Goal: Task Accomplishment & Management: Use online tool/utility

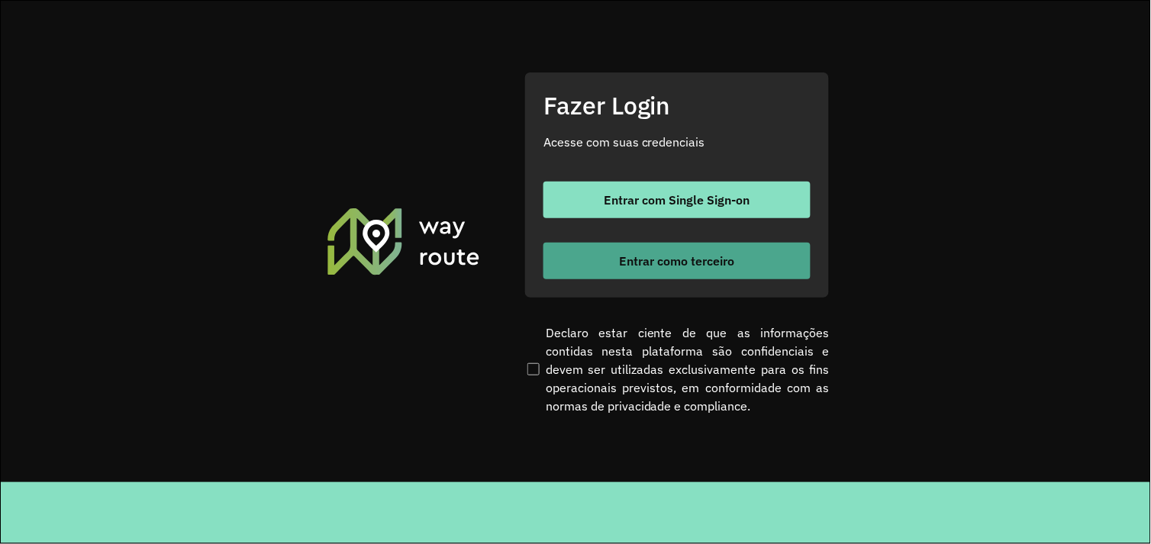
click at [661, 272] on button "Entrar como terceiro" at bounding box center [676, 261] width 267 height 37
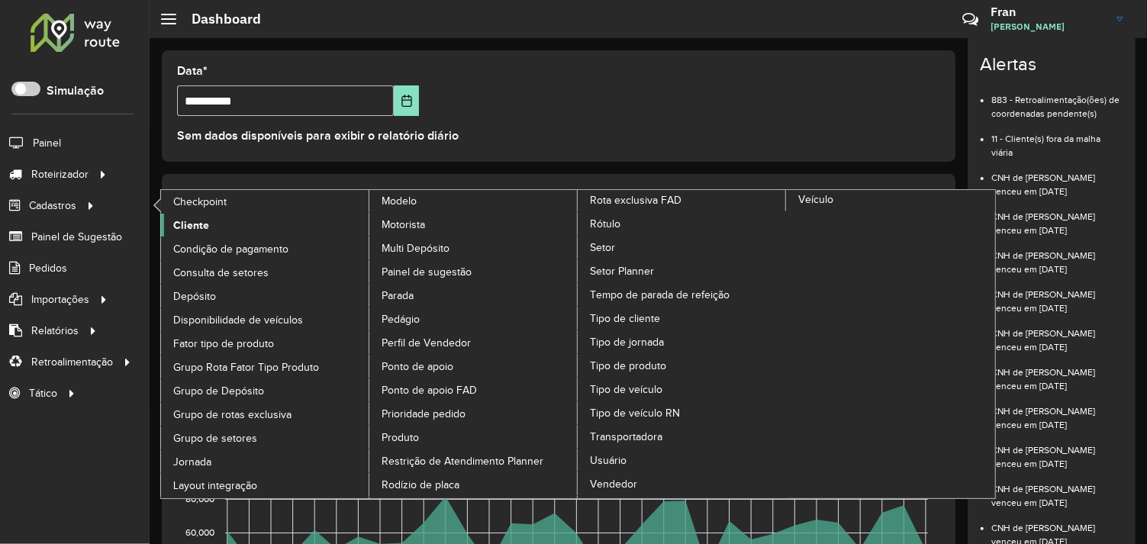
click at [191, 229] on span "Cliente" at bounding box center [191, 225] width 36 height 16
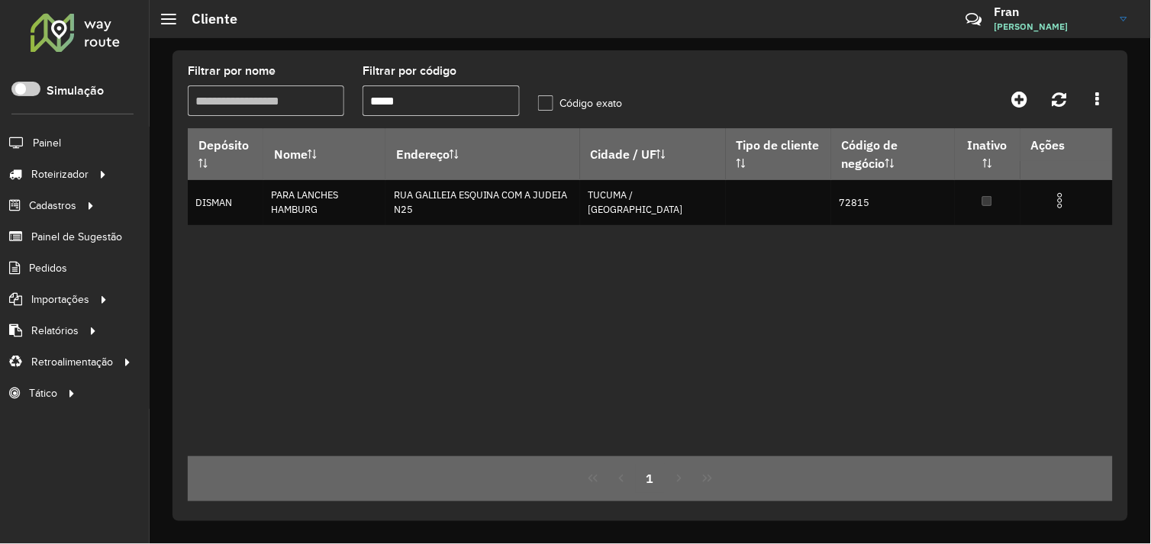
drag, startPoint x: 414, startPoint y: 99, endPoint x: 327, endPoint y: 111, distance: 87.7
click at [327, 110] on formly-group "Filtrar por nome Filtrar por código ***** Código exato" at bounding box center [529, 97] width 700 height 63
type input "*****"
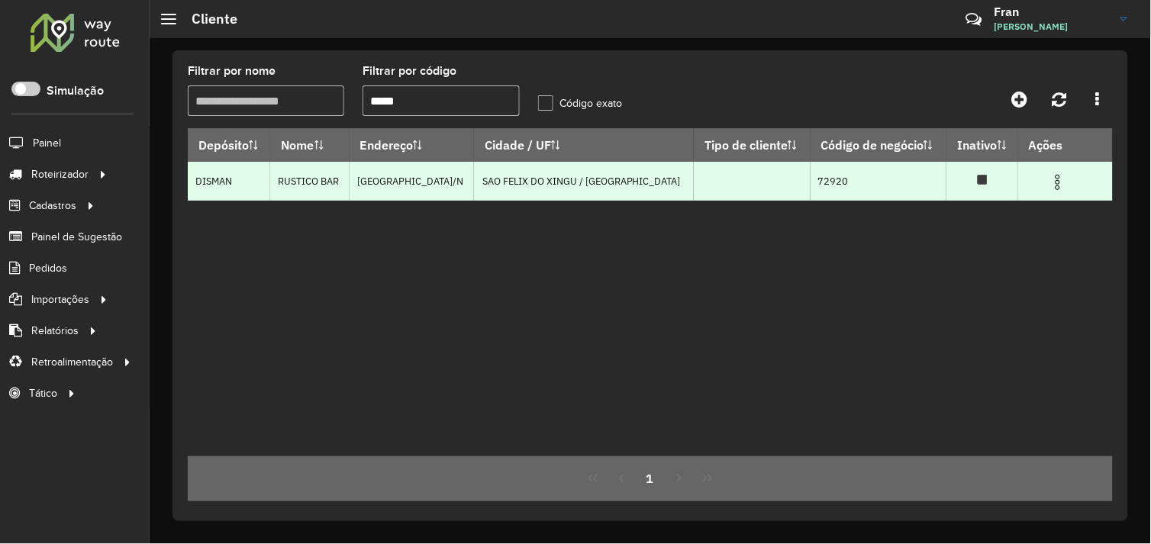
click at [1051, 180] on img at bounding box center [1058, 182] width 18 height 18
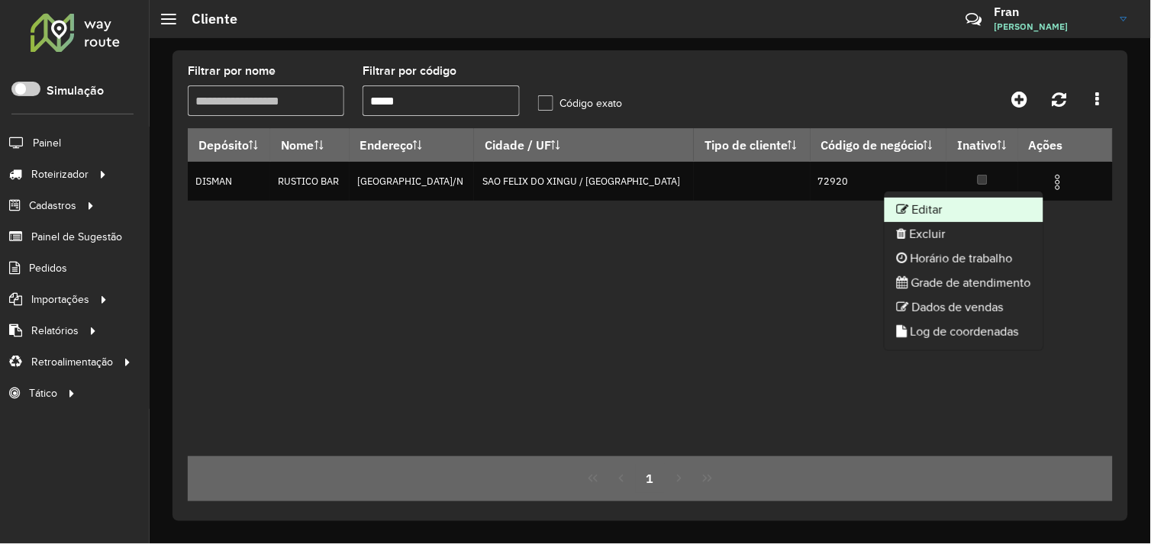
click at [919, 208] on li "Editar" at bounding box center [963, 210] width 159 height 24
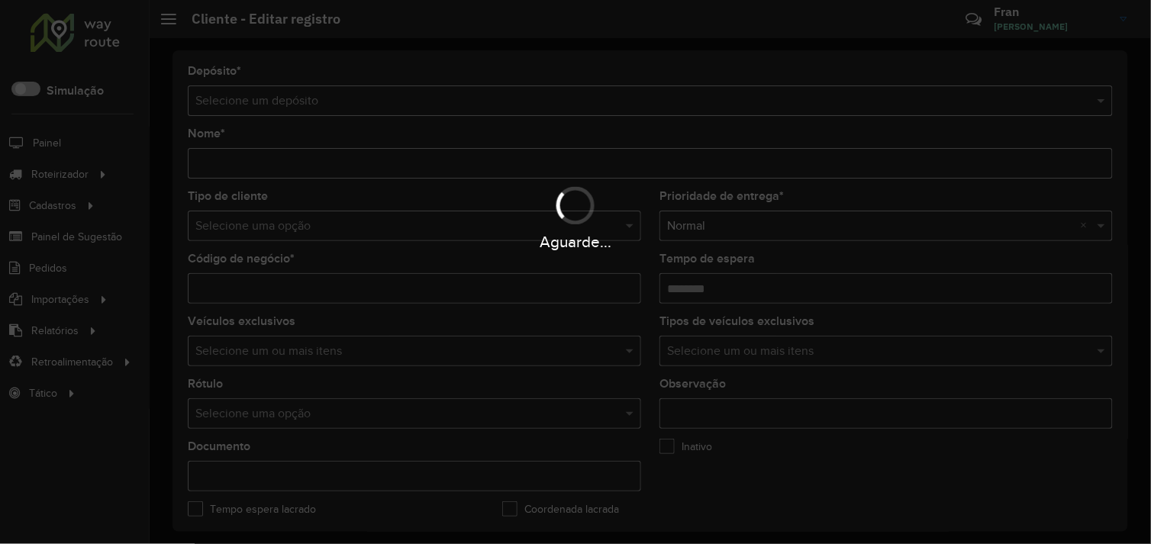
type input "**********"
type input "*****"
type input "********"
type input "**********"
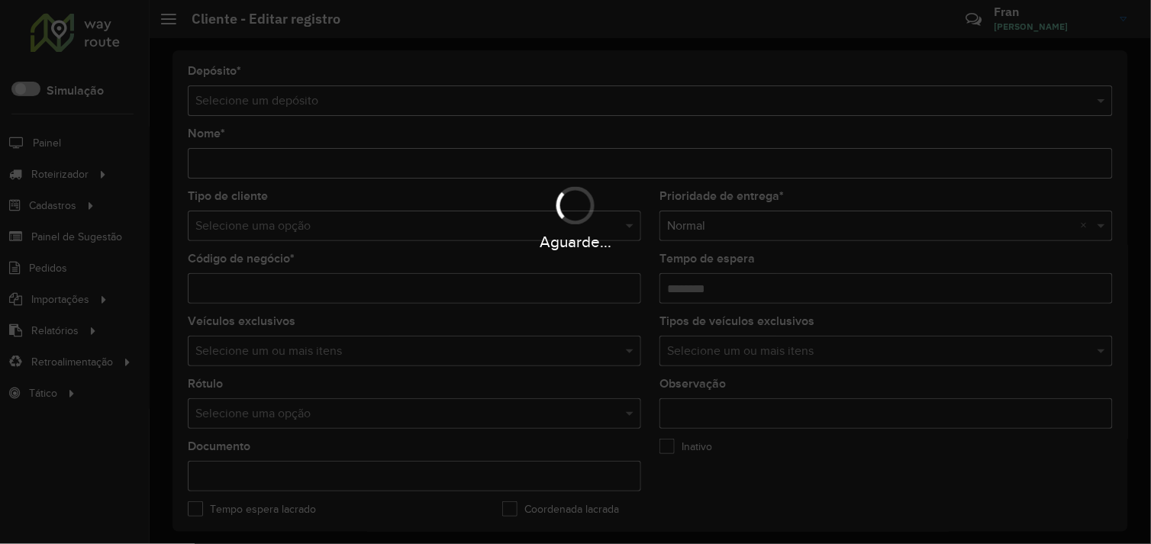
type input "**********"
type input "*********"
type input "**********"
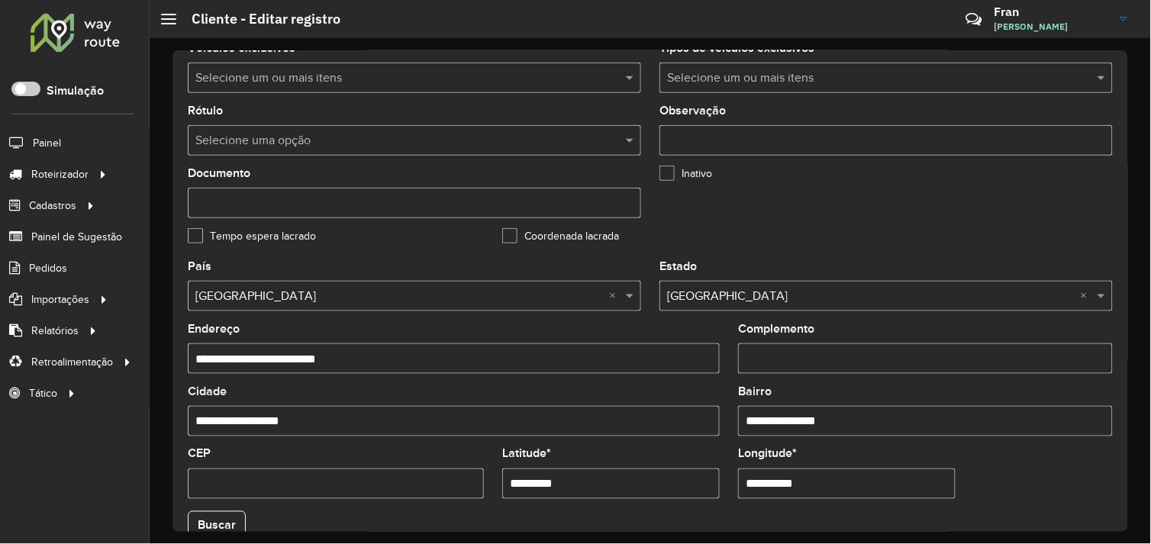
scroll to position [508, 0]
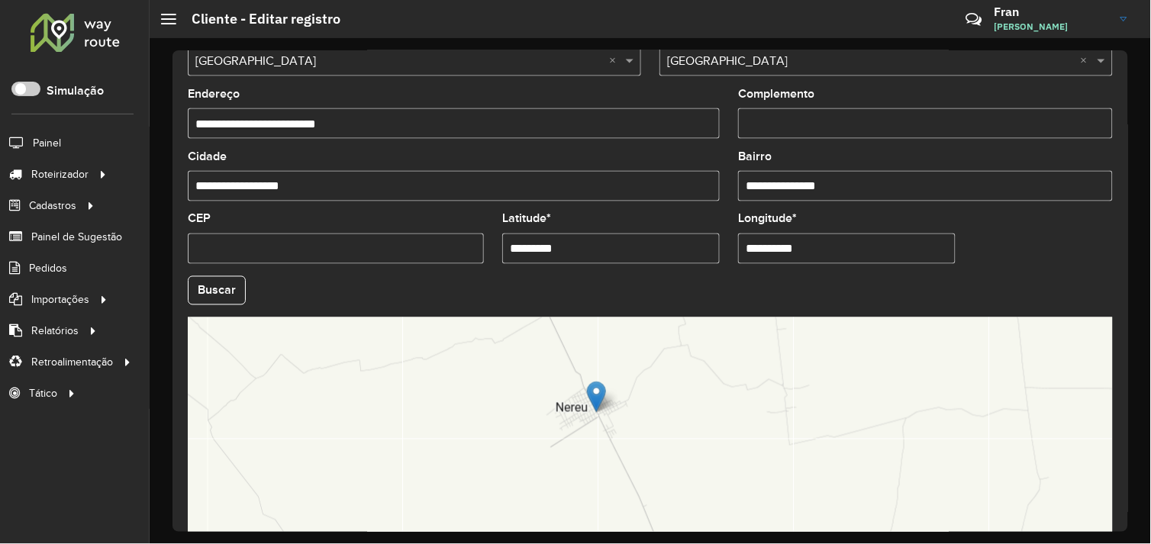
drag, startPoint x: 506, startPoint y: 252, endPoint x: 565, endPoint y: 254, distance: 58.8
click at [565, 254] on input "*********" at bounding box center [610, 249] width 217 height 31
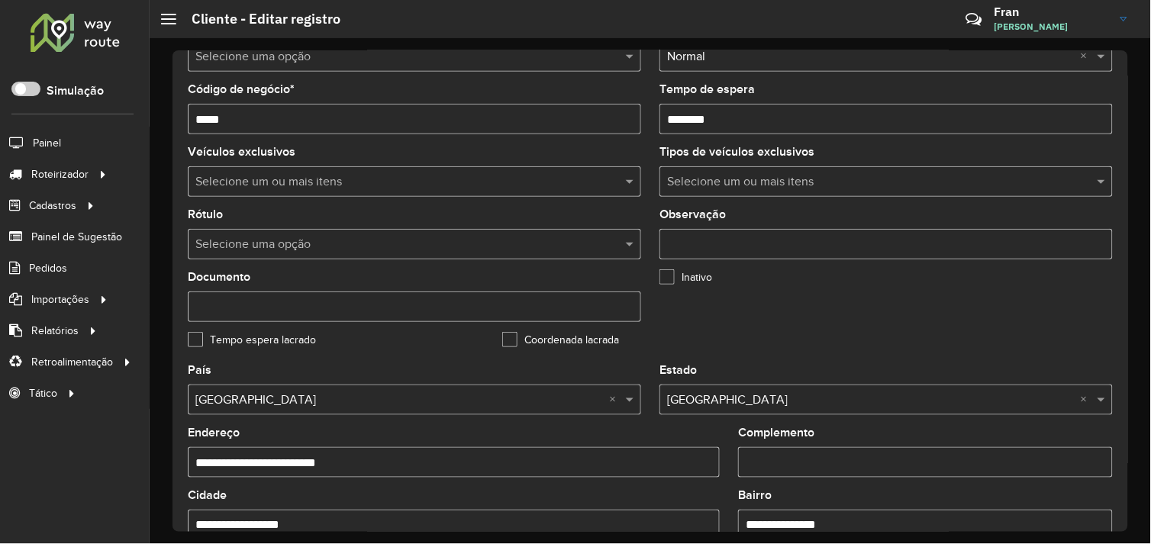
scroll to position [0, 0]
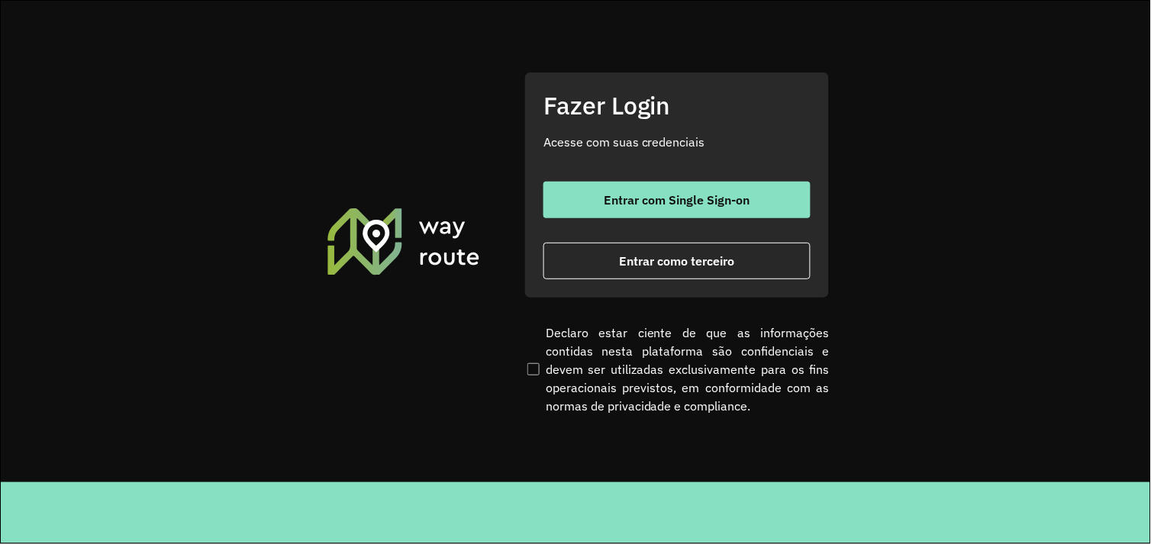
click at [362, 168] on section "Fazer Login Acesse com suas credenciais Entrar com Single Sign-on Entrar como t…" at bounding box center [575, 242] width 1149 height 482
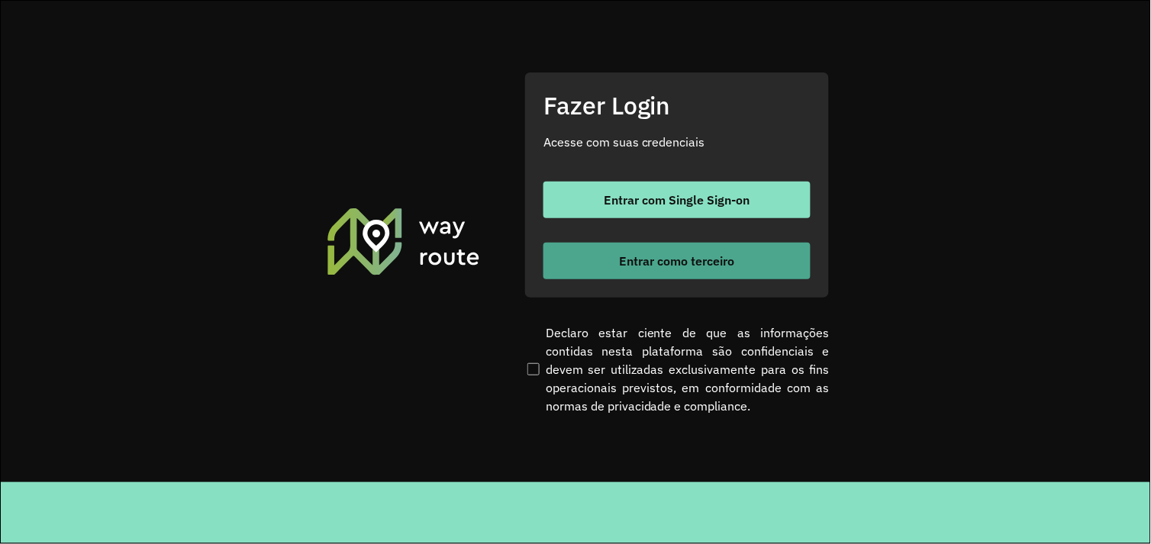
drag, startPoint x: 673, startPoint y: 257, endPoint x: 683, endPoint y: 267, distance: 14.0
click at [673, 258] on span "Entrar como terceiro" at bounding box center [677, 261] width 115 height 12
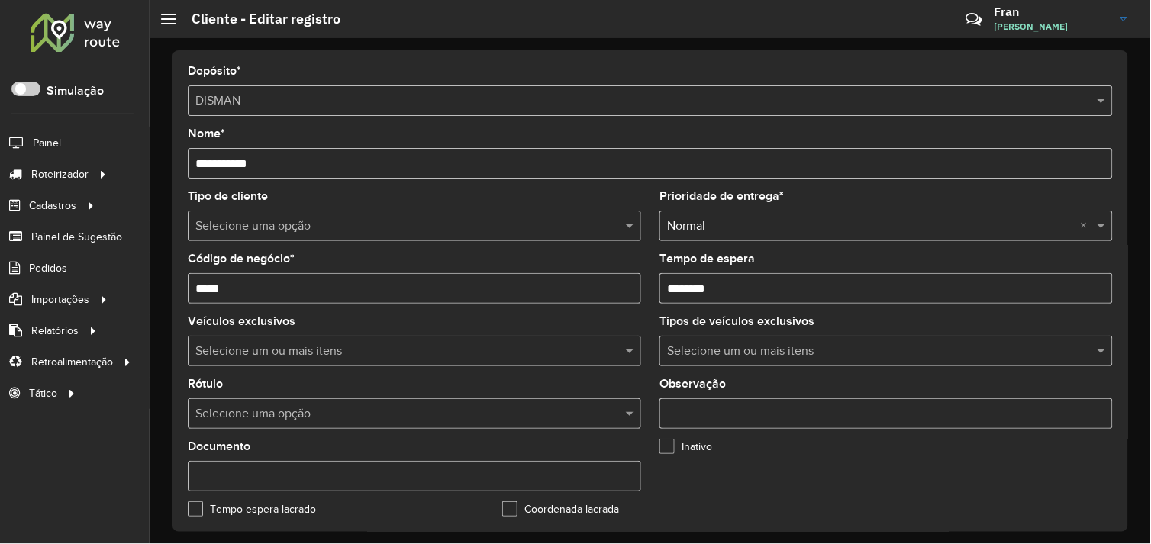
drag, startPoint x: 115, startPoint y: 121, endPoint x: 123, endPoint y: 108, distance: 14.4
click at [115, 121] on div "Roteirizador AmbevTech Simulação Painel Roteirizador Entregas Vendas Cadastros …" at bounding box center [75, 272] width 150 height 544
click at [122, 85] on div "Simulação" at bounding box center [72, 98] width 122 height 33
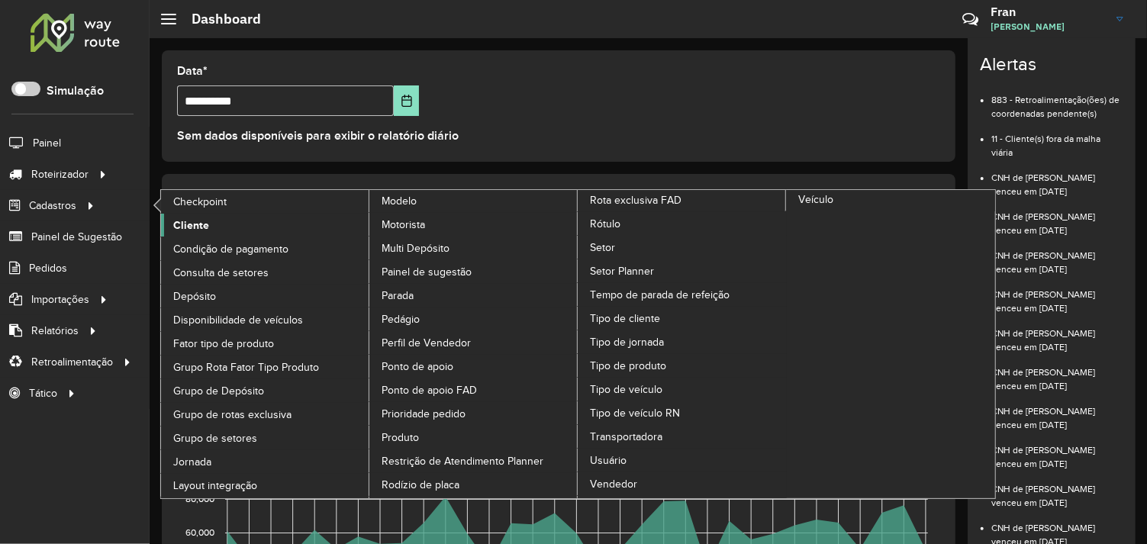
click at [186, 224] on span "Cliente" at bounding box center [191, 225] width 36 height 16
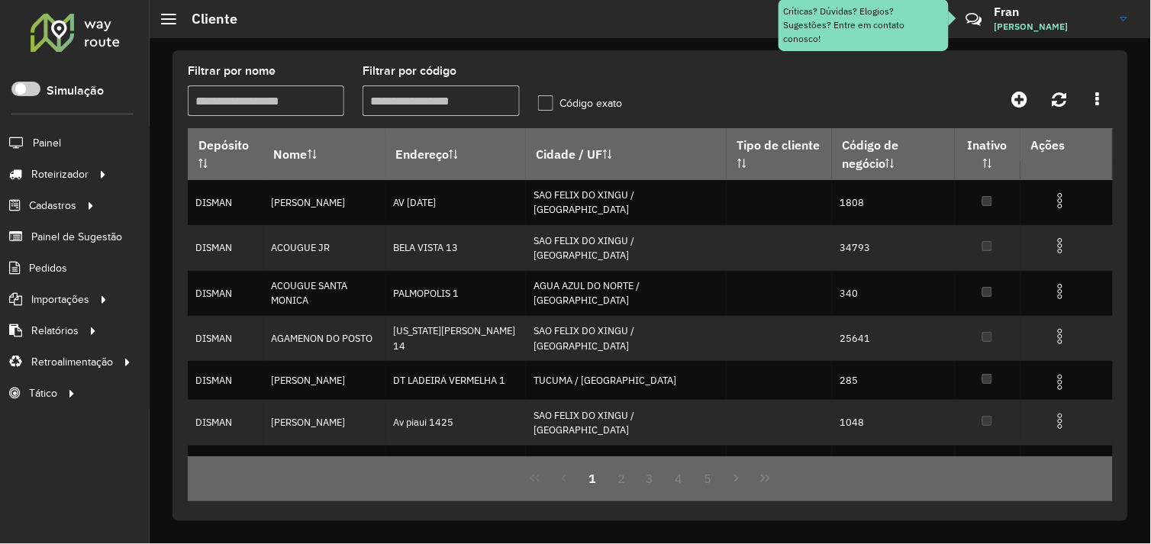
click at [417, 102] on input "Filtrar por código" at bounding box center [440, 100] width 156 height 31
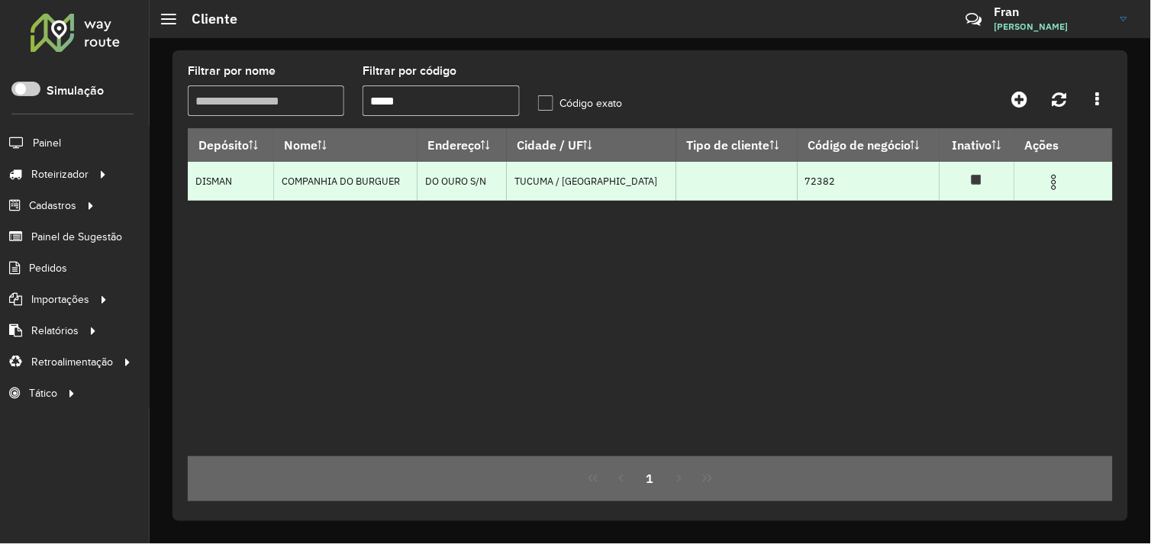
type input "*****"
click at [1052, 180] on img at bounding box center [1054, 182] width 18 height 18
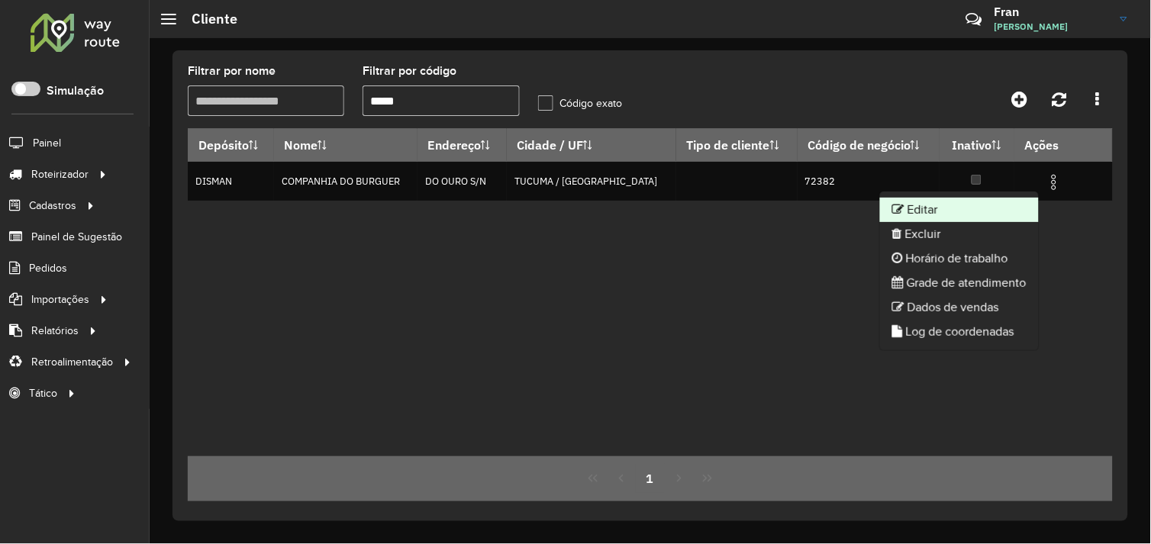
click at [949, 208] on li "Editar" at bounding box center [959, 210] width 159 height 24
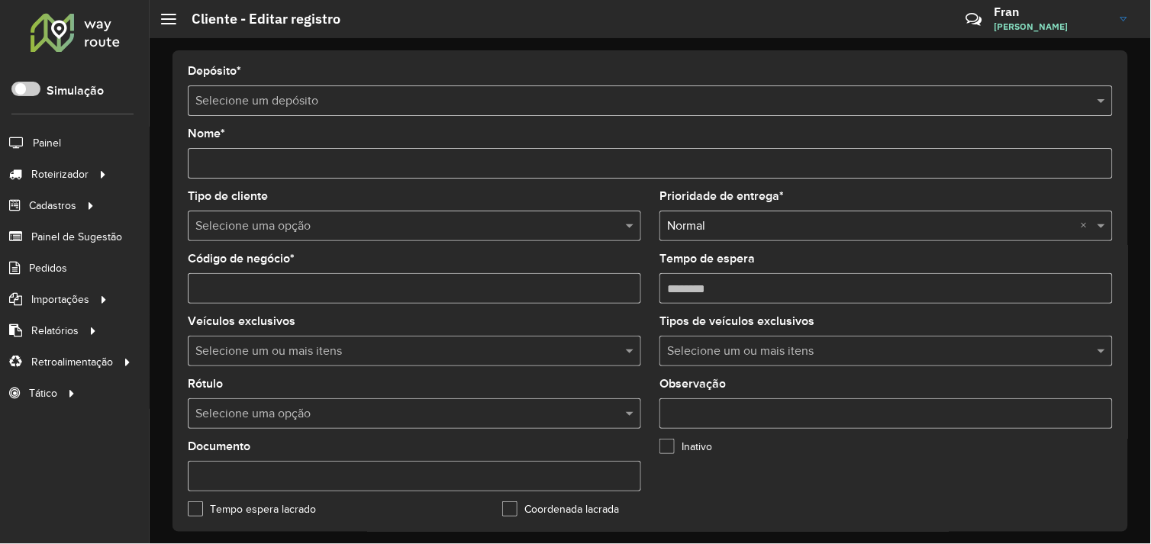
type input "**********"
type input "*****"
type input "********"
type input "**********"
type input "******"
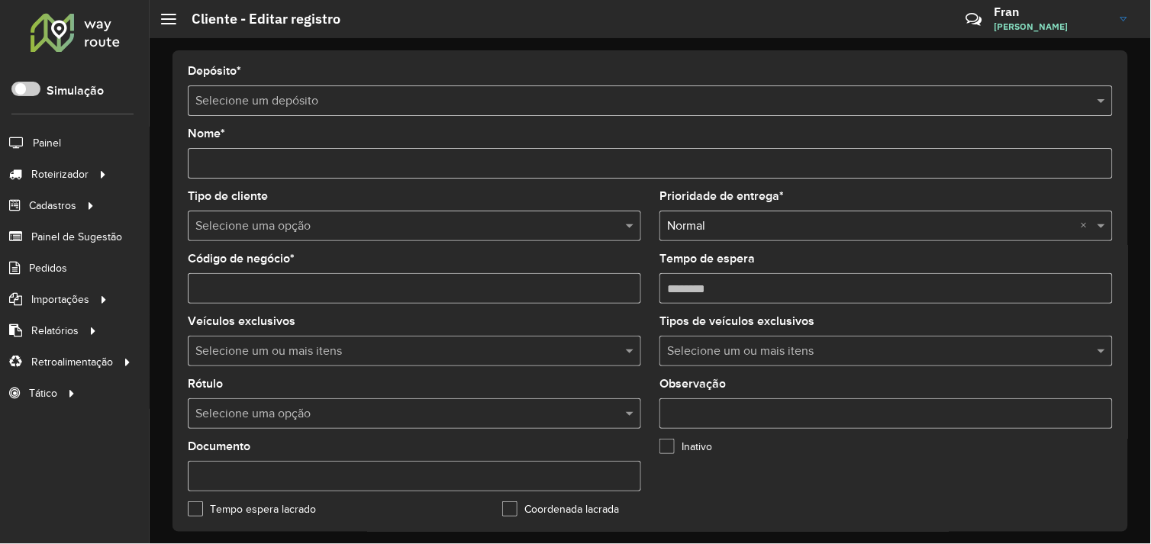
type input "*********"
type input "**********"
click at [185, 172] on span "Entregas" at bounding box center [194, 174] width 43 height 16
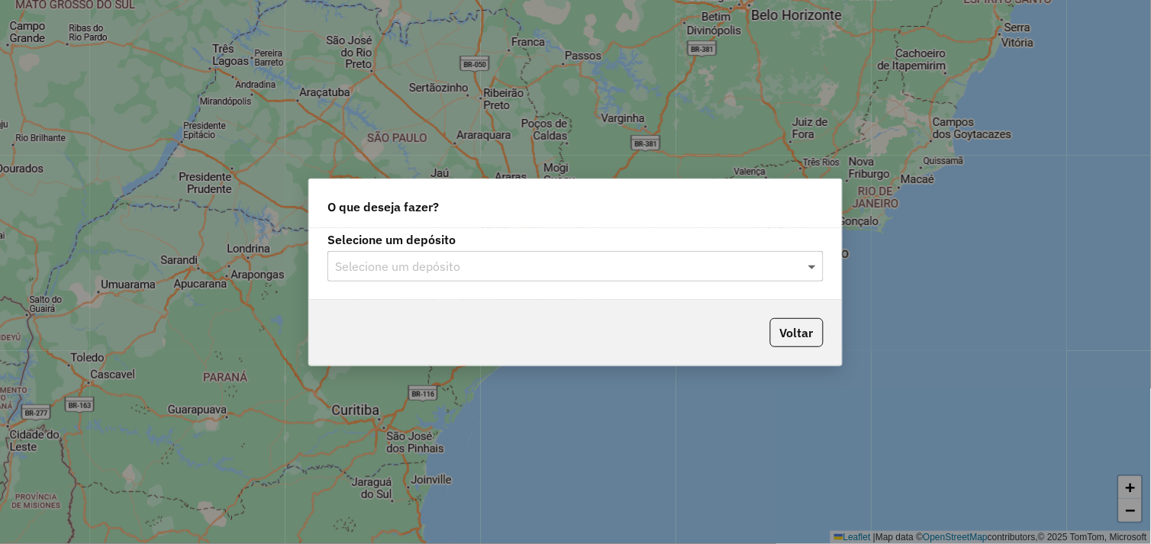
click at [810, 270] on span at bounding box center [813, 266] width 19 height 18
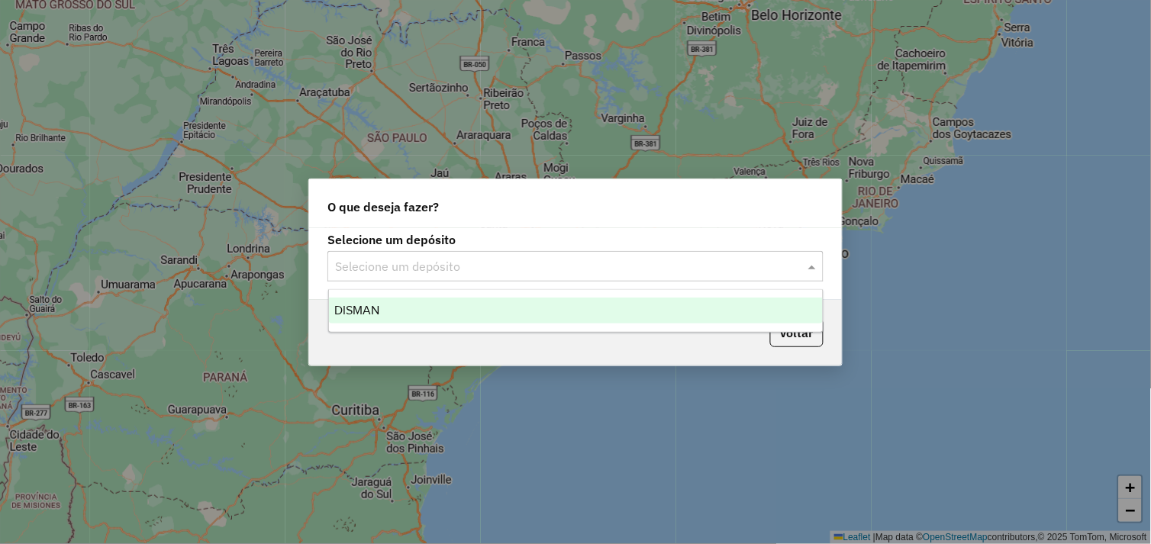
drag, startPoint x: 471, startPoint y: 316, endPoint x: 489, endPoint y: 330, distance: 22.9
click at [469, 316] on div "DISMAN" at bounding box center [576, 311] width 495 height 26
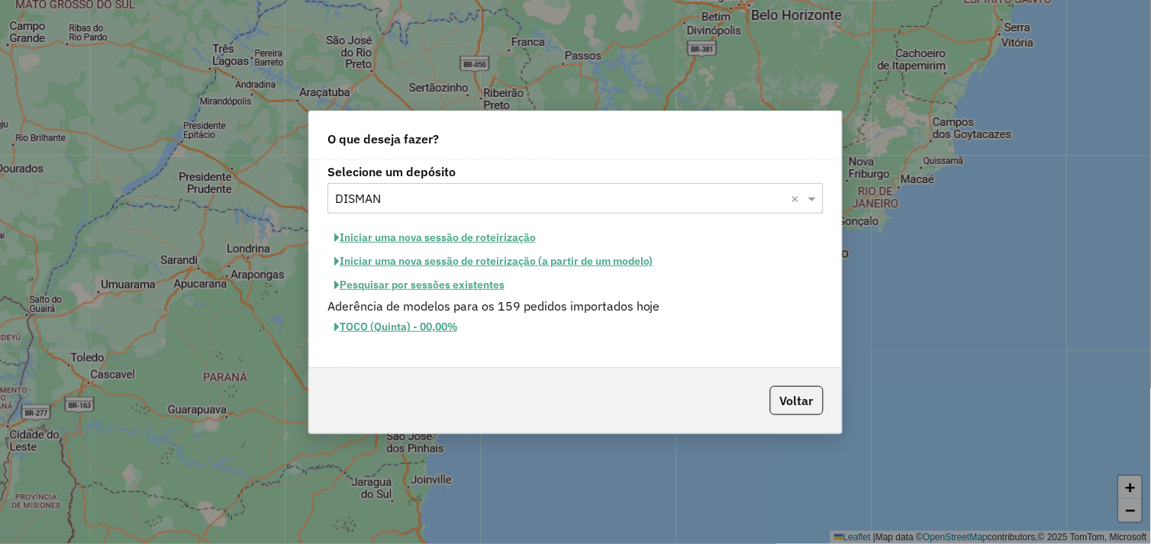
click at [875, 63] on div "O que deseja fazer? Selecione um depósito Selecione um depósito × DISMAN × Inic…" at bounding box center [575, 272] width 1151 height 544
drag, startPoint x: 905, startPoint y: 199, endPoint x: 878, endPoint y: 238, distance: 47.6
click at [902, 201] on div "O que deseja fazer? Selecione um depósito Selecione um depósito × DISMAN × Inic…" at bounding box center [575, 272] width 1151 height 544
click at [817, 399] on button "Voltar" at bounding box center [796, 400] width 53 height 29
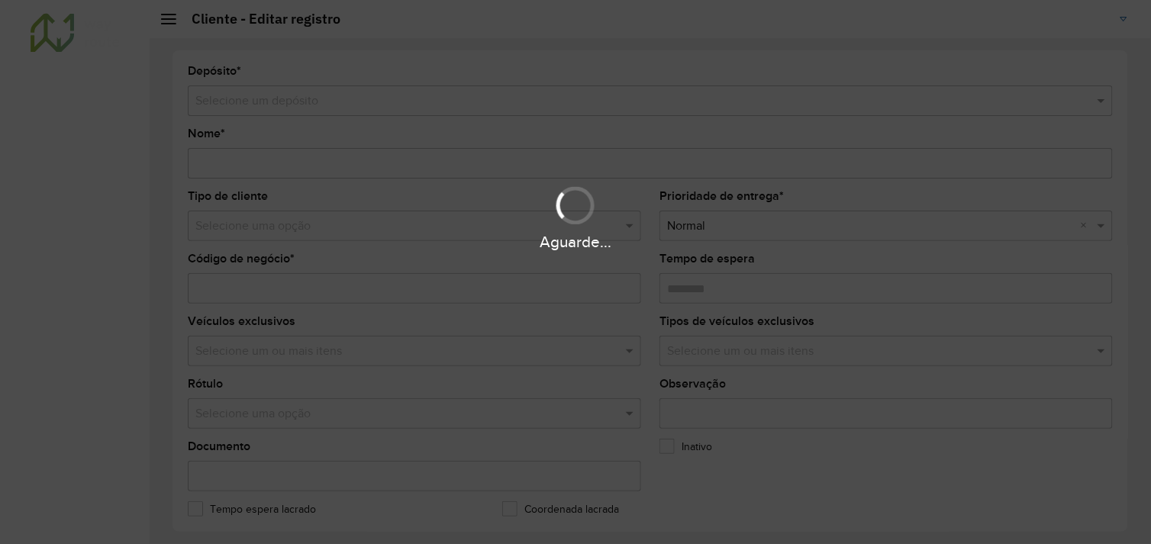
type input "**********"
type input "*****"
type input "********"
type input "**********"
type input "******"
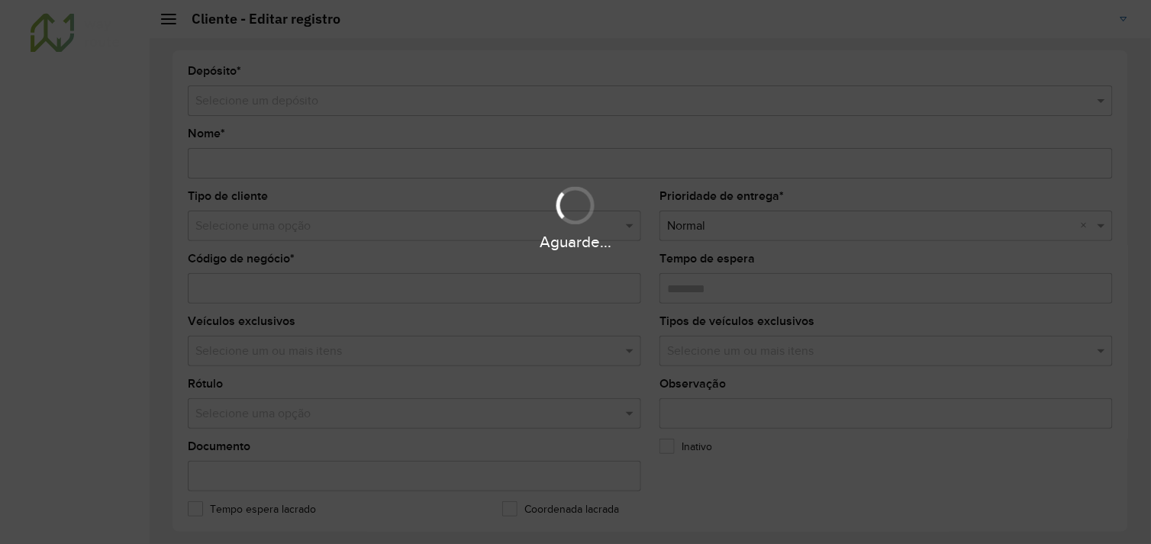
type input "*********"
type input "**********"
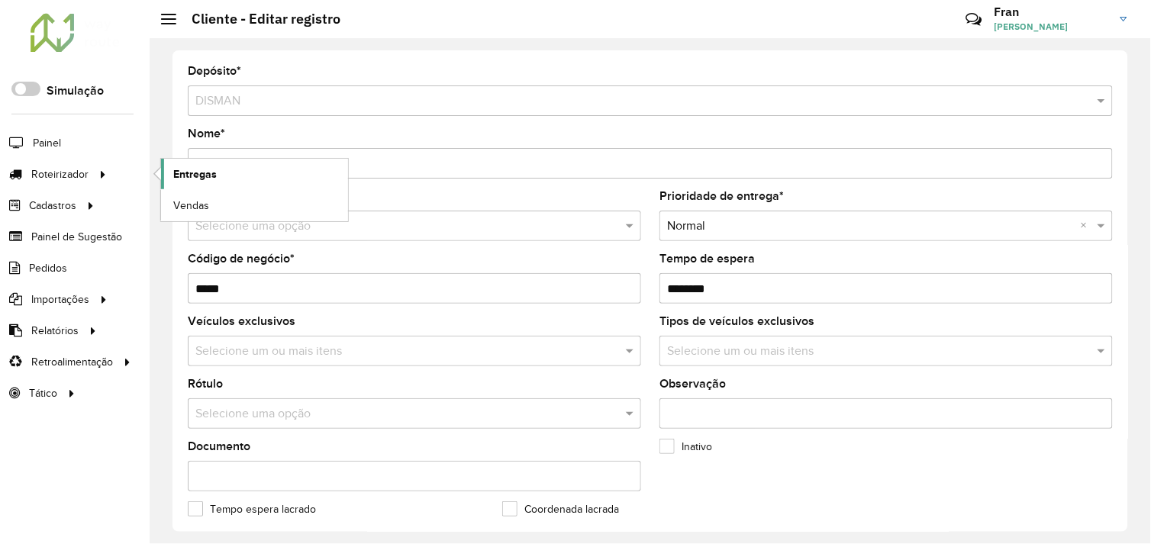
click at [195, 179] on span "Entregas" at bounding box center [194, 174] width 43 height 16
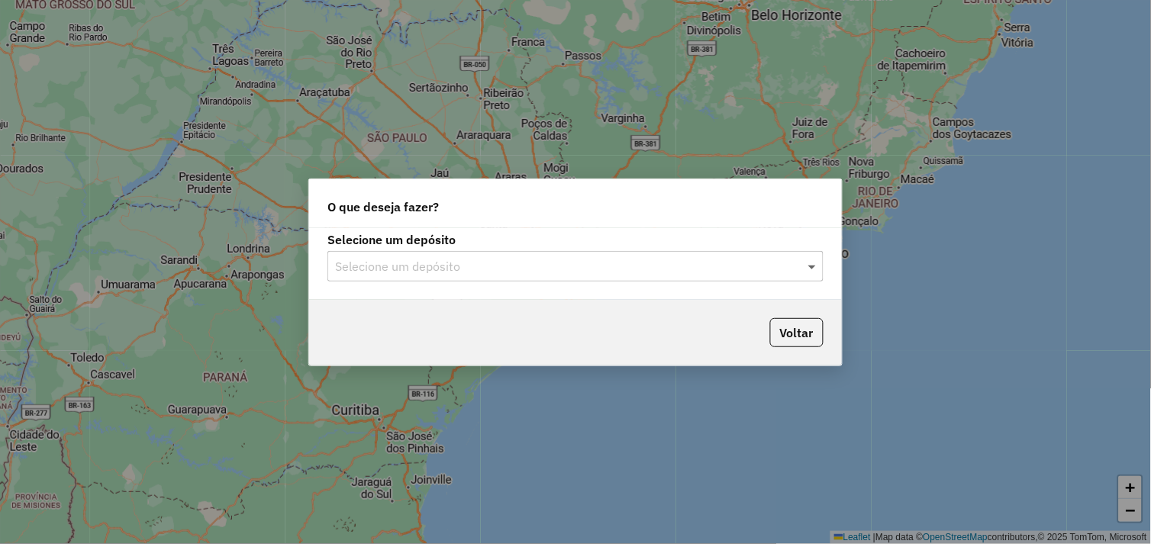
click at [804, 266] on span at bounding box center [813, 266] width 19 height 18
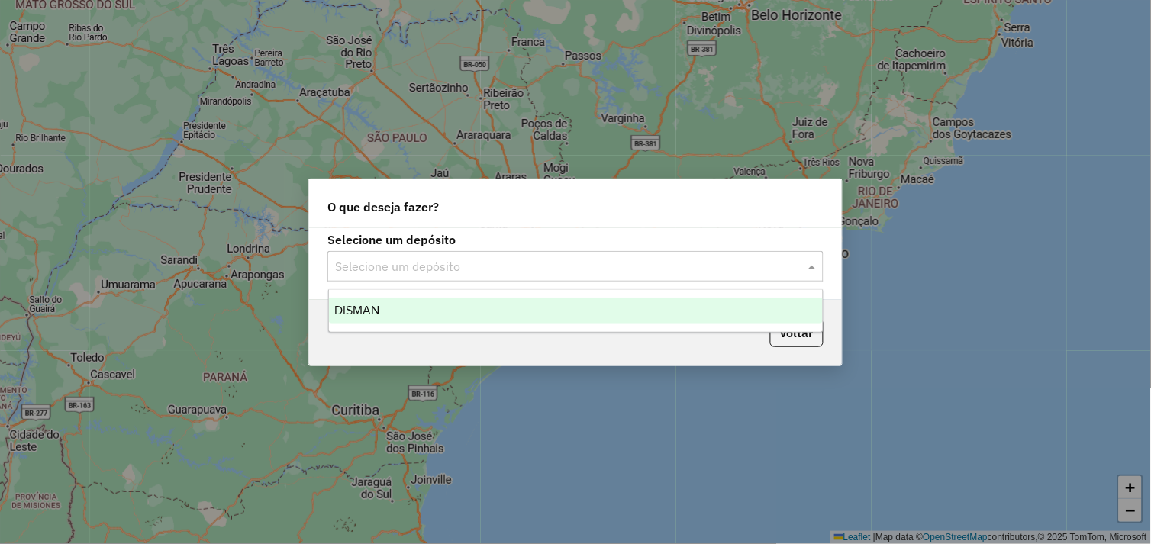
click at [501, 300] on div "DISMAN" at bounding box center [576, 311] width 495 height 26
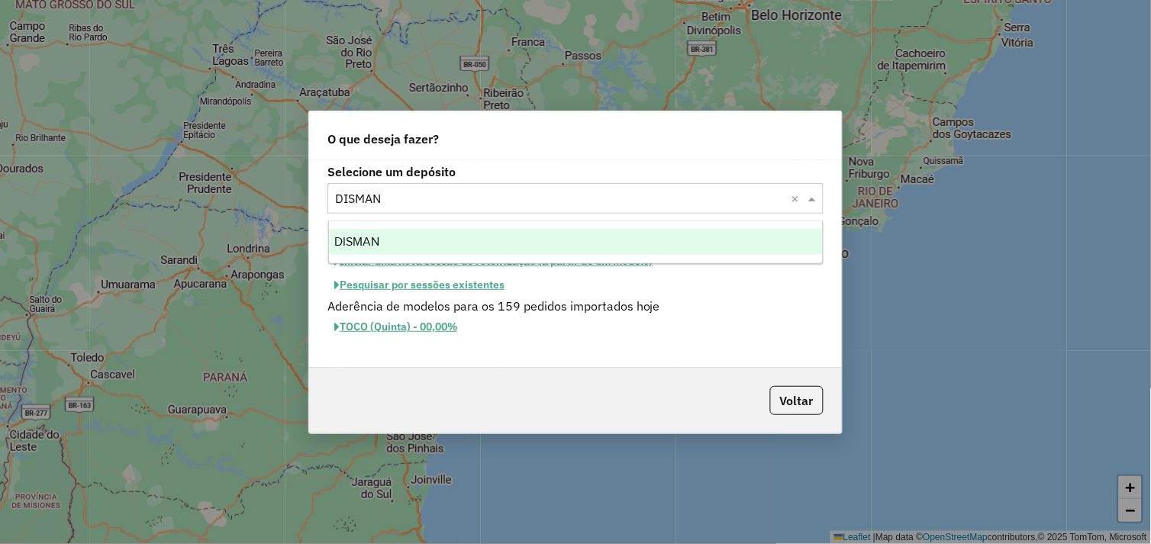
click at [449, 190] on input "text" at bounding box center [560, 199] width 450 height 18
click at [562, 387] on div "Voltar" at bounding box center [575, 401] width 533 height 66
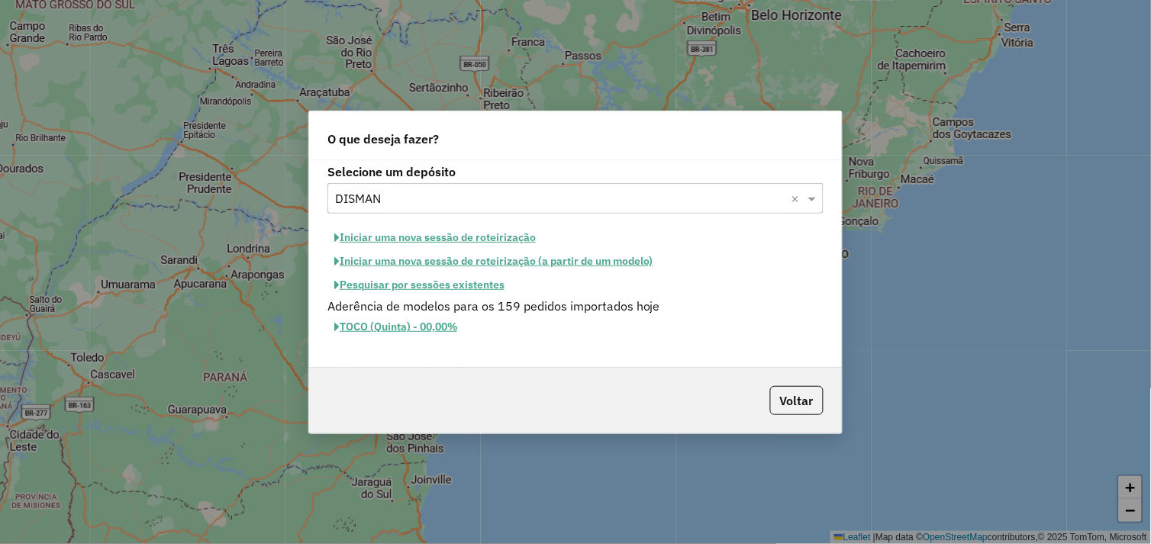
click at [421, 235] on button "Iniciar uma nova sessão de roteirização" at bounding box center [434, 238] width 215 height 24
select select "*"
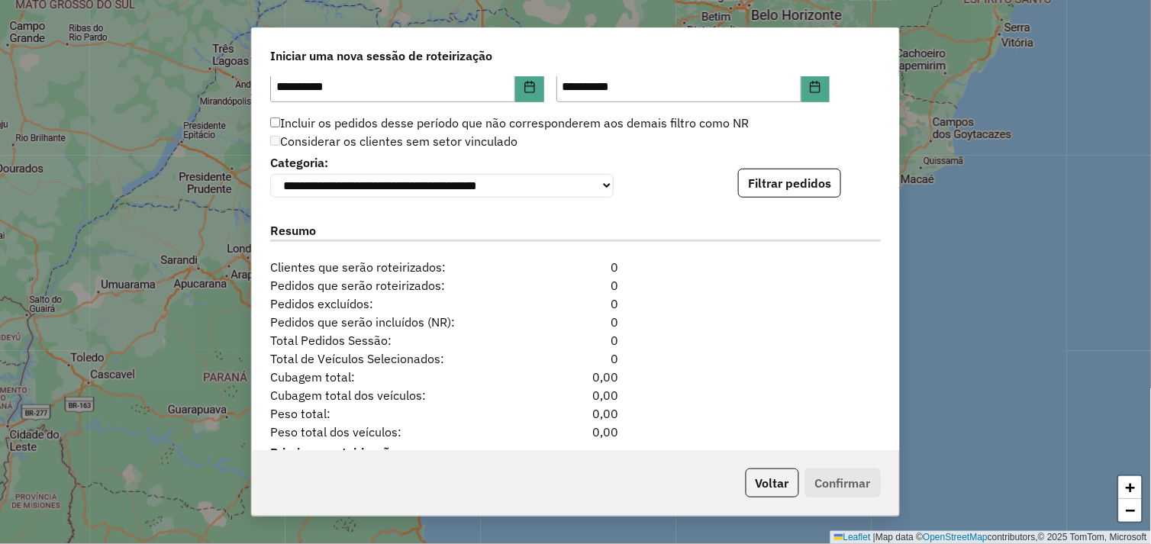
scroll to position [1474, 0]
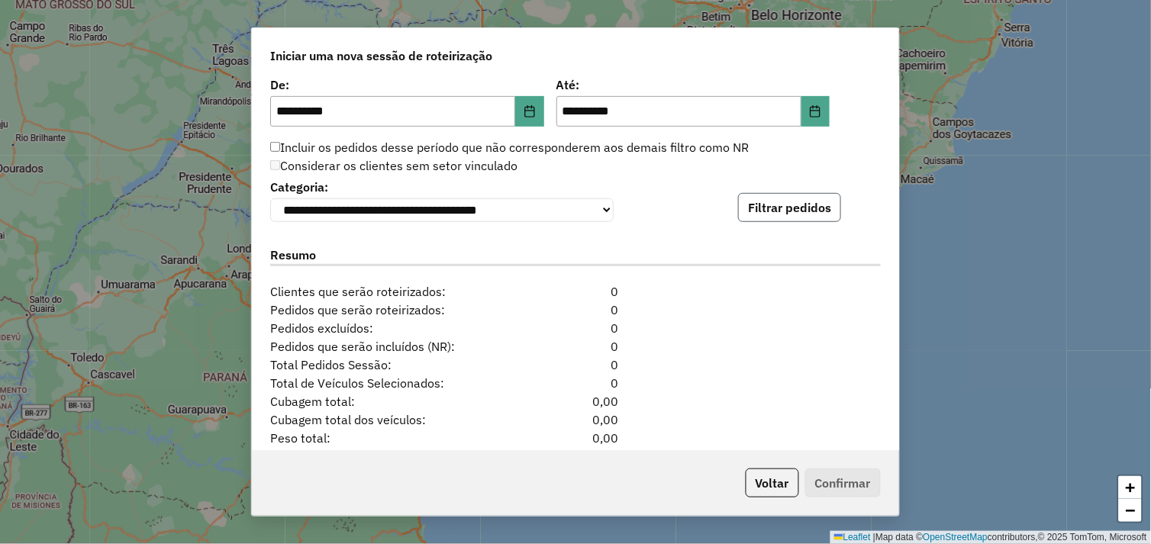
click at [784, 207] on button "Filtrar pedidos" at bounding box center [789, 207] width 103 height 29
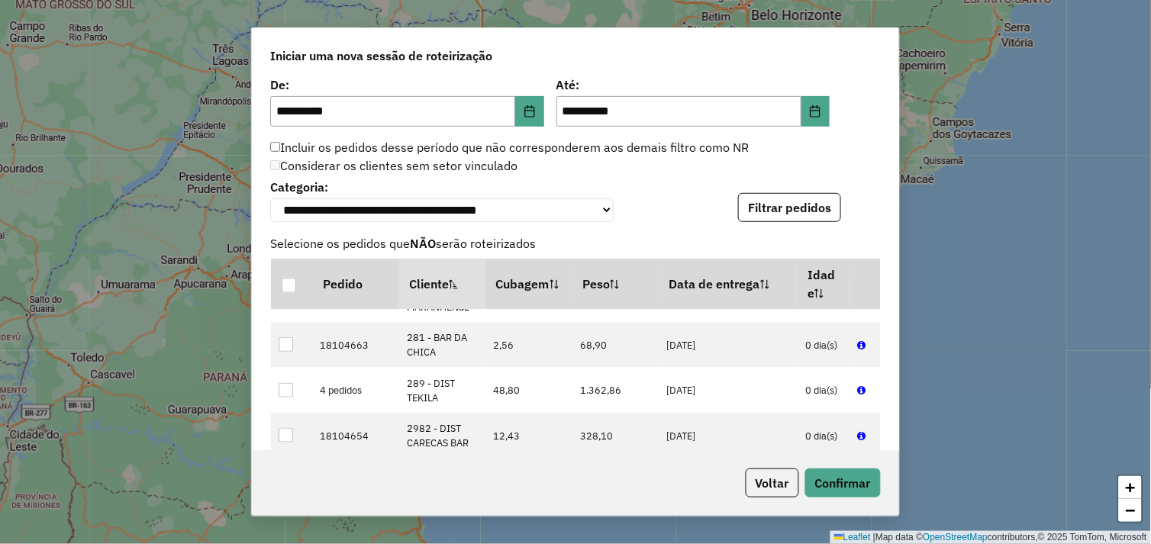
scroll to position [1017, 0]
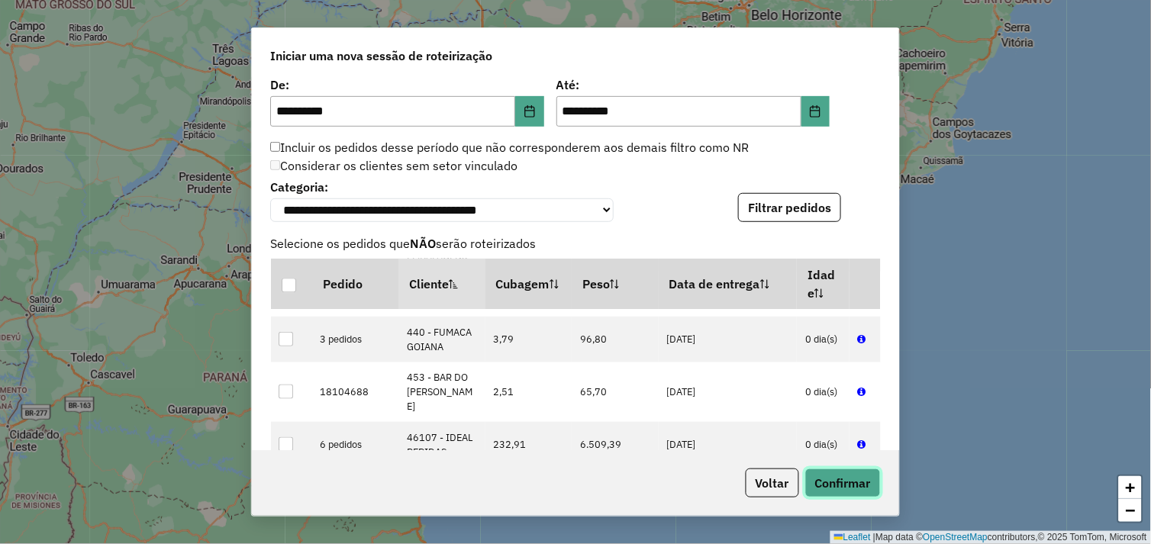
click at [870, 482] on button "Confirmar" at bounding box center [843, 483] width 76 height 29
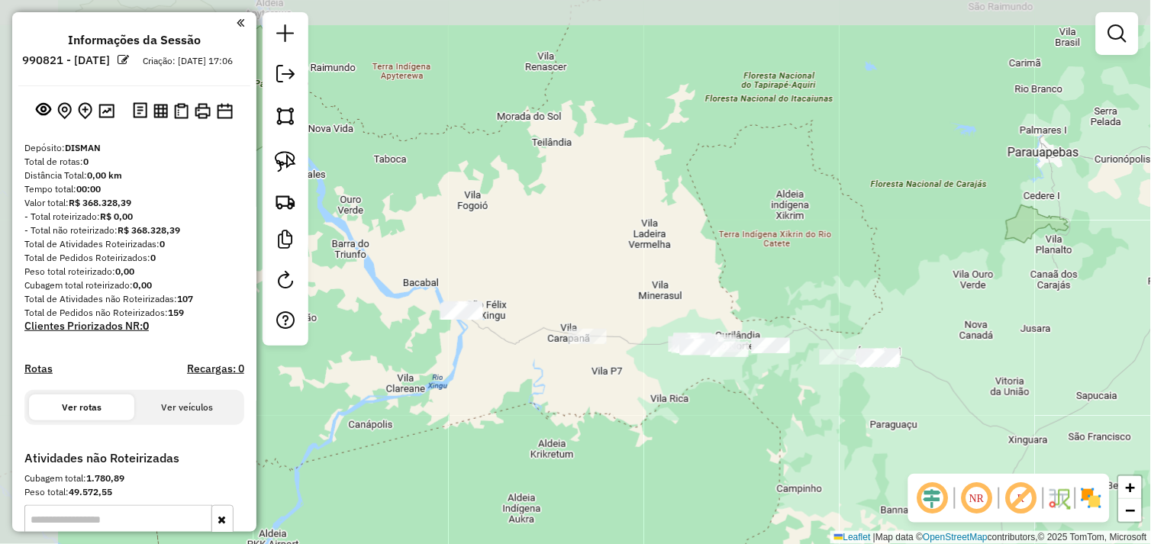
drag, startPoint x: 605, startPoint y: 382, endPoint x: 736, endPoint y: 411, distance: 133.5
click at [736, 411] on div "Janela de atendimento Grade de atendimento Capacidade Transportadoras Veículos …" at bounding box center [575, 272] width 1151 height 544
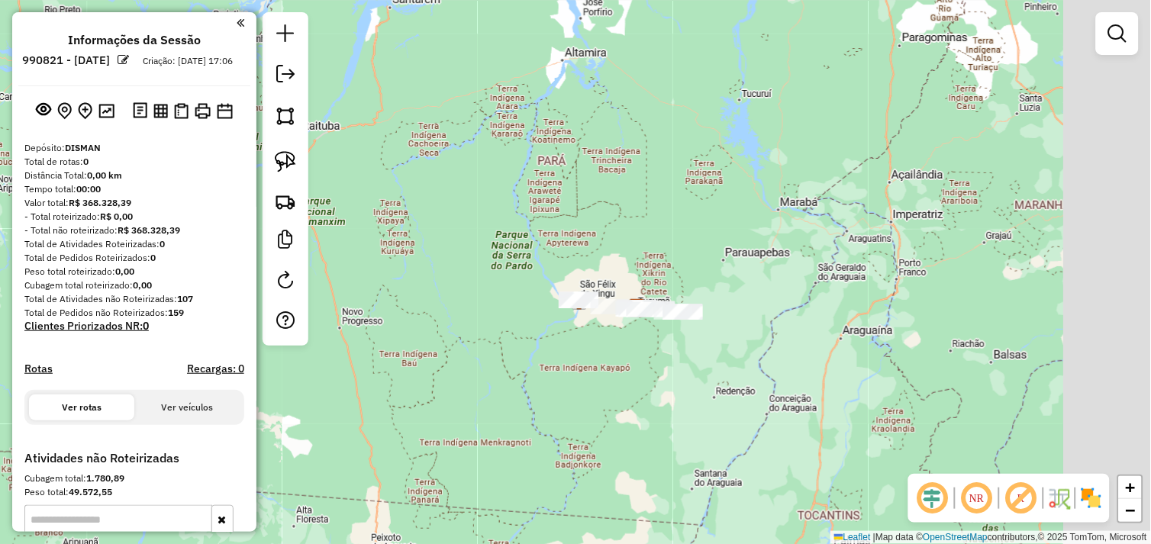
drag, startPoint x: 883, startPoint y: 321, endPoint x: 781, endPoint y: 321, distance: 101.5
click at [781, 321] on div "Janela de atendimento Grade de atendimento Capacidade Transportadoras Veículos …" at bounding box center [575, 272] width 1151 height 544
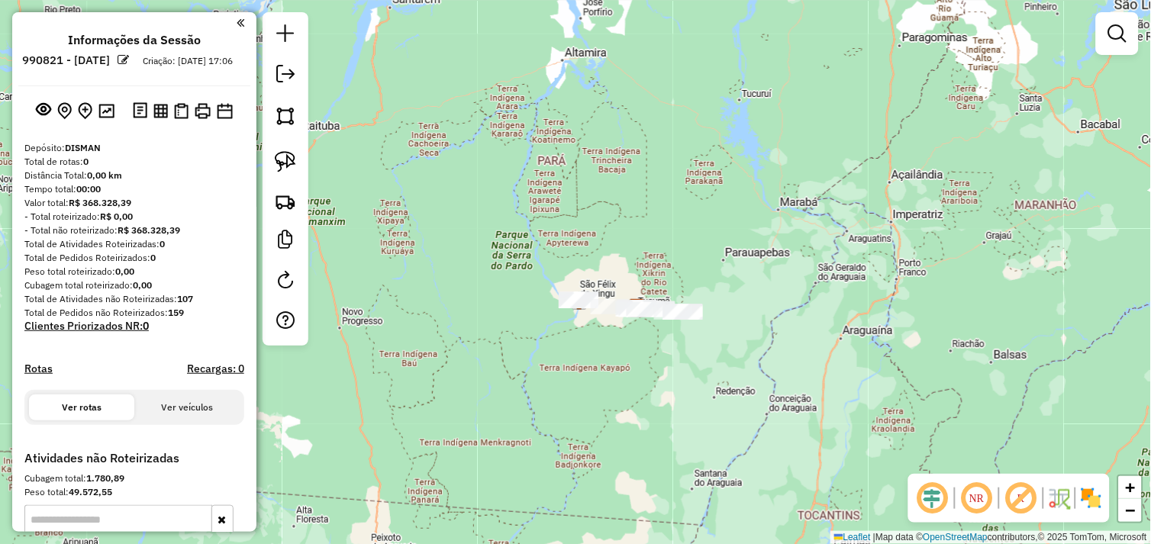
drag, startPoint x: 291, startPoint y: 169, endPoint x: 342, endPoint y: 206, distance: 62.9
click at [291, 169] on img at bounding box center [285, 161] width 21 height 21
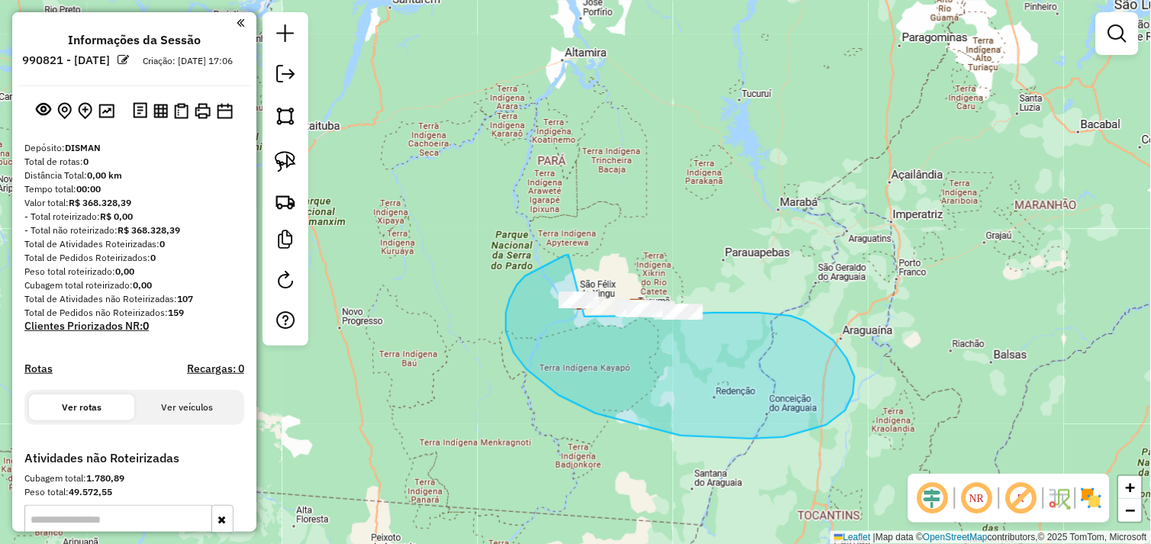
drag, startPoint x: 549, startPoint y: 263, endPoint x: 585, endPoint y: 317, distance: 63.9
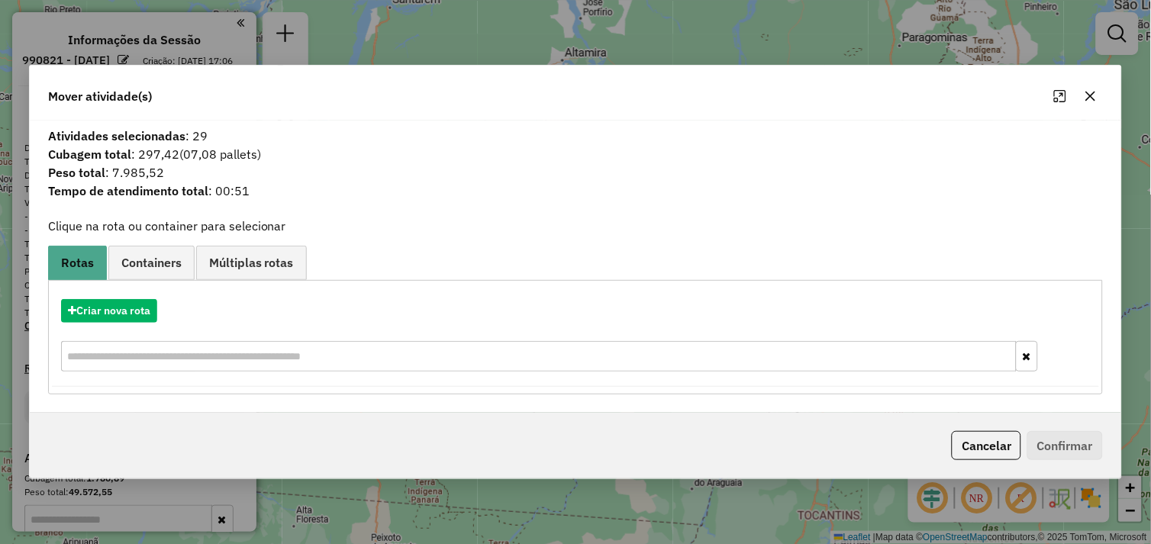
click at [1095, 93] on icon "button" at bounding box center [1090, 96] width 12 height 12
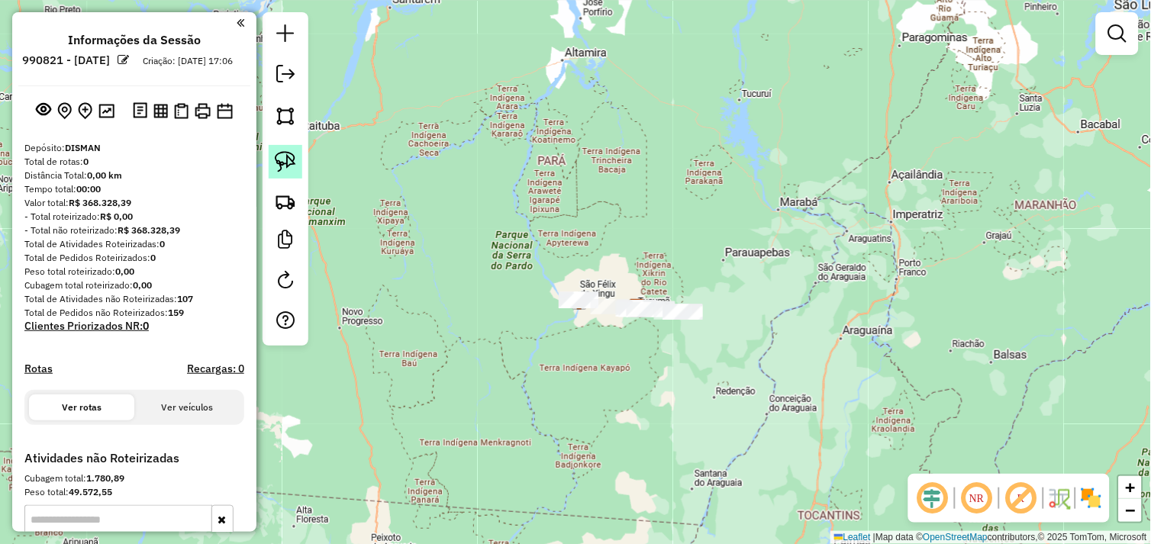
click at [293, 163] on img at bounding box center [285, 161] width 21 height 21
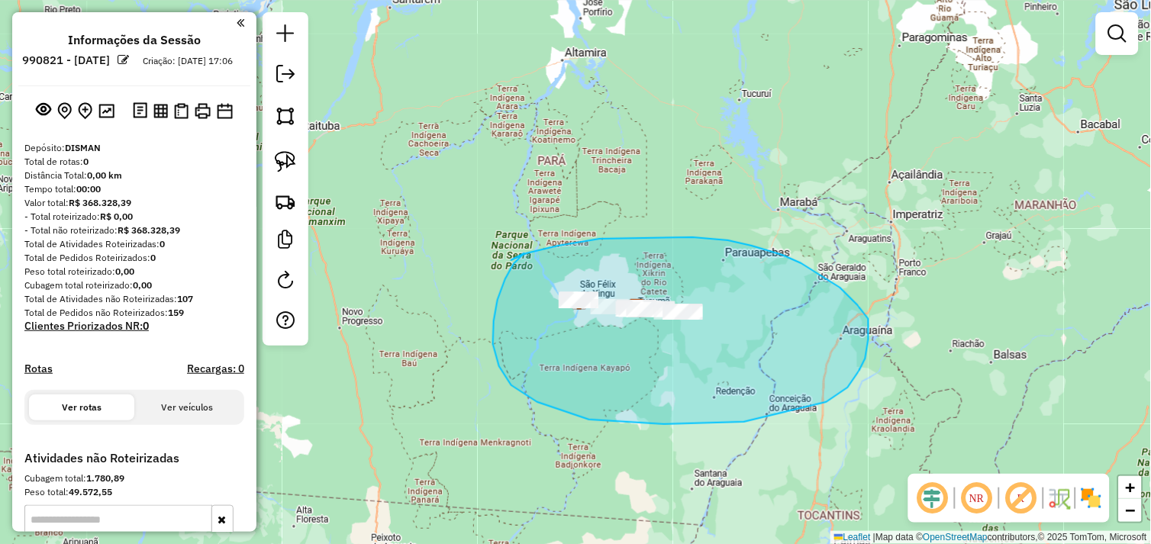
drag, startPoint x: 524, startPoint y: 253, endPoint x: 508, endPoint y: 314, distance: 62.4
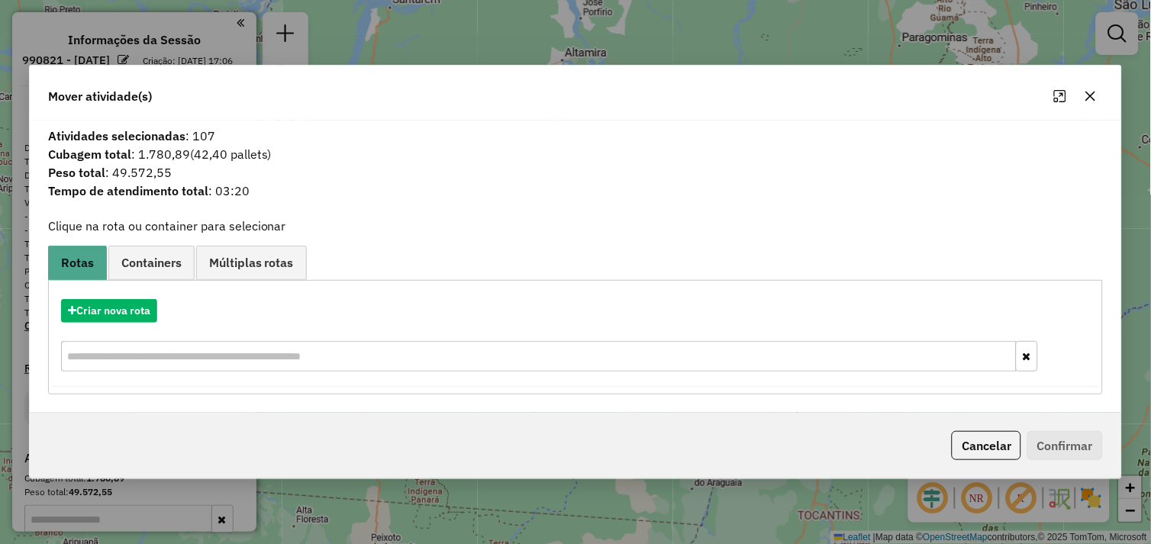
click at [139, 171] on span "Peso total : 49.572,55" at bounding box center [576, 172] width 1074 height 18
drag, startPoint x: 139, startPoint y: 171, endPoint x: 428, endPoint y: 216, distance: 292.7
click at [428, 216] on div "Atividades selecionadas : 107 Cubagem total : 1.780,89 (42,40 pallets) Peso tot…" at bounding box center [576, 267] width 1092 height 293
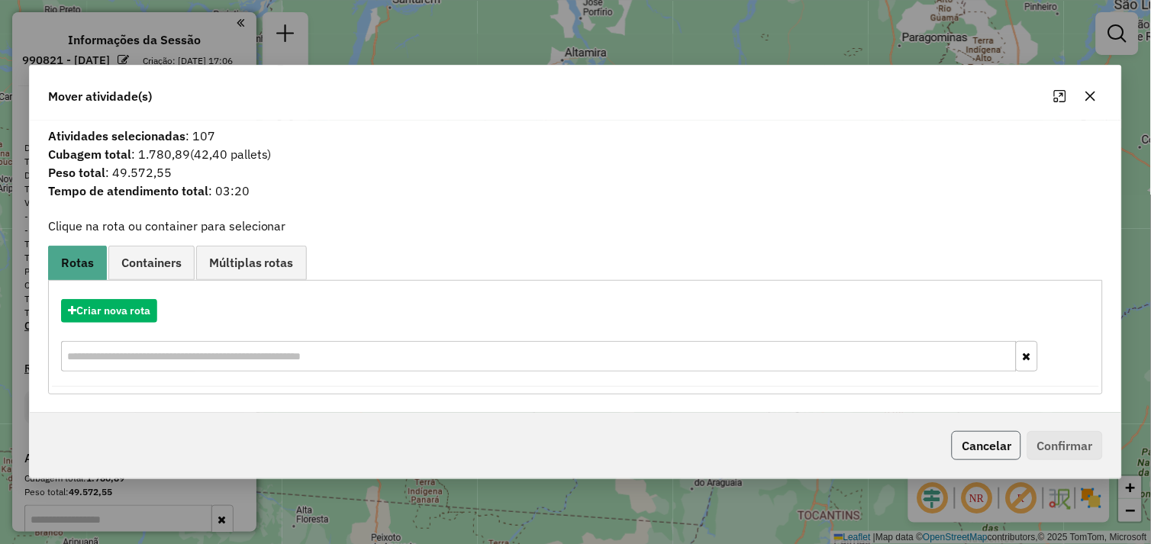
click at [1004, 453] on button "Cancelar" at bounding box center [986, 445] width 69 height 29
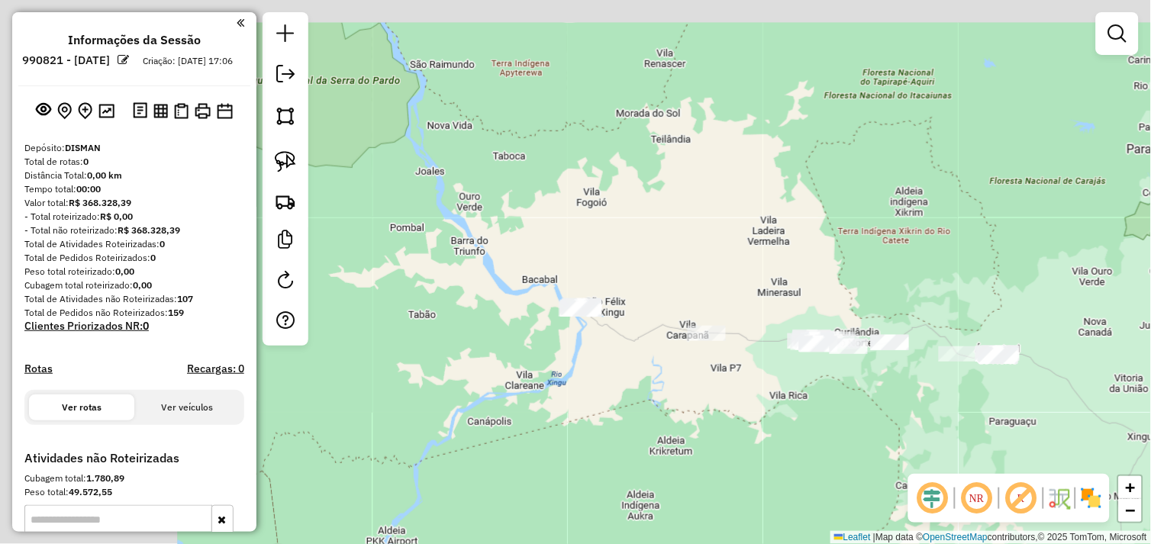
drag, startPoint x: 535, startPoint y: 250, endPoint x: 744, endPoint y: 375, distance: 243.7
click at [744, 375] on div "Janela de atendimento Grade de atendimento Capacidade Transportadoras Veículos …" at bounding box center [575, 272] width 1151 height 544
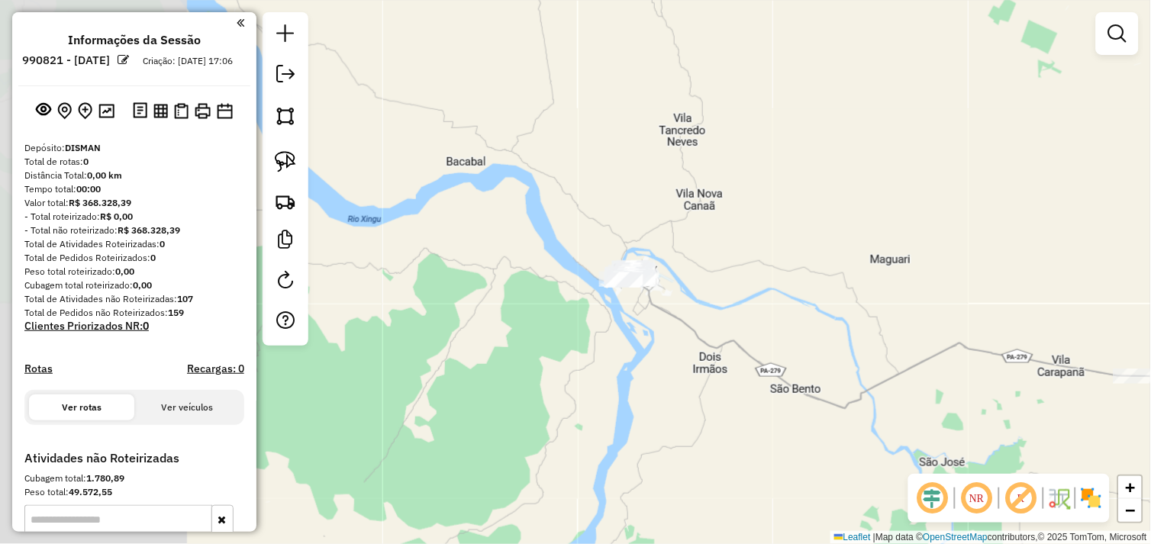
drag, startPoint x: 597, startPoint y: 318, endPoint x: 786, endPoint y: 372, distance: 196.7
click at [786, 372] on div "Janela de atendimento Grade de atendimento Capacidade Transportadoras Veículos …" at bounding box center [575, 272] width 1151 height 544
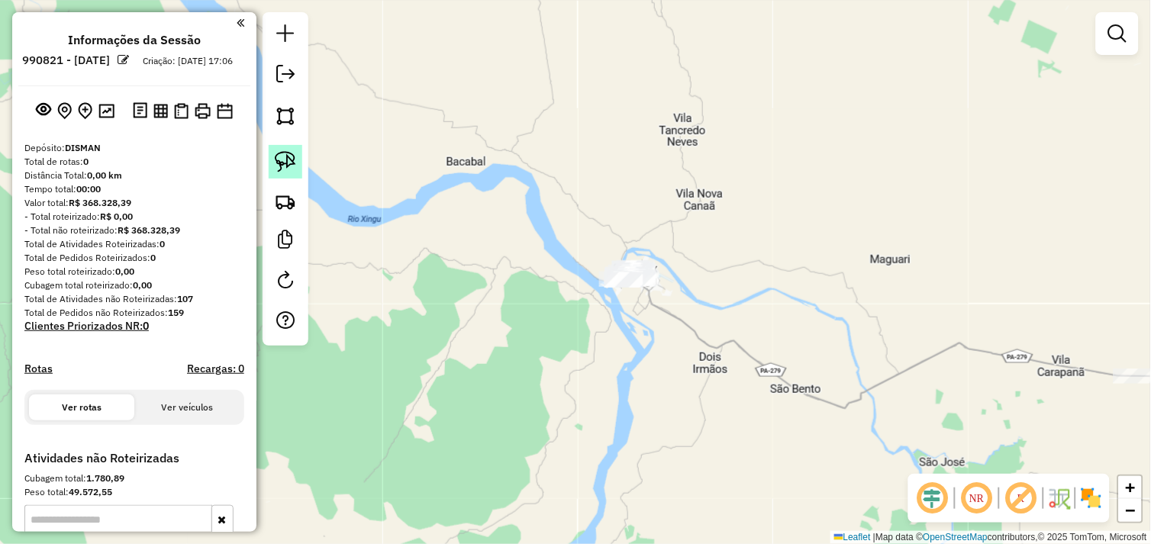
click at [280, 165] on img at bounding box center [285, 161] width 21 height 21
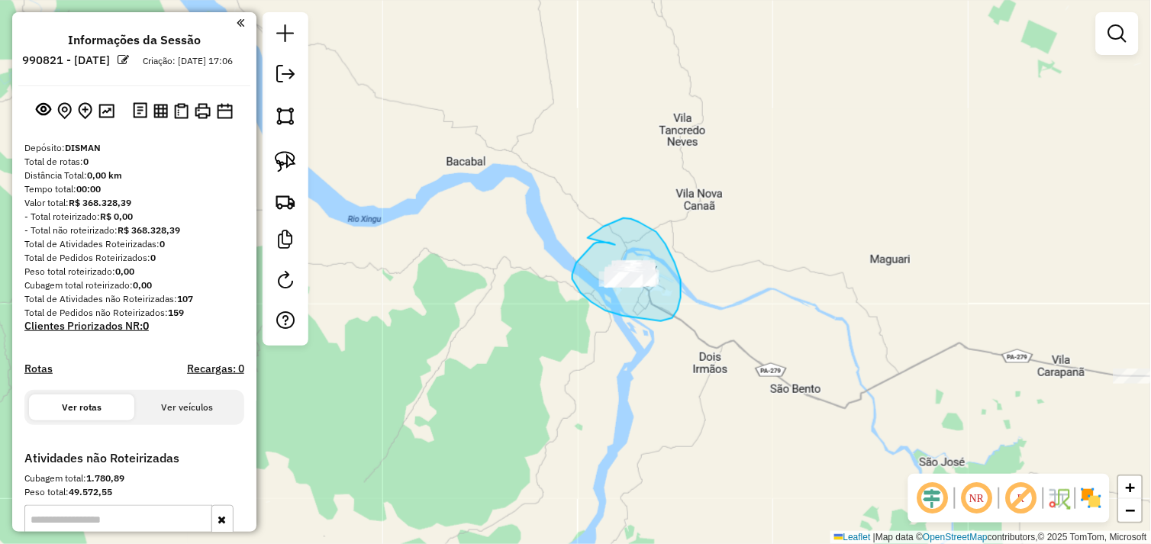
drag, startPoint x: 615, startPoint y: 245, endPoint x: 599, endPoint y: 253, distance: 18.1
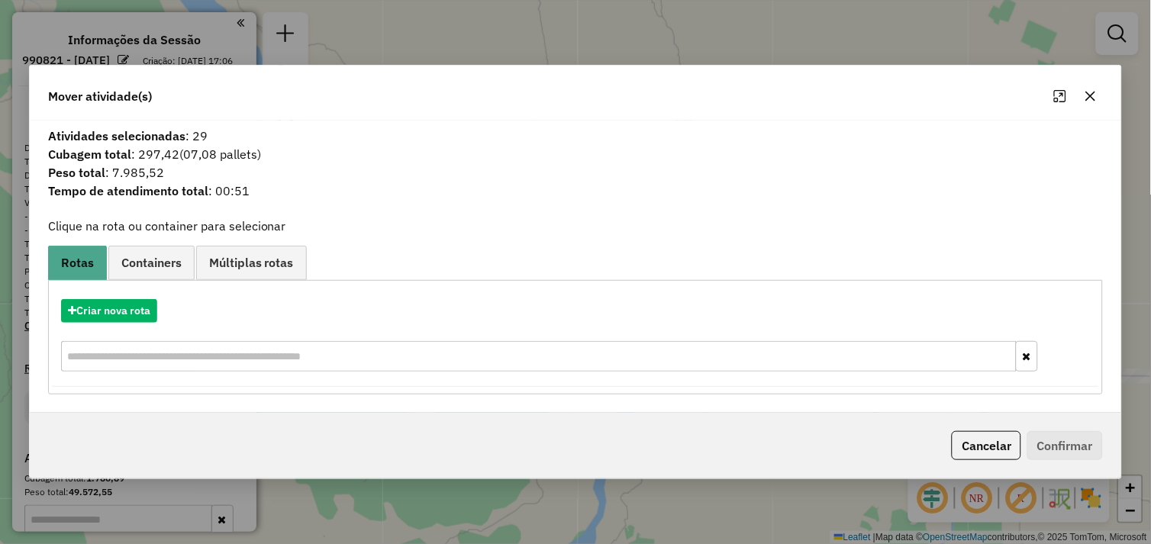
click at [134, 166] on span "Peso total : 7.985,52" at bounding box center [576, 172] width 1074 height 18
click at [1096, 99] on icon "button" at bounding box center [1090, 96] width 12 height 12
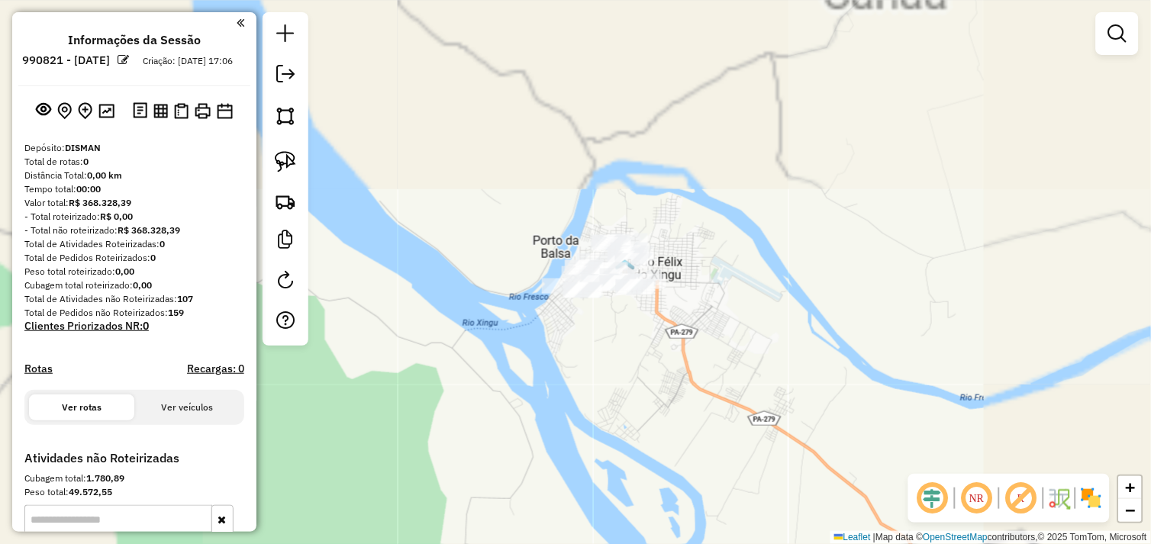
drag, startPoint x: 563, startPoint y: 258, endPoint x: 707, endPoint y: 304, distance: 151.3
click at [781, 294] on div "Janela de atendimento Grade de atendimento Capacidade Transportadoras Veículos …" at bounding box center [575, 272] width 1151 height 544
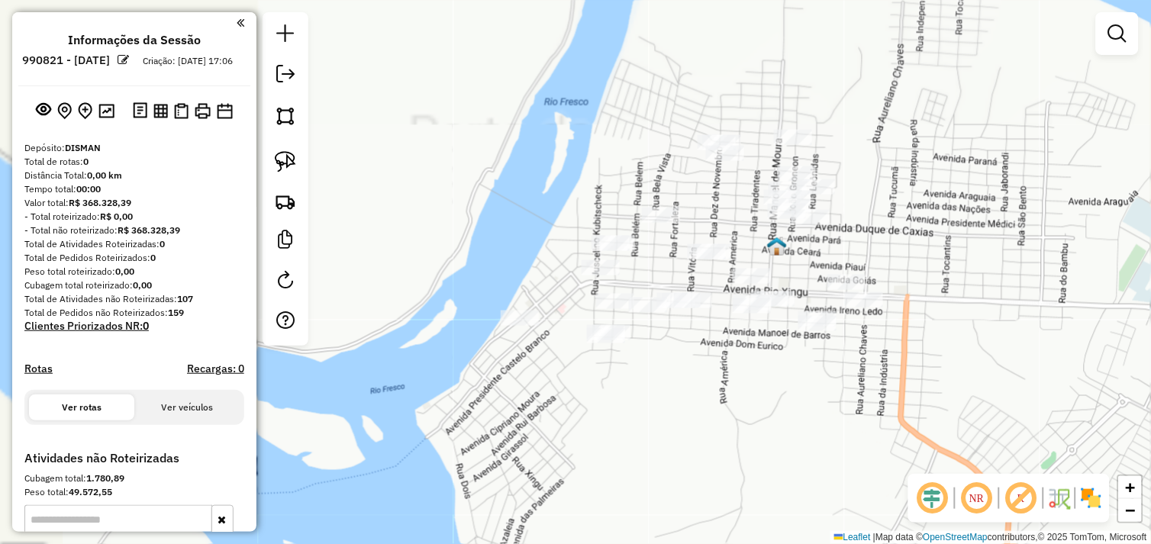
drag, startPoint x: 651, startPoint y: 313, endPoint x: 919, endPoint y: 392, distance: 279.4
click at [919, 392] on div "Janela de atendimento Grade de atendimento Capacidade Transportadoras Veículos …" at bounding box center [575, 272] width 1151 height 544
click at [282, 163] on img at bounding box center [285, 161] width 21 height 21
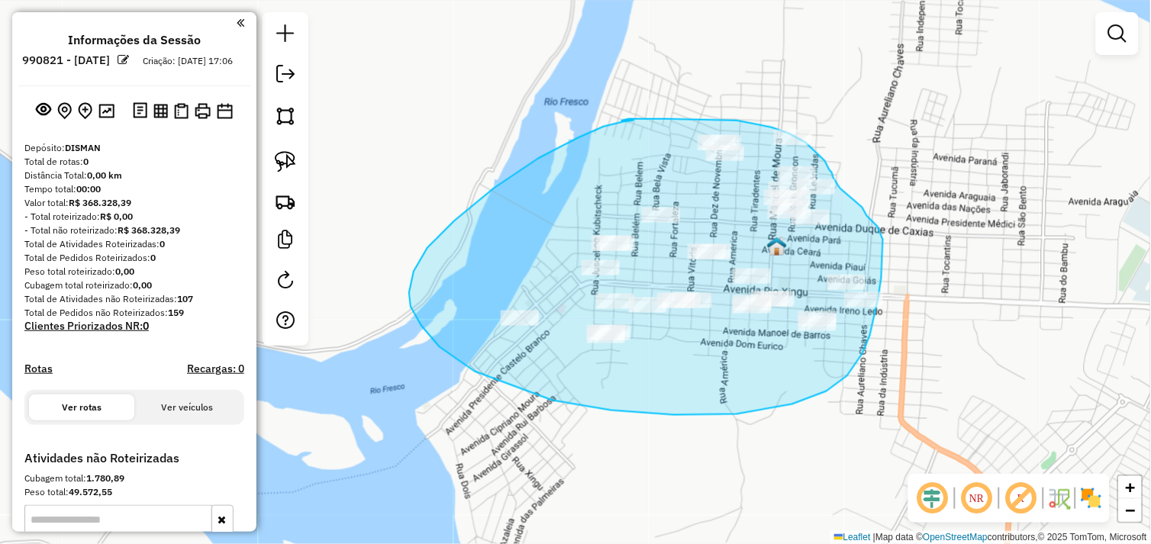
drag, startPoint x: 454, startPoint y: 221, endPoint x: 622, endPoint y: 122, distance: 195.0
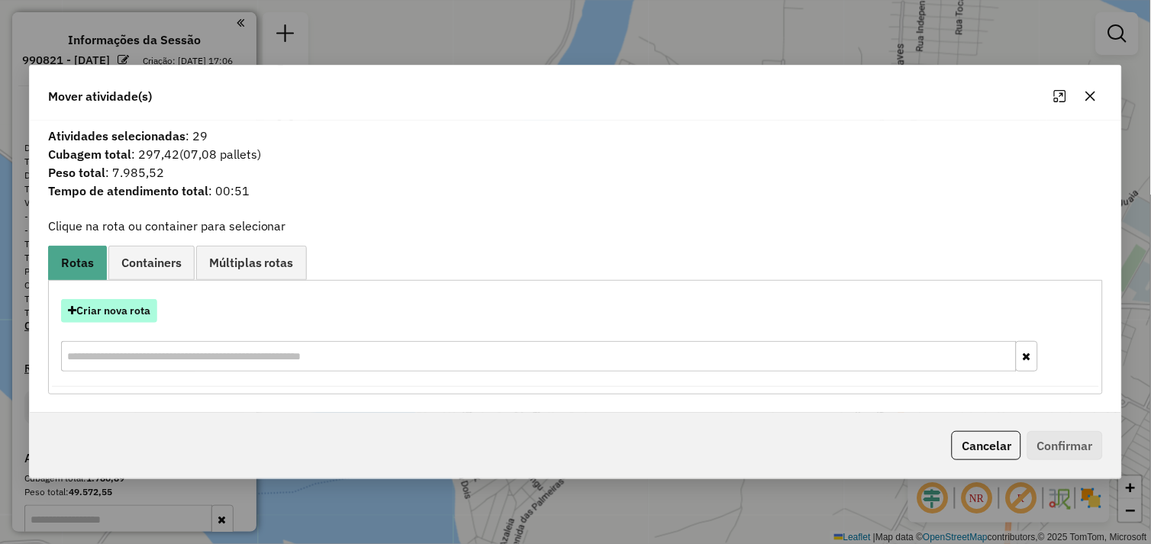
click at [114, 316] on button "Criar nova rota" at bounding box center [109, 311] width 96 height 24
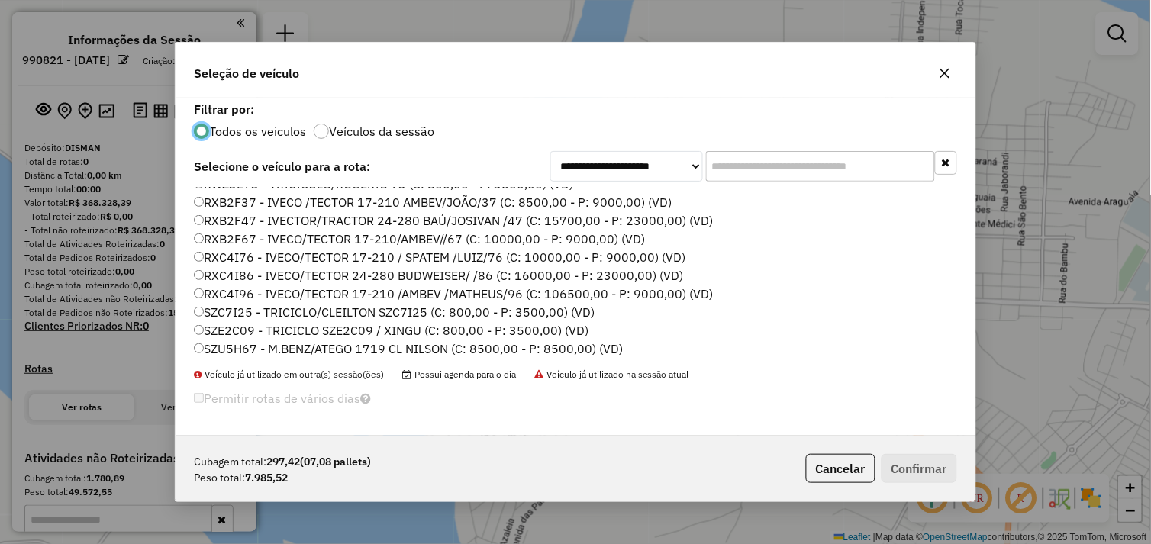
scroll to position [217, 0]
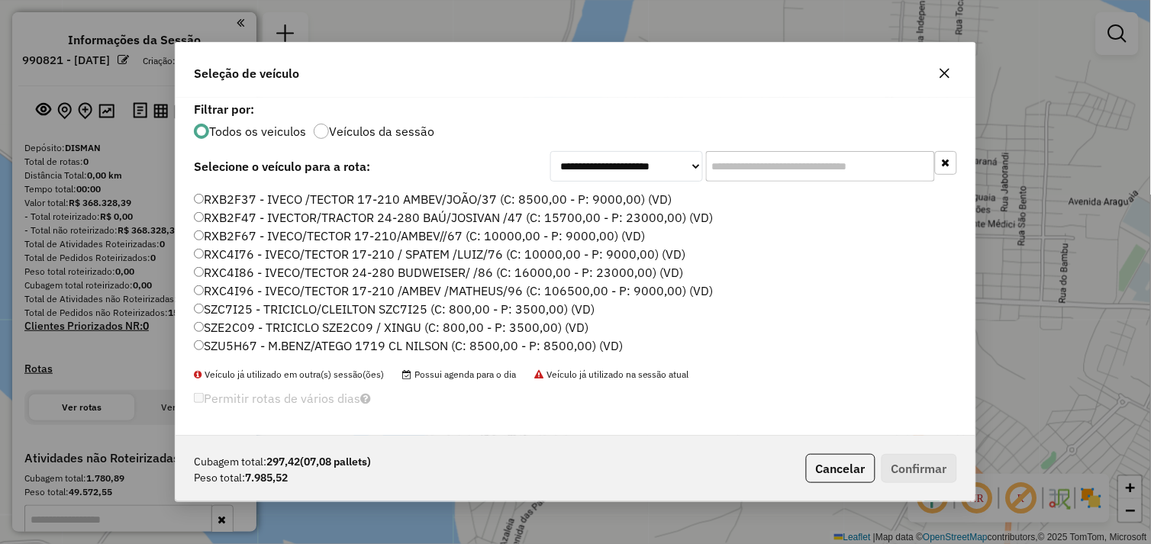
click at [200, 240] on label "RXB2F67 - IVECO/TECTOR 17-210/AMBEV//67 (C: 10000,00 - P: 9000,00) (VD)" at bounding box center [419, 236] width 451 height 18
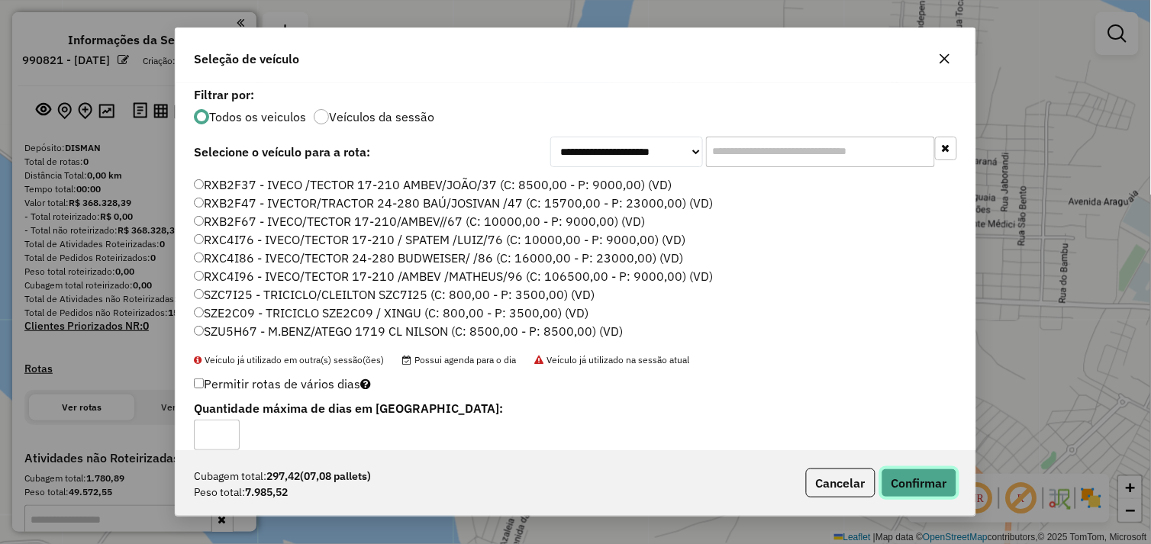
click at [896, 486] on button "Confirmar" at bounding box center [919, 483] width 76 height 29
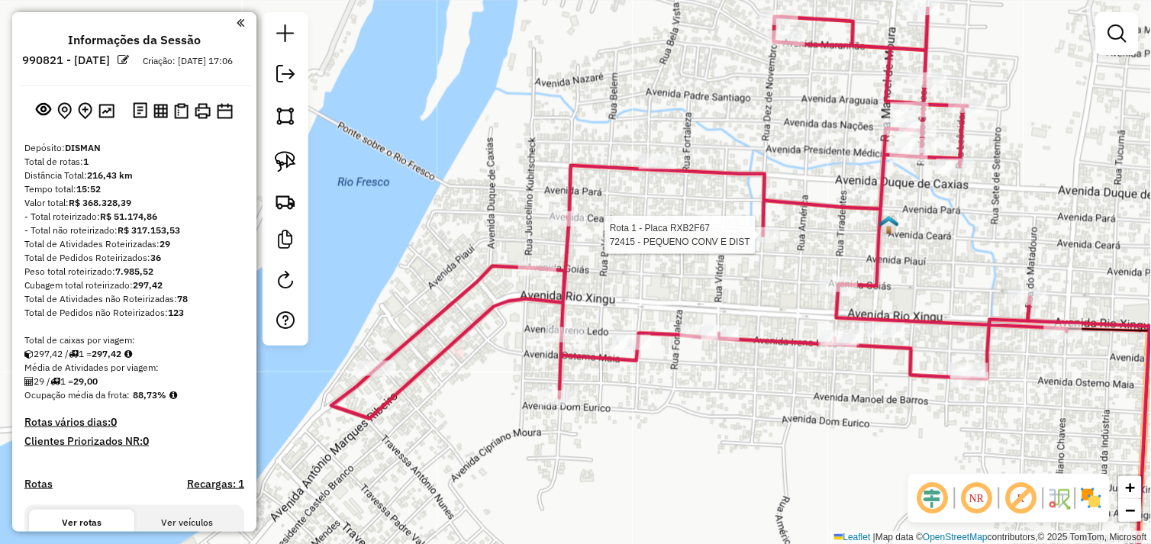
click at [753, 243] on div at bounding box center [760, 234] width 38 height 15
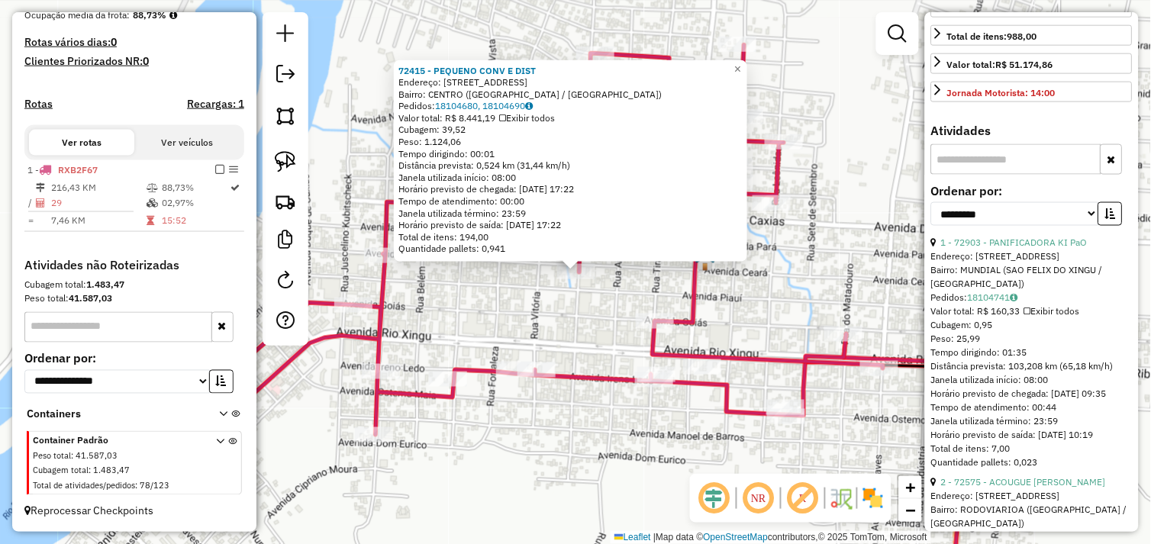
scroll to position [424, 0]
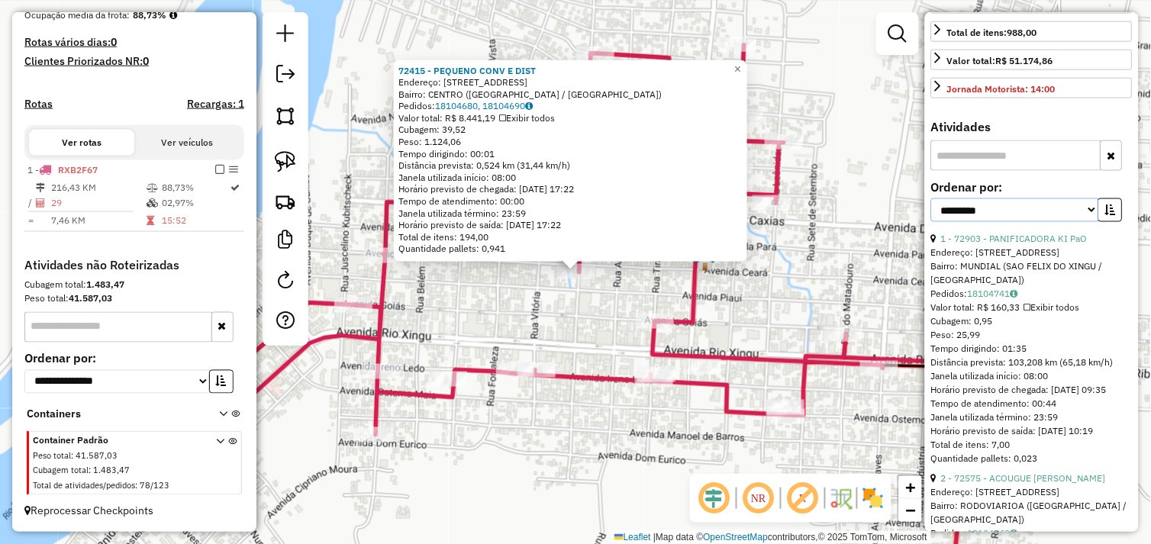
click at [1087, 222] on select "**********" at bounding box center [1015, 210] width 168 height 24
select select "*********"
click at [931, 211] on select "**********" at bounding box center [1015, 210] width 168 height 24
click at [1109, 215] on icon "button" at bounding box center [1110, 210] width 11 height 11
click at [1111, 215] on icon "button" at bounding box center [1110, 210] width 11 height 11
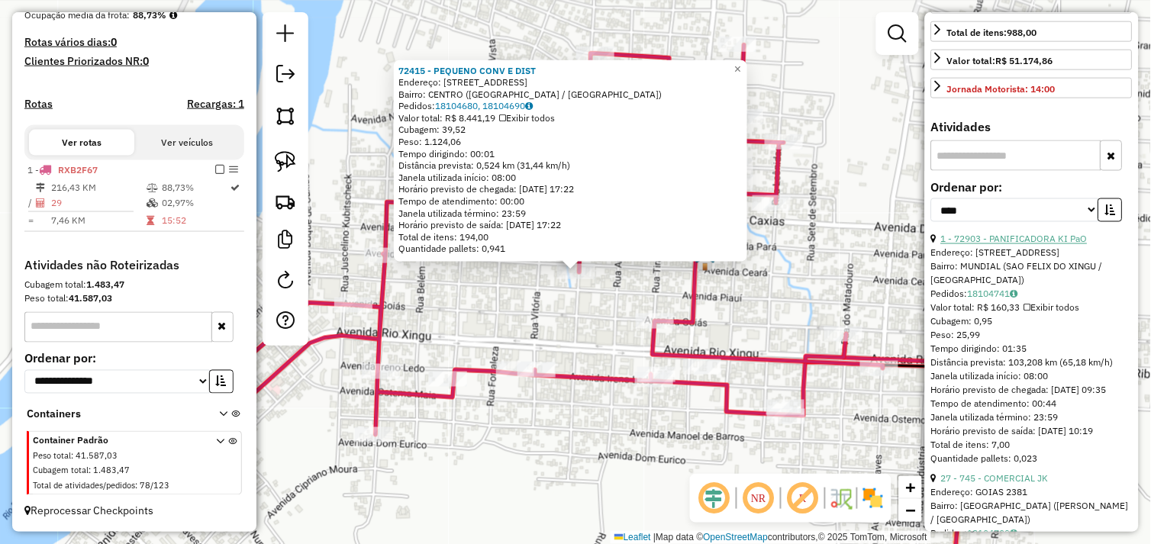
click at [1036, 245] on link "1 - 72903 - PANIFICADORA KI PaO" at bounding box center [1014, 239] width 147 height 11
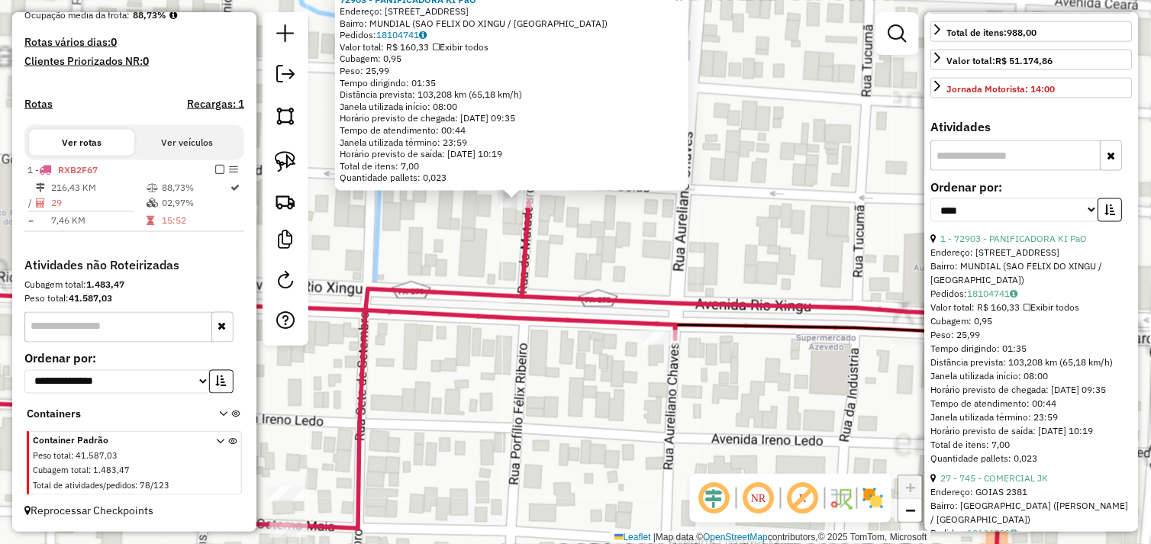
drag, startPoint x: 613, startPoint y: 339, endPoint x: 580, endPoint y: 288, distance: 60.8
click at [633, 359] on div "72903 - PANIFICADORA KI PaO Endereço: Avenida Goias 1628 Bairro: MUNDIAL (SAO F…" at bounding box center [575, 272] width 1151 height 544
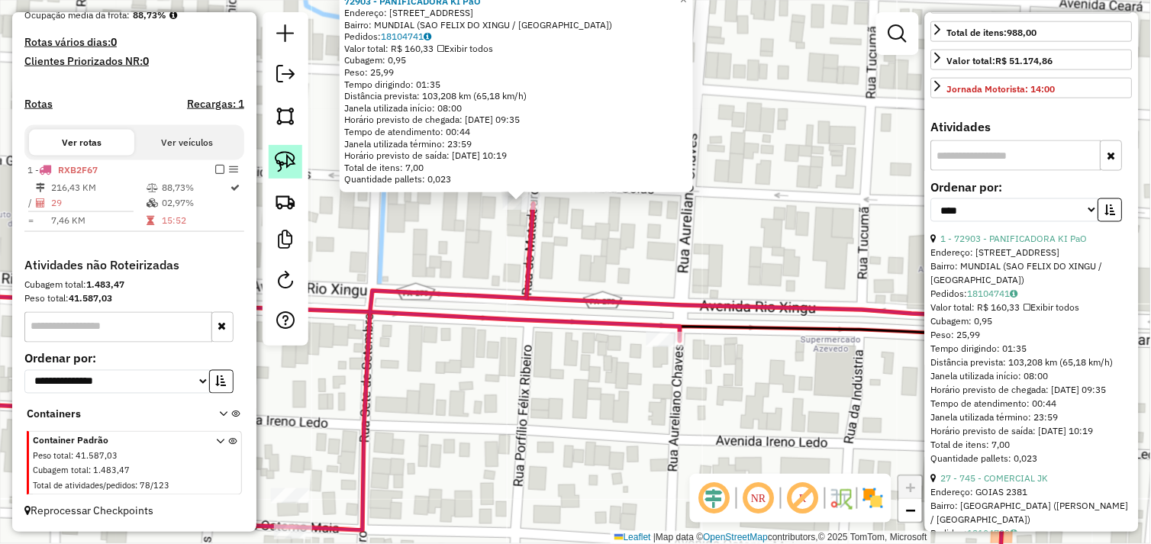
click at [284, 163] on img at bounding box center [285, 161] width 21 height 21
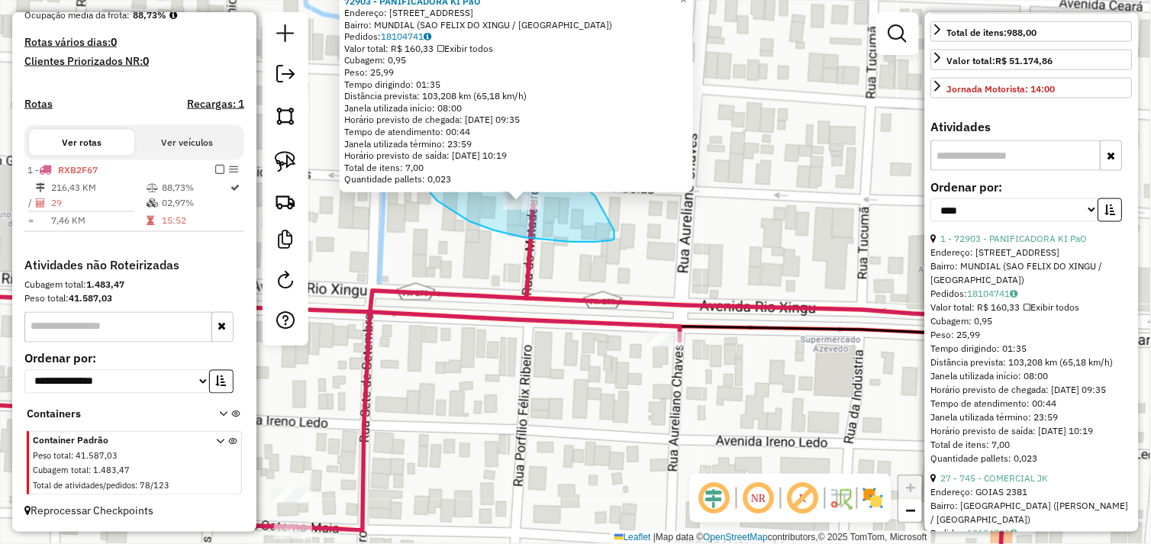
drag, startPoint x: 469, startPoint y: 221, endPoint x: 450, endPoint y: 214, distance: 20.5
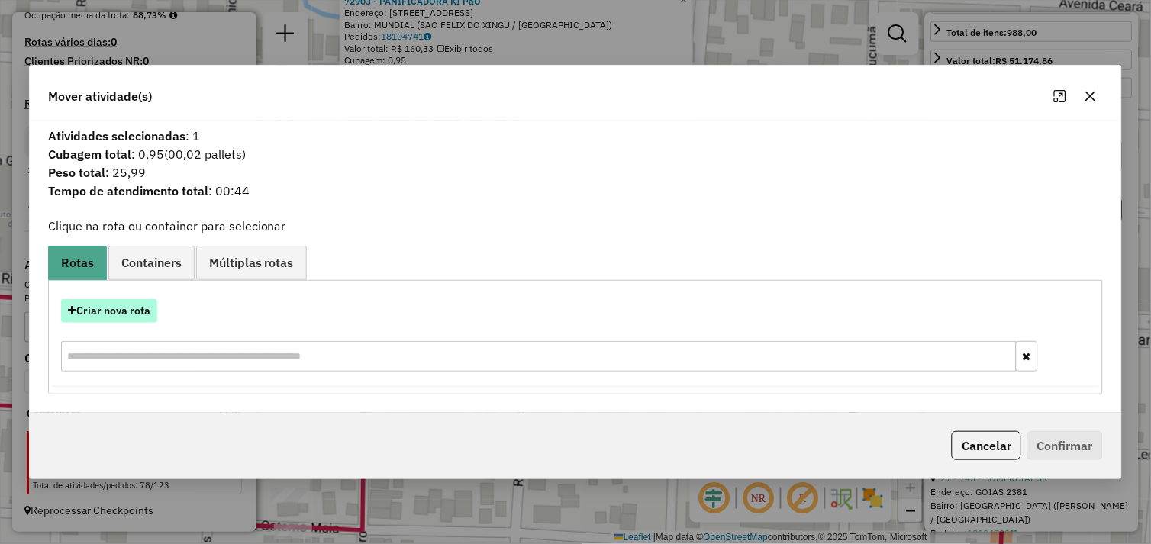
click at [137, 316] on button "Criar nova rota" at bounding box center [109, 311] width 96 height 24
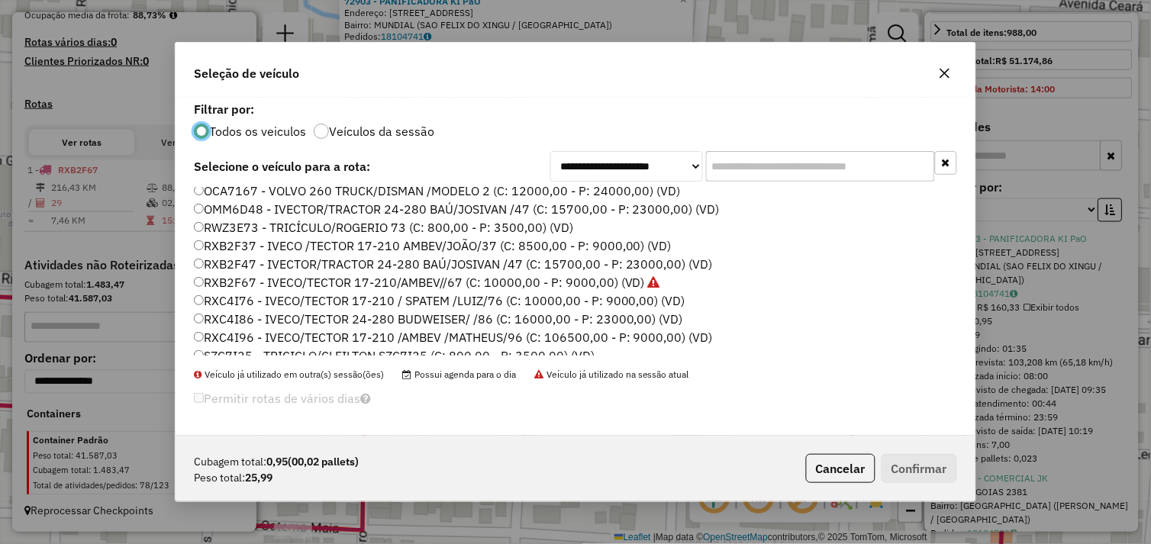
scroll to position [217, 0]
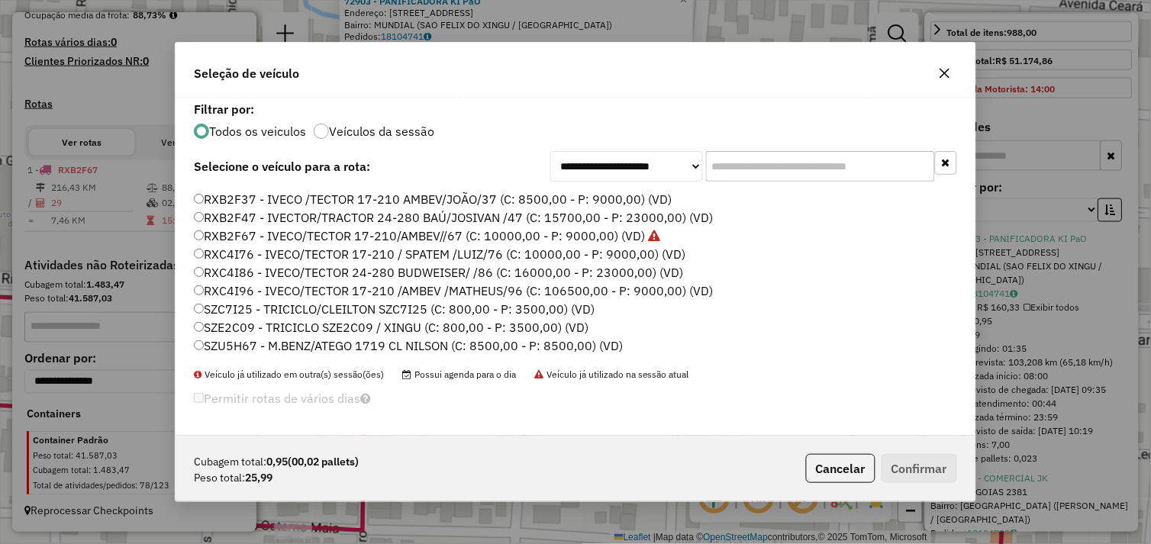
click at [189, 331] on div "BAL999 - VOLVO 260 TRUCK/DISMAN /MODELO 2 (C: 12000,00 - P: 24000,00) BTO7253 -…" at bounding box center [575, 278] width 781 height 180
click at [205, 327] on label "SZE2C09 - TRICICLO SZE2C09 / XINGU (C: 800,00 - P: 3500,00) (VD)" at bounding box center [391, 327] width 395 height 18
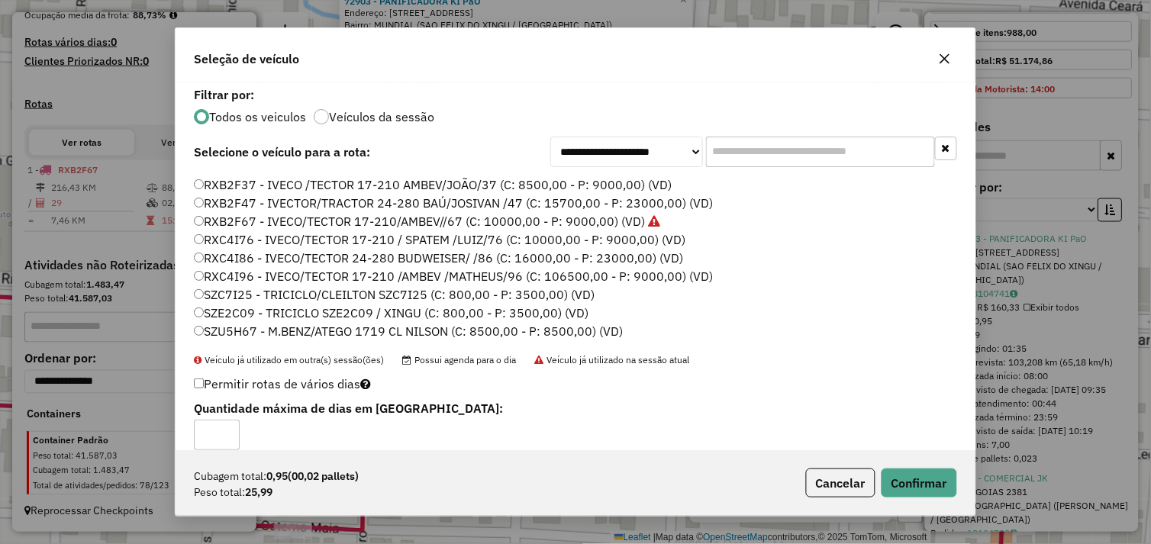
click at [941, 501] on div "Cubagem total: 0,95 (00,02 pallets) Peso total: 25,99 Cancelar Confirmar" at bounding box center [576, 483] width 800 height 66
click at [936, 494] on button "Confirmar" at bounding box center [919, 483] width 76 height 29
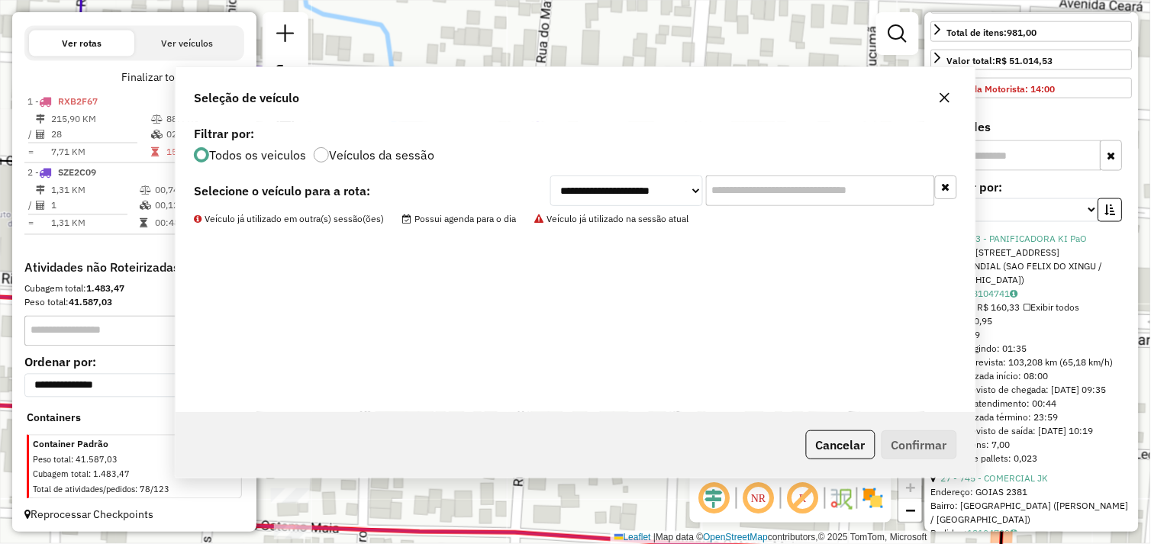
scroll to position [514, 0]
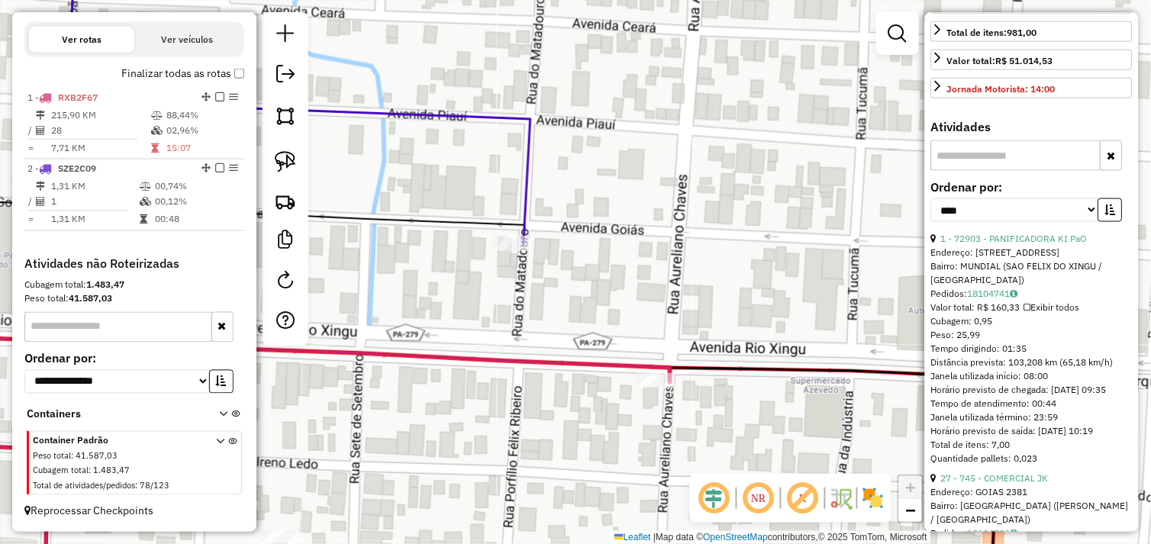
drag, startPoint x: 491, startPoint y: 299, endPoint x: 546, endPoint y: 353, distance: 76.6
click at [485, 341] on div "Janela de atendimento Grade de atendimento Capacidade Transportadoras Veículos …" at bounding box center [575, 272] width 1151 height 544
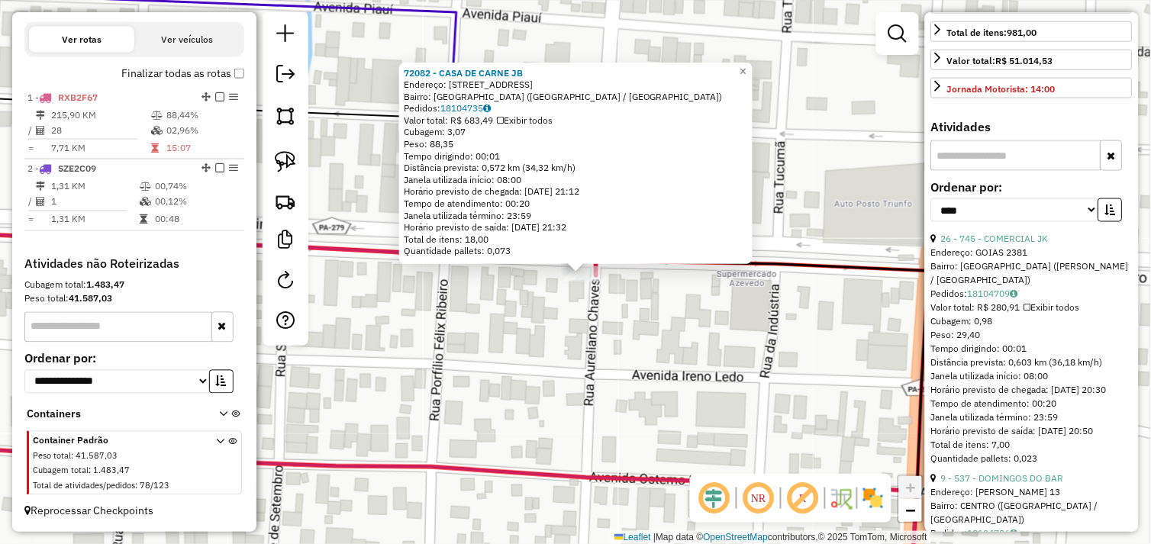
click at [540, 353] on div "72082 - CASA DE CARNE JB Endereço: RUA BELA VISTA 131 Bairro: NOVO HORIZONTE (S…" at bounding box center [575, 272] width 1151 height 544
click at [275, 164] on img at bounding box center [285, 161] width 21 height 21
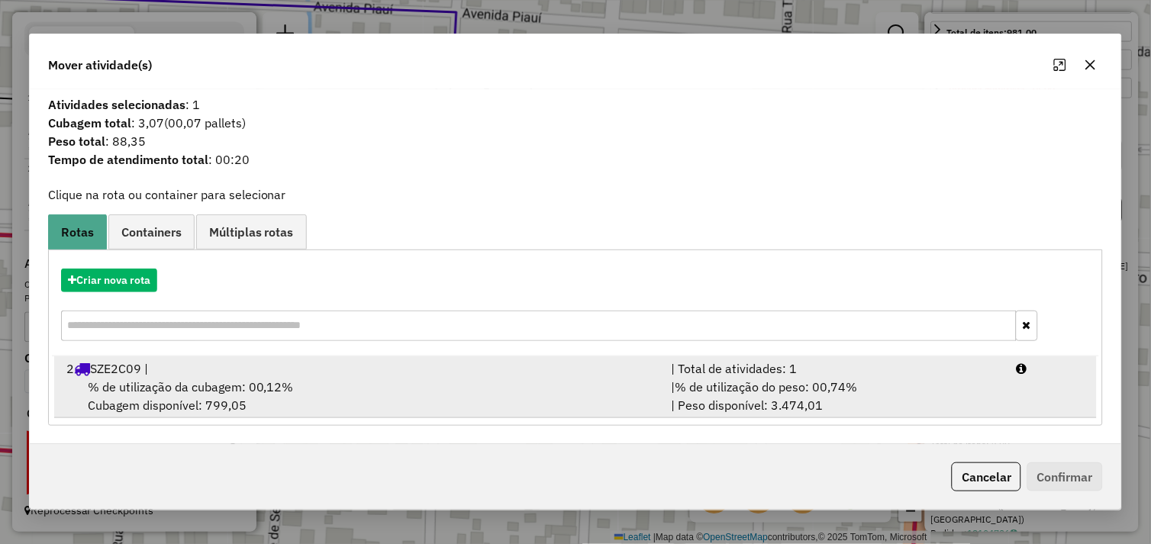
click at [229, 385] on span "% de utilização da cubagem: 00,12%" at bounding box center [191, 386] width 206 height 15
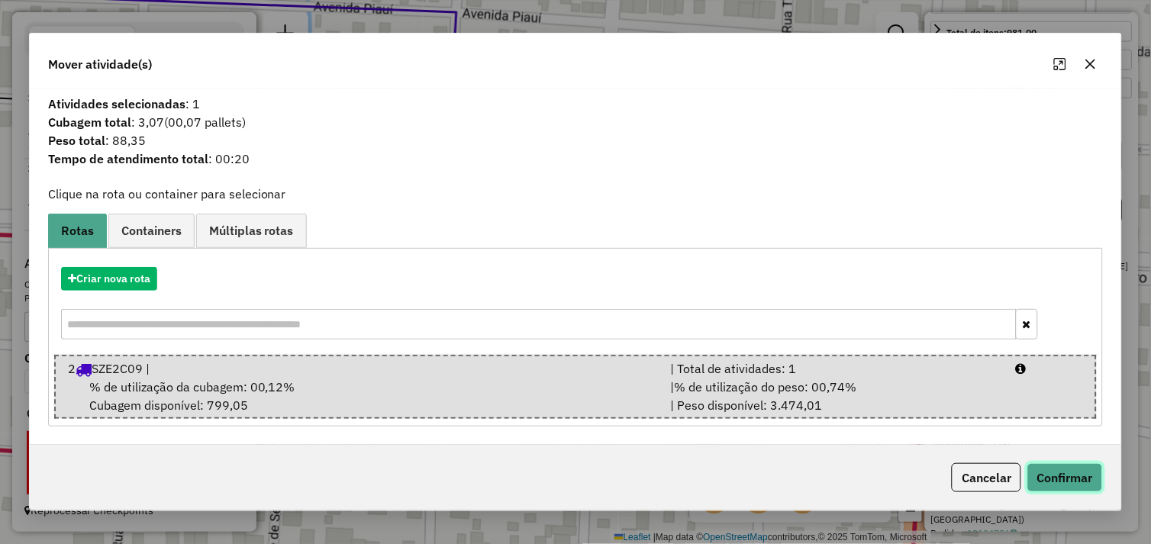
click at [1042, 477] on button "Confirmar" at bounding box center [1065, 477] width 76 height 29
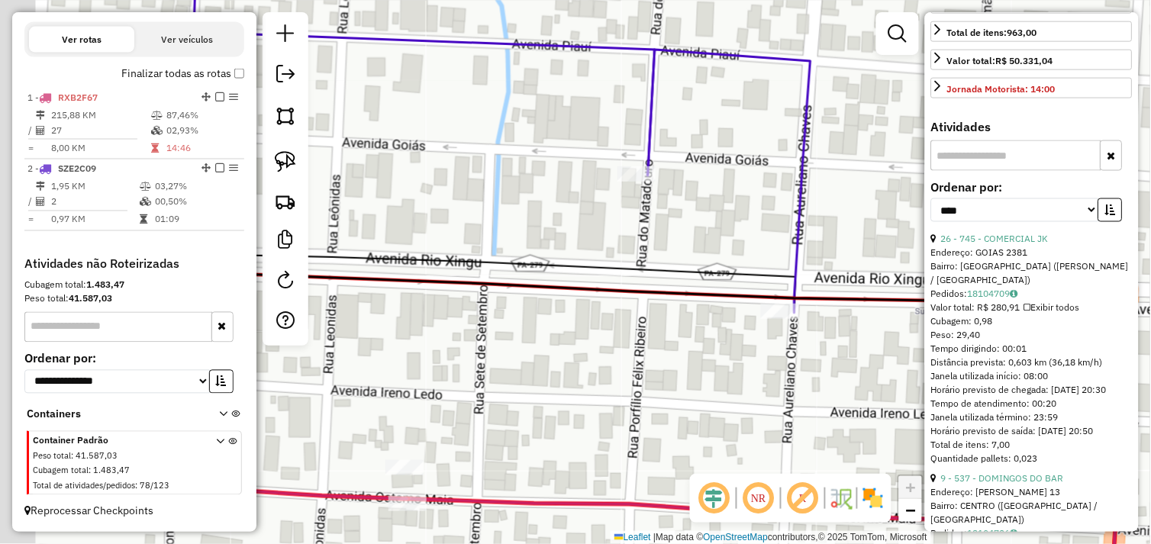
drag, startPoint x: 528, startPoint y: 365, endPoint x: 711, endPoint y: 462, distance: 207.6
click at [740, 477] on hb-router-mapa "Informações da Sessão 990821 - 19/08/2025 Criação: 18/08/2025 17:06 Depósito: D…" at bounding box center [575, 272] width 1151 height 544
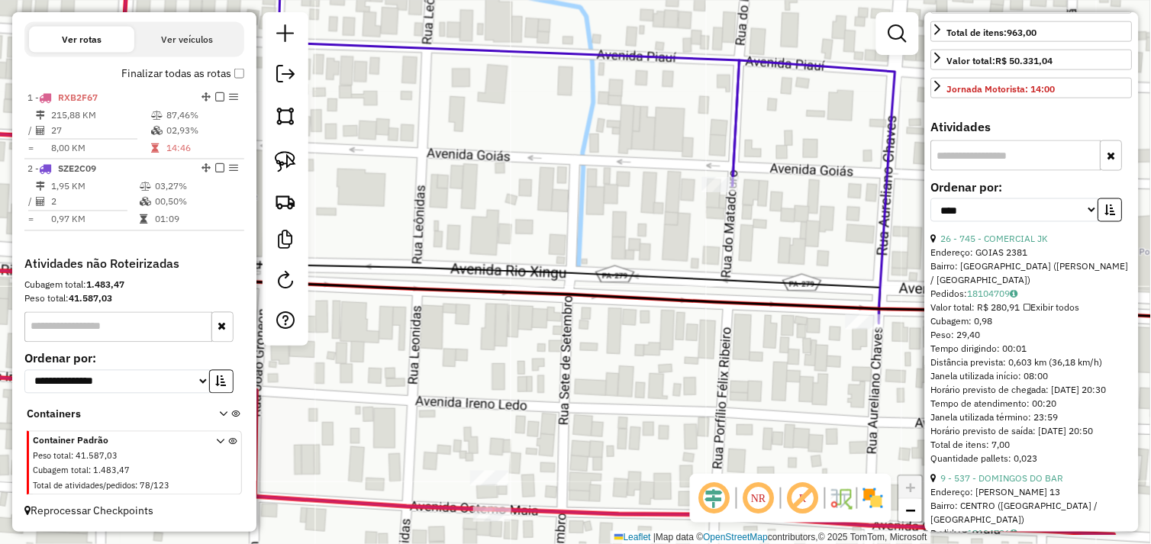
drag, startPoint x: 569, startPoint y: 394, endPoint x: 599, endPoint y: 334, distance: 66.9
click at [599, 334] on div "Janela de atendimento Grade de atendimento Capacidade Transportadoras Veículos …" at bounding box center [575, 272] width 1151 height 544
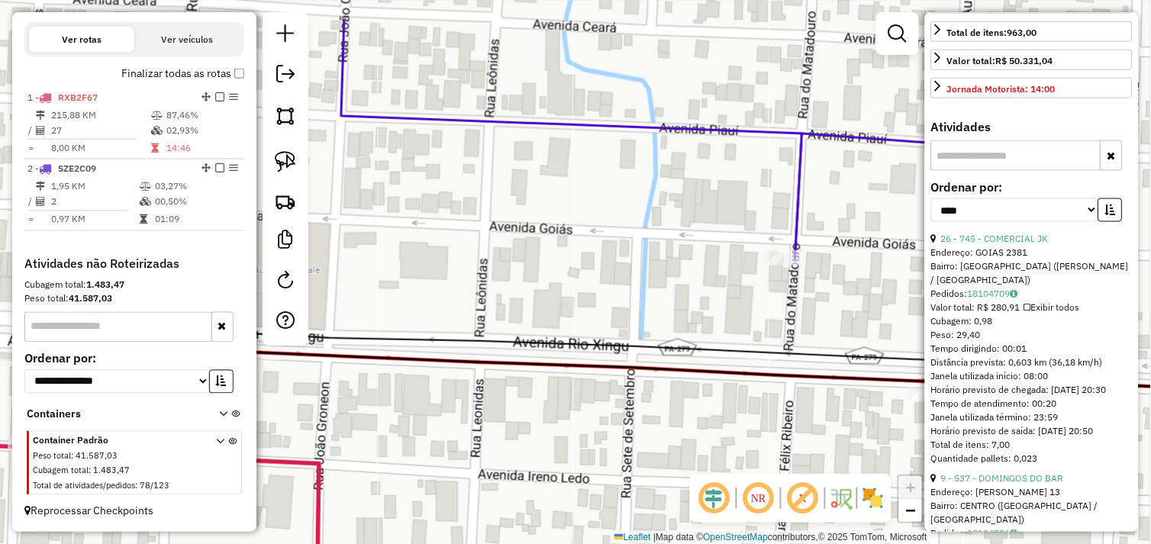
drag, startPoint x: 603, startPoint y: 326, endPoint x: 640, endPoint y: 389, distance: 73.2
click at [667, 399] on div "Janela de atendimento Grade de atendimento Capacidade Transportadoras Veículos …" at bounding box center [575, 272] width 1151 height 544
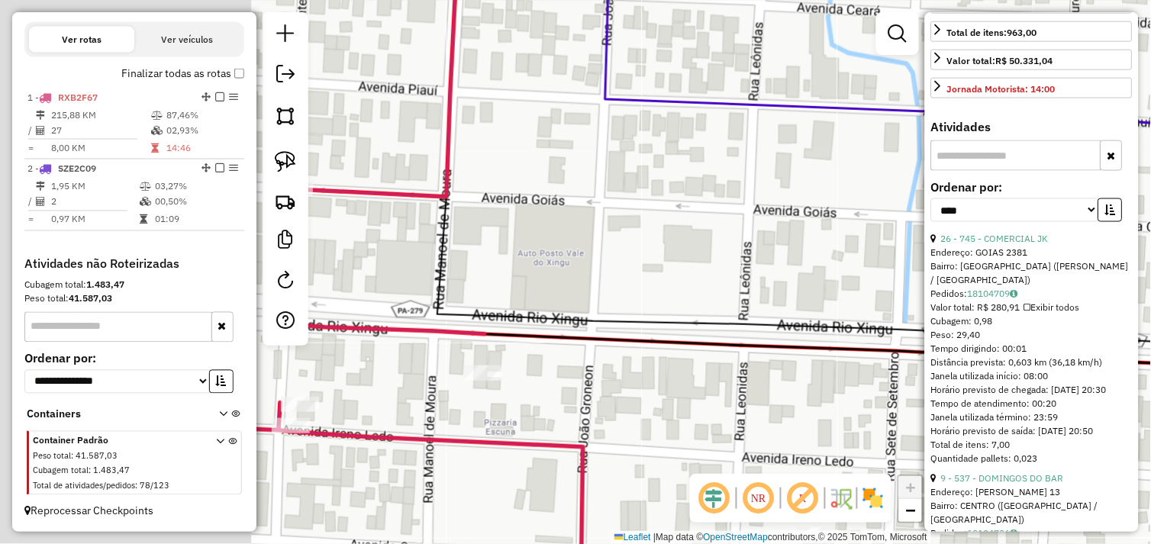
drag, startPoint x: 395, startPoint y: 331, endPoint x: 578, endPoint y: 234, distance: 207.2
click at [581, 234] on icon at bounding box center [822, 182] width 770 height 395
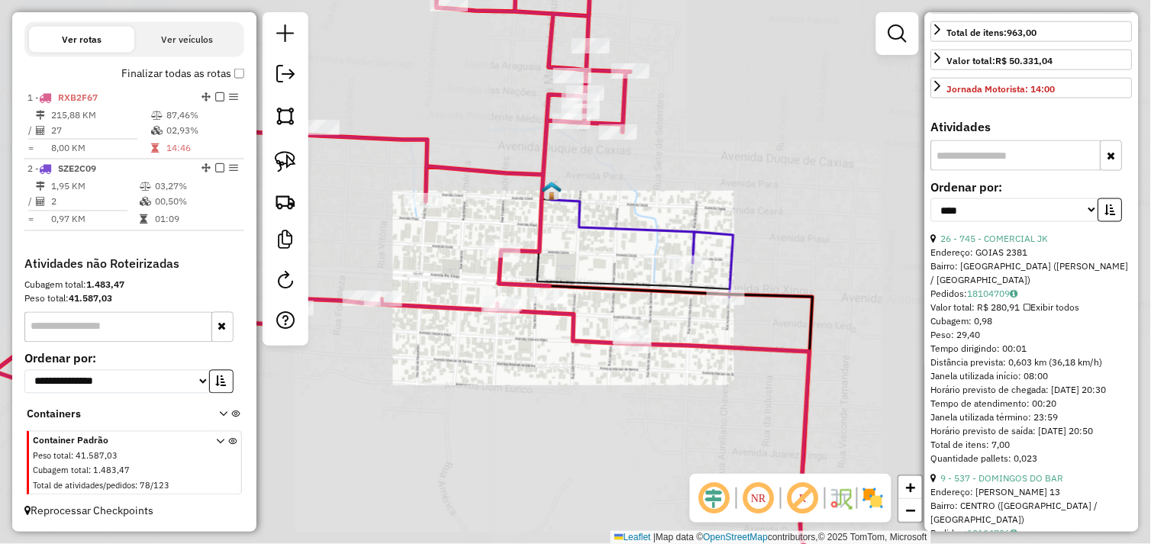
drag, startPoint x: 704, startPoint y: 321, endPoint x: 646, endPoint y: 332, distance: 59.1
click at [607, 333] on div "Janela de atendimento Grade de atendimento Capacidade Transportadoras Veículos …" at bounding box center [575, 272] width 1151 height 544
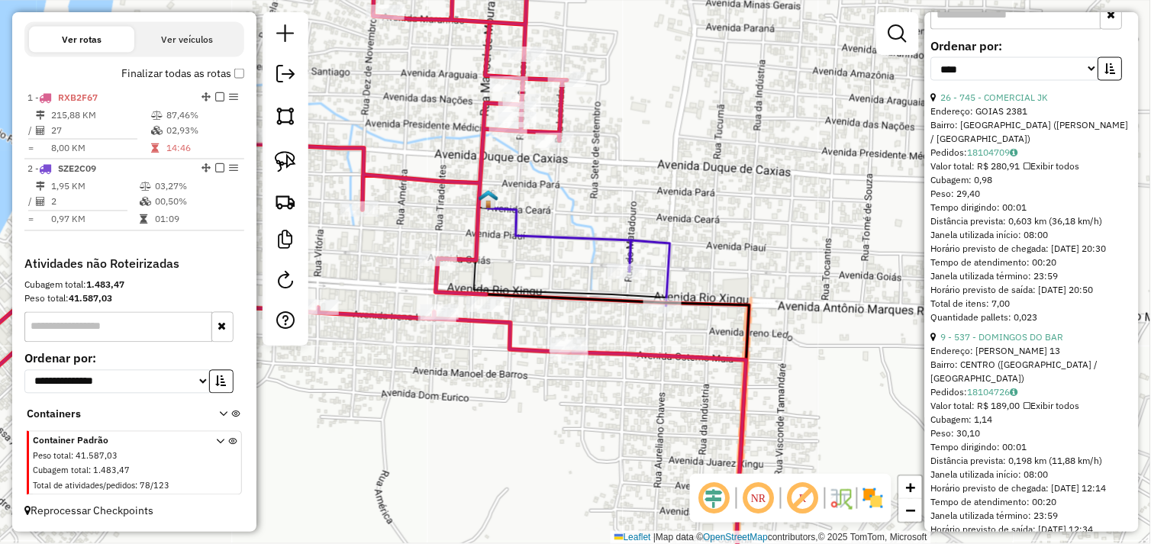
scroll to position [593, 0]
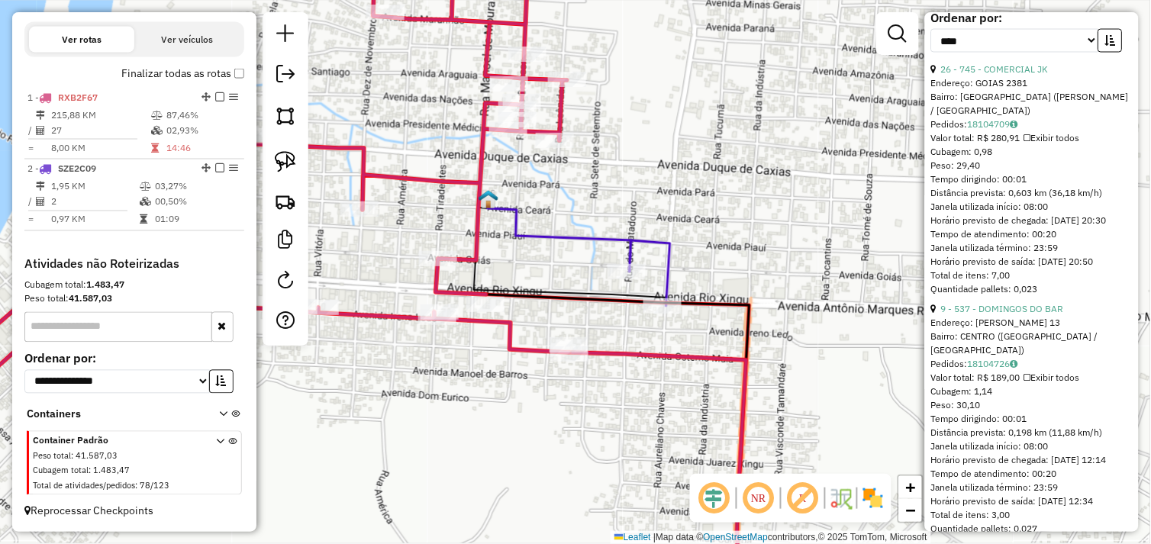
click at [996, 63] on div "**********" at bounding box center [1031, 37] width 201 height 51
click at [1000, 76] on link "26 - 745 - COMERCIAL JK" at bounding box center [995, 69] width 108 height 11
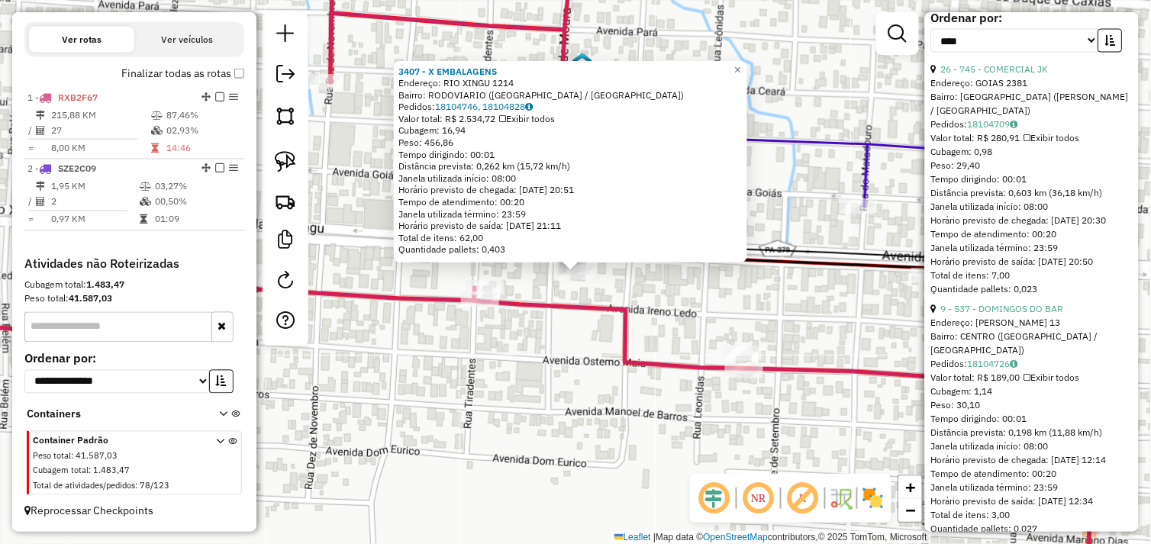
click at [693, 310] on div "3407 - X EMBALAGENS Endereço: RIO XINGU 1214 Bairro: RODOVIARIO (SAO FELIX DO X…" at bounding box center [575, 272] width 1151 height 544
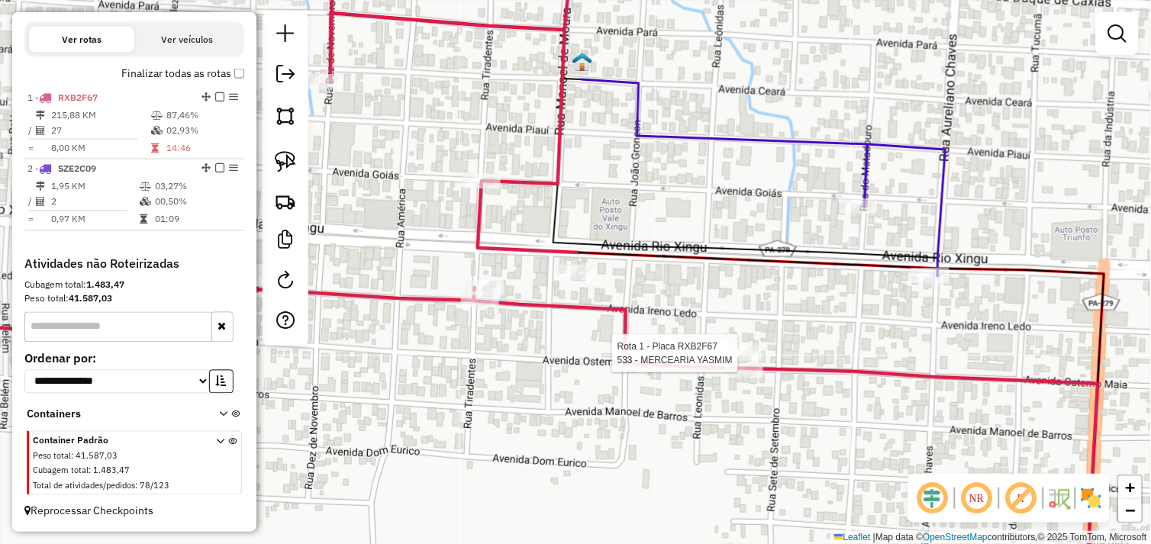
select select "*********"
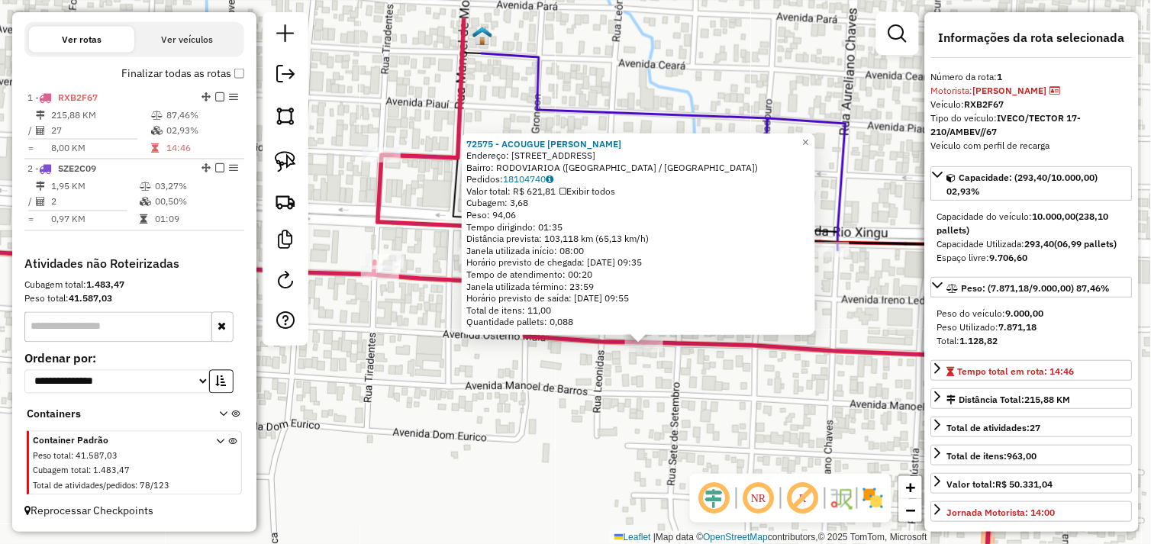
drag, startPoint x: 615, startPoint y: 302, endPoint x: 720, endPoint y: 404, distance: 146.8
click at [720, 404] on div "72575 - ACOUGUE CONV BELAUTO Endereço: Avenida Osterno Maia 2690 Bairro: RODOVI…" at bounding box center [575, 272] width 1151 height 544
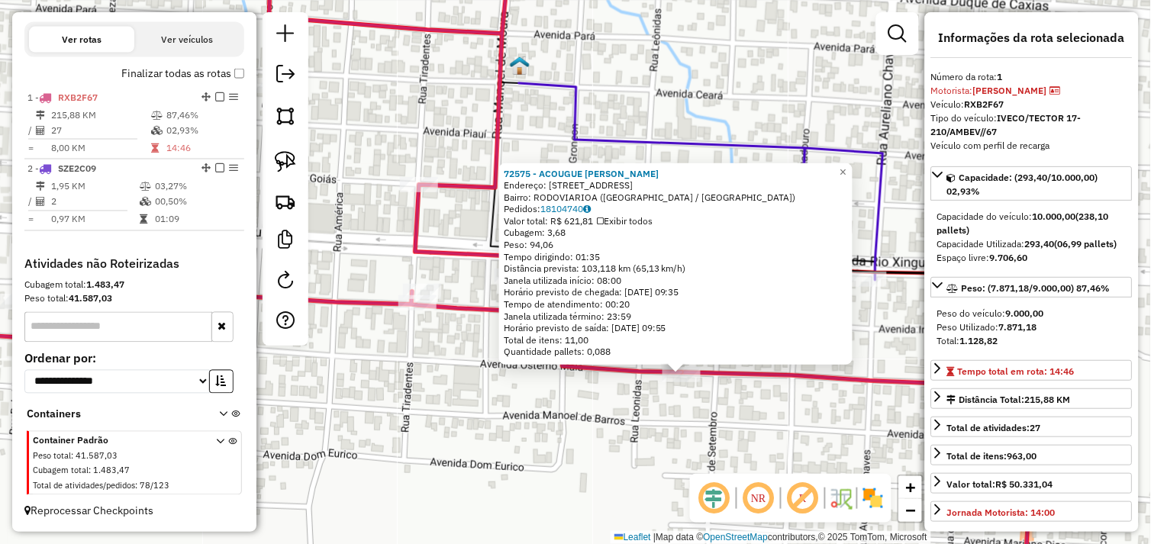
click at [690, 417] on div "72575 - ACOUGUE CONV BELAUTO Endereço: Avenida Osterno Maia 2690 Bairro: RODOVI…" at bounding box center [575, 272] width 1151 height 544
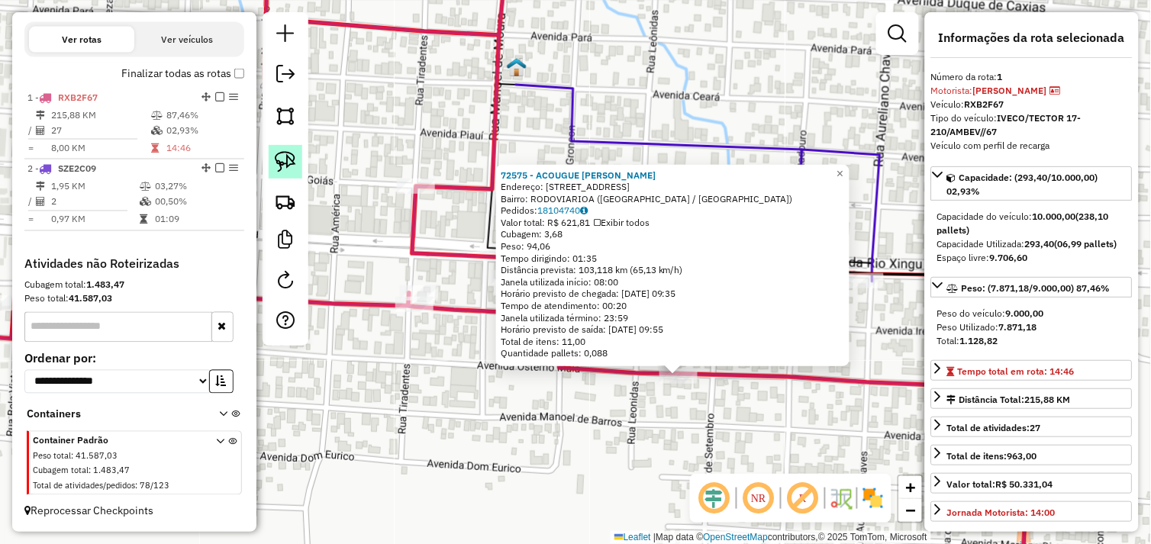
click at [288, 178] on link at bounding box center [286, 162] width 34 height 34
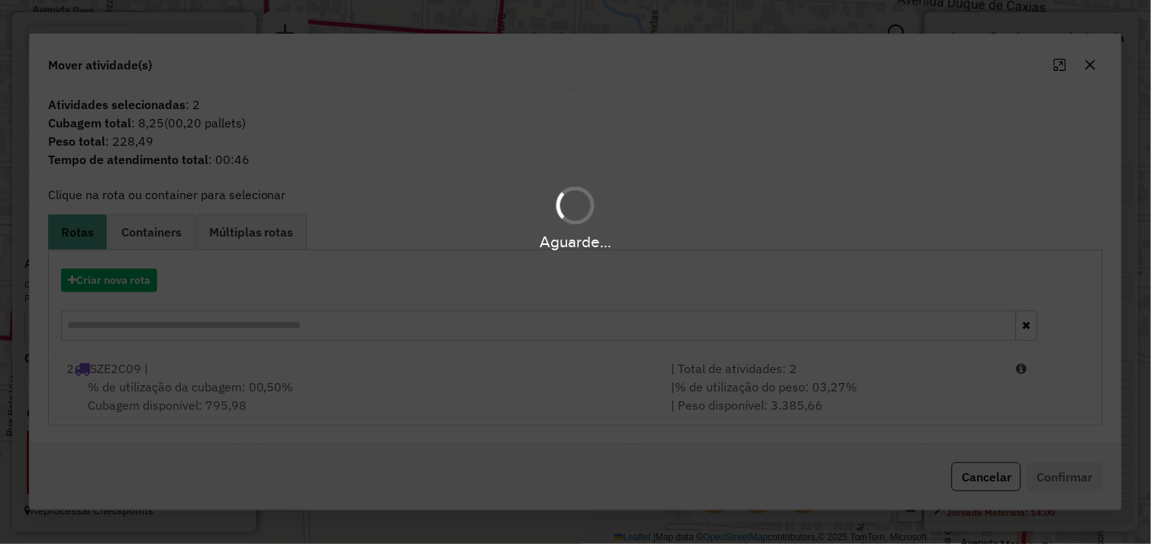
click at [252, 360] on div "2 SZE2C09 |" at bounding box center [359, 368] width 605 height 18
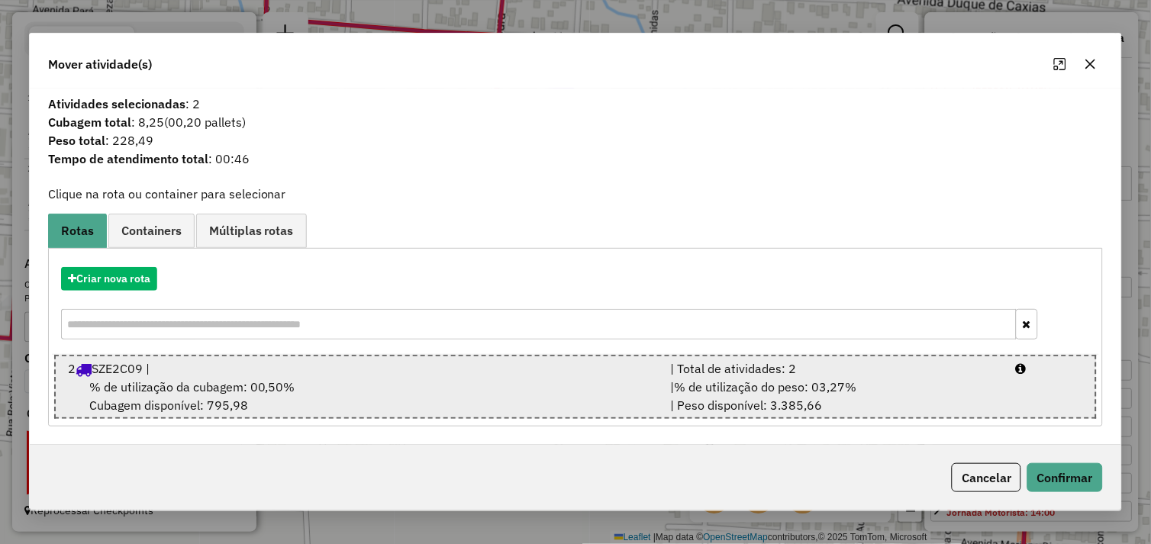
click at [802, 403] on div "| % de utilização do peso: 03,27% | Peso disponível: 3.385,66" at bounding box center [834, 396] width 345 height 37
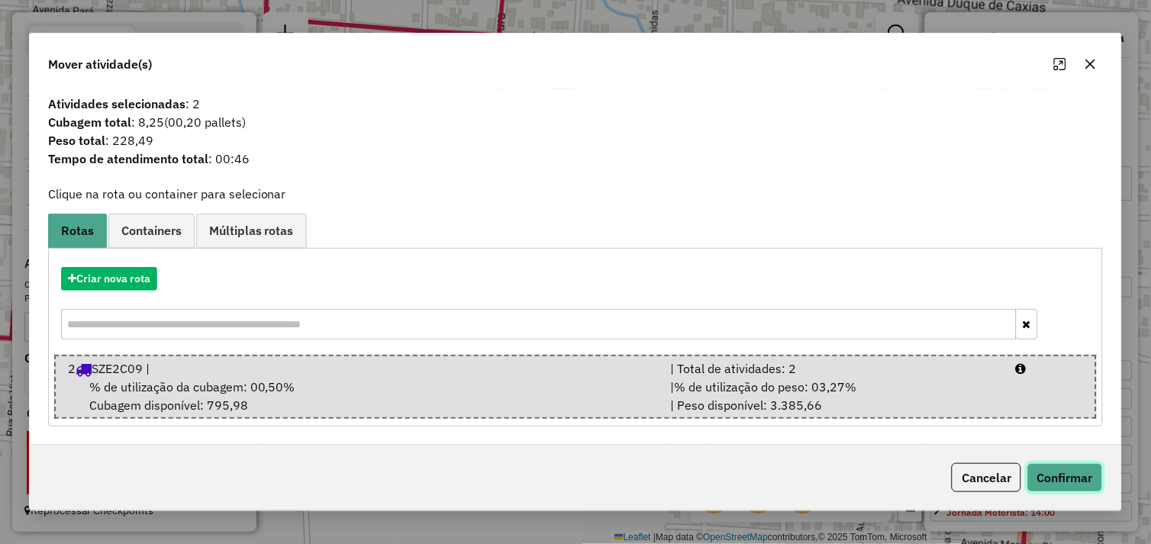
click at [1045, 473] on button "Confirmar" at bounding box center [1065, 477] width 76 height 29
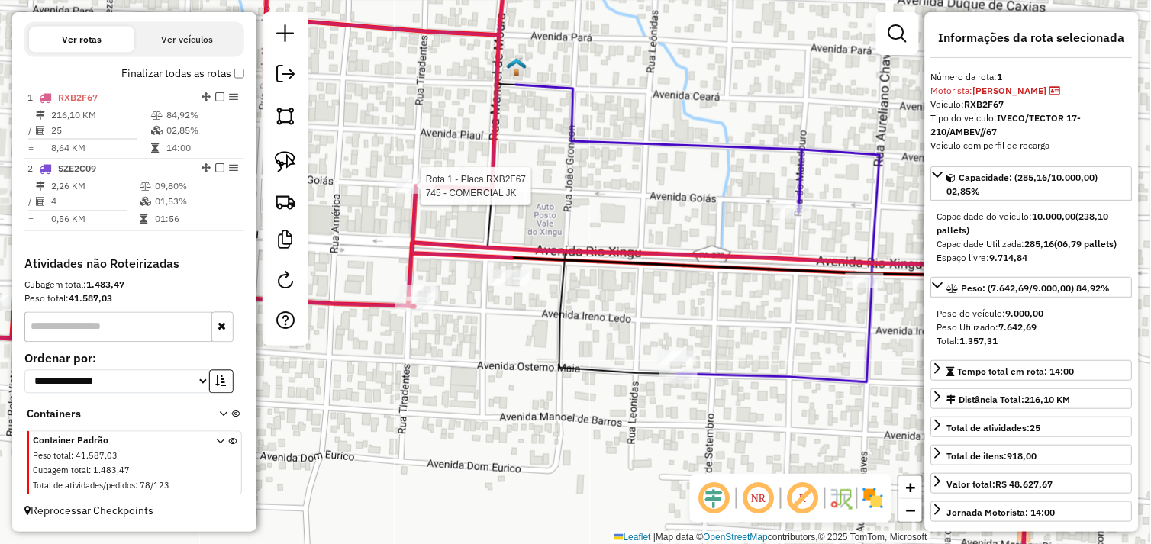
click at [408, 194] on div at bounding box center [416, 186] width 38 height 15
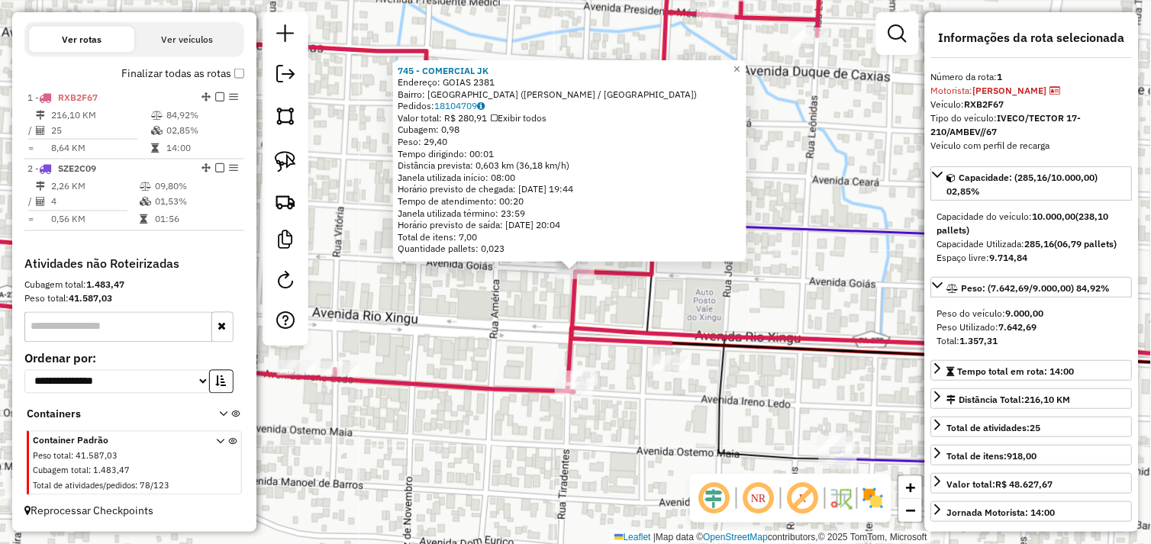
click at [379, 234] on div "745 - COMERCIAL JK Endereço: GOIAS 2381 Bairro: SAO FRANCISCO (SAO FELIX DO XIN…" at bounding box center [575, 272] width 1151 height 544
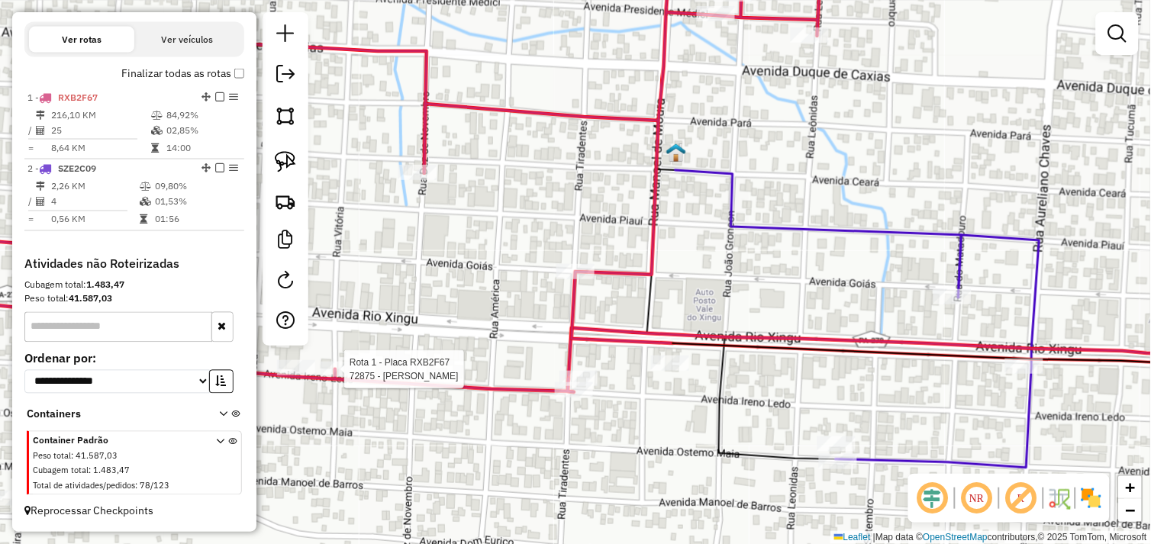
select select "*********"
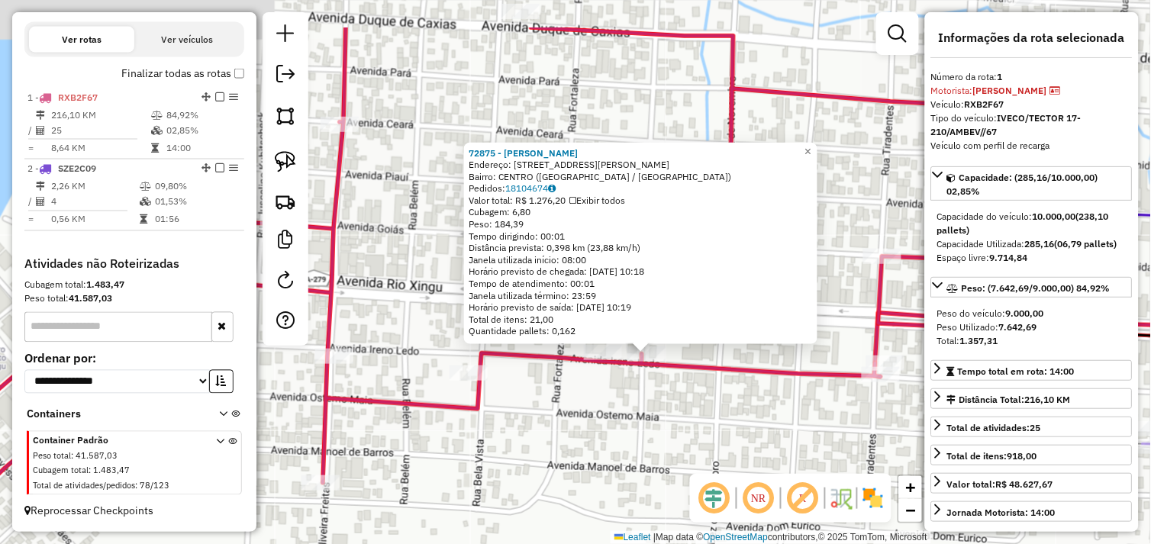
drag, startPoint x: 426, startPoint y: 408, endPoint x: 472, endPoint y: 453, distance: 63.7
click at [472, 453] on div "72875 - MATEUS BURGUER Endereço: Avenida Ireno Ledo 1441 Bairro: CENTRO (SAO FE…" at bounding box center [575, 272] width 1151 height 544
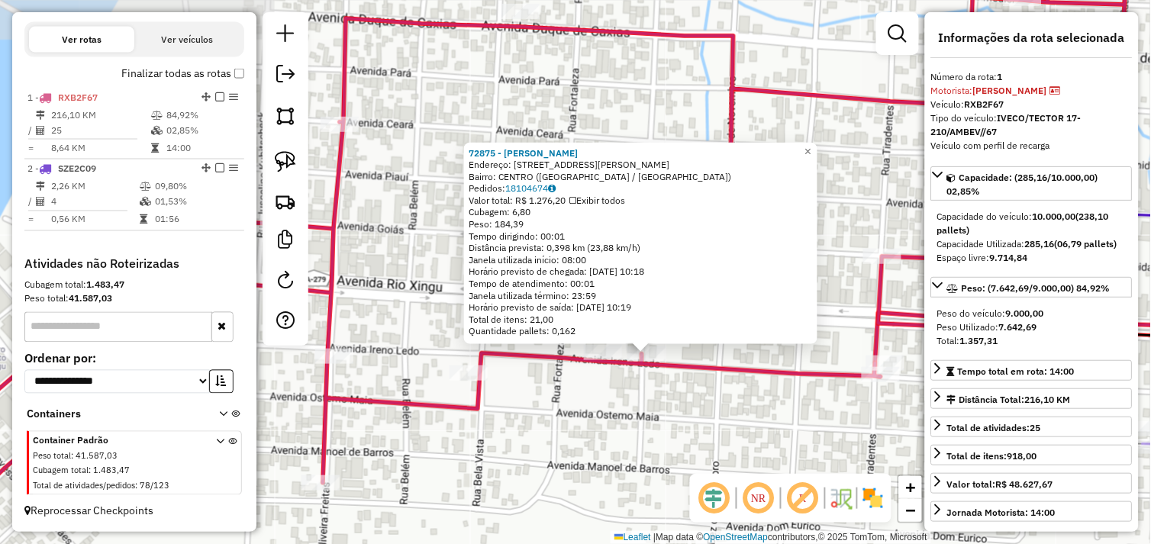
click at [604, 437] on div "72875 - MATEUS BURGUER Endereço: Avenida Ireno Ledo 1441 Bairro: CENTRO (SAO FE…" at bounding box center [575, 272] width 1151 height 544
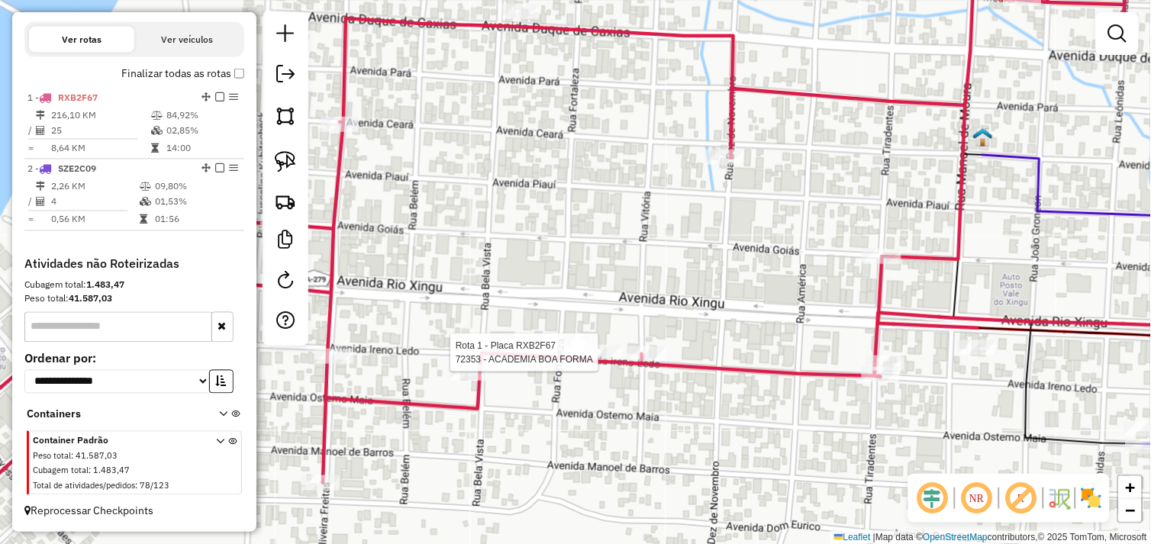
click at [589, 360] on div at bounding box center [603, 352] width 38 height 15
select select "*********"
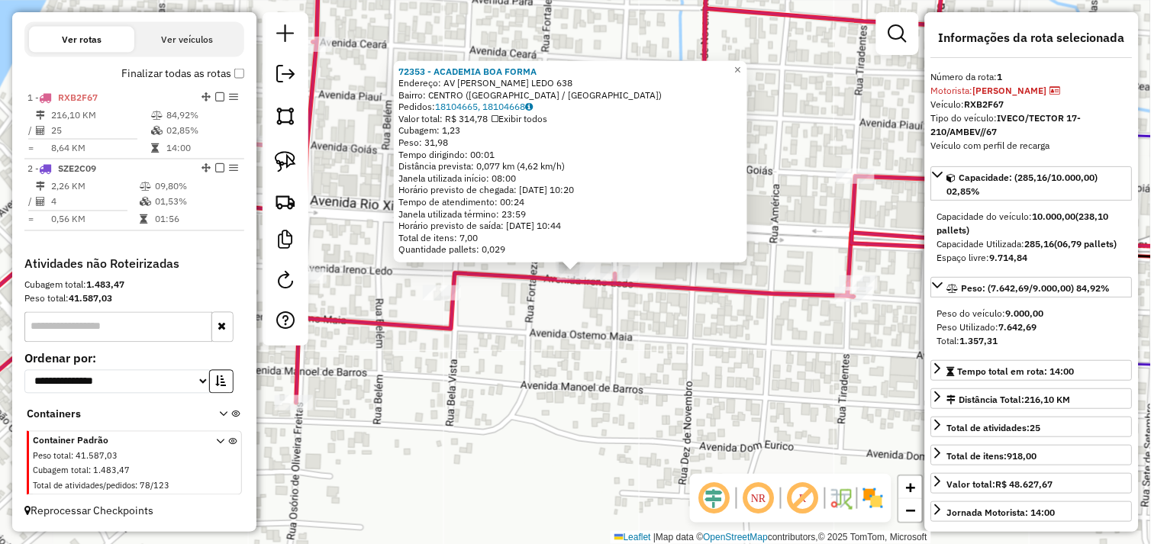
click at [679, 348] on div "72353 - ACADEMIA BOA FORMA Endereço: AV IRENO LEDO 638 Bairro: CENTRO (SAO FELI…" at bounding box center [575, 272] width 1151 height 544
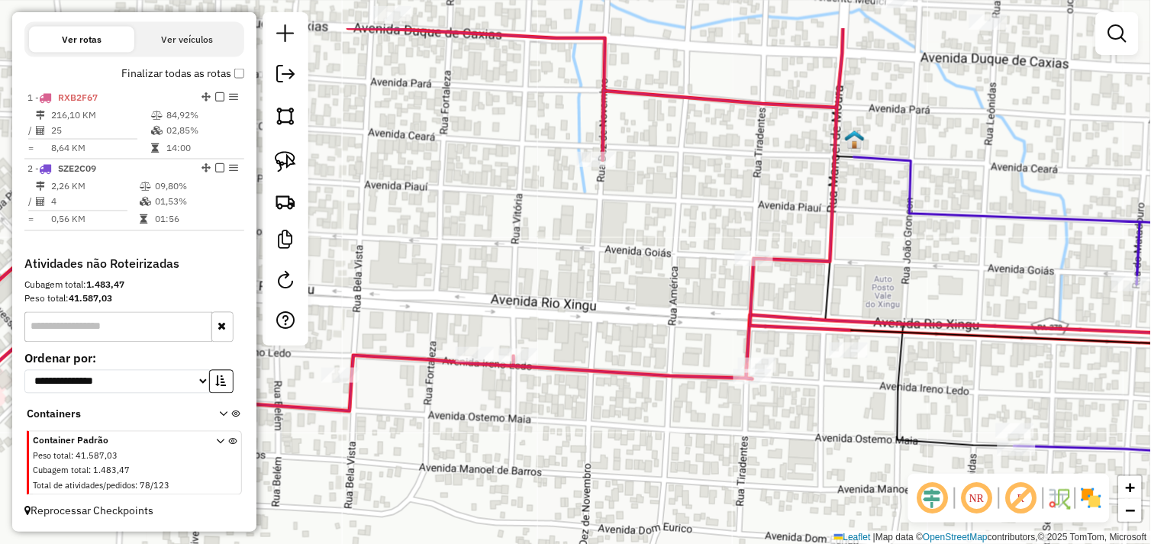
drag, startPoint x: 670, startPoint y: 369, endPoint x: 580, endPoint y: 445, distance: 117.5
click at [580, 445] on div "Janela de atendimento Grade de atendimento Capacidade Transportadoras Veículos …" at bounding box center [575, 272] width 1151 height 544
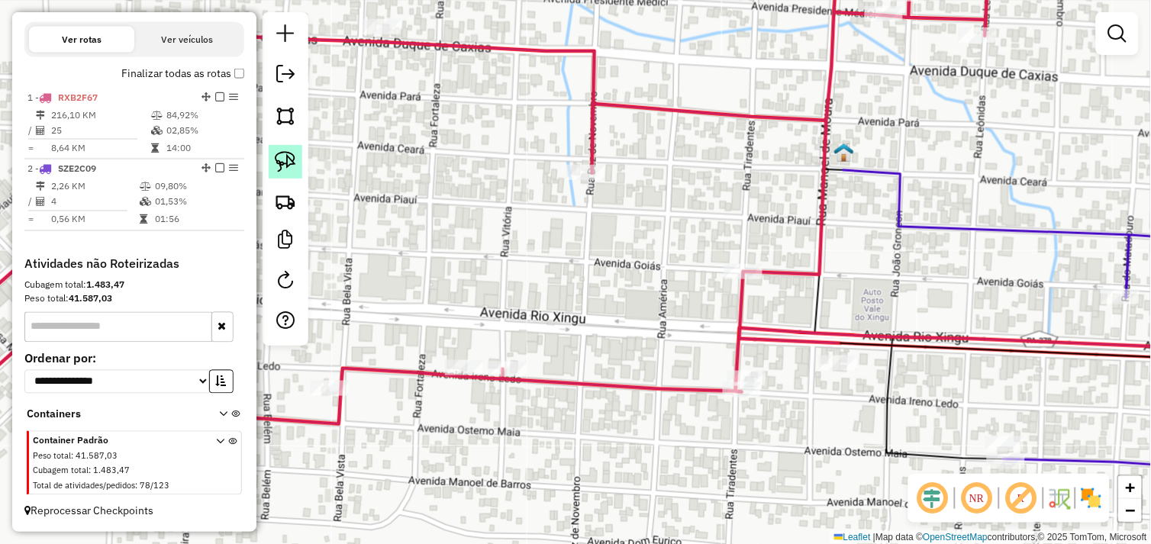
drag, startPoint x: 279, startPoint y: 165, endPoint x: 282, endPoint y: 172, distance: 7.9
click at [279, 165] on img at bounding box center [285, 161] width 21 height 21
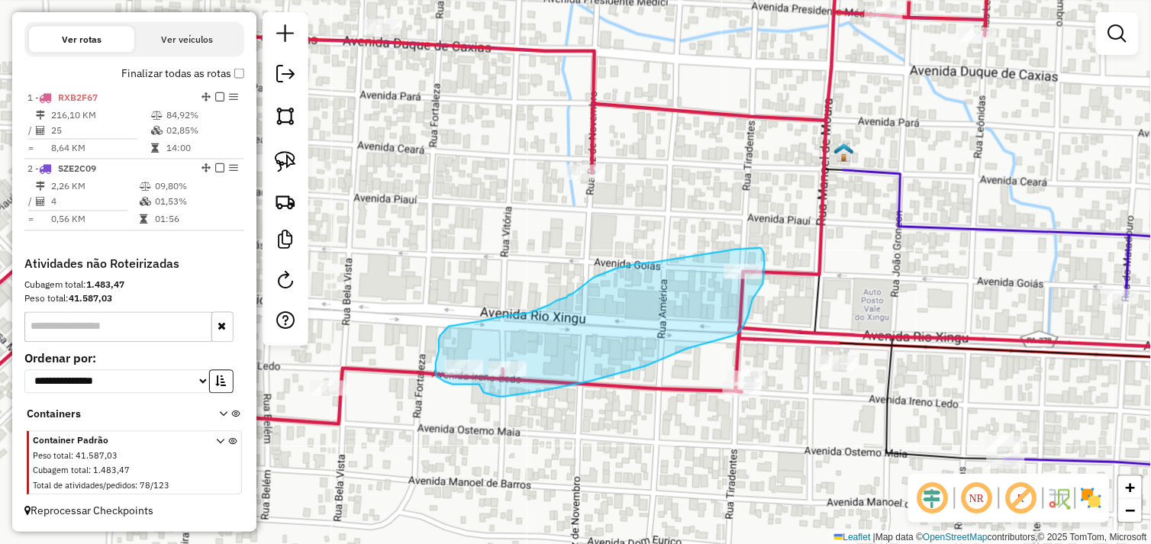
drag, startPoint x: 540, startPoint y: 391, endPoint x: 509, endPoint y: 384, distance: 32.2
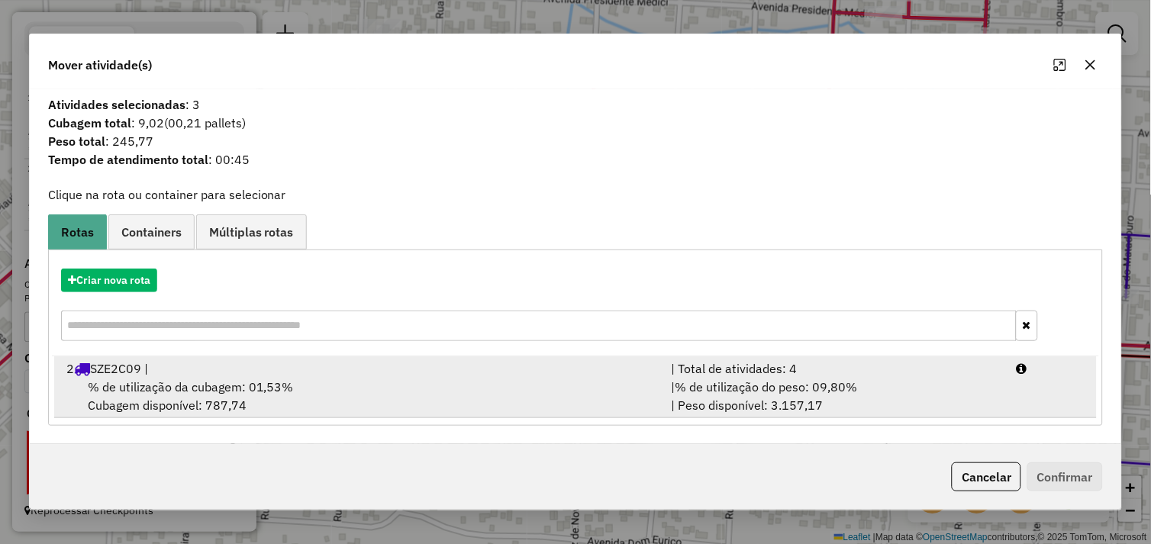
click at [225, 388] on span "% de utilização da cubagem: 01,53%" at bounding box center [191, 386] width 206 height 15
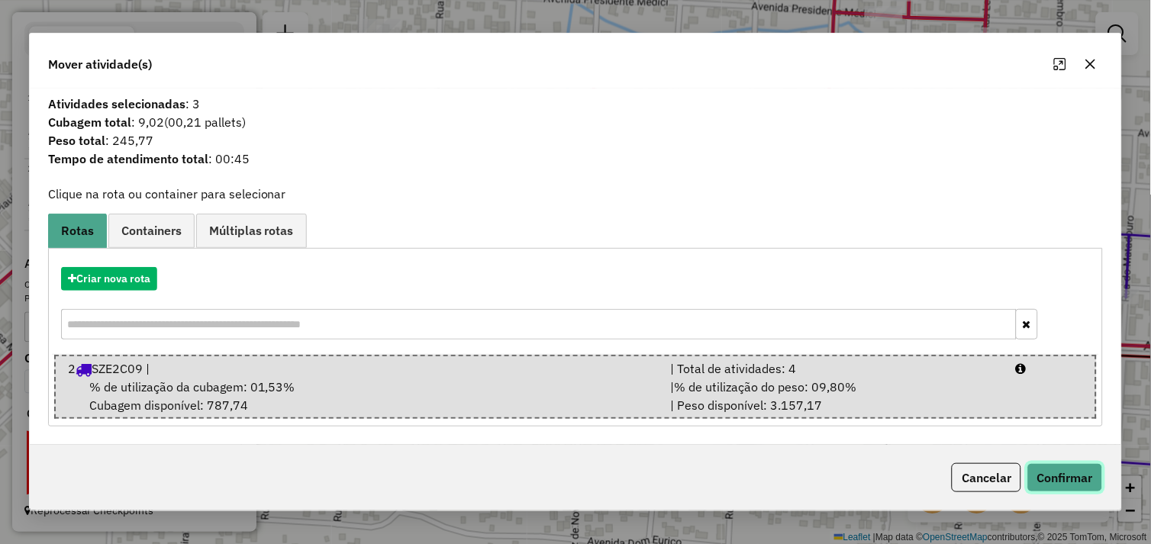
click at [1047, 470] on button "Confirmar" at bounding box center [1065, 477] width 76 height 29
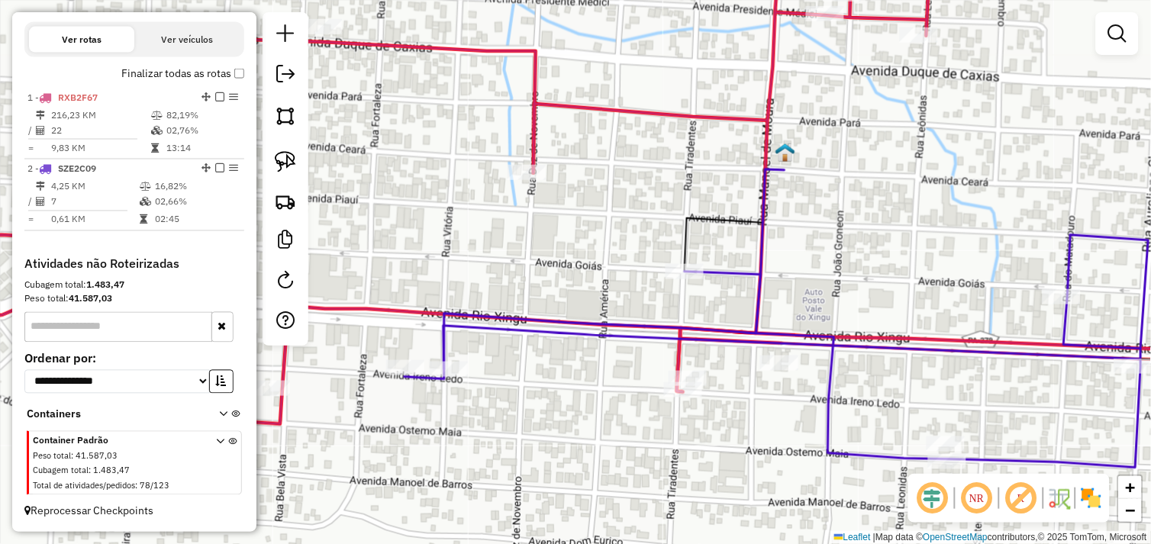
drag, startPoint x: 745, startPoint y: 322, endPoint x: 642, endPoint y: 315, distance: 103.3
click at [646, 317] on icon at bounding box center [614, 269] width 340 height 200
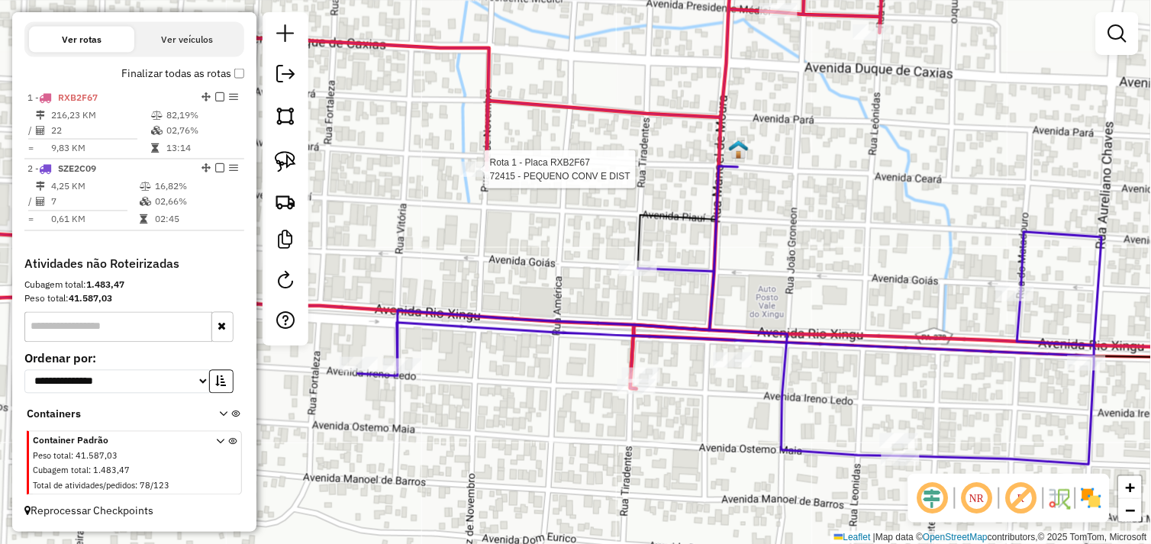
select select "*********"
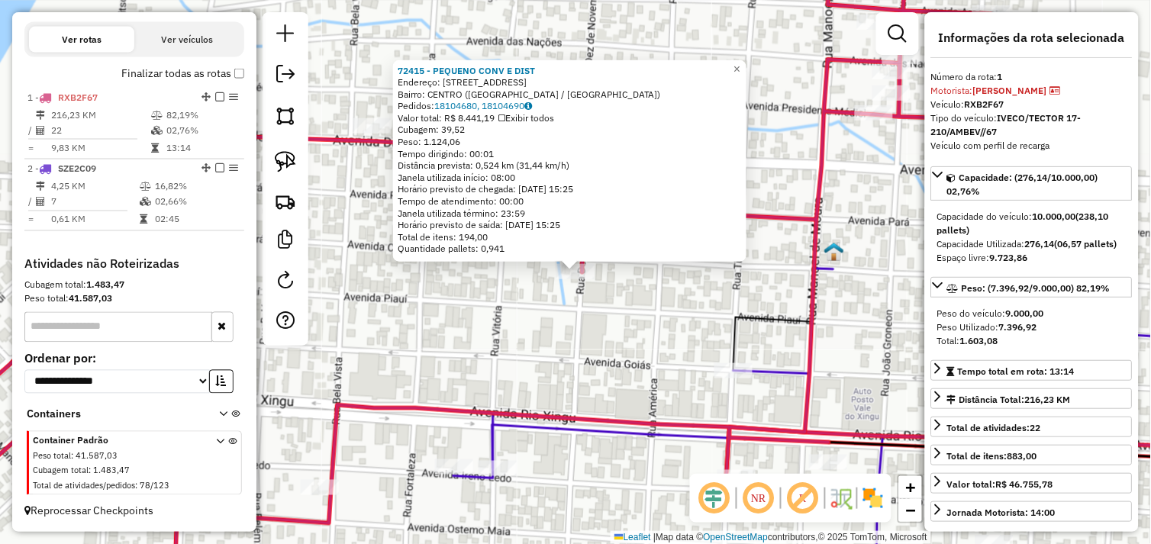
drag, startPoint x: 681, startPoint y: 314, endPoint x: 685, endPoint y: 323, distance: 9.9
click at [681, 314] on div "72415 - PEQUENO CONV E DIST Endereço: Avenida Ceara 1002 Bairro: CENTRO (SAO FE…" at bounding box center [575, 272] width 1151 height 544
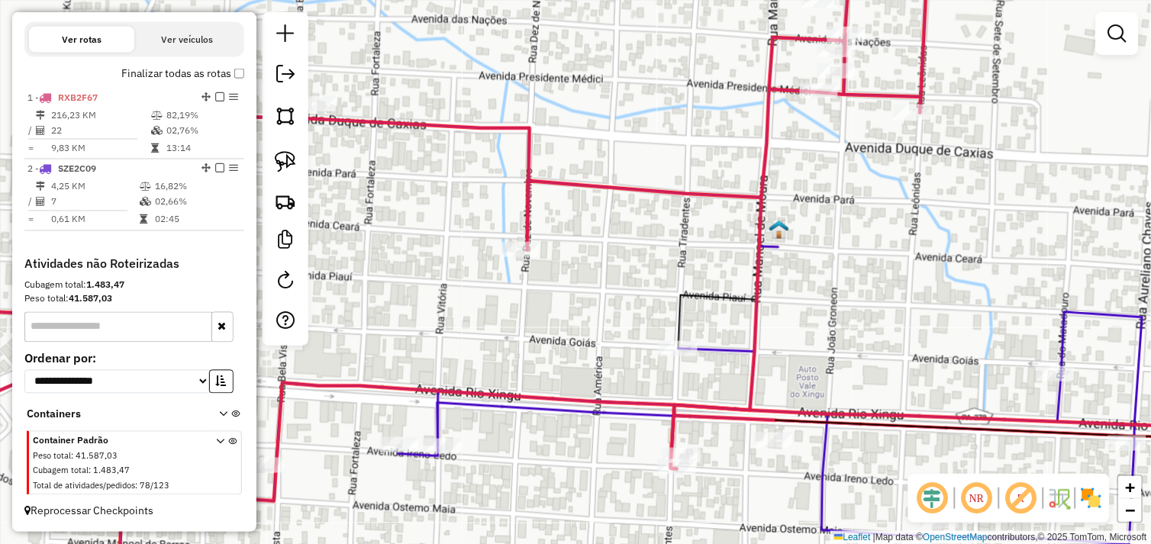
drag, startPoint x: 704, startPoint y: 376, endPoint x: 597, endPoint y: 344, distance: 112.3
click at [570, 303] on div "Janela de atendimento Grade de atendimento Capacidade Transportadoras Veículos …" at bounding box center [575, 272] width 1151 height 544
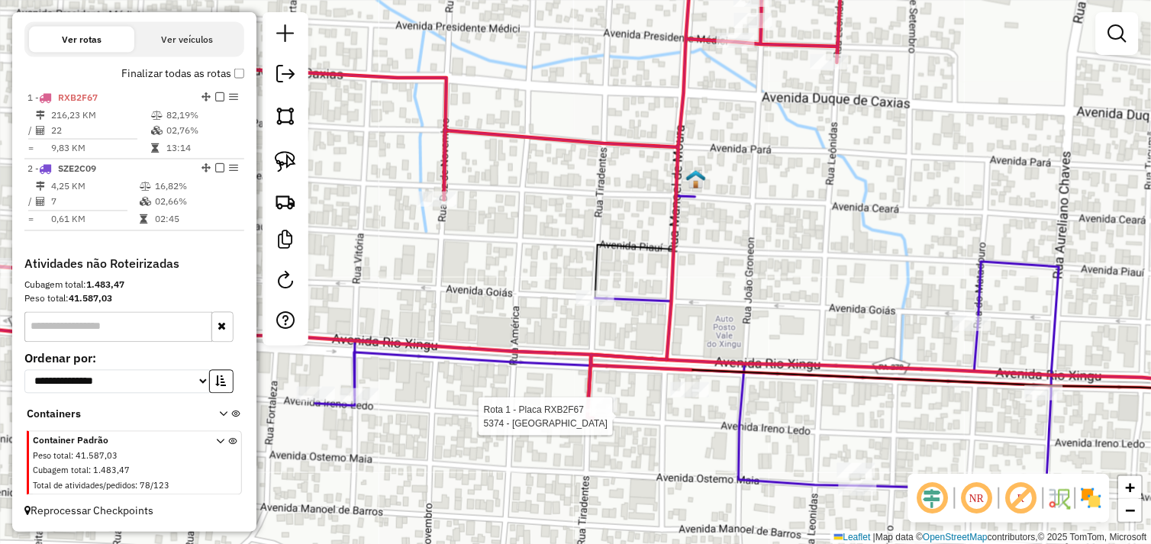
select select "*********"
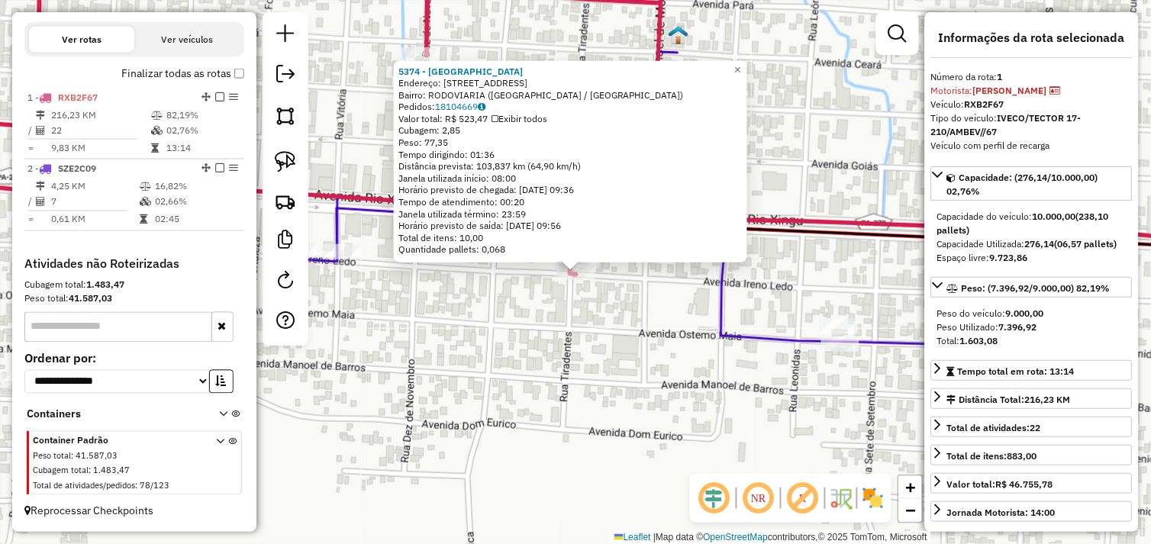
click at [591, 317] on div "5374 - BAR DA NOVA Endereço: TRAVESA TIRADENTES 189 Bairro: RODOVIARIA (SAO FEL…" at bounding box center [575, 272] width 1151 height 544
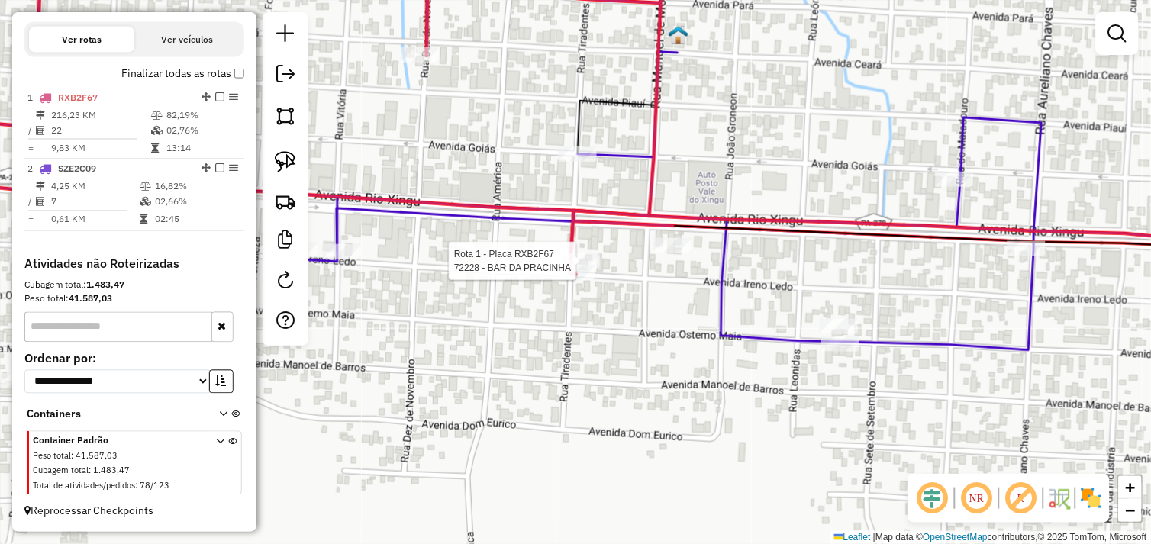
select select "*********"
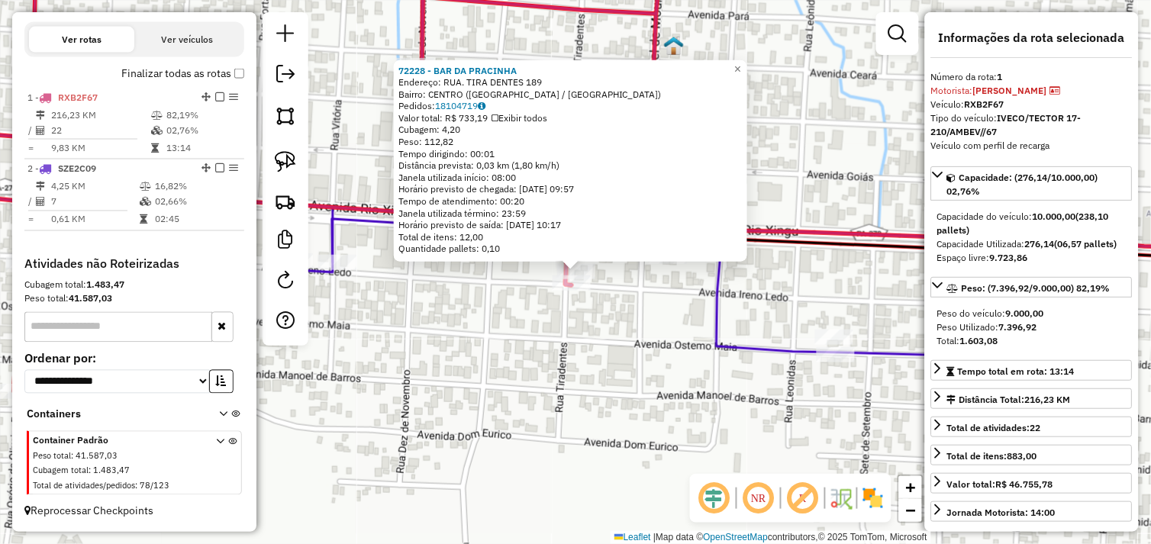
click at [614, 308] on div "72228 - BAR DA PRACINHA Endereço: RUA. TIRA DENTES 189 Bairro: CENTRO (SAO FELI…" at bounding box center [575, 272] width 1151 height 544
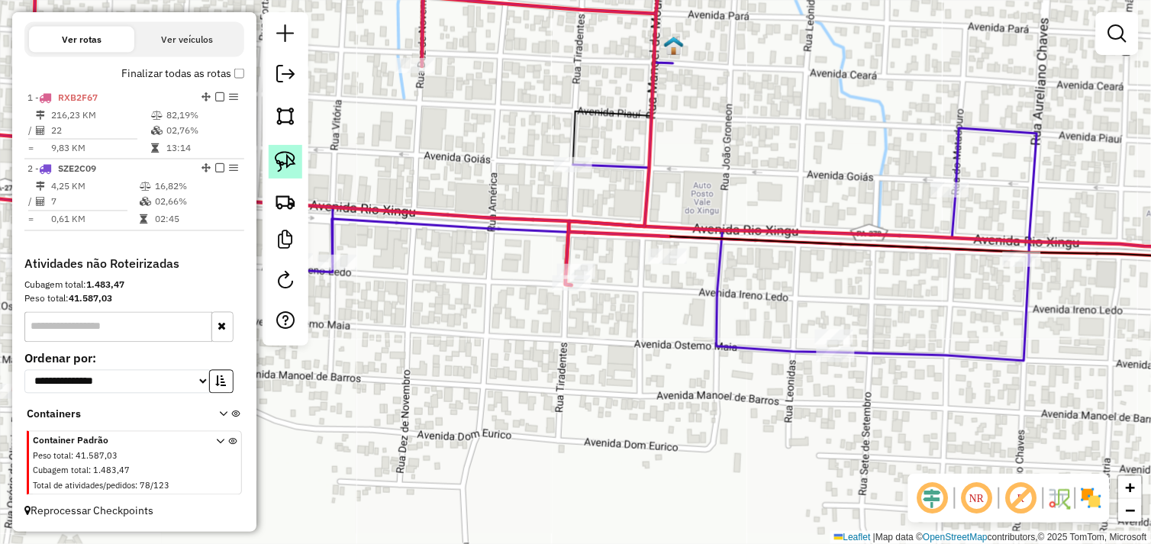
click at [285, 164] on img at bounding box center [285, 161] width 21 height 21
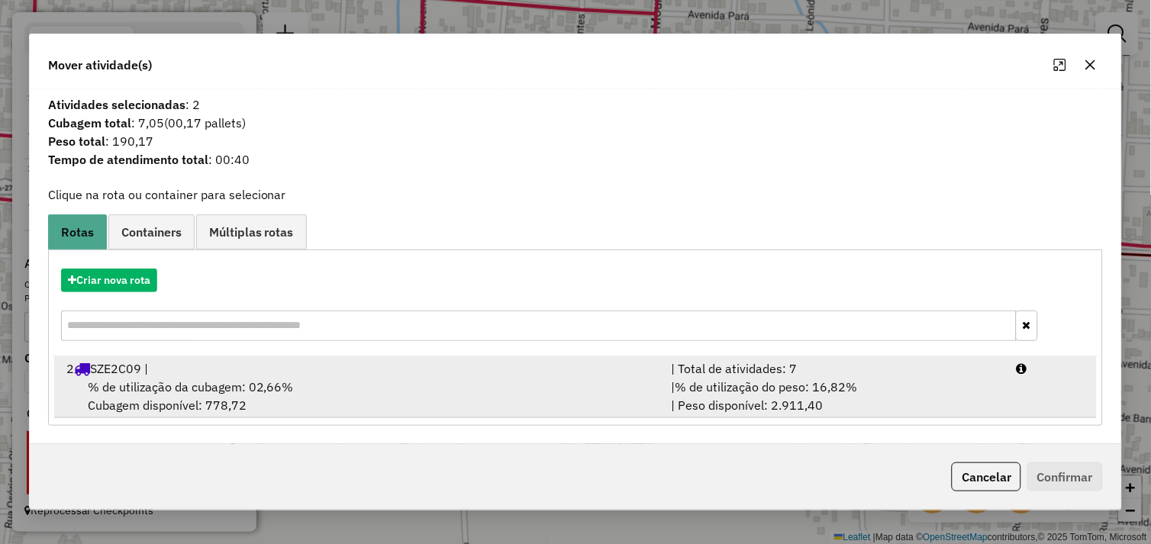
click at [420, 397] on div "% de utilização da cubagem: 02,66% Cubagem disponível: 778,72" at bounding box center [359, 396] width 605 height 37
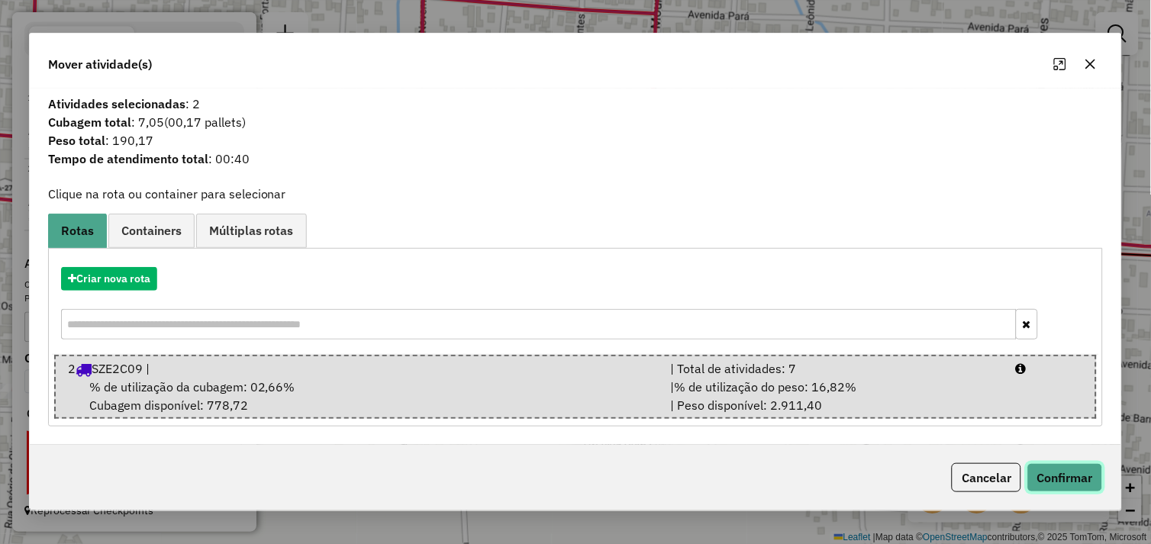
click at [1059, 483] on button "Confirmar" at bounding box center [1065, 477] width 76 height 29
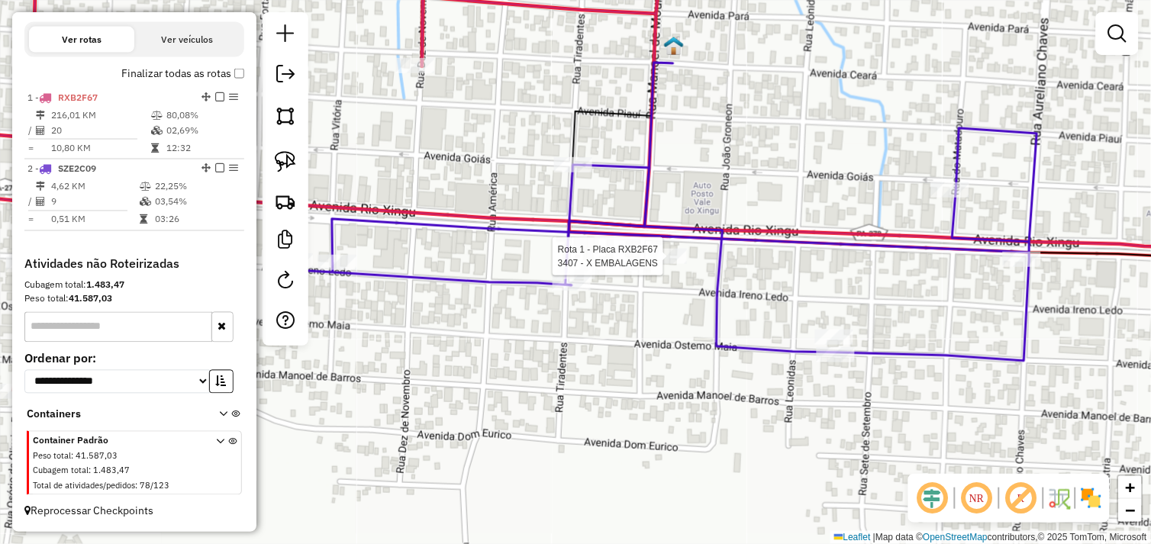
select select "*********"
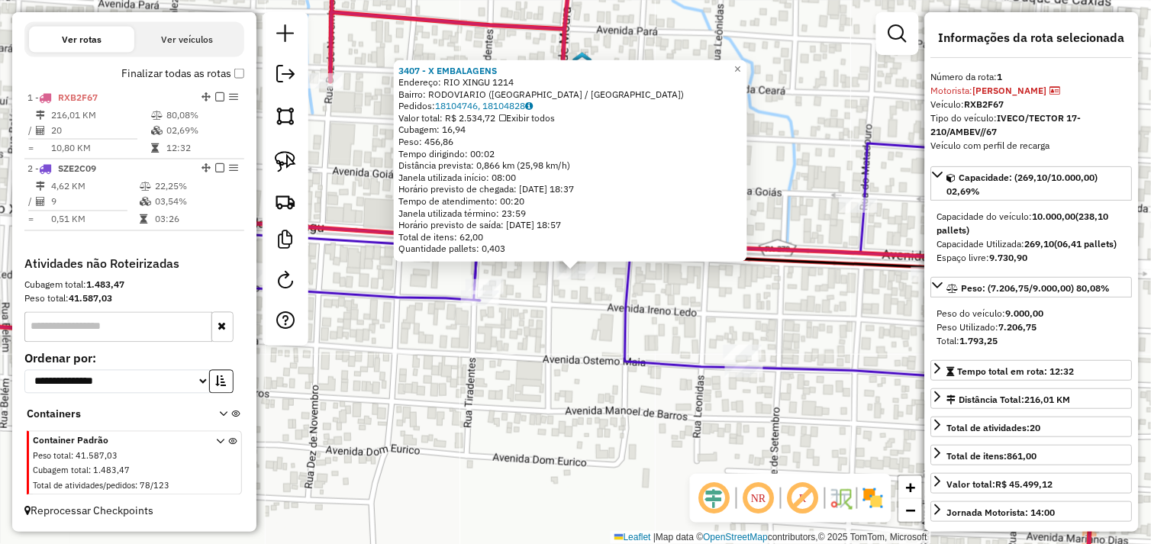
click at [600, 317] on div "3407 - X EMBALAGENS Endereço: RIO XINGU 1214 Bairro: RODOVIARIO (SAO FELIX DO X…" at bounding box center [575, 272] width 1151 height 544
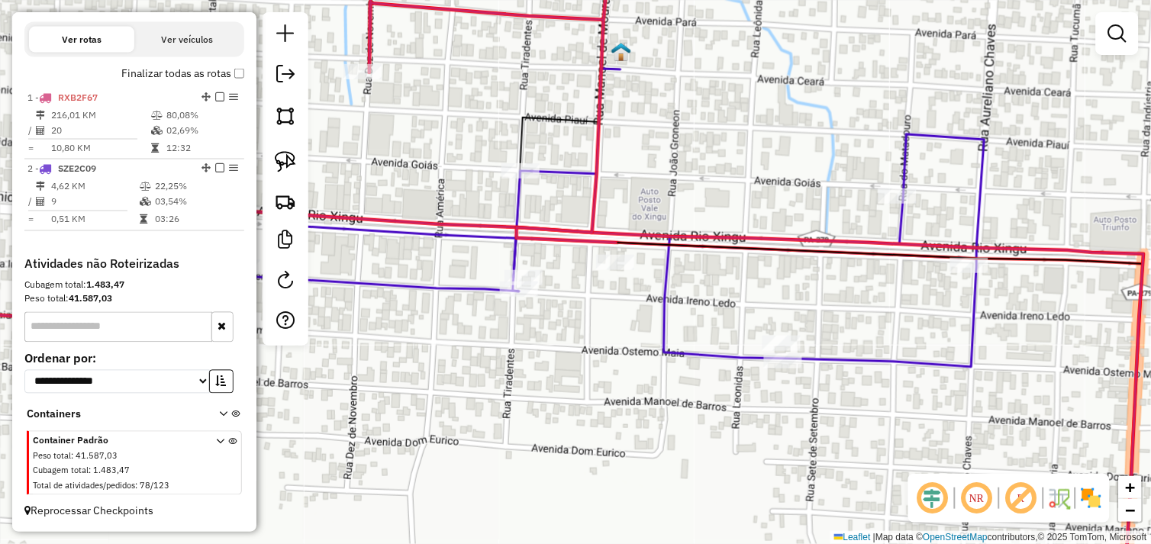
drag, startPoint x: 620, startPoint y: 391, endPoint x: 791, endPoint y: 384, distance: 171.1
click at [791, 384] on div "Janela de atendimento Grade de atendimento Capacidade Transportadoras Veículos …" at bounding box center [575, 272] width 1151 height 544
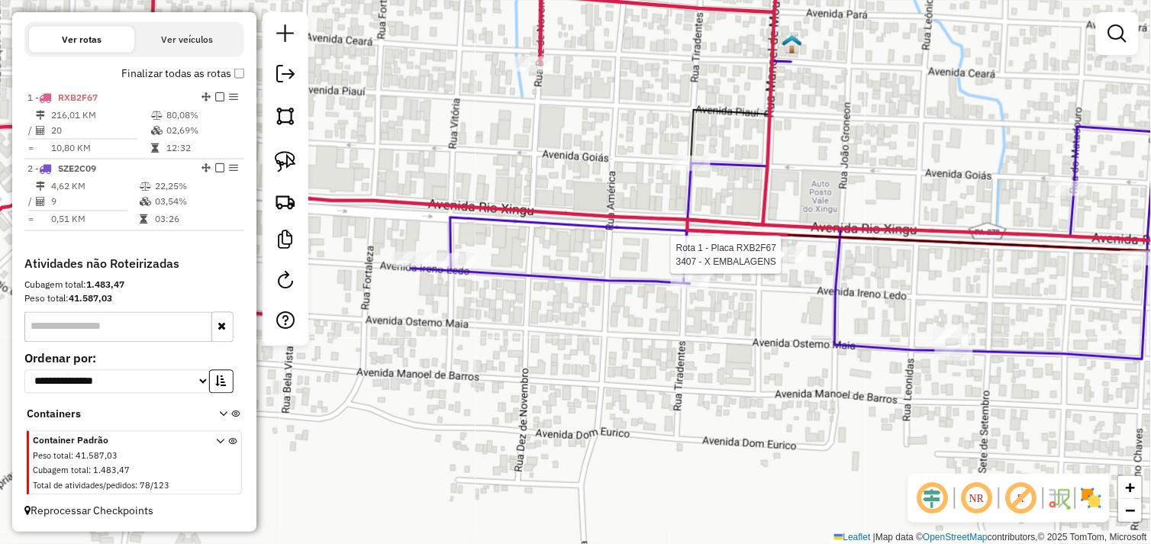
select select "*********"
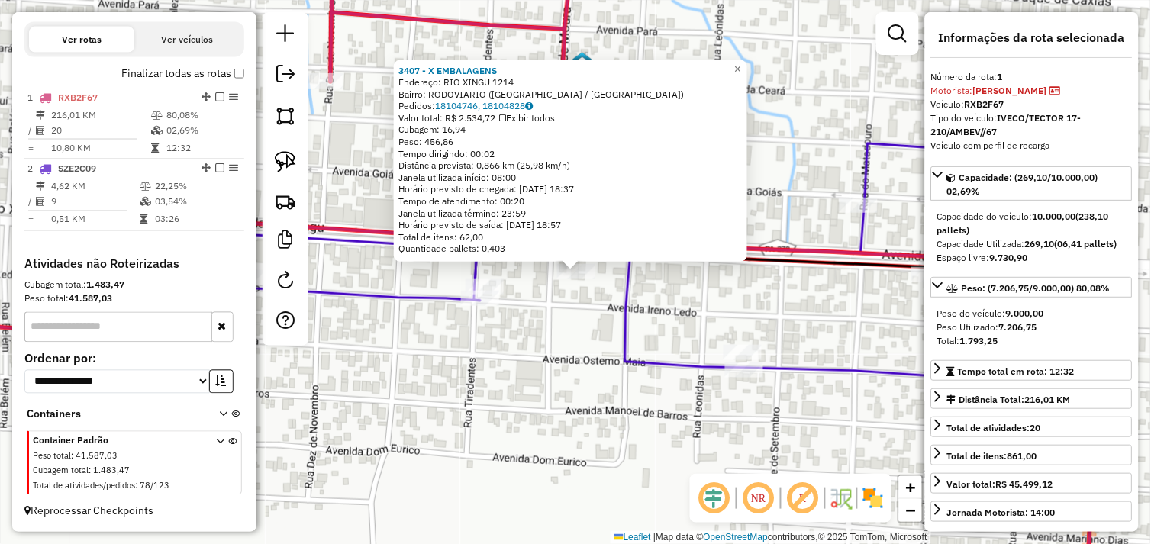
click at [553, 337] on div "3407 - X EMBALAGENS Endereço: RIO XINGU 1214 Bairro: RODOVIARIO (SAO FELIX DO X…" at bounding box center [575, 272] width 1151 height 544
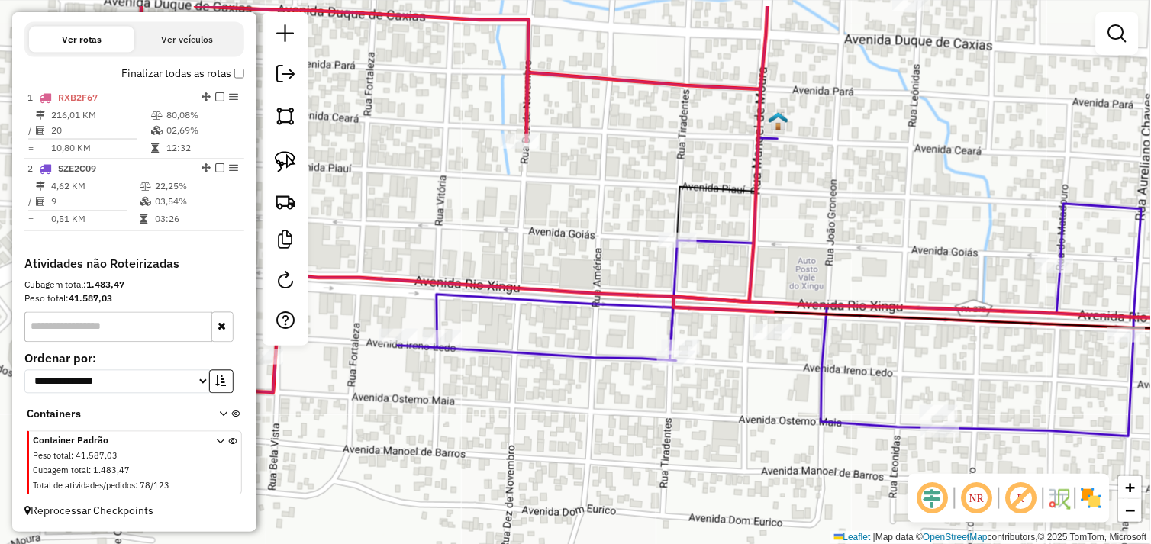
drag, startPoint x: 517, startPoint y: 394, endPoint x: 675, endPoint y: 362, distance: 160.4
click at [710, 440] on div "Janela de atendimento Grade de atendimento Capacidade Transportadoras Veículos …" at bounding box center [575, 272] width 1151 height 544
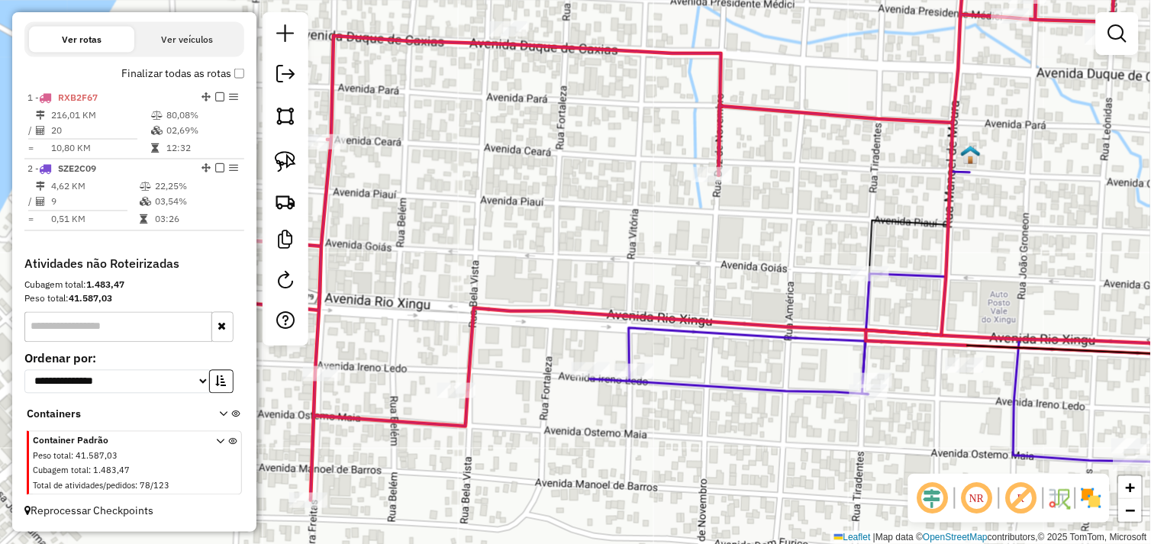
drag, startPoint x: 553, startPoint y: 224, endPoint x: 722, endPoint y: 253, distance: 171.3
click at [722, 253] on div "Janela de atendimento Grade de atendimento Capacidade Transportadoras Veículos …" at bounding box center [575, 272] width 1151 height 544
click at [452, 401] on div "Janela de atendimento Grade de atendimento Capacidade Transportadoras Veículos …" at bounding box center [575, 272] width 1151 height 544
select select "*********"
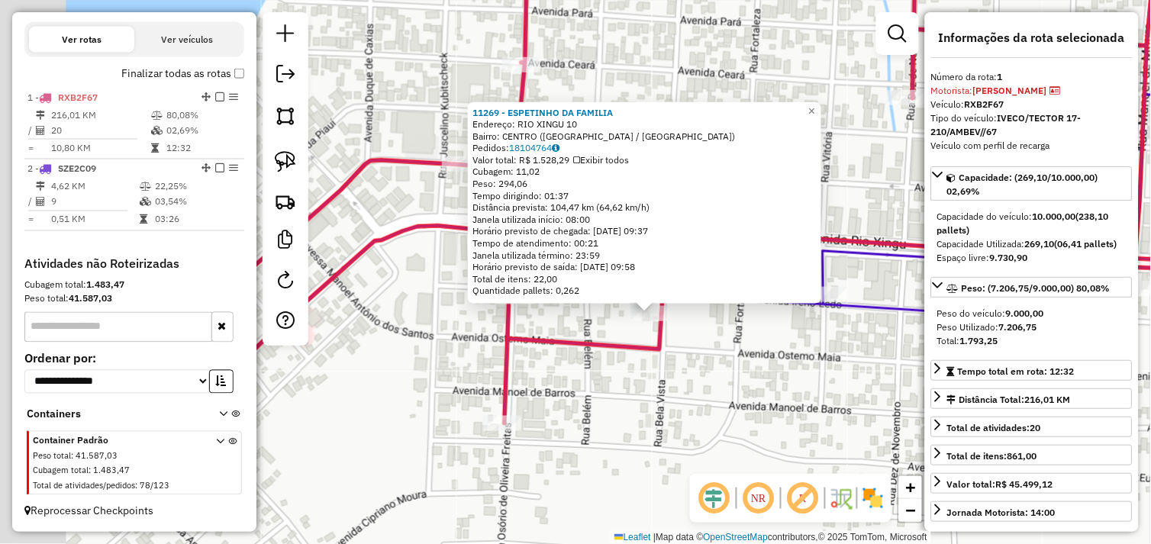
drag, startPoint x: 528, startPoint y: 360, endPoint x: 603, endPoint y: 401, distance: 85.4
click at [603, 401] on div "11269 - ESPETINHO DA FAMILIA Endereço: RIO XINGU 10 Bairro: CENTRO (SAO FELIX D…" at bounding box center [575, 272] width 1151 height 544
click at [604, 402] on div "11269 - ESPETINHO DA FAMILIA Endereço: RIO XINGU 10 Bairro: CENTRO (SAO FELIX D…" at bounding box center [575, 272] width 1151 height 544
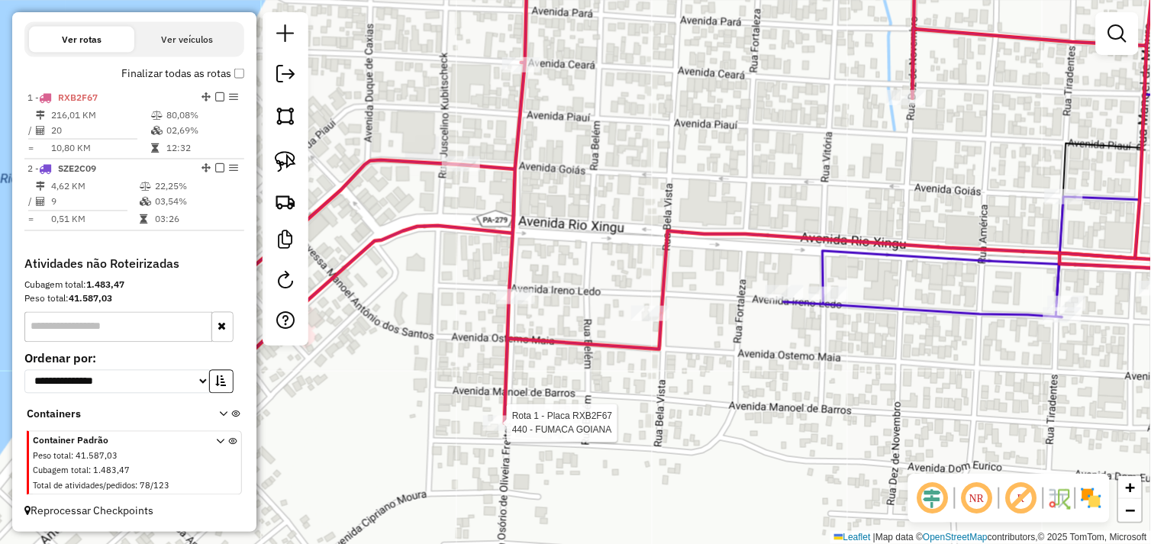
select select "*********"
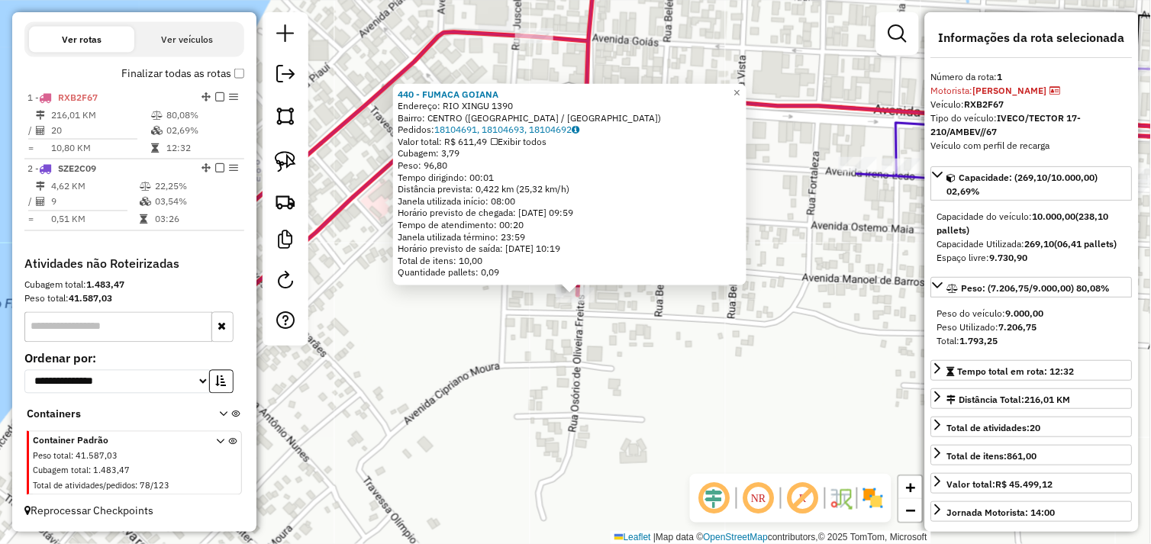
drag, startPoint x: 659, startPoint y: 349, endPoint x: 658, endPoint y: 397, distance: 48.1
click at [658, 397] on div "440 - FUMACA GOIANA Endereço: RIO XINGU 1390 Bairro: CENTRO (SAO FELIX DO XINGU…" at bounding box center [575, 272] width 1151 height 544
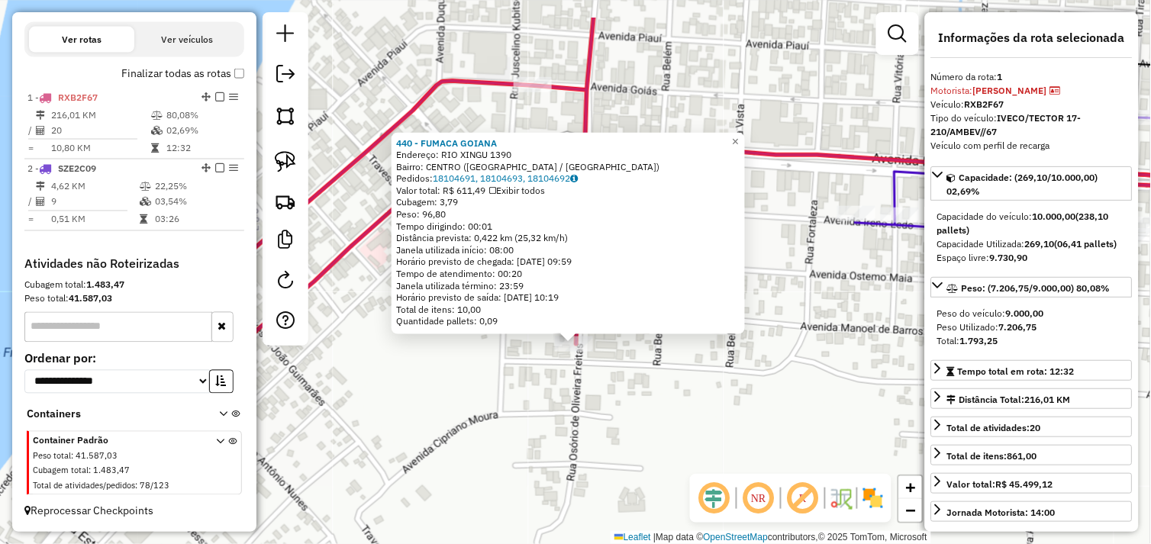
click at [658, 397] on div "440 - FUMACA GOIANA Endereço: RIO XINGU 1390 Bairro: CENTRO (SAO FELIX DO XINGU…" at bounding box center [575, 272] width 1151 height 544
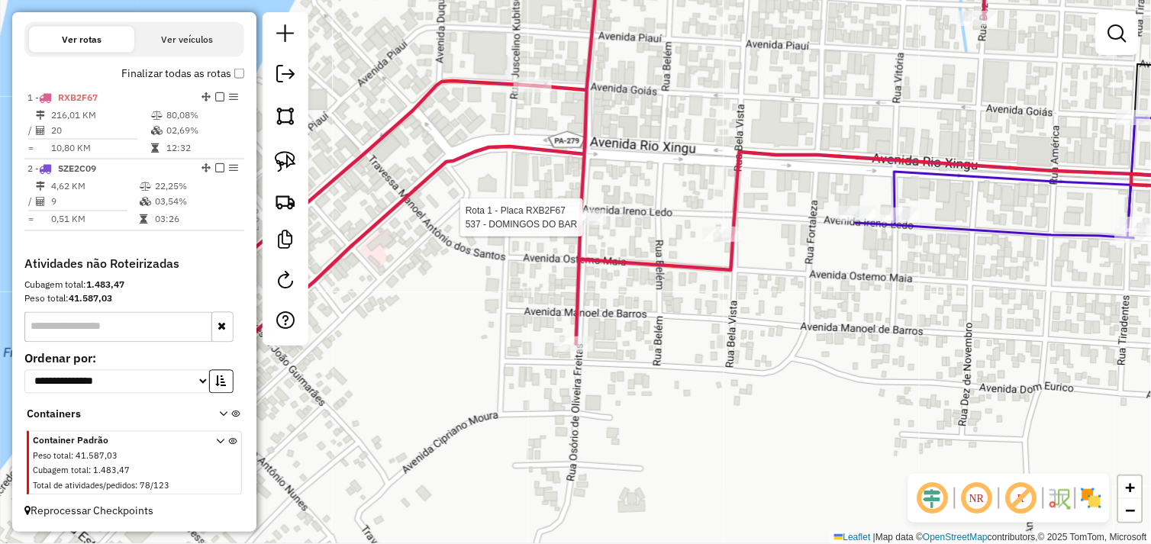
select select "*********"
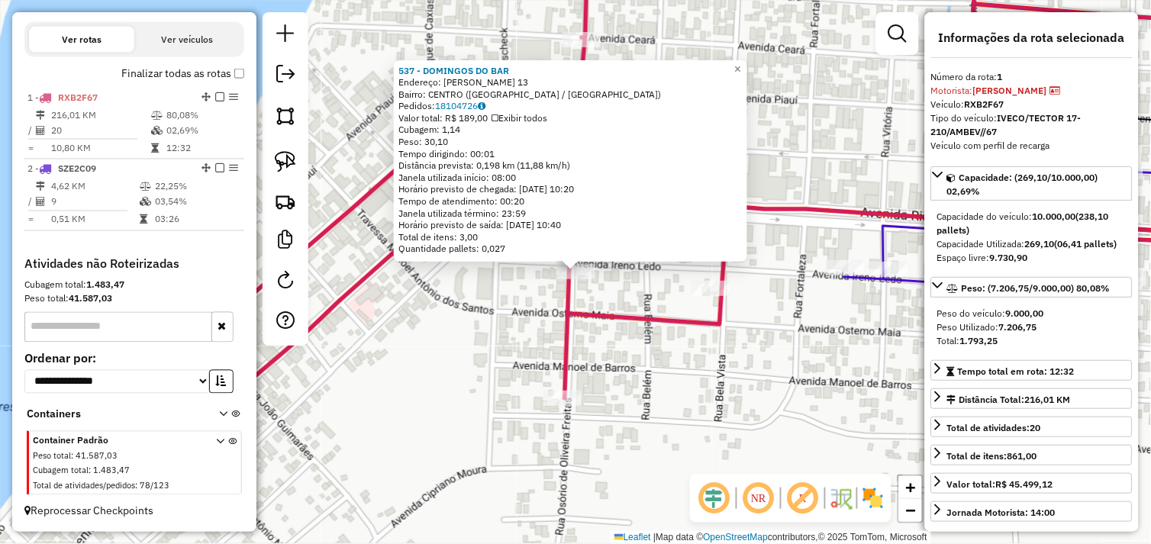
click at [699, 359] on div "537 - DOMINGOS DO BAR Endereço: OSORIO DE OLIVEIRAS FREITAS 13 Bairro: CENTRO (…" at bounding box center [575, 272] width 1151 height 544
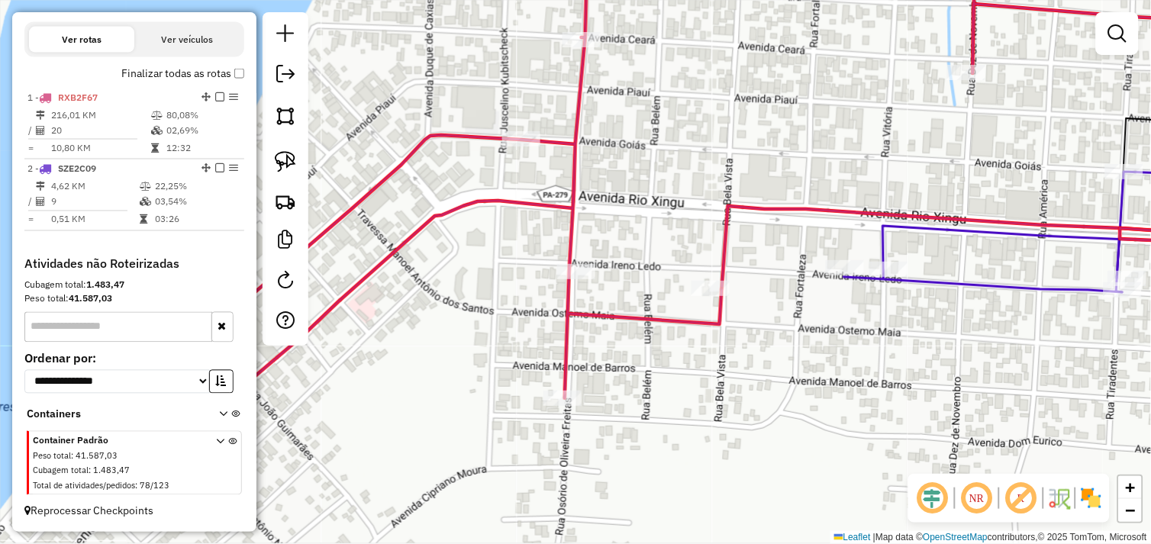
drag, startPoint x: 279, startPoint y: 160, endPoint x: 355, endPoint y: 259, distance: 124.7
click at [279, 160] on img at bounding box center [285, 161] width 21 height 21
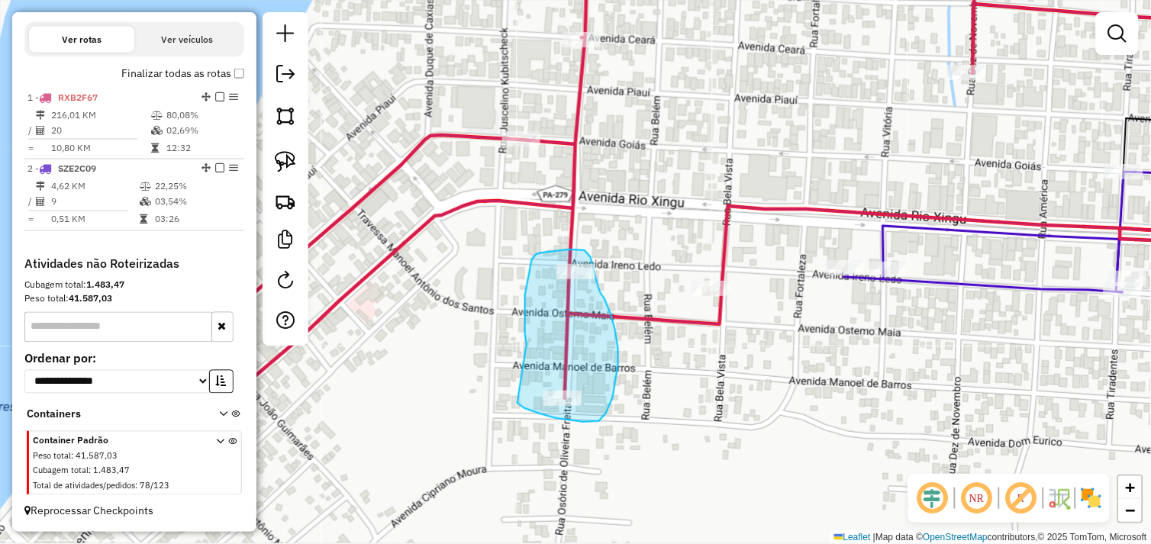
drag, startPoint x: 517, startPoint y: 403, endPoint x: 540, endPoint y: 417, distance: 26.0
click at [540, 417] on div "Janela de atendimento Grade de atendimento Capacidade Transportadoras Veículos …" at bounding box center [575, 272] width 1151 height 544
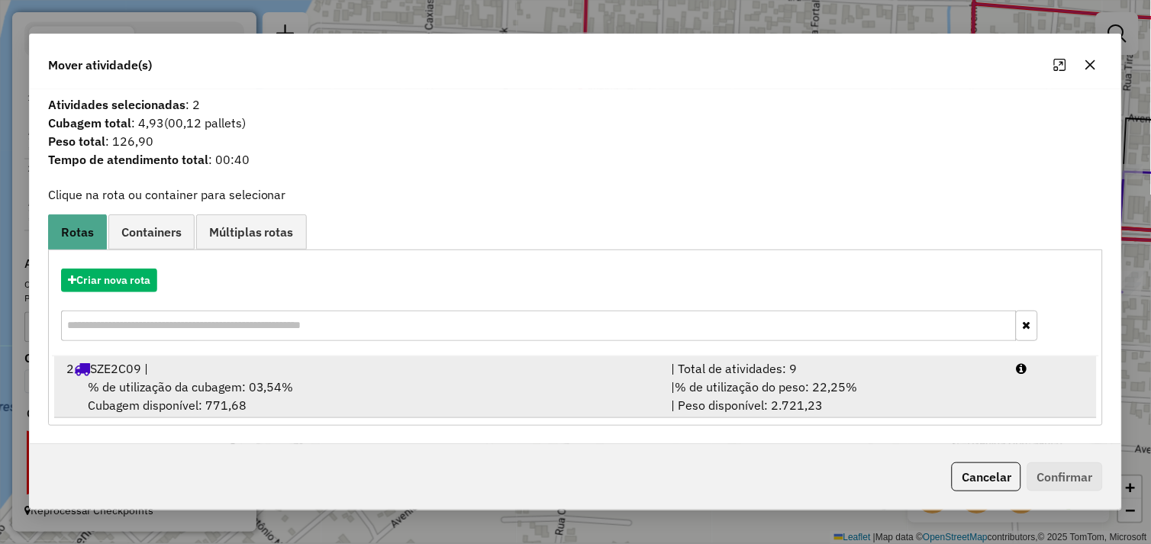
click at [379, 383] on div "% de utilização da cubagem: 03,54% Cubagem disponível: 771,68" at bounding box center [359, 396] width 605 height 37
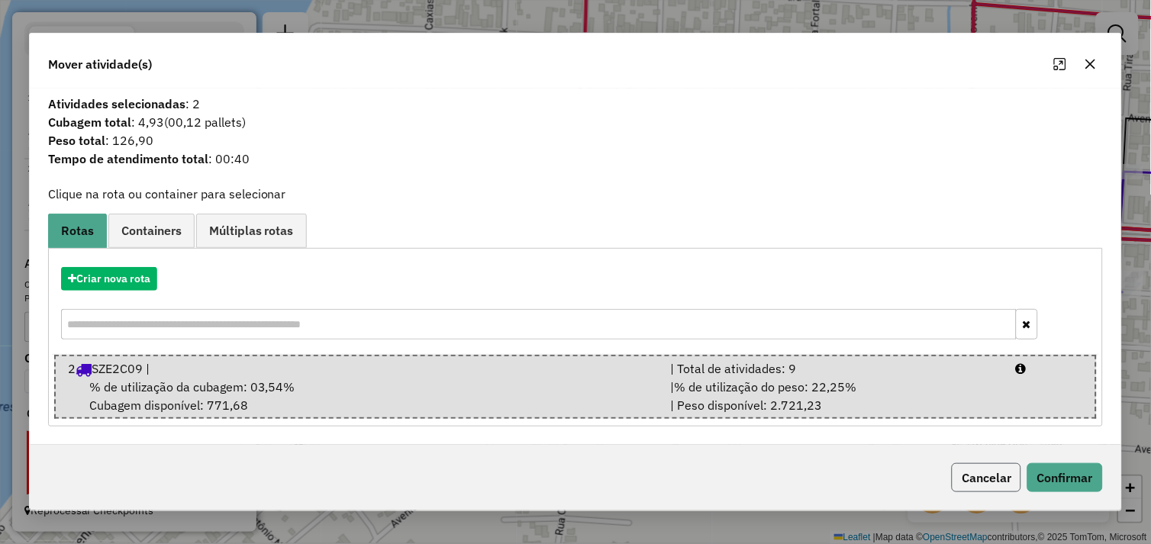
click at [1018, 482] on button "Cancelar" at bounding box center [986, 477] width 69 height 29
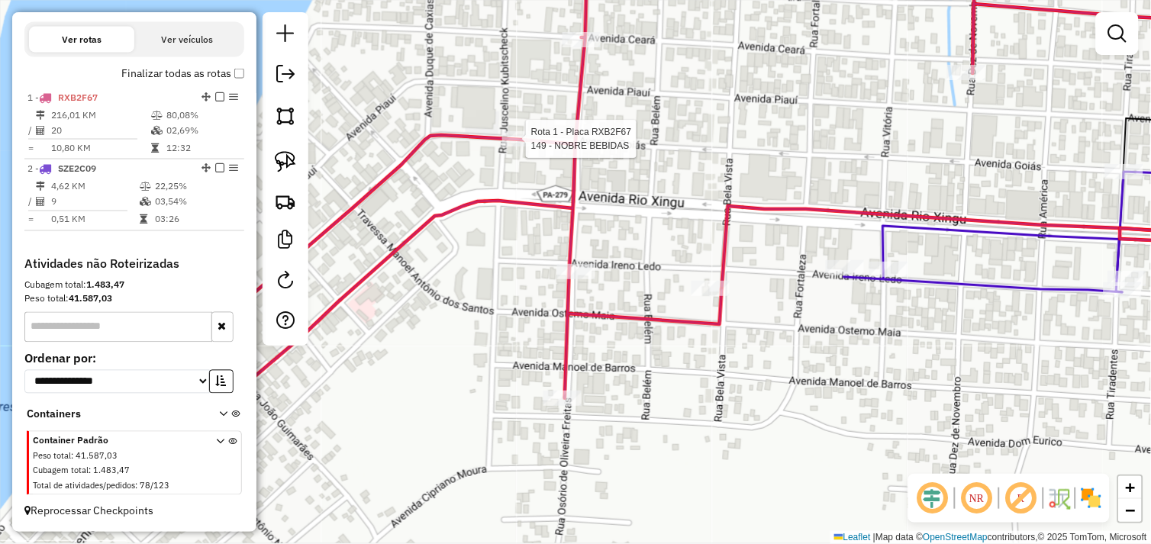
select select "*********"
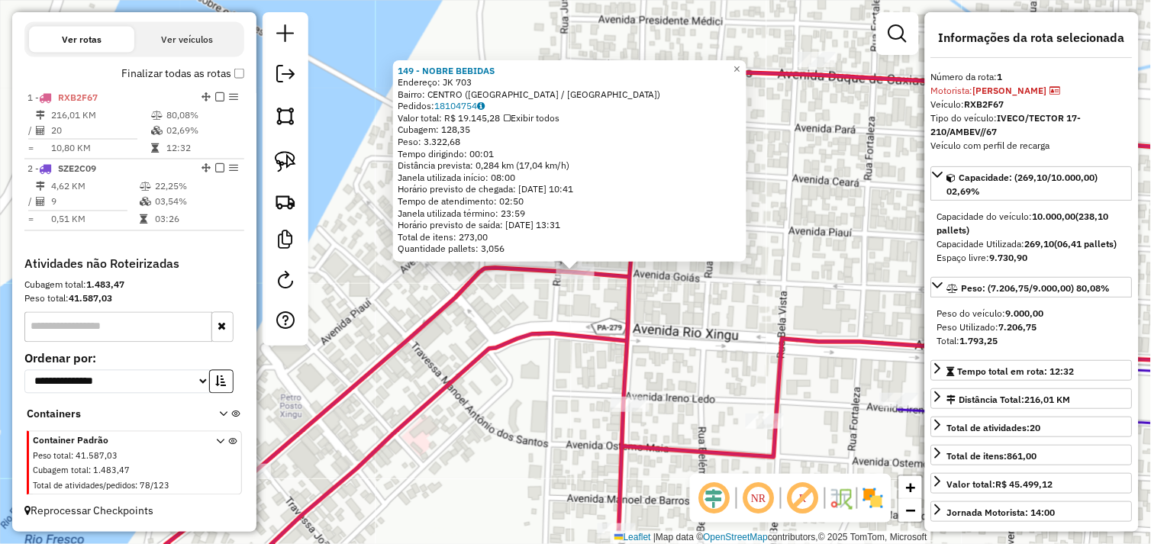
click at [711, 330] on div "149 - NOBRE BEBIDAS Endereço: JK 703 Bairro: CENTRO (SAO FELIX DO XINGU / PA) P…" at bounding box center [575, 272] width 1151 height 544
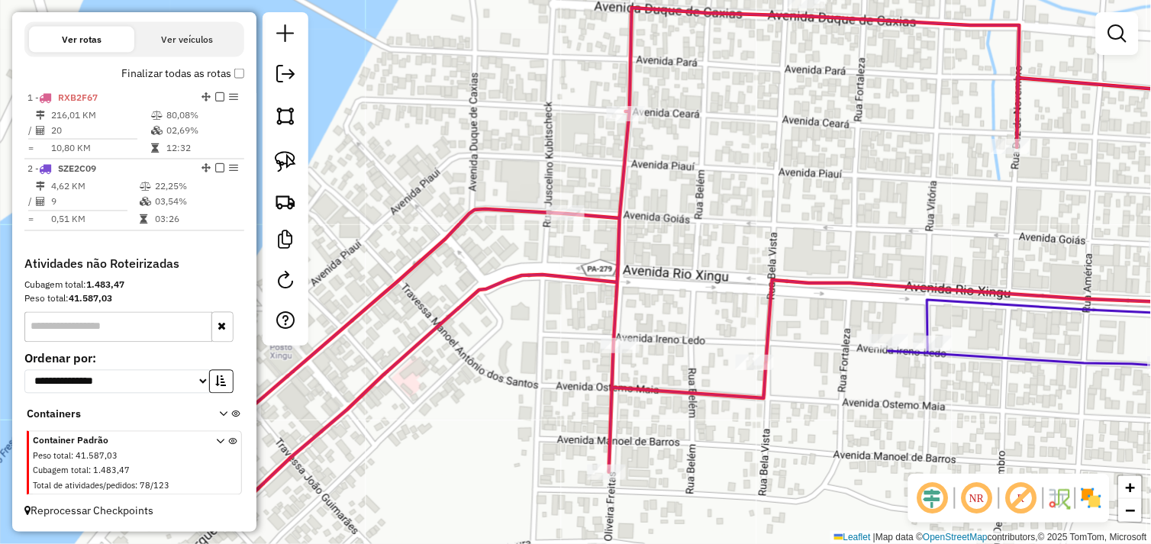
drag, startPoint x: 716, startPoint y: 345, endPoint x: 623, endPoint y: 172, distance: 196.3
click at [704, 285] on div "Janela de atendimento Grade de atendimento Capacidade Transportadoras Veículos …" at bounding box center [575, 272] width 1151 height 544
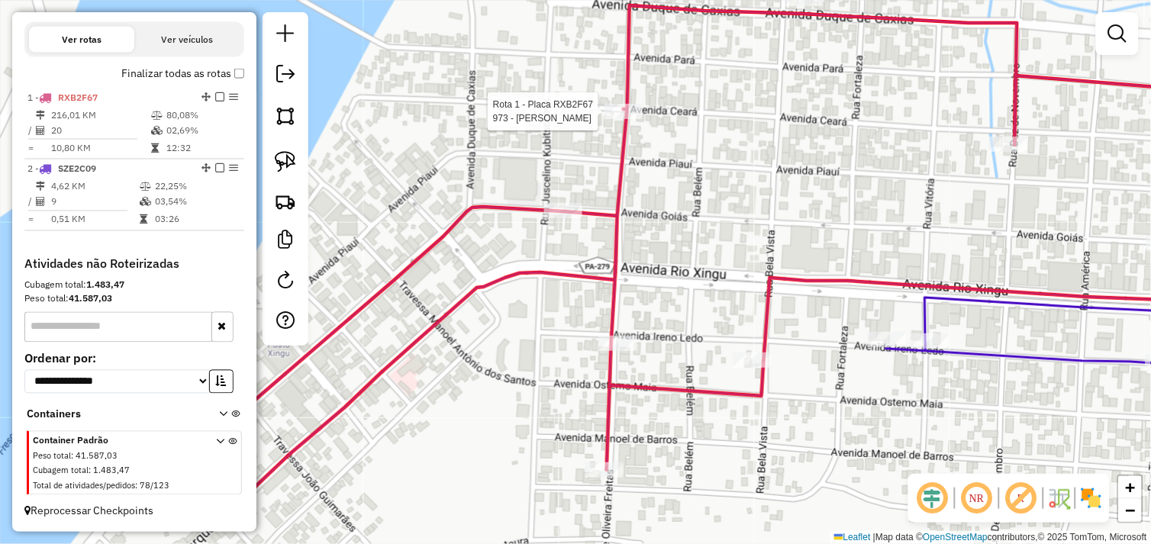
select select "*********"
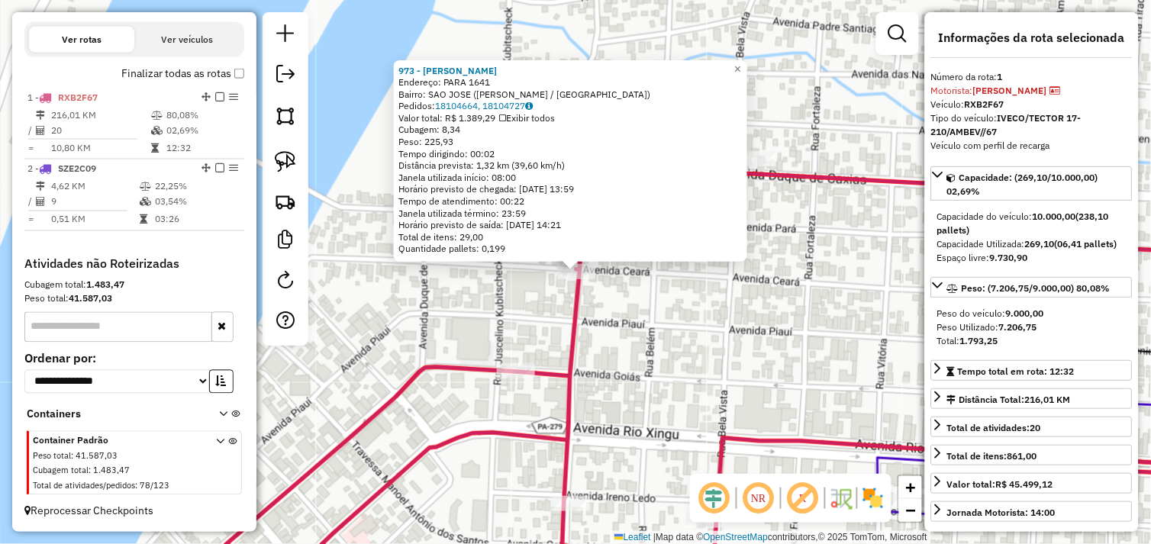
click at [698, 362] on div "973 - LANCHONETE SOUSA Endereço: PARA 1641 Bairro: SAO JOSE (SAO FELIX DO XINGU…" at bounding box center [575, 272] width 1151 height 544
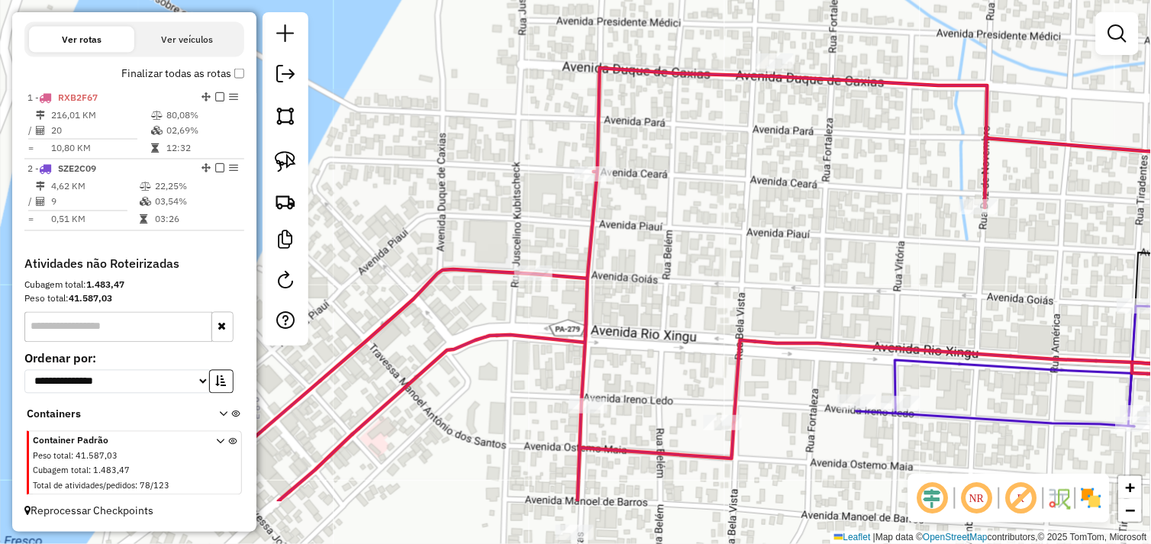
drag, startPoint x: 676, startPoint y: 388, endPoint x: 688, endPoint y: 298, distance: 90.1
click at [688, 298] on div "Janela de atendimento Grade de atendimento Capacidade Transportadoras Veículos …" at bounding box center [575, 272] width 1151 height 544
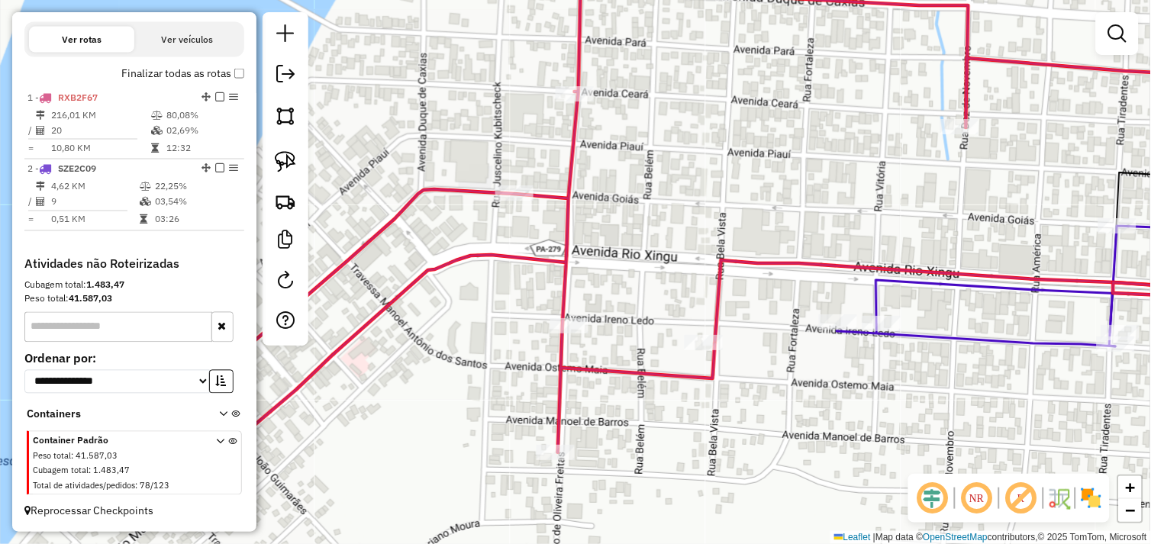
drag, startPoint x: 669, startPoint y: 321, endPoint x: 649, endPoint y: 246, distance: 77.4
click at [649, 246] on div "Janela de atendimento Grade de atendimento Capacidade Transportadoras Veículos …" at bounding box center [575, 272] width 1151 height 544
drag, startPoint x: 291, startPoint y: 174, endPoint x: 351, endPoint y: 221, distance: 76.6
click at [292, 173] on link at bounding box center [286, 162] width 34 height 34
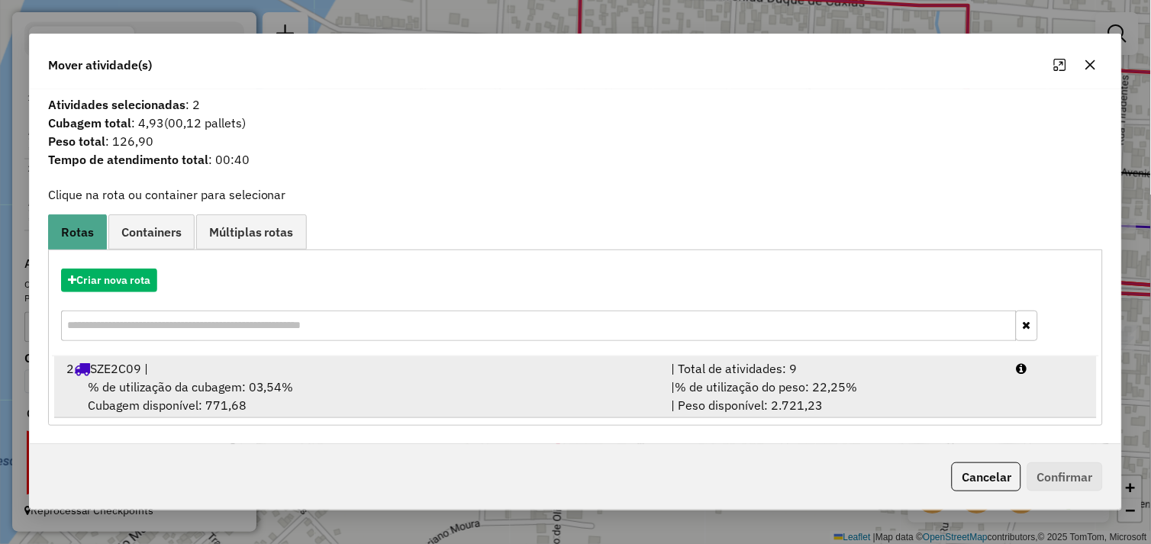
click at [401, 380] on div "% de utilização da cubagem: 03,54% Cubagem disponível: 771,68" at bounding box center [359, 396] width 605 height 37
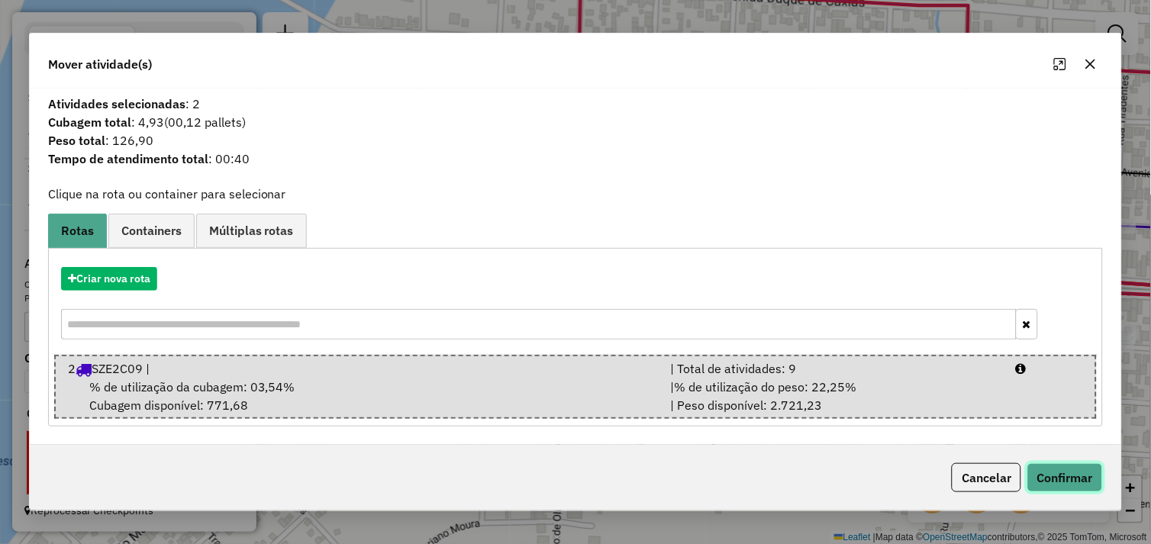
click at [1045, 482] on button "Confirmar" at bounding box center [1065, 477] width 76 height 29
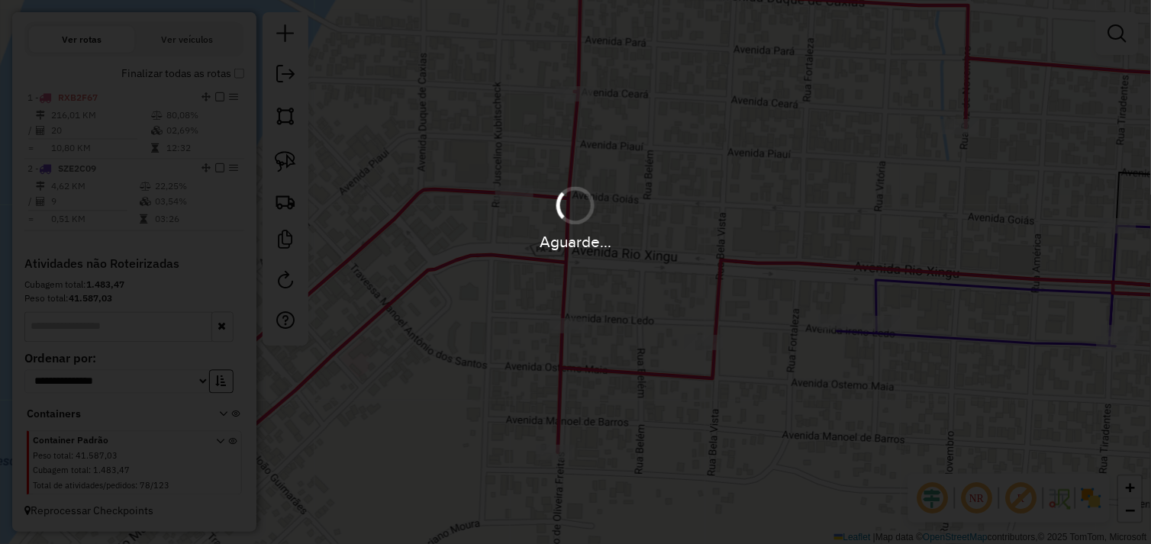
scroll to position [495, 0]
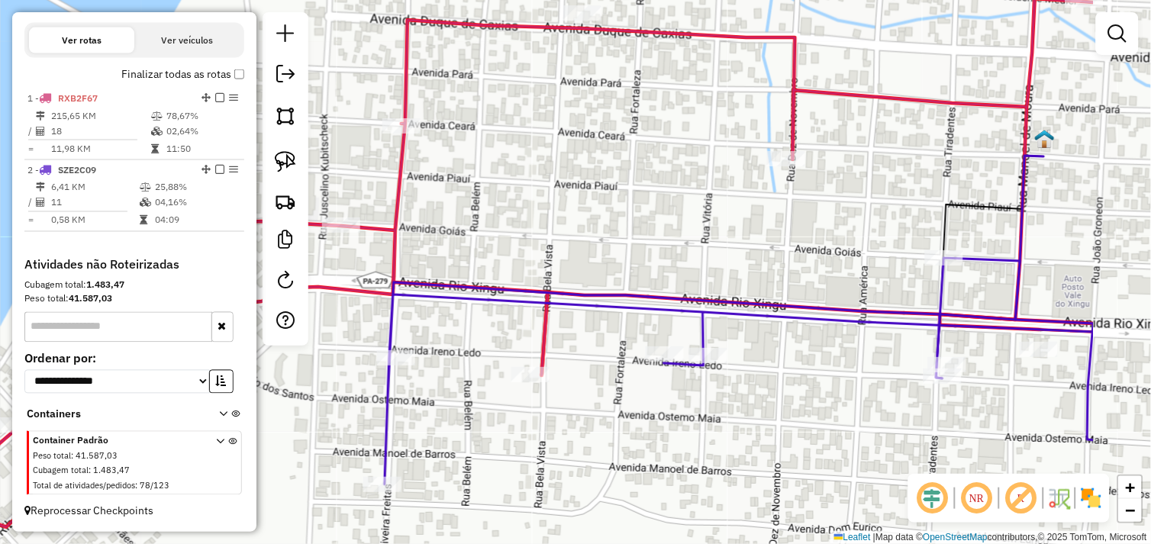
drag, startPoint x: 723, startPoint y: 330, endPoint x: 567, endPoint y: 362, distance: 159.7
click at [553, 362] on icon at bounding box center [510, 252] width 1165 height 549
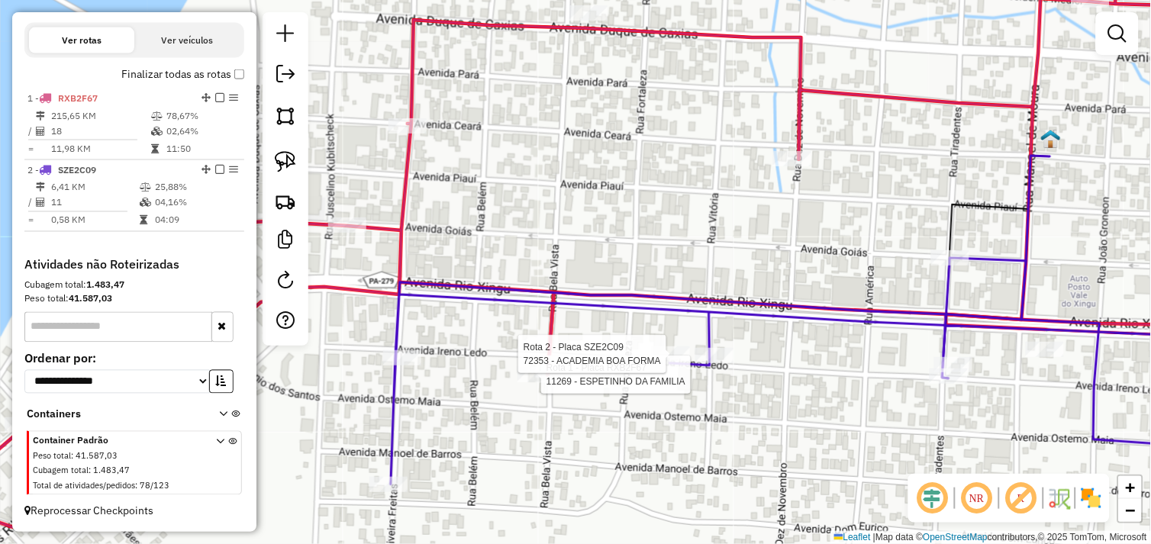
click at [664, 362] on div at bounding box center [671, 353] width 38 height 15
select select "*********"
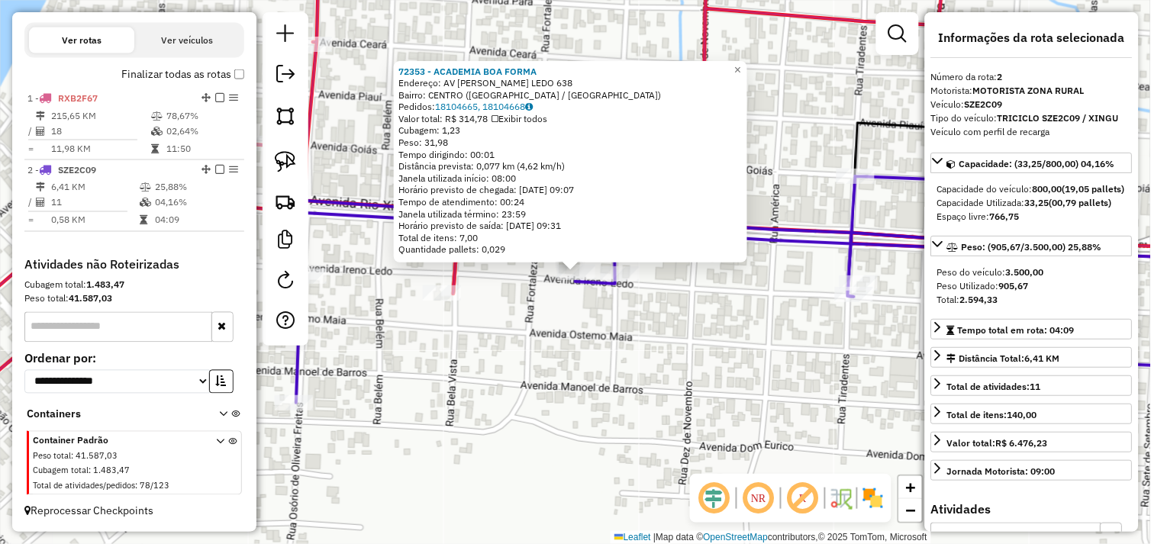
click at [697, 318] on div "72353 - ACADEMIA BOA FORMA Endereço: AV IRENO LEDO 638 Bairro: CENTRO (SAO FELI…" at bounding box center [575, 272] width 1151 height 544
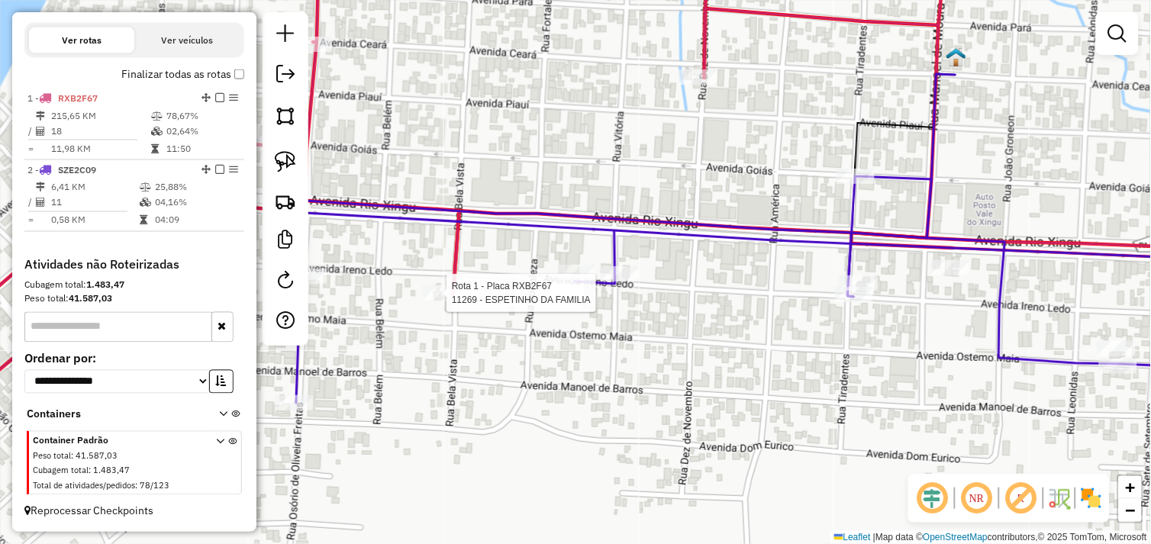
click at [445, 301] on div at bounding box center [442, 292] width 38 height 15
select select "*********"
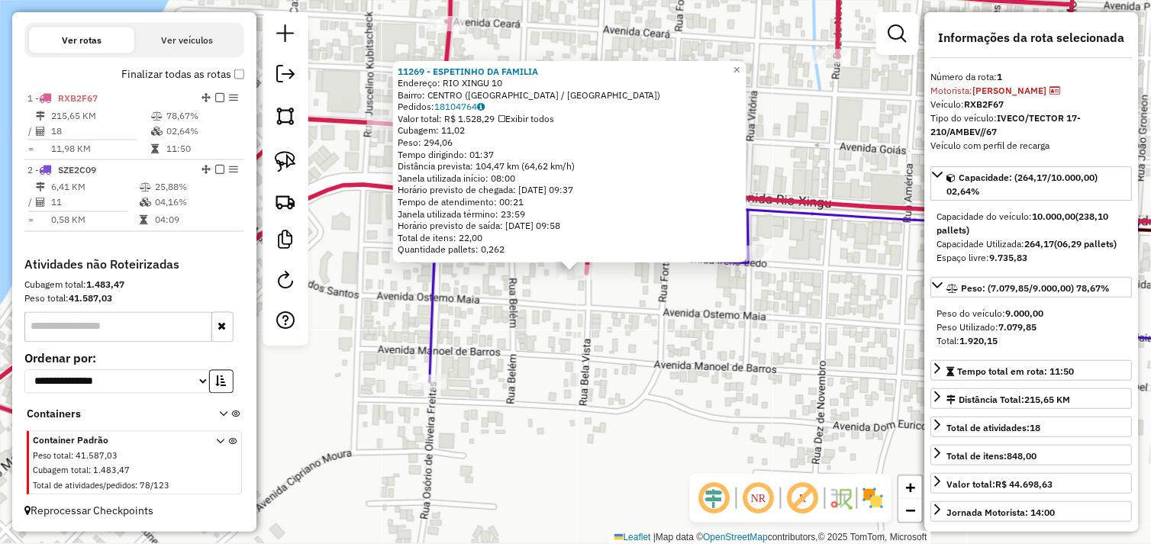
click at [591, 325] on div "11269 - ESPETINHO DA FAMILIA Endereço: RIO XINGU 10 Bairro: CENTRO (SAO FELIX D…" at bounding box center [575, 272] width 1151 height 544
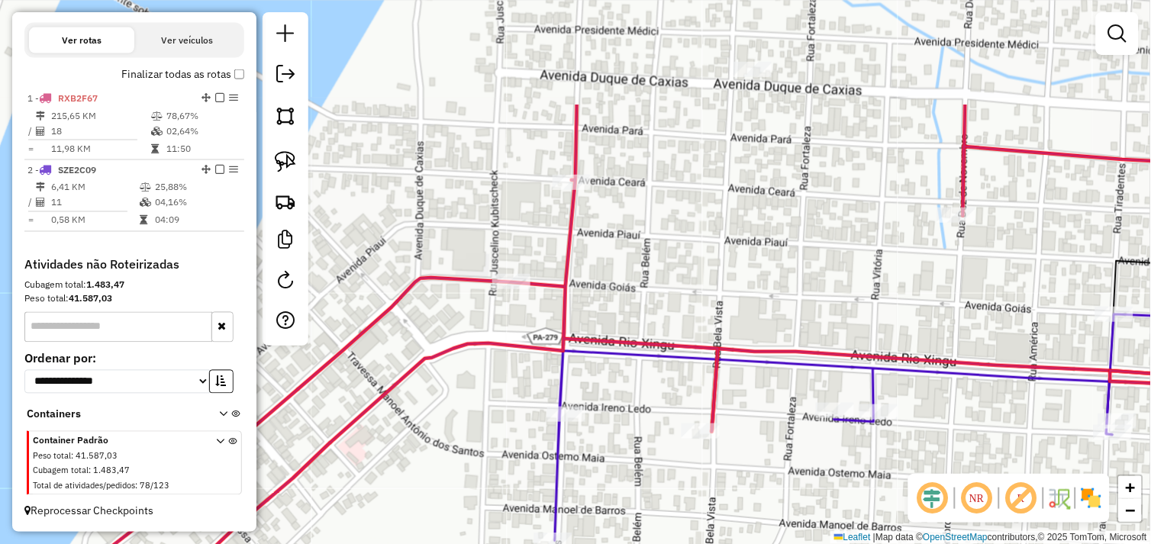
drag, startPoint x: 717, startPoint y: 437, endPoint x: 756, endPoint y: 499, distance: 73.3
click at [757, 501] on div "Janela de atendimento Grade de atendimento Capacidade Transportadoras Veículos …" at bounding box center [575, 272] width 1151 height 544
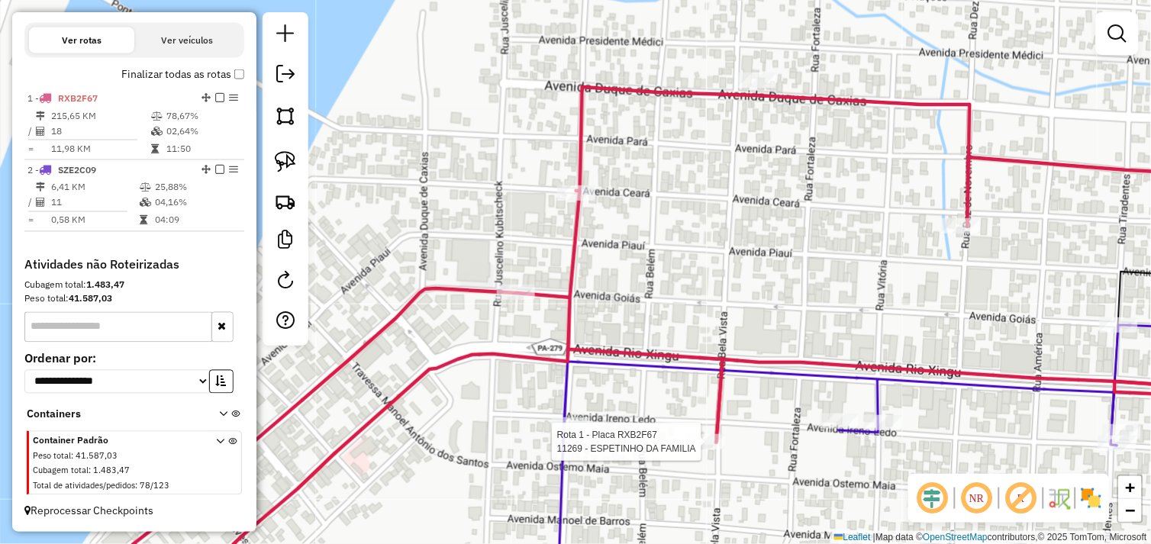
select select "*********"
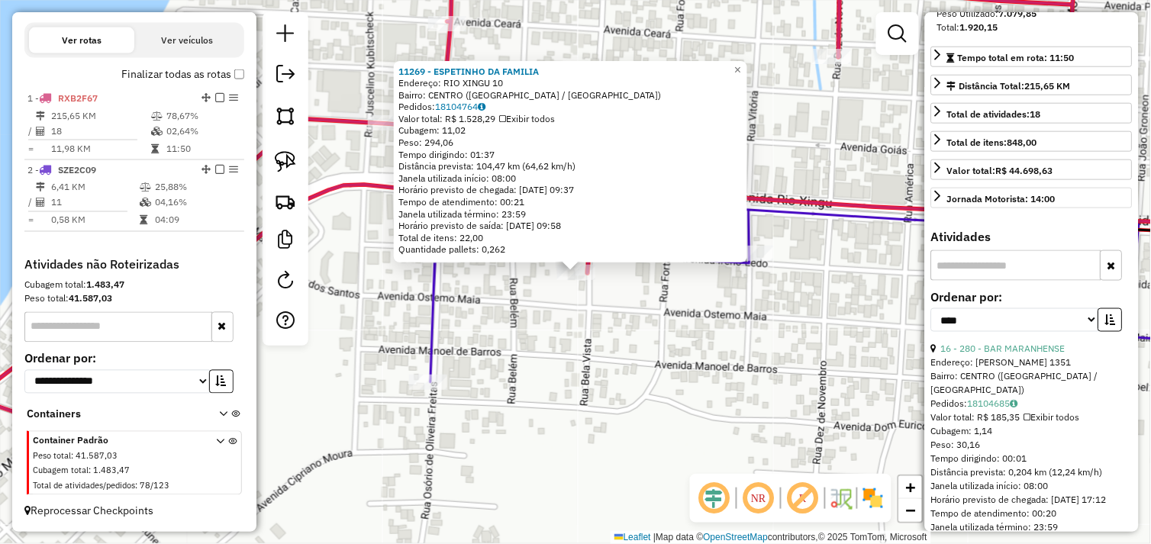
scroll to position [424, 0]
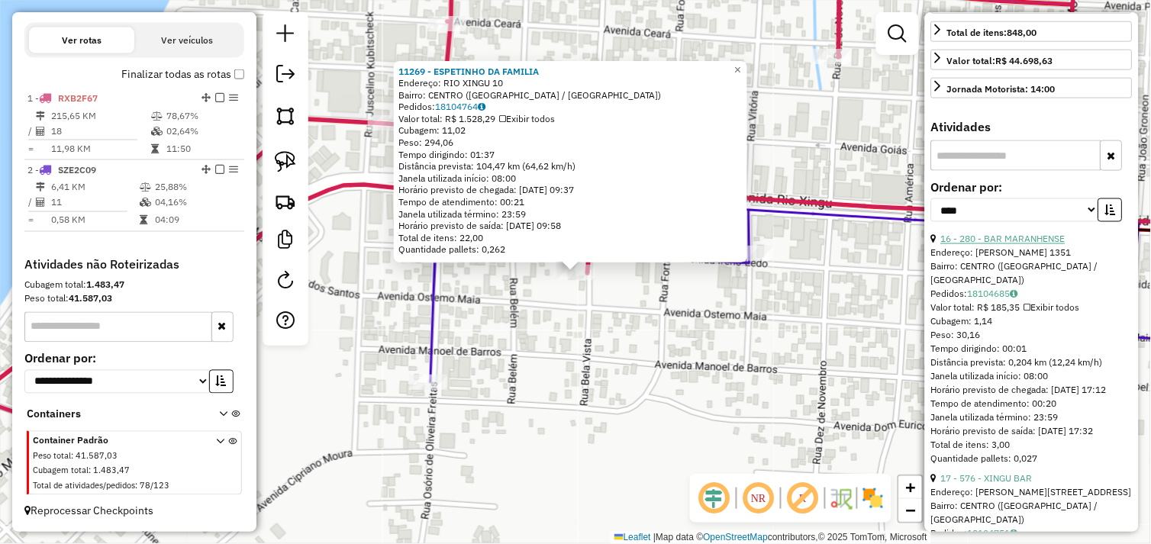
click at [1004, 245] on link "16 - 280 - BAR MARANHENSE" at bounding box center [1003, 239] width 124 height 11
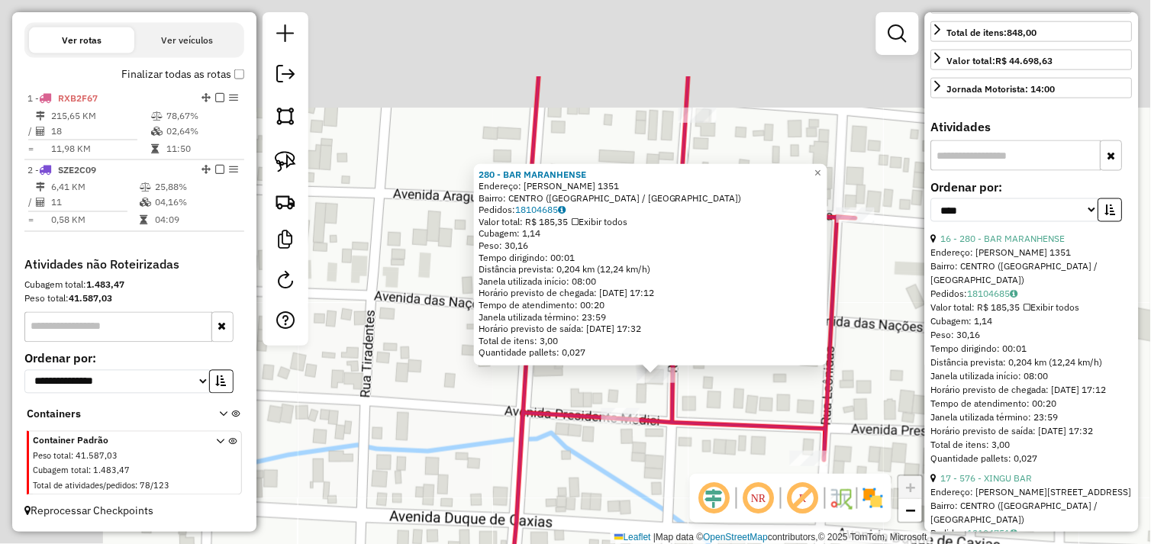
drag, startPoint x: 646, startPoint y: 298, endPoint x: 789, endPoint y: 413, distance: 183.5
click at [790, 413] on div "280 - BAR MARANHENSE Endereço: JOAO GRONEON 1351 Bairro: CENTRO (SAO FELIX DO X…" at bounding box center [575, 272] width 1151 height 544
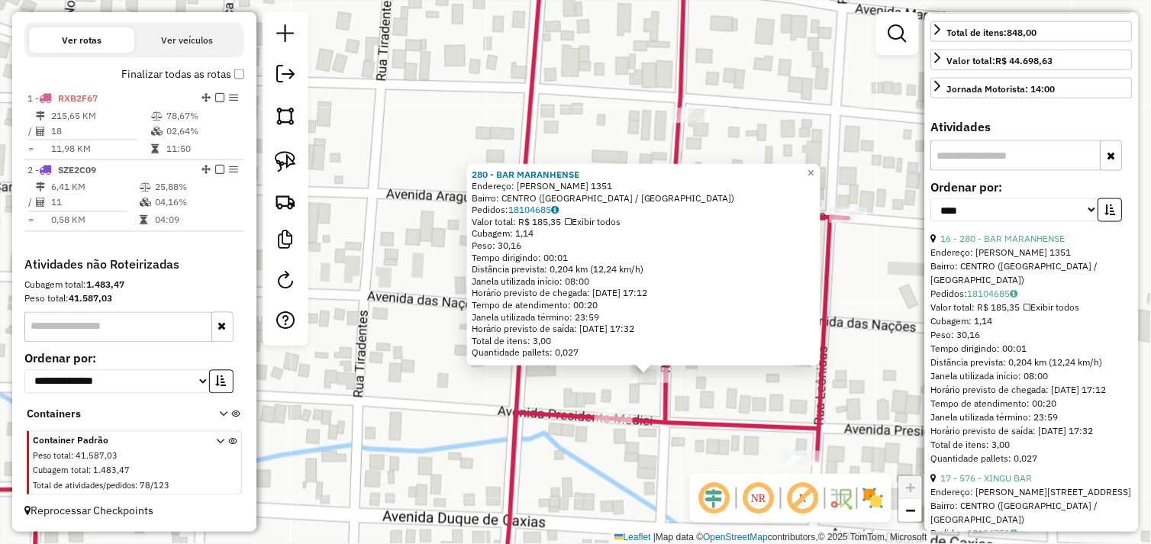
click at [584, 414] on icon at bounding box center [367, 272] width 964 height 653
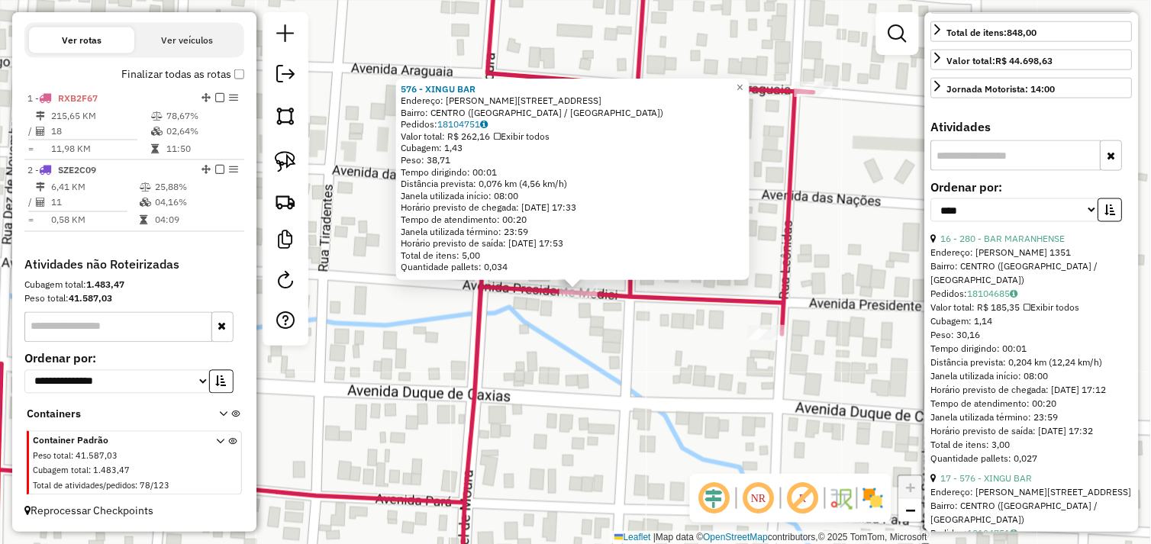
drag, startPoint x: 668, startPoint y: 328, endPoint x: 668, endPoint y: 418, distance: 90.0
click at [668, 418] on div "576 - XINGU BAR Endereço: R JOAO GRONEON 13 Bairro: CENTRO (SAO FELIX DO XINGU …" at bounding box center [575, 272] width 1151 height 544
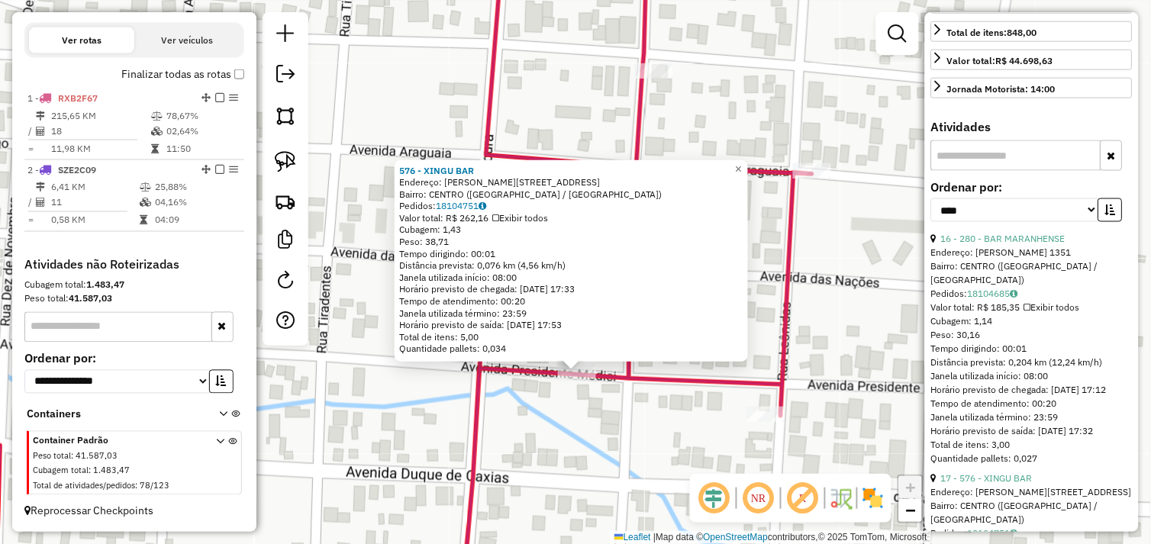
click at [669, 401] on div "576 - XINGU BAR Endereço: R JOAO GRONEON 13 Bairro: CENTRO (SAO FELIX DO XINGU …" at bounding box center [575, 272] width 1151 height 544
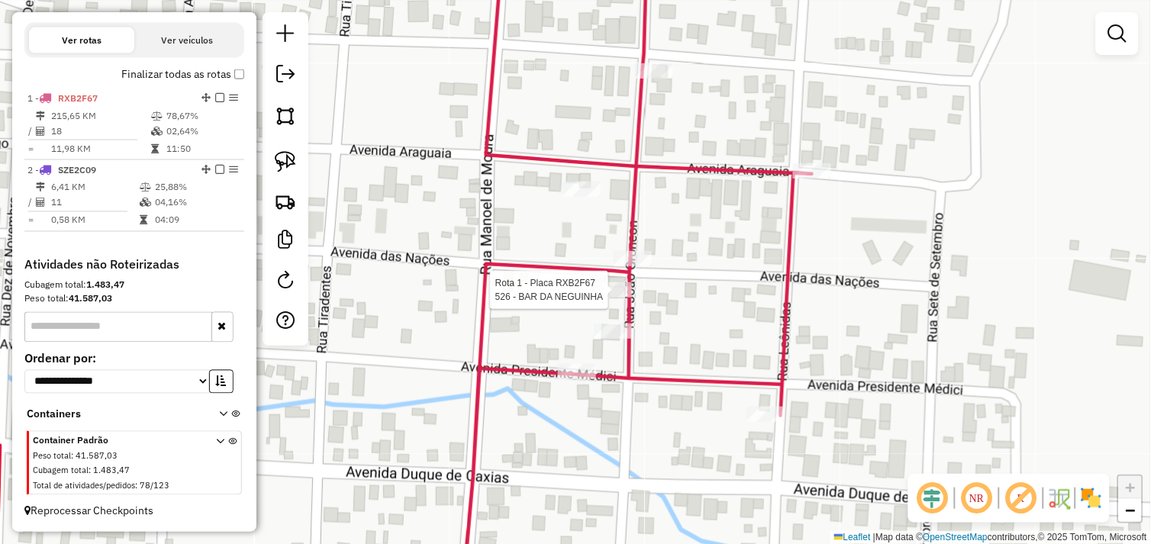
select select "*********"
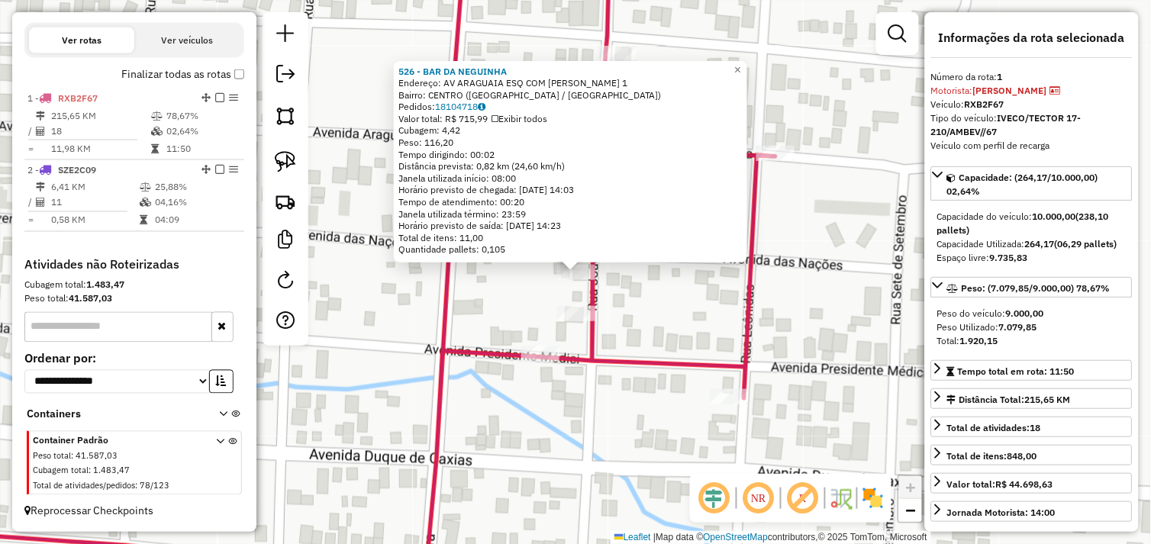
click at [666, 305] on div "526 - BAR DA NEGUINHA Endereço: AV ARAGUAIA ESQ COM JOAO GRONE 1 Bairro: CENTRO…" at bounding box center [575, 272] width 1151 height 544
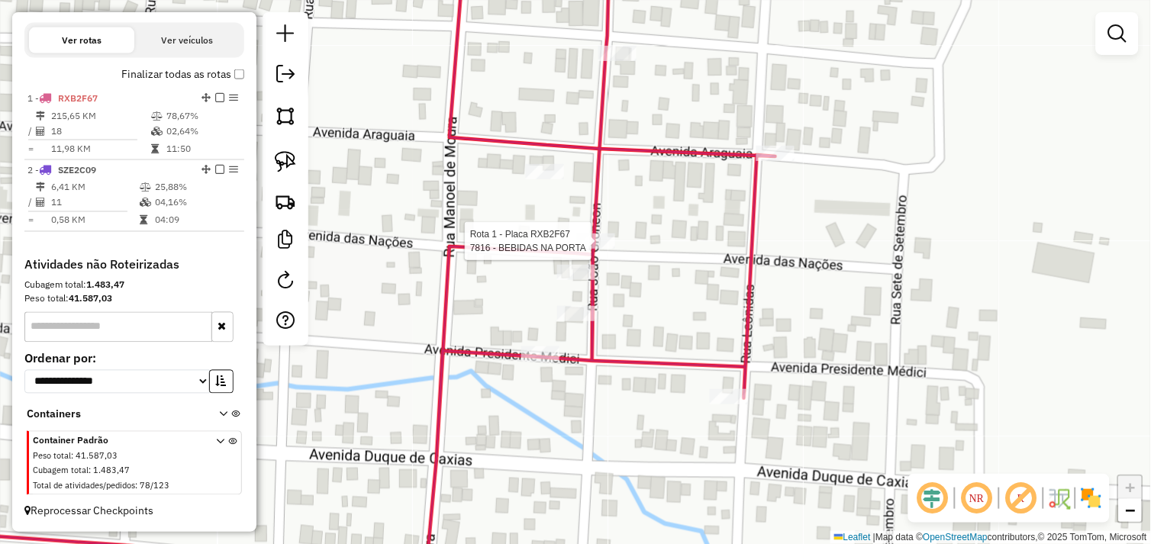
select select "*********"
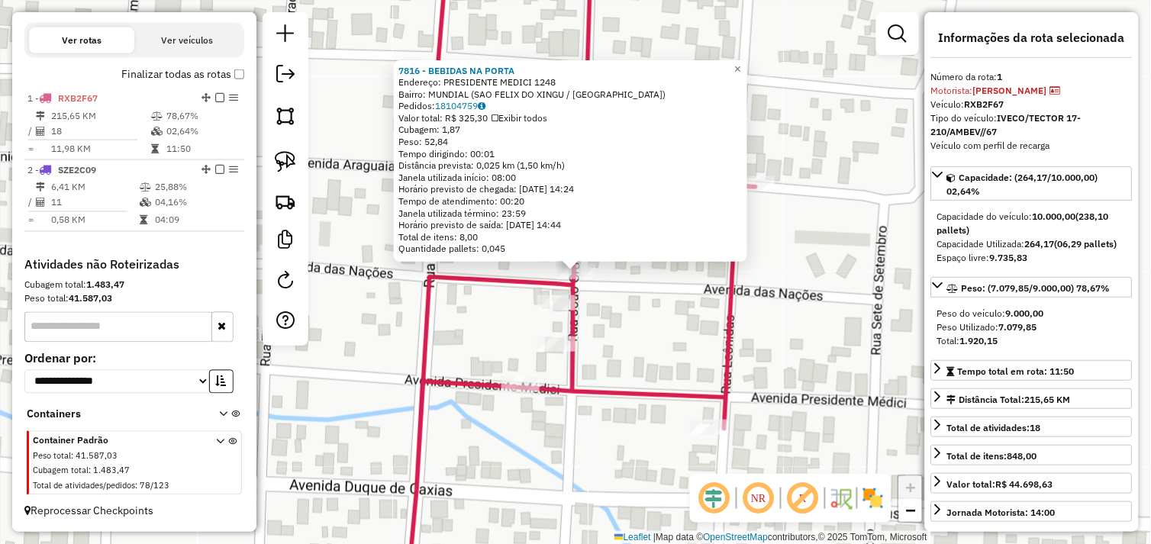
click at [637, 308] on div "7816 - BEBIDAS NA PORTA Endereço: PRESIDENTE MEDICI 1248 Bairro: MUNDIAL (SAO F…" at bounding box center [575, 272] width 1151 height 544
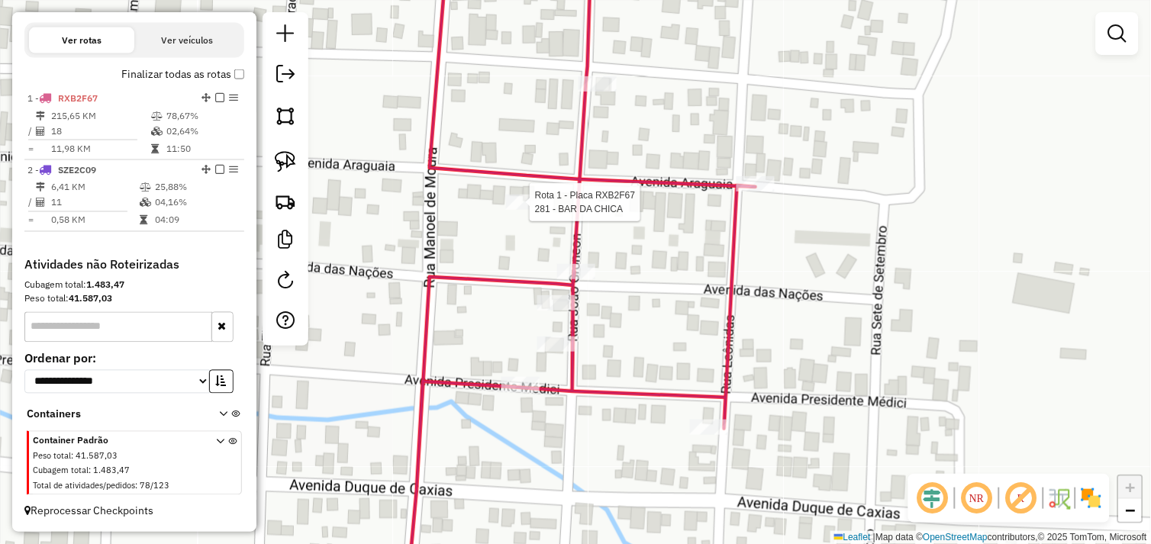
select select "*********"
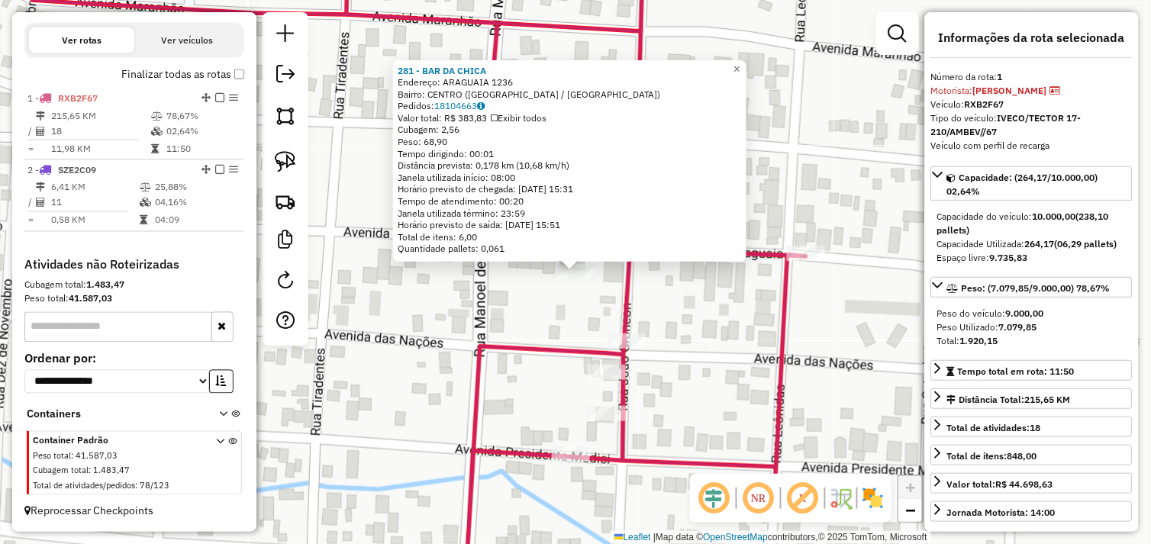
click at [707, 338] on div "281 - BAR DA CHICA Endereço: ARAGUAIA 1236 Bairro: CENTRO (SAO FELIX DO XINGU /…" at bounding box center [575, 272] width 1151 height 544
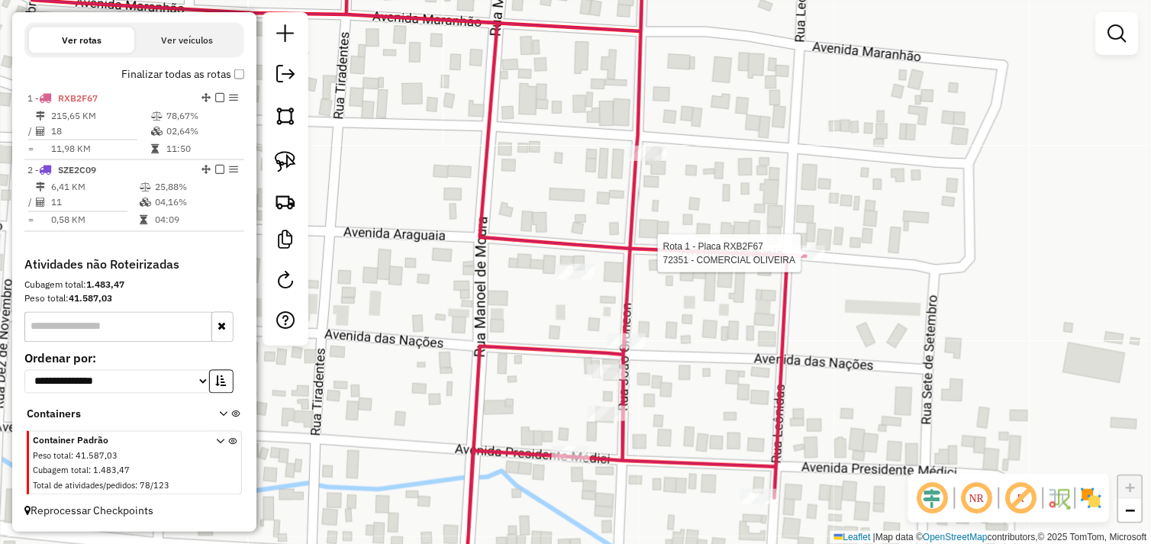
select select "*********"
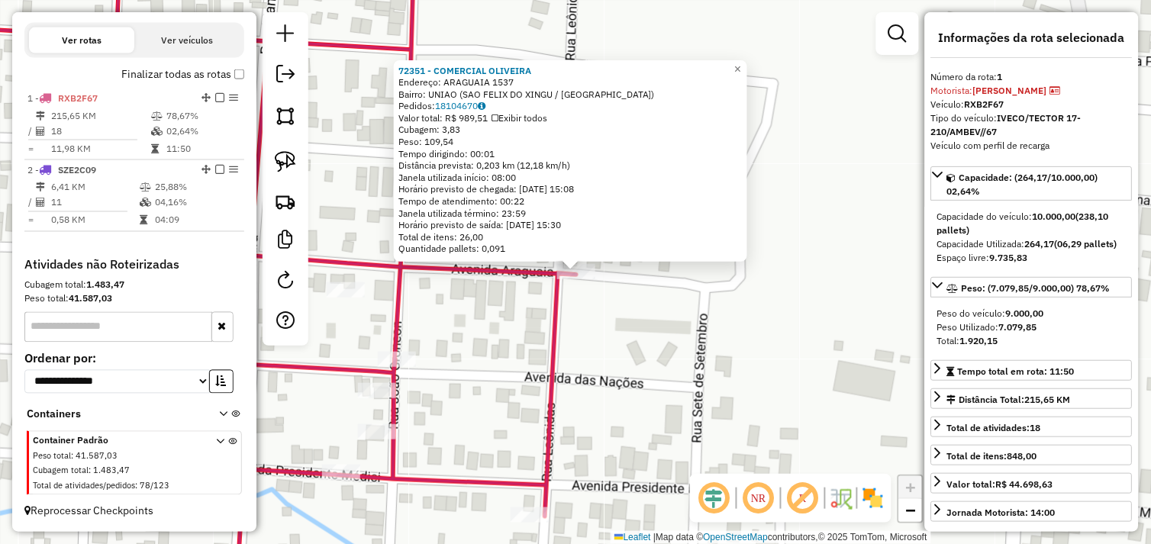
click at [631, 324] on div "72351 - COMERCIAL OLIVEIRA Endereço: ARAGUAIA 1537 Bairro: UNIAO (SAO FELIX DO …" at bounding box center [575, 272] width 1151 height 544
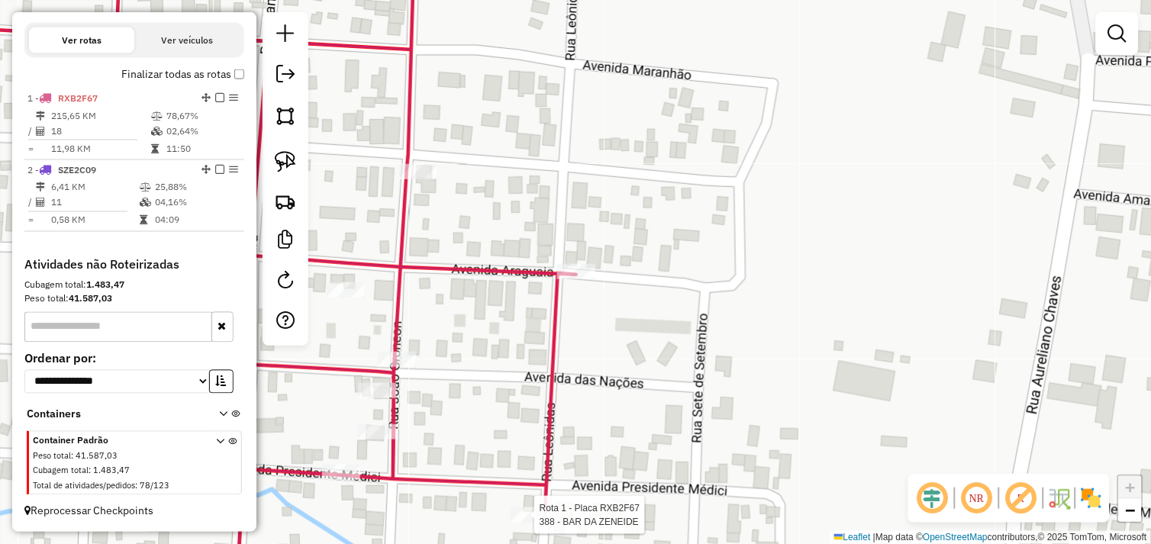
select select "*********"
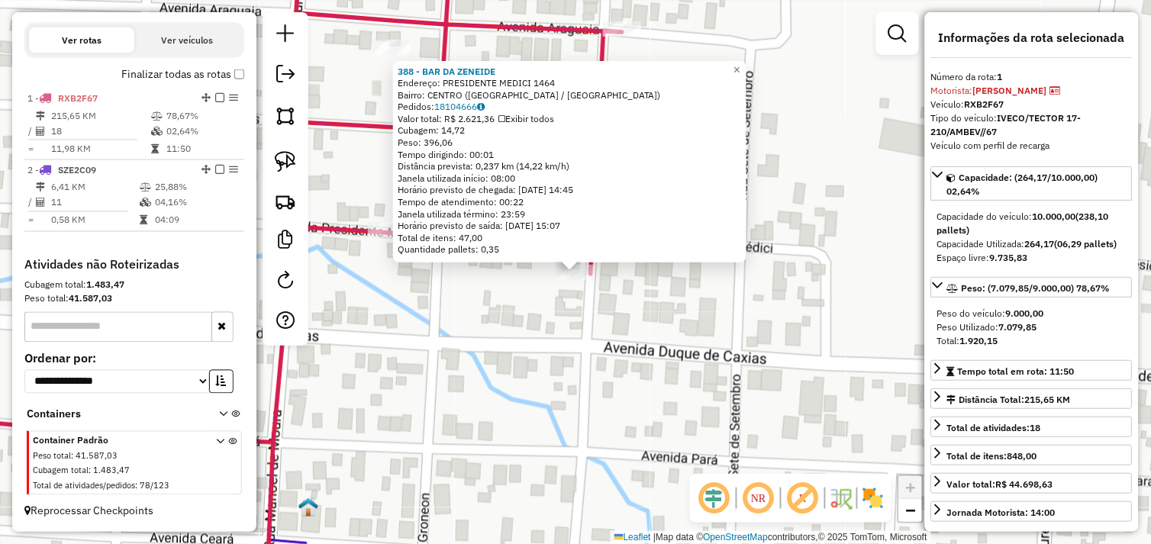
click at [628, 315] on div "388 - BAR DA ZENEIDE Endereço: PRESIDENTE MEDICI 1464 Bairro: CENTRO (SAO FELIX…" at bounding box center [575, 272] width 1151 height 544
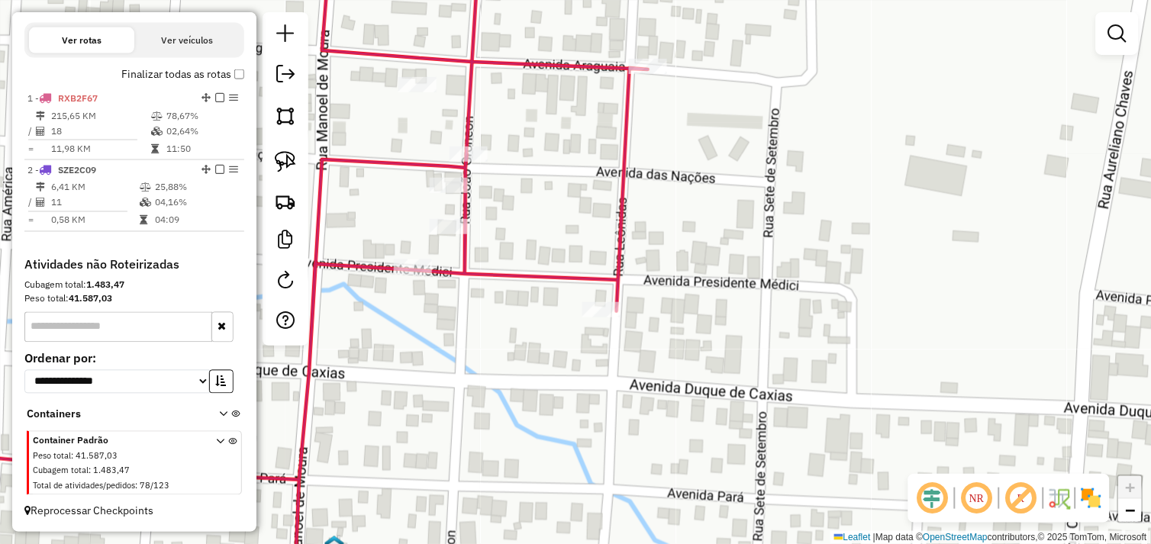
drag, startPoint x: 649, startPoint y: 343, endPoint x: 705, endPoint y: 421, distance: 96.2
click at [705, 421] on div "Janela de atendimento Grade de atendimento Capacidade Transportadoras Veículos …" at bounding box center [575, 272] width 1151 height 544
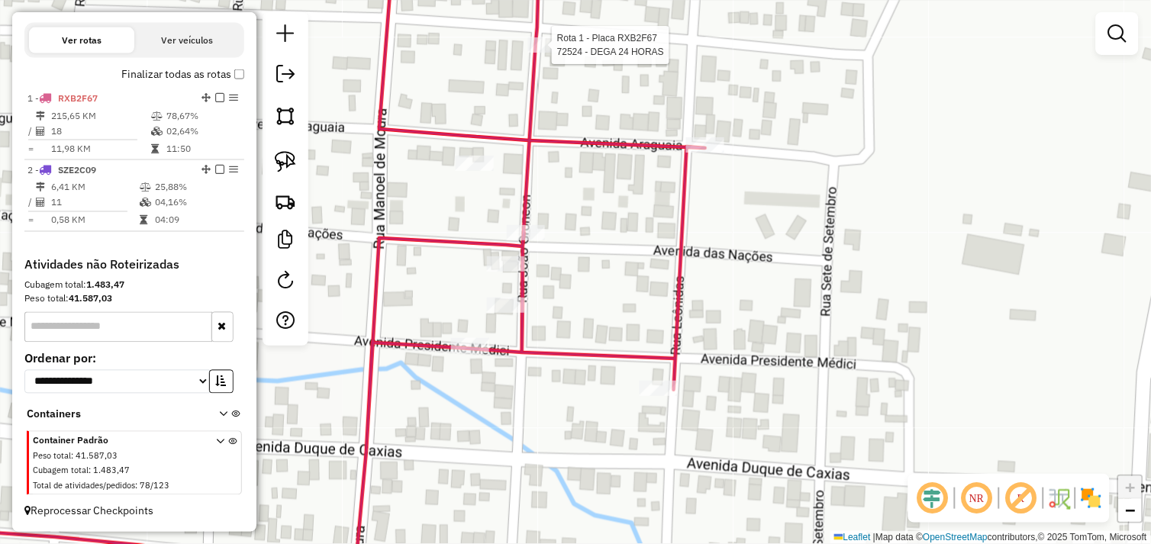
select select "*********"
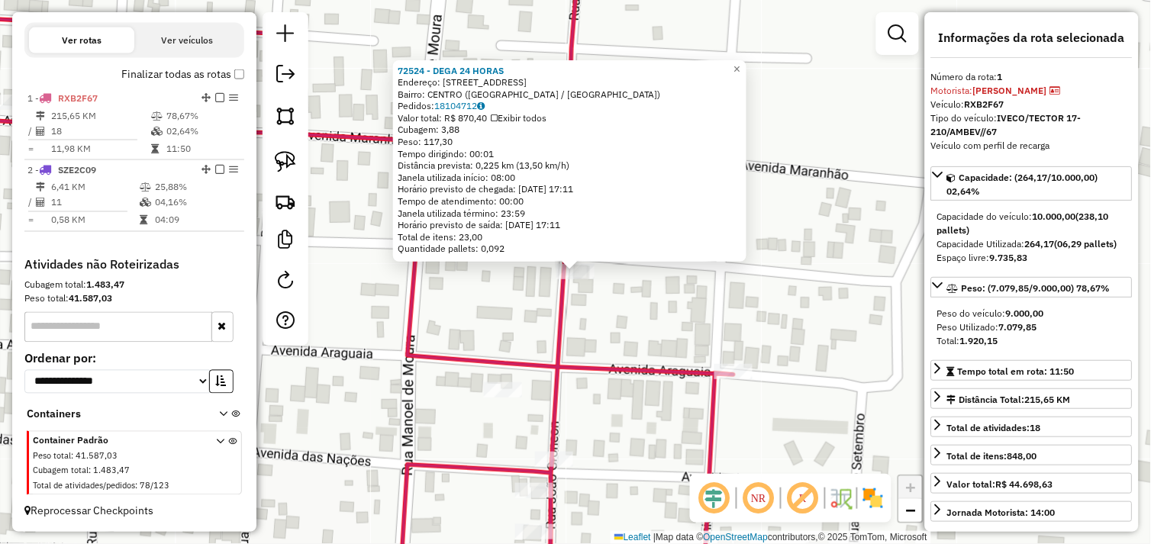
click at [630, 322] on div "72524 - DEGA 24 HORAS Endereço: Avenida Amazonas 106 Bairro: CENTRO (SAO FELIX …" at bounding box center [575, 272] width 1151 height 544
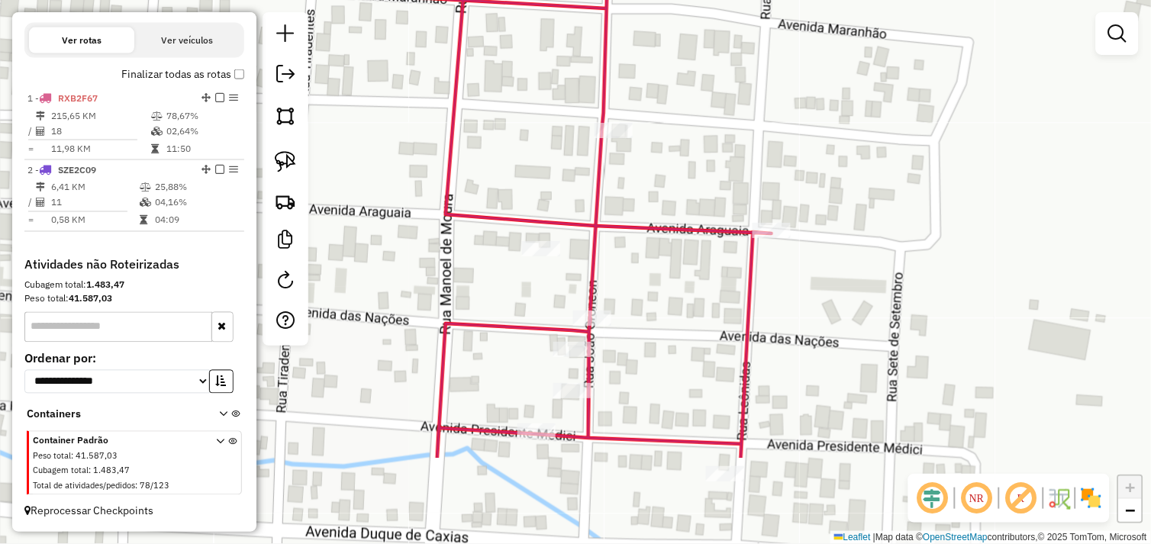
drag, startPoint x: 627, startPoint y: 372, endPoint x: 466, endPoint y: 242, distance: 206.8
click at [661, 234] on icon at bounding box center [385, 149] width 774 height 617
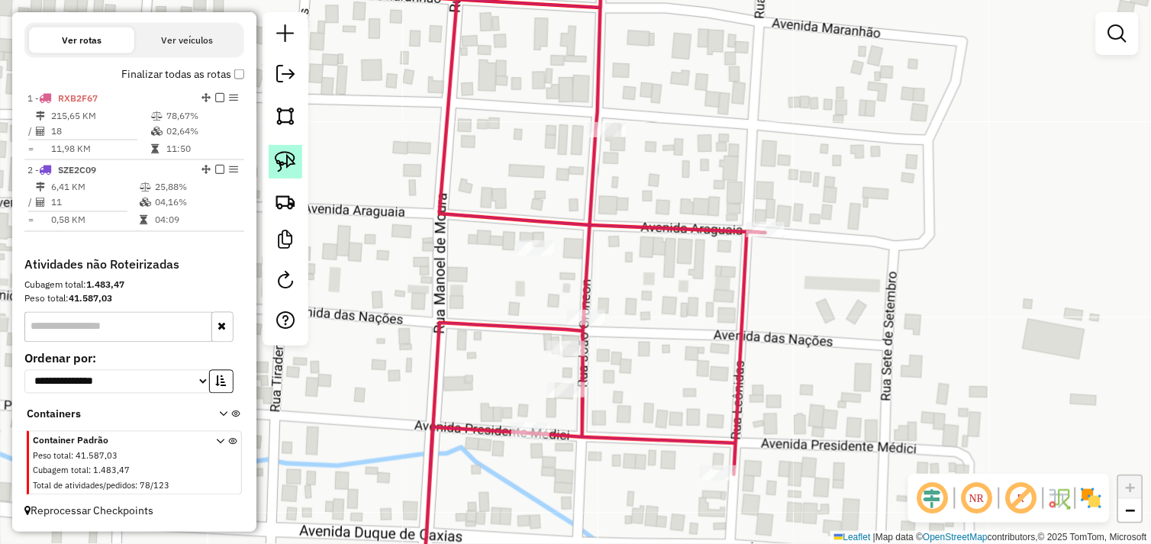
click at [294, 162] on img at bounding box center [285, 161] width 21 height 21
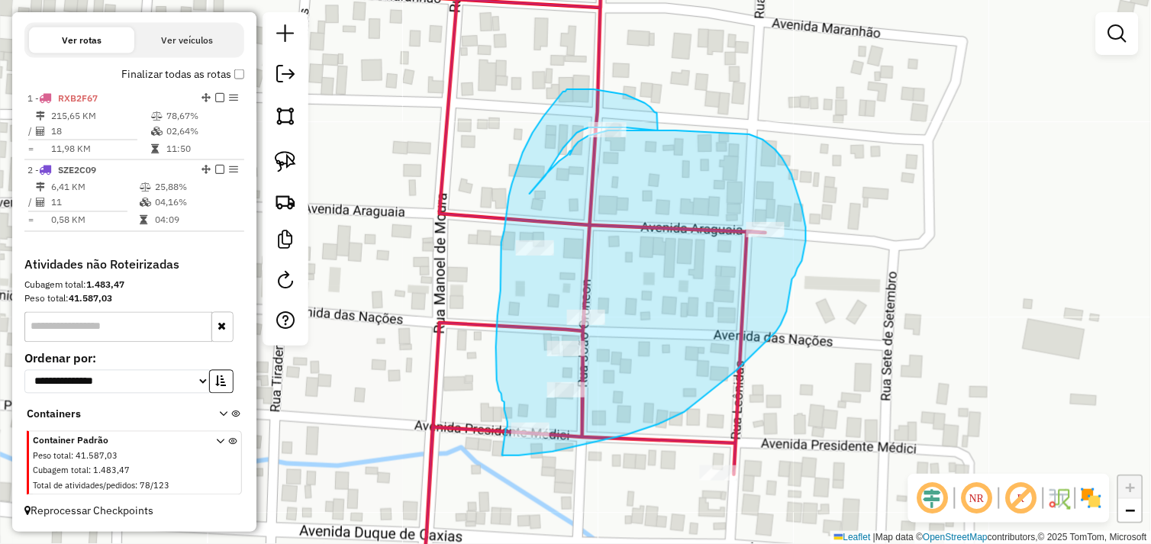
drag, startPoint x: 502, startPoint y: 456, endPoint x: 504, endPoint y: 435, distance: 20.7
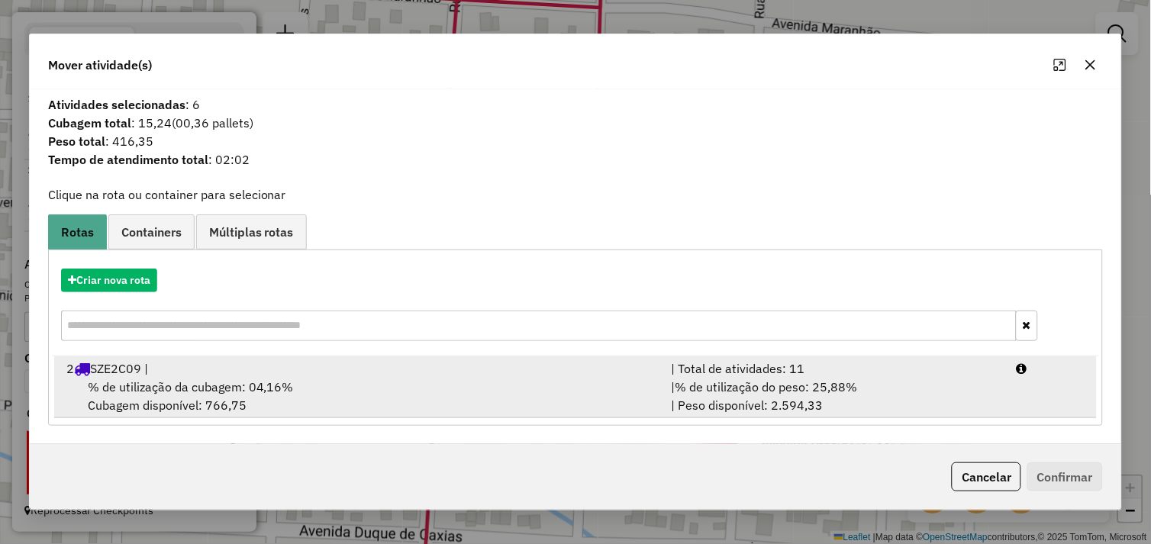
click at [398, 384] on div "% de utilização da cubagem: 04,16% Cubagem disponível: 766,75" at bounding box center [359, 396] width 605 height 37
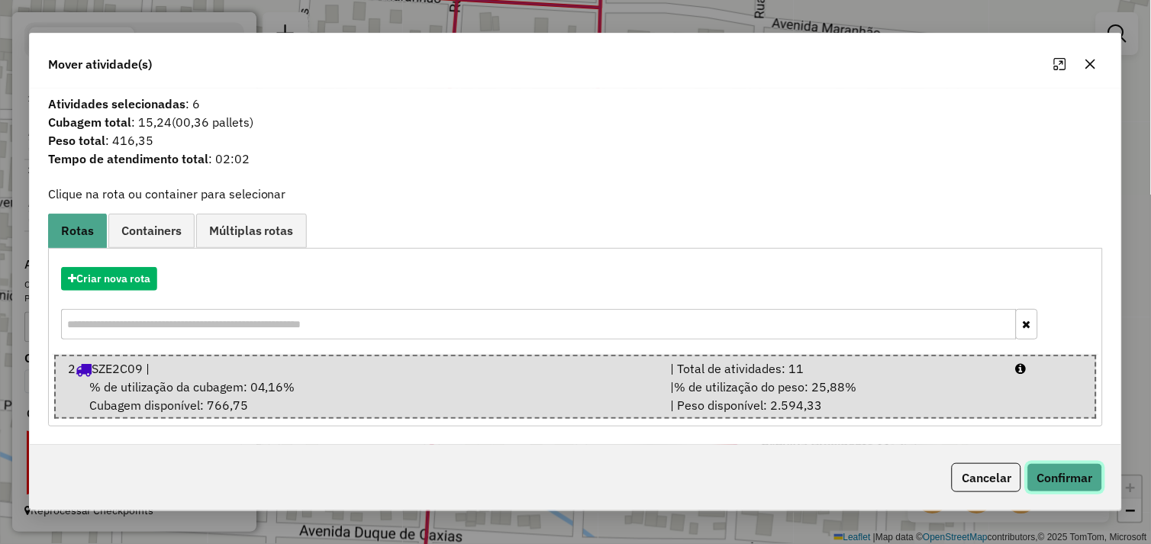
click at [1067, 478] on button "Confirmar" at bounding box center [1065, 477] width 76 height 29
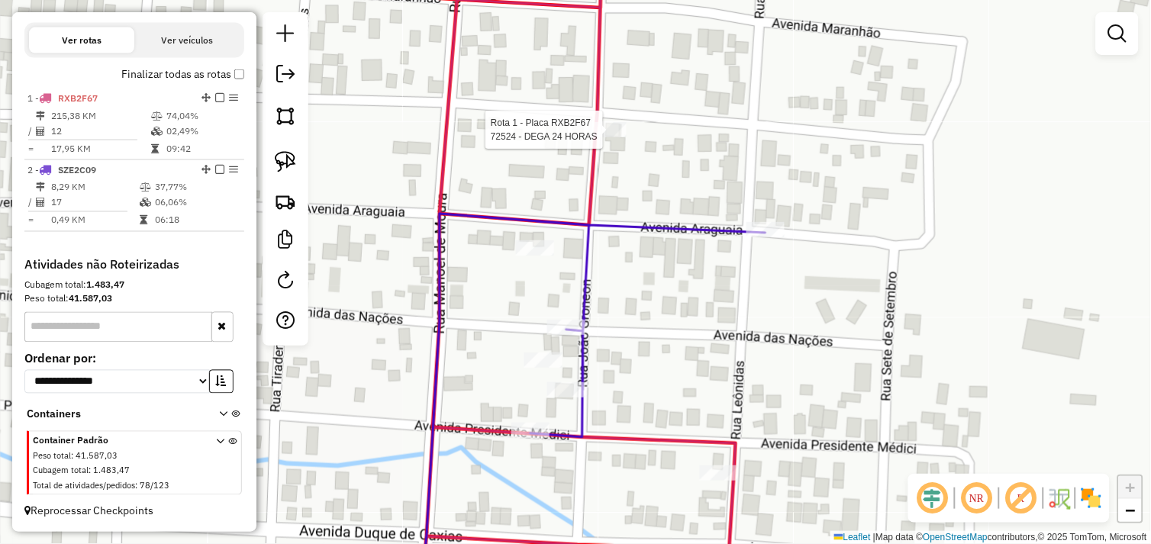
select select "*********"
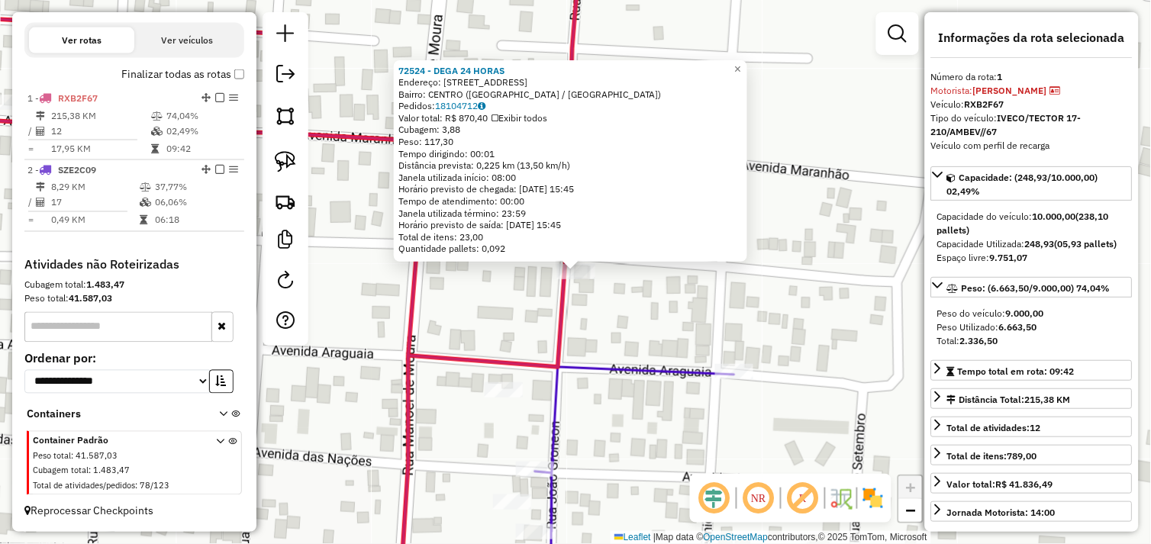
click at [627, 329] on div "72524 - DEGA 24 HORAS Endereço: Avenida Amazonas 106 Bairro: CENTRO (SAO FELIX …" at bounding box center [575, 272] width 1151 height 544
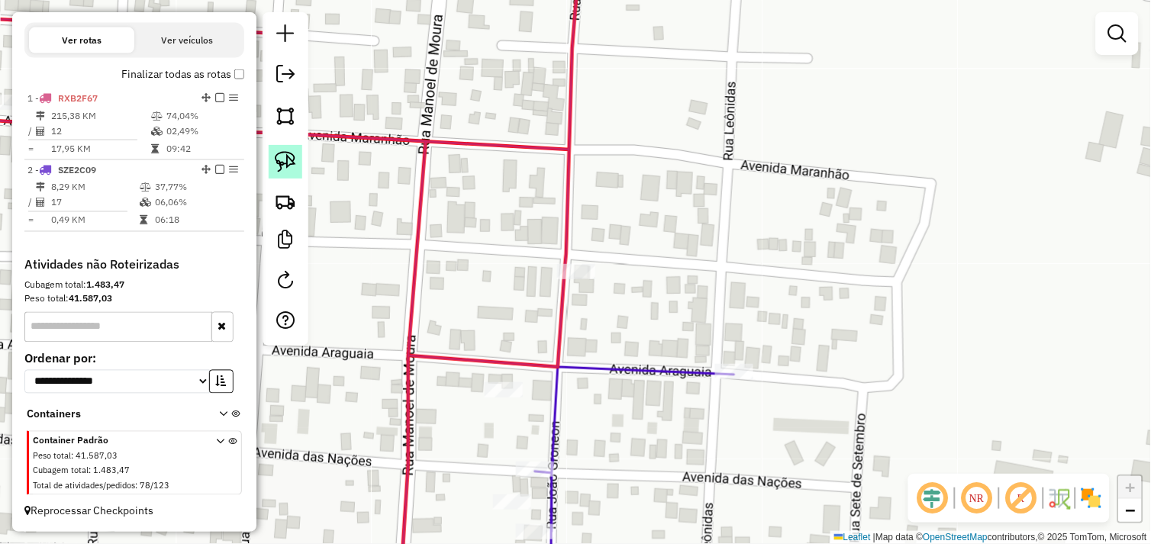
click at [286, 170] on img at bounding box center [285, 161] width 21 height 21
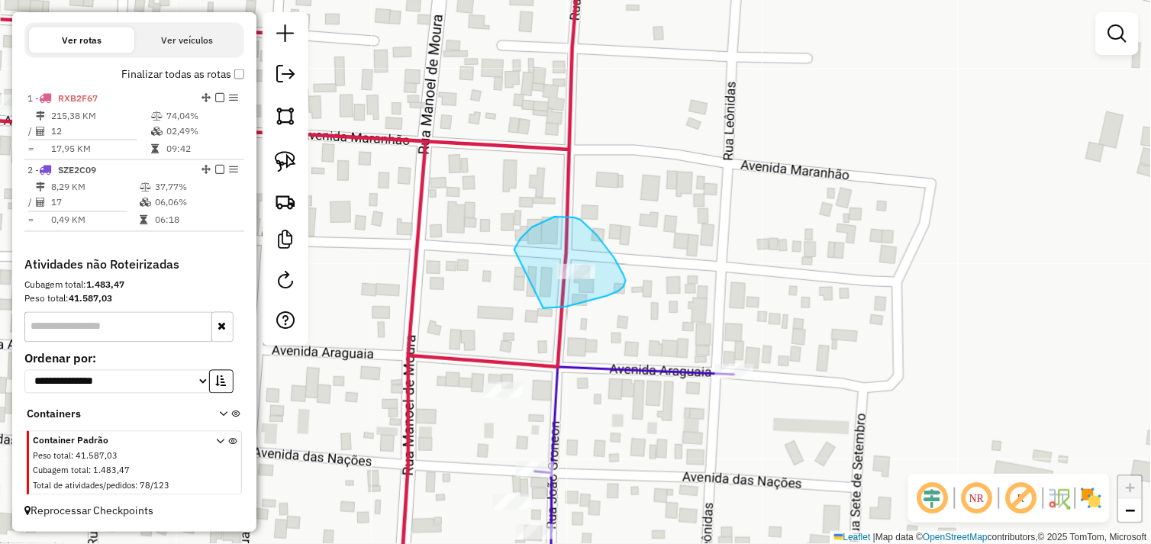
drag, startPoint x: 566, startPoint y: 307, endPoint x: 549, endPoint y: 279, distance: 32.2
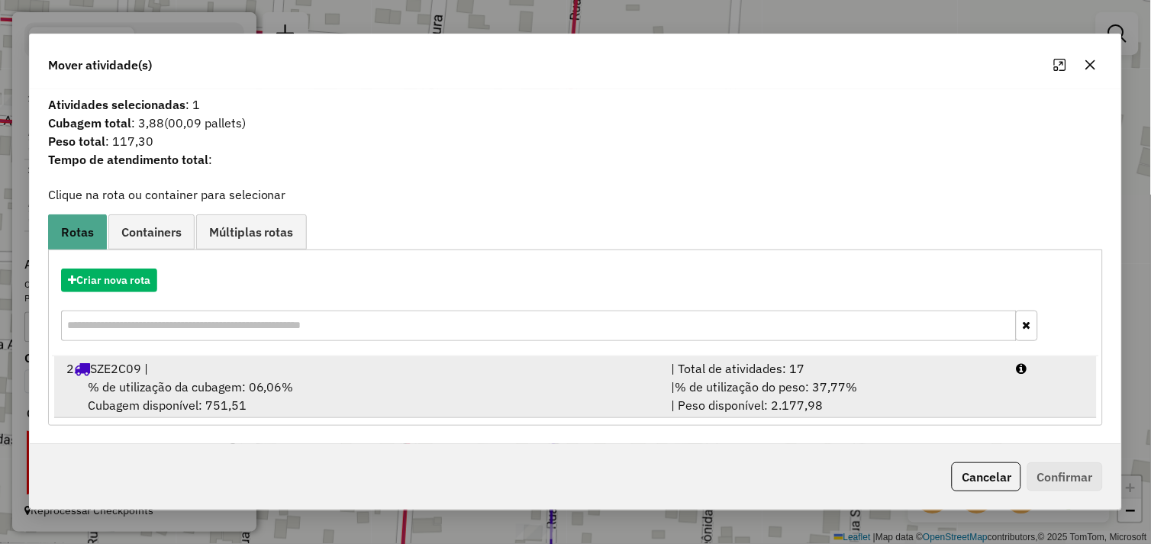
click at [438, 397] on div "% de utilização da cubagem: 06,06% Cubagem disponível: 751,51" at bounding box center [359, 396] width 605 height 37
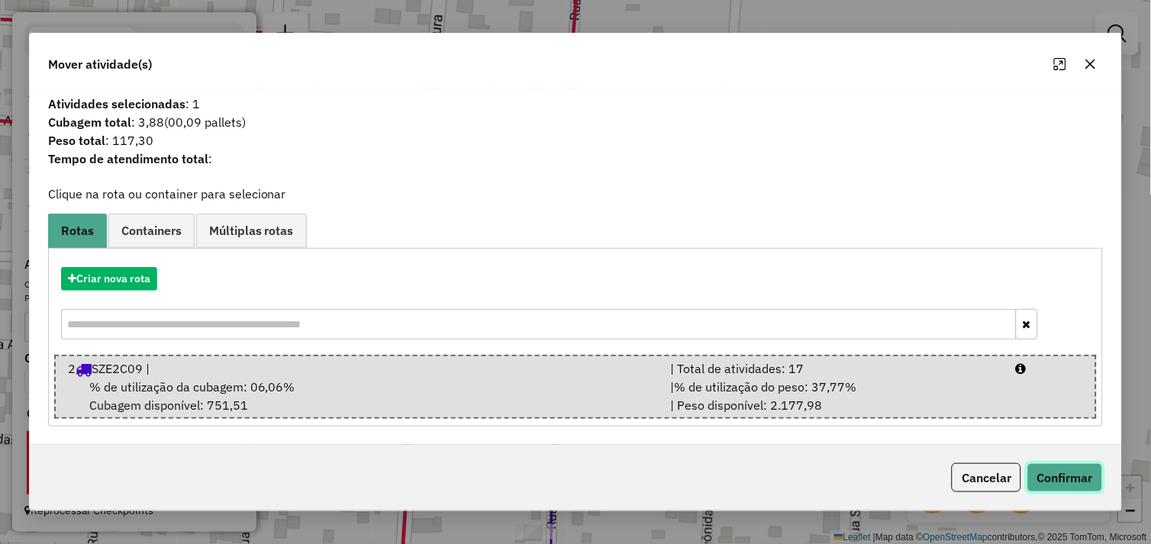
click at [1049, 485] on button "Confirmar" at bounding box center [1065, 477] width 76 height 29
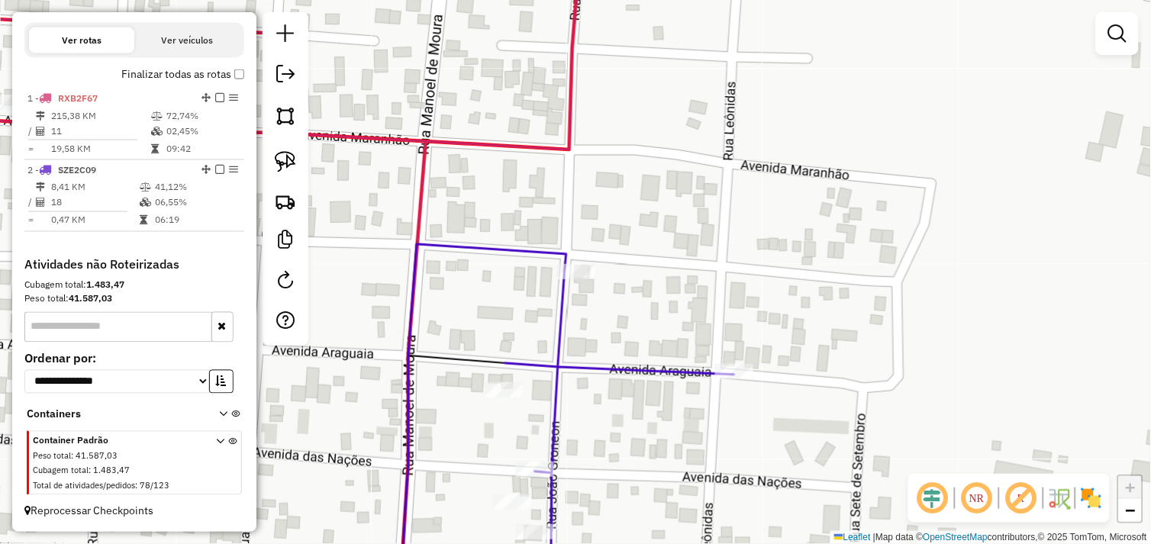
select select "*********"
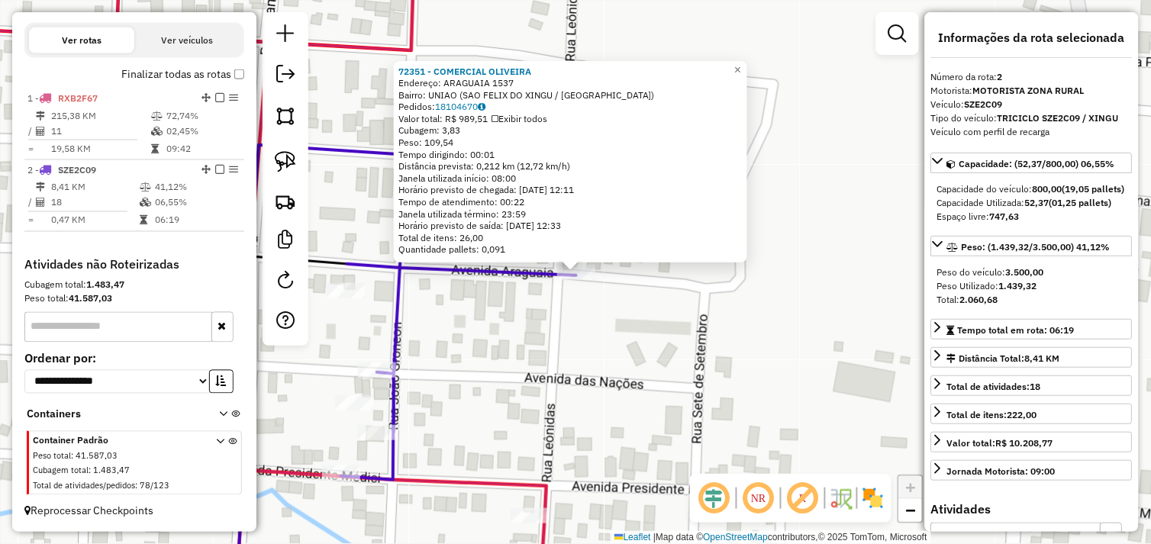
click at [735, 357] on div "72351 - COMERCIAL OLIVEIRA Endereço: ARAGUAIA 1537 Bairro: UNIAO (SAO FELIX DO …" at bounding box center [575, 272] width 1151 height 544
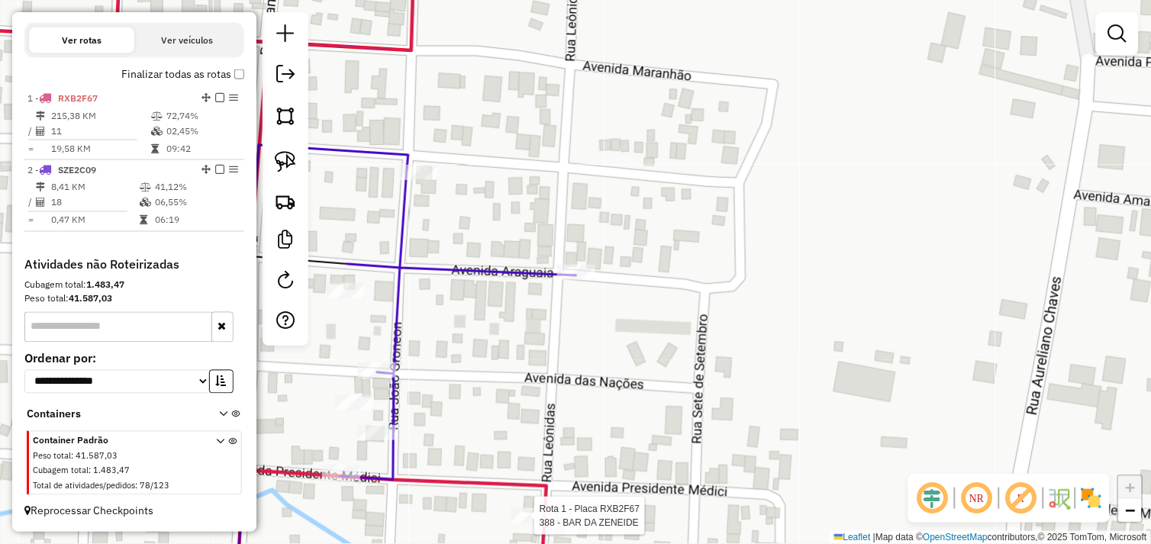
select select "*********"
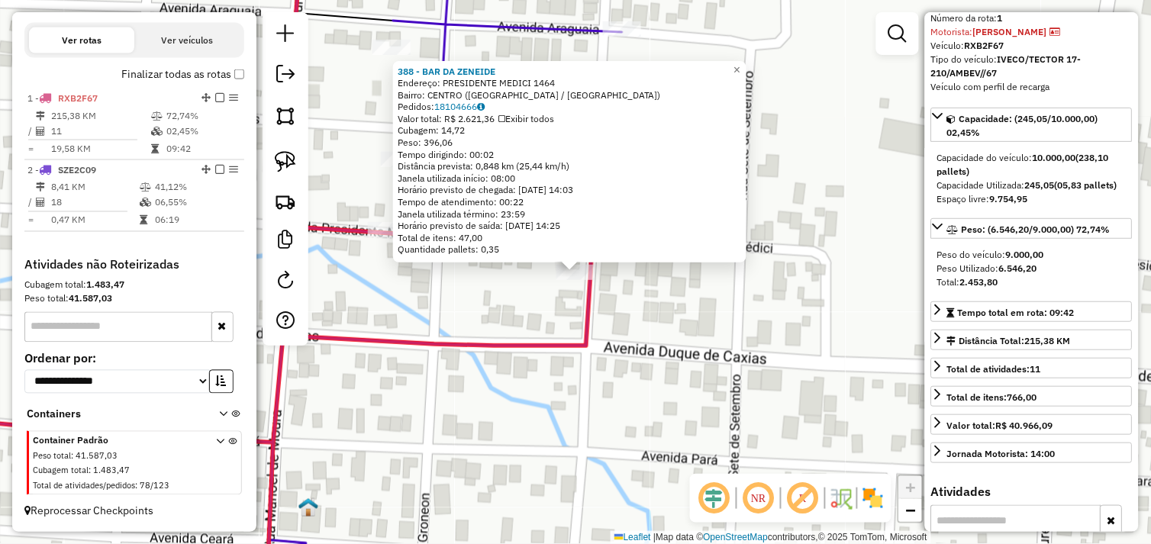
scroll to position [85, 0]
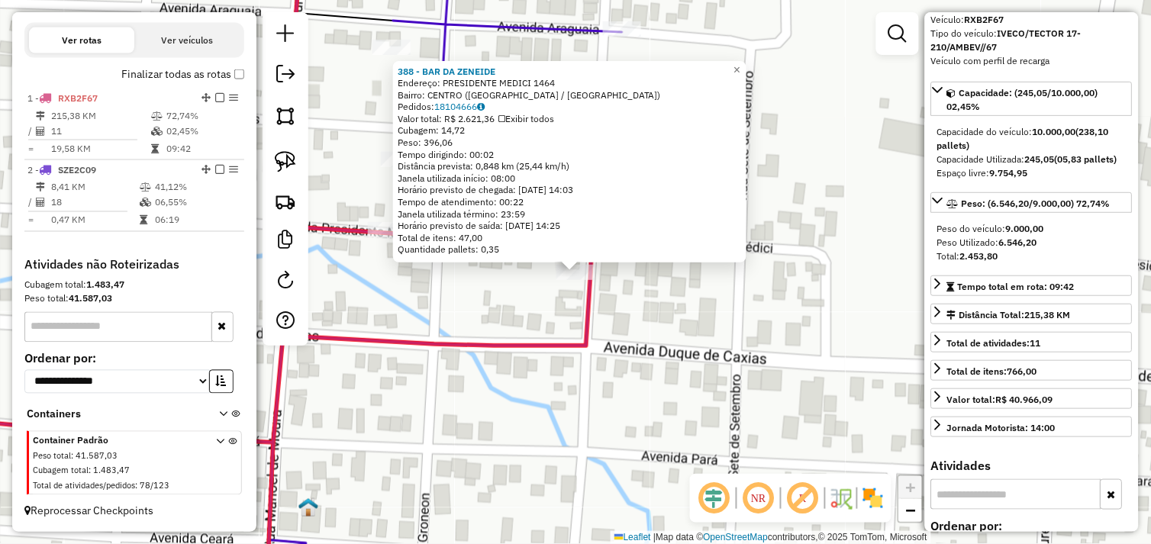
click at [679, 351] on div "388 - BAR DA ZENEIDE Endereço: PRESIDENTE MEDICI 1464 Bairro: CENTRO (SAO FELIX…" at bounding box center [575, 272] width 1151 height 544
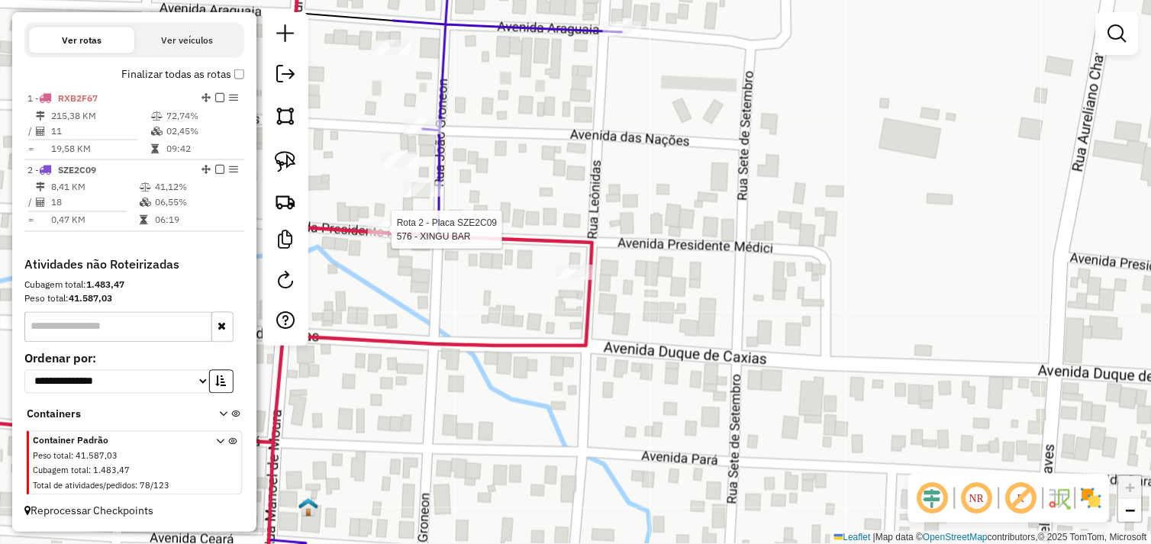
select select "*********"
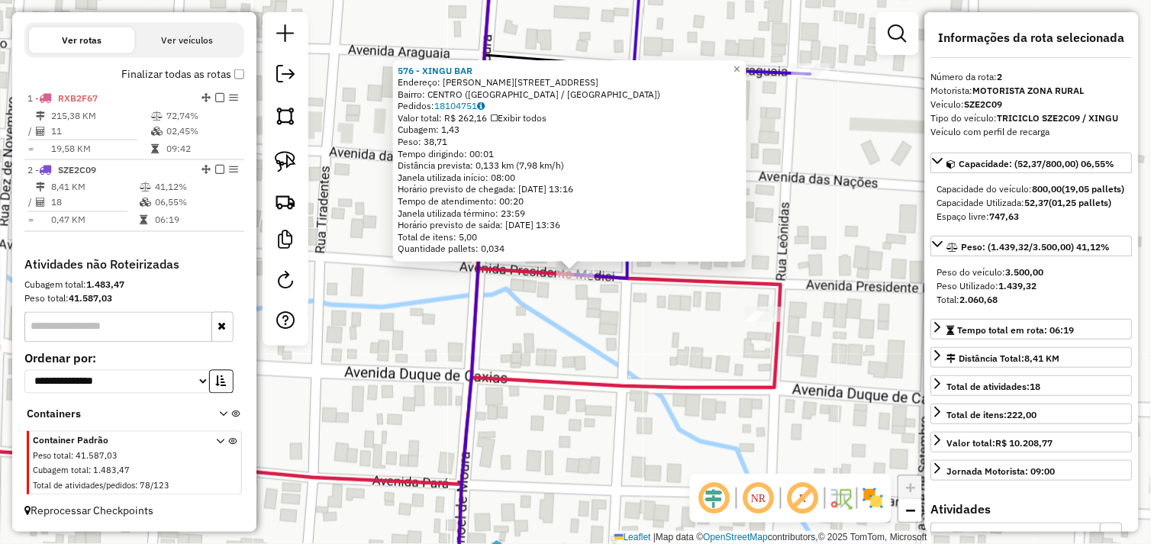
click at [646, 353] on div "576 - XINGU BAR Endereço: R JOAO GRONEON 13 Bairro: CENTRO (SAO FELIX DO XINGU …" at bounding box center [575, 272] width 1151 height 544
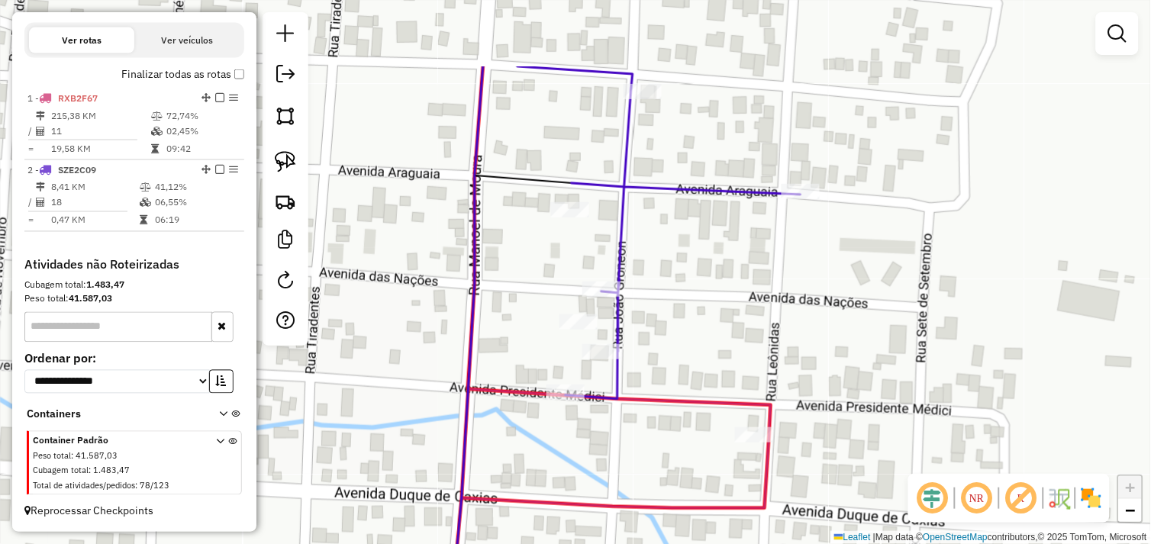
drag, startPoint x: 641, startPoint y: 315, endPoint x: 631, endPoint y: 436, distance: 121.0
click at [631, 436] on div "Janela de atendimento Grade de atendimento Capacidade Transportadoras Veículos …" at bounding box center [575, 272] width 1151 height 544
click at [643, 99] on div at bounding box center [642, 91] width 38 height 15
select select "*********"
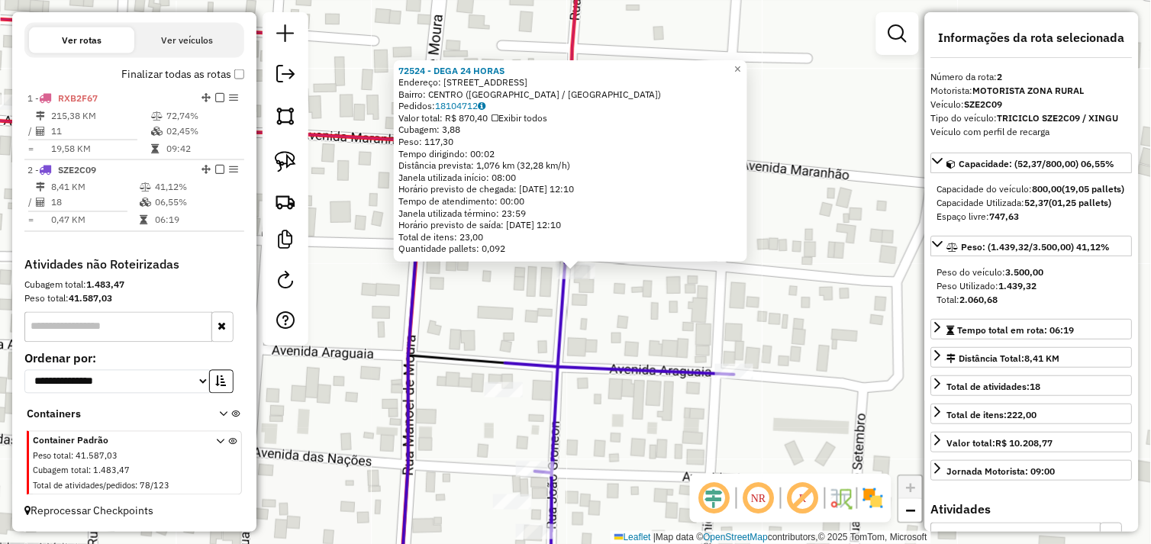
click at [630, 288] on div "72524 - DEGA 24 HORAS Endereço: Avenida Amazonas 106 Bairro: CENTRO (SAO FELIX …" at bounding box center [575, 272] width 1151 height 544
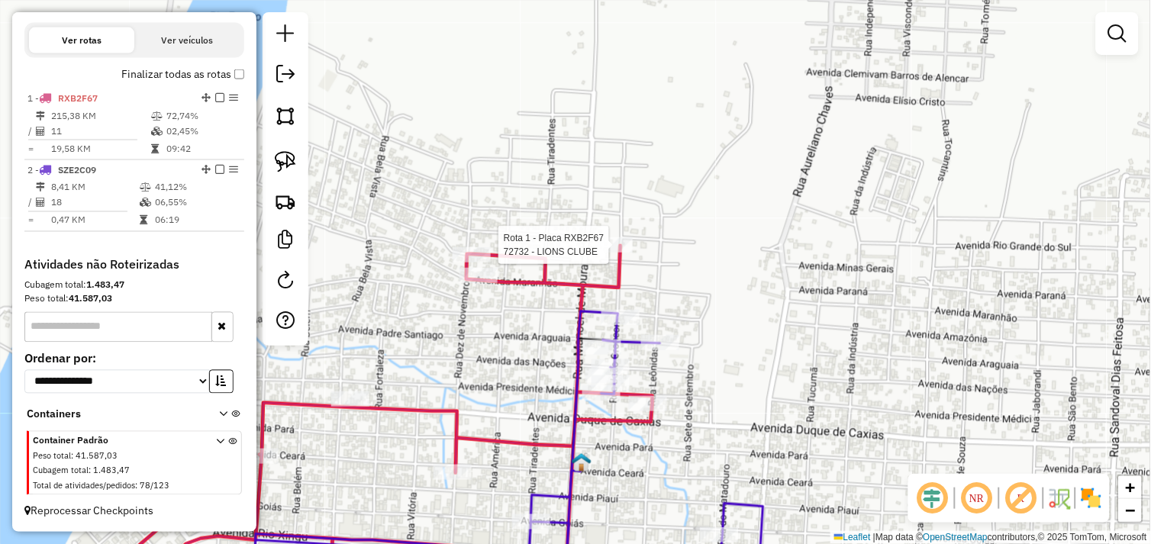
select select "*********"
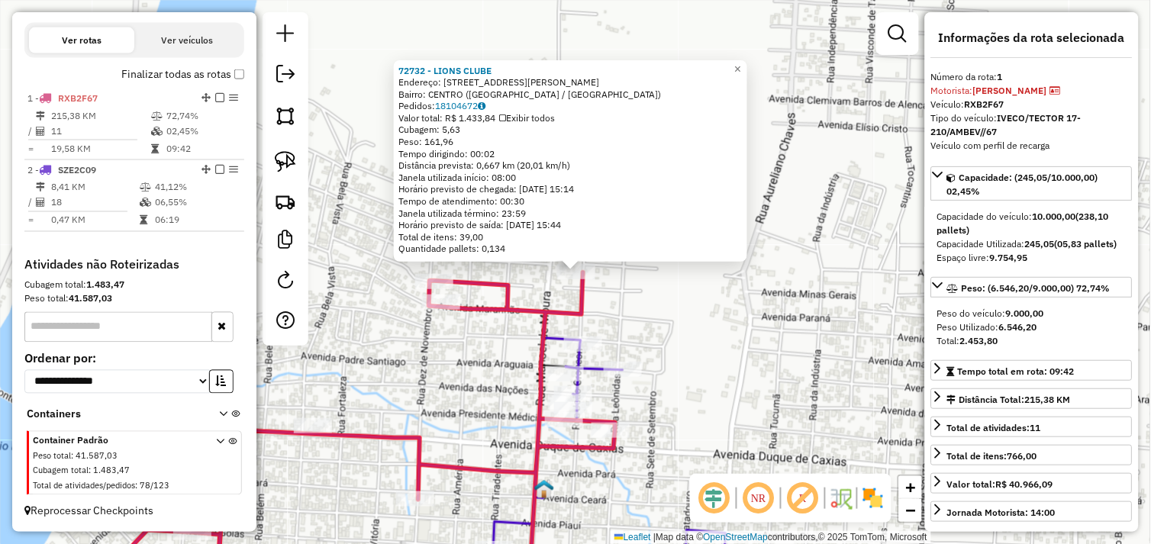
click at [620, 282] on div "72732 - LIONS CLUBE Endereço: Rua Manoel Pinto 1270 Bairro: CENTRO (SAO FELIX D…" at bounding box center [575, 272] width 1151 height 544
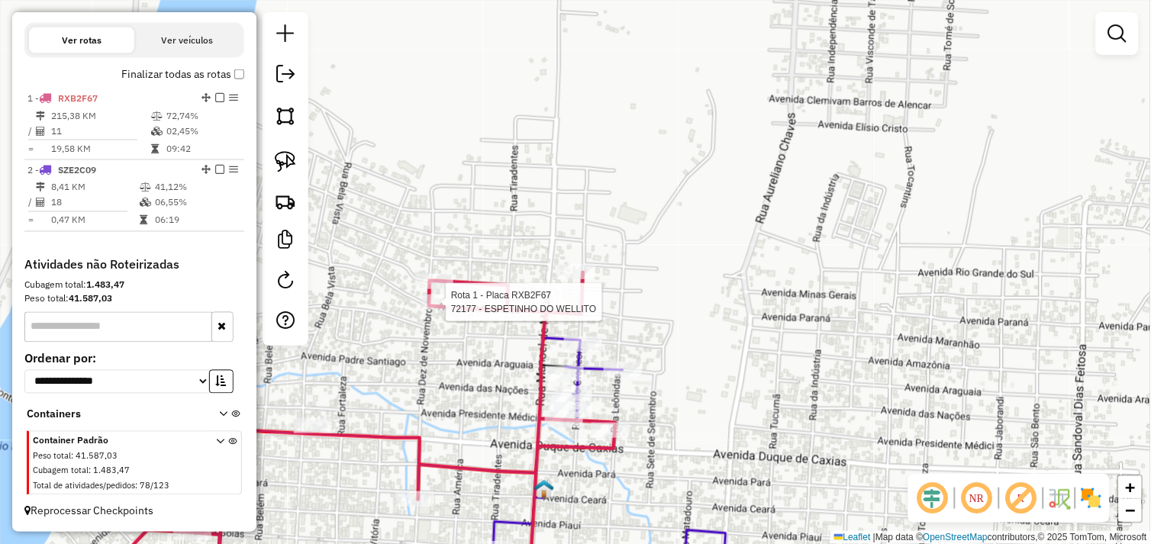
select select "*********"
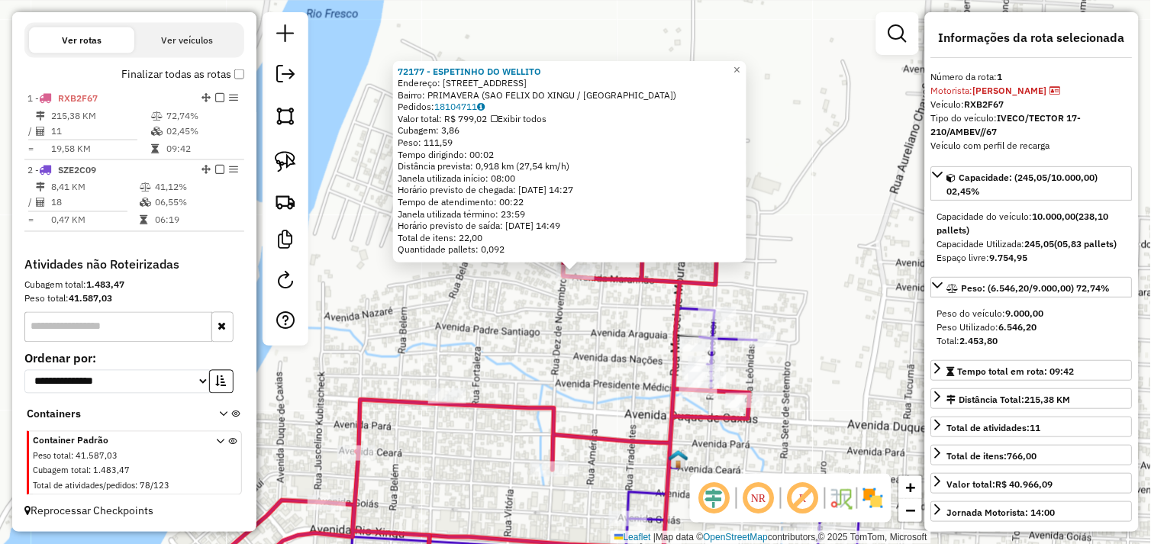
click at [479, 325] on div "72177 - ESPETINHO DO WELLITO Endereço: AVENIDA MARANHaO 35 Bairro: PRIMAVERA (S…" at bounding box center [575, 272] width 1151 height 544
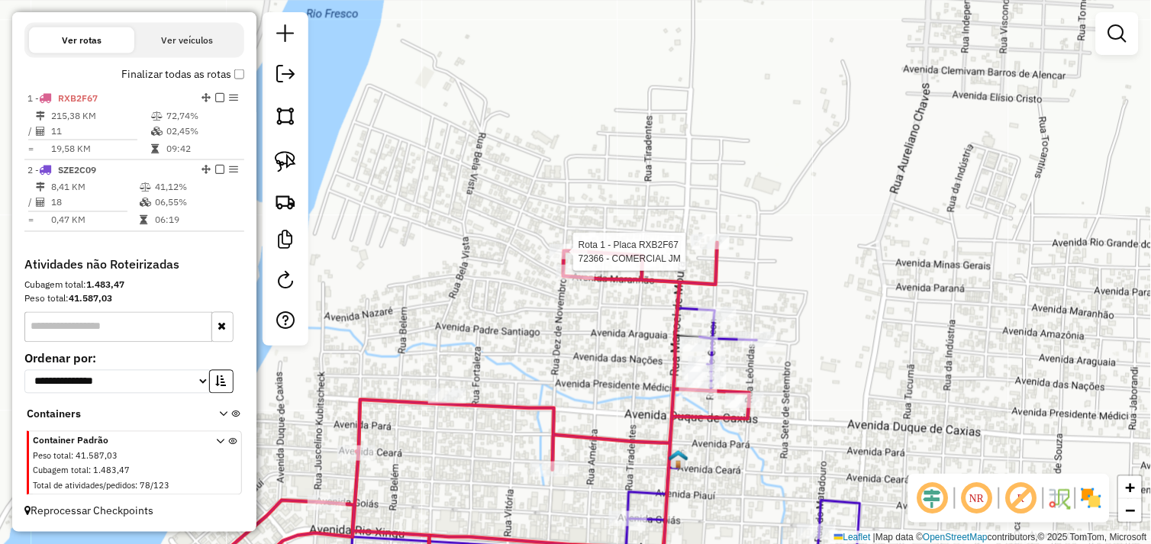
select select "*********"
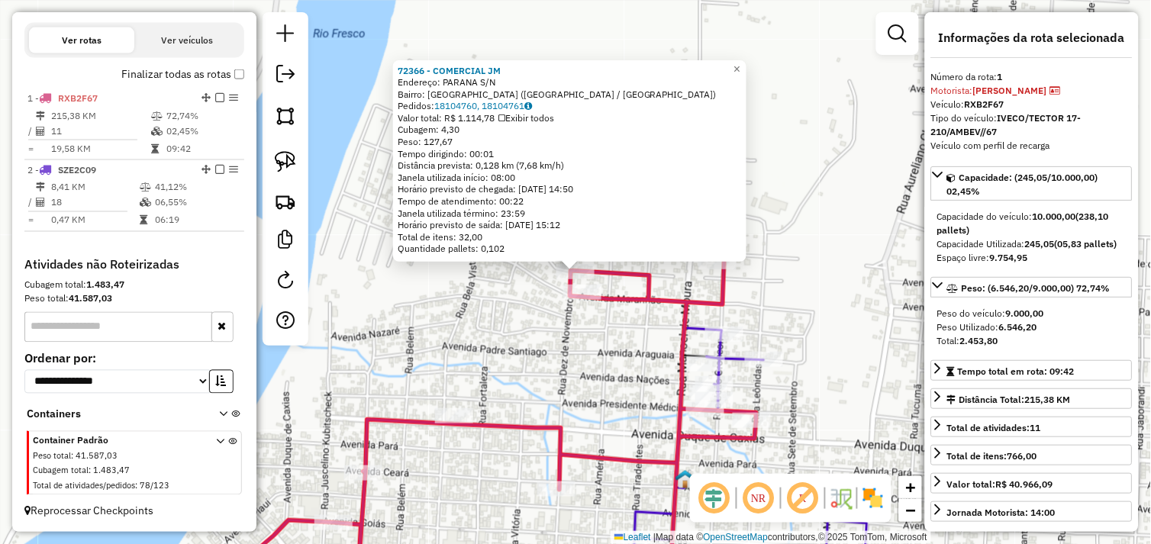
click at [825, 302] on div "72366 - COMERCIAL JM Endereço: PARANA S/N Bairro: VITORIA (SAO FELIX DO XINGU /…" at bounding box center [575, 272] width 1151 height 544
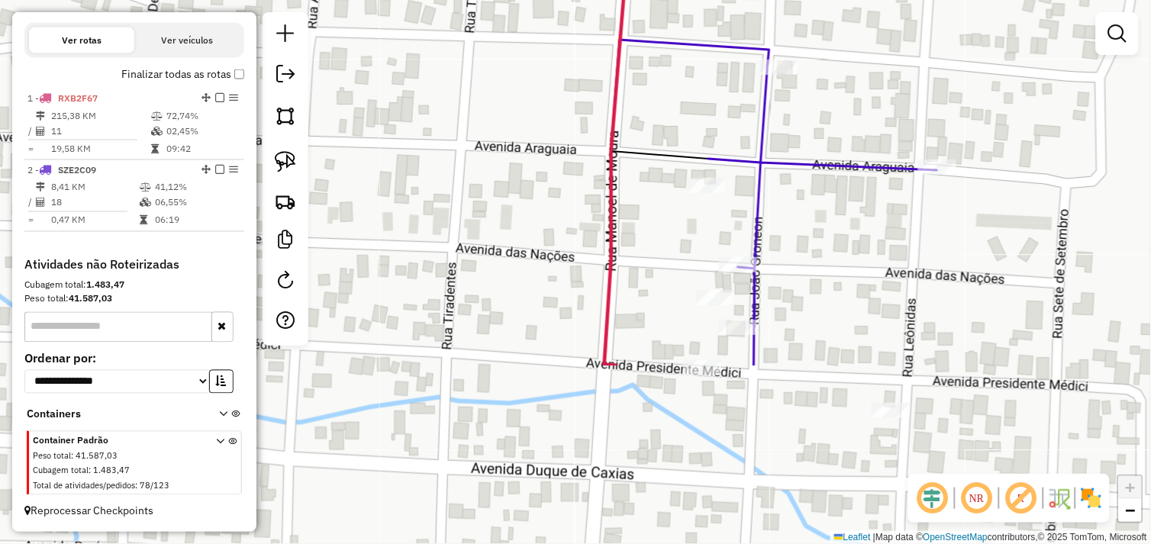
drag, startPoint x: 714, startPoint y: 356, endPoint x: 807, endPoint y: 117, distance: 256.4
click at [810, 116] on div "Janela de atendimento Grade de atendimento Capacidade Transportadoras Veículos …" at bounding box center [575, 272] width 1151 height 544
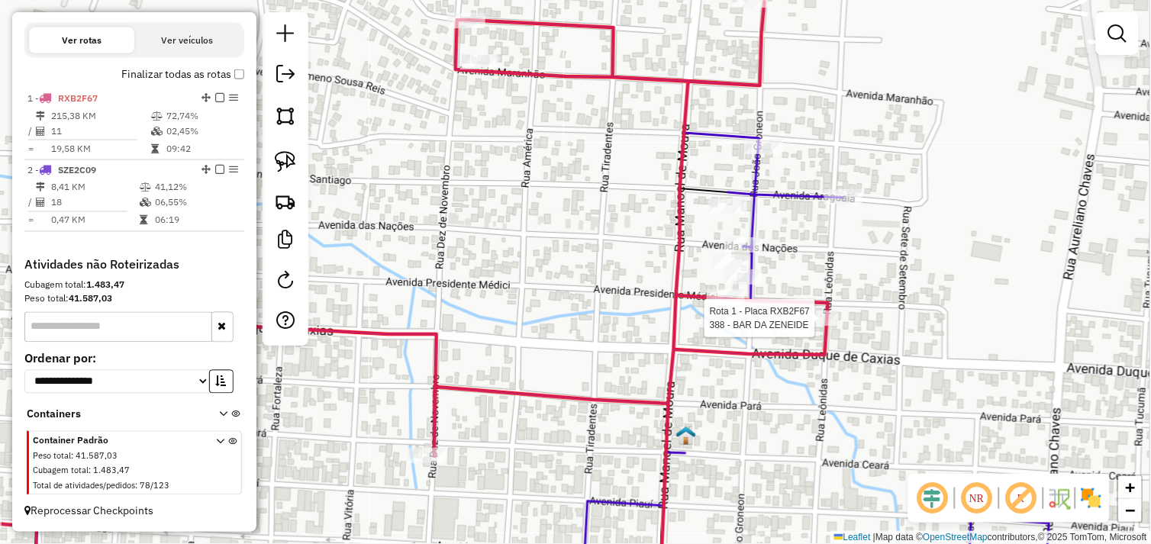
select select "*********"
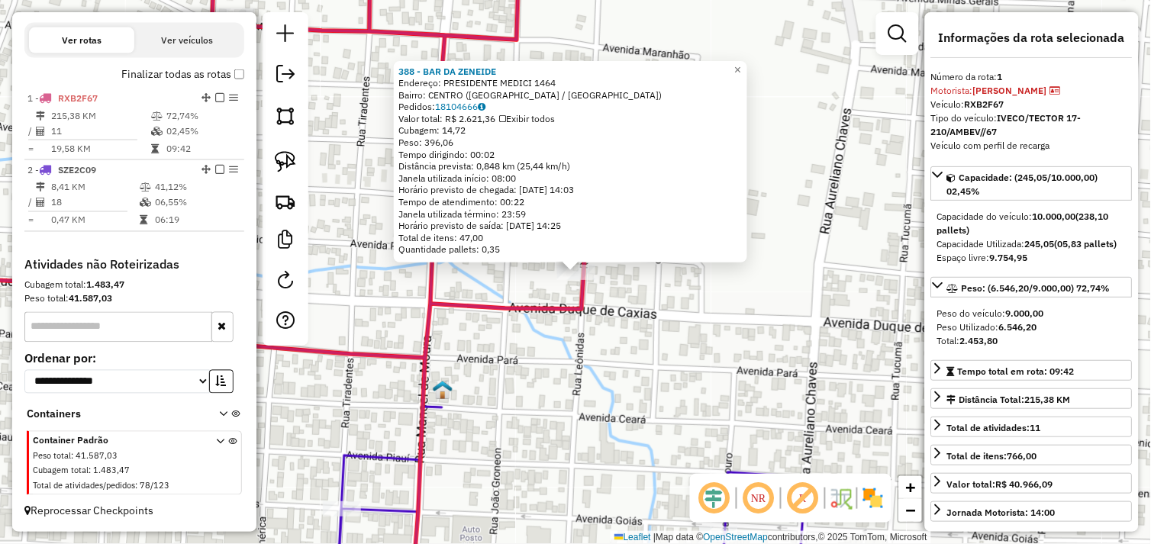
click at [649, 299] on div "388 - BAR DA ZENEIDE Endereço: PRESIDENTE MEDICI 1464 Bairro: CENTRO (SAO FELIX…" at bounding box center [575, 272] width 1151 height 544
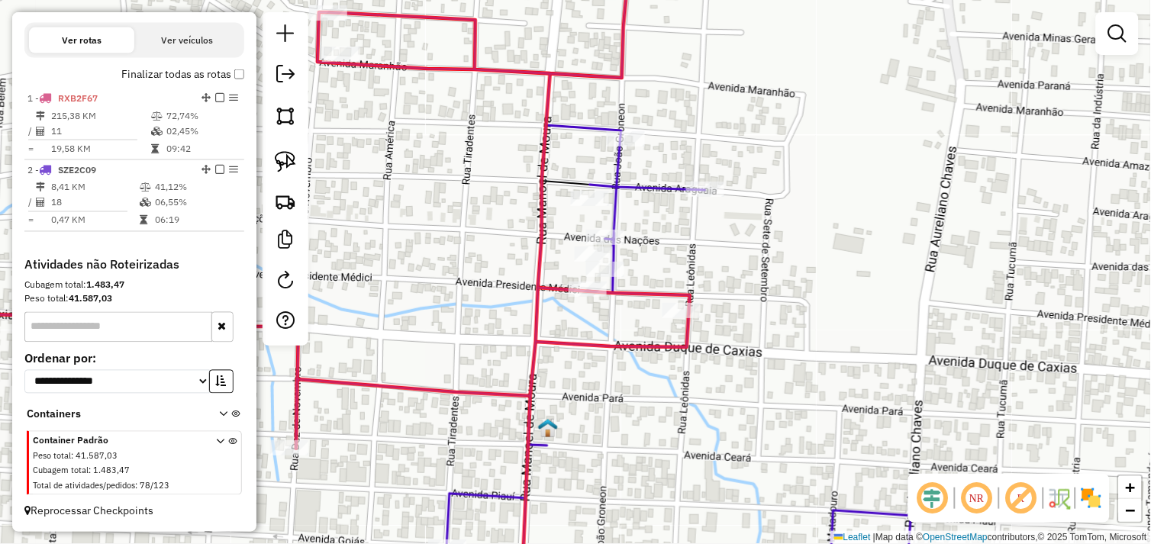
drag, startPoint x: 627, startPoint y: 301, endPoint x: 716, endPoint y: 329, distance: 92.9
click at [716, 329] on div "Janela de atendimento Grade de atendimento Capacidade Transportadoras Veículos …" at bounding box center [575, 272] width 1151 height 544
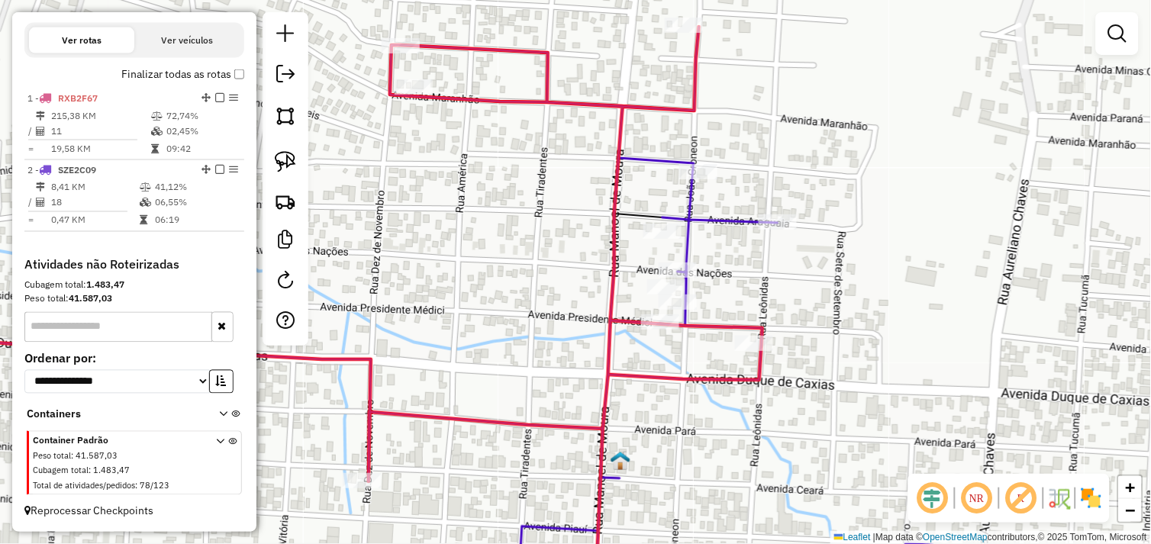
drag, startPoint x: 712, startPoint y: 272, endPoint x: 746, endPoint y: 285, distance: 36.0
click at [746, 285] on div "Janela de atendimento Grade de atendimento Capacidade Transportadoras Veículos …" at bounding box center [575, 272] width 1151 height 544
select select "*********"
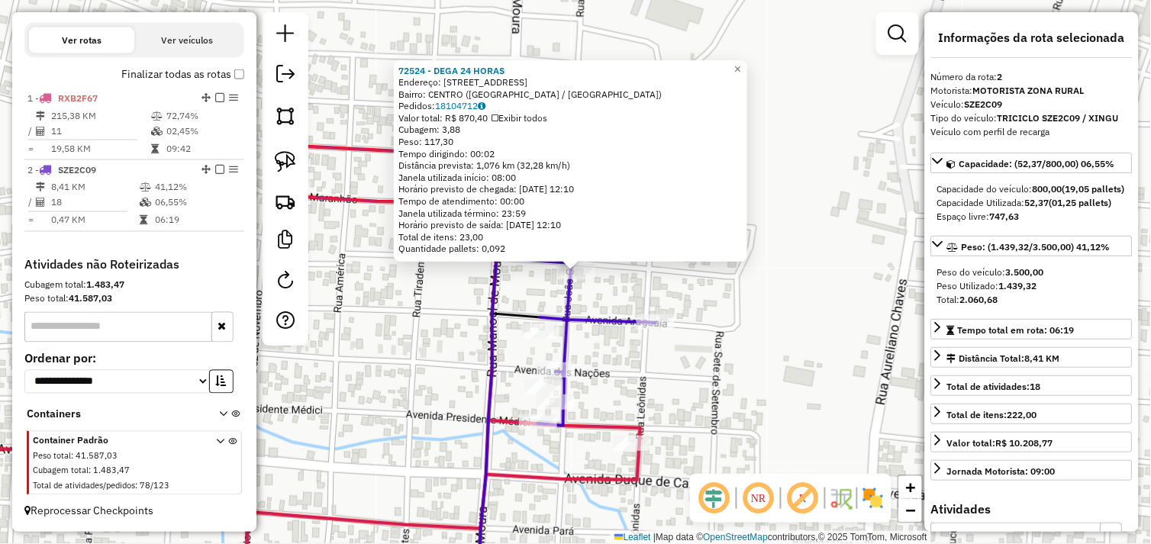
click at [632, 292] on div "72524 - DEGA 24 HORAS Endereço: Avenida Amazonas 106 Bairro: CENTRO (SAO FELIX …" at bounding box center [575, 272] width 1151 height 544
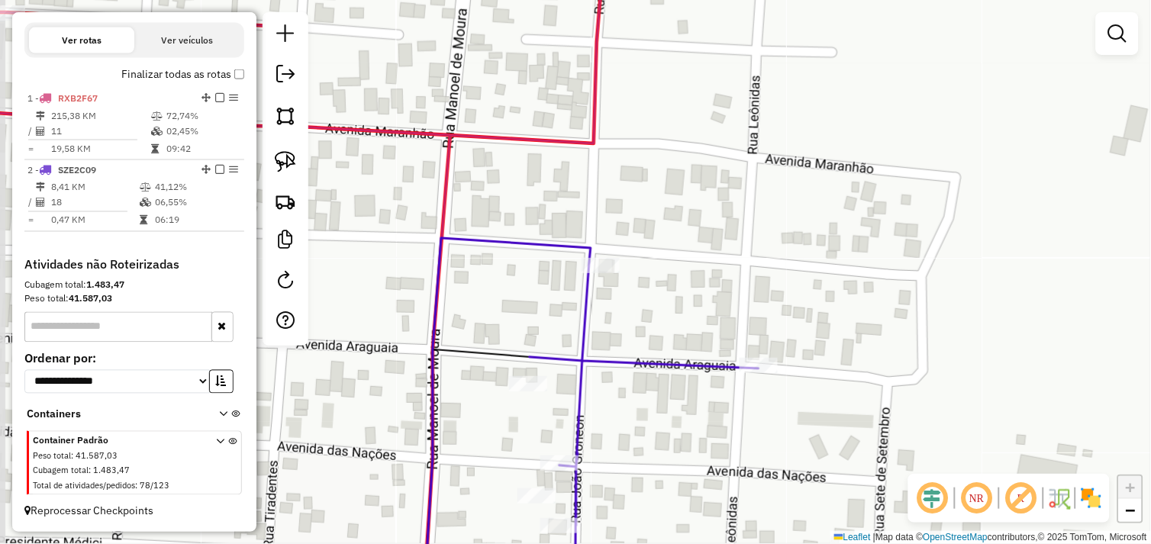
drag, startPoint x: 611, startPoint y: 275, endPoint x: 633, endPoint y: 278, distance: 22.2
click at [633, 278] on div "Janela de atendimento Grade de atendimento Capacidade Transportadoras Veículos …" at bounding box center [575, 272] width 1151 height 544
click at [292, 172] on img at bounding box center [285, 161] width 21 height 21
drag, startPoint x: 585, startPoint y: 286, endPoint x: 558, endPoint y: 279, distance: 27.8
select select "*********"
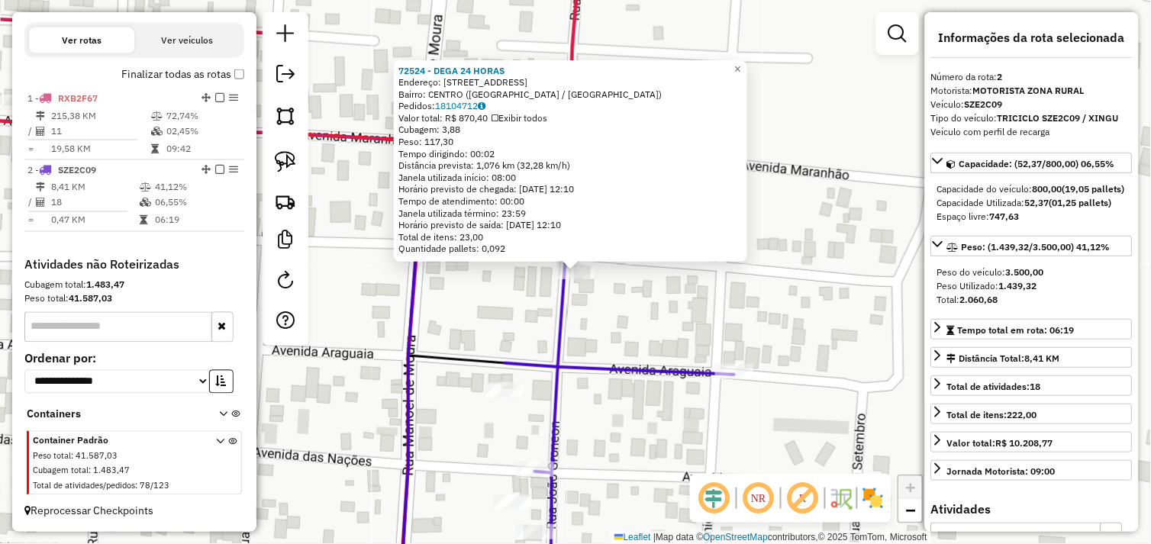
click at [650, 294] on div "Rota 2 - Placa SZE2C09 72524 - DEGA 24 HORAS 72524 - DEGA 24 HORAS Endereço: Av…" at bounding box center [575, 272] width 1151 height 544
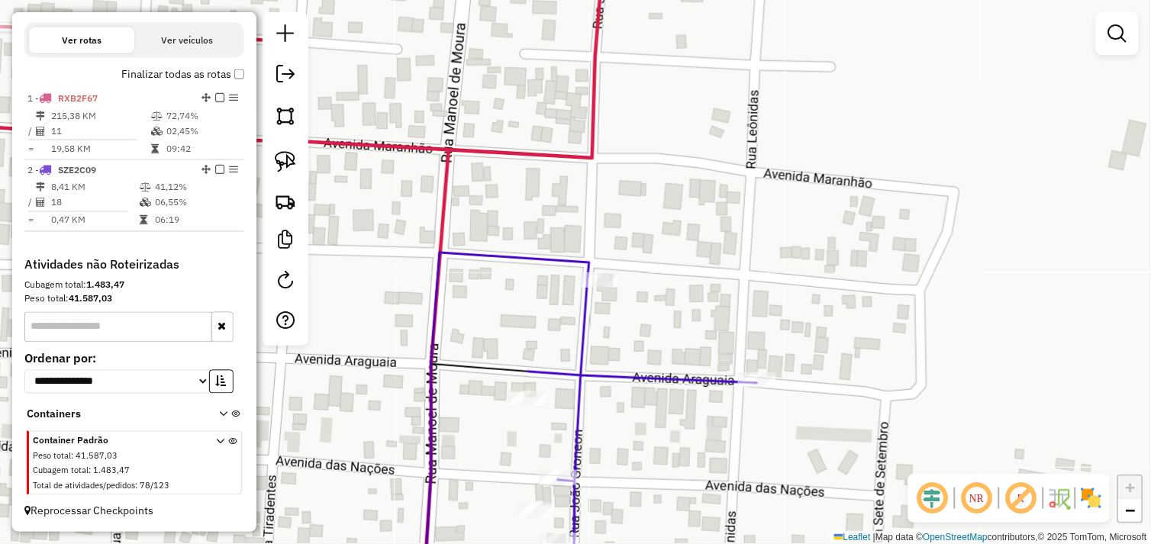
click at [635, 285] on div "Janela de atendimento Grade de atendimento Capacidade Transportadoras Veículos …" at bounding box center [575, 272] width 1151 height 544
click at [292, 172] on img at bounding box center [285, 161] width 21 height 21
drag, startPoint x: 559, startPoint y: 290, endPoint x: 575, endPoint y: 299, distance: 18.5
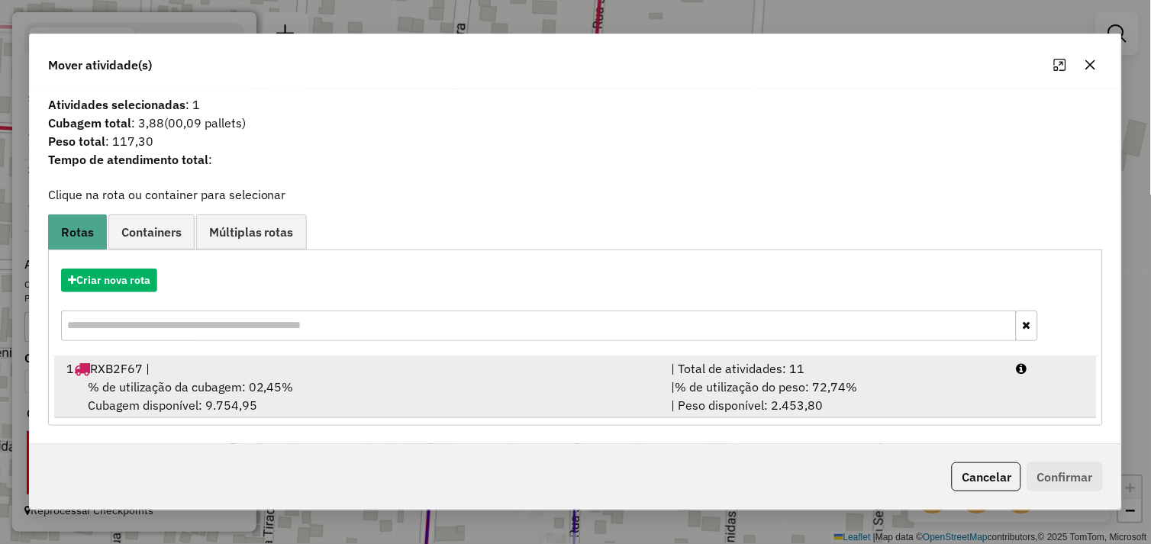
click at [278, 376] on div "1 RXB2F67 |" at bounding box center [359, 368] width 605 height 18
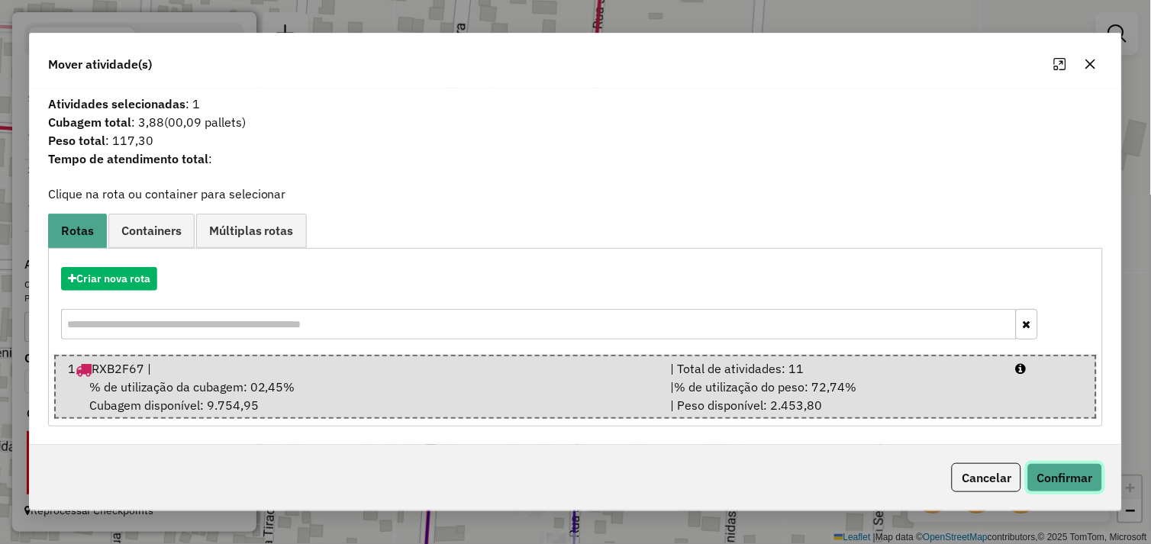
click at [1058, 467] on button "Confirmar" at bounding box center [1065, 477] width 76 height 29
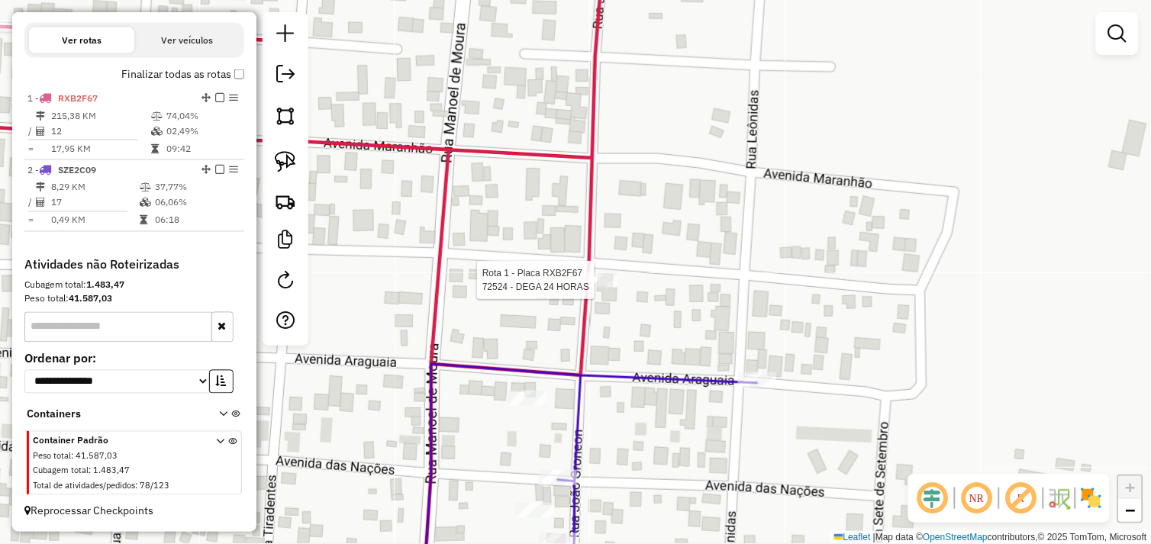
select select "*********"
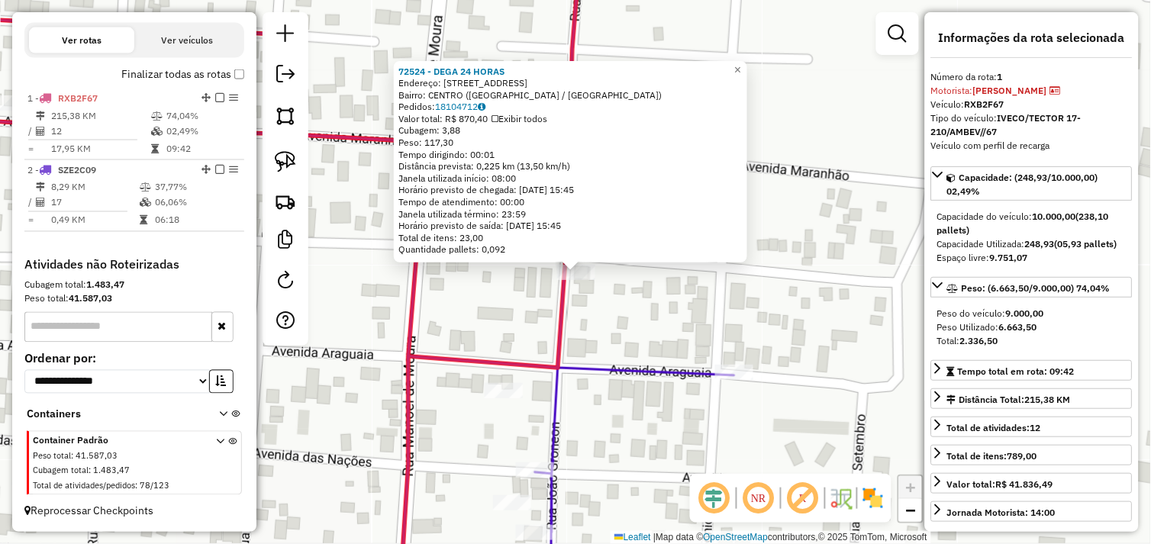
click at [670, 314] on div "72524 - DEGA 24 HORAS Endereço: Avenida Amazonas 106 Bairro: CENTRO (SAO FELIX …" at bounding box center [575, 272] width 1151 height 544
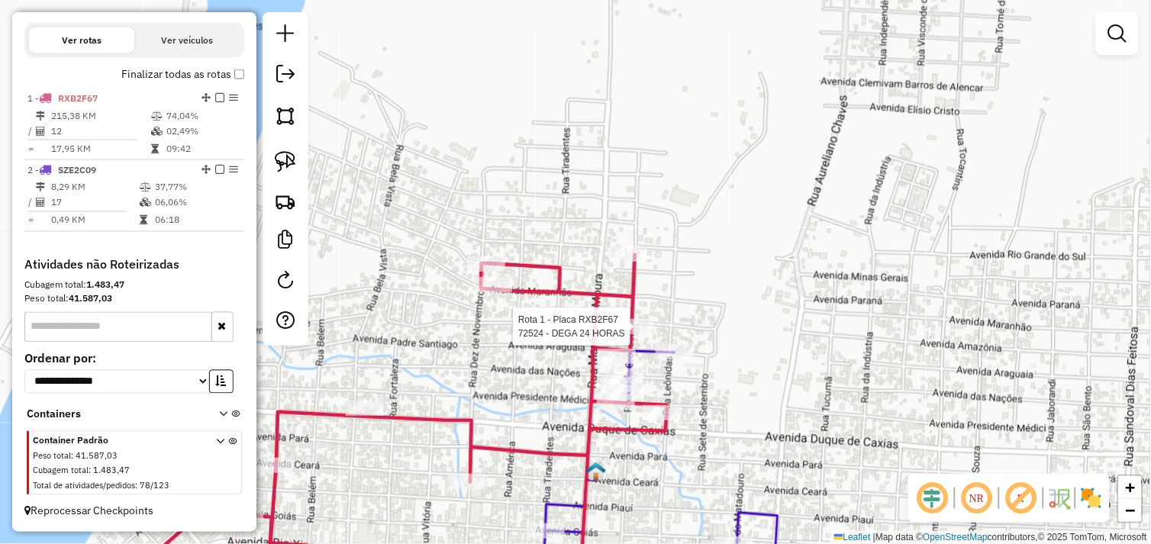
select select "*********"
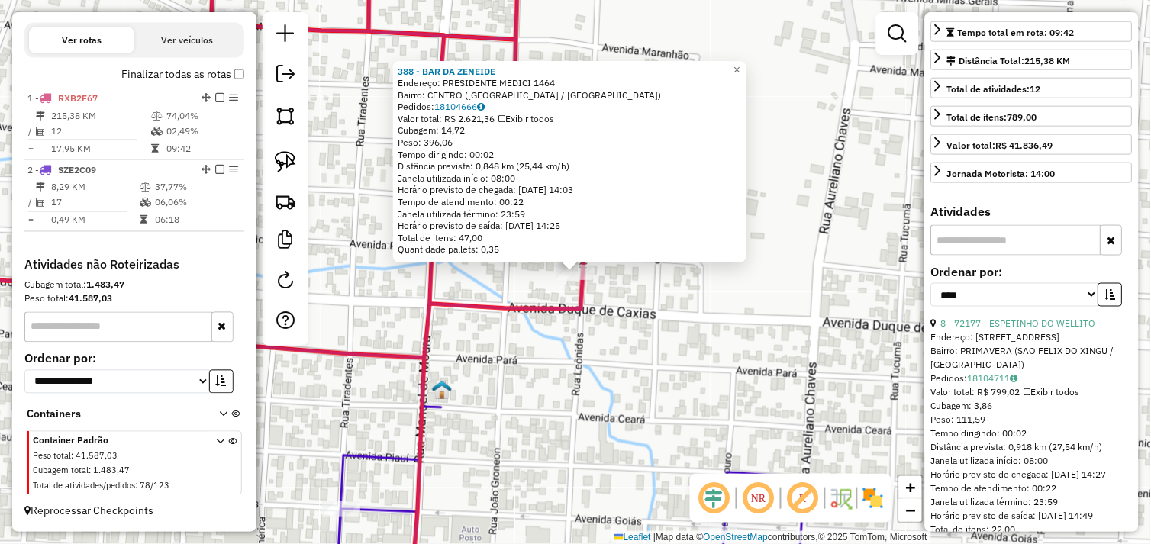
scroll to position [379, 0]
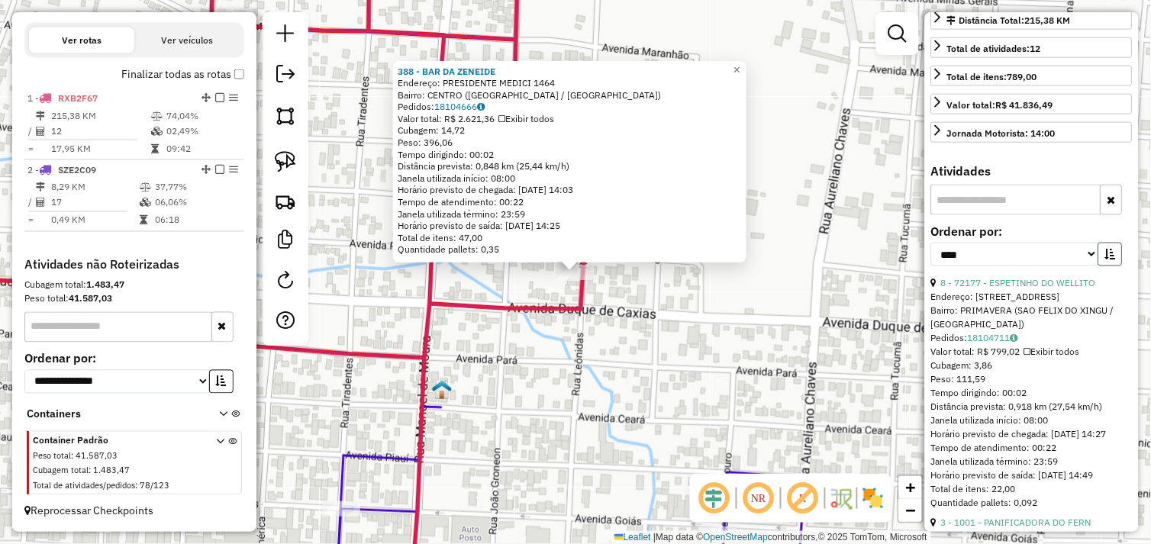
click at [1105, 259] on icon "button" at bounding box center [1110, 254] width 11 height 11
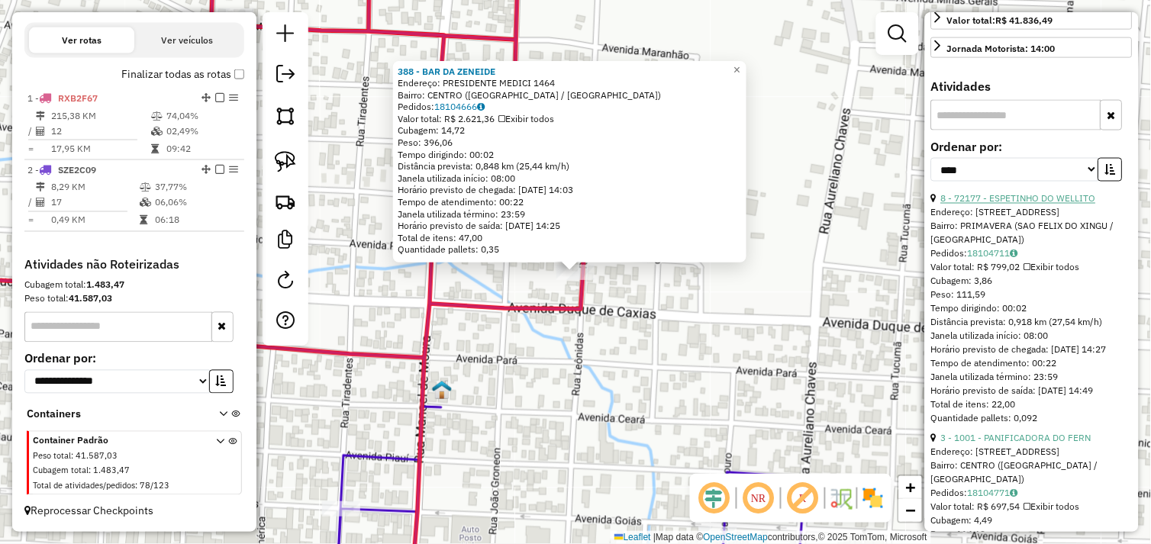
click at [1032, 205] on link "8 - 72177 - ESPETINHO DO WELLITO" at bounding box center [1018, 198] width 155 height 11
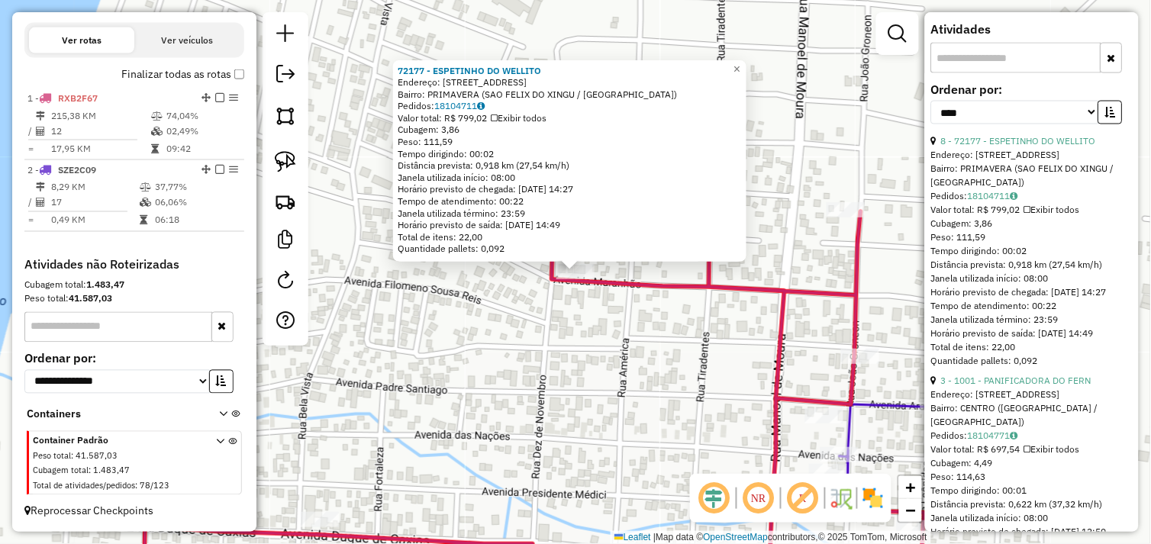
scroll to position [549, 0]
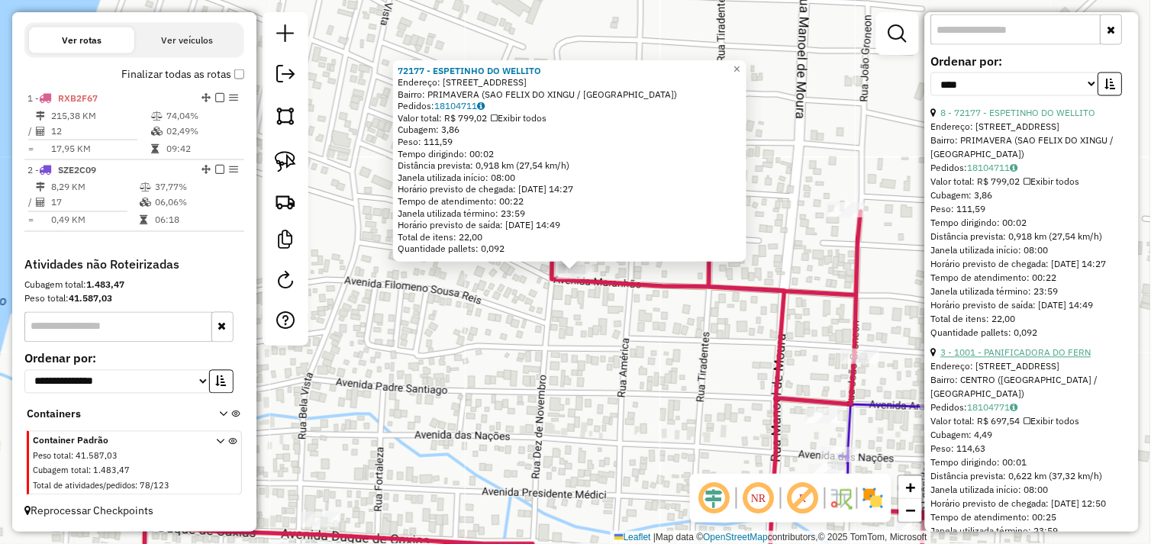
click at [1018, 359] on link "3 - 1001 - PANIFICADORA DO FERN" at bounding box center [1016, 352] width 150 height 11
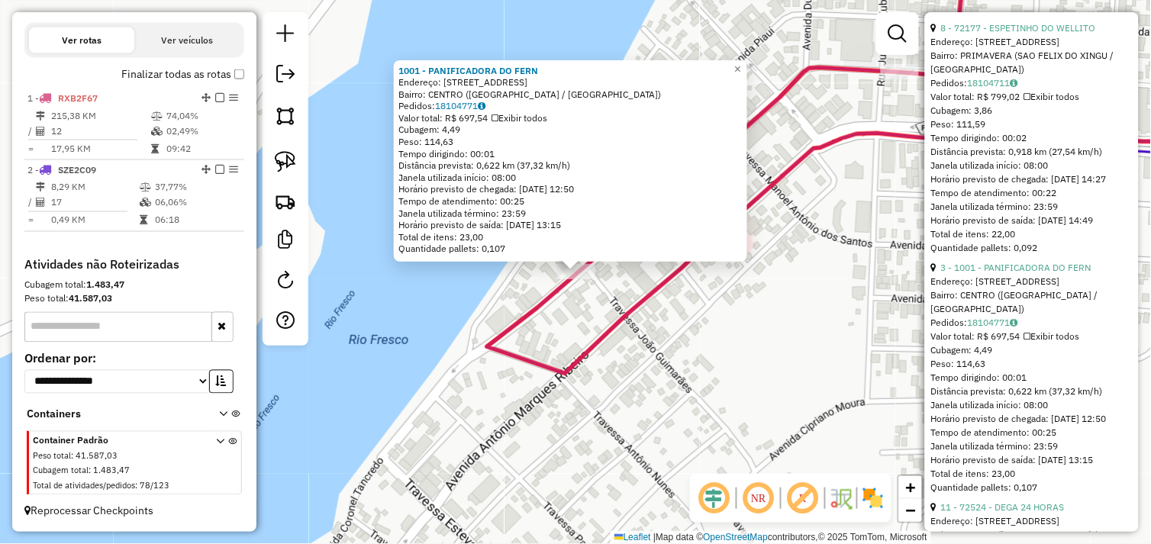
scroll to position [719, 0]
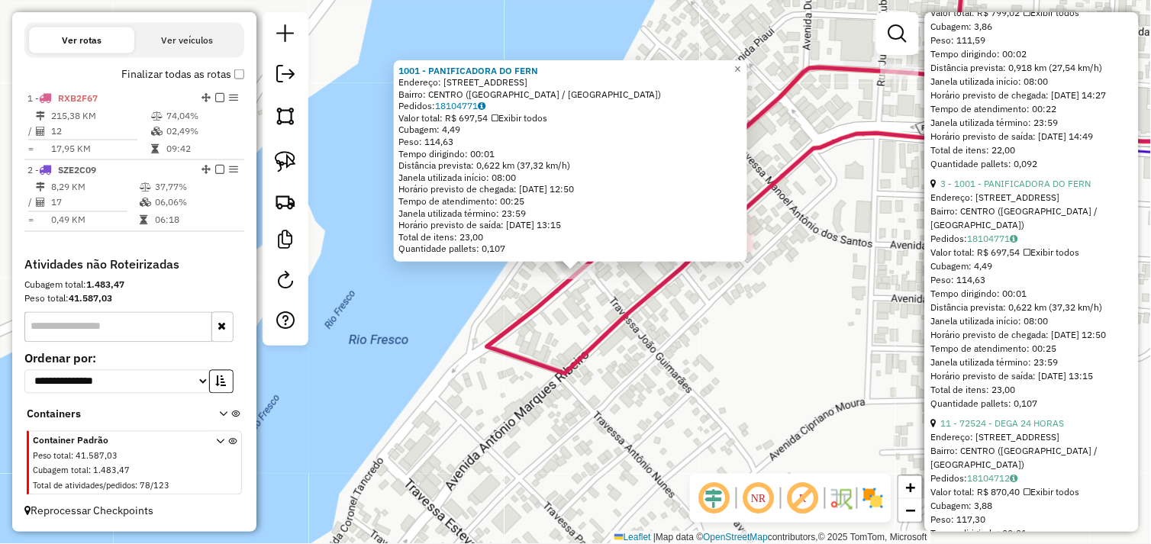
click at [826, 360] on div "1001 - PANIFICADORA DO FERN Endereço: Av Rio Xingu 1235 Bairro: CENTRO (SAO FEL…" at bounding box center [575, 272] width 1151 height 544
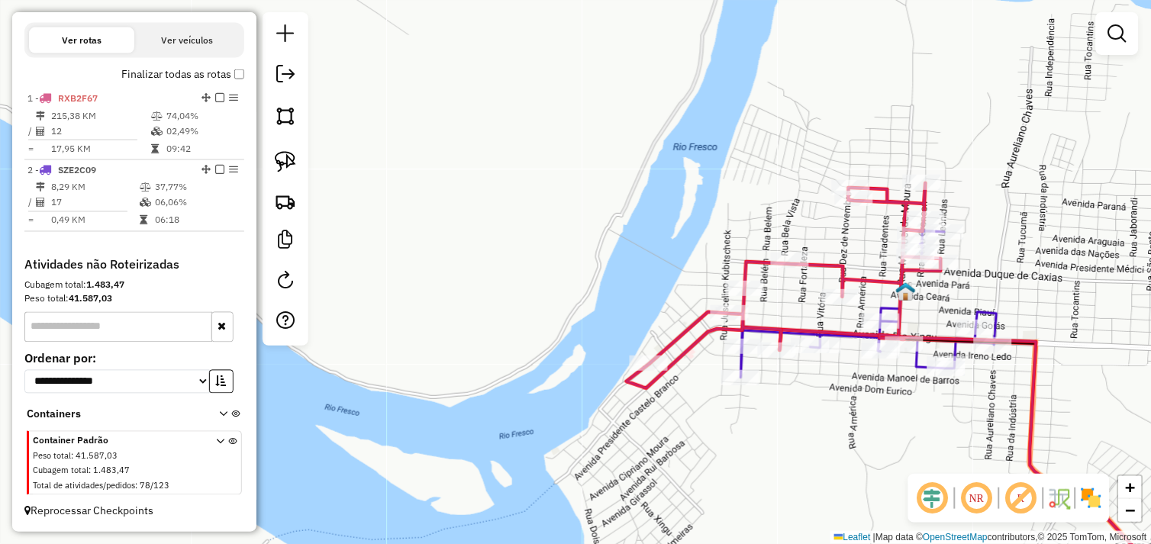
drag, startPoint x: 917, startPoint y: 368, endPoint x: 729, endPoint y: 398, distance: 190.2
click at [729, 398] on div "Janela de atendimento Grade de atendimento Capacidade Transportadoras Veículos …" at bounding box center [575, 272] width 1151 height 544
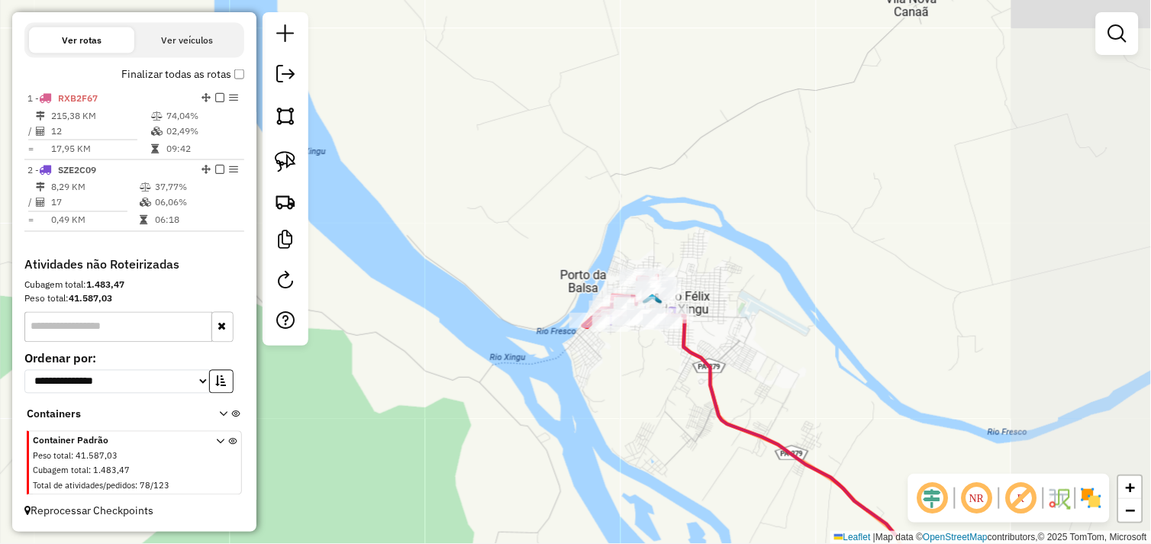
drag, startPoint x: 852, startPoint y: 417, endPoint x: 643, endPoint y: 338, distance: 223.4
click at [643, 338] on div "Janela de atendimento Grade de atendimento Capacidade Transportadoras Veículos …" at bounding box center [575, 272] width 1151 height 544
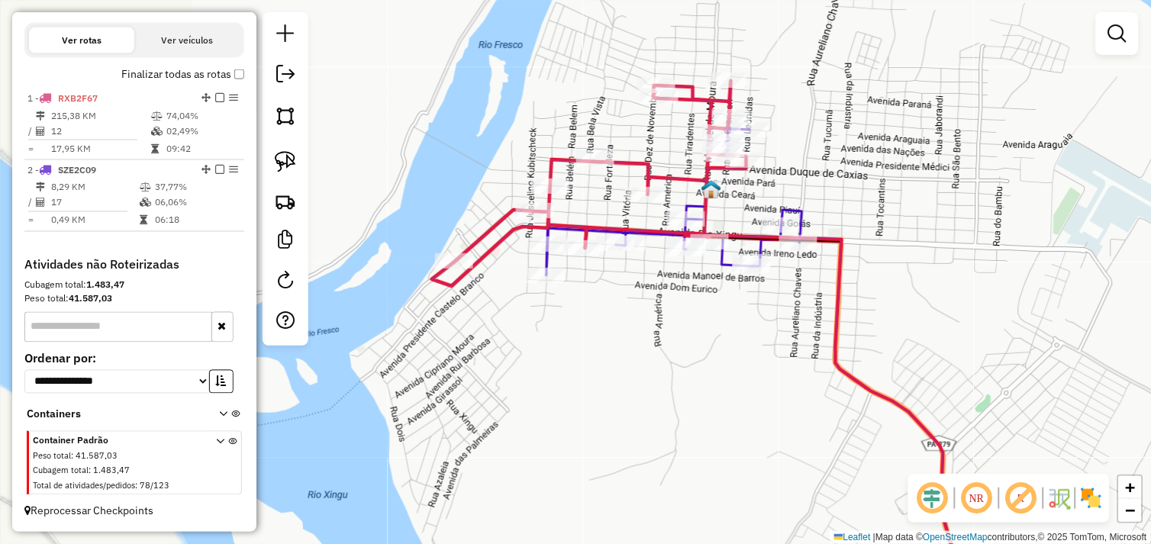
drag, startPoint x: 573, startPoint y: 306, endPoint x: 904, endPoint y: 364, distance: 335.5
click at [904, 364] on div "Janela de atendimento Grade de atendimento Capacidade Transportadoras Veículos …" at bounding box center [575, 272] width 1151 height 544
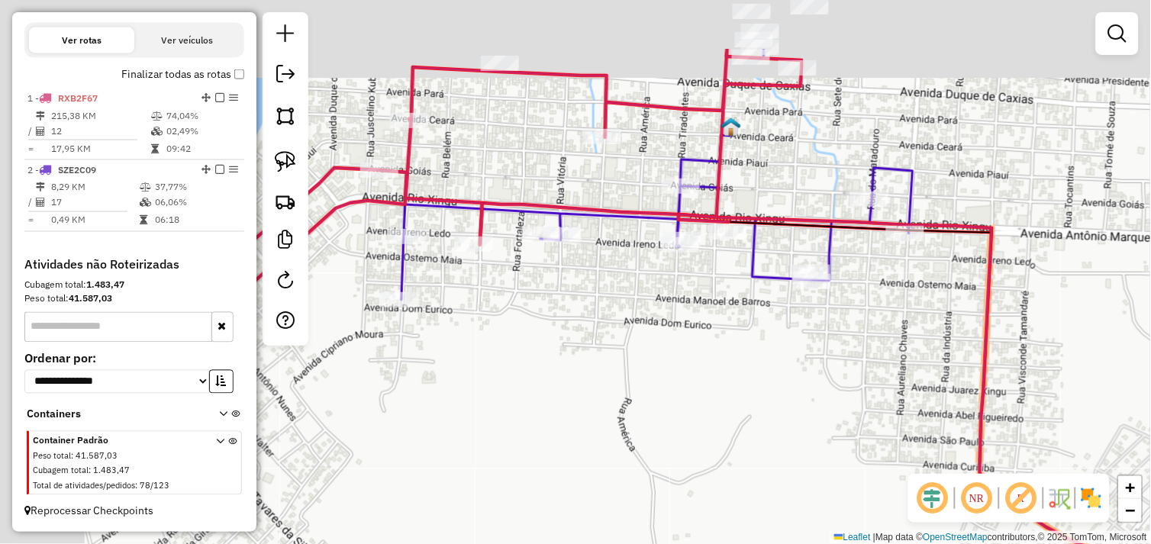
drag, startPoint x: 842, startPoint y: 390, endPoint x: 899, endPoint y: 467, distance: 95.6
click at [1011, 483] on hb-router-mapa "Informações da Sessão 990821 - 19/08/2025 Criação: 18/08/2025 17:06 Depósito: D…" at bounding box center [575, 272] width 1151 height 544
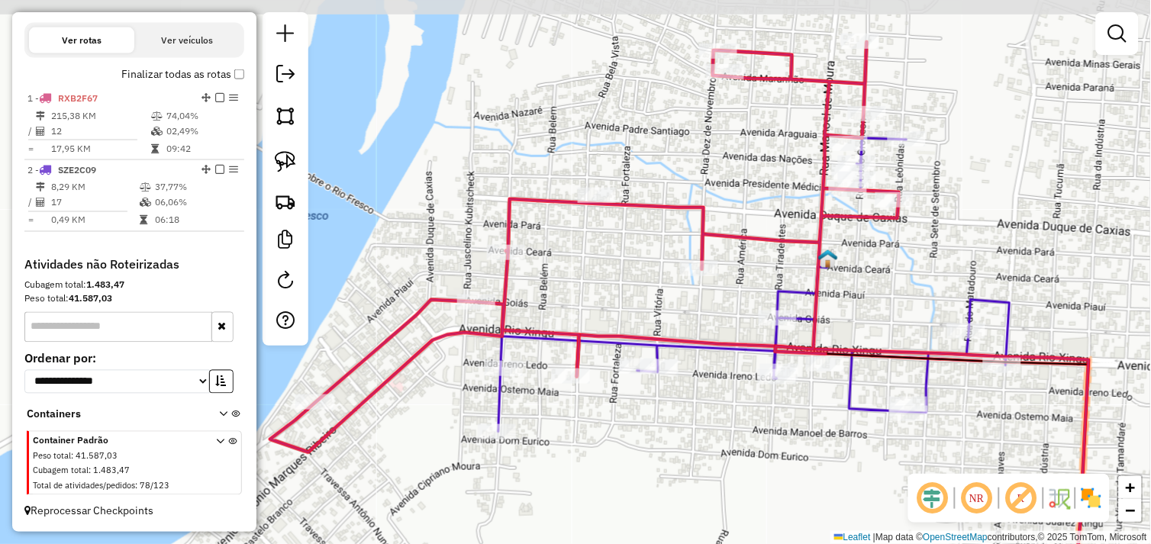
drag, startPoint x: 806, startPoint y: 430, endPoint x: 792, endPoint y: 510, distance: 80.5
click at [792, 510] on div "Janela de atendimento Grade de atendimento Capacidade Transportadoras Veículos …" at bounding box center [575, 272] width 1151 height 544
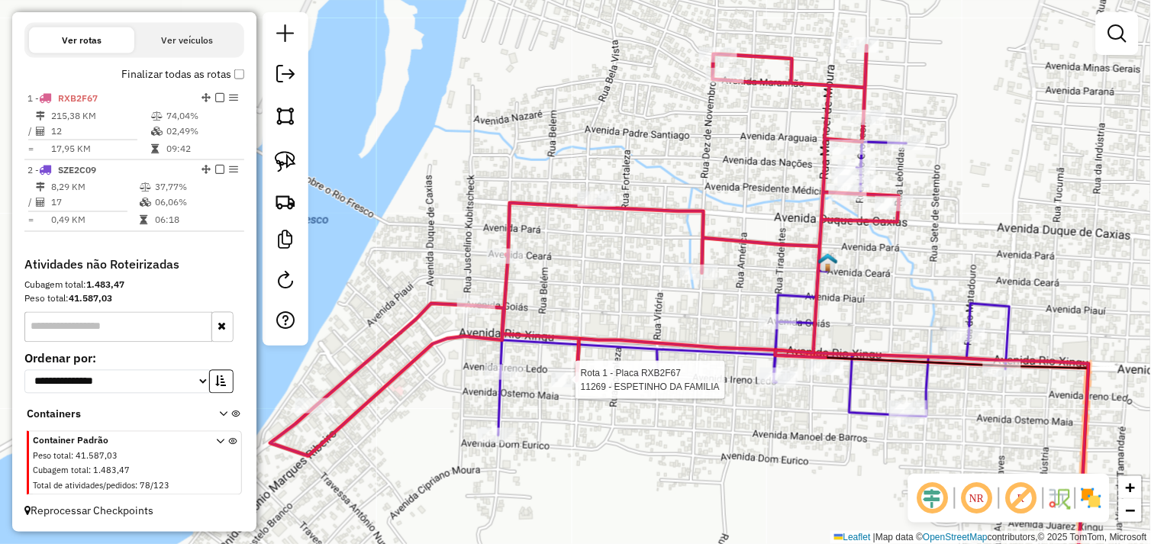
select select "*********"
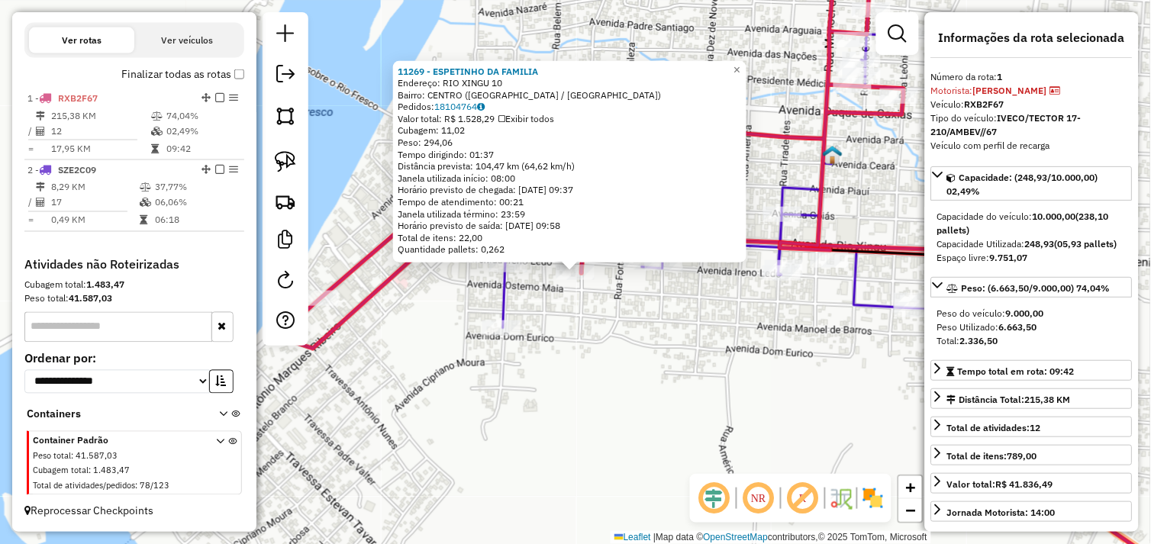
click at [604, 334] on div "11269 - ESPETINHO DA FAMILIA Endereço: RIO XINGU 10 Bairro: CENTRO (SAO FELIX D…" at bounding box center [575, 272] width 1151 height 544
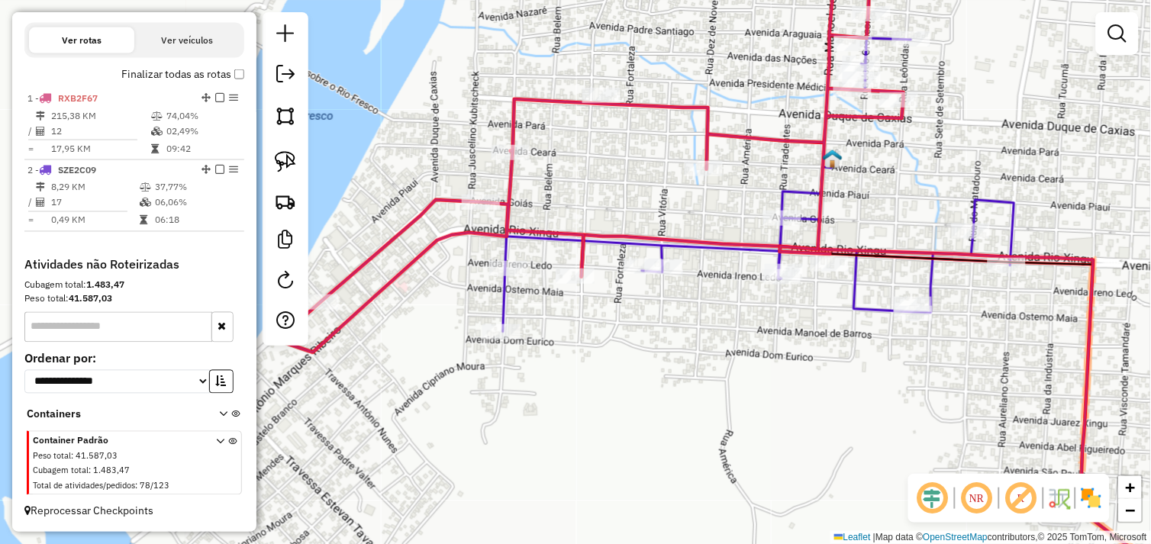
drag, startPoint x: 688, startPoint y: 352, endPoint x: 685, endPoint y: 418, distance: 66.5
click at [685, 418] on div "Janela de atendimento Grade de atendimento Capacidade Transportadoras Veículos …" at bounding box center [575, 272] width 1151 height 544
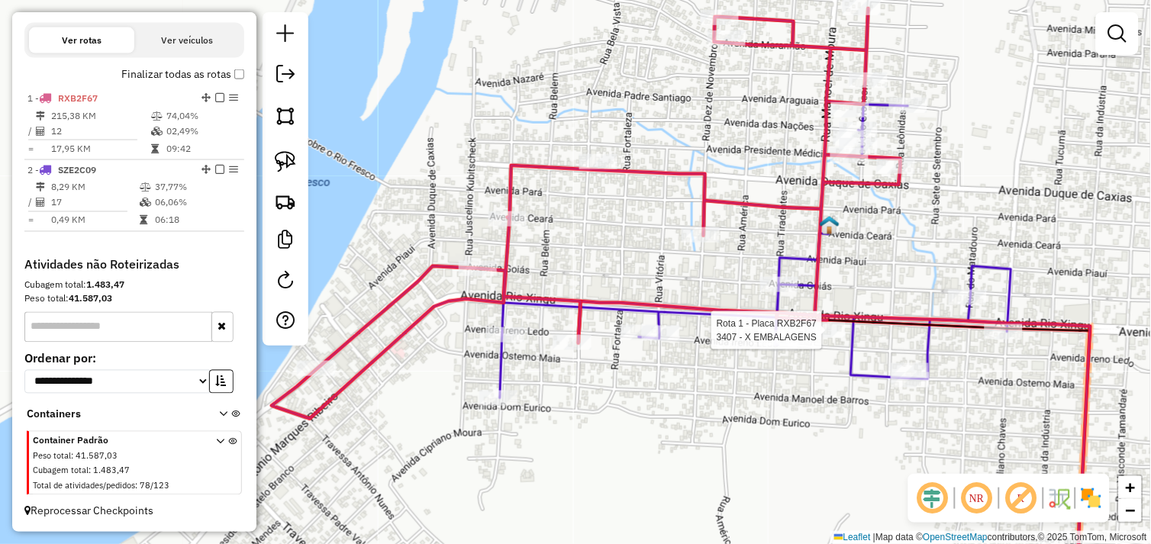
select select "*********"
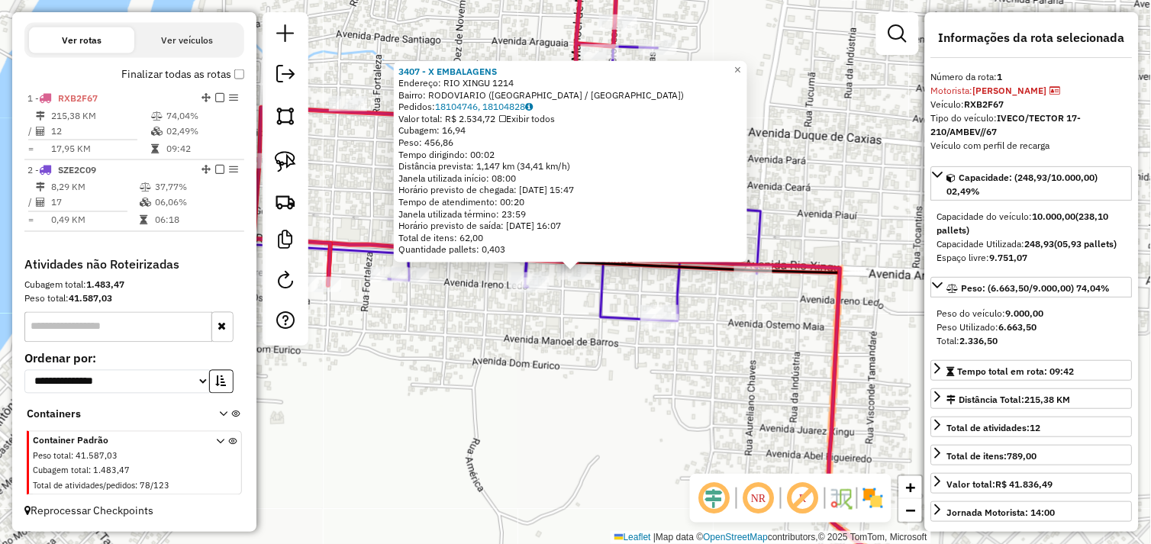
click at [583, 332] on div "3407 - X EMBALAGENS Endereço: RIO XINGU 1214 Bairro: RODOVIARIO (SAO FELIX DO X…" at bounding box center [575, 272] width 1151 height 544
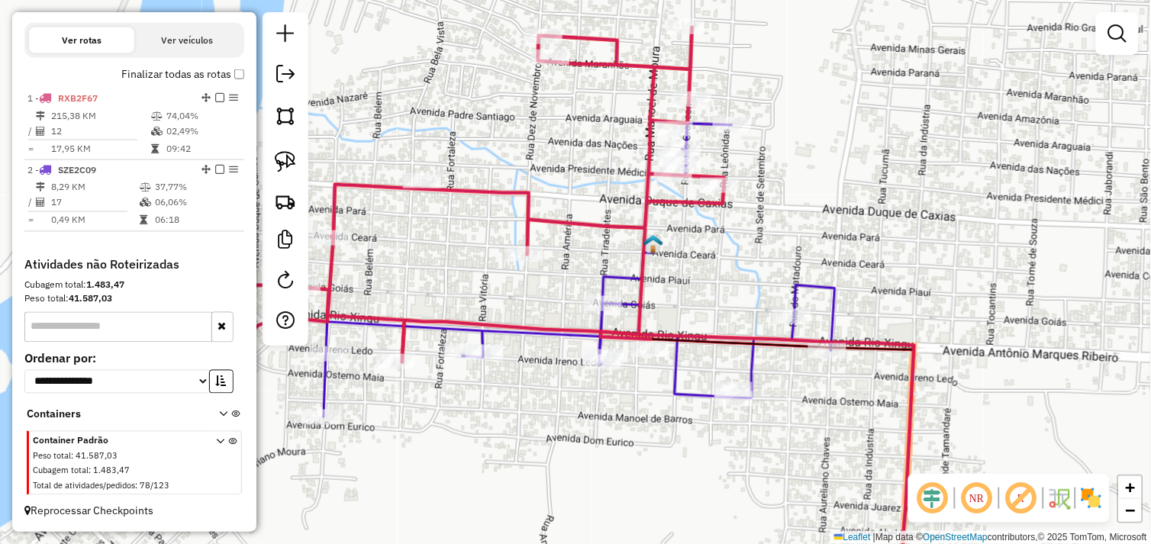
drag, startPoint x: 641, startPoint y: 384, endPoint x: 659, endPoint y: 400, distance: 24.3
click at [665, 404] on div "Janela de atendimento Grade de atendimento Capacidade Transportadoras Veículos …" at bounding box center [575, 272] width 1151 height 544
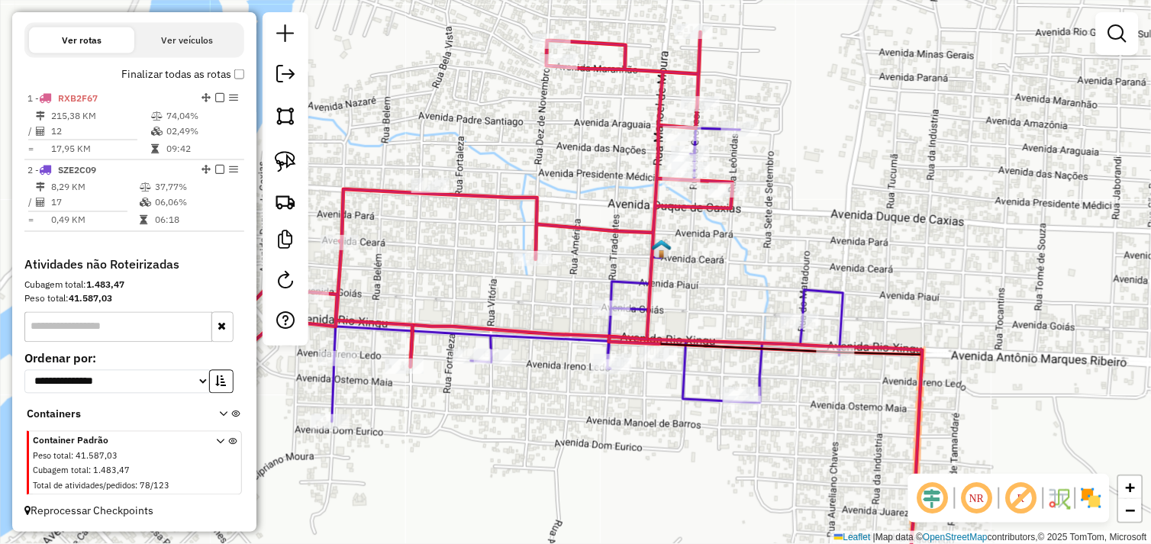
click at [551, 271] on div "Rota 1 - Placa RXB2F67 72415 - PEQUENO CONV E DIST Janela de atendimento Grade …" at bounding box center [575, 272] width 1151 height 544
click at [544, 266] on div at bounding box center [533, 258] width 38 height 15
select select "*********"
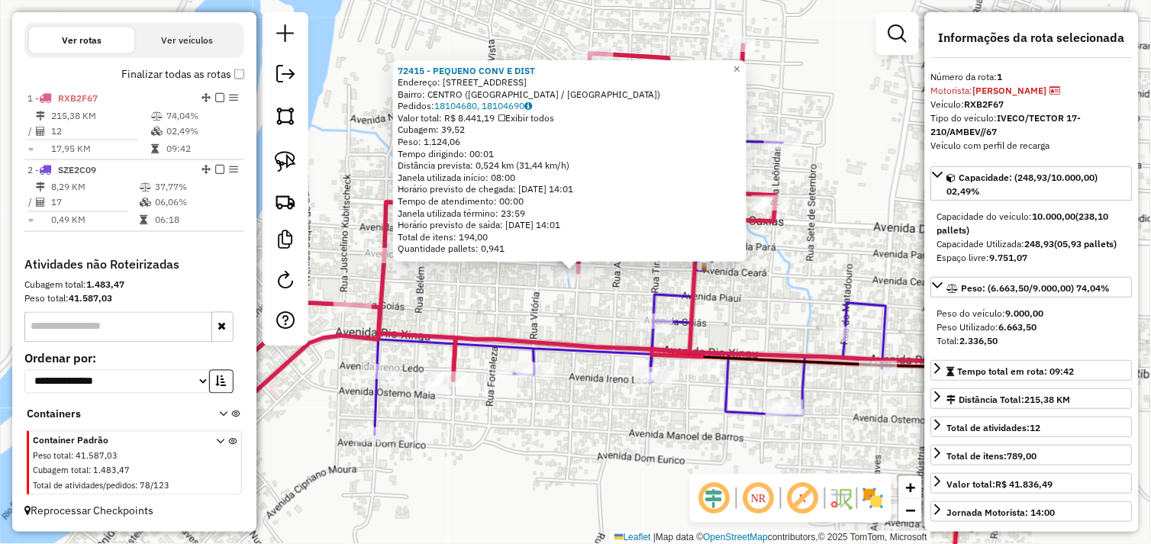
click at [569, 380] on div "72415 - PEQUENO CONV E DIST Endereço: Avenida Ceara 1002 Bairro: CENTRO (SAO FE…" at bounding box center [575, 272] width 1151 height 544
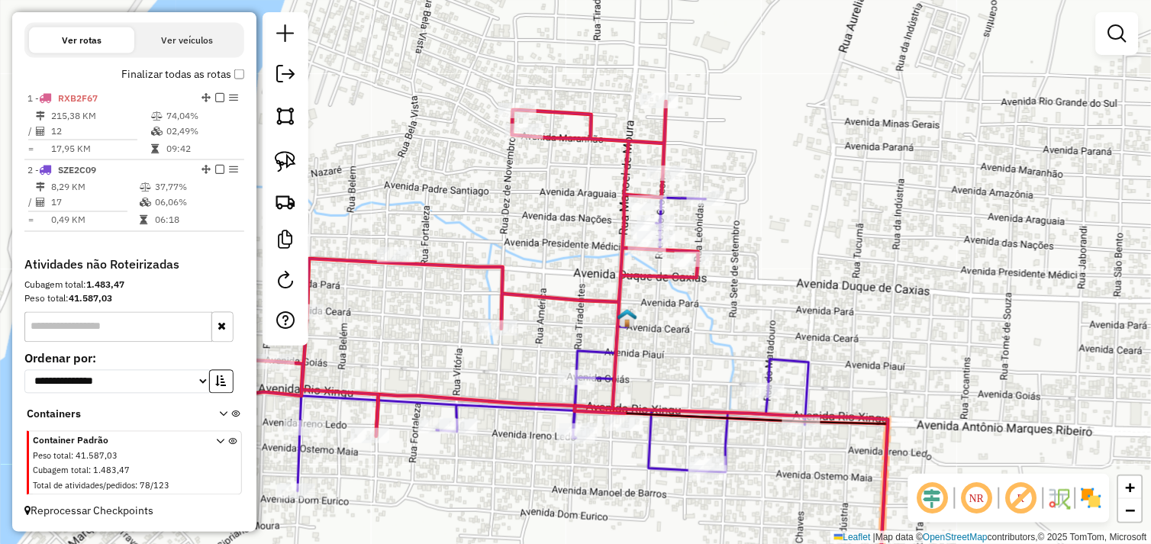
drag, startPoint x: 613, startPoint y: 148, endPoint x: 536, endPoint y: 203, distance: 94.7
click at [536, 203] on div "Janela de atendimento Grade de atendimento Capacidade Transportadoras Veículos …" at bounding box center [575, 272] width 1151 height 544
select select "*********"
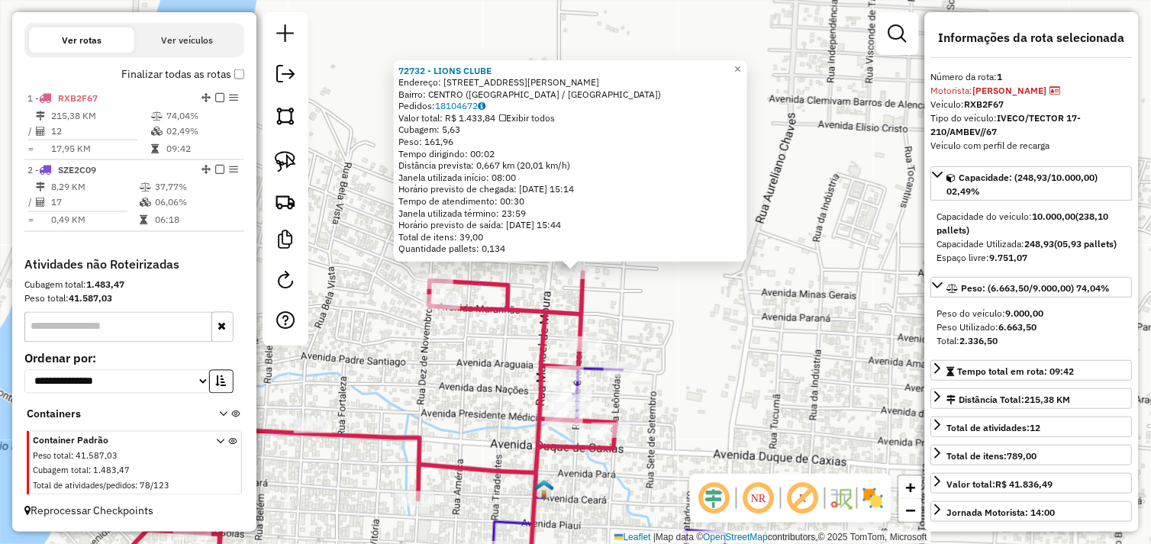
click at [691, 285] on div "72732 - LIONS CLUBE Endereço: Rua Manoel Pinto 1270 Bairro: CENTRO (SAO FELIX D…" at bounding box center [575, 272] width 1151 height 544
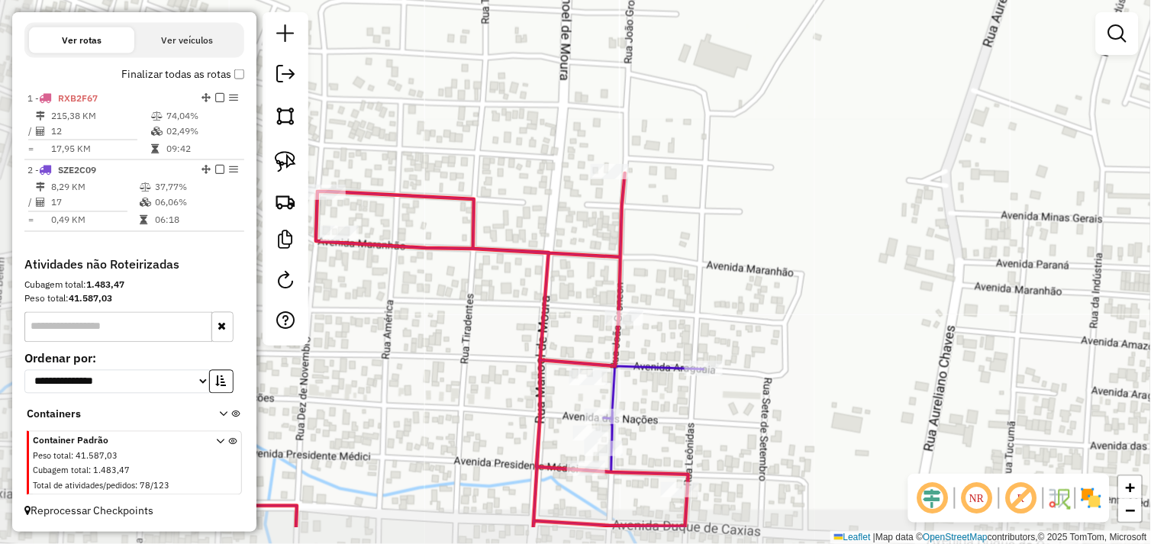
drag, startPoint x: 704, startPoint y: 263, endPoint x: 777, endPoint y: 206, distance: 93.0
click at [777, 206] on div "Janela de atendimento Grade de atendimento Capacidade Transportadoras Veículos …" at bounding box center [575, 272] width 1151 height 544
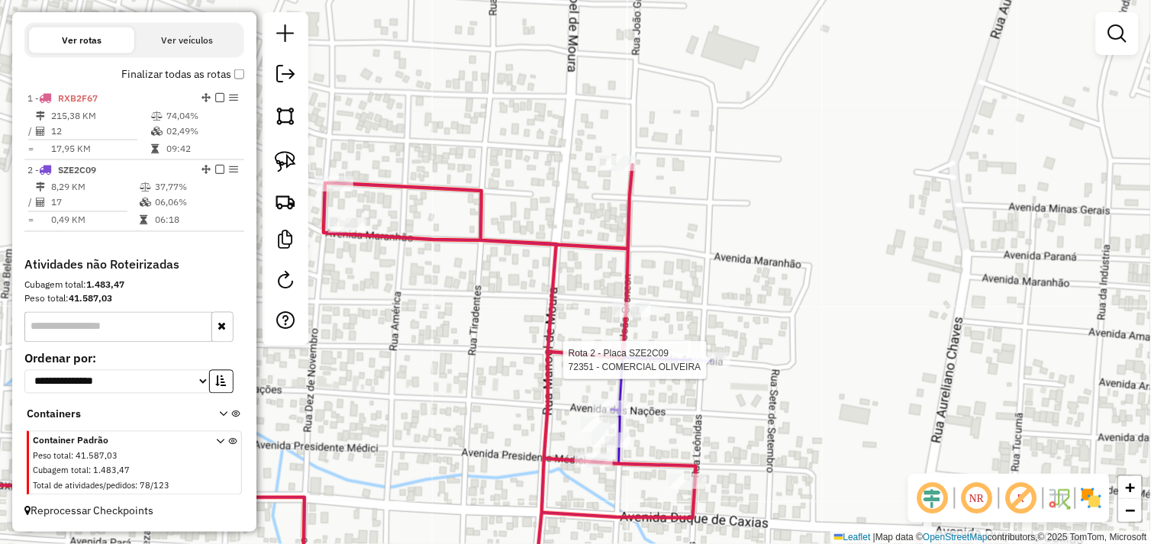
select select "*********"
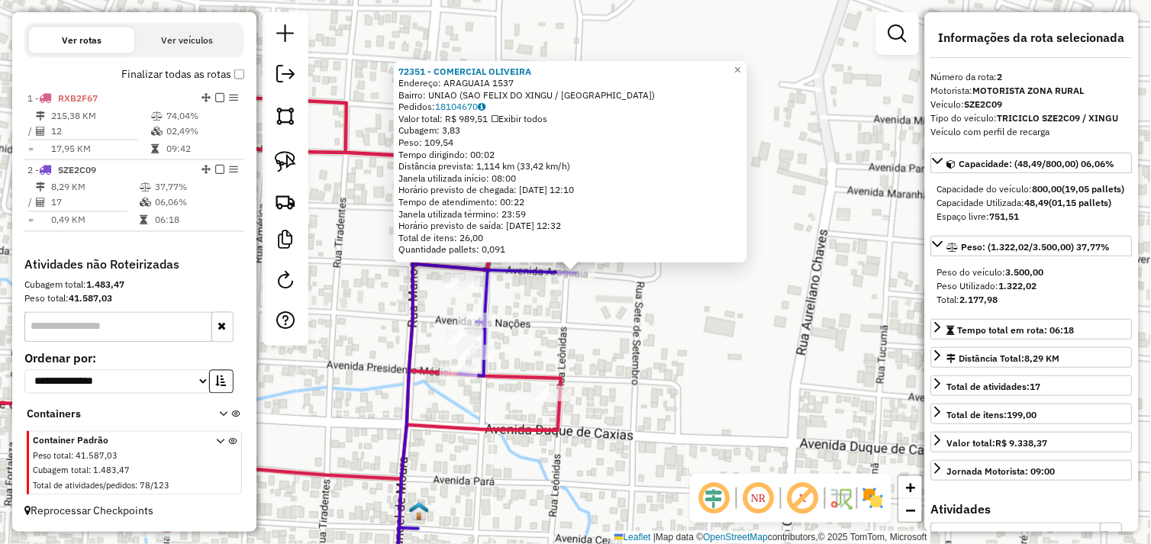
click at [743, 349] on div "72351 - COMERCIAL OLIVEIRA Endereço: ARAGUAIA 1537 Bairro: UNIAO (SAO FELIX DO …" at bounding box center [575, 272] width 1151 height 544
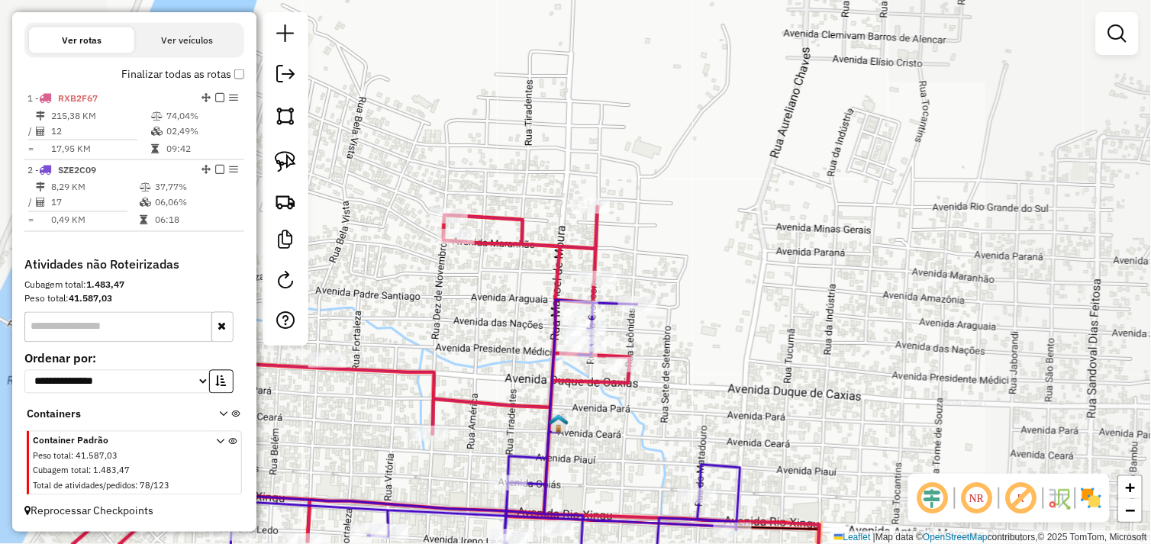
drag, startPoint x: 859, startPoint y: 365, endPoint x: 624, endPoint y: 250, distance: 260.8
click at [624, 252] on div "Janela de atendimento Grade de atendimento Capacidade Transportadoras Veículos …" at bounding box center [575, 272] width 1151 height 544
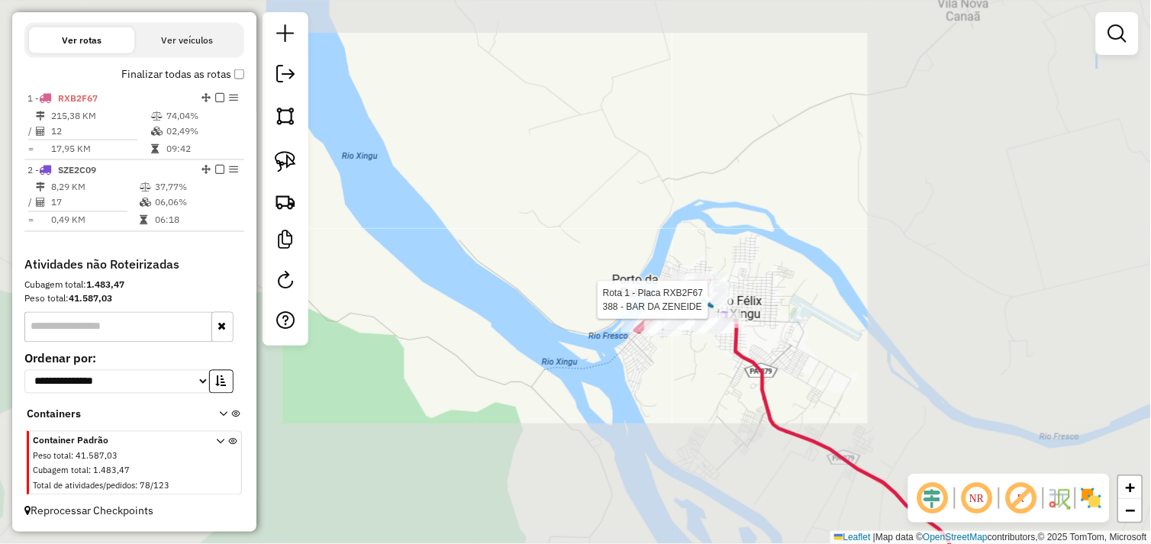
drag, startPoint x: 852, startPoint y: 352, endPoint x: 609, endPoint y: 250, distance: 263.0
click at [570, 237] on div "Rota 1 - Placa RXB2F67 388 - BAR DA ZENEIDE Janela de atendimento Grade de aten…" at bounding box center [575, 272] width 1151 height 544
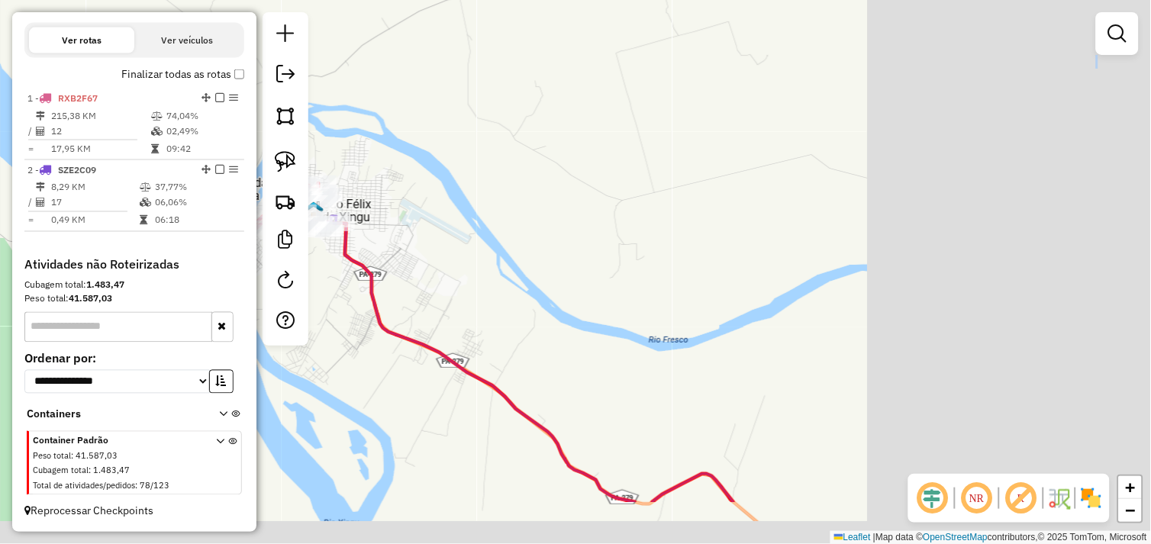
drag, startPoint x: 717, startPoint y: 279, endPoint x: 460, endPoint y: 214, distance: 265.0
click at [449, 214] on div "Janela de atendimento Grade de atendimento Capacidade Transportadoras Veículos …" at bounding box center [575, 272] width 1151 height 544
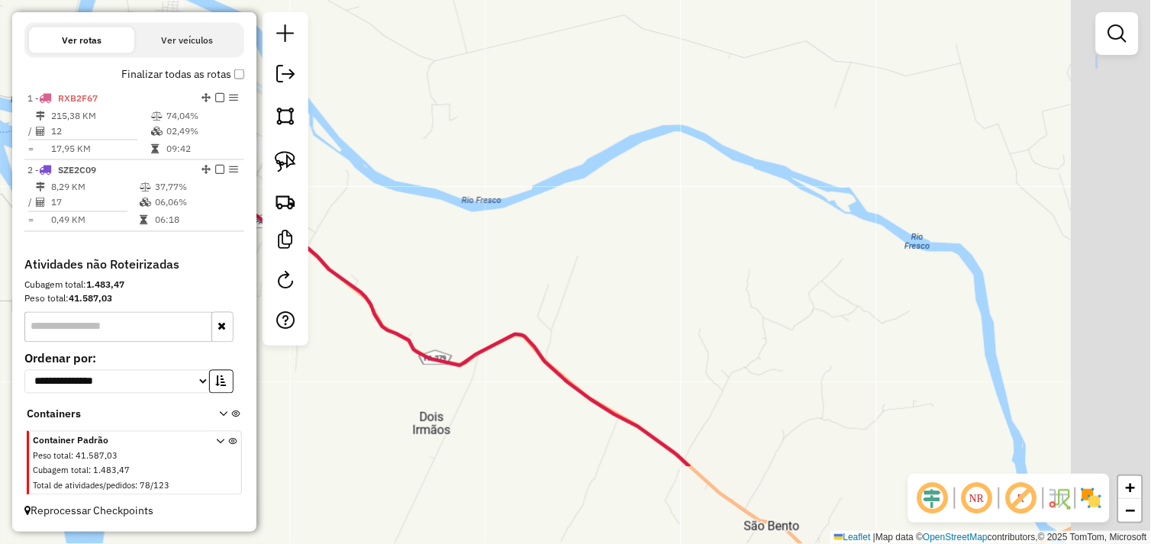
drag, startPoint x: 773, startPoint y: 306, endPoint x: 689, endPoint y: 234, distance: 110.9
click at [622, 197] on div "Janela de atendimento Grade de atendimento Capacidade Transportadoras Veículos …" at bounding box center [575, 272] width 1151 height 544
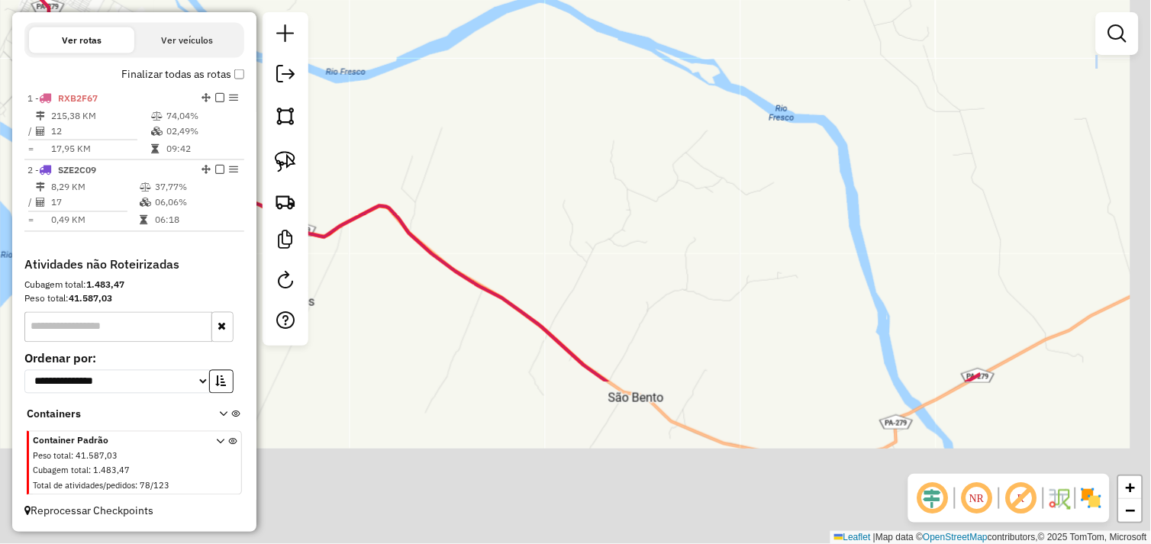
drag, startPoint x: 909, startPoint y: 349, endPoint x: 661, endPoint y: 172, distance: 304.3
click at [639, 140] on div "Janela de atendimento Grade de atendimento Capacidade Transportadoras Veículos …" at bounding box center [575, 272] width 1151 height 544
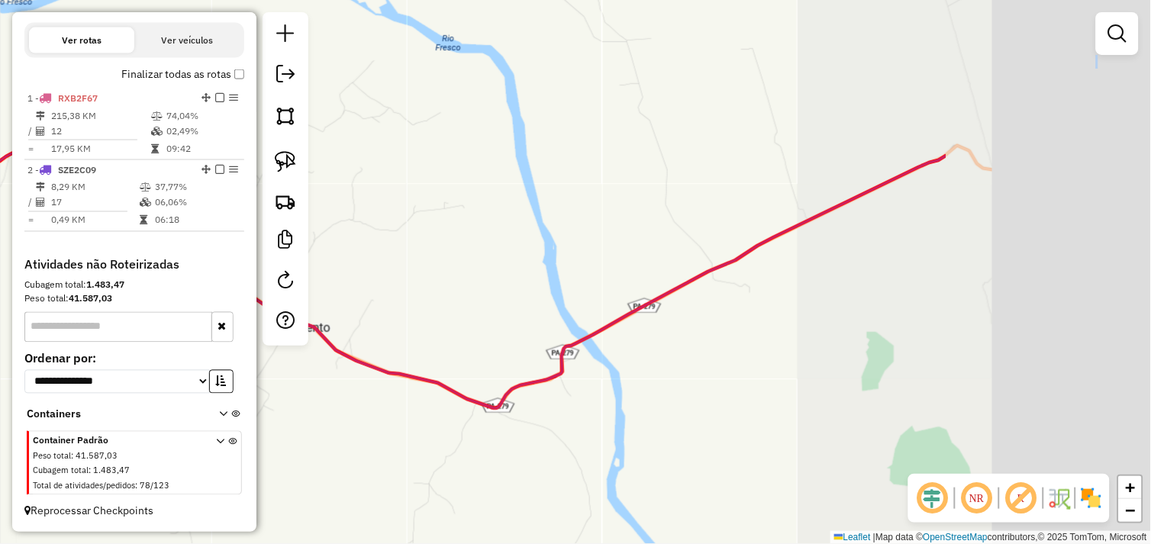
drag, startPoint x: 875, startPoint y: 326, endPoint x: 561, endPoint y: 276, distance: 318.3
click at [561, 276] on div "Janela de atendimento Grade de atendimento Capacidade Transportadoras Veículos …" at bounding box center [575, 272] width 1151 height 544
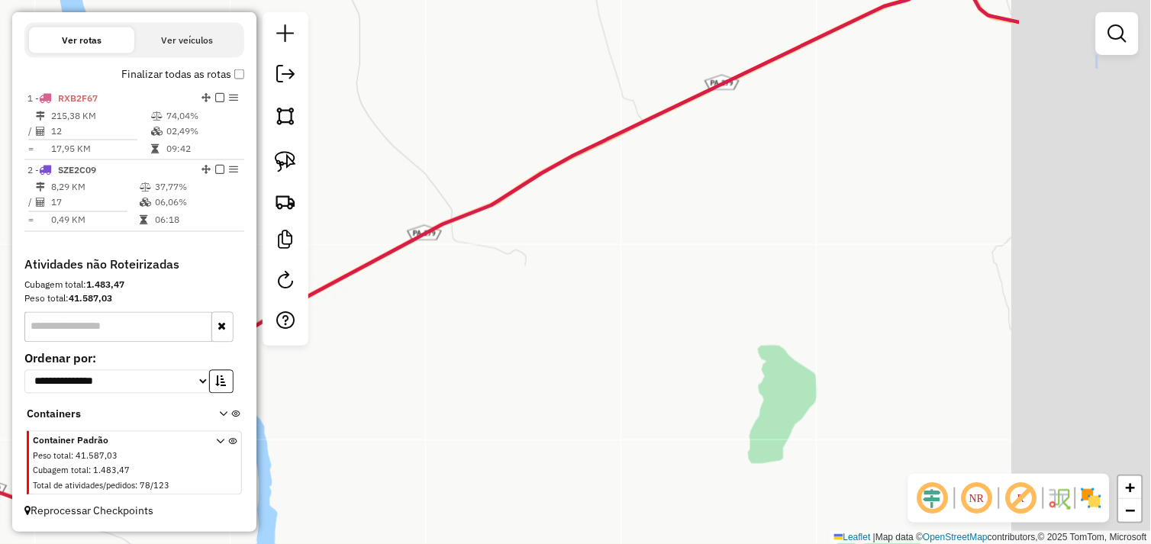
drag, startPoint x: 830, startPoint y: 299, endPoint x: 797, endPoint y: 275, distance: 40.9
click at [580, 314] on div "Janela de atendimento Grade de atendimento Capacidade Transportadoras Veículos …" at bounding box center [575, 272] width 1151 height 544
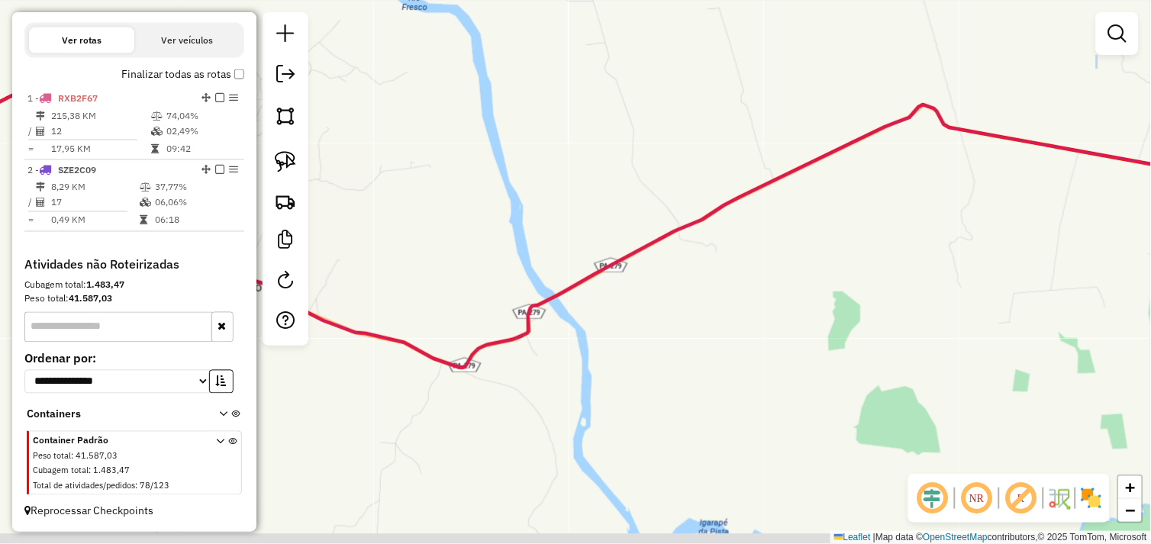
drag, startPoint x: 933, startPoint y: 243, endPoint x: 578, endPoint y: 334, distance: 366.5
click at [578, 334] on div "Janela de atendimento Grade de atendimento Capacidade Transportadoras Veículos …" at bounding box center [575, 272] width 1151 height 544
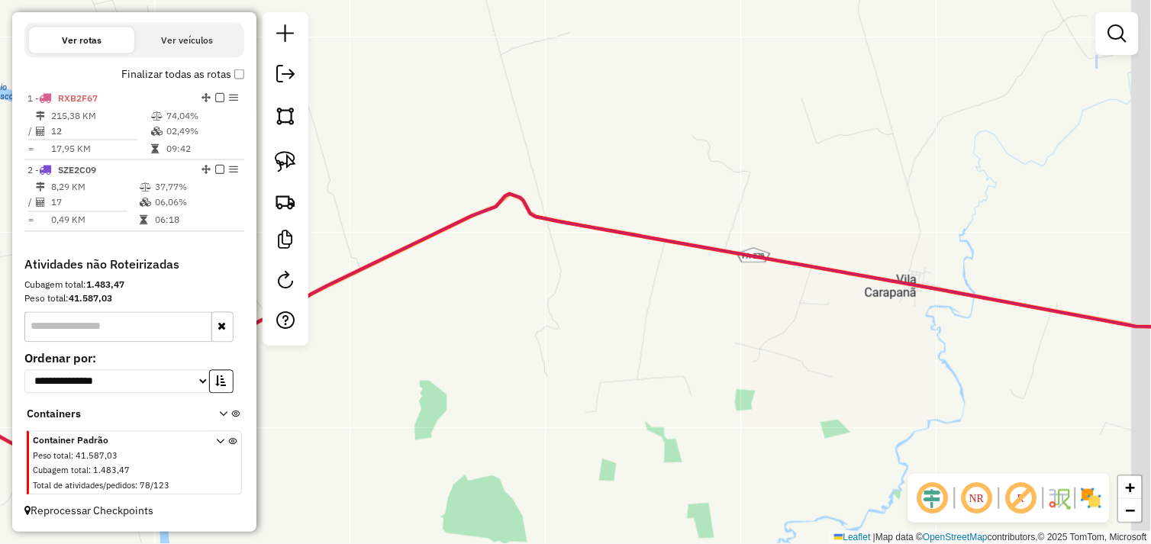
drag, startPoint x: 881, startPoint y: 341, endPoint x: 557, endPoint y: 329, distance: 324.6
click at [558, 329] on div "Janela de atendimento Grade de atendimento Capacidade Transportadoras Veículos …" at bounding box center [575, 272] width 1151 height 544
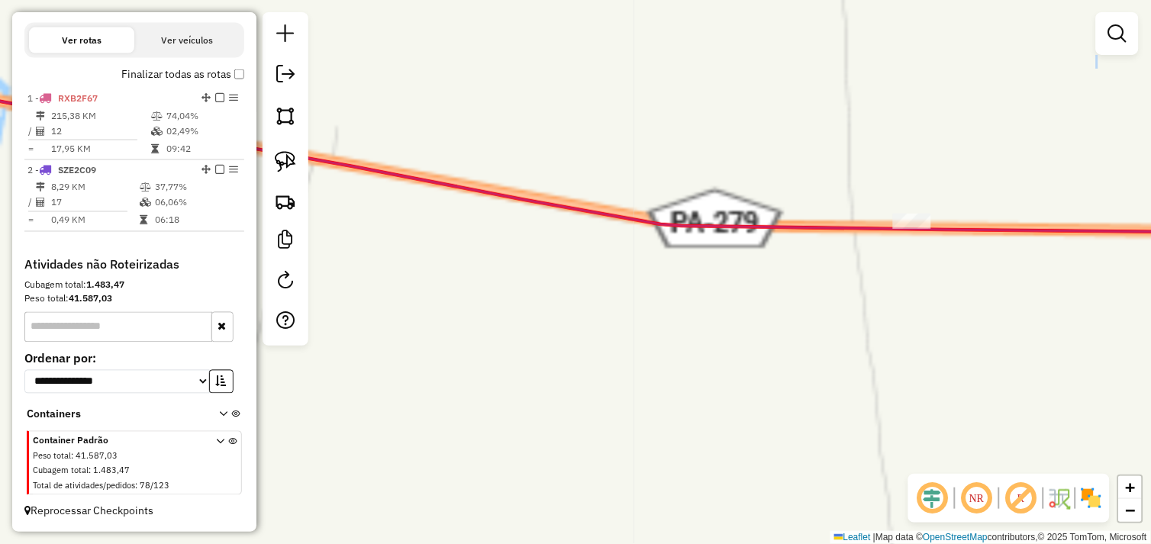
drag, startPoint x: 788, startPoint y: 307, endPoint x: 788, endPoint y: 369, distance: 62.6
click at [788, 369] on div "Janela de atendimento Grade de atendimento Capacidade Transportadoras Veículos …" at bounding box center [575, 272] width 1151 height 544
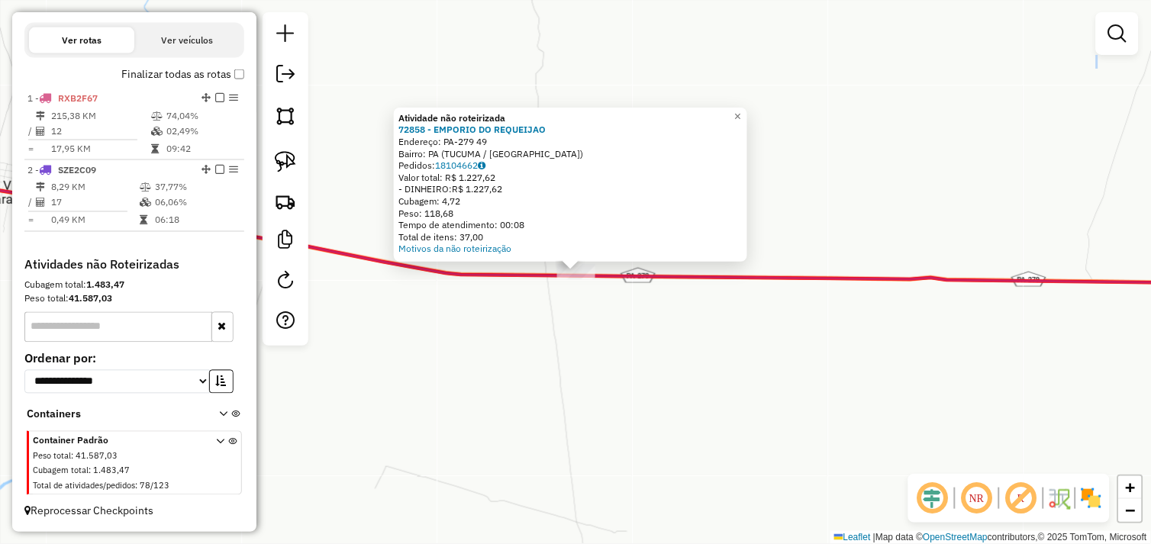
click at [641, 339] on div "Atividade não roteirizada 72858 - EMPORIO DO REQUEIJAO Endereço: PA-279 49 Bair…" at bounding box center [575, 272] width 1151 height 544
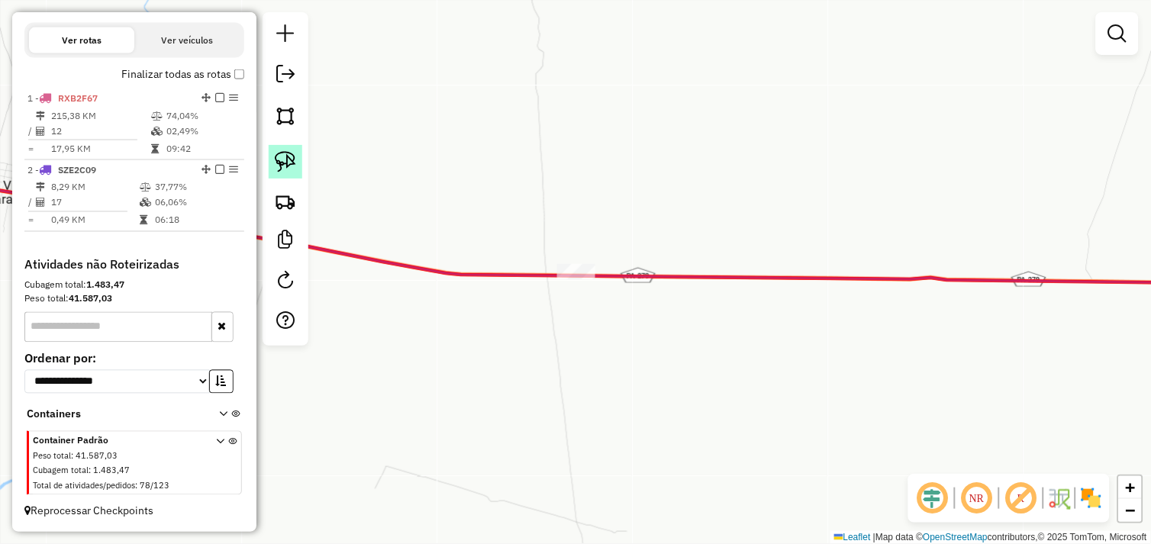
click at [294, 169] on img at bounding box center [285, 161] width 21 height 21
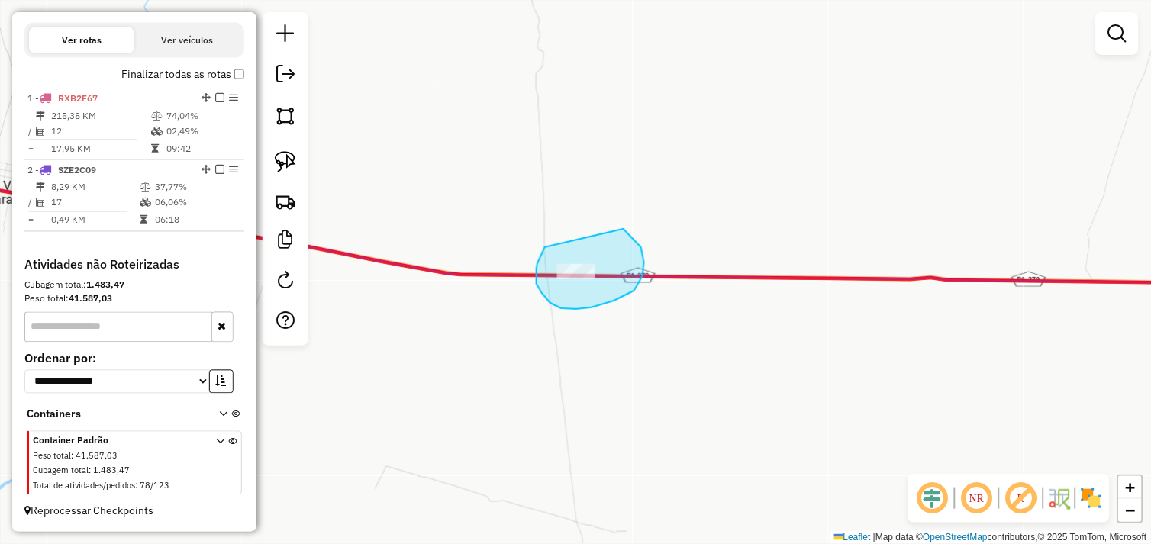
drag, startPoint x: 545, startPoint y: 248, endPoint x: 531, endPoint y: 250, distance: 13.8
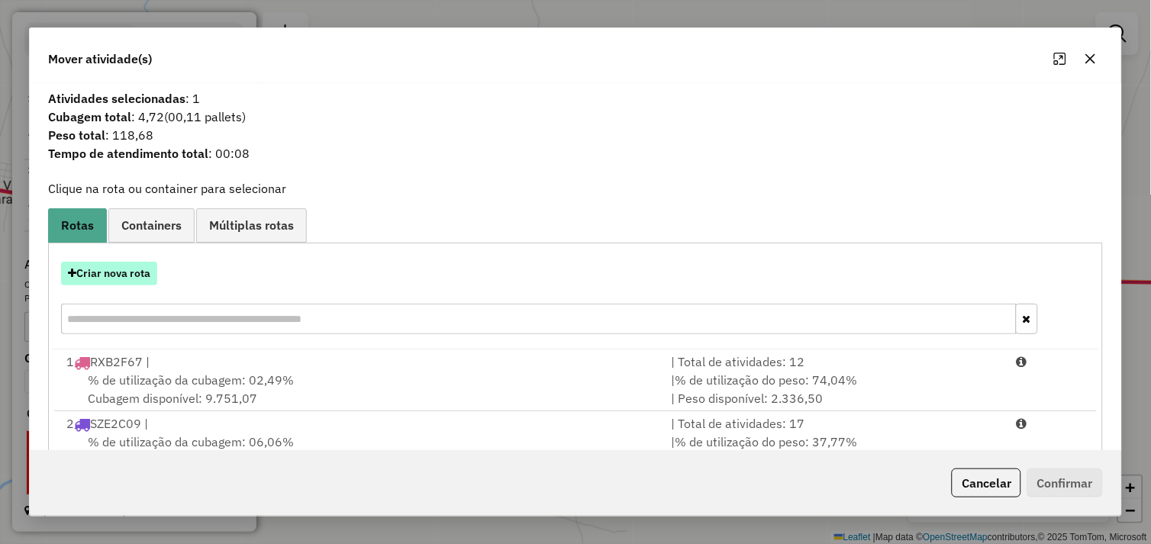
click at [143, 282] on button "Criar nova rota" at bounding box center [109, 274] width 96 height 24
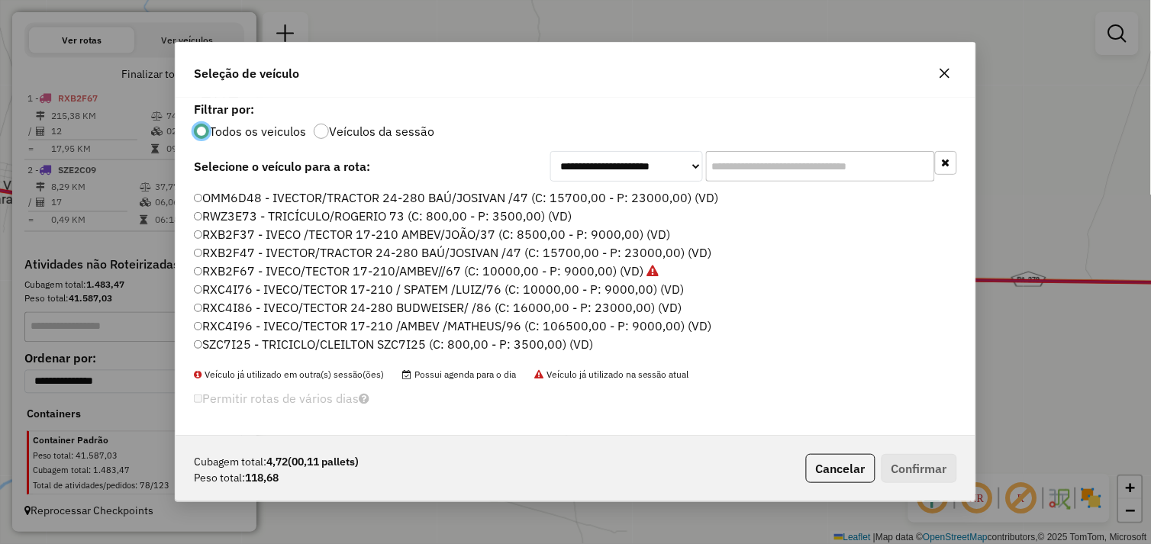
scroll to position [217, 0]
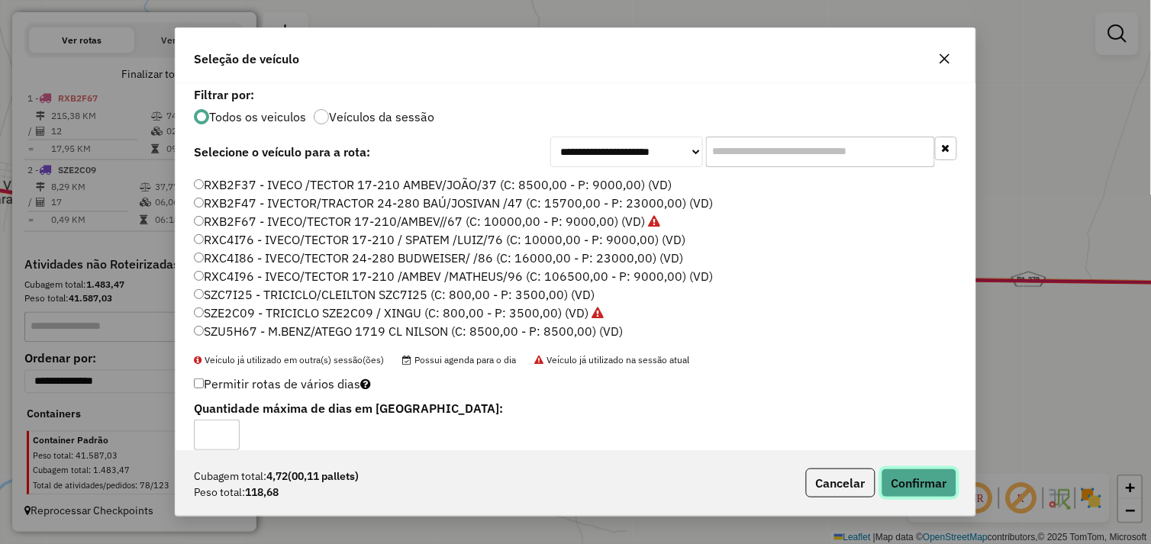
click at [913, 492] on button "Confirmar" at bounding box center [919, 483] width 76 height 29
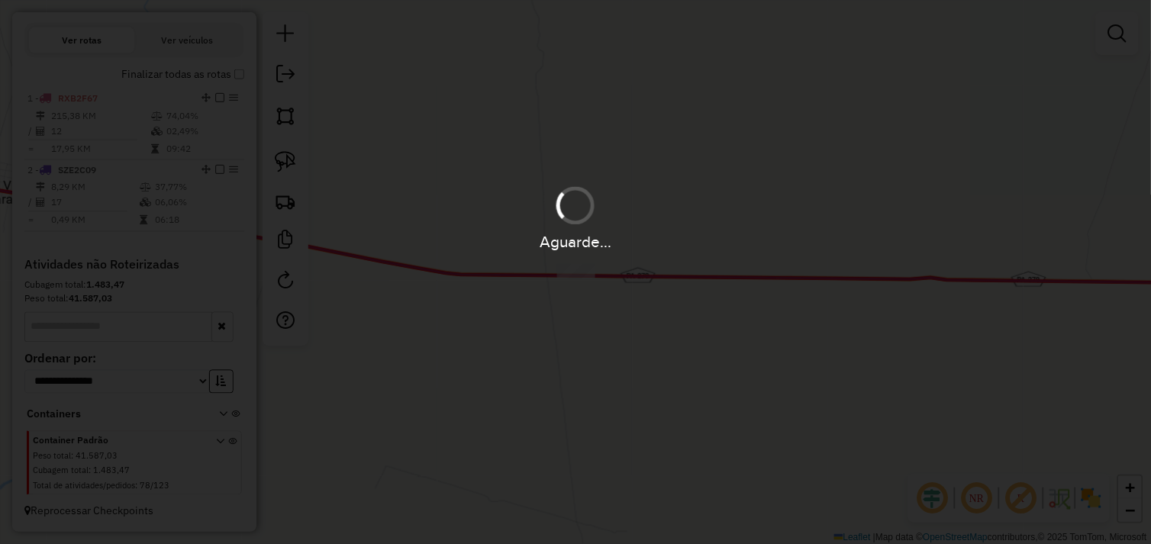
scroll to position [514, 0]
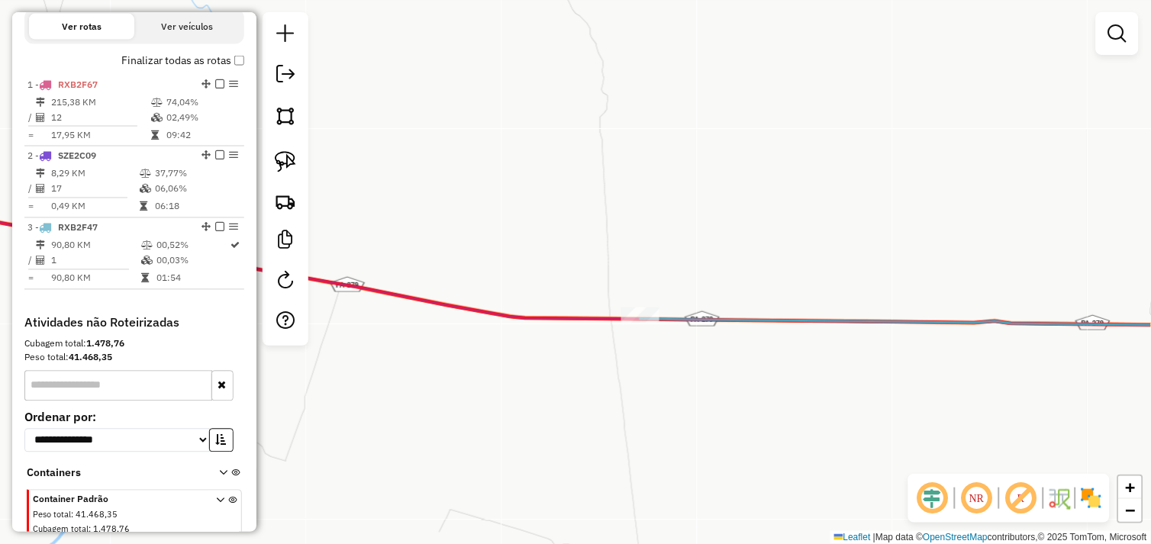
drag, startPoint x: 630, startPoint y: 340, endPoint x: 646, endPoint y: 379, distance: 42.1
click at [646, 379] on div "Janela de atendimento Grade de atendimento Capacidade Transportadoras Veículos …" at bounding box center [575, 272] width 1151 height 544
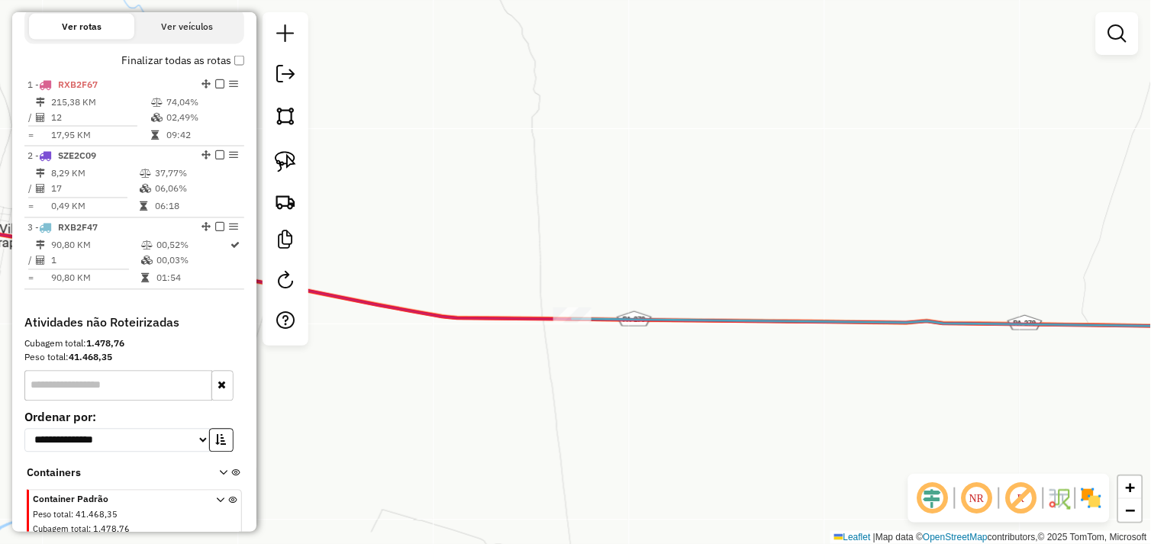
drag, startPoint x: 688, startPoint y: 356, endPoint x: 666, endPoint y: 355, distance: 22.2
click at [668, 356] on div "Janela de atendimento Grade de atendimento Capacidade Transportadoras Veículos …" at bounding box center [575, 272] width 1151 height 544
select select "*********"
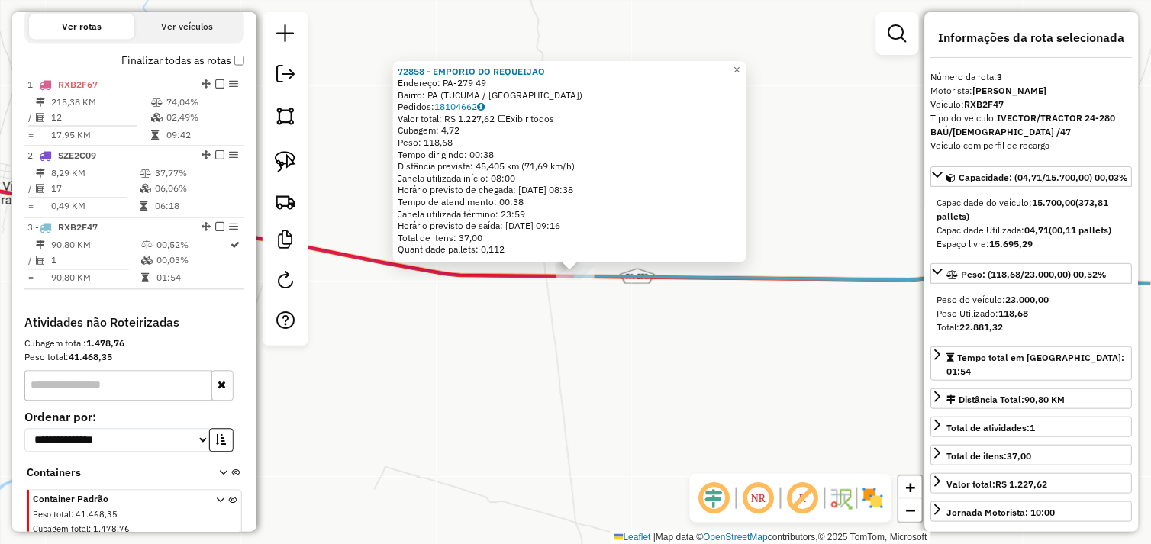
scroll to position [585, 0]
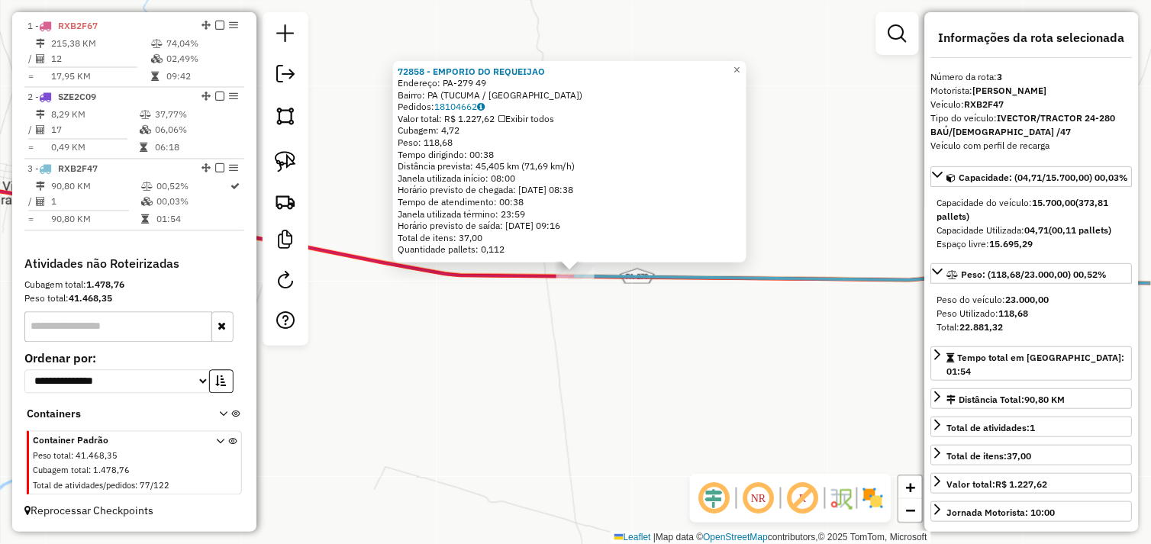
click at [745, 353] on div "72858 - EMPORIO DO REQUEIJAO Endereço: PA-279 49 Bairro: PA (TUCUMA / PA) Pedid…" at bounding box center [575, 272] width 1151 height 544
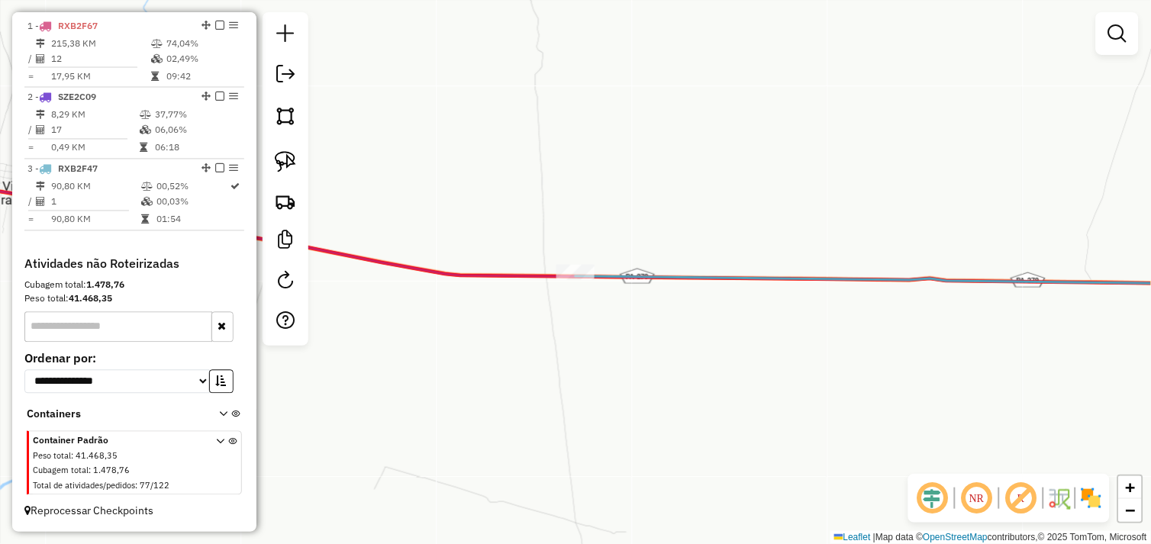
drag, startPoint x: 799, startPoint y: 338, endPoint x: 617, endPoint y: 353, distance: 183.0
click at [617, 353] on div "Janela de atendimento Grade de atendimento Capacidade Transportadoras Veículos …" at bounding box center [575, 272] width 1151 height 544
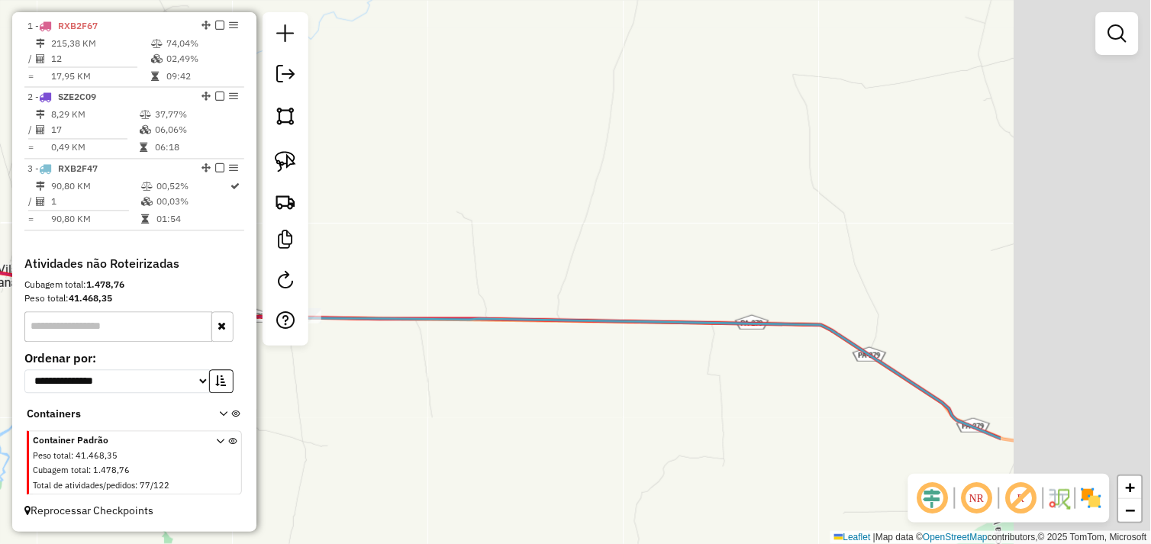
drag, startPoint x: 813, startPoint y: 351, endPoint x: 548, endPoint y: 346, distance: 265.6
click at [547, 347] on div "Janela de atendimento Grade de atendimento Capacidade Transportadoras Veículos …" at bounding box center [575, 272] width 1151 height 544
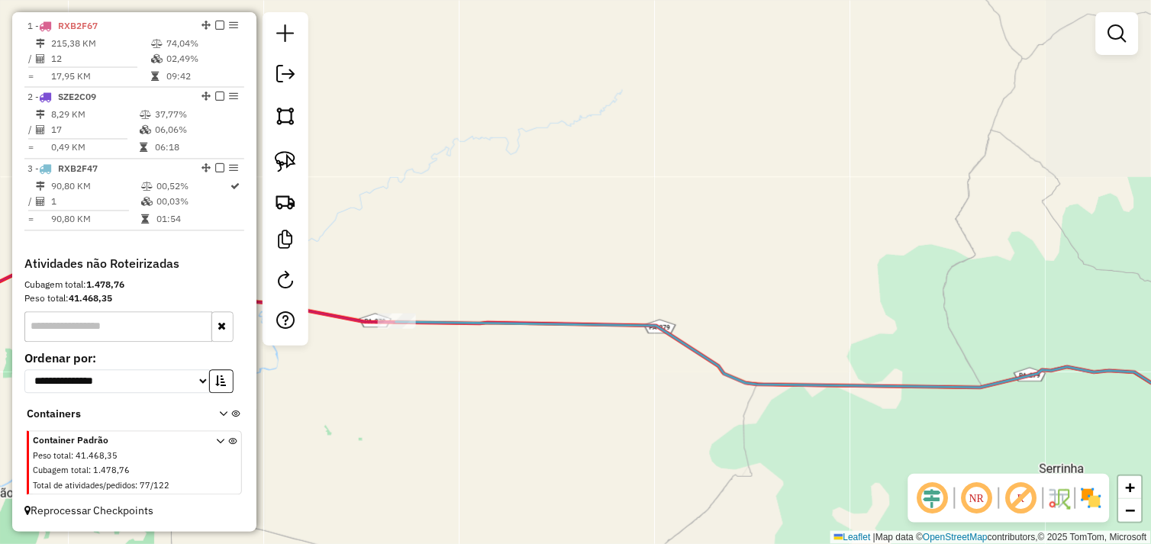
drag, startPoint x: 751, startPoint y: 371, endPoint x: 639, endPoint y: 356, distance: 113.1
click at [649, 362] on div "Janela de atendimento Grade de atendimento Capacidade Transportadoras Veículos …" at bounding box center [575, 272] width 1151 height 544
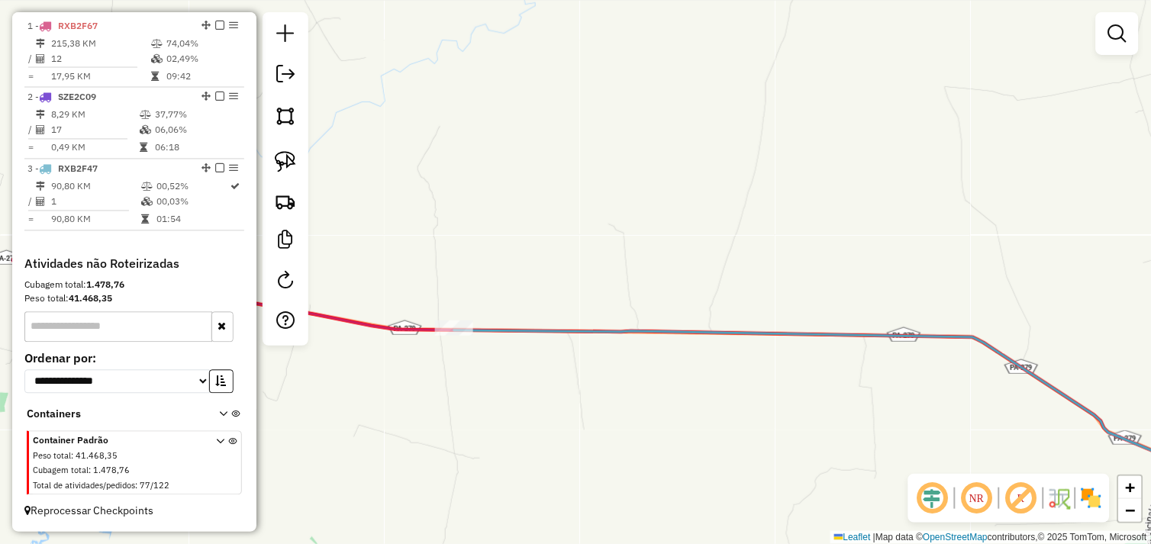
drag, startPoint x: 565, startPoint y: 340, endPoint x: 611, endPoint y: 346, distance: 47.1
click at [611, 346] on div "Janela de atendimento Grade de atendimento Capacidade Transportadoras Veículos …" at bounding box center [575, 272] width 1151 height 544
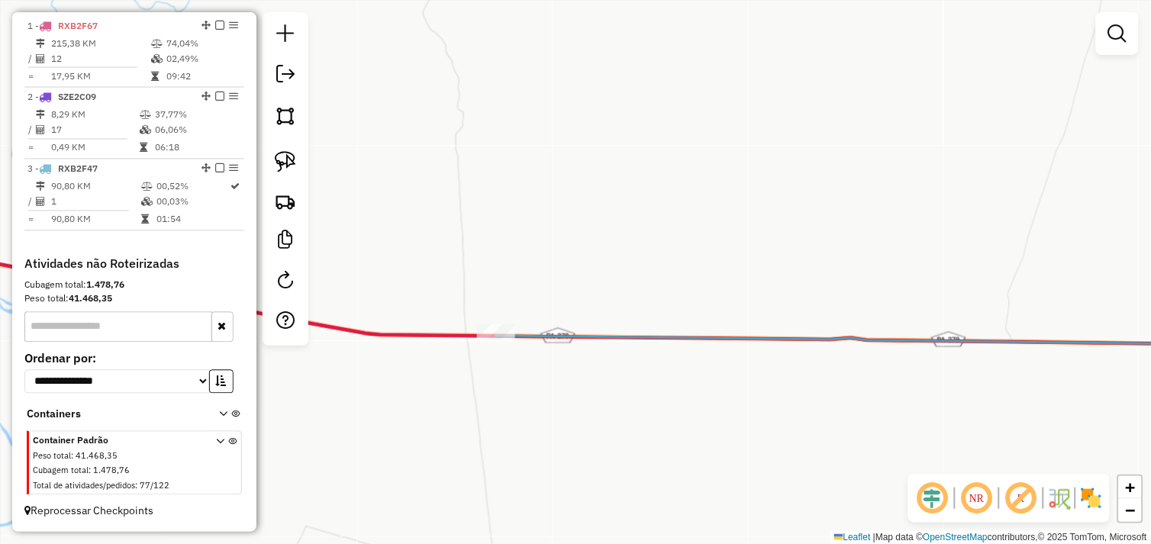
click at [504, 345] on icon at bounding box center [881, 340] width 771 height 9
select select "*********"
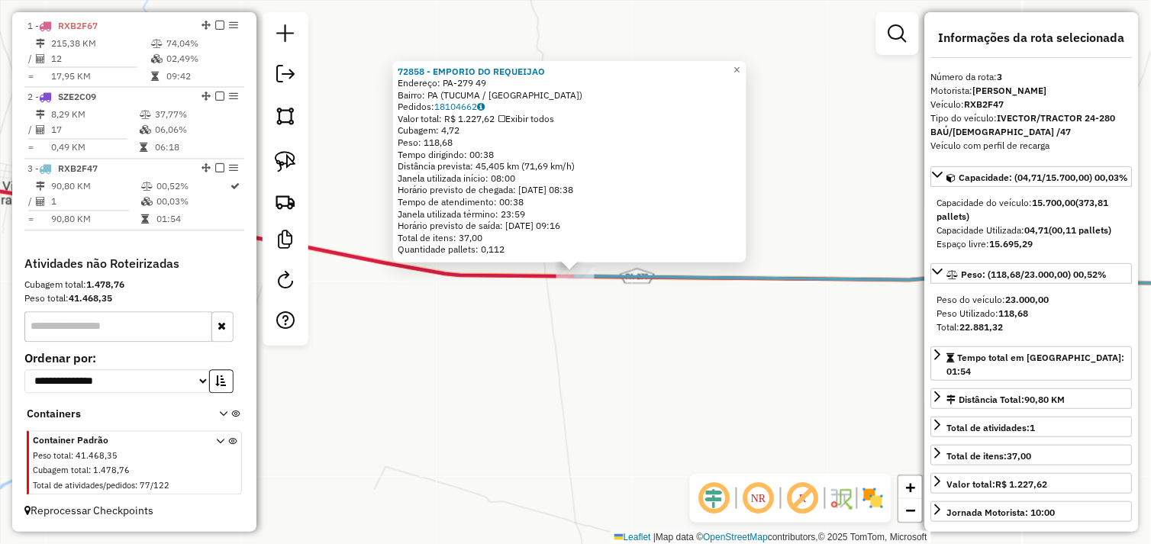
click at [589, 313] on div "72858 - EMPORIO DO REQUEIJAO Endereço: PA-279 49 Bairro: PA (TUCUMA / PA) Pedid…" at bounding box center [575, 272] width 1151 height 544
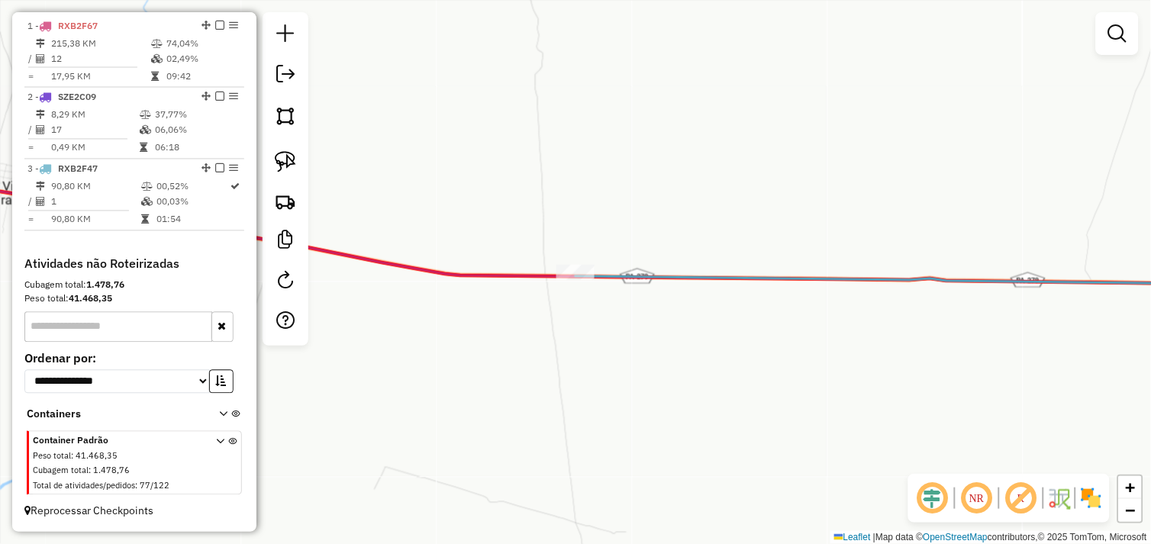
drag, startPoint x: 295, startPoint y: 174, endPoint x: 315, endPoint y: 189, distance: 25.0
click at [295, 174] on link at bounding box center [286, 162] width 34 height 34
drag, startPoint x: 546, startPoint y: 275, endPoint x: 553, endPoint y: 299, distance: 25.4
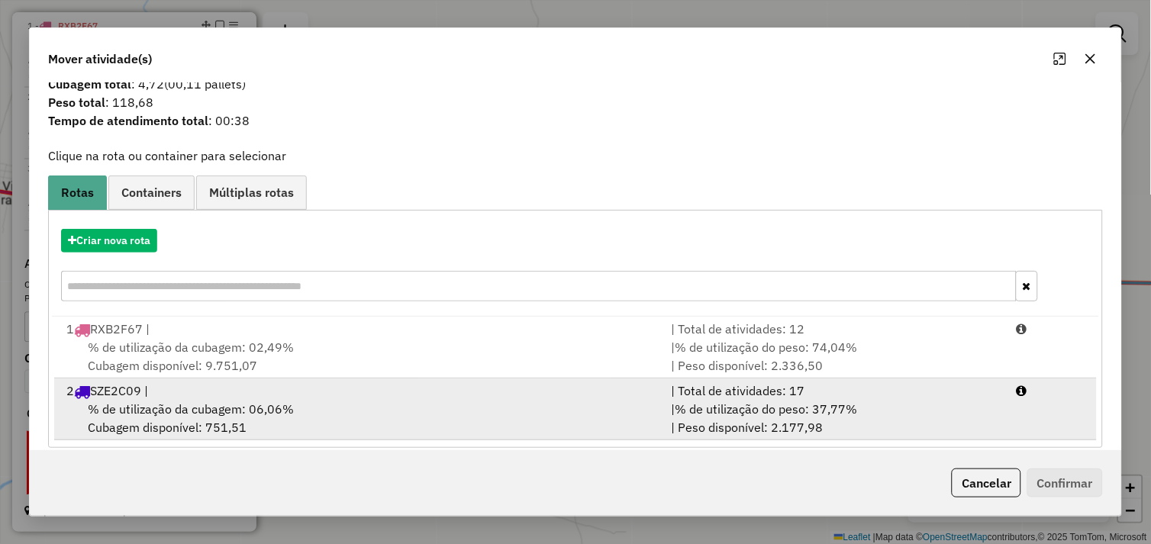
scroll to position [49, 0]
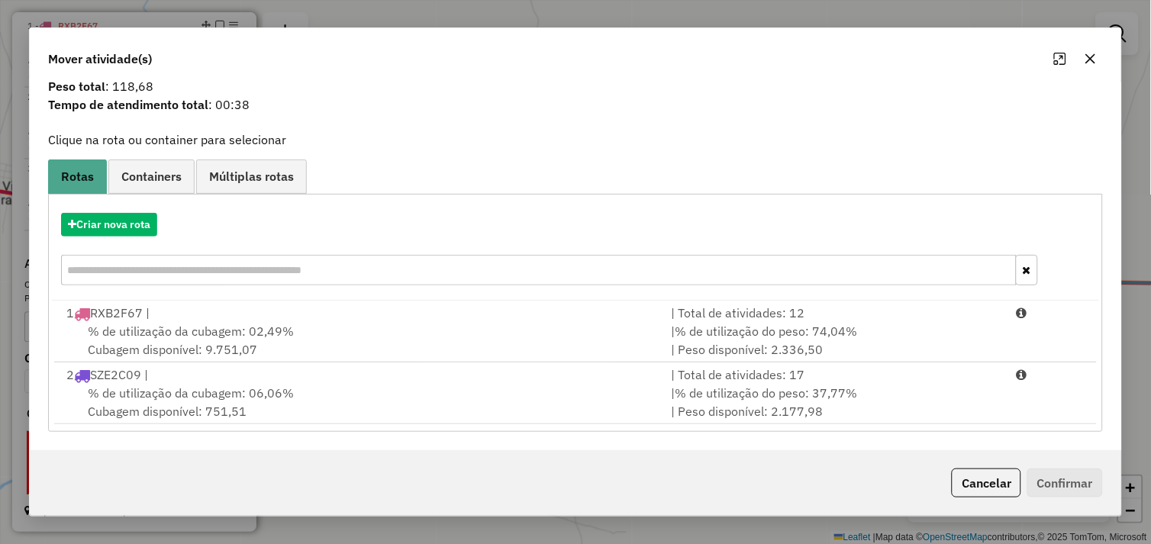
click at [1096, 63] on icon "button" at bounding box center [1090, 59] width 12 height 12
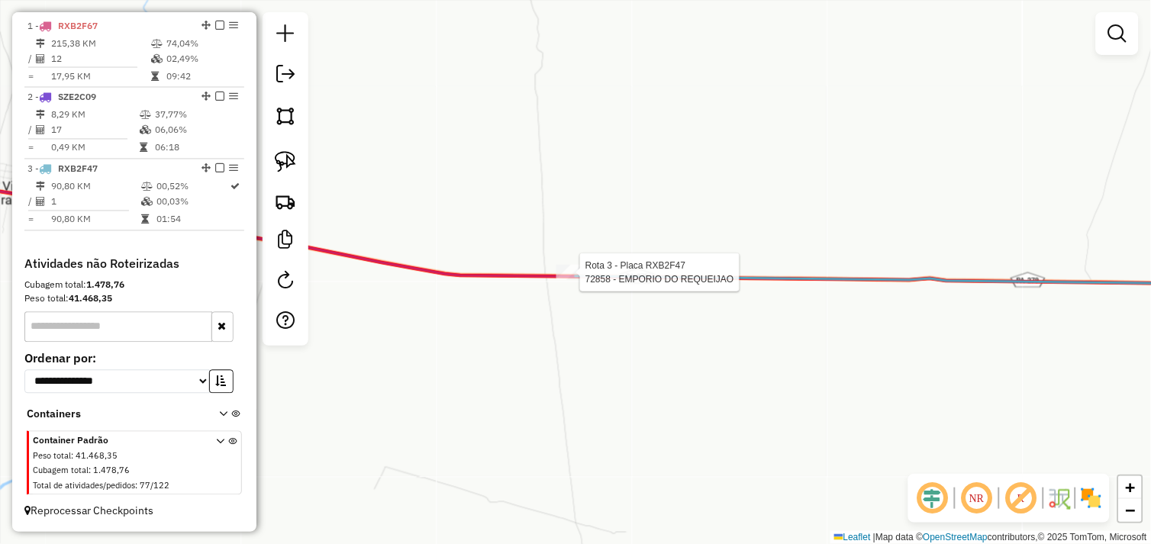
select select "*********"
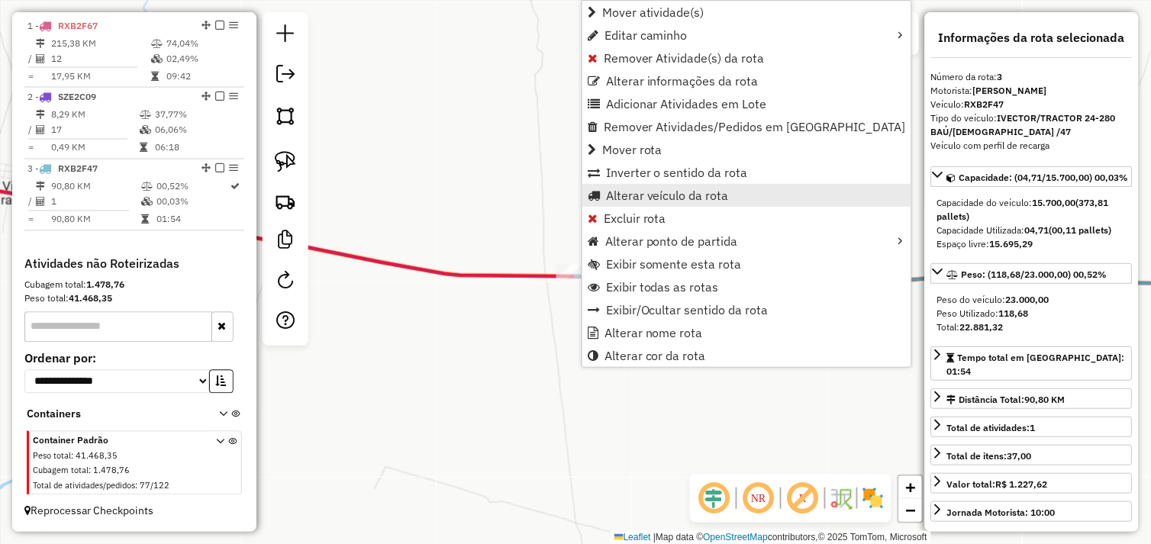
click at [728, 189] on link "Alterar veículo da rota" at bounding box center [746, 195] width 329 height 23
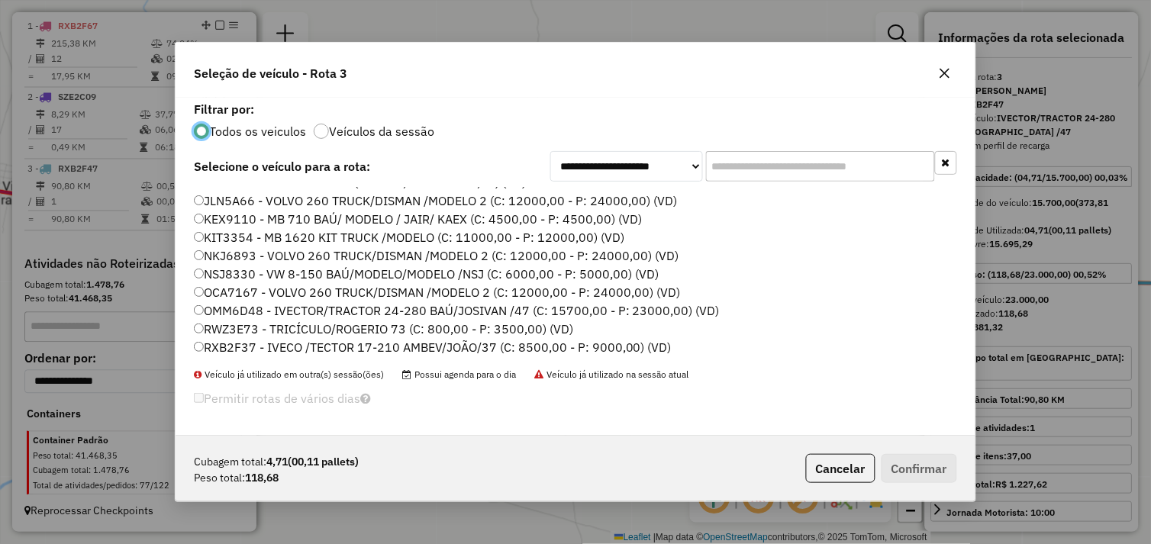
scroll to position [85, 0]
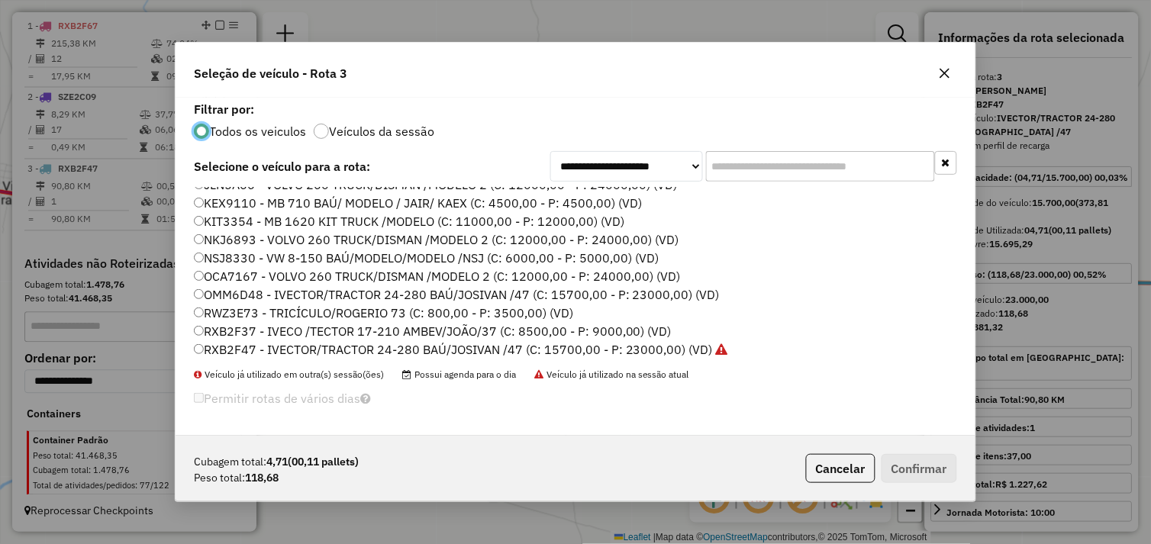
click at [203, 240] on label "NKJ6893 - VOLVO 260 TRUCK/DISMAN /MODELO 2 (C: 12000,00 - P: 24000,00) (VD)" at bounding box center [436, 239] width 485 height 18
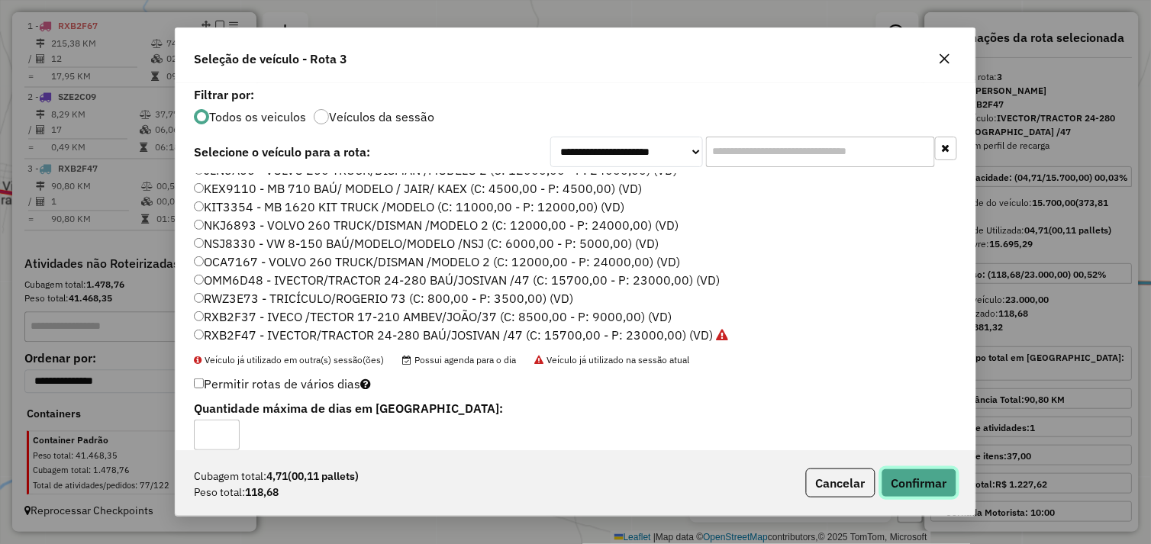
click at [897, 485] on button "Confirmar" at bounding box center [919, 483] width 76 height 29
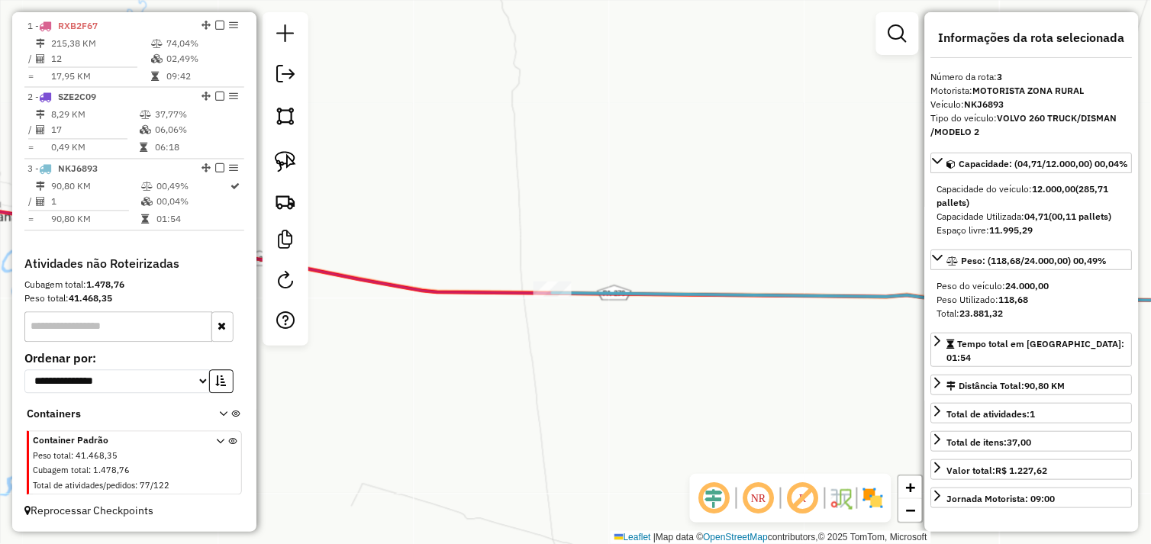
drag, startPoint x: 693, startPoint y: 301, endPoint x: 330, endPoint y: 386, distance: 372.4
click at [305, 385] on div "Janela de atendimento Grade de atendimento Capacidade Transportadoras Veículos …" at bounding box center [575, 272] width 1151 height 544
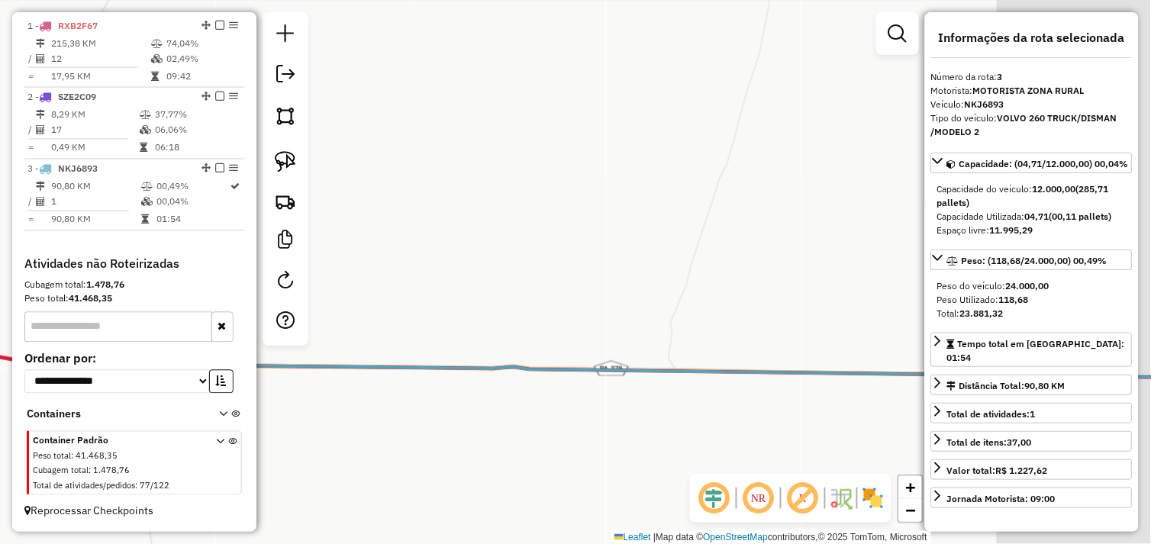
drag, startPoint x: 700, startPoint y: 330, endPoint x: 508, endPoint y: 330, distance: 191.5
click at [426, 331] on div "Janela de atendimento Grade de atendimento Capacidade Transportadoras Veículos …" at bounding box center [575, 272] width 1151 height 544
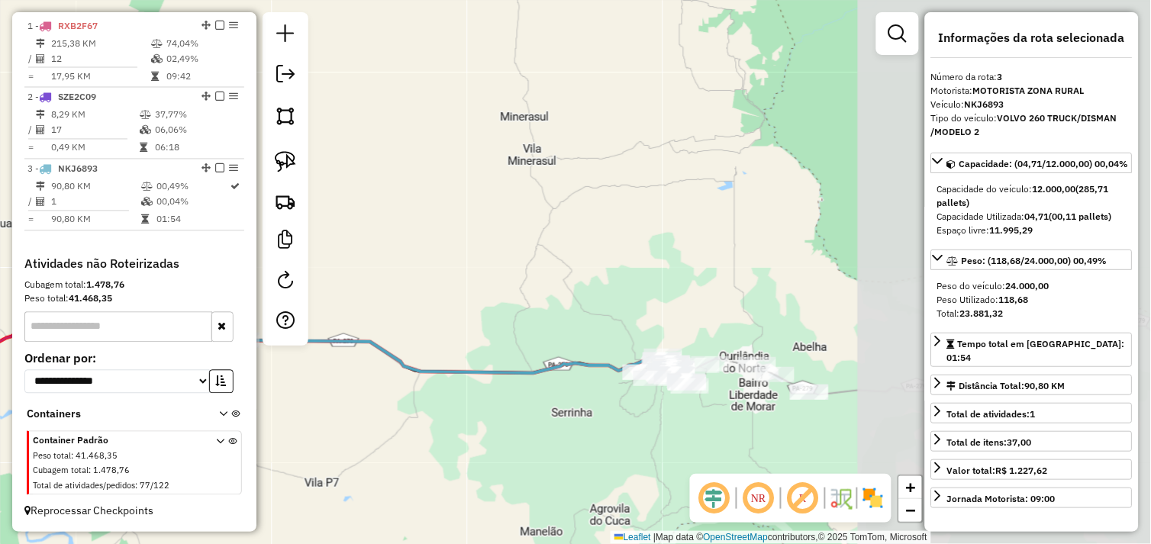
drag, startPoint x: 733, startPoint y: 337, endPoint x: 394, endPoint y: 338, distance: 338.8
click at [394, 338] on div "Janela de atendimento Grade de atendimento Capacidade Transportadoras Veículos …" at bounding box center [575, 272] width 1151 height 544
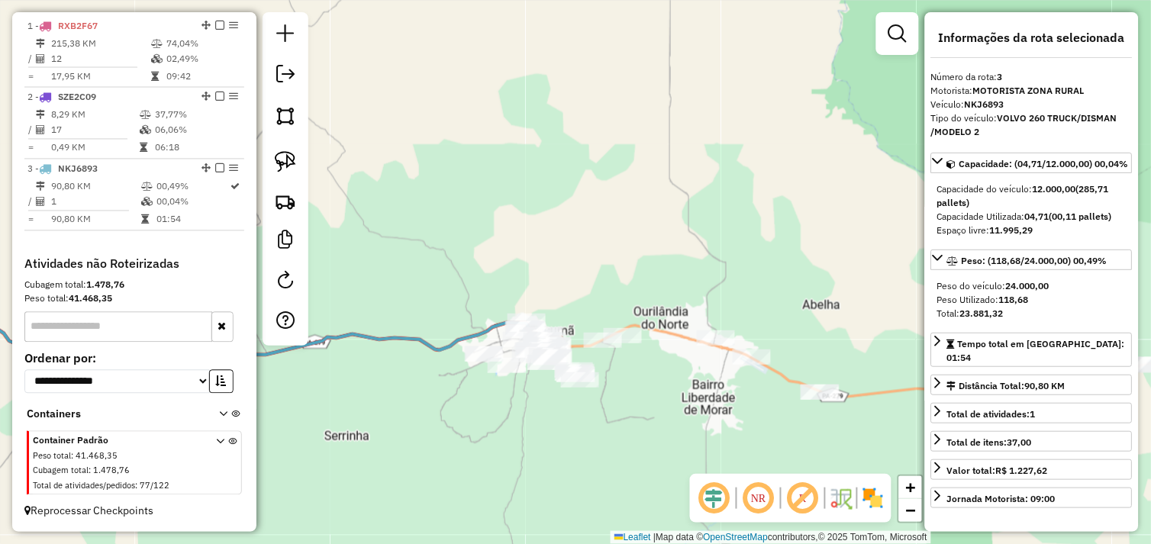
click at [730, 387] on div "Janela de atendimento Grade de atendimento Capacidade Transportadoras Veículos …" at bounding box center [575, 272] width 1151 height 544
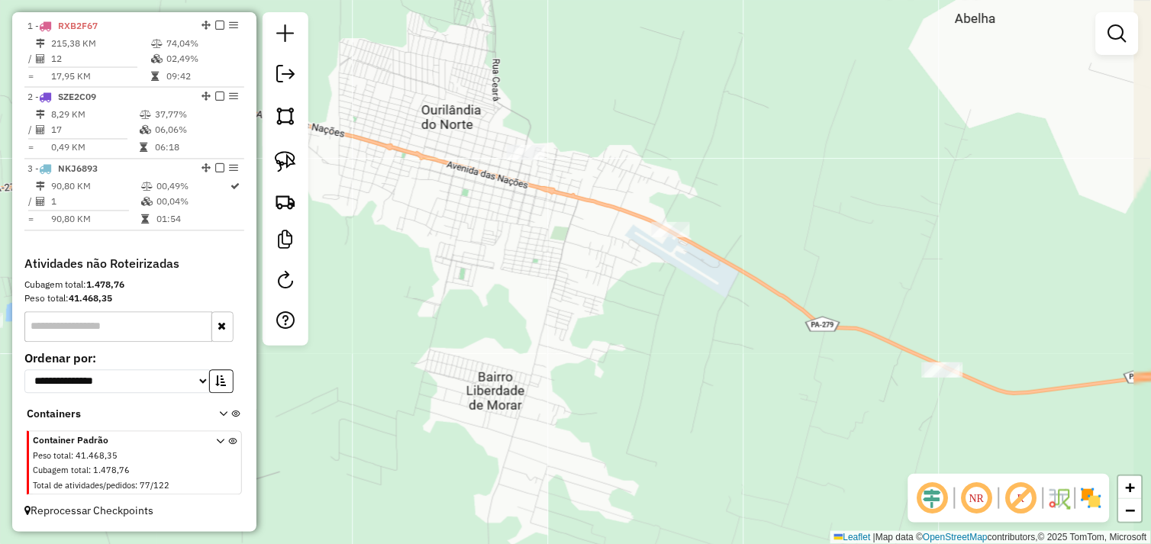
drag, startPoint x: 746, startPoint y: 376, endPoint x: 710, endPoint y: 383, distance: 36.5
click at [710, 383] on div "Janela de atendimento Grade de atendimento Capacidade Transportadoras Veículos …" at bounding box center [575, 272] width 1151 height 544
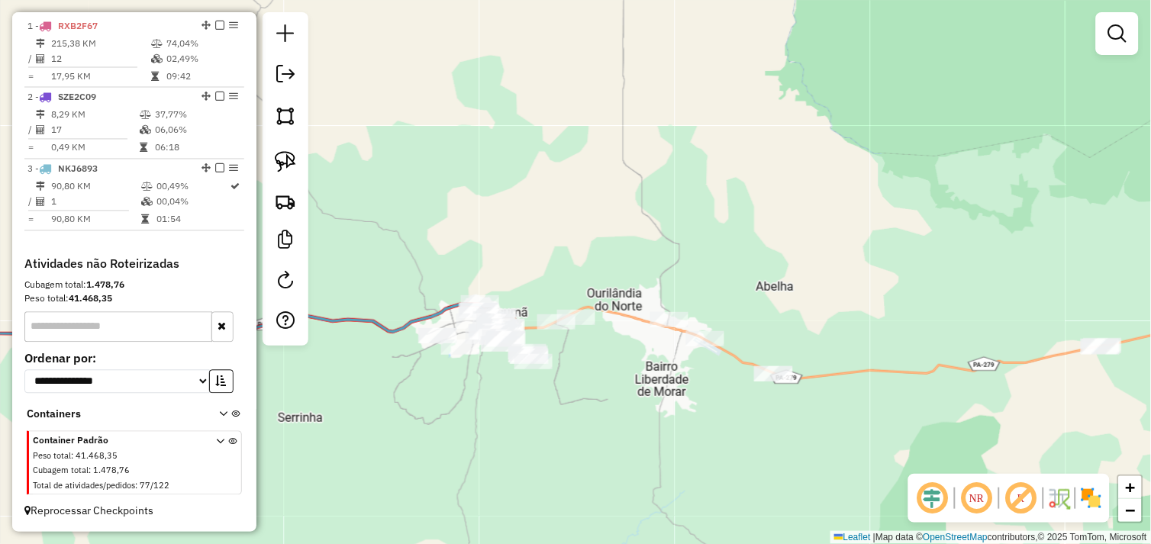
drag, startPoint x: 622, startPoint y: 361, endPoint x: 863, endPoint y: 424, distance: 249.1
click at [865, 424] on div "Janela de atendimento Grade de atendimento Capacidade Transportadoras Veículos …" at bounding box center [575, 272] width 1151 height 544
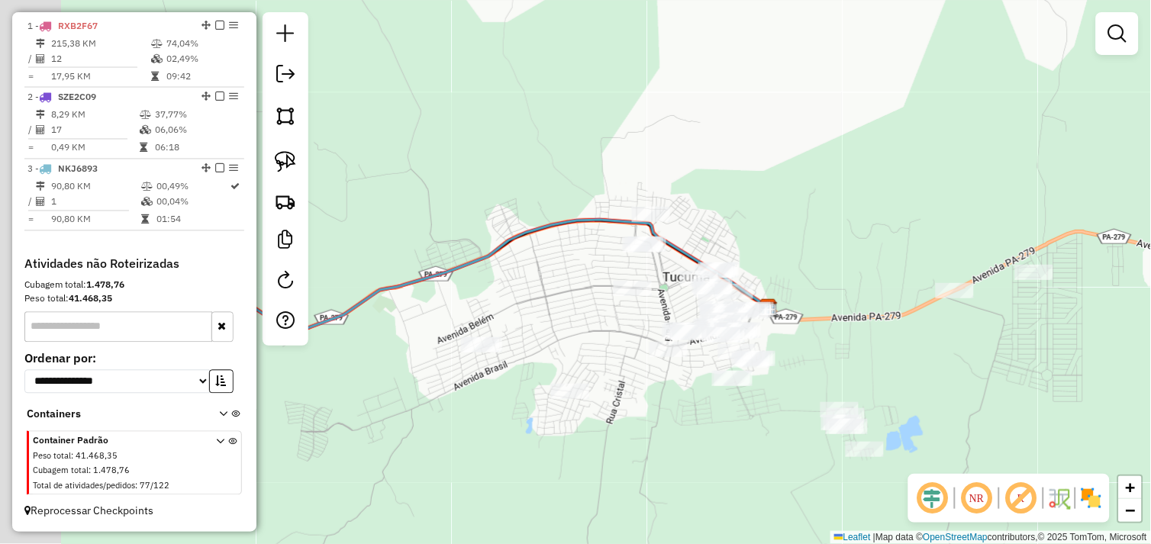
drag, startPoint x: 697, startPoint y: 391, endPoint x: 756, endPoint y: 390, distance: 58.8
click at [817, 386] on div "Janela de atendimento Grade de atendimento Capacidade Transportadoras Veículos …" at bounding box center [575, 272] width 1151 height 544
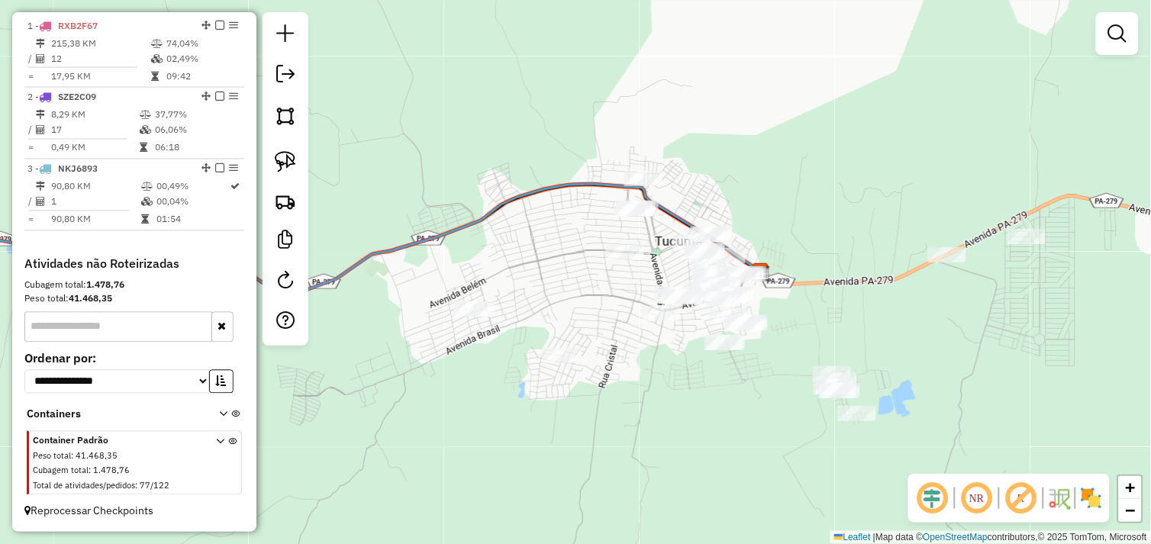
drag, startPoint x: 679, startPoint y: 410, endPoint x: 740, endPoint y: 405, distance: 61.2
click at [677, 388] on div "Janela de atendimento Grade de atendimento Capacidade Transportadoras Veículos …" at bounding box center [575, 272] width 1151 height 544
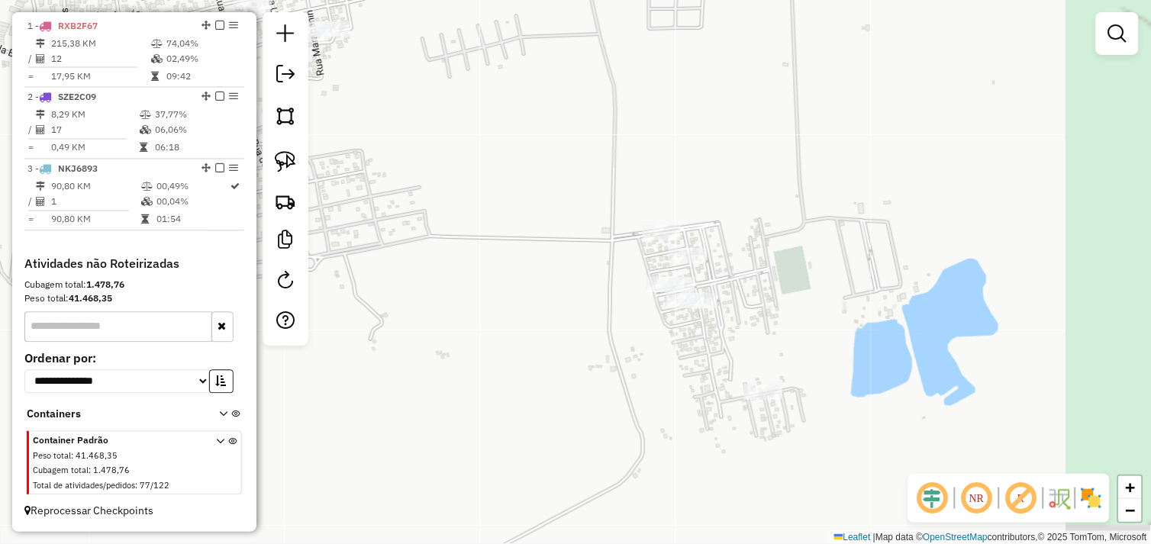
drag, startPoint x: 867, startPoint y: 367, endPoint x: 703, endPoint y: 370, distance: 164.1
click at [703, 370] on div "Janela de atendimento Grade de atendimento Capacidade Transportadoras Veículos …" at bounding box center [575, 272] width 1151 height 544
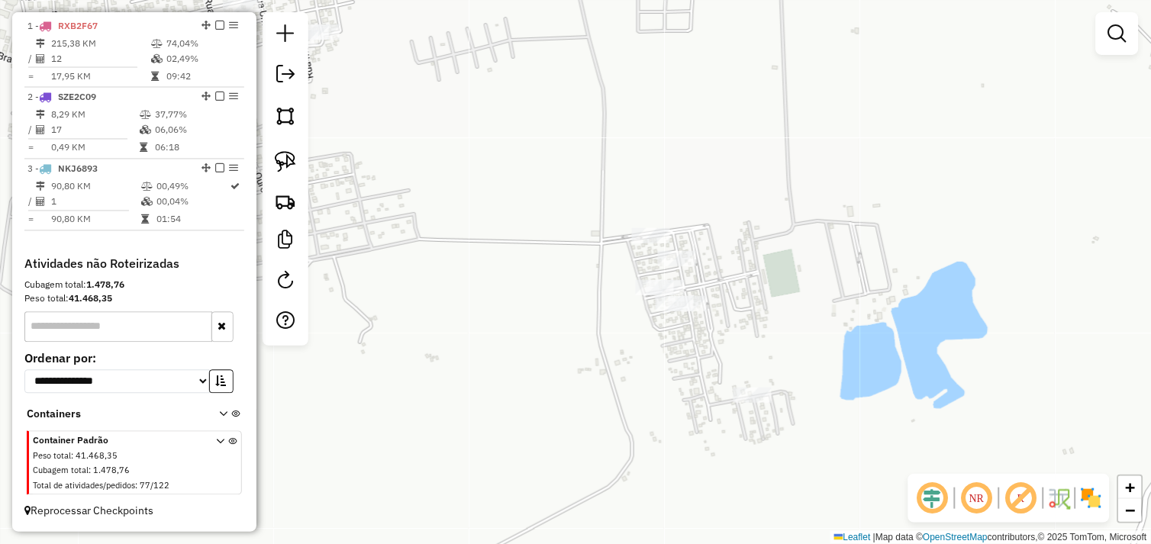
drag, startPoint x: 280, startPoint y: 165, endPoint x: 321, endPoint y: 215, distance: 64.6
click at [280, 165] on img at bounding box center [285, 161] width 21 height 21
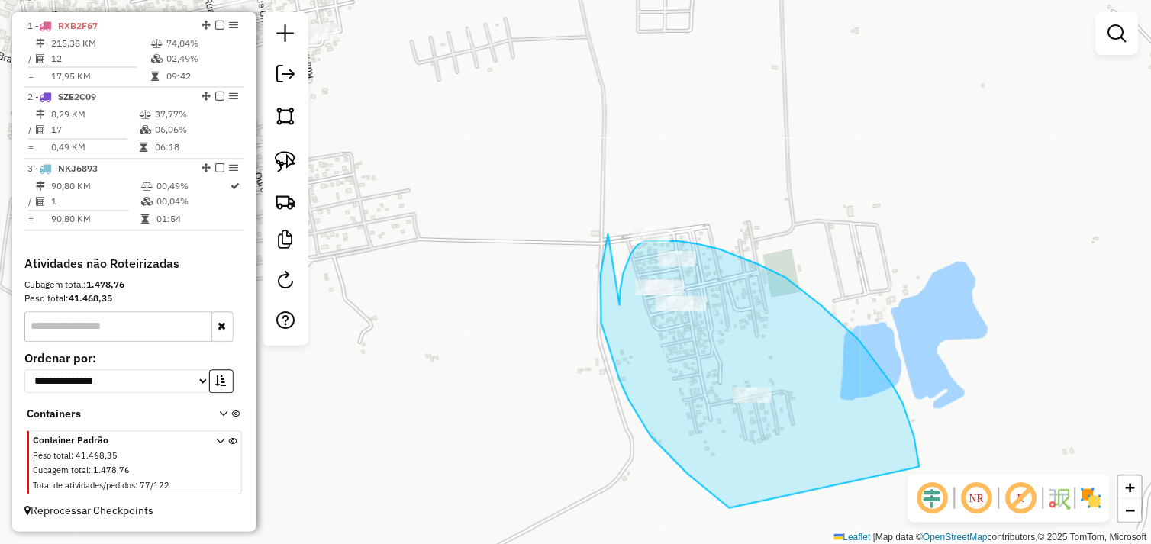
drag, startPoint x: 607, startPoint y: 237, endPoint x: 620, endPoint y: 327, distance: 90.2
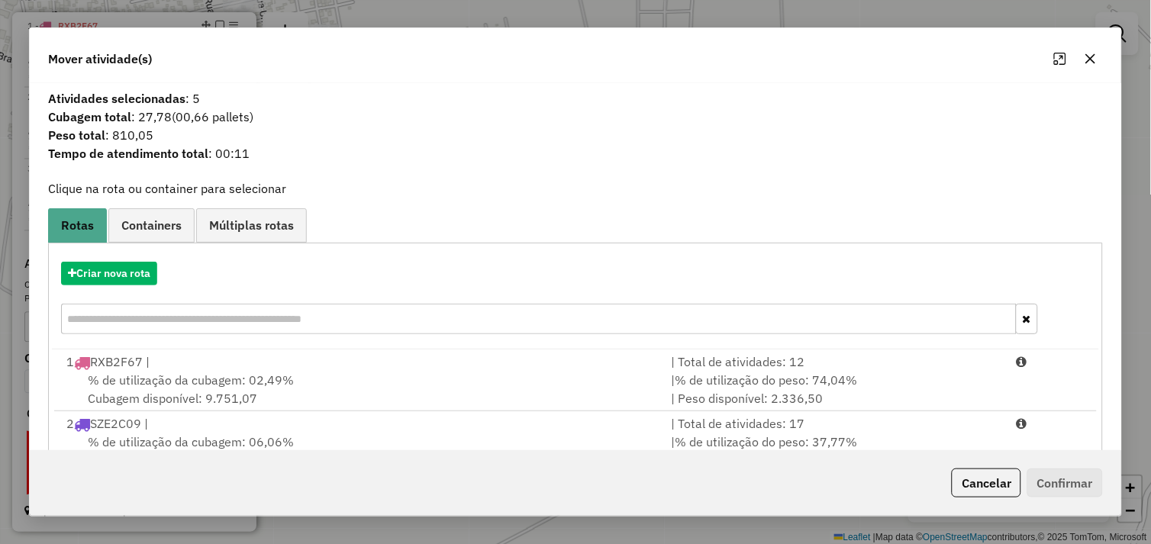
click at [990, 477] on button "Cancelar" at bounding box center [986, 483] width 69 height 29
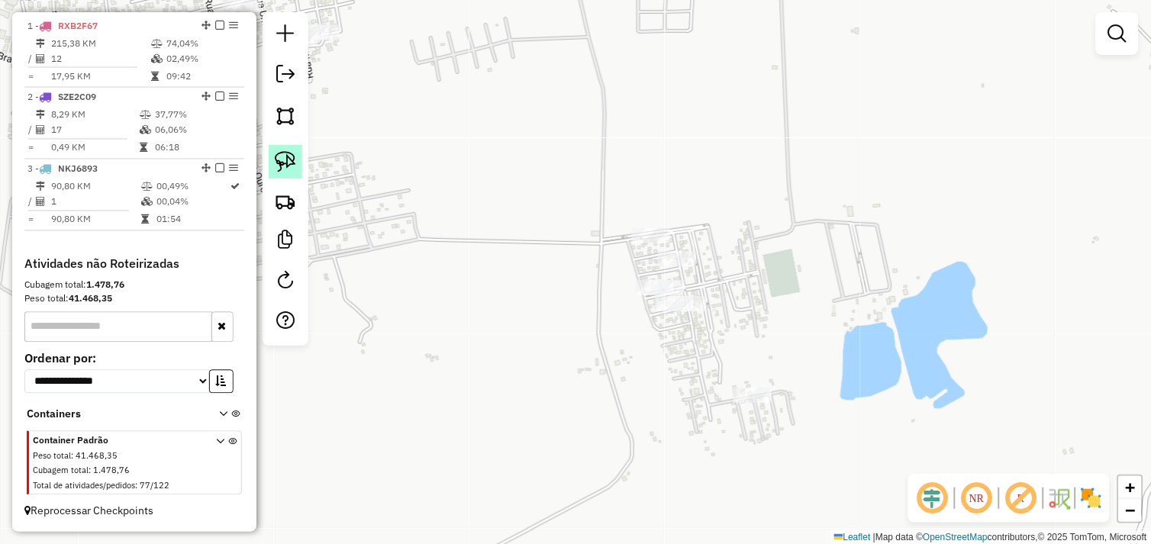
click at [293, 168] on img at bounding box center [285, 161] width 21 height 21
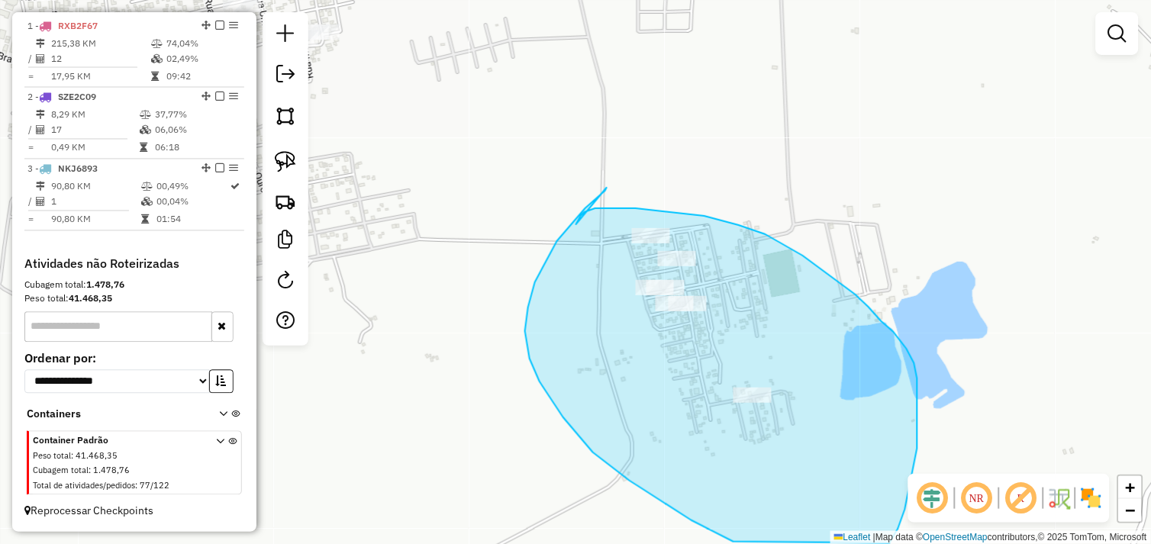
drag, startPoint x: 535, startPoint y: 282, endPoint x: 576, endPoint y: 225, distance: 70.5
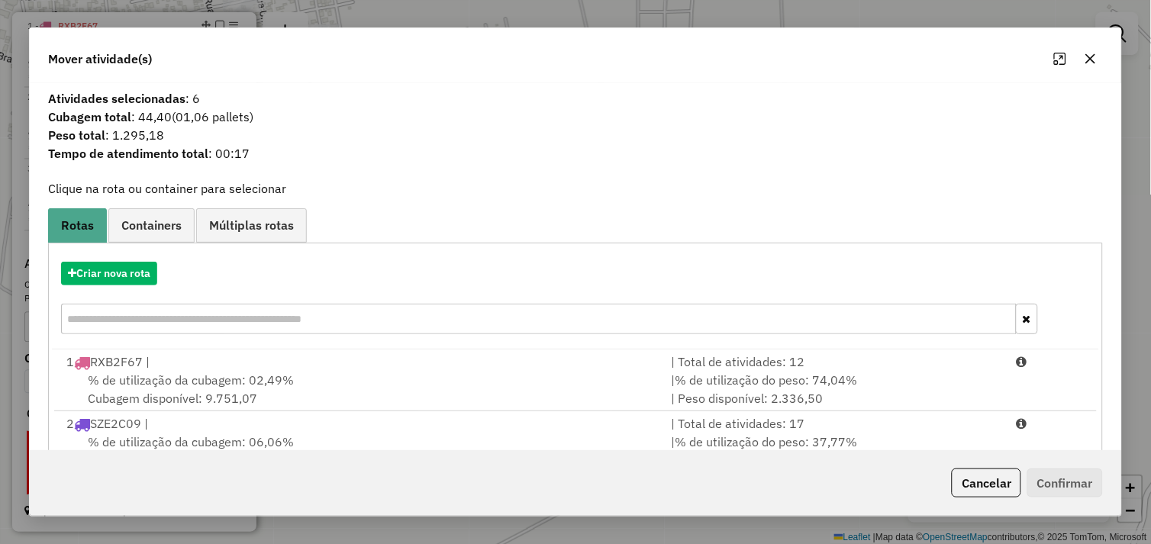
click at [1084, 70] on div at bounding box center [1075, 59] width 55 height 24
click at [1094, 61] on icon "button" at bounding box center [1091, 58] width 10 height 10
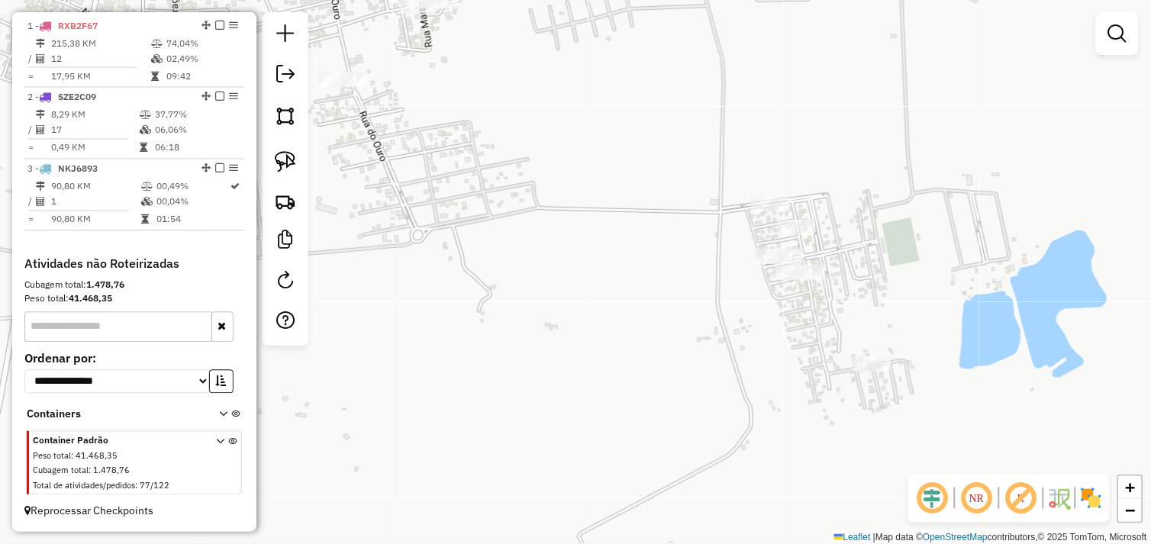
drag, startPoint x: 783, startPoint y: 142, endPoint x: 820, endPoint y: 131, distance: 38.2
click at [820, 131] on div "Janela de atendimento Grade de atendimento Capacidade Transportadoras Veículos …" at bounding box center [575, 272] width 1151 height 544
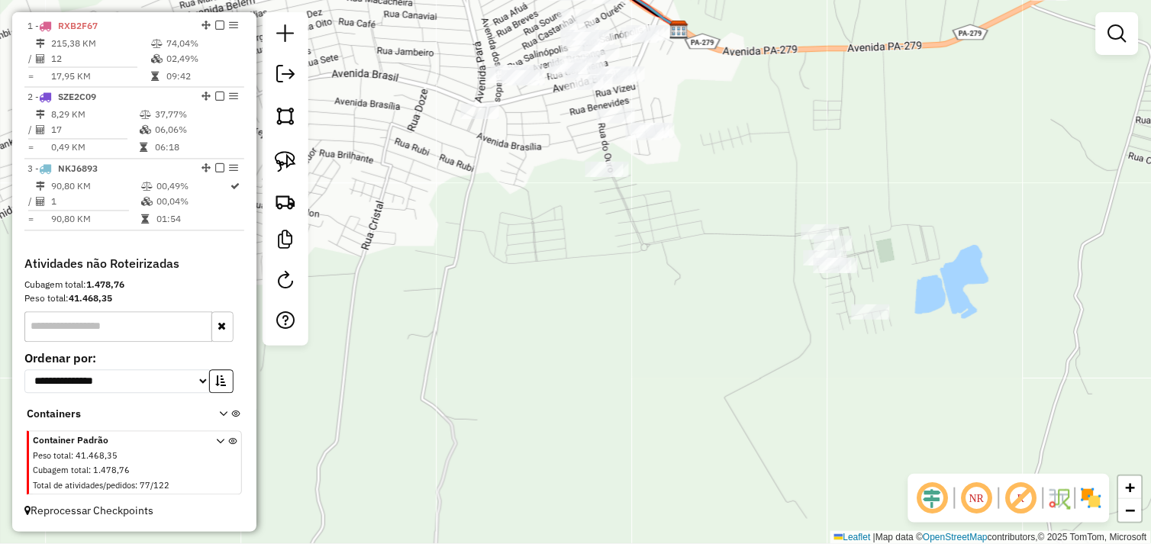
drag, startPoint x: 694, startPoint y: 222, endPoint x: 619, endPoint y: 149, distance: 105.2
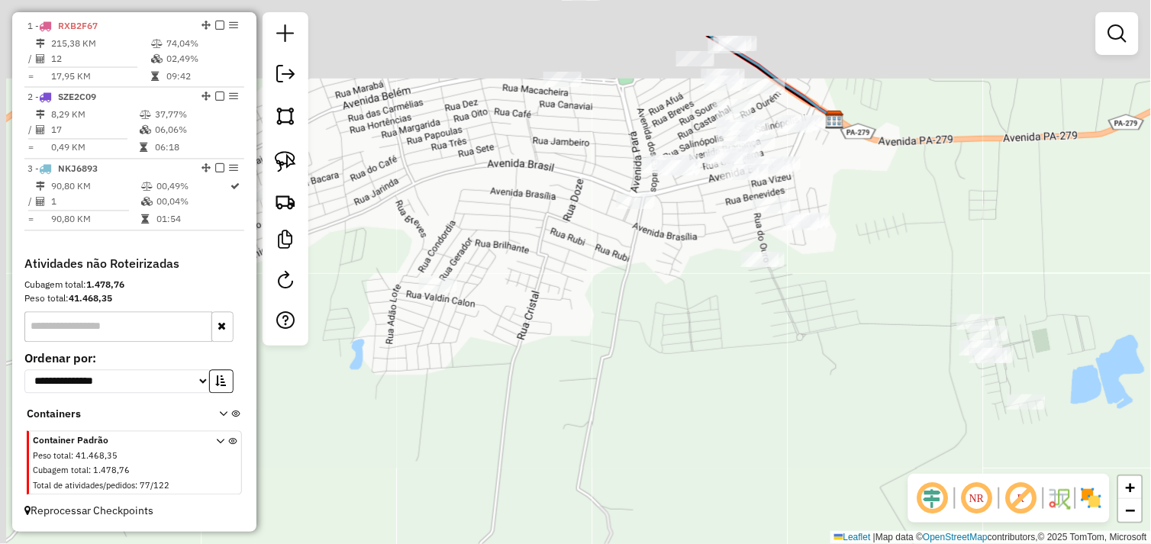
drag, startPoint x: 719, startPoint y: 237, endPoint x: 817, endPoint y: 288, distance: 111.3
click at [819, 291] on div "Janela de atendimento Grade de atendimento Capacidade Transportadoras Veículos …" at bounding box center [575, 272] width 1151 height 544
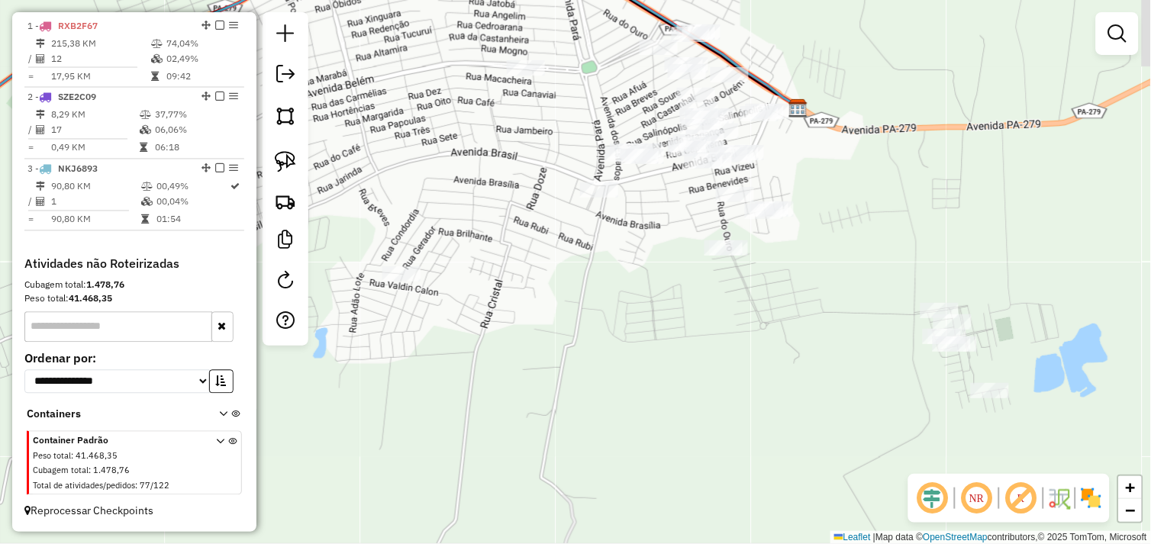
drag, startPoint x: 874, startPoint y: 259, endPoint x: 752, endPoint y: 225, distance: 126.1
click at [745, 219] on div "Janela de atendimento Grade de atendimento Capacidade Transportadoras Veículos …" at bounding box center [575, 272] width 1151 height 544
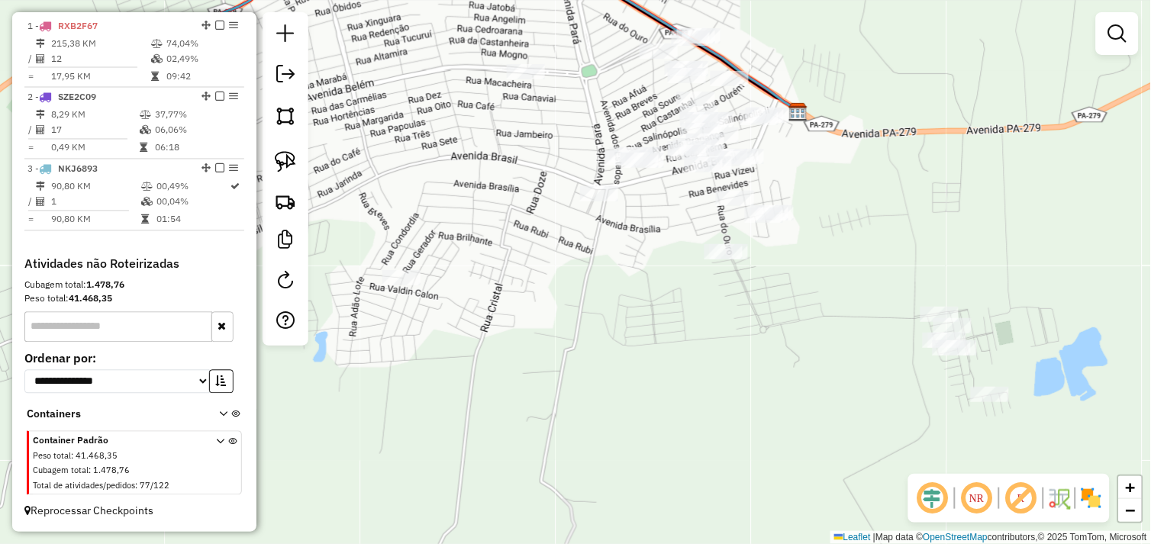
drag, startPoint x: 657, startPoint y: 261, endPoint x: 778, endPoint y: 300, distance: 127.4
click at [781, 301] on div "Janela de atendimento Grade de atendimento Capacidade Transportadoras Veículos …" at bounding box center [575, 272] width 1151 height 544
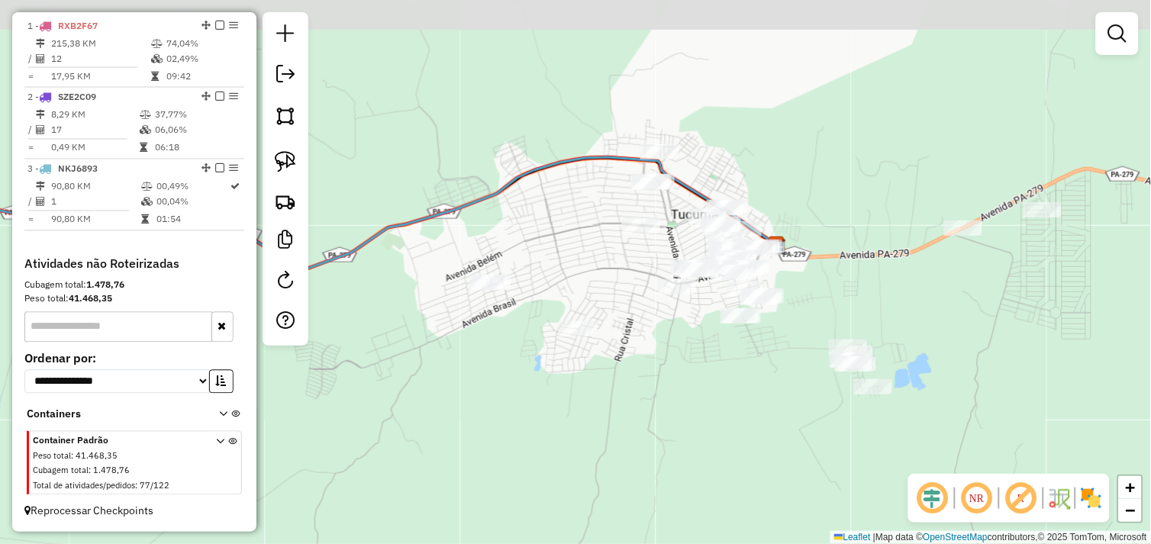
drag, startPoint x: 676, startPoint y: 337, endPoint x: 685, endPoint y: 365, distance: 28.7
click at [685, 365] on div "Janela de atendimento Grade de atendimento Capacidade Transportadoras Veículos …" at bounding box center [575, 272] width 1151 height 544
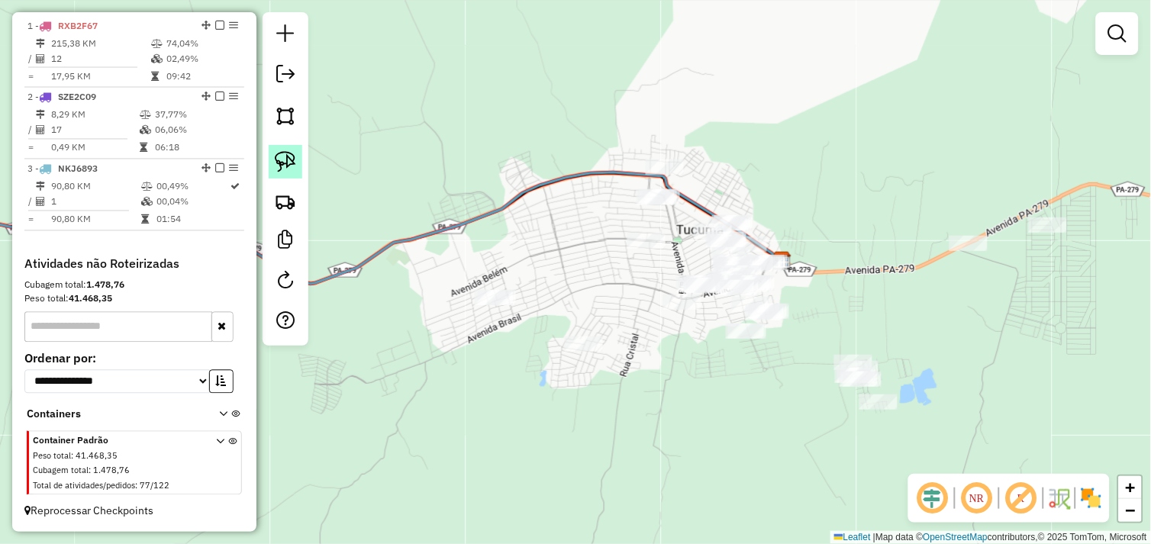
click at [282, 160] on img at bounding box center [285, 161] width 21 height 21
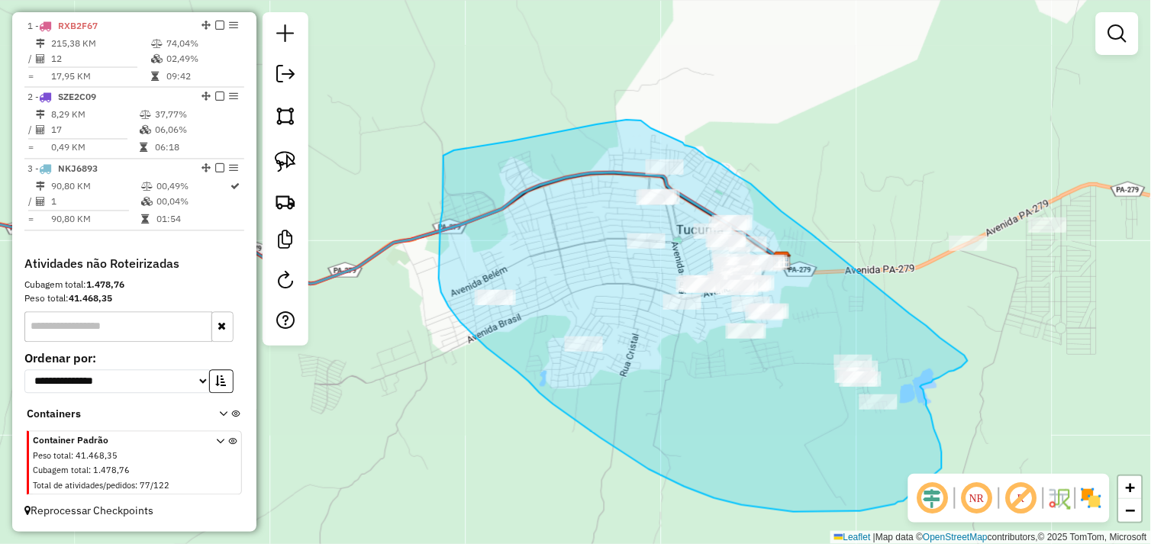
drag, startPoint x: 640, startPoint y: 121, endPoint x: 651, endPoint y: 128, distance: 13.8
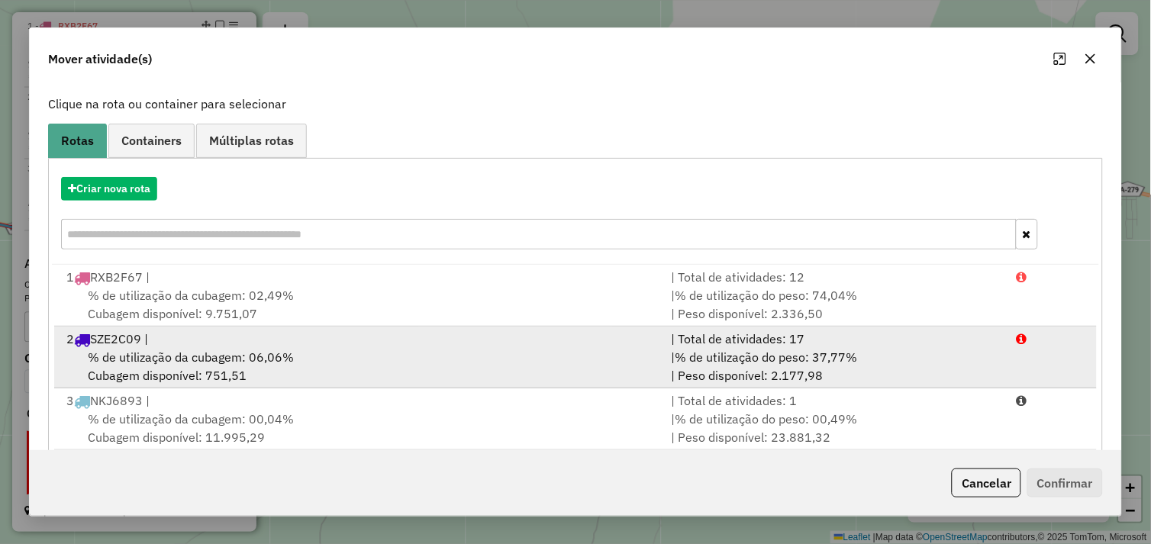
scroll to position [111, 0]
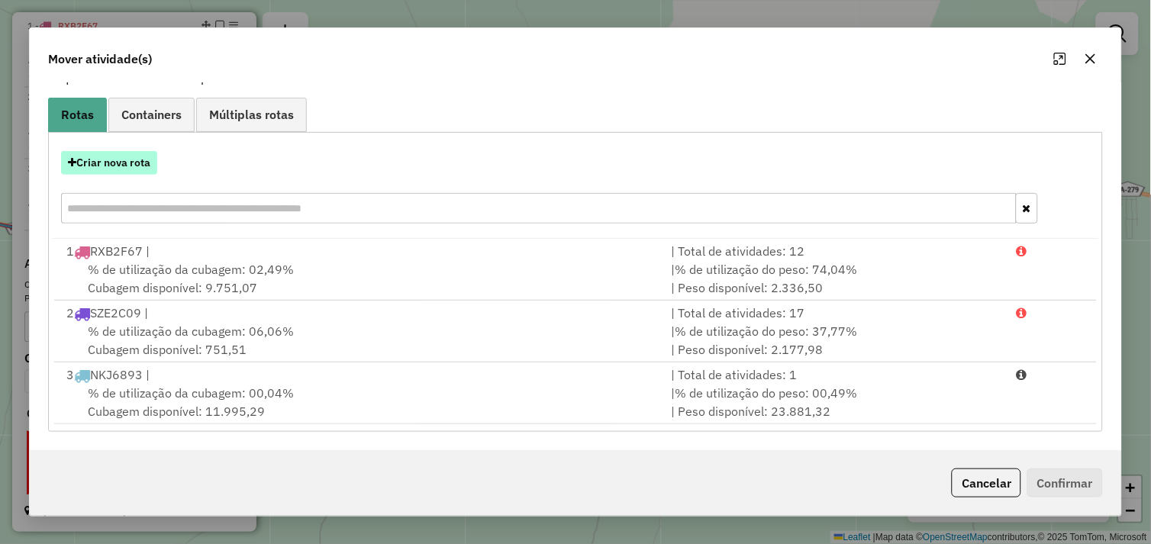
click at [130, 160] on button "Criar nova rota" at bounding box center [109, 163] width 96 height 24
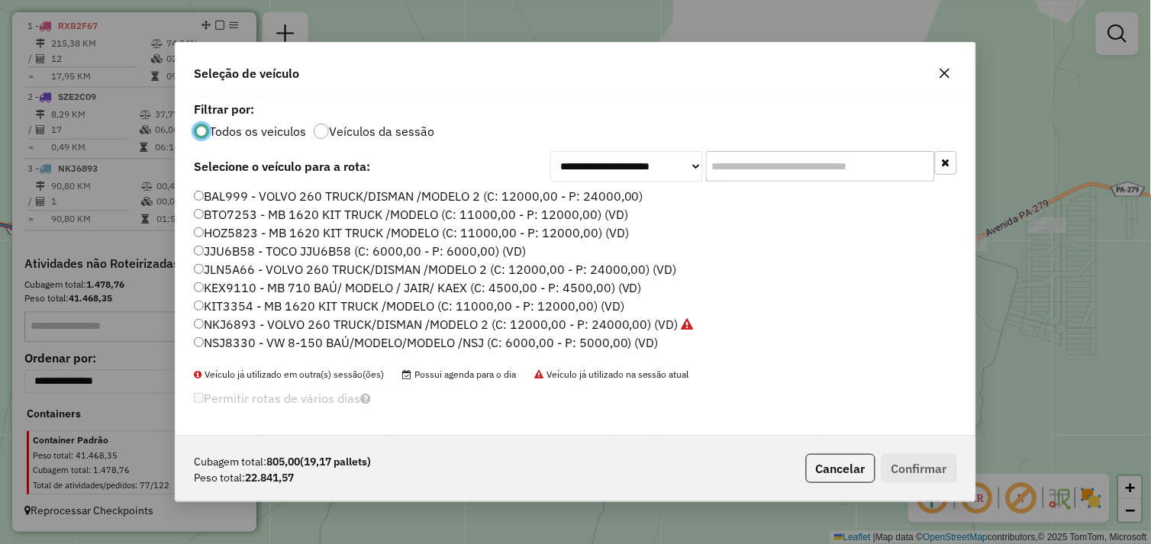
scroll to position [8, 4]
click at [187, 194] on div "BAL999 - VOLVO 260 TRUCK/DISMAN /MODELO 2 (C: 12000,00 - P: 24000,00) BTO7253 -…" at bounding box center [575, 278] width 781 height 180
click at [204, 194] on label "BAL999 - VOLVO 260 TRUCK/DISMAN /MODELO 2 (C: 12000,00 - P: 24000,00)" at bounding box center [418, 196] width 449 height 18
click at [204, 195] on label "BAL999 - VOLVO 260 TRUCK/DISMAN /MODELO 2 (C: 12000,00 - P: 24000,00)" at bounding box center [418, 196] width 449 height 18
click at [929, 477] on button "Confirmar" at bounding box center [919, 468] width 76 height 29
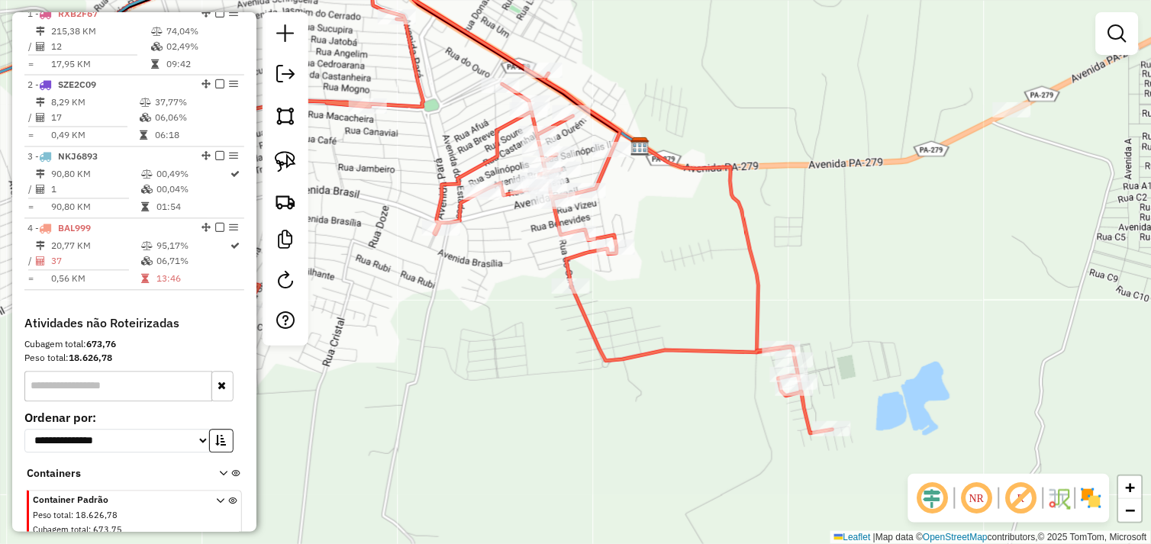
drag, startPoint x: 743, startPoint y: 382, endPoint x: 497, endPoint y: 310, distance: 256.2
click at [461, 299] on div "Janela de atendimento Grade de atendimento Capacidade Transportadoras Veículos …" at bounding box center [575, 272] width 1151 height 544
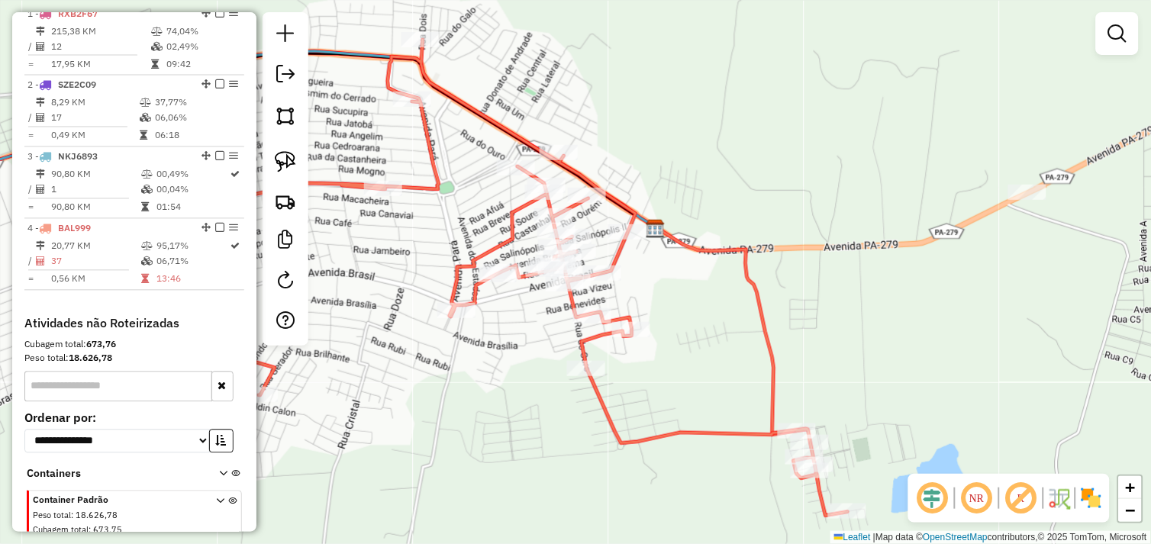
drag, startPoint x: 716, startPoint y: 208, endPoint x: 574, endPoint y: 288, distance: 163.0
click at [559, 292] on div "Janela de atendimento Grade de atendimento Capacidade Transportadoras Veículos …" at bounding box center [575, 272] width 1151 height 544
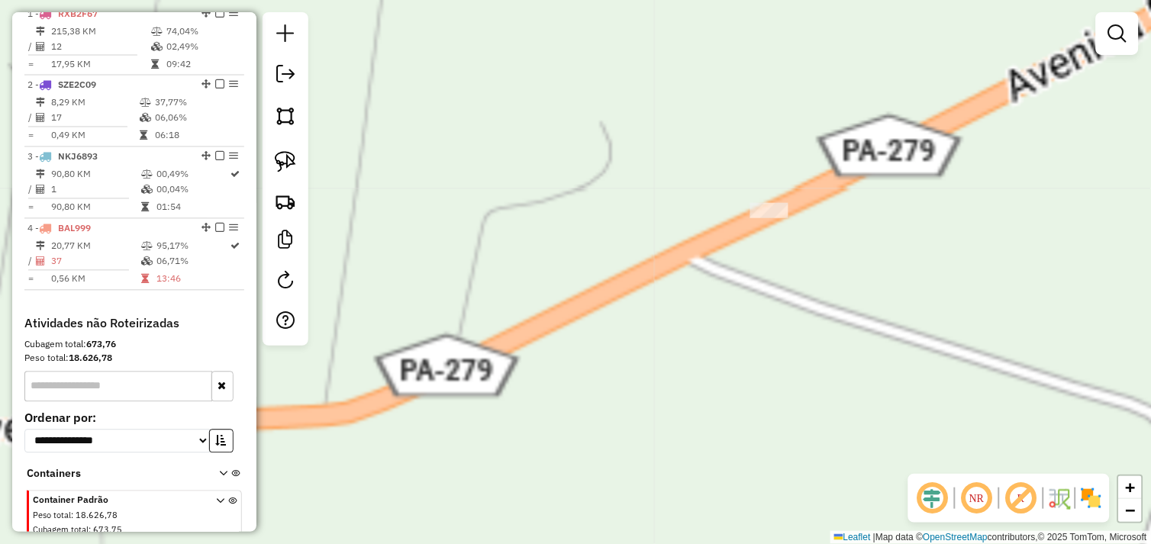
drag, startPoint x: 873, startPoint y: 235, endPoint x: 820, endPoint y: 253, distance: 55.5
click at [860, 345] on div "Janela de atendimento Grade de atendimento Capacidade Transportadoras Veículos …" at bounding box center [575, 272] width 1151 height 544
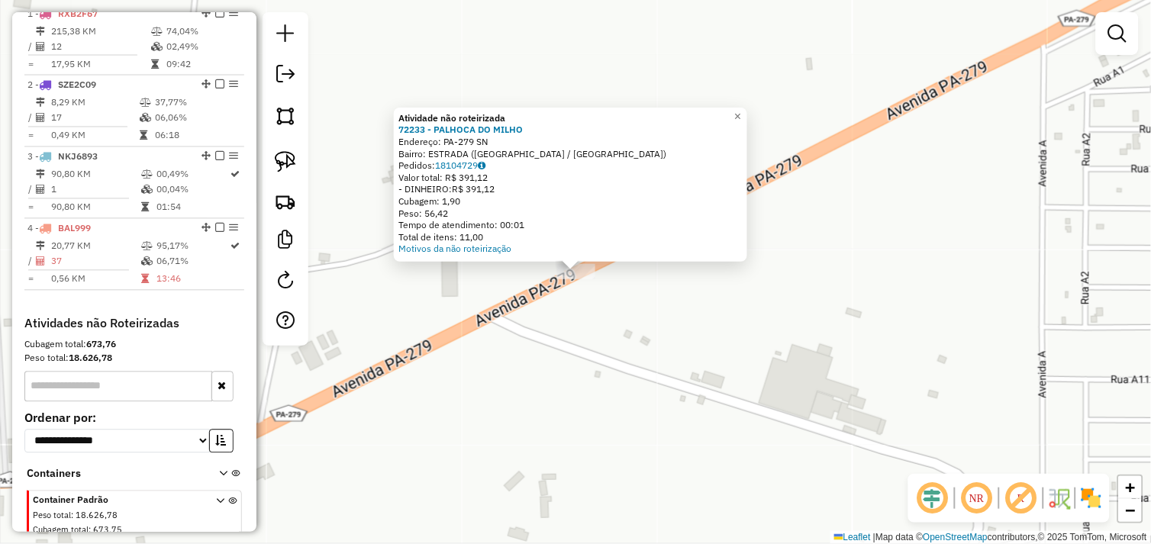
click at [965, 187] on div "Atividade não roteirizada 72233 - PALHOCA DO MILHO Endereço: PA-279 SN Bairro: …" at bounding box center [575, 272] width 1151 height 544
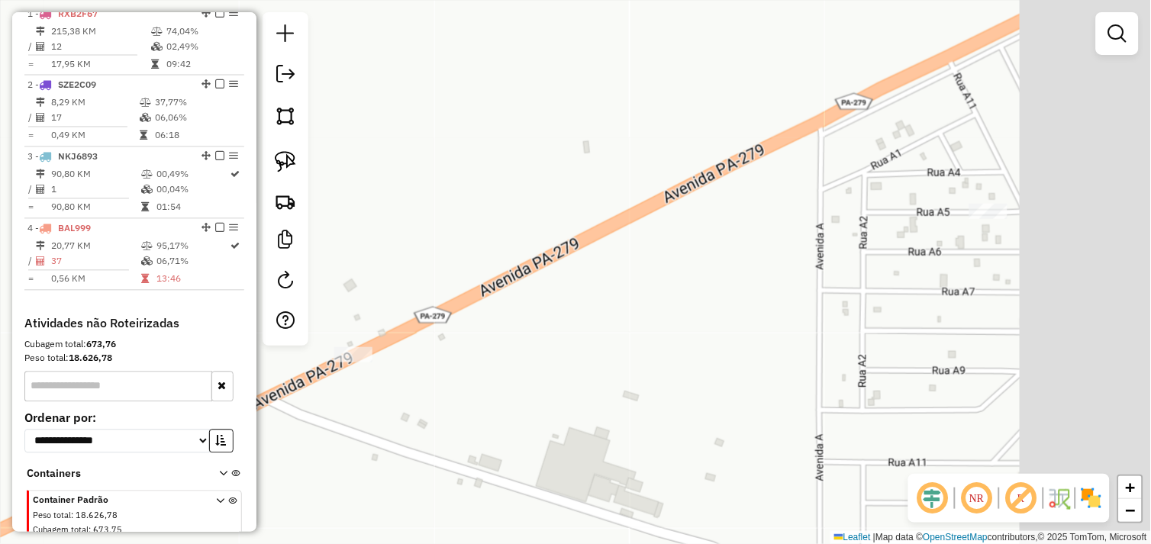
drag, startPoint x: 984, startPoint y: 159, endPoint x: 577, endPoint y: 260, distance: 420.0
click at [577, 261] on div "Janela de atendimento Grade de atendimento Capacidade Transportadoras Veículos …" at bounding box center [575, 272] width 1151 height 544
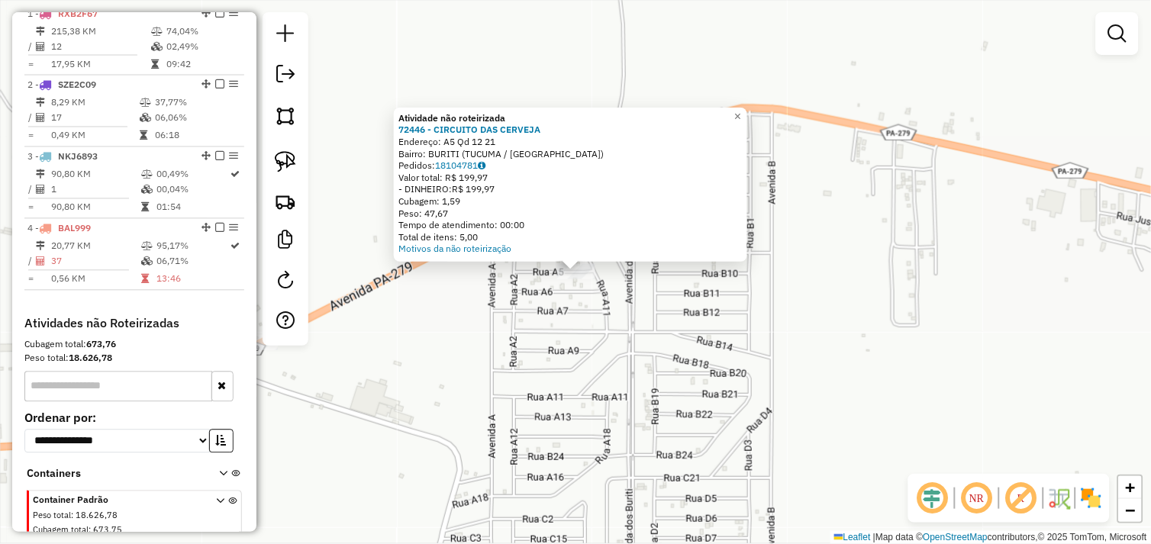
click at [621, 322] on div "Atividade não roteirizada 72446 - CIRCUITO DAS CERVEJA Endereço: A5 Qd 12 21 Ba…" at bounding box center [575, 272] width 1151 height 544
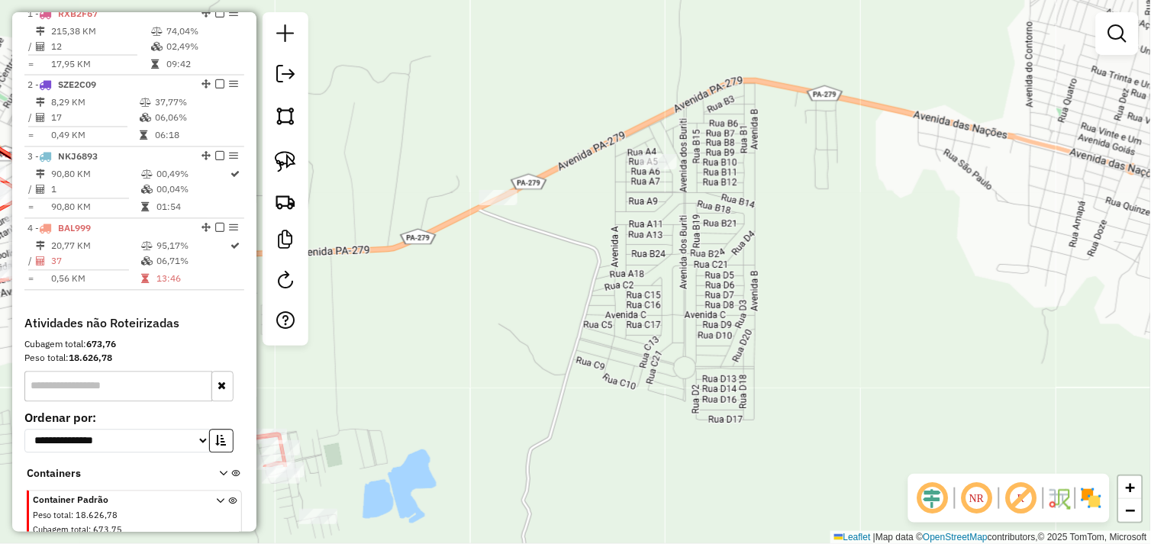
drag, startPoint x: 746, startPoint y: 391, endPoint x: 832, endPoint y: 327, distance: 106.8
click at [832, 327] on div "Janela de atendimento Grade de atendimento Capacidade Transportadoras Veículos …" at bounding box center [575, 272] width 1151 height 544
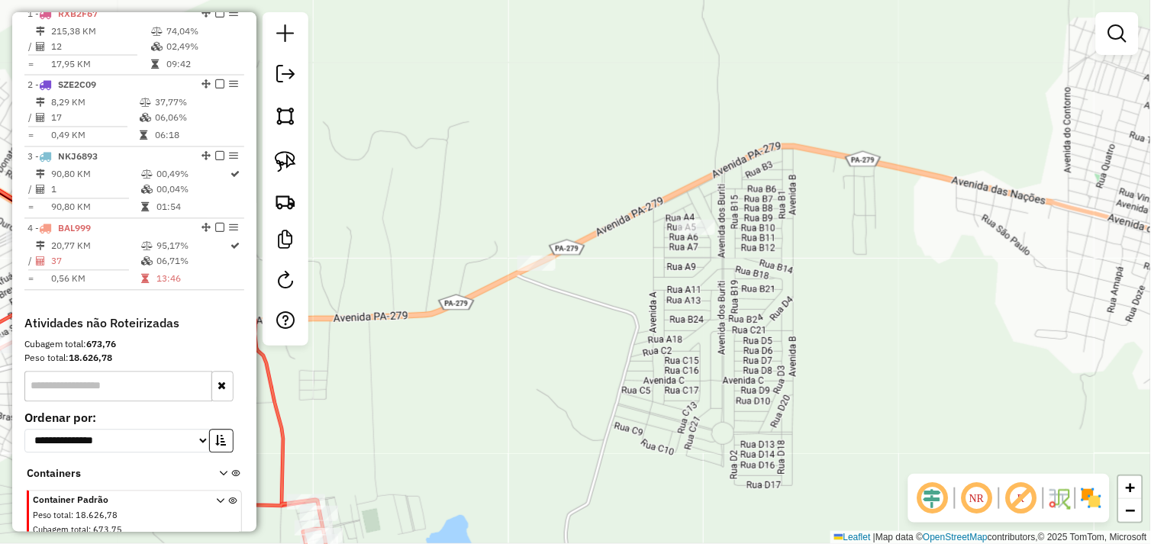
drag, startPoint x: 285, startPoint y: 153, endPoint x: 319, endPoint y: 179, distance: 42.6
click at [285, 153] on img at bounding box center [285, 161] width 21 height 21
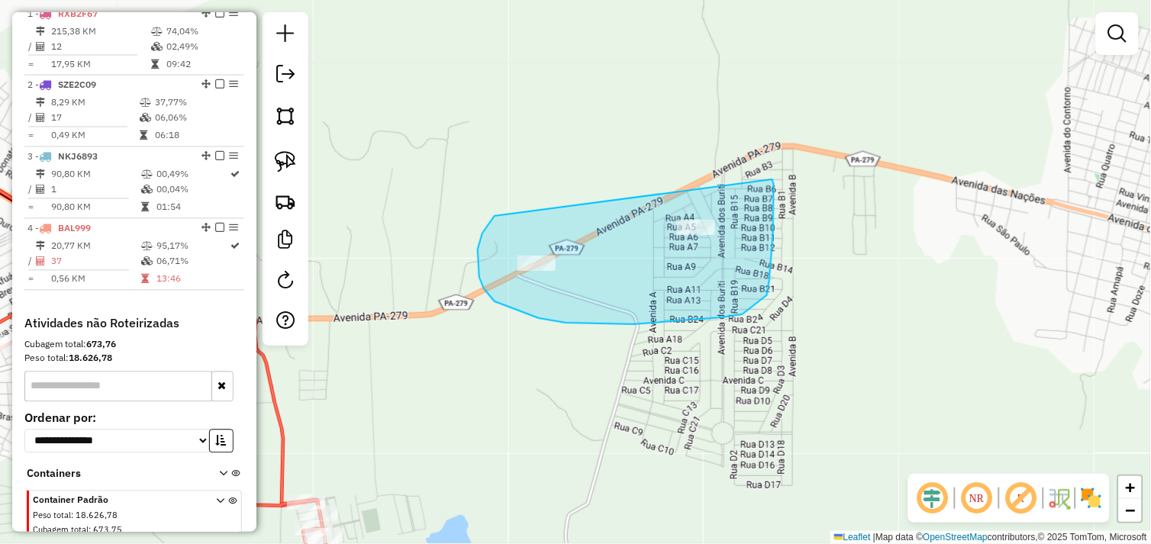
drag, startPoint x: 482, startPoint y: 234, endPoint x: 539, endPoint y: 197, distance: 67.3
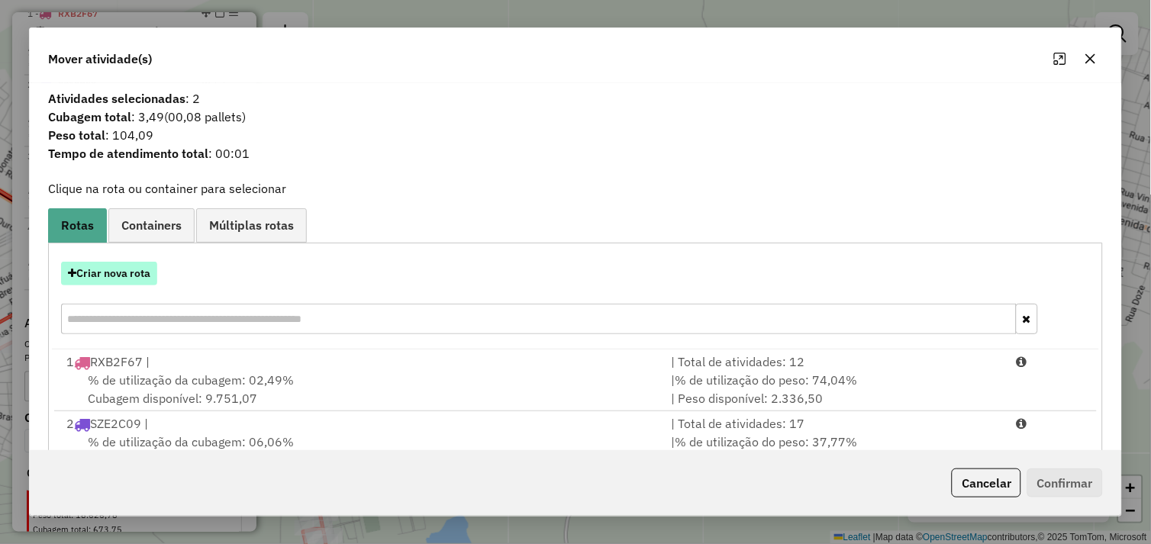
click at [134, 273] on button "Criar nova rota" at bounding box center [109, 274] width 96 height 24
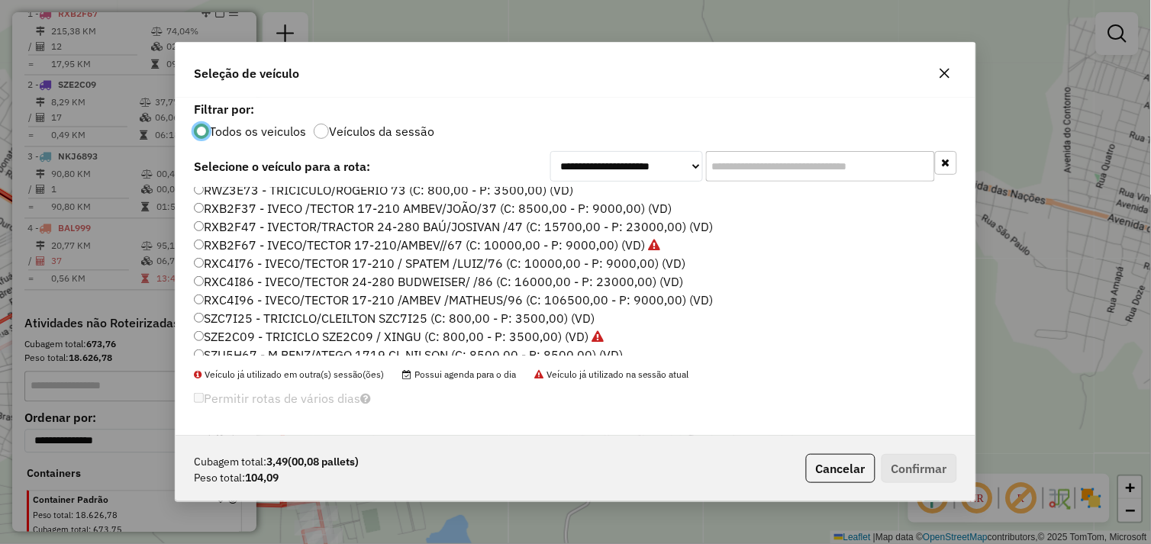
scroll to position [217, 0]
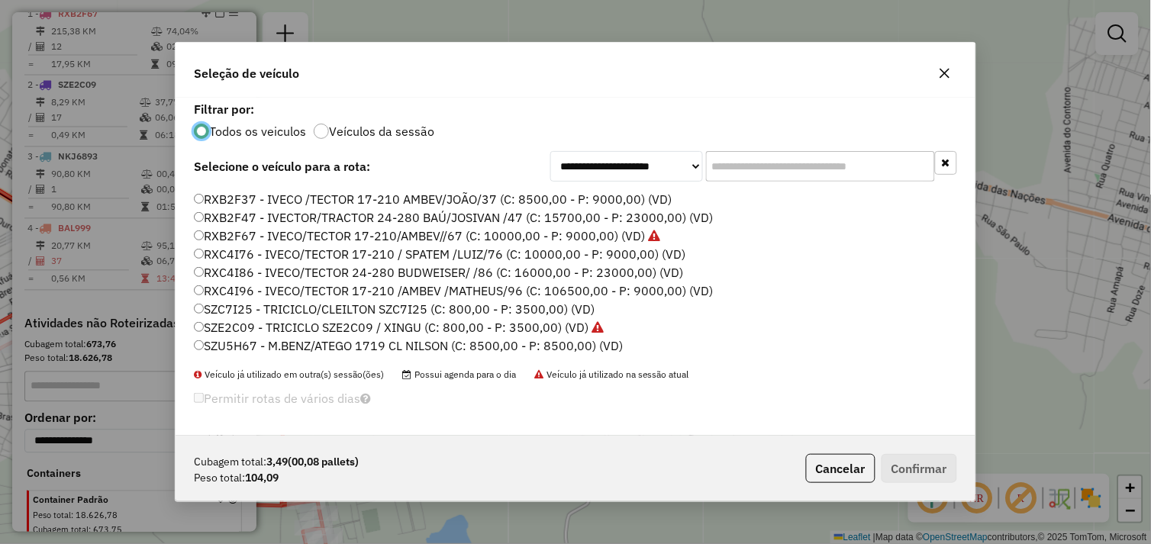
click at [194, 313] on div "BAL999 - VOLVO 260 TRUCK/DISMAN /MODELO 2 (C: 12000,00 - P: 24000,00) BTO7253 -…" at bounding box center [575, 278] width 781 height 180
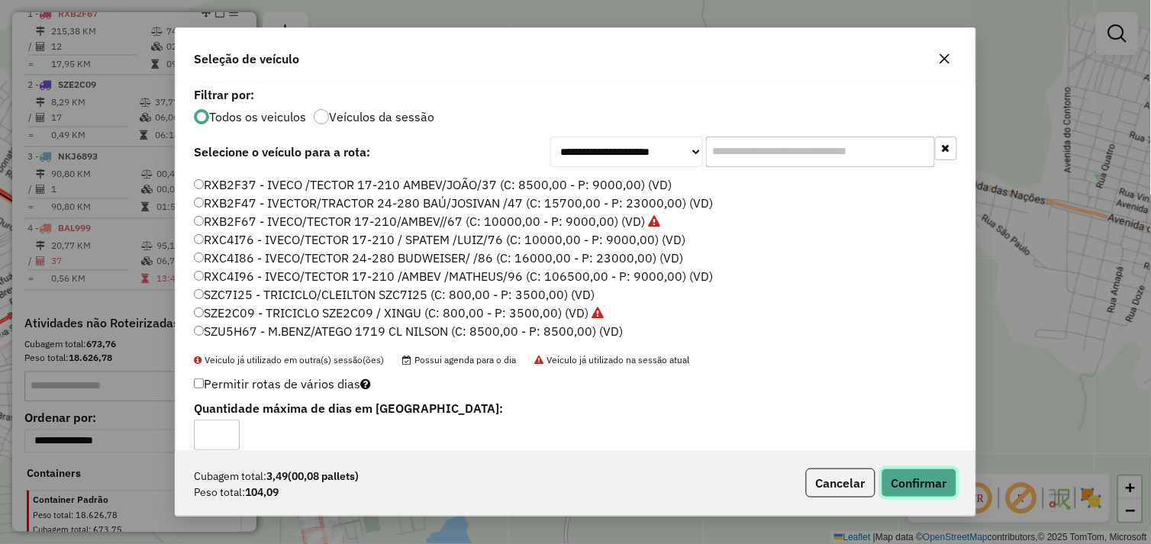
click at [919, 492] on button "Confirmar" at bounding box center [919, 483] width 76 height 29
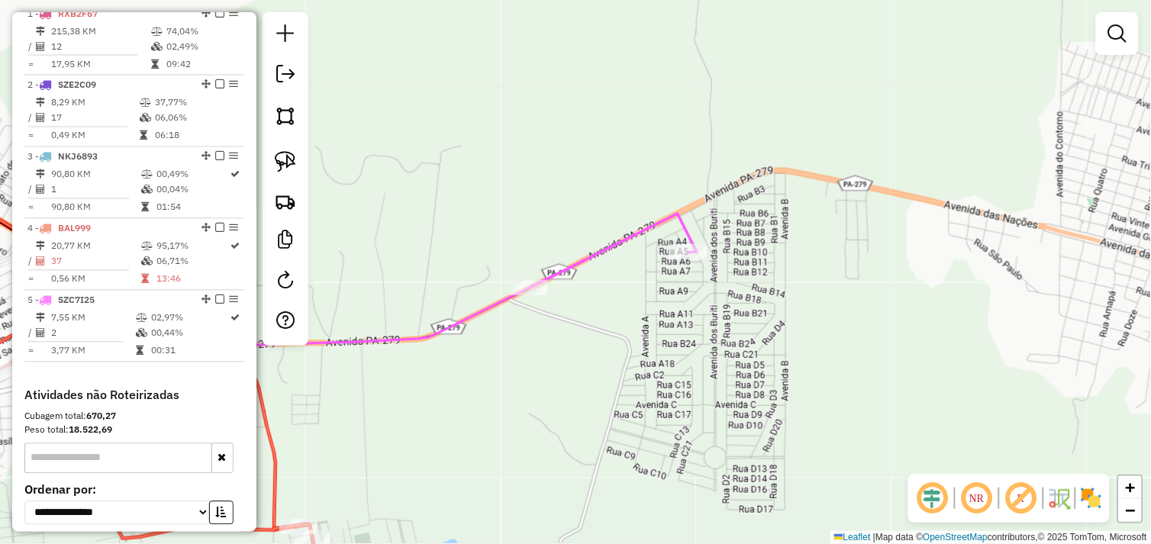
drag, startPoint x: 620, startPoint y: 325, endPoint x: 611, endPoint y: 359, distance: 35.4
click at [611, 359] on div "Janela de atendimento Grade de atendimento Capacidade Transportadoras Veículos …" at bounding box center [575, 272] width 1151 height 544
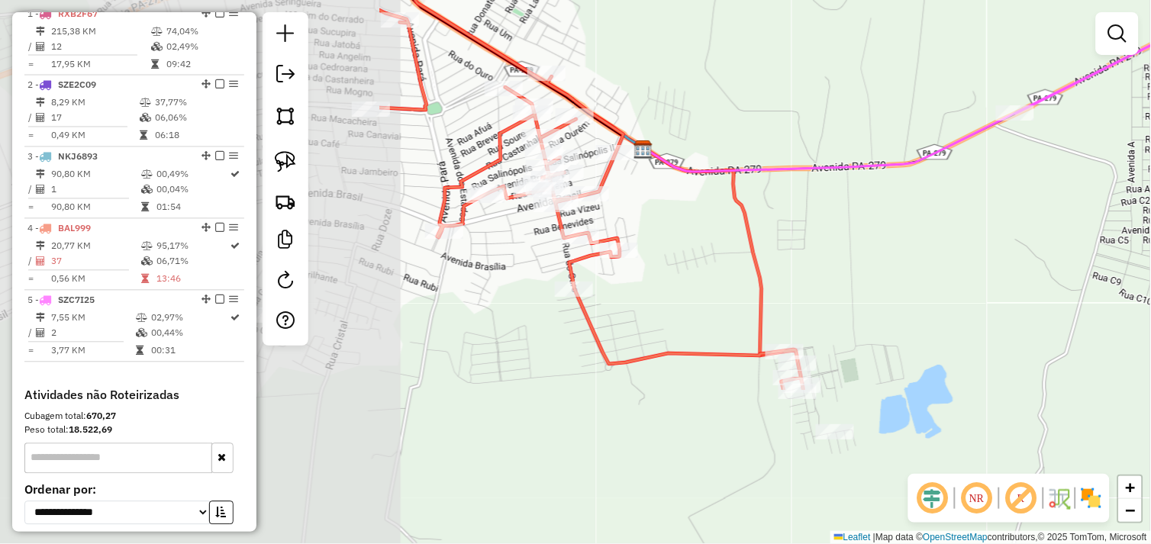
drag, startPoint x: 565, startPoint y: 372, endPoint x: 904, endPoint y: 223, distance: 370.4
click at [1011, 183] on div "Janela de atendimento Grade de atendimento Capacidade Transportadoras Veículos …" at bounding box center [575, 272] width 1151 height 544
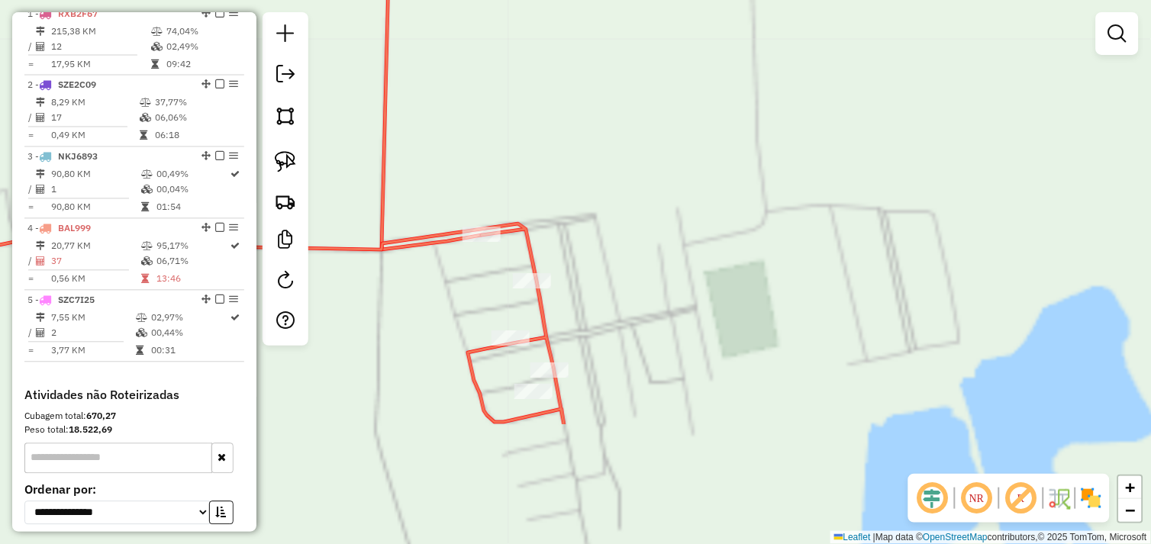
drag, startPoint x: 851, startPoint y: 334, endPoint x: 760, endPoint y: 81, distance: 269.1
click at [764, 81] on div "Janela de atendimento Grade de atendimento Capacidade Transportadoras Veículos …" at bounding box center [575, 272] width 1151 height 544
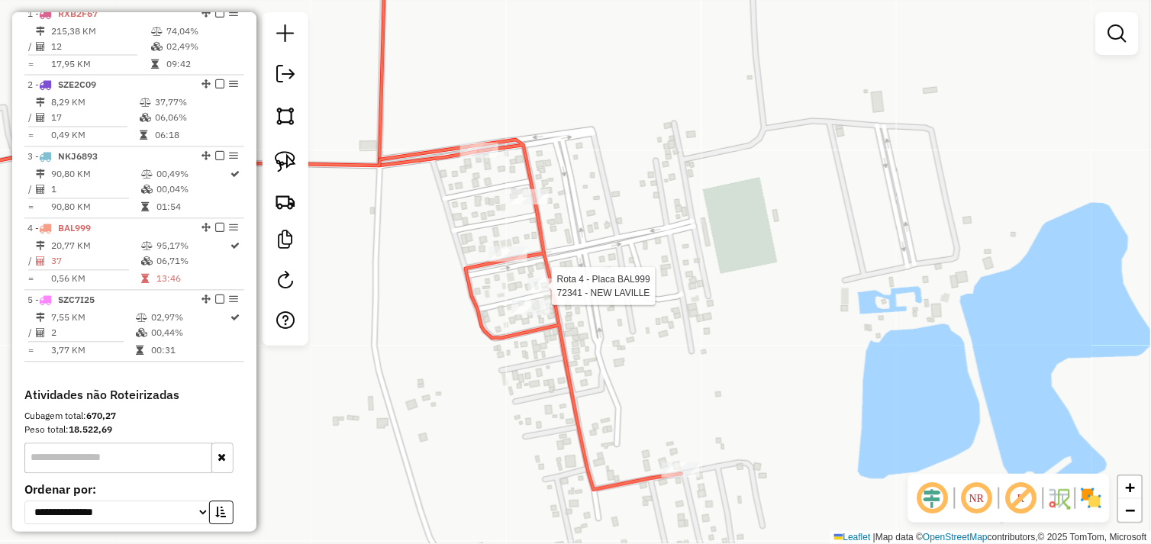
select select "*********"
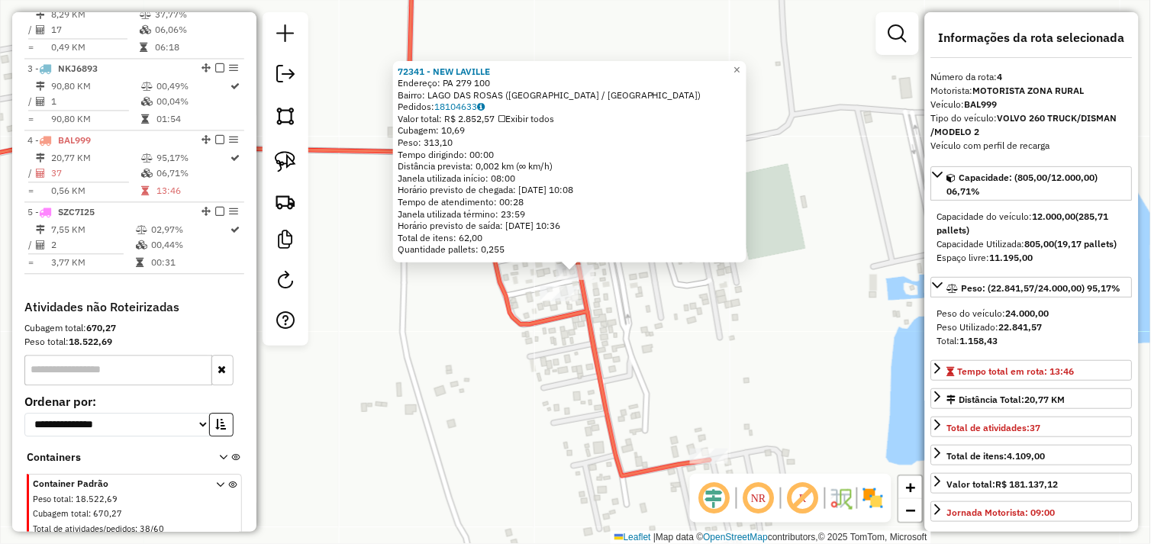
scroll to position [729, 0]
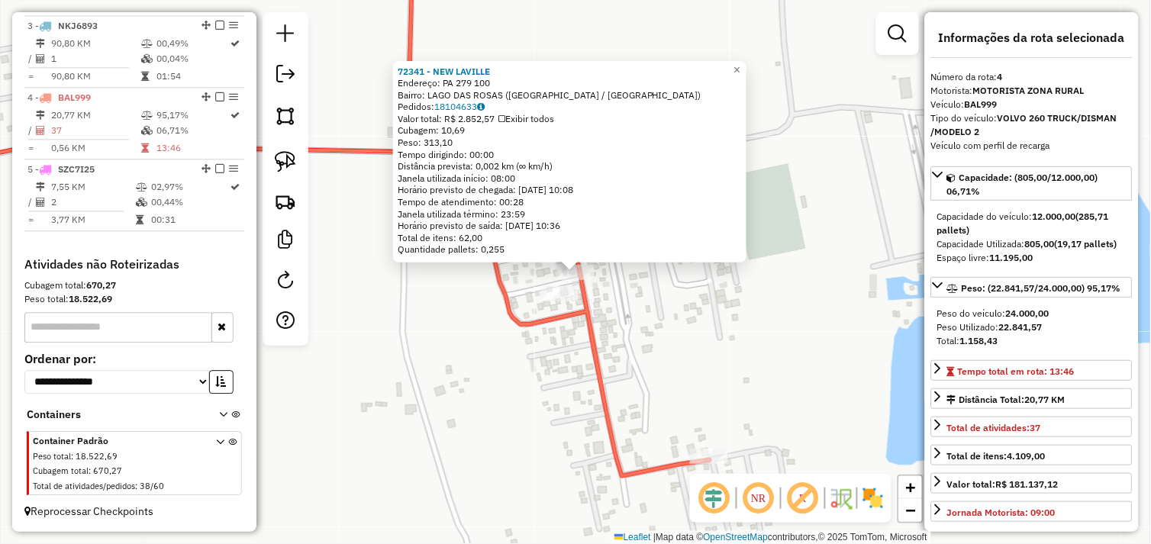
click at [743, 345] on div "72341 - NEW LAVILLE Endereço: PA 279 100 Bairro: LAGO DAS ROSAS (TUCUMA / PA) P…" at bounding box center [575, 272] width 1151 height 544
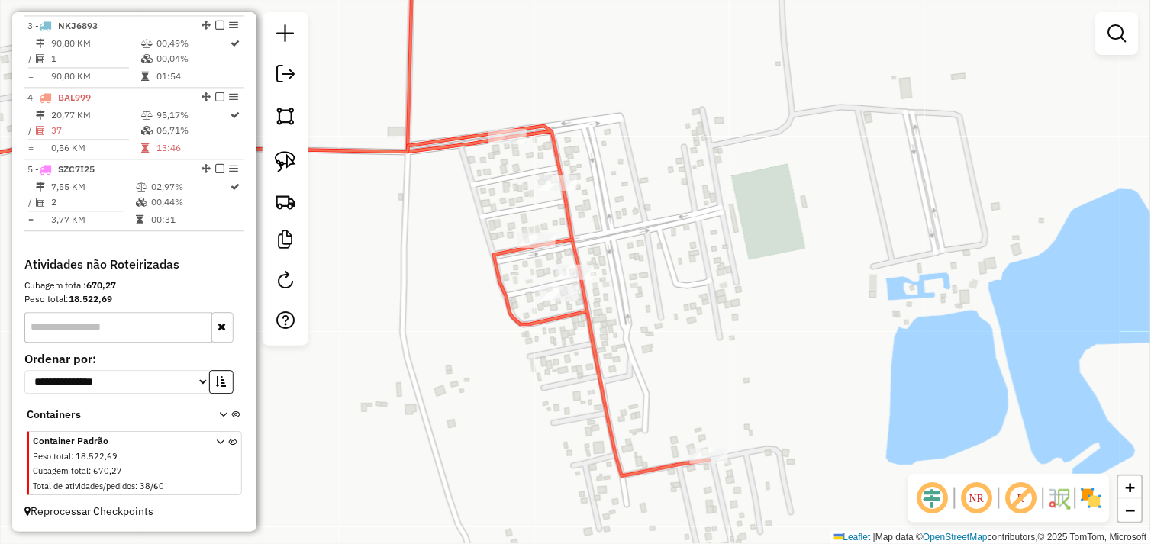
click at [718, 469] on div "Janela de atendimento Grade de atendimento Capacidade Transportadoras Veículos …" at bounding box center [575, 272] width 1151 height 544
select select "*********"
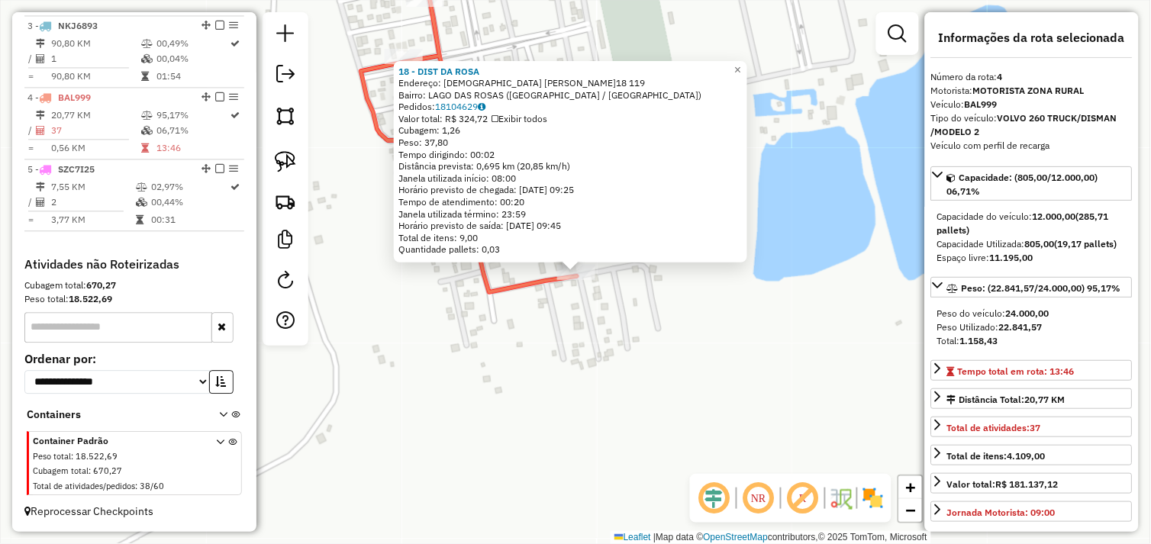
click at [622, 337] on div "18 - DIST DA ROSA Endereço: PASTOR ARIOMAR Q.18 119 Bairro: LAGO DAS ROSAS (TUC…" at bounding box center [575, 272] width 1151 height 544
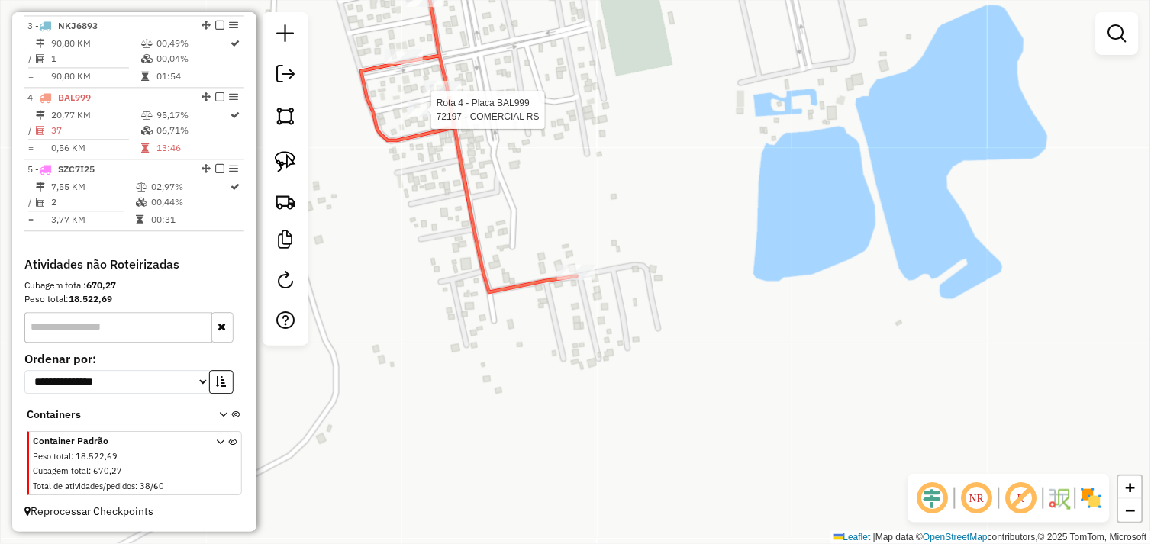
select select "*********"
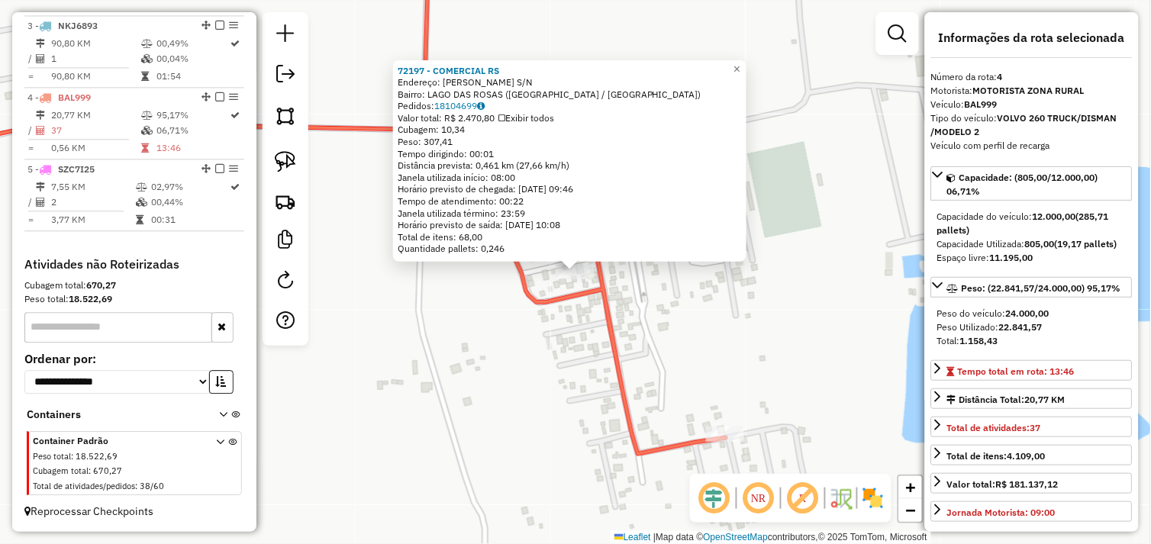
click at [647, 321] on div "72197 - COMERCIAL RS Endereço: JOAQUIM MAGALHAES S/N Bairro: LAGO DAS ROSAS (TU…" at bounding box center [575, 272] width 1151 height 544
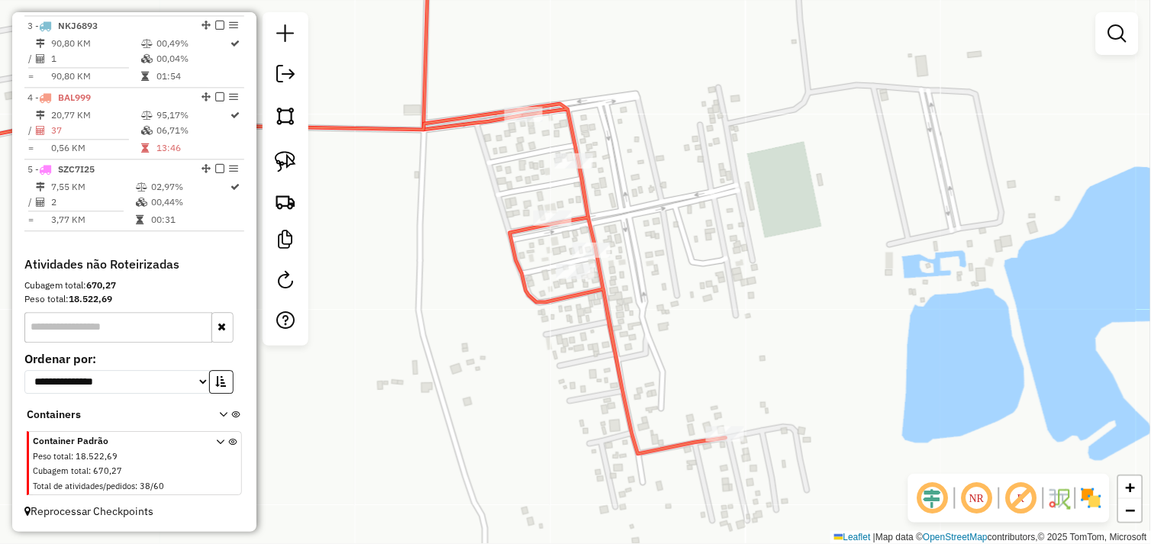
select select "*********"
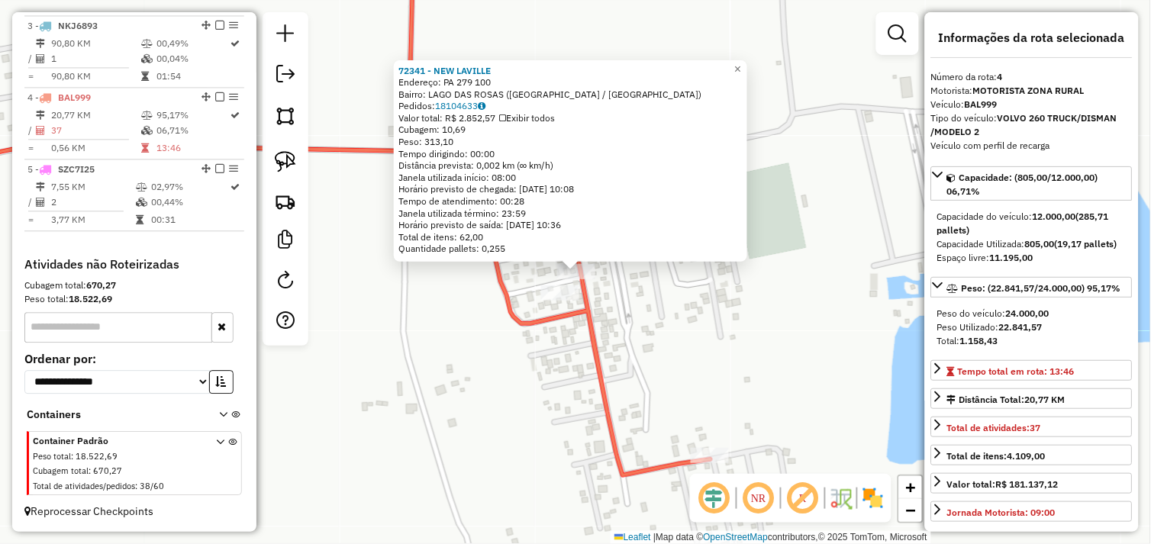
click at [659, 293] on div "72341 - NEW LAVILLE Endereço: PA 279 100 Bairro: LAGO DAS ROSAS (TUCUMA / PA) P…" at bounding box center [575, 272] width 1151 height 544
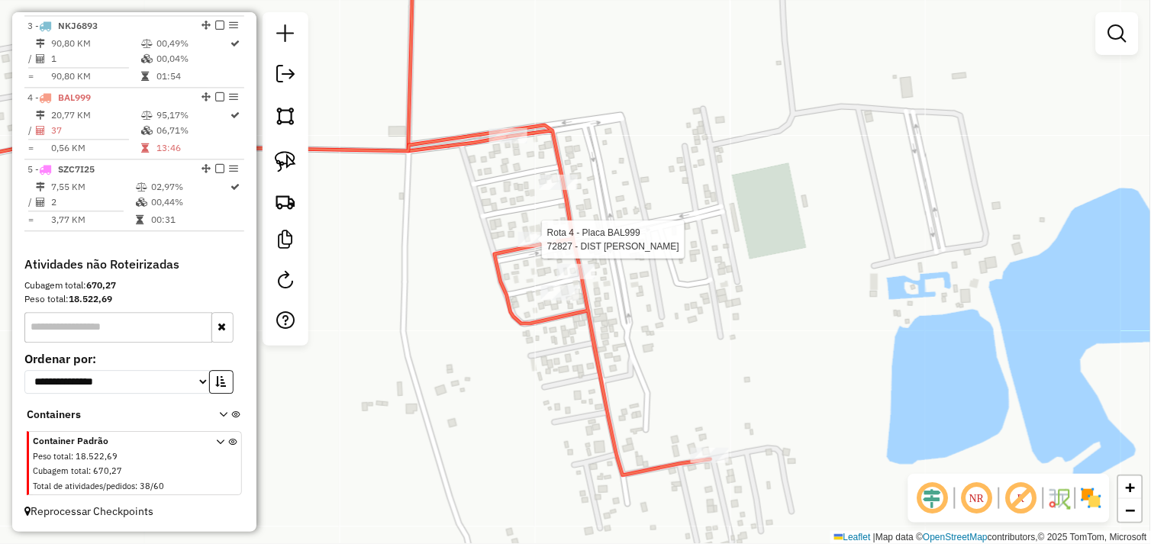
select select "*********"
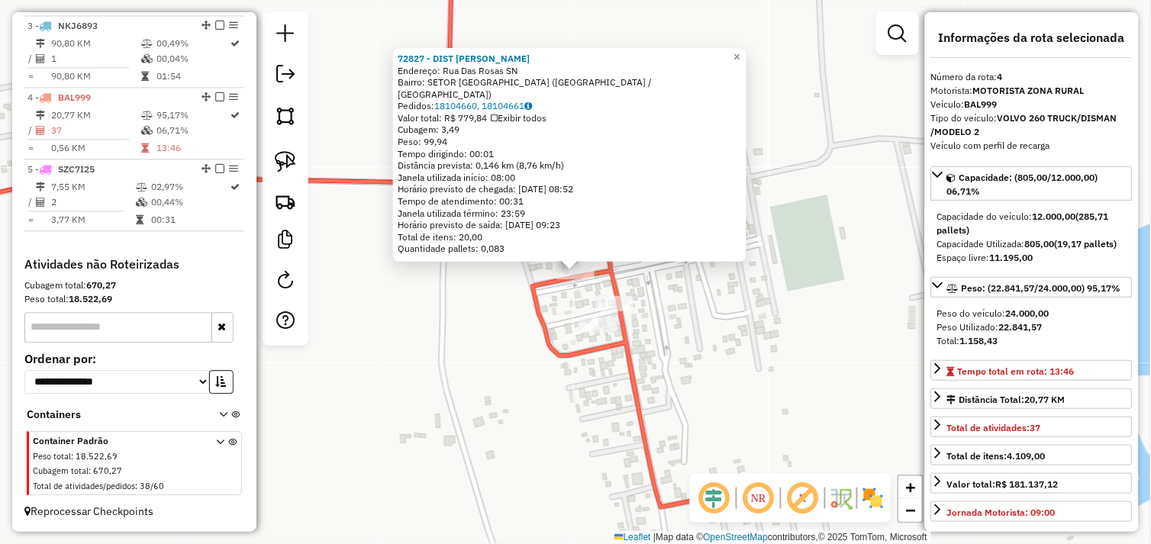
click at [691, 317] on div "72827 - DIST HELO MORAES Endereço: Rua Das Rosas SN Bairro: SETOR LAGO DAS ROSA…" at bounding box center [575, 272] width 1151 height 544
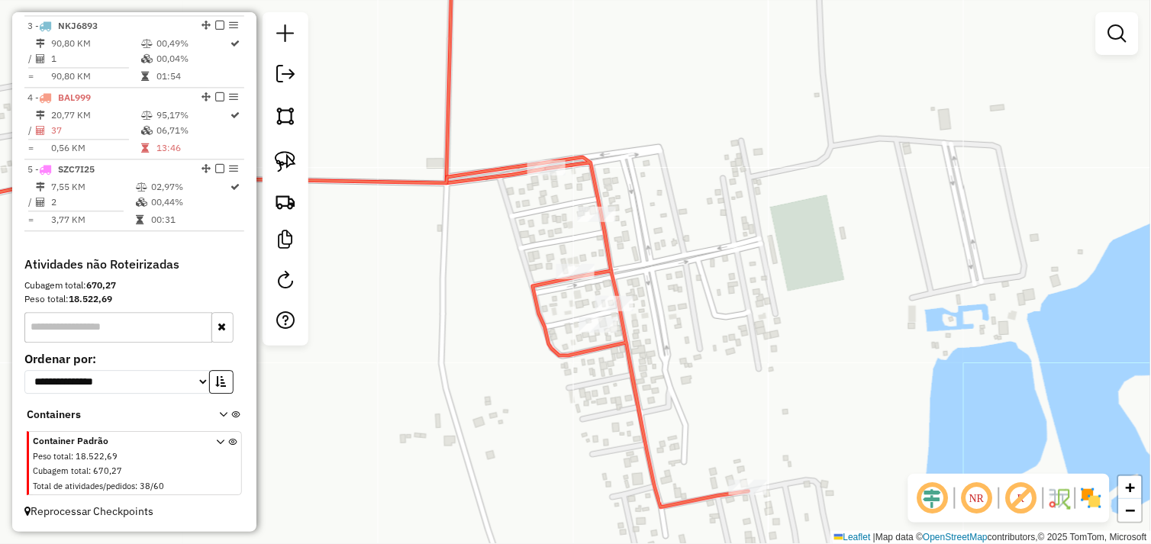
select select "*********"
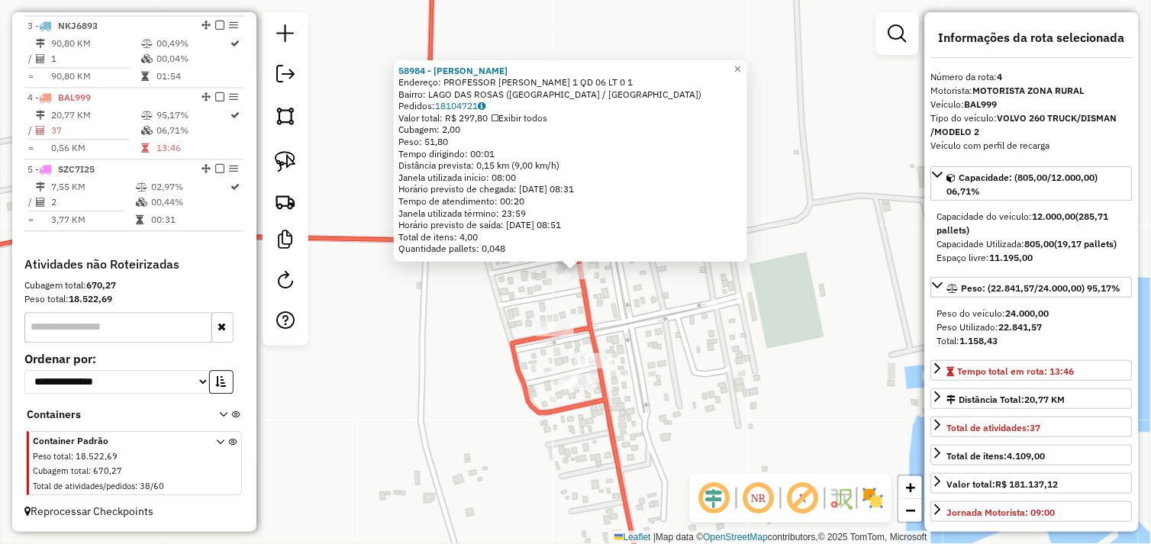
click at [673, 315] on div "58984 - FRANCISCO LAGO DAS Endereço: PROFESSOR FONSECA 1 QD 06 LT 0 1 Bairro: L…" at bounding box center [575, 272] width 1151 height 544
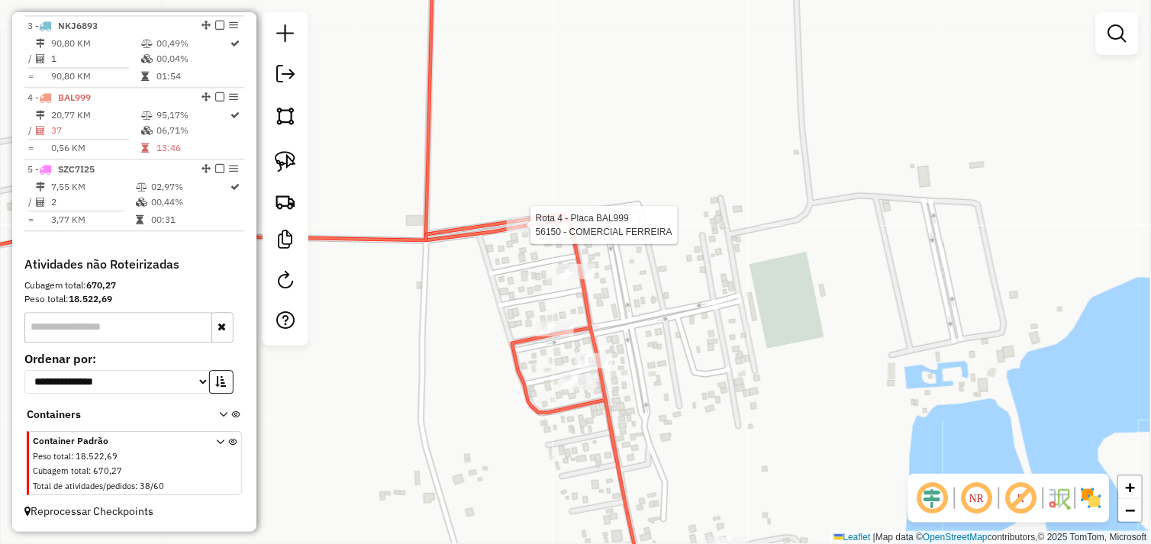
select select "*********"
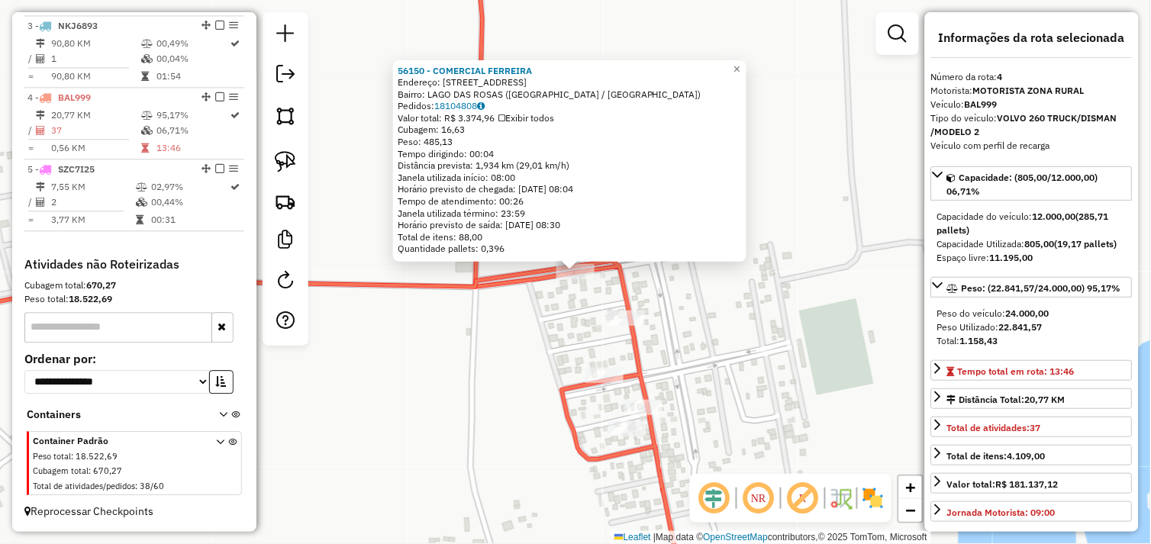
click at [702, 301] on div "56150 - COMERCIAL FERREIRA Endereço: AVENIDA CESARIO 720 Bairro: LAGO DAS ROSAS…" at bounding box center [575, 272] width 1151 height 544
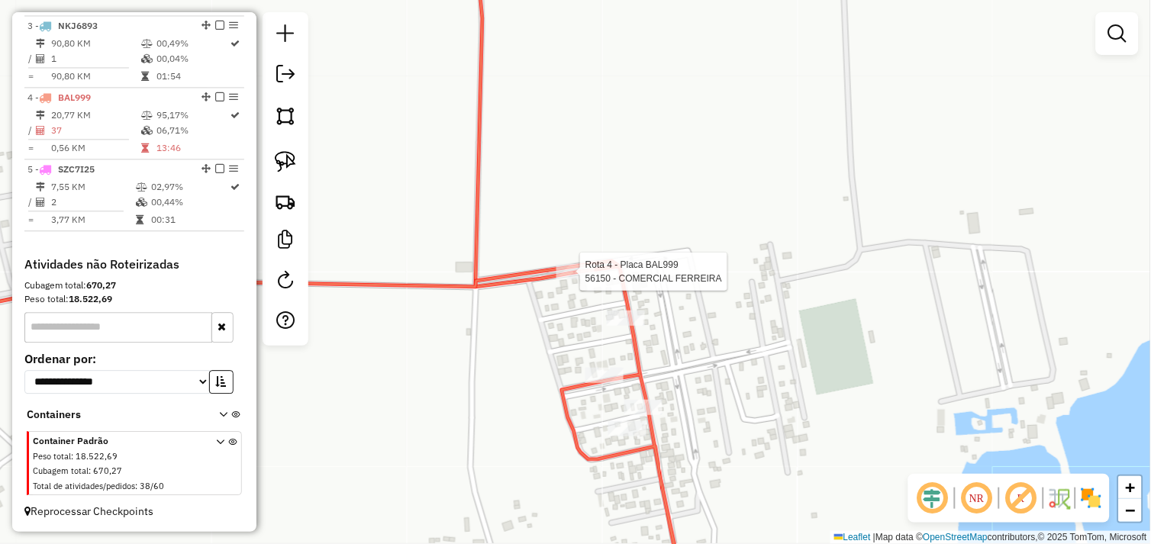
select select "*********"
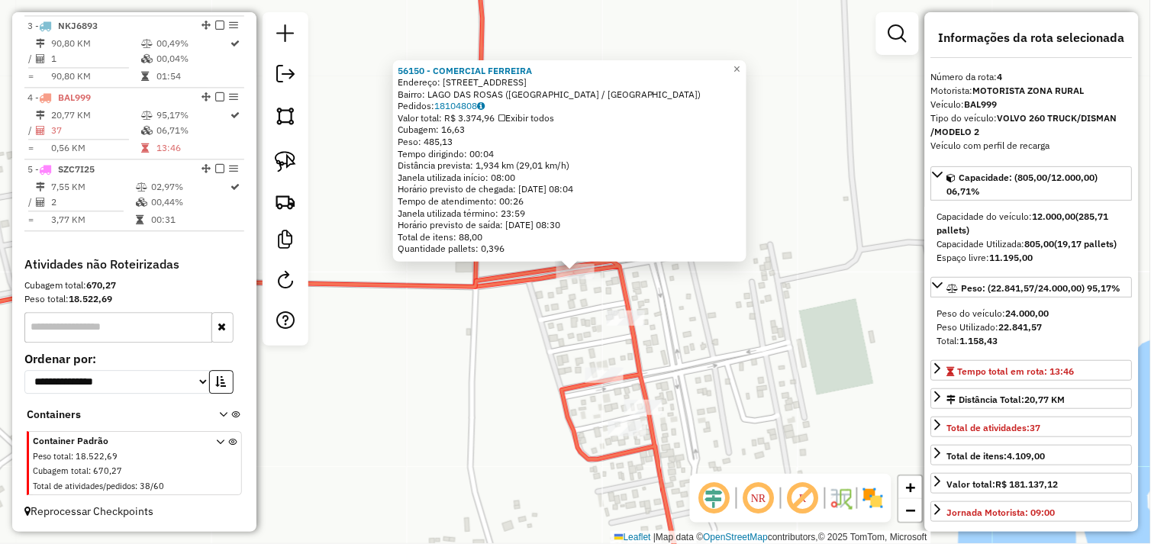
click at [701, 321] on div "56150 - COMERCIAL FERREIRA Endereço: AVENIDA CESARIO 720 Bairro: LAGO DAS ROSAS…" at bounding box center [575, 272] width 1151 height 544
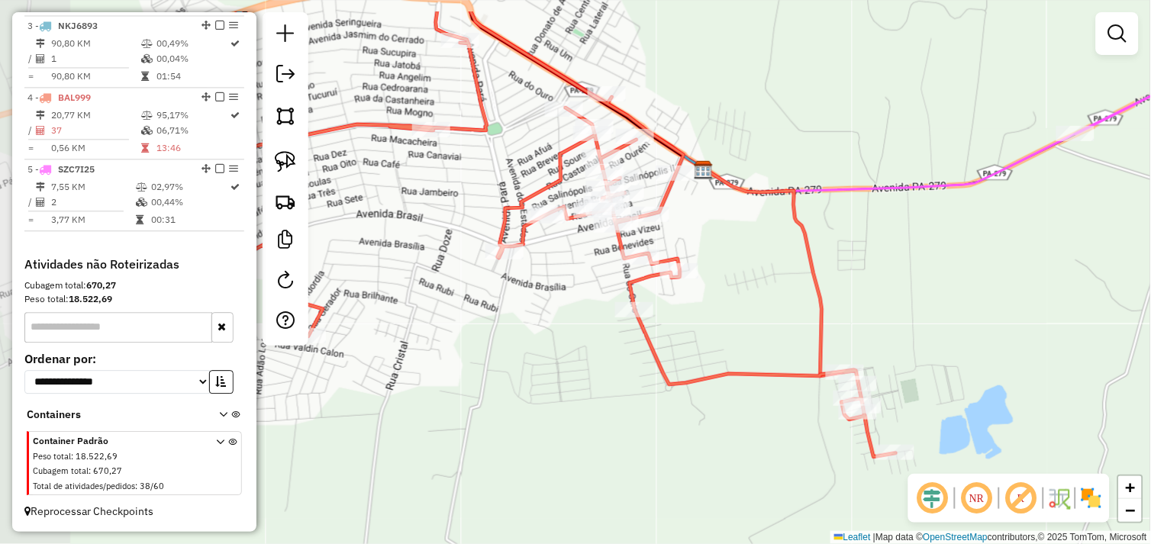
drag, startPoint x: 626, startPoint y: 263, endPoint x: 781, endPoint y: 322, distance: 166.4
click at [781, 322] on div "Janela de atendimento Grade de atendimento Capacidade Transportadoras Veículos …" at bounding box center [575, 272] width 1151 height 544
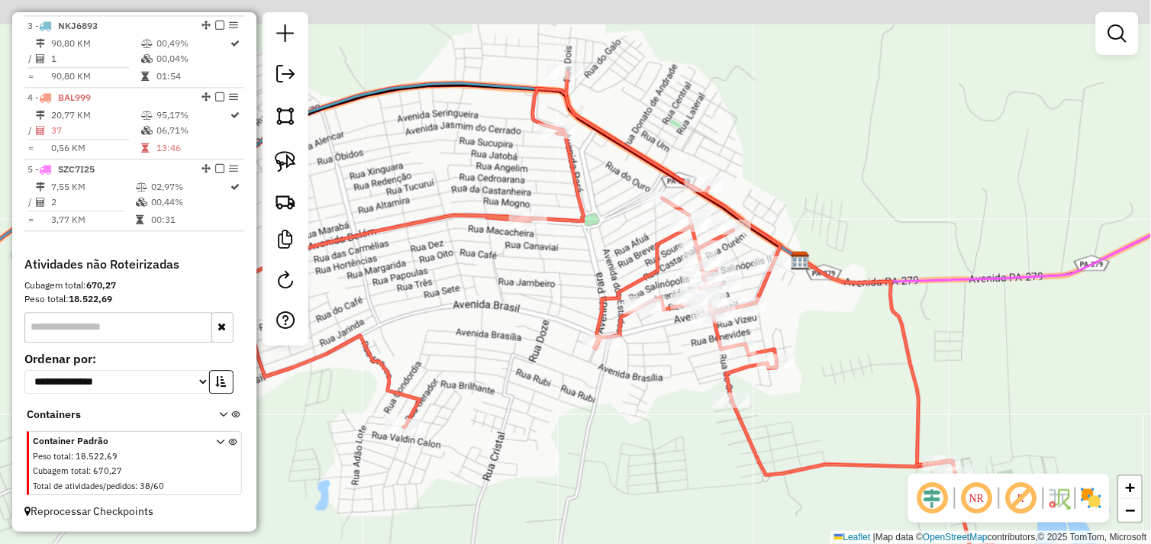
drag, startPoint x: 843, startPoint y: 369, endPoint x: 881, endPoint y: 406, distance: 52.3
click at [881, 406] on div "Janela de atendimento Grade de atendimento Capacidade Transportadoras Veículos …" at bounding box center [575, 272] width 1151 height 544
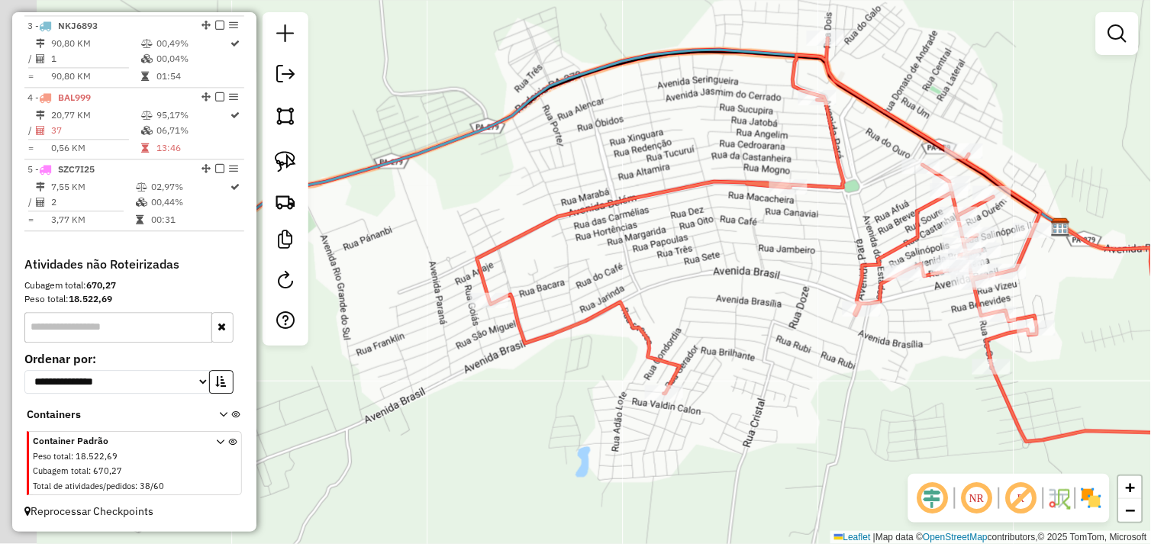
drag, startPoint x: 754, startPoint y: 287, endPoint x: 839, endPoint y: 261, distance: 89.3
click at [839, 261] on div "Janela de atendimento Grade de atendimento Capacidade Transportadoras Veículos …" at bounding box center [575, 272] width 1151 height 544
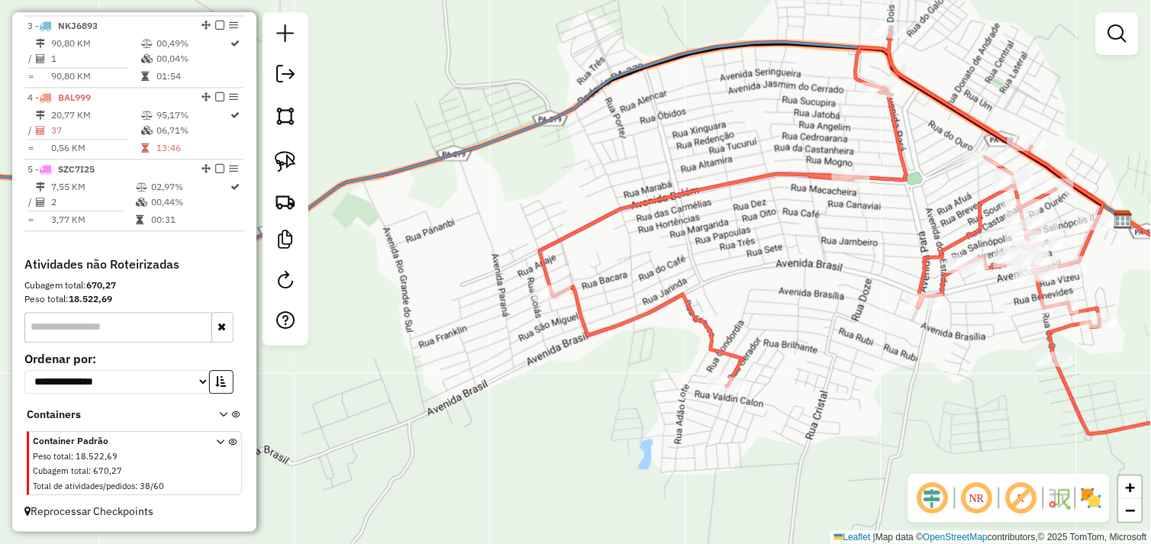
drag, startPoint x: 756, startPoint y: 311, endPoint x: 817, endPoint y: 308, distance: 60.4
click at [817, 308] on div "Janela de atendimento Grade de atendimento Capacidade Transportadoras Veículos …" at bounding box center [575, 272] width 1151 height 544
select select "*********"
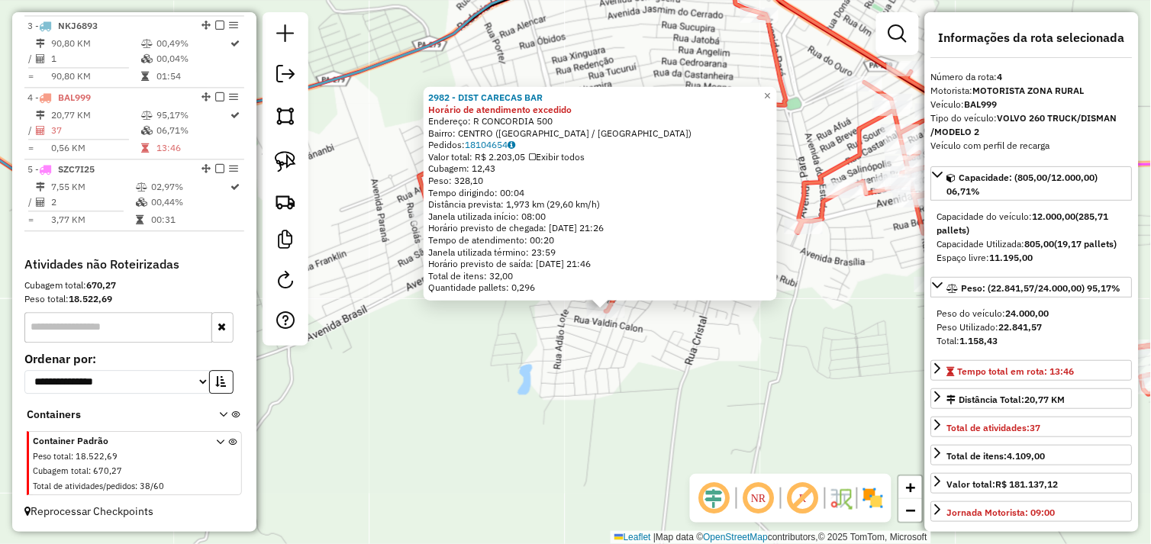
drag, startPoint x: 682, startPoint y: 356, endPoint x: 704, endPoint y: 376, distance: 30.2
click at [704, 376] on div "2982 - DIST CARECAS BAR Horário de atendimento excedido Endereço: R CONCORDIA 5…" at bounding box center [575, 272] width 1151 height 544
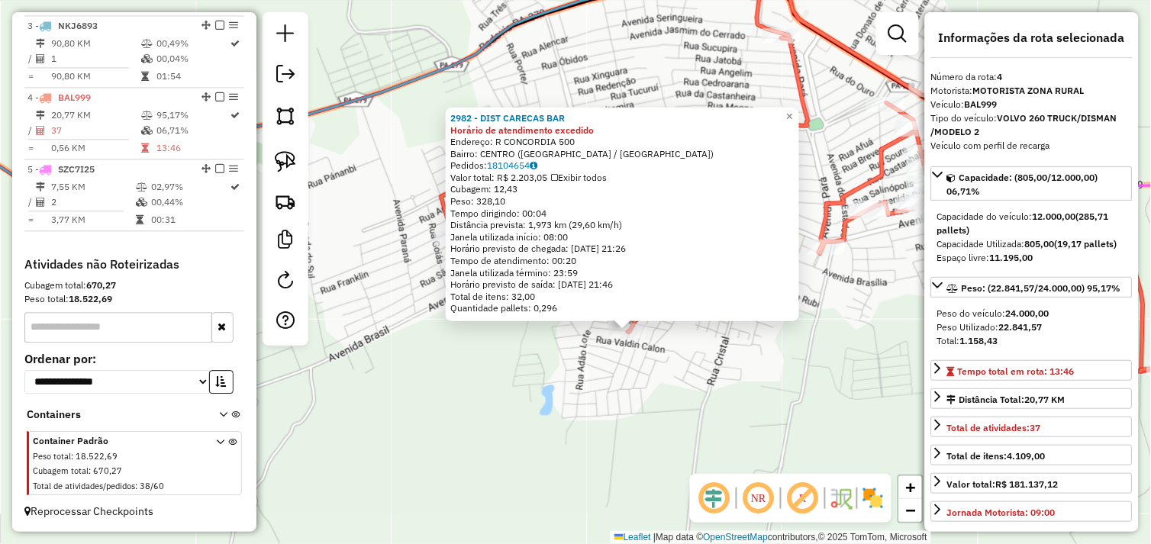
click at [636, 387] on div "2982 - DIST CARECAS BAR Horário de atendimento excedido Endereço: R CONCORDIA 5…" at bounding box center [575, 272] width 1151 height 544
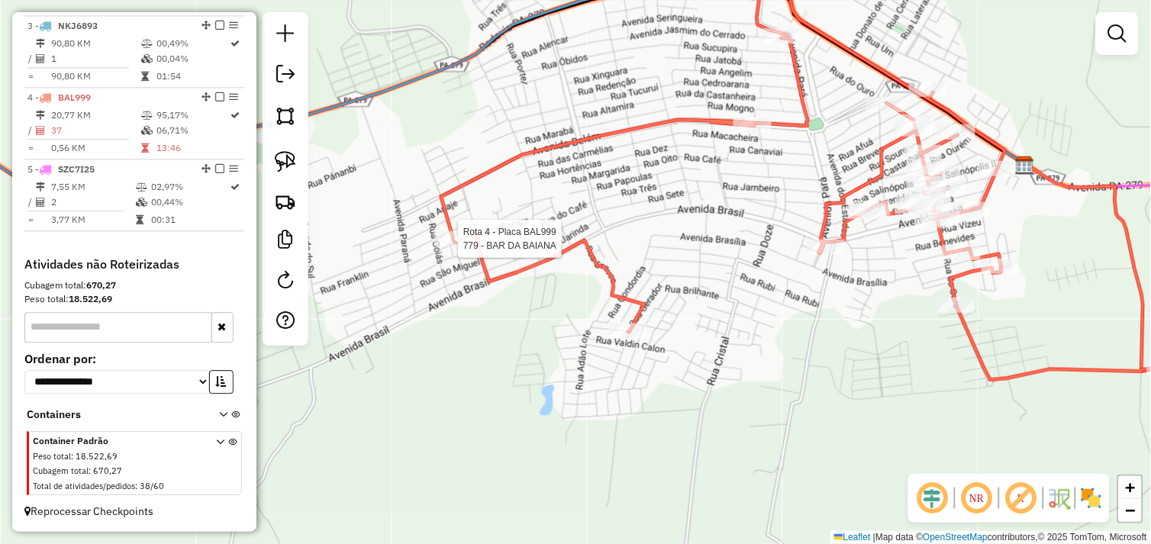
select select "*********"
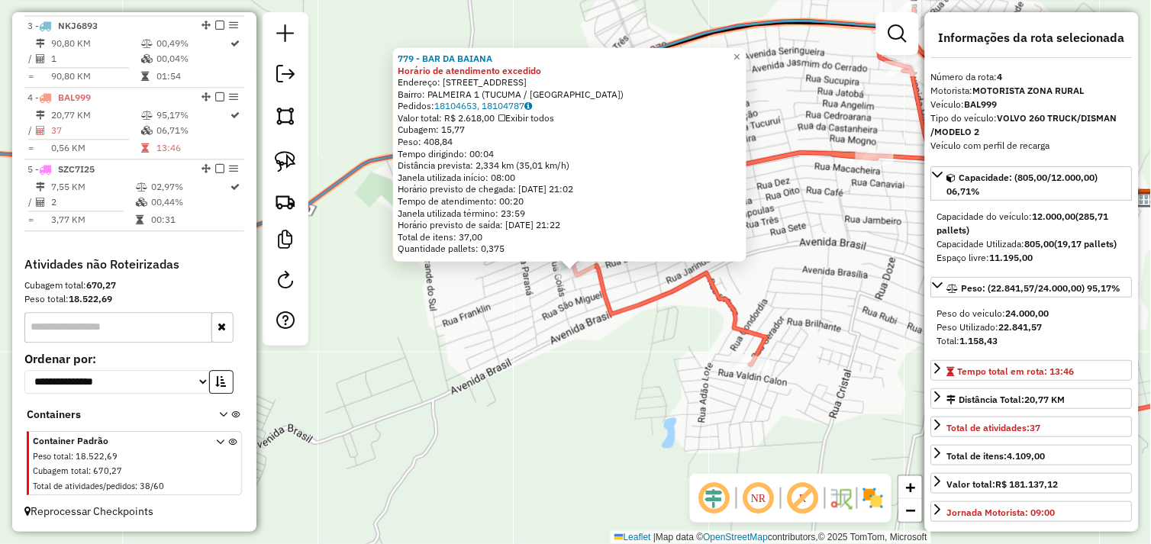
click at [651, 346] on div "779 - BAR DA BAIANA Horário de atendimento excedido Endereço: R SANTO ANTONIO 3…" at bounding box center [575, 272] width 1151 height 544
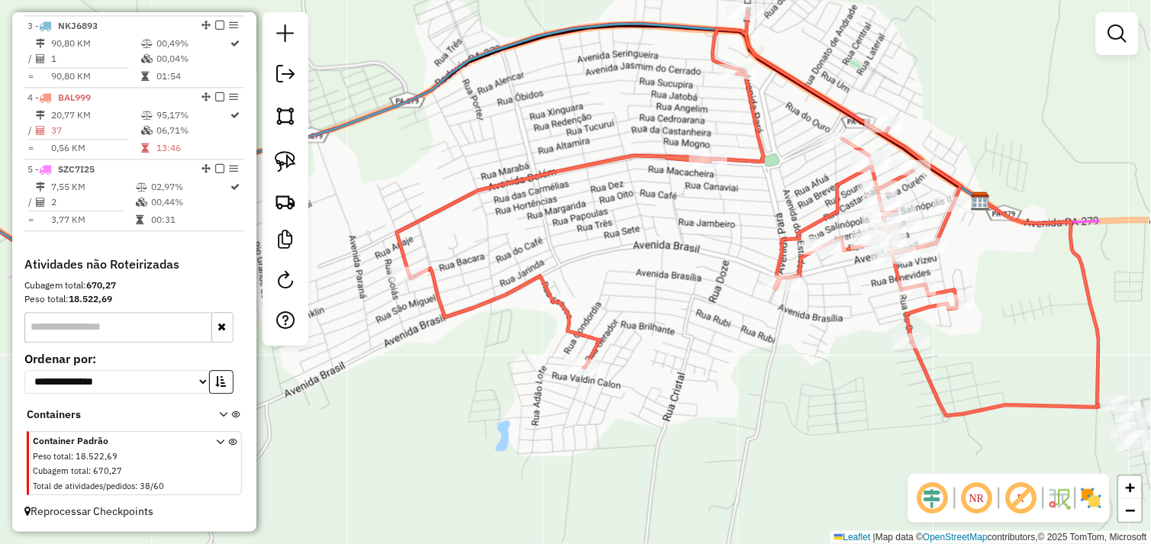
drag, startPoint x: 733, startPoint y: 322, endPoint x: 565, endPoint y: 331, distance: 168.9
click at [565, 331] on icon at bounding box center [749, 214] width 704 height 404
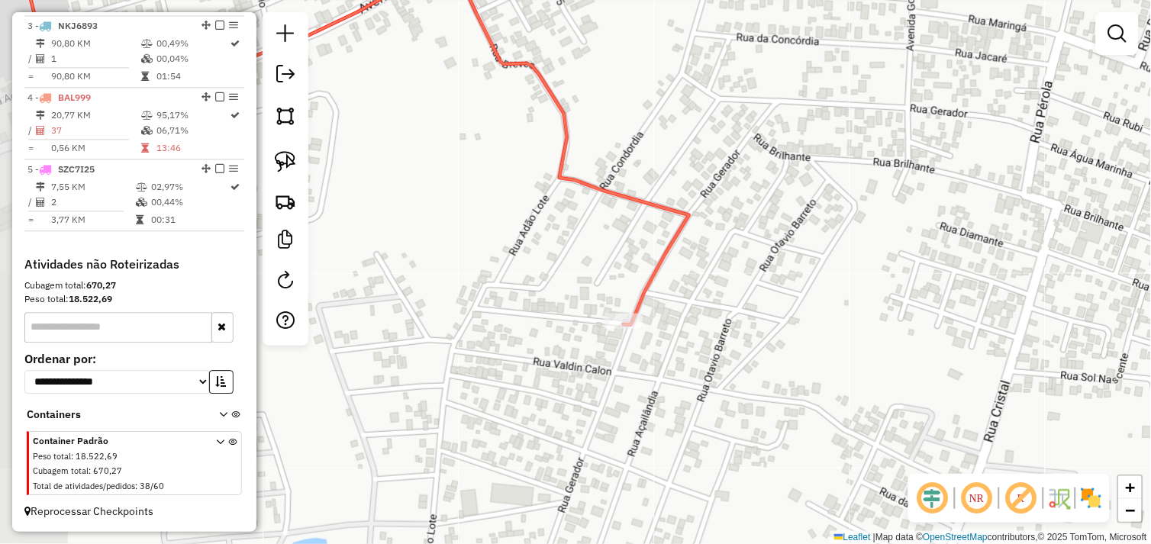
drag, startPoint x: 643, startPoint y: 370, endPoint x: 733, endPoint y: 283, distance: 125.8
click at [803, 252] on div "Janela de atendimento Grade de atendimento Capacidade Transportadoras Veículos …" at bounding box center [575, 272] width 1151 height 544
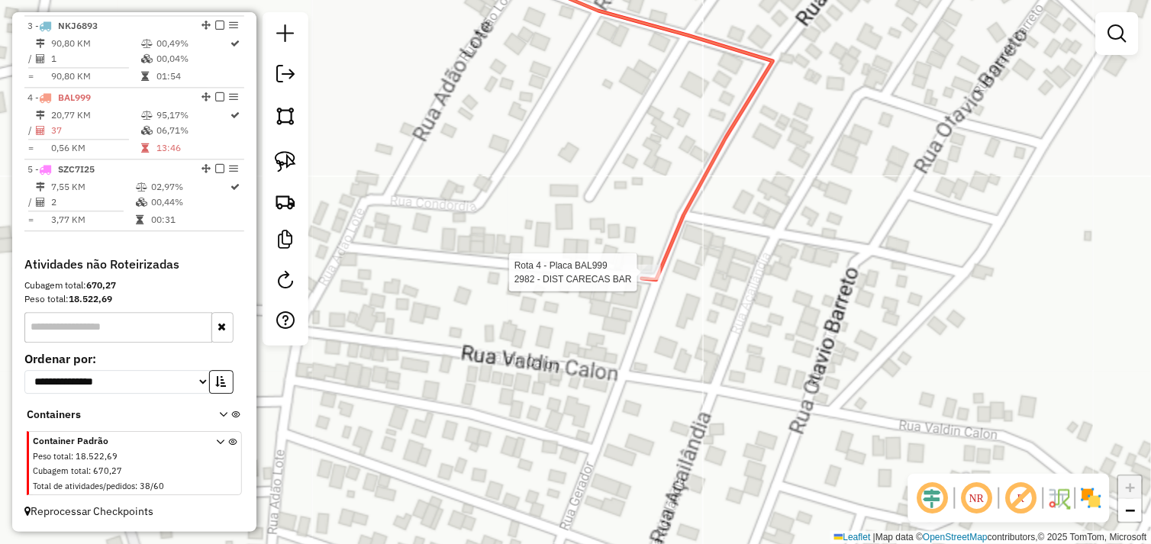
select select "*********"
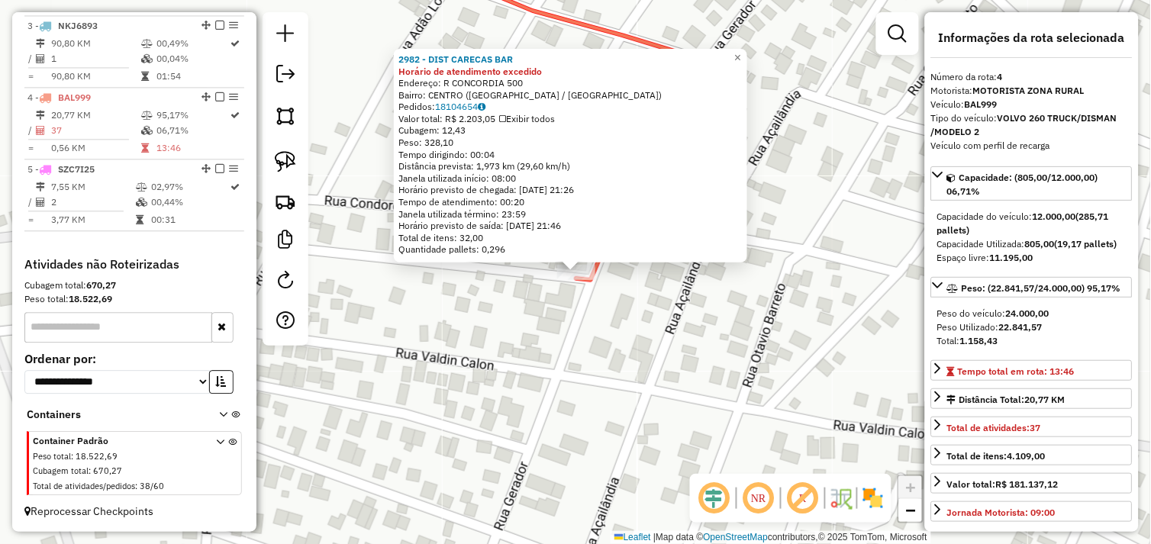
click at [627, 306] on div "2982 - DIST CARECAS BAR Horário de atendimento excedido Endereço: R CONCORDIA 5…" at bounding box center [575, 272] width 1151 height 544
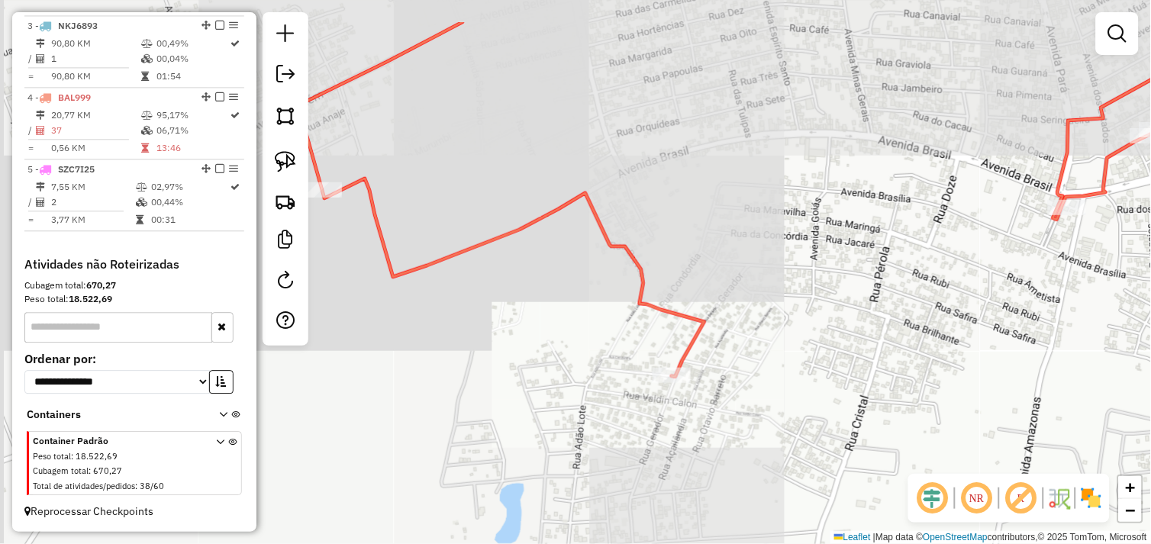
drag, startPoint x: 653, startPoint y: 227, endPoint x: 720, endPoint y: 293, distance: 93.4
click at [719, 296] on div "Janela de atendimento Grade de atendimento Capacidade Transportadoras Veículos …" at bounding box center [575, 272] width 1151 height 544
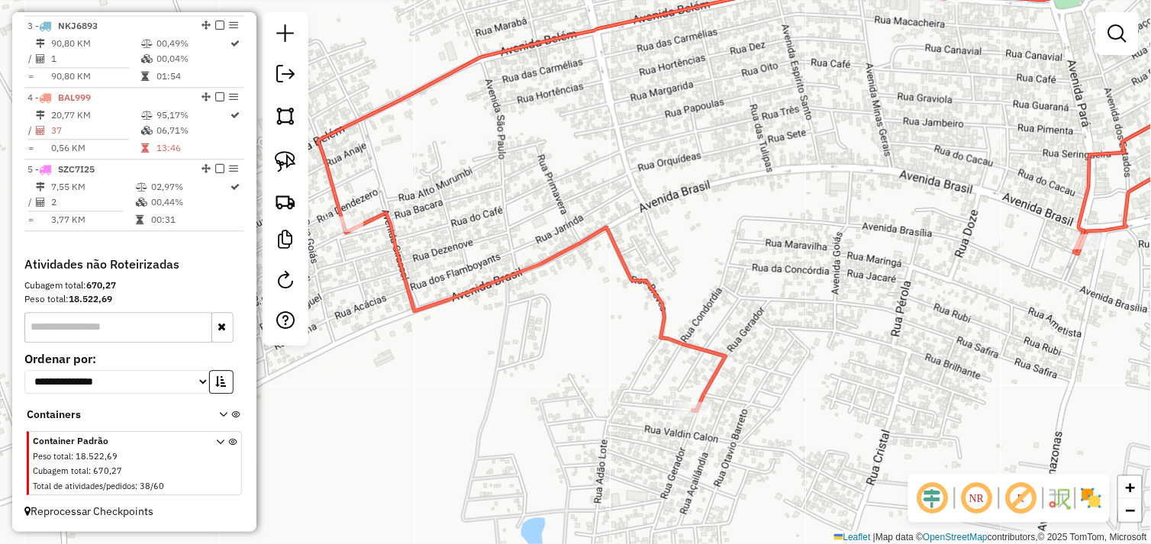
drag, startPoint x: 745, startPoint y: 275, endPoint x: 756, endPoint y: 285, distance: 15.1
click at [759, 303] on div "Janela de atendimento Grade de atendimento Capacidade Transportadoras Veículos …" at bounding box center [575, 272] width 1151 height 544
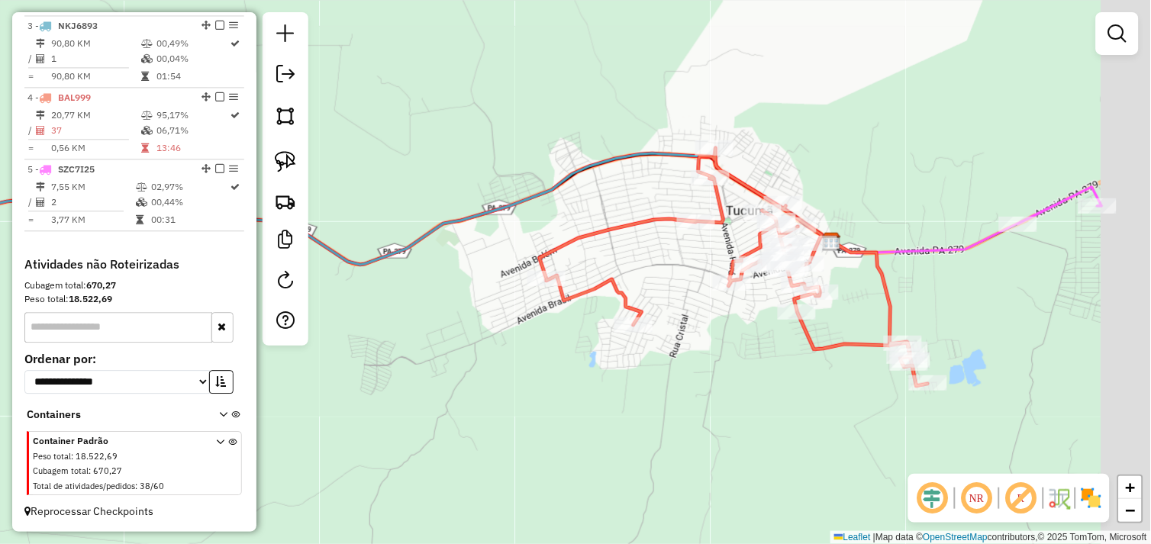
drag, startPoint x: 807, startPoint y: 268, endPoint x: 685, endPoint y: 292, distance: 124.5
click at [685, 292] on div "Janela de atendimento Grade de atendimento Capacidade Transportadoras Veículos …" at bounding box center [575, 272] width 1151 height 544
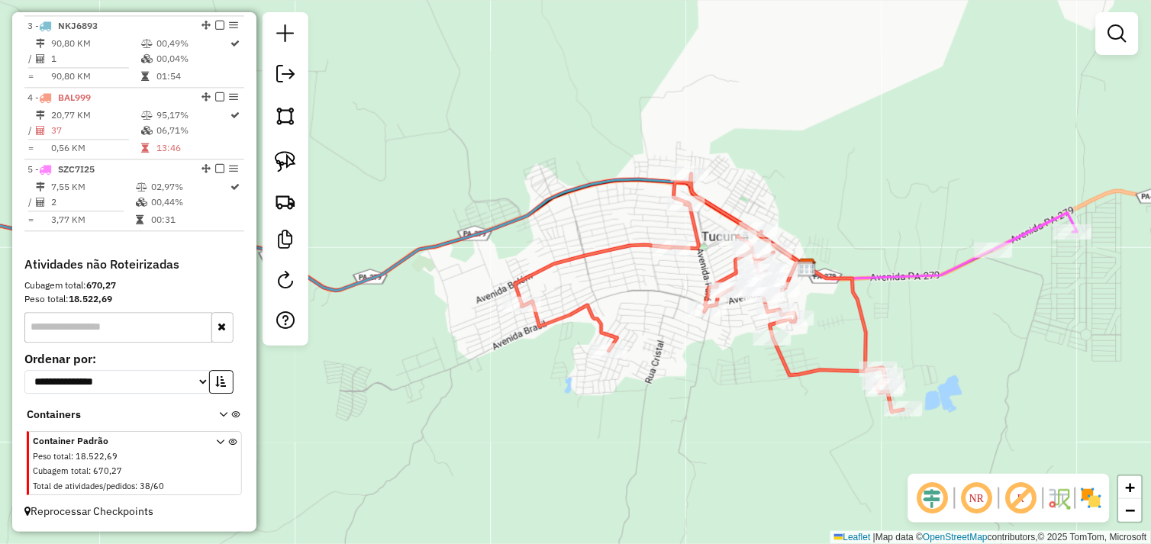
drag, startPoint x: 710, startPoint y: 331, endPoint x: 699, endPoint y: 353, distance: 23.9
click at [699, 353] on div "Janela de atendimento Grade de atendimento Capacidade Transportadoras Veículos …" at bounding box center [575, 272] width 1151 height 544
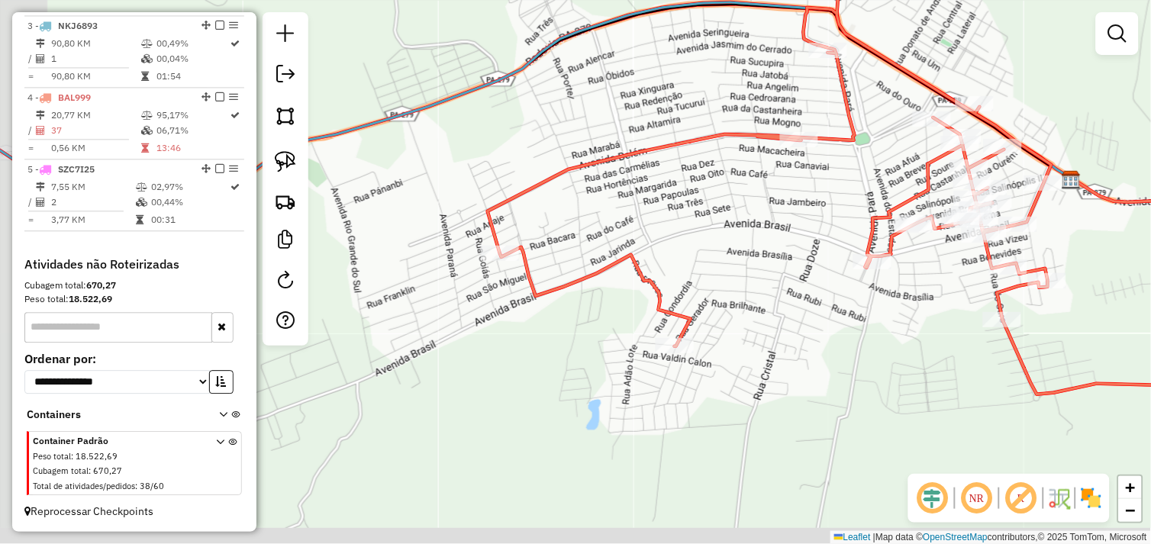
drag, startPoint x: 700, startPoint y: 267, endPoint x: 742, endPoint y: 254, distance: 43.9
click at [742, 254] on div "Janela de atendimento Grade de atendimento Capacidade Transportadoras Veículos …" at bounding box center [575, 272] width 1151 height 544
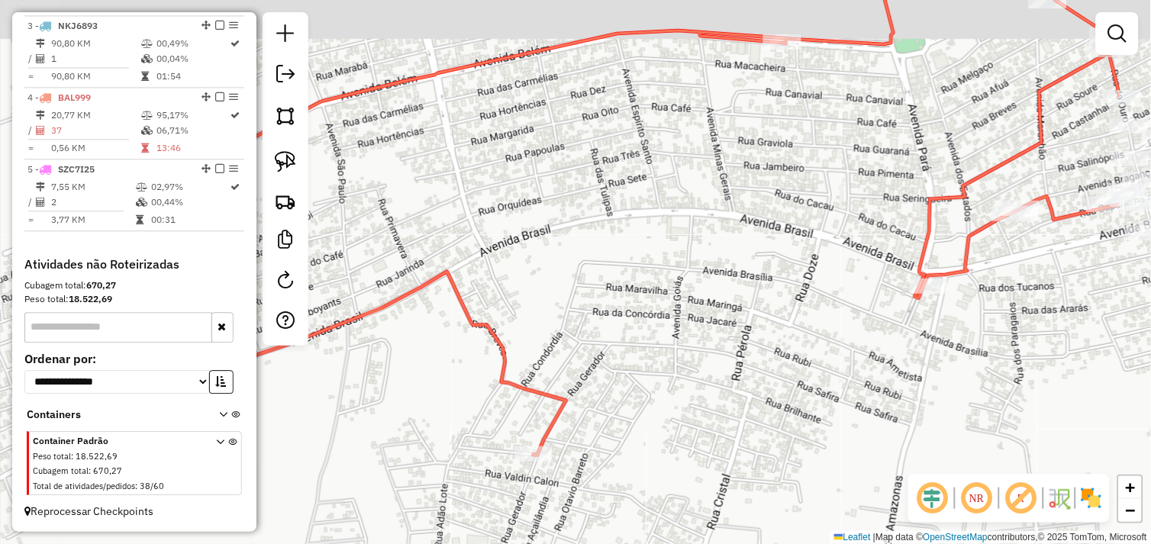
drag, startPoint x: 791, startPoint y: 254, endPoint x: 761, endPoint y: 255, distance: 30.5
click at [766, 224] on div "Janela de atendimento Grade de atendimento Capacidade Transportadoras Veículos …" at bounding box center [575, 272] width 1151 height 544
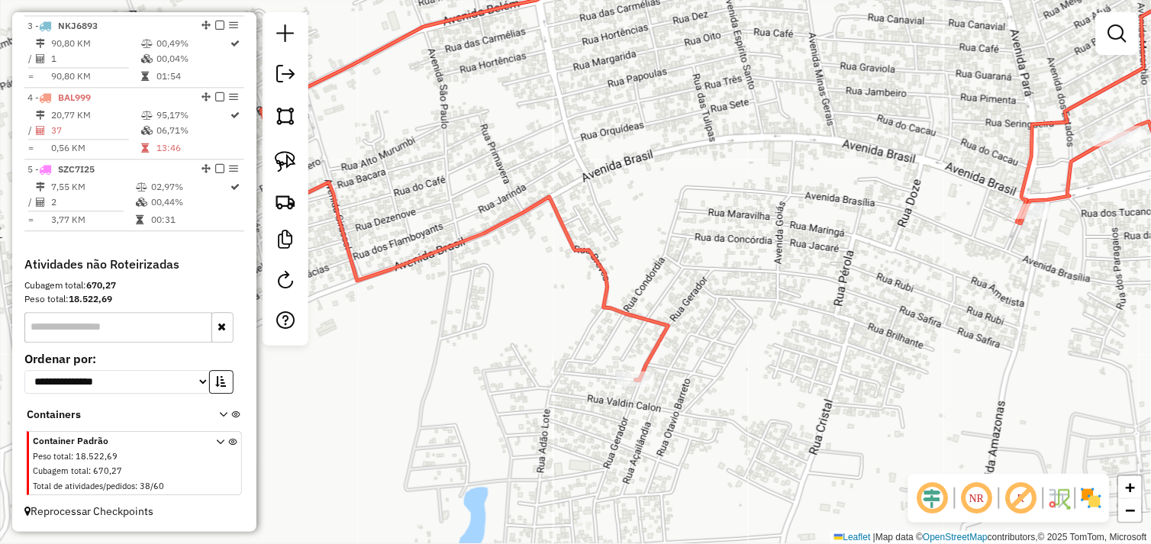
drag, startPoint x: 796, startPoint y: 202, endPoint x: 870, endPoint y: 200, distance: 74.1
click at [870, 200] on div "Janela de atendimento Grade de atendimento Capacidade Transportadoras Veículos …" at bounding box center [575, 272] width 1151 height 544
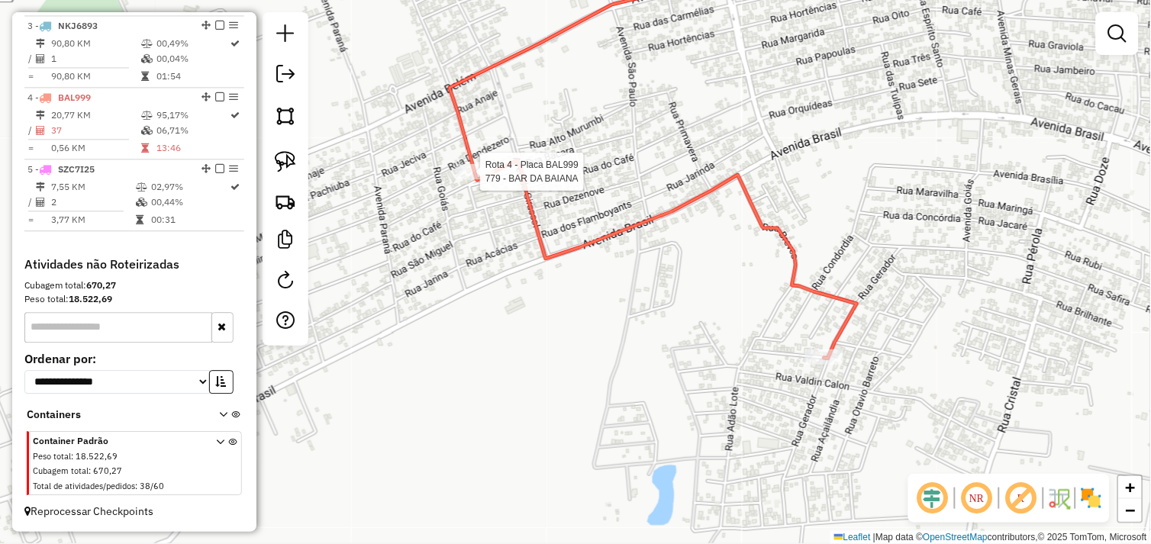
select select "*********"
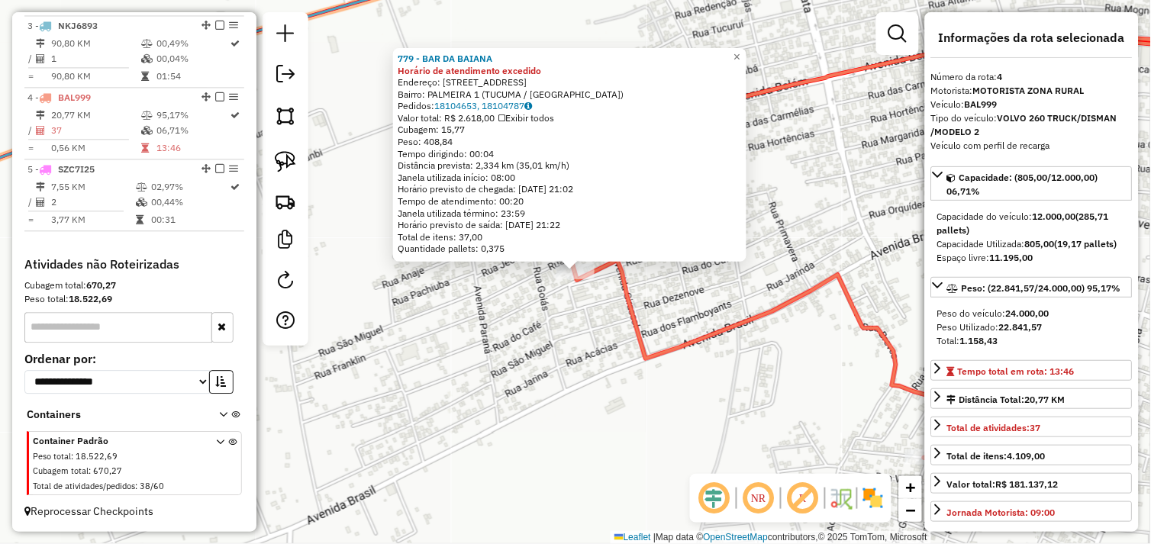
click at [710, 314] on div "779 - BAR DA BAIANA Horário de atendimento excedido Endereço: R SANTO ANTONIO 3…" at bounding box center [575, 272] width 1151 height 544
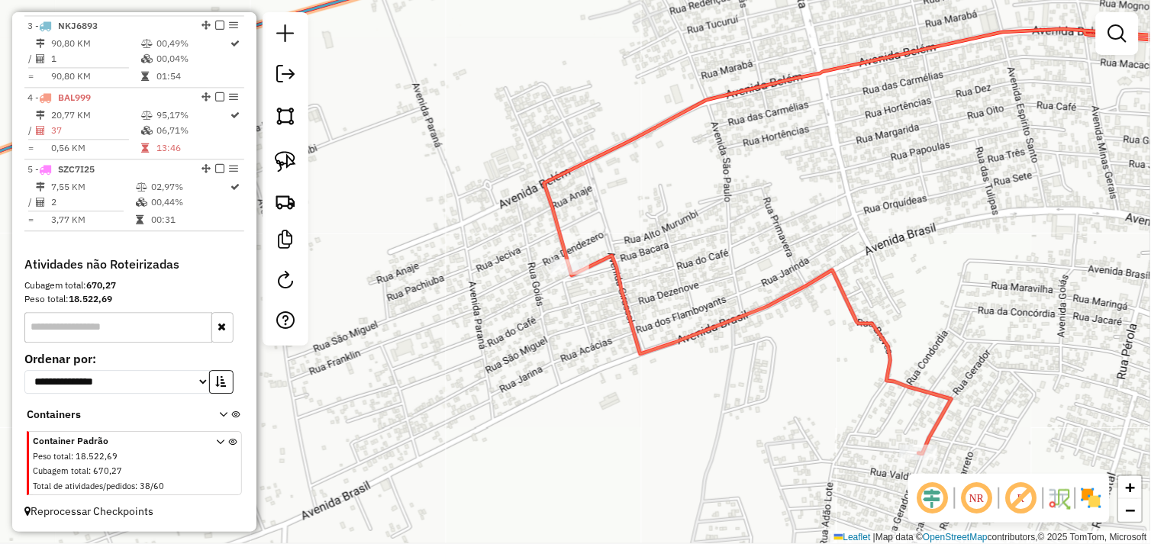
drag, startPoint x: 744, startPoint y: 305, endPoint x: 639, endPoint y: 263, distance: 113.7
click at [639, 263] on icon at bounding box center [902, 197] width 717 height 513
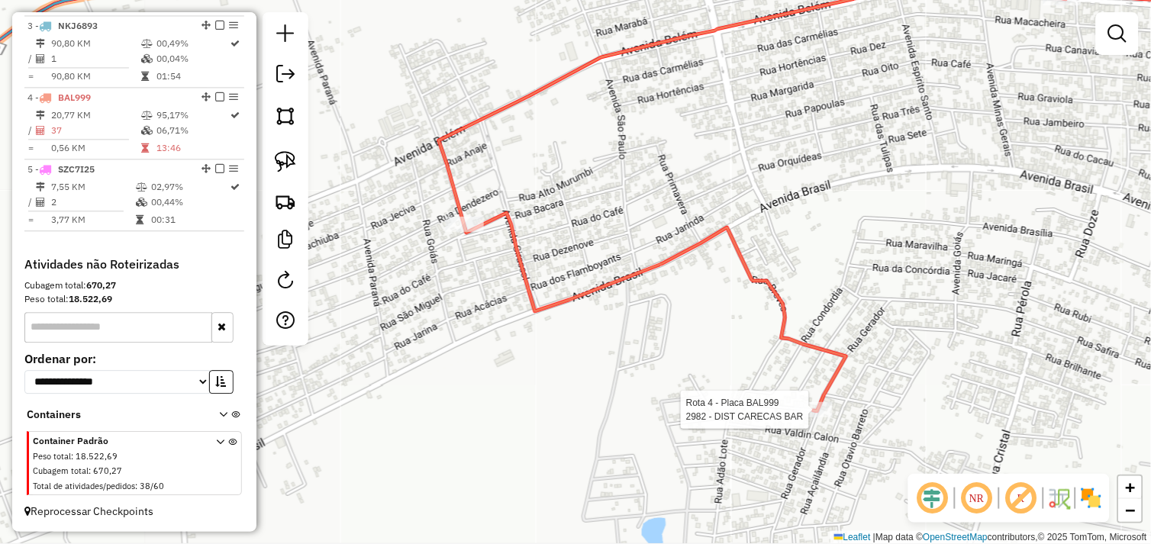
select select "*********"
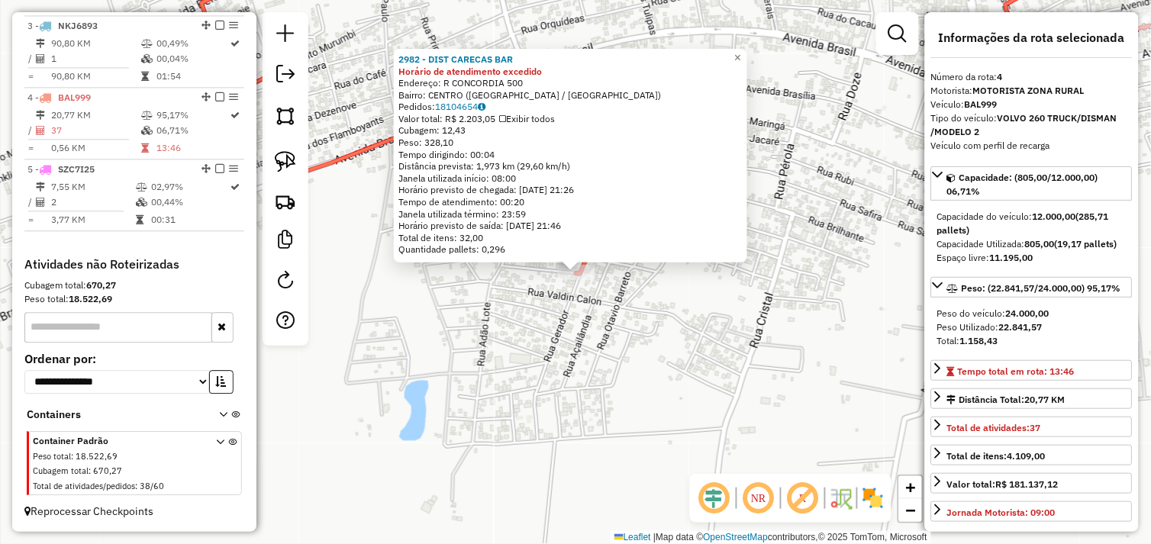
click at [666, 360] on div "2982 - DIST CARECAS BAR Horário de atendimento excedido Endereço: R CONCORDIA 5…" at bounding box center [575, 272] width 1151 height 544
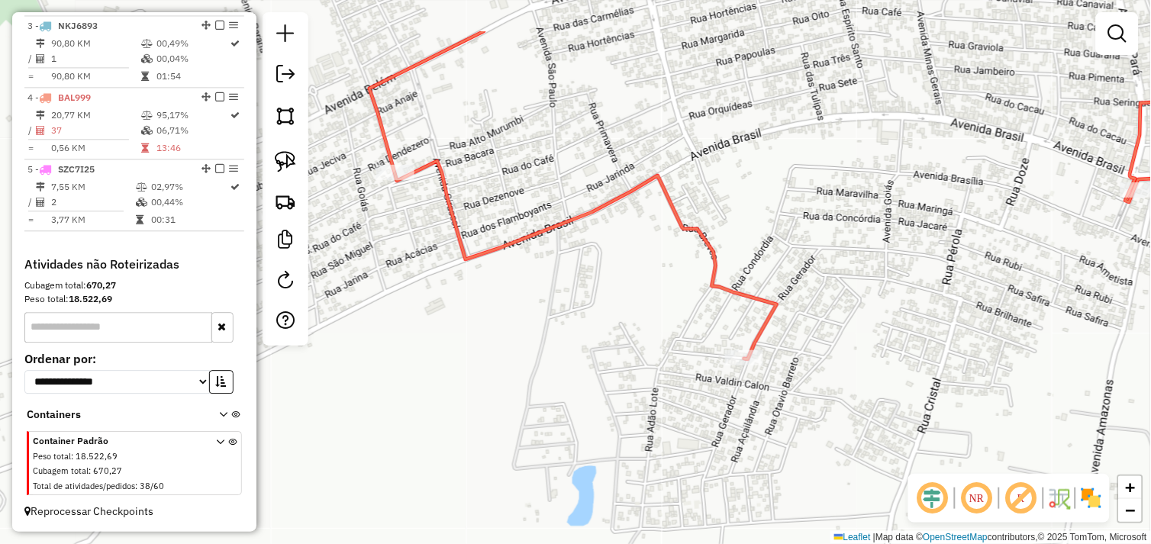
drag, startPoint x: 565, startPoint y: 326, endPoint x: 591, endPoint y: 330, distance: 27.1
click at [728, 408] on div "Janela de atendimento Grade de atendimento Capacidade Transportadoras Veículos …" at bounding box center [575, 272] width 1151 height 544
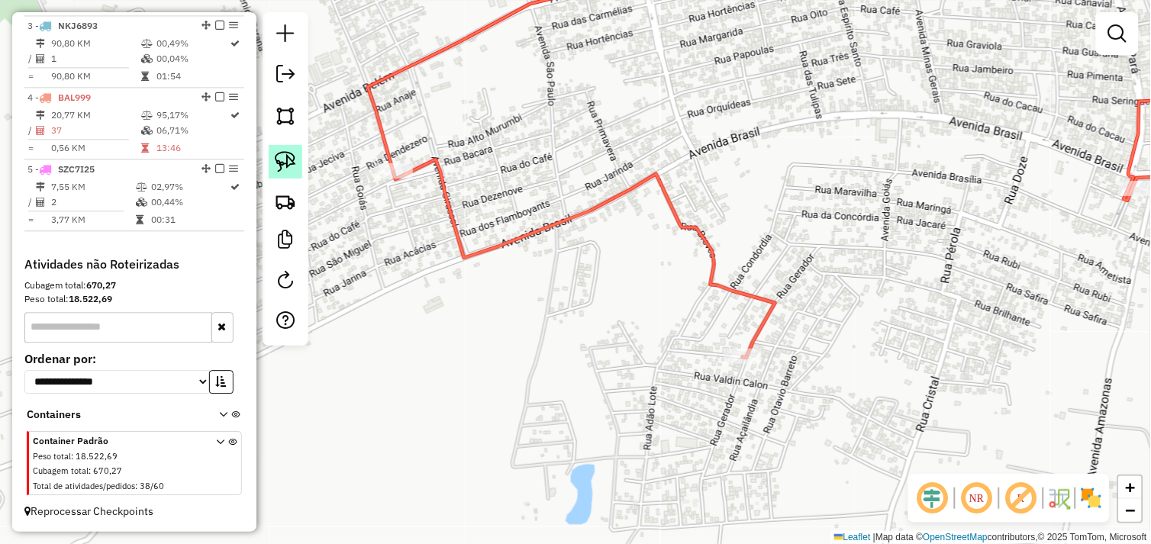
click at [291, 168] on img at bounding box center [285, 161] width 21 height 21
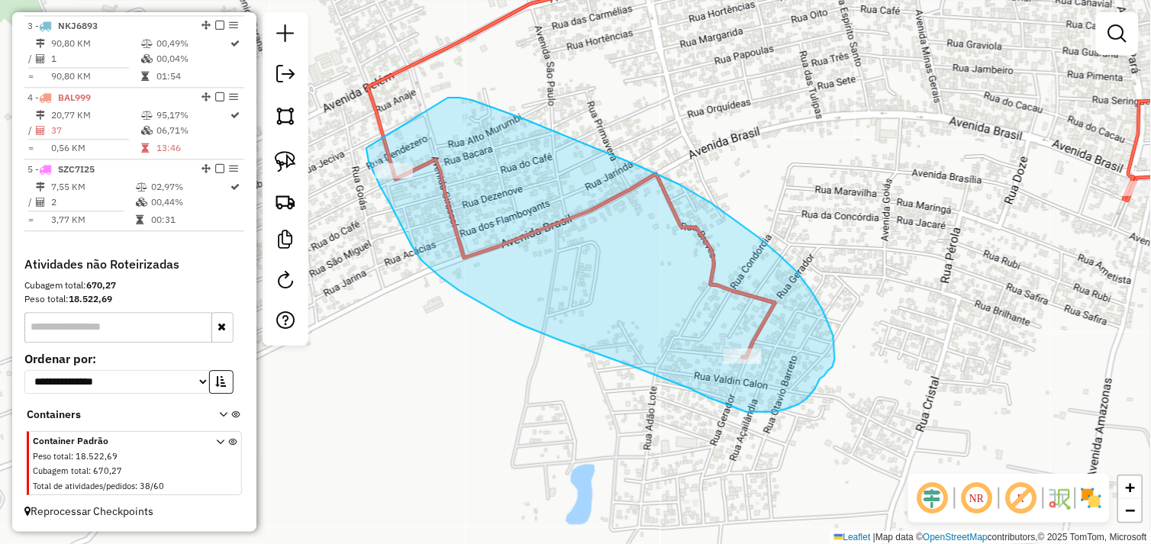
drag, startPoint x: 366, startPoint y: 148, endPoint x: 433, endPoint y: 100, distance: 82.0
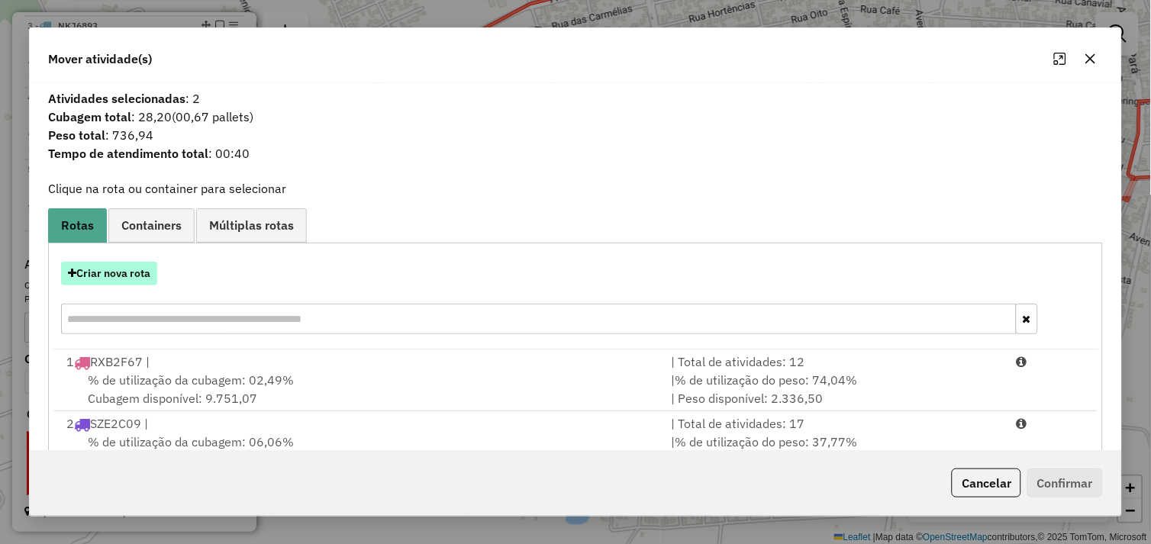
click at [124, 262] on button "Criar nova rota" at bounding box center [109, 274] width 96 height 24
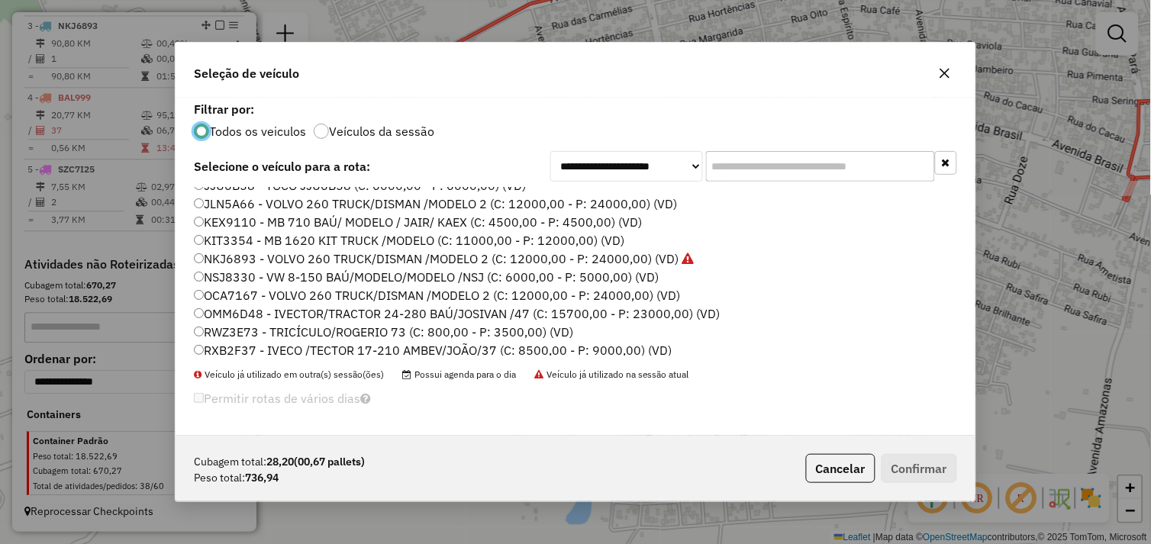
scroll to position [0, 0]
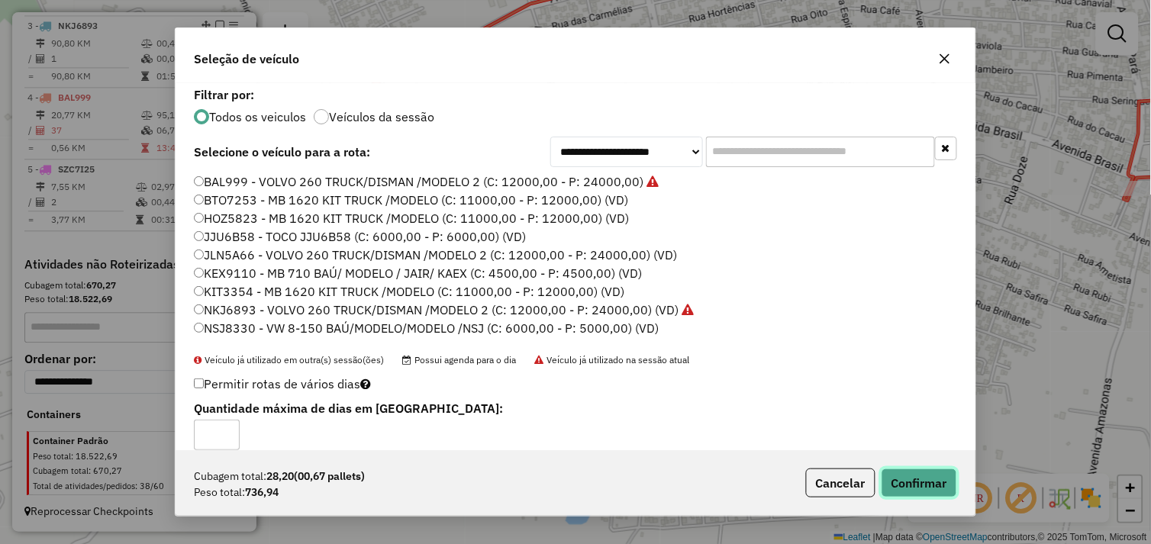
click at [897, 481] on button "Confirmar" at bounding box center [919, 483] width 76 height 29
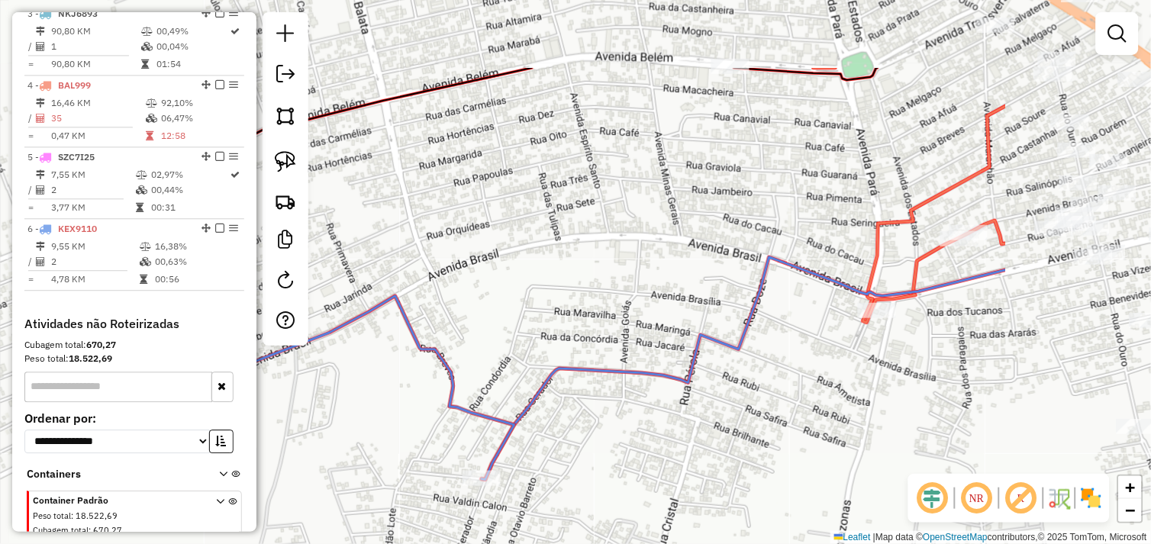
drag, startPoint x: 705, startPoint y: 169, endPoint x: 585, endPoint y: 231, distance: 135.5
click at [469, 275] on div "Janela de atendimento Grade de atendimento Capacidade Transportadoras Veículos …" at bounding box center [575, 272] width 1151 height 544
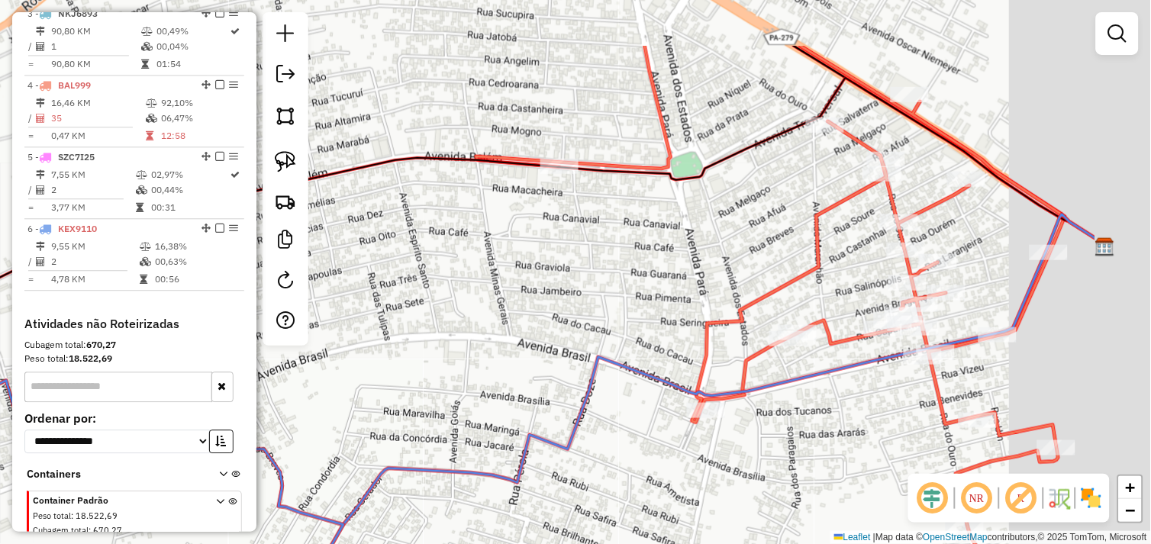
drag, startPoint x: 511, startPoint y: 299, endPoint x: 498, endPoint y: 286, distance: 18.3
click at [496, 308] on div "Janela de atendimento Grade de atendimento Capacidade Transportadoras Veículos …" at bounding box center [575, 272] width 1151 height 544
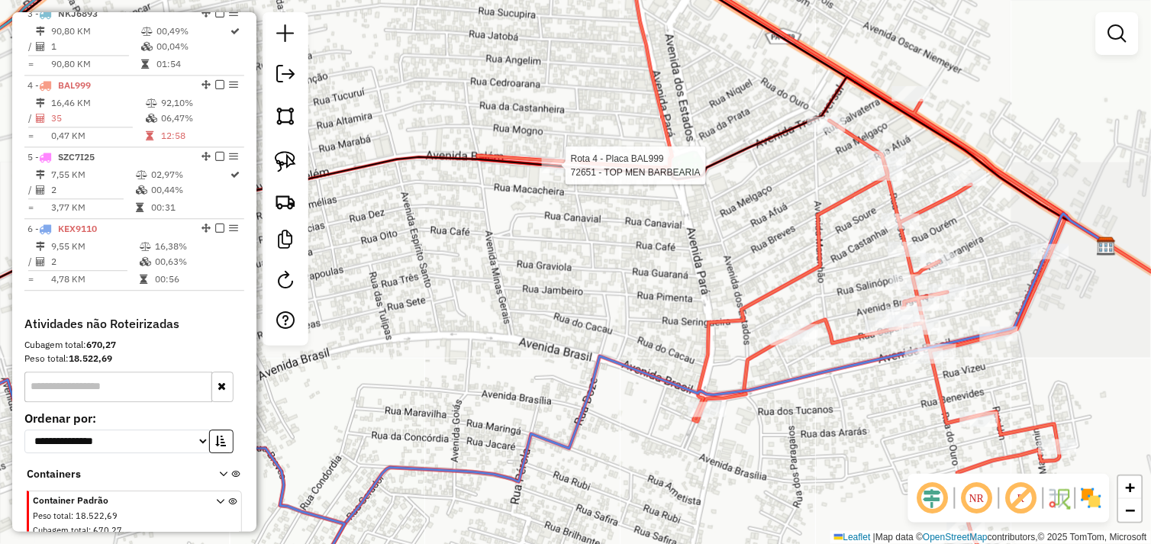
click at [558, 173] on div at bounding box center [561, 165] width 38 height 15
select select "*********"
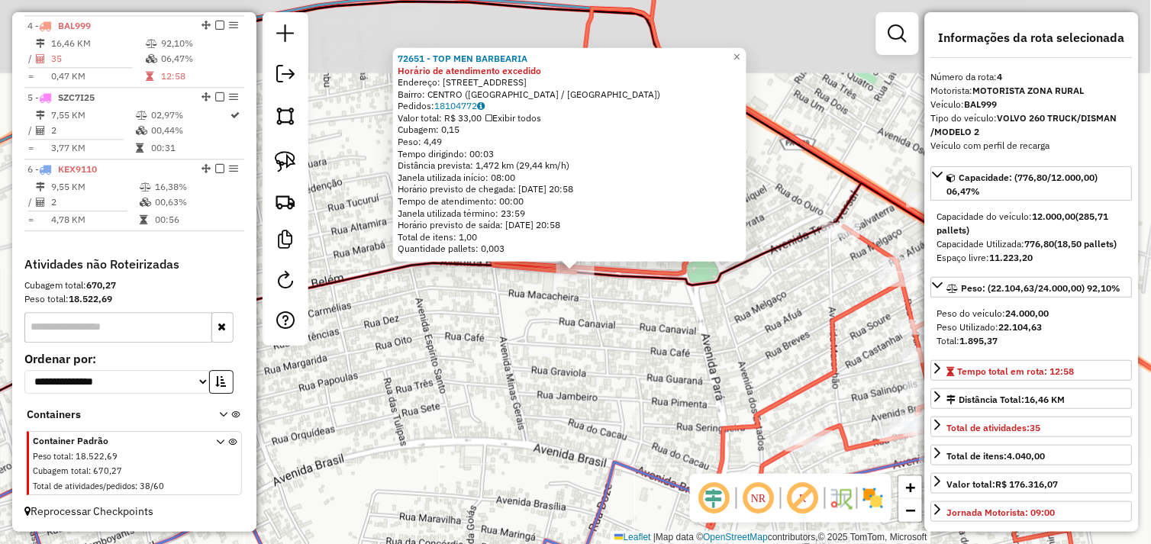
scroll to position [801, 0]
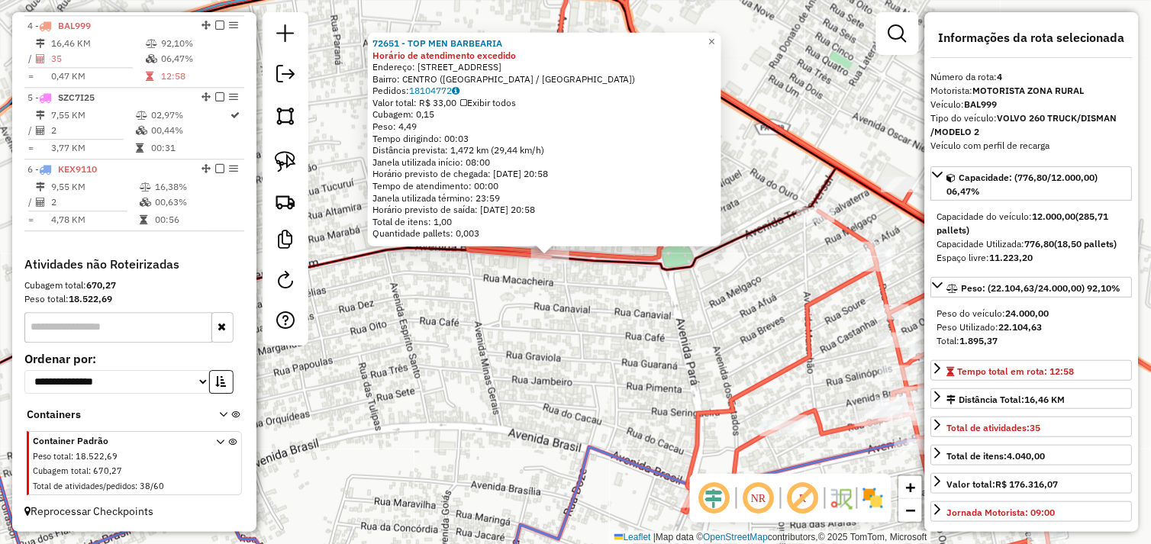
drag, startPoint x: 606, startPoint y: 294, endPoint x: 585, endPoint y: 283, distance: 23.9
click at [591, 287] on div "72651 - TOP MEN BARBEARIA Horário de atendimento excedido Endereço: Avenida Bel…" at bounding box center [575, 272] width 1151 height 544
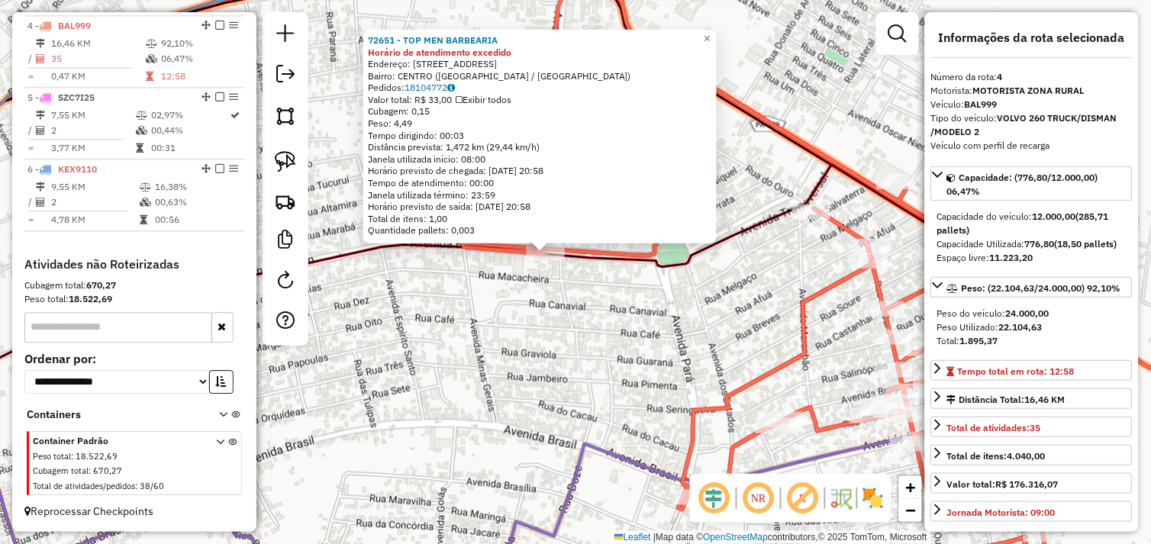
click at [651, 330] on div "Rota 4 - Placa BAL999 72651 - TOP MEN BARBEARIA 72651 - TOP MEN BARBEARIA Horár…" at bounding box center [575, 272] width 1151 height 544
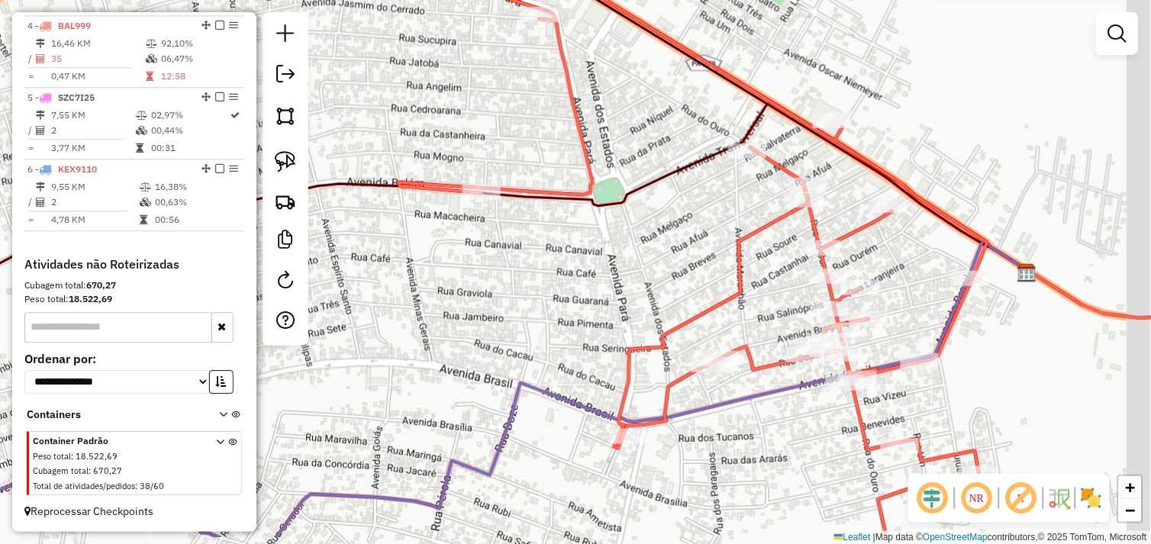
drag, startPoint x: 699, startPoint y: 403, endPoint x: 614, endPoint y: 349, distance: 100.6
click at [606, 329] on icon at bounding box center [692, 216] width 589 height 643
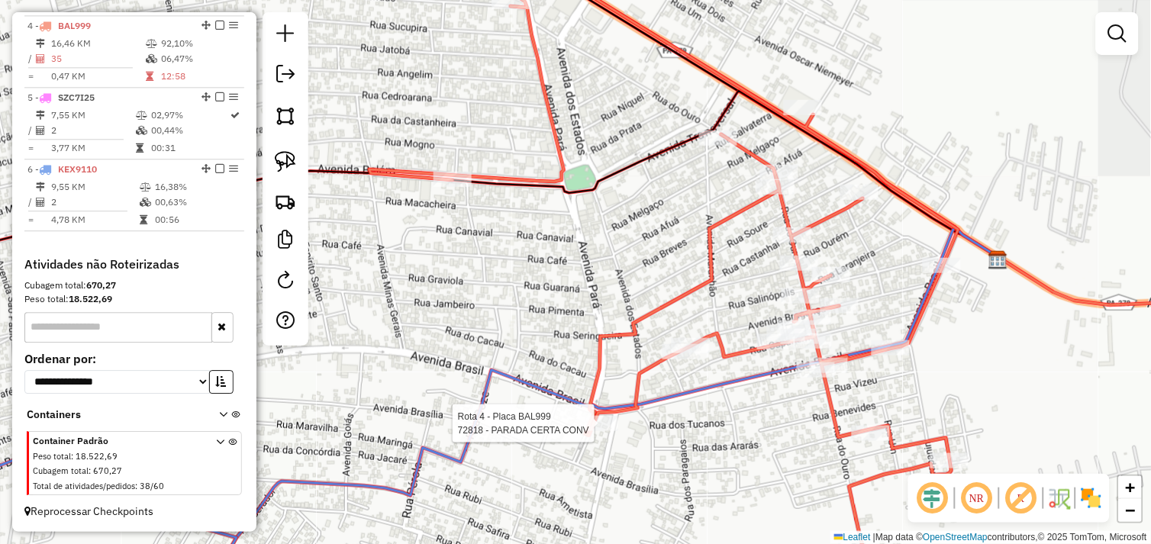
select select "*********"
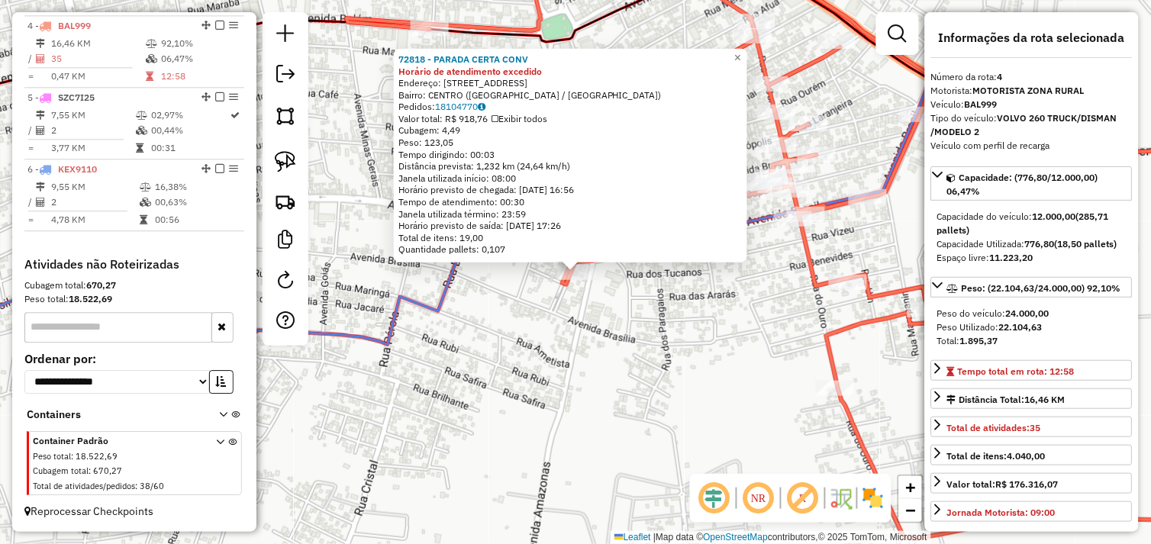
click at [643, 326] on div "72818 - PARADA CERTA CONV Horário de atendimento excedido Endereço: Avenida Bra…" at bounding box center [575, 272] width 1151 height 544
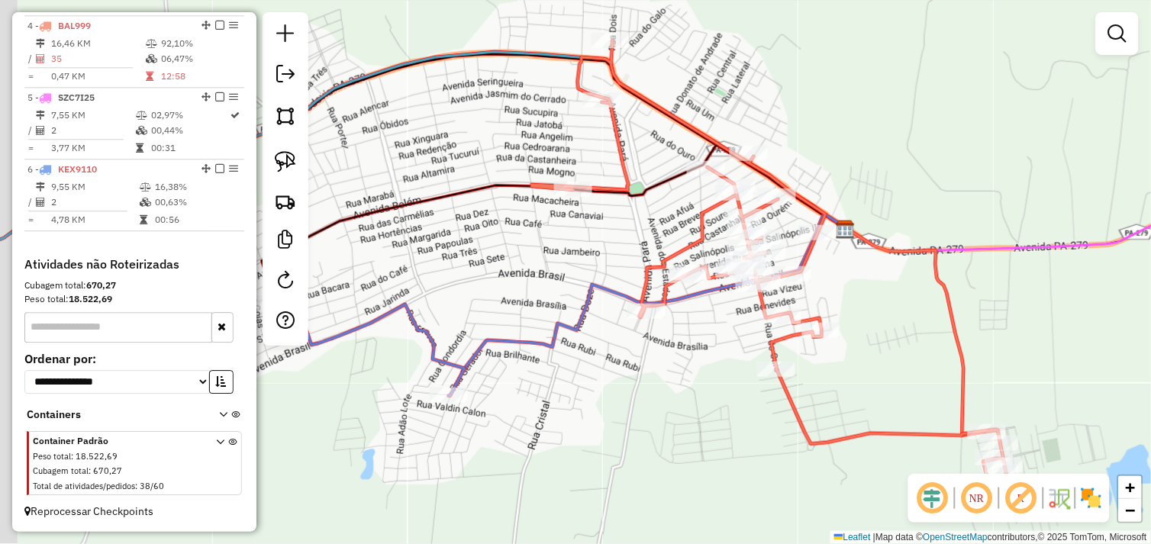
click at [646, 370] on div "Janela de atendimento Grade de atendimento Capacidade Transportadoras Veículos …" at bounding box center [575, 272] width 1151 height 544
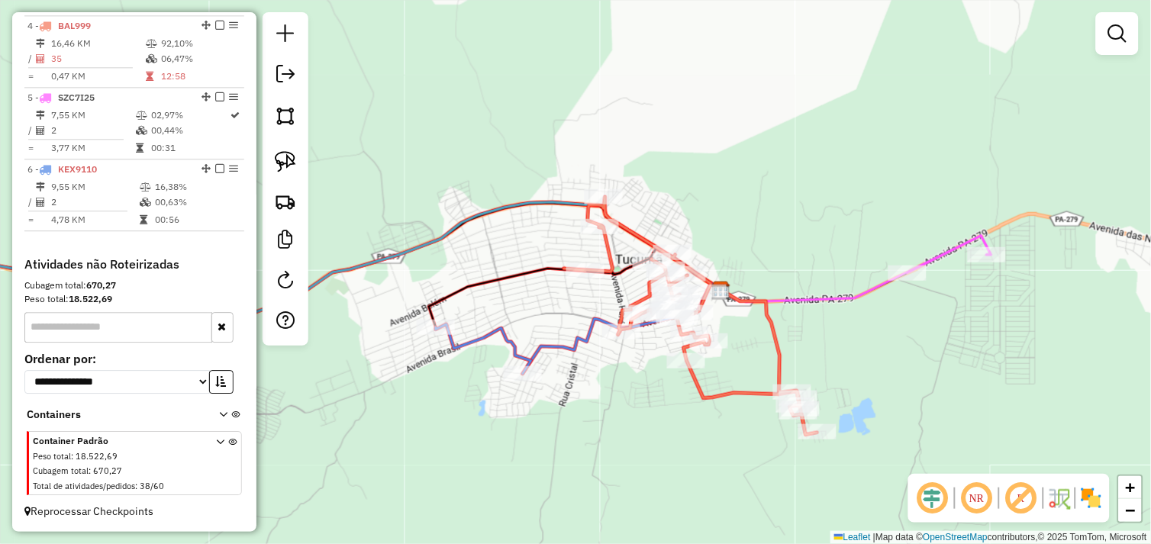
drag, startPoint x: 665, startPoint y: 379, endPoint x: 634, endPoint y: 370, distance: 32.6
click at [634, 370] on div "Janela de atendimento Grade de atendimento Capacidade Transportadoras Veículos …" at bounding box center [575, 272] width 1151 height 544
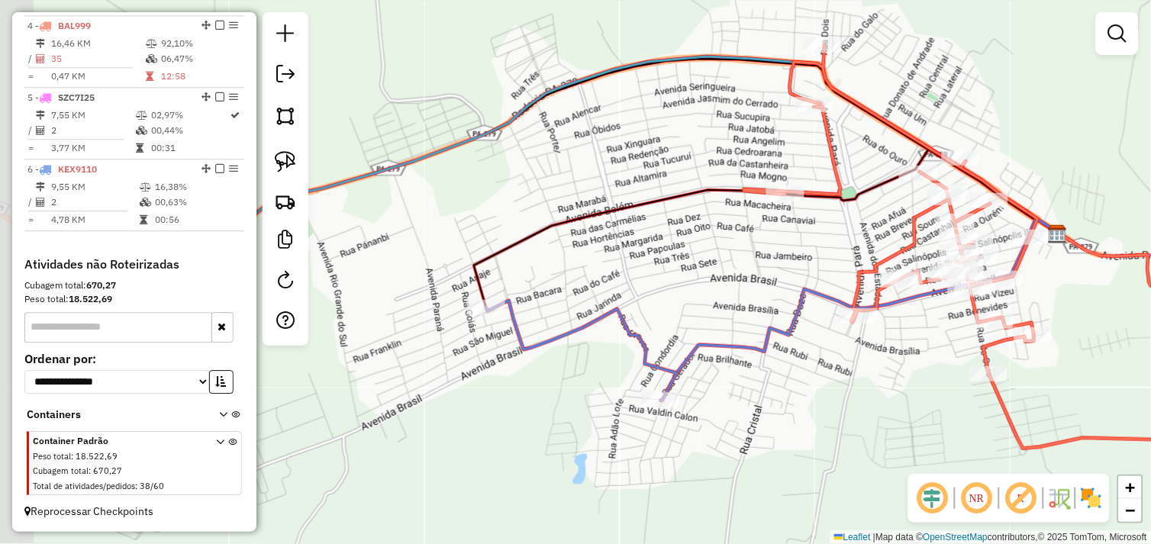
drag, startPoint x: 546, startPoint y: 281, endPoint x: 704, endPoint y: 225, distance: 166.8
click at [704, 225] on div "Janela de atendimento Grade de atendimento Capacidade Transportadoras Veículos …" at bounding box center [575, 272] width 1151 height 544
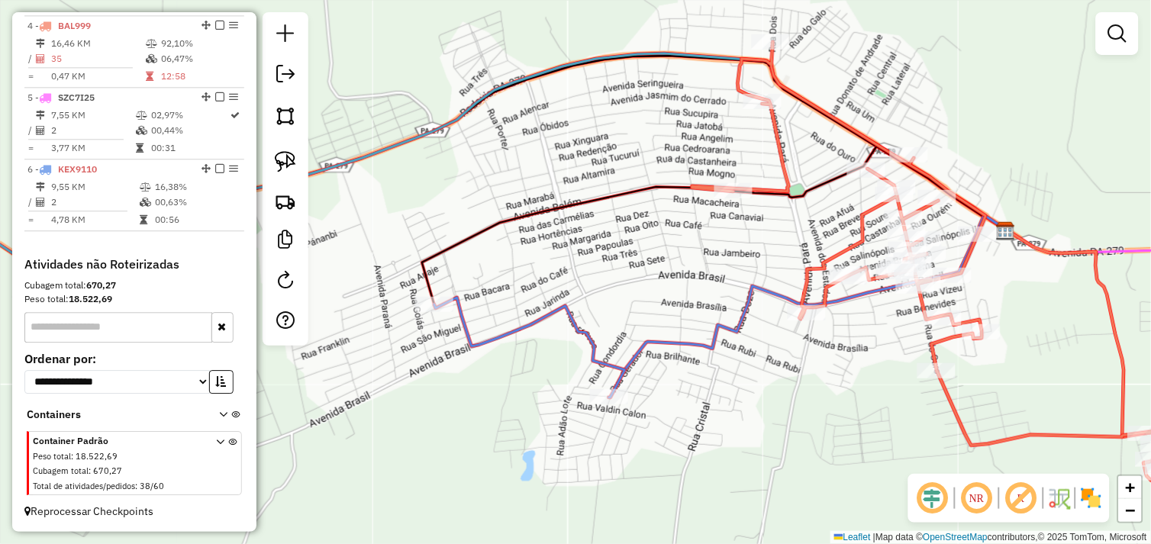
drag, startPoint x: 759, startPoint y: 263, endPoint x: 745, endPoint y: 259, distance: 14.1
click at [745, 259] on div "Janela de atendimento Grade de atendimento Capacidade Transportadoras Veículos …" at bounding box center [575, 272] width 1151 height 544
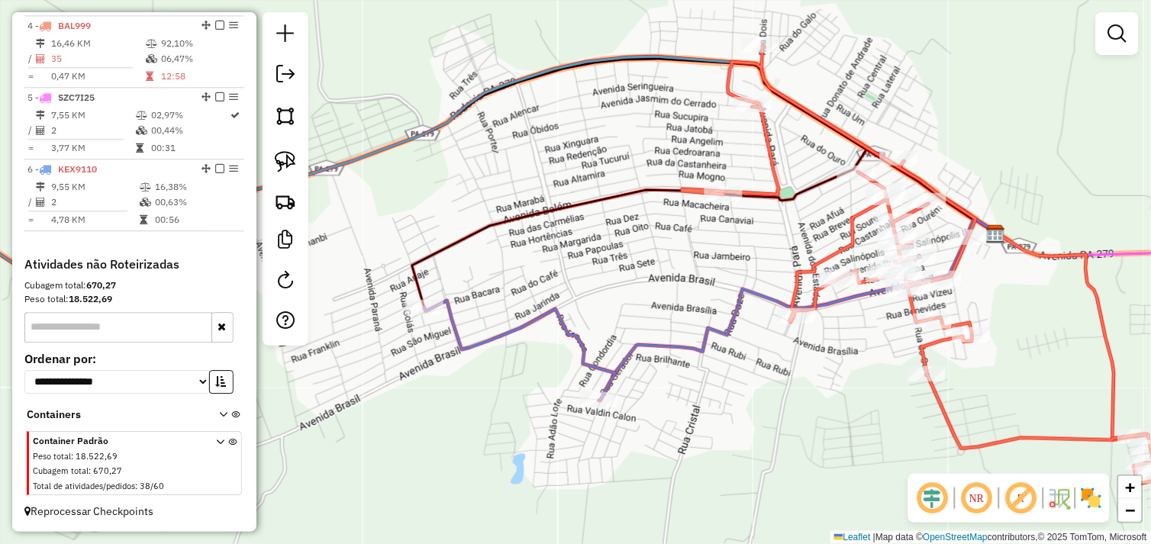
drag, startPoint x: 712, startPoint y: 328, endPoint x: 695, endPoint y: 340, distance: 20.3
click at [702, 337] on icon at bounding box center [798, 309] width 398 height 182
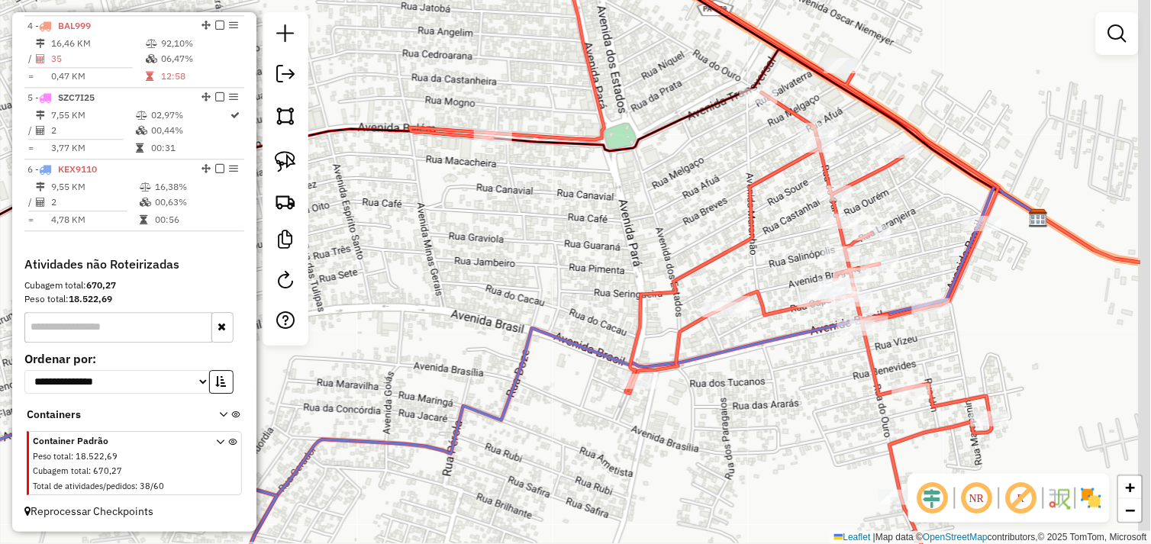
drag, startPoint x: 649, startPoint y: 197, endPoint x: 601, endPoint y: 195, distance: 48.1
click at [601, 195] on div "Janela de atendimento Grade de atendimento Capacidade Transportadoras Veículos …" at bounding box center [575, 272] width 1151 height 544
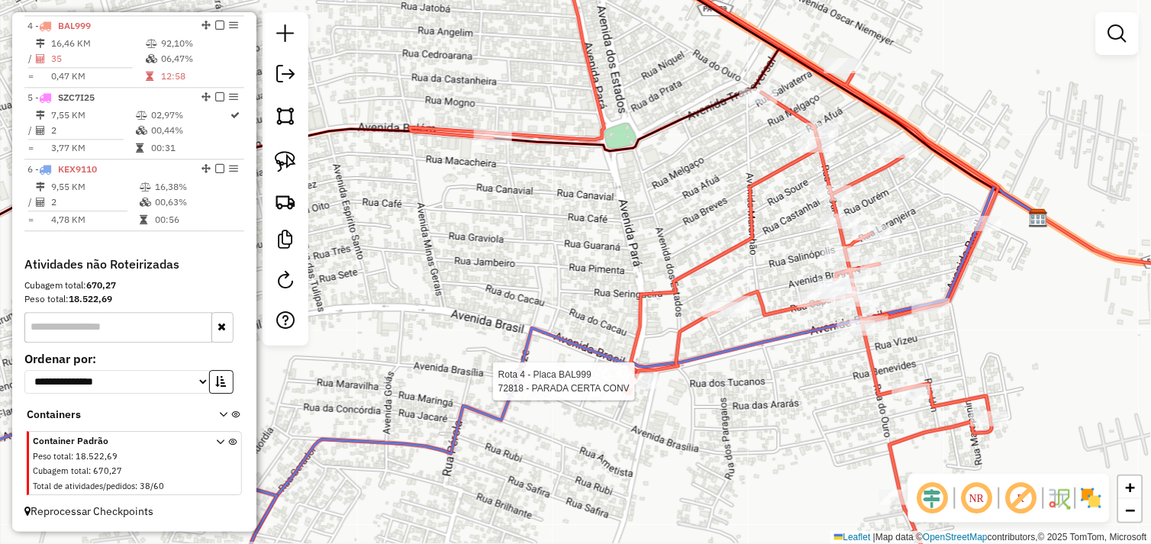
select select "*********"
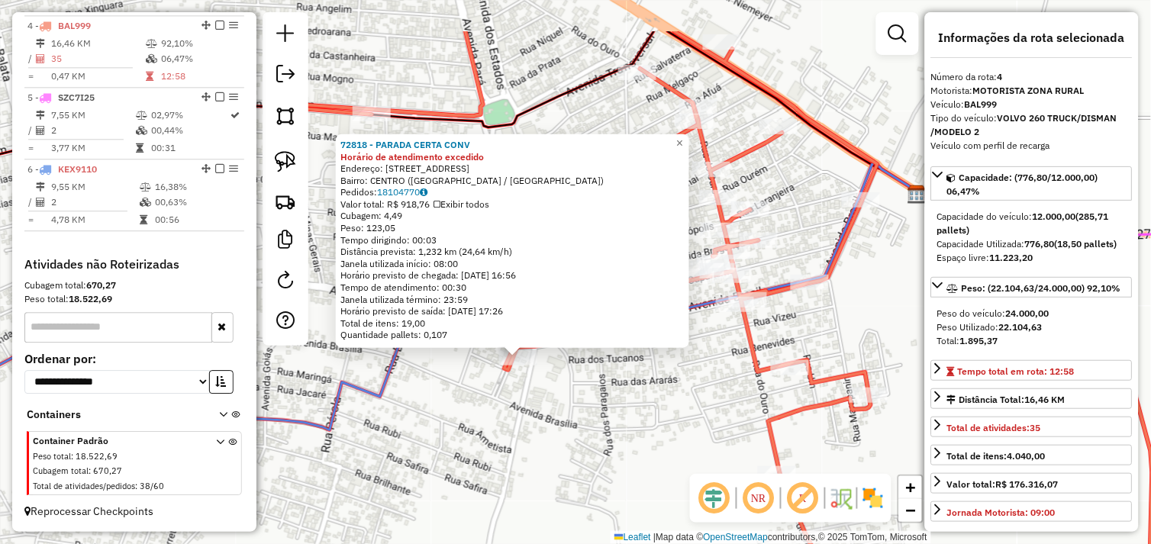
drag, startPoint x: 633, startPoint y: 308, endPoint x: 572, endPoint y: 398, distance: 108.8
click at [572, 398] on div "72818 - PARADA CERTA CONV Horário de atendimento excedido Endereço: Avenida Bra…" at bounding box center [575, 272] width 1151 height 544
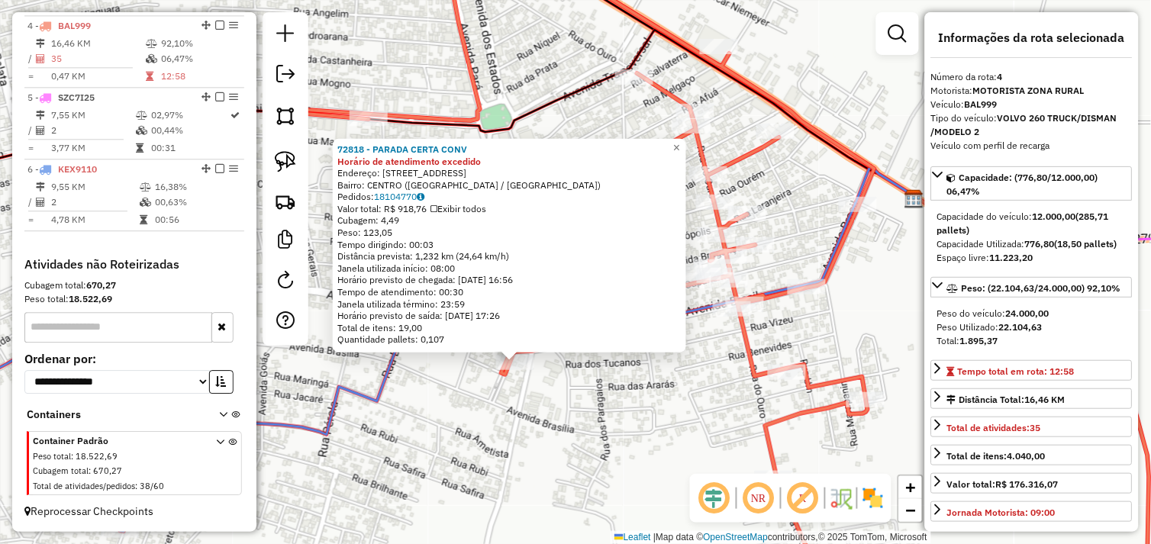
click at [572, 398] on div "72818 - PARADA CERTA CONV Horário de atendimento excedido Endereço: Avenida Bra…" at bounding box center [575, 272] width 1151 height 544
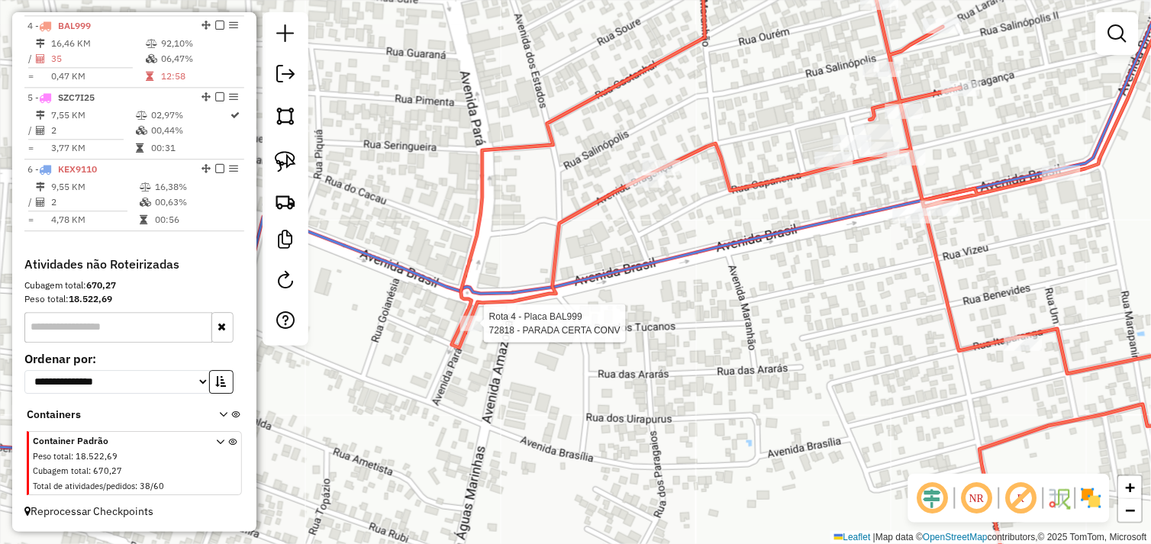
select select "*********"
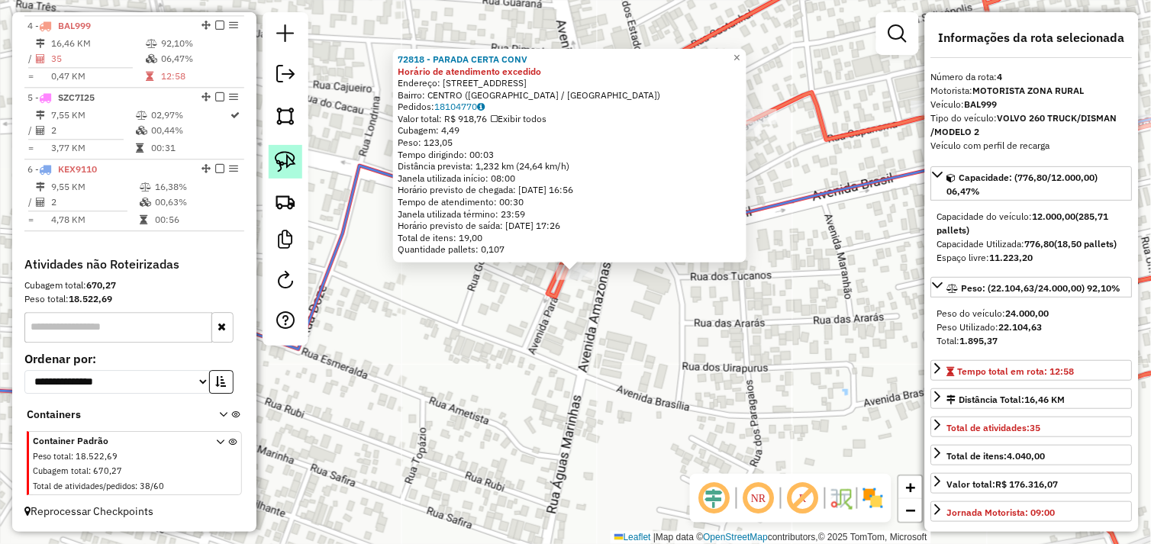
click at [287, 172] on img at bounding box center [285, 161] width 21 height 21
drag, startPoint x: 533, startPoint y: 298, endPoint x: 529, endPoint y: 279, distance: 19.5
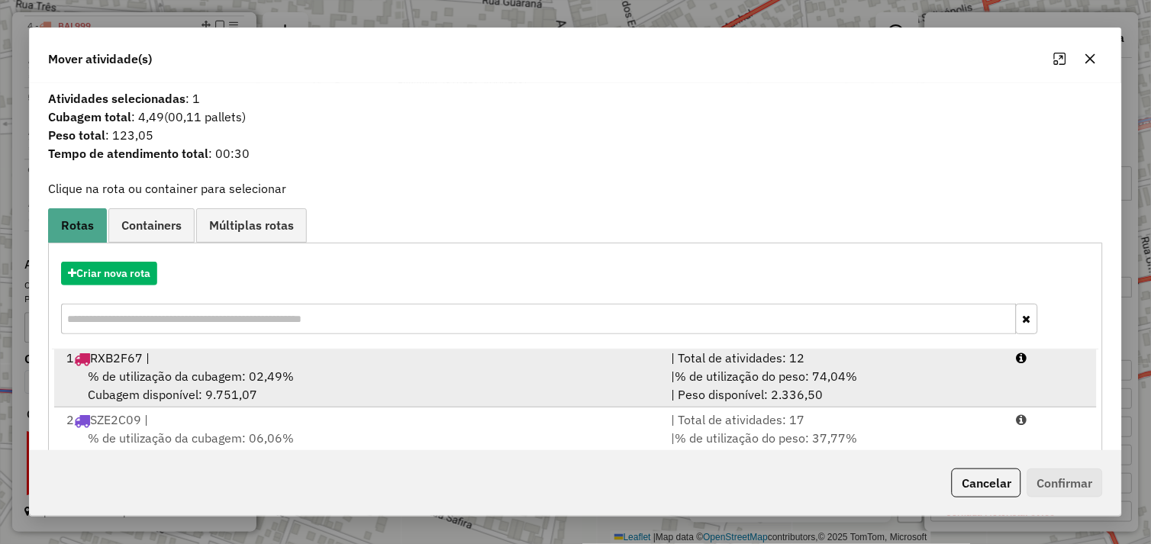
scroll to position [230, 0]
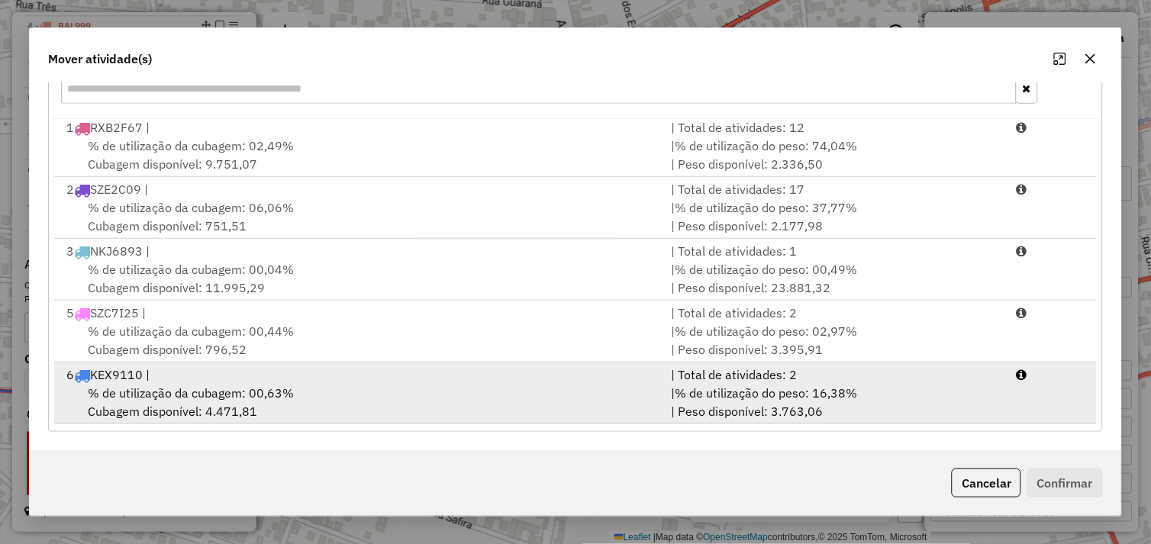
click at [296, 368] on div "6 KEX9110 |" at bounding box center [359, 375] width 605 height 18
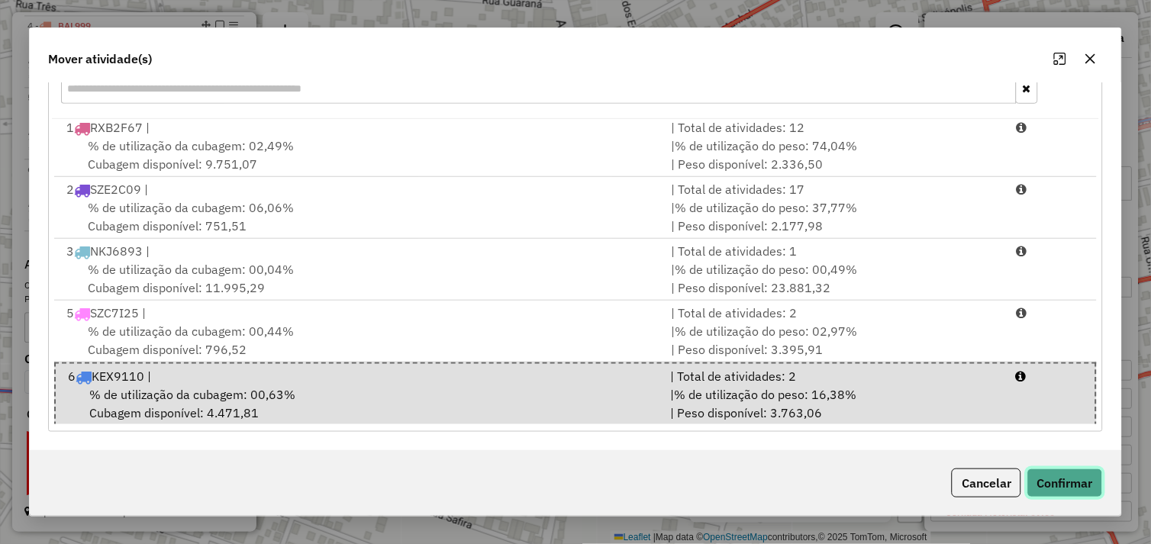
click at [1067, 493] on button "Confirmar" at bounding box center [1065, 483] width 76 height 29
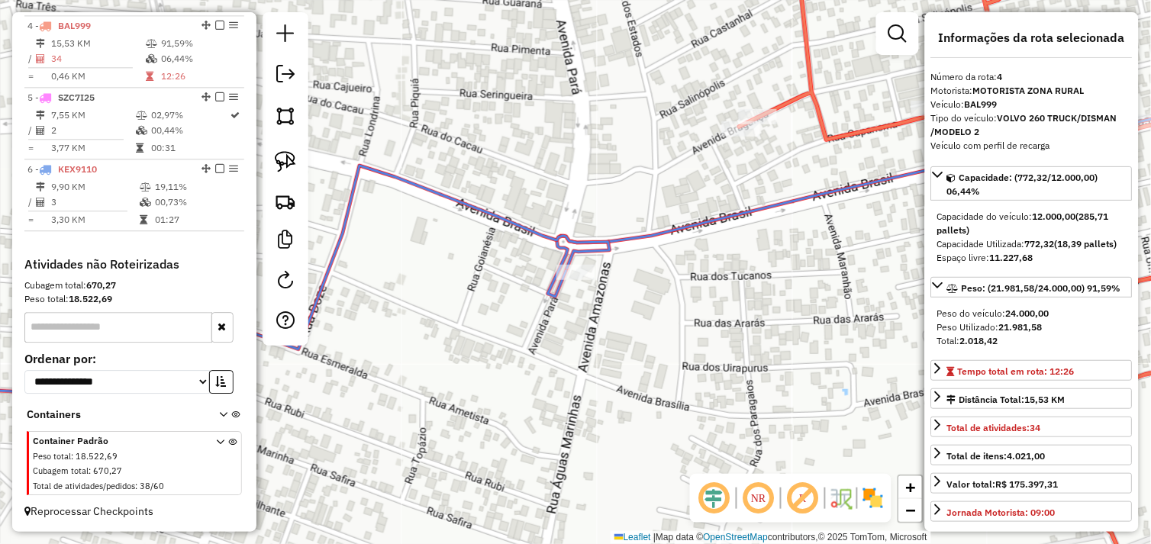
scroll to position [0, 0]
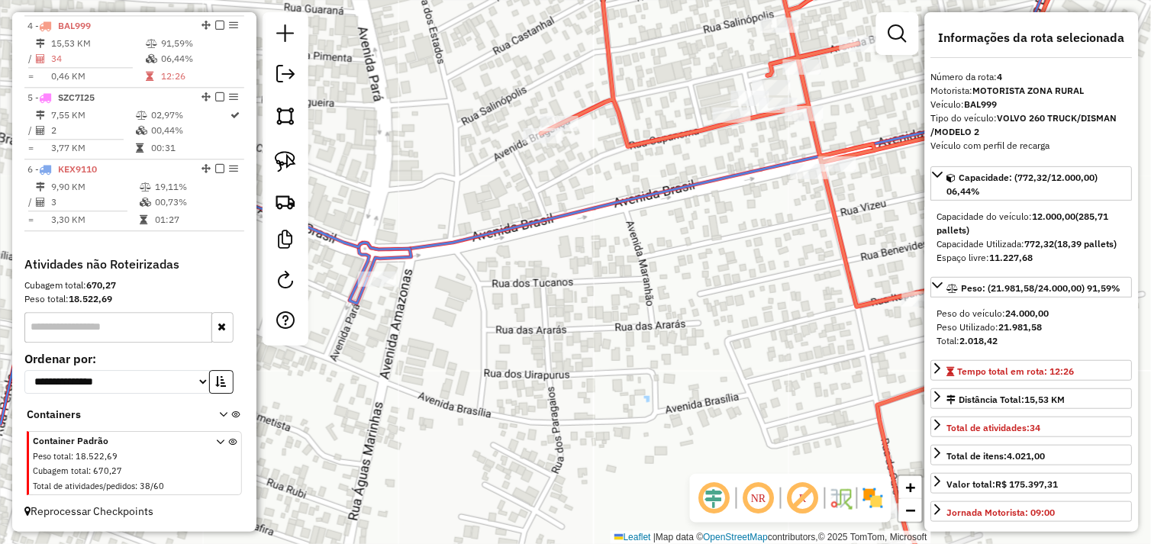
drag, startPoint x: 542, startPoint y: 224, endPoint x: 367, endPoint y: 275, distance: 181.9
click at [313, 278] on div "Janela de atendimento Grade de atendimento Capacidade Transportadoras Veículos …" at bounding box center [575, 272] width 1151 height 544
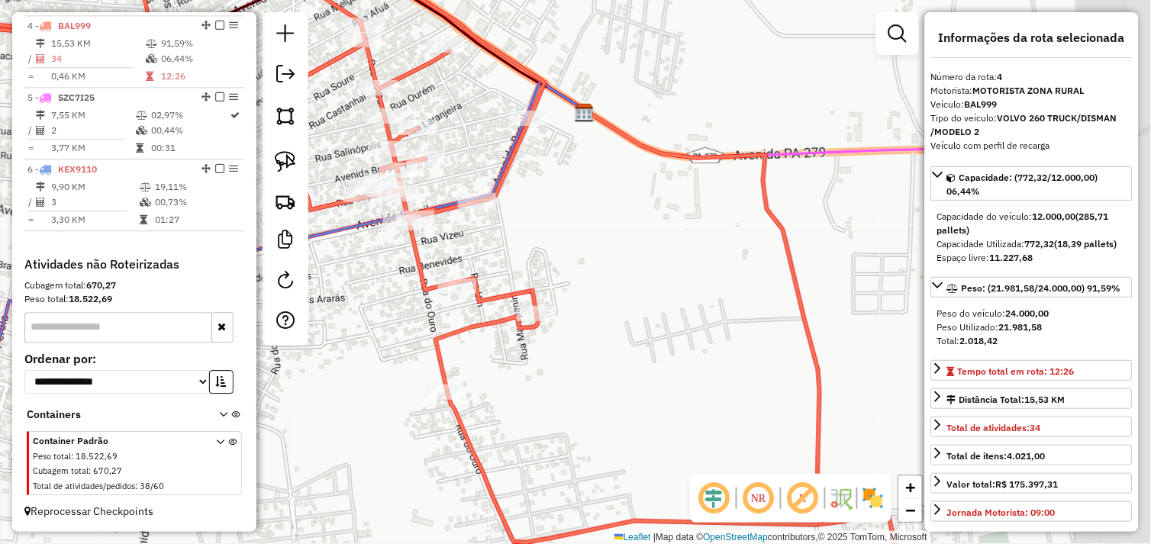
drag, startPoint x: 591, startPoint y: 301, endPoint x: 476, endPoint y: 271, distance: 119.2
click at [383, 283] on div "Janela de atendimento Grade de atendimento Capacidade Transportadoras Veículos …" at bounding box center [575, 272] width 1151 height 544
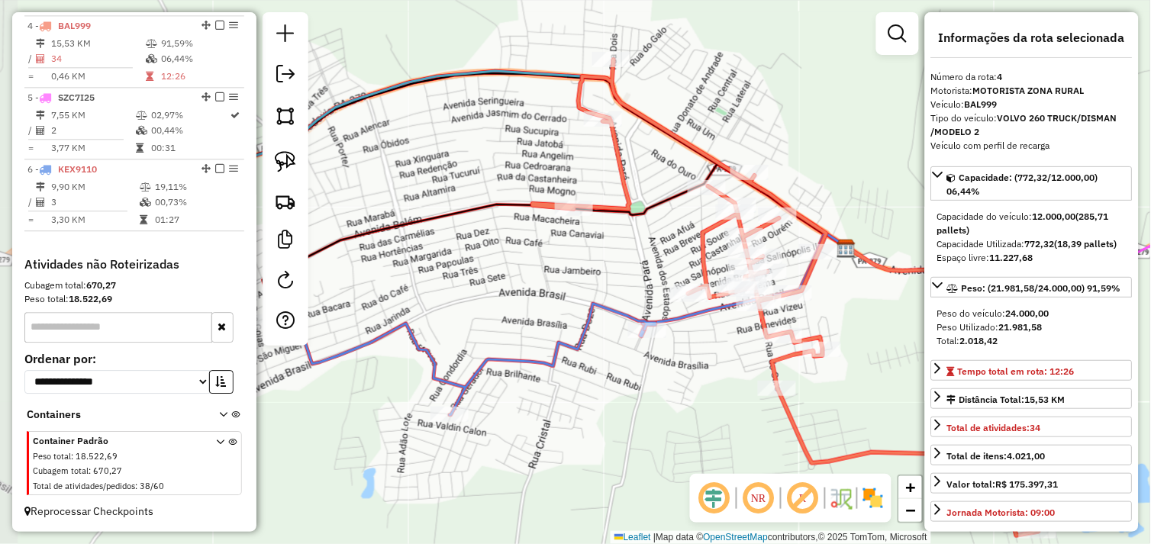
drag, startPoint x: 445, startPoint y: 309, endPoint x: 707, endPoint y: 327, distance: 262.3
click at [736, 365] on div "Janela de atendimento Grade de atendimento Capacidade Transportadoras Veículos …" at bounding box center [575, 272] width 1151 height 544
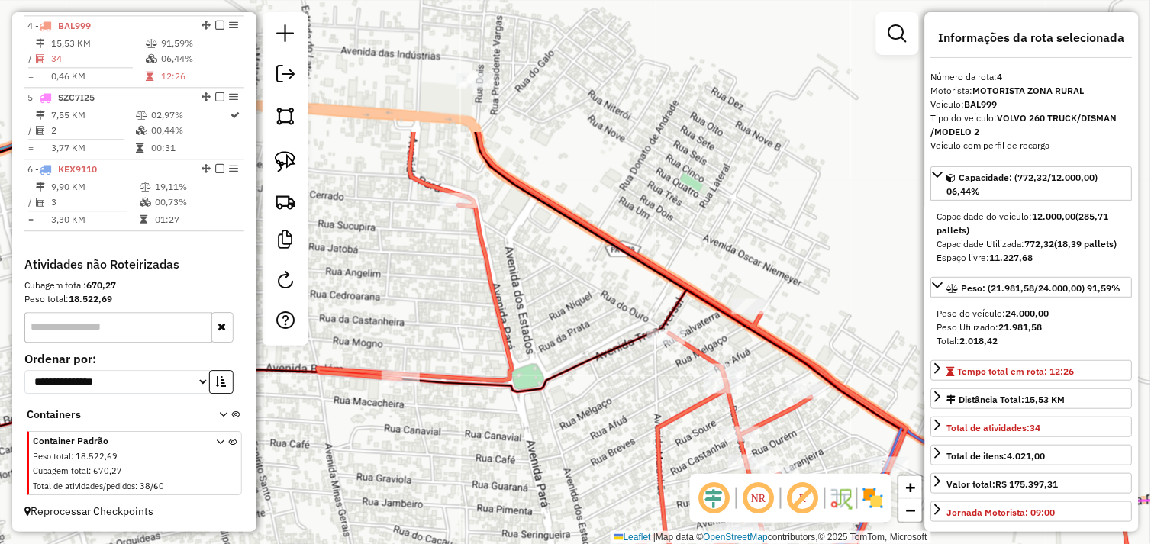
drag, startPoint x: 607, startPoint y: 172, endPoint x: 519, endPoint y: 333, distance: 183.8
click at [519, 333] on div "Janela de atendimento Grade de atendimento Capacidade Transportadoras Veículos …" at bounding box center [575, 272] width 1151 height 544
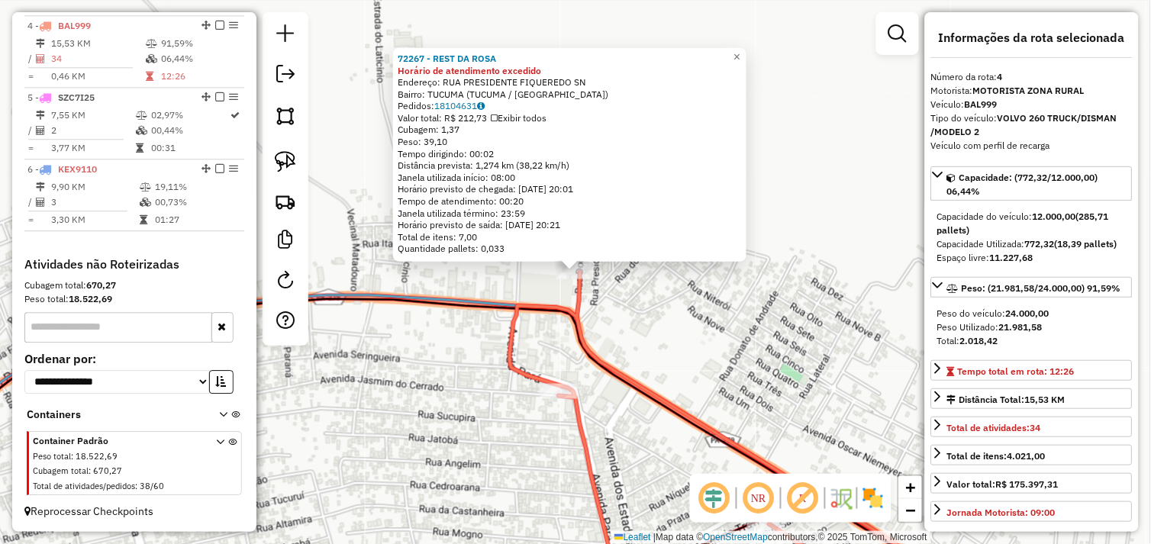
click at [665, 333] on div "72267 - REST DA ROSA Horário de atendimento excedido Endereço: RUA PRESIDENTE F…" at bounding box center [575, 272] width 1151 height 544
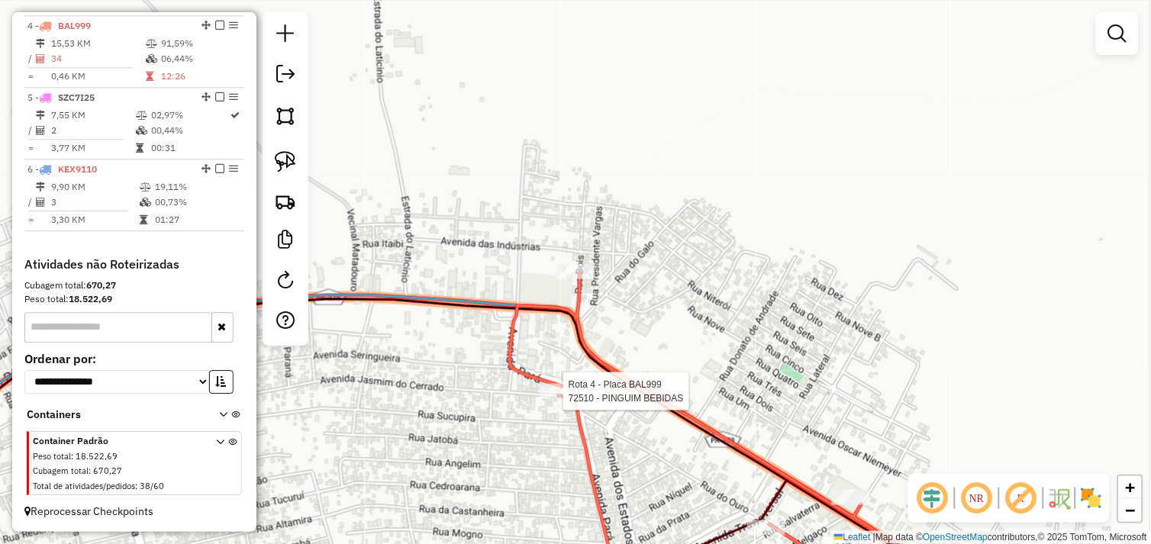
select select "*********"
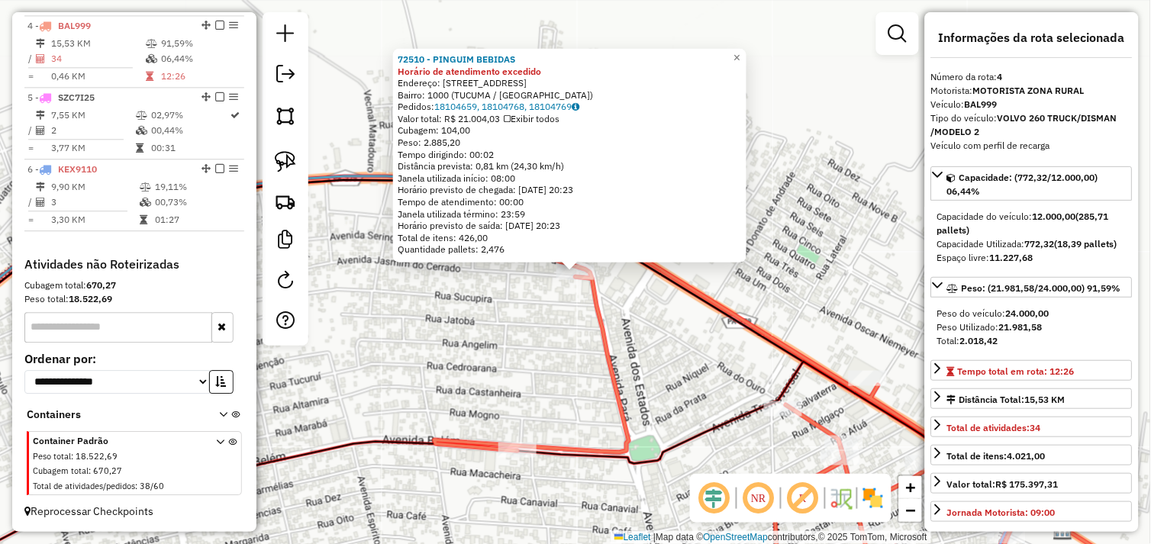
drag, startPoint x: 676, startPoint y: 288, endPoint x: 650, endPoint y: 288, distance: 25.9
click at [676, 291] on icon at bounding box center [728, 376] width 589 height 446
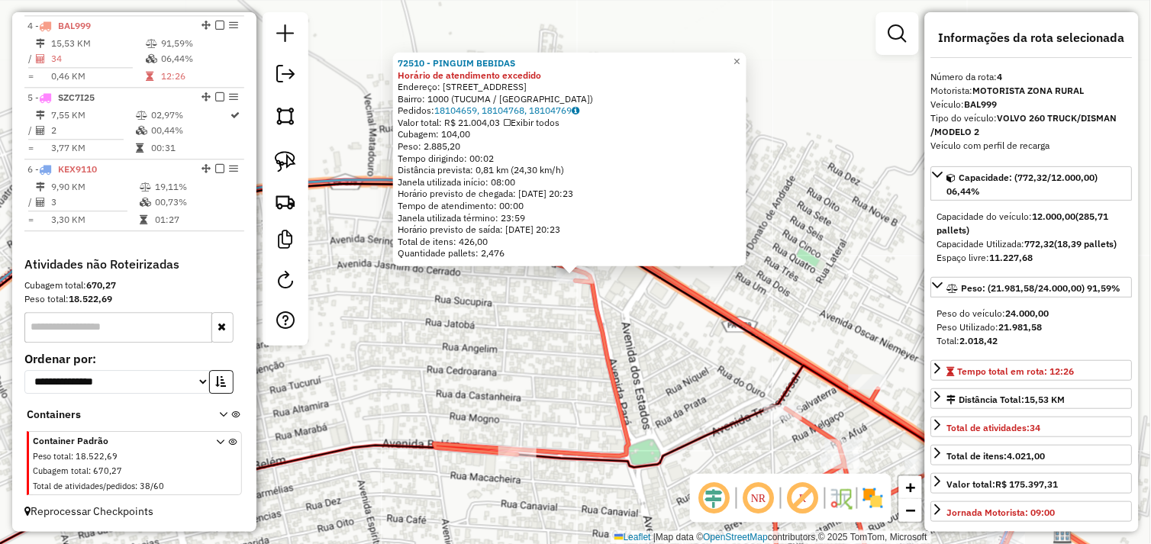
drag, startPoint x: 710, startPoint y: 338, endPoint x: 695, endPoint y: 330, distance: 17.4
click at [711, 339] on div "72510 - PINGUIM BEBIDAS Horário de atendimento excedido Endereço: Avenida Jasmi…" at bounding box center [575, 272] width 1151 height 544
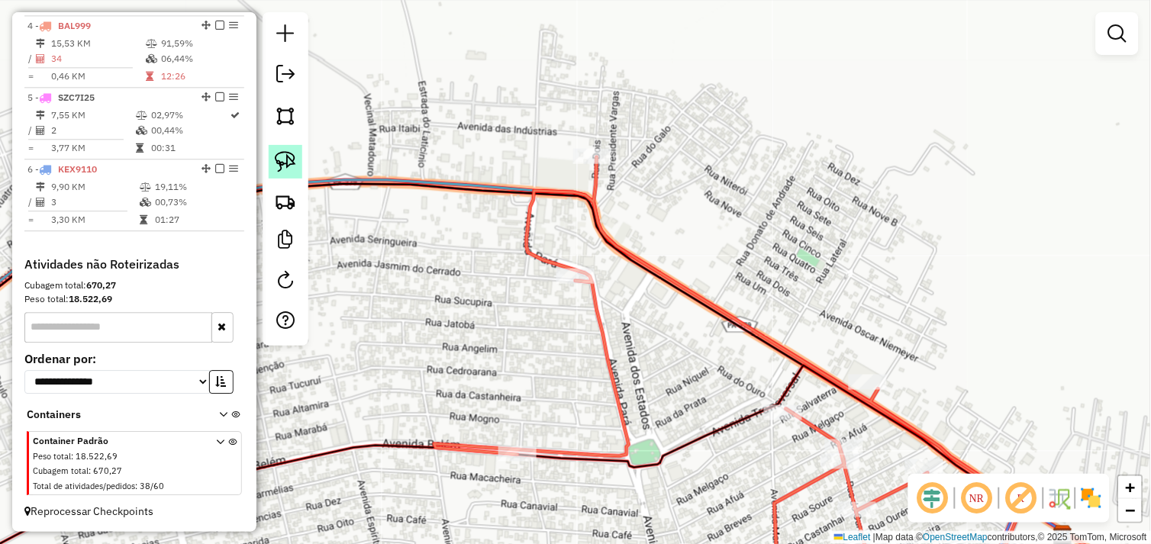
click at [287, 156] on img at bounding box center [285, 161] width 21 height 21
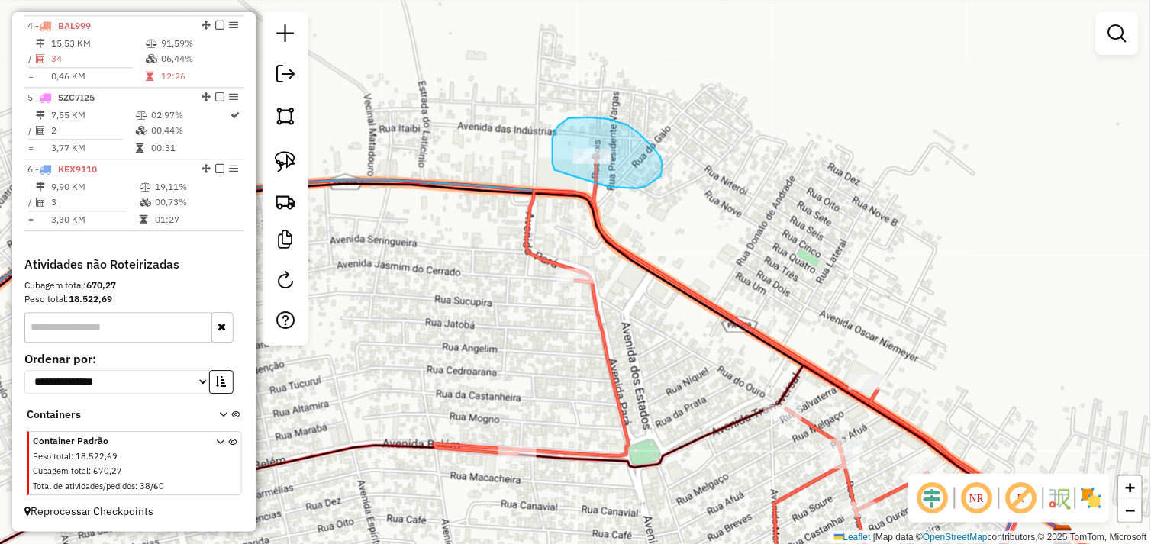
drag, startPoint x: 581, startPoint y: 178, endPoint x: 568, endPoint y: 174, distance: 13.5
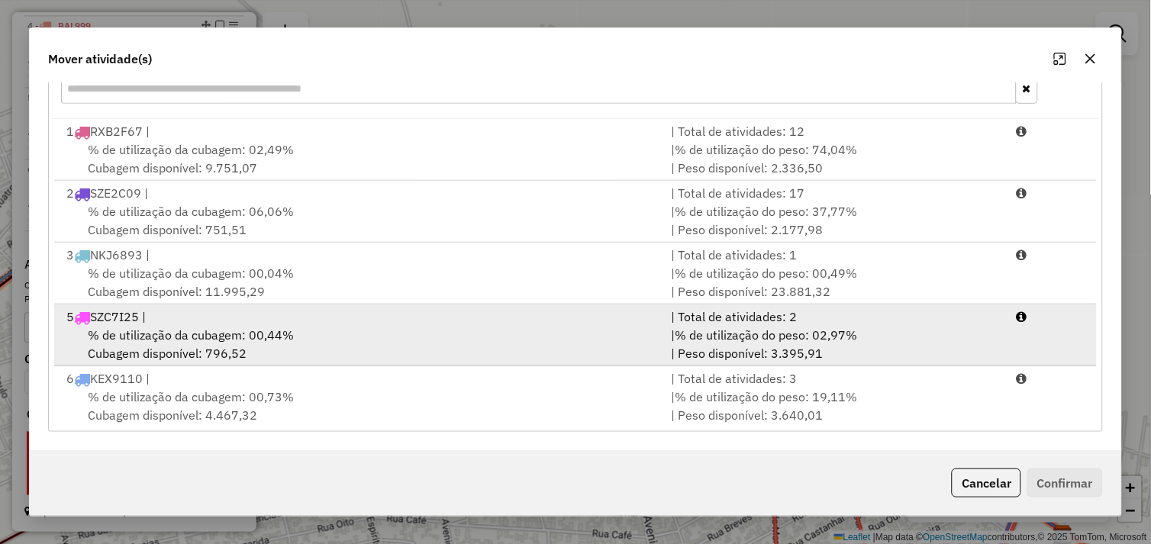
click at [269, 337] on span "% de utilização da cubagem: 00,44%" at bounding box center [191, 334] width 206 height 15
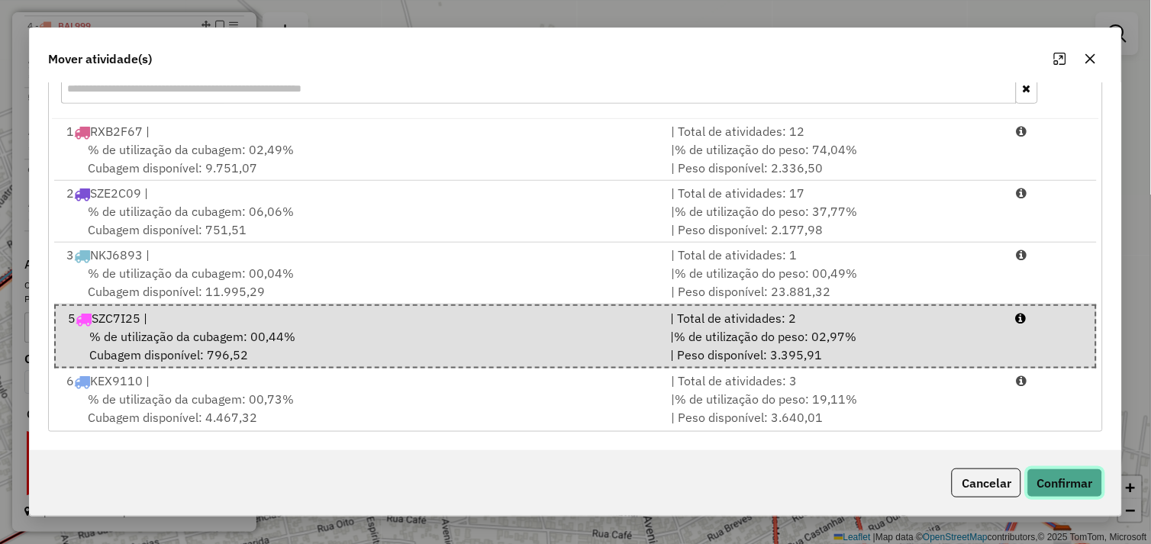
click at [1055, 492] on button "Confirmar" at bounding box center [1065, 483] width 76 height 29
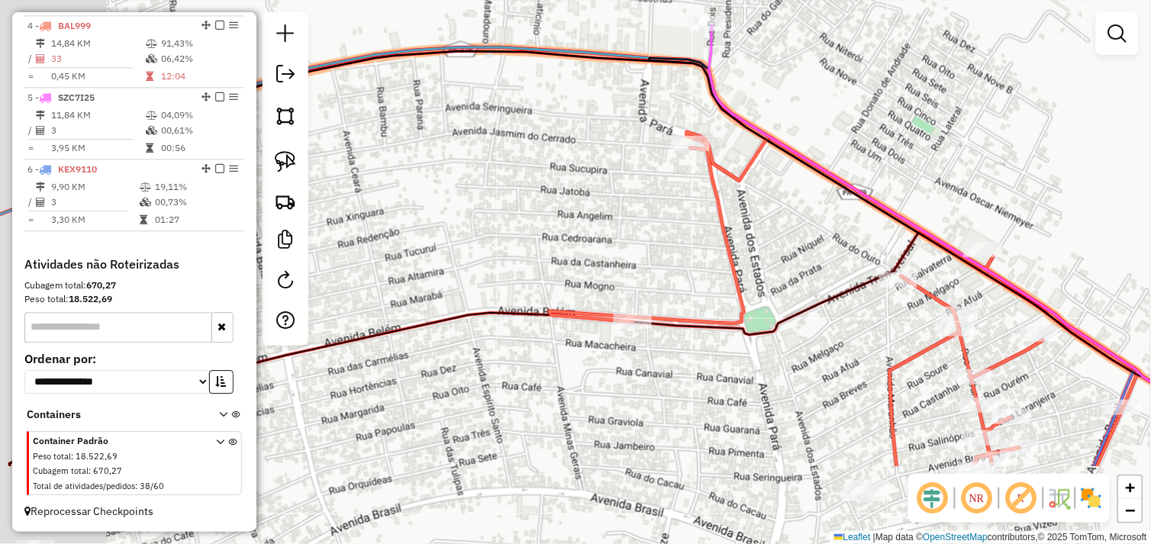
drag, startPoint x: 733, startPoint y: 169, endPoint x: 769, endPoint y: 124, distance: 57.0
click at [785, 134] on icon at bounding box center [1045, 235] width 673 height 423
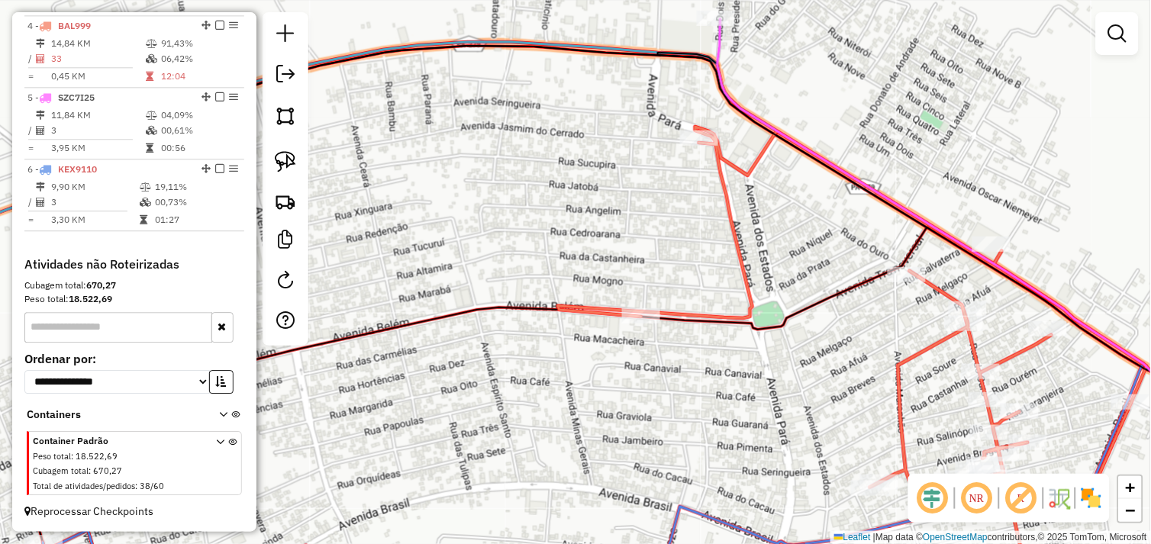
click at [677, 134] on div "Rota 4 - Placa BAL999 72510 - PINGUIM BEBIDAS Janela de atendimento Grade de at…" at bounding box center [575, 272] width 1151 height 544
select select "*********"
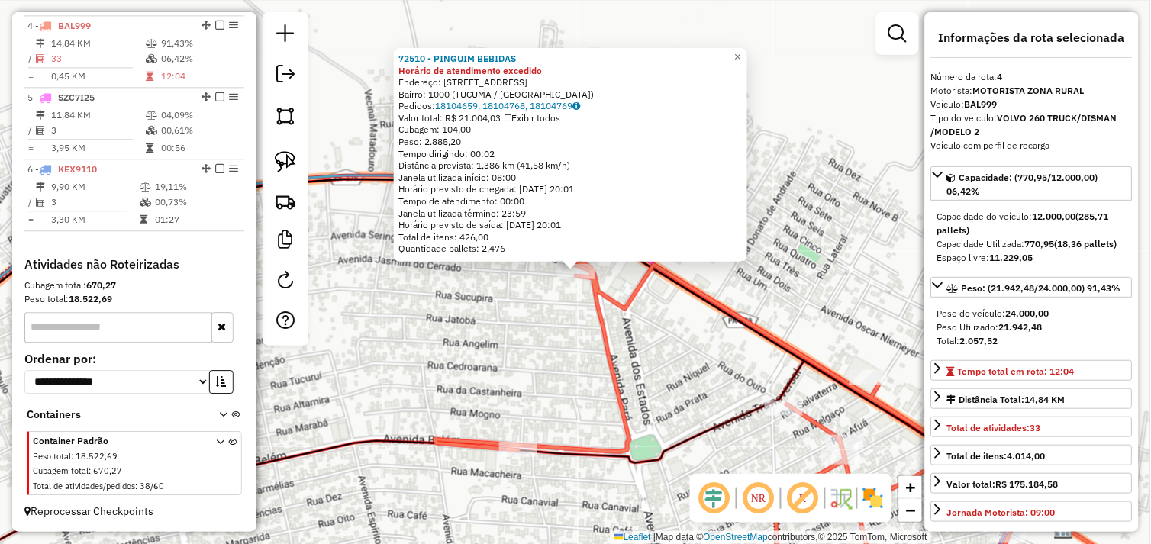
click at [659, 298] on div "72510 - PINGUIM BEBIDAS Horário de atendimento excedido Endereço: Avenida Jasmi…" at bounding box center [575, 272] width 1151 height 544
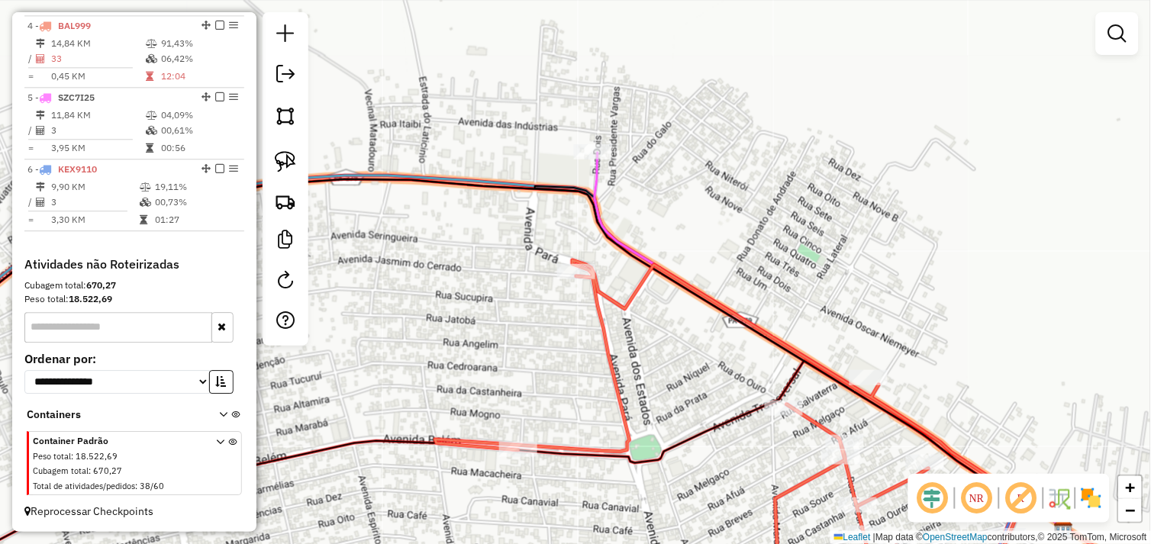
drag, startPoint x: 687, startPoint y: 269, endPoint x: 723, endPoint y: 195, distance: 83.3
click at [725, 195] on div "Janela de atendimento Grade de atendimento Capacidade Transportadoras Veículos …" at bounding box center [575, 272] width 1151 height 544
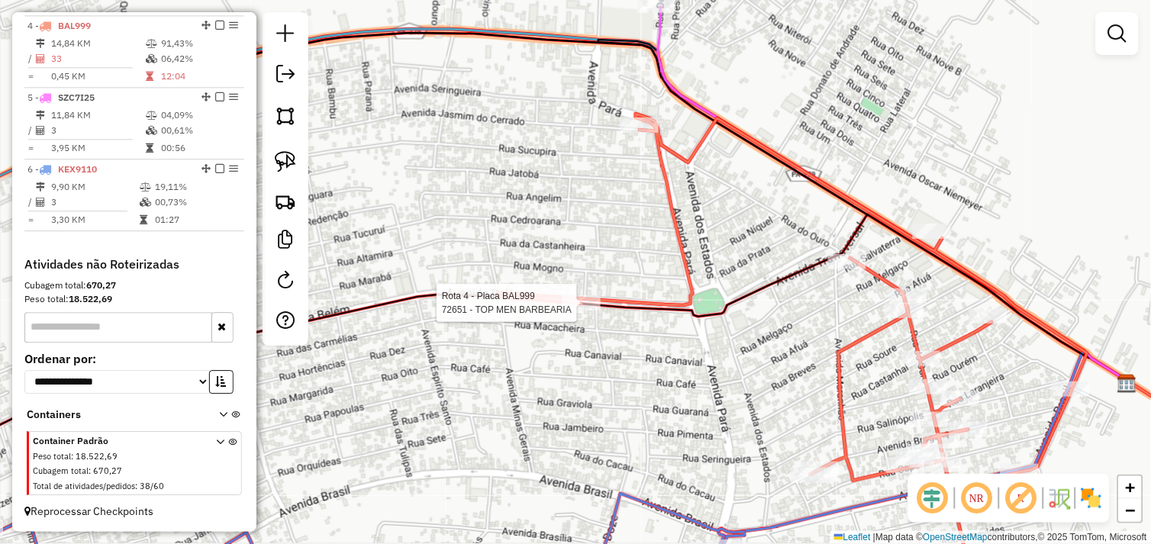
select select "*********"
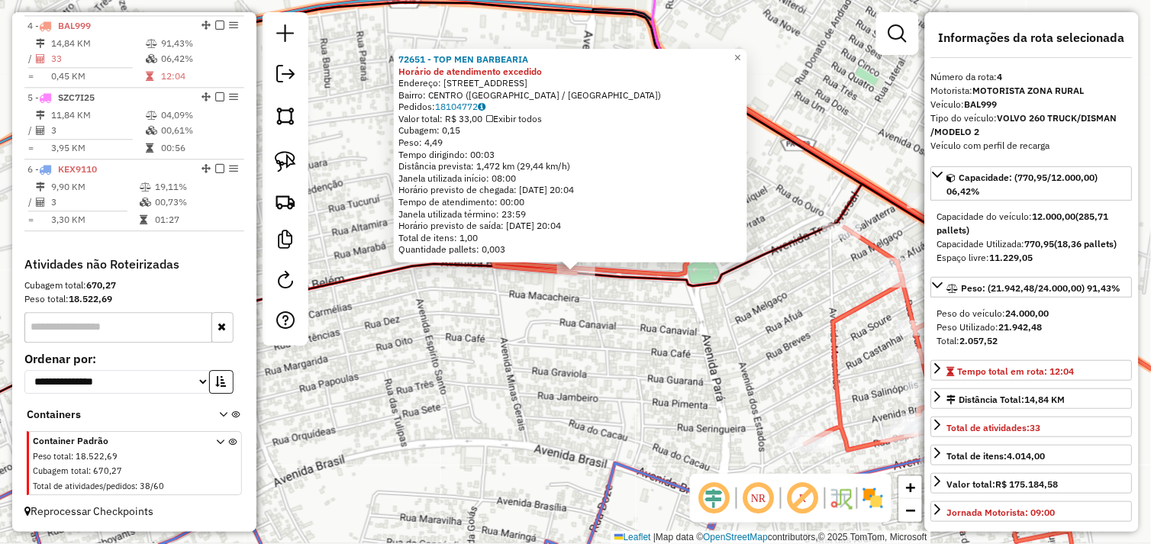
click at [603, 318] on div "72651 - TOP MEN BARBEARIA Horário de atendimento excedido Endereço: Avenida Bel…" at bounding box center [575, 272] width 1151 height 544
click at [596, 366] on div "72651 - TOP MEN BARBEARIA Horário de atendimento excedido Endereço: Avenida Bel…" at bounding box center [575, 272] width 1151 height 544
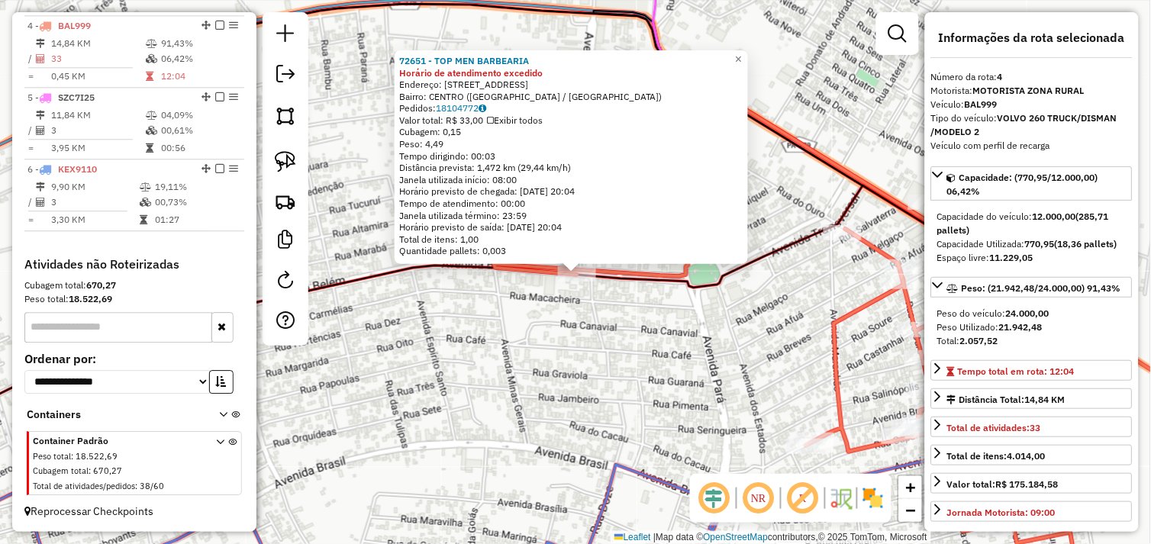
drag, startPoint x: 696, startPoint y: 311, endPoint x: 591, endPoint y: 337, distance: 107.9
click at [591, 337] on div "72651 - TOP MEN BARBEARIA Horário de atendimento excedido Endereço: Avenida Bel…" at bounding box center [575, 272] width 1151 height 544
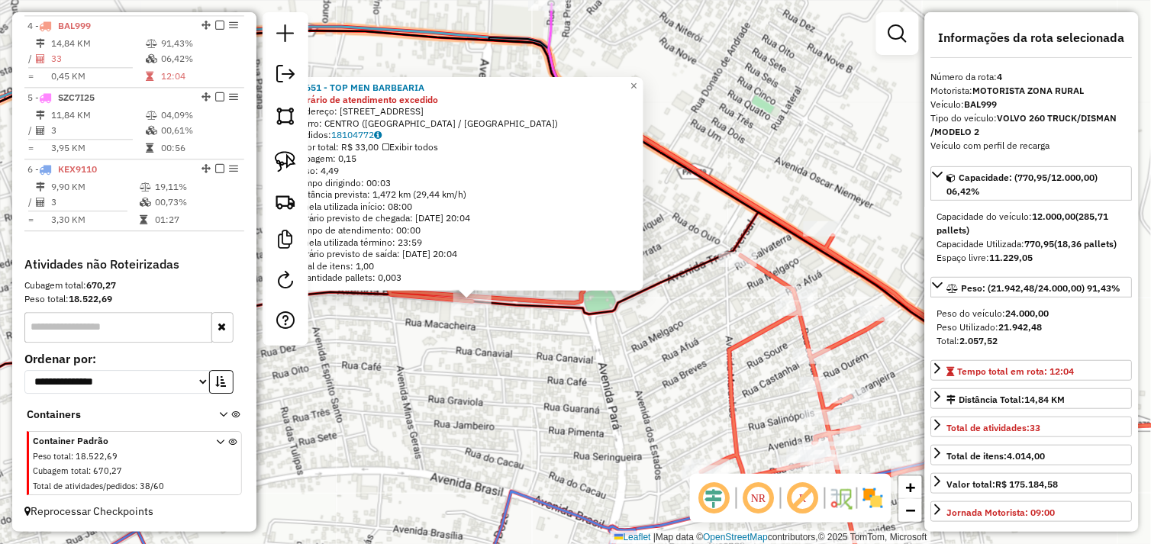
click at [591, 337] on div "72651 - TOP MEN BARBEARIA Horário de atendimento excedido Endereço: Avenida Bel…" at bounding box center [575, 272] width 1151 height 544
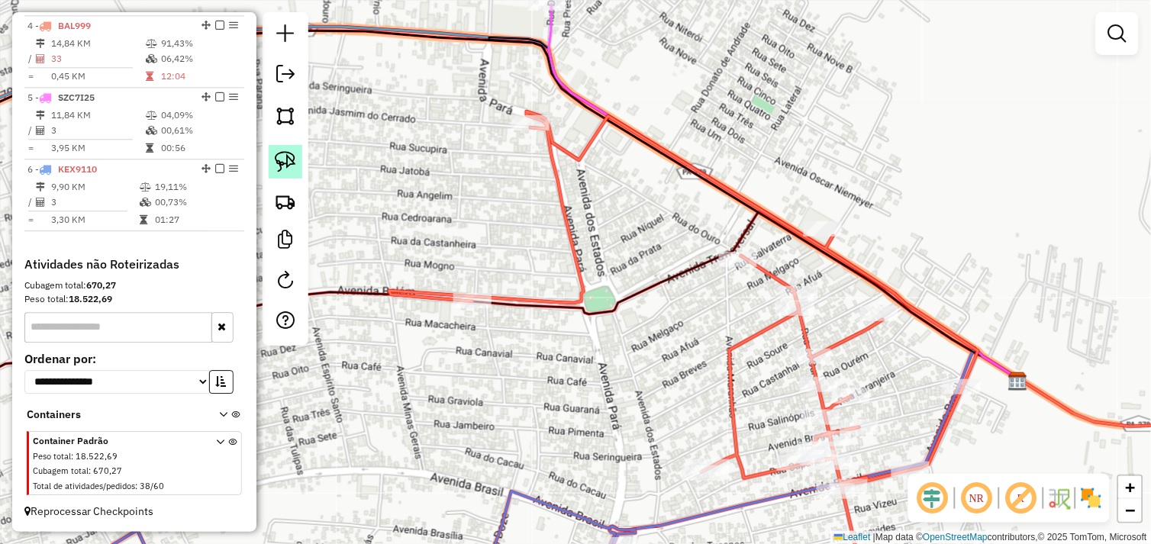
click at [292, 168] on img at bounding box center [285, 161] width 21 height 21
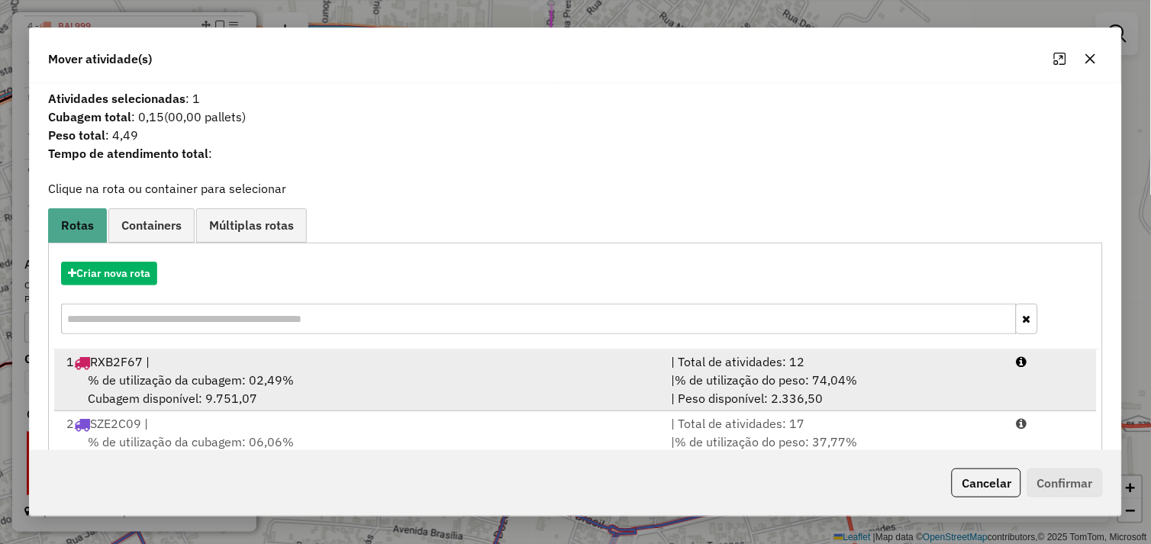
scroll to position [4, 0]
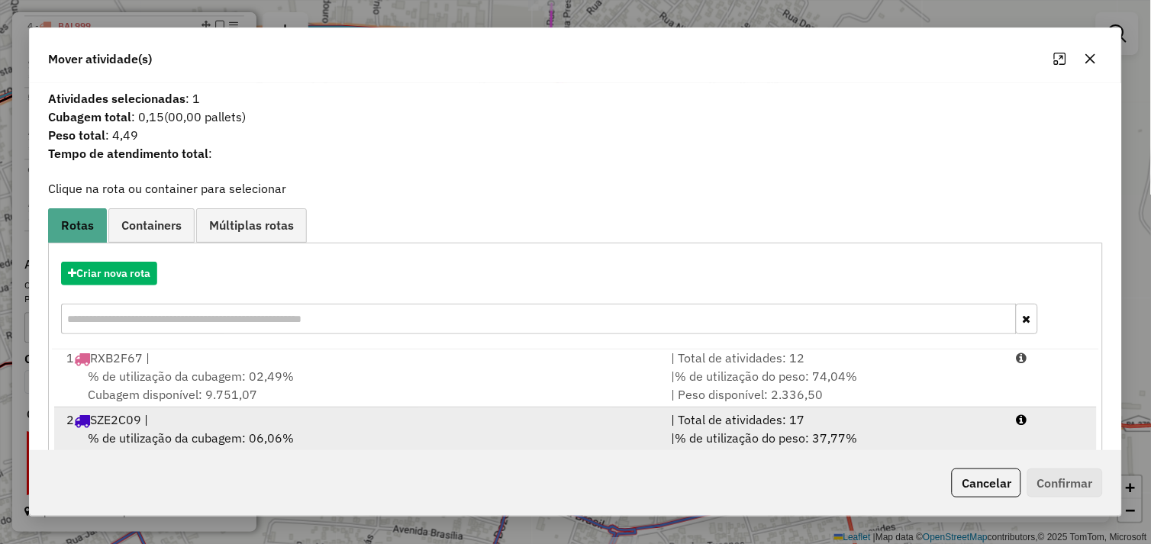
click at [310, 412] on div "2 SZE2C09 |" at bounding box center [359, 420] width 605 height 18
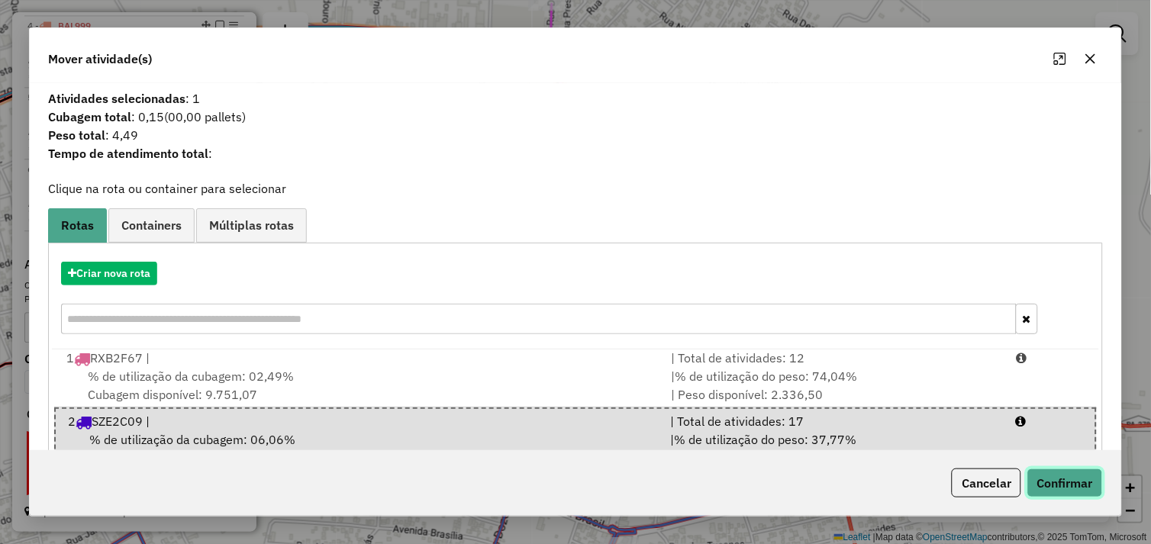
click at [1058, 481] on button "Confirmar" at bounding box center [1065, 483] width 76 height 29
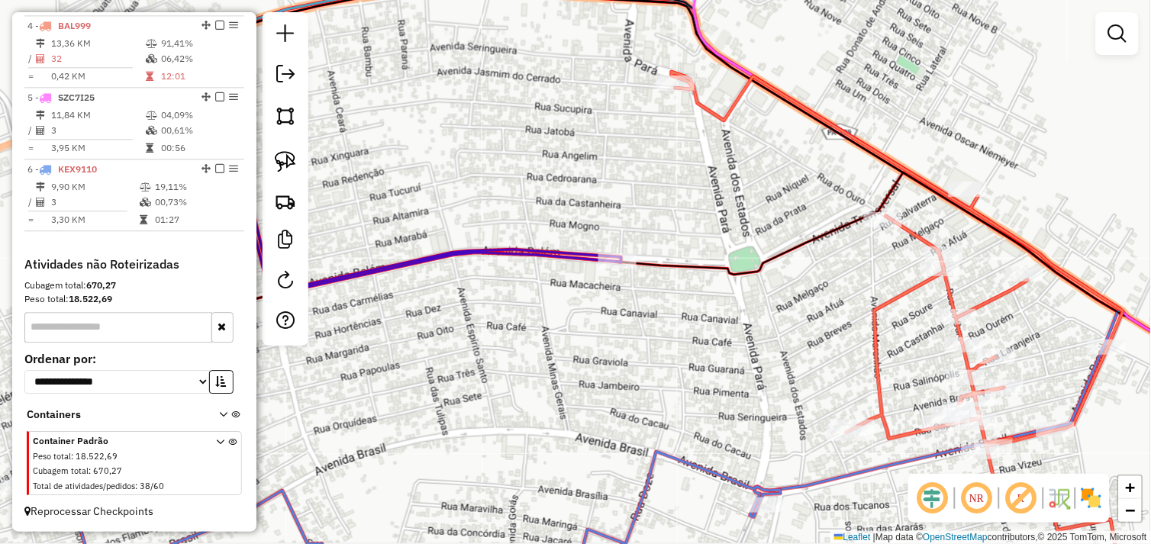
drag, startPoint x: 615, startPoint y: 343, endPoint x: 830, endPoint y: 331, distance: 215.5
click at [830, 331] on div "Janela de atendimento Grade de atendimento Capacidade Transportadoras Veículos …" at bounding box center [575, 272] width 1151 height 544
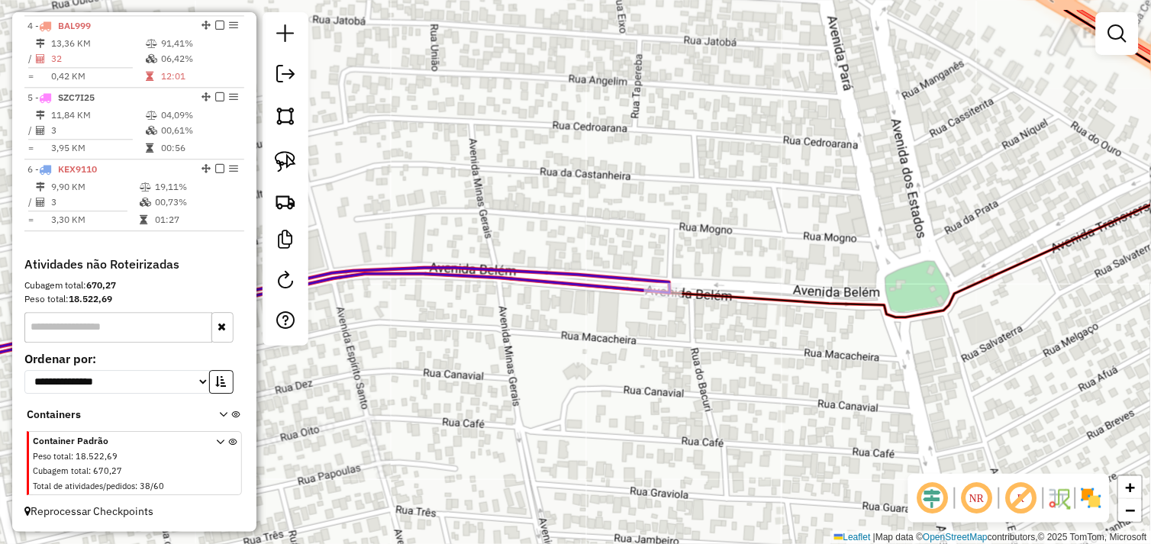
drag, startPoint x: 764, startPoint y: 295, endPoint x: 649, endPoint y: 326, distance: 118.5
click at [710, 360] on div "Janela de atendimento Grade de atendimento Capacidade Transportadoras Veículos …" at bounding box center [575, 272] width 1151 height 544
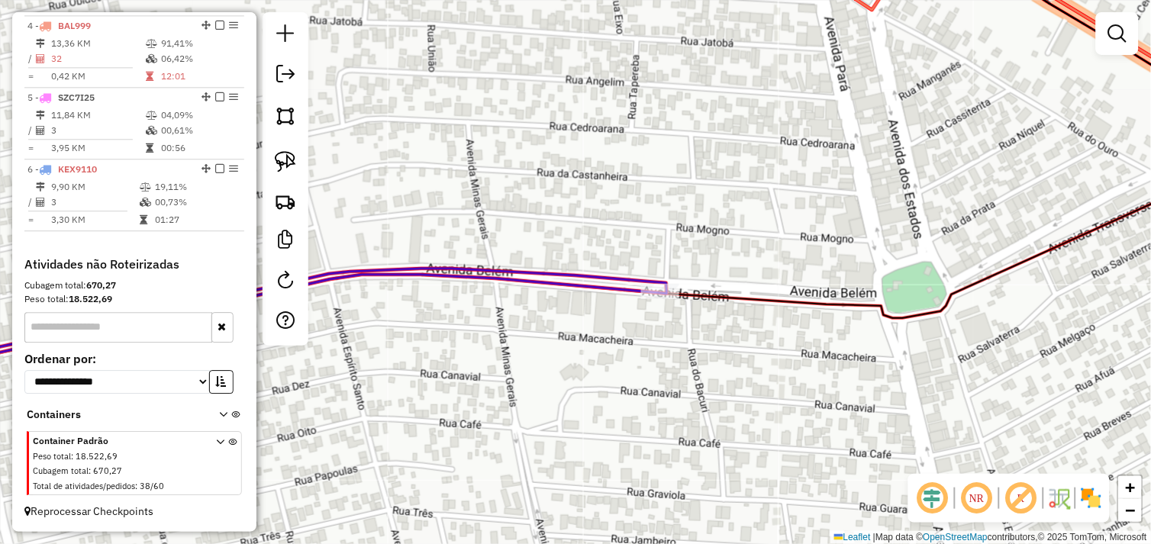
drag, startPoint x: 279, startPoint y: 166, endPoint x: 301, endPoint y: 180, distance: 25.4
click at [279, 166] on img at bounding box center [285, 161] width 21 height 21
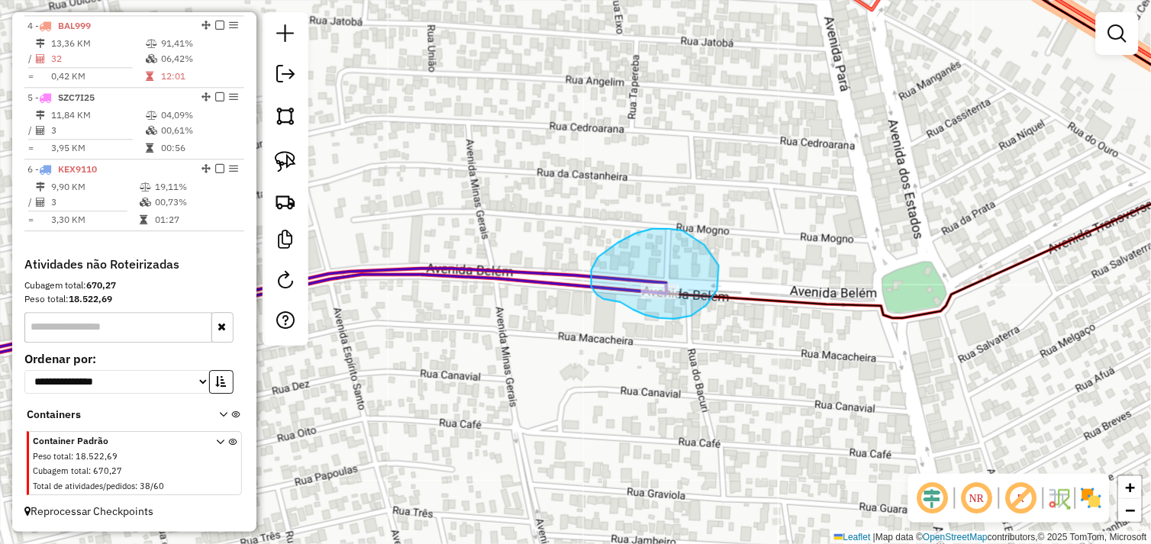
drag, startPoint x: 707, startPoint y: 305, endPoint x: 628, endPoint y: 301, distance: 78.7
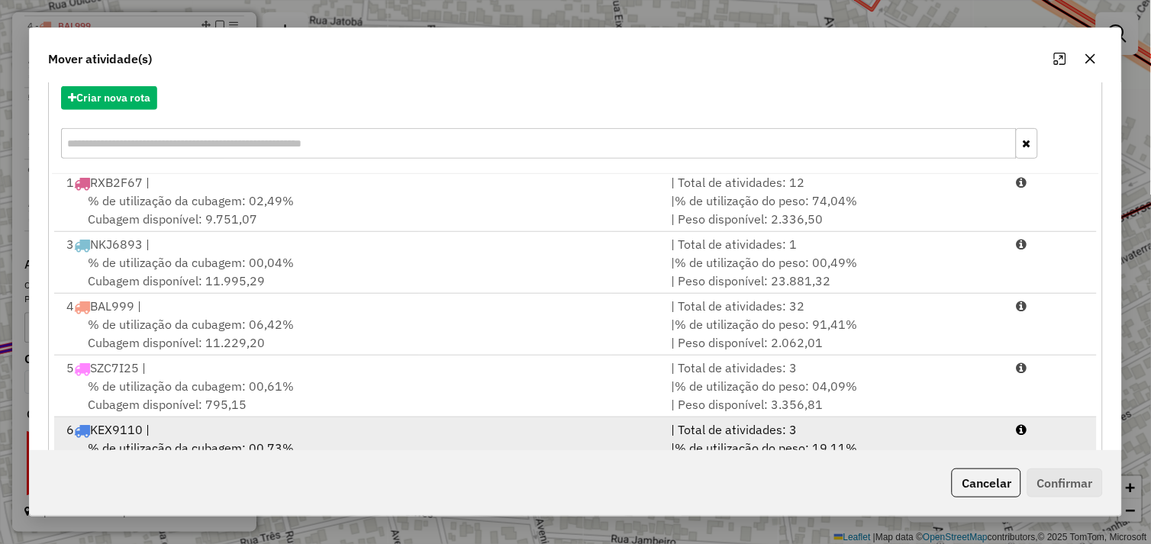
scroll to position [230, 0]
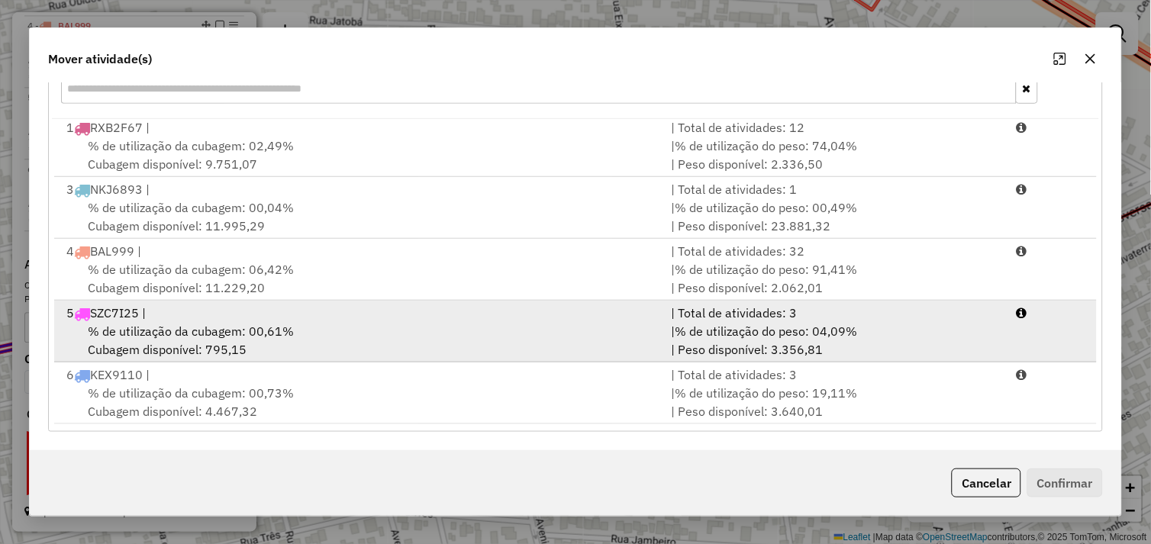
click at [298, 328] on div "% de utilização da cubagem: 00,61% Cubagem disponível: 795,15" at bounding box center [359, 340] width 605 height 37
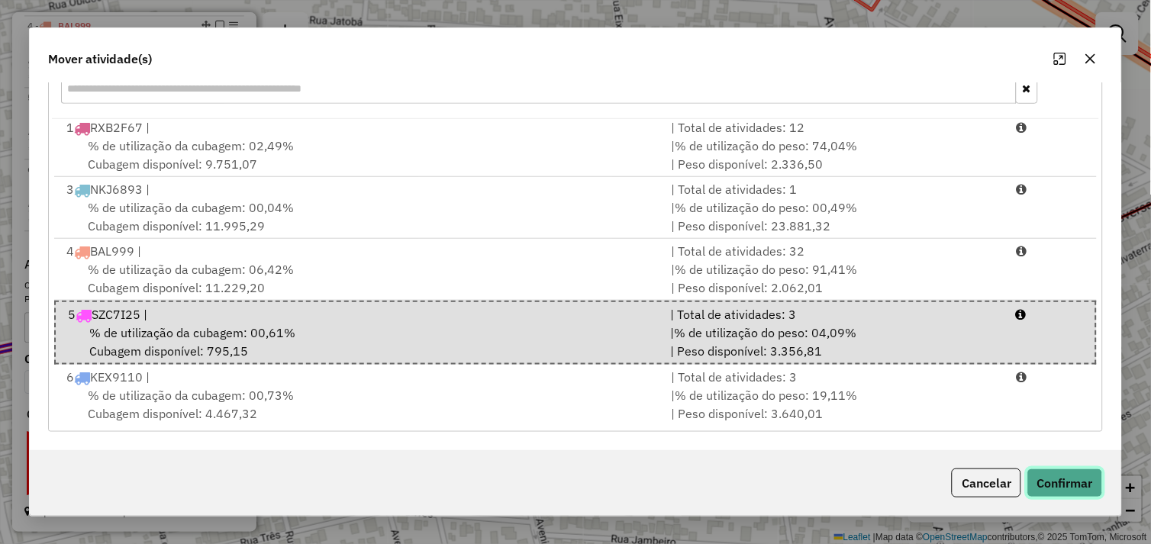
click at [1081, 479] on button "Confirmar" at bounding box center [1065, 483] width 76 height 29
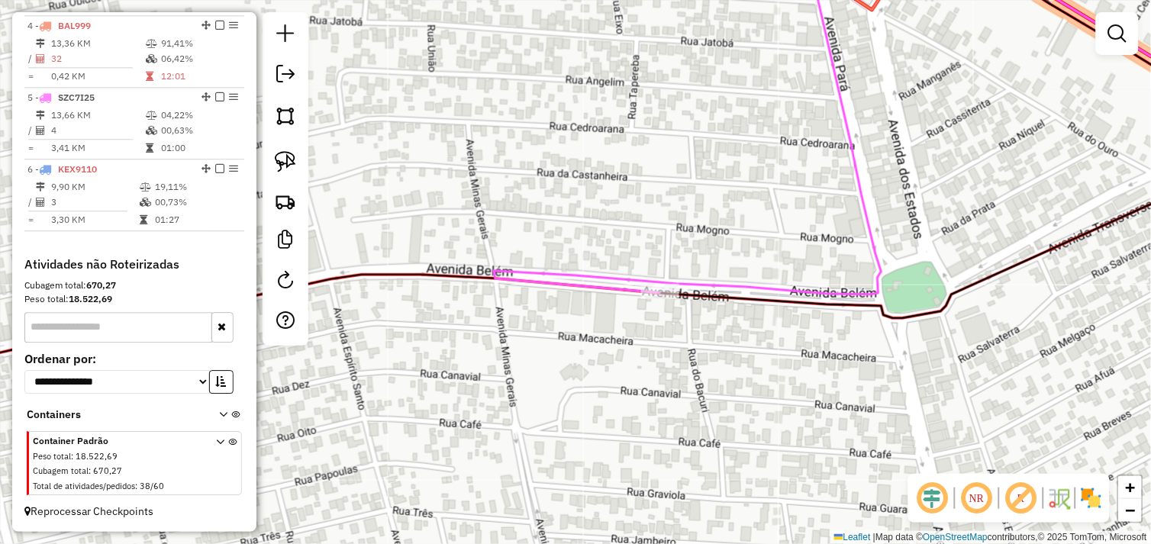
scroll to position [0, 0]
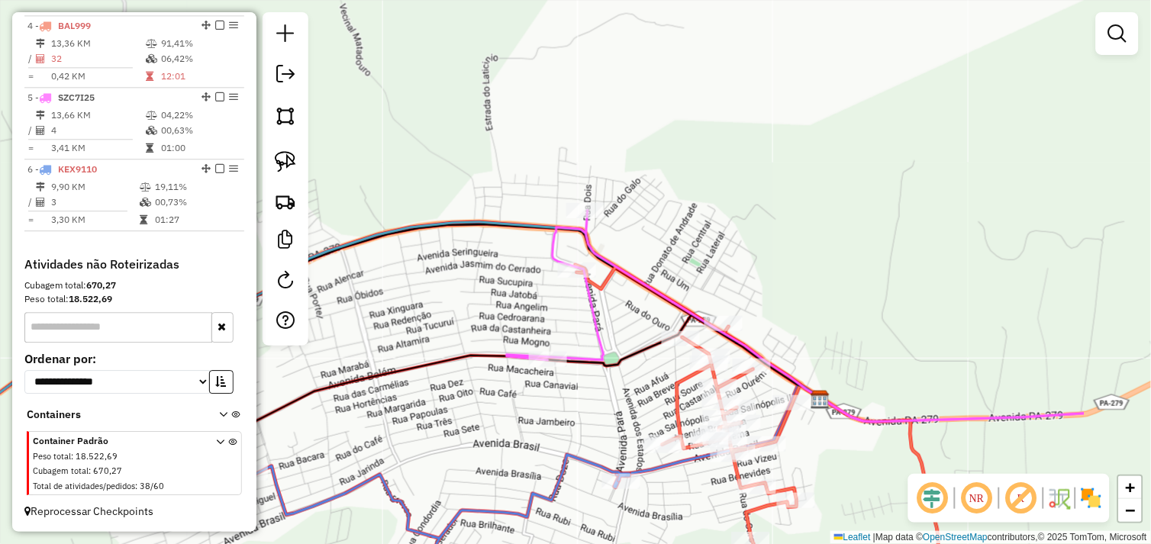
drag, startPoint x: 710, startPoint y: 380, endPoint x: 545, endPoint y: 377, distance: 165.6
click at [542, 390] on div "Janela de atendimento Grade de atendimento Capacidade Transportadoras Veículos …" at bounding box center [575, 272] width 1151 height 544
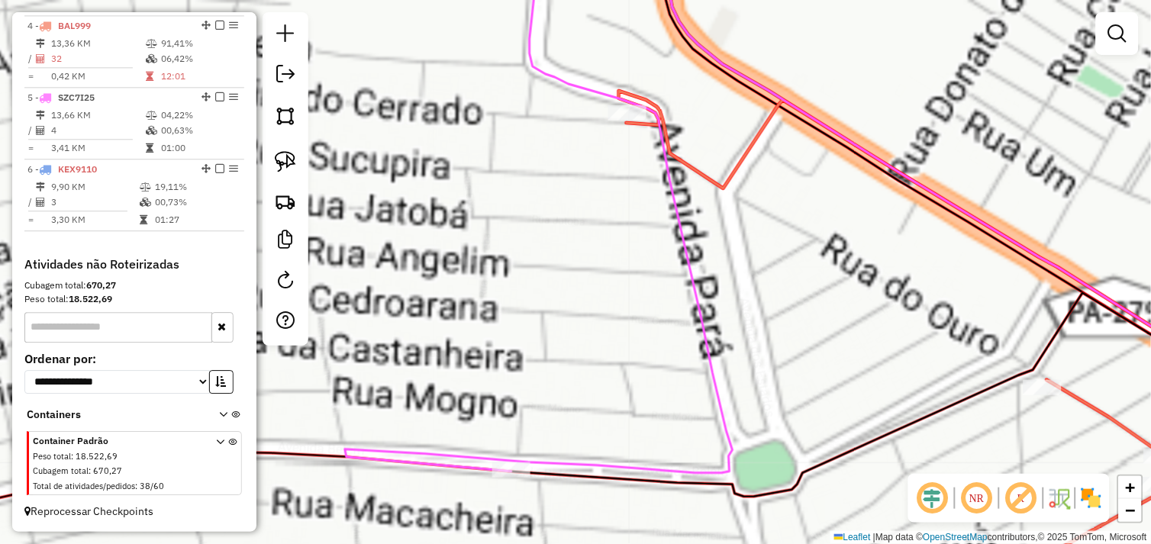
drag, startPoint x: 568, startPoint y: 282, endPoint x: 562, endPoint y: 314, distance: 32.5
click at [562, 318] on div "Janela de atendimento Grade de atendimento Capacidade Transportadoras Veículos …" at bounding box center [575, 272] width 1151 height 544
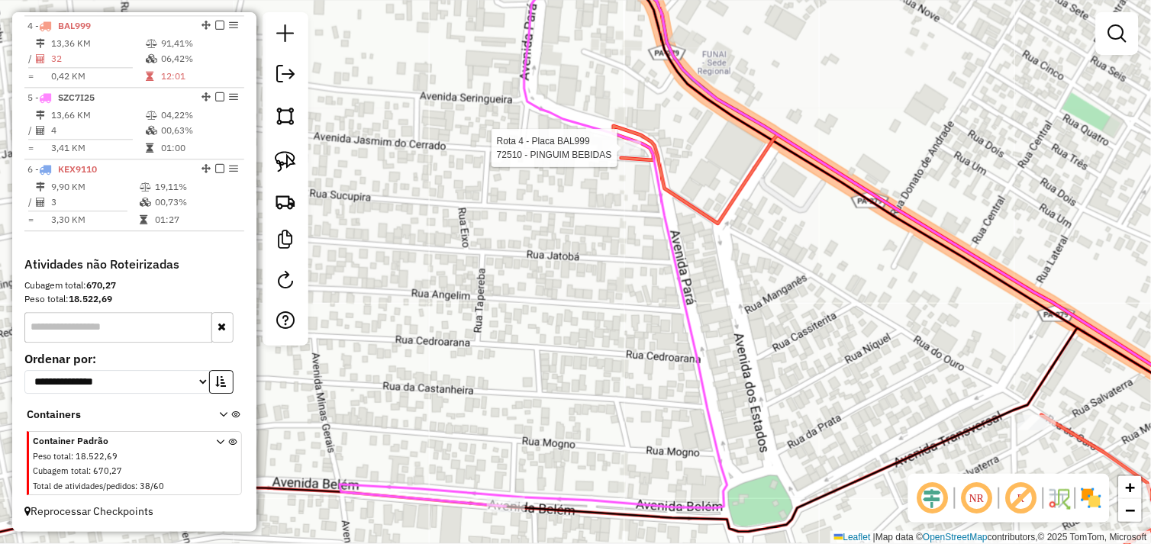
select select "*********"
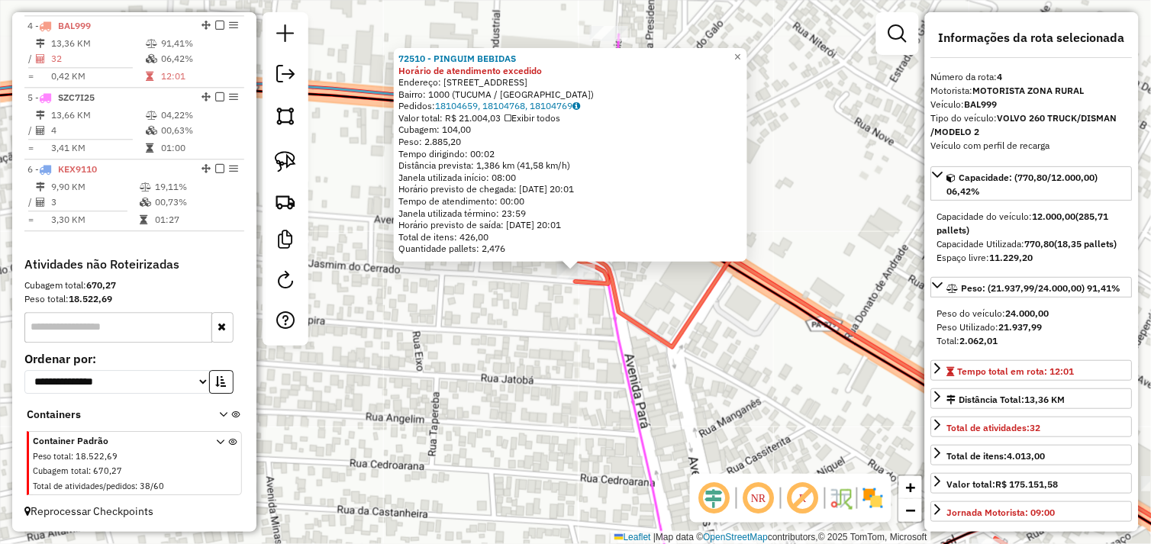
click at [495, 322] on div "72510 - PINGUIM BEBIDAS Horário de atendimento excedido Endereço: Avenida Jasmi…" at bounding box center [575, 272] width 1151 height 544
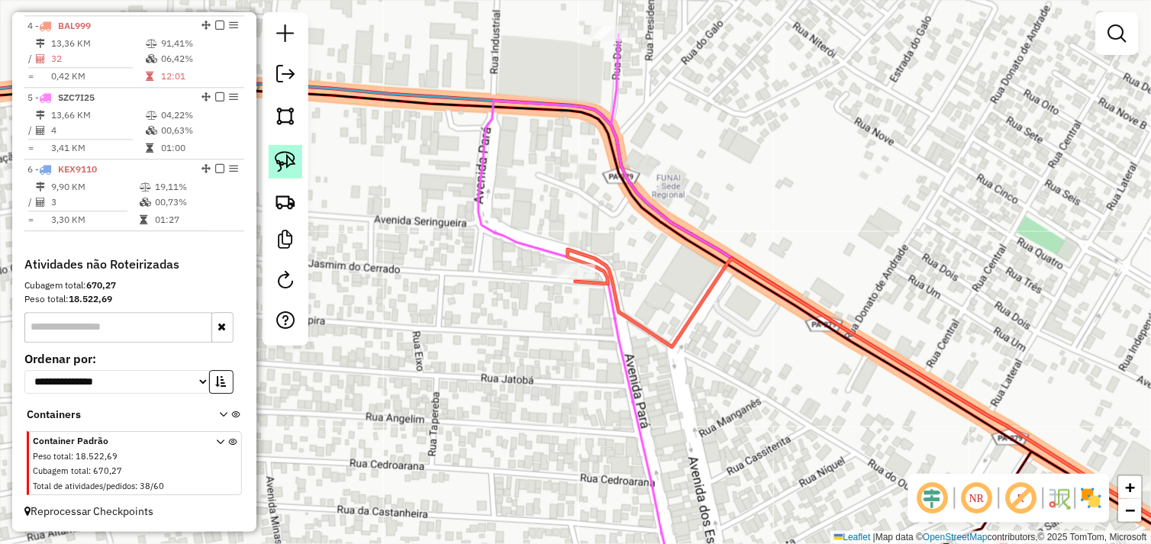
click at [294, 168] on img at bounding box center [285, 161] width 21 height 21
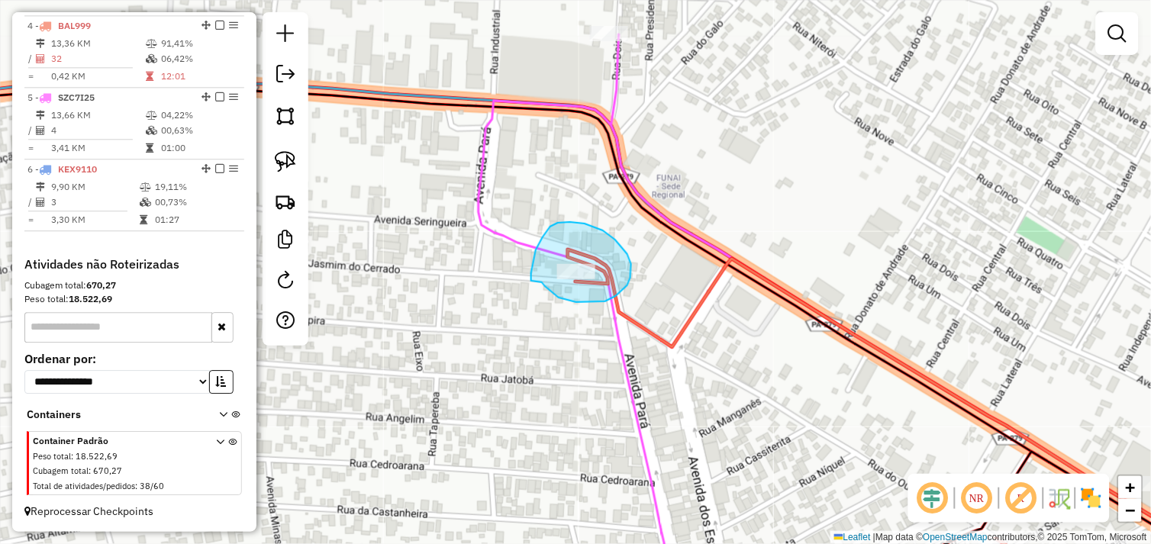
drag, startPoint x: 543, startPoint y: 283, endPoint x: 555, endPoint y: 301, distance: 21.4
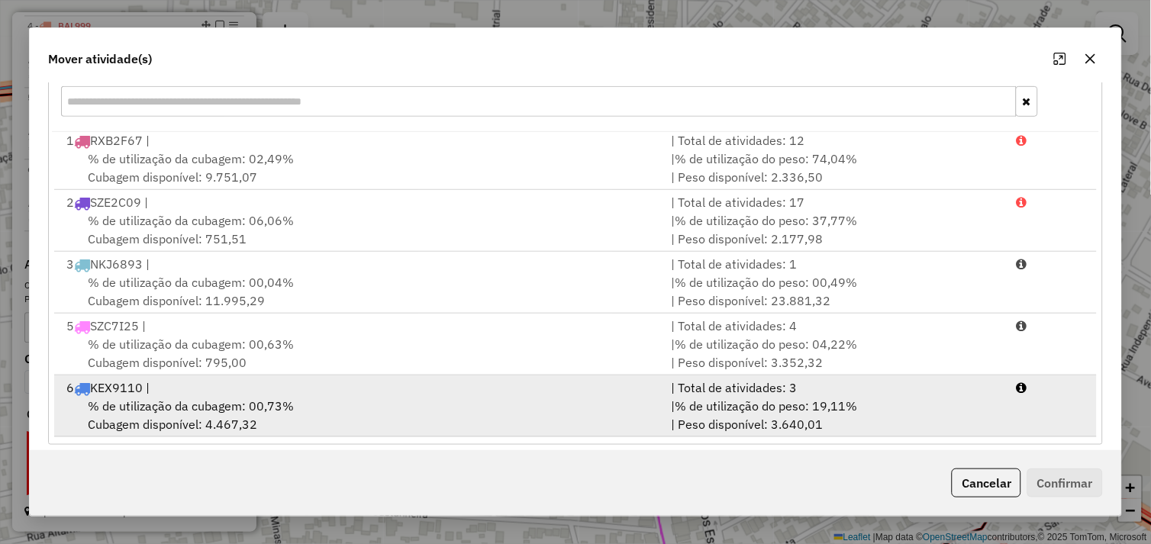
scroll to position [230, 0]
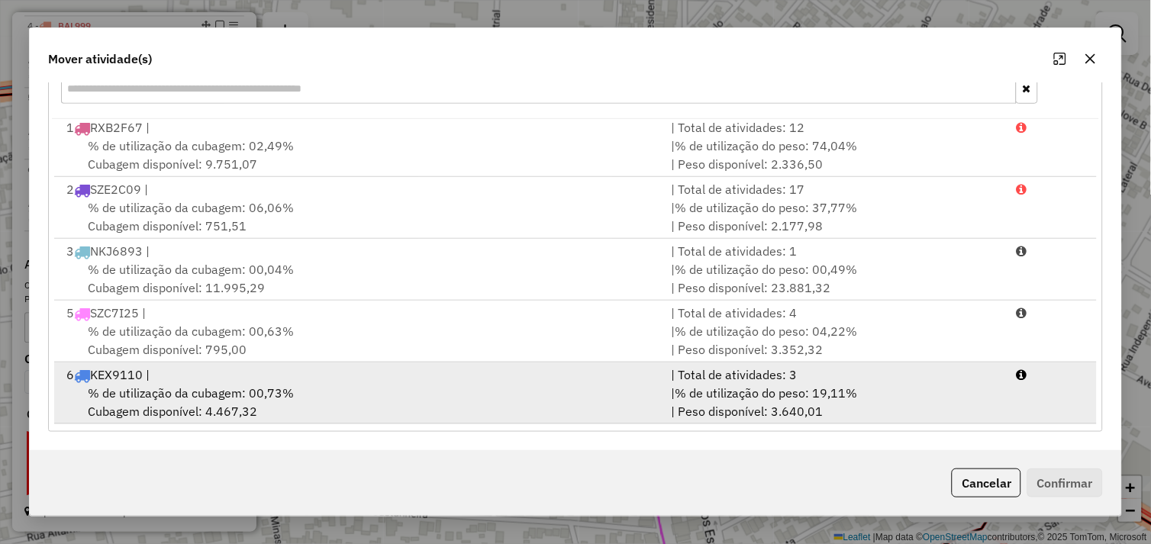
click at [263, 387] on span "% de utilização da cubagem: 00,73%" at bounding box center [191, 392] width 206 height 15
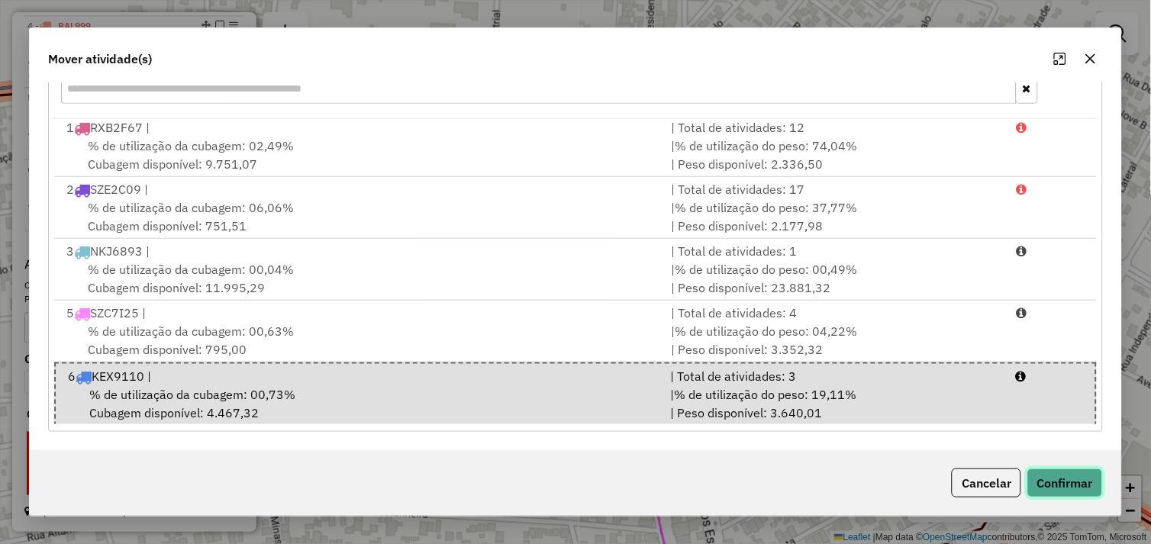
click at [1042, 490] on button "Confirmar" at bounding box center [1065, 483] width 76 height 29
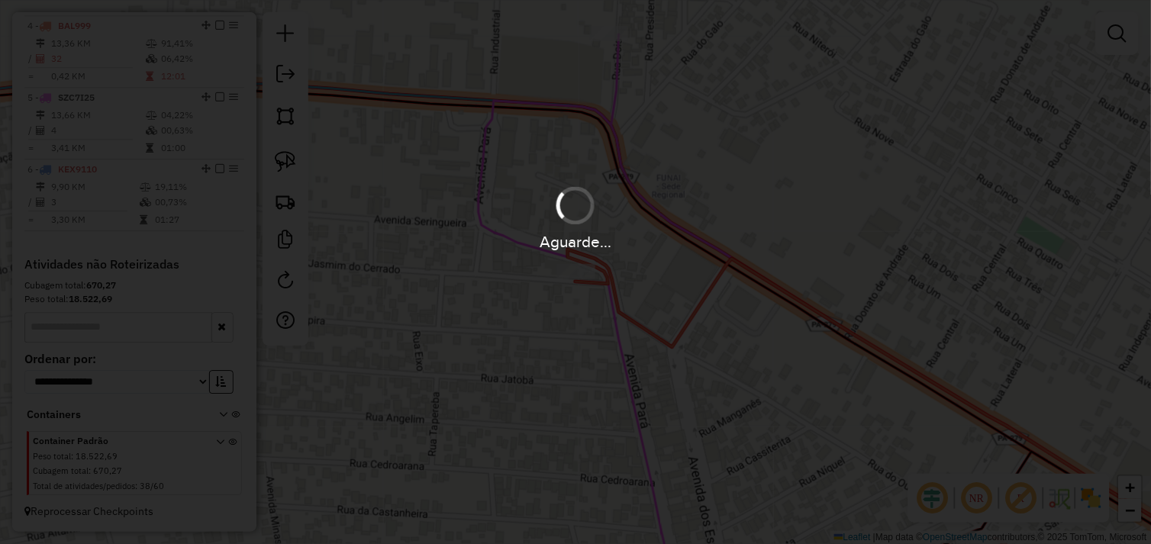
scroll to position [0, 0]
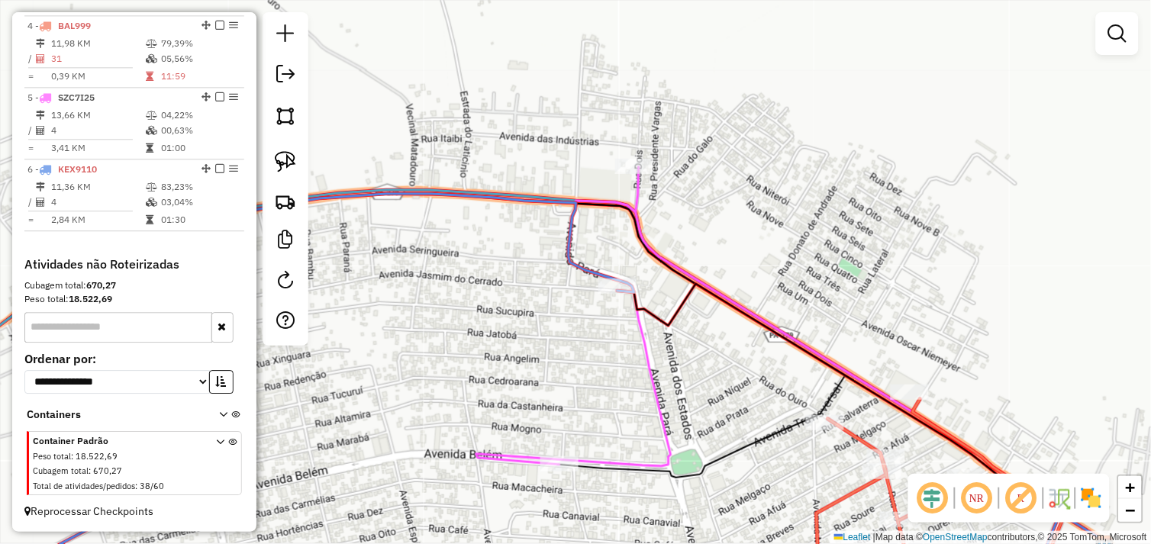
drag, startPoint x: 746, startPoint y: 262, endPoint x: 753, endPoint y: 226, distance: 36.7
click at [754, 226] on div "Janela de atendimento Grade de atendimento Capacidade Transportadoras Veículos …" at bounding box center [575, 272] width 1151 height 544
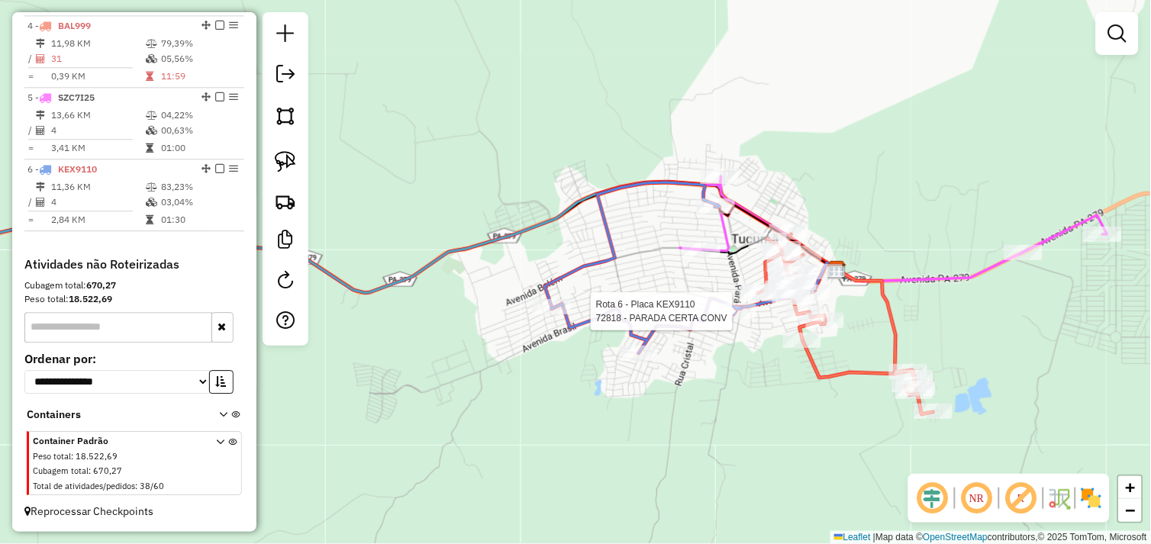
select select "*********"
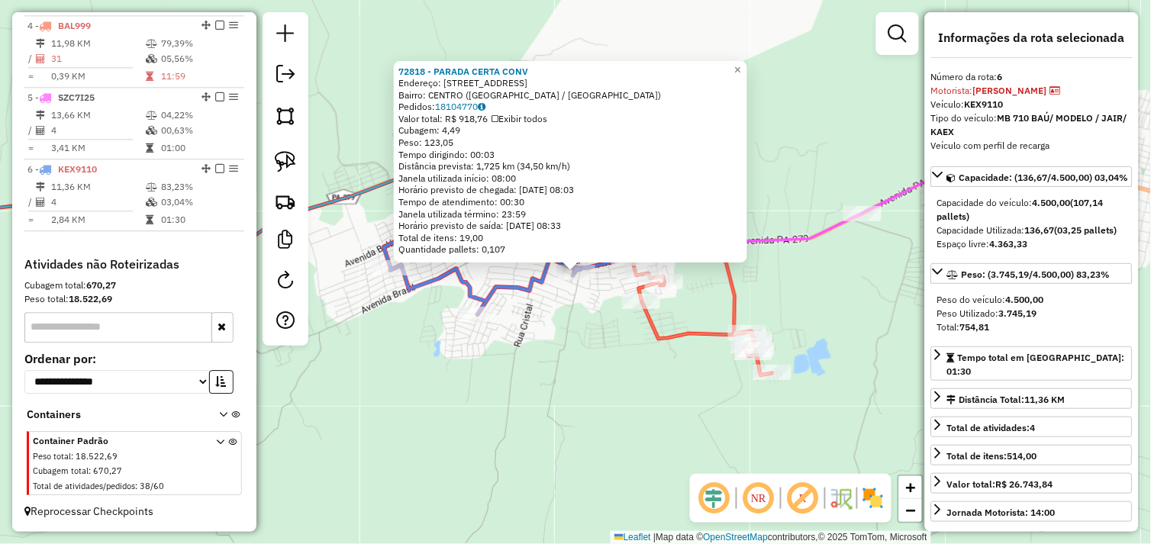
click at [1017, 319] on strong "3.745,19" at bounding box center [1018, 313] width 38 height 11
click at [1016, 319] on strong "3.745,19" at bounding box center [1018, 313] width 38 height 11
click at [1015, 319] on strong "3.745,19" at bounding box center [1018, 313] width 38 height 11
click at [510, 327] on div "72818 - PARADA CERTA CONV Endereço: Avenida Brasil 1347 Bairro: CENTRO (TUCUMA …" at bounding box center [575, 272] width 1151 height 544
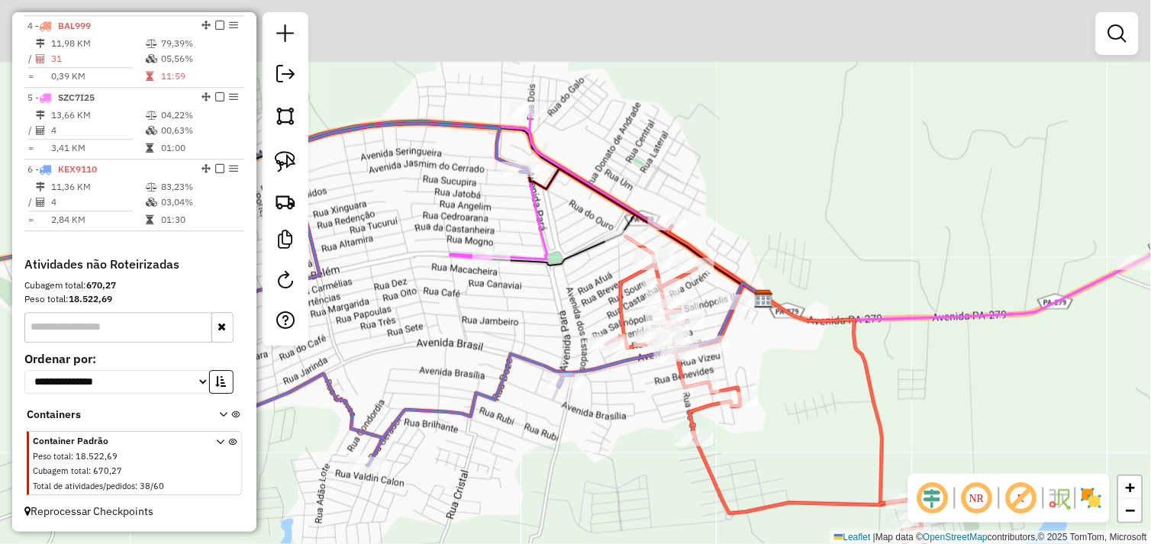
drag, startPoint x: 559, startPoint y: 261, endPoint x: 620, endPoint y: 359, distance: 115.6
click at [614, 366] on icon at bounding box center [661, 335] width 207 height 104
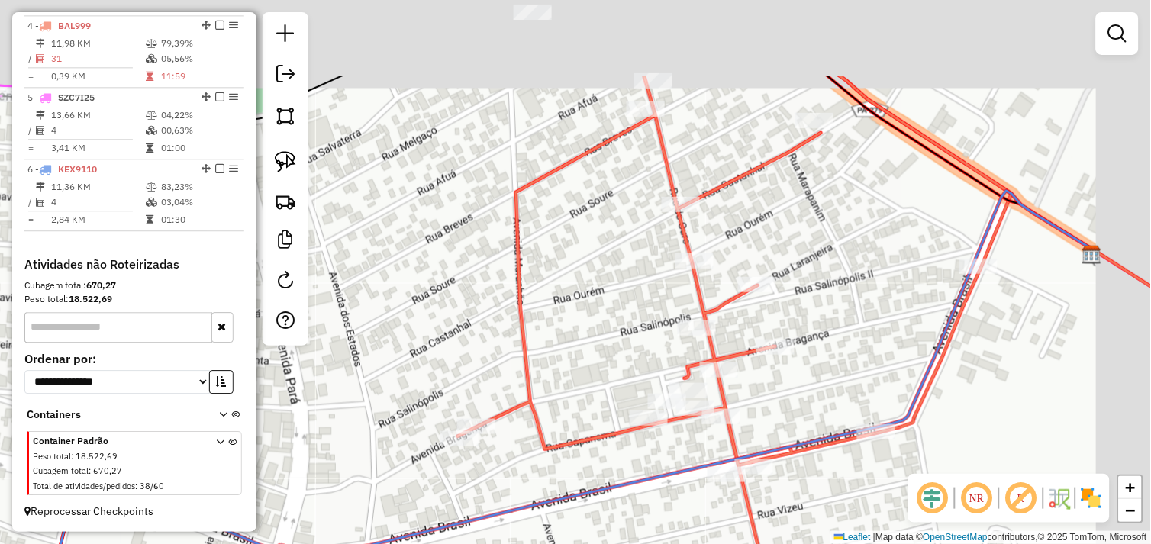
drag, startPoint x: 612, startPoint y: 436, endPoint x: 593, endPoint y: 512, distance: 78.7
click at [593, 512] on div "Janela de atendimento Grade de atendimento Capacidade Transportadoras Veículos …" at bounding box center [575, 272] width 1151 height 544
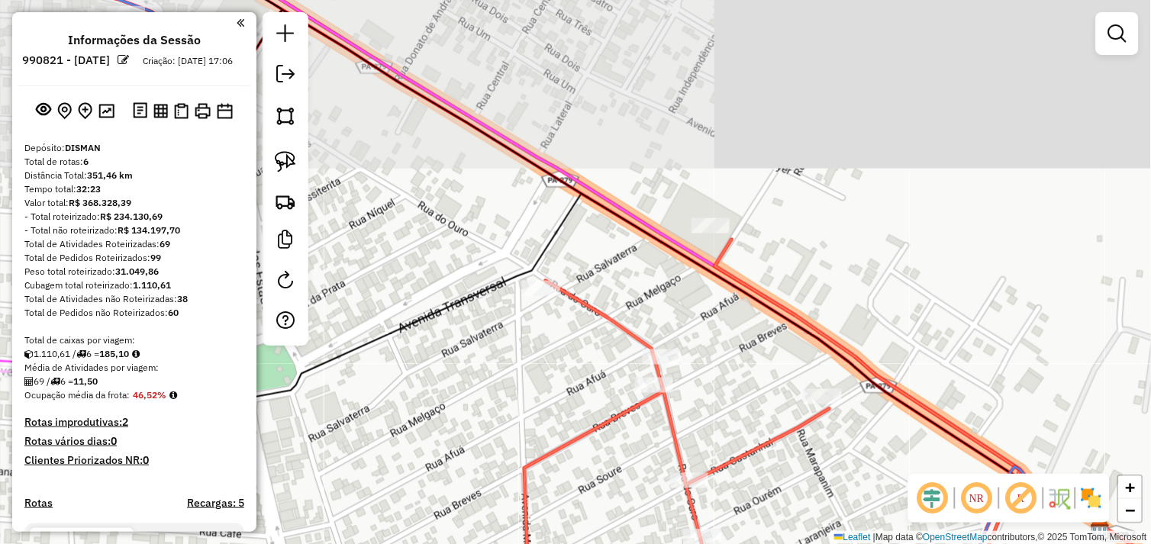
scroll to position [801, 0]
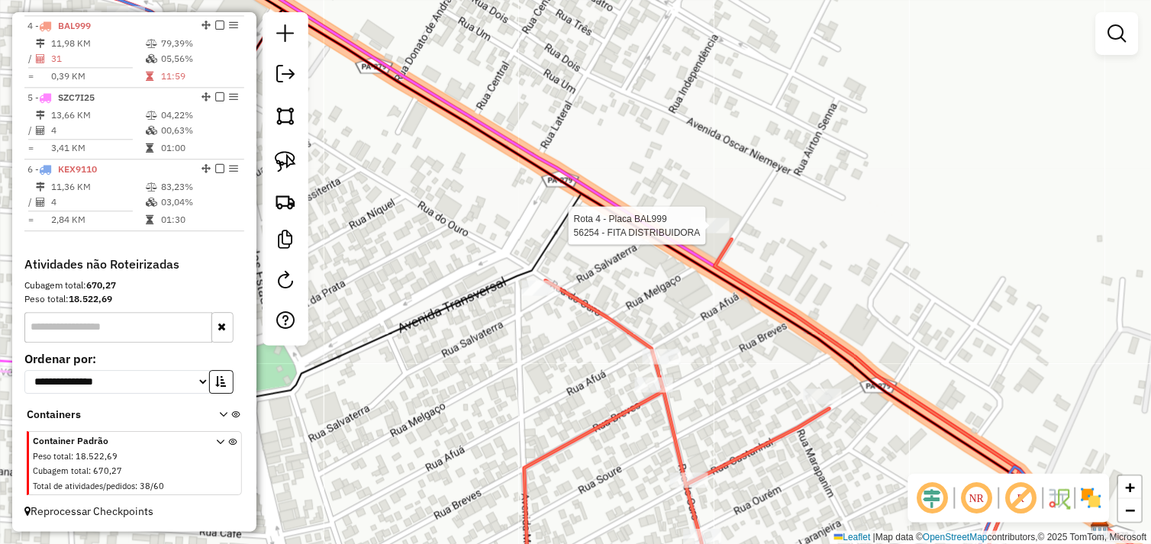
select select "*********"
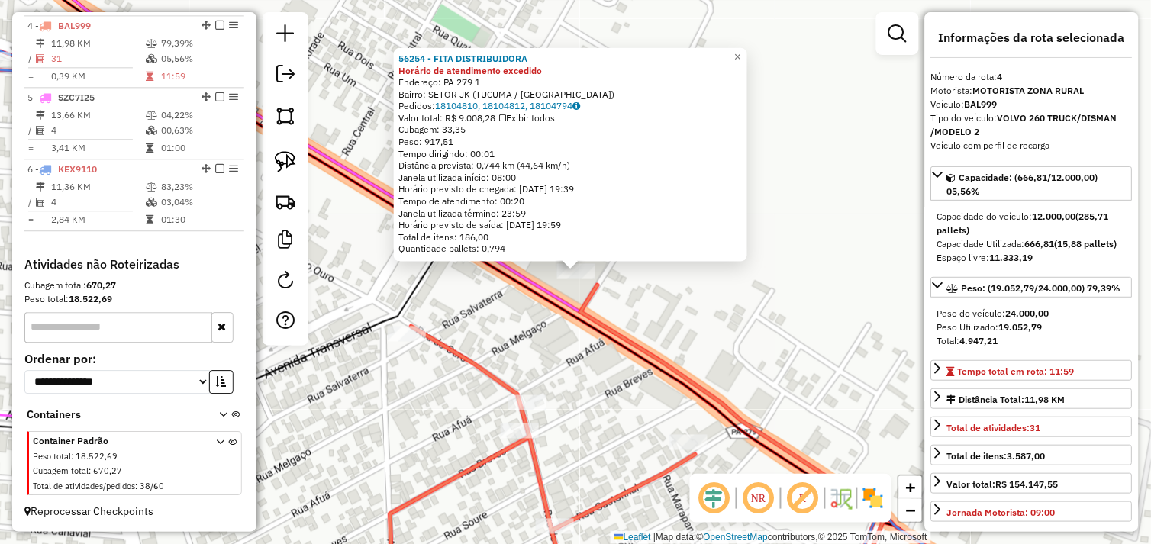
click at [654, 331] on div "56254 - FITA DISTRIBUIDORA Horário de atendimento excedido Endereço: PA 279 1 B…" at bounding box center [575, 272] width 1151 height 544
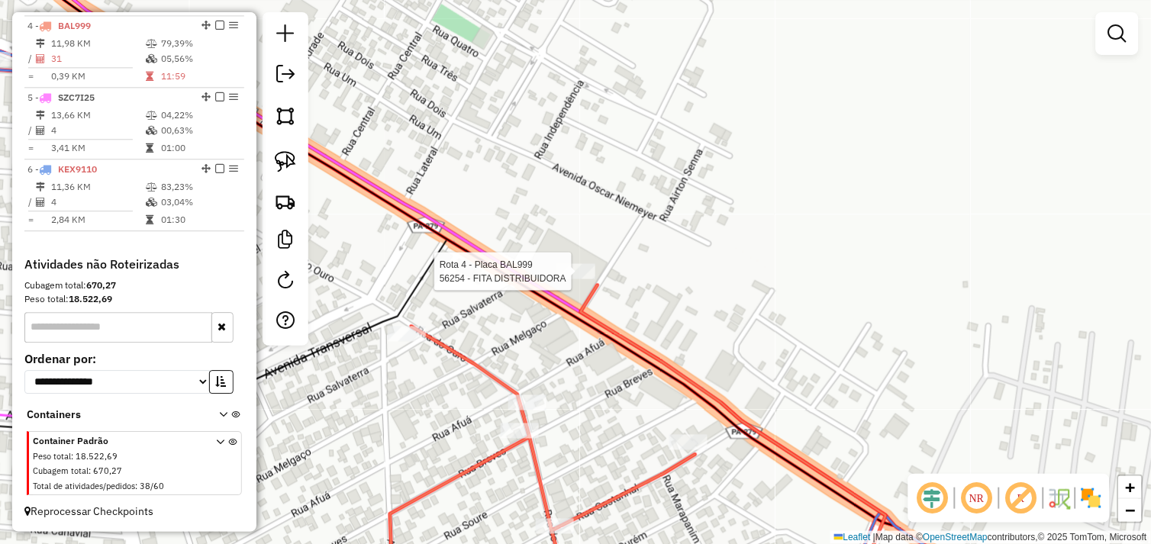
select select "*********"
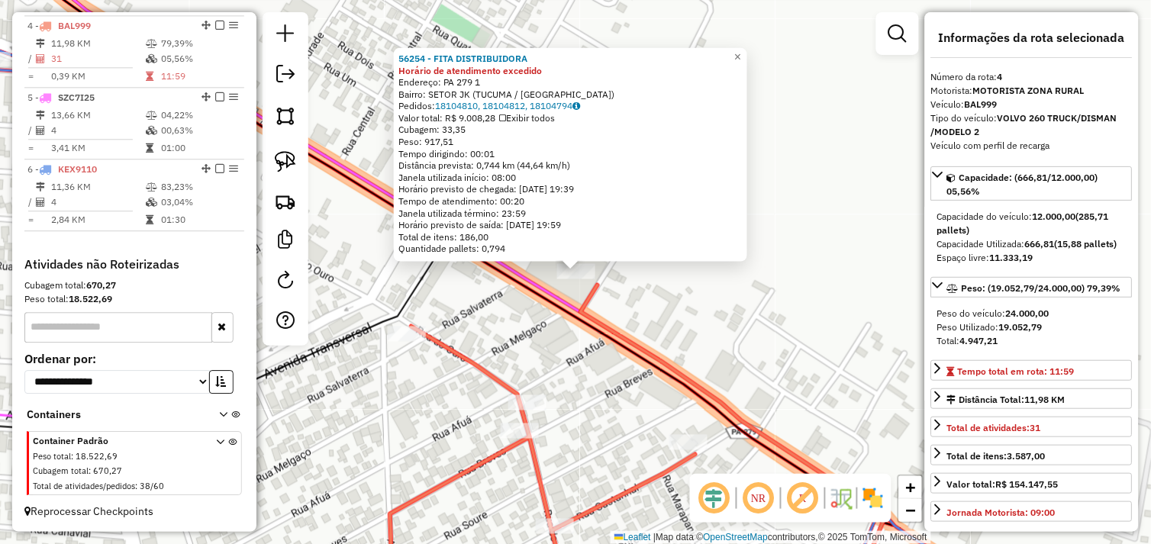
click at [685, 311] on div "56254 - FITA DISTRIBUIDORA Horário de atendimento excedido Endereço: PA 279 1 B…" at bounding box center [575, 272] width 1151 height 544
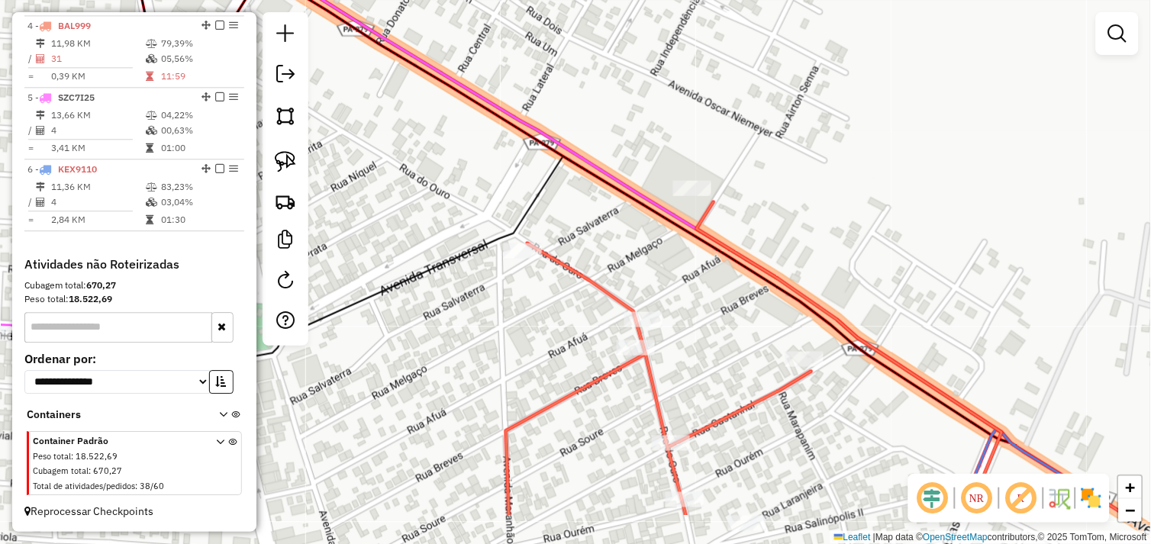
drag, startPoint x: 643, startPoint y: 309, endPoint x: 773, endPoint y: 235, distance: 150.0
click at [773, 235] on div "Janela de atendimento Grade de atendimento Capacidade Transportadoras Veículos …" at bounding box center [575, 272] width 1151 height 544
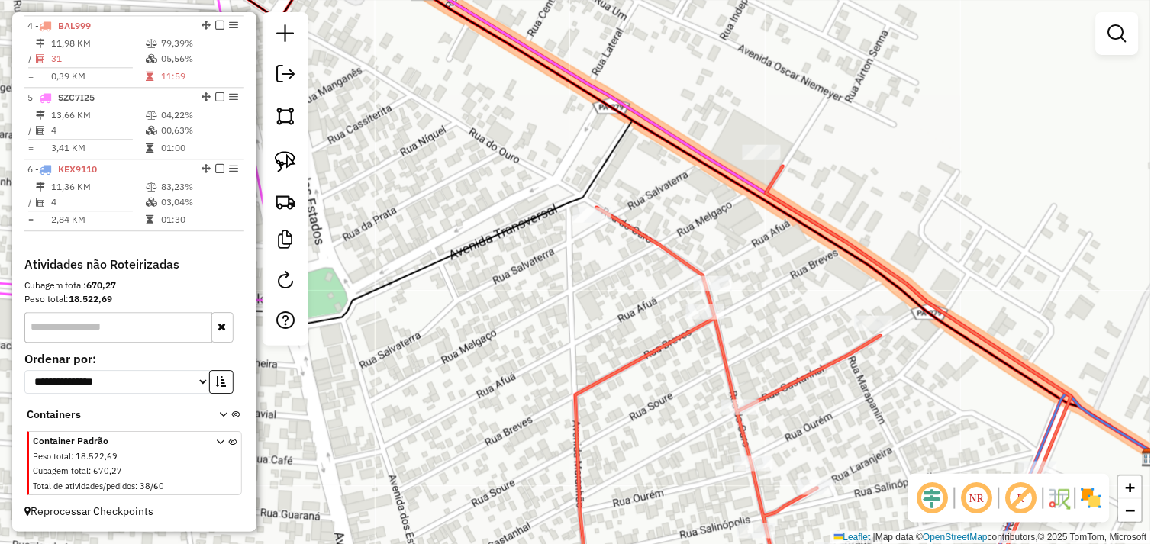
select select "*********"
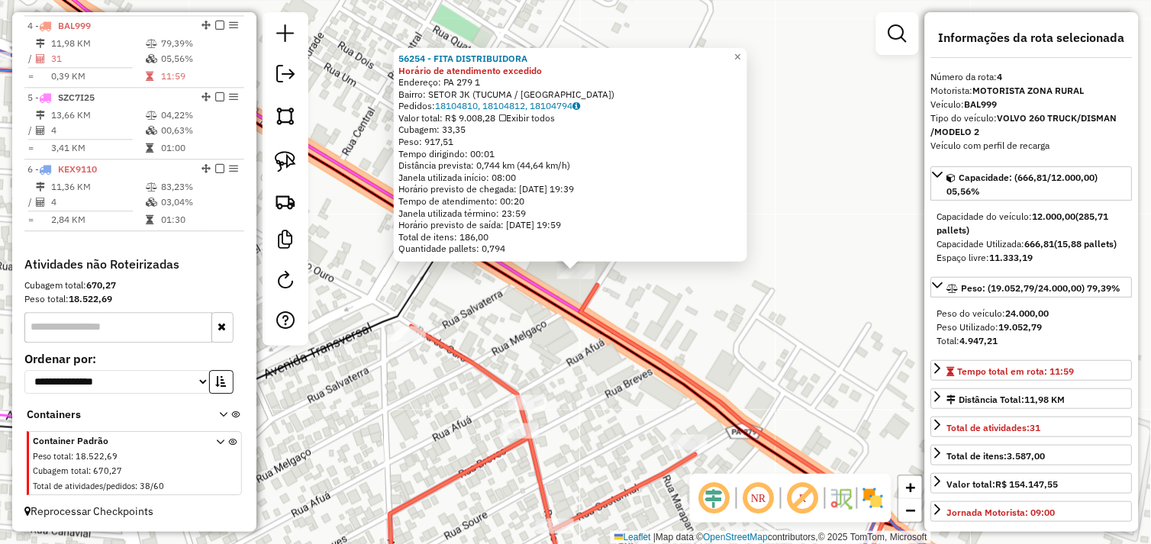
click at [669, 328] on div "56254 - FITA DISTRIBUIDORA Horário de atendimento excedido Endereço: PA 279 1 B…" at bounding box center [575, 272] width 1151 height 544
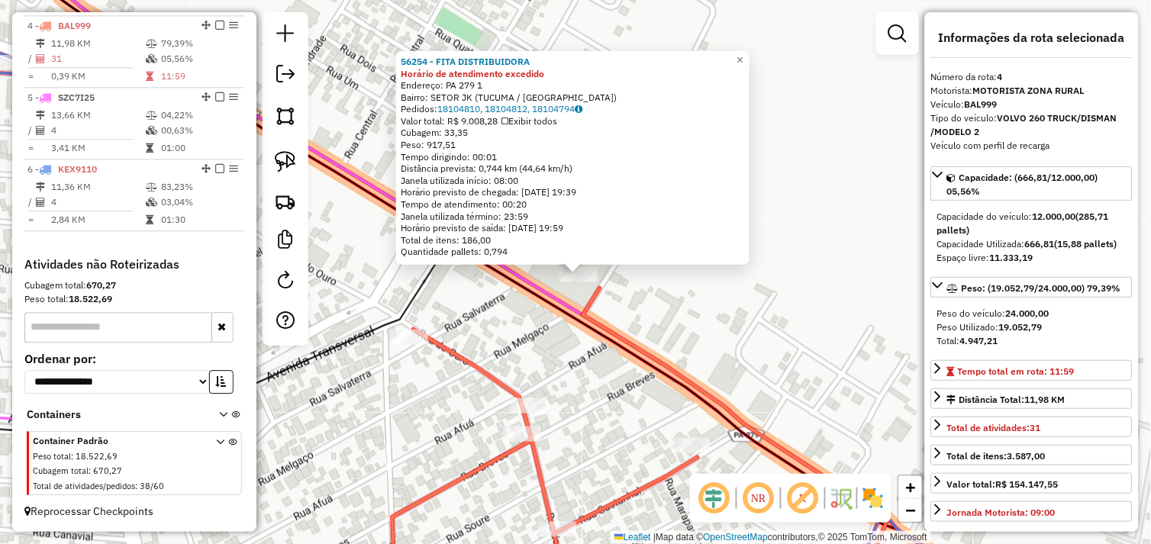
click at [601, 314] on div "Rota 4 - Placa BAL999 56254 - FITA DISTRIBUIDORA 56254 - FITA DISTRIBUIDORA Hor…" at bounding box center [575, 272] width 1151 height 544
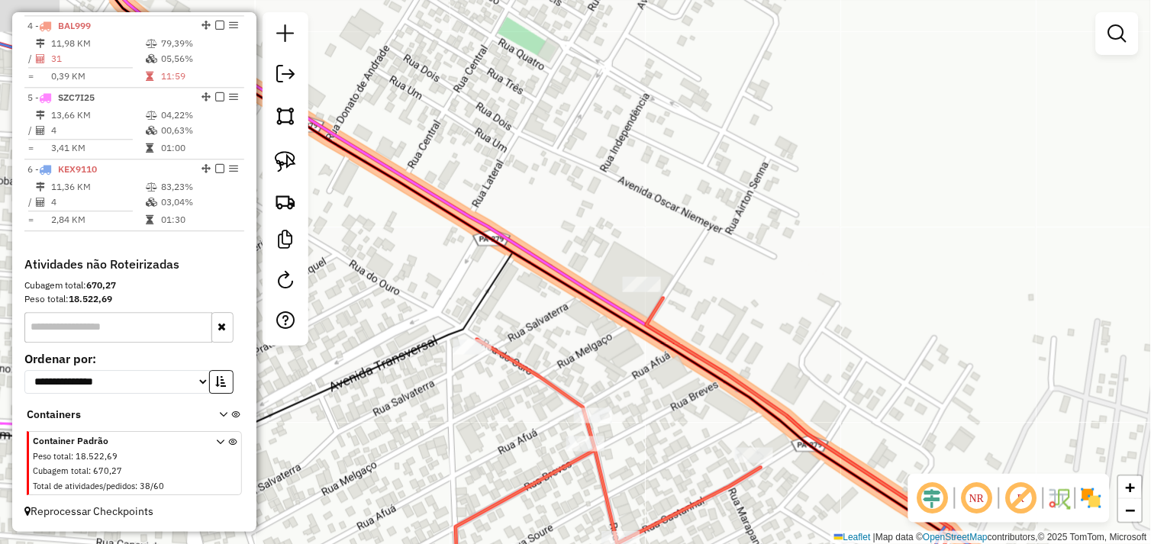
drag, startPoint x: 425, startPoint y: 214, endPoint x: 619, endPoint y: 226, distance: 194.2
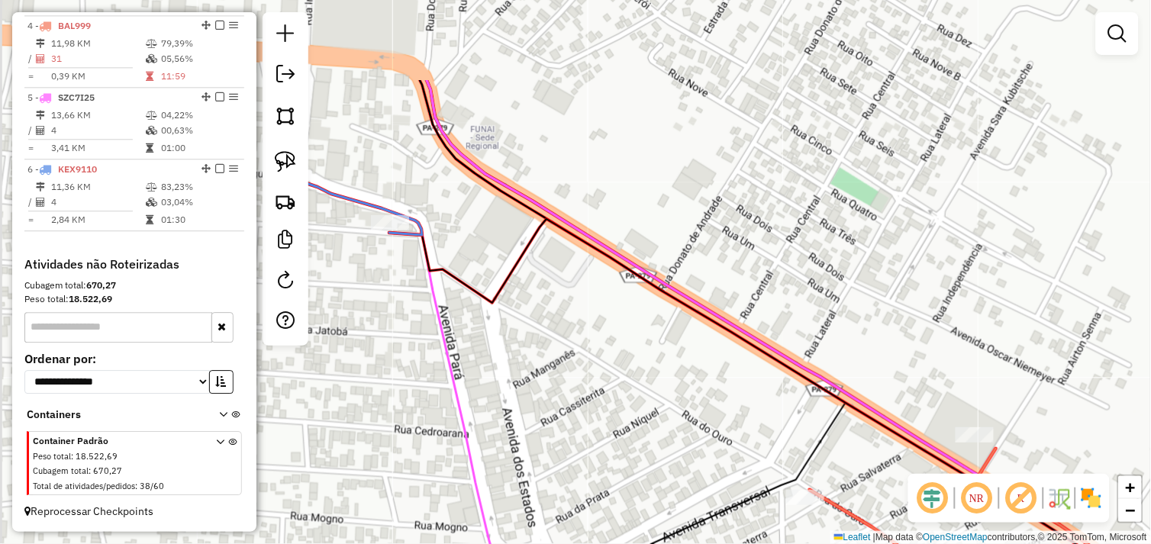
drag, startPoint x: 486, startPoint y: 183, endPoint x: 433, endPoint y: 153, distance: 60.9
click at [596, 272] on div "Janela de atendimento Grade de atendimento Capacidade Transportadoras Veículos …" at bounding box center [575, 272] width 1151 height 544
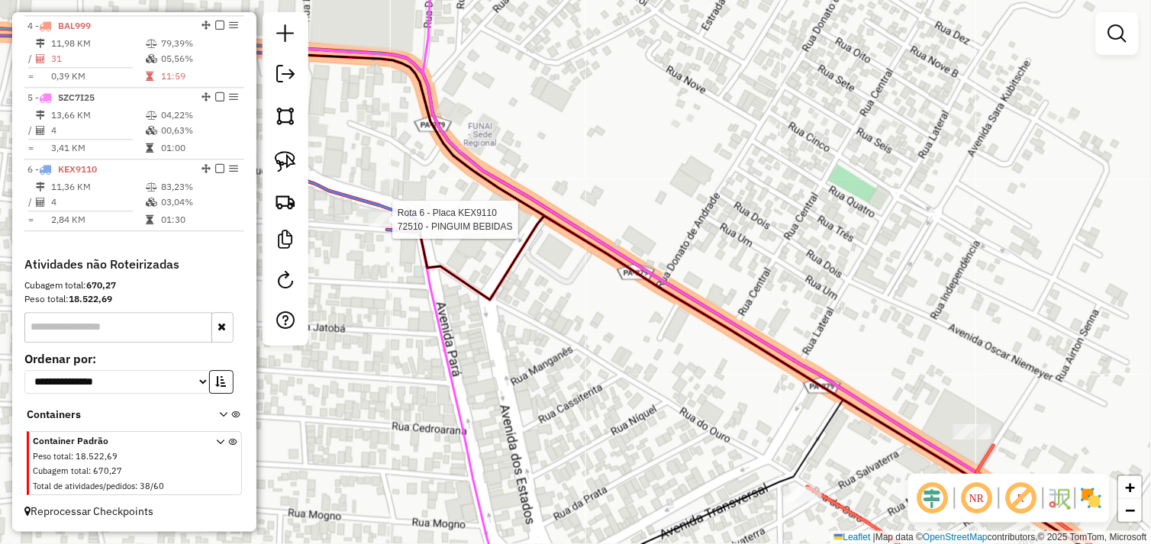
select select "*********"
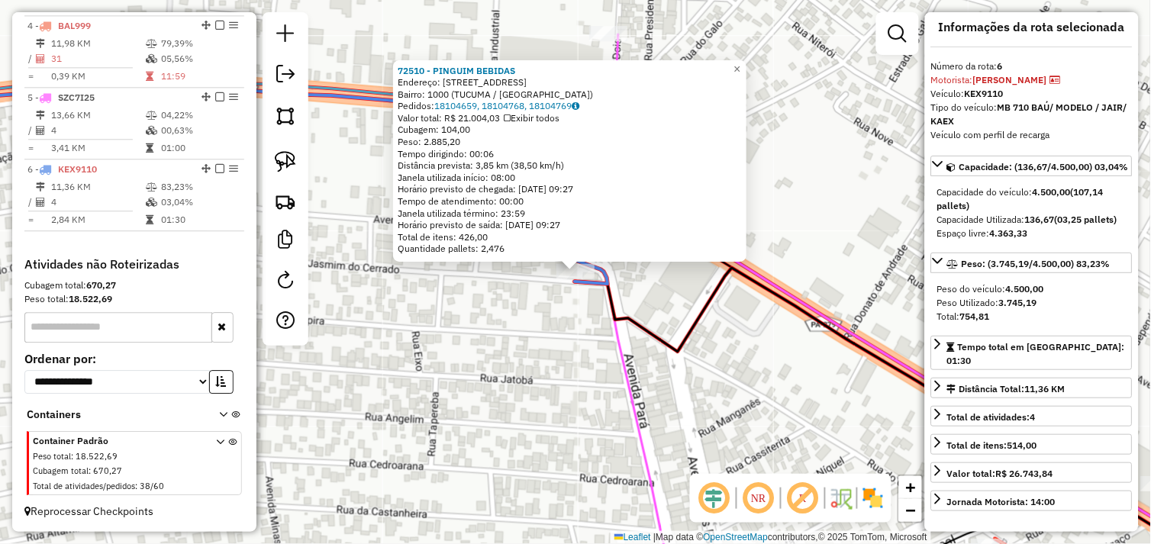
scroll to position [0, 0]
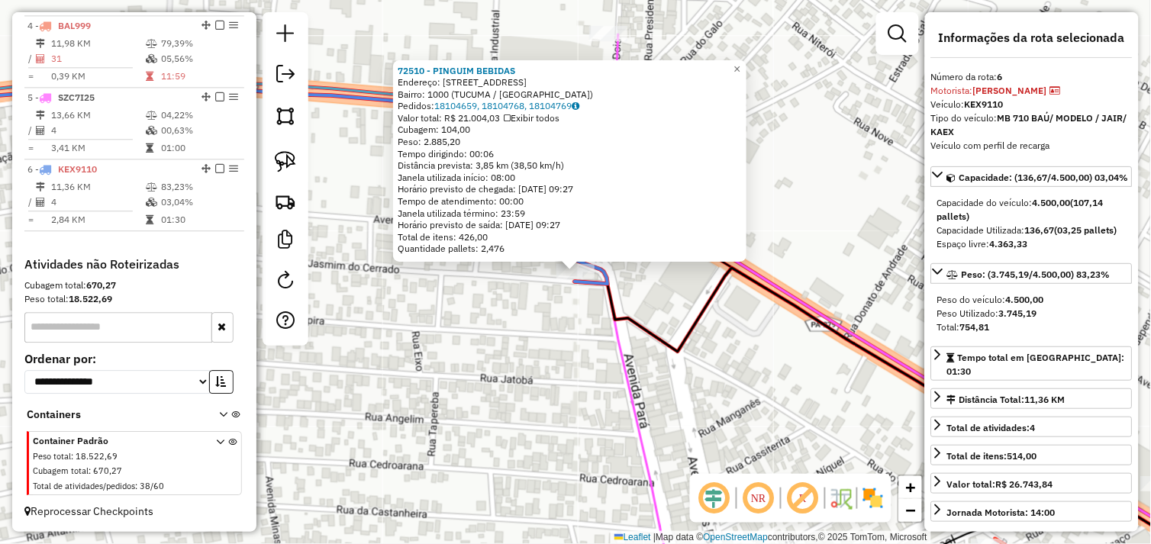
click at [1067, 236] on strong "(03,25 pallets)" at bounding box center [1086, 229] width 63 height 11
click at [1068, 236] on strong "(03,25 pallets)" at bounding box center [1086, 229] width 63 height 11
click at [736, 288] on div "72510 - PINGUIM BEBIDAS Endereço: Avenida Jasmim do Cerrado 804 Bairro: 1000 (T…" at bounding box center [575, 272] width 1151 height 544
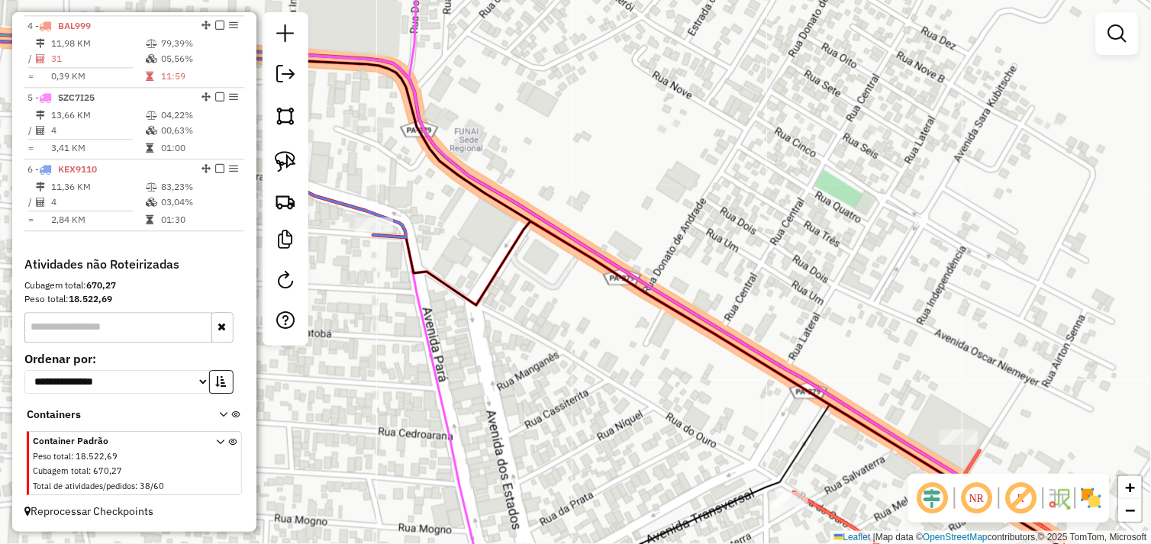
drag, startPoint x: 817, startPoint y: 299, endPoint x: 646, endPoint y: 260, distance: 175.3
click at [615, 250] on div "Janela de atendimento Grade de atendimento Capacidade Transportadoras Veículos …" at bounding box center [575, 272] width 1151 height 544
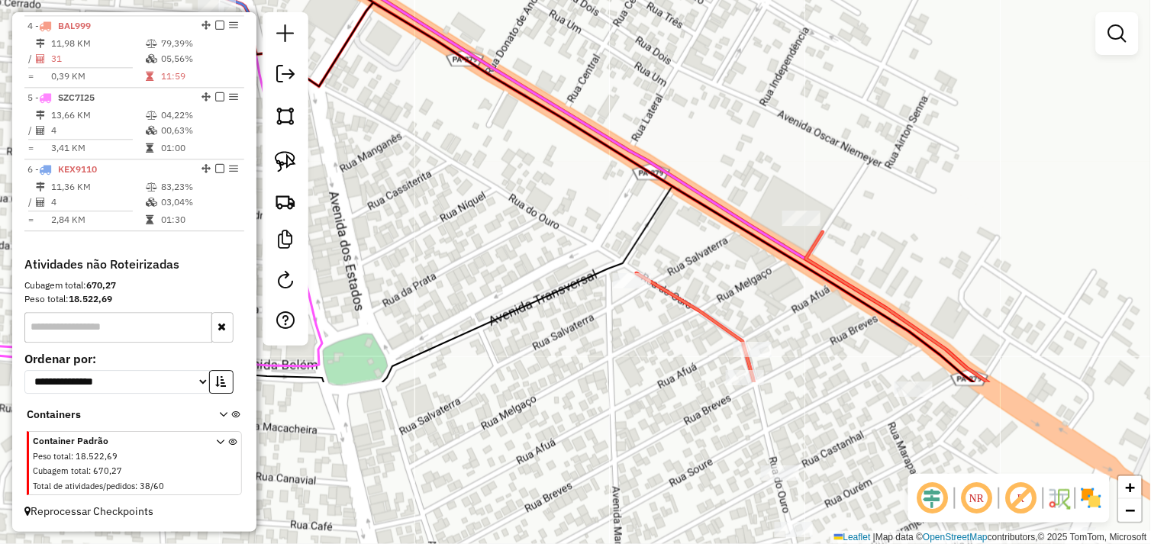
drag, startPoint x: 736, startPoint y: 369, endPoint x: 578, endPoint y: 153, distance: 267.7
click at [578, 153] on div "Janela de atendimento Grade de atendimento Capacidade Transportadoras Veículos …" at bounding box center [575, 272] width 1151 height 544
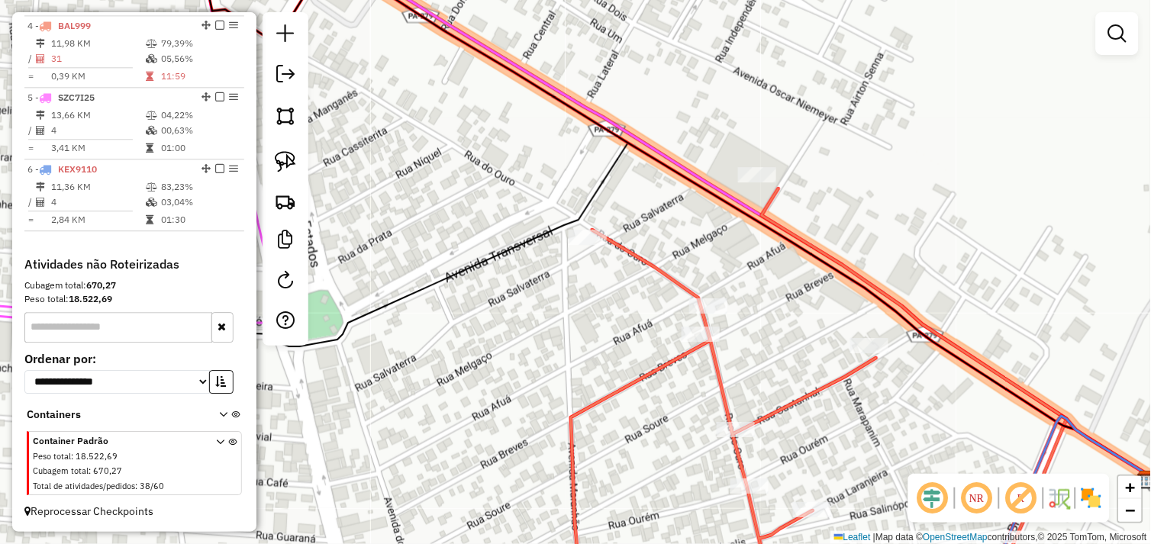
drag, startPoint x: 679, startPoint y: 227, endPoint x: 652, endPoint y: 212, distance: 30.8
click at [654, 212] on div "Janela de atendimento Grade de atendimento Capacidade Transportadoras Veículos …" at bounding box center [575, 272] width 1151 height 544
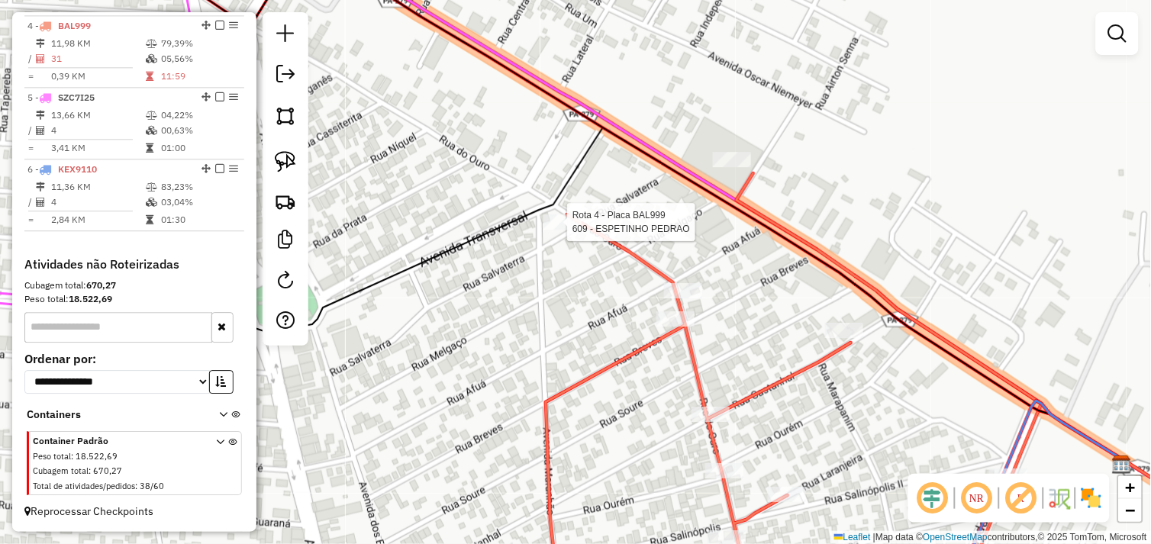
select select "*********"
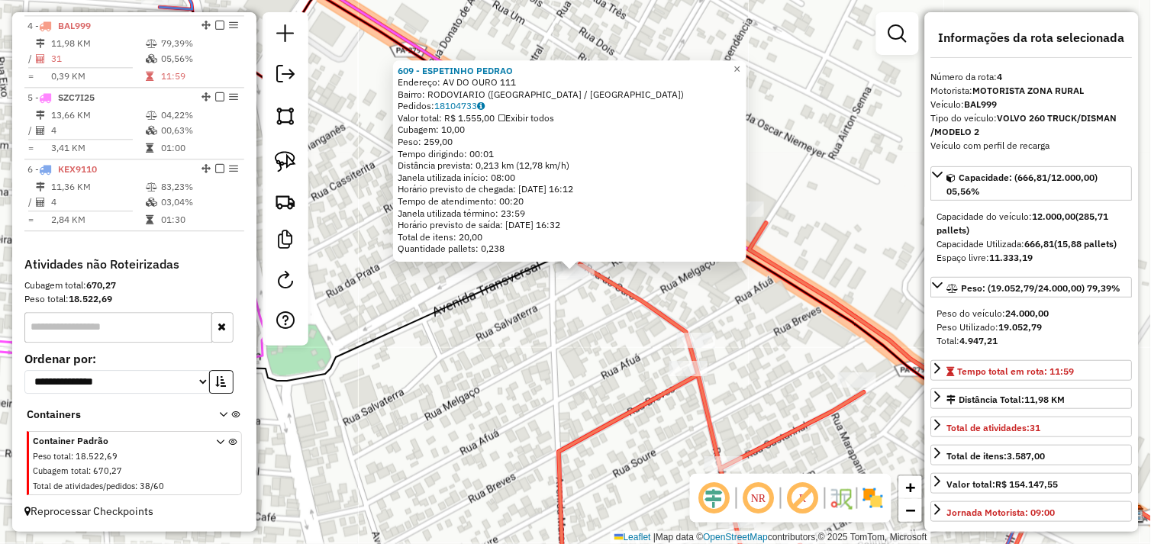
drag, startPoint x: 735, startPoint y: 300, endPoint x: 710, endPoint y: 322, distance: 33.0
click at [734, 300] on div "609 - ESPETINHO PEDRAO Endereço: AV DO OURO 111 Bairro: RODOVIARIO (TUCUMA / PA…" at bounding box center [575, 272] width 1151 height 544
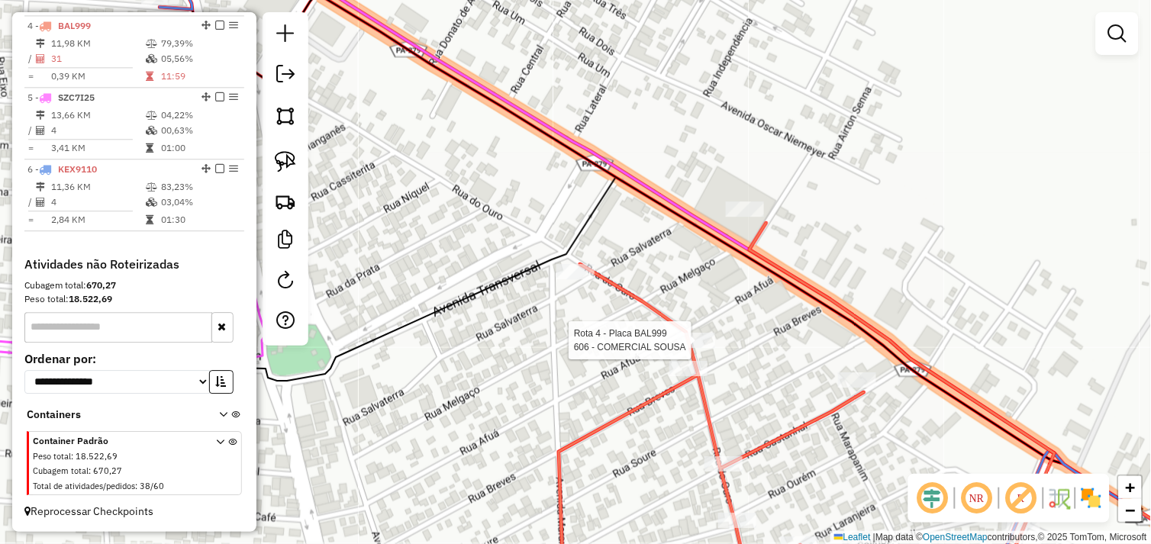
select select "*********"
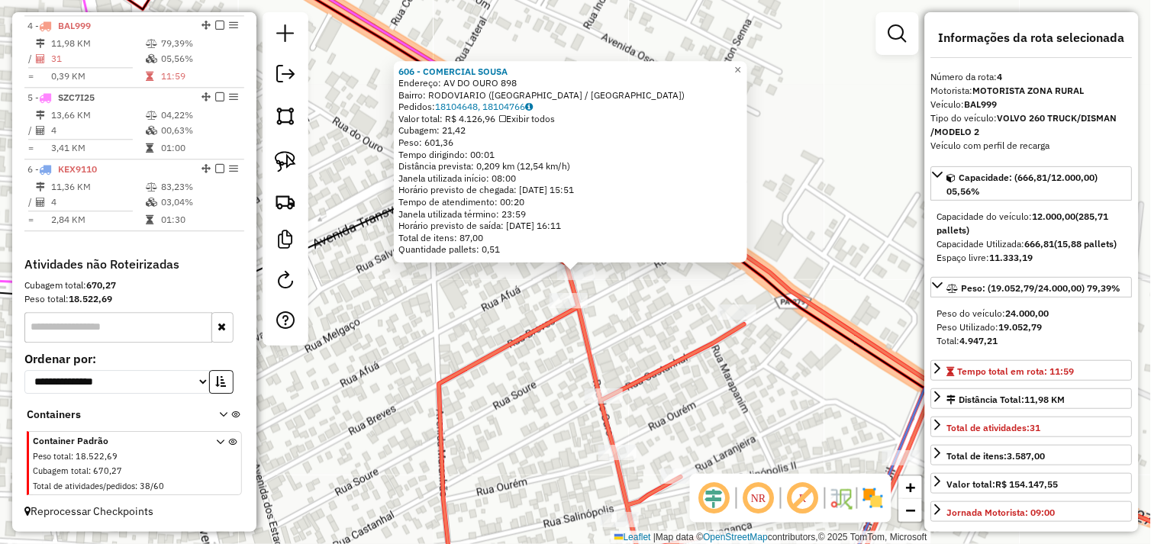
drag, startPoint x: 640, startPoint y: 299, endPoint x: 601, endPoint y: 298, distance: 38.2
click at [638, 298] on div "Rota 4 - Placa BAL999 606 - COMERCIAL SOUSA 606 - COMERCIAL SOUSA Endereço: AV …" at bounding box center [575, 272] width 1151 height 544
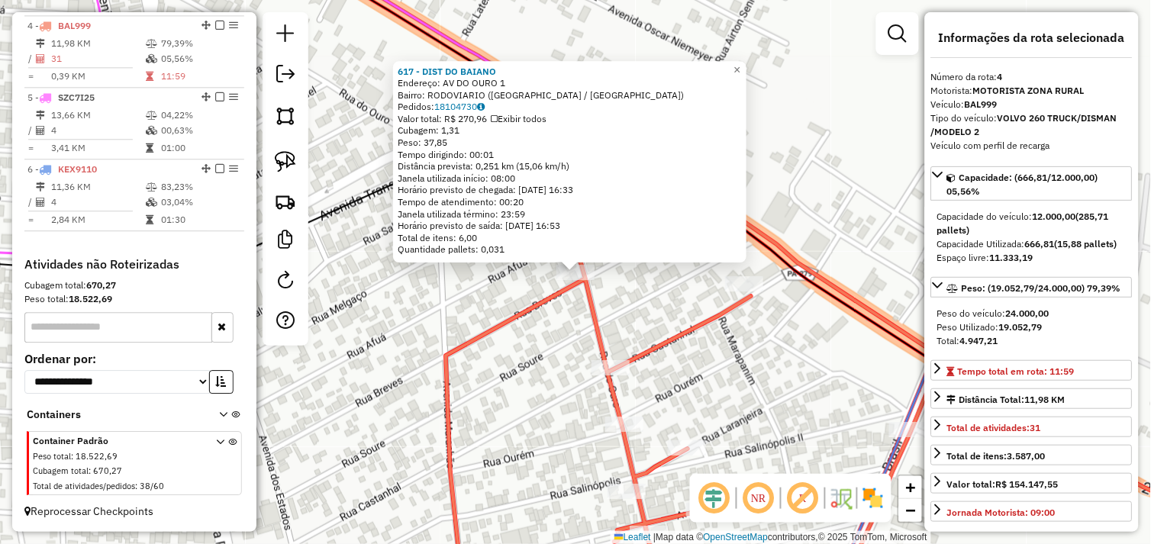
click at [639, 292] on div "617 - DIST DO BAIANO Endereço: AV DO OURO 1 Bairro: RODOVIARIO (TUCUMA / PA) Pe…" at bounding box center [575, 272] width 1151 height 544
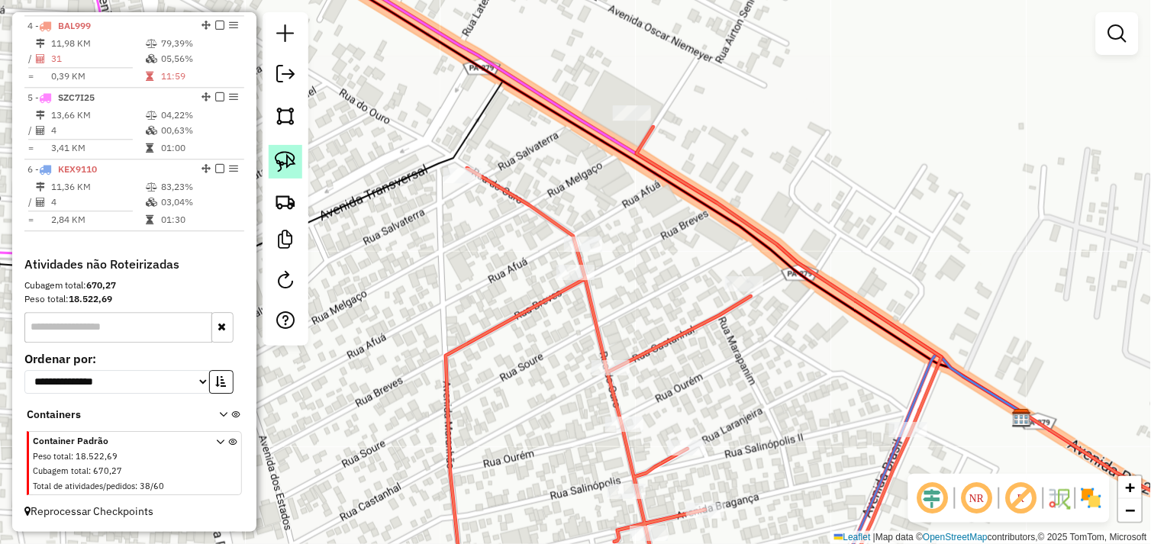
click at [292, 163] on img at bounding box center [285, 161] width 21 height 21
drag, startPoint x: 548, startPoint y: 281, endPoint x: 543, endPoint y: 269, distance: 12.3
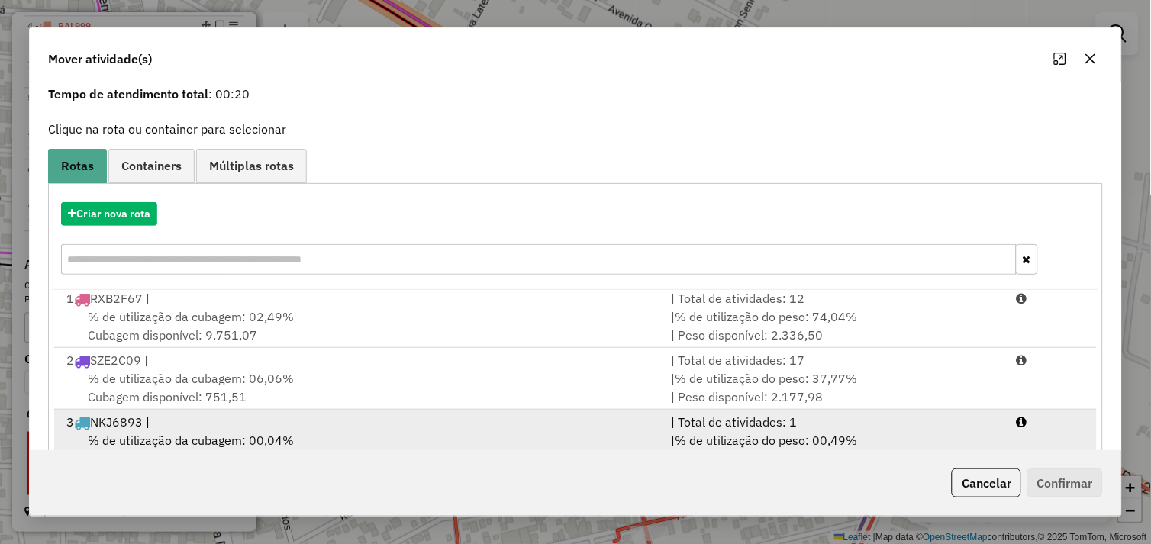
scroll to position [85, 0]
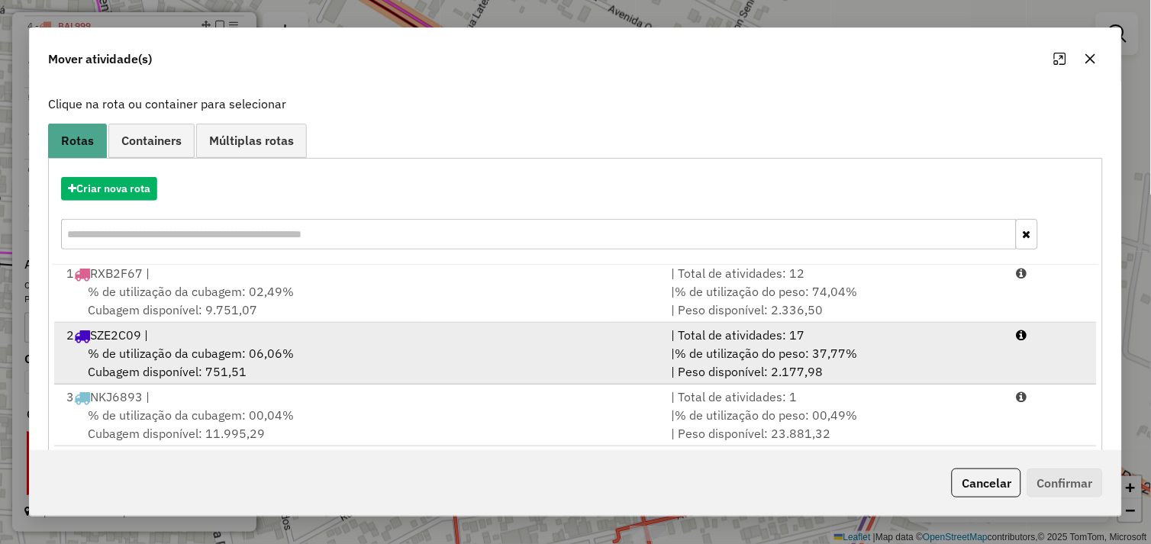
click at [316, 337] on div "2 SZE2C09 |" at bounding box center [359, 335] width 605 height 18
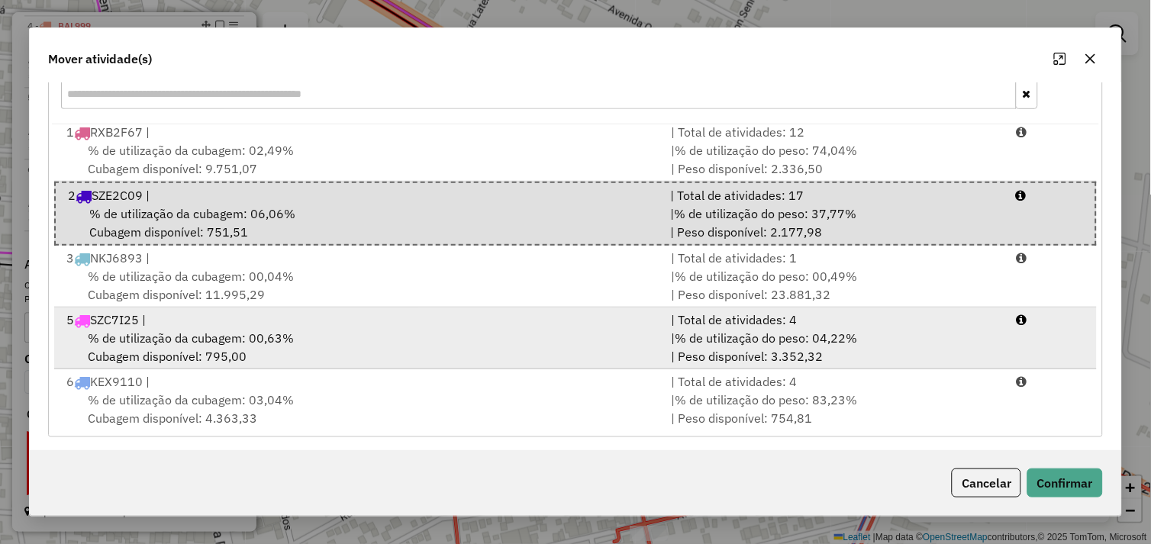
scroll to position [230, 0]
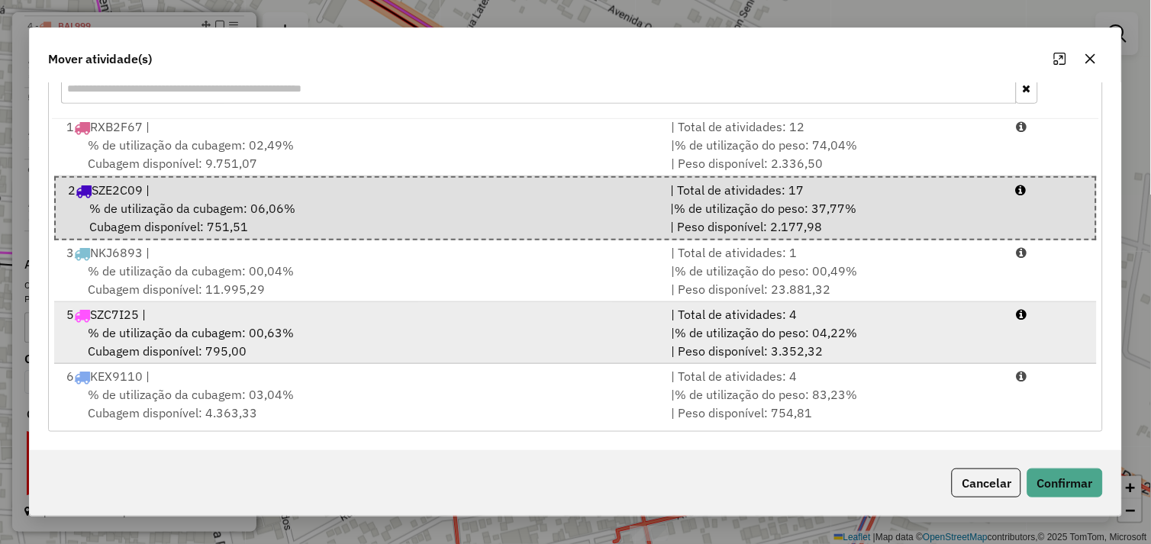
click at [318, 337] on div "% de utilização da cubagem: 00,63% Cubagem disponível: 795,00" at bounding box center [359, 342] width 605 height 37
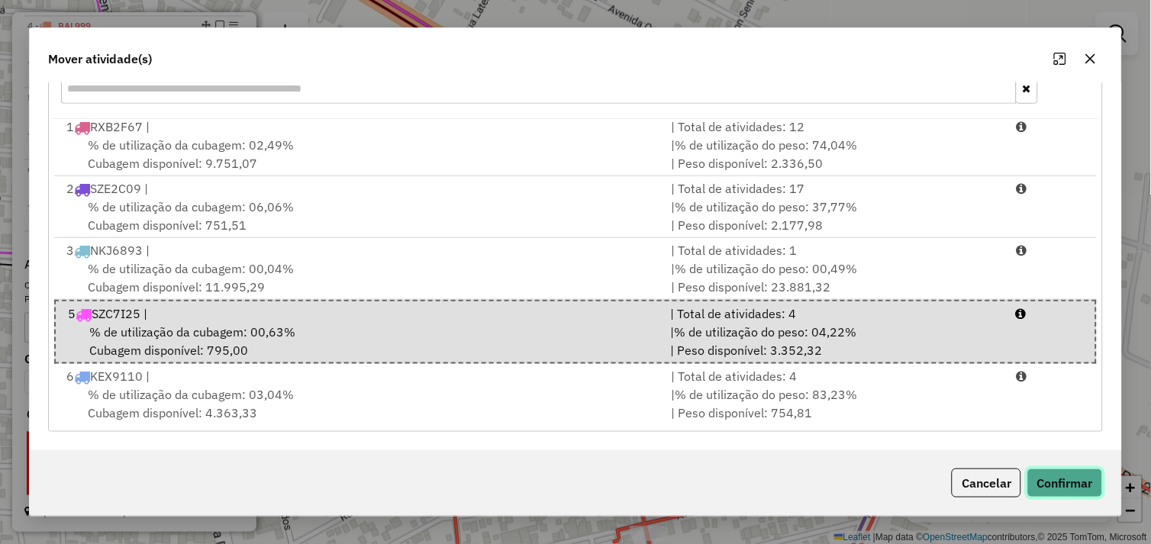
click at [1042, 471] on button "Confirmar" at bounding box center [1065, 483] width 76 height 29
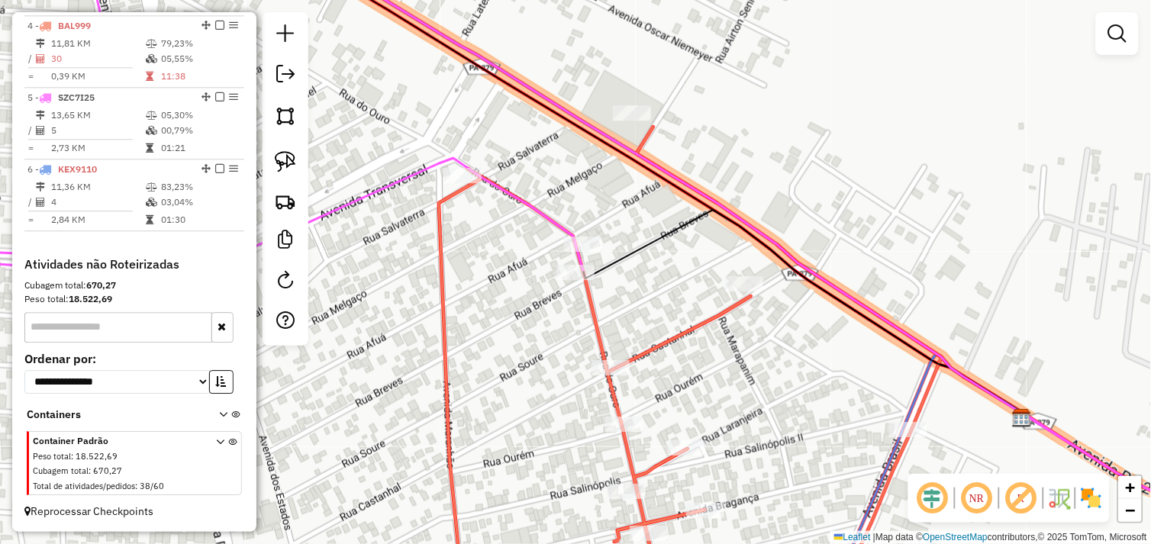
scroll to position [0, 0]
select select "*********"
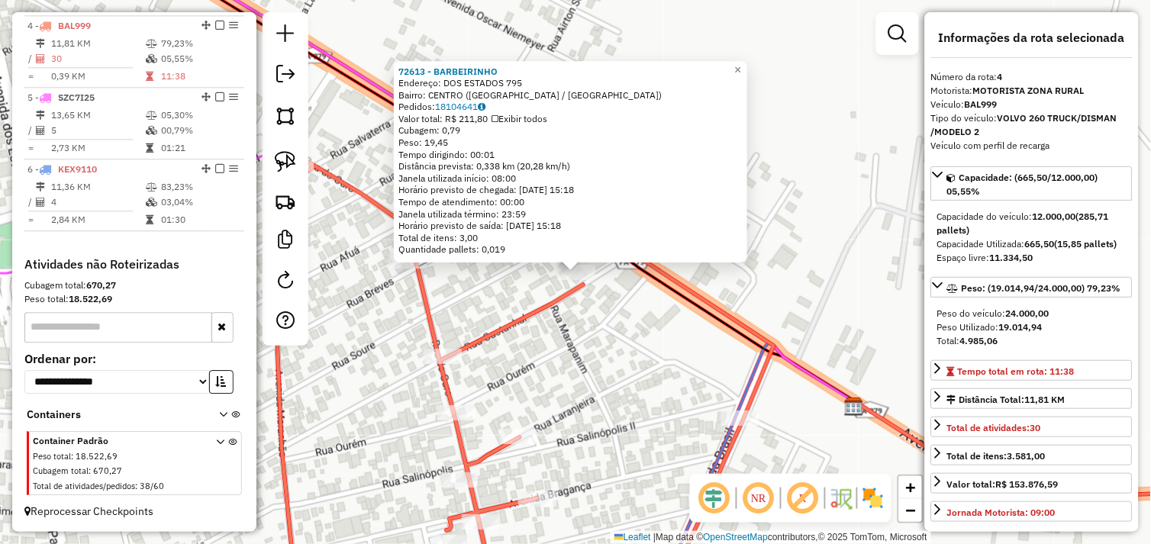
click at [621, 336] on div "72613 - BARBEIRINHO Endereço: DOS ESTADOS 795 Bairro: CENTRO (TUCUMA / PA) Pedi…" at bounding box center [575, 272] width 1151 height 544
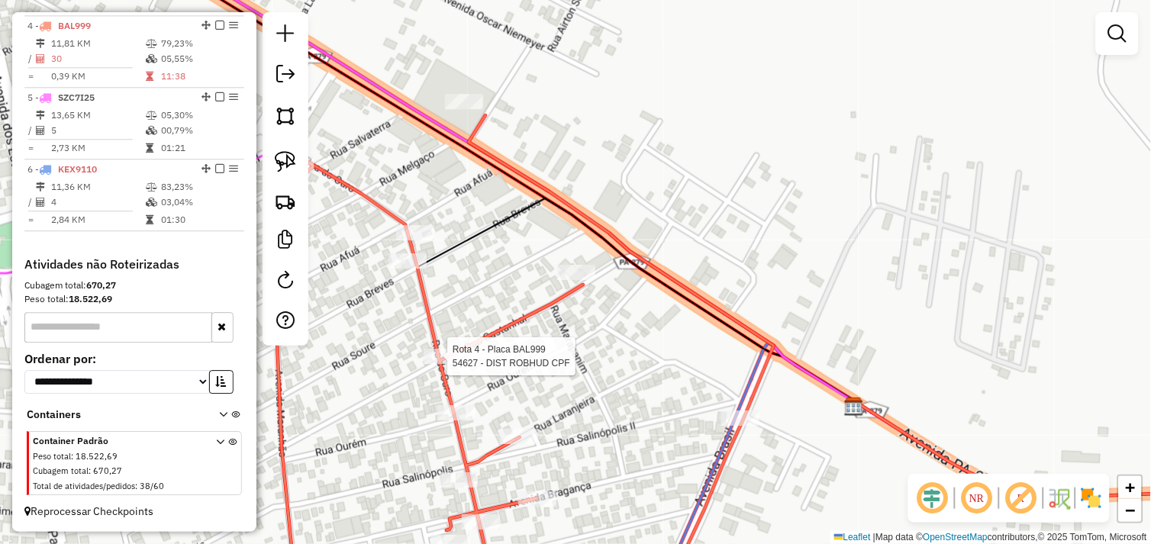
select select "*********"
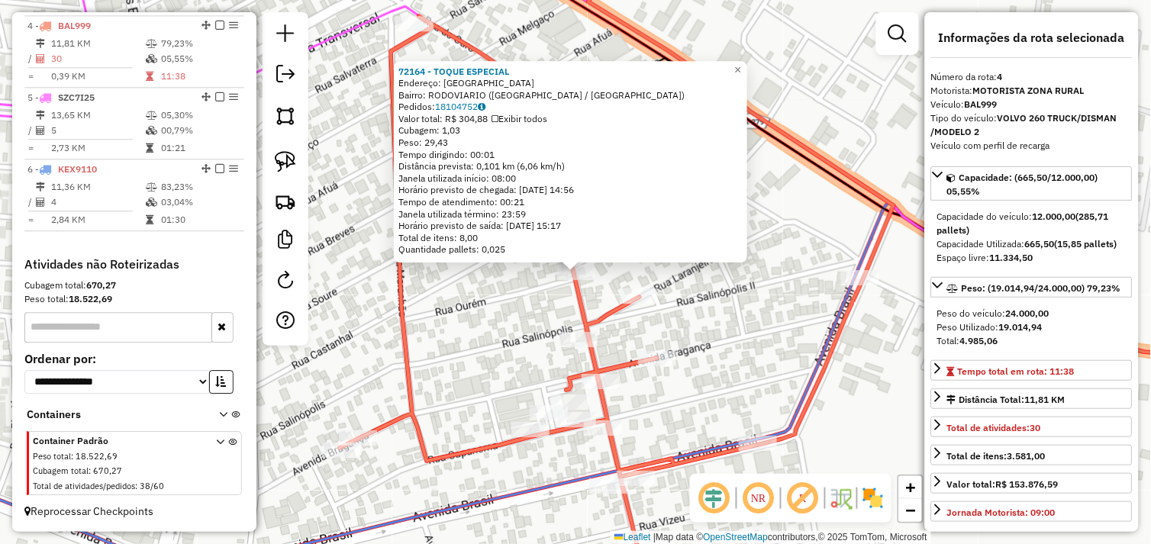
click at [736, 302] on div "72164 - TOQUE ESPECIAL Endereço: AVENIDA DO OURO SN Bairro: RODOVIARIO (TUCUMA …" at bounding box center [575, 272] width 1151 height 544
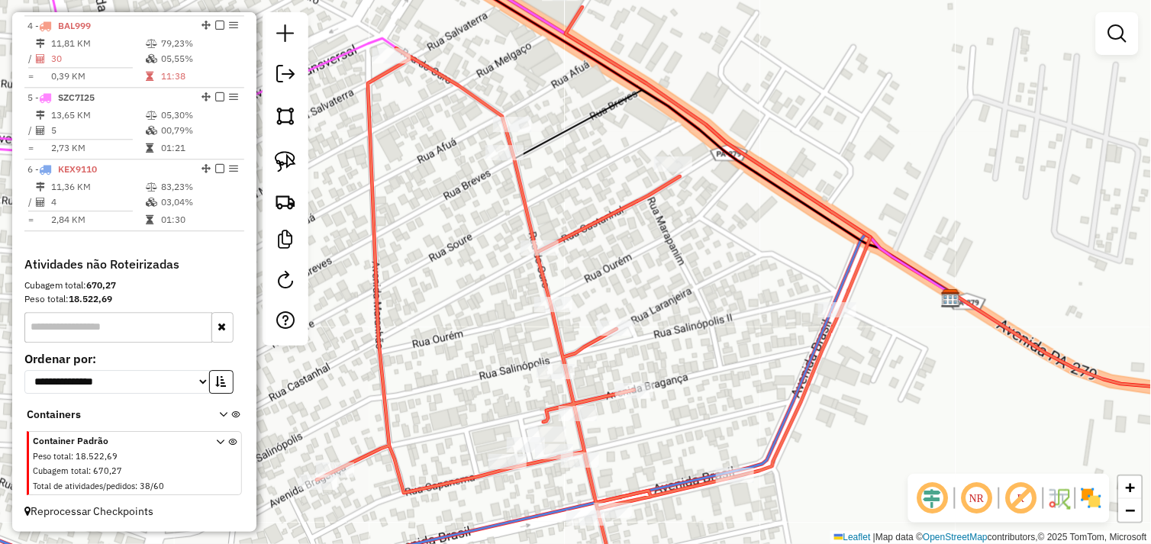
drag, startPoint x: 727, startPoint y: 308, endPoint x: 717, endPoint y: 318, distance: 13.5
click at [712, 321] on div "Janela de atendimento Grade de atendimento Capacidade Transportadoras Veículos …" at bounding box center [575, 272] width 1151 height 544
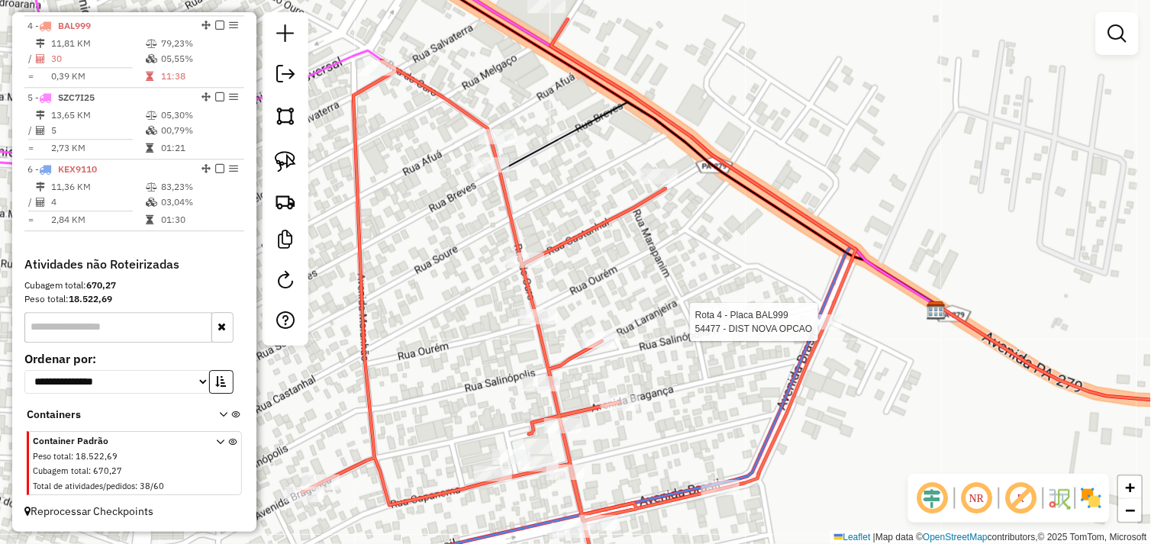
select select "*********"
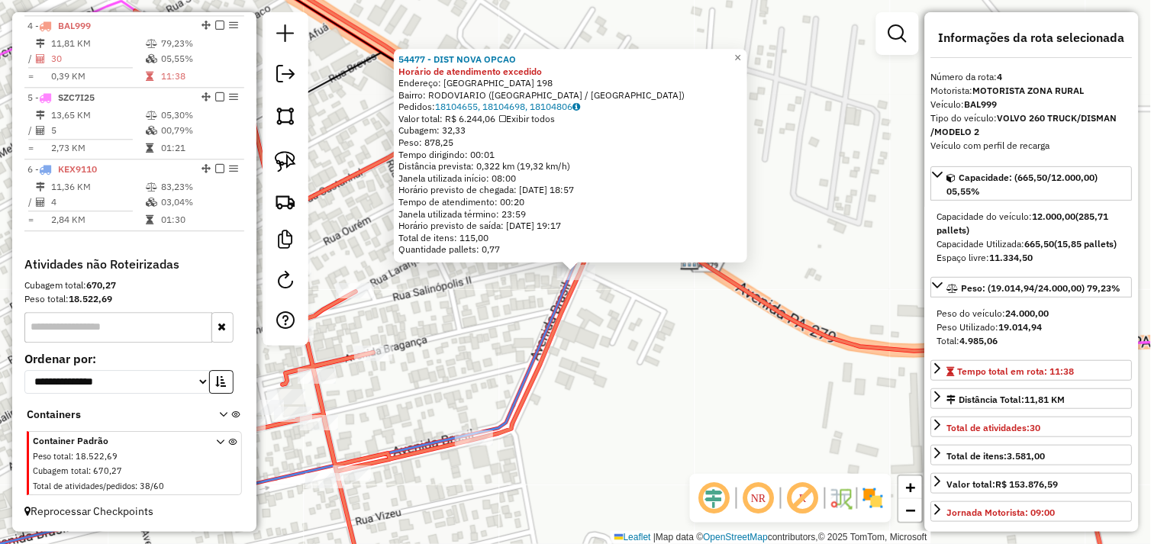
click at [667, 334] on div "54477 - DIST NOVA OPCAO Horário de atendimento excedido Endereço: SALINOPOLIS 1…" at bounding box center [575, 272] width 1151 height 544
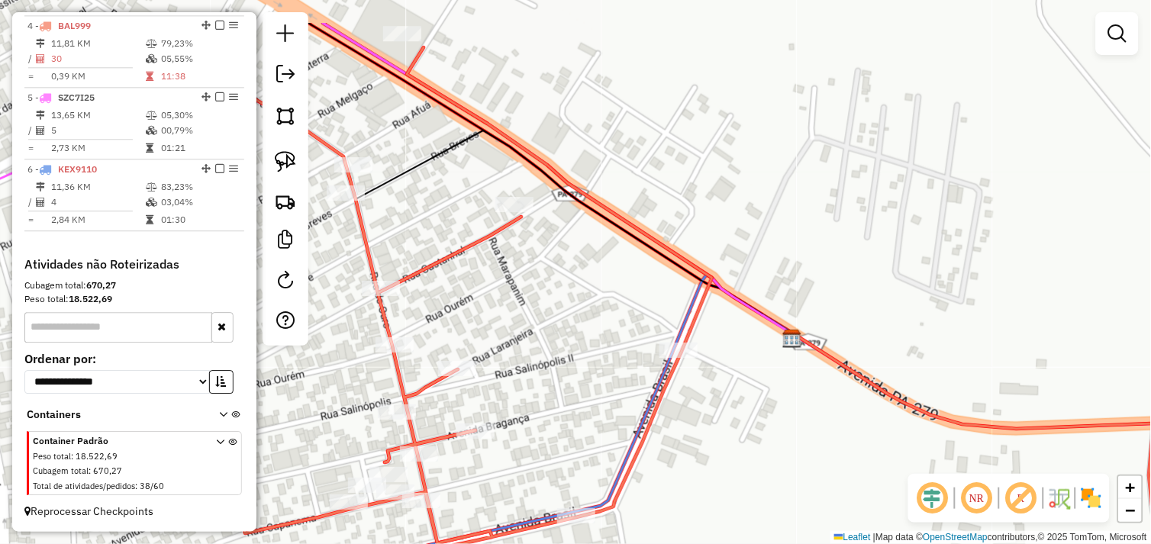
drag, startPoint x: 521, startPoint y: 317, endPoint x: 614, endPoint y: 379, distance: 111.1
click at [614, 379] on div "Janela de atendimento Grade de atendimento Capacidade Transportadoras Veículos …" at bounding box center [575, 272] width 1151 height 544
select select "*********"
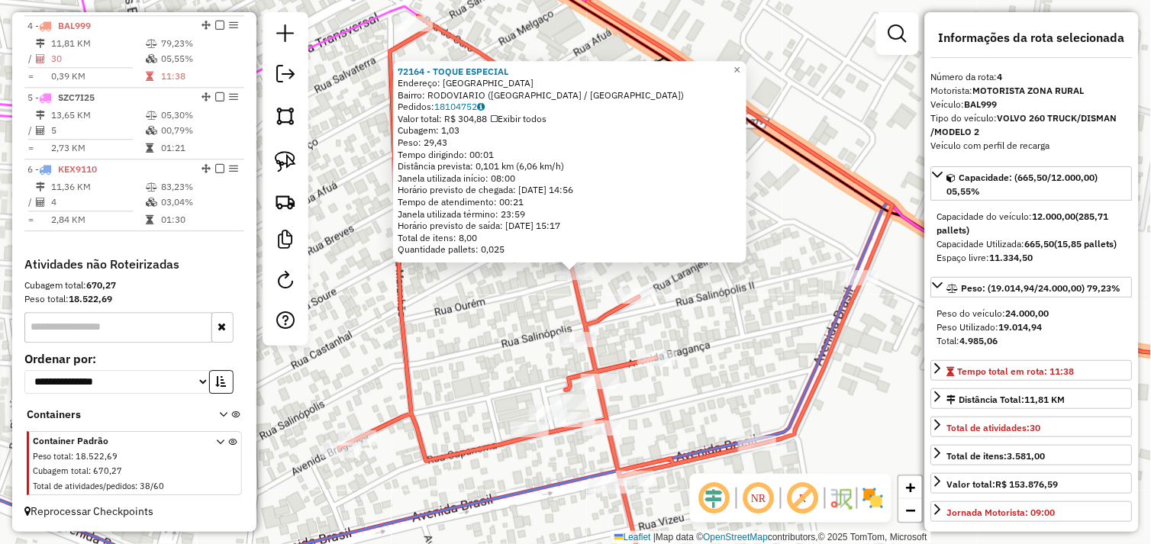
click at [710, 317] on div "72164 - TOQUE ESPECIAL Endereço: AVENIDA DO OURO SN Bairro: RODOVIARIO (TUCUMA …" at bounding box center [575, 272] width 1151 height 544
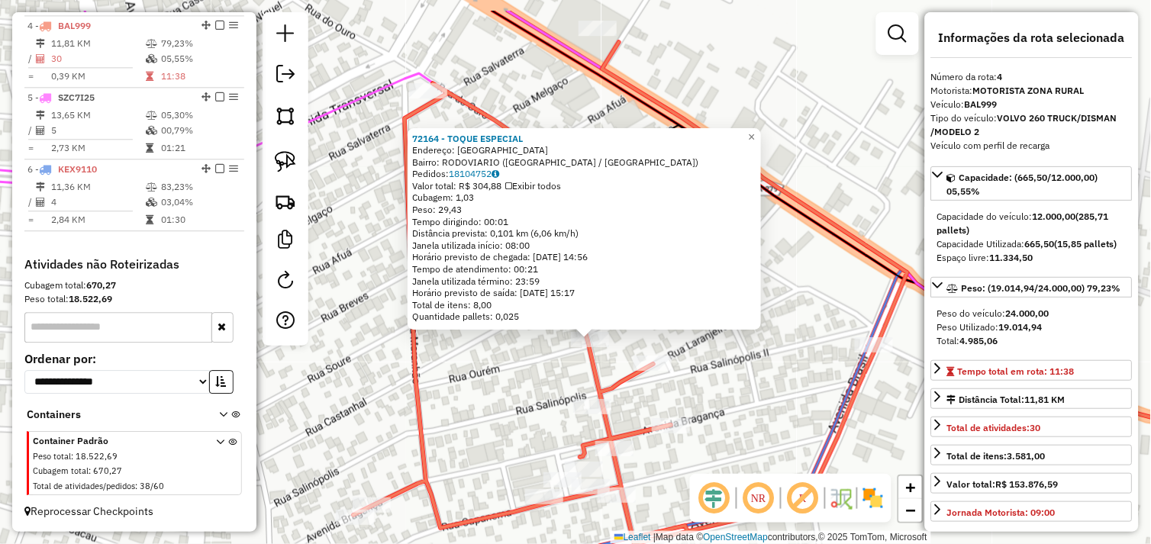
drag, startPoint x: 717, startPoint y: 309, endPoint x: 723, endPoint y: 353, distance: 44.7
click at [723, 353] on div "72164 - TOQUE ESPECIAL Endereço: AVENIDA DO OURO SN Bairro: RODOVIARIO (TUCUMA …" at bounding box center [575, 272] width 1151 height 544
click at [728, 354] on div "72164 - TOQUE ESPECIAL Endereço: AVENIDA DO OURO SN Bairro: RODOVIARIO (TUCUMA …" at bounding box center [575, 272] width 1151 height 544
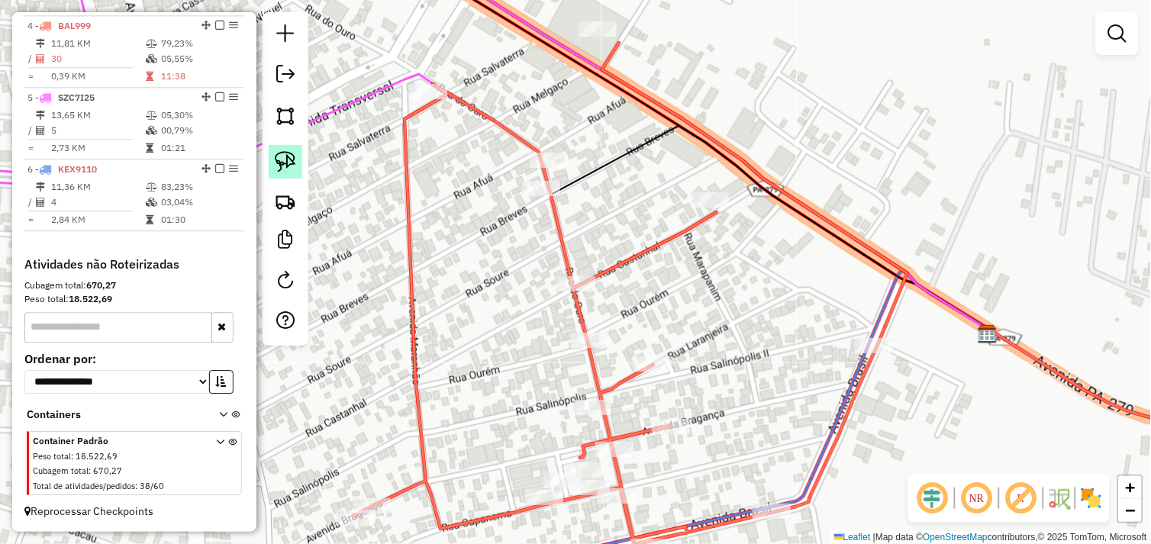
click at [286, 170] on img at bounding box center [285, 161] width 21 height 21
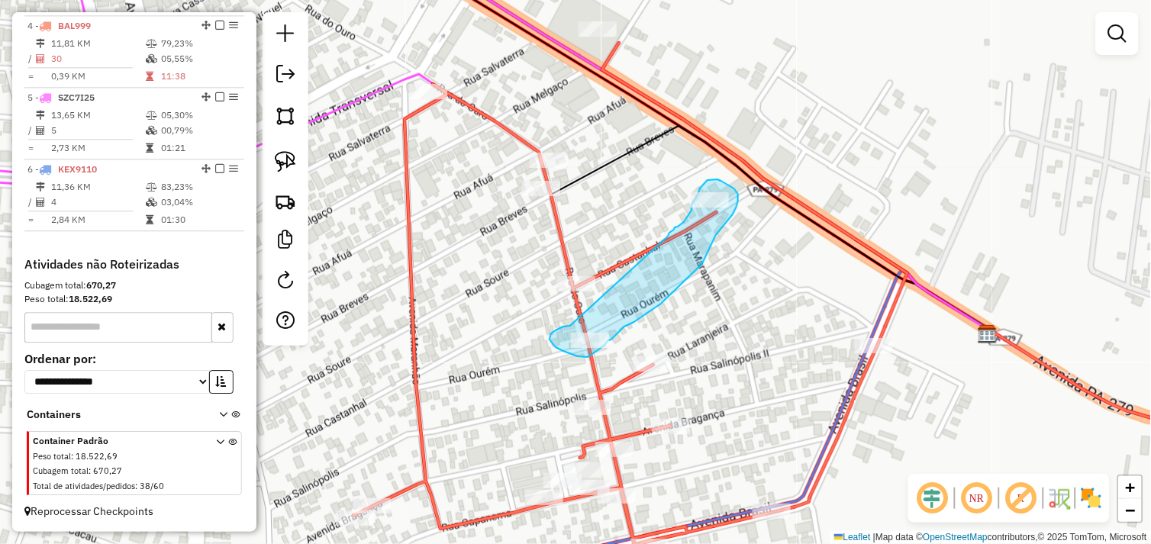
drag, startPoint x: 560, startPoint y: 329, endPoint x: 641, endPoint y: 264, distance: 103.7
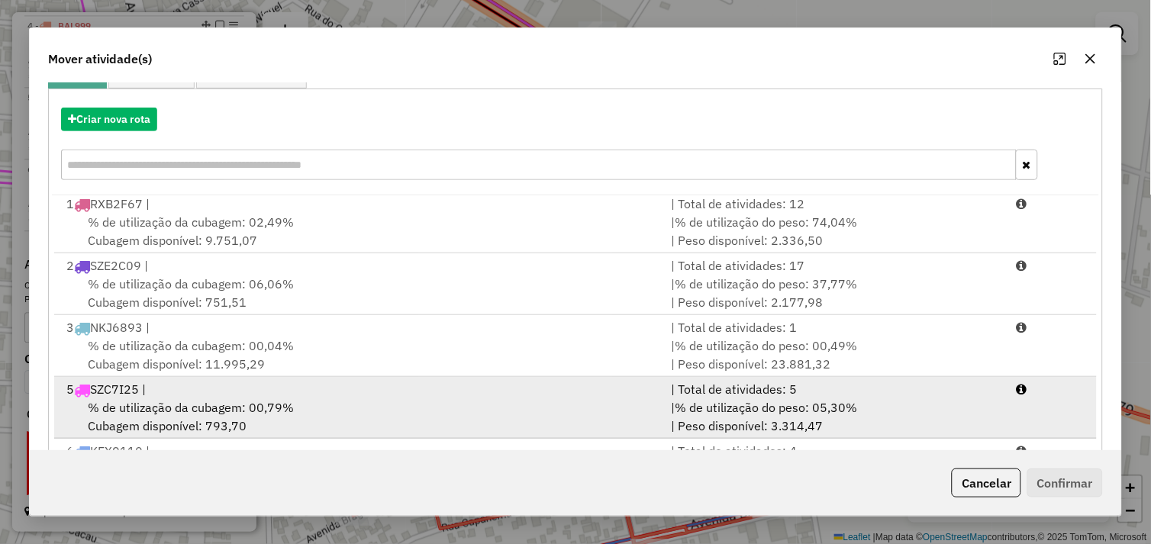
scroll to position [169, 0]
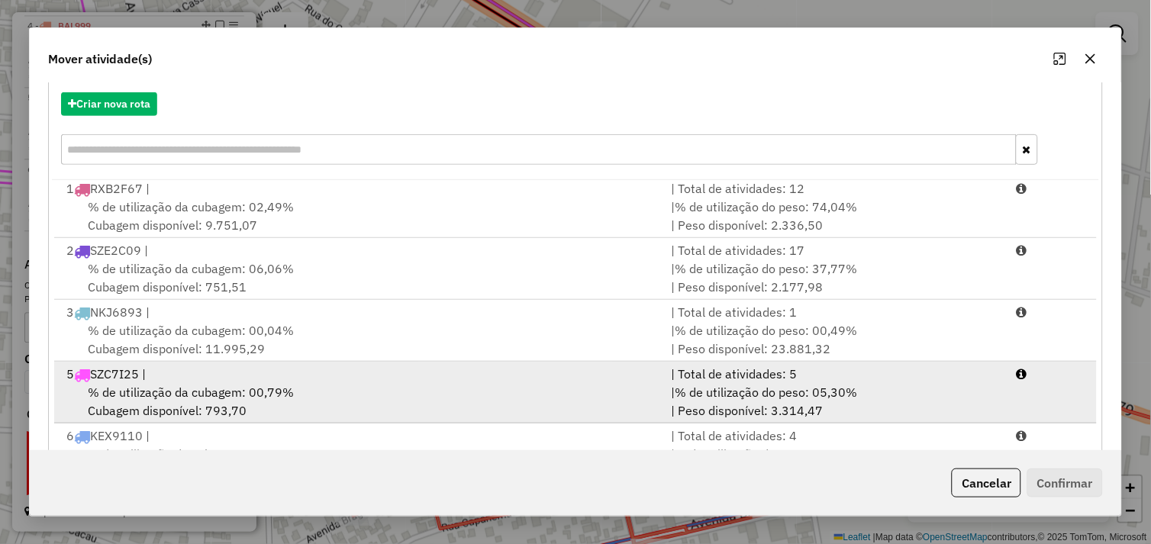
click at [321, 391] on div "% de utilização da cubagem: 00,79% Cubagem disponível: 793,70" at bounding box center [359, 401] width 605 height 37
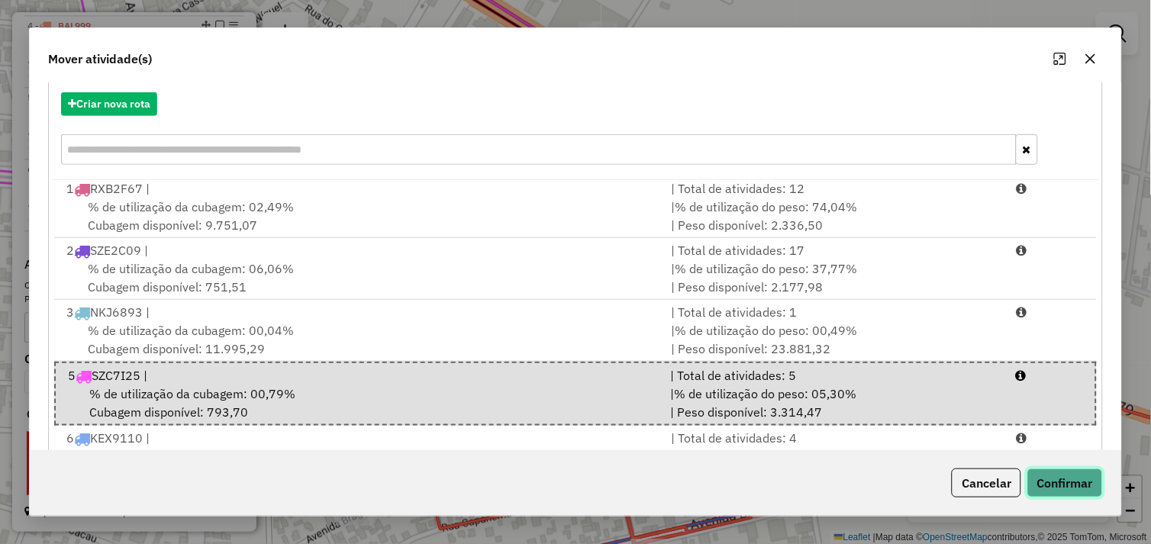
click at [1079, 481] on button "Confirmar" at bounding box center [1065, 483] width 76 height 29
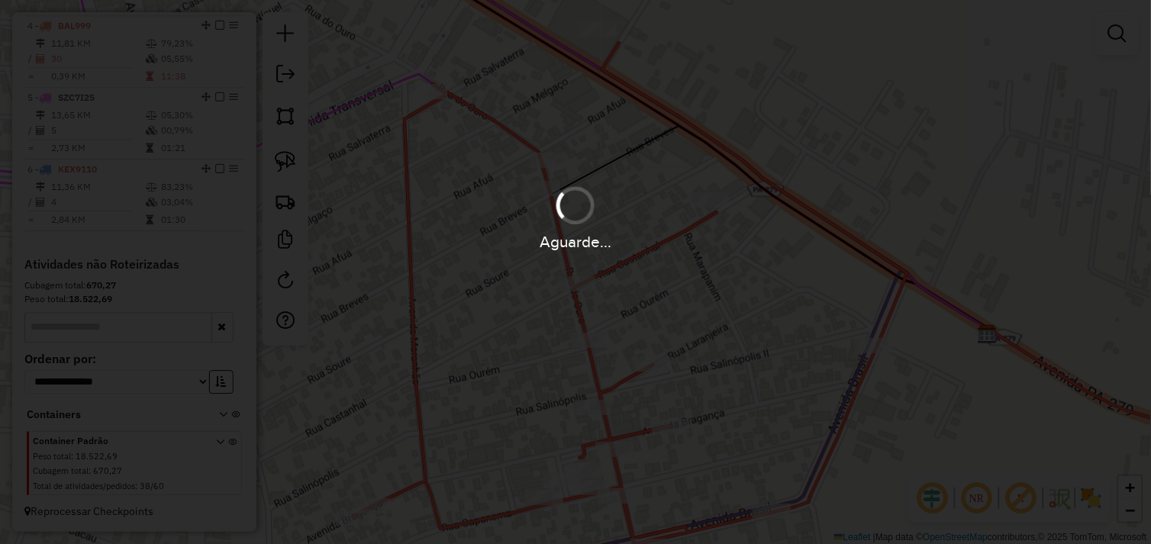
scroll to position [0, 0]
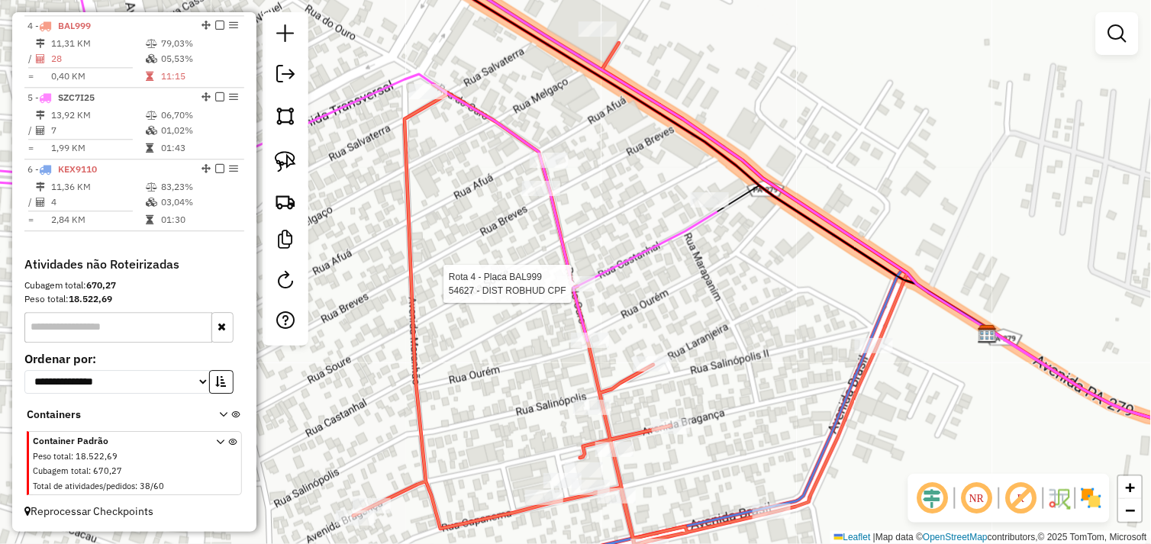
click at [578, 292] on div at bounding box center [576, 283] width 38 height 15
select select "*********"
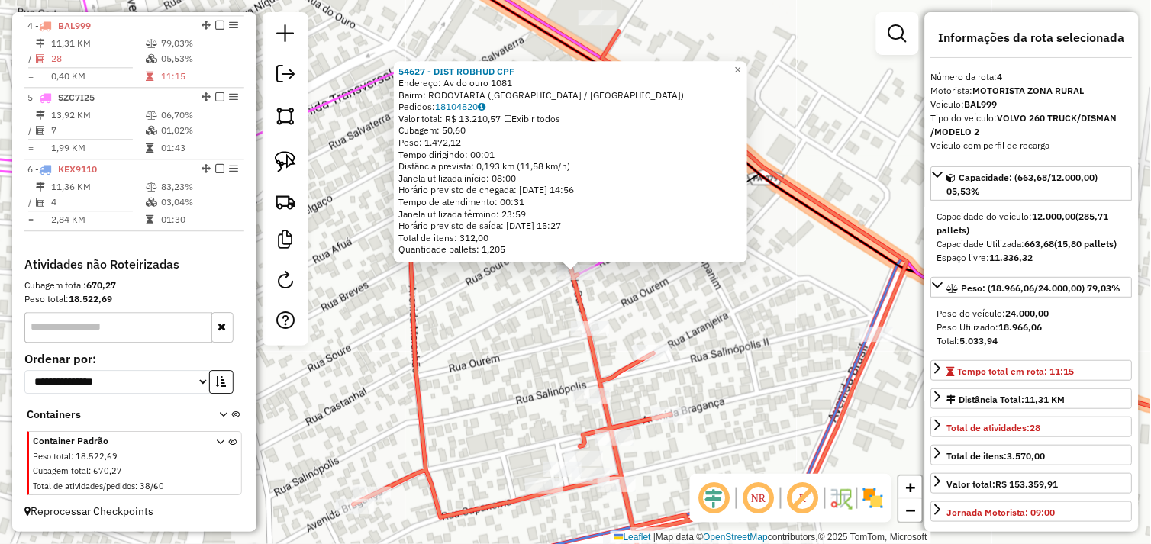
click at [727, 279] on div "54627 - DIST ROBHUD CPF Endereço: Av do ouro 1081 Bairro: RODOVIARIA (TUCUMA / …" at bounding box center [575, 272] width 1151 height 544
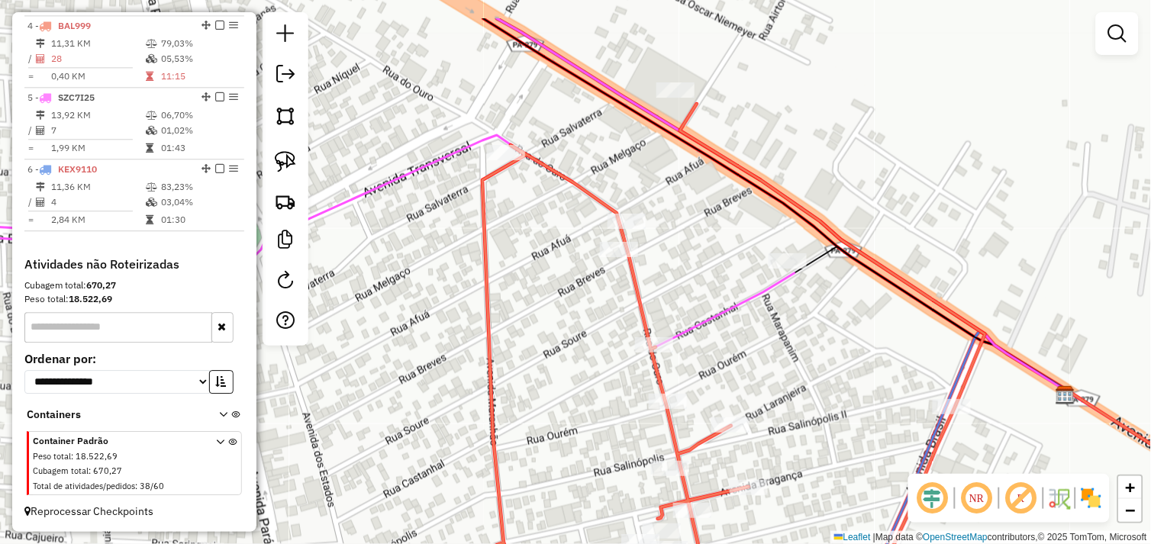
drag, startPoint x: 715, startPoint y: 292, endPoint x: 736, endPoint y: 303, distance: 23.6
click at [736, 303] on icon at bounding box center [654, 251] width 1382 height 467
select select "*********"
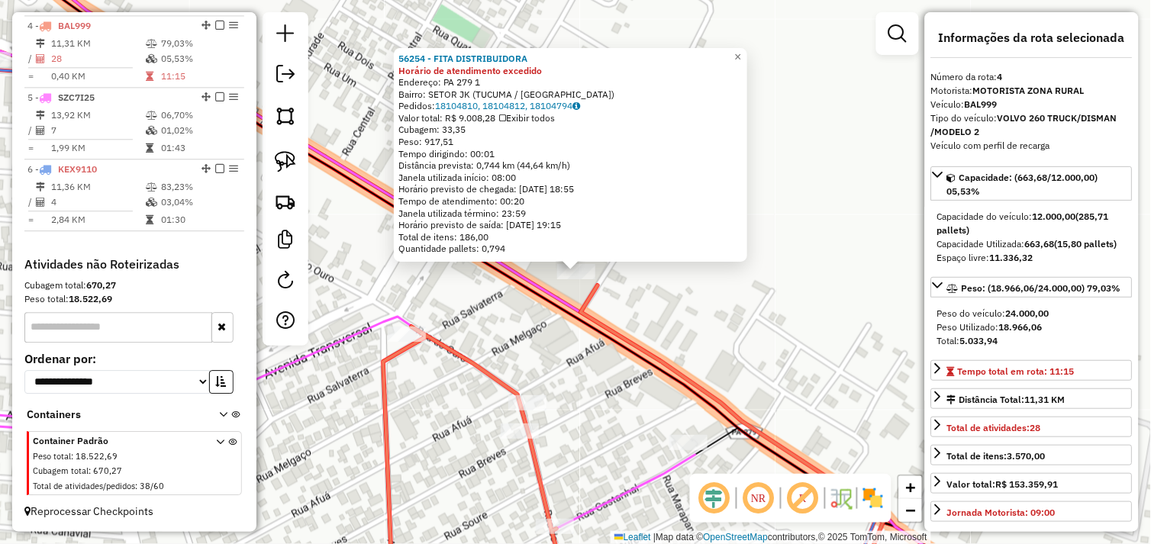
click at [638, 309] on div "56254 - FITA DISTRIBUIDORA Horário de atendimento excedido Endereço: PA 279 1 B…" at bounding box center [575, 272] width 1151 height 544
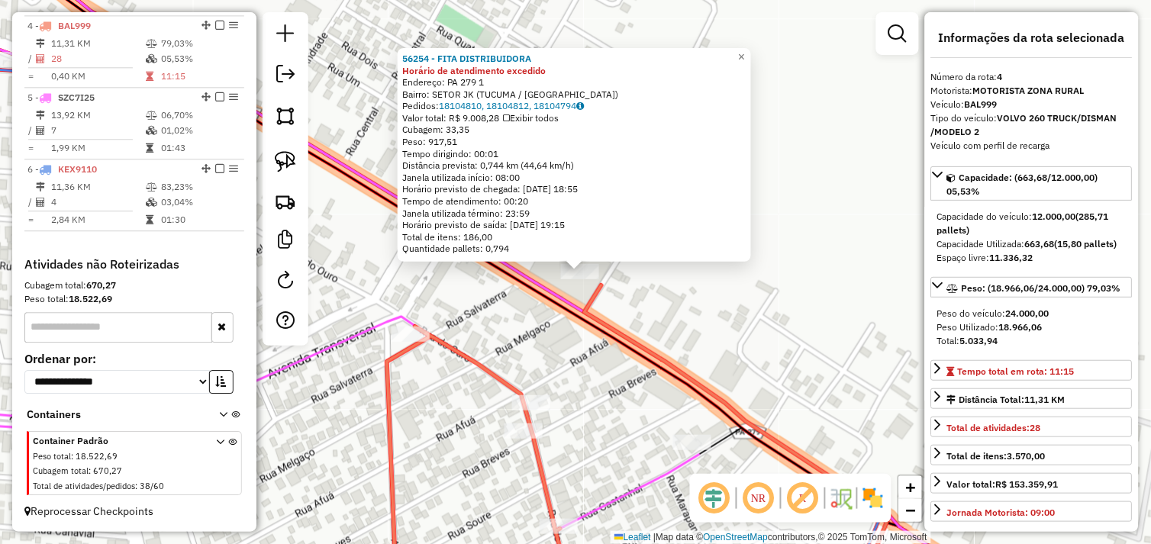
click at [613, 356] on div "56254 - FITA DISTRIBUIDORA Horário de atendimento excedido Endereço: PA 279 1 B…" at bounding box center [575, 272] width 1151 height 544
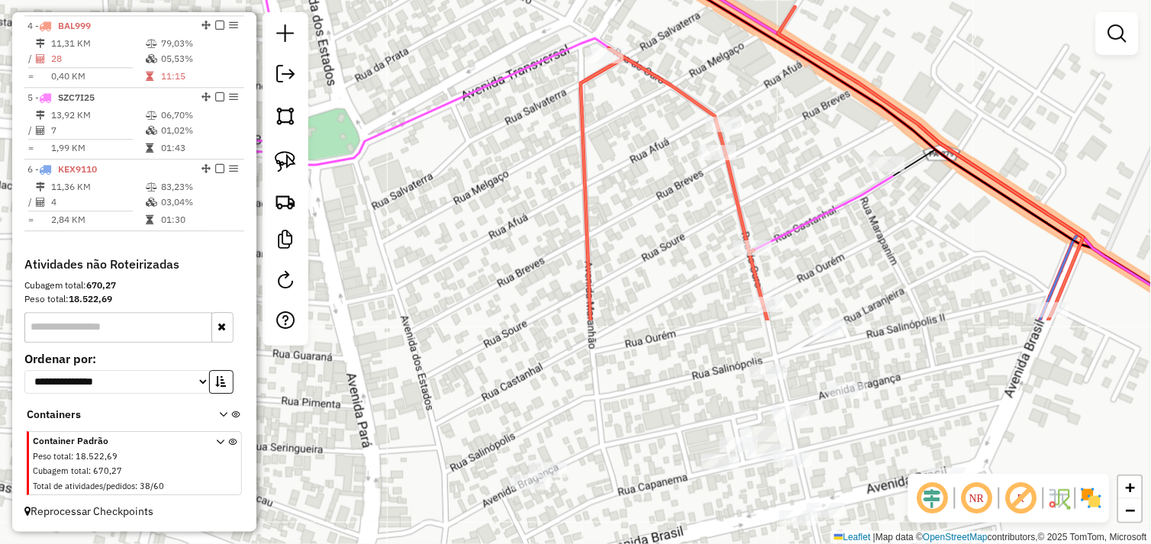
drag, startPoint x: 585, startPoint y: 403, endPoint x: 778, endPoint y: 101, distance: 358.6
click at [784, 89] on div "Janela de atendimento Grade de atendimento Capacidade Transportadoras Veículos …" at bounding box center [575, 272] width 1151 height 544
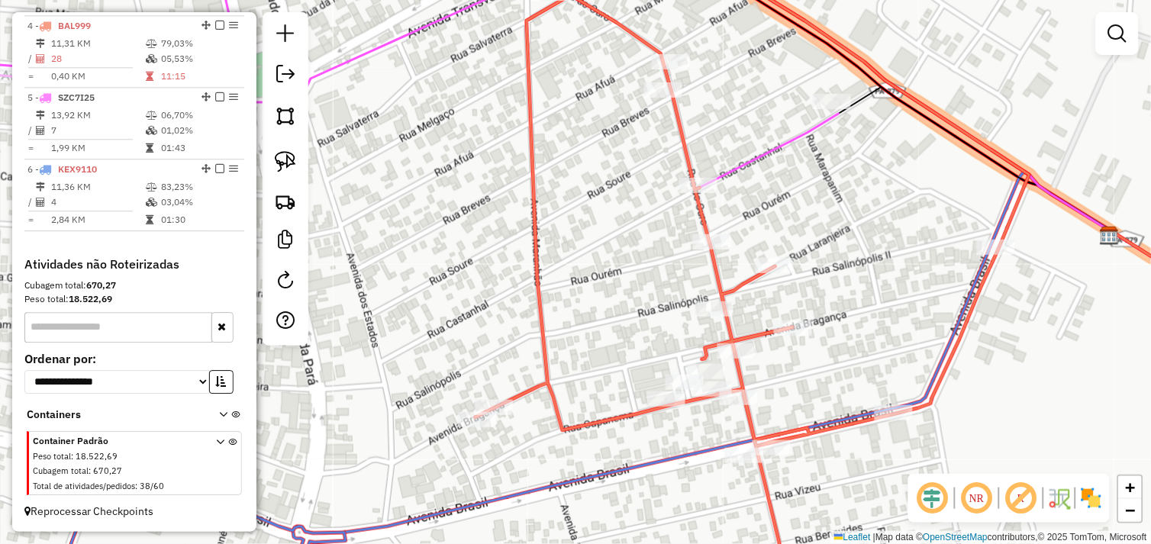
drag, startPoint x: 851, startPoint y: 250, endPoint x: 620, endPoint y: 147, distance: 252.8
click at [620, 147] on div "Janela de atendimento Grade de atendimento Capacidade Transportadoras Veículos …" at bounding box center [575, 272] width 1151 height 544
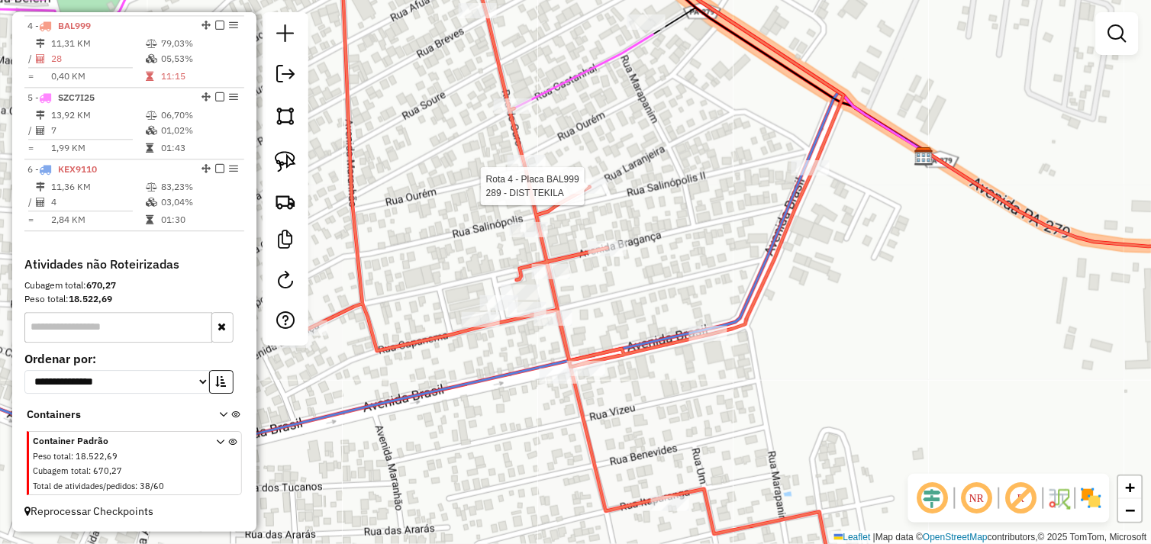
click at [591, 194] on div at bounding box center [589, 186] width 38 height 15
select select "*********"
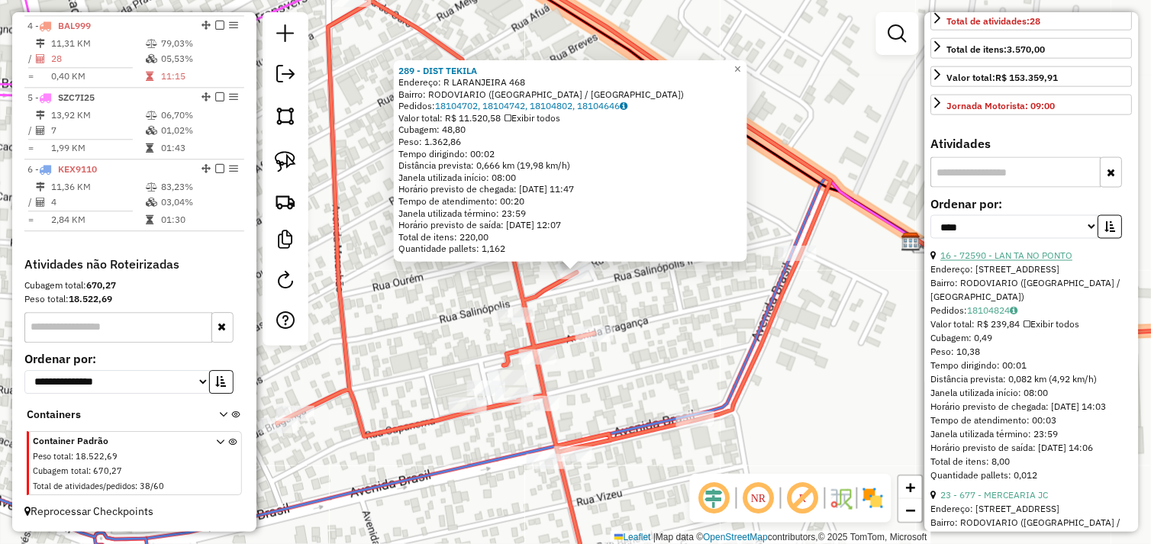
scroll to position [424, 0]
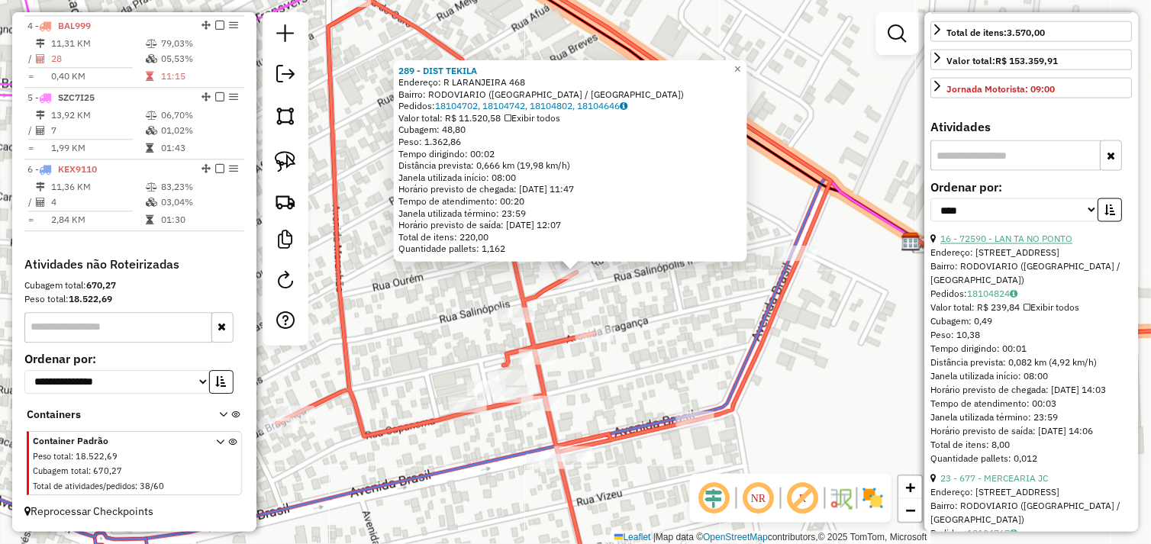
click at [1002, 245] on link "16 - 72590 - LAN TA NO PONTO" at bounding box center [1007, 239] width 132 height 11
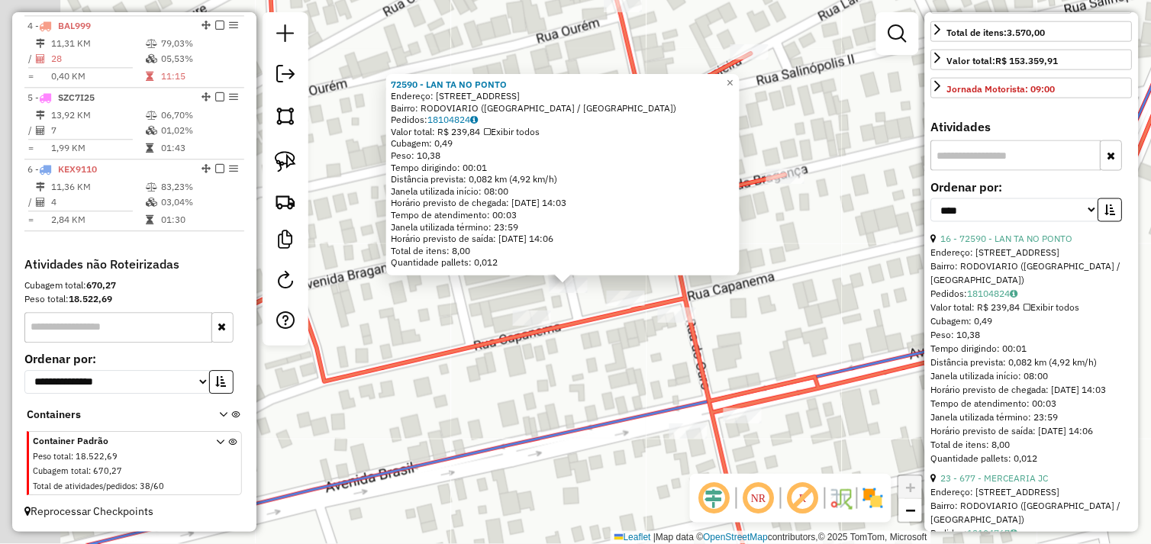
drag, startPoint x: 557, startPoint y: 308, endPoint x: 588, endPoint y: 313, distance: 31.0
click at [616, 337] on div "72590 - LAN TA NO PONTO Endereço: RUA BRAGANCA 945 Bairro: RODOVIARIO (TUCUMA /…" at bounding box center [575, 272] width 1151 height 544
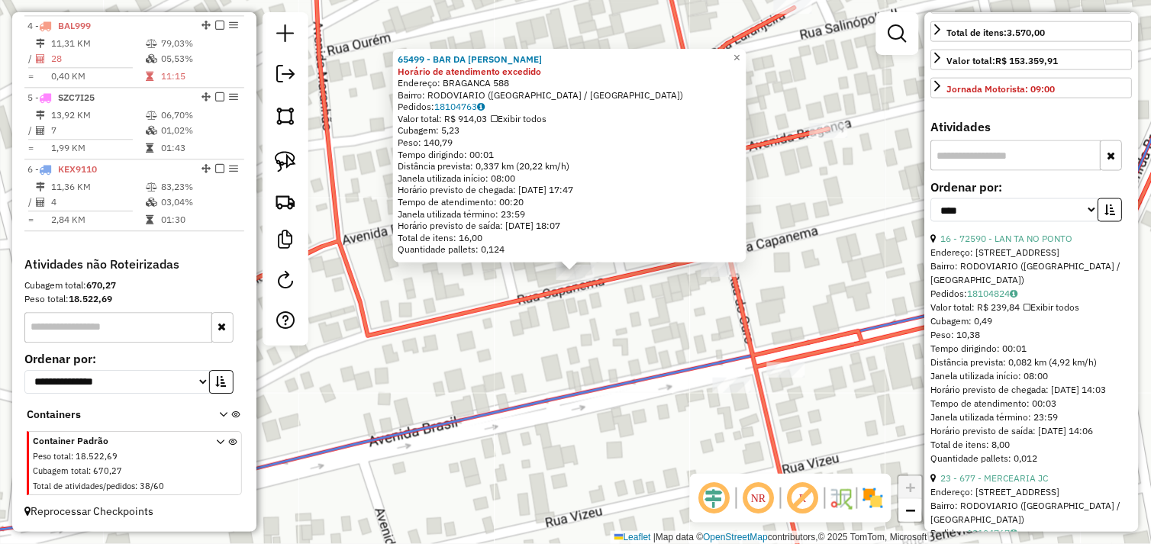
click at [611, 308] on div "65499 - BAR DA JOSY Horário de atendimento excedido Endereço: BRAGANCA 588 Bair…" at bounding box center [575, 272] width 1151 height 544
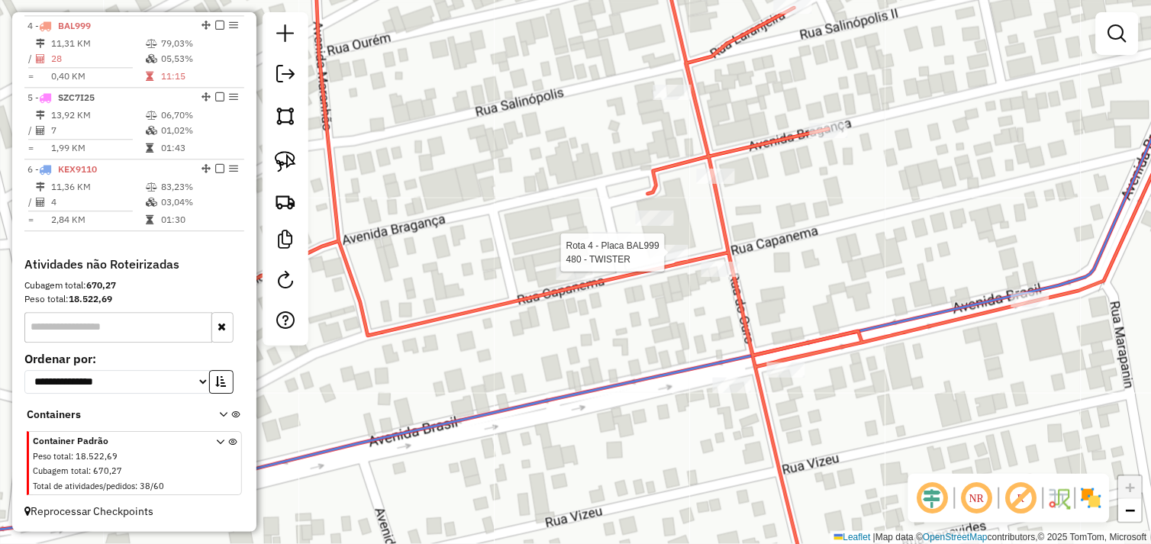
select select "*********"
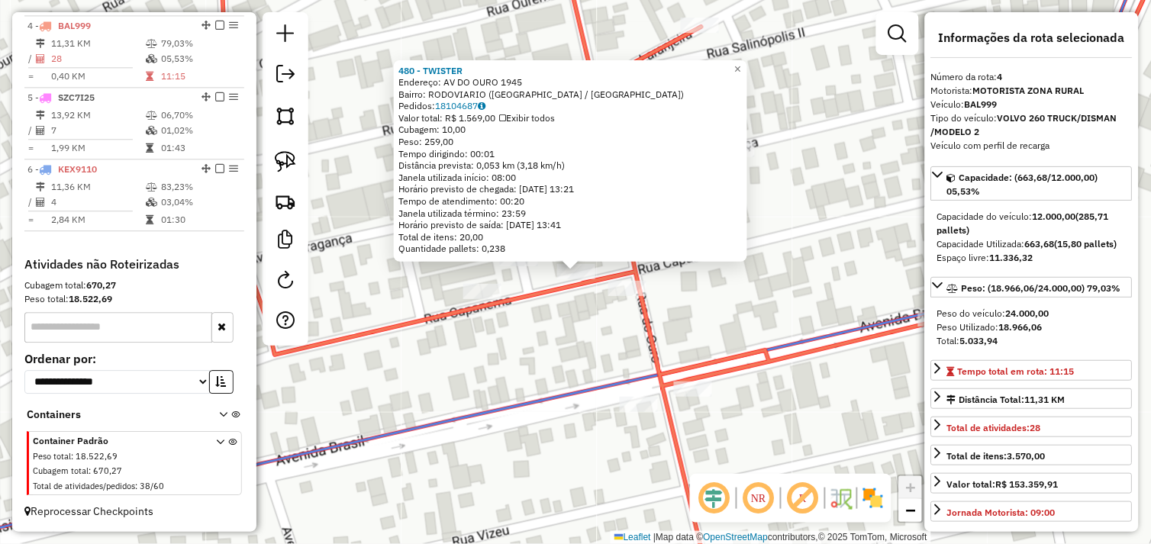
click at [575, 302] on div "480 - TWISTER Endereço: AV DO OURO 1945 Bairro: RODOVIARIO (TUCUMA / PA) Pedido…" at bounding box center [575, 272] width 1151 height 544
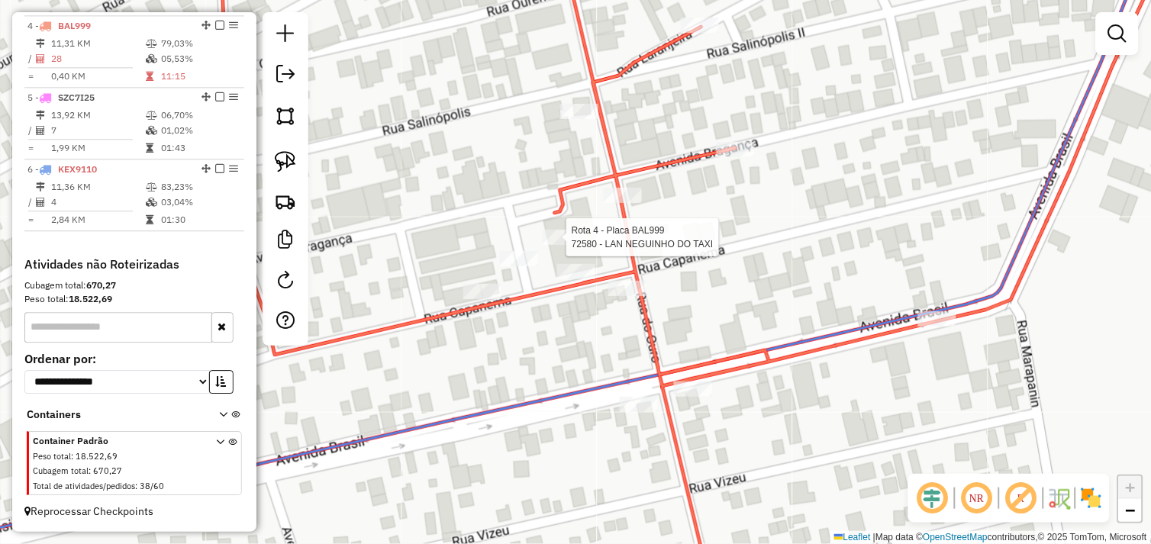
select select "*********"
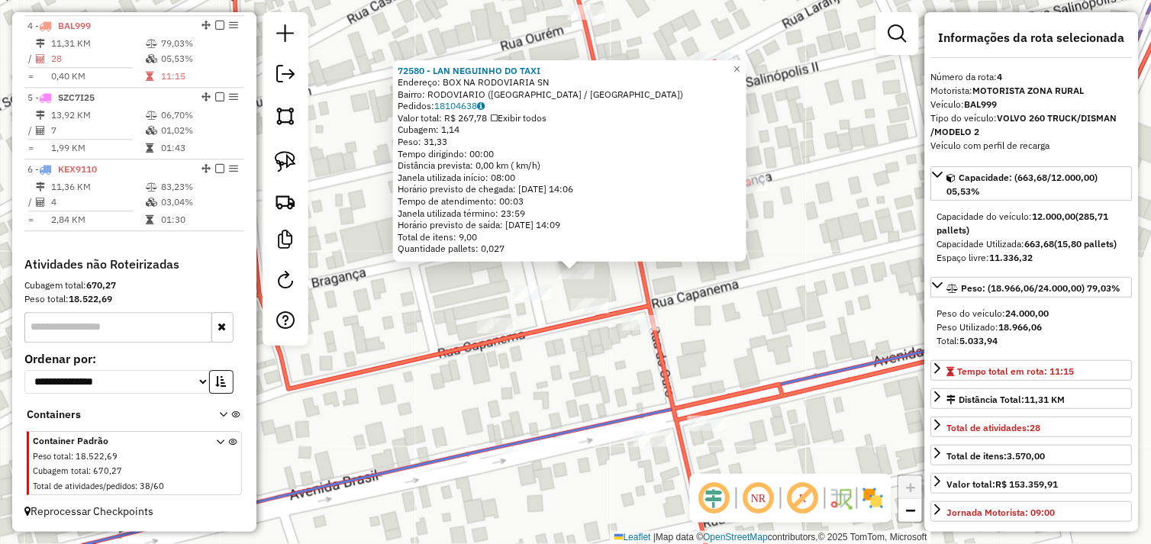
click at [570, 343] on div "72580 - LAN NEGUINHO DO TAXI Endereço: BOX NA RODOVIARIA SN Bairro: RODOVIARIO …" at bounding box center [575, 272] width 1151 height 544
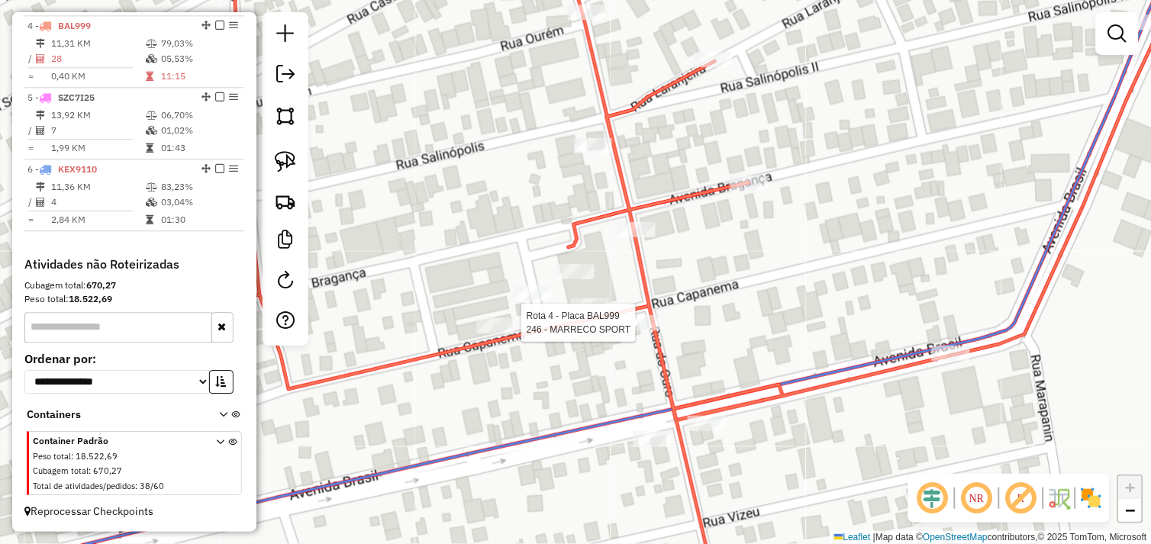
select select "*********"
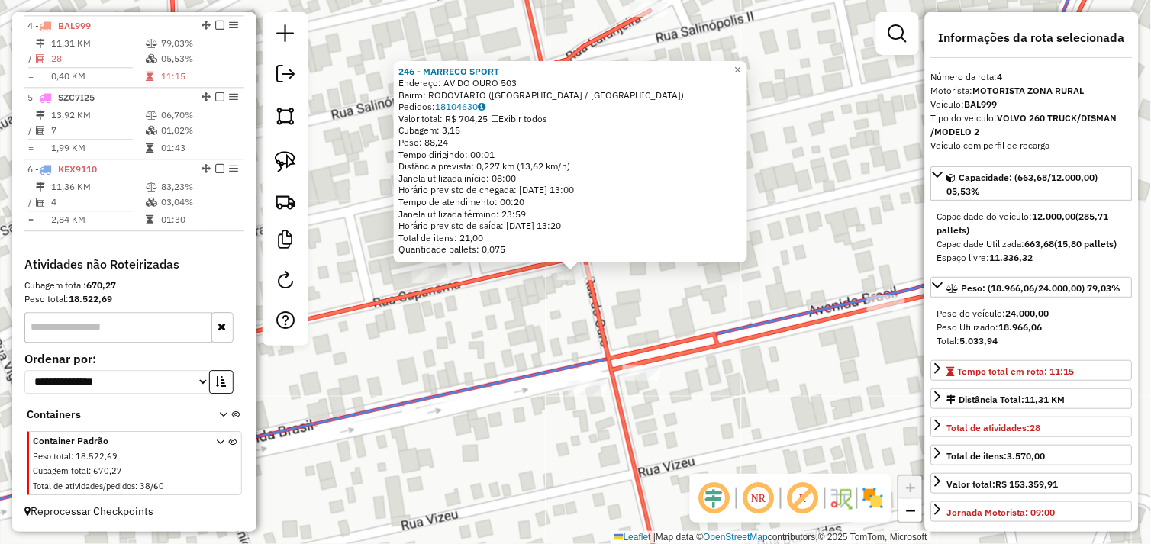
click at [536, 307] on div "246 - MARRECO SPORT Endereço: AV DO OURO 503 Bairro: RODOVIARIO (TUCUMA / PA) P…" at bounding box center [575, 272] width 1151 height 544
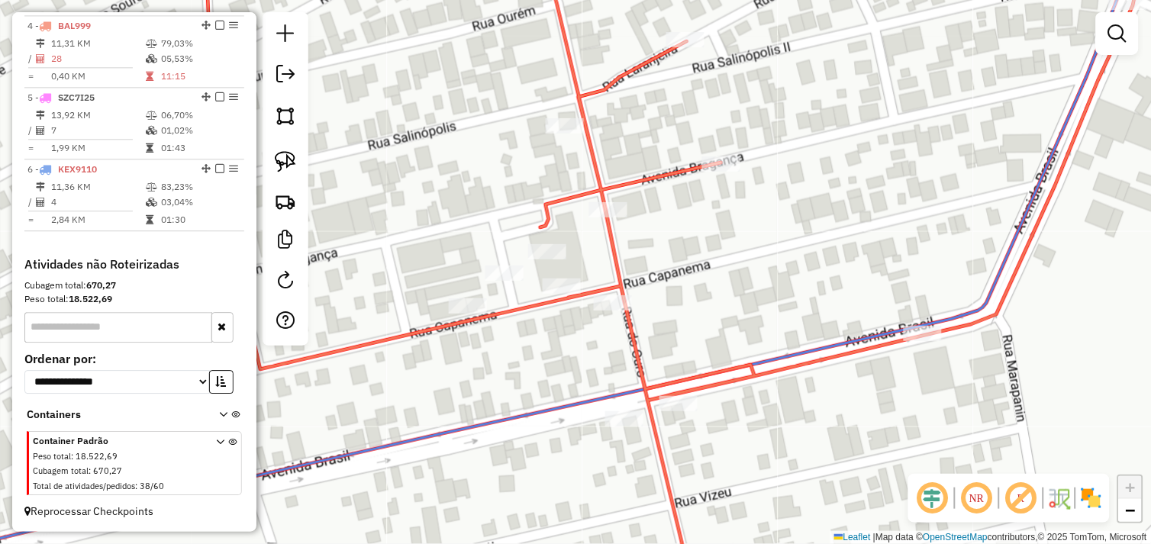
drag, startPoint x: 563, startPoint y: 336, endPoint x: 575, endPoint y: 342, distance: 13.0
click at [575, 342] on div "Janela de atendimento Grade de atendimento Capacidade Transportadoras Veículos …" at bounding box center [575, 272] width 1151 height 544
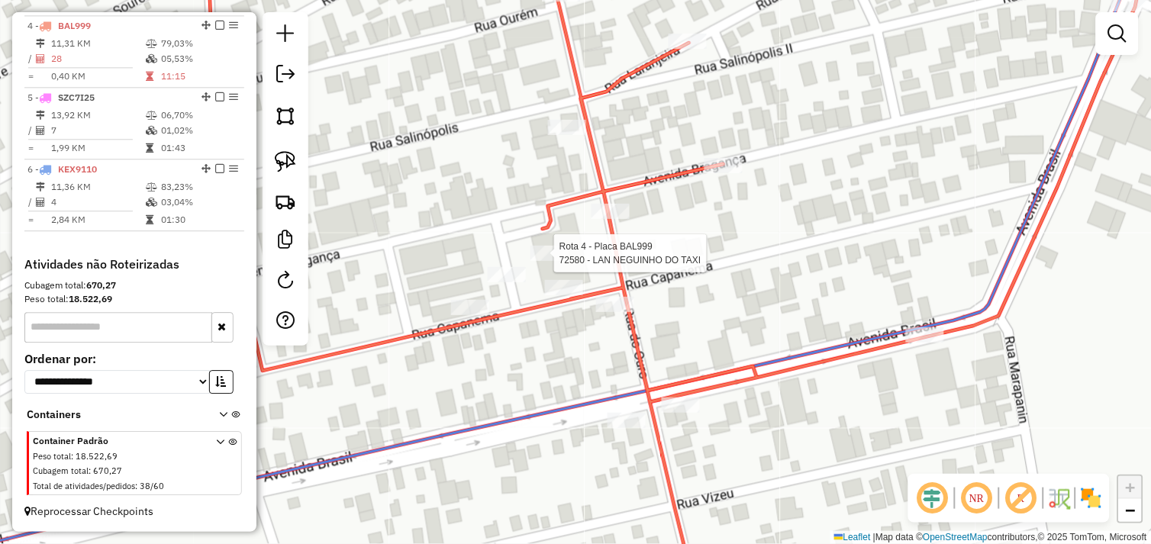
select select "*********"
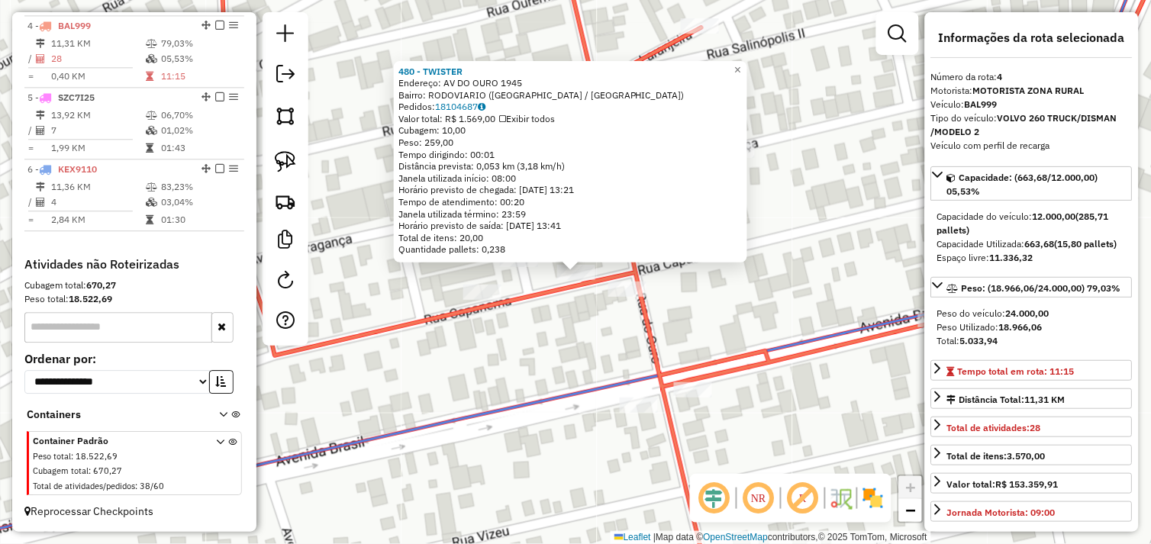
click at [556, 314] on div "480 - TWISTER Endereço: AV DO OURO 1945 Bairro: RODOVIARIO (TUCUMA / PA) Pedido…" at bounding box center [575, 272] width 1151 height 544
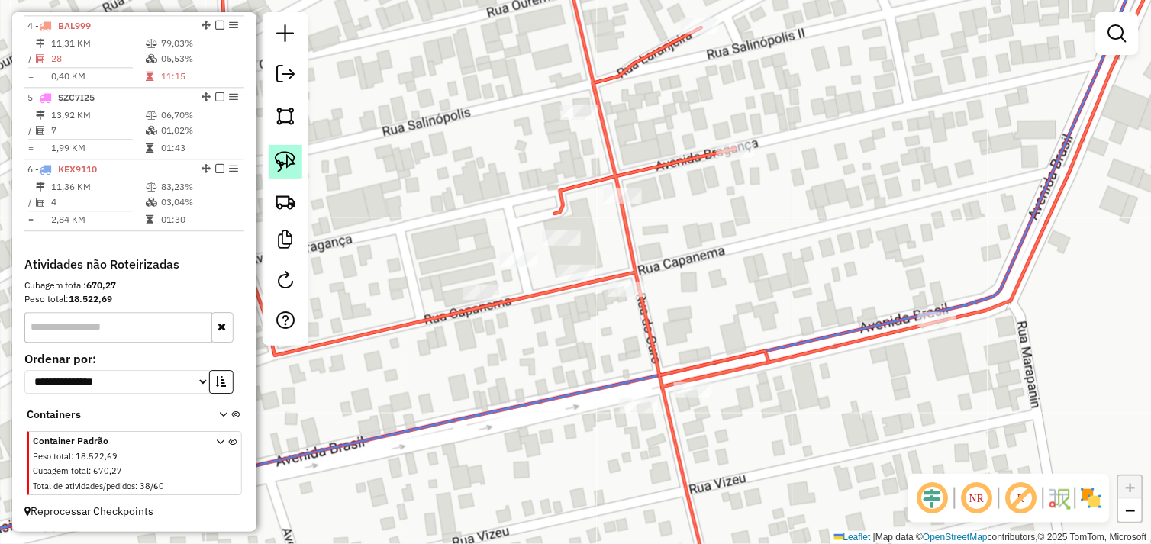
click at [285, 164] on img at bounding box center [285, 161] width 21 height 21
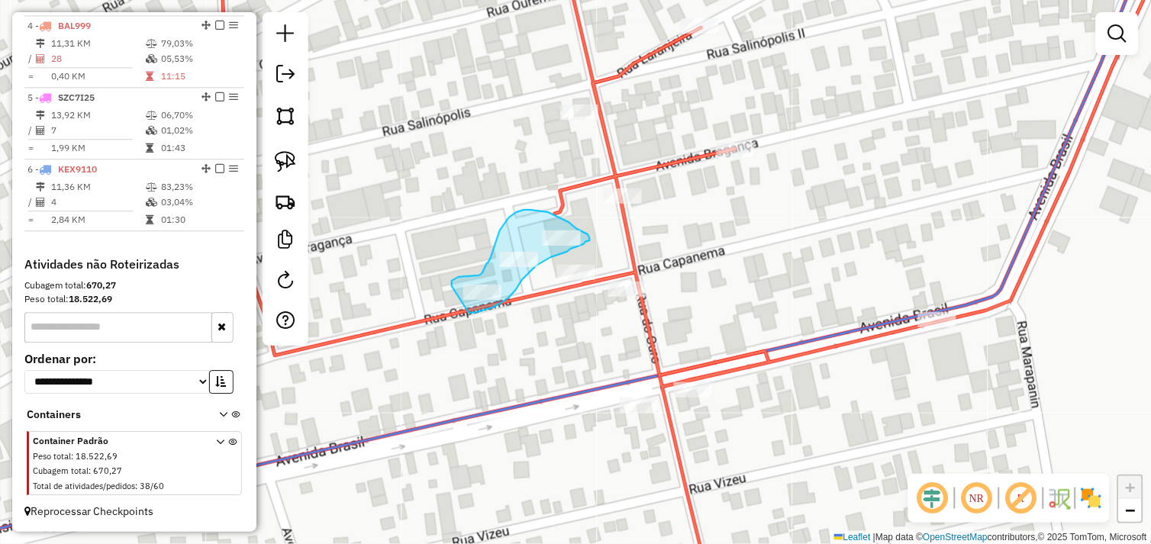
drag, startPoint x: 481, startPoint y: 311, endPoint x: 464, endPoint y: 305, distance: 17.6
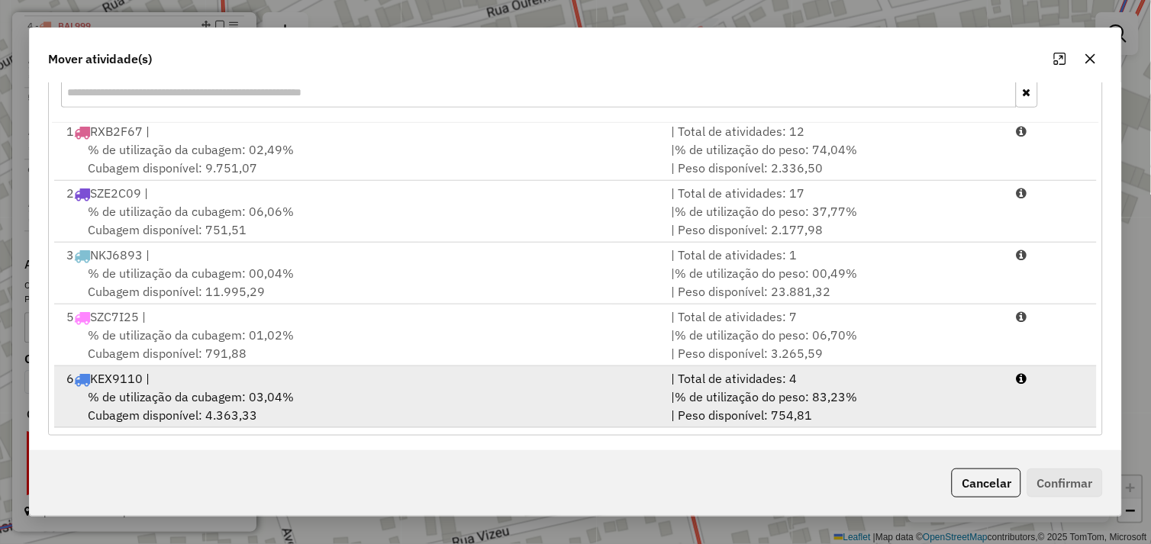
scroll to position [230, 0]
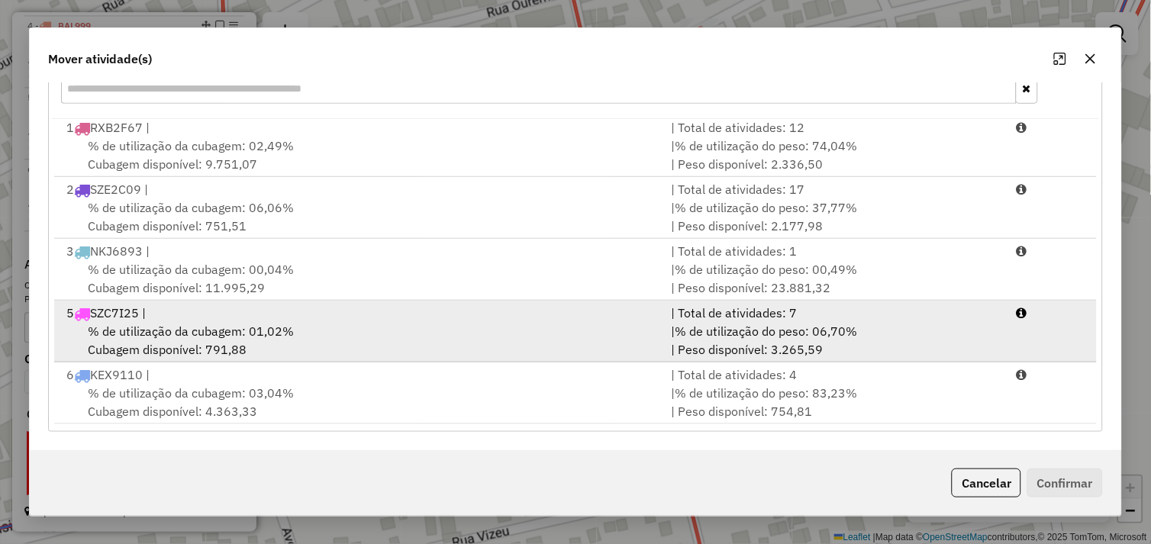
click at [288, 332] on span "% de utilização da cubagem: 01,02%" at bounding box center [191, 331] width 206 height 15
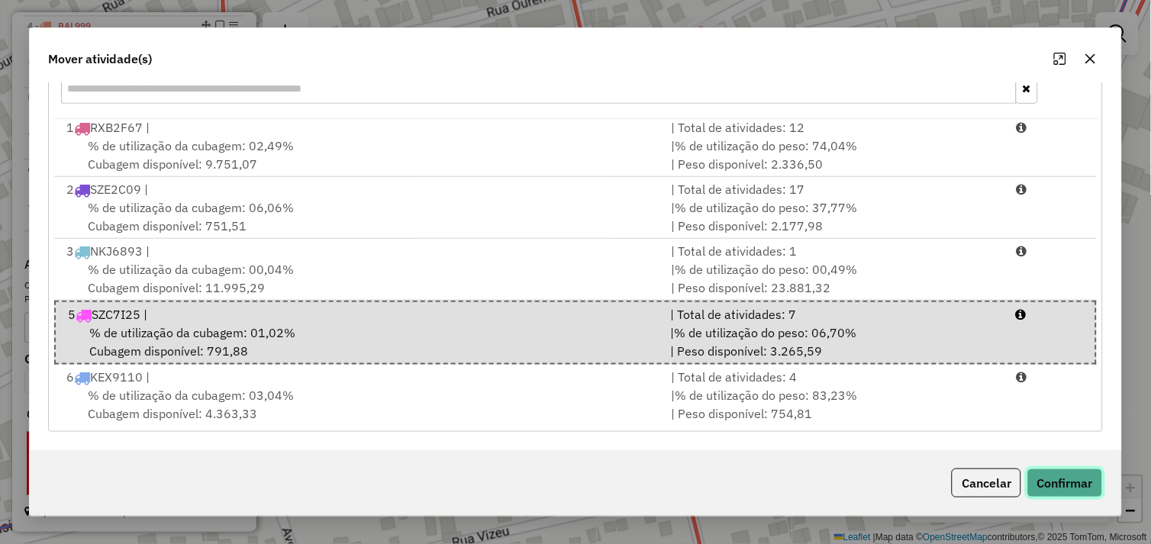
click at [1068, 475] on button "Confirmar" at bounding box center [1065, 483] width 76 height 29
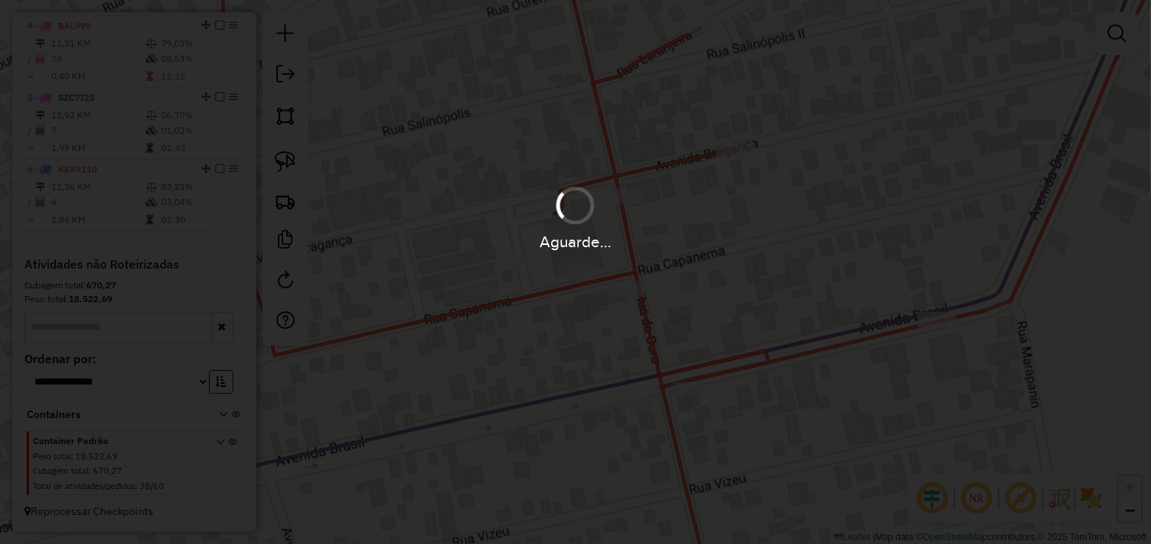
scroll to position [0, 0]
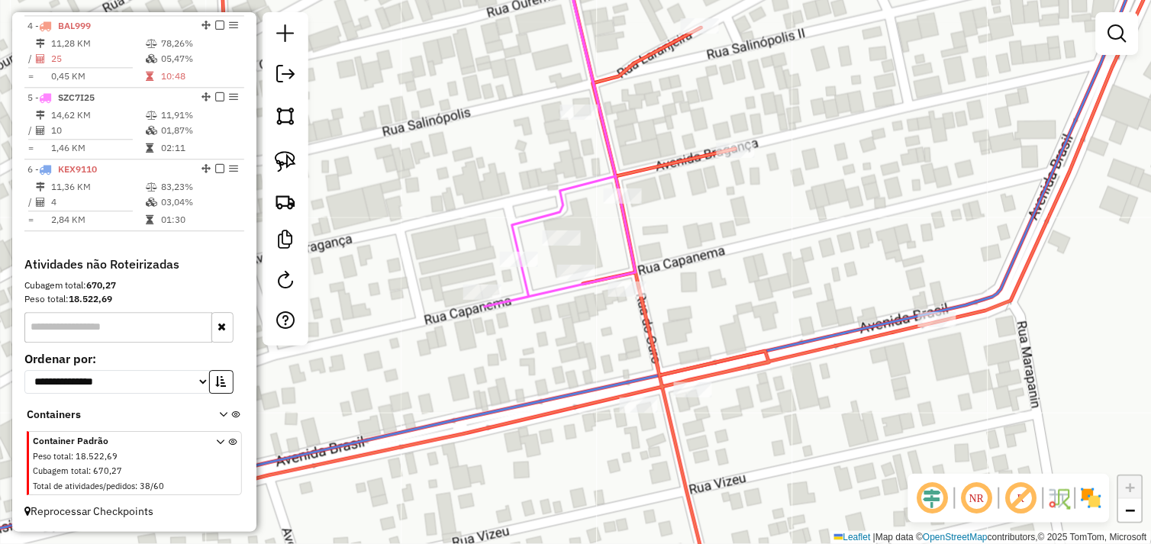
drag, startPoint x: 620, startPoint y: 305, endPoint x: 620, endPoint y: 295, distance: 10.7
click at [622, 301] on div "Janela de atendimento Grade de atendimento Capacidade Transportadoras Veículos …" at bounding box center [575, 272] width 1151 height 544
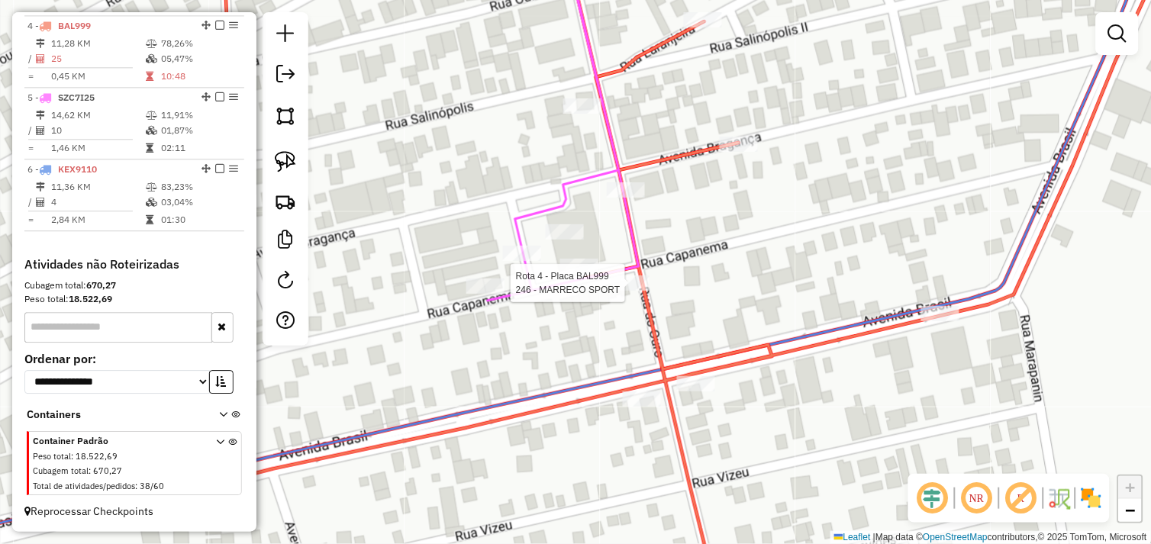
select select "*********"
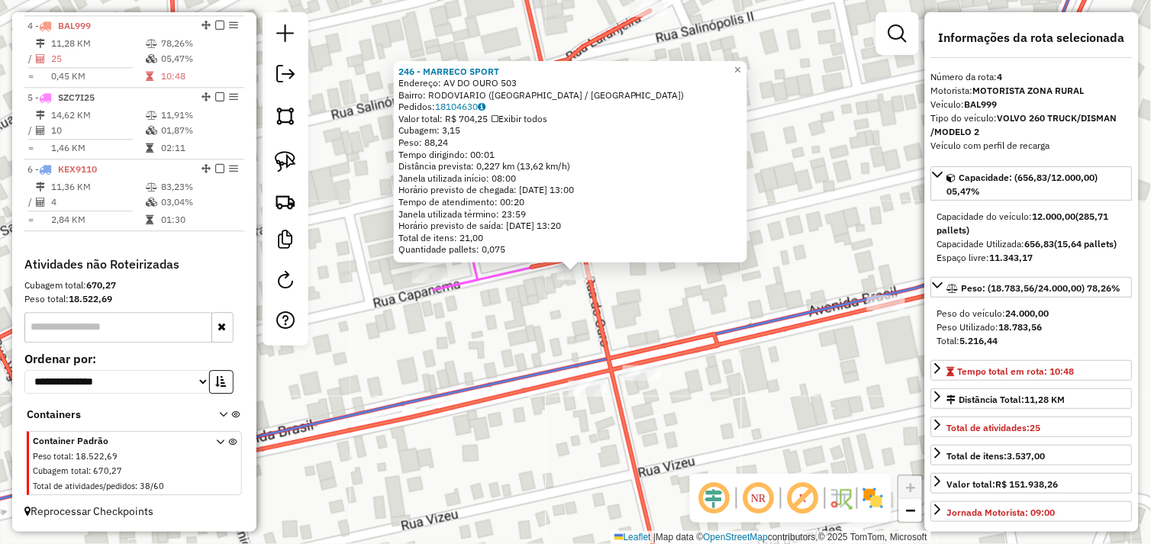
click at [678, 301] on div "246 - MARRECO SPORT Endereço: AV DO OURO 503 Bairro: RODOVIARIO (TUCUMA / PA) P…" at bounding box center [575, 272] width 1151 height 544
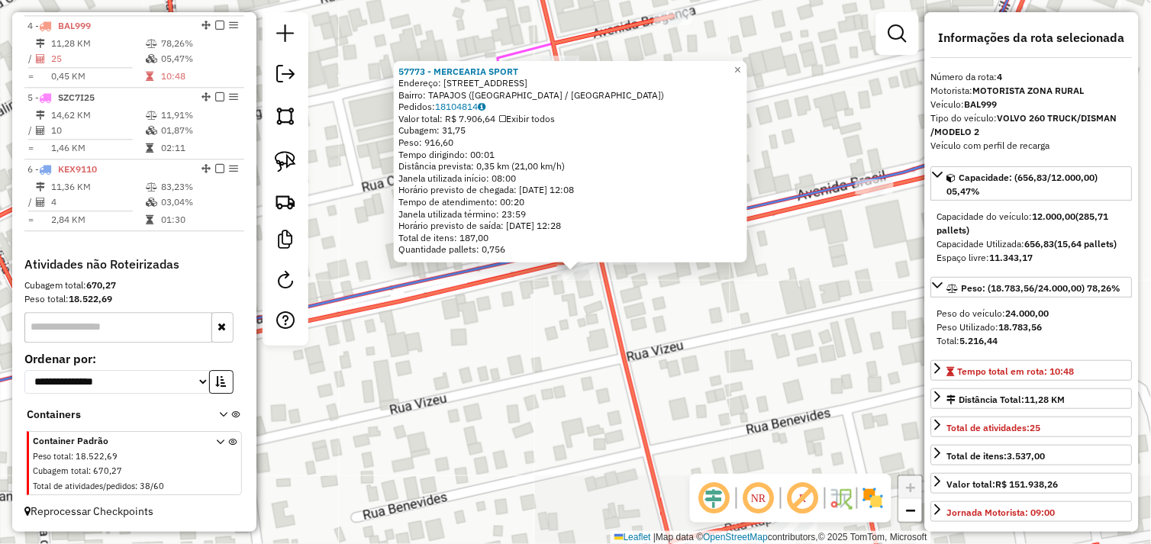
click at [644, 301] on div "57773 - MERCEARIA SPORT Endereço: AV BRASIL 540 Bairro: TAPAJOS (TUCUMA / PA) P…" at bounding box center [575, 272] width 1151 height 544
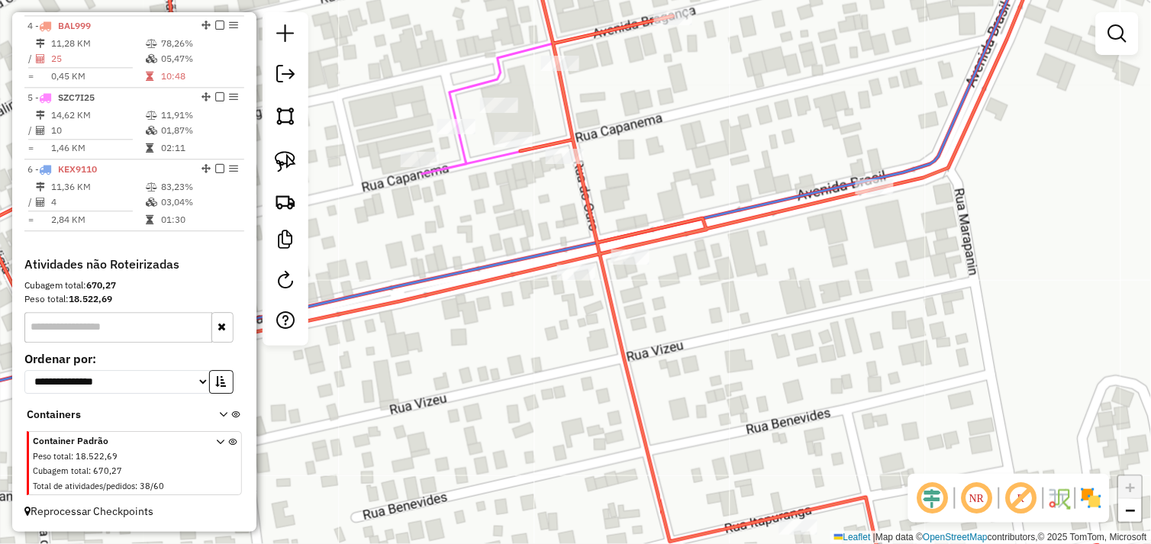
select select "*********"
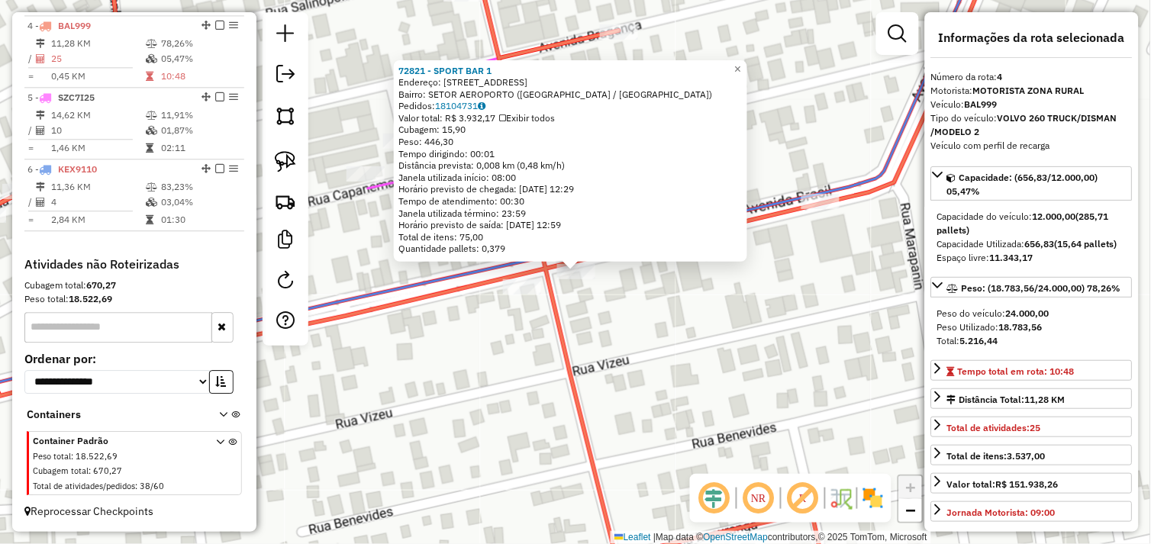
click at [652, 301] on div "72821 - SPORT BAR 1 Endereço: Avenida BRASIL N 540 Bairro: SETOR AEROPORTO (TUC…" at bounding box center [575, 272] width 1151 height 544
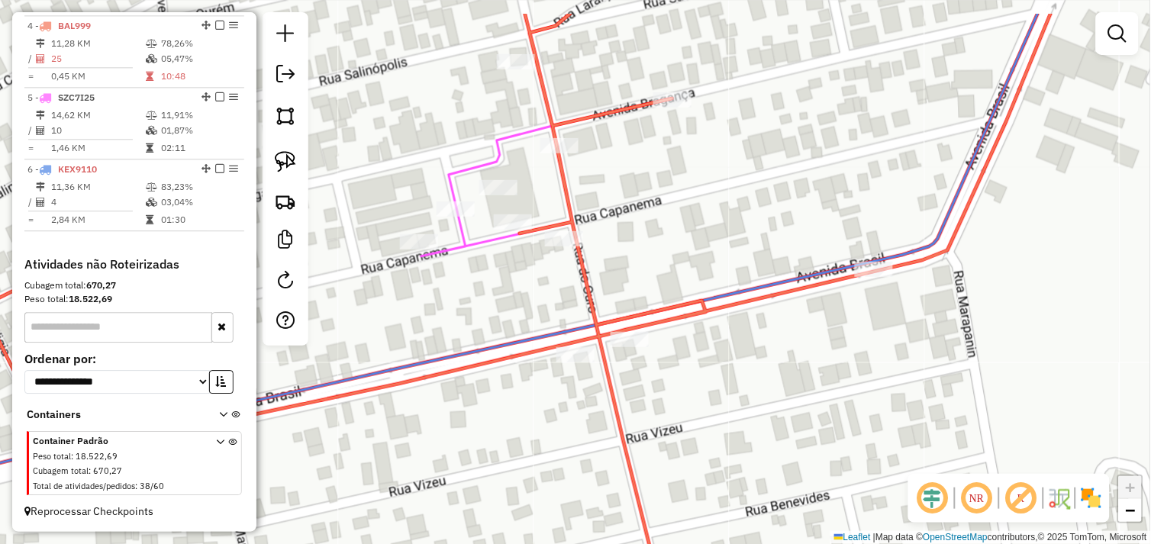
drag, startPoint x: 656, startPoint y: 281, endPoint x: 688, endPoint y: 314, distance: 45.3
click at [688, 314] on icon at bounding box center [543, 340] width 1123 height 653
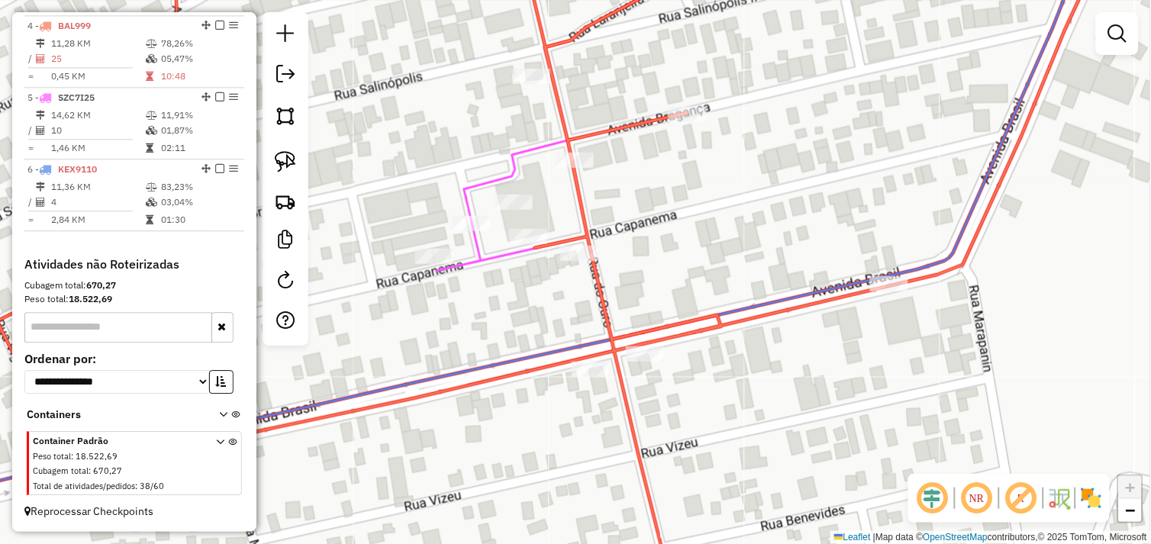
click at [567, 168] on div at bounding box center [575, 160] width 38 height 15
select select "*********"
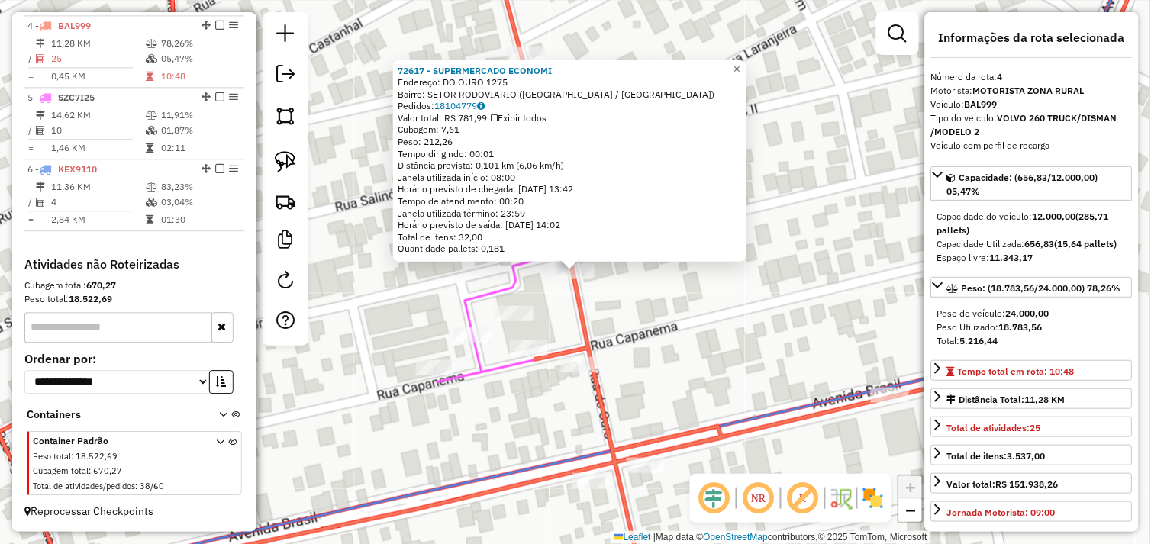
click at [659, 307] on div "72617 - SUPERMERCADO ECONOMI Endereço: DO OURO 1275 Bairro: SETOR RODOVIARIO (T…" at bounding box center [575, 272] width 1151 height 544
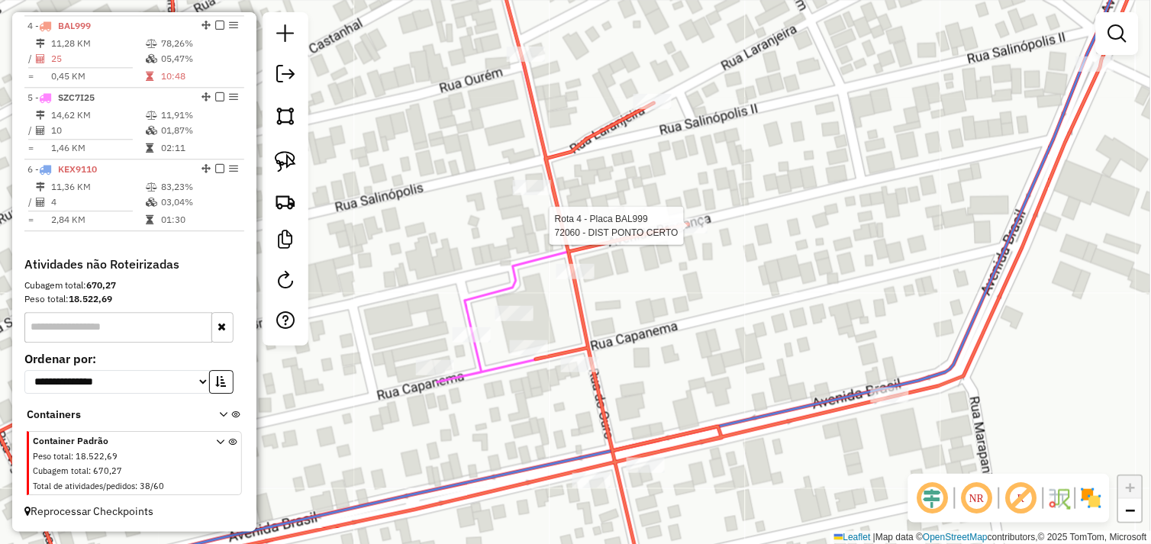
select select "*********"
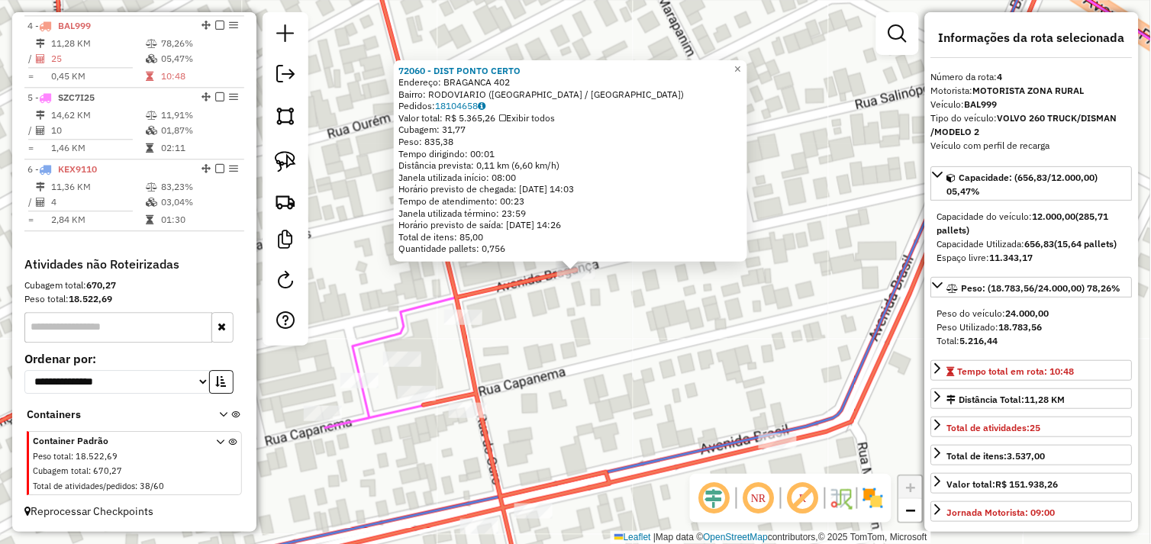
click at [647, 318] on div "72060 - DIST PONTO CERTO Endereço: BRAGANCA 402 Bairro: RODOVIARIO (TUCUMA / PA…" at bounding box center [575, 272] width 1151 height 544
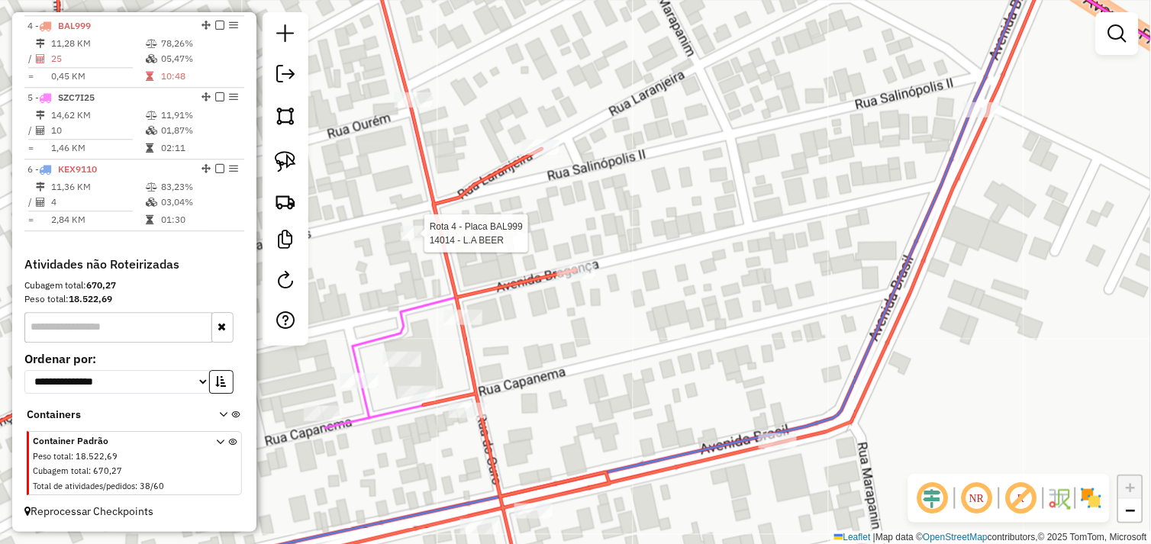
select select "*********"
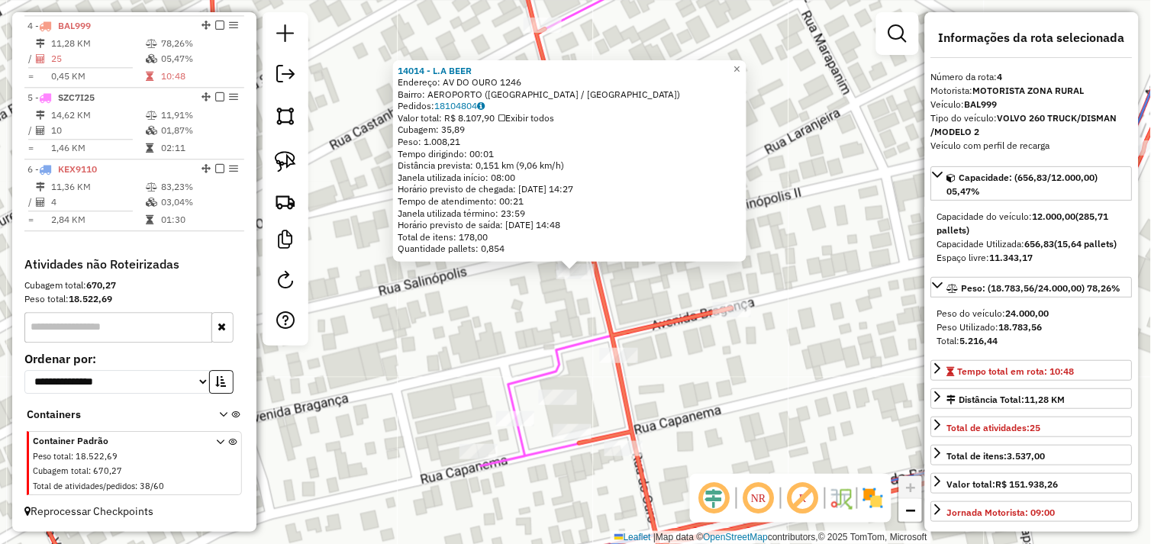
click at [529, 307] on div "14014 - L.A BEER Endereço: AV DO OURO 1246 Bairro: AEROPORTO (TUCUMA / PA) Pedi…" at bounding box center [575, 272] width 1151 height 544
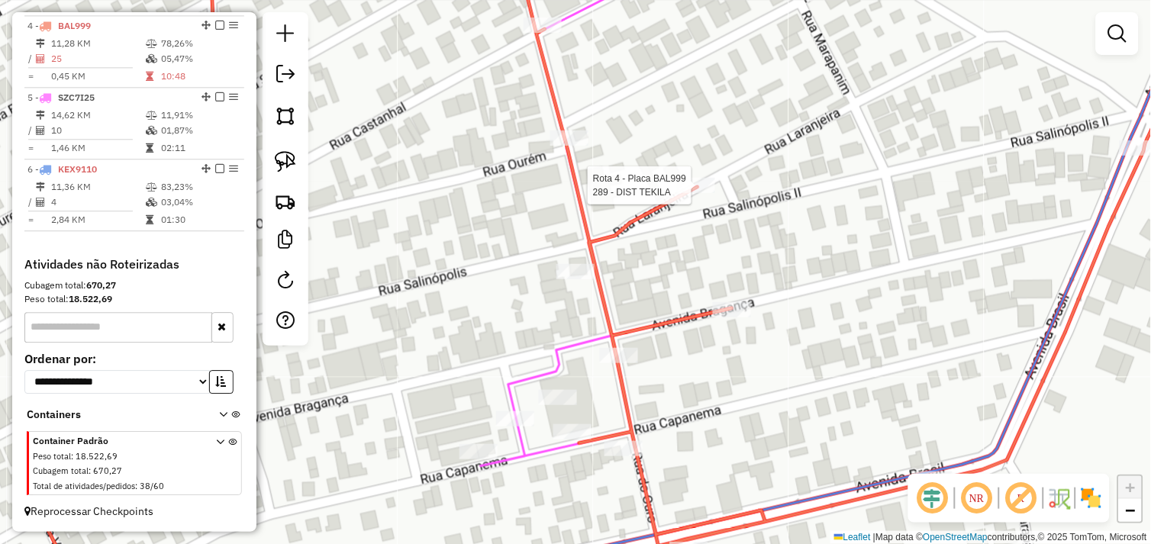
select select "*********"
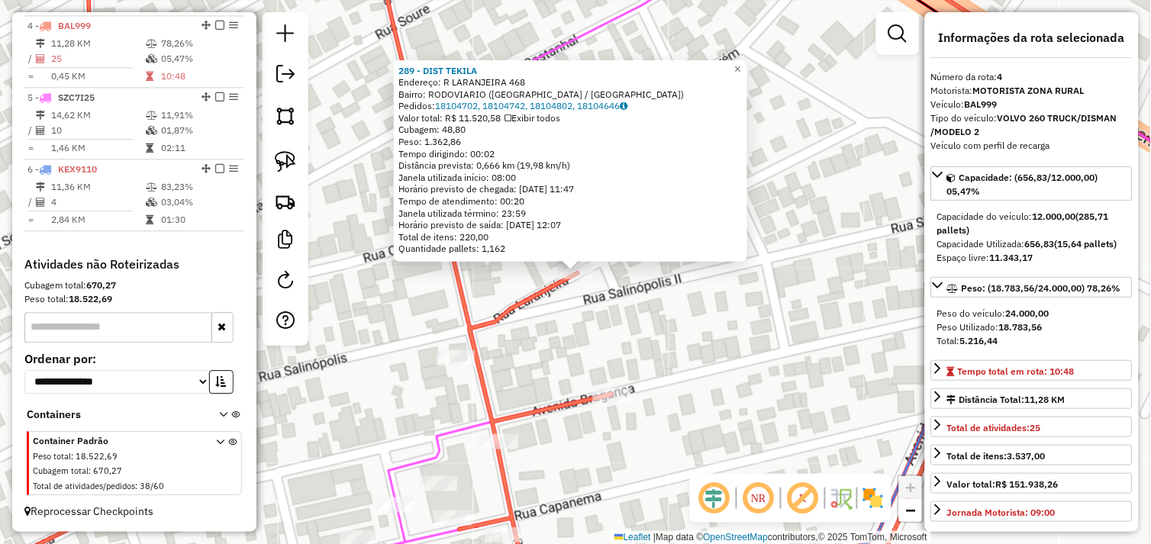
click at [649, 315] on div "289 - DIST TEKILA Endereço: R LARANJEIRA 468 Bairro: RODOVIARIO (TUCUMA / PA) P…" at bounding box center [575, 272] width 1151 height 544
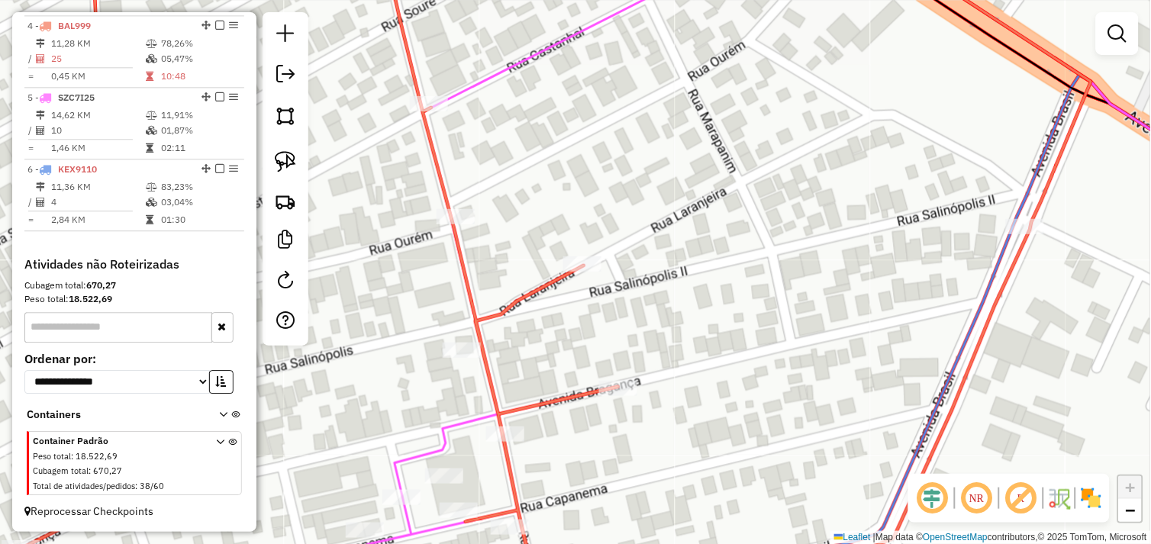
drag, startPoint x: 607, startPoint y: 362, endPoint x: 619, endPoint y: 308, distance: 55.4
click at [656, 280] on div "Janela de atendimento Grade de atendimento Capacidade Transportadoras Veículos …" at bounding box center [575, 272] width 1151 height 544
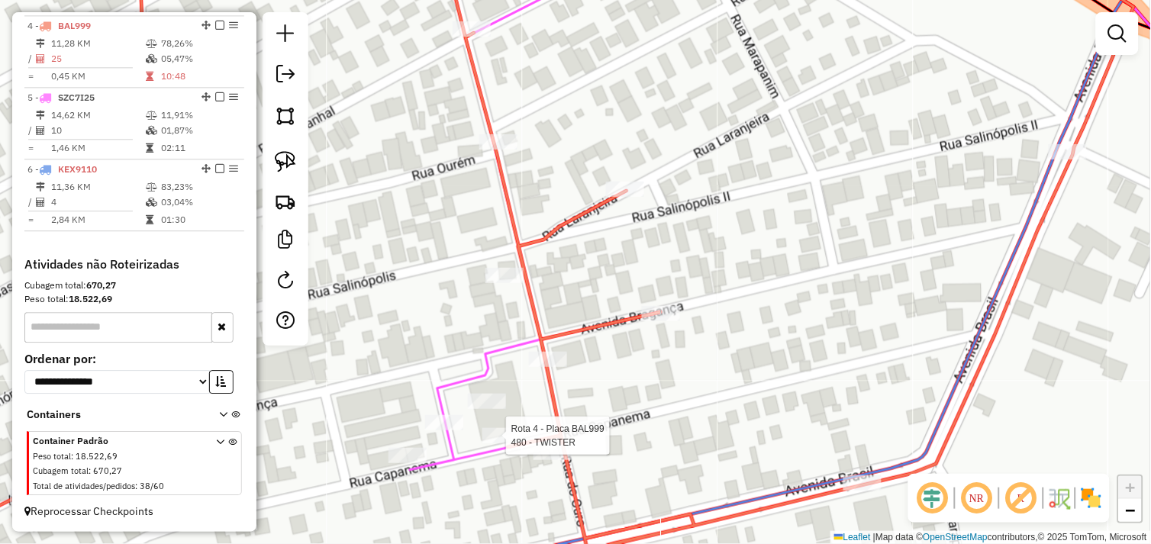
select select "*********"
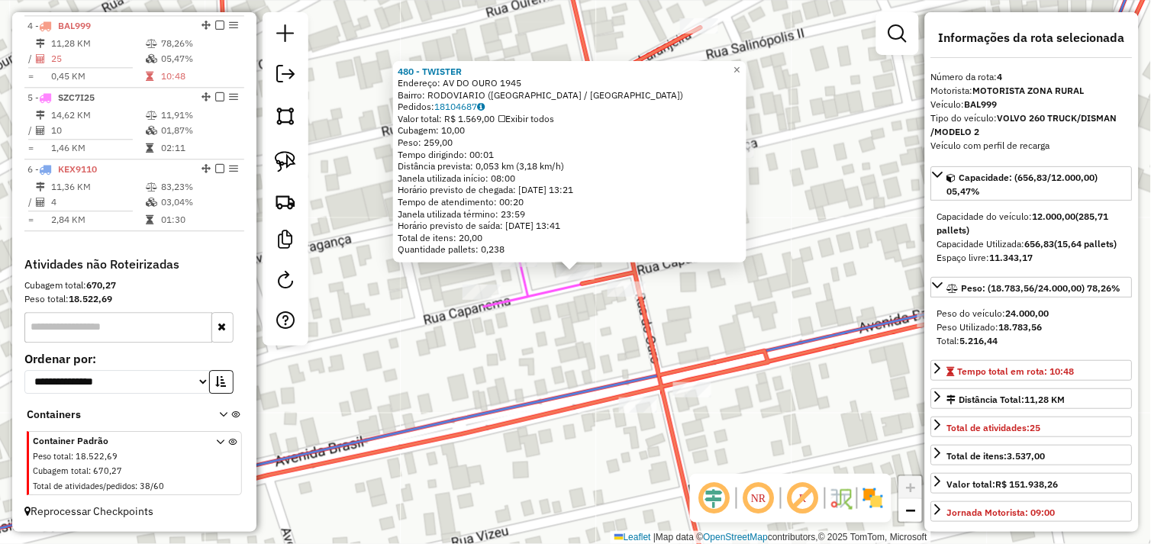
click at [696, 267] on div "480 - TWISTER Endereço: AV DO OURO 1945 Bairro: RODOVIARIO (TUCUMA / PA) Pedido…" at bounding box center [575, 272] width 1151 height 544
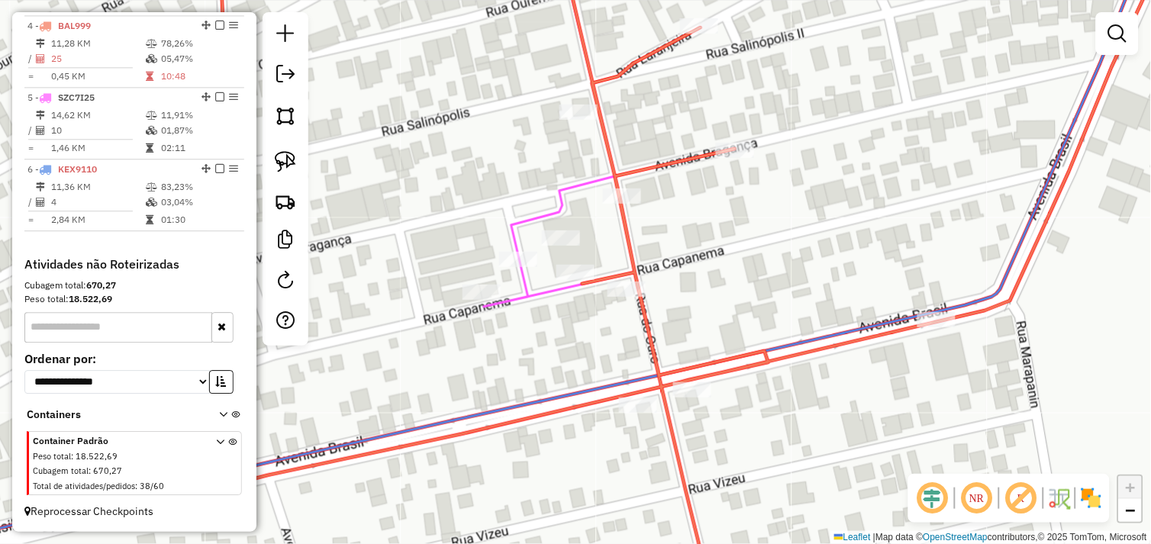
select select "*********"
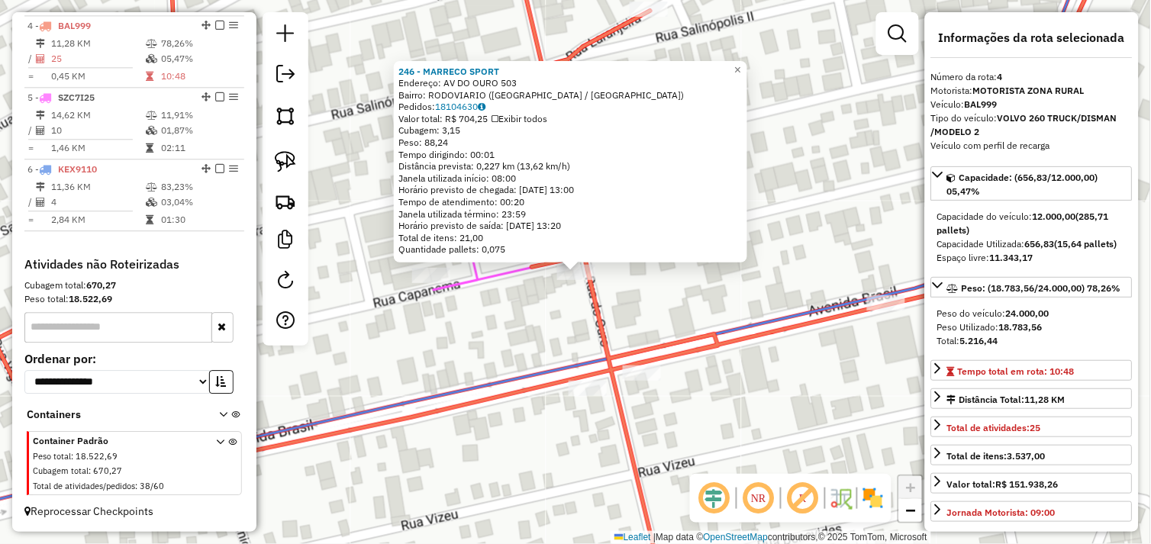
click at [685, 308] on div "246 - MARRECO SPORT Endereço: AV DO OURO 503 Bairro: RODOVIARIO (TUCUMA / PA) P…" at bounding box center [575, 272] width 1151 height 544
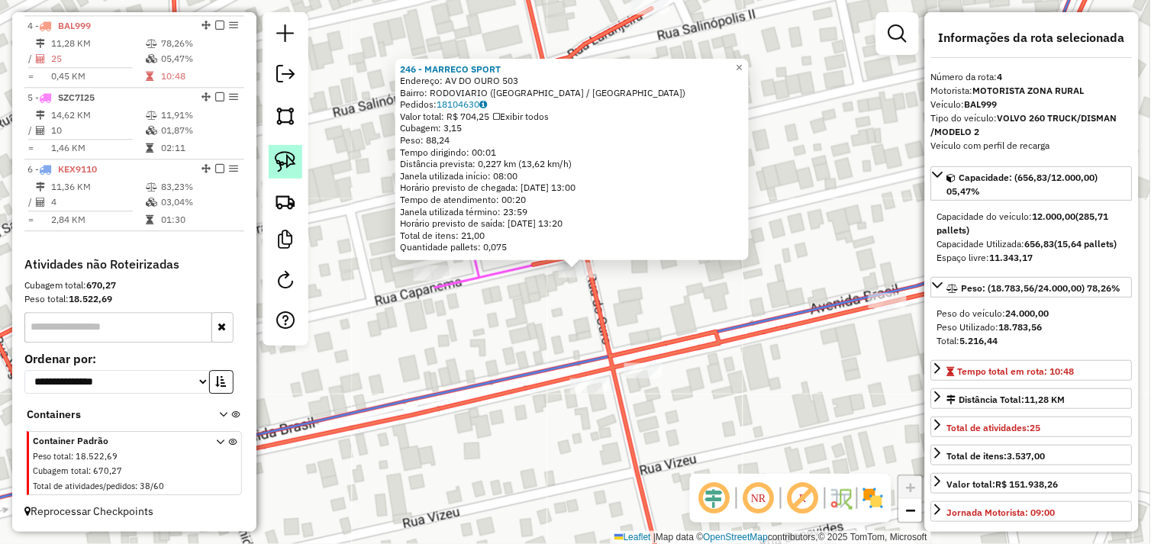
click at [290, 172] on img at bounding box center [285, 161] width 21 height 21
drag, startPoint x: 547, startPoint y: 288, endPoint x: 539, endPoint y: 279, distance: 11.9
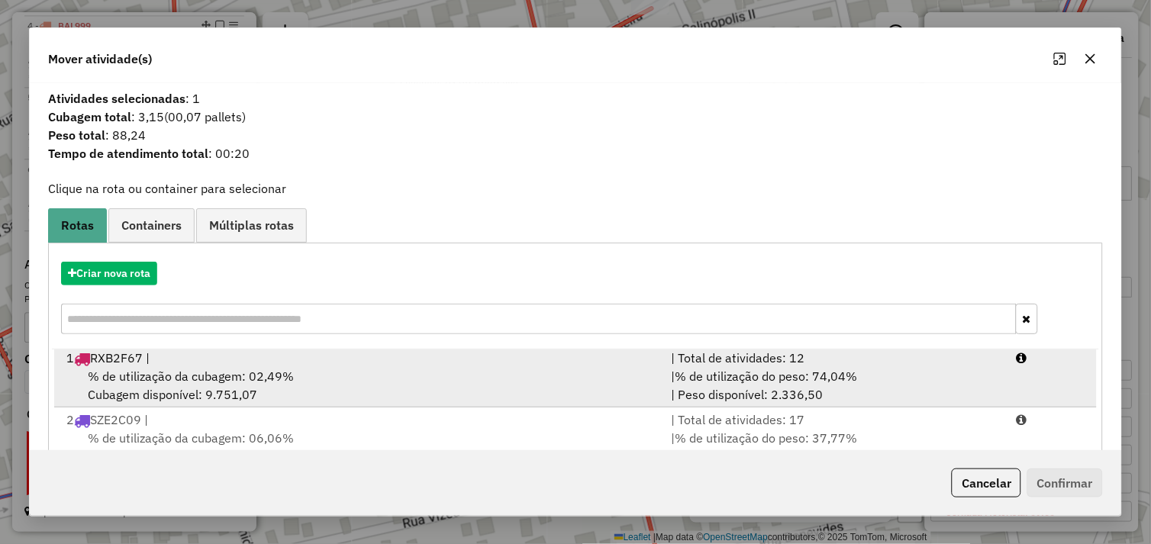
scroll to position [230, 0]
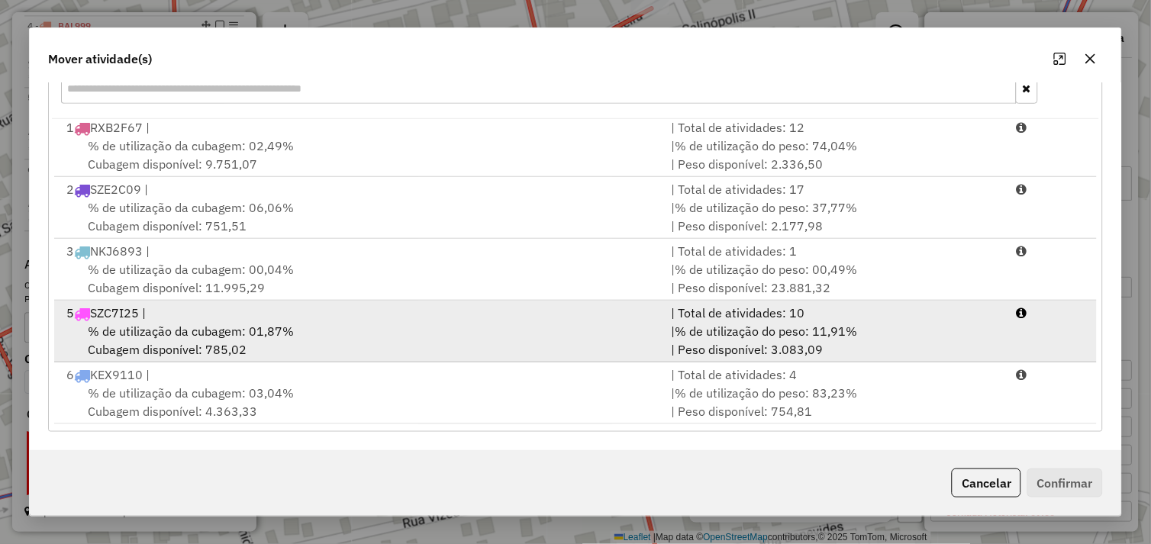
click at [326, 336] on div "% de utilização da cubagem: 01,87% Cubagem disponível: 785,02" at bounding box center [359, 340] width 605 height 37
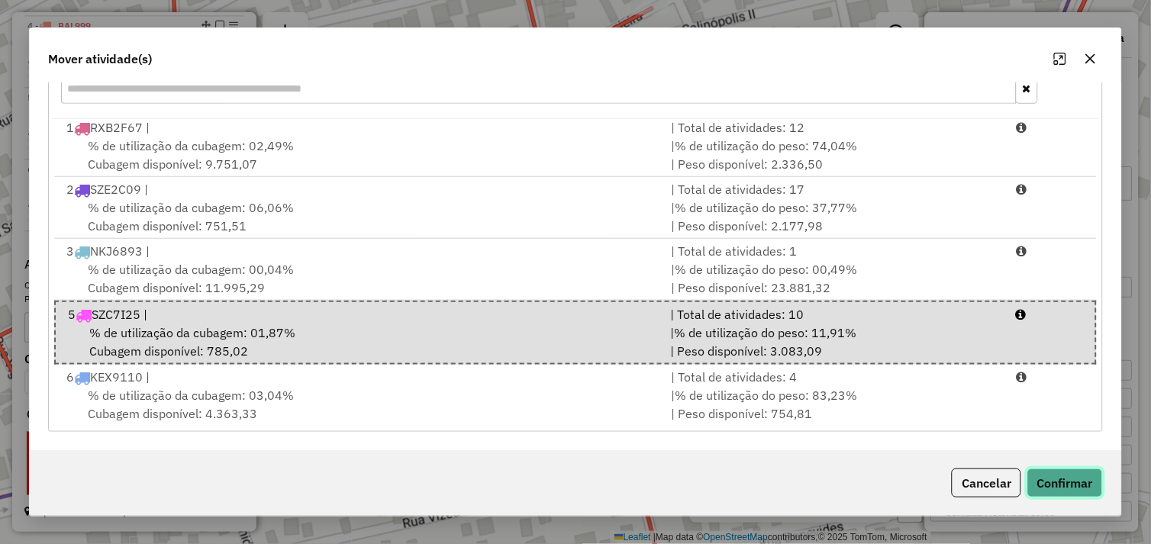
click at [1048, 484] on button "Confirmar" at bounding box center [1065, 483] width 76 height 29
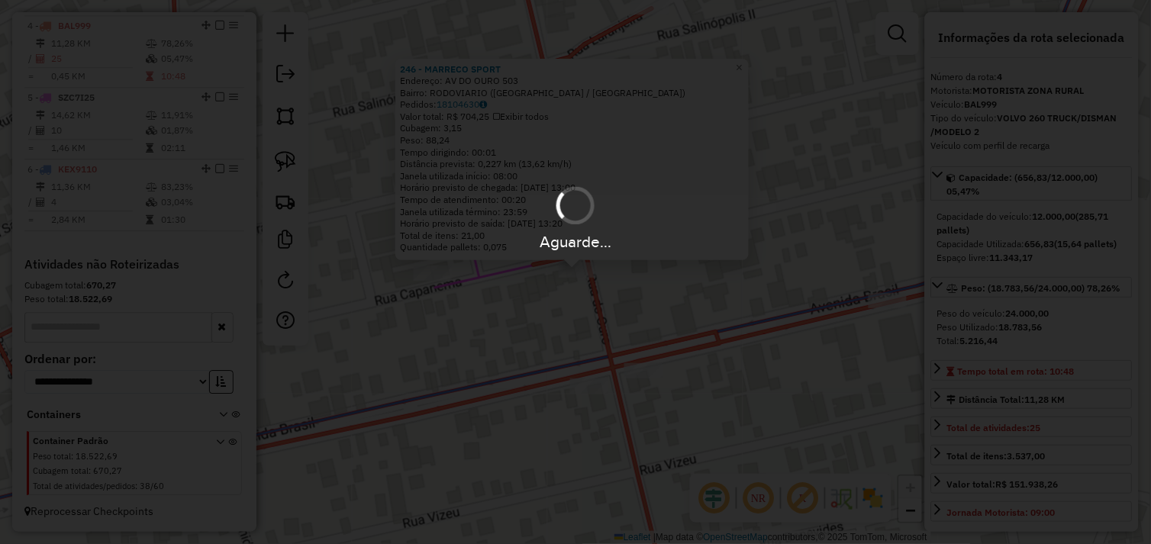
scroll to position [0, 0]
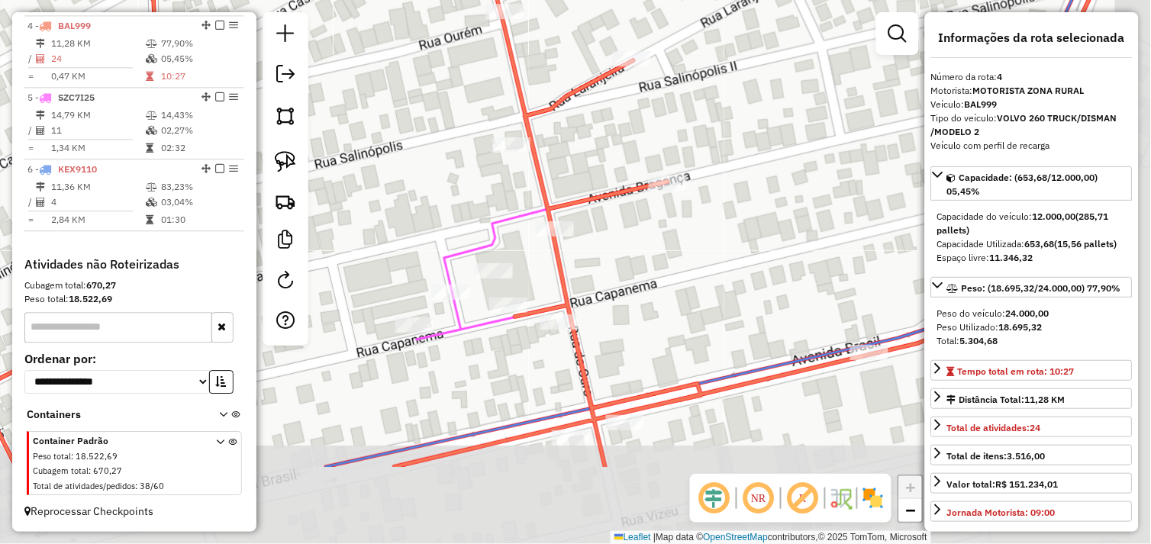
drag, startPoint x: 659, startPoint y: 405, endPoint x: 576, endPoint y: 275, distance: 154.8
click at [576, 275] on div "Janela de atendimento Grade de atendimento Capacidade Transportadoras Veículos …" at bounding box center [575, 272] width 1151 height 544
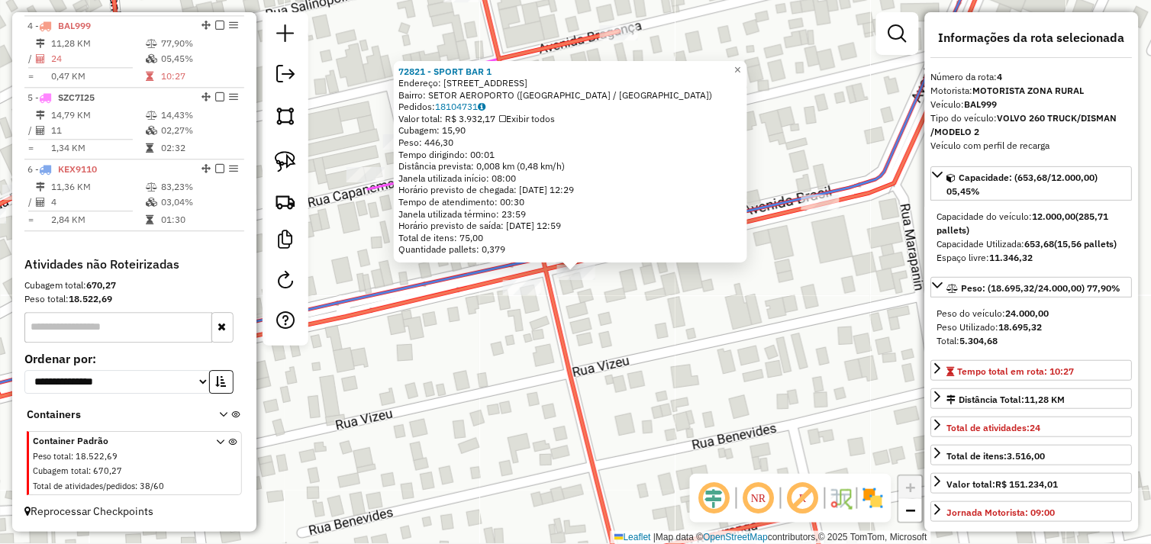
click at [681, 324] on div "72821 - SPORT BAR 1 Endereço: Avenida BRASIL N 540 Bairro: SETOR AEROPORTO (TUC…" at bounding box center [575, 272] width 1151 height 544
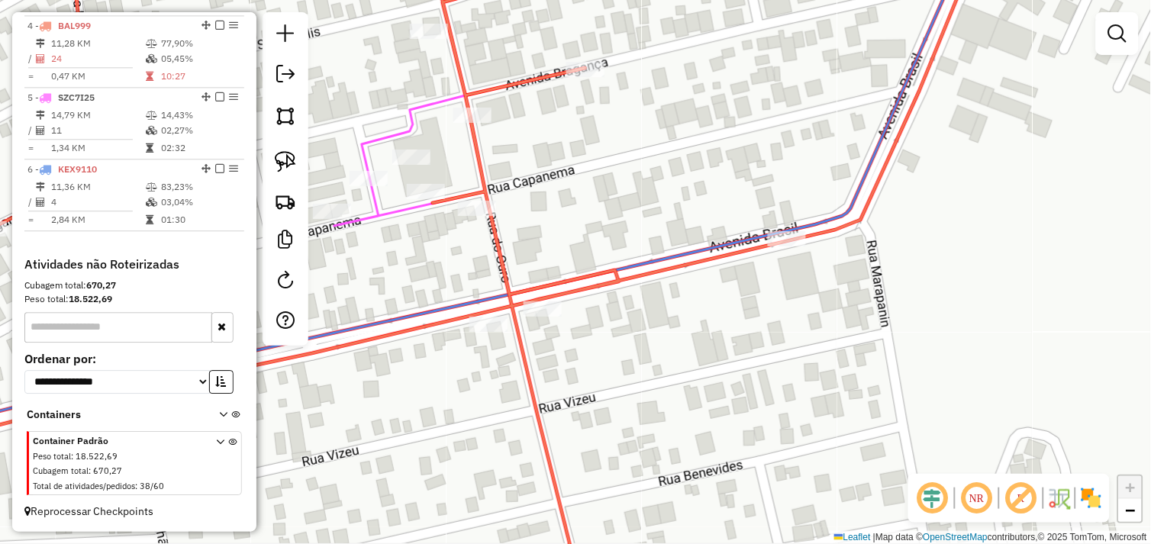
drag, startPoint x: 722, startPoint y: 332, endPoint x: 738, endPoint y: 318, distance: 21.1
click at [704, 361] on div "Janela de atendimento Grade de atendimento Capacidade Transportadoras Veículos …" at bounding box center [575, 272] width 1151 height 544
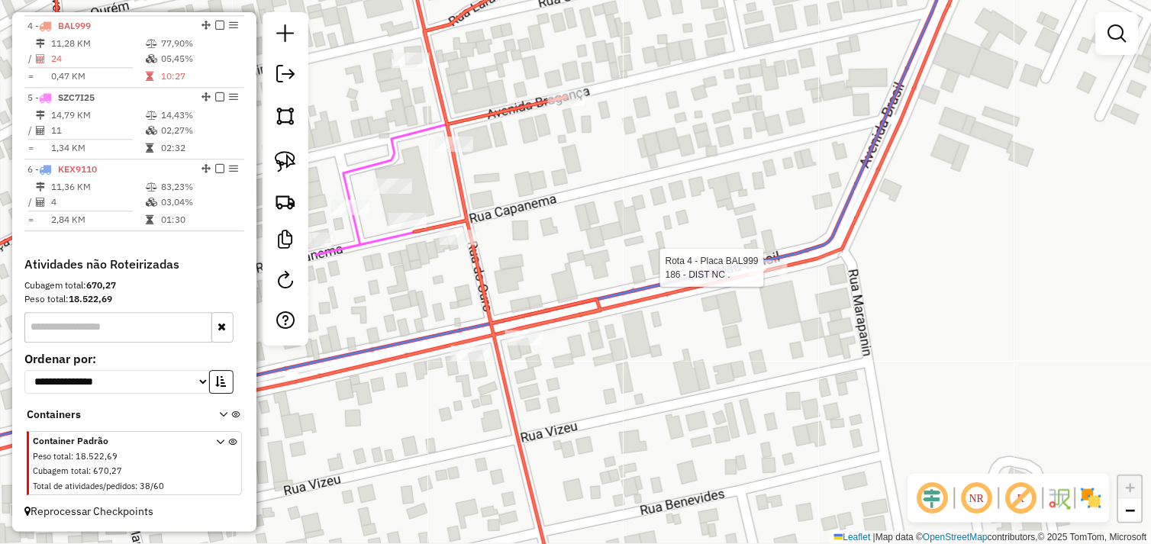
click at [766, 275] on div at bounding box center [768, 267] width 38 height 15
select select "*********"
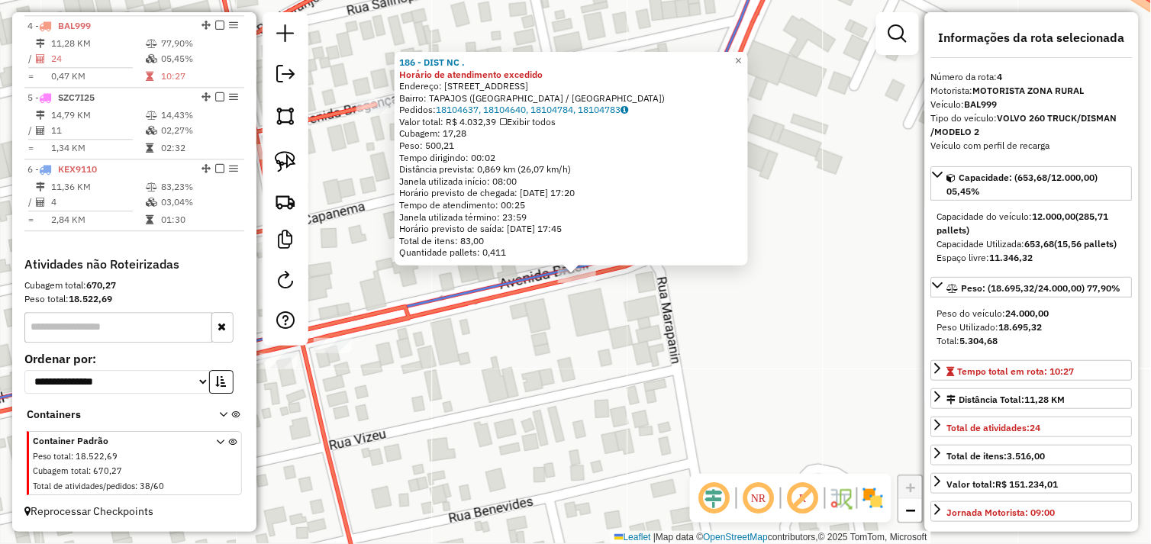
click at [532, 344] on div "186 - DIST NC . Horário de atendimento excedido Endereço: AV BRASIL 538 Bairro:…" at bounding box center [575, 272] width 1151 height 544
click at [519, 369] on div "186 - DIST NC . Horário de atendimento excedido Endereço: AV BRASIL 538 Bairro:…" at bounding box center [575, 272] width 1151 height 544
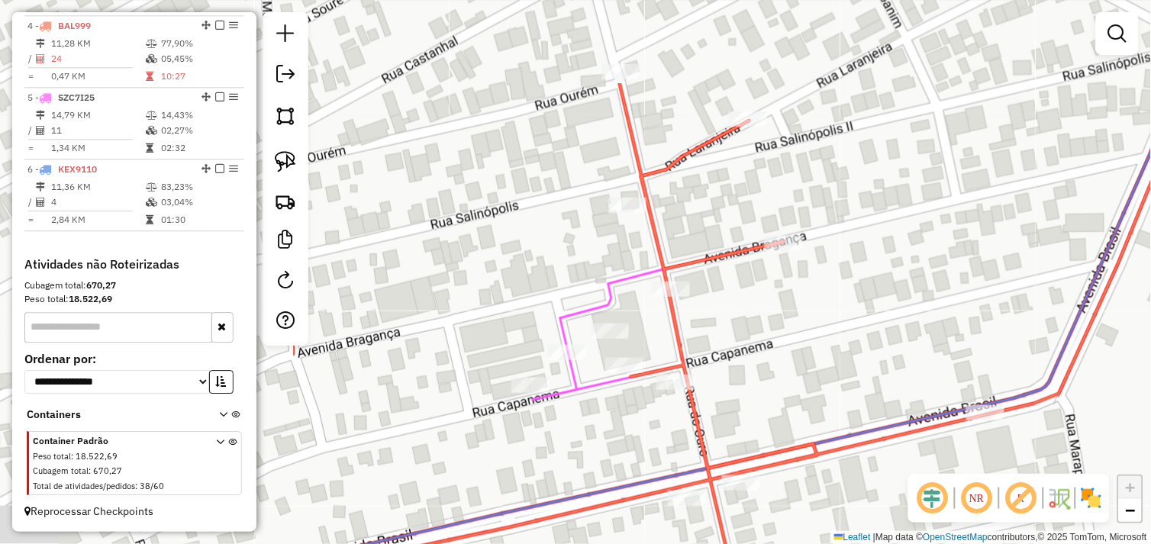
drag, startPoint x: 433, startPoint y: 273, endPoint x: 848, endPoint y: 401, distance: 433.5
click at [864, 420] on div "Janela de atendimento Grade de atendimento Capacidade Transportadoras Veículos …" at bounding box center [575, 272] width 1151 height 544
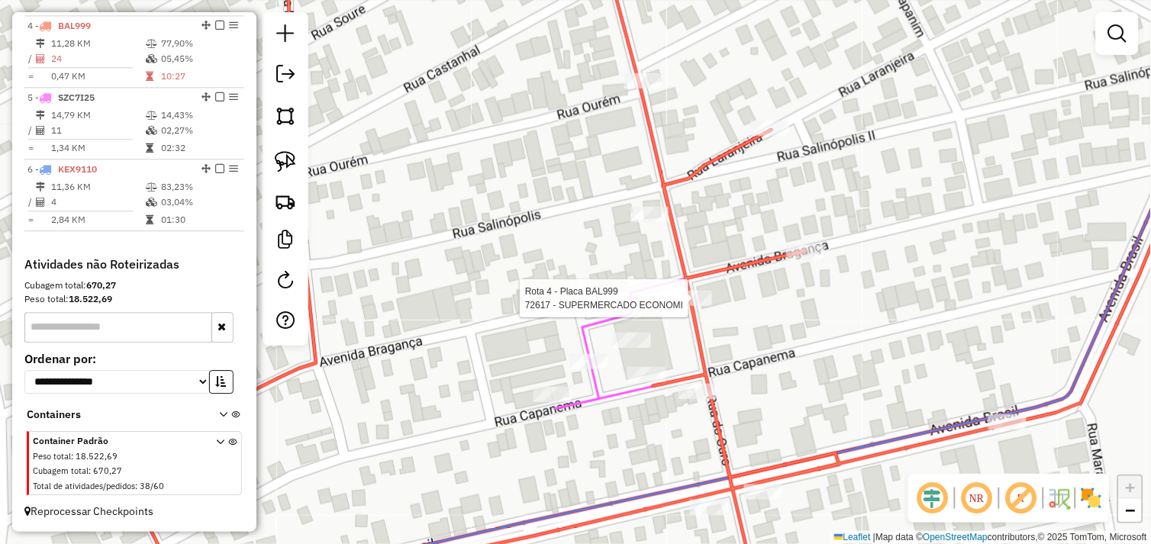
select select "*********"
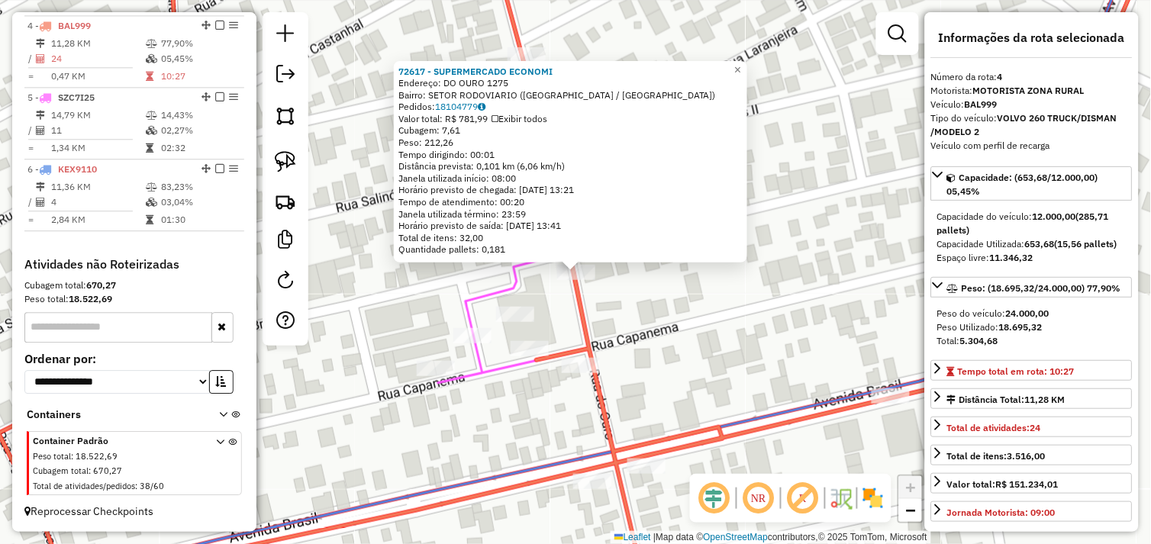
click at [750, 295] on div "72617 - SUPERMERCADO ECONOMI Endereço: DO OURO 1275 Bairro: SETOR RODOVIARIO (T…" at bounding box center [575, 272] width 1151 height 544
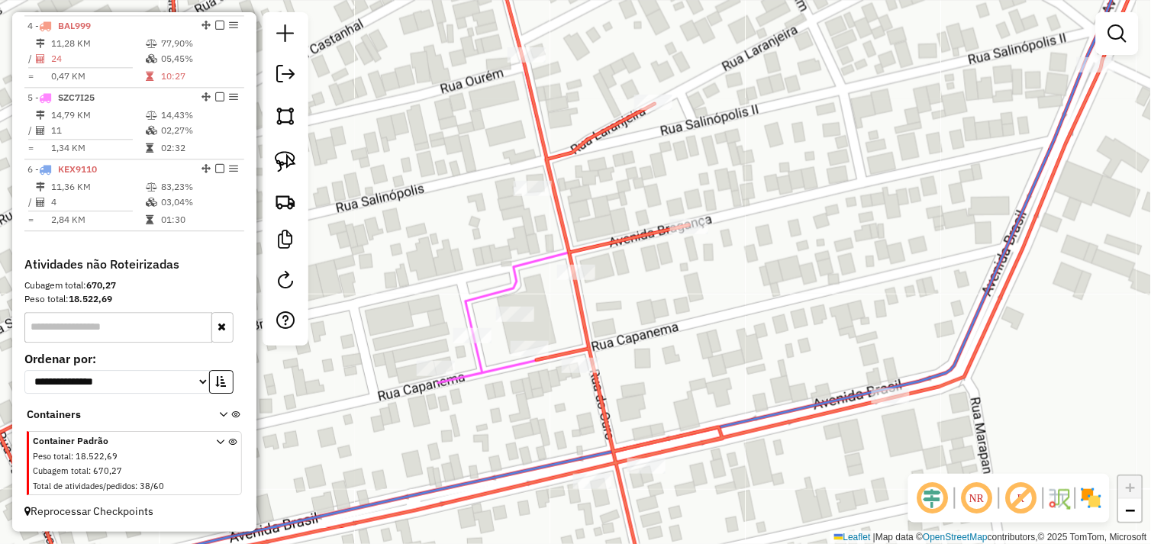
click at [680, 217] on div "Rota 4 - Placa BAL999 72060 - DIST PONTO CERTO Janela de atendimento Grade de a…" at bounding box center [575, 272] width 1151 height 544
select select "*********"
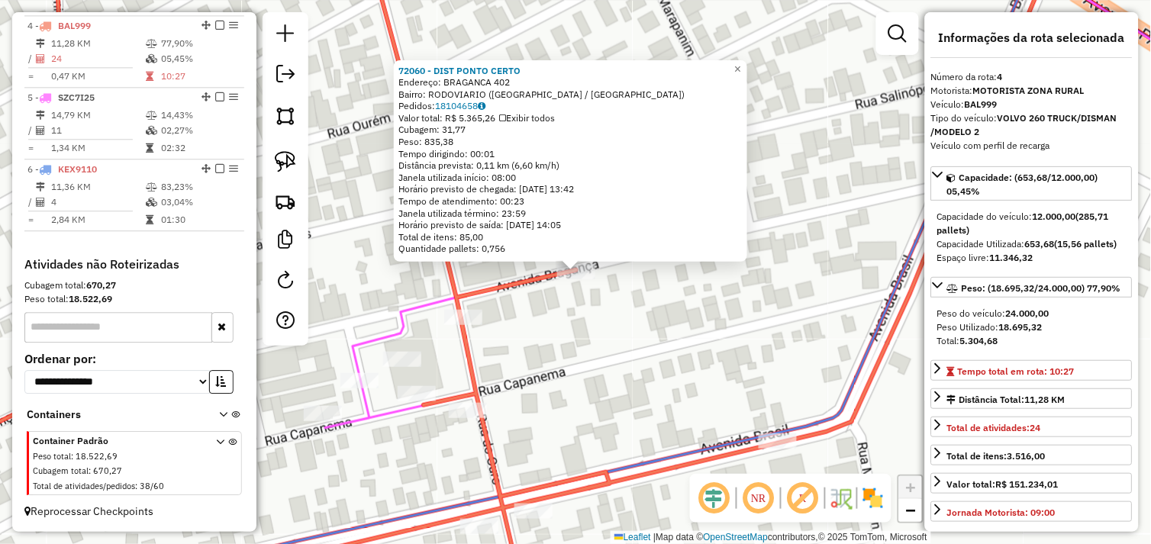
click at [682, 360] on div "72060 - DIST PONTO CERTO Endereço: BRAGANCA 402 Bairro: RODOVIARIO (TUCUMA / PA…" at bounding box center [575, 272] width 1151 height 544
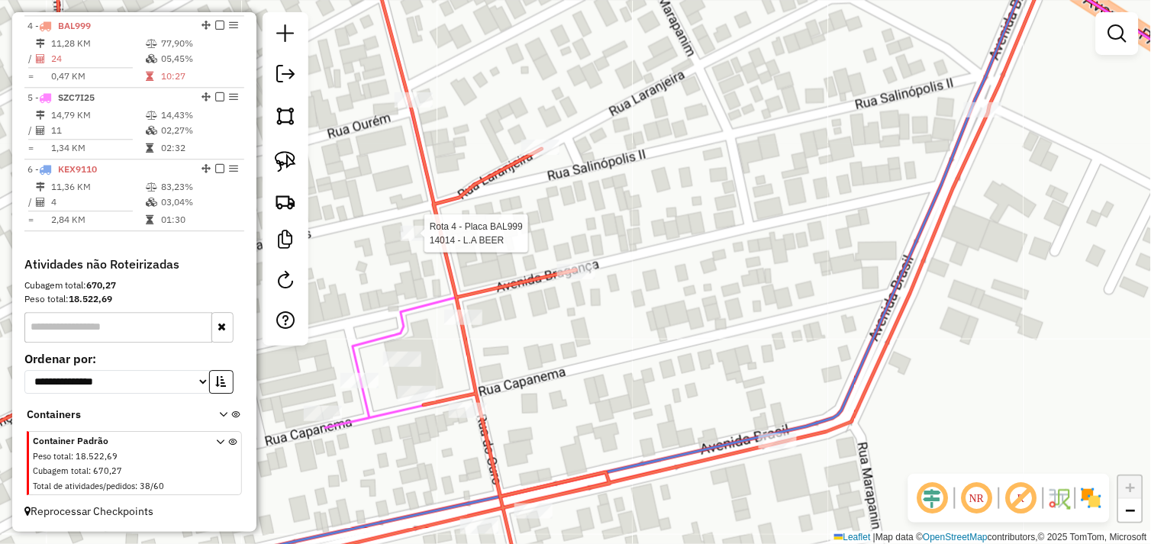
select select "*********"
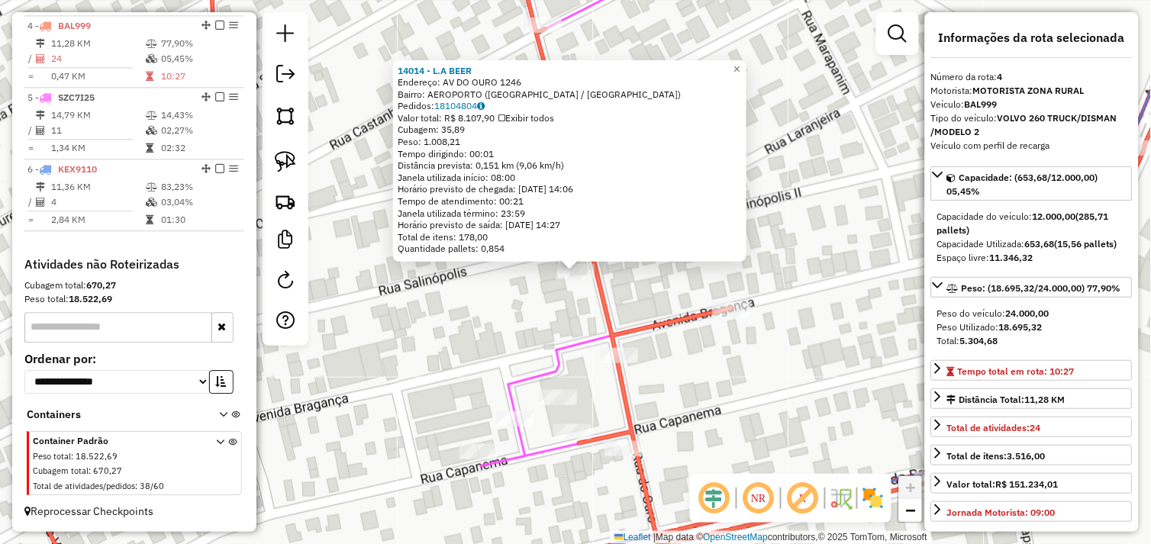
click at [646, 285] on div "Rota 4 - Placa BAL999 14014 - L.A BEER 14014 - L.A BEER Endereço: AV DO OURO 12…" at bounding box center [575, 272] width 1151 height 544
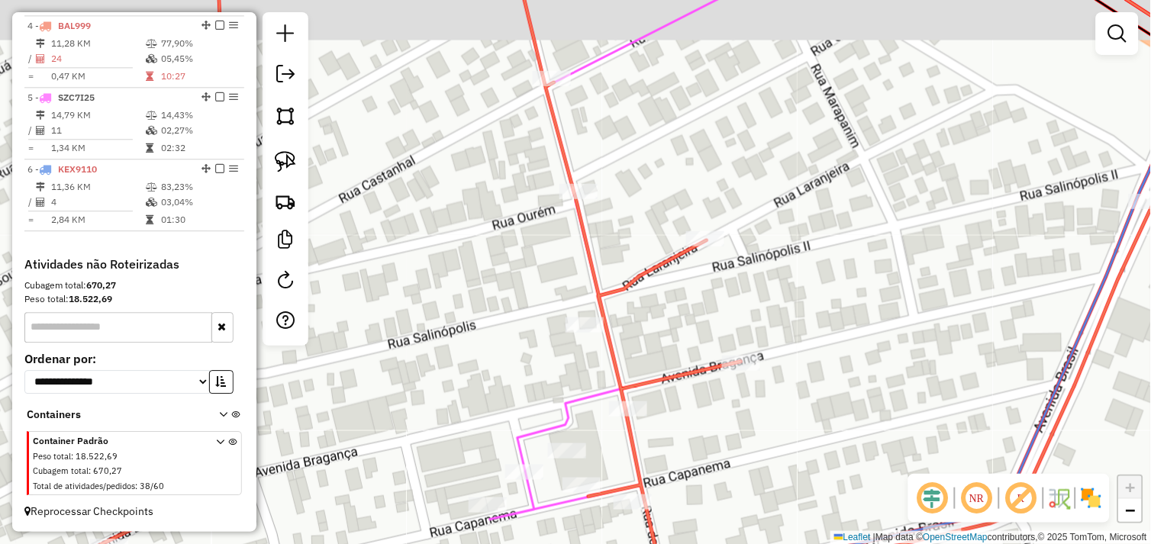
drag, startPoint x: 652, startPoint y: 261, endPoint x: 660, endPoint y: 314, distance: 54.1
click at [660, 314] on div "Janela de atendimento Grade de atendimento Capacidade Transportadoras Veículos …" at bounding box center [575, 272] width 1151 height 544
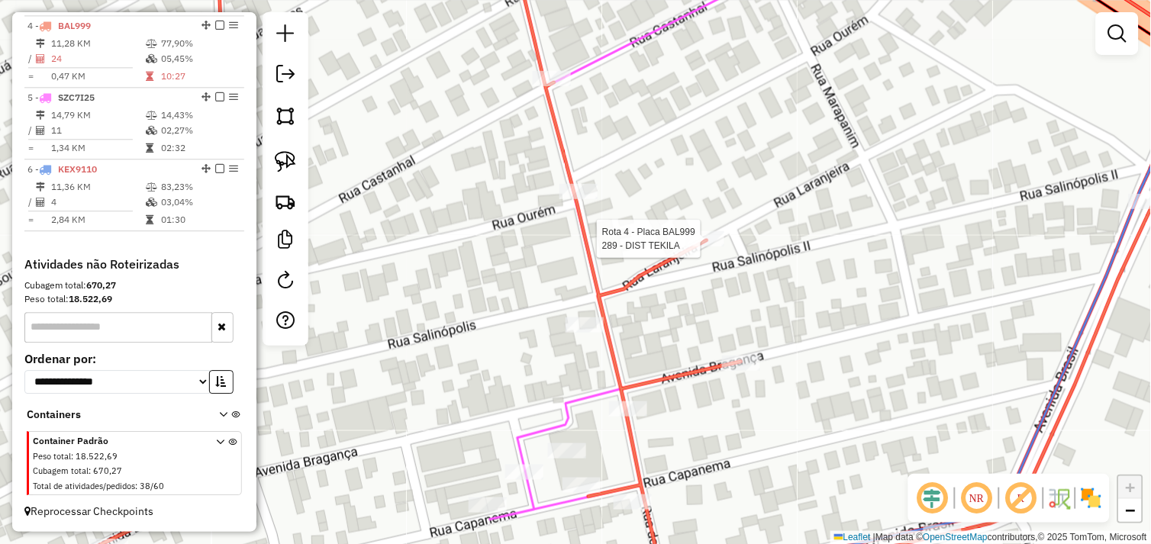
select select "*********"
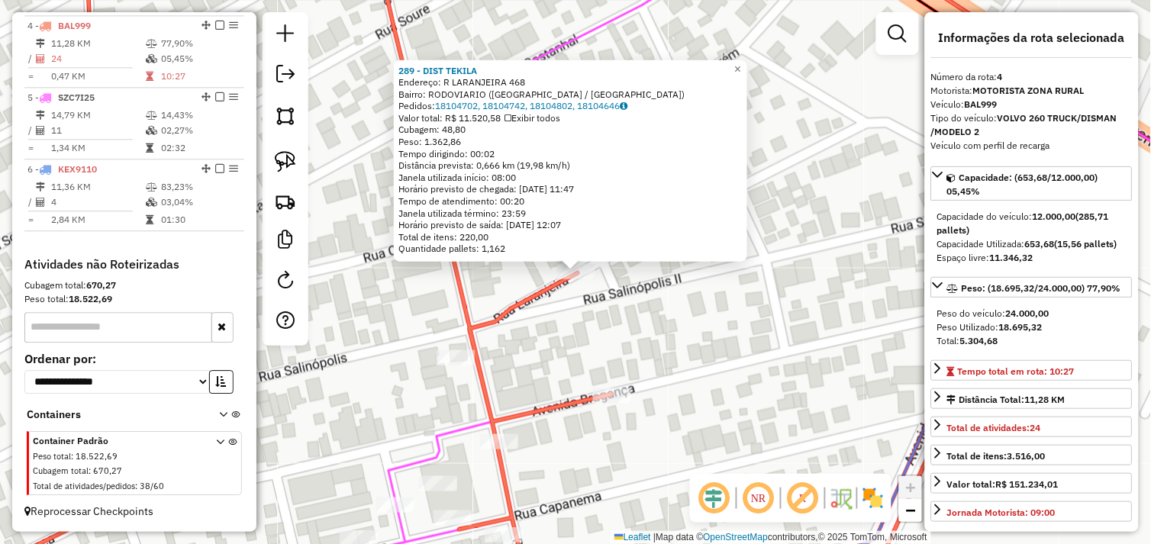
click at [650, 295] on div "289 - DIST TEKILA Endereço: R LARANJEIRA 468 Bairro: RODOVIARIO (TUCUMA / PA) P…" at bounding box center [575, 272] width 1151 height 544
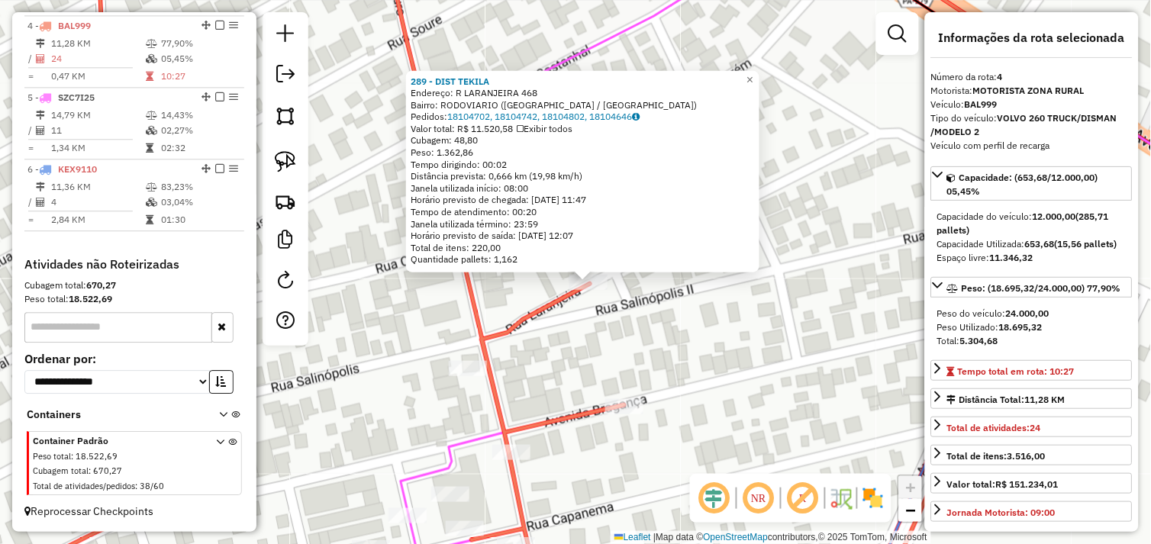
click at [565, 294] on icon at bounding box center [520, 282] width 1155 height 653
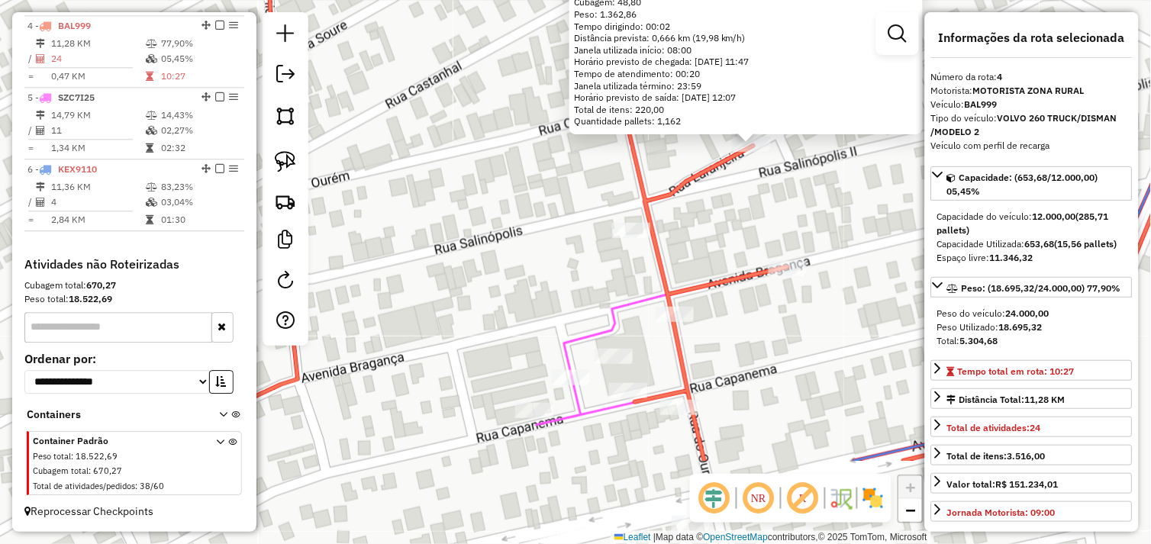
drag, startPoint x: 559, startPoint y: 346, endPoint x: 723, endPoint y: 216, distance: 208.6
click at [725, 208] on div "289 - DIST TEKILA Endereço: R LARANJEIRA 468 Bairro: RODOVIARIO (TUCUMA / PA) P…" at bounding box center [575, 272] width 1151 height 544
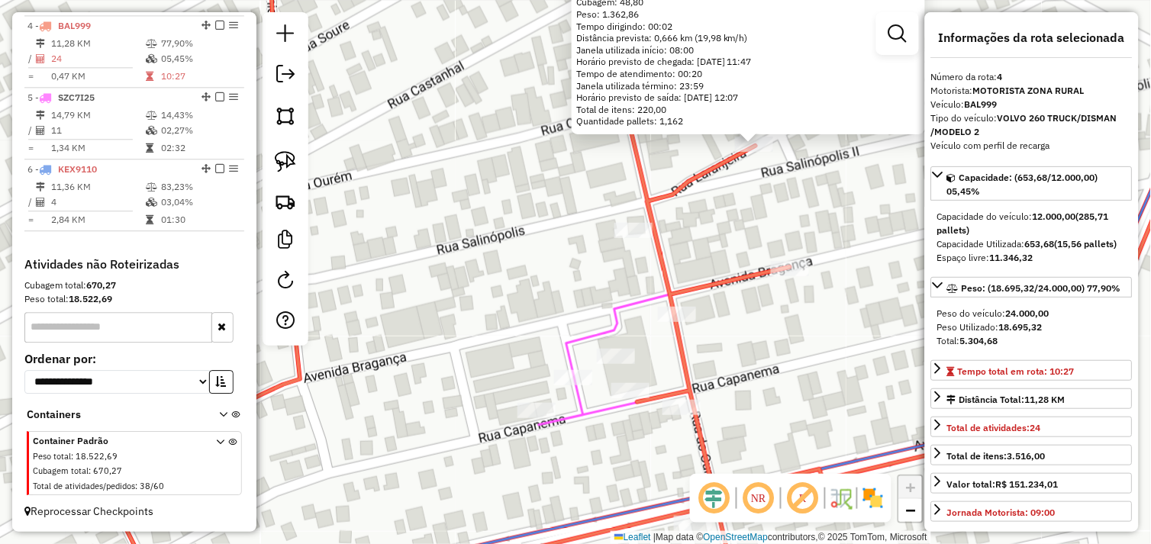
click at [716, 234] on div "289 - DIST TEKILA Endereço: R LARANJEIRA 468 Bairro: RODOVIARIO (TUCUMA / PA) P…" at bounding box center [575, 272] width 1151 height 544
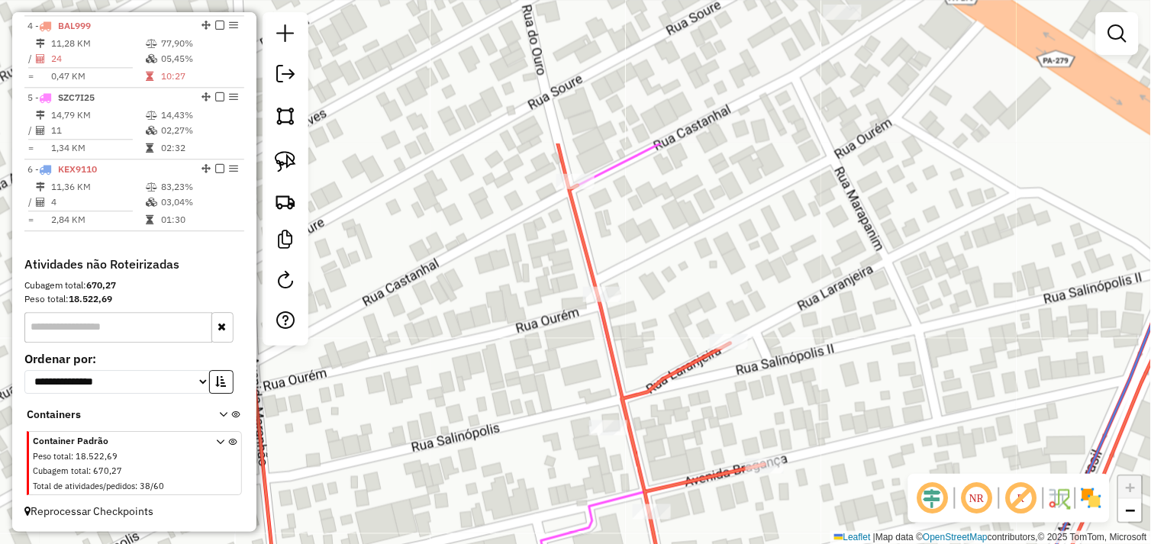
drag, startPoint x: 731, startPoint y: 230, endPoint x: 706, endPoint y: 427, distance: 199.2
click at [706, 427] on div "Janela de atendimento Grade de atendimento Capacidade Transportadoras Veículos …" at bounding box center [575, 272] width 1151 height 544
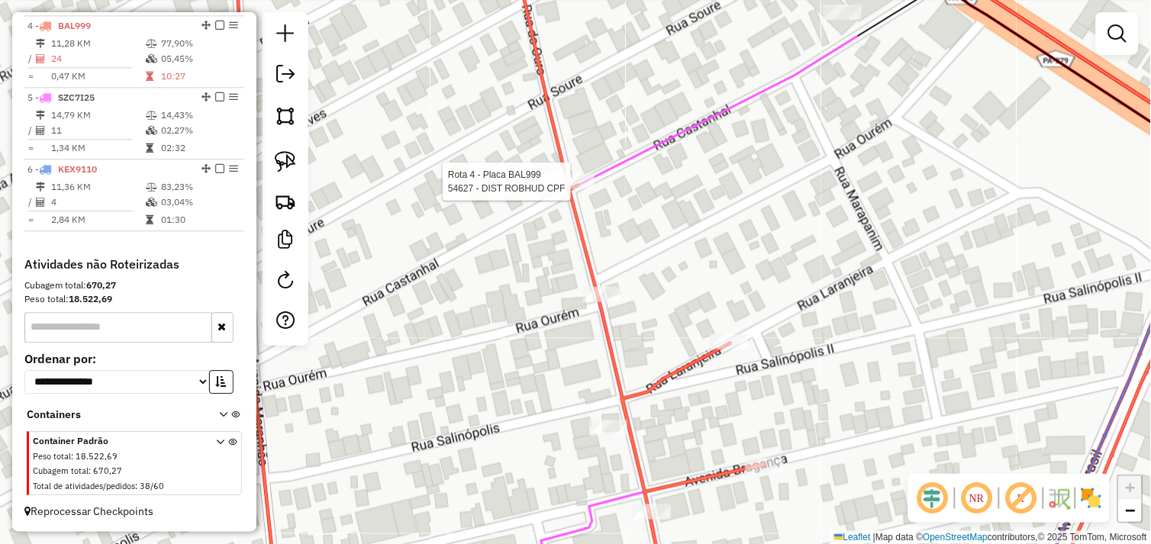
select select "*********"
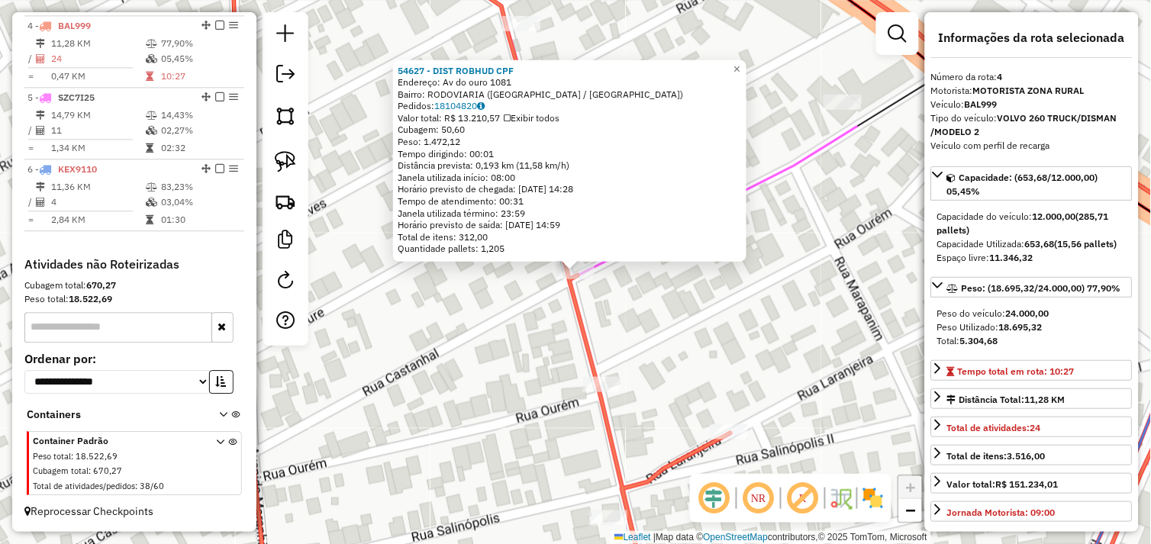
click at [632, 290] on div "54627 - DIST ROBHUD CPF Endereço: Av do ouro 1081 Bairro: RODOVIARIA (TUCUMA / …" at bounding box center [575, 272] width 1151 height 544
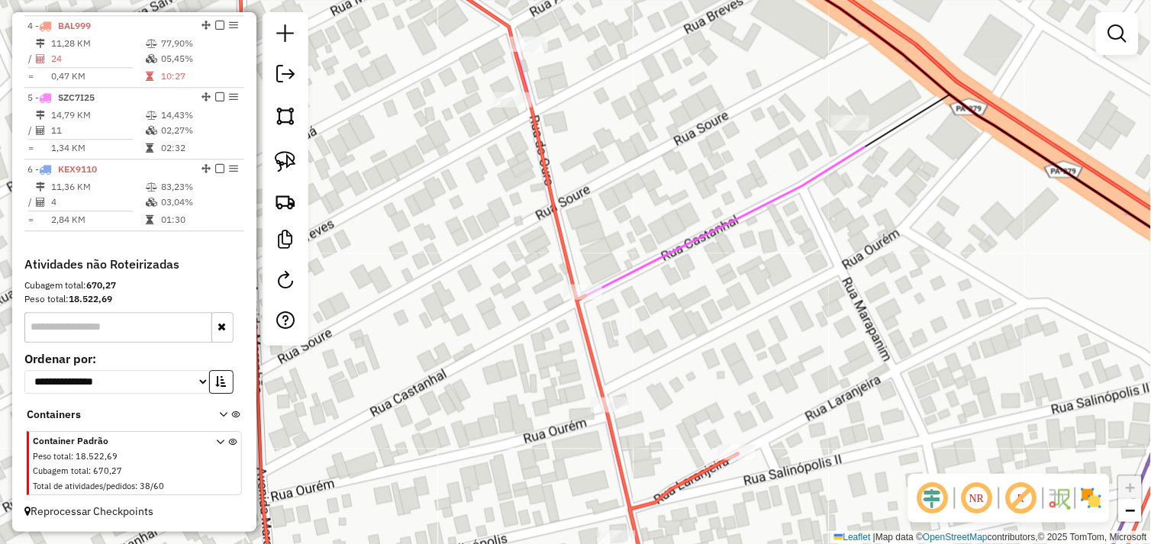
drag, startPoint x: 636, startPoint y: 268, endPoint x: 643, endPoint y: 361, distance: 93.4
click at [653, 367] on icon at bounding box center [583, 292] width 1382 height 653
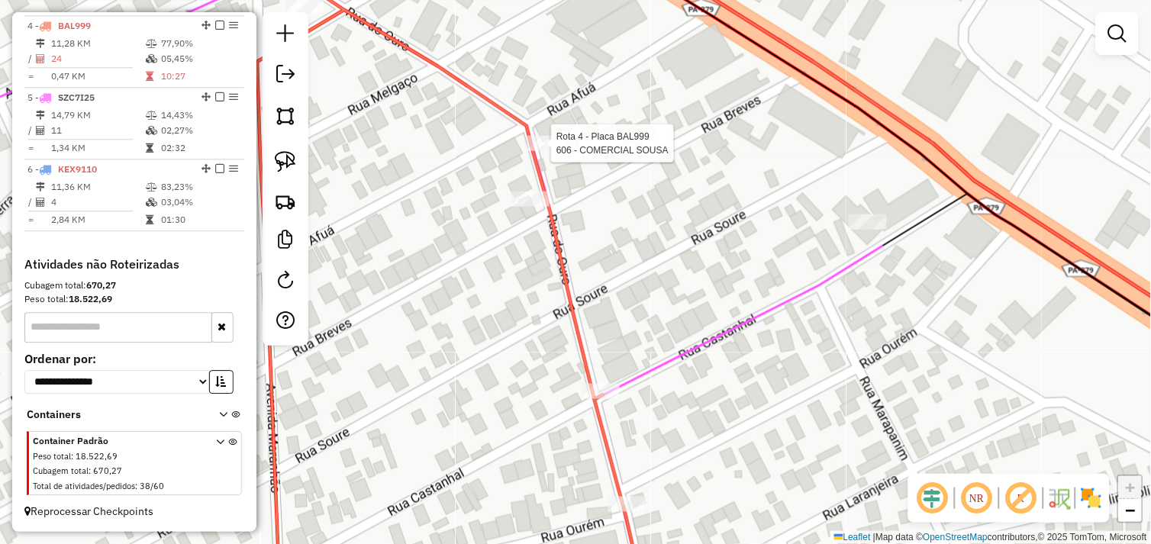
click at [546, 151] on div at bounding box center [546, 143] width 38 height 15
select select "*********"
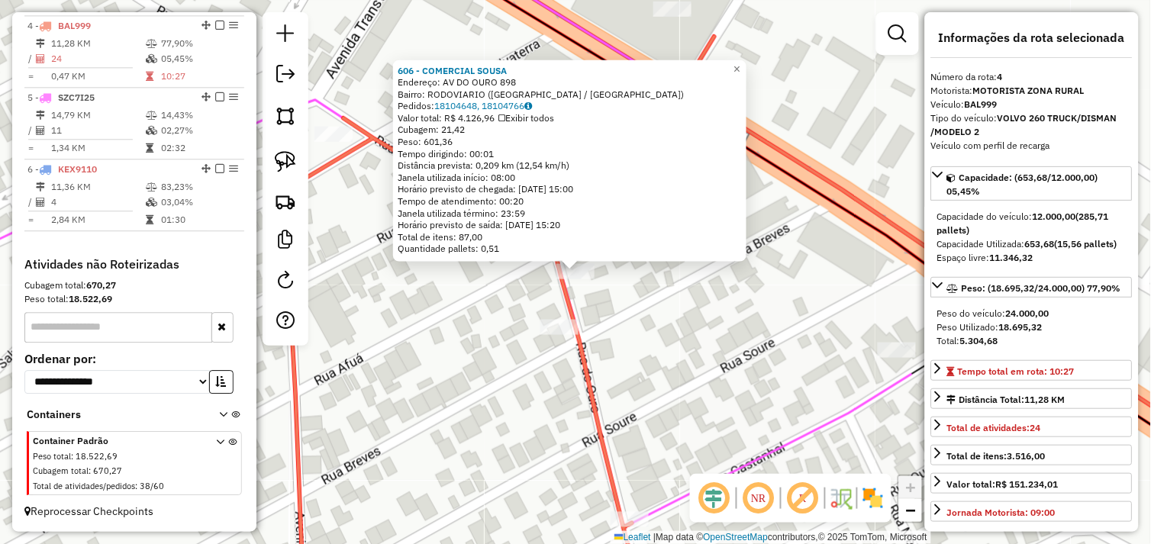
click at [637, 330] on div "606 - COMERCIAL SOUSA Endereço: AV DO OURO 898 Bairro: RODOVIARIO (TUCUMA / PA)…" at bounding box center [575, 272] width 1151 height 544
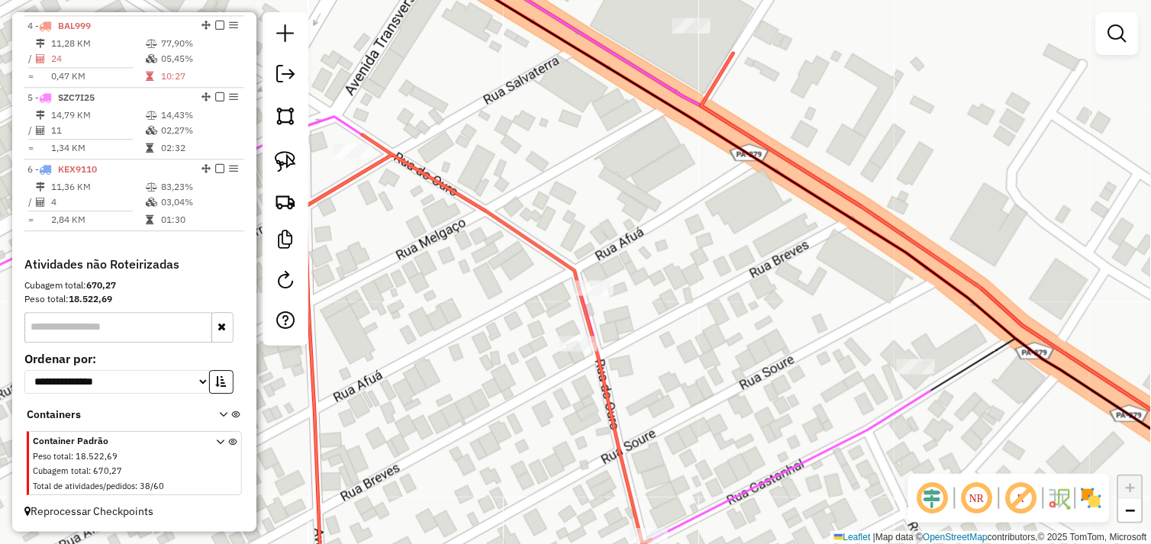
drag, startPoint x: 643, startPoint y: 316, endPoint x: 733, endPoint y: 366, distance: 103.2
click at [733, 366] on div "Janela de atendimento Grade de atendimento Capacidade Transportadoras Veículos …" at bounding box center [575, 272] width 1151 height 544
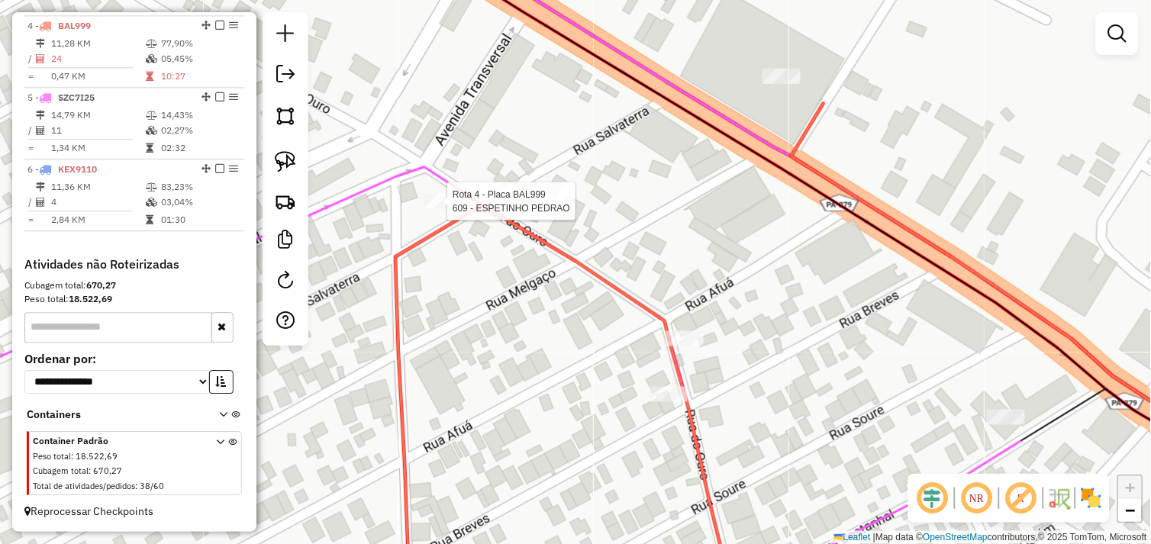
select select "*********"
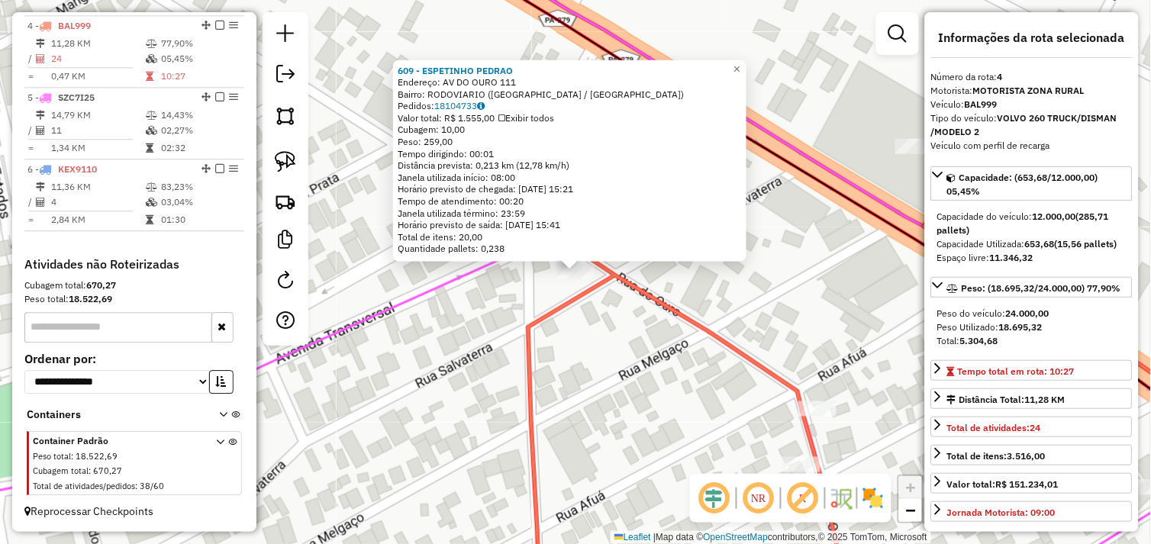
click at [601, 323] on div "609 - ESPETINHO PEDRAO Endereço: AV DO OURO 111 Bairro: RODOVIARIO (TUCUMA / PA…" at bounding box center [575, 272] width 1151 height 544
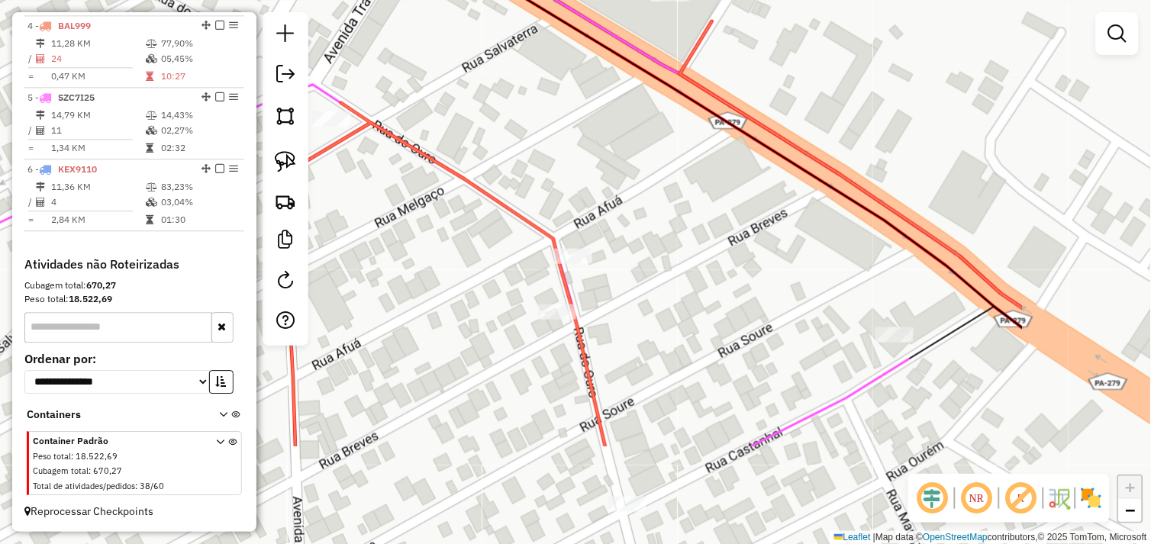
drag, startPoint x: 674, startPoint y: 309, endPoint x: 485, endPoint y: 184, distance: 226.3
click at [430, 150] on icon at bounding box center [653, 233] width 739 height 425
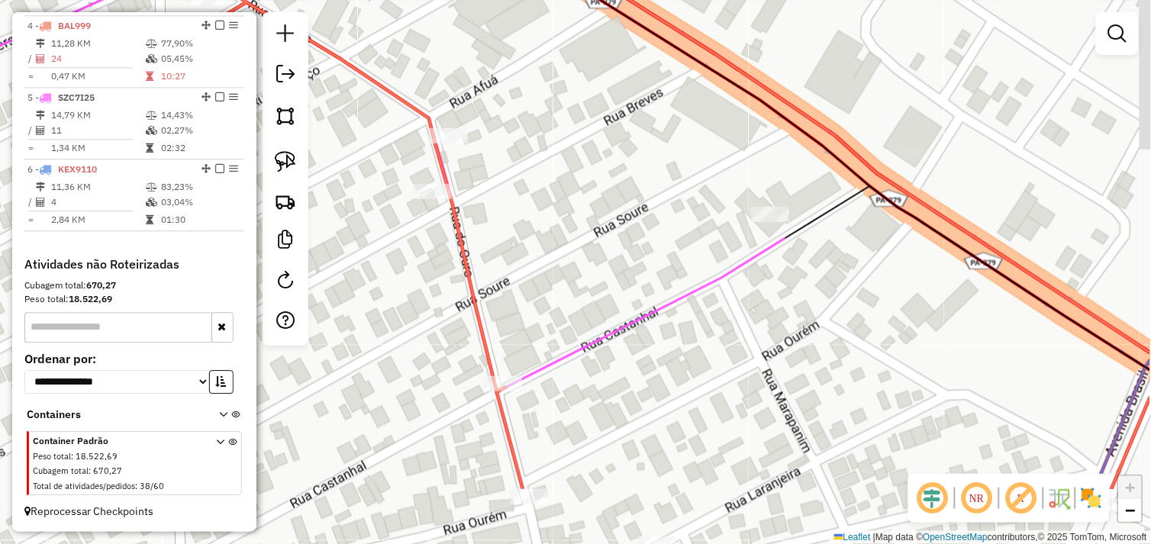
drag, startPoint x: 615, startPoint y: 211, endPoint x: 498, endPoint y: 101, distance: 160.3
click at [498, 101] on div "Janela de atendimento Grade de atendimento Capacidade Transportadoras Veículos …" at bounding box center [575, 272] width 1151 height 544
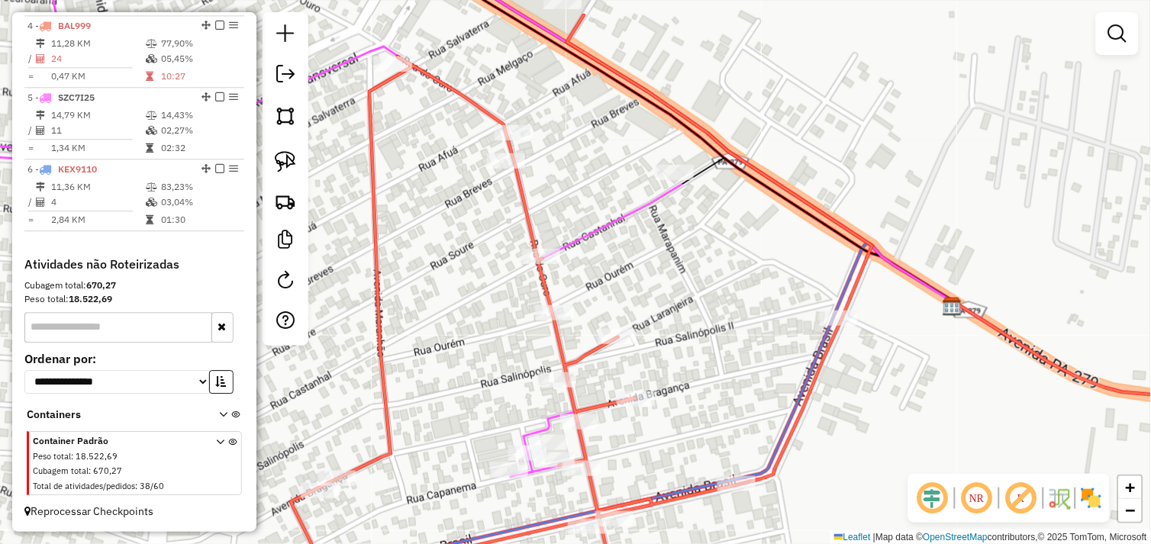
drag, startPoint x: 598, startPoint y: 271, endPoint x: 609, endPoint y: 232, distance: 40.4
click at [609, 232] on icon at bounding box center [586, 187] width 1382 height 580
click at [288, 164] on img at bounding box center [285, 161] width 21 height 21
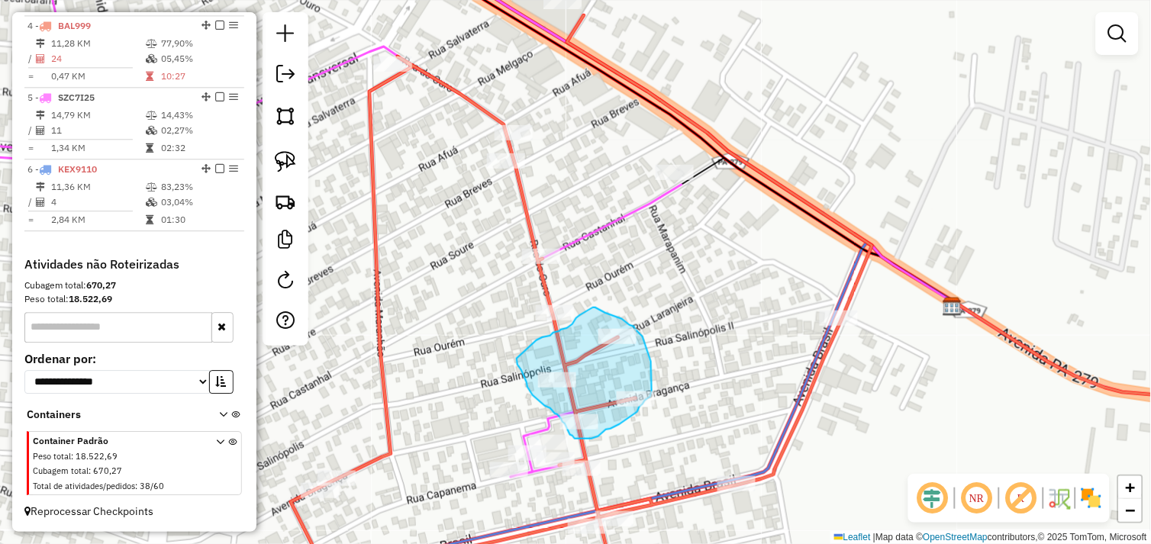
drag, startPoint x: 517, startPoint y: 359, endPoint x: 535, endPoint y: 340, distance: 25.9
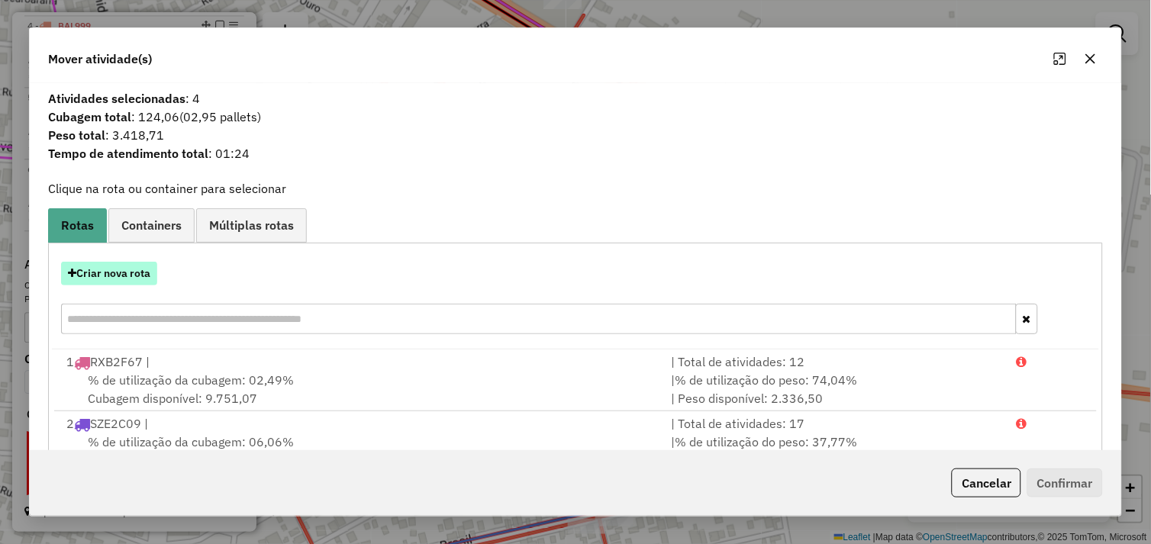
click at [119, 269] on button "Criar nova rota" at bounding box center [109, 274] width 96 height 24
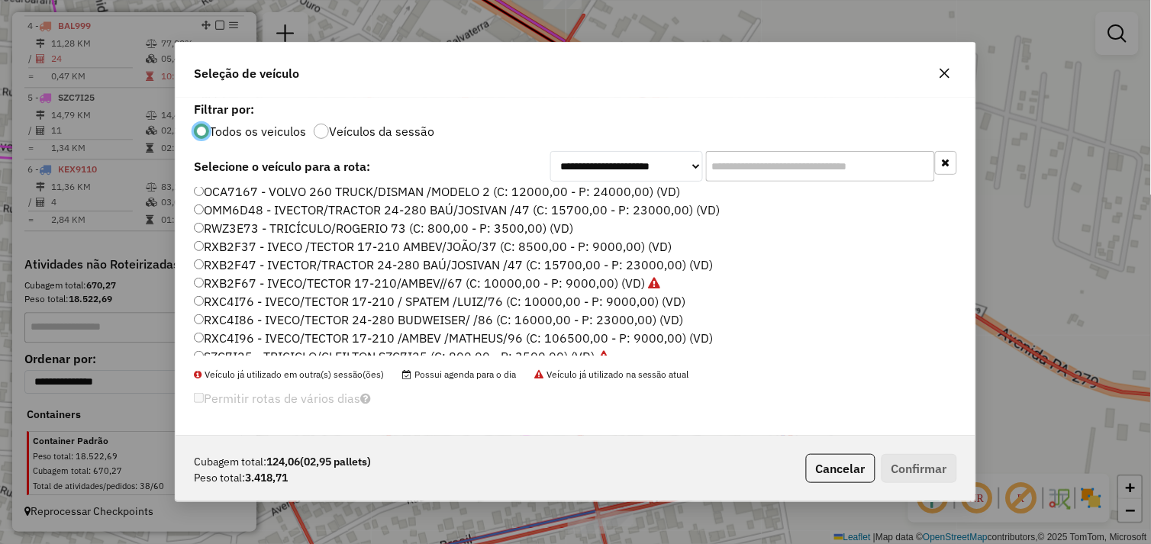
scroll to position [217, 0]
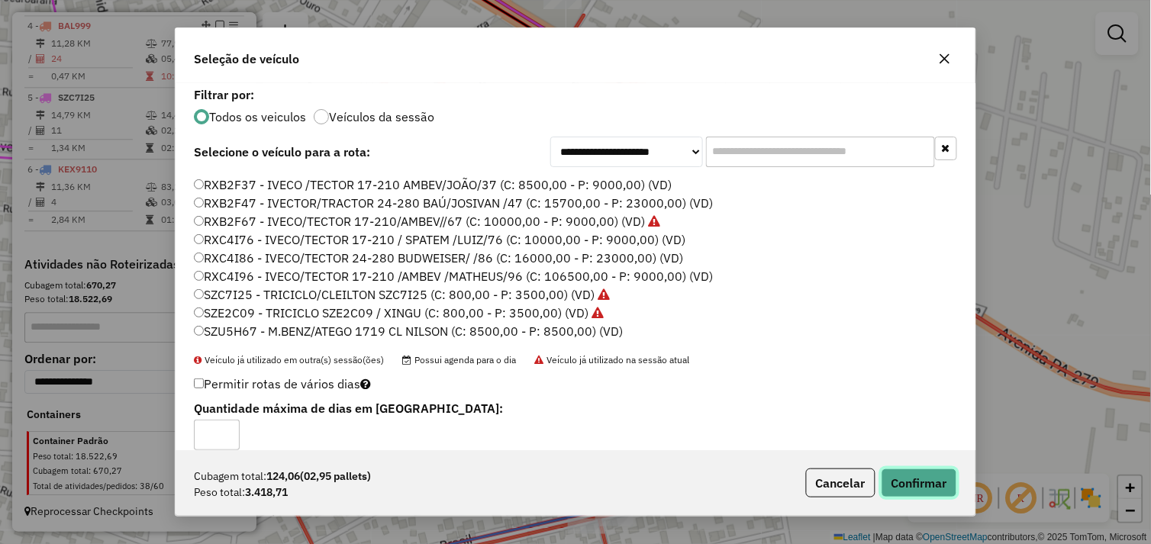
click at [910, 479] on button "Confirmar" at bounding box center [919, 483] width 76 height 29
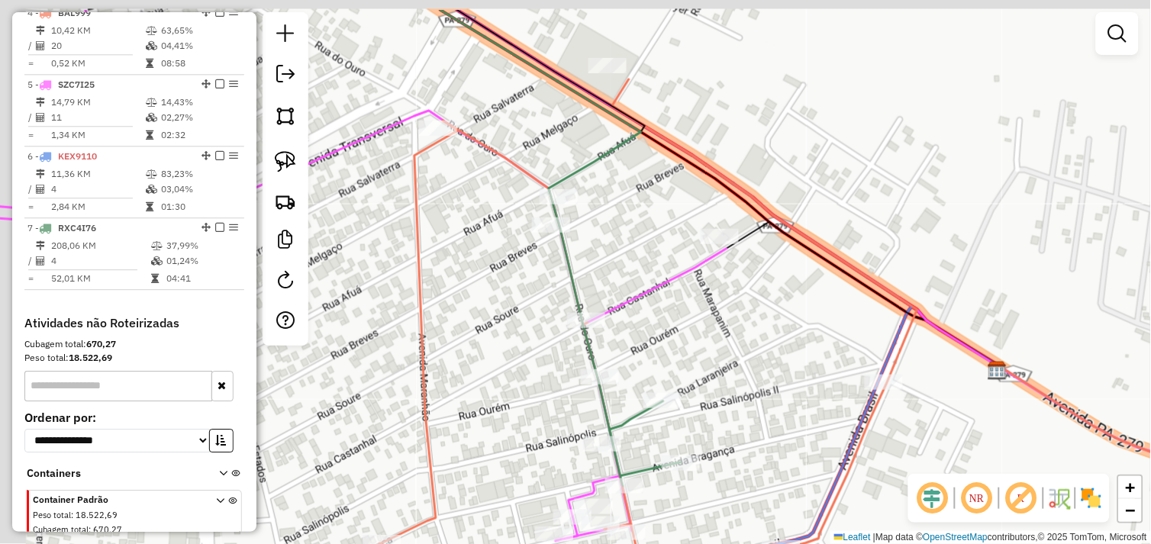
drag, startPoint x: 646, startPoint y: 326, endPoint x: 654, endPoint y: 344, distance: 20.1
click at [654, 344] on div "Janela de atendimento Grade de atendimento Capacidade Transportadoras Veículos …" at bounding box center [575, 272] width 1151 height 544
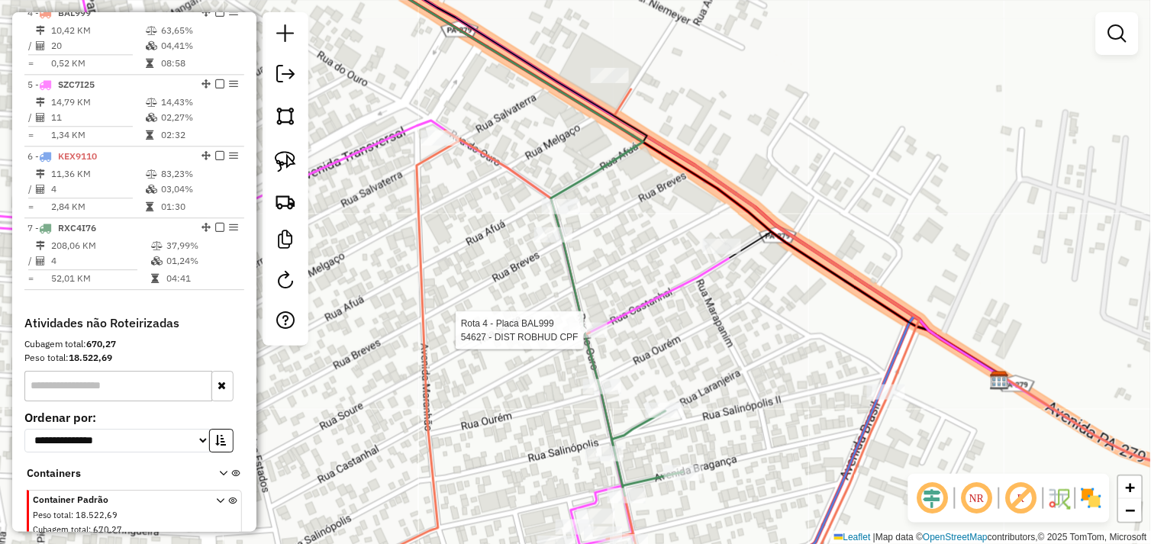
select select "*********"
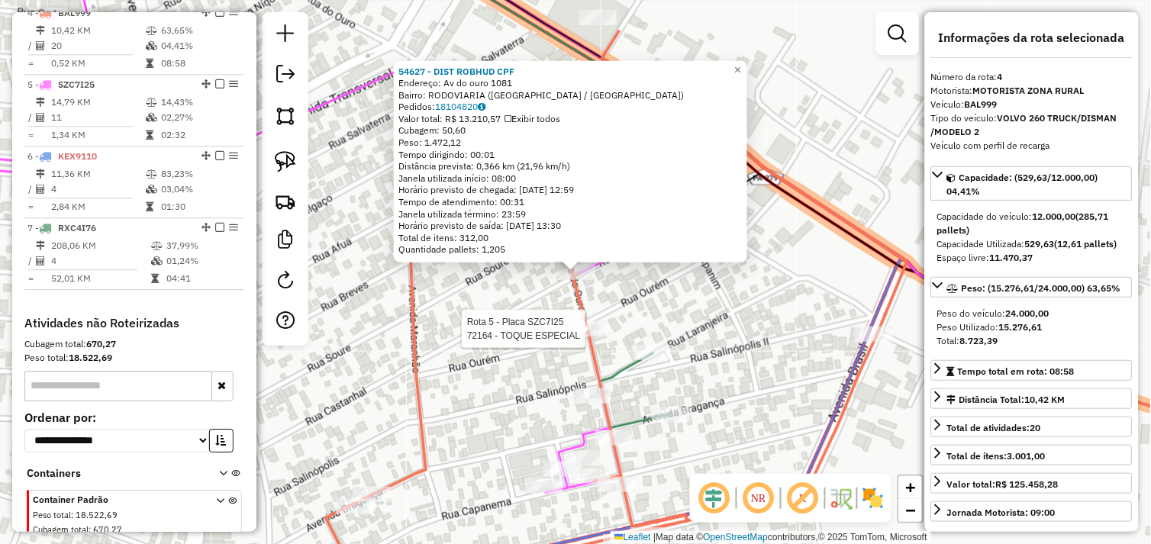
scroll to position [805, 0]
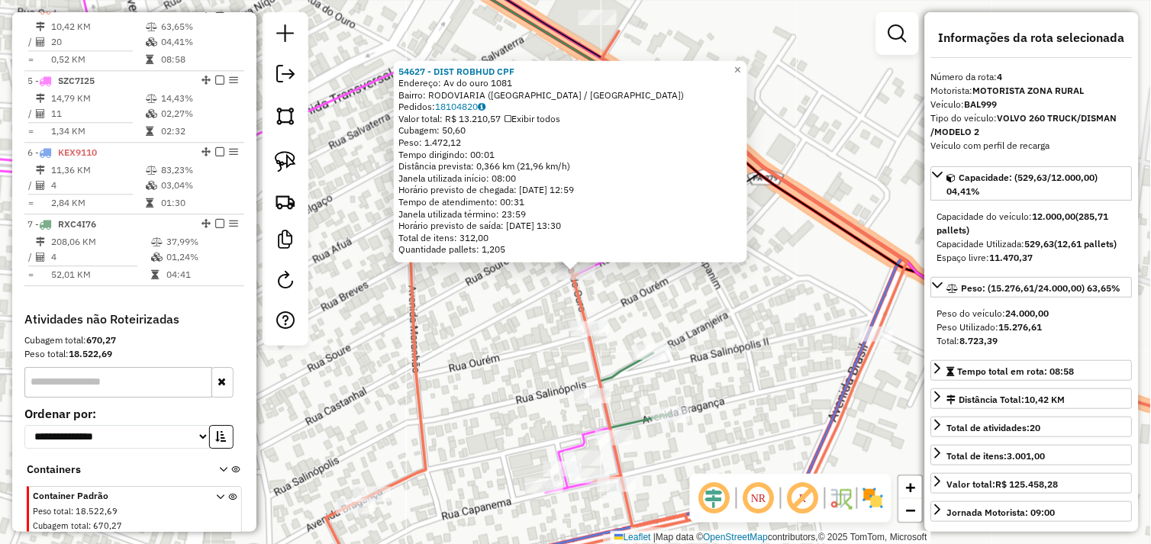
click at [642, 323] on div "54627 - DIST ROBHUD CPF Endereço: Av do ouro 1081 Bairro: RODOVIARIA (TUCUMA / …" at bounding box center [575, 272] width 1151 height 544
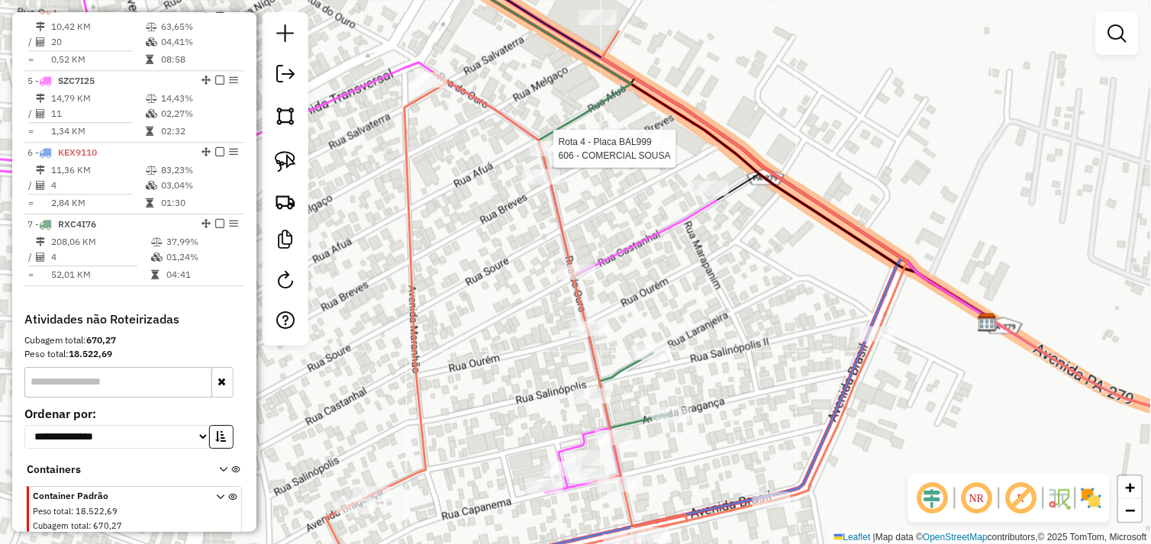
select select "*********"
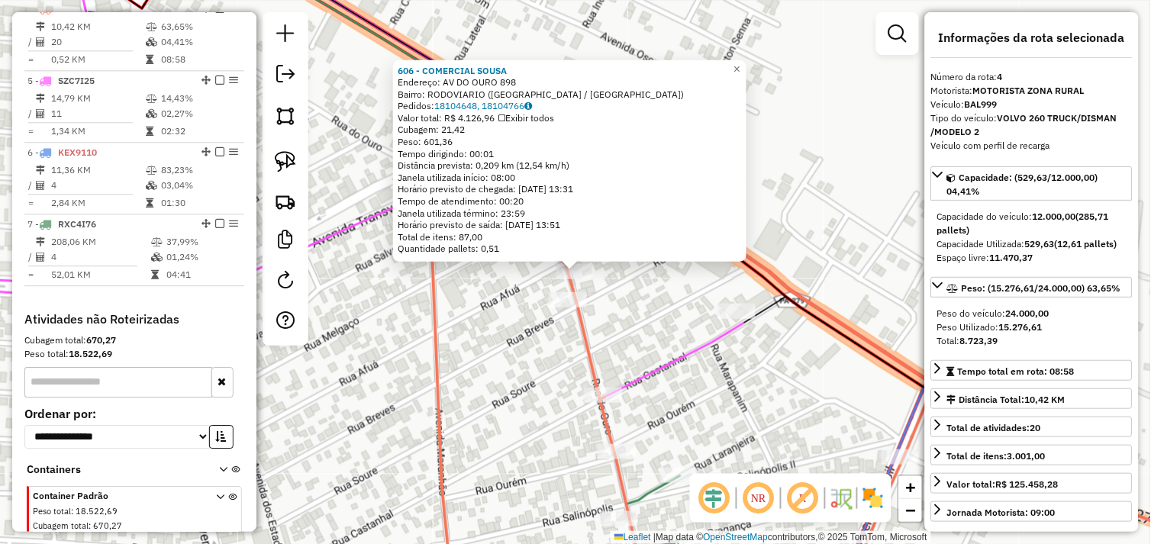
click at [639, 304] on div "606 - COMERCIAL SOUSA Endereço: AV DO OURO 898 Bairro: RODOVIARIO (TUCUMA / PA)…" at bounding box center [575, 272] width 1151 height 544
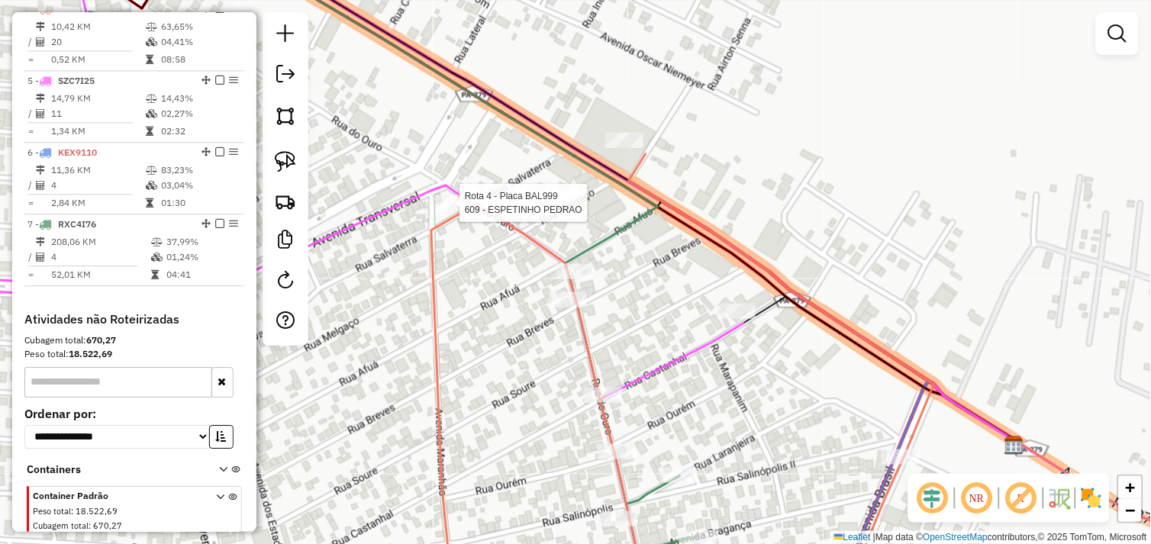
select select "*********"
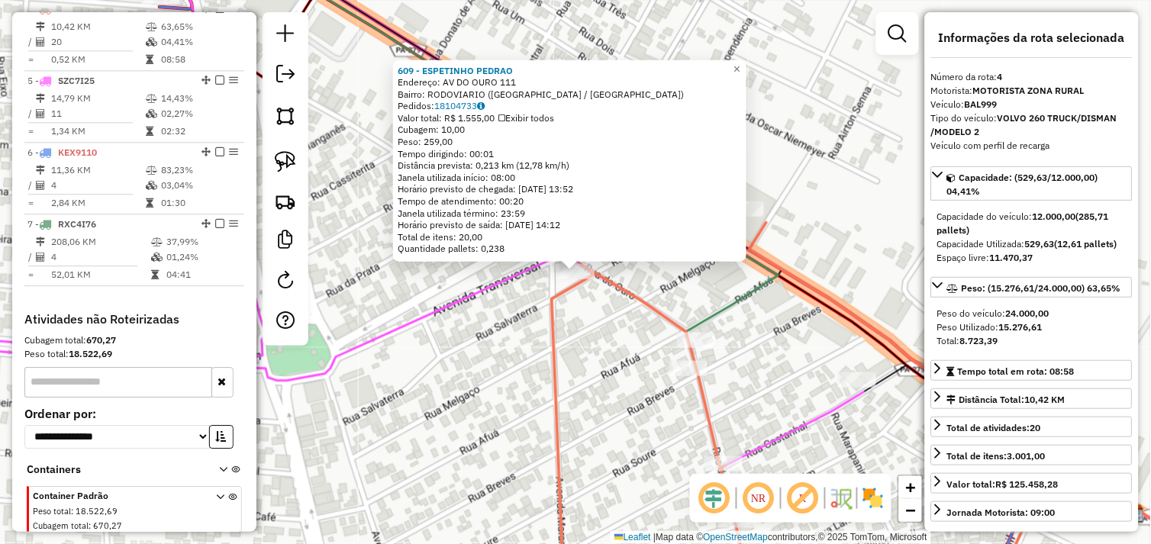
click at [749, 348] on div "609 - ESPETINHO PEDRAO Endereço: AV DO OURO 111 Bairro: RODOVIARIO (TUCUMA / PA…" at bounding box center [575, 272] width 1151 height 544
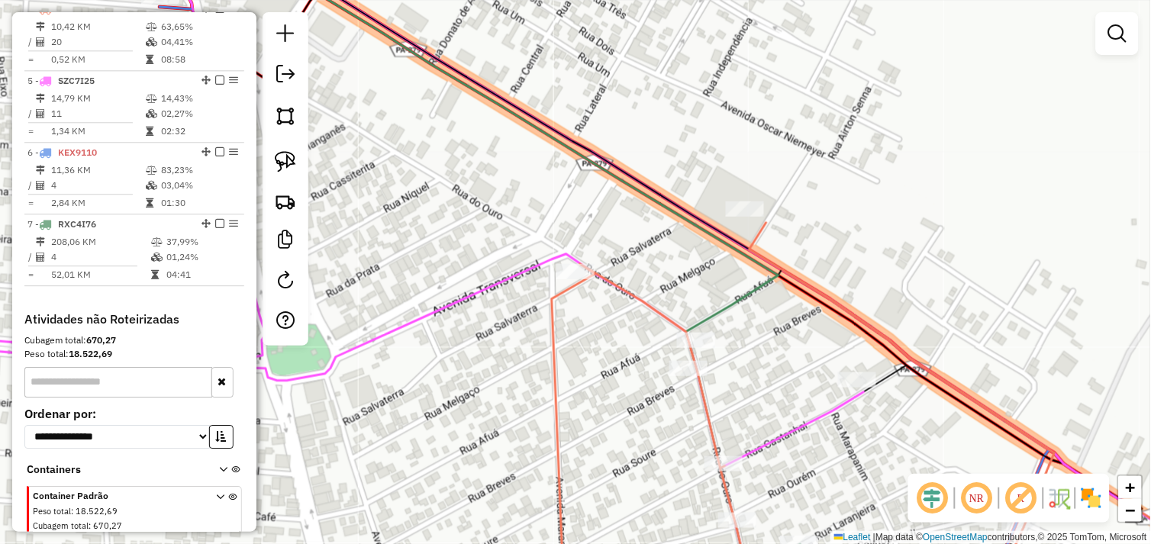
drag, startPoint x: 375, startPoint y: 194, endPoint x: 359, endPoint y: 188, distance: 16.9
click at [375, 193] on div "Janela de atendimento Grade de atendimento Capacidade Transportadoras Veículos …" at bounding box center [575, 272] width 1151 height 544
click at [295, 163] on img at bounding box center [285, 161] width 21 height 21
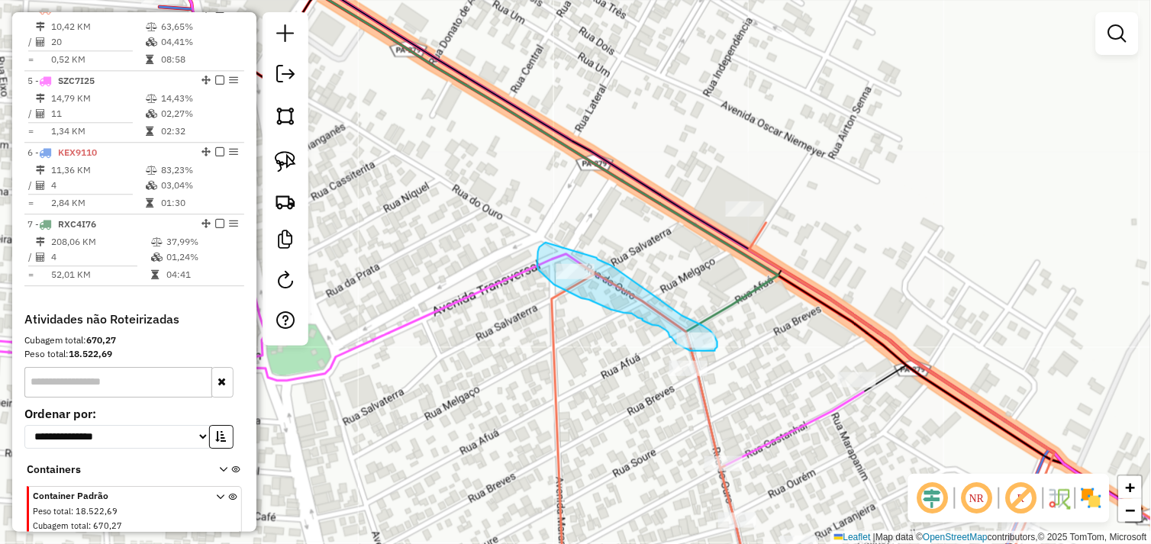
drag, startPoint x: 546, startPoint y: 243, endPoint x: 597, endPoint y: 258, distance: 53.4
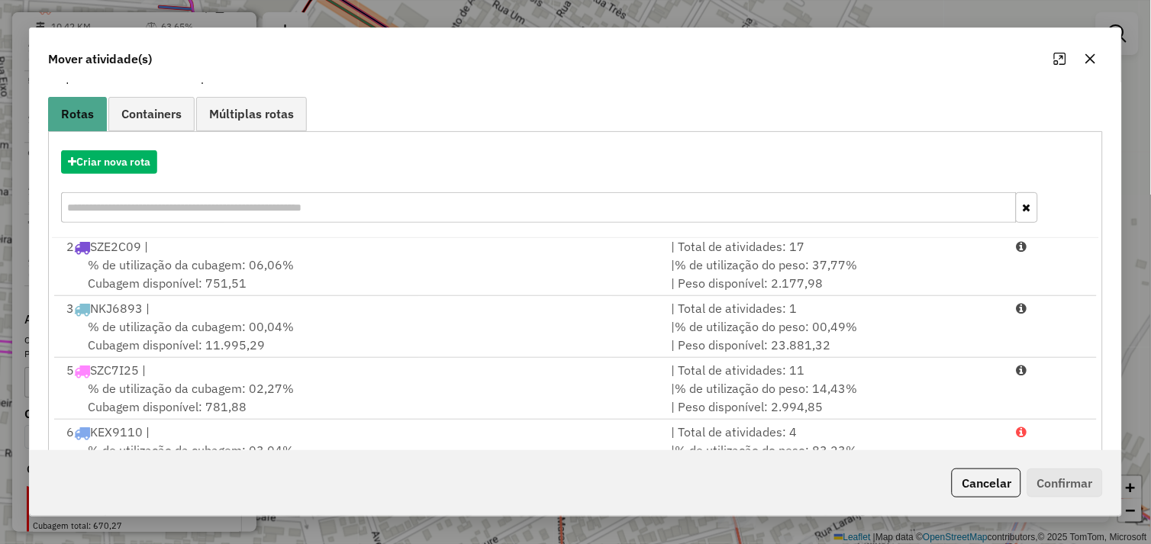
scroll to position [230, 0]
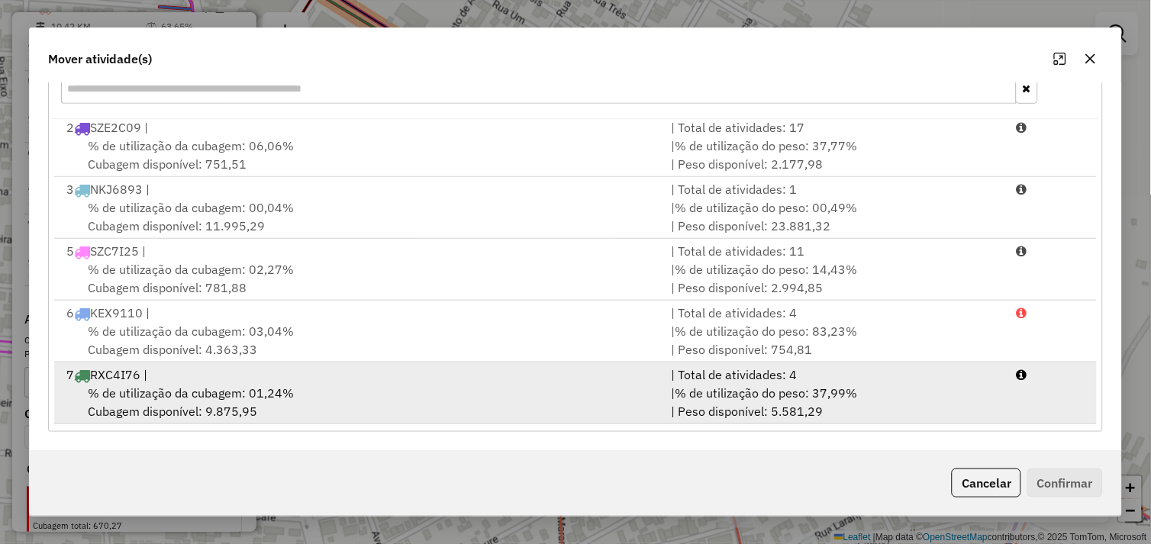
click at [371, 368] on div "7 RXC4I76 |" at bounding box center [359, 375] width 605 height 18
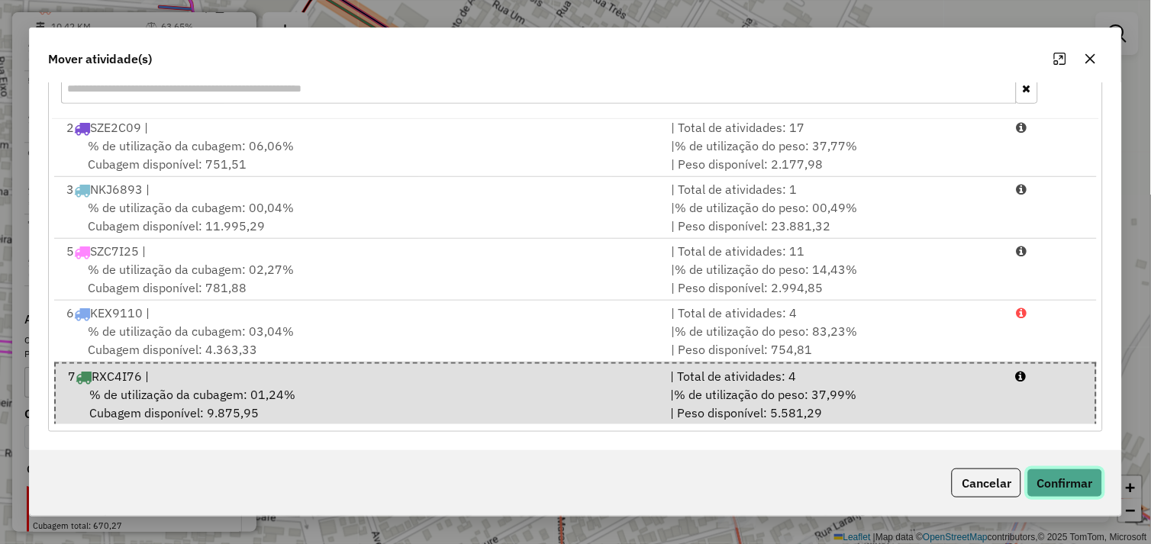
click at [1059, 478] on button "Confirmar" at bounding box center [1065, 483] width 76 height 29
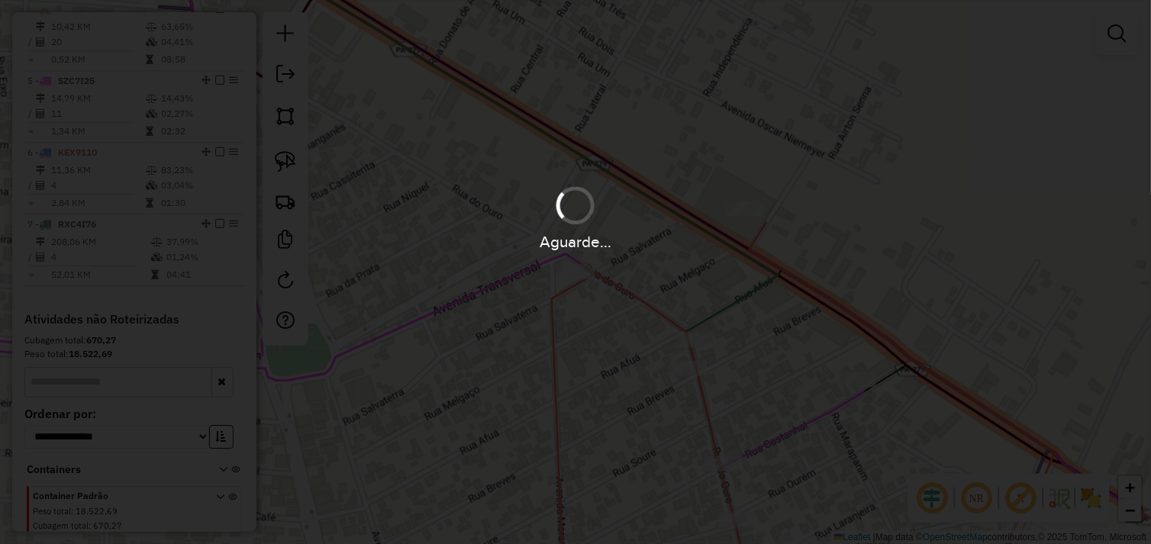
scroll to position [734, 0]
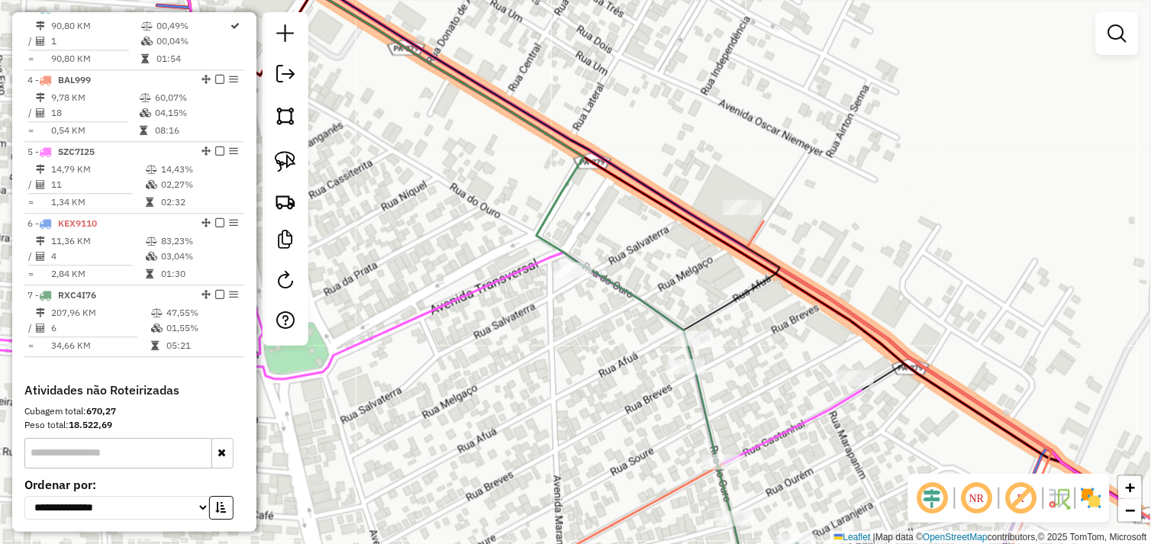
drag, startPoint x: 632, startPoint y: 367, endPoint x: 514, endPoint y: 250, distance: 166.2
click at [514, 250] on div "Janela de atendimento Grade de atendimento Capacidade Transportadoras Veículos …" at bounding box center [575, 272] width 1151 height 544
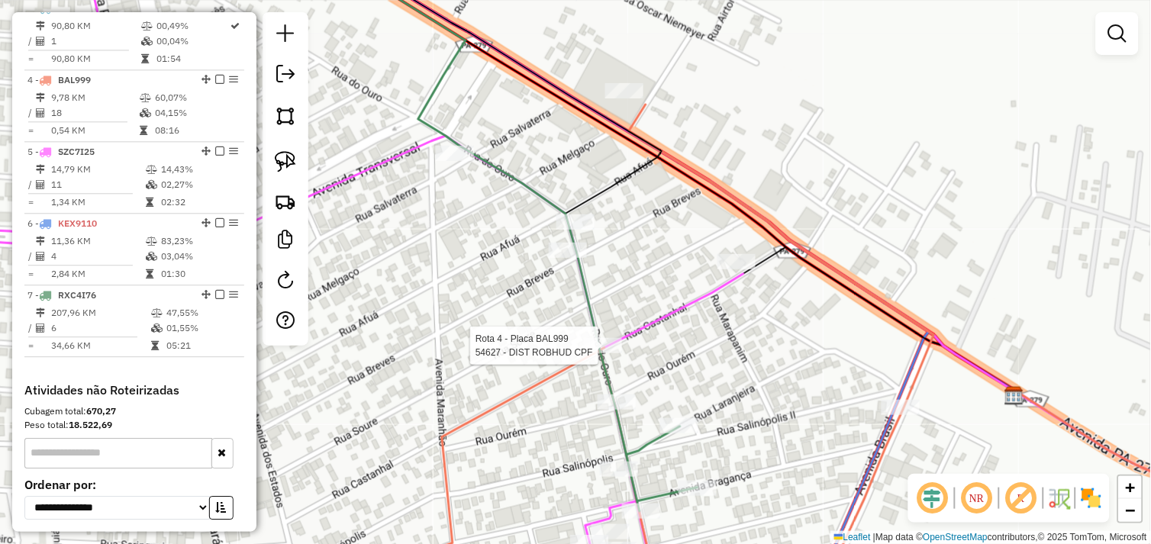
select select "*********"
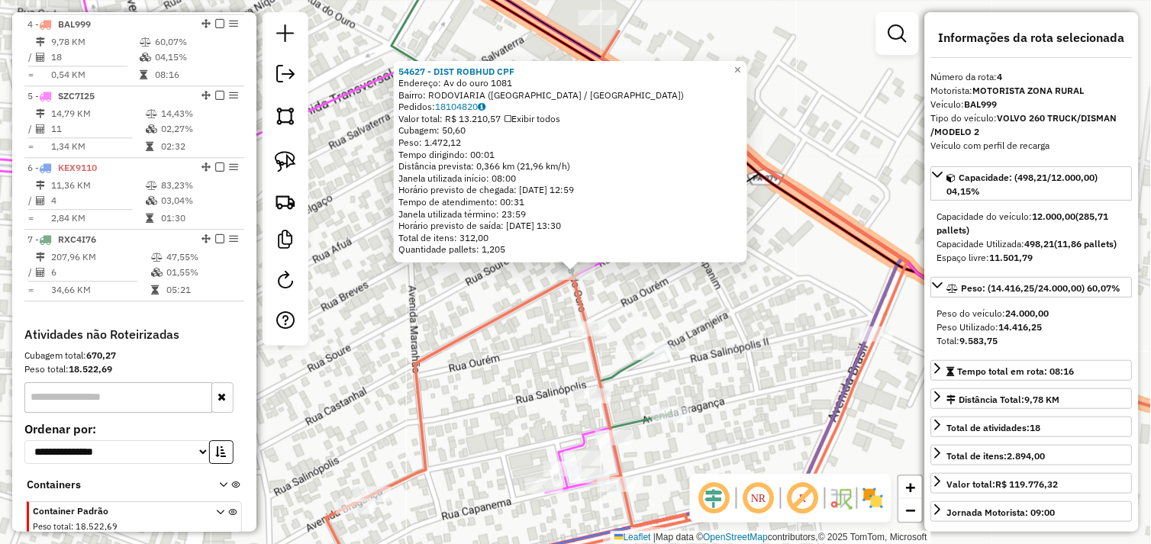
scroll to position [805, 0]
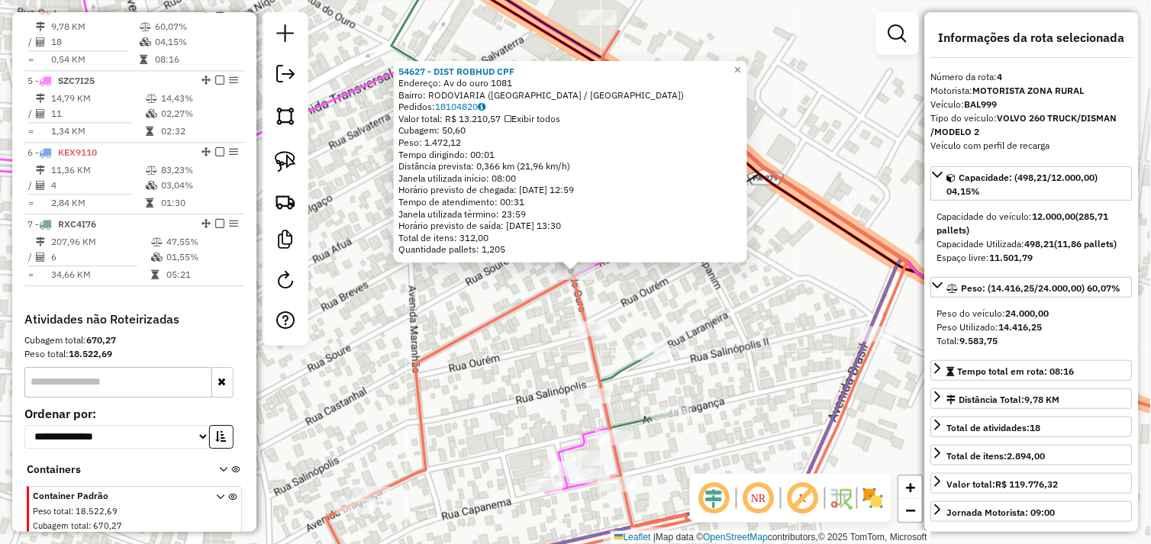
click at [690, 338] on div "Rota 7 - Placa RXC4I76 289 - DIST TEKILA 54627 - DIST ROBHUD CPF Endereço: Av d…" at bounding box center [575, 272] width 1151 height 544
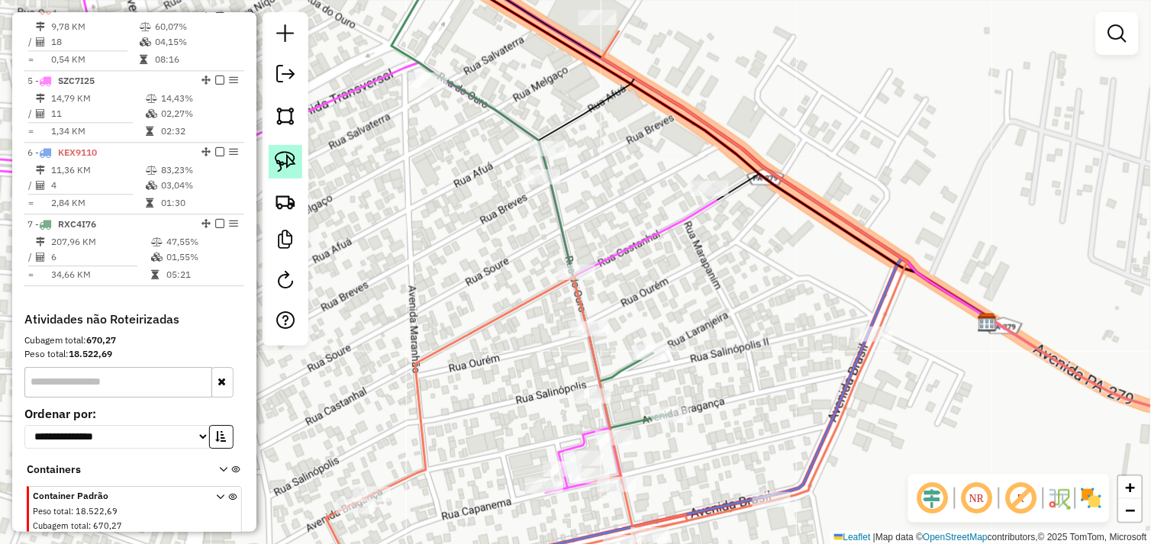
click at [298, 174] on link at bounding box center [286, 162] width 34 height 34
drag, startPoint x: 551, startPoint y: 261, endPoint x: 556, endPoint y: 252, distance: 10.2
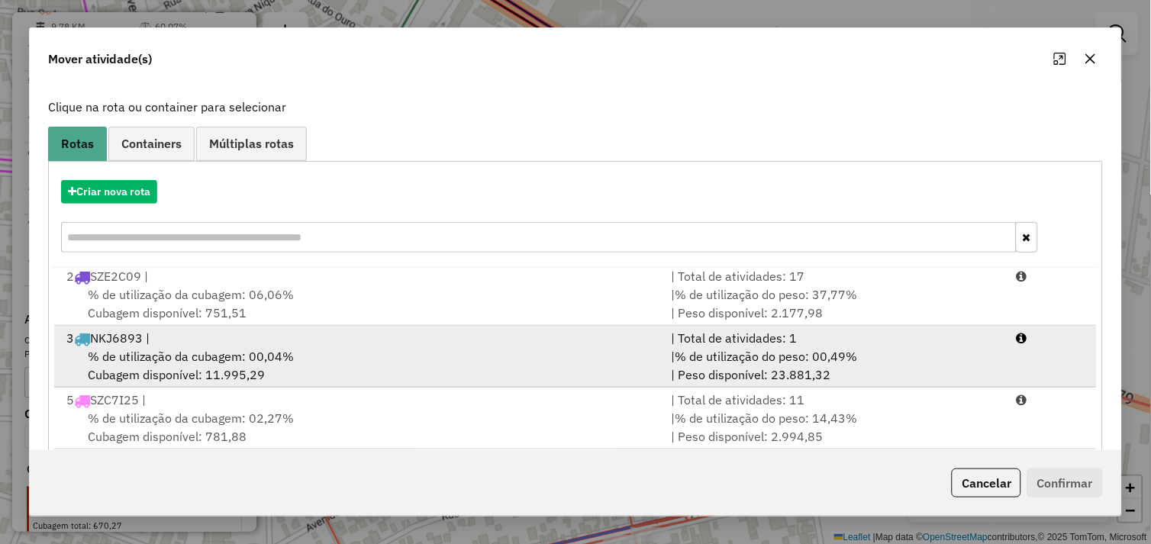
scroll to position [230, 0]
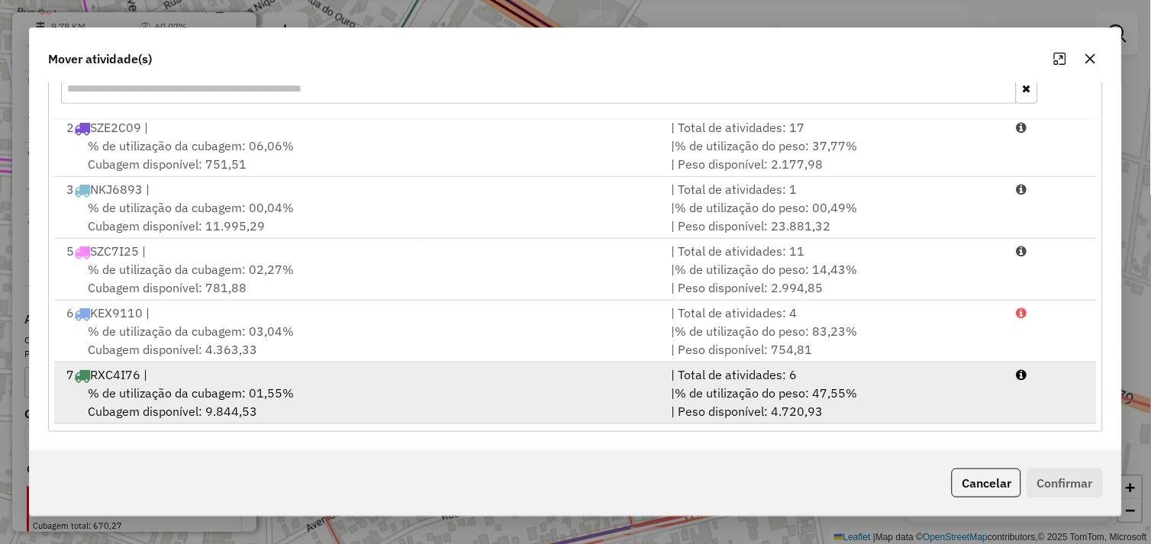
drag, startPoint x: 349, startPoint y: 390, endPoint x: 441, endPoint y: 407, distance: 93.9
click at [350, 390] on div "% de utilização da cubagem: 01,55% Cubagem disponível: 9.844,53" at bounding box center [359, 402] width 605 height 37
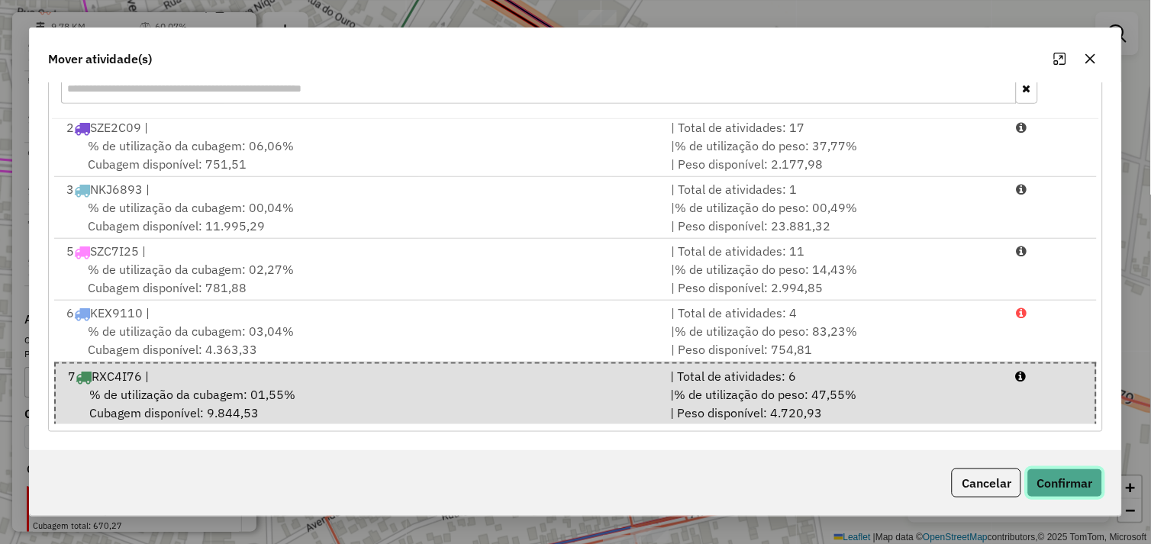
click at [1058, 478] on button "Confirmar" at bounding box center [1065, 483] width 76 height 29
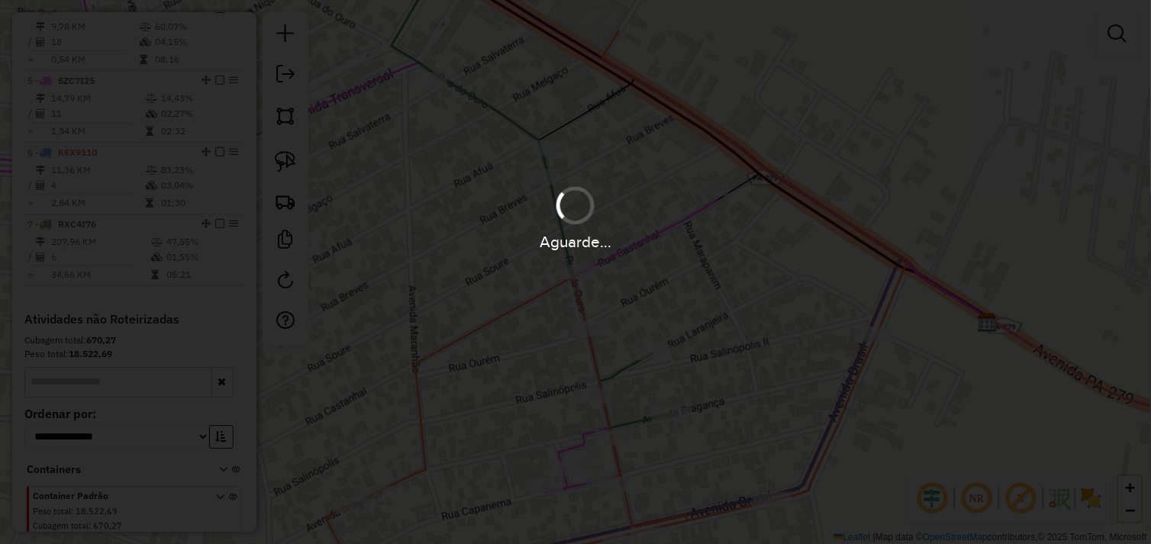
scroll to position [734, 0]
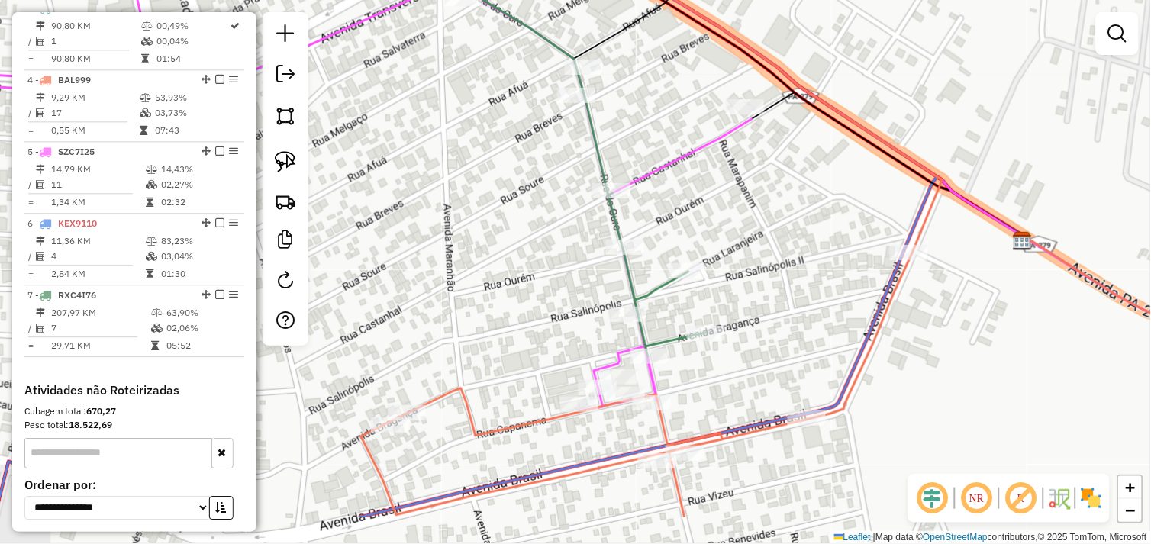
drag, startPoint x: 745, startPoint y: 337, endPoint x: 784, endPoint y: 244, distance: 100.9
click at [784, 244] on div "Janela de atendimento Grade de atendimento Capacidade Transportadoras Veículos …" at bounding box center [575, 272] width 1151 height 544
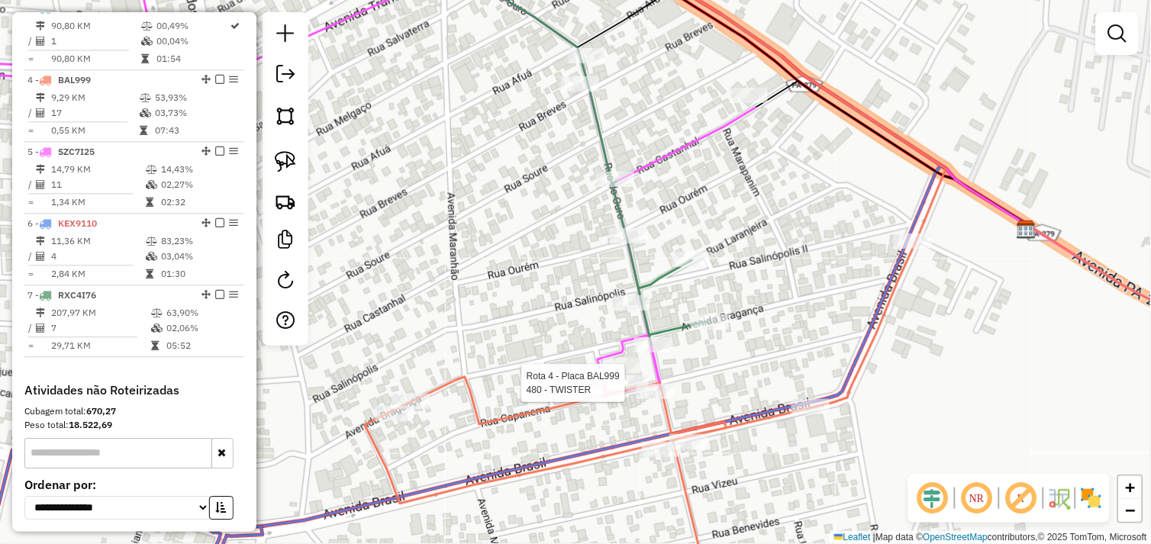
select select "*********"
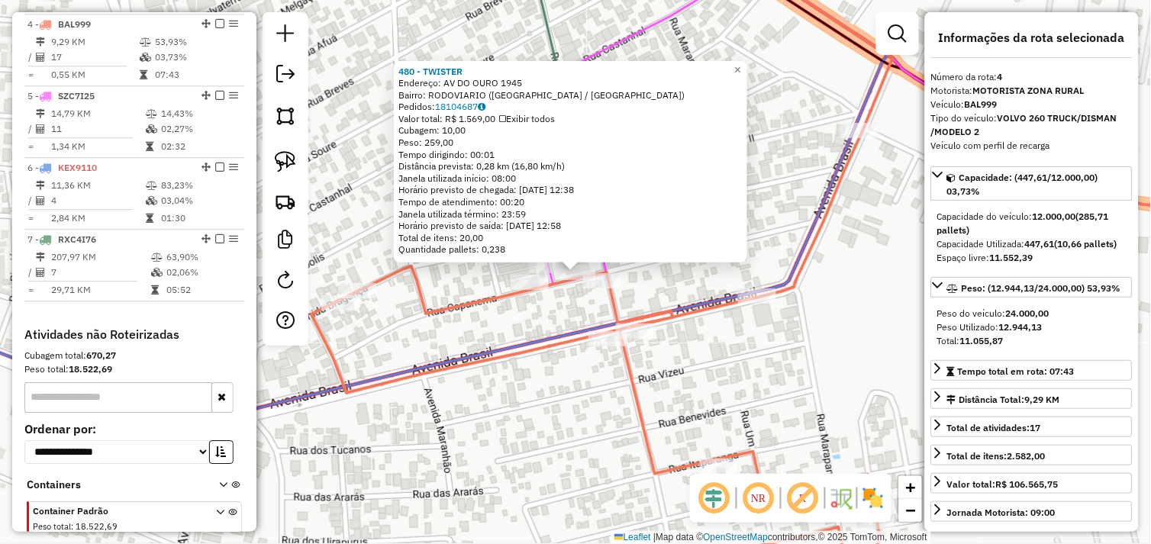
scroll to position [805, 0]
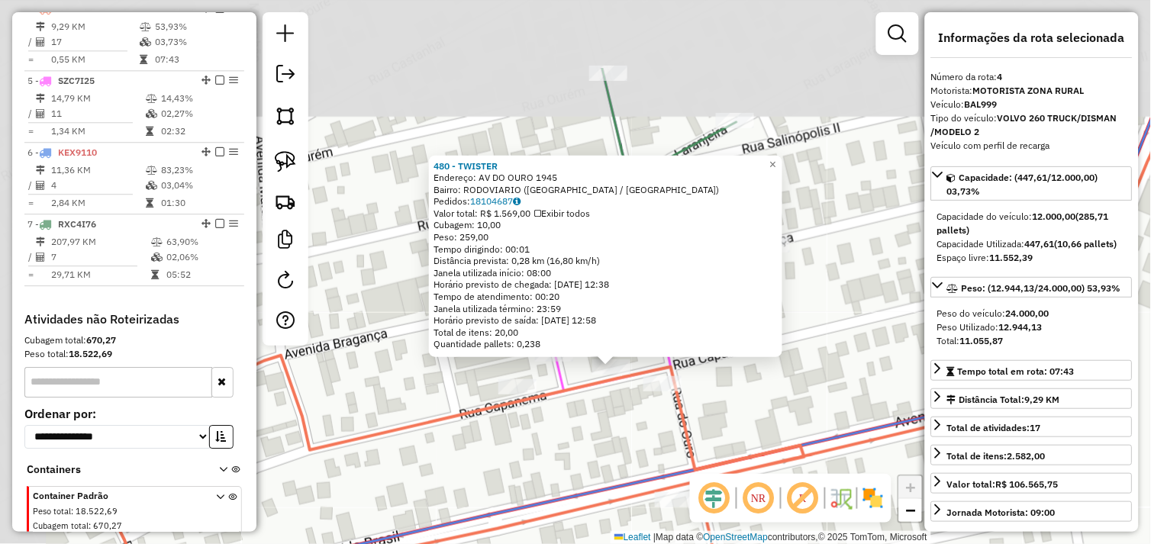
drag, startPoint x: 609, startPoint y: 288, endPoint x: 764, endPoint y: 410, distance: 197.3
click at [764, 410] on div "480 - TWISTER Endereço: AV DO OURO 1945 Bairro: RODOVIARIO (TUCUMA / PA) Pedido…" at bounding box center [575, 272] width 1151 height 544
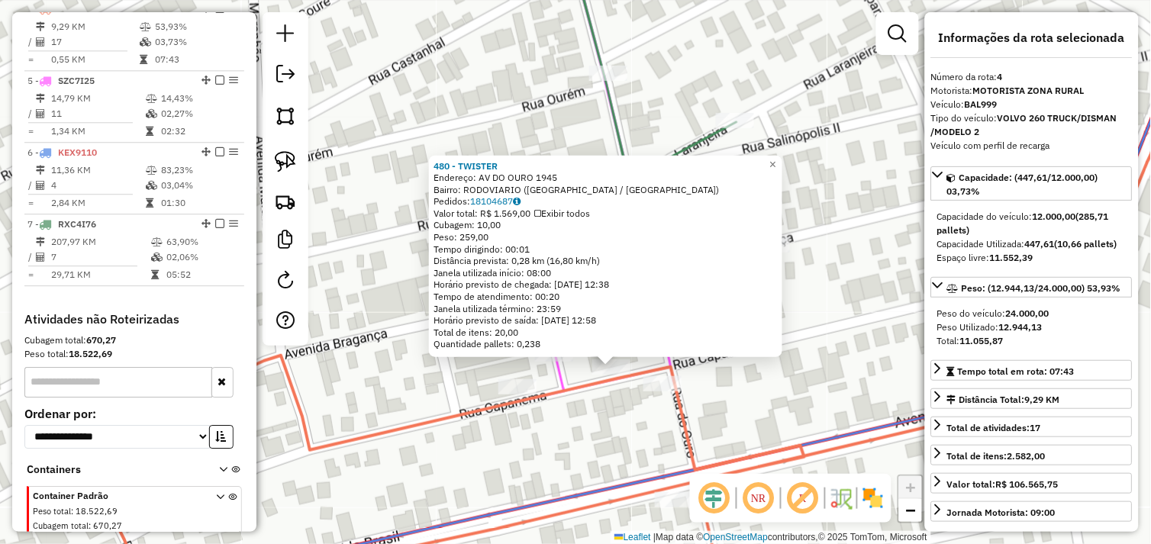
click at [765, 400] on div "480 - TWISTER Endereço: AV DO OURO 1945 Bairro: RODOVIARIO (TUCUMA / PA) Pedido…" at bounding box center [575, 272] width 1151 height 544
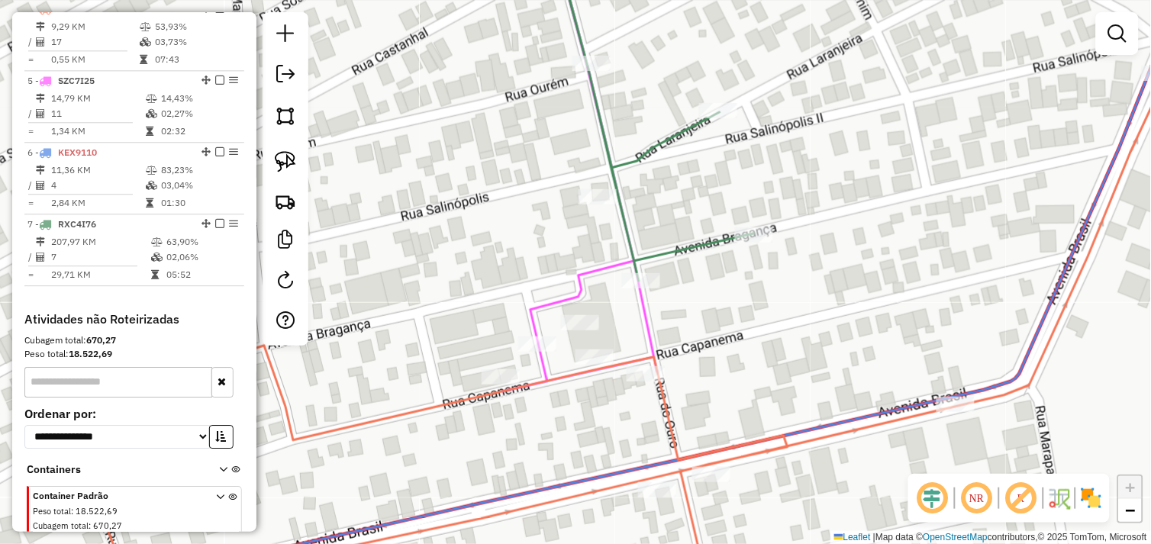
drag, startPoint x: 762, startPoint y: 369, endPoint x: 684, endPoint y: 288, distance: 112.3
click at [684, 288] on div "Janela de atendimento Grade de atendimento Capacidade Transportadoras Veículos …" at bounding box center [575, 272] width 1151 height 544
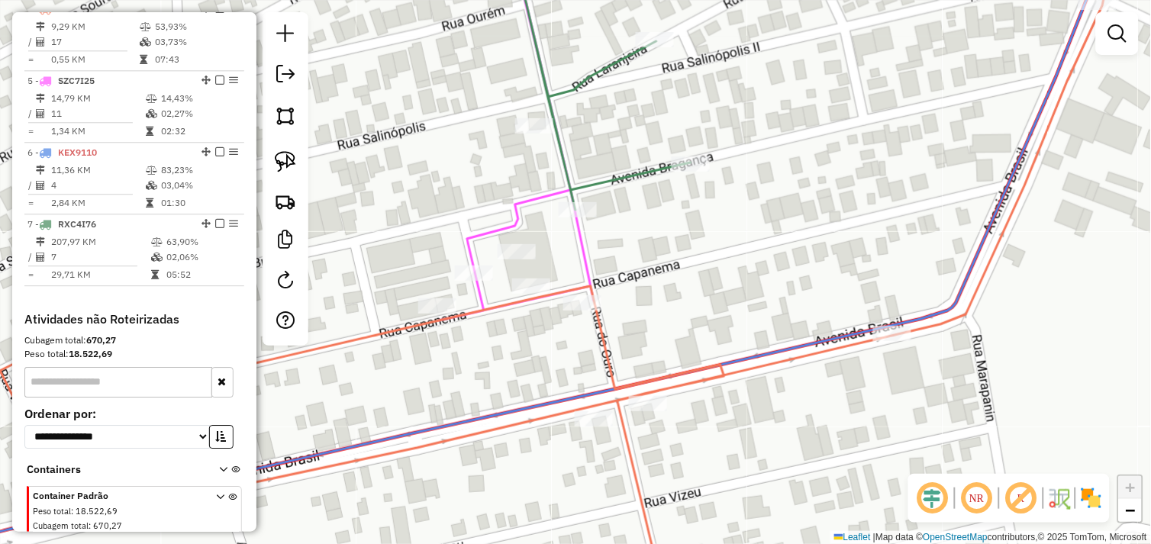
click at [653, 388] on icon at bounding box center [563, 274] width 1126 height 653
click at [651, 405] on div at bounding box center [647, 404] width 38 height 15
select select "*********"
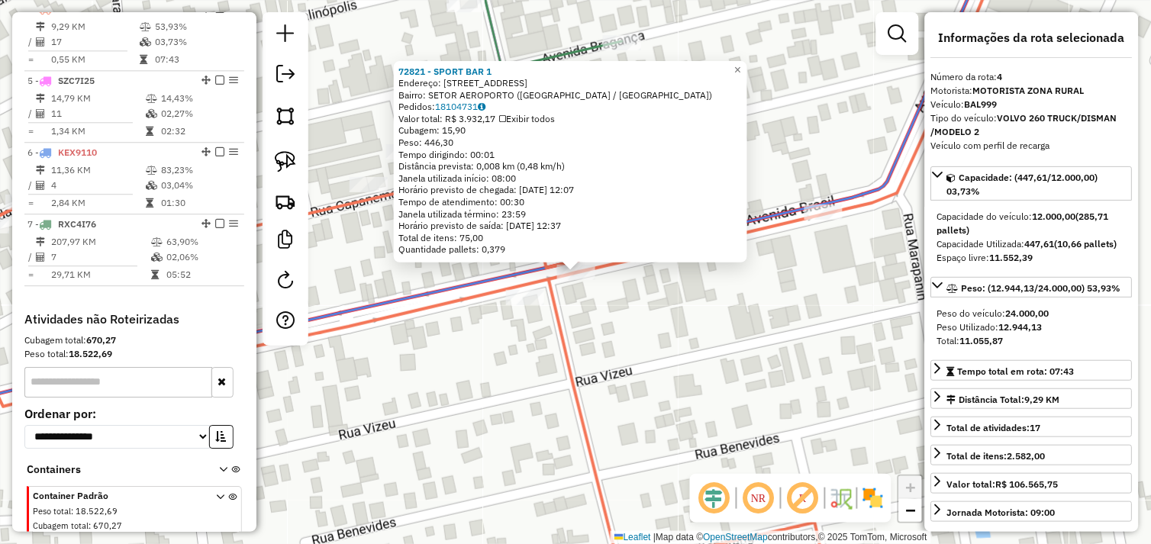
click at [636, 288] on div "72821 - SPORT BAR 1 Endereço: Avenida BRASIL N 540 Bairro: SETOR AEROPORTO (TUC…" at bounding box center [575, 272] width 1151 height 544
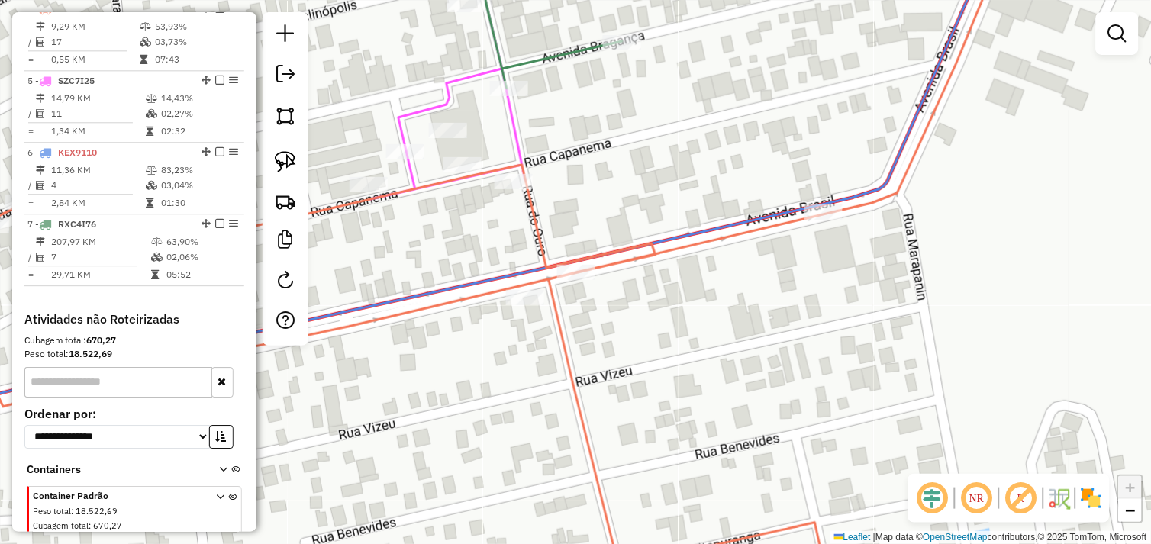
click at [517, 287] on icon at bounding box center [491, 272] width 1121 height 653
select select "*********"
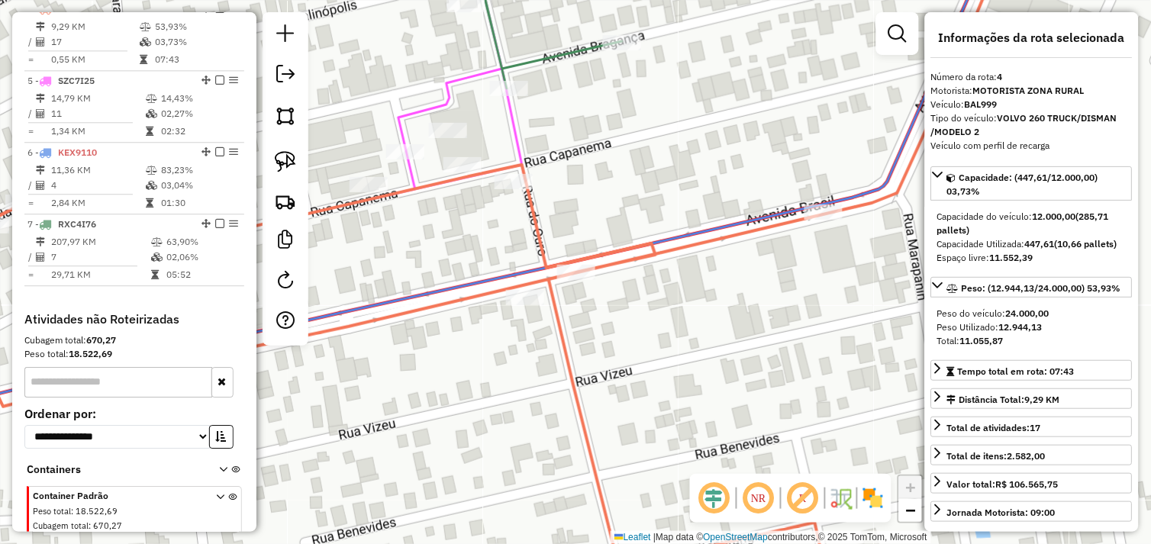
click at [500, 281] on icon at bounding box center [491, 272] width 1121 height 653
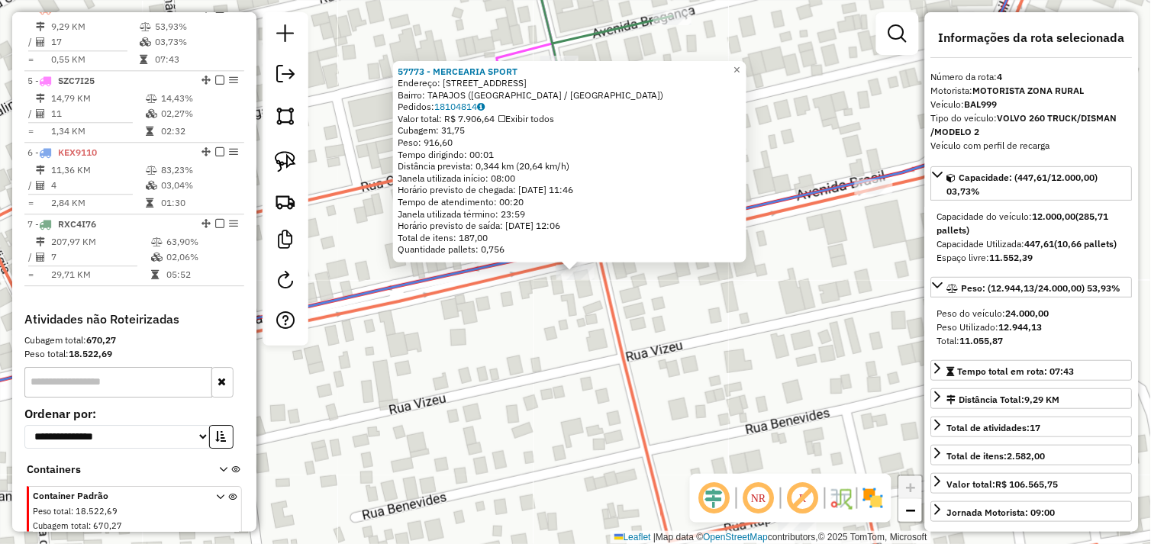
click at [666, 293] on div "57773 - MERCEARIA SPORT Endereço: AV BRASIL 540 Bairro: TAPAJOS (TUCUMA / PA) P…" at bounding box center [575, 272] width 1151 height 544
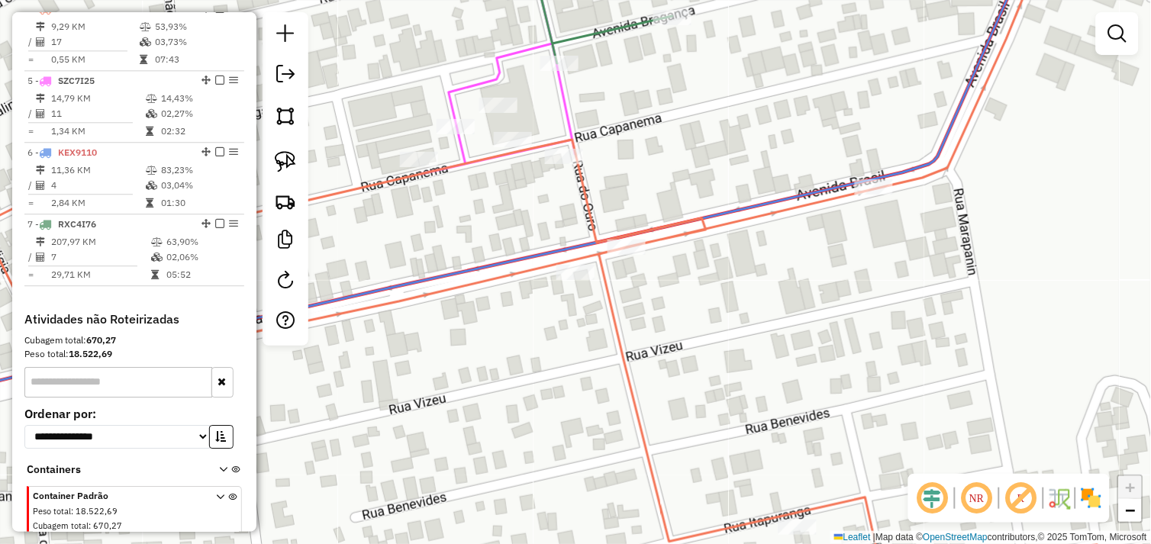
drag, startPoint x: 664, startPoint y: 334, endPoint x: 665, endPoint y: 348, distance: 13.8
click at [665, 348] on div "Janela de atendimento Grade de atendimento Capacidade Transportadoras Veículos …" at bounding box center [575, 272] width 1151 height 544
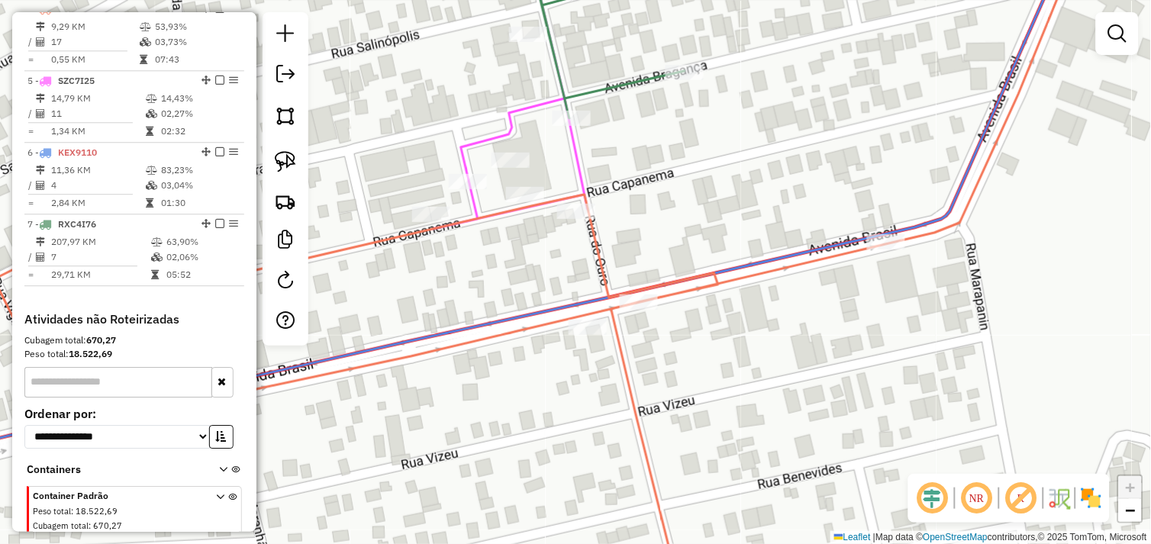
click at [636, 310] on div at bounding box center [639, 302] width 38 height 15
select select "*********"
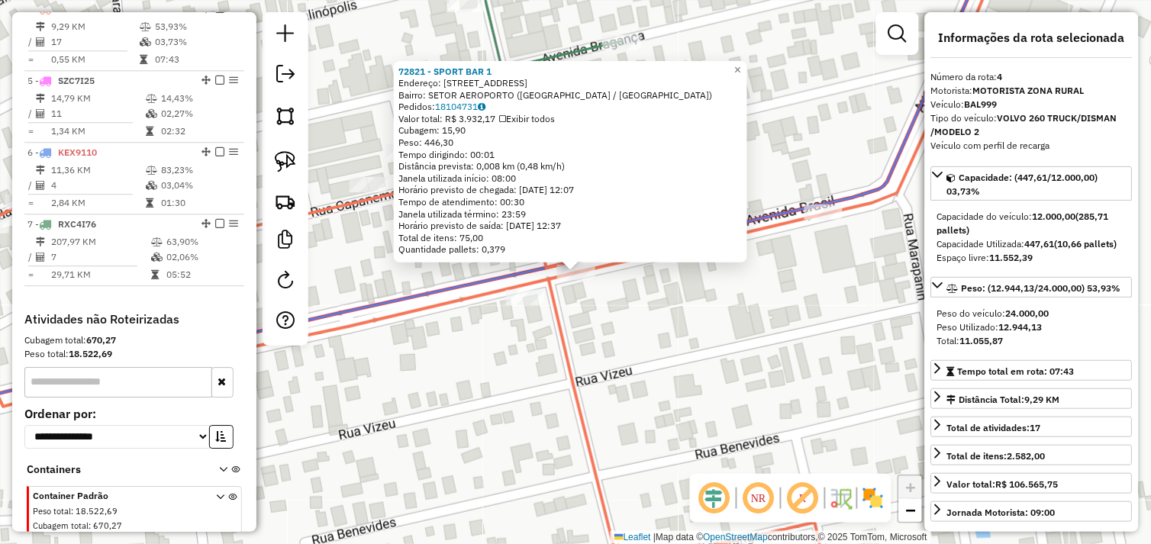
click at [630, 299] on div "72821 - SPORT BAR 1 Endereço: Avenida BRASIL N 540 Bairro: SETOR AEROPORTO (TUC…" at bounding box center [575, 272] width 1151 height 544
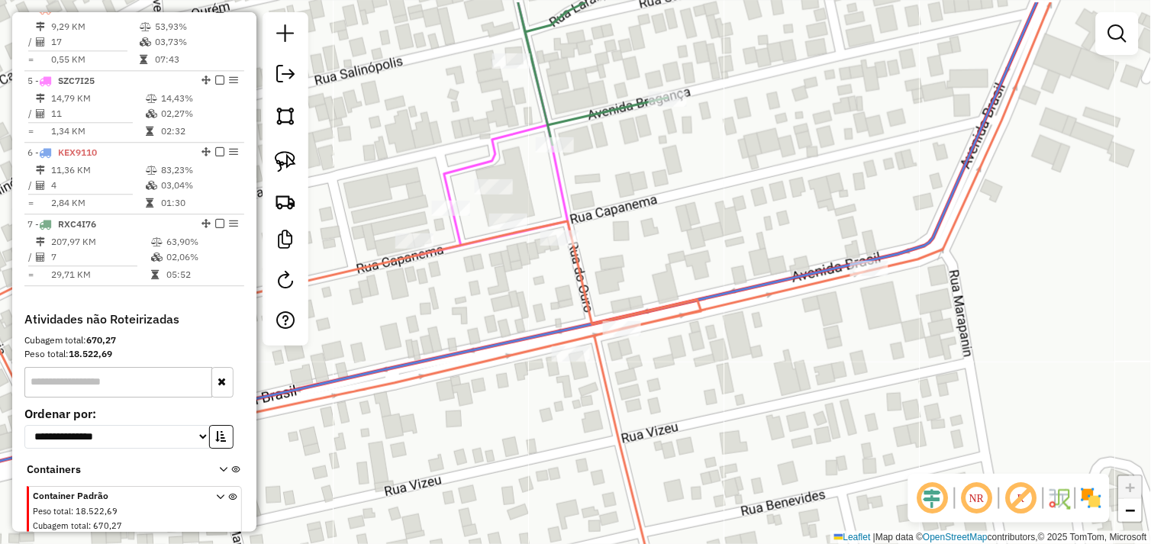
click at [491, 310] on div "Janela de atendimento Grade de atendimento Capacidade Transportadoras Veículos …" at bounding box center [575, 272] width 1151 height 544
select select "*********"
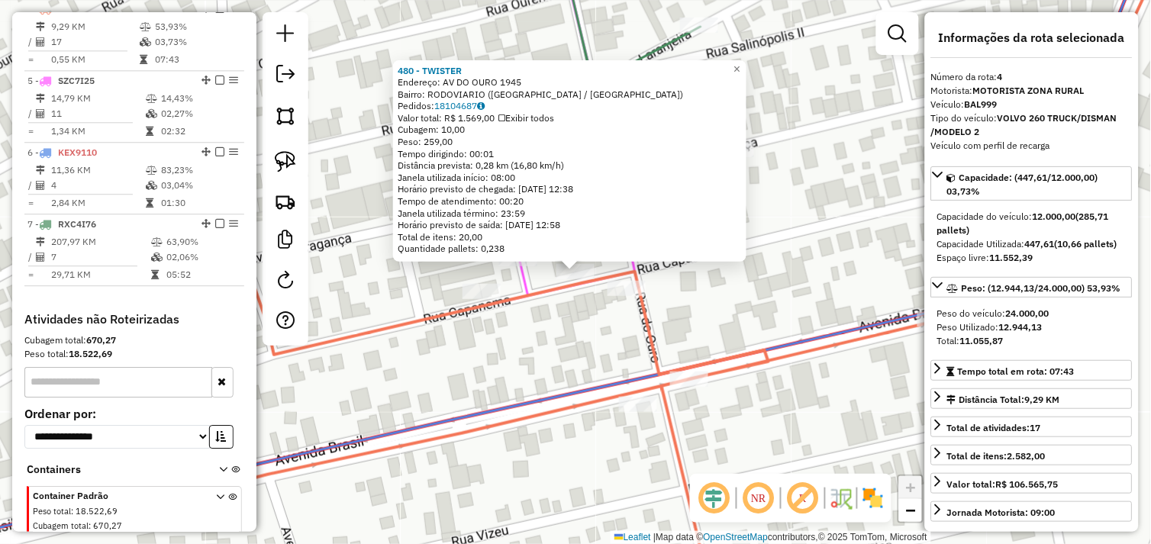
click at [565, 333] on div "480 - TWISTER Endereço: AV DO OURO 1945 Bairro: RODOVIARIO (TUCUMA / PA) Pedido…" at bounding box center [575, 272] width 1151 height 544
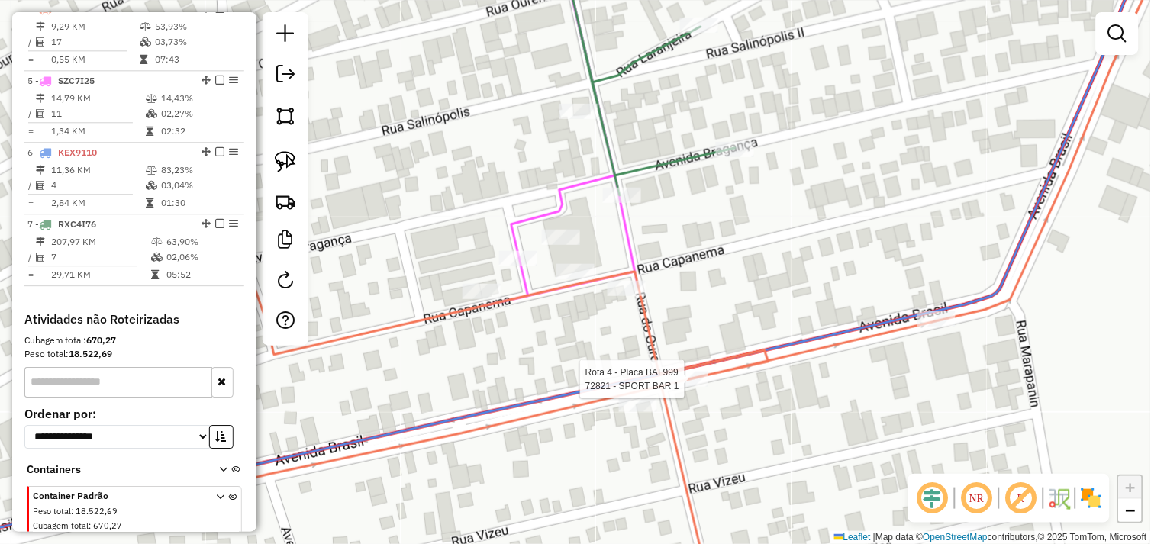
select select "*********"
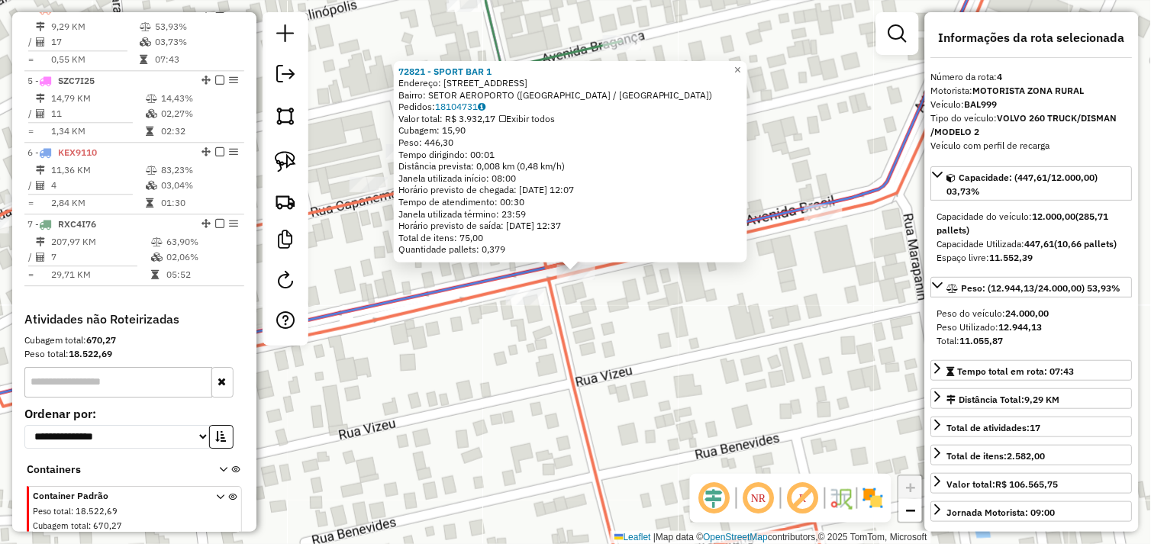
drag, startPoint x: 623, startPoint y: 346, endPoint x: 615, endPoint y: 343, distance: 8.7
click at [623, 345] on div "72821 - SPORT BAR 1 Endereço: Avenida BRASIL N 540 Bairro: SETOR AEROPORTO (TUC…" at bounding box center [575, 272] width 1151 height 544
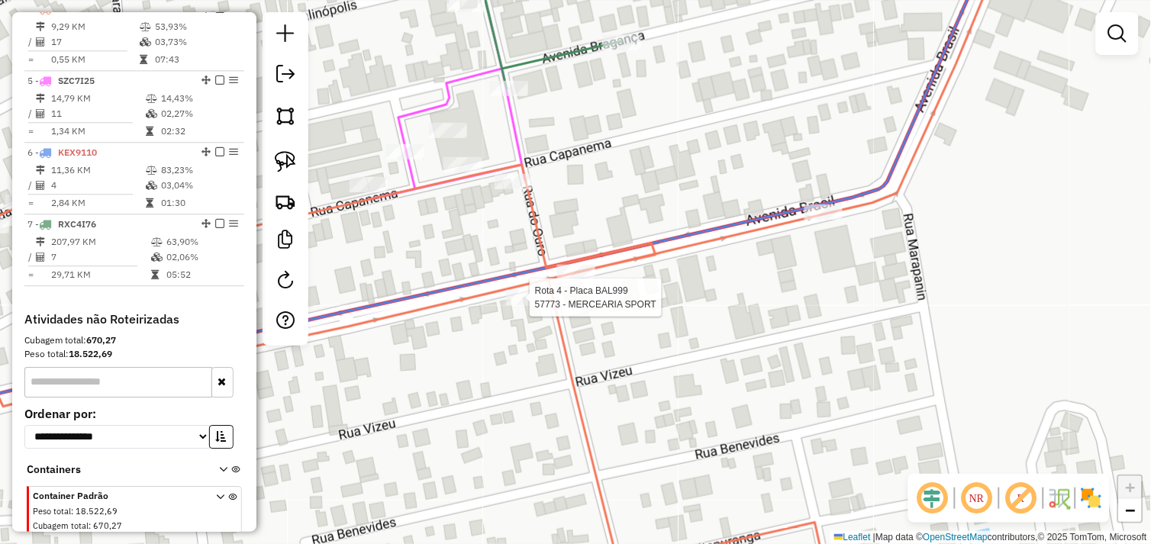
select select "*********"
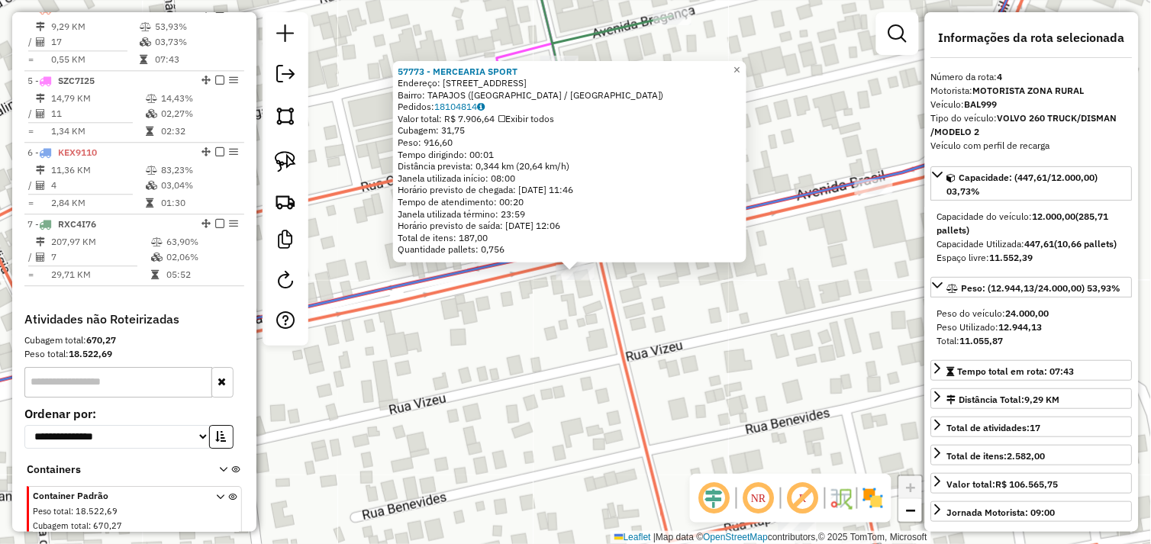
click at [638, 299] on div "57773 - MERCEARIA SPORT Endereço: AV BRASIL 540 Bairro: TAPAJOS (TUCUMA / PA) P…" at bounding box center [575, 272] width 1151 height 544
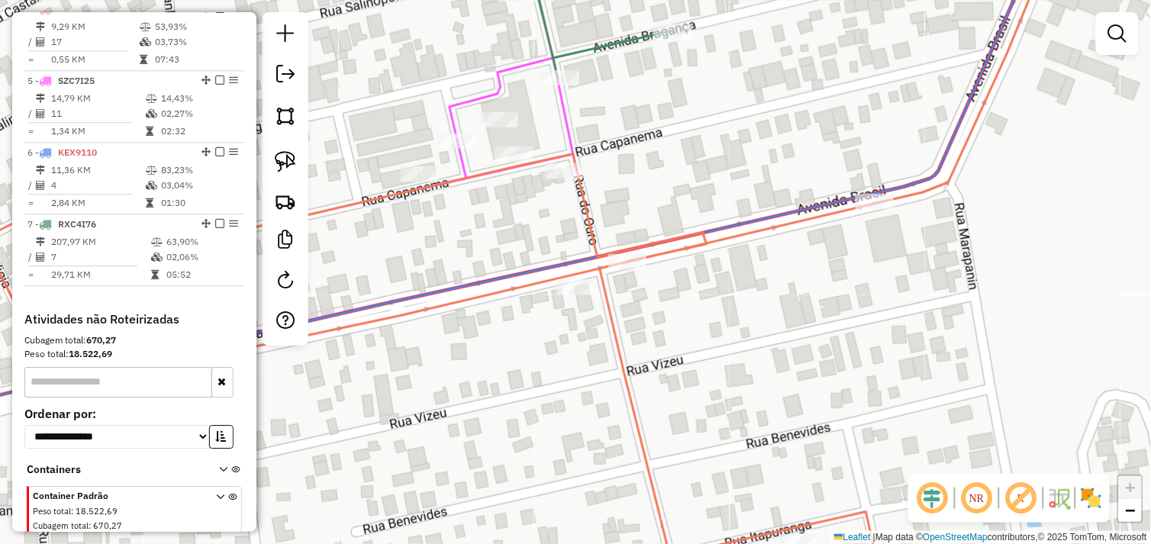
drag, startPoint x: 660, startPoint y: 301, endPoint x: 642, endPoint y: 393, distance: 94.1
click at [642, 393] on div "Janela de atendimento Grade de atendimento Capacidade Transportadoras Veículos …" at bounding box center [575, 272] width 1151 height 544
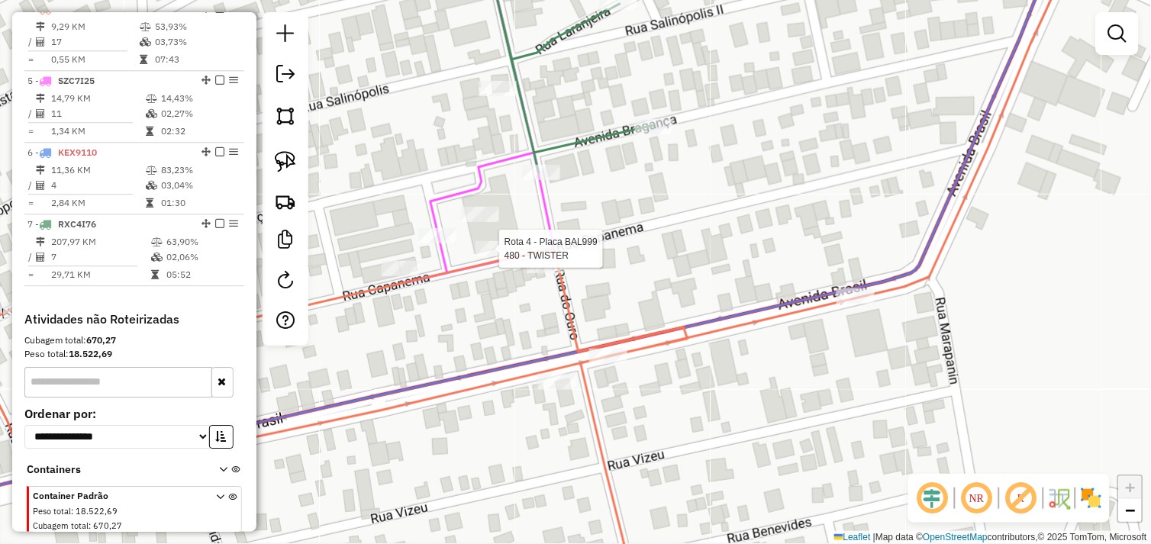
select select "*********"
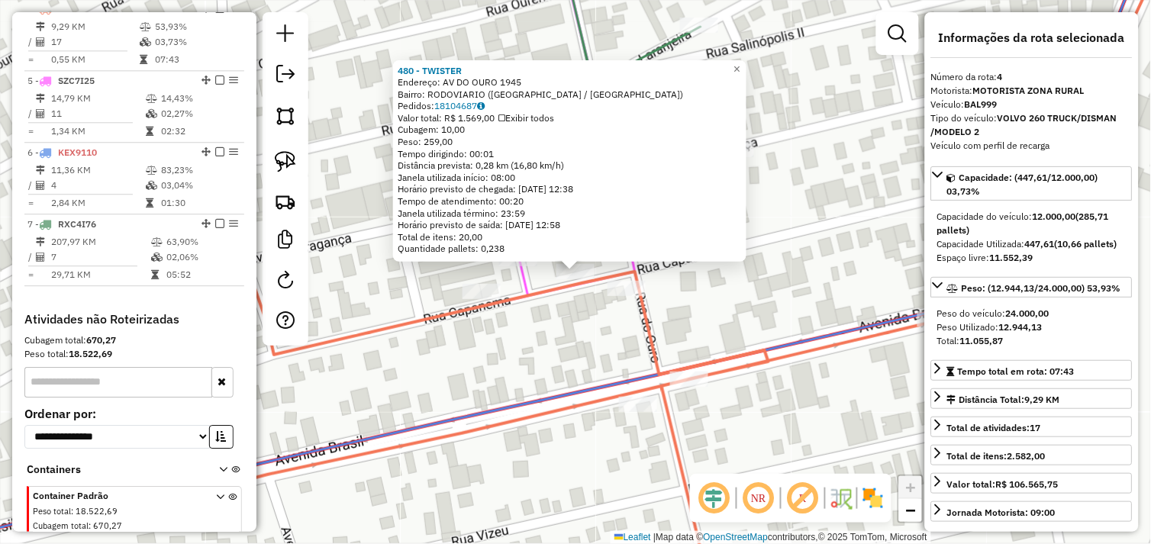
click at [569, 329] on div "480 - TWISTER Endereço: AV DO OURO 1945 Bairro: RODOVIARIO (TUCUMA / PA) Pedido…" at bounding box center [575, 272] width 1151 height 544
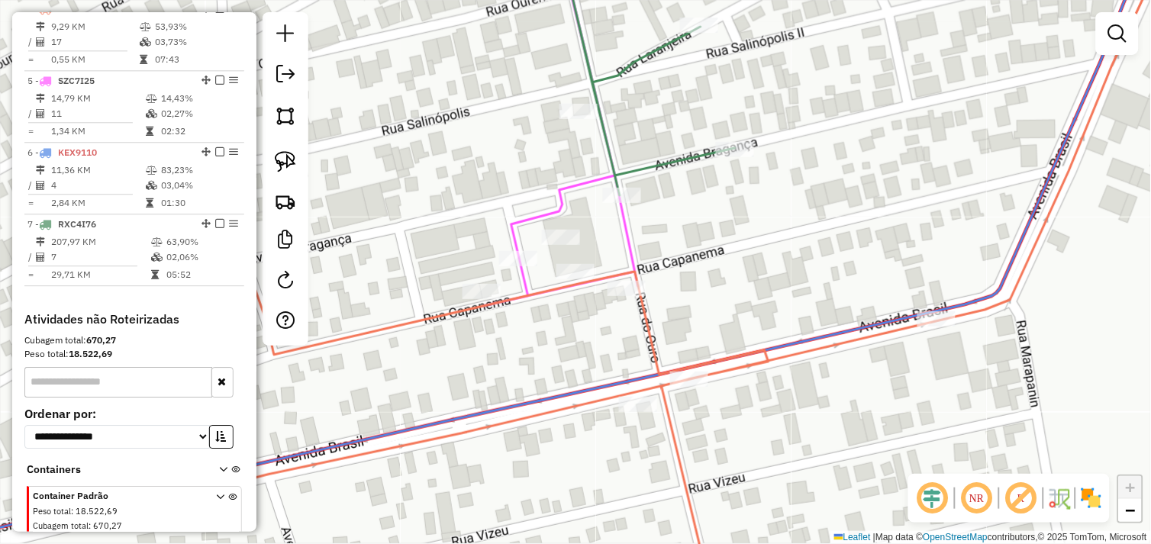
drag, startPoint x: 295, startPoint y: 170, endPoint x: 355, endPoint y: 194, distance: 64.8
click at [296, 170] on link at bounding box center [286, 162] width 34 height 34
drag, startPoint x: 556, startPoint y: 285, endPoint x: 545, endPoint y: 269, distance: 19.9
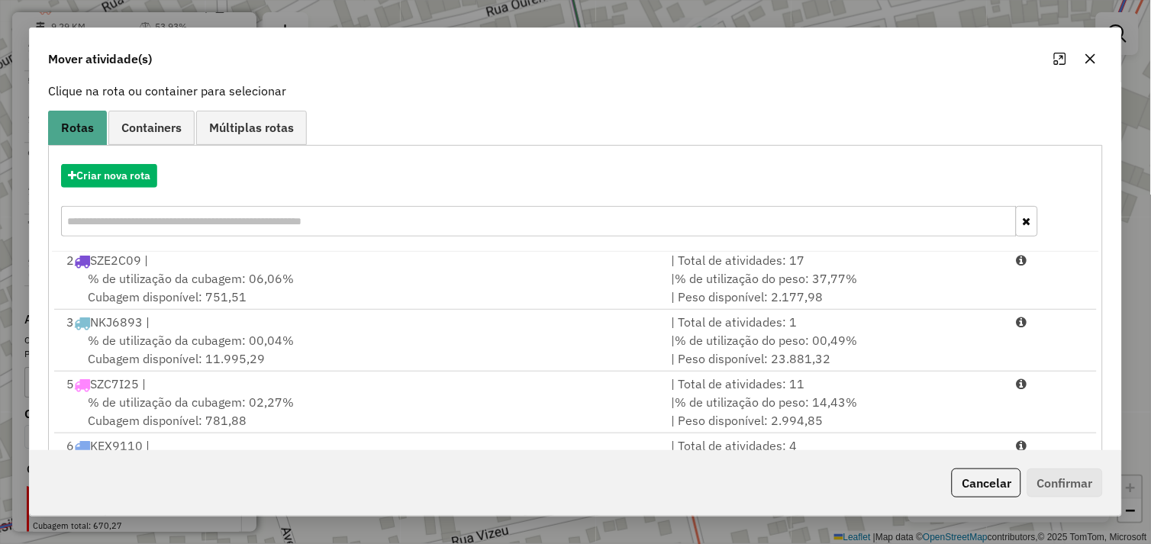
scroll to position [230, 0]
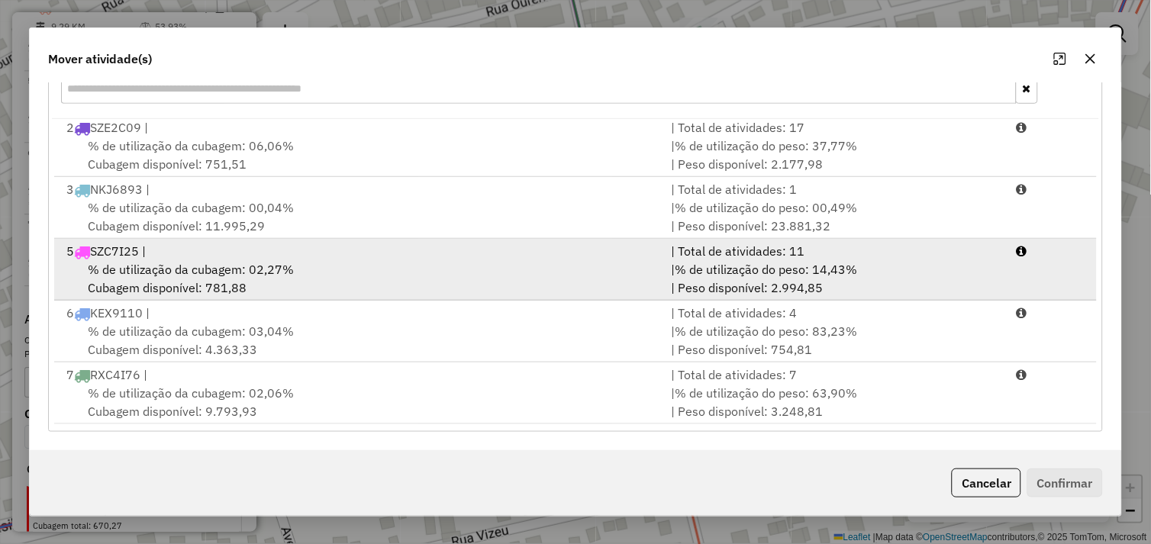
drag, startPoint x: 321, startPoint y: 278, endPoint x: 311, endPoint y: 284, distance: 11.0
click at [311, 284] on div "% de utilização da cubagem: 02,27% Cubagem disponível: 781,88" at bounding box center [359, 278] width 605 height 37
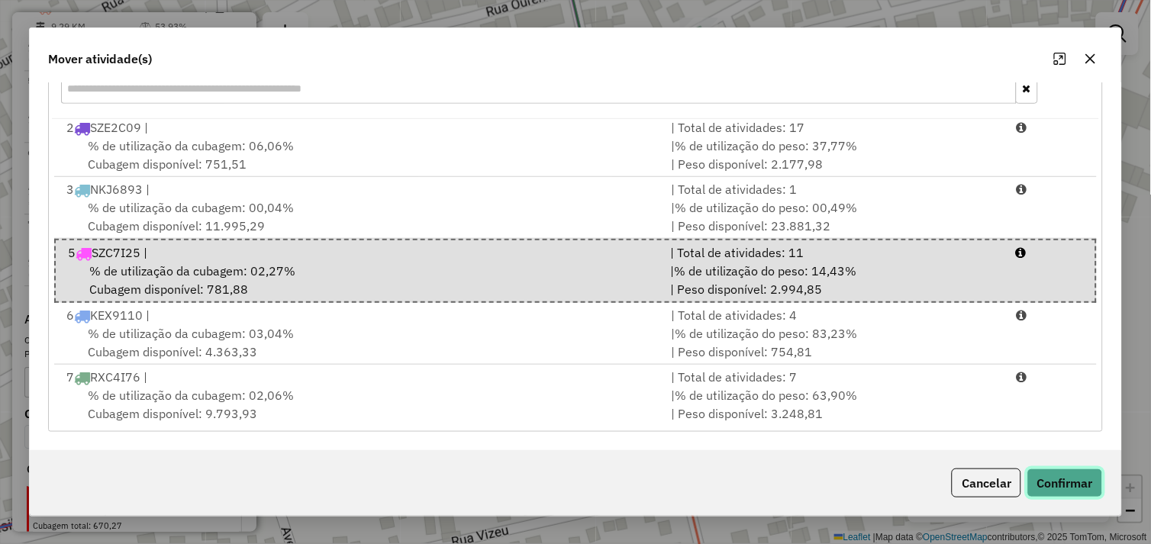
click at [1054, 489] on button "Confirmar" at bounding box center [1065, 483] width 76 height 29
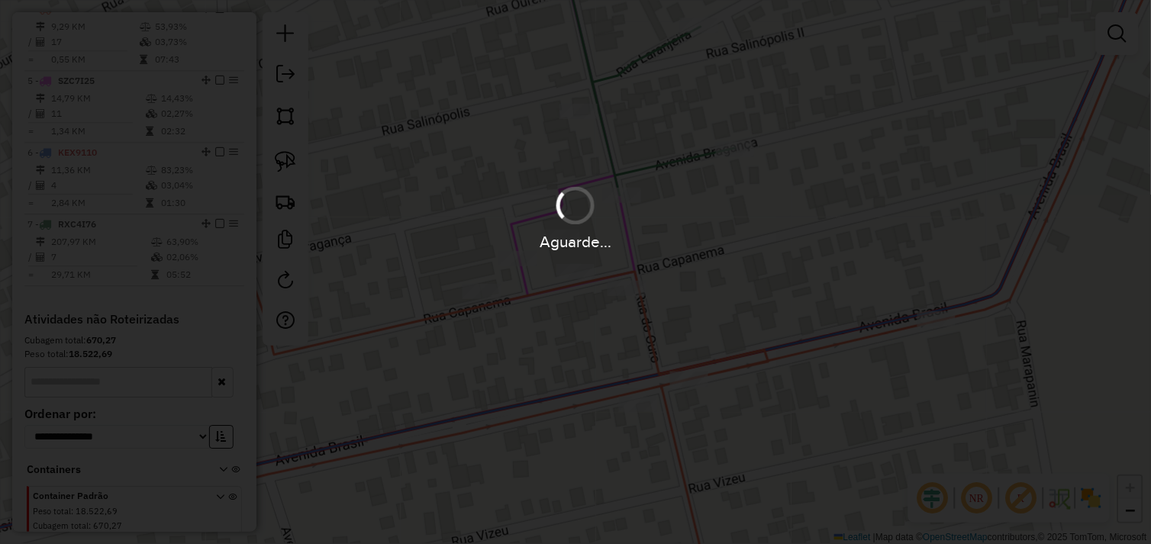
scroll to position [662, 0]
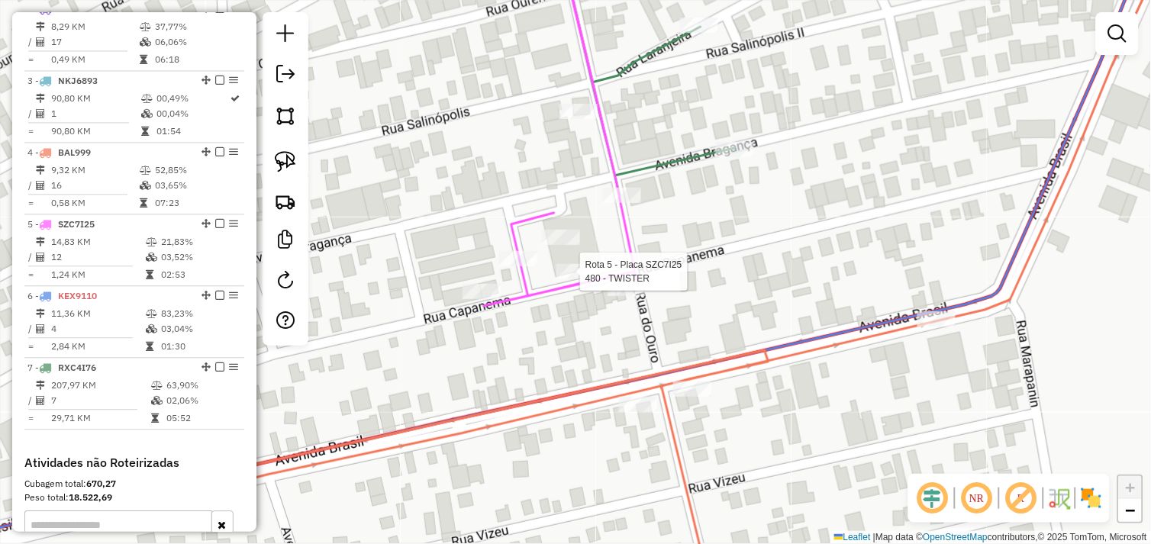
select select "*********"
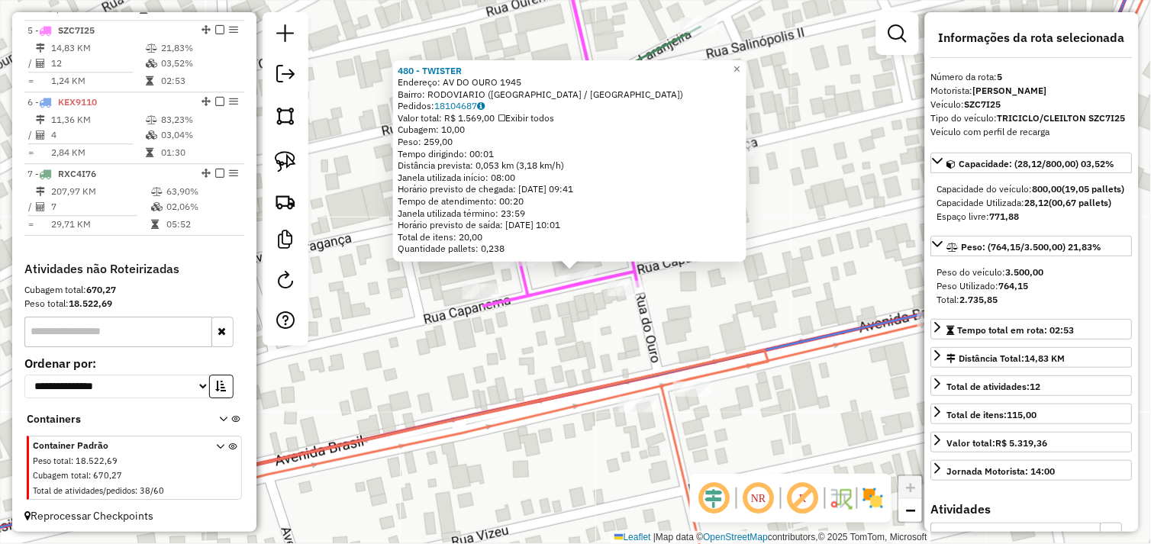
scroll to position [872, 0]
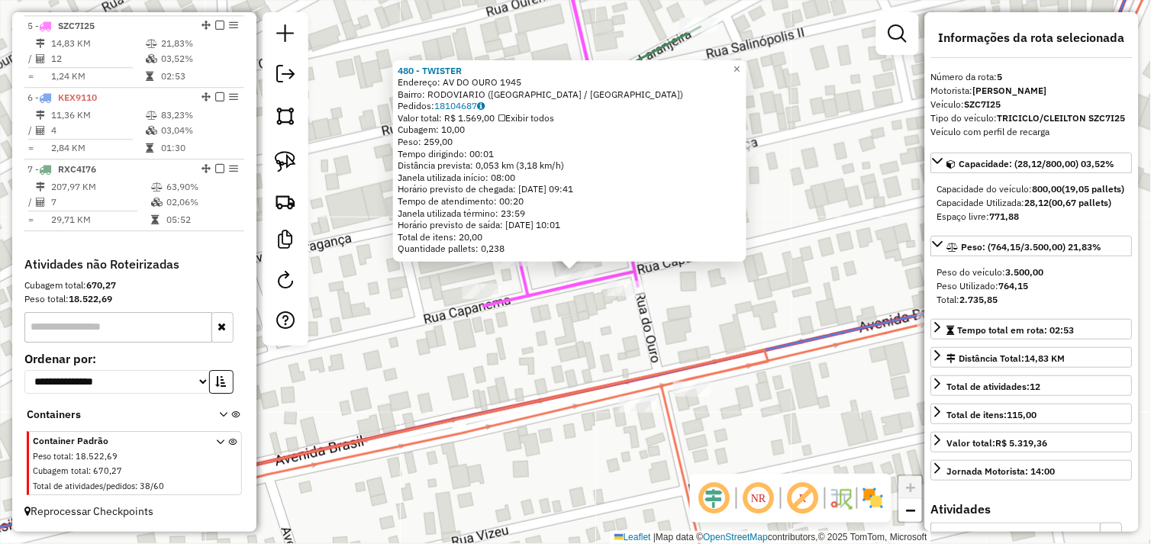
click at [723, 296] on div "480 - TWISTER Endereço: AV DO OURO 1945 Bairro: RODOVIARIO (TUCUMA / PA) Pedido…" at bounding box center [575, 272] width 1151 height 544
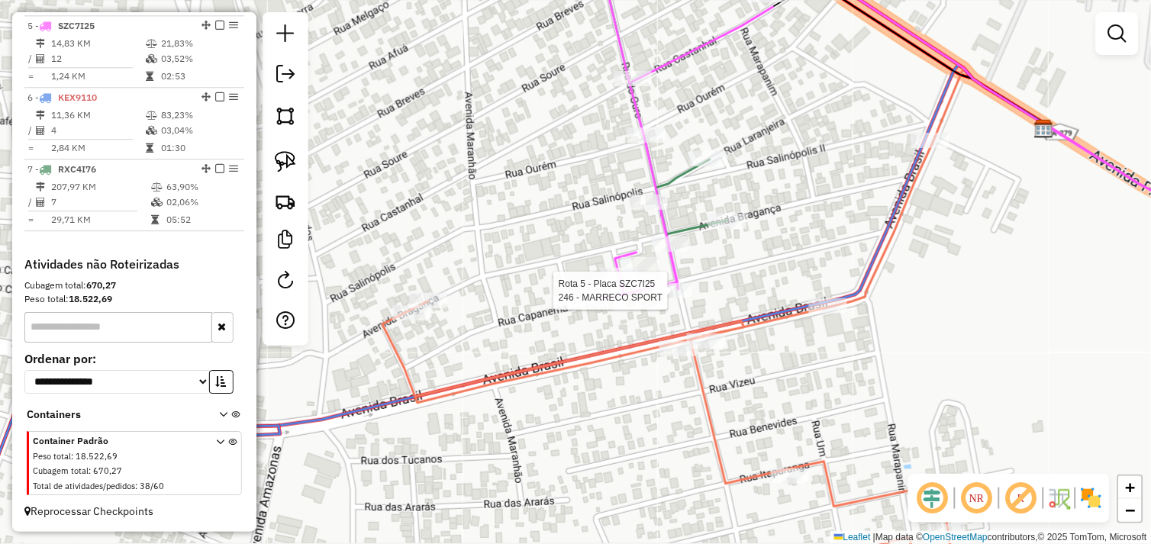
select select "*********"
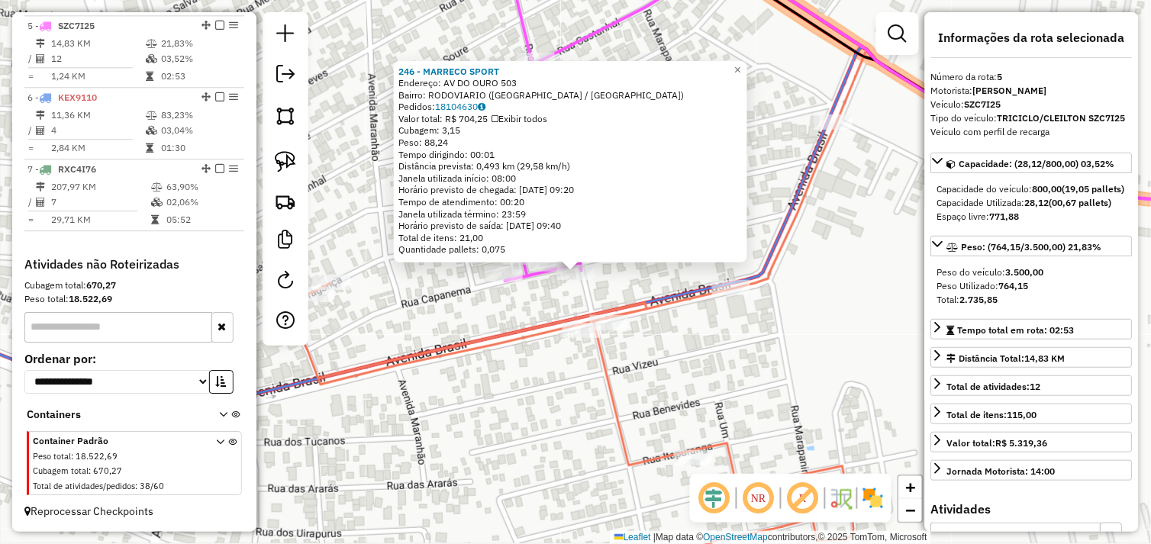
drag, startPoint x: 761, startPoint y: 288, endPoint x: 757, endPoint y: 295, distance: 8.5
click at [761, 293] on icon at bounding box center [576, 272] width 582 height 653
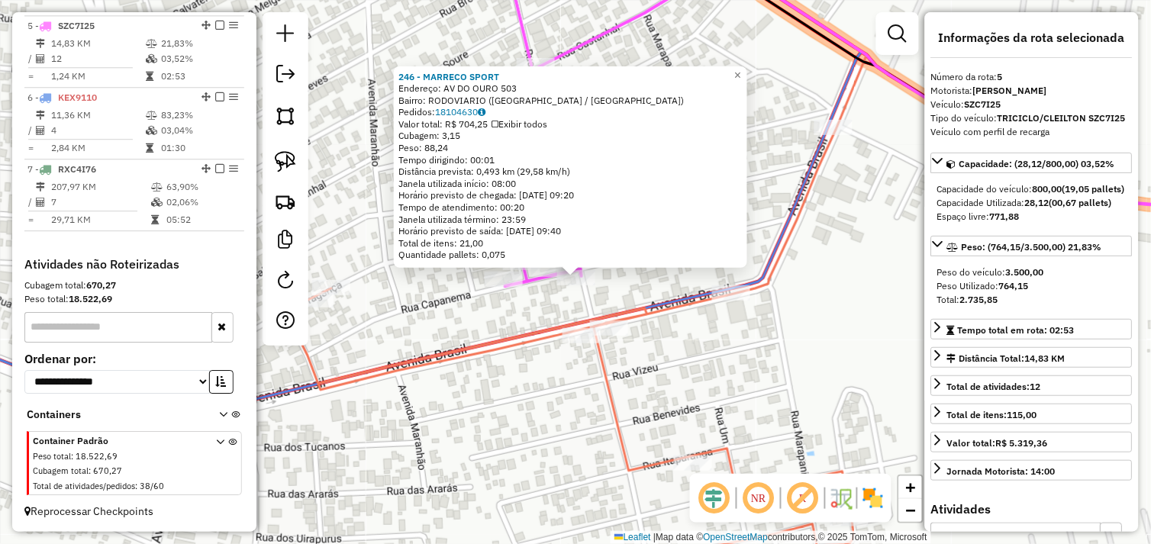
click at [660, 272] on div "246 - MARRECO SPORT Endereço: AV DO OURO 503 Bairro: RODOVIARIO (TUCUMA / PA) P…" at bounding box center [575, 272] width 1151 height 544
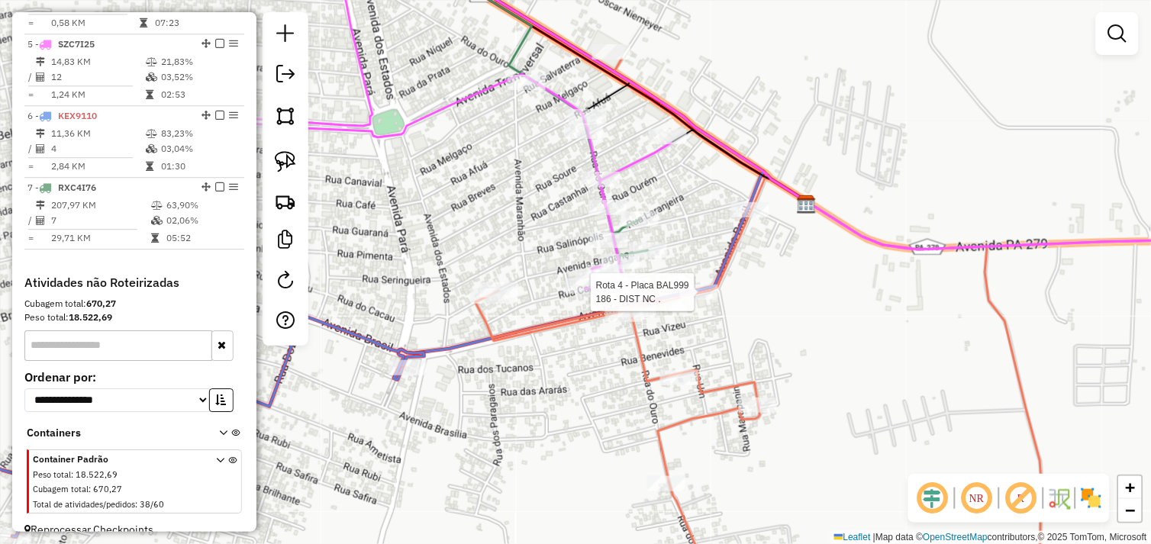
select select "*********"
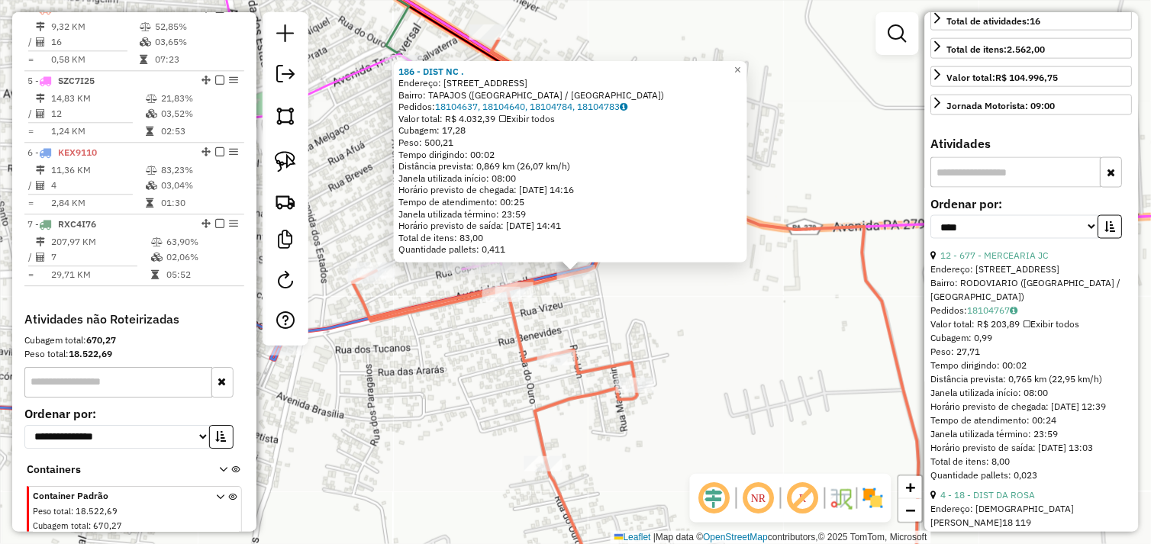
scroll to position [424, 0]
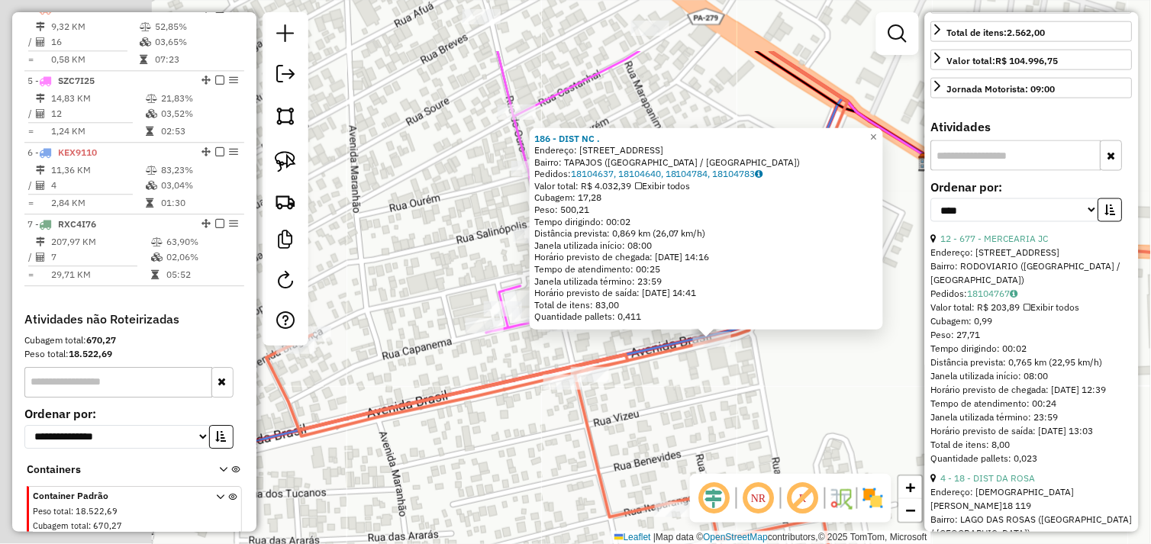
drag, startPoint x: 565, startPoint y: 309, endPoint x: 788, endPoint y: 405, distance: 242.7
click at [811, 423] on div "186 - DIST NC . Endereço: AV BRASIL 538 Bairro: TAPAJOS (TUCUMA / PA) Pedidos: …" at bounding box center [575, 272] width 1151 height 544
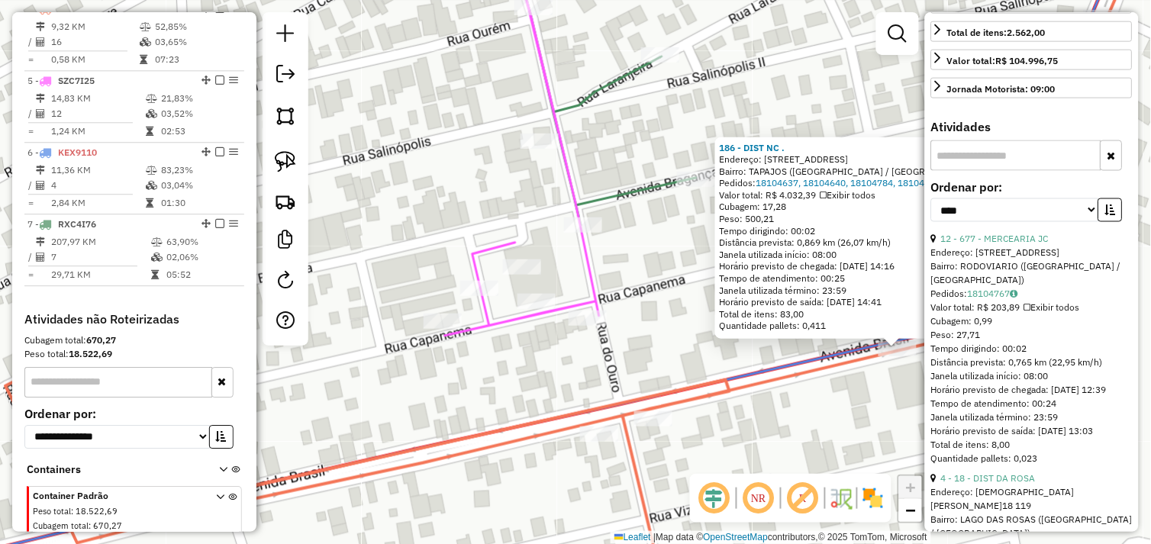
drag, startPoint x: 548, startPoint y: 324, endPoint x: 563, endPoint y: 352, distance: 31.4
click at [563, 352] on div "186 - DIST NC . Endereço: AV BRASIL 538 Bairro: TAPAJOS (TUCUMA / PA) Pedidos: …" at bounding box center [575, 272] width 1151 height 544
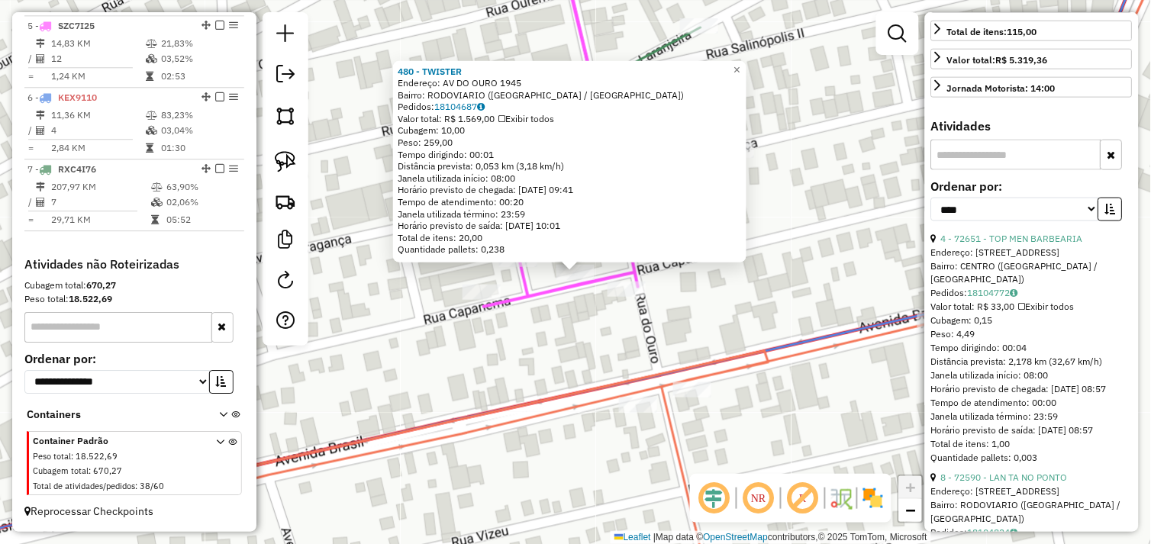
scroll to position [872, 0]
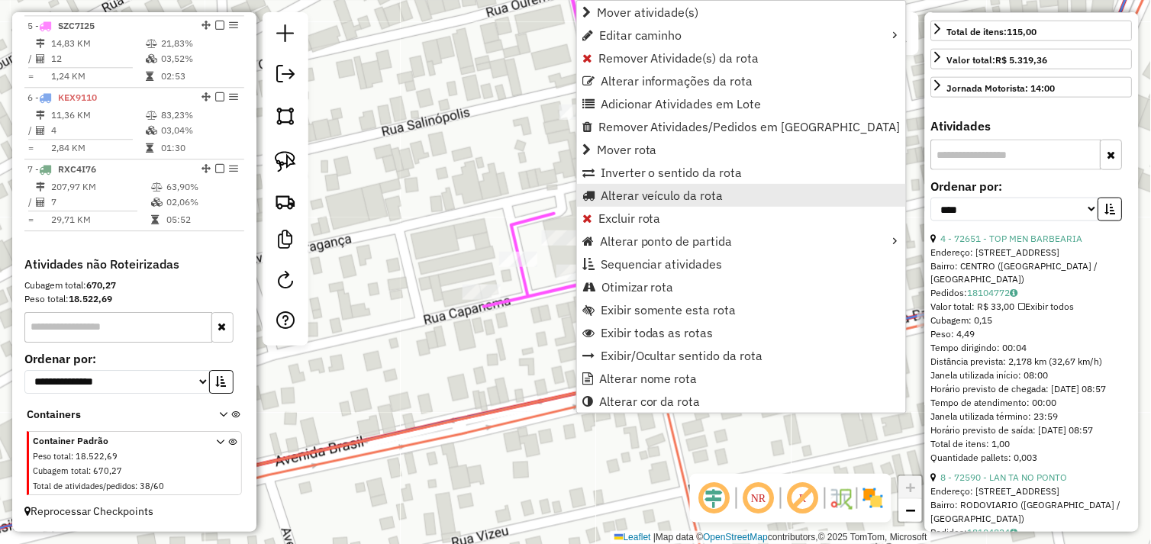
click at [683, 199] on span "Alterar veículo da rota" at bounding box center [662, 195] width 123 height 12
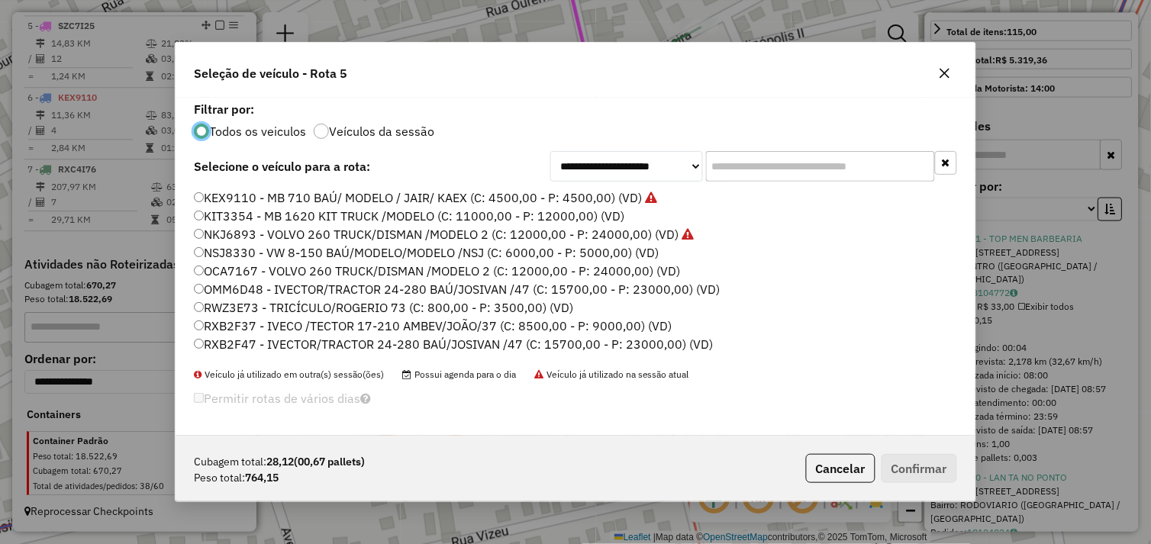
scroll to position [217, 0]
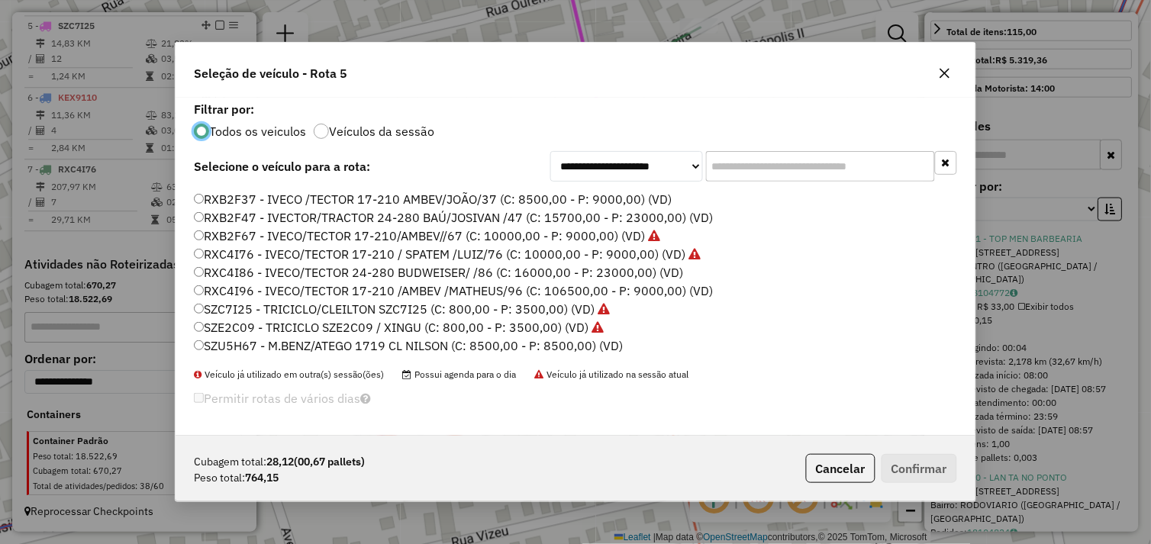
click at [193, 250] on div "BAL999 - VOLVO 260 TRUCK/DISMAN /MODELO 2 (C: 12000,00 - P: 24000,00) BTO7253 -…" at bounding box center [575, 278] width 781 height 180
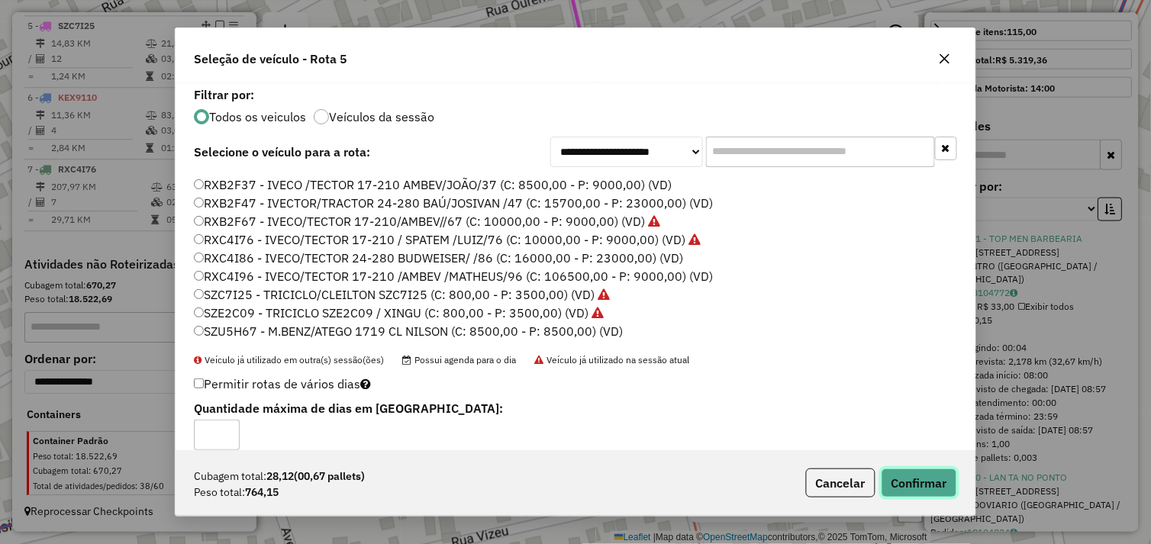
click at [888, 482] on button "Confirmar" at bounding box center [919, 483] width 76 height 29
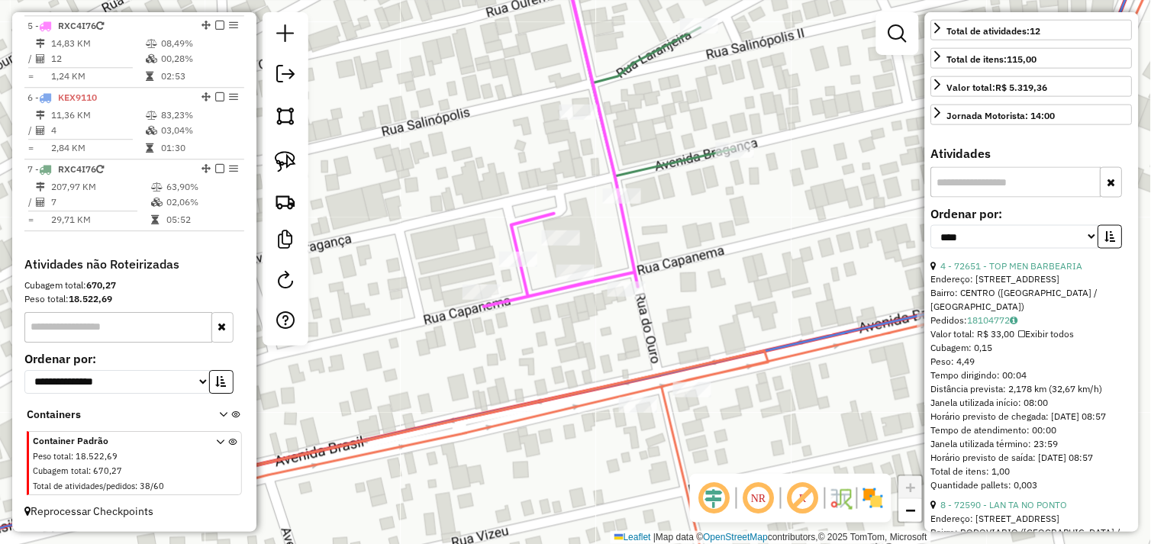
scroll to position [410, 0]
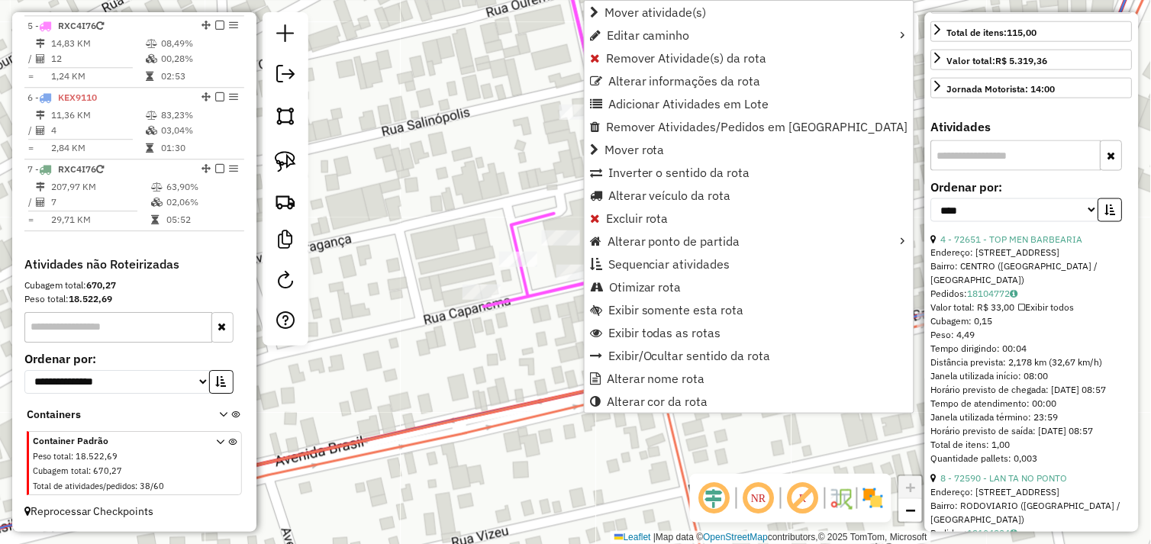
click at [530, 324] on div "Janela de atendimento Grade de atendimento Capacidade Transportadoras Veículos …" at bounding box center [575, 272] width 1151 height 544
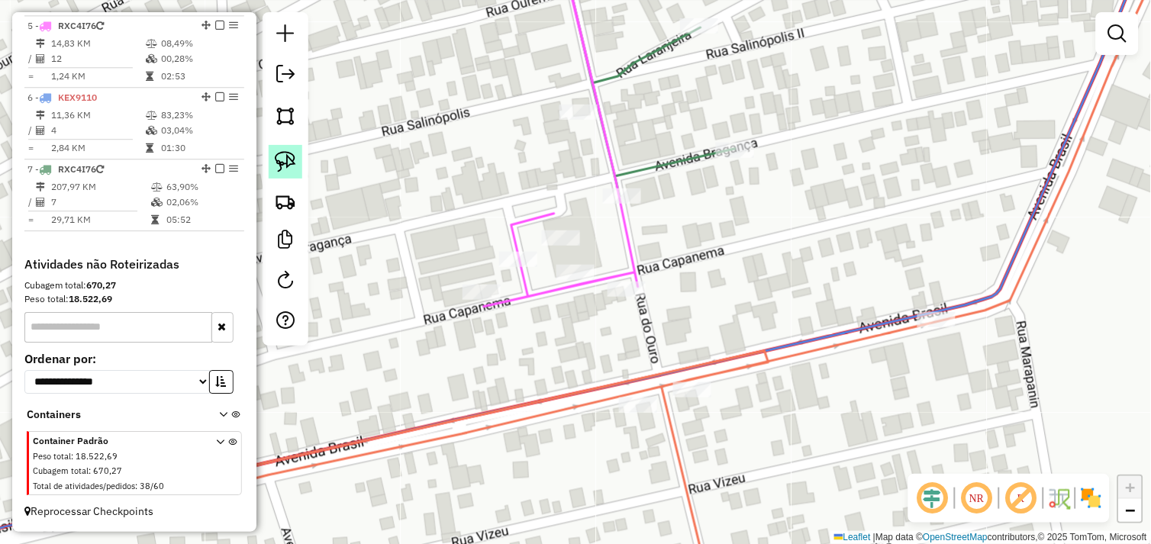
click at [295, 172] on img at bounding box center [285, 161] width 21 height 21
drag, startPoint x: 575, startPoint y: 290, endPoint x: 551, endPoint y: 270, distance: 30.9
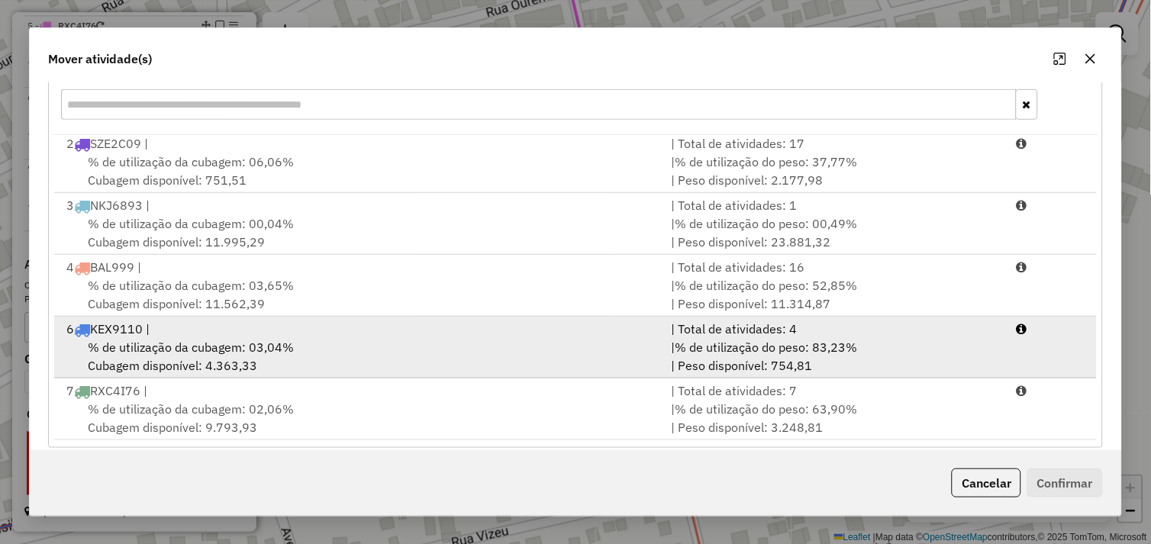
scroll to position [230, 0]
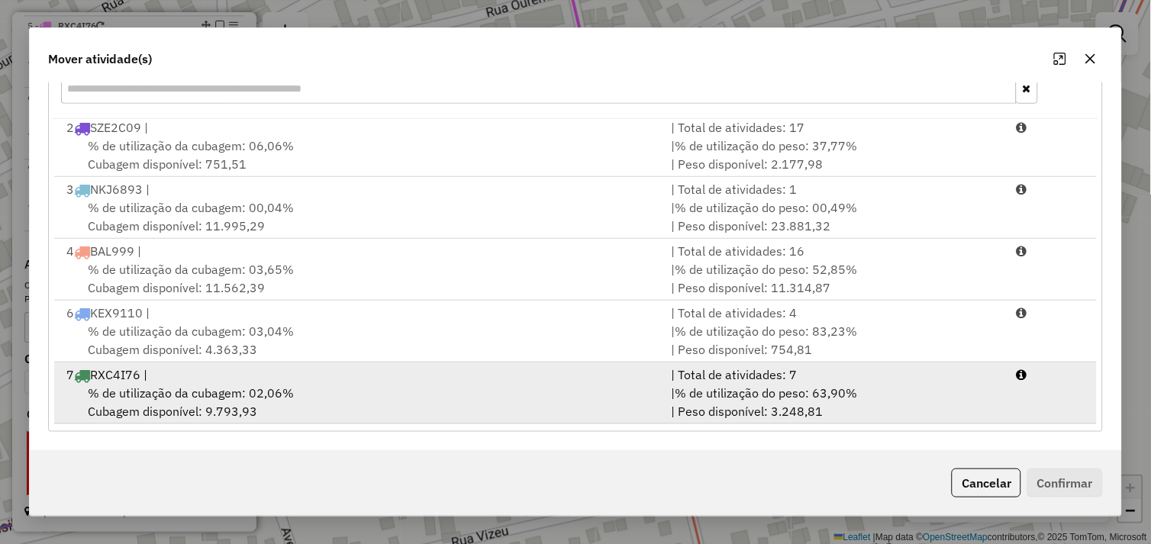
click at [290, 380] on div "7 RXC4I76 |" at bounding box center [359, 375] width 605 height 18
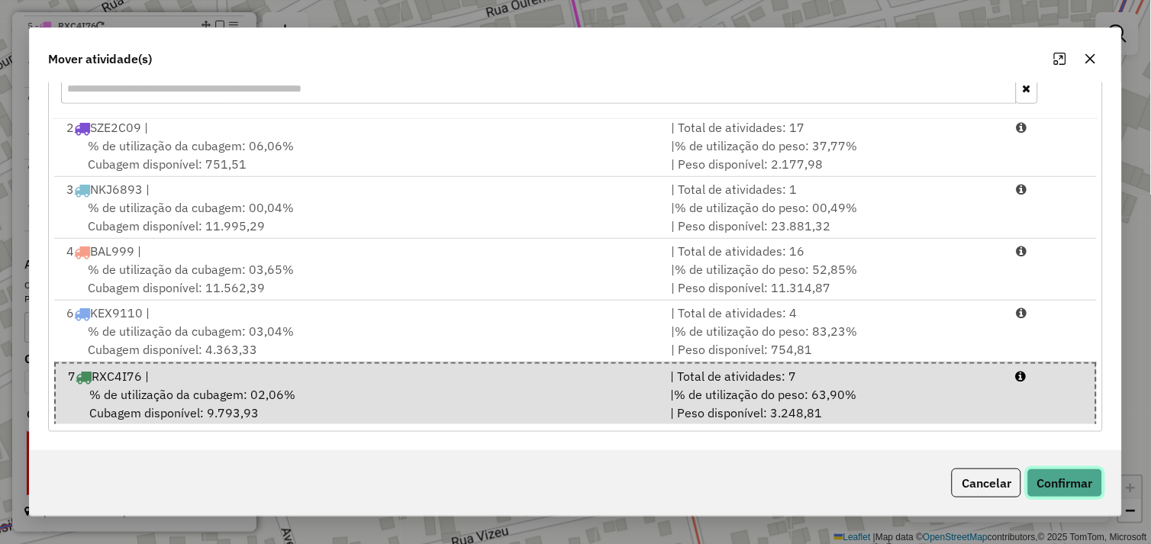
click at [1042, 475] on button "Confirmar" at bounding box center [1065, 483] width 76 height 29
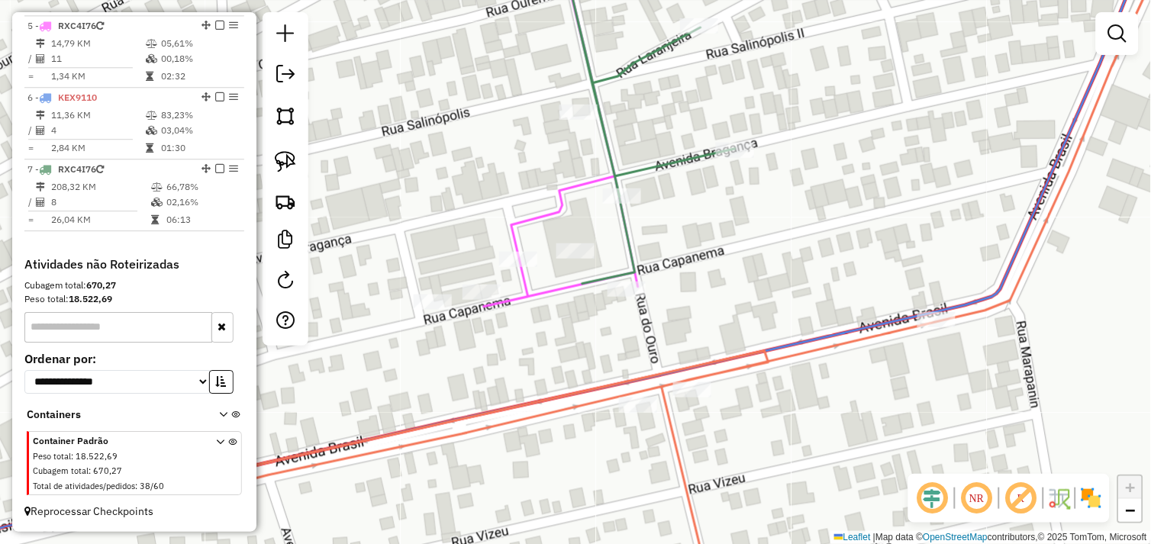
scroll to position [0, 0]
select select "*********"
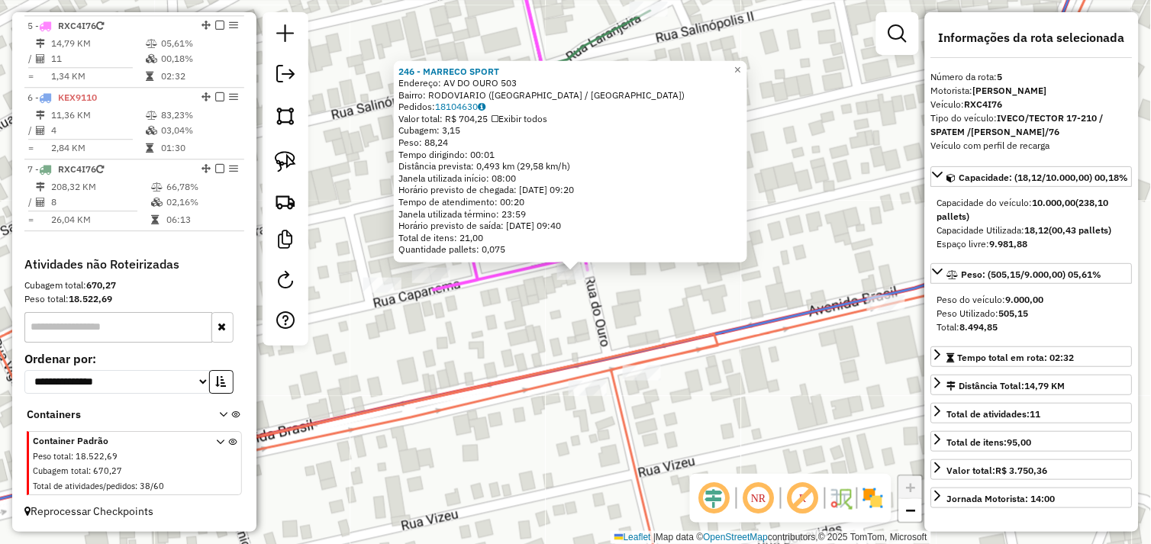
click at [514, 324] on div "246 - MARRECO SPORT Endereço: AV DO OURO 503 Bairro: RODOVIARIO (TUCUMA / PA) P…" at bounding box center [575, 272] width 1151 height 544
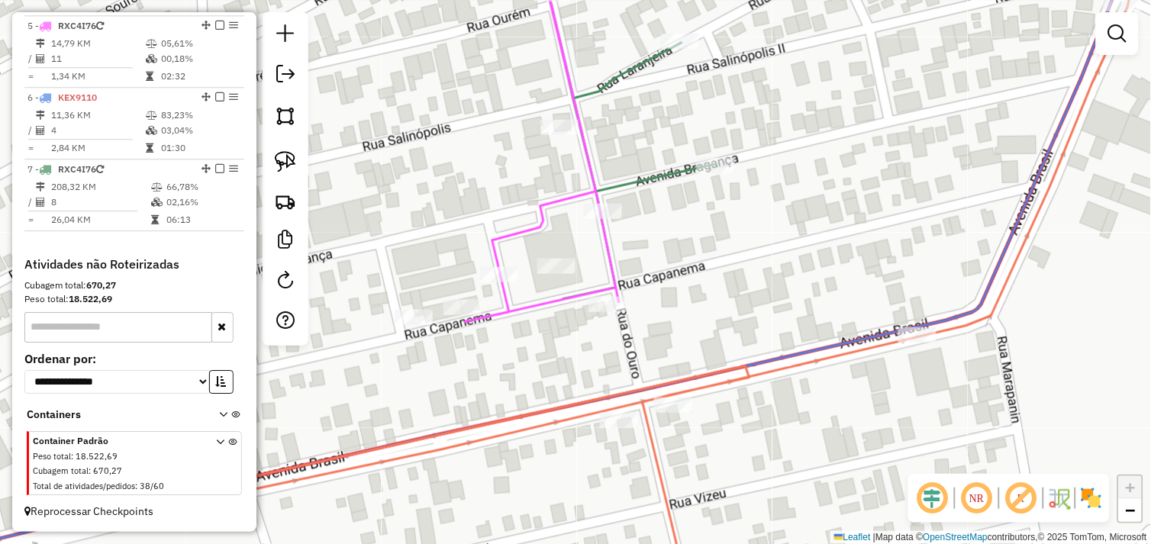
drag, startPoint x: 535, startPoint y: 328, endPoint x: 591, endPoint y: 383, distance: 78.8
click at [591, 383] on div "Janela de atendimento Grade de atendimento Capacidade Transportadoras Veículos …" at bounding box center [575, 272] width 1151 height 544
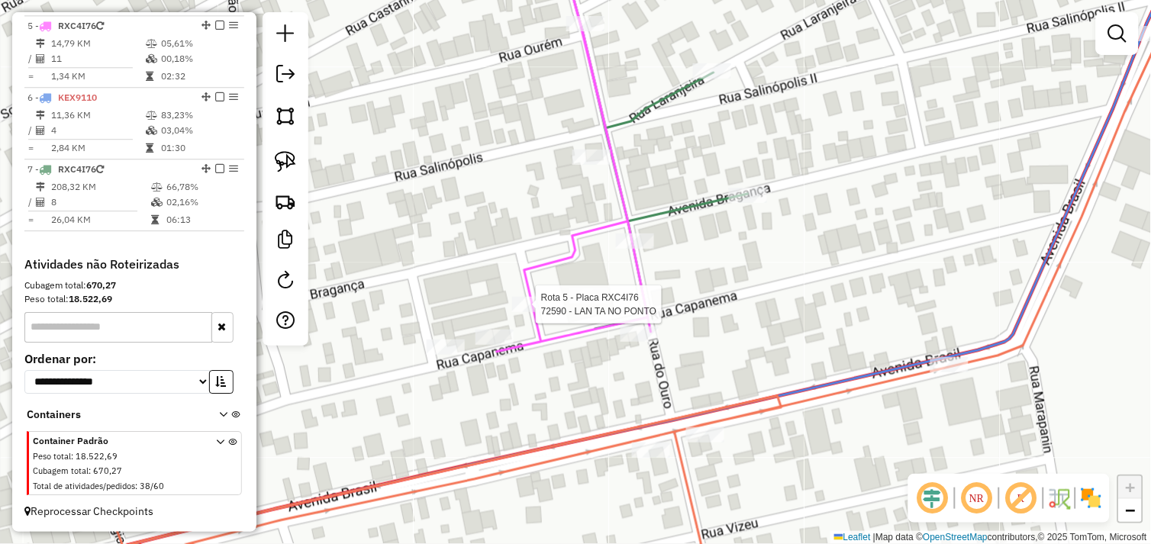
select select "*********"
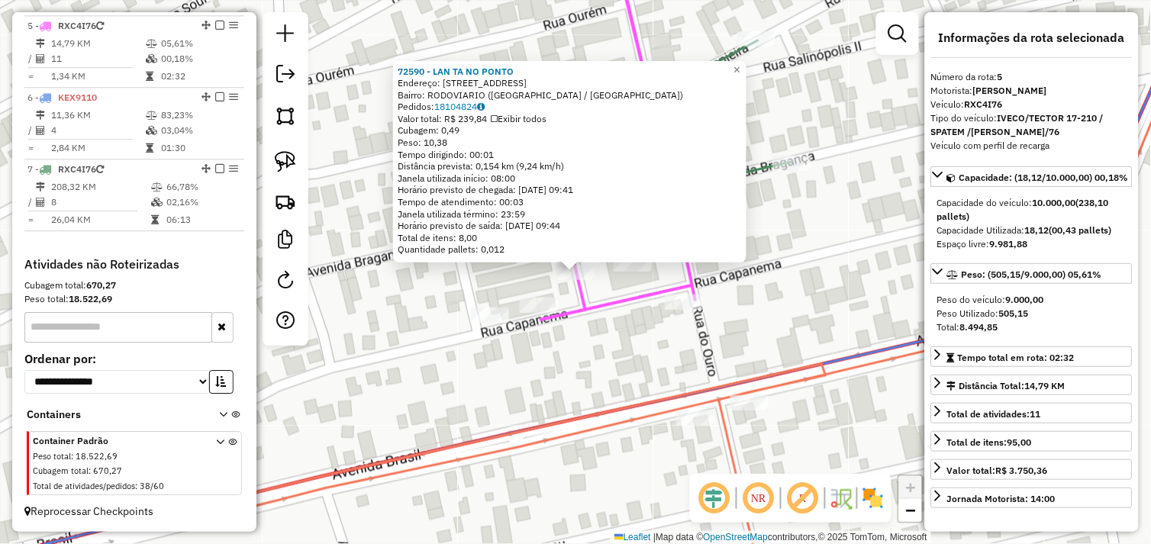
click at [567, 361] on div "72590 - LAN TA NO PONTO Endereço: RUA BRAGANCA 945 Bairro: RODOVIARIO (TUCUMA /…" at bounding box center [575, 272] width 1151 height 544
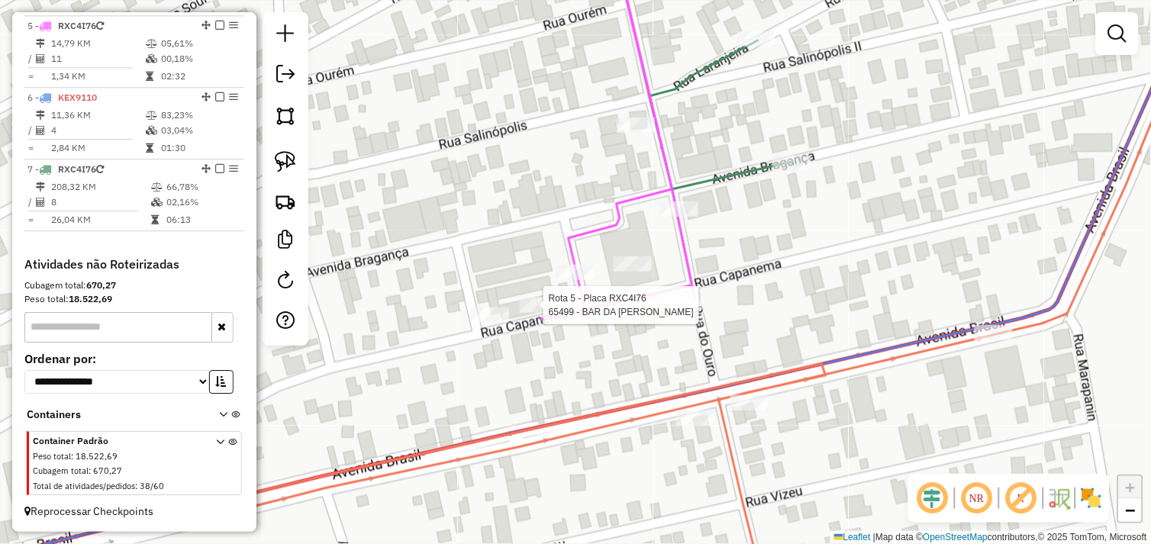
select select "*********"
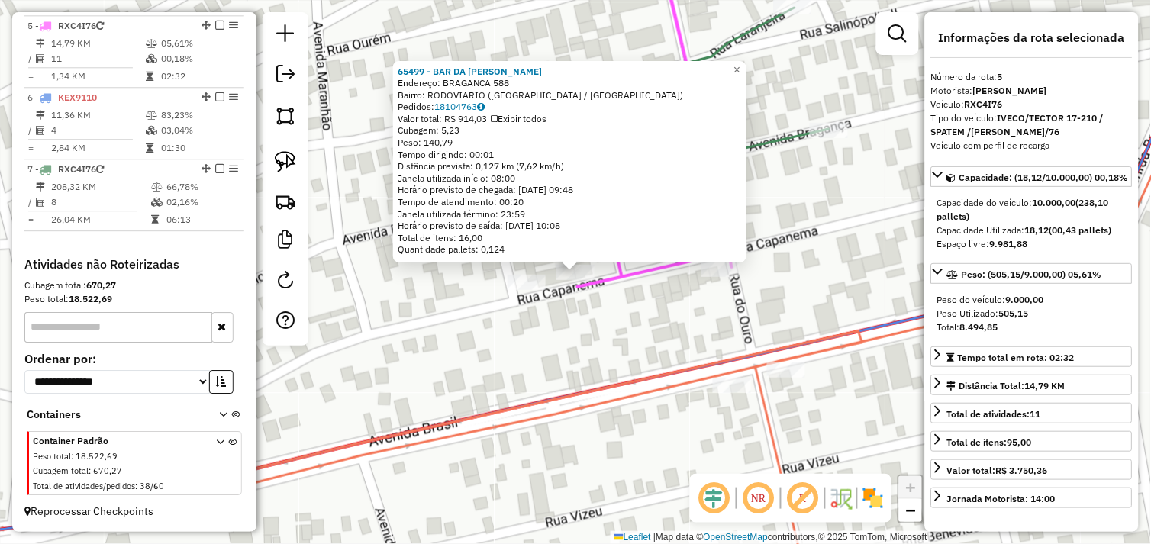
click at [607, 317] on div "65499 - BAR DA JOSY Endereço: BRAGANCA 588 Bairro: RODOVIARIO (TUCUMA / PA) Ped…" at bounding box center [575, 272] width 1151 height 544
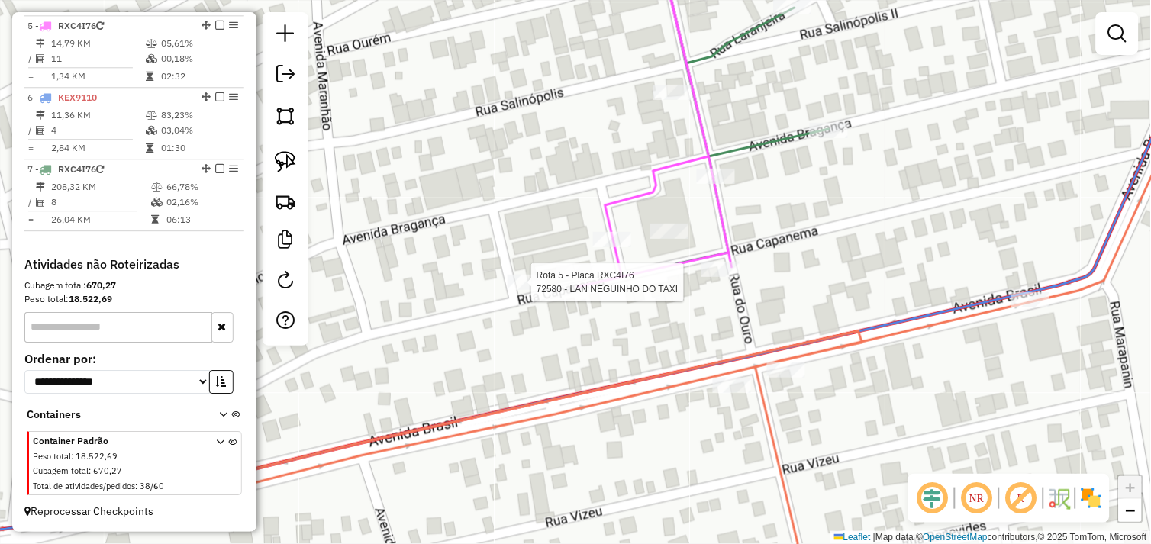
select select "*********"
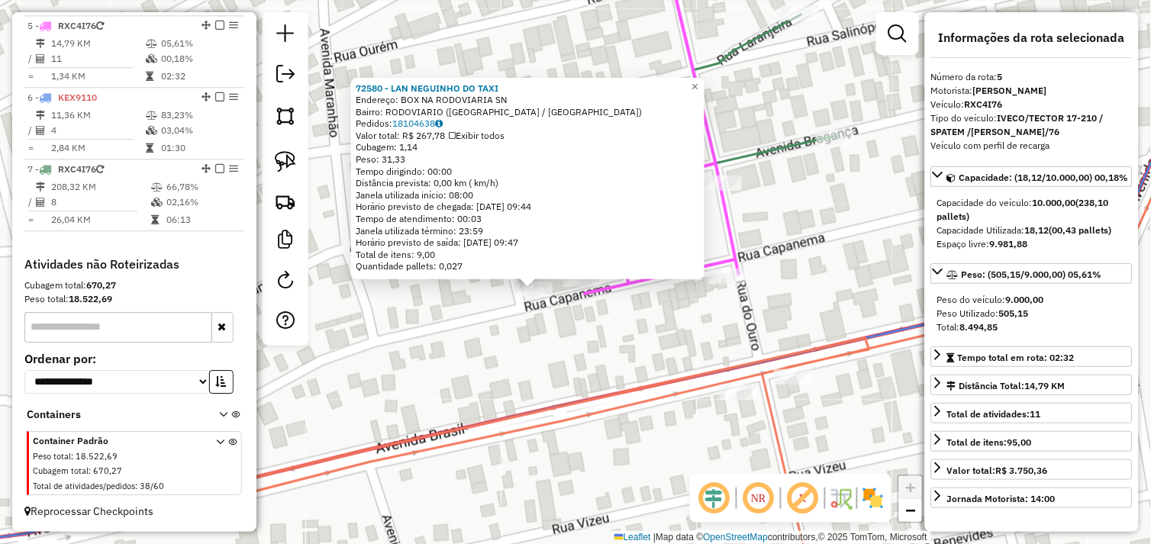
drag, startPoint x: 704, startPoint y: 313, endPoint x: 630, endPoint y: 359, distance: 87.7
click at [630, 359] on div "72580 - LAN NEGUINHO DO TAXI Endereço: BOX NA RODOVIARIA SN Bairro: RODOVIARIO …" at bounding box center [575, 272] width 1151 height 544
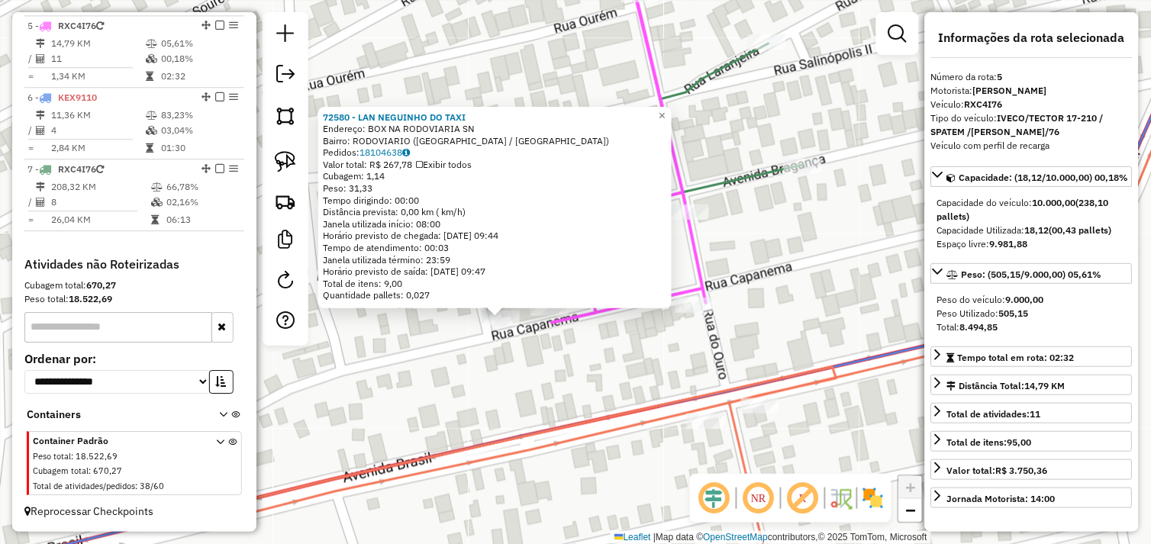
click at [630, 359] on div "72580 - LAN NEGUINHO DO TAXI Endereço: BOX NA RODOVIARIA SN Bairro: RODOVIARIO …" at bounding box center [575, 272] width 1151 height 544
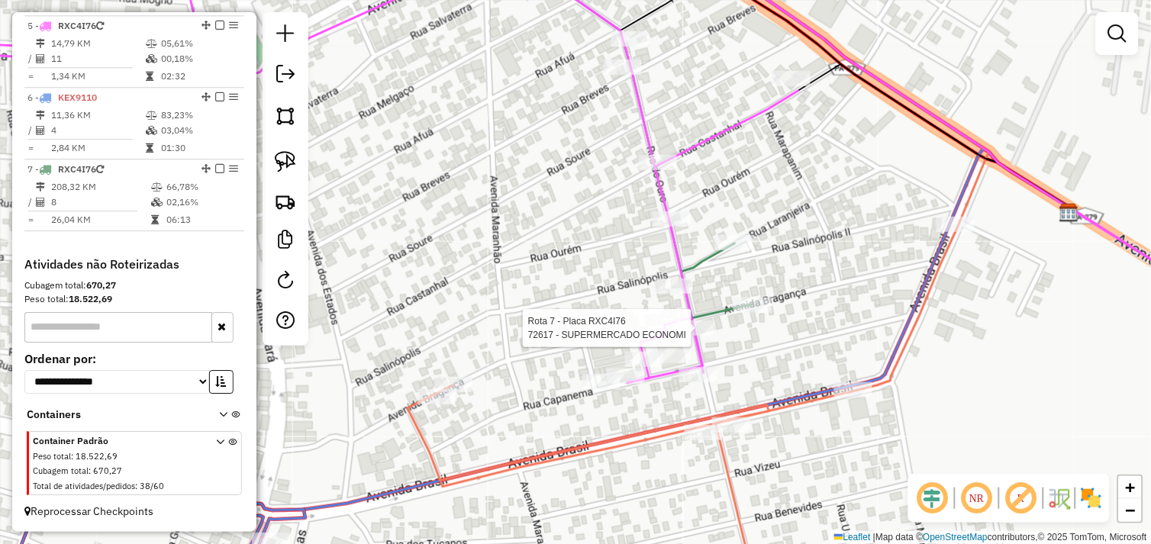
select select "*********"
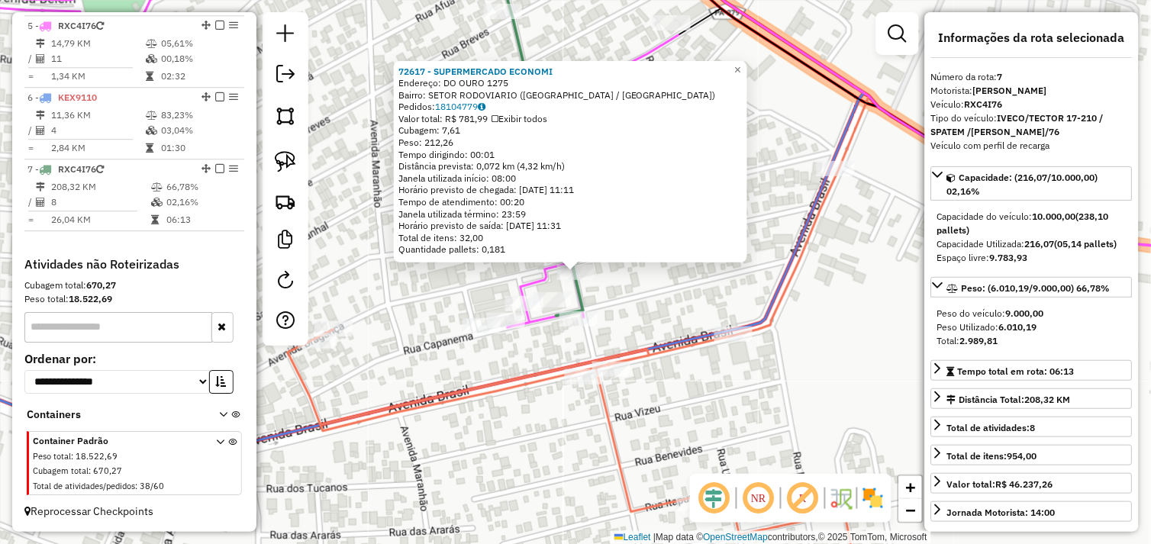
click at [646, 303] on div "72617 - SUPERMERCADO ECONOMI Endereço: DO OURO 1275 Bairro: SETOR RODOVIARIO (T…" at bounding box center [575, 272] width 1151 height 544
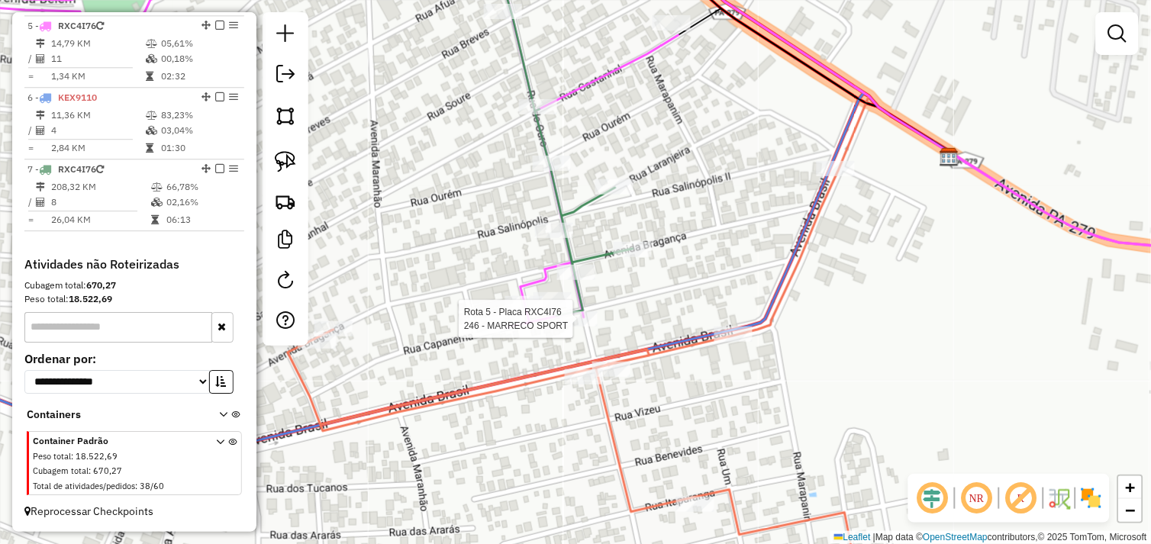
select select "*********"
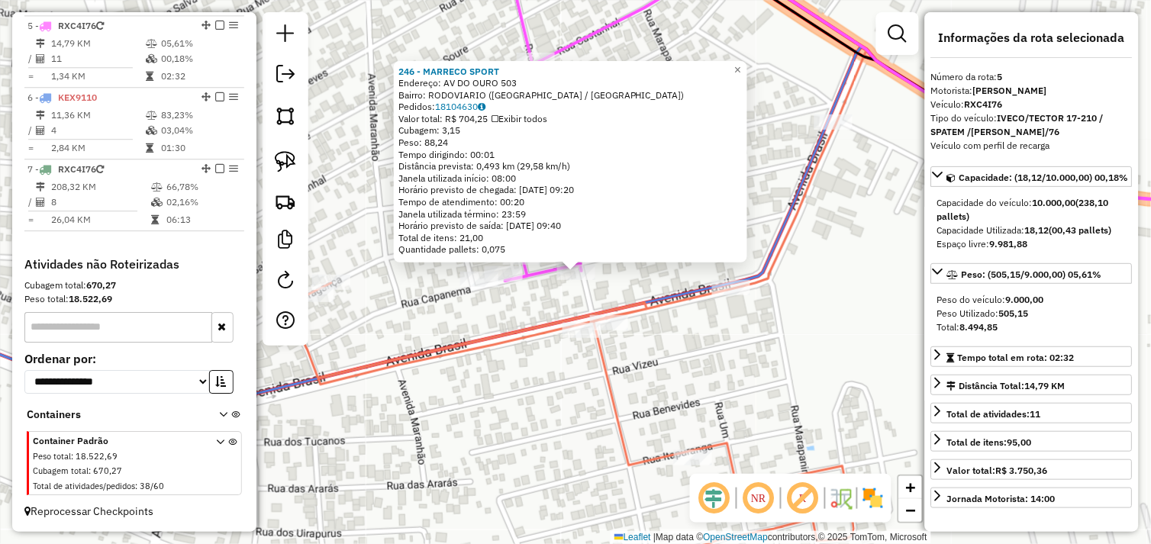
click at [619, 283] on div "246 - MARRECO SPORT Endereço: AV DO OURO 503 Bairro: RODOVIARIO (TUCUMA / PA) P…" at bounding box center [575, 272] width 1151 height 544
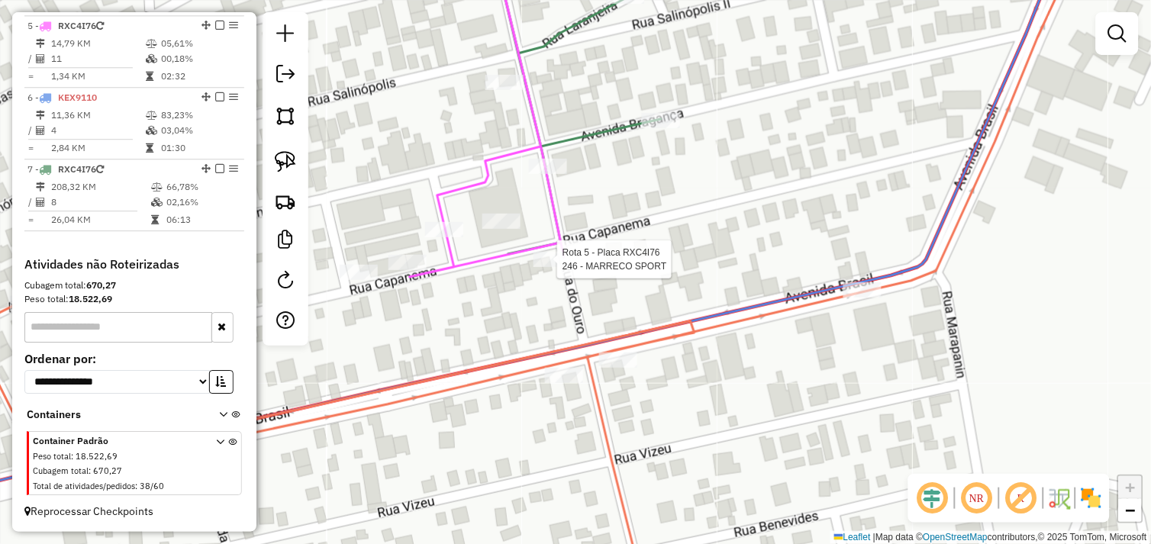
select select "*********"
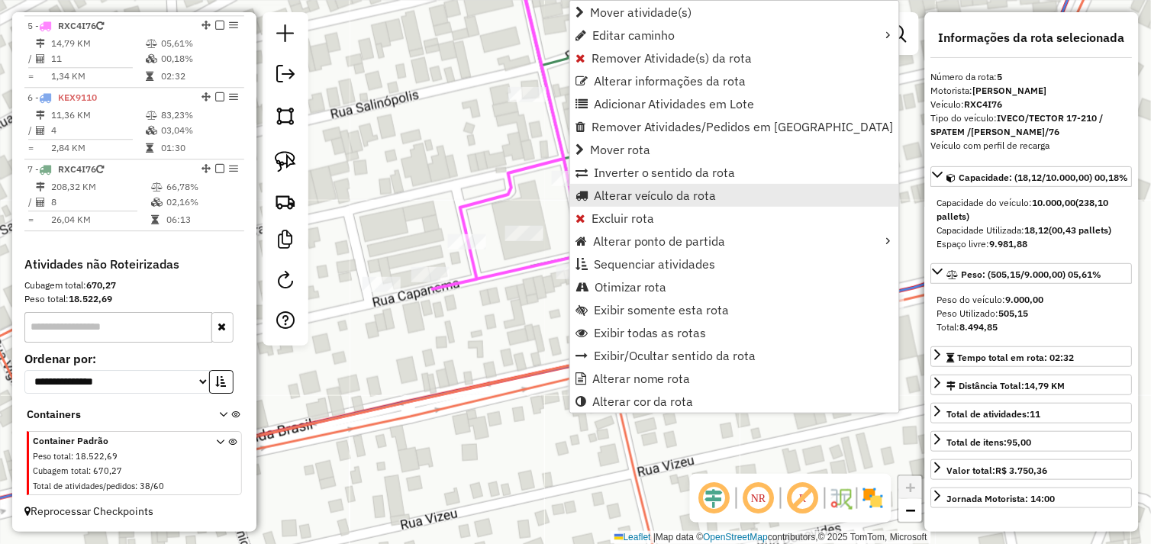
click at [643, 203] on link "Alterar veículo da rota" at bounding box center [734, 195] width 329 height 23
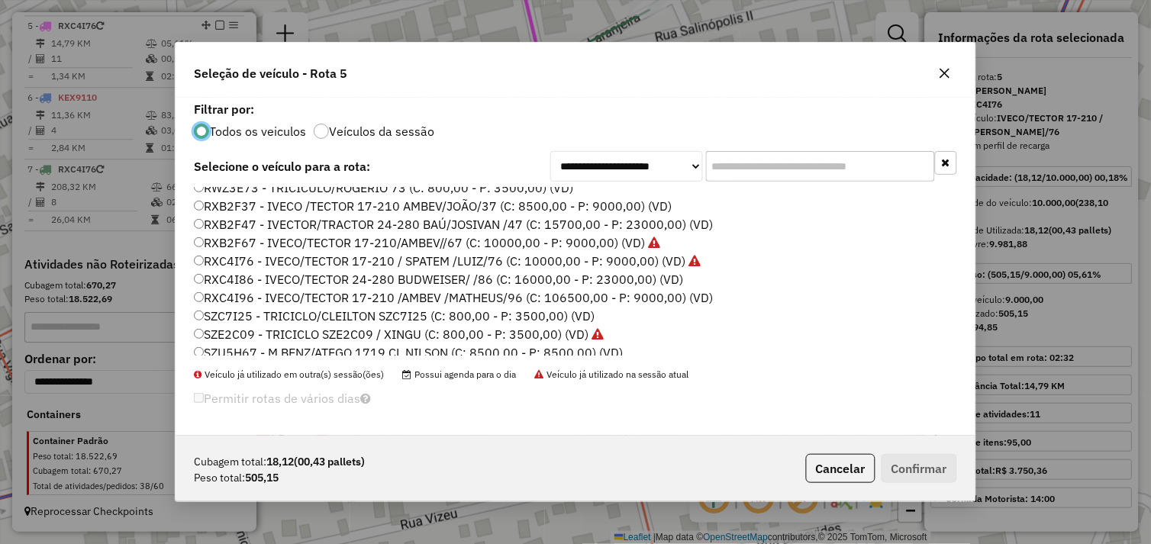
scroll to position [217, 0]
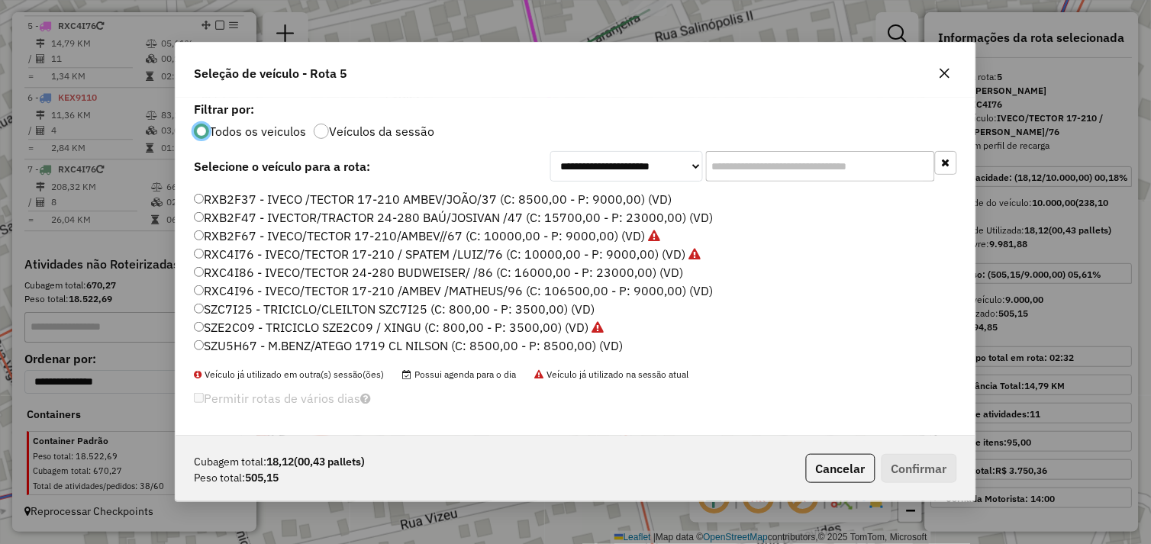
click at [193, 313] on div "BAL999 - VOLVO 260 TRUCK/DISMAN /MODELO 2 (C: 12000,00 - P: 24000,00) BTO7253 -…" at bounding box center [575, 278] width 781 height 180
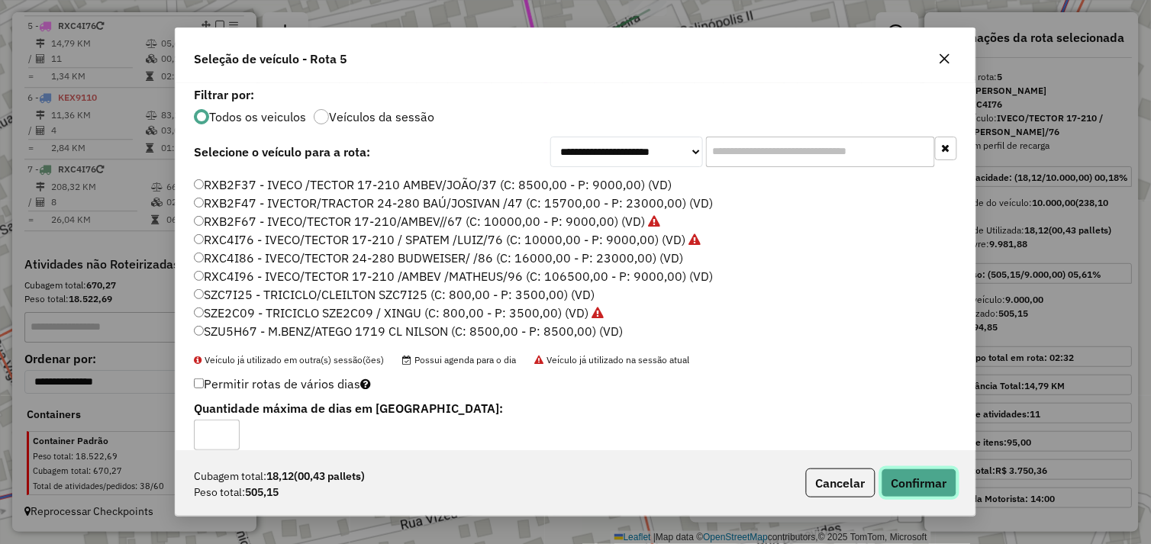
click at [922, 487] on button "Confirmar" at bounding box center [919, 483] width 76 height 29
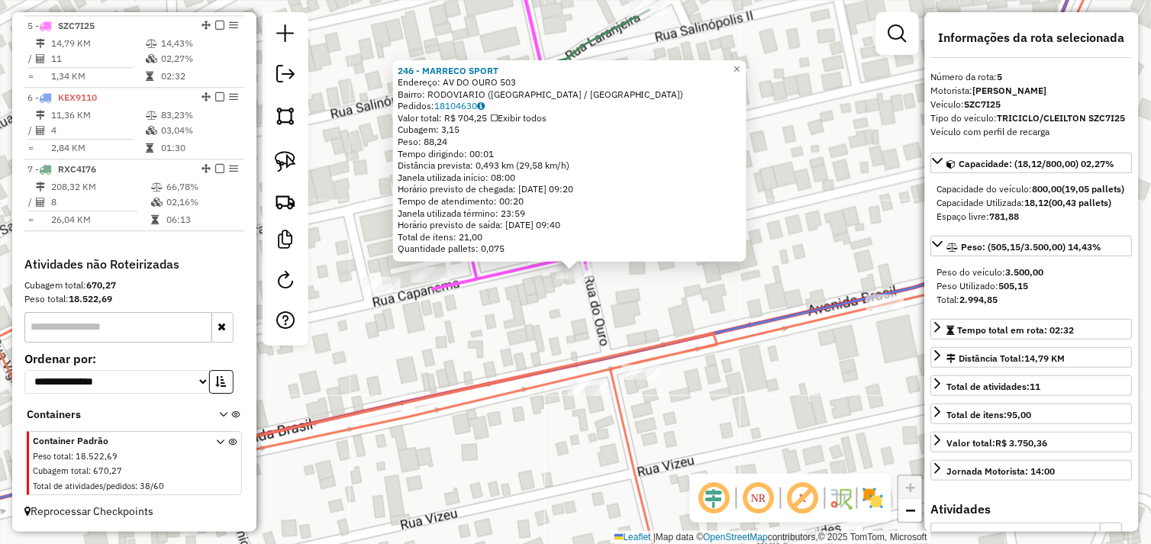
click at [491, 301] on div "246 - MARRECO SPORT Endereço: AV DO OURO 503 Bairro: RODOVIARIO (TUCUMA / PA) P…" at bounding box center [575, 272] width 1151 height 544
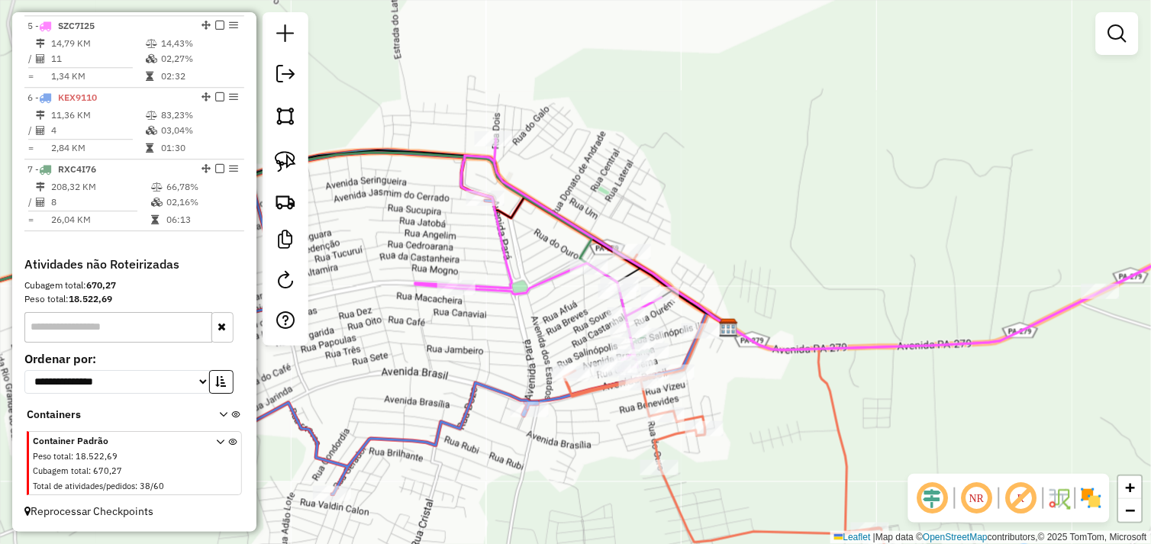
drag, startPoint x: 531, startPoint y: 371, endPoint x: 606, endPoint y: 392, distance: 77.8
click at [591, 408] on div "Janela de atendimento Grade de atendimento Capacidade Transportadoras Veículos …" at bounding box center [575, 272] width 1151 height 544
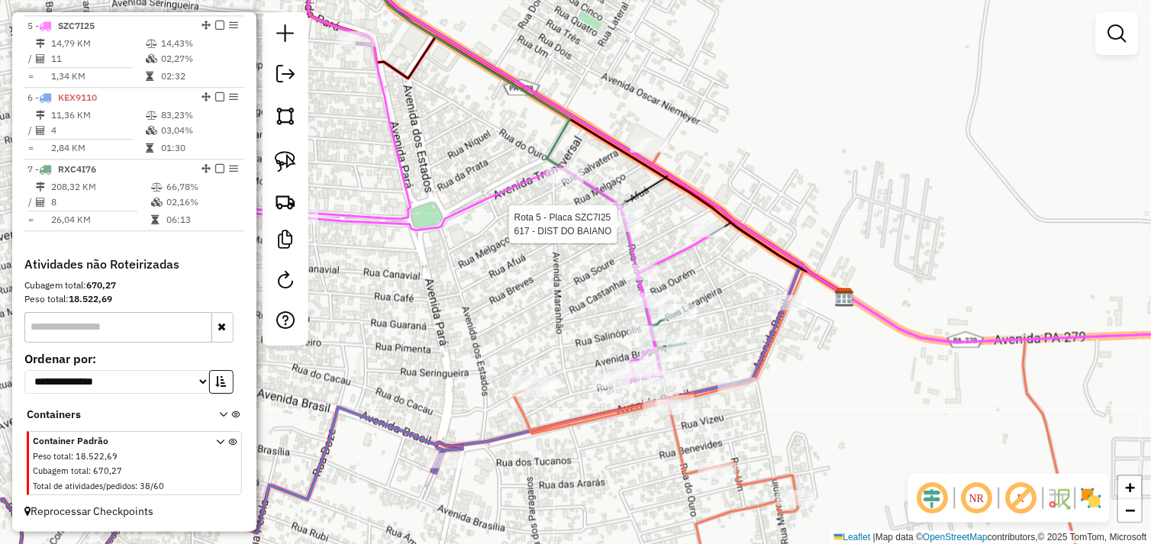
click at [618, 232] on div at bounding box center [622, 224] width 38 height 15
select select "*********"
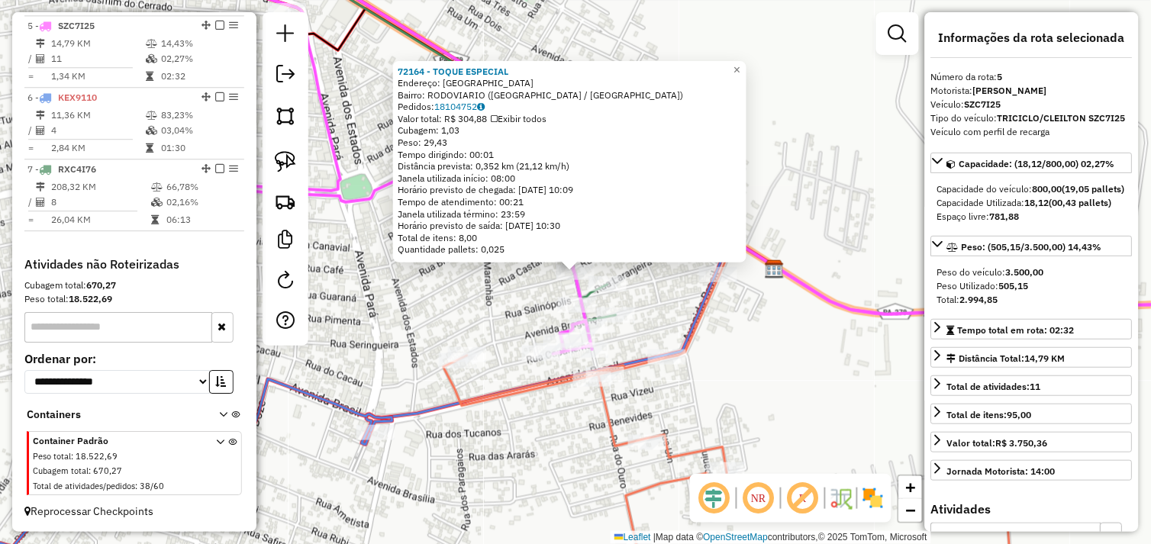
click at [637, 341] on div "72164 - TOQUE ESPECIAL Endereço: AVENIDA DO OURO SN Bairro: RODOVIARIO (TUCUMA …" at bounding box center [575, 272] width 1151 height 544
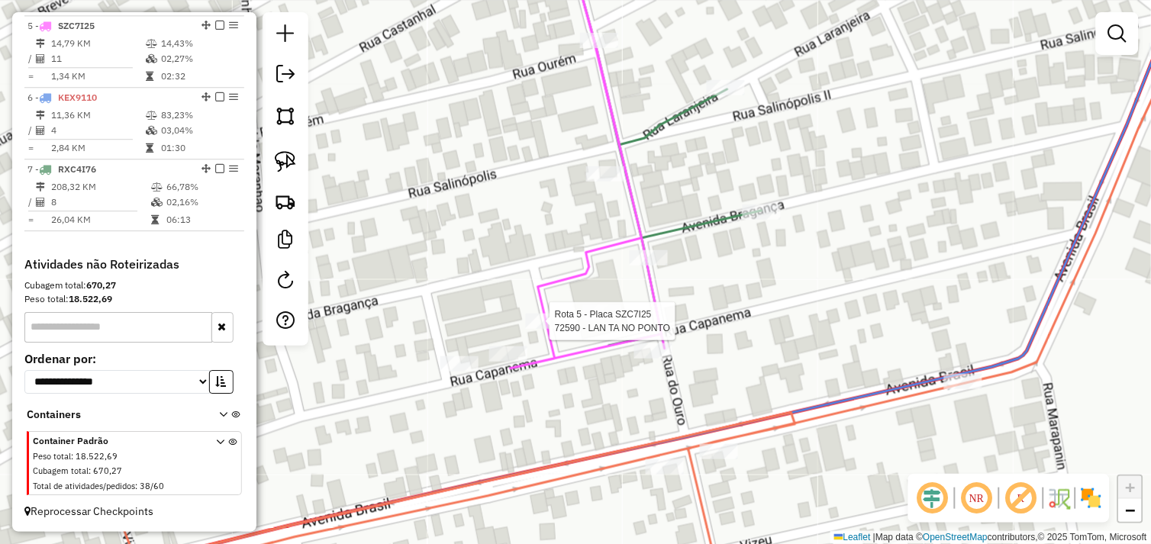
select select "*********"
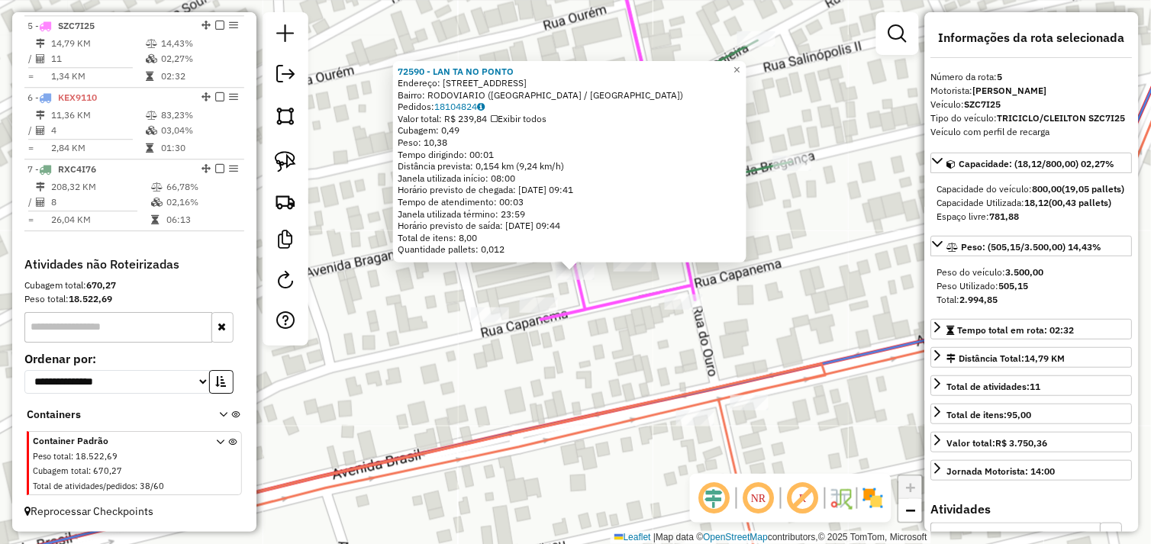
click at [559, 331] on div "72590 - LAN TA NO PONTO Endereço: RUA BRAGANCA 945 Bairro: RODOVIARIO (TUCUMA /…" at bounding box center [575, 272] width 1151 height 544
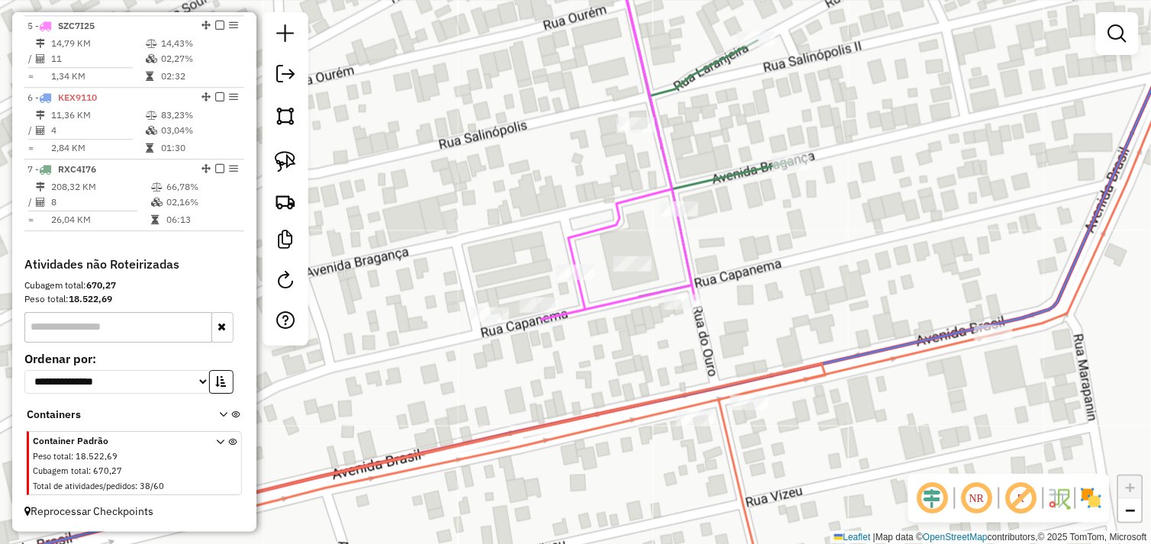
click at [543, 313] on div at bounding box center [539, 305] width 38 height 15
select select "*********"
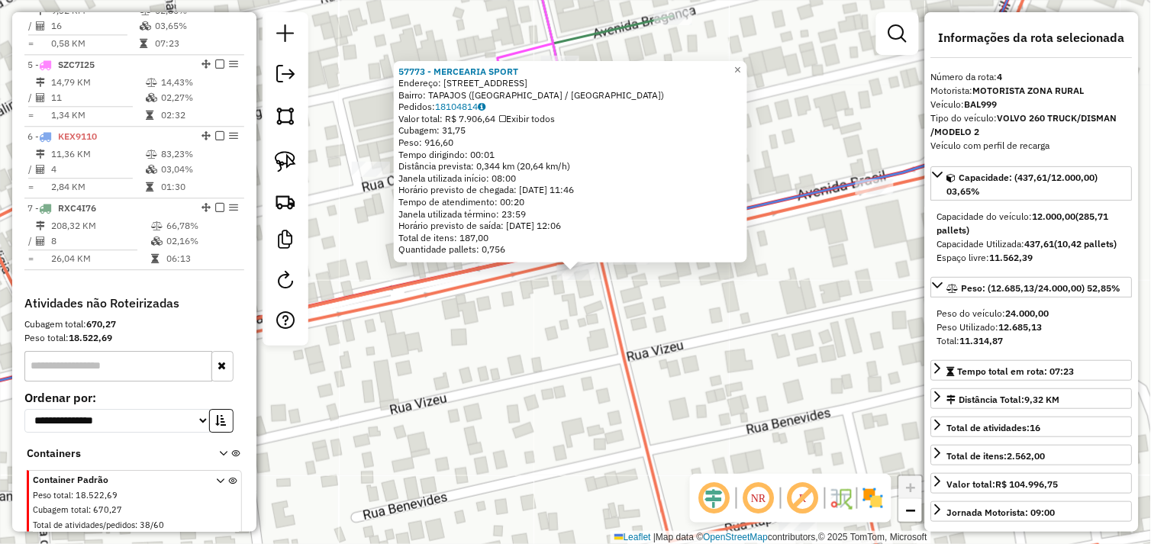
scroll to position [805, 0]
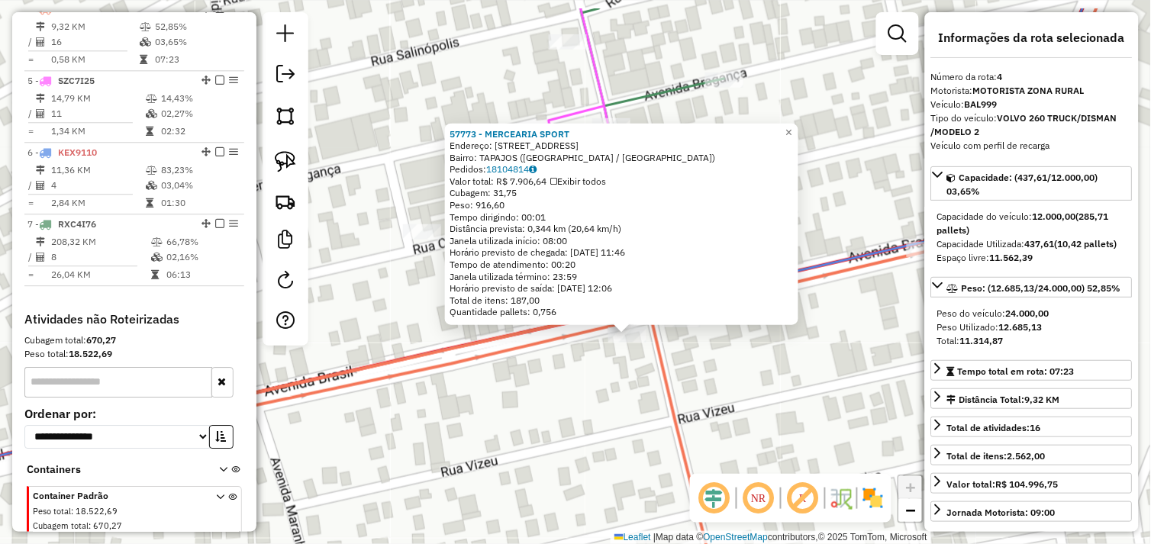
drag, startPoint x: 674, startPoint y: 319, endPoint x: 727, endPoint y: 385, distance: 84.7
click at [727, 385] on div "57773 - MERCEARIA SPORT Endereço: AV BRASIL 540 Bairro: TAPAJOS (TUCUMA / PA) P…" at bounding box center [575, 272] width 1151 height 544
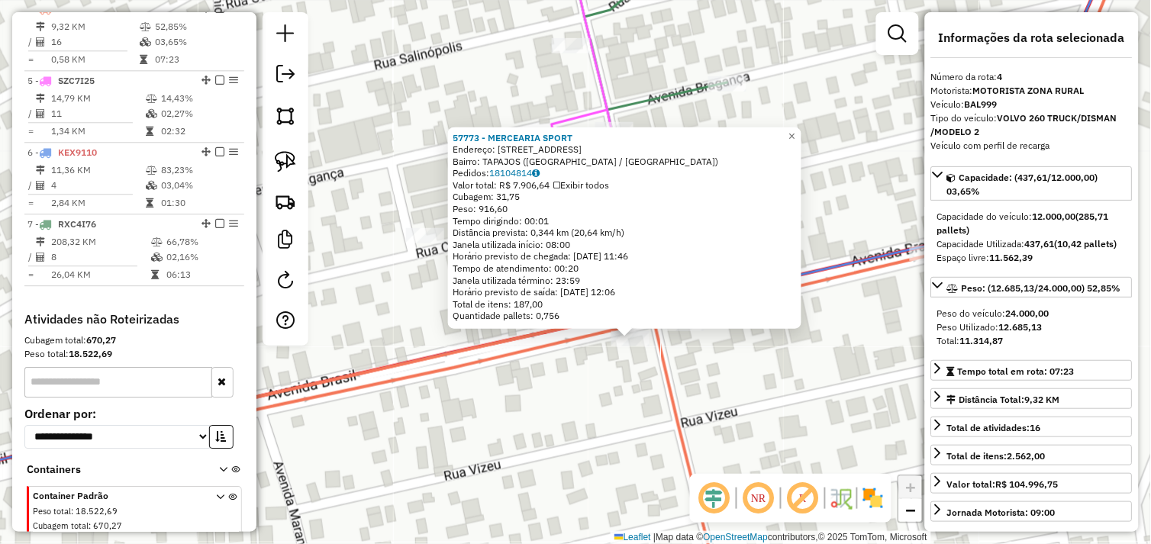
click at [727, 385] on div "57773 - MERCEARIA SPORT Endereço: AV BRASIL 540 Bairro: TAPAJOS (TUCUMA / PA) P…" at bounding box center [575, 272] width 1151 height 544
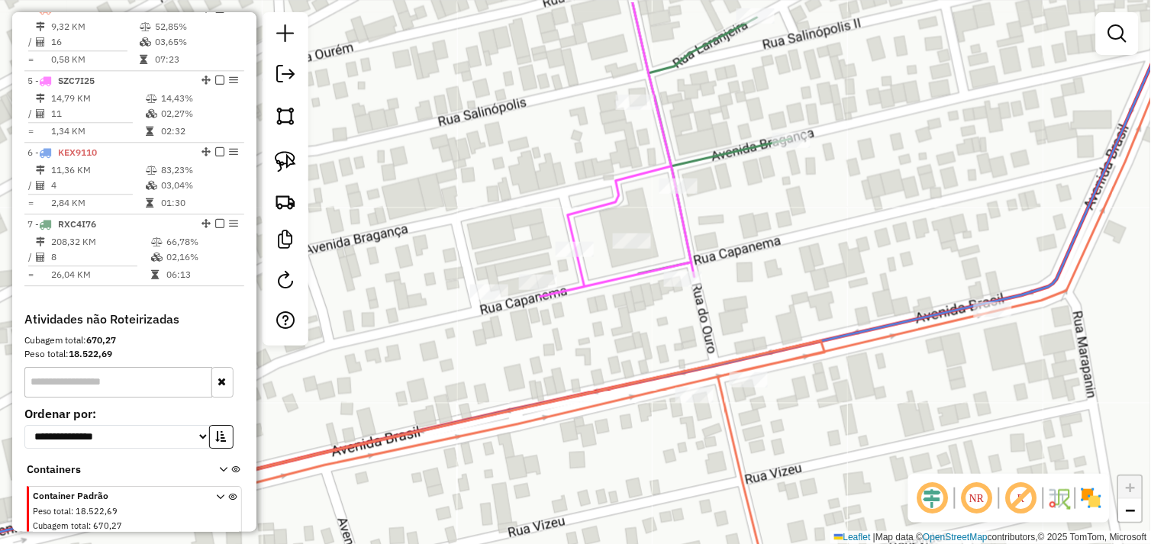
drag, startPoint x: 562, startPoint y: 329, endPoint x: 633, endPoint y: 334, distance: 71.9
click at [582, 340] on div "Janela de atendimento Grade de atendimento Capacidade Transportadoras Veículos …" at bounding box center [575, 272] width 1151 height 544
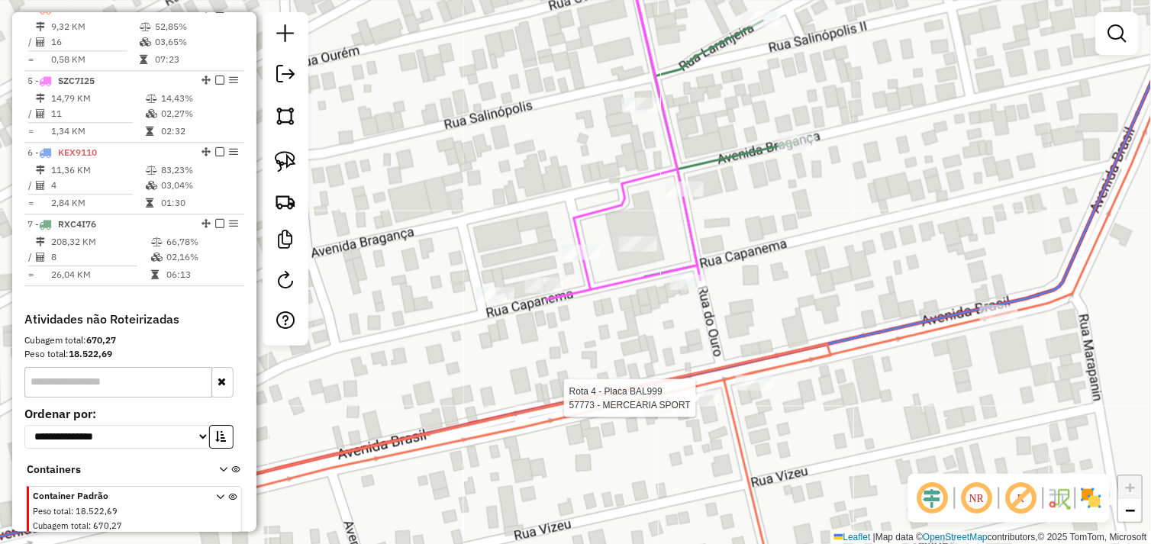
select select "*********"
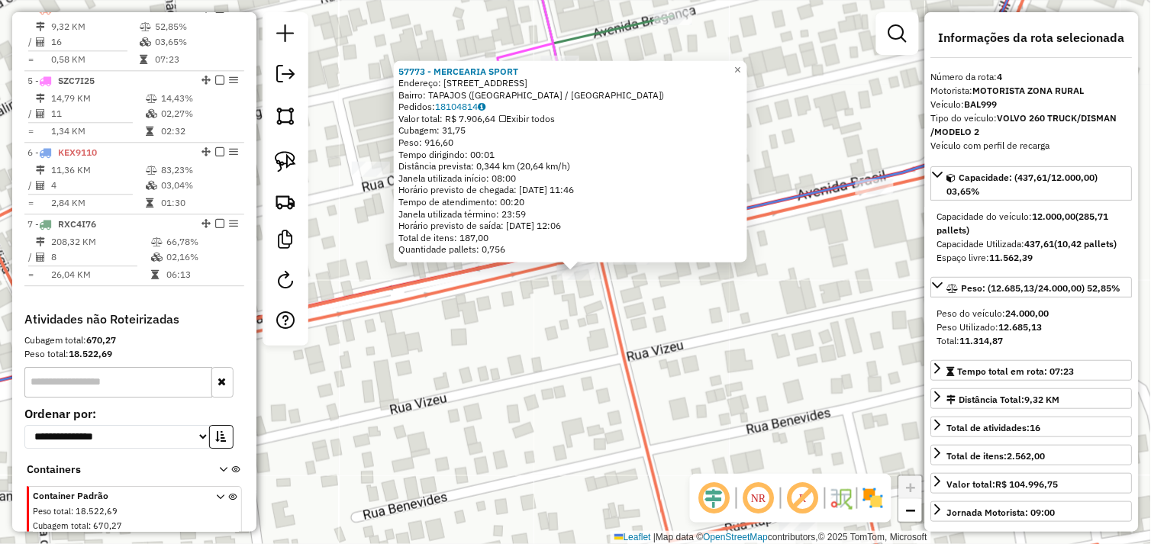
click at [1013, 333] on strong "12.685,13" at bounding box center [1020, 326] width 43 height 11
drag, startPoint x: 1013, startPoint y: 345, endPoint x: 980, endPoint y: 353, distance: 33.7
click at [980, 346] on strong "11.314,87" at bounding box center [981, 340] width 43 height 11
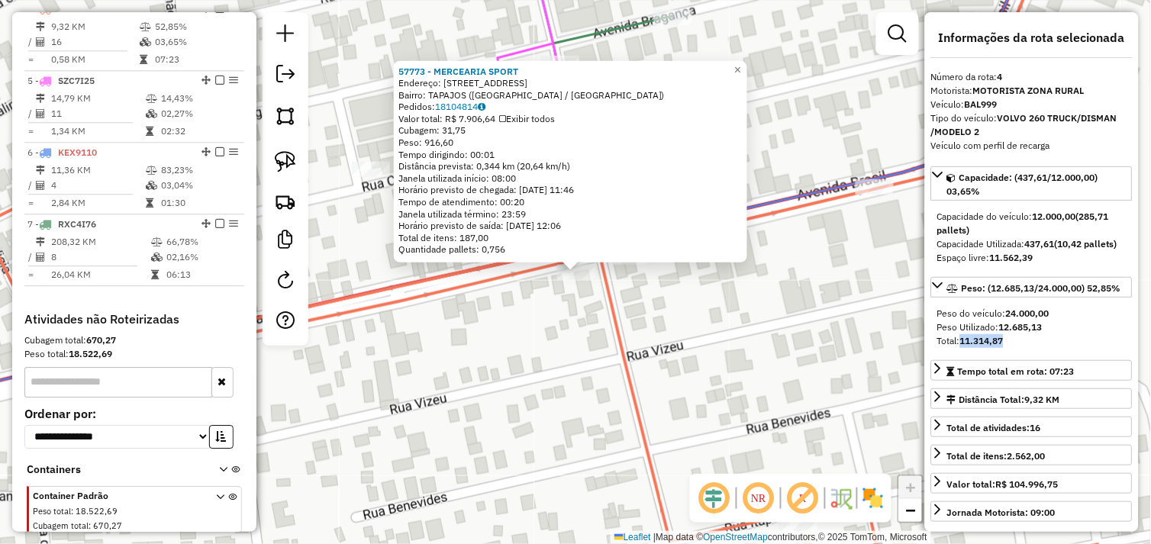
click at [980, 346] on strong "11.314,87" at bounding box center [981, 340] width 43 height 11
click at [685, 348] on div "57773 - MERCEARIA SPORT Endereço: AV BRASIL 540 Bairro: TAPAJOS (TUCUMA / PA) P…" at bounding box center [575, 272] width 1151 height 544
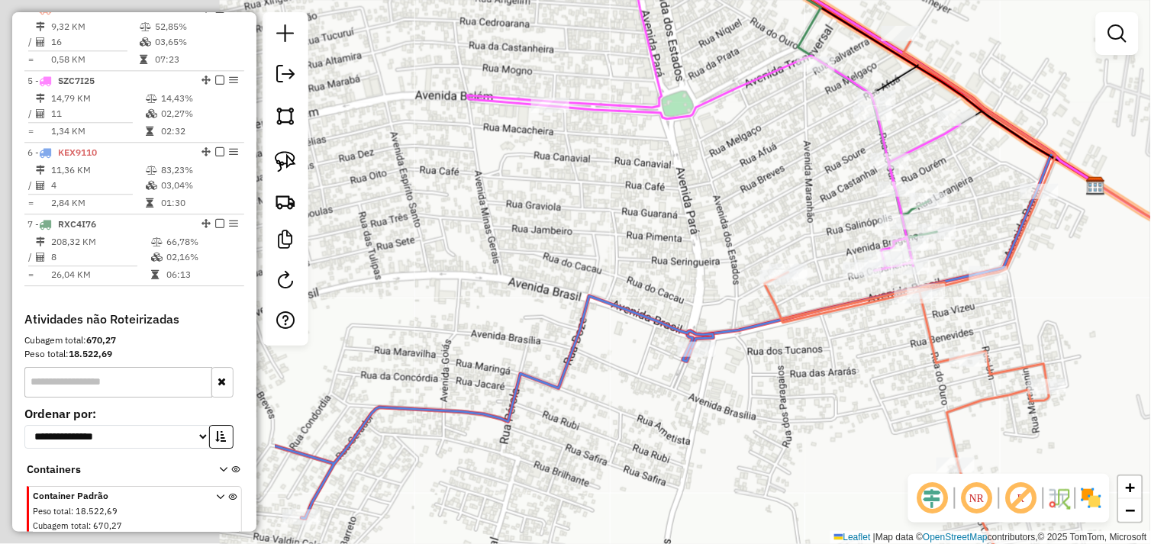
drag, startPoint x: 411, startPoint y: 410, endPoint x: 744, endPoint y: 372, distance: 335.7
click at [758, 372] on div "Janela de atendimento Grade de atendimento Capacidade Transportadoras Veículos …" at bounding box center [575, 272] width 1151 height 544
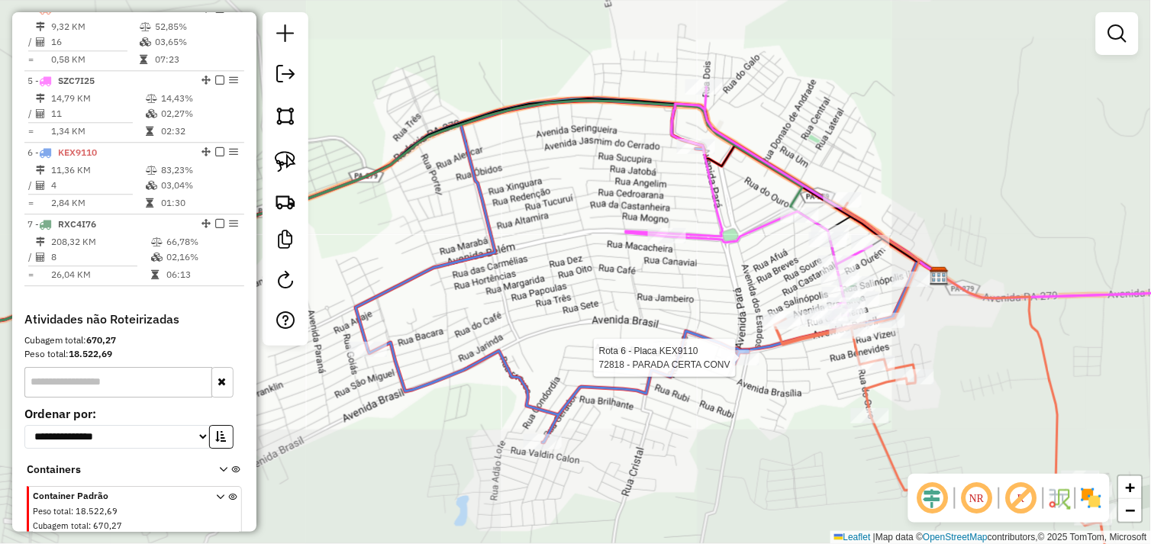
select select "*********"
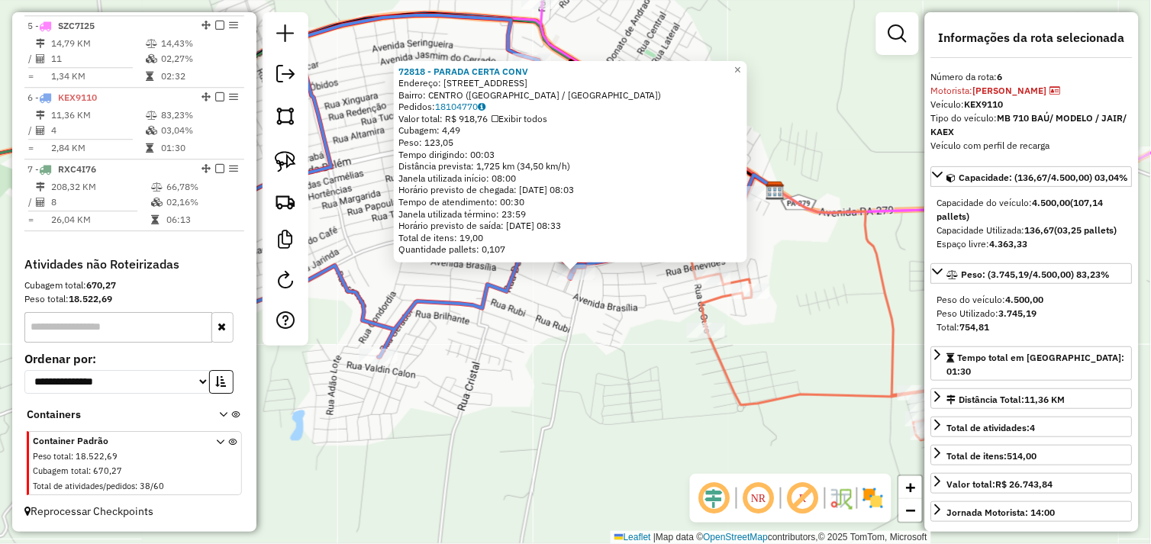
scroll to position [872, 0]
click at [778, 269] on div "72818 - PARADA CERTA CONV Endereço: Avenida Brasil 1347 Bairro: CENTRO (TUCUMA …" at bounding box center [575, 272] width 1151 height 544
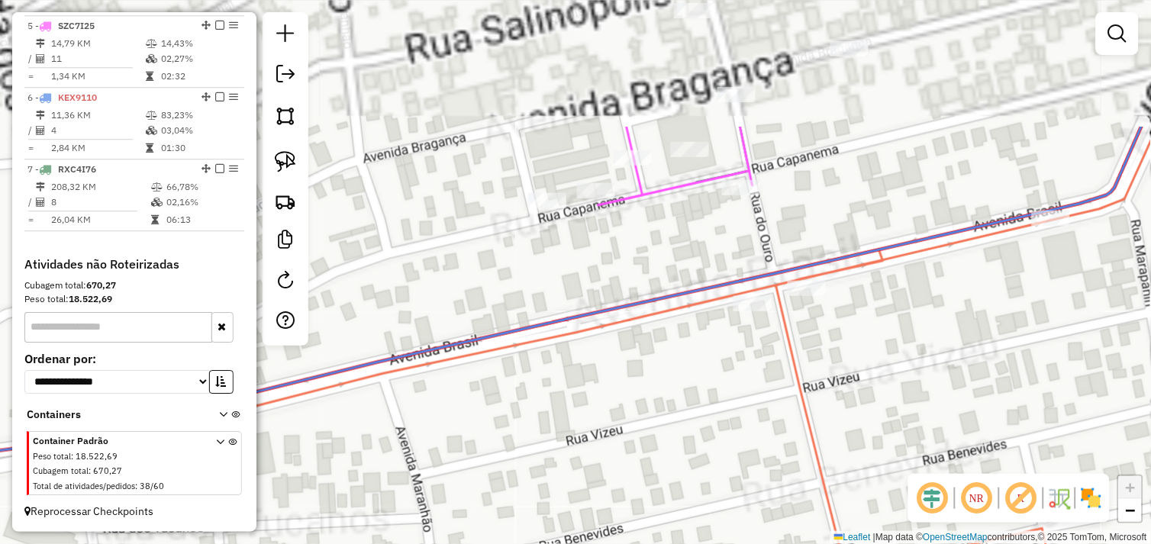
drag, startPoint x: 629, startPoint y: 271, endPoint x: 688, endPoint y: 423, distance: 163.1
click at [704, 453] on div "Janela de atendimento Grade de atendimento Capacidade Transportadoras Veículos …" at bounding box center [575, 272] width 1151 height 544
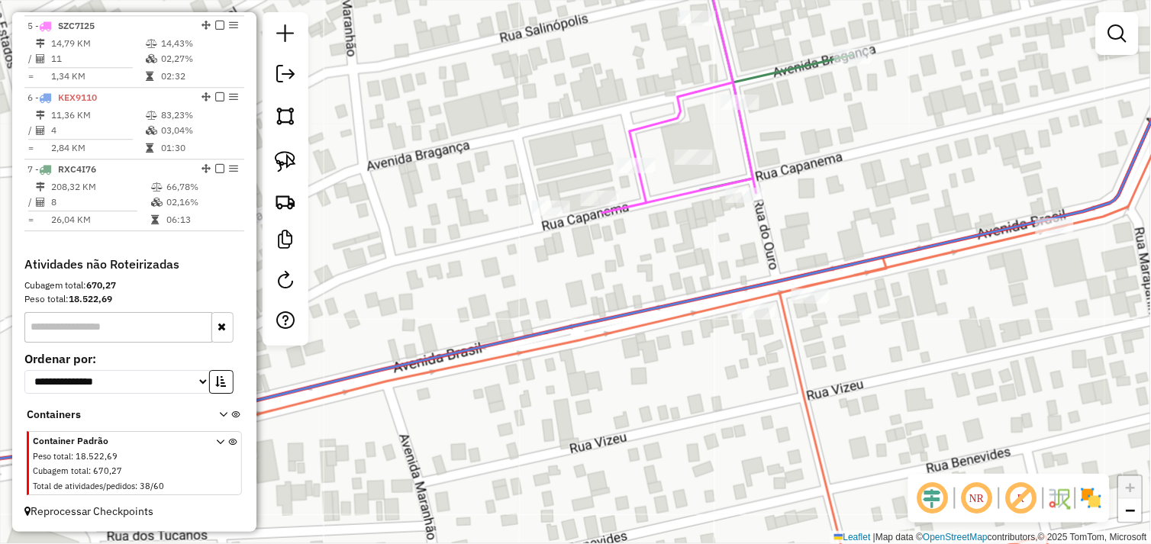
select select "*********"
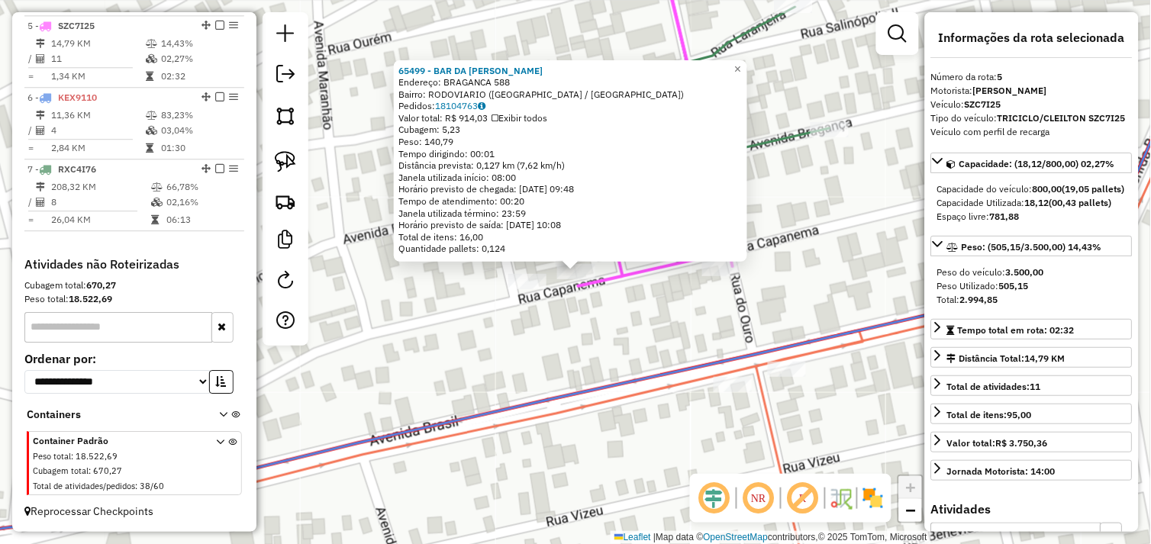
click at [697, 311] on div "65499 - BAR DA JOSY Endereço: BRAGANCA 588 Bairro: RODOVIARIO (TUCUMA / PA) Ped…" at bounding box center [575, 272] width 1151 height 544
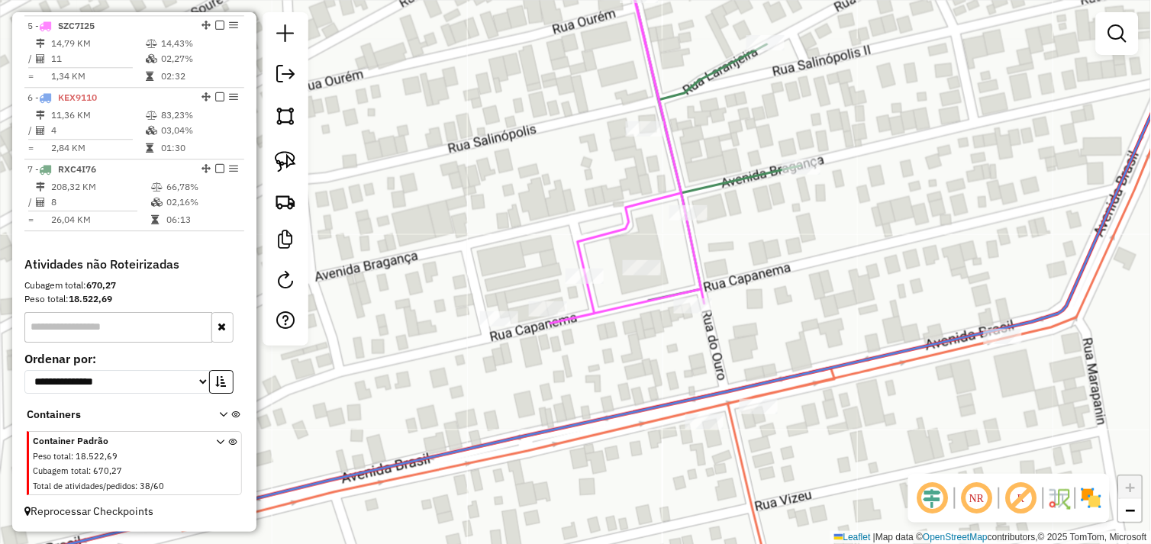
drag, startPoint x: 768, startPoint y: 272, endPoint x: 738, endPoint y: 307, distance: 46.0
click at [739, 307] on div "Janela de atendimento Grade de atendimento Capacidade Transportadoras Veículos …" at bounding box center [575, 272] width 1151 height 544
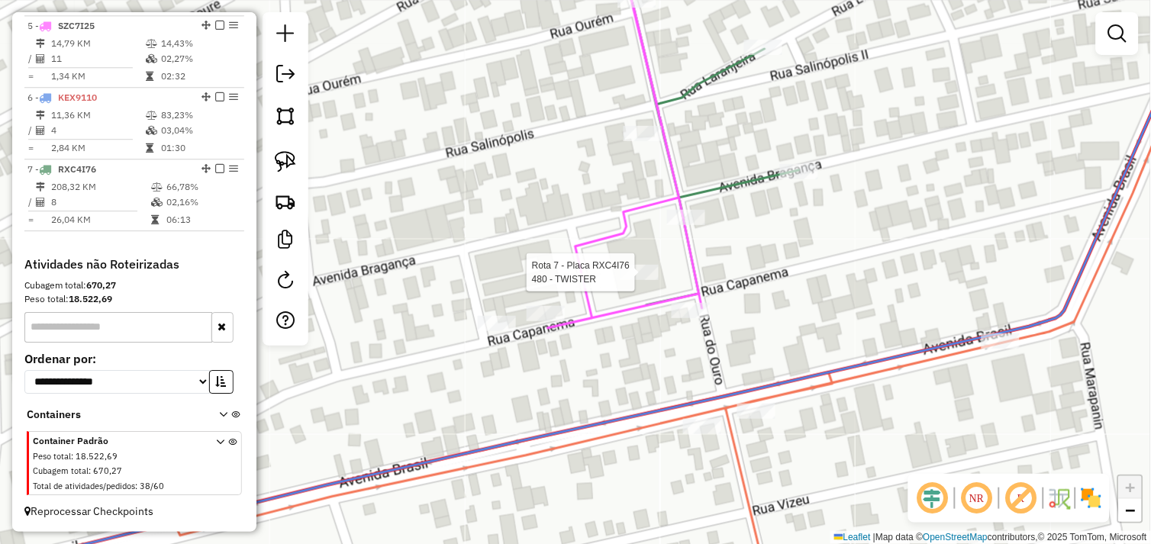
select select "*********"
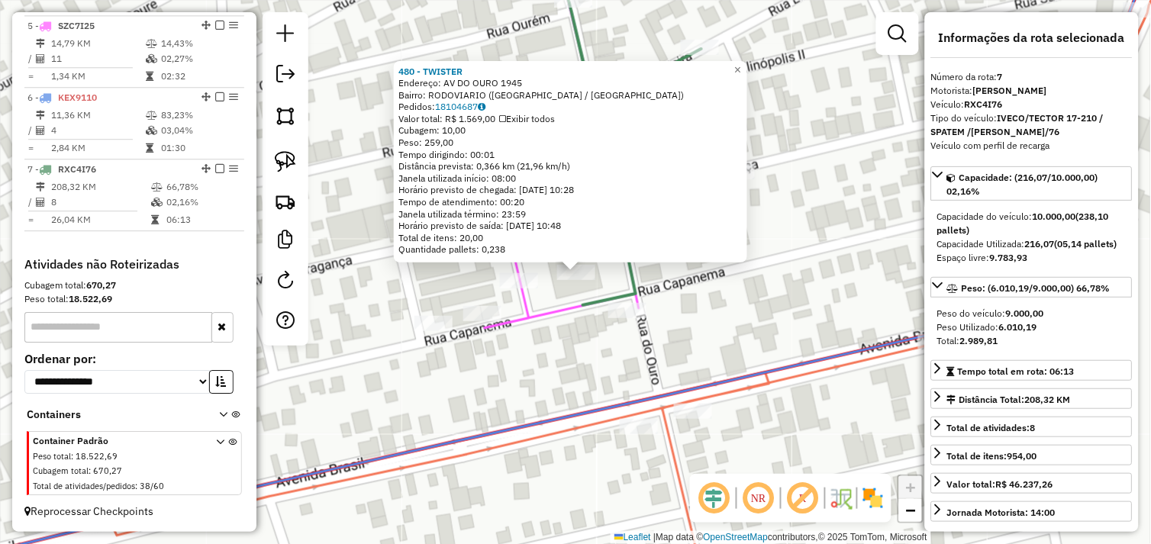
click at [548, 330] on div "480 - TWISTER Endereço: AV DO OURO 1945 Bairro: RODOVIARIO (TUCUMA / PA) Pedido…" at bounding box center [575, 272] width 1151 height 544
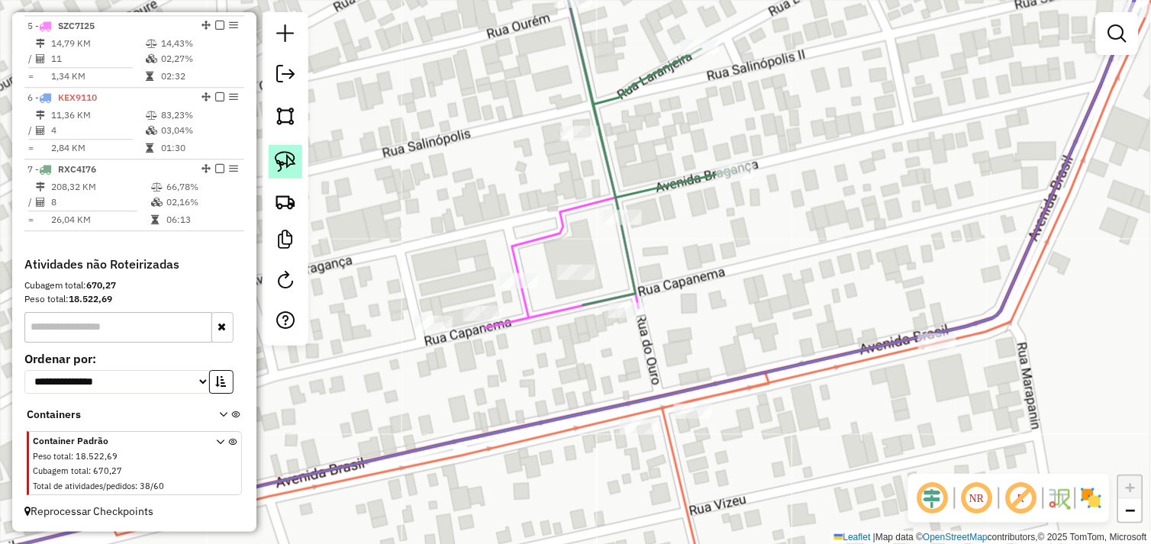
click at [288, 165] on img at bounding box center [285, 161] width 21 height 21
drag, startPoint x: 571, startPoint y: 287, endPoint x: 569, endPoint y: 272, distance: 14.6
click at [569, 272] on div at bounding box center [581, 263] width 38 height 15
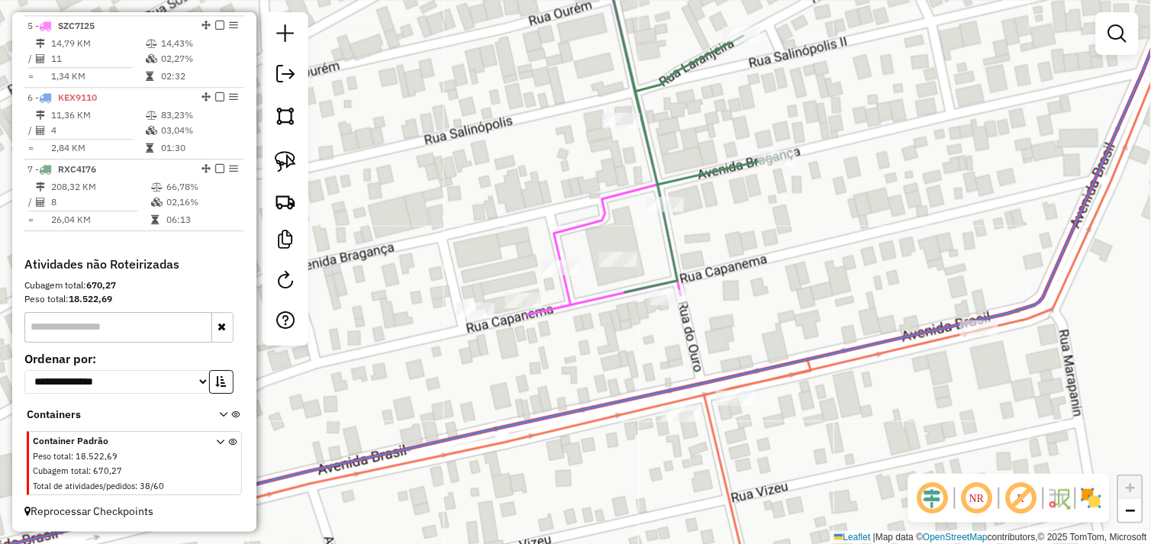
drag, startPoint x: 566, startPoint y: 288, endPoint x: 591, endPoint y: 281, distance: 26.3
click at [591, 282] on div "Janela de atendimento Grade de atendimento Capacidade Transportadoras Veículos …" at bounding box center [575, 272] width 1151 height 544
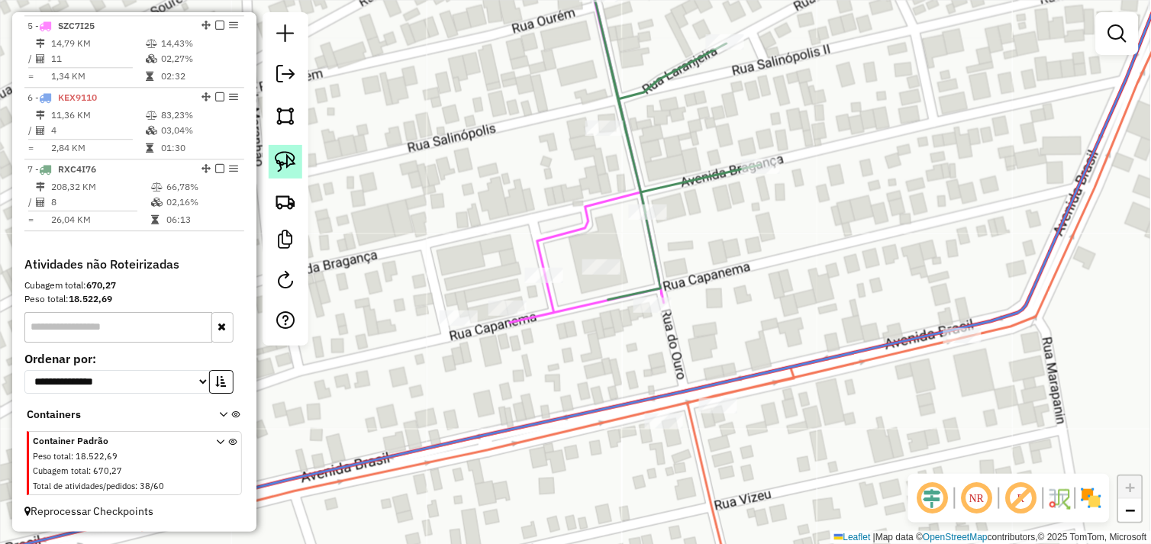
click at [294, 173] on link at bounding box center [286, 162] width 34 height 34
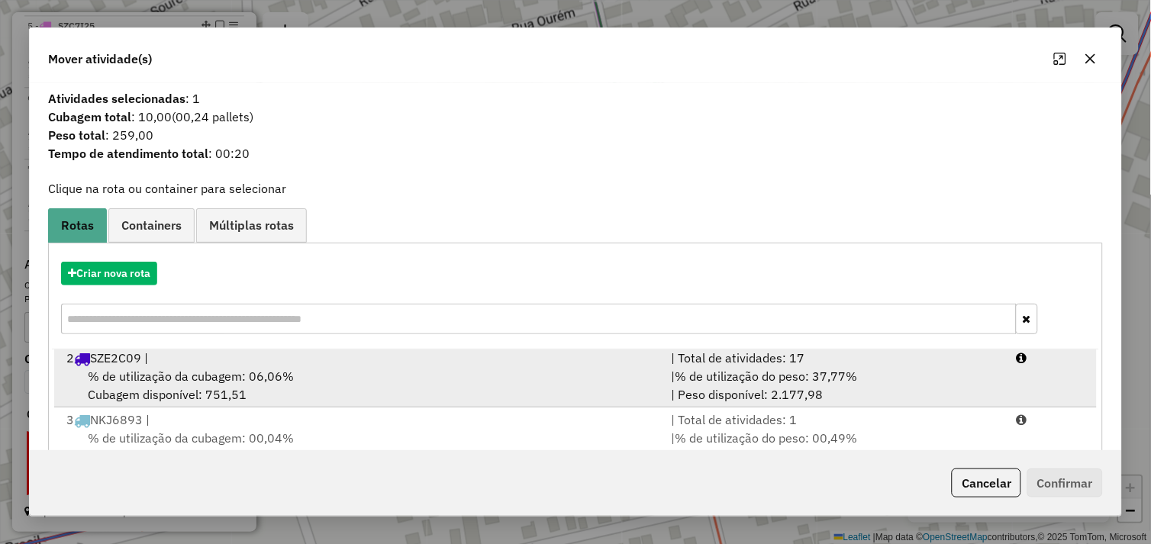
click at [238, 379] on span "% de utilização da cubagem: 06,06%" at bounding box center [191, 376] width 206 height 15
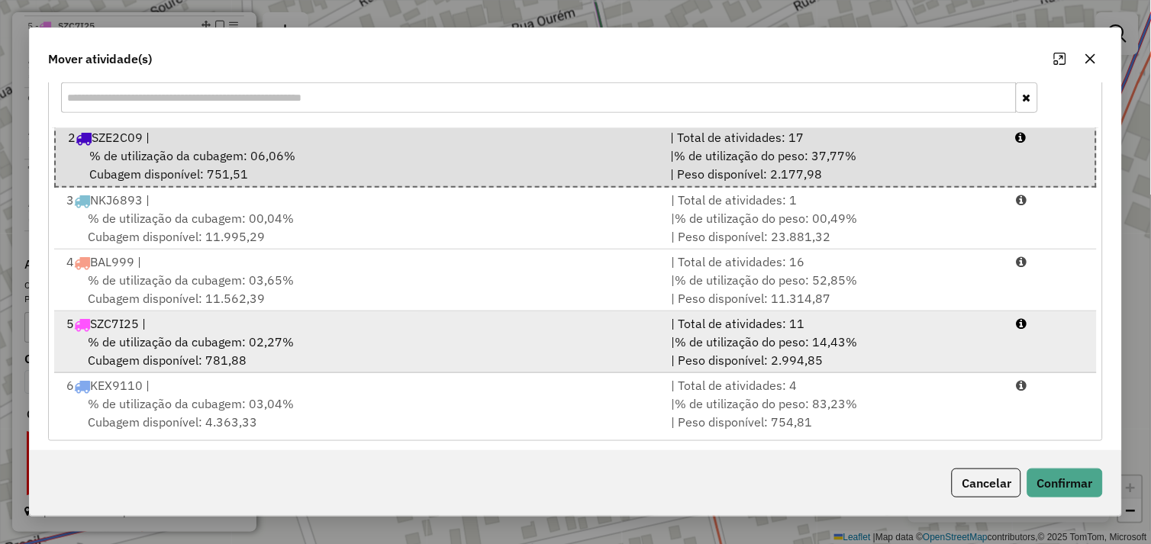
scroll to position [230, 0]
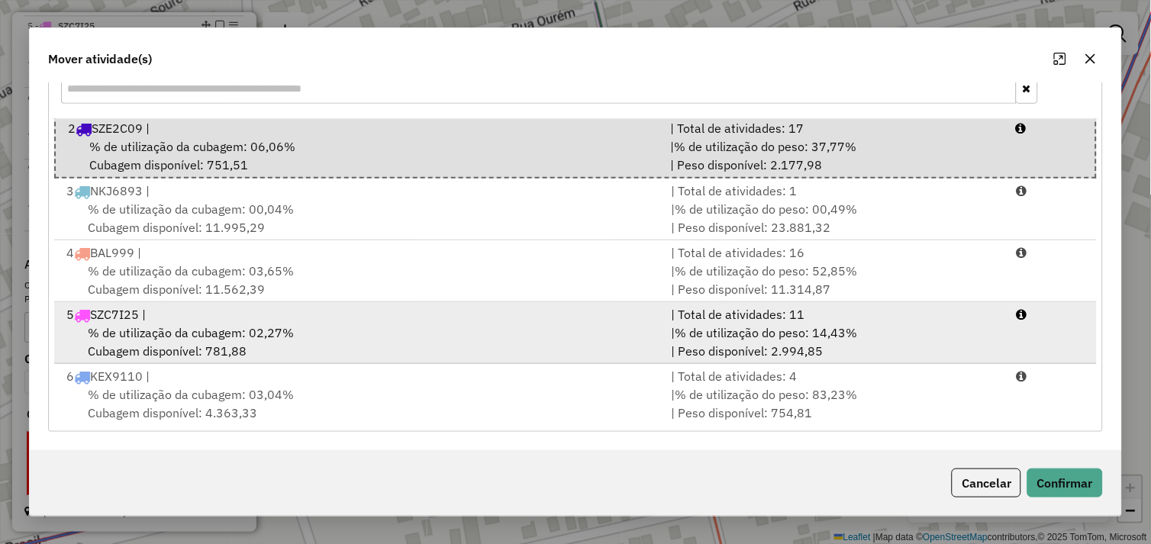
click at [315, 324] on div "% de utilização da cubagem: 02,27% Cubagem disponível: 781,88" at bounding box center [359, 342] width 605 height 37
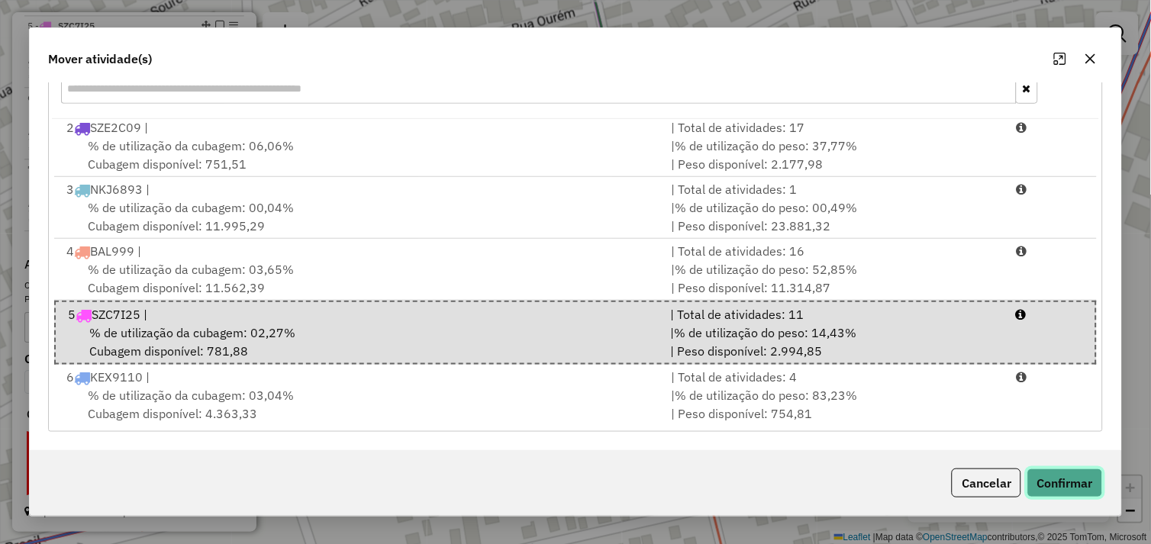
click at [1078, 497] on button "Confirmar" at bounding box center [1065, 483] width 76 height 29
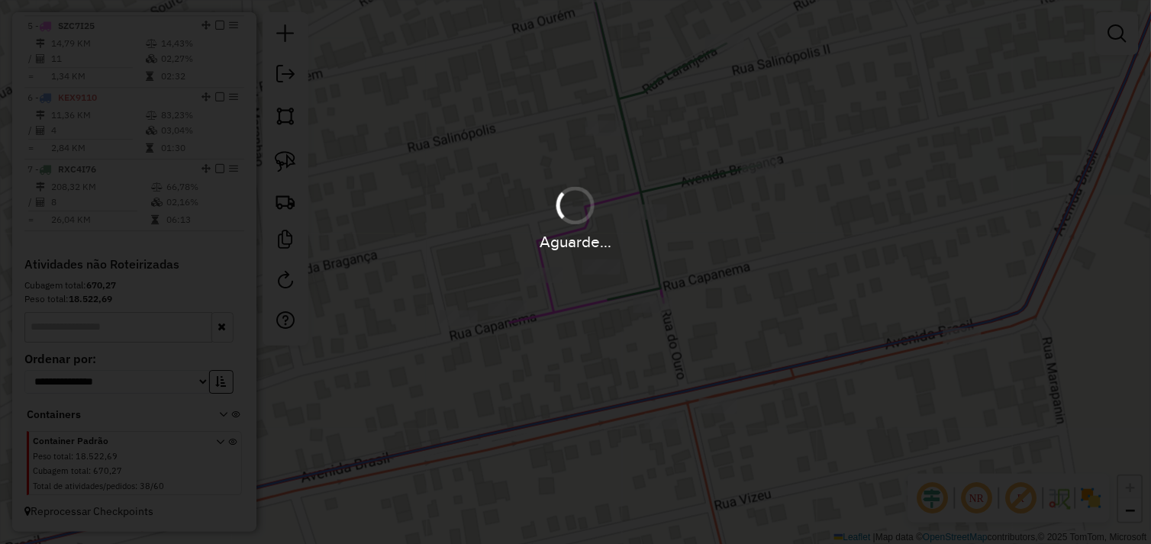
scroll to position [0, 0]
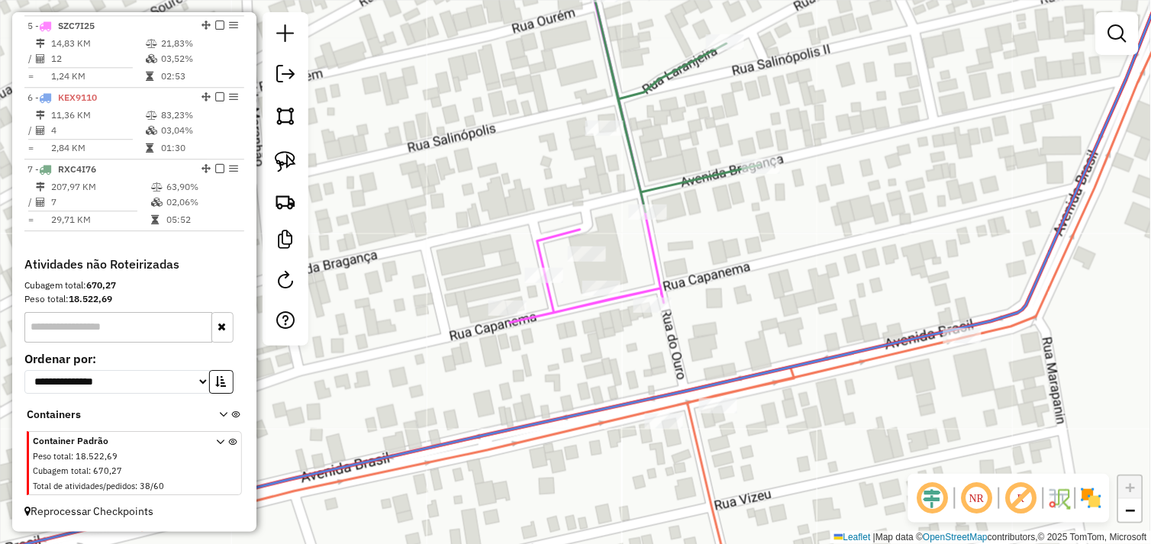
click at [641, 202] on icon at bounding box center [670, 79] width 181 height 266
click at [645, 221] on div at bounding box center [647, 213] width 38 height 15
select select "*********"
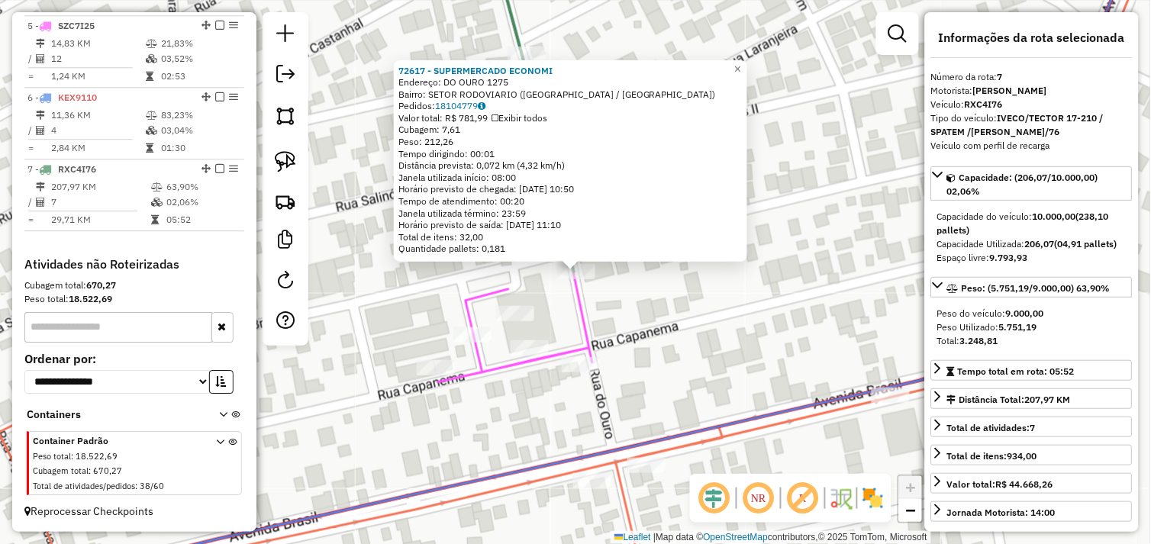
click at [797, 347] on div "72617 - SUPERMERCADO ECONOMI Endereço: DO OURO 1275 Bairro: SETOR RODOVIARIO (T…" at bounding box center [575, 272] width 1151 height 544
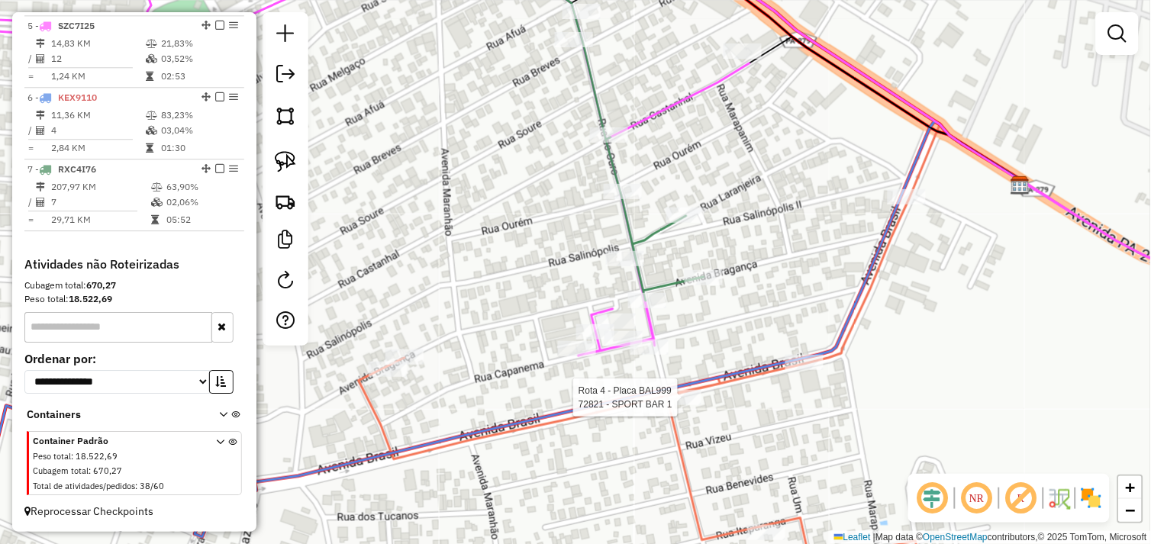
select select "*********"
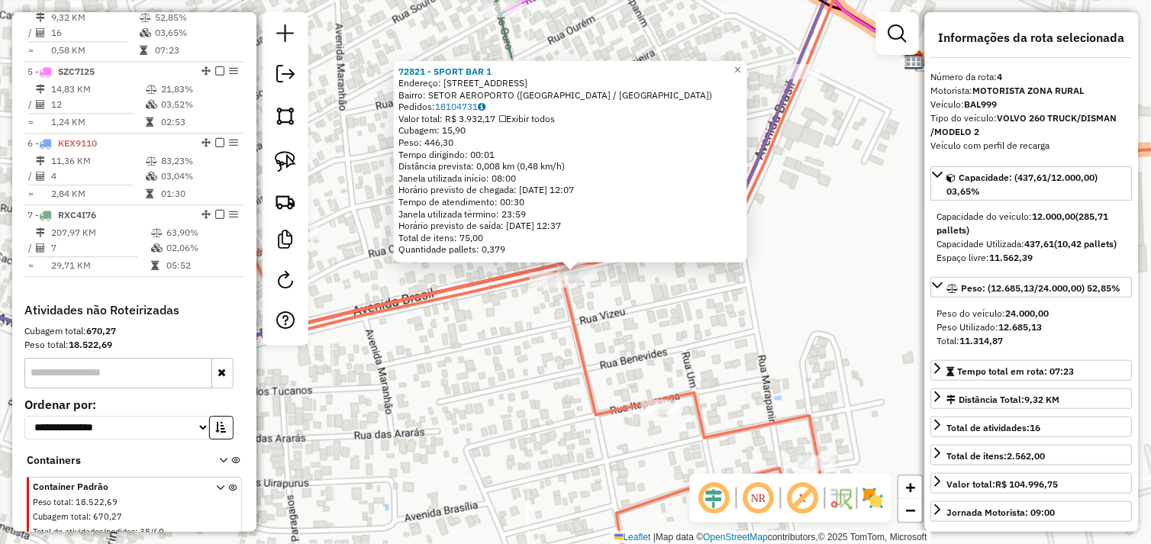
scroll to position [805, 0]
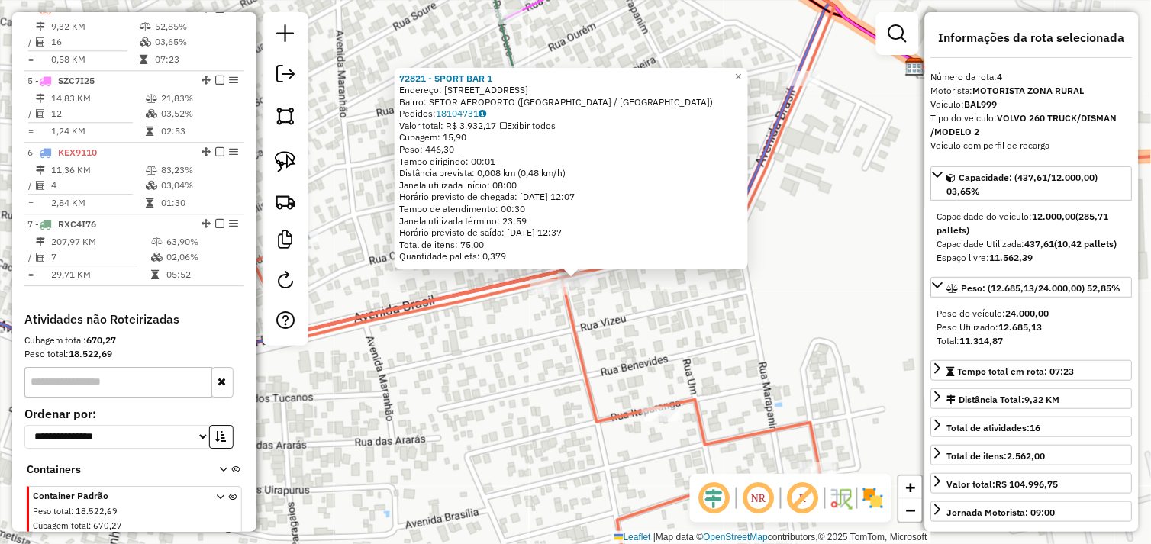
drag, startPoint x: 618, startPoint y: 301, endPoint x: 665, endPoint y: 359, distance: 75.0
click at [665, 359] on div "72821 - SPORT BAR 1 Endereço: Avenida BRASIL N 540 Bairro: SETOR AEROPORTO (TUC…" at bounding box center [575, 272] width 1151 height 544
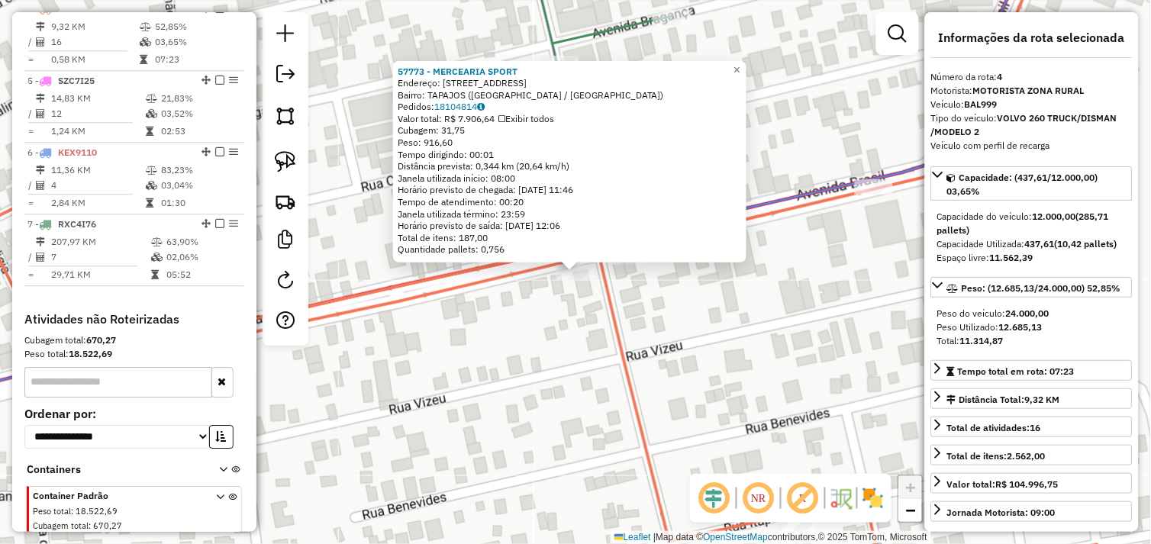
click at [650, 314] on div "57773 - MERCEARIA SPORT Endereço: AV BRASIL 540 Bairro: TAPAJOS (TUCUMA / PA) P…" at bounding box center [575, 272] width 1151 height 544
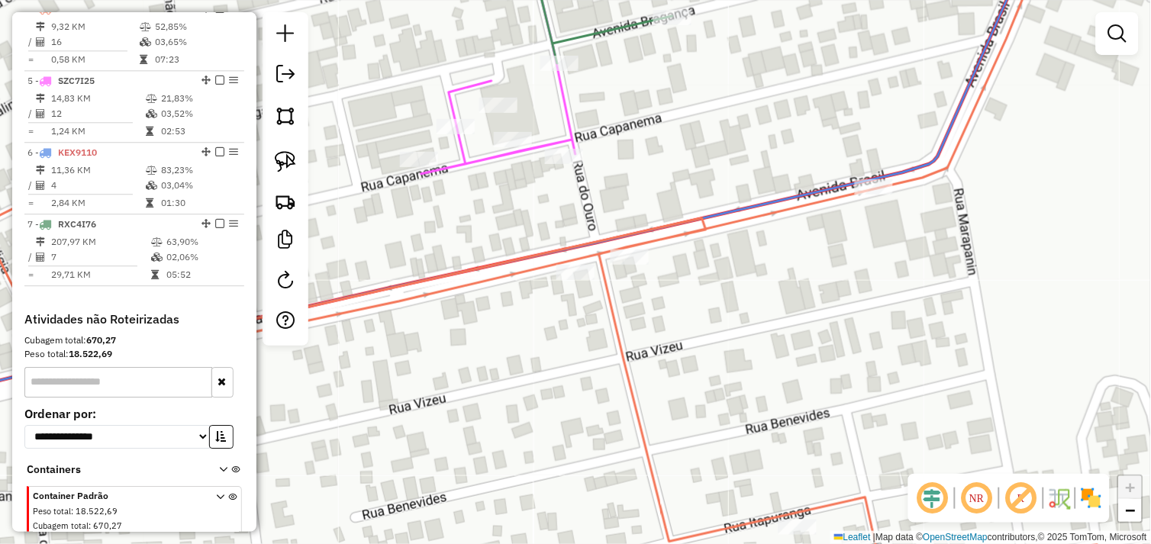
drag, startPoint x: 654, startPoint y: 310, endPoint x: 657, endPoint y: 356, distance: 45.9
click at [657, 356] on div "Janela de atendimento Grade de atendimento Capacidade Transportadoras Veículos …" at bounding box center [575, 272] width 1151 height 544
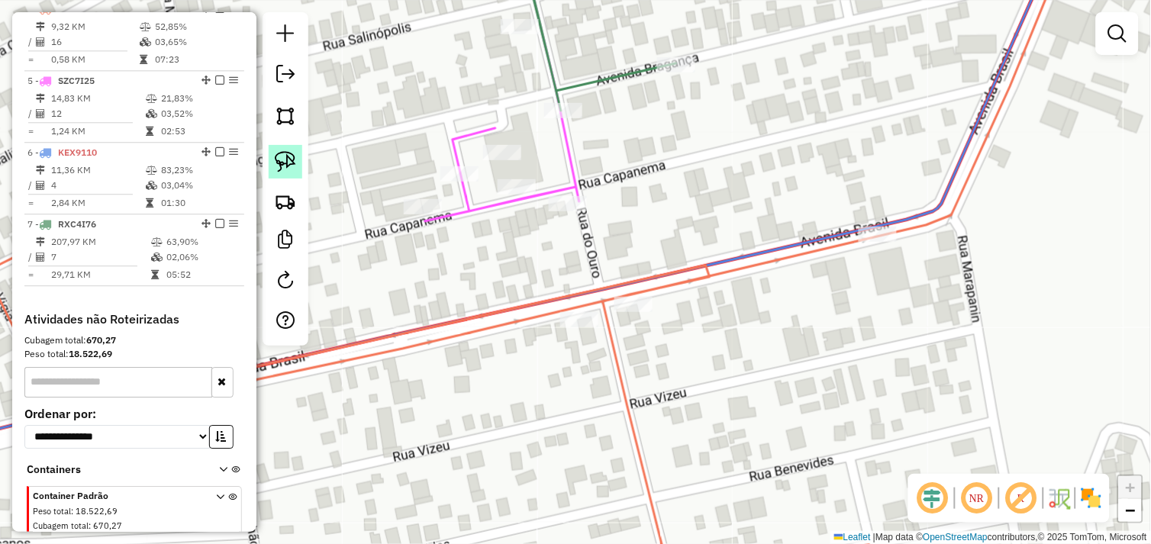
click at [293, 156] on img at bounding box center [285, 161] width 21 height 21
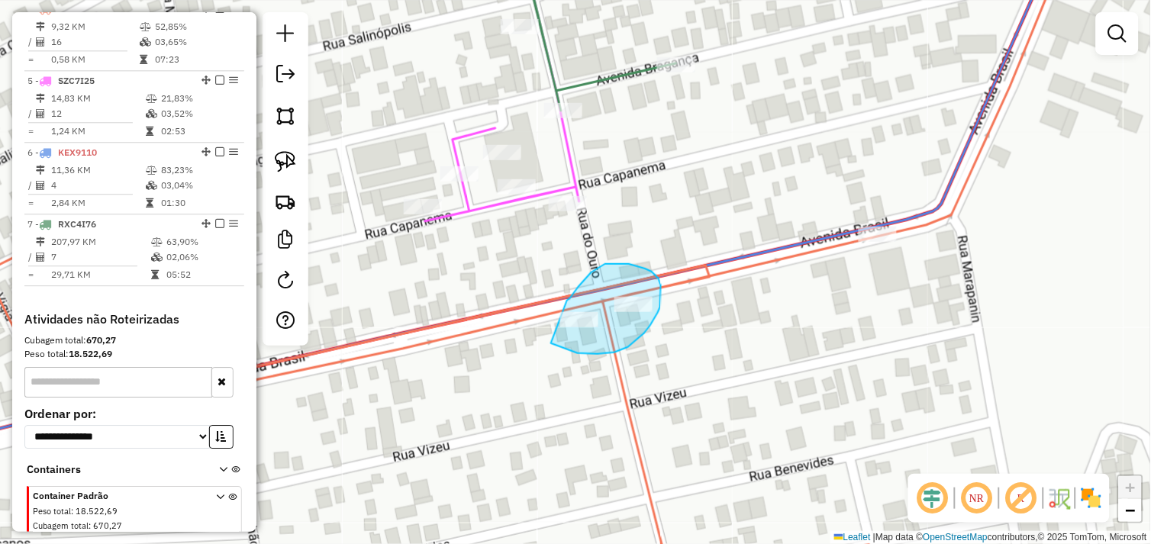
drag, startPoint x: 552, startPoint y: 343, endPoint x: 565, endPoint y: 331, distance: 18.4
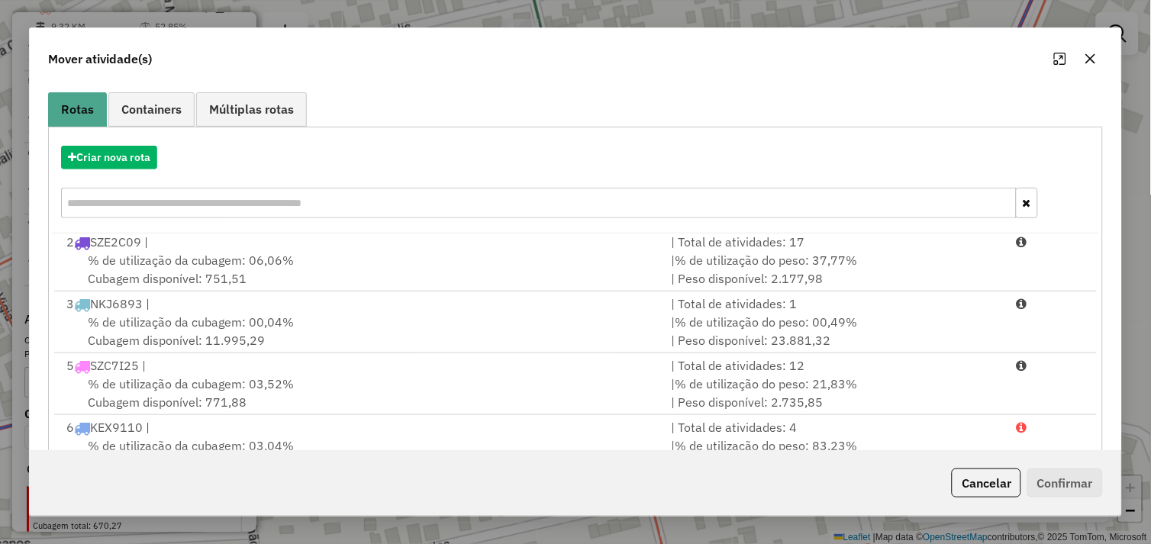
scroll to position [230, 0]
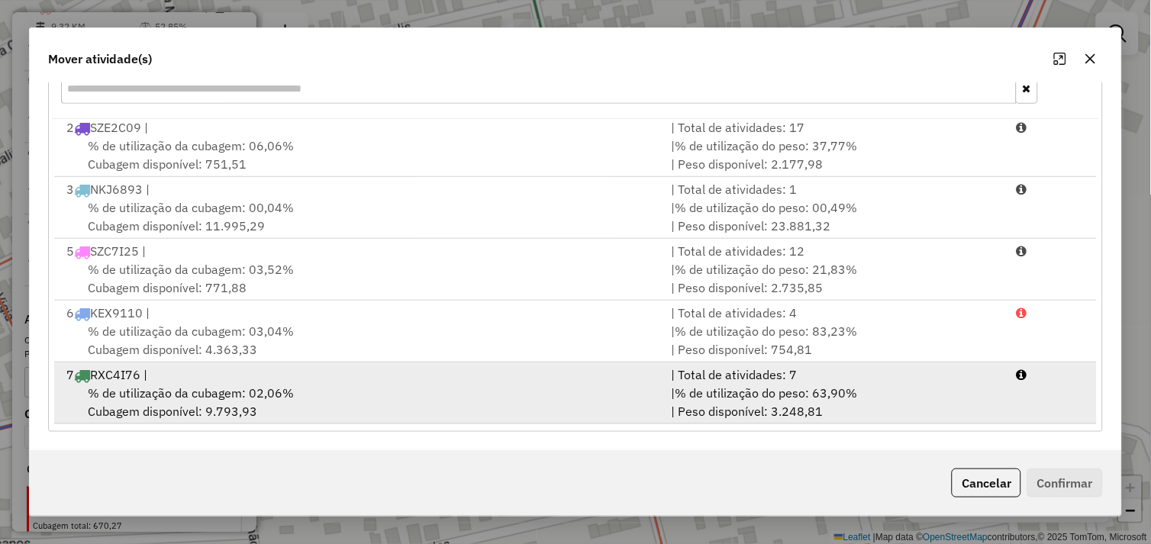
click at [311, 387] on div "% de utilização da cubagem: 02,06% Cubagem disponível: 9.793,93" at bounding box center [359, 402] width 605 height 37
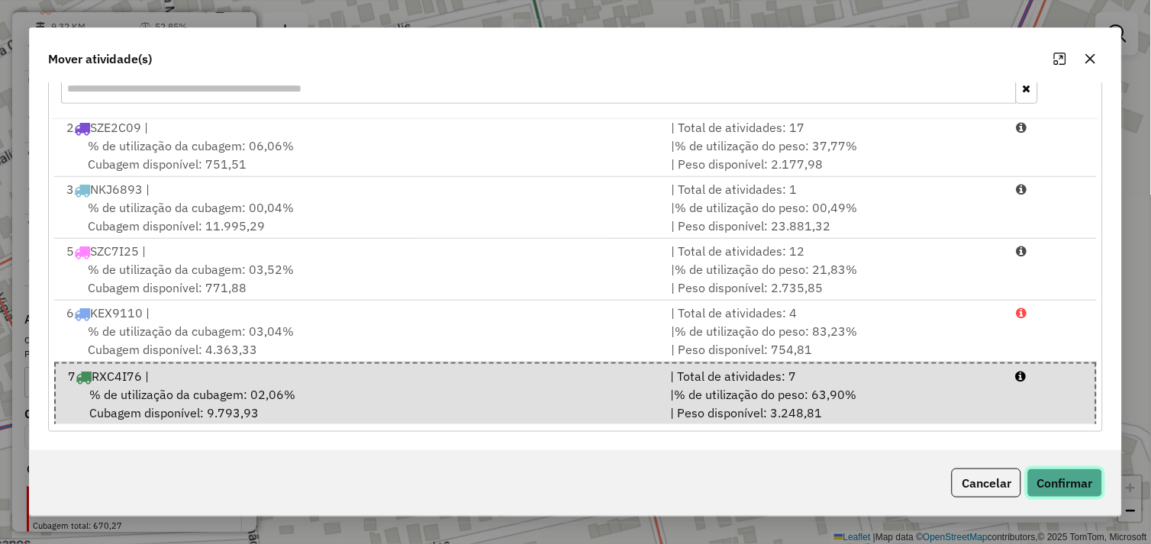
click at [1071, 472] on button "Confirmar" at bounding box center [1065, 483] width 76 height 29
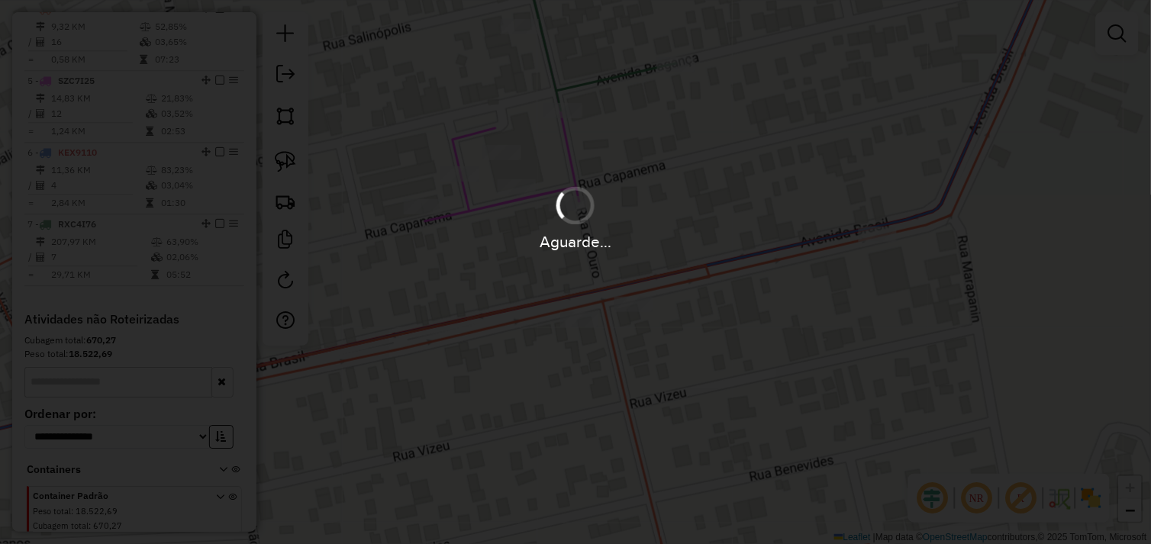
scroll to position [734, 0]
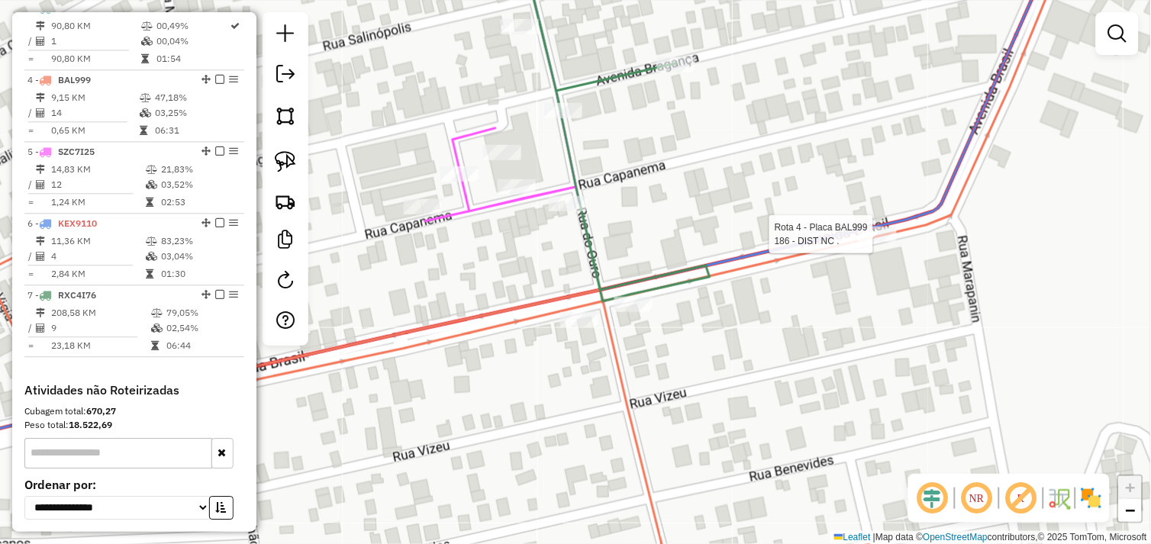
click at [864, 242] on div at bounding box center [878, 234] width 38 height 15
select select "*********"
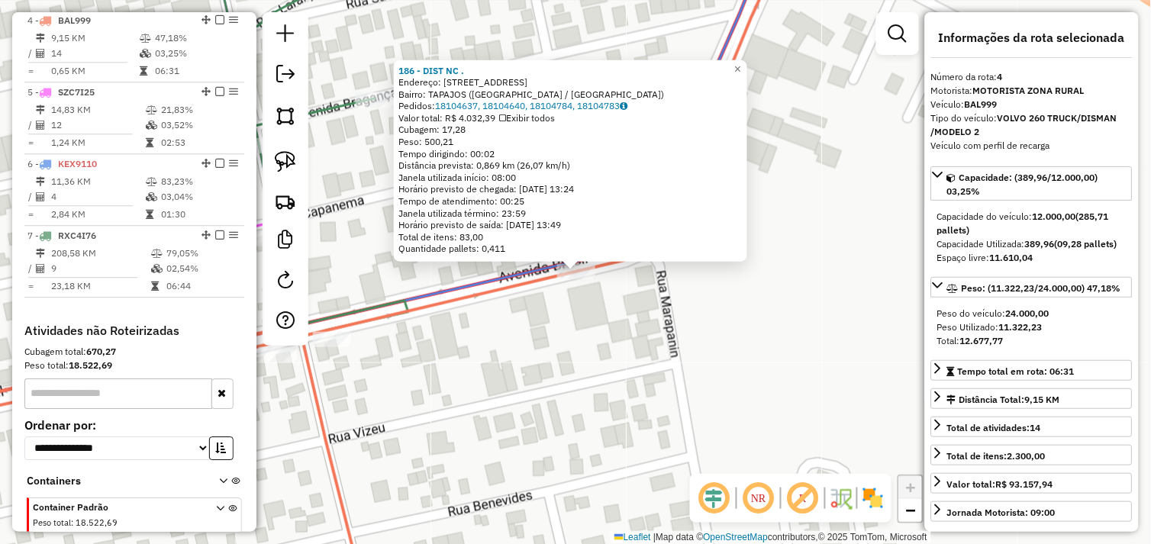
scroll to position [805, 0]
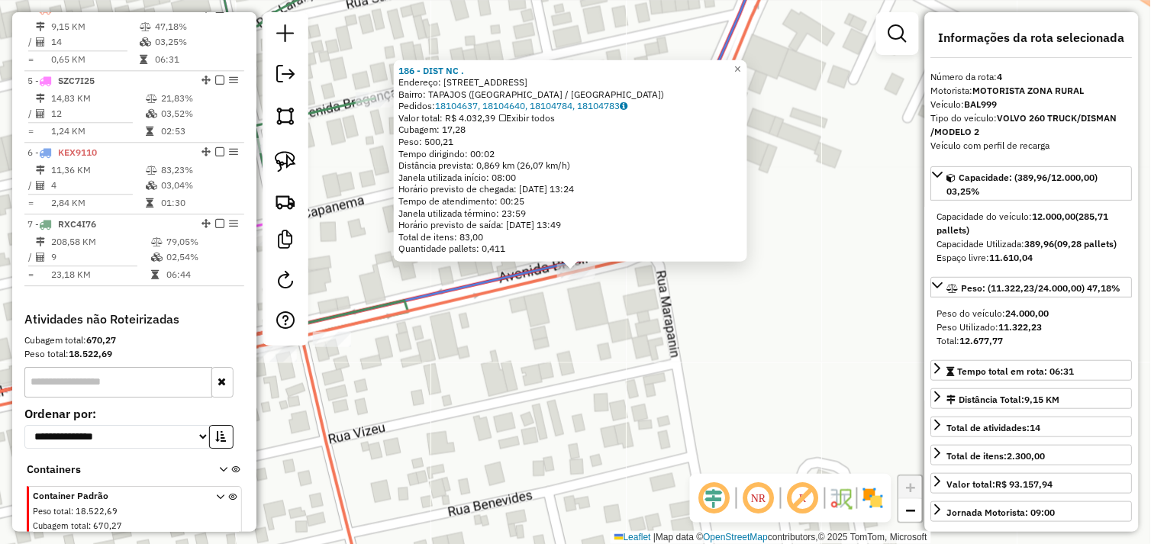
click at [569, 323] on div "186 - DIST NC . Endereço: AV BRASIL 538 Bairro: TAPAJOS (TUCUMA / PA) Pedidos: …" at bounding box center [575, 272] width 1151 height 544
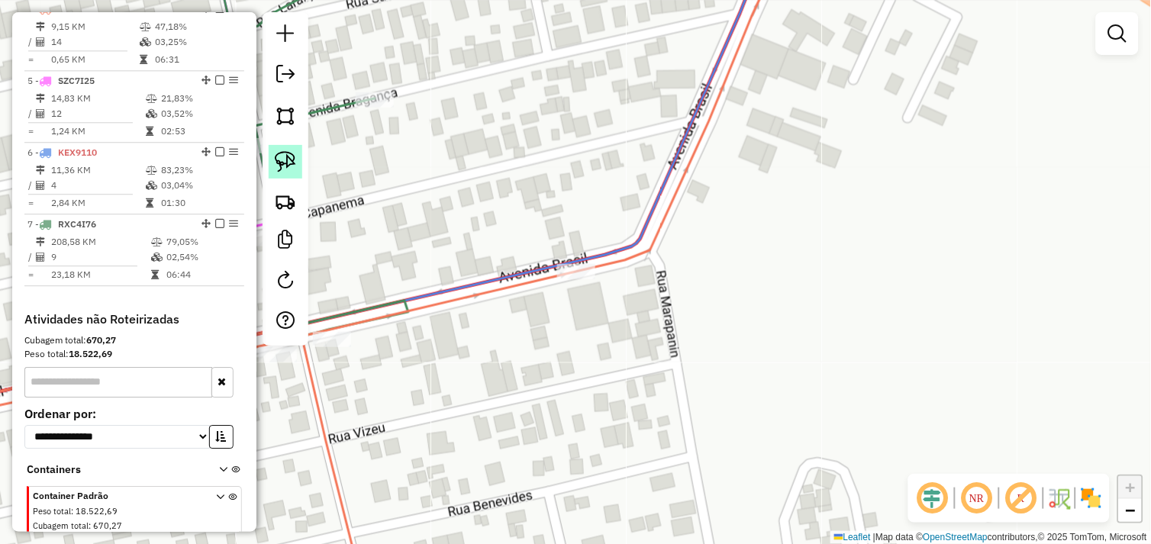
click at [277, 163] on img at bounding box center [285, 161] width 21 height 21
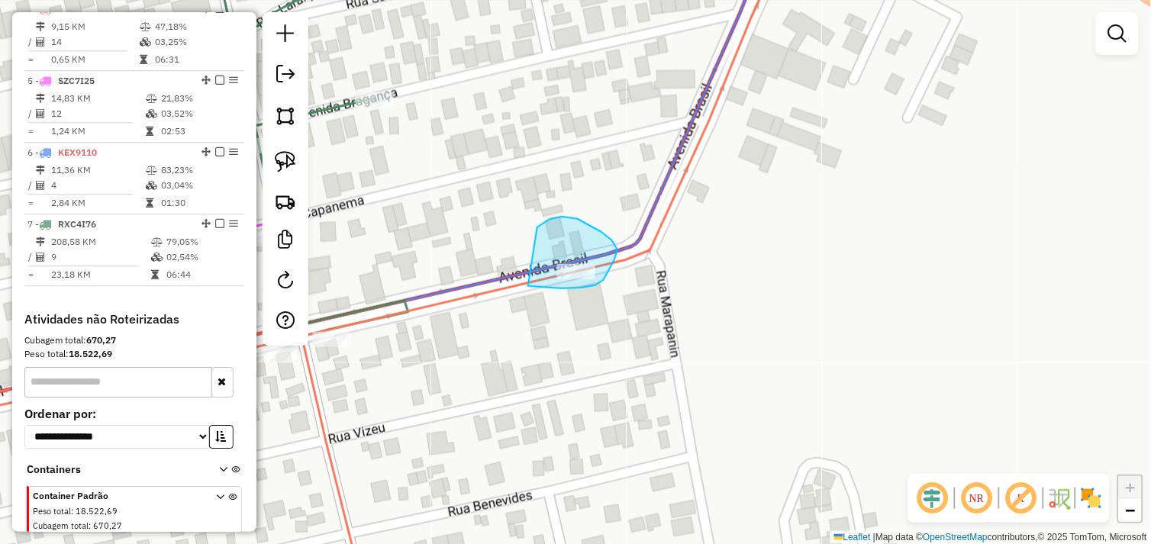
drag, startPoint x: 537, startPoint y: 287, endPoint x: 538, endPoint y: 295, distance: 7.7
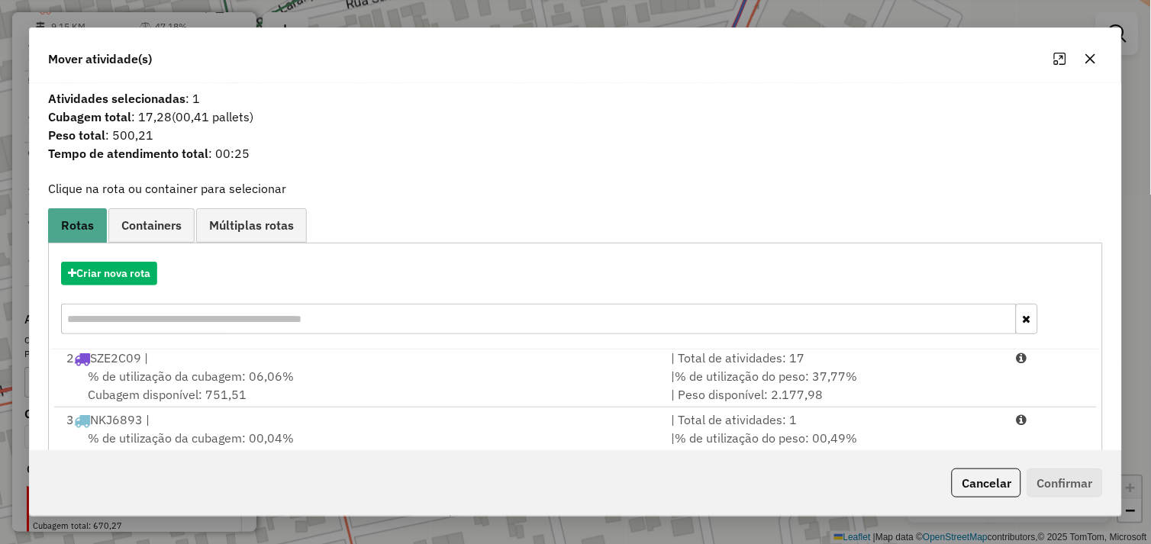
scroll to position [230, 0]
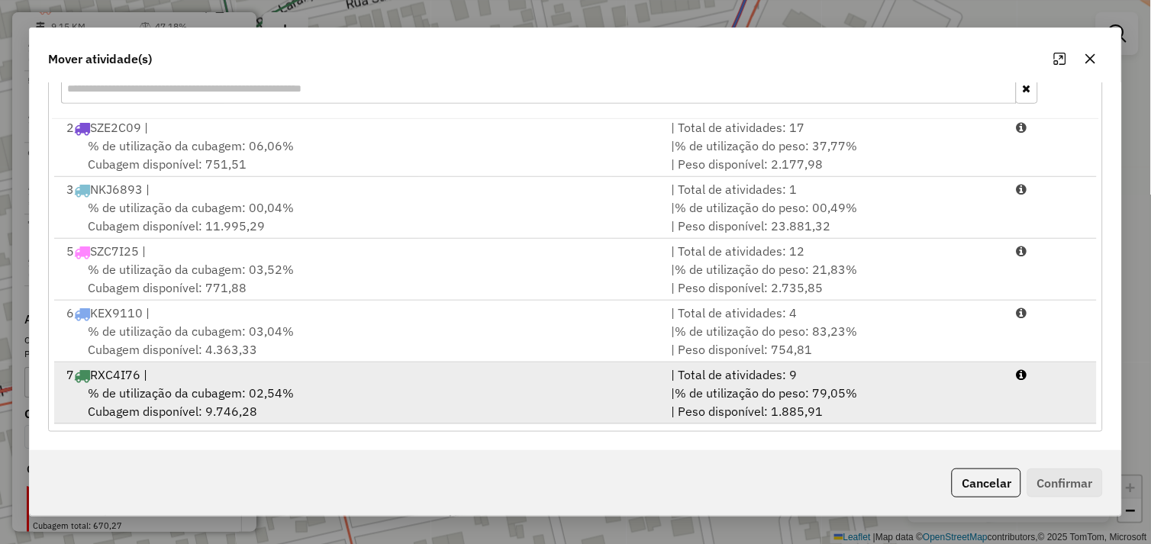
click at [325, 395] on div "% de utilização da cubagem: 02,54% Cubagem disponível: 9.746,28" at bounding box center [359, 402] width 605 height 37
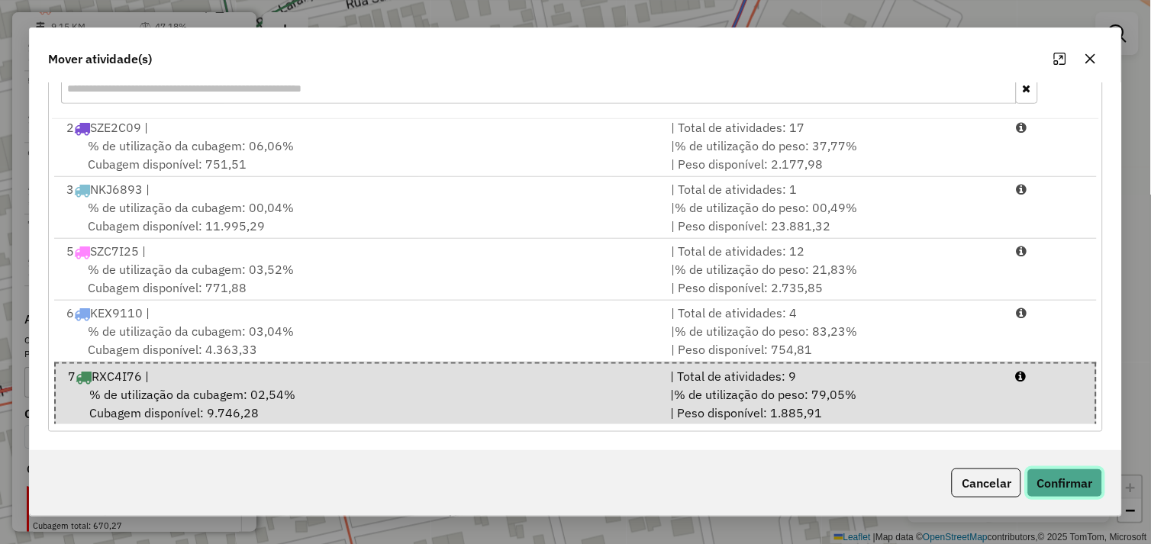
click at [1040, 475] on button "Confirmar" at bounding box center [1065, 483] width 76 height 29
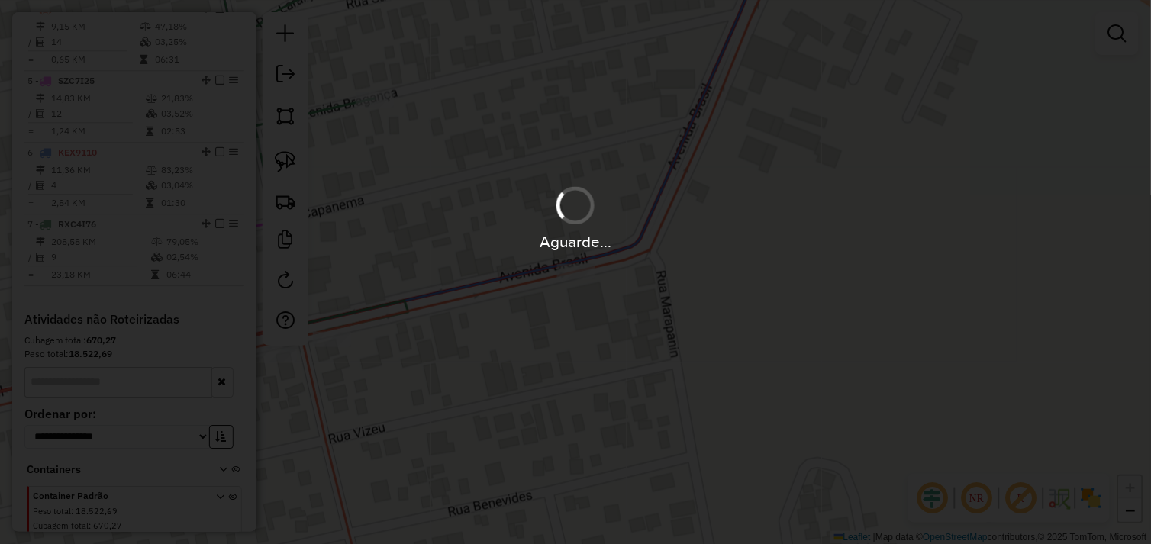
scroll to position [734, 0]
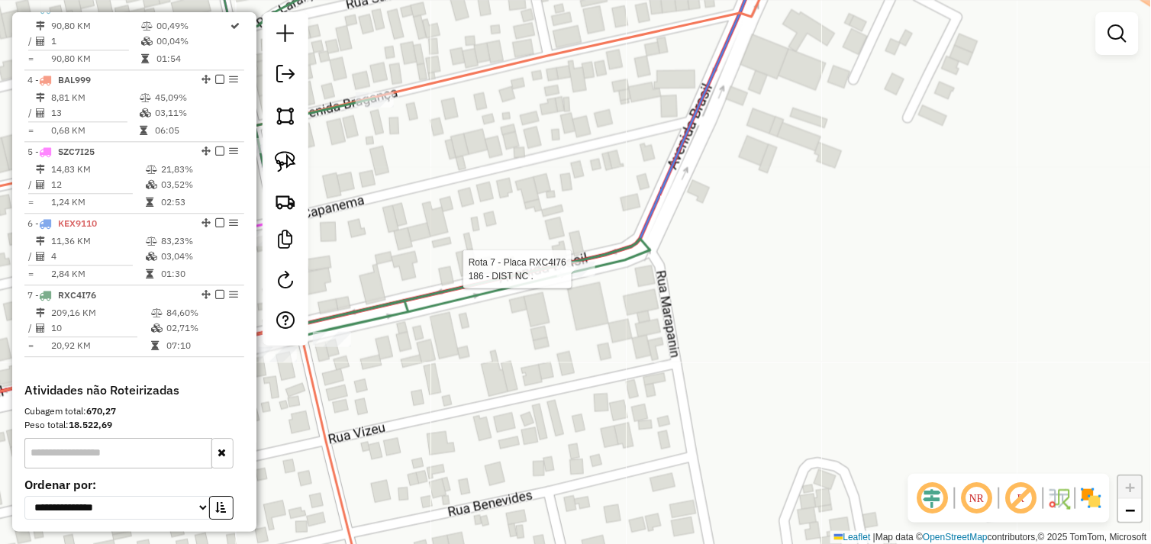
select select "*********"
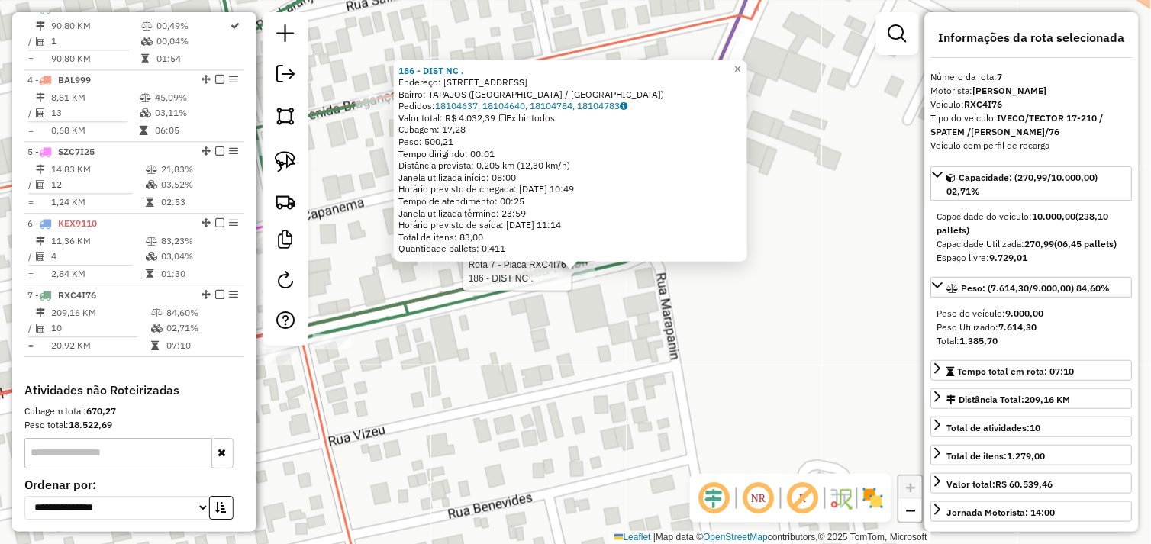
scroll to position [872, 0]
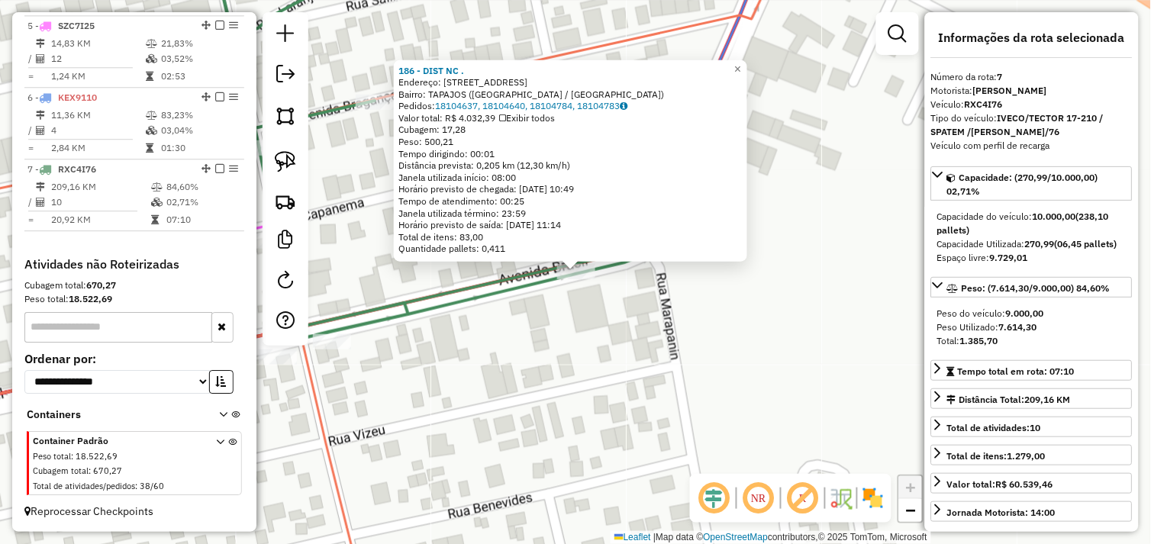
click at [599, 354] on div "186 - DIST NC . Endereço: AV BRASIL 538 Bairro: TAPAJOS (TUCUMA / PA) Pedidos: …" at bounding box center [575, 272] width 1151 height 544
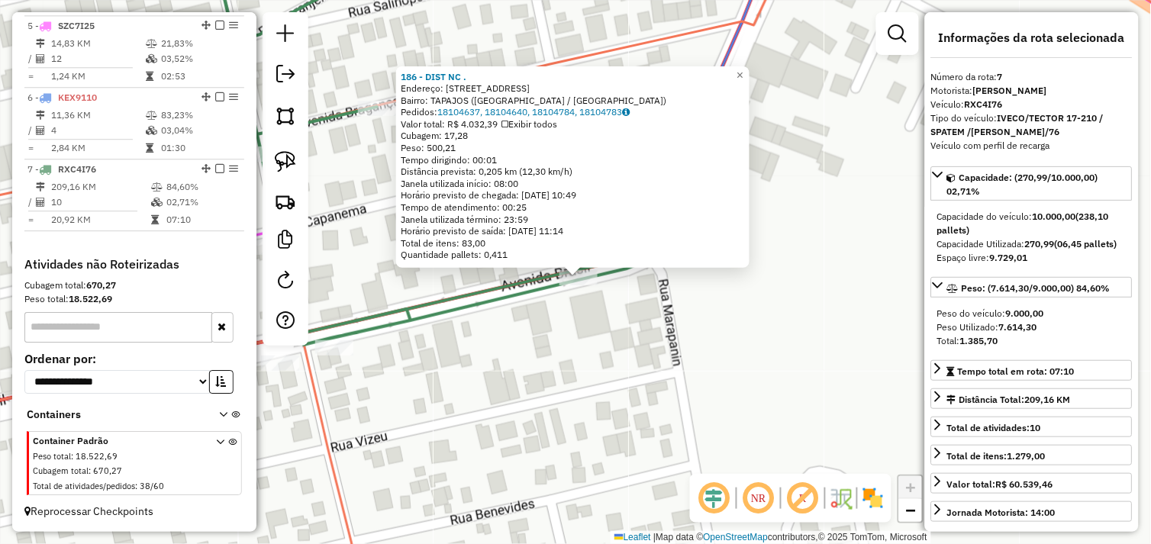
drag, startPoint x: 548, startPoint y: 370, endPoint x: 540, endPoint y: 372, distance: 7.8
click at [546, 371] on div "186 - DIST NC . Endereço: AV BRASIL 538 Bairro: TAPAJOS (TUCUMA / PA) Pedidos: …" at bounding box center [575, 272] width 1151 height 544
drag, startPoint x: 486, startPoint y: 350, endPoint x: 484, endPoint y: 360, distance: 10.9
click at [485, 353] on div "186 - DIST NC . Endereço: AV BRASIL 538 Bairro: TAPAJOS (TUCUMA / PA) Pedidos: …" at bounding box center [575, 272] width 1151 height 544
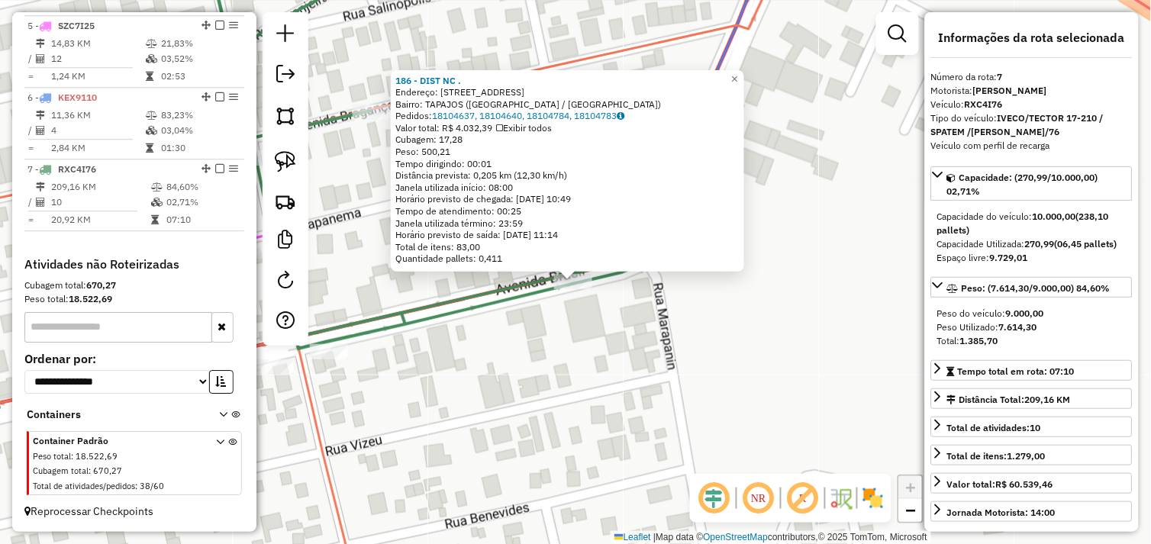
click at [459, 359] on div "186 - DIST NC . Endereço: AV BRASIL 538 Bairro: TAPAJOS (TUCUMA / PA) Pedidos: …" at bounding box center [575, 272] width 1151 height 544
click at [485, 375] on div "186 - DIST NC . Endereço: AV BRASIL 538 Bairro: TAPAJOS (TUCUMA / PA) Pedidos: …" at bounding box center [575, 272] width 1151 height 544
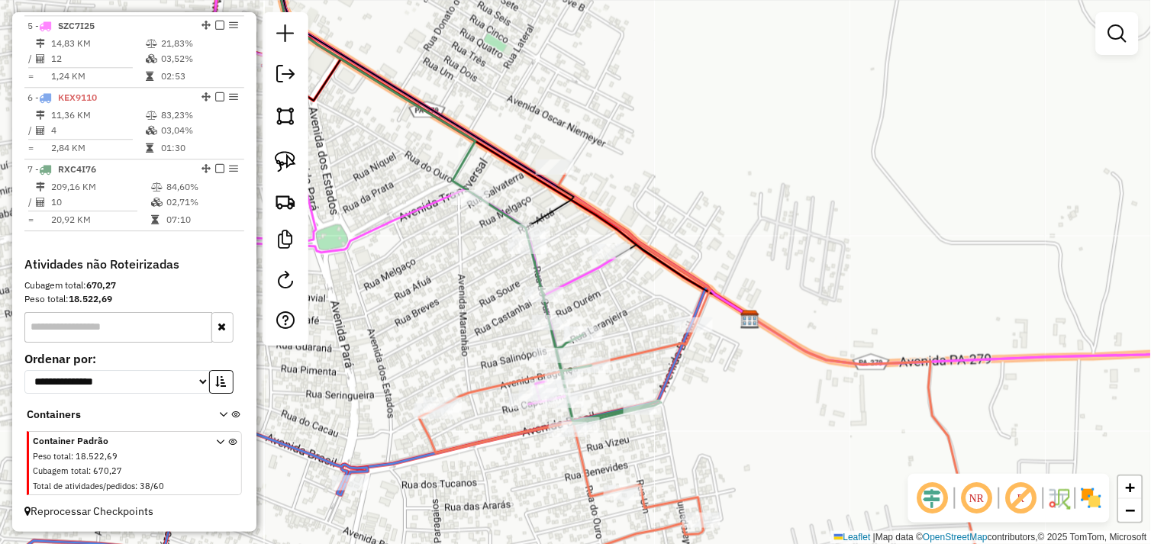
drag, startPoint x: 551, startPoint y: 380, endPoint x: 617, endPoint y: 415, distance: 74.4
click at [617, 415] on icon at bounding box center [567, 309] width 188 height 230
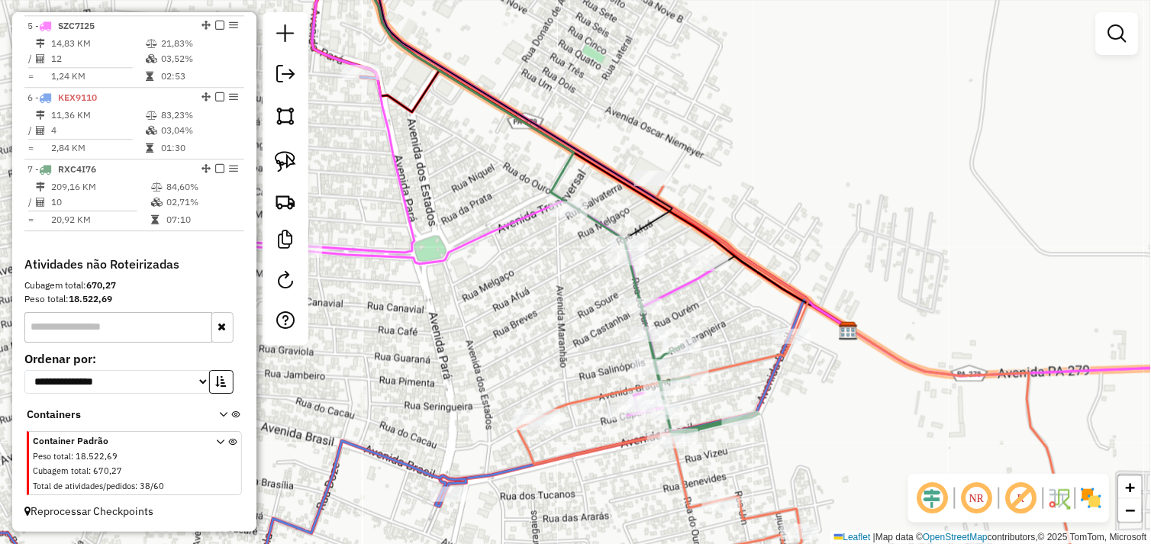
drag, startPoint x: 470, startPoint y: 313, endPoint x: 567, endPoint y: 324, distance: 97.5
click at [567, 324] on div "Janela de atendimento Grade de atendimento Capacidade Transportadoras Veículos …" at bounding box center [575, 272] width 1151 height 544
select select "*********"
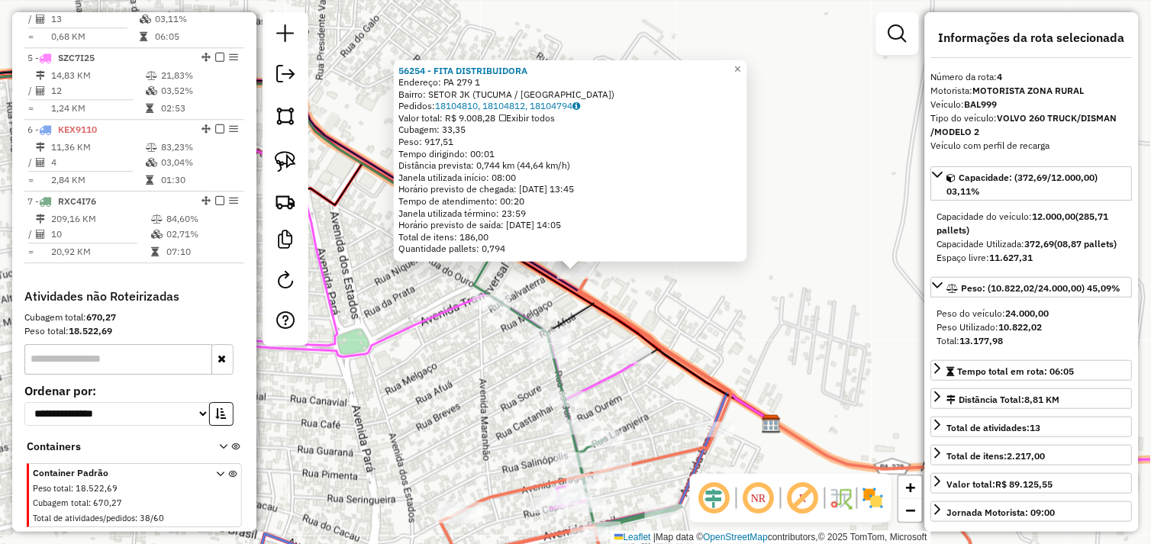
scroll to position [805, 0]
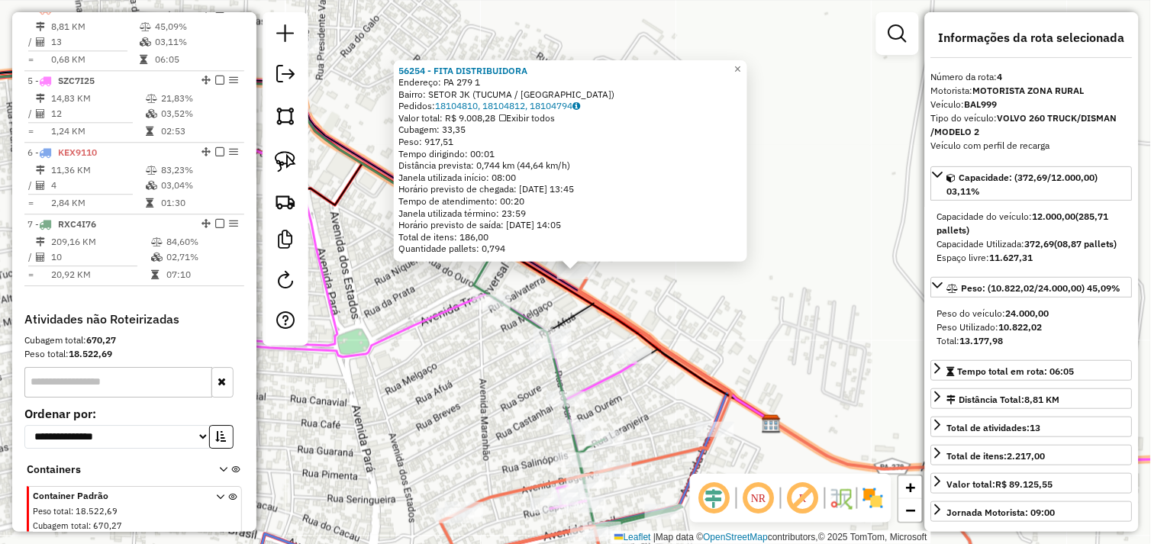
click at [702, 301] on div "56254 - FITA DISTRIBUIDORA Endereço: PA 279 1 Bairro: SETOR JK (TUCUMA / PA) Pe…" at bounding box center [575, 272] width 1151 height 544
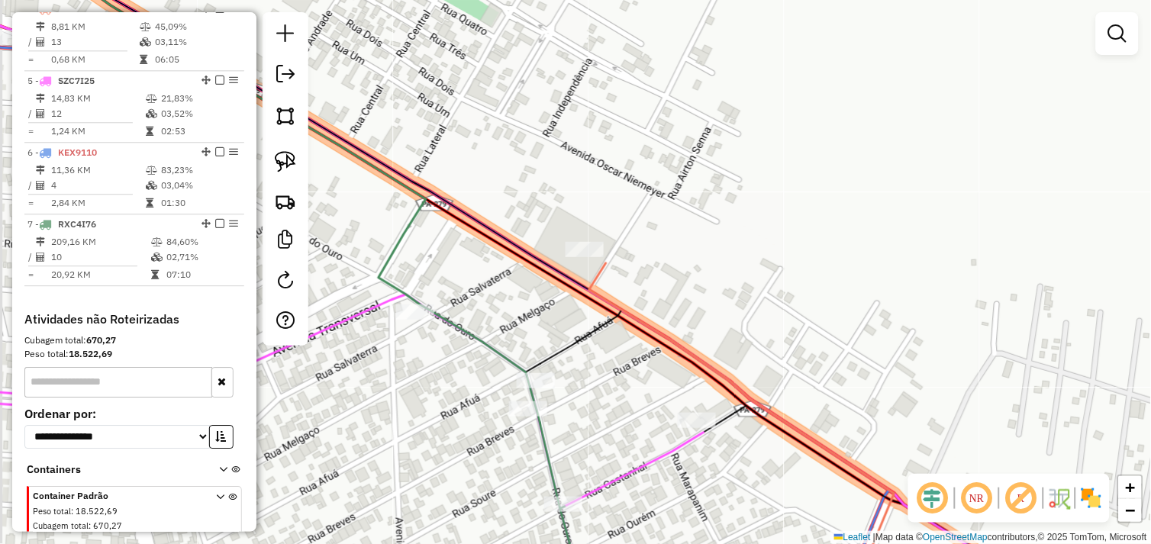
drag, startPoint x: 643, startPoint y: 285, endPoint x: 696, endPoint y: 288, distance: 52.7
click at [696, 288] on div "Janela de atendimento Grade de atendimento Capacidade Transportadoras Veículos …" at bounding box center [575, 272] width 1151 height 544
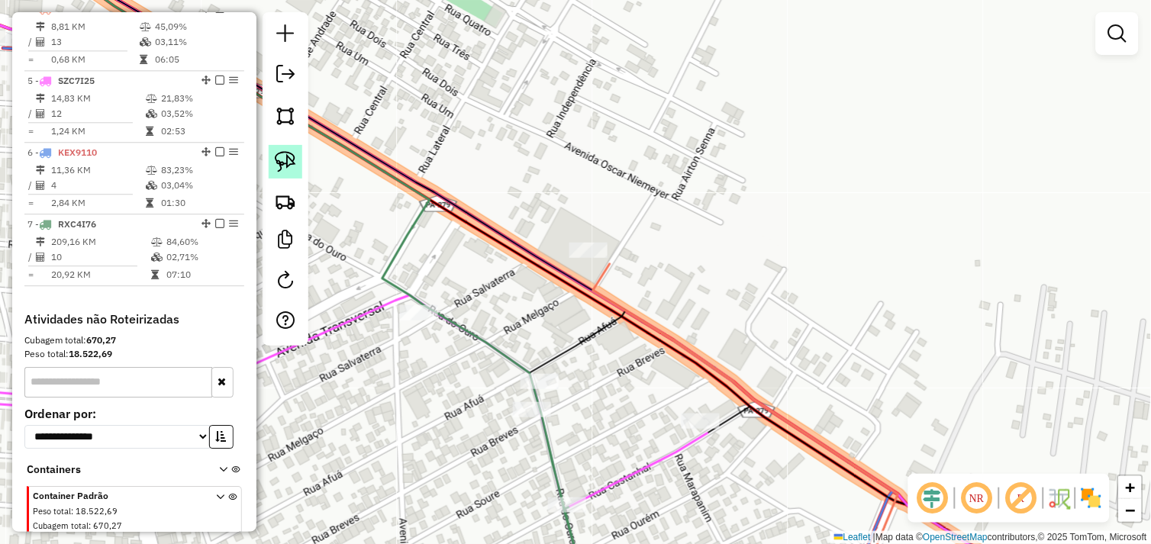
click at [295, 172] on img at bounding box center [285, 161] width 21 height 21
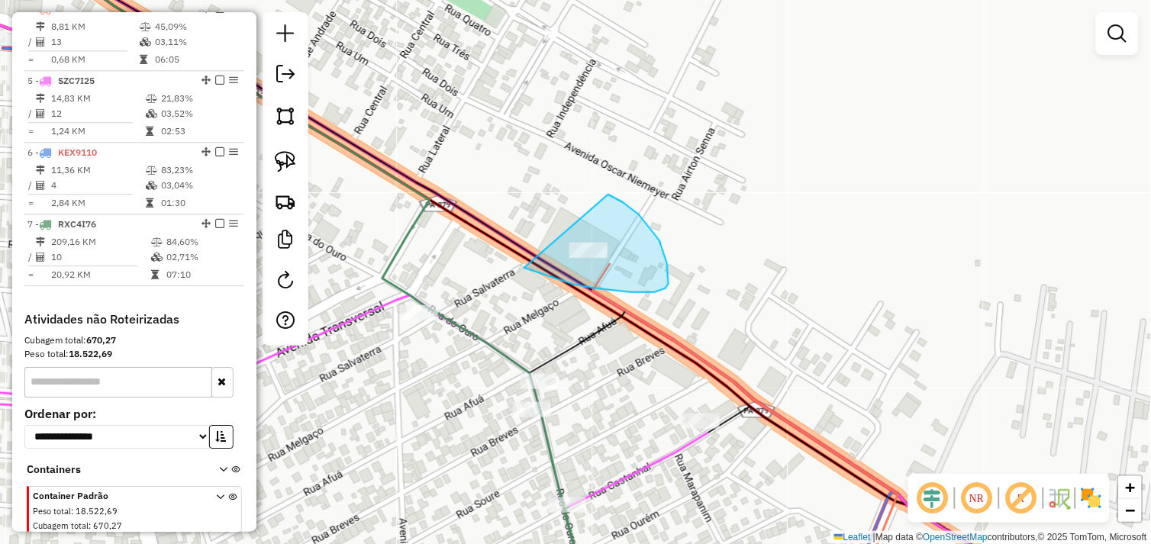
drag, startPoint x: 533, startPoint y: 270, endPoint x: 552, endPoint y: 245, distance: 31.6
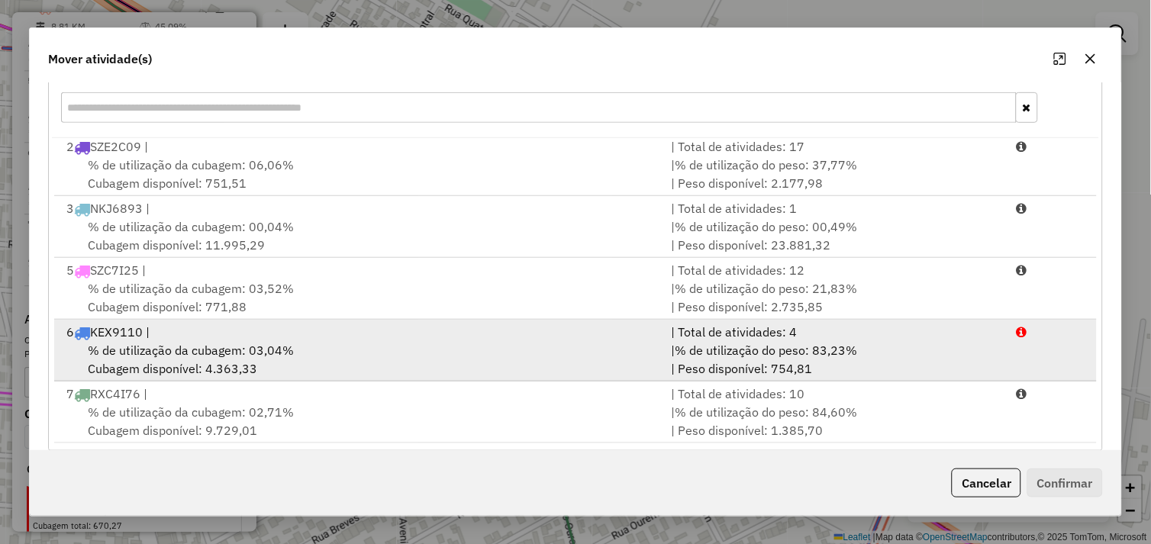
scroll to position [230, 0]
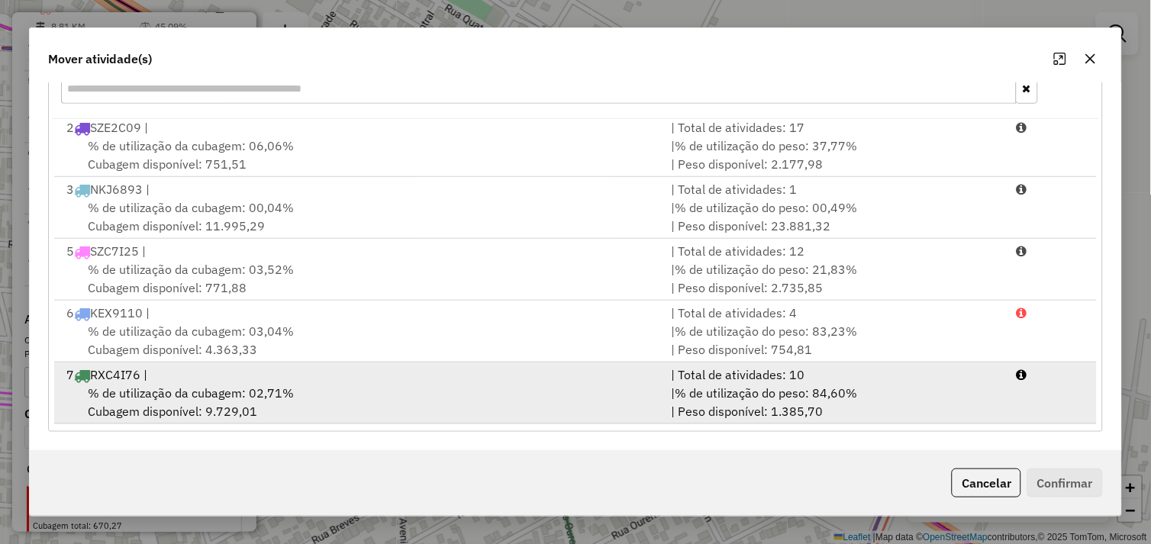
click at [352, 406] on div "% de utilização da cubagem: 02,71% Cubagem disponível: 9.729,01" at bounding box center [359, 402] width 605 height 37
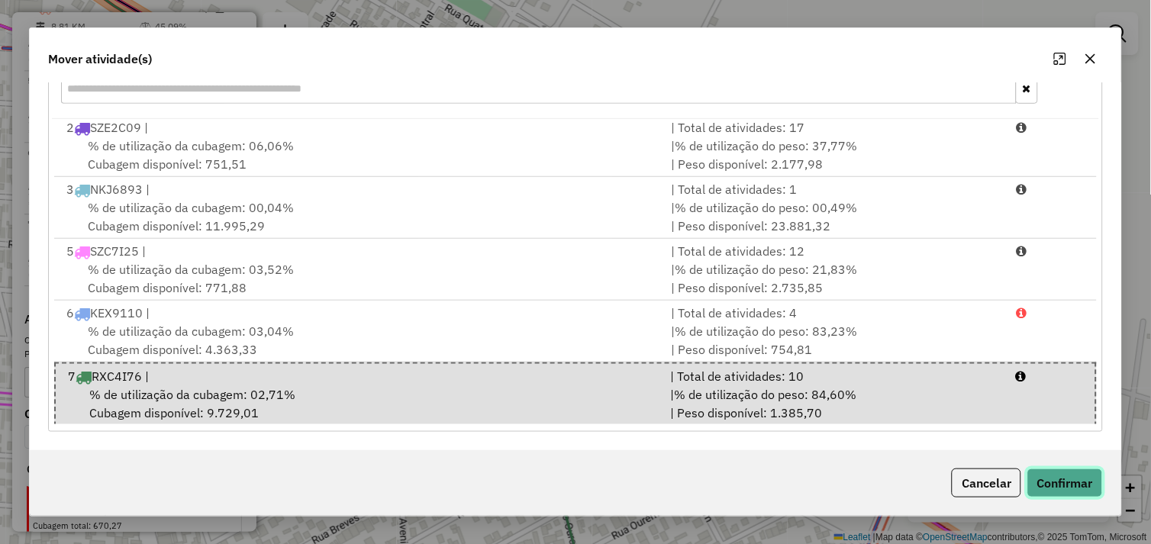
click at [1045, 486] on button "Confirmar" at bounding box center [1065, 483] width 76 height 29
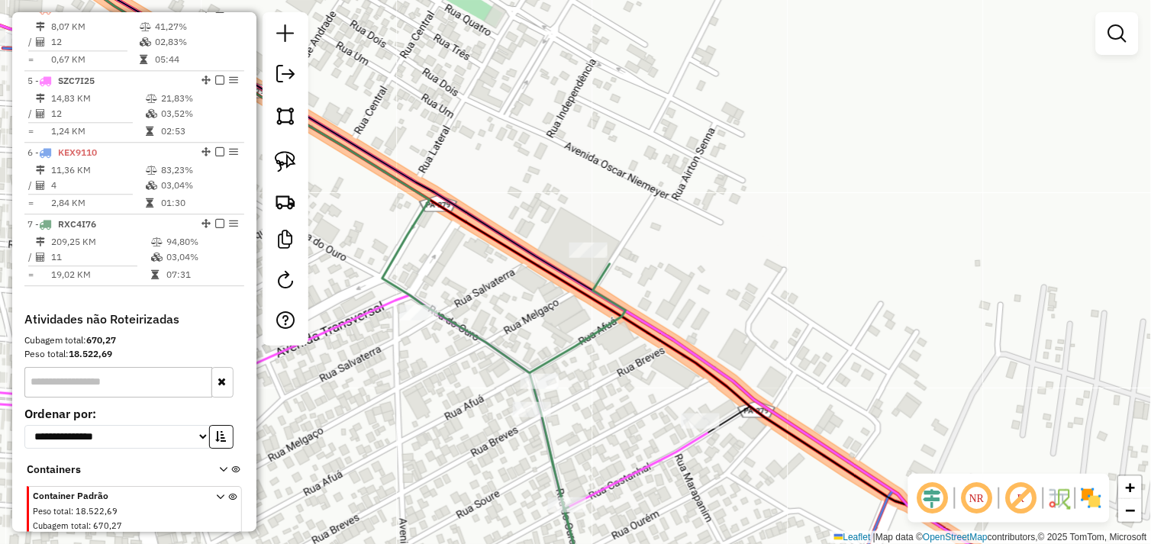
scroll to position [0, 0]
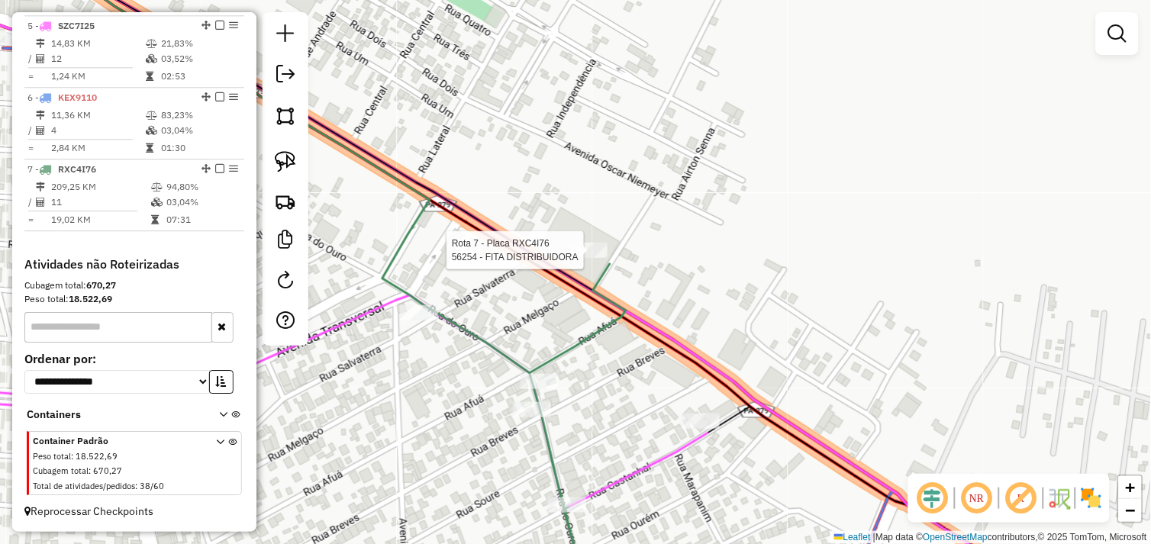
select select "*********"
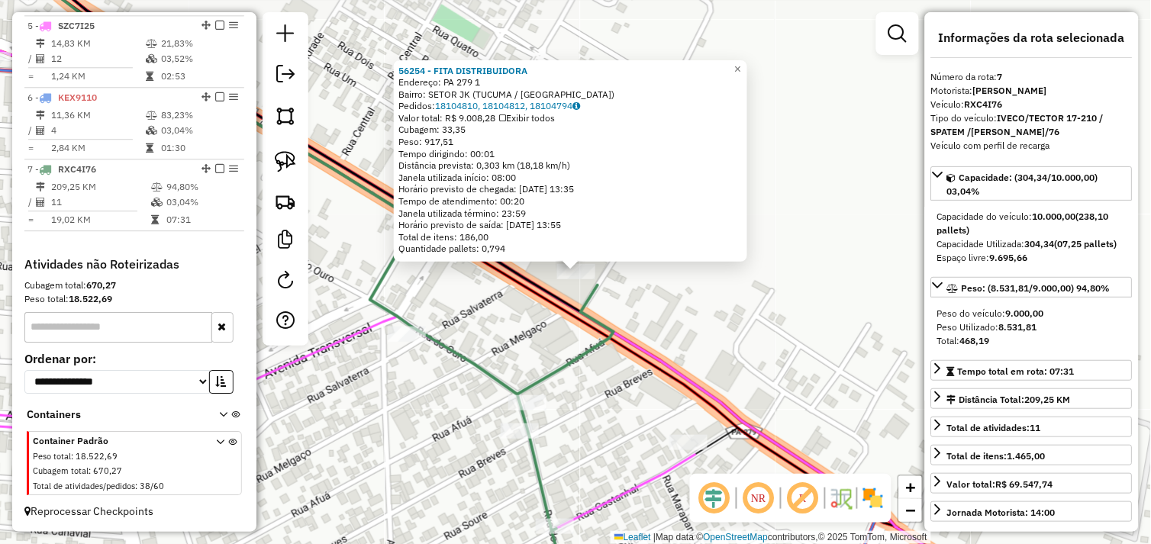
scroll to position [872, 0]
click at [692, 322] on div "56254 - FITA DISTRIBUIDORA Endereço: PA 279 1 Bairro: SETOR JK (TUCUMA / PA) Pe…" at bounding box center [575, 272] width 1151 height 544
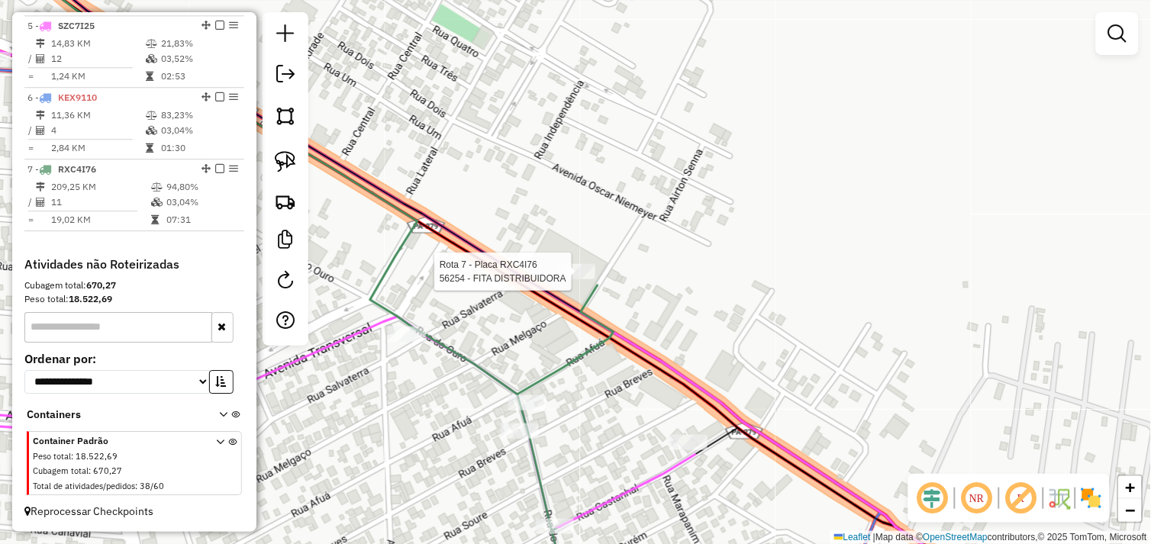
select select "*********"
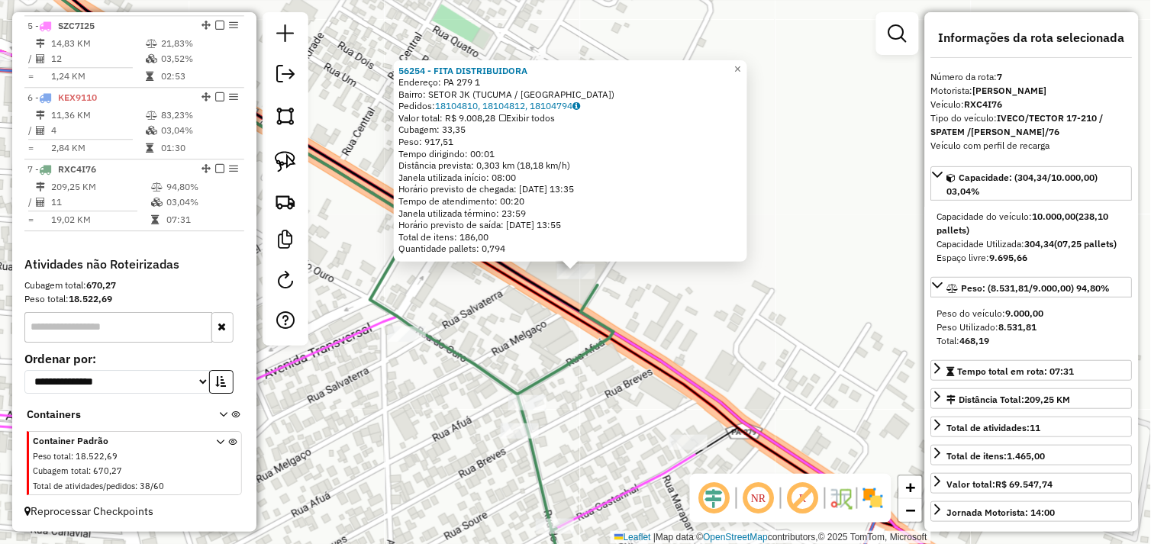
click at [1068, 248] on strong "(07,25 pallets)" at bounding box center [1086, 243] width 63 height 11
click at [758, 321] on div "56254 - FITA DISTRIBUIDORA Endereço: PA 279 1 Bairro: SETOR JK (TUCUMA / PA) Pe…" at bounding box center [575, 272] width 1151 height 544
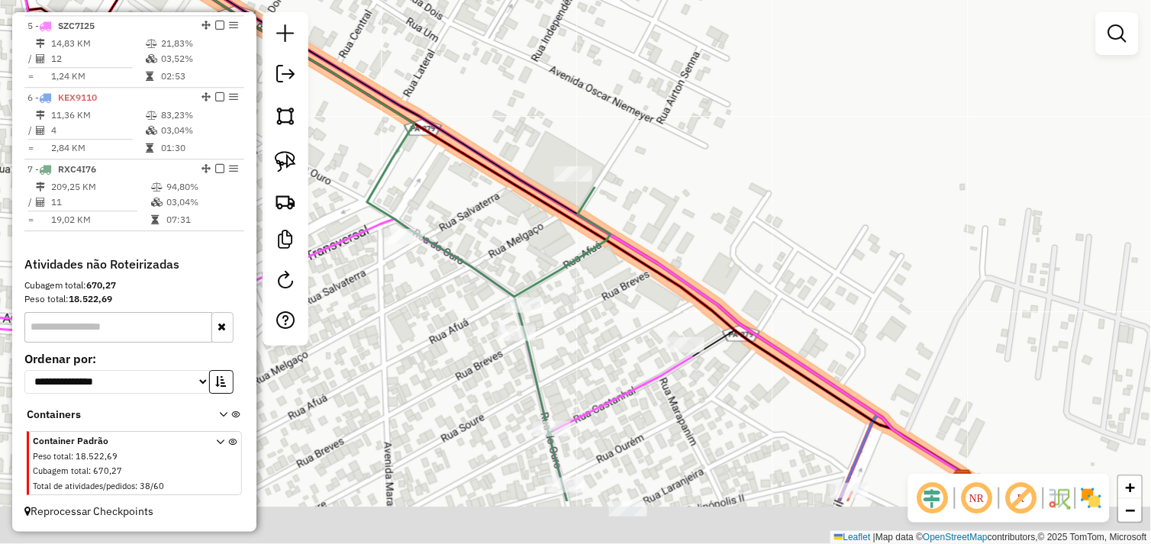
drag, startPoint x: 675, startPoint y: 388, endPoint x: 714, endPoint y: 178, distance: 213.4
click at [712, 178] on icon at bounding box center [477, 216] width 978 height 517
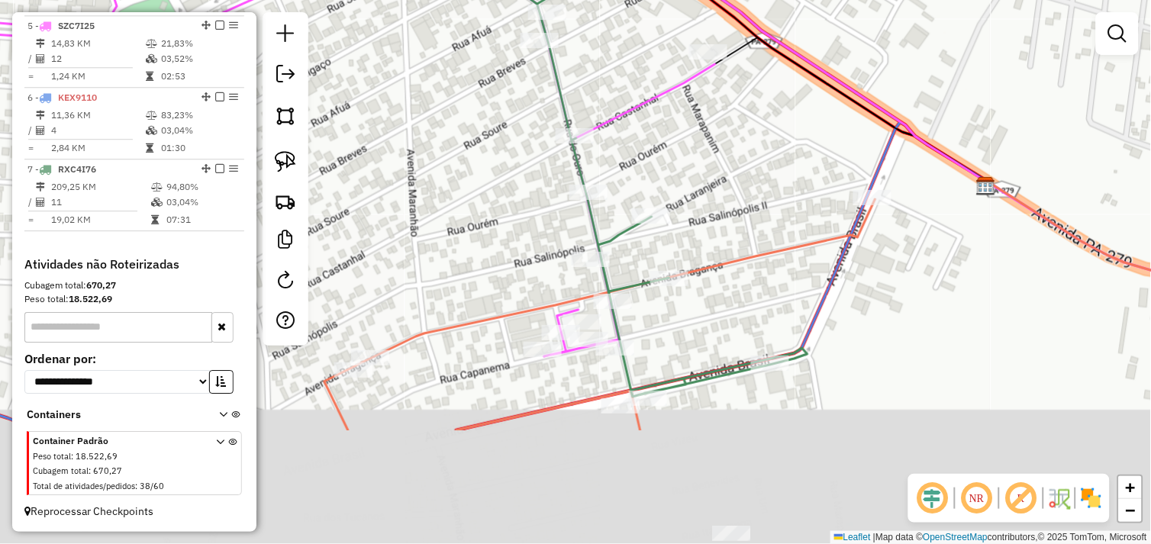
drag, startPoint x: 708, startPoint y: 244, endPoint x: 712, endPoint y: 186, distance: 58.1
click at [711, 186] on div "Janela de atendimento Grade de atendimento Capacidade Transportadoras Veículos …" at bounding box center [575, 272] width 1151 height 544
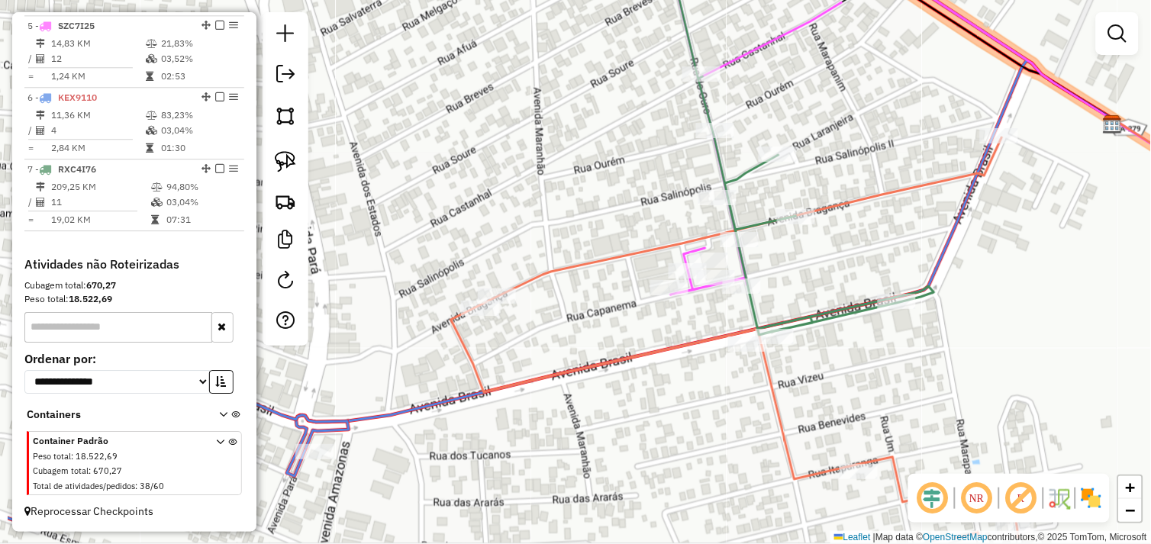
drag, startPoint x: 796, startPoint y: 247, endPoint x: 855, endPoint y: 348, distance: 116.6
click at [855, 348] on div "Janela de atendimento Grade de atendimento Capacidade Transportadoras Veículos …" at bounding box center [575, 272] width 1151 height 544
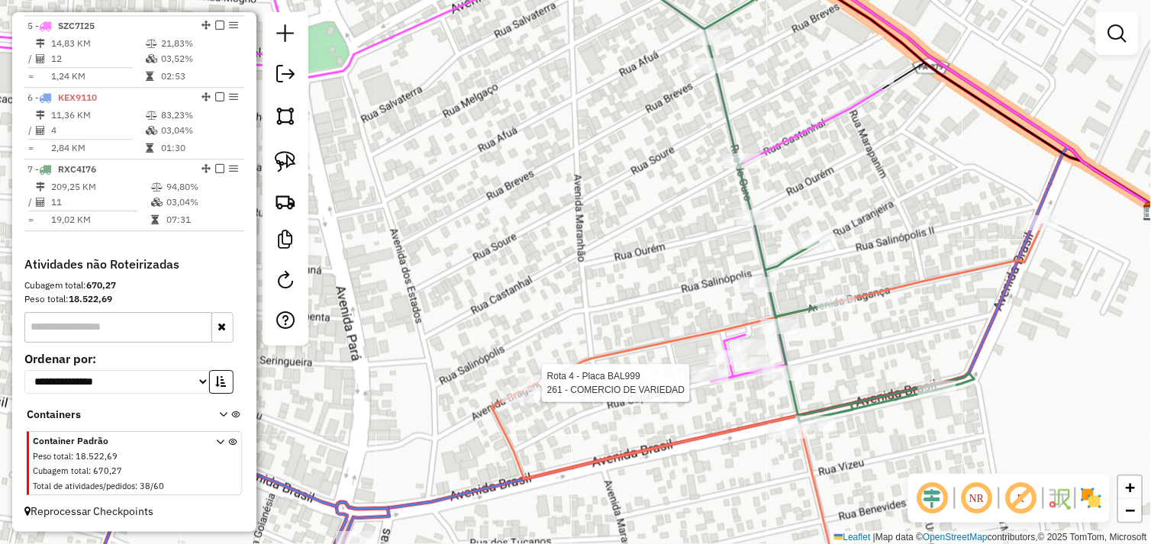
select select "*********"
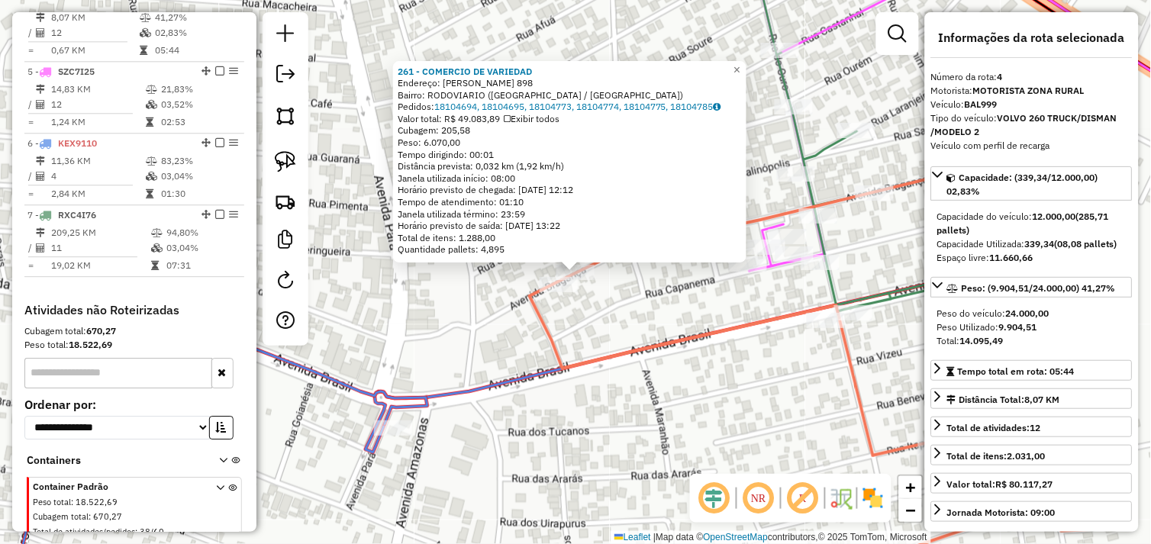
scroll to position [805, 0]
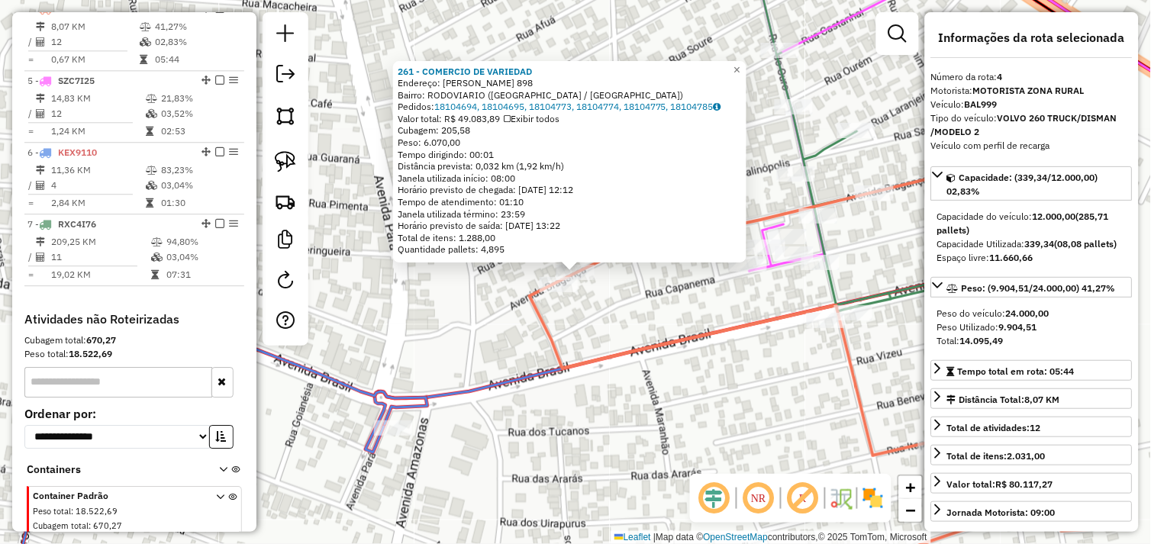
click at [588, 314] on div "261 - COMERCIO DE VARIEDAD Endereço: R BRAGANCA 898 Bairro: RODOVIARIO (TUCUMA …" at bounding box center [575, 272] width 1151 height 544
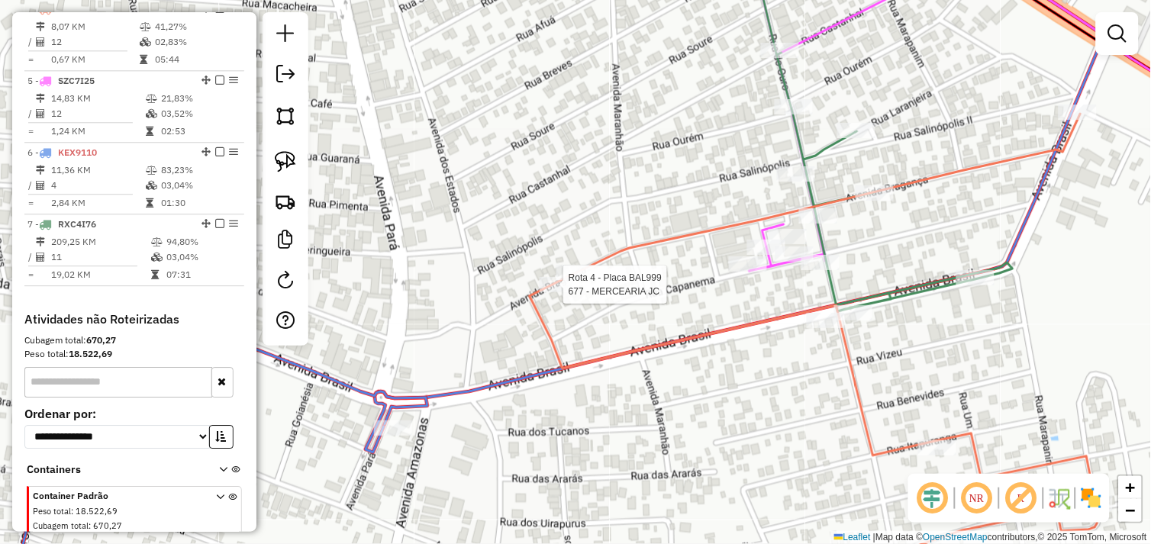
select select "*********"
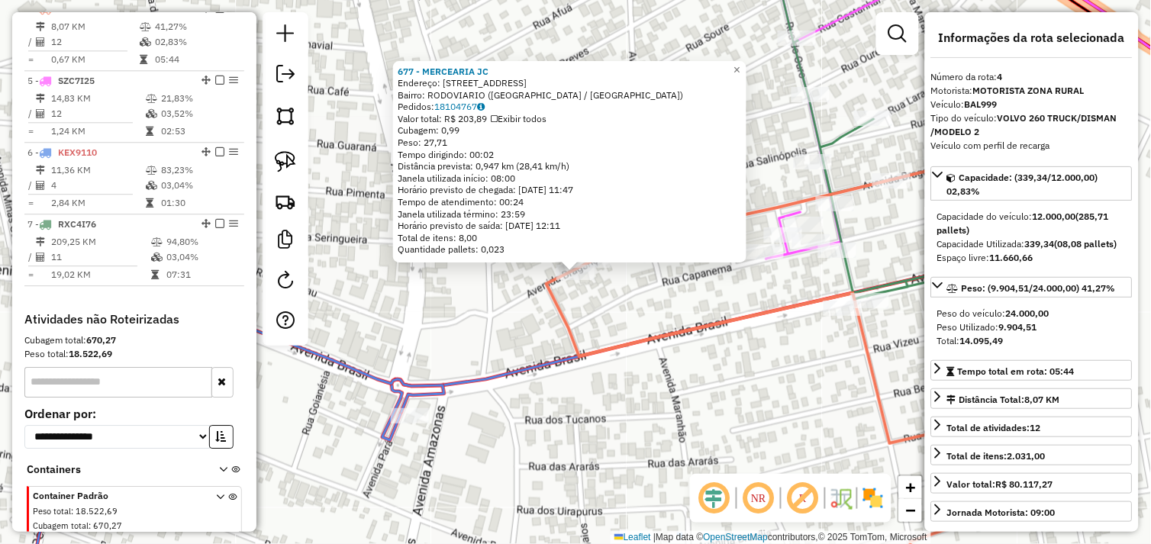
click at [630, 298] on div "677 - MERCEARIA JC Endereço: R BRAGANCA 905 Bairro: RODOVIARIO (TUCUMA / PA) Pe…" at bounding box center [575, 272] width 1151 height 544
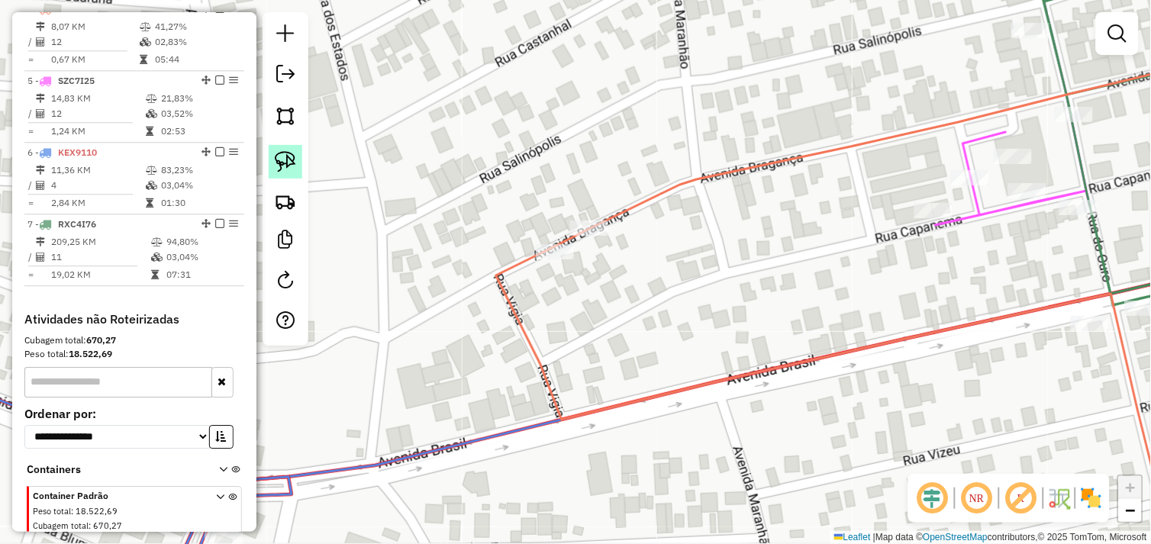
click at [288, 172] on img at bounding box center [285, 161] width 21 height 21
drag, startPoint x: 540, startPoint y: 264, endPoint x: 534, endPoint y: 245, distance: 19.8
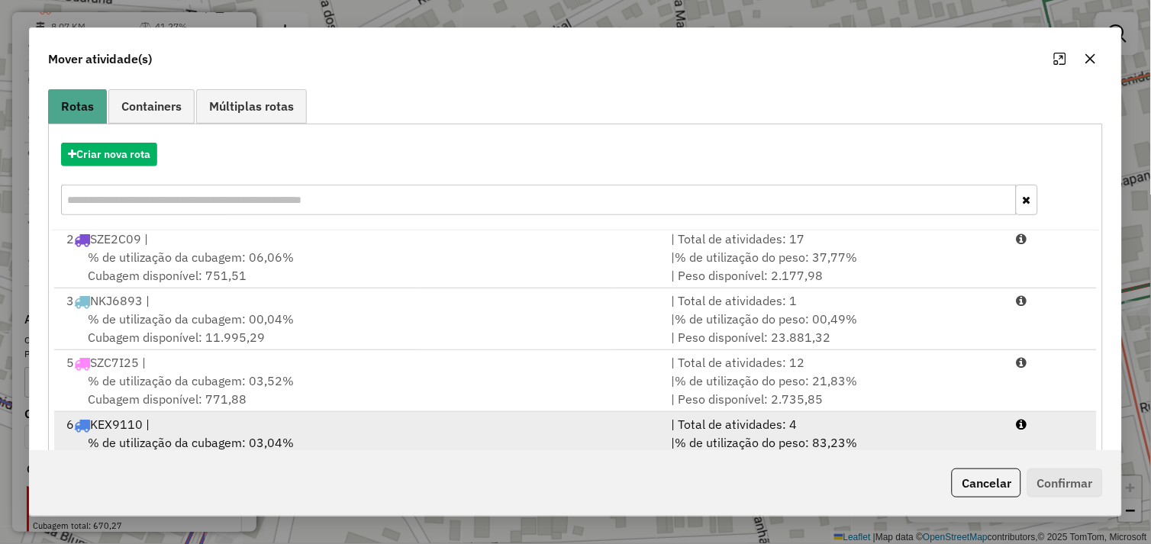
scroll to position [230, 0]
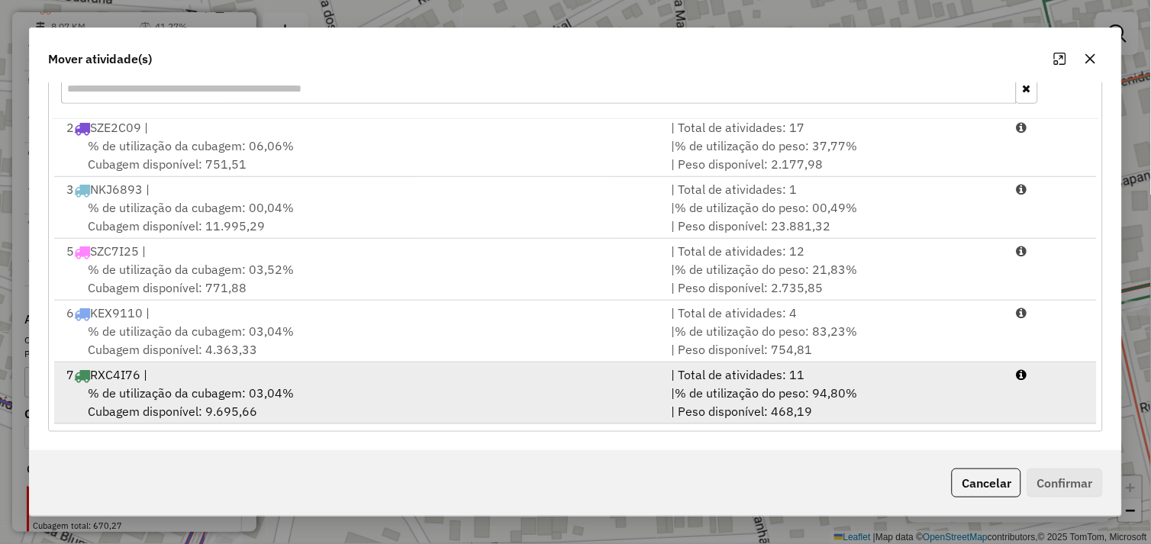
click at [374, 394] on div "% de utilização da cubagem: 03,04% Cubagem disponível: 9.695,66" at bounding box center [359, 402] width 605 height 37
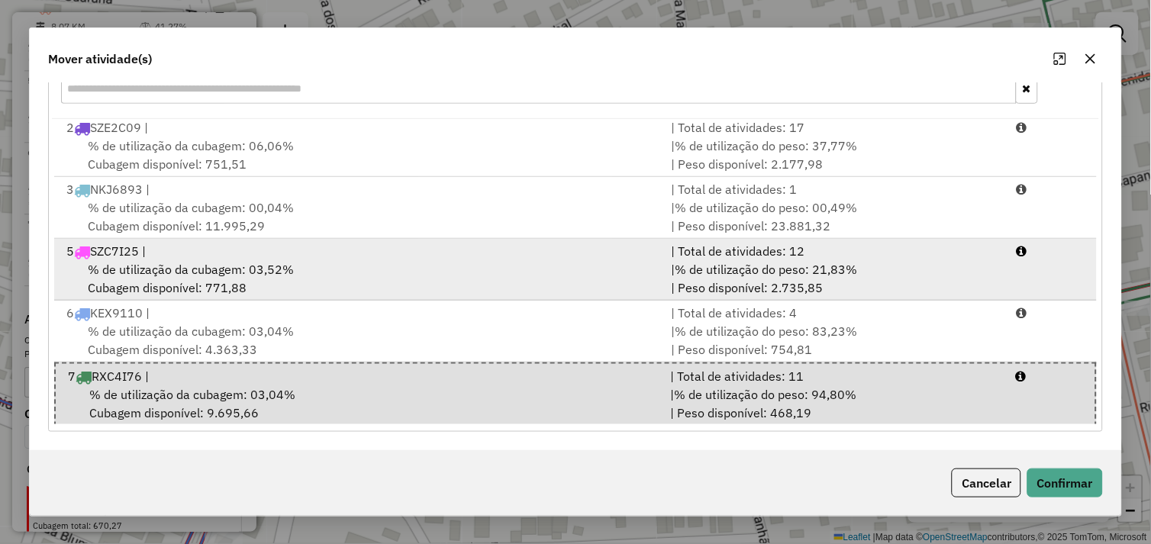
click at [337, 282] on div "% de utilização da cubagem: 03,52% Cubagem disponível: 771,88" at bounding box center [359, 278] width 605 height 37
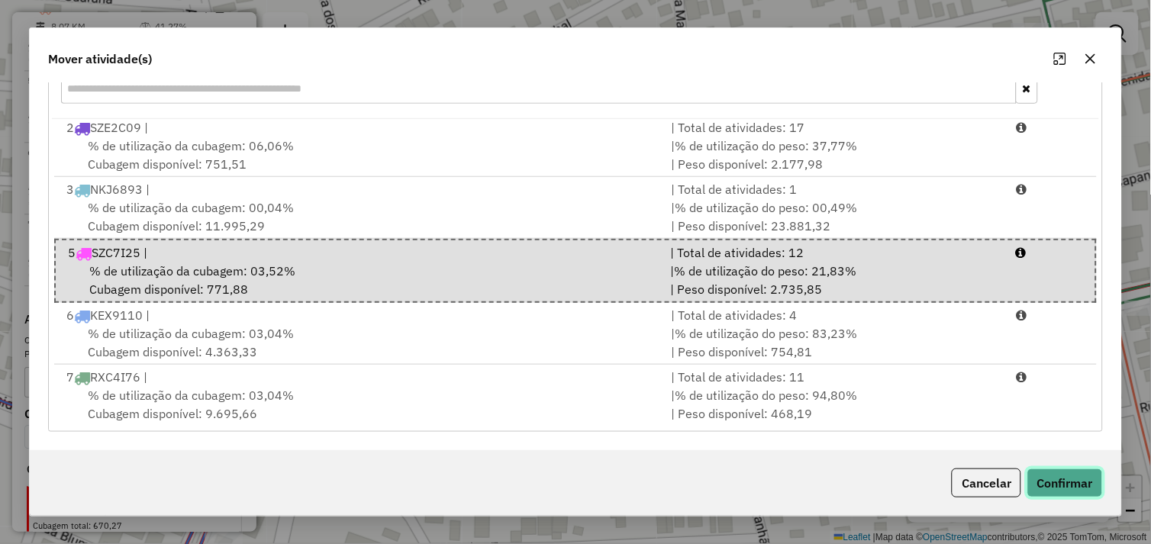
click at [1055, 483] on button "Confirmar" at bounding box center [1065, 483] width 76 height 29
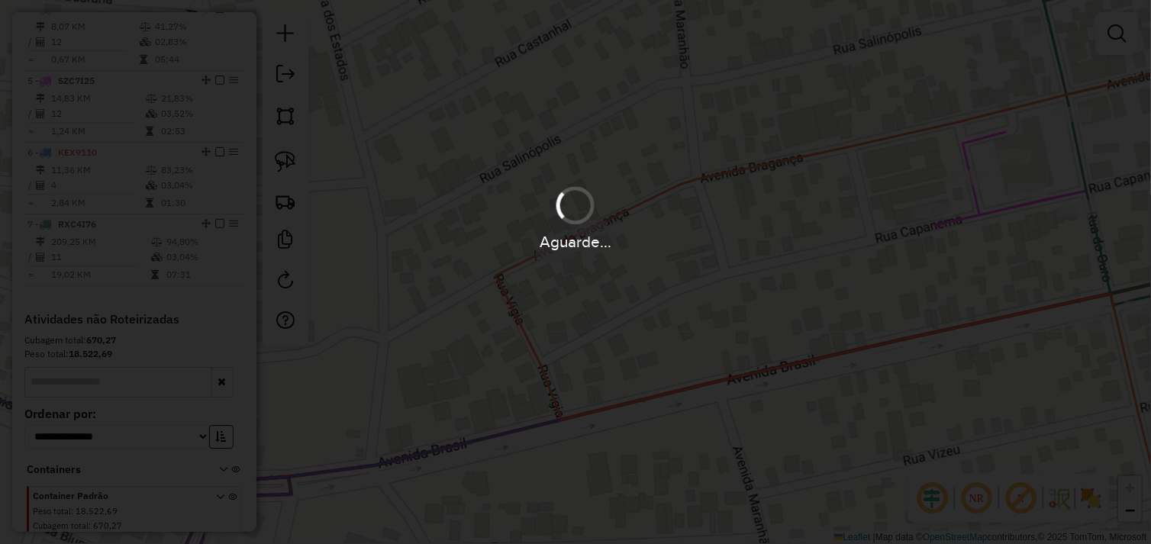
scroll to position [662, 0]
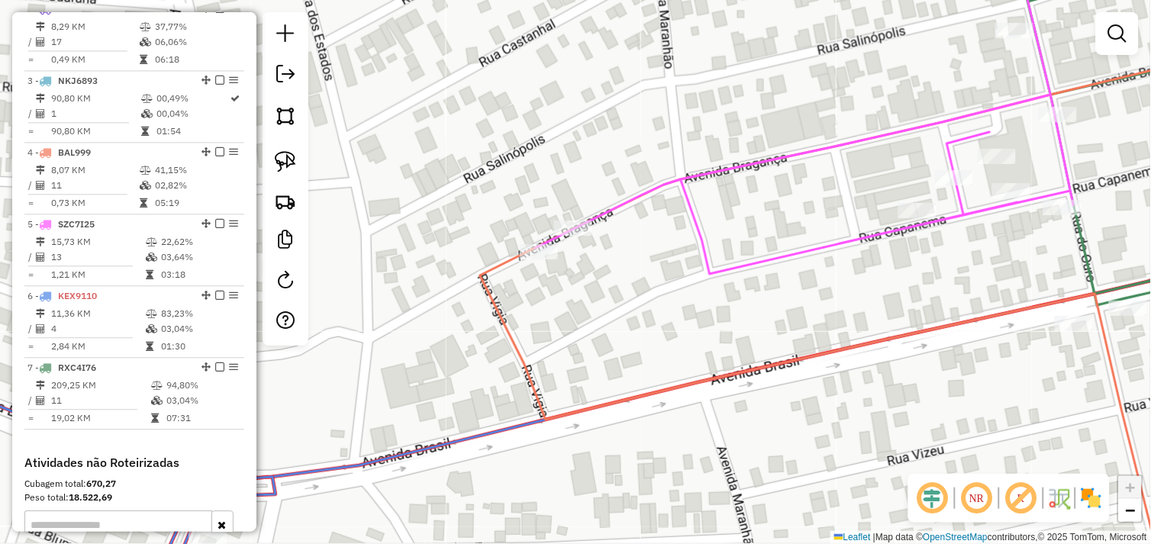
drag, startPoint x: 669, startPoint y: 332, endPoint x: 524, endPoint y: 305, distance: 147.4
click at [521, 306] on div "Janela de atendimento Grade de atendimento Capacidade Transportadoras Veículos …" at bounding box center [575, 272] width 1151 height 544
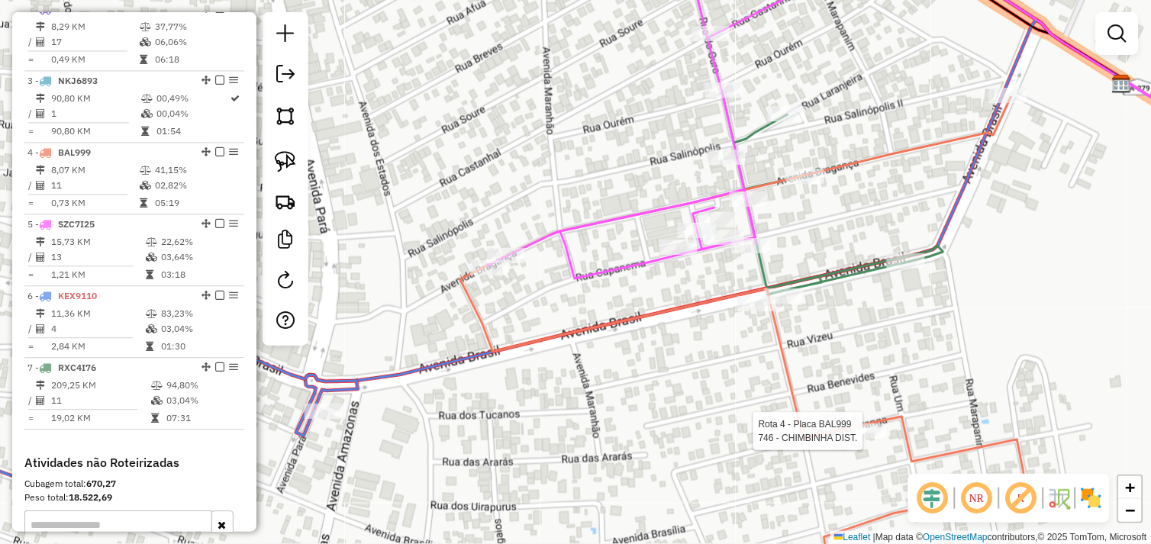
select select "*********"
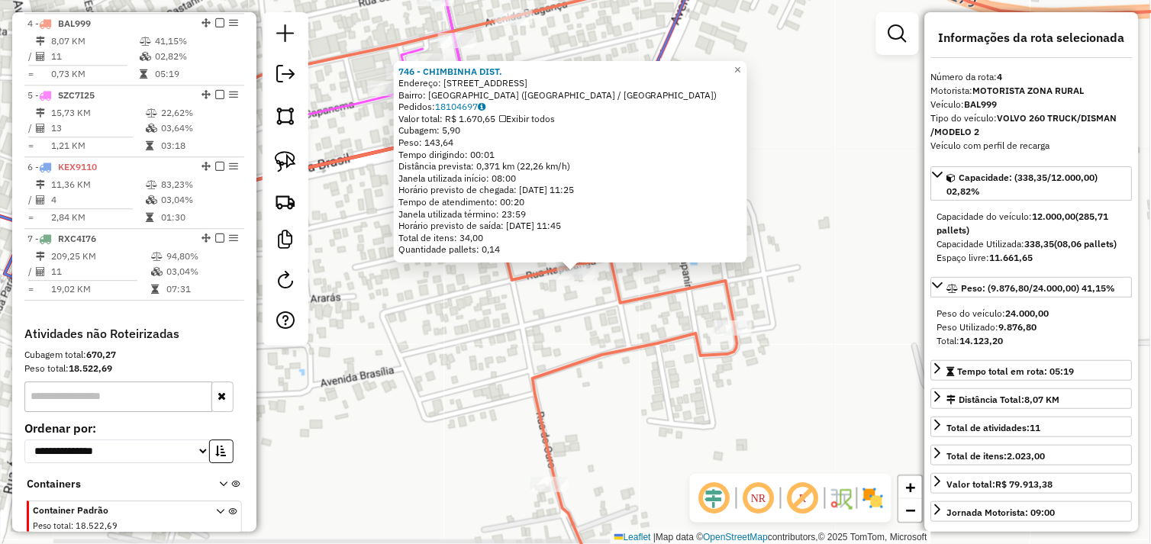
scroll to position [805, 0]
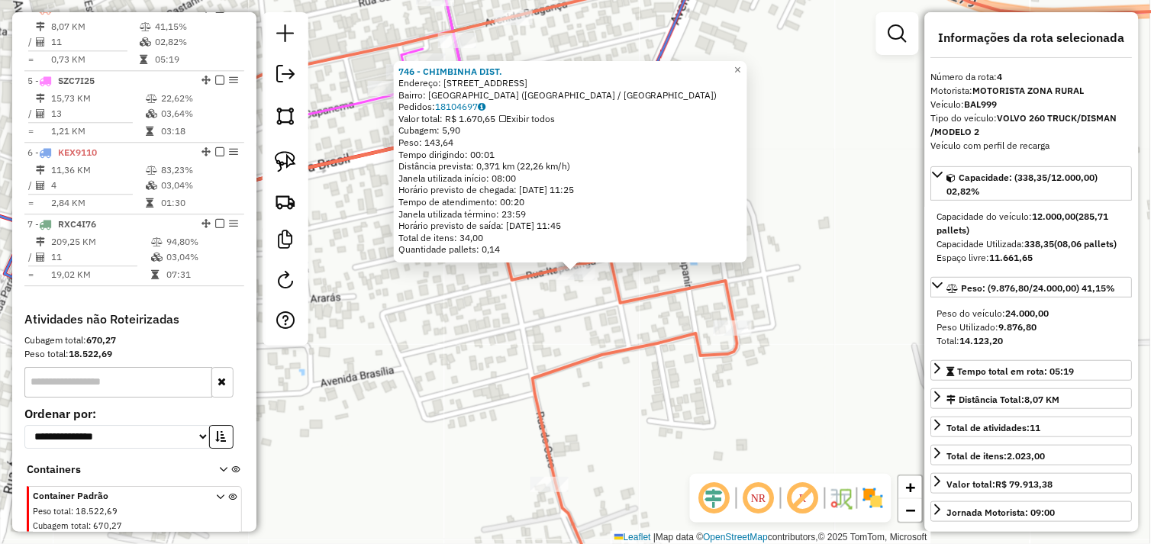
click at [629, 310] on icon at bounding box center [453, 272] width 569 height 653
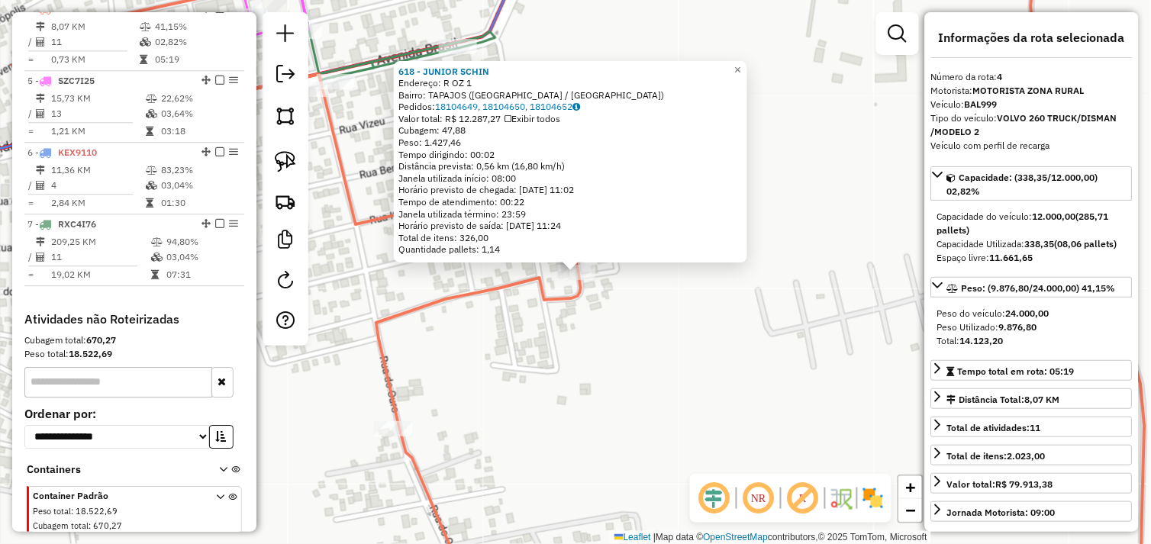
click at [539, 340] on div "618 - JUNIOR SCHIN Endereço: R OZ 1 Bairro: TAPAJOS (TUCUMA / PA) Pedidos: 1810…" at bounding box center [575, 272] width 1151 height 544
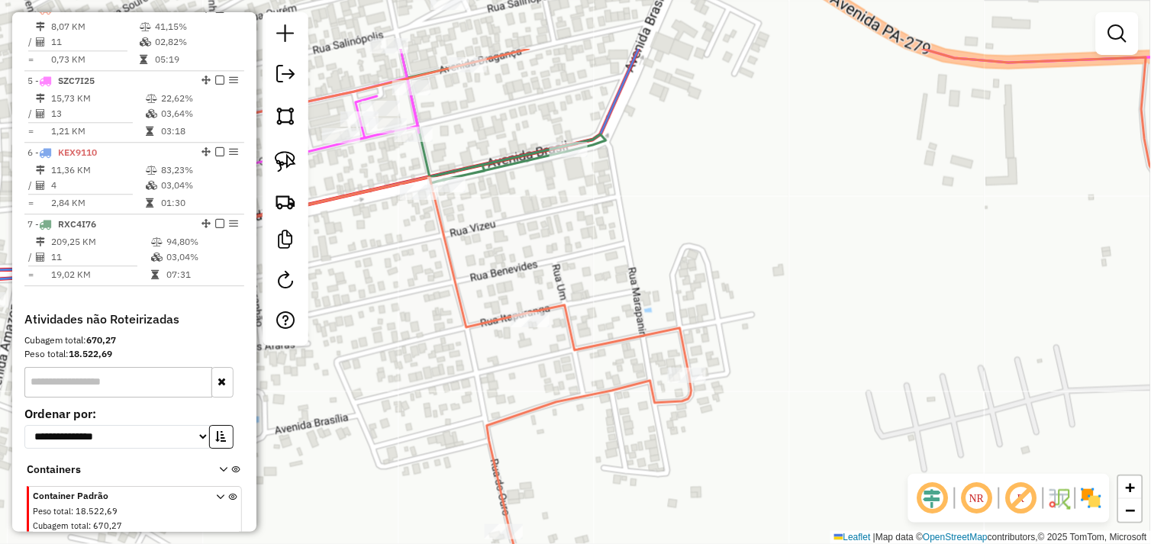
drag, startPoint x: 470, startPoint y: 296, endPoint x: 530, endPoint y: 360, distance: 87.5
click at [574, 395] on icon at bounding box center [407, 375] width 569 height 653
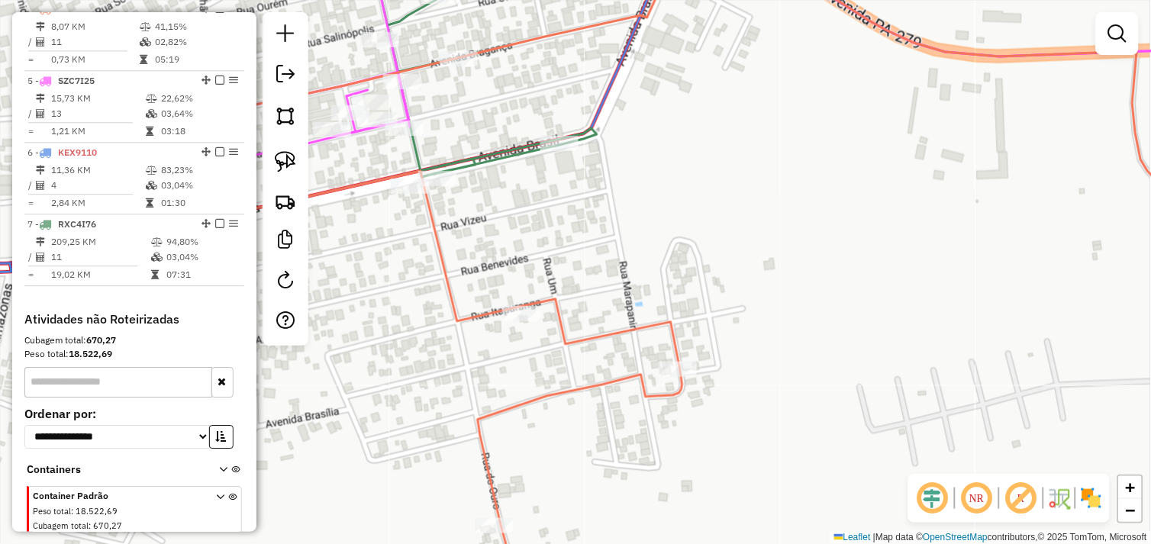
click at [305, 162] on div at bounding box center [286, 178] width 46 height 333
drag, startPoint x: 285, startPoint y: 164, endPoint x: 454, endPoint y: 296, distance: 214.8
click at [285, 166] on img at bounding box center [285, 161] width 21 height 21
drag, startPoint x: 556, startPoint y: 330, endPoint x: 475, endPoint y: 318, distance: 80.9
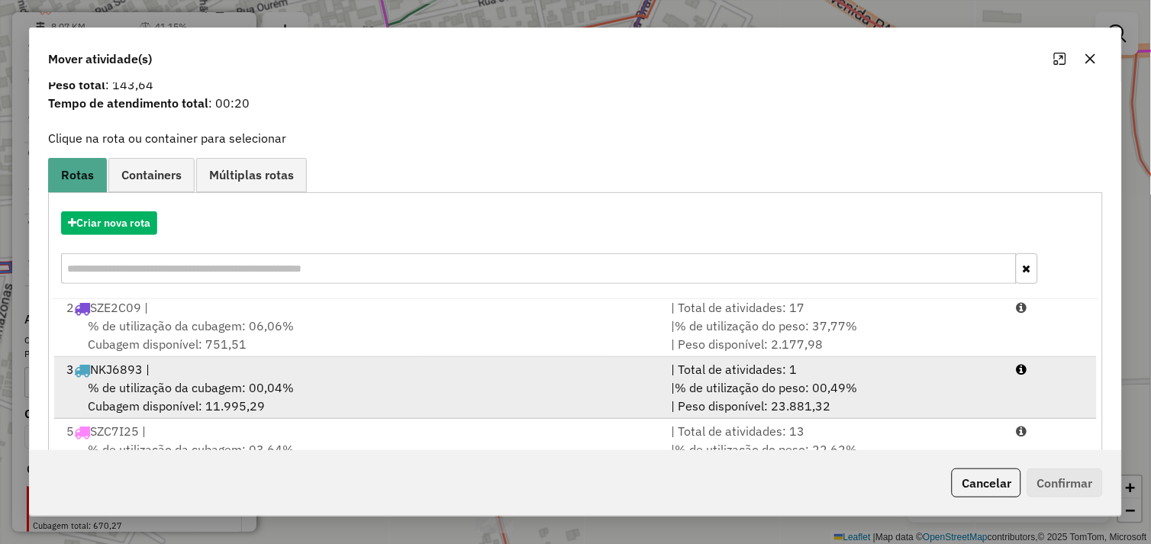
scroll to position [85, 0]
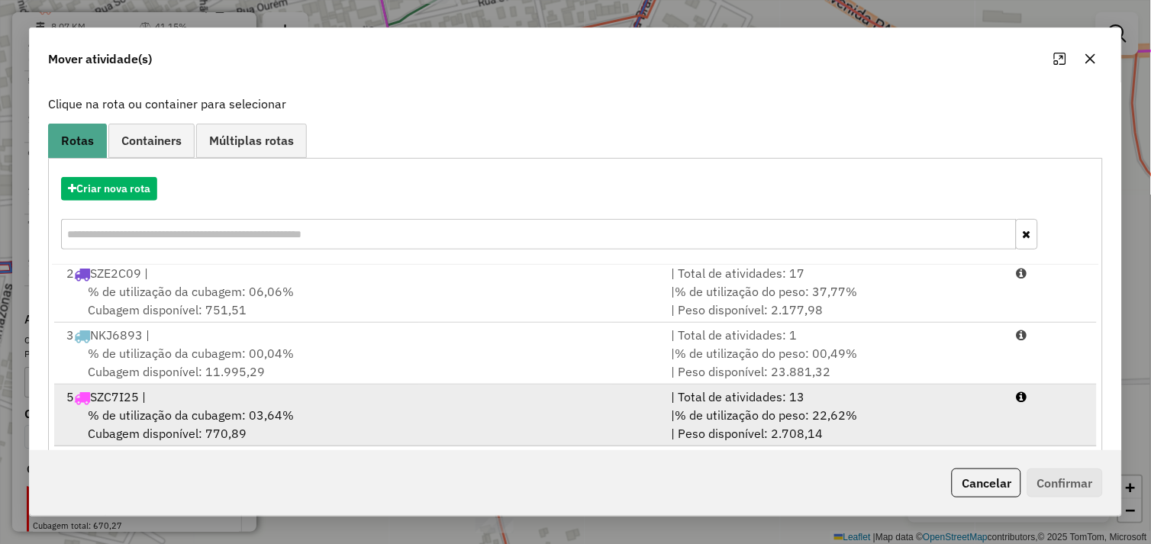
click at [272, 405] on li "5 SZC7I25 | | Total de atividades: 13 % de utilização da cubagem: 03,64% Cubage…" at bounding box center [575, 416] width 1043 height 62
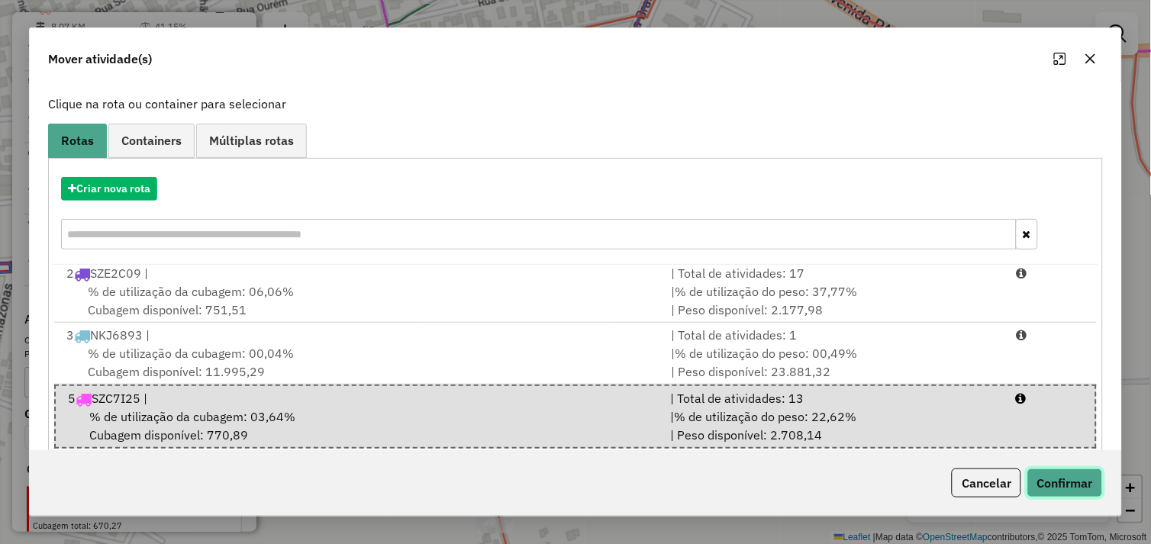
click at [1053, 485] on button "Confirmar" at bounding box center [1065, 483] width 76 height 29
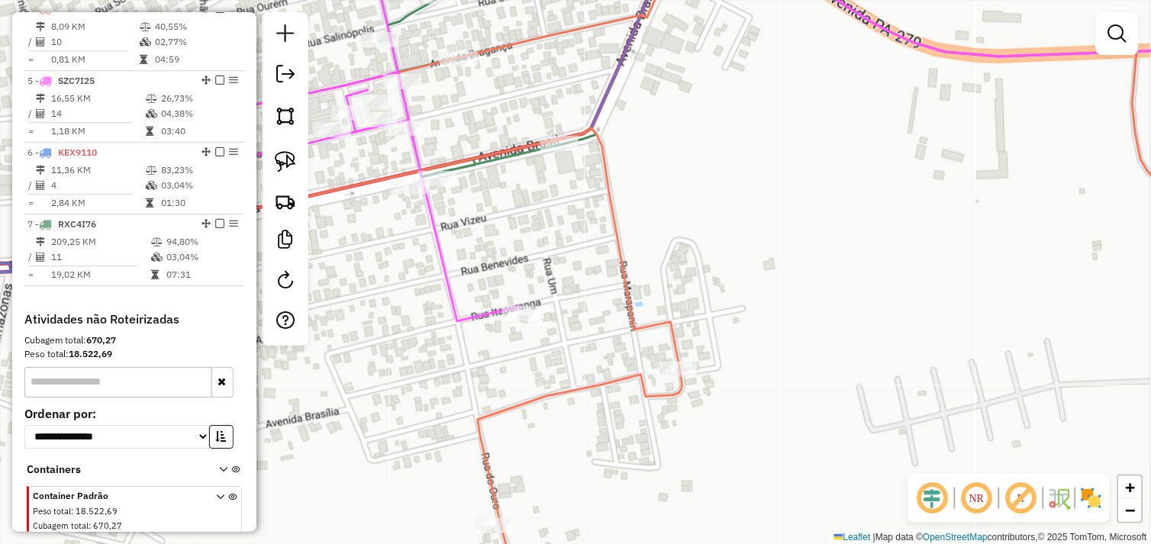
scroll to position [662, 0]
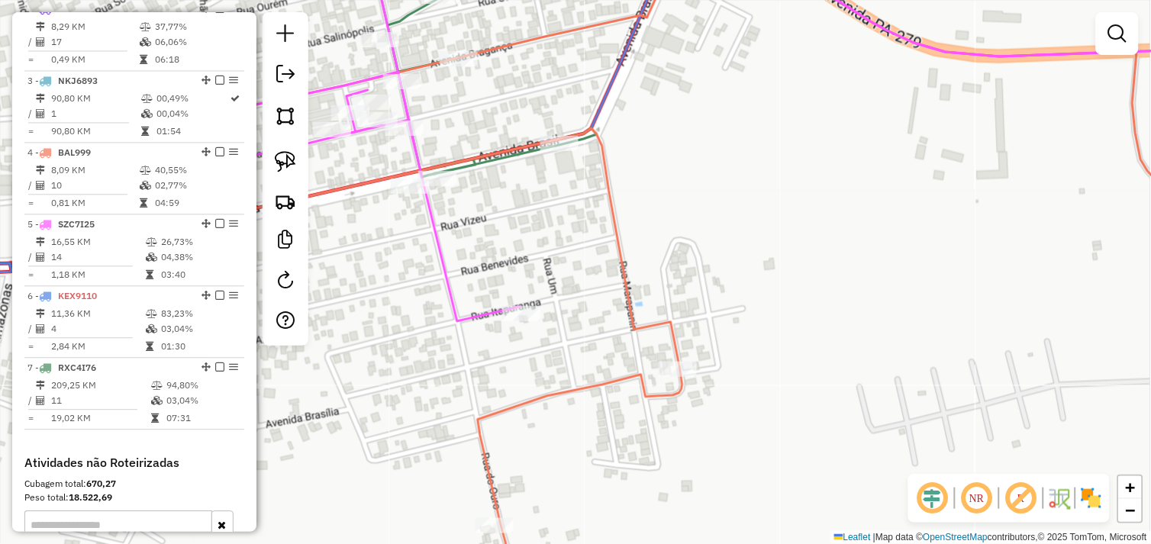
select select "*********"
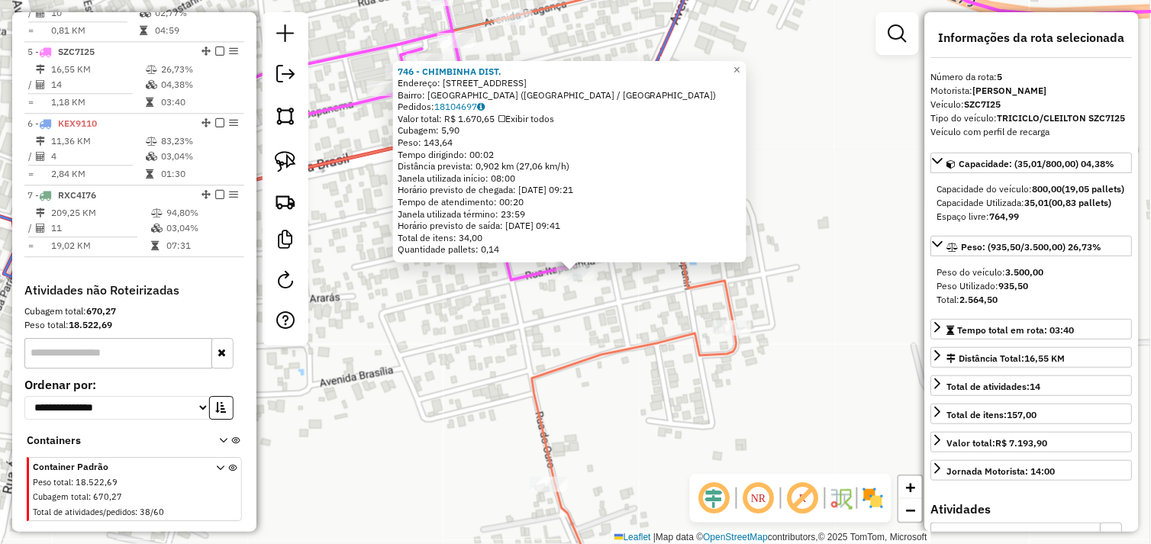
scroll to position [872, 0]
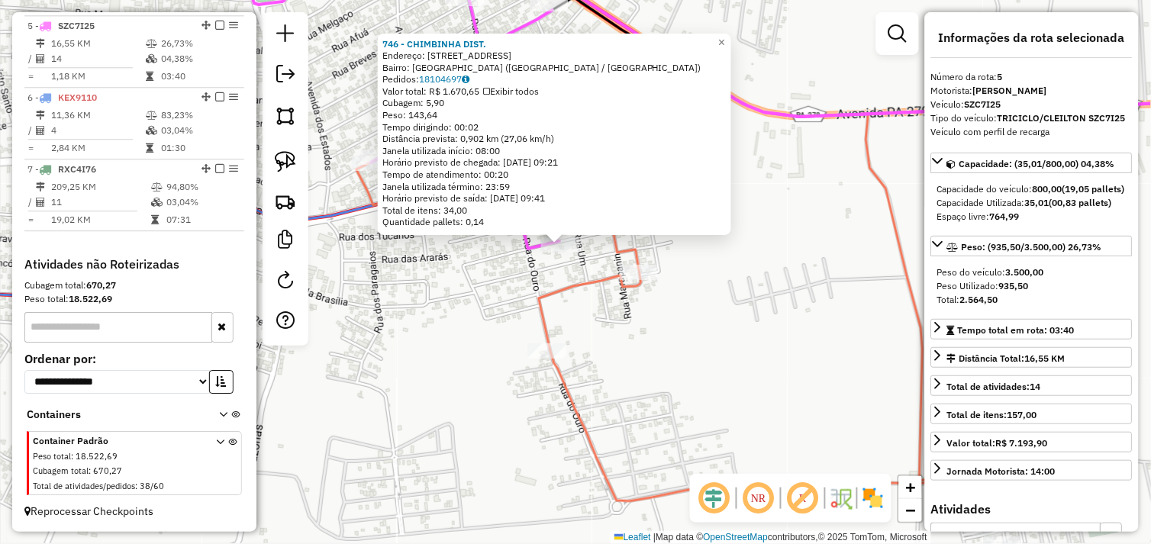
drag, startPoint x: 604, startPoint y: 433, endPoint x: 598, endPoint y: 333, distance: 100.2
click at [598, 333] on div "746 - CHIMBINHA DIST. Endereço: R ITUPIRANGA 330 Bairro: PARQUE AMAZONAS (TUCUM…" at bounding box center [575, 272] width 1151 height 544
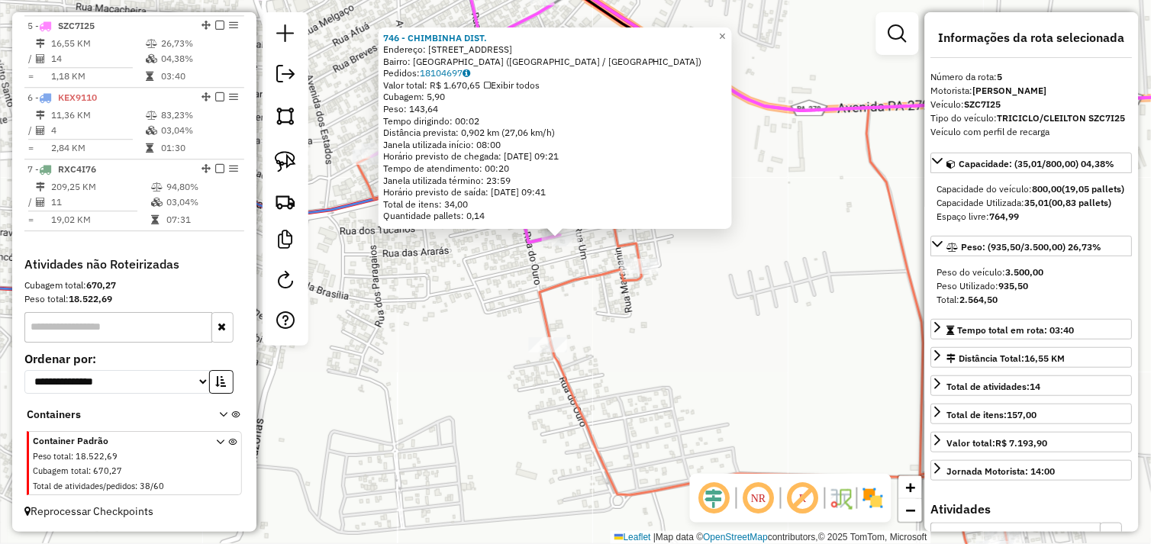
click at [553, 362] on icon at bounding box center [688, 335] width 662 height 527
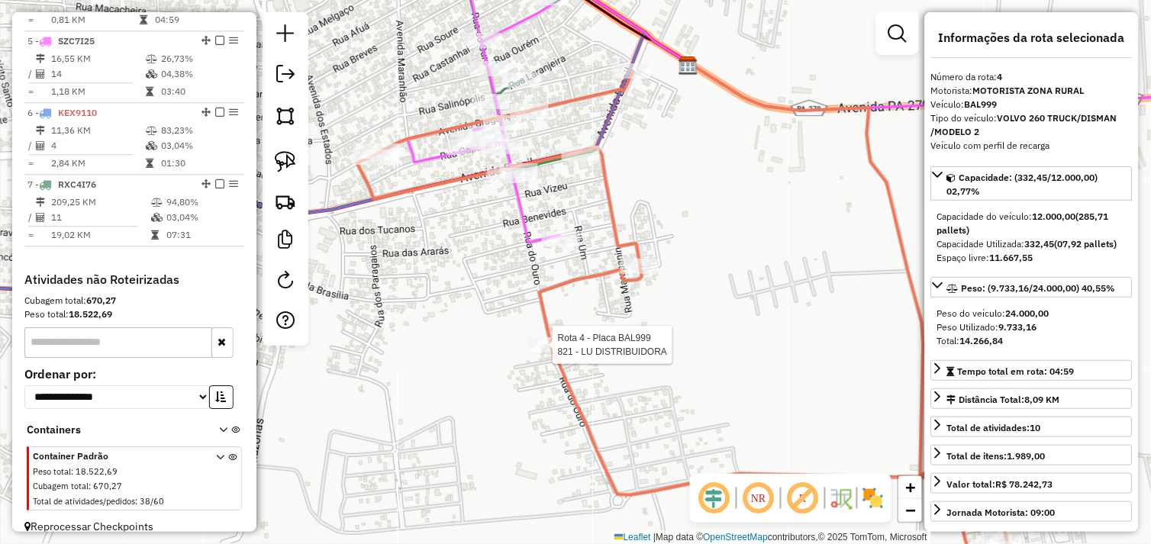
scroll to position [805, 0]
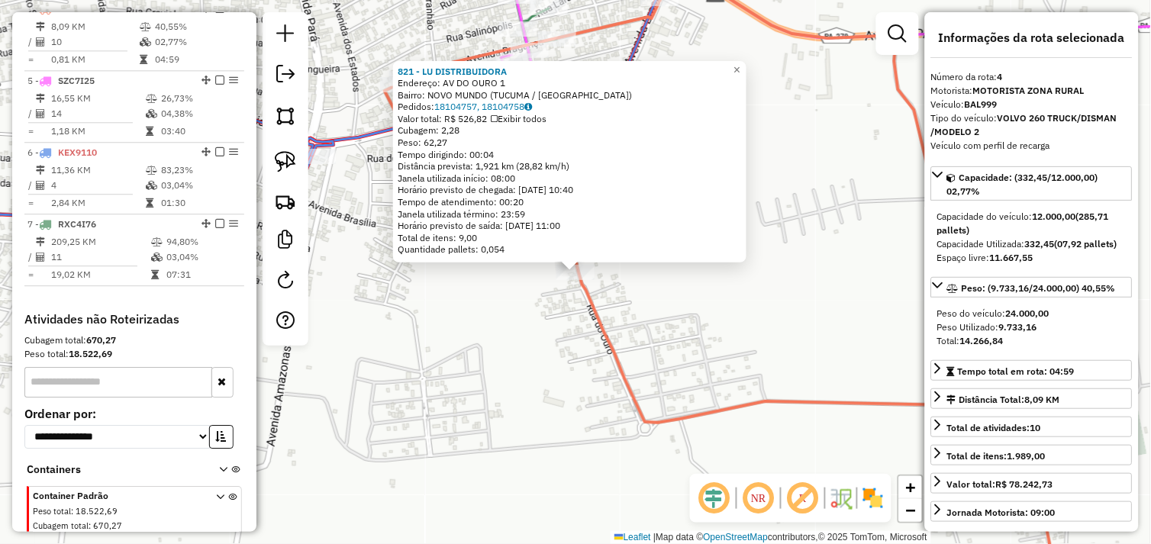
click at [675, 300] on div "821 - LU DISTRIBUIDORA Endereço: AV DO OURO 1 Bairro: NOVO MUNDO (TUCUMA / PA) …" at bounding box center [575, 272] width 1151 height 544
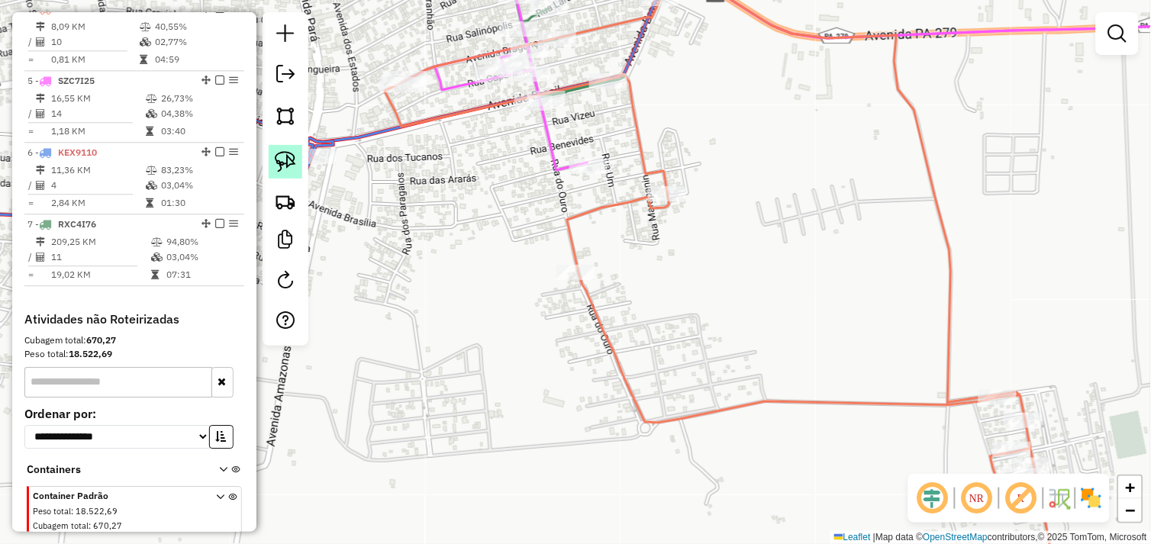
click at [279, 164] on img at bounding box center [285, 161] width 21 height 21
drag, startPoint x: 538, startPoint y: 286, endPoint x: 528, endPoint y: 279, distance: 12.1
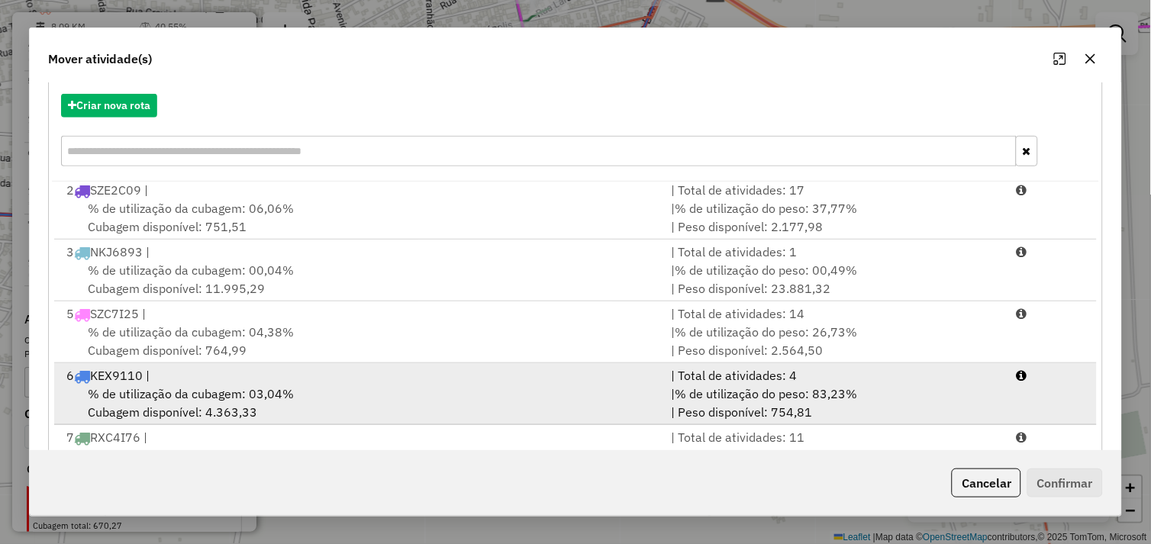
scroll to position [169, 0]
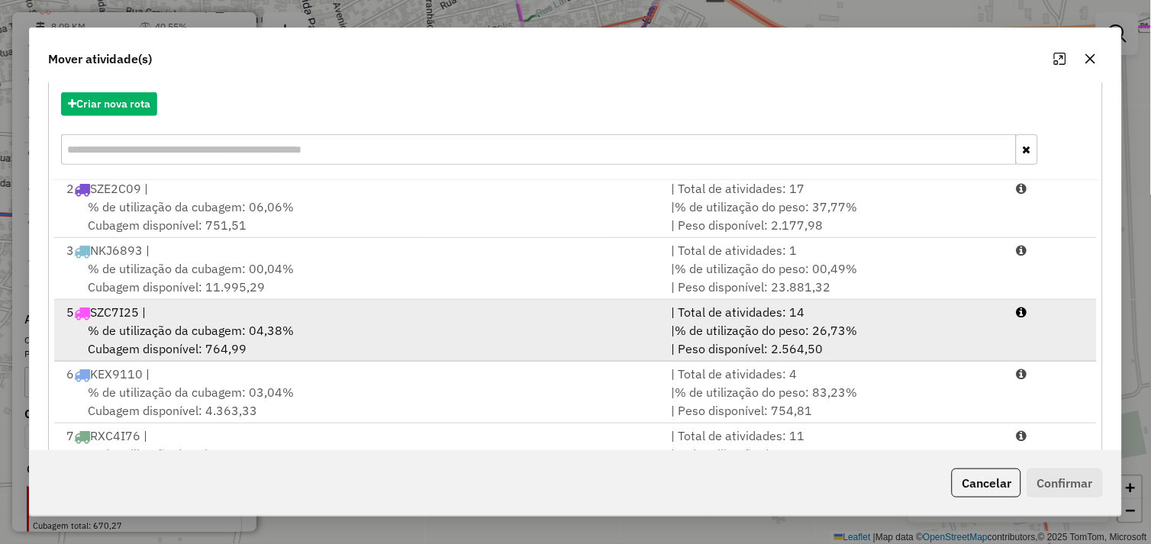
click at [285, 337] on span "% de utilização da cubagem: 04,38%" at bounding box center [191, 330] width 206 height 15
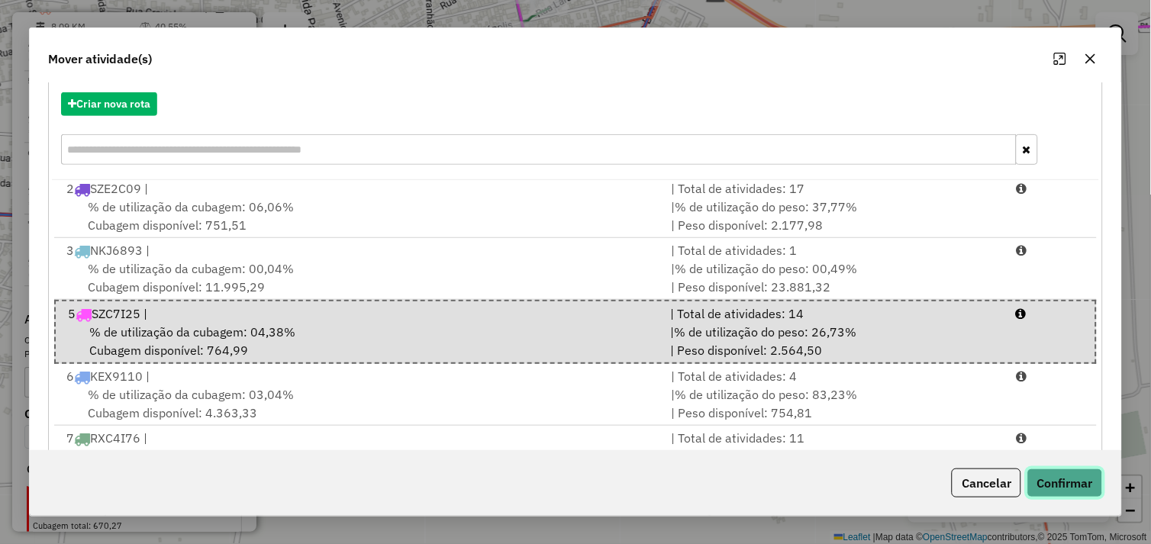
click at [1053, 476] on button "Confirmar" at bounding box center [1065, 483] width 76 height 29
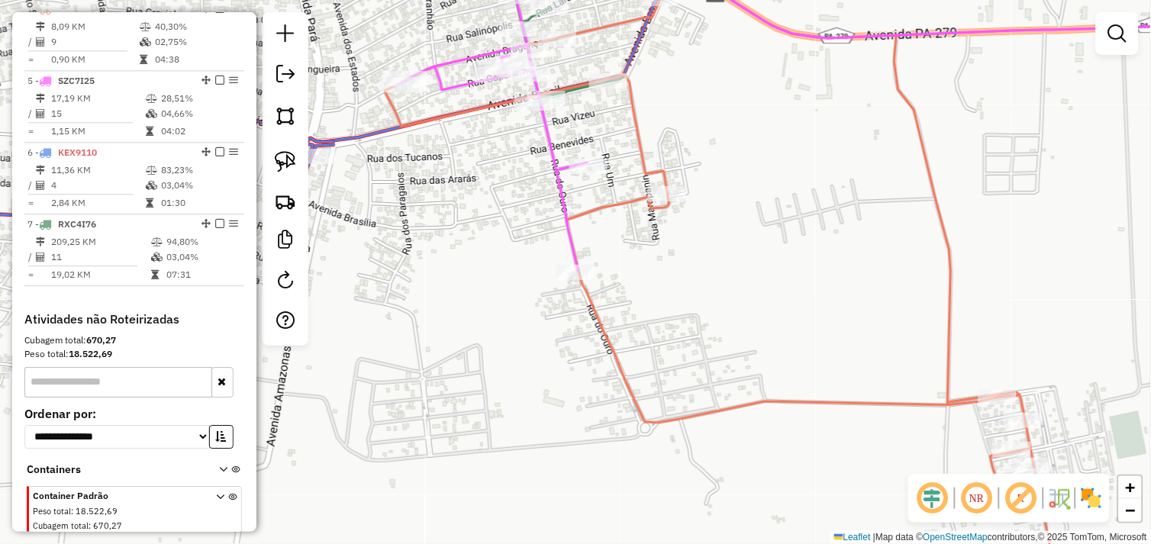
scroll to position [662, 0]
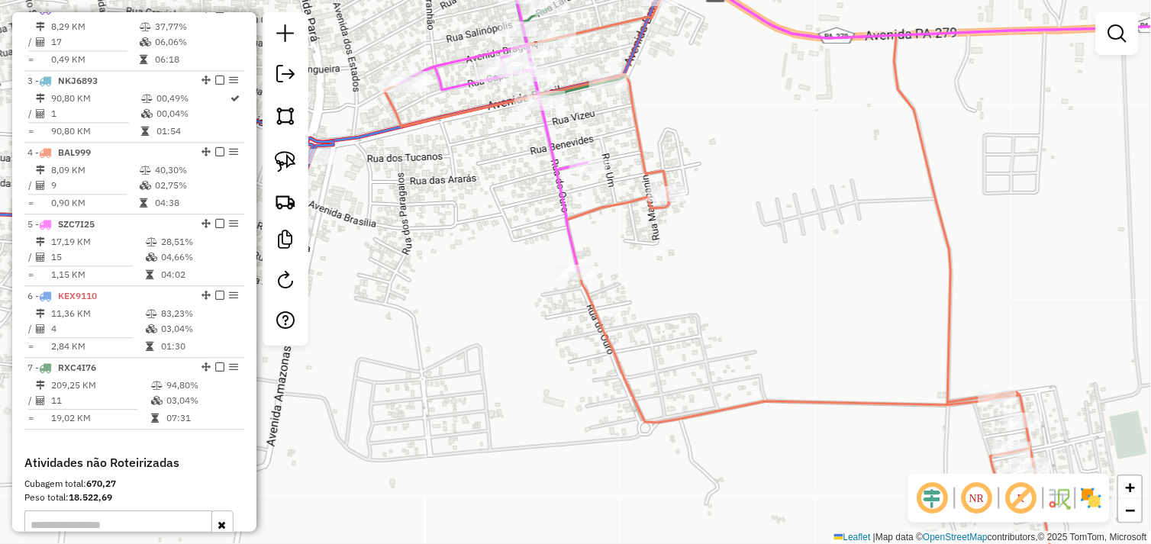
click at [551, 268] on div "Janela de atendimento Grade de atendimento Capacidade Transportadoras Veículos …" at bounding box center [575, 272] width 1151 height 544
click at [962, 375] on div "Rota 4 - Placa BAL999 56150 - COMERCIAL FERREIRA Janela de atendimento Grade de…" at bounding box center [575, 272] width 1151 height 544
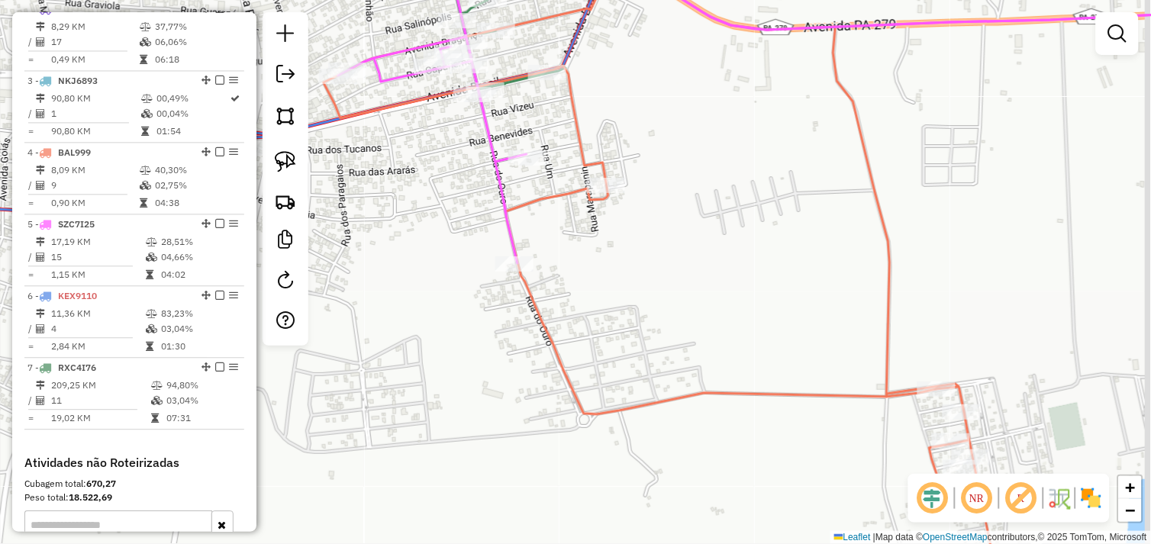
drag, startPoint x: 823, startPoint y: 326, endPoint x: 532, endPoint y: 241, distance: 302.8
click at [521, 242] on div "Janela de atendimento Grade de atendimento Capacidade Transportadoras Veículos …" at bounding box center [575, 272] width 1151 height 544
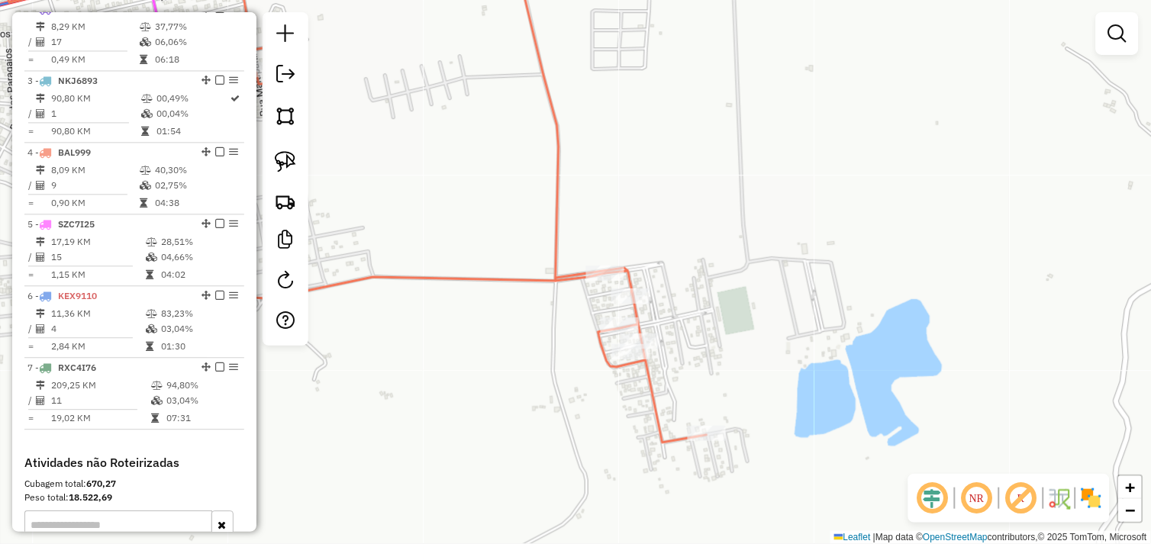
drag, startPoint x: 743, startPoint y: 309, endPoint x: 714, endPoint y: 277, distance: 43.7
click at [714, 277] on div "Janela de atendimento Grade de atendimento Capacidade Transportadoras Veículos …" at bounding box center [575, 272] width 1151 height 544
click at [573, 275] on icon at bounding box center [349, 194] width 714 height 497
select select "*********"
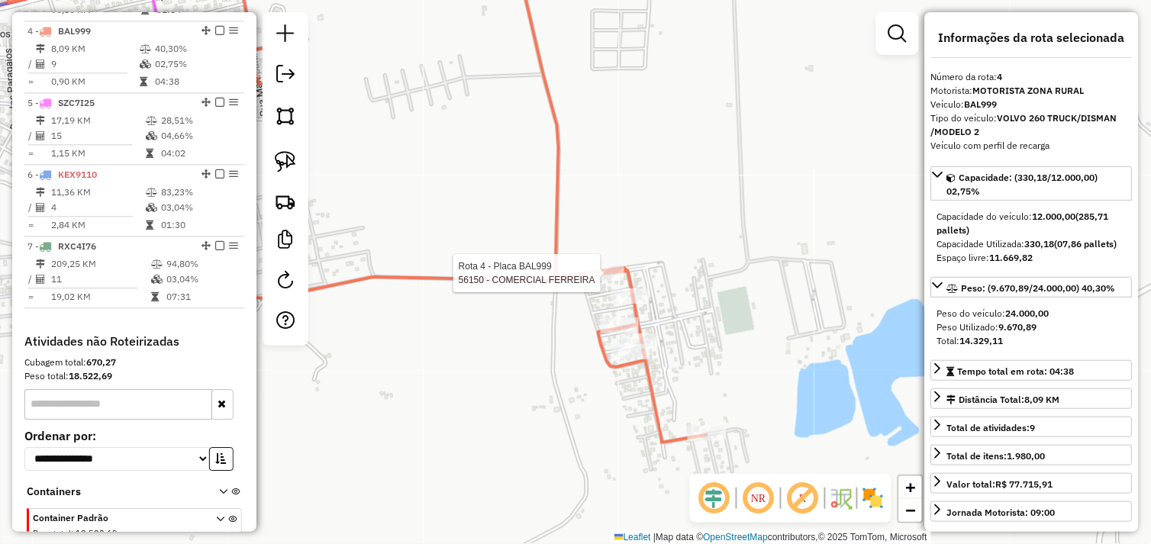
scroll to position [805, 0]
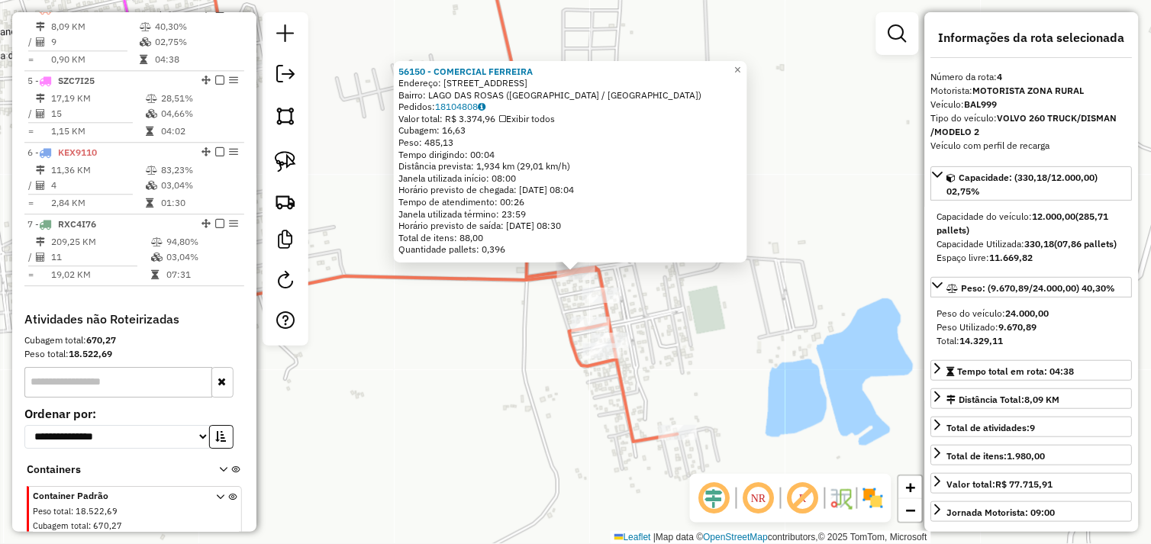
click at [659, 296] on div "56150 - COMERCIAL FERREIRA Endereço: AVENIDA CESARIO 720 Bairro: LAGO DAS ROSAS…" at bounding box center [575, 272] width 1151 height 544
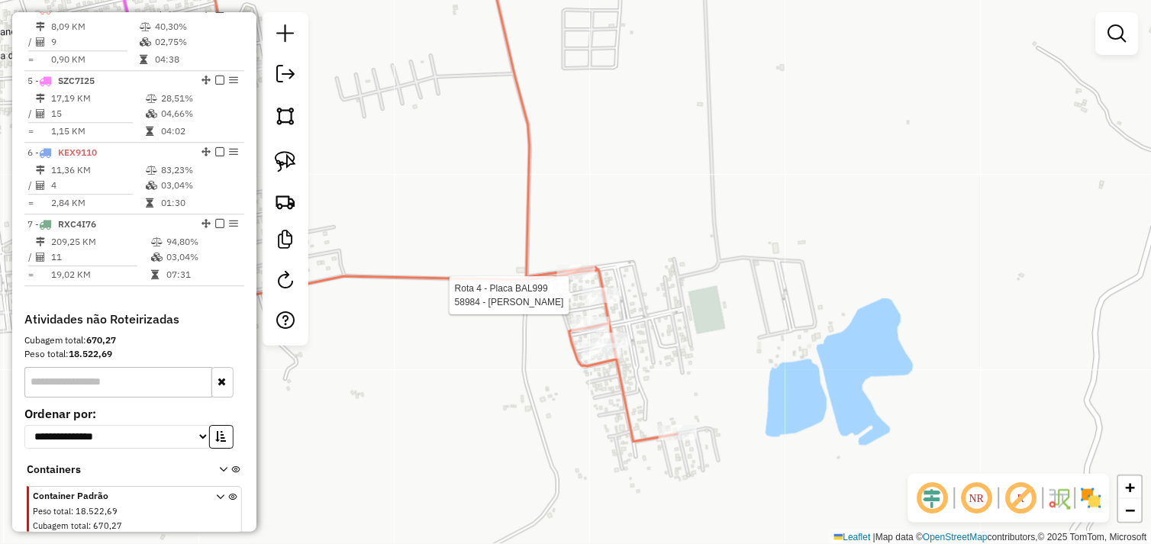
select select "*********"
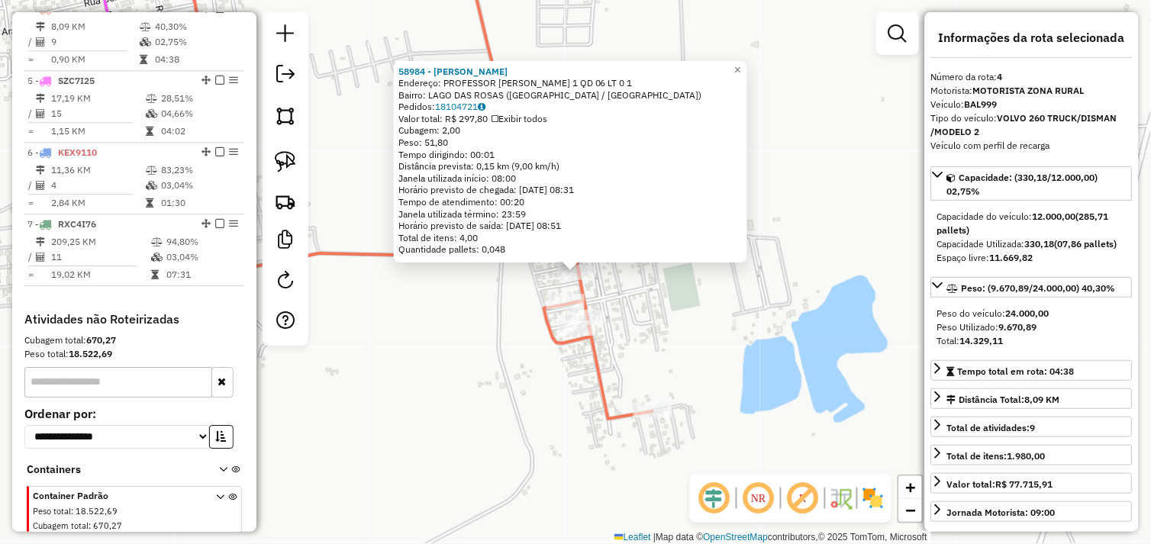
click at [629, 303] on div "58984 - FRANCISCO LAGO DAS Endereço: PROFESSOR FONSECA 1 QD 06 LT 0 1 Bairro: L…" at bounding box center [575, 272] width 1151 height 544
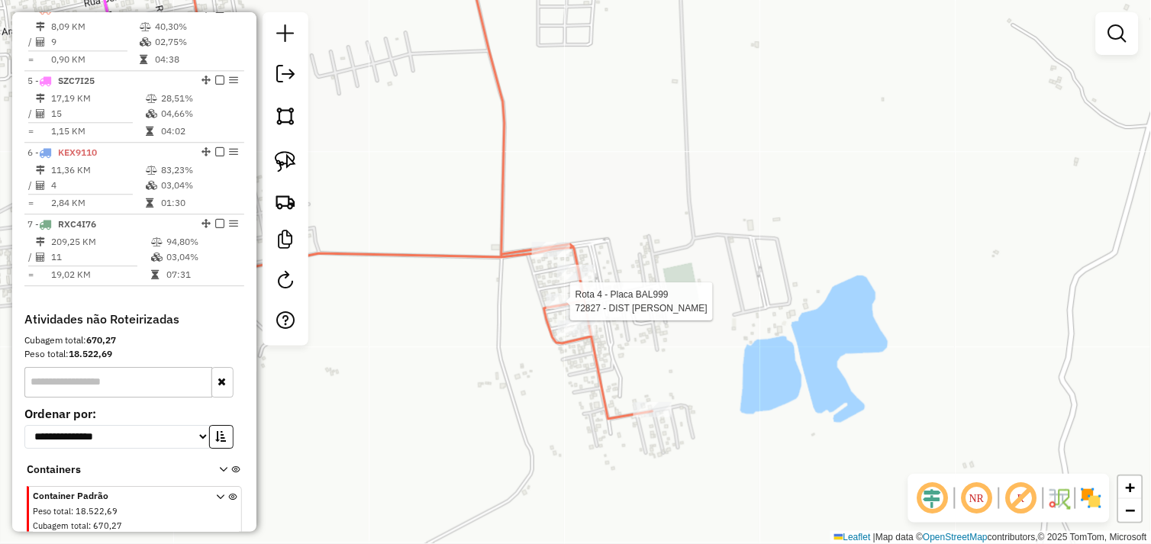
select select "*********"
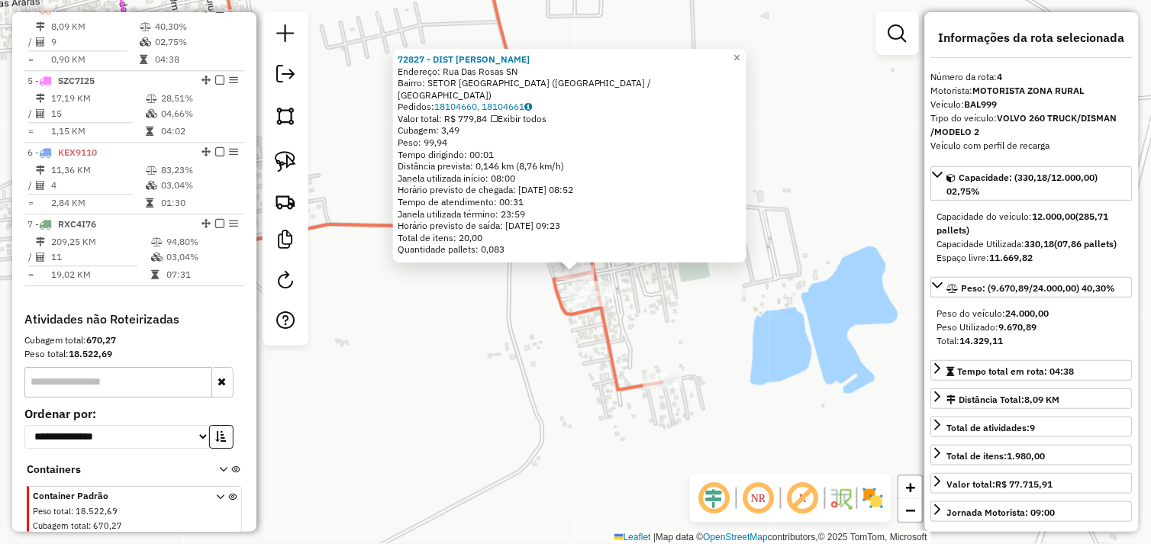
click at [661, 282] on div "72827 - DIST HELO MORAES Endereço: Rua Das Rosas SN Bairro: SETOR LAGO DAS ROSA…" at bounding box center [575, 272] width 1151 height 544
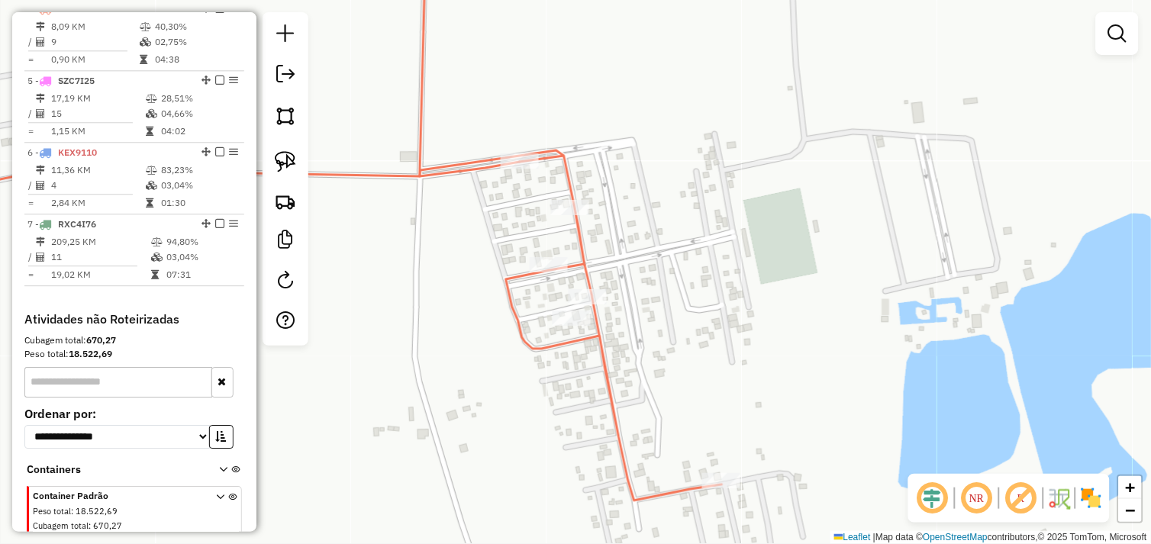
drag, startPoint x: 641, startPoint y: 268, endPoint x: 669, endPoint y: 286, distance: 33.0
click at [669, 286] on div "Janela de atendimento Grade de atendimento Capacidade Transportadoras Veículos …" at bounding box center [575, 272] width 1151 height 544
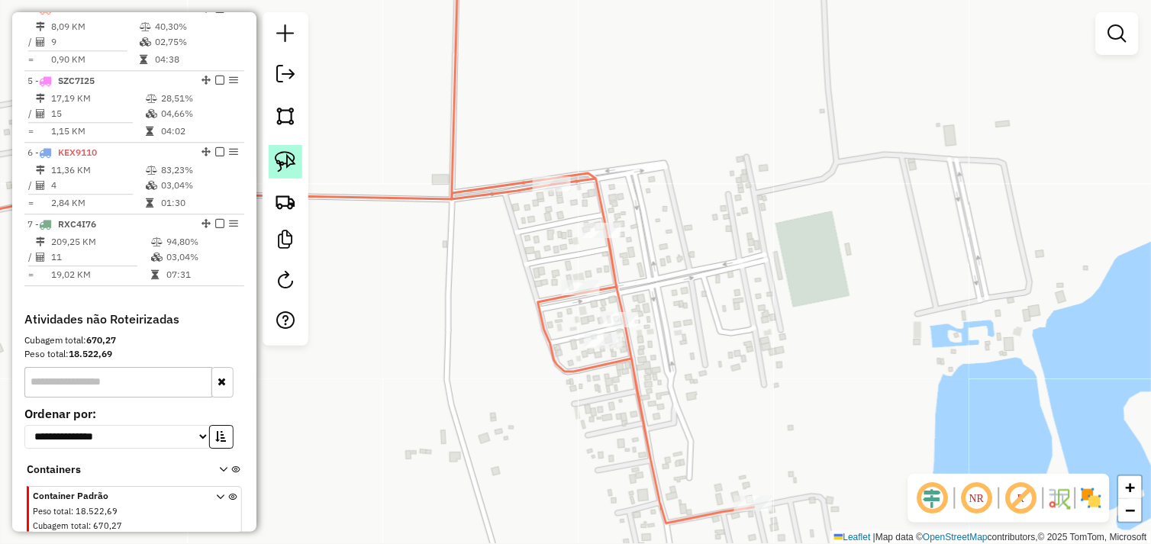
click at [288, 153] on img at bounding box center [285, 161] width 21 height 21
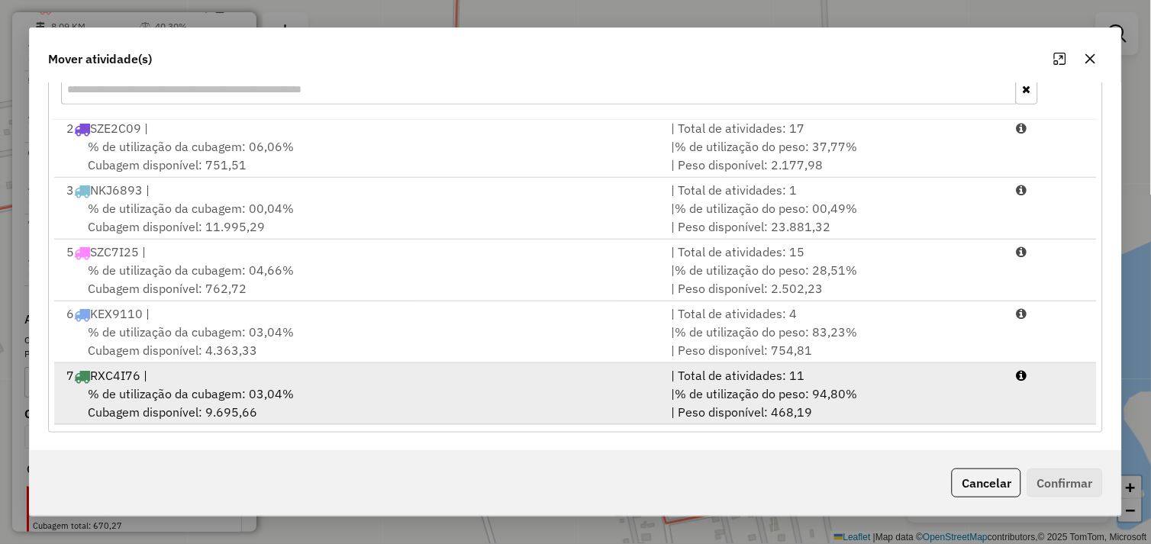
scroll to position [230, 0]
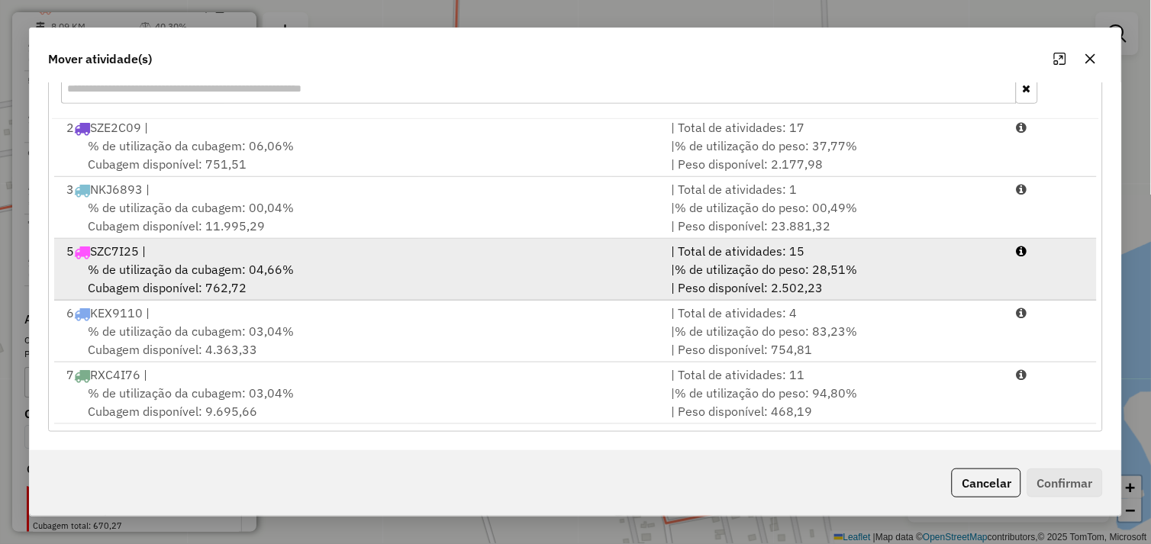
click at [304, 278] on div "% de utilização da cubagem: 04,66% Cubagem disponível: 762,72" at bounding box center [359, 278] width 605 height 37
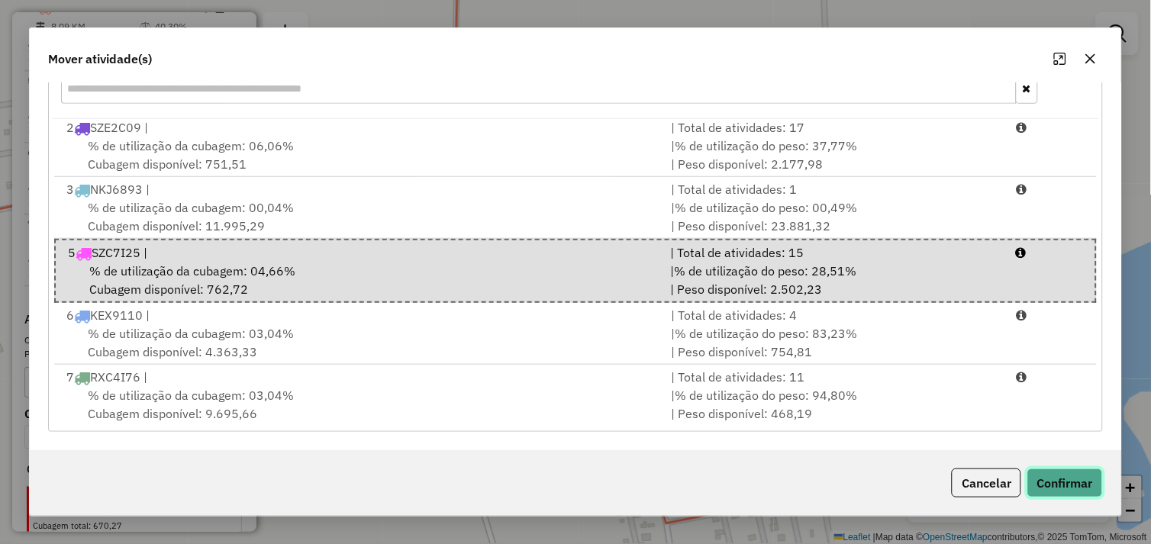
click at [1061, 484] on button "Confirmar" at bounding box center [1065, 483] width 76 height 29
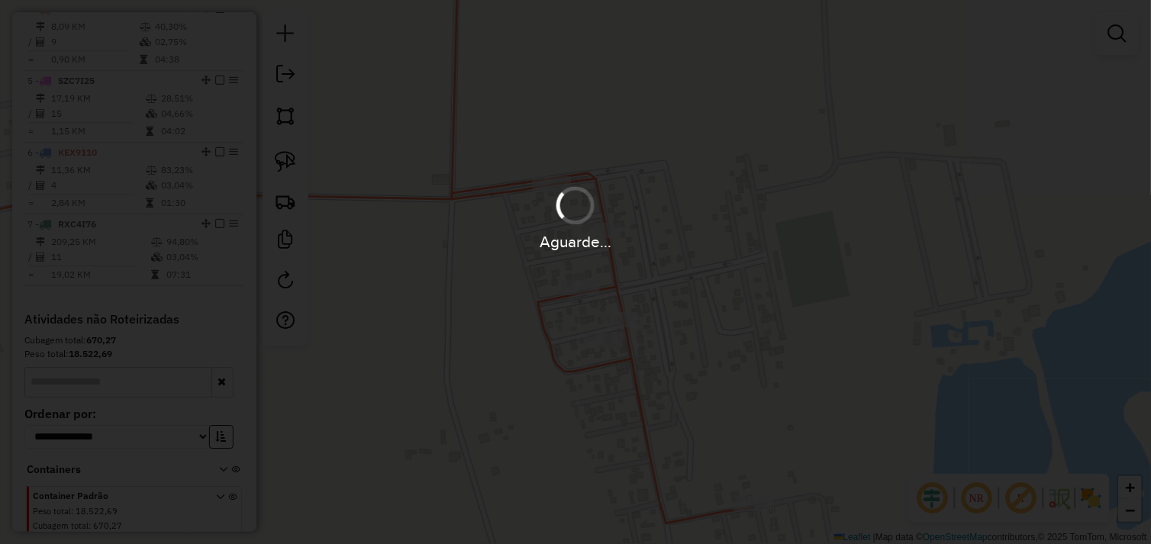
scroll to position [662, 0]
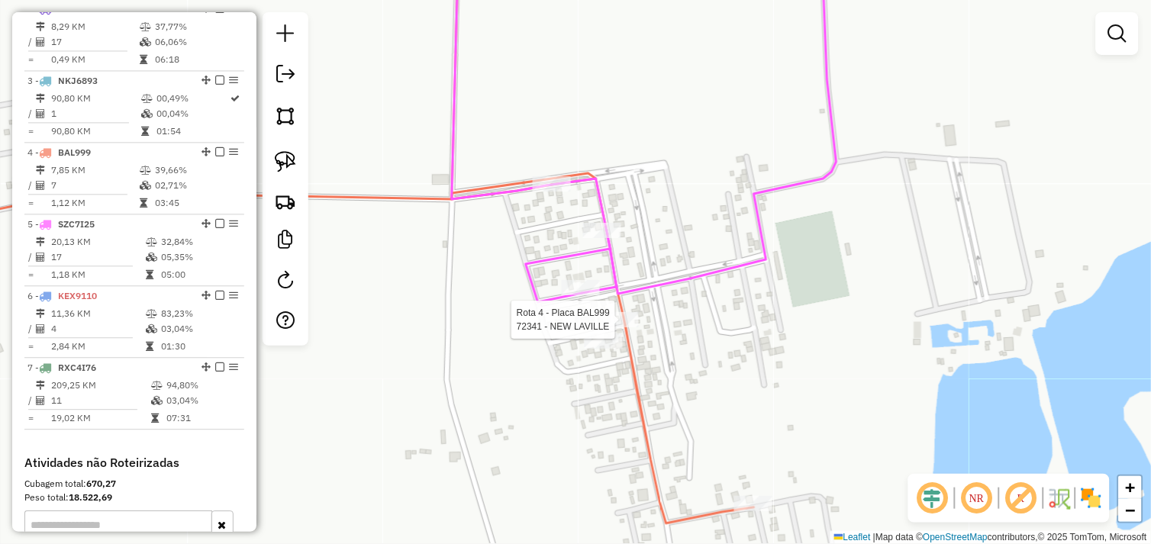
select select "*********"
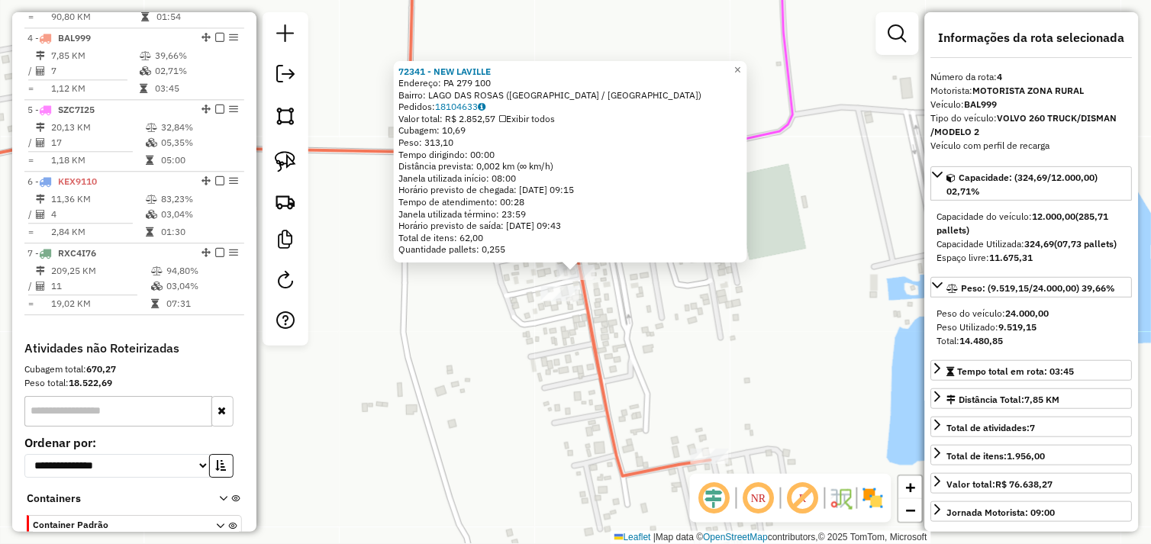
scroll to position [805, 0]
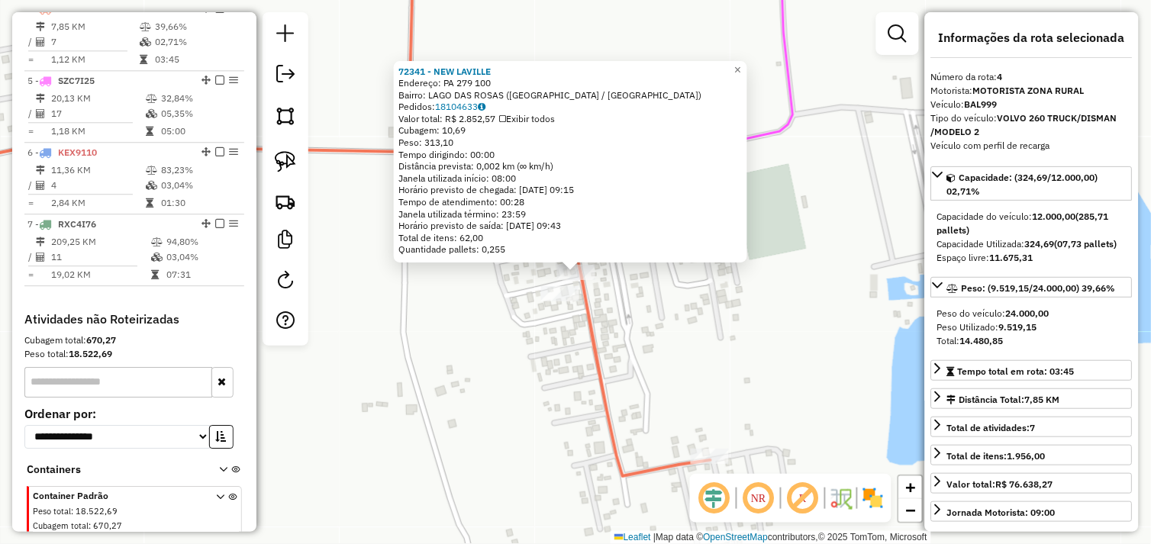
click at [620, 308] on div "72341 - NEW LAVILLE Endereço: PA 279 100 Bairro: LAGO DAS ROSAS (TUCUMA / PA) P…" at bounding box center [575, 272] width 1151 height 544
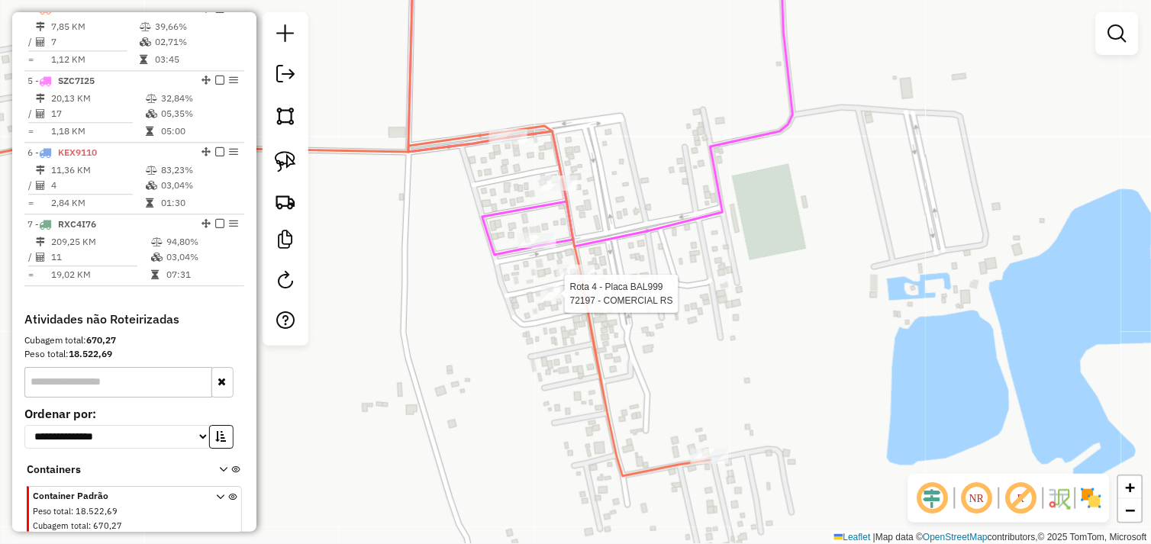
select select "*********"
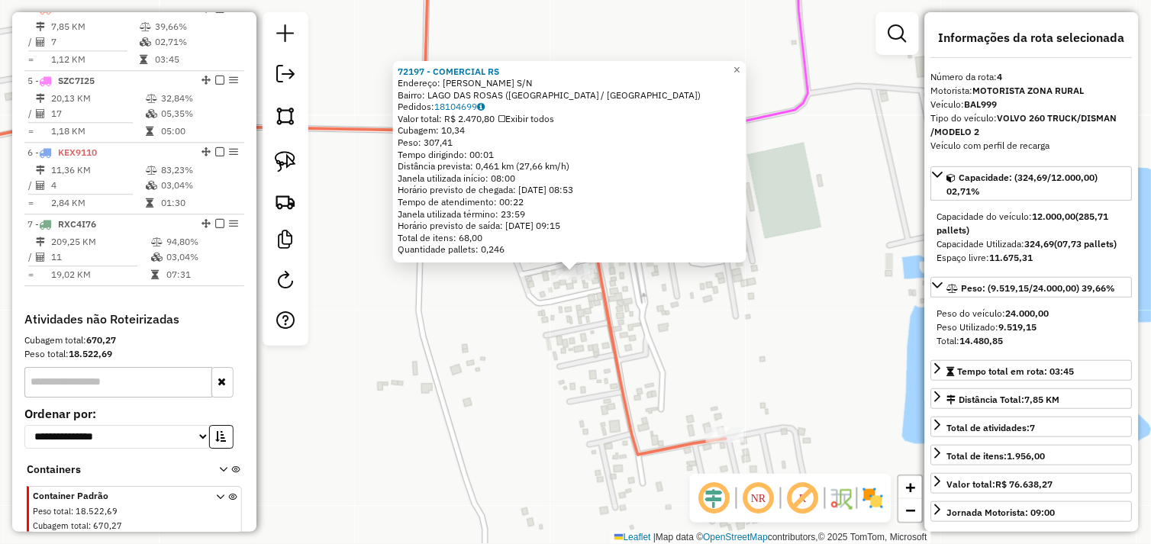
click at [701, 327] on div "72197 - COMERCIAL RS Endereço: JOAQUIM MAGALHAES S/N Bairro: LAGO DAS ROSAS (TU…" at bounding box center [575, 272] width 1151 height 544
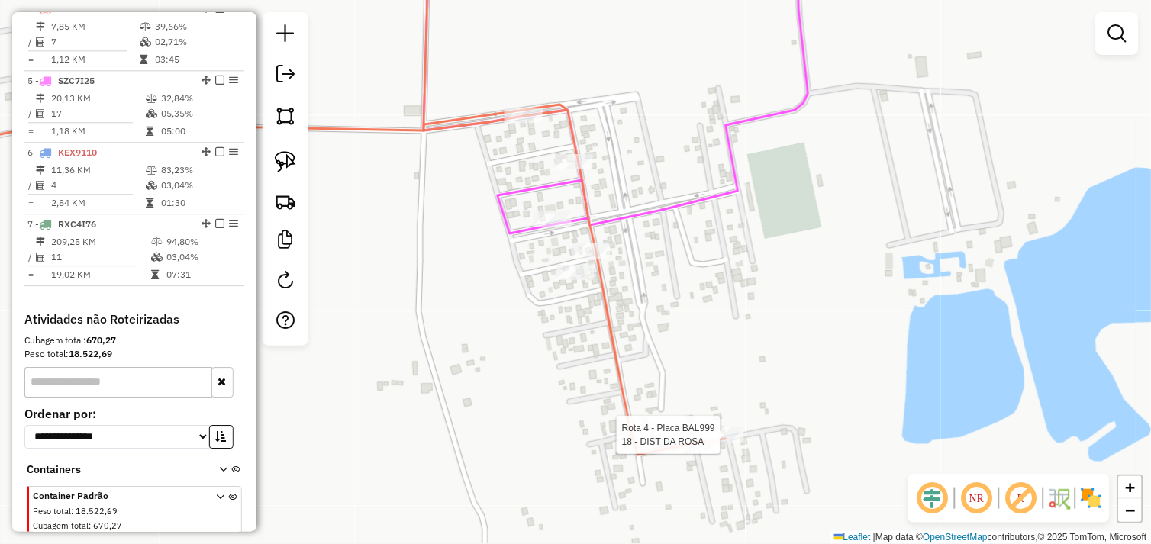
select select "*********"
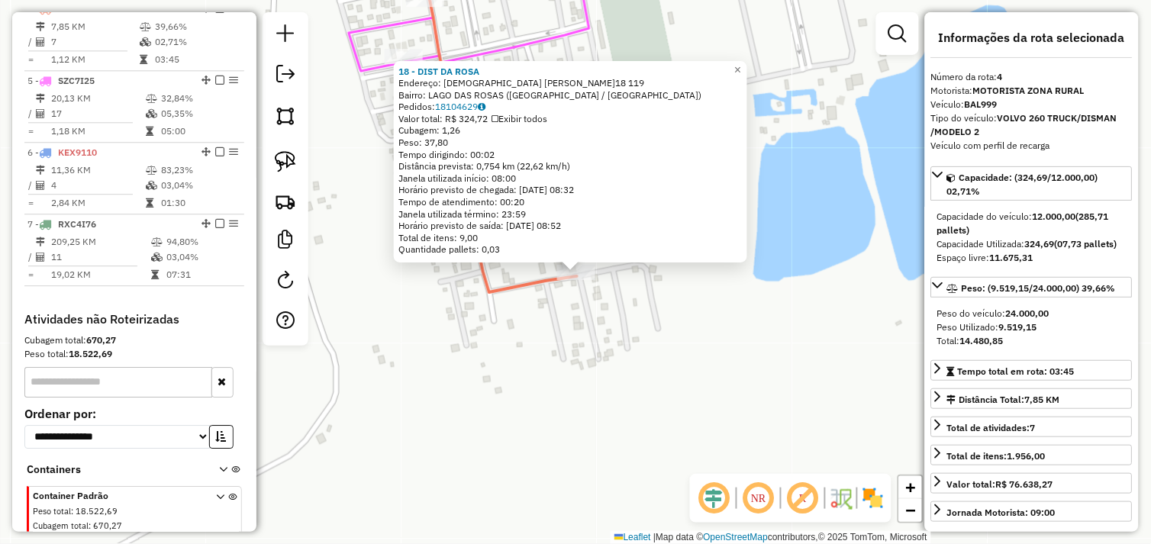
drag, startPoint x: 628, startPoint y: 328, endPoint x: 592, endPoint y: 324, distance: 36.1
click at [628, 326] on div "18 - DIST DA ROSA Endereço: PASTOR ARIOMAR Q.18 119 Bairro: LAGO DAS ROSAS (TUC…" at bounding box center [575, 272] width 1151 height 544
click at [285, 138] on div at bounding box center [286, 178] width 46 height 333
click at [287, 156] on img at bounding box center [285, 161] width 21 height 21
drag, startPoint x: 549, startPoint y: 300, endPoint x: 538, endPoint y: 290, distance: 15.1
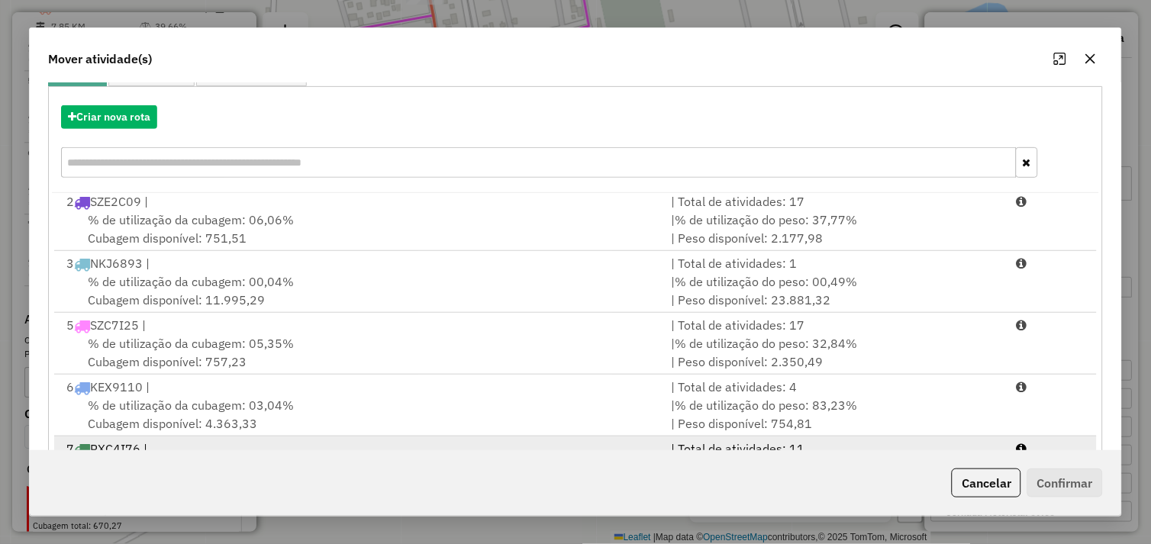
scroll to position [230, 0]
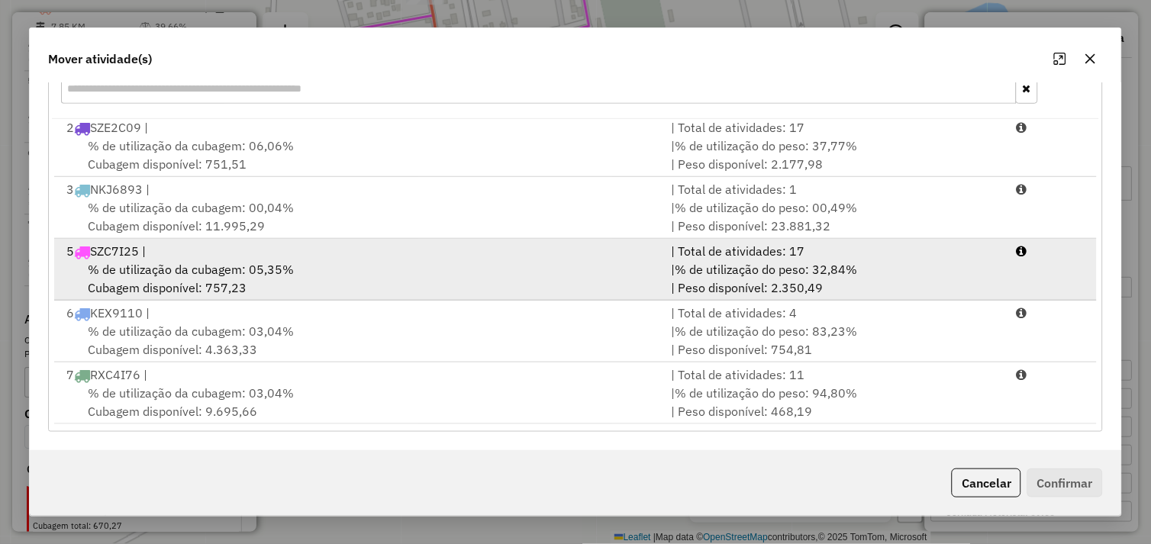
click at [307, 272] on div "% de utilização da cubagem: 05,35% Cubagem disponível: 757,23" at bounding box center [359, 278] width 605 height 37
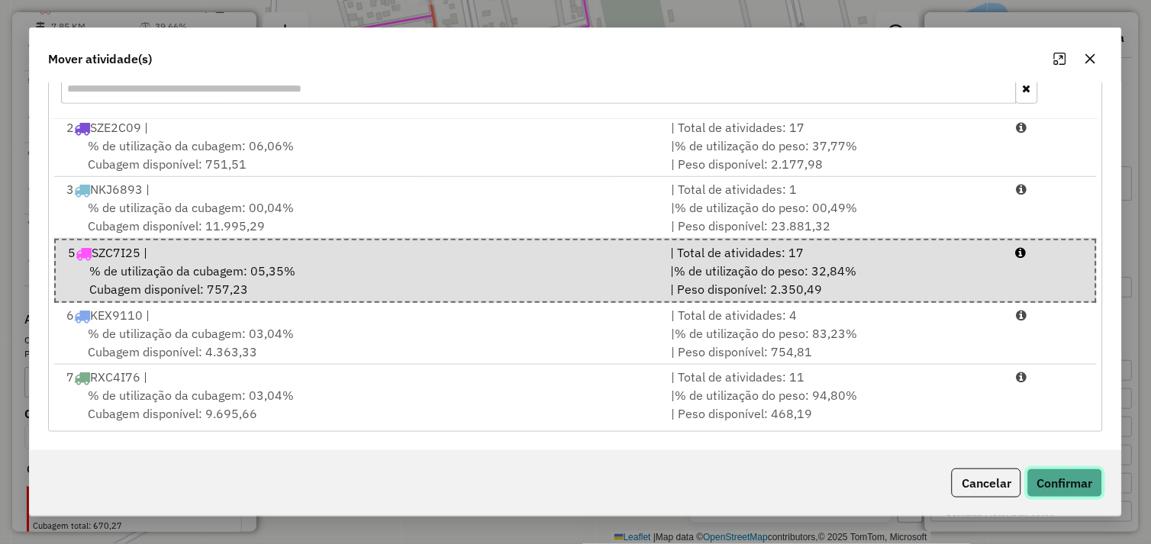
click at [1059, 490] on button "Confirmar" at bounding box center [1065, 483] width 76 height 29
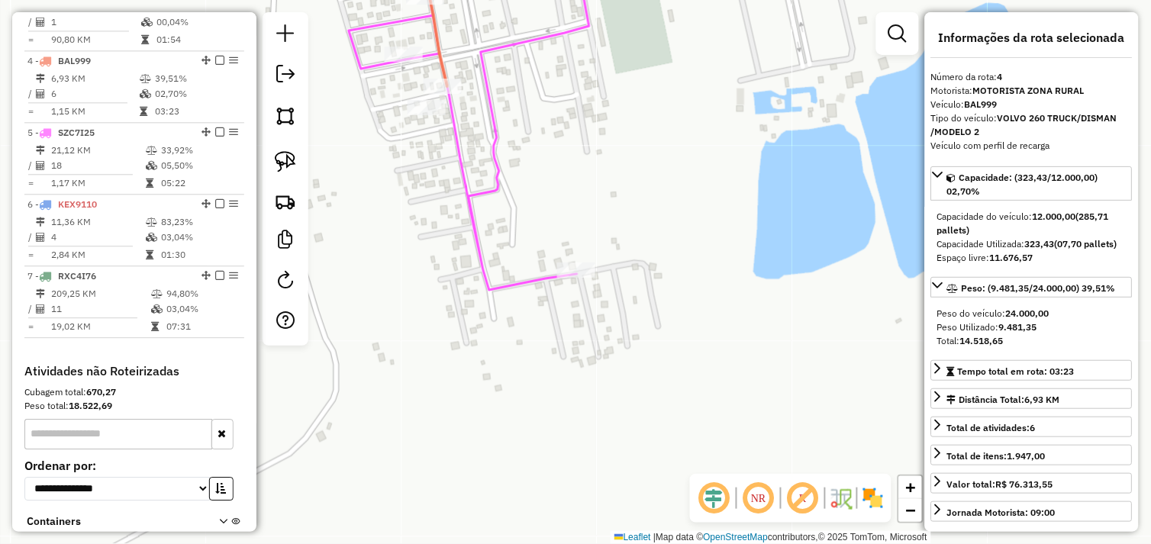
scroll to position [805, 0]
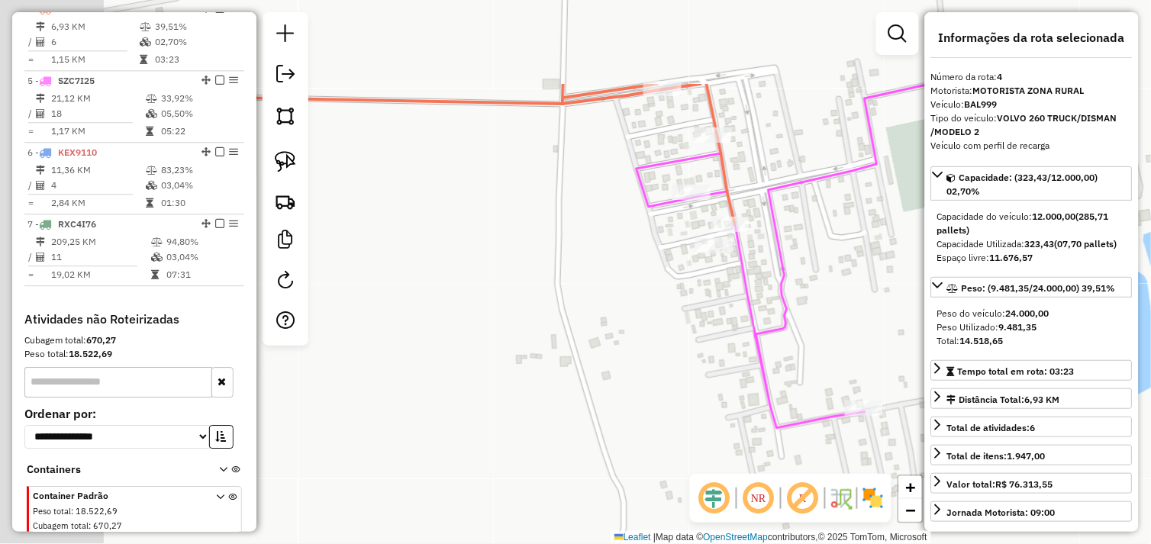
drag, startPoint x: 583, startPoint y: 256, endPoint x: 834, endPoint y: 385, distance: 282.3
click at [836, 388] on div "Janela de atendimento Grade de atendimento Capacidade Transportadoras Veículos …" at bounding box center [575, 272] width 1151 height 544
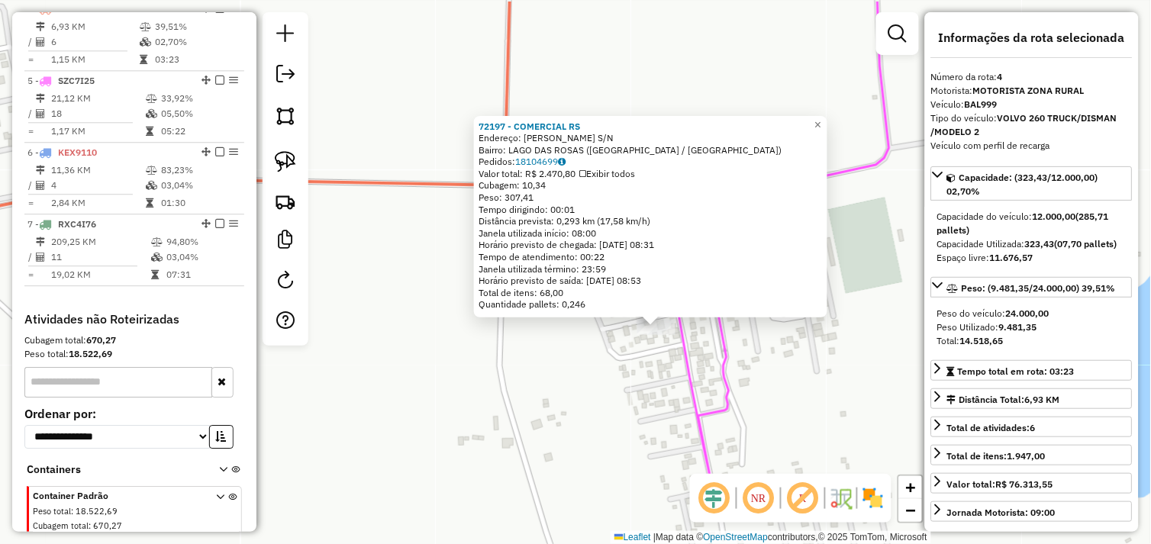
drag, startPoint x: 613, startPoint y: 346, endPoint x: 688, endPoint y: 379, distance: 81.7
click at [688, 379] on div "72197 - COMERCIAL RS Endereço: JOAQUIM MAGALHAES S/N Bairro: LAGO DAS ROSAS (TU…" at bounding box center [575, 272] width 1151 height 544
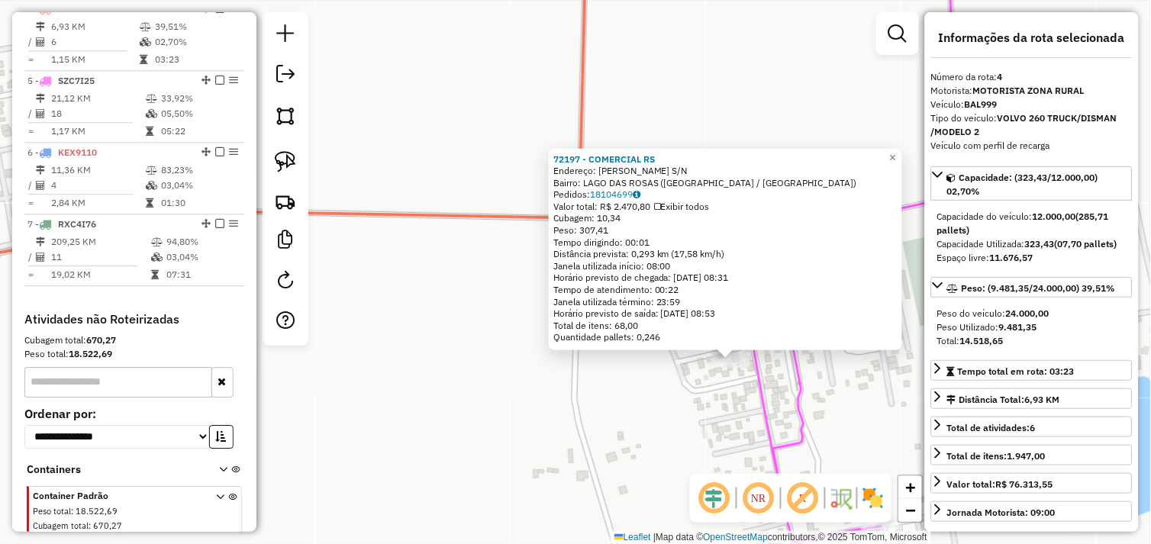
drag, startPoint x: 561, startPoint y: 379, endPoint x: 589, endPoint y: 383, distance: 28.6
click at [561, 379] on div "72197 - COMERCIAL RS Endereço: JOAQUIM MAGALHAES S/N Bairro: LAGO DAS ROSAS (TU…" at bounding box center [575, 272] width 1151 height 544
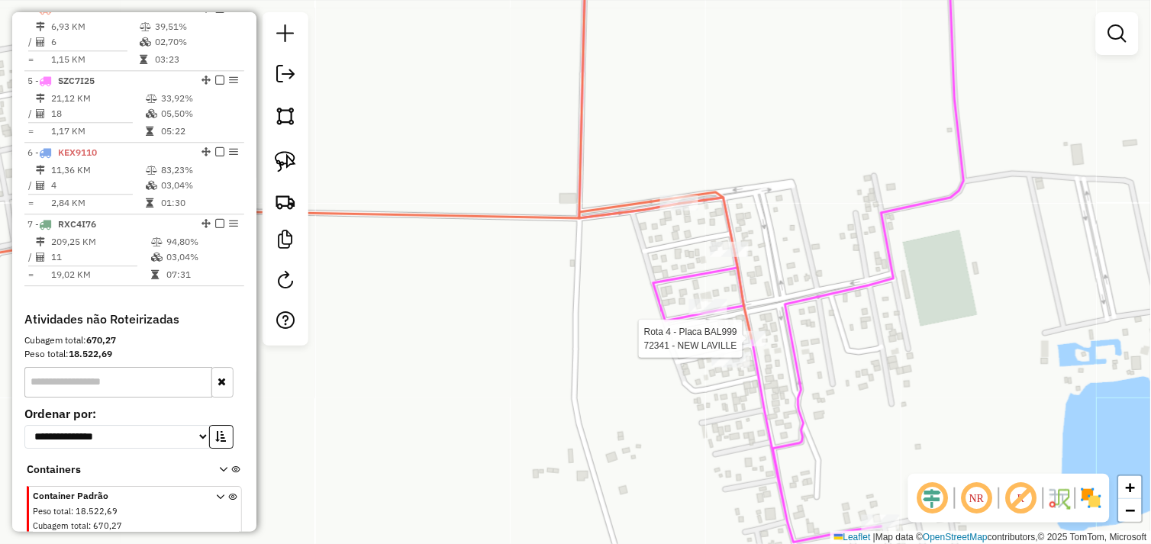
select select "*********"
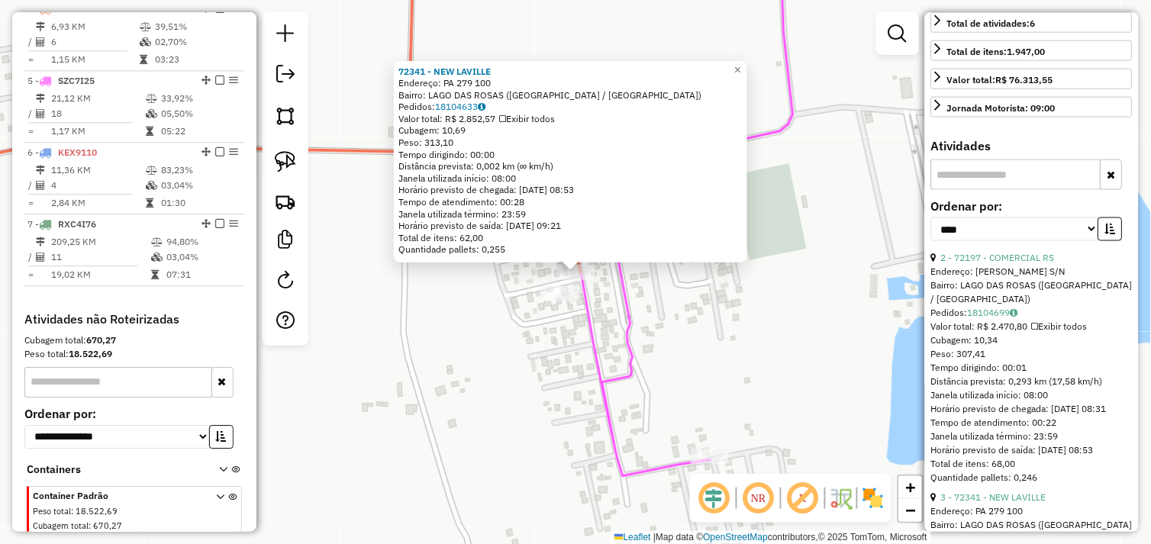
scroll to position [424, 0]
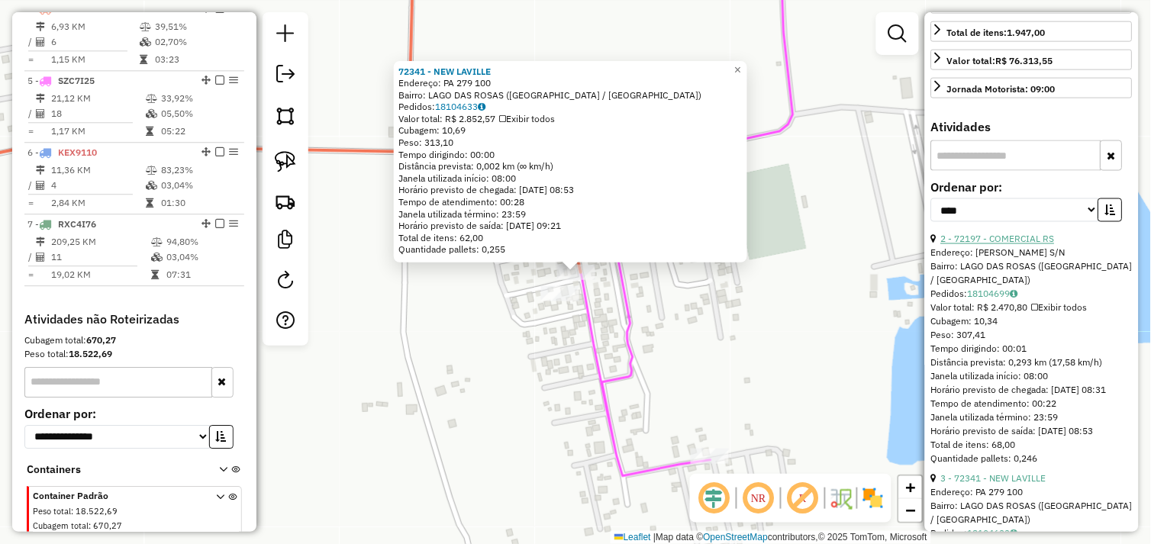
click at [998, 245] on link "2 - 72197 - COMERCIAL RS" at bounding box center [998, 239] width 114 height 11
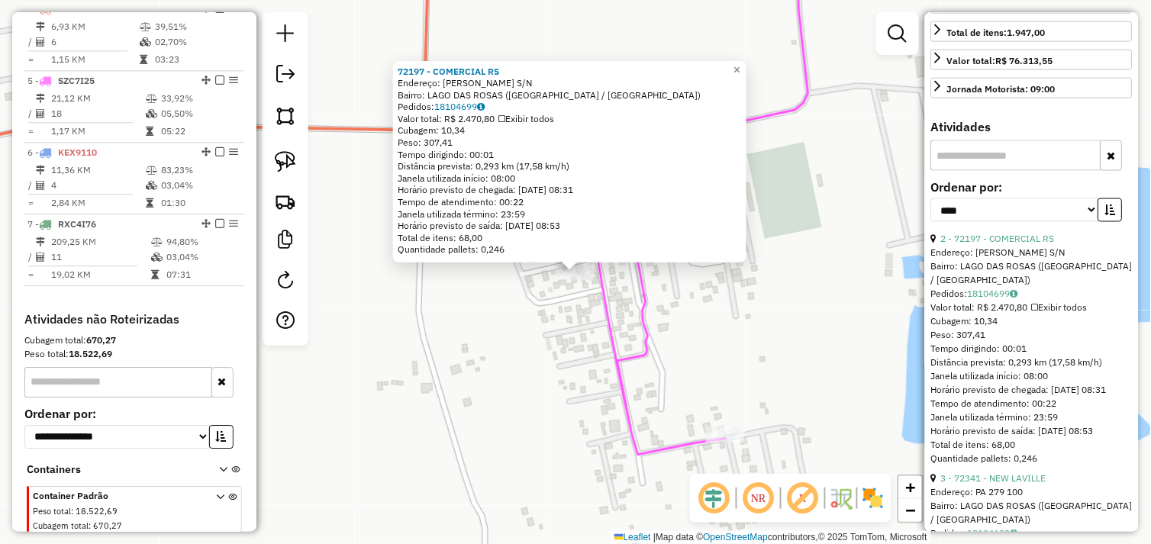
scroll to position [508, 0]
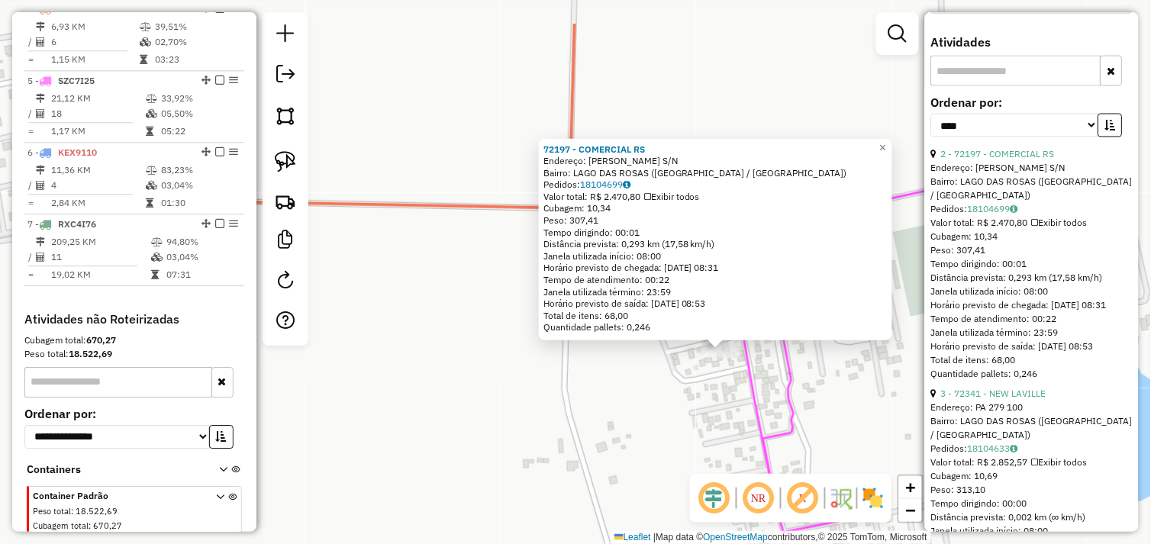
drag, startPoint x: 642, startPoint y: 379, endPoint x: 765, endPoint y: 430, distance: 133.5
click at [765, 430] on icon at bounding box center [798, 278] width 311 height 509
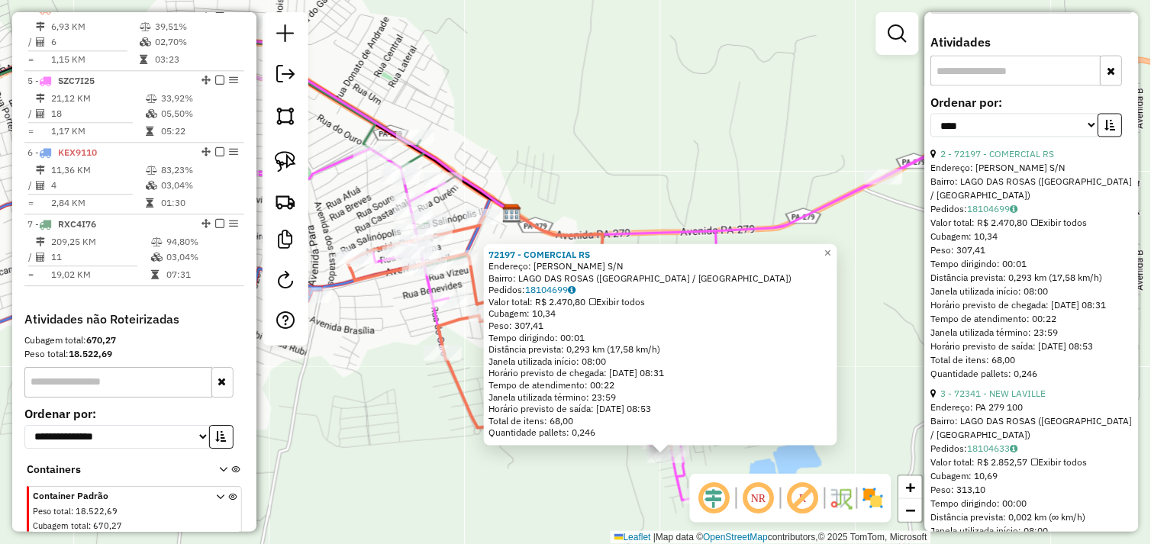
drag, startPoint x: 477, startPoint y: 437, endPoint x: 533, endPoint y: 467, distance: 63.2
click at [533, 467] on div "72197 - COMERCIAL RS Endereço: JOAQUIM MAGALHAES S/N Bairro: LAGO DAS ROSAS (TU…" at bounding box center [575, 272] width 1151 height 544
click at [407, 437] on div "72197 - COMERCIAL RS Endereço: JOAQUIM MAGALHAES S/N Bairro: LAGO DAS ROSAS (TU…" at bounding box center [575, 272] width 1151 height 544
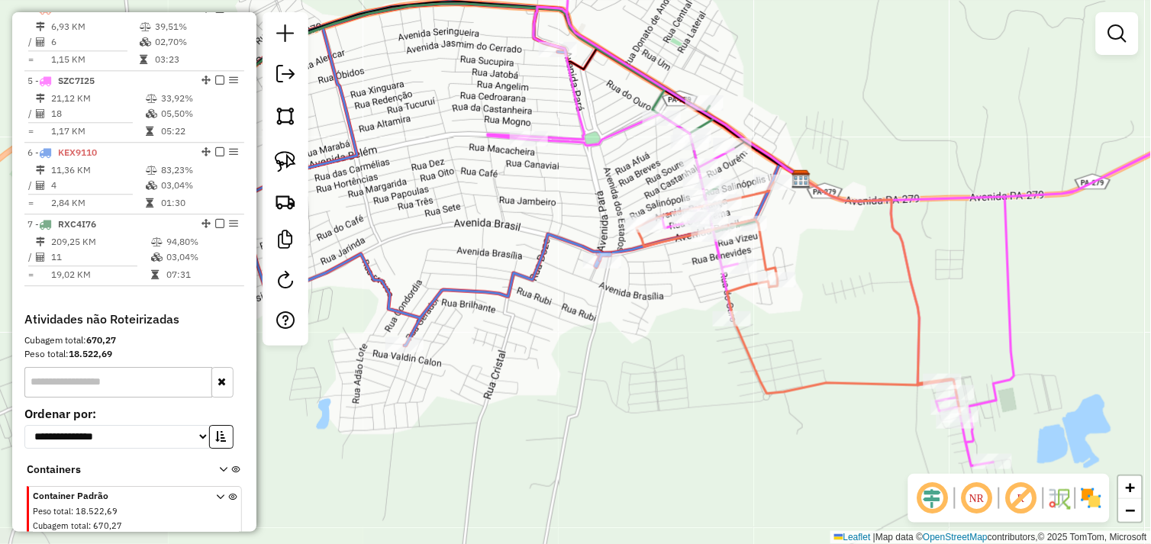
drag, startPoint x: 479, startPoint y: 408, endPoint x: 729, endPoint y: 341, distance: 258.2
click at [728, 342] on div "Janela de atendimento Grade de atendimento Capacidade Transportadoras Veículos …" at bounding box center [575, 272] width 1151 height 544
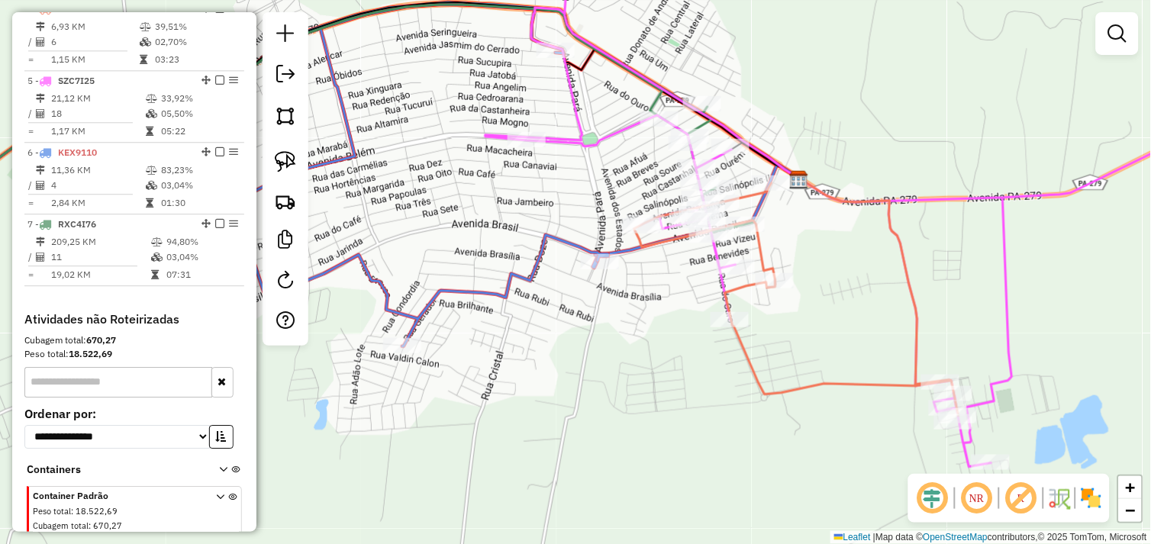
select select "*********"
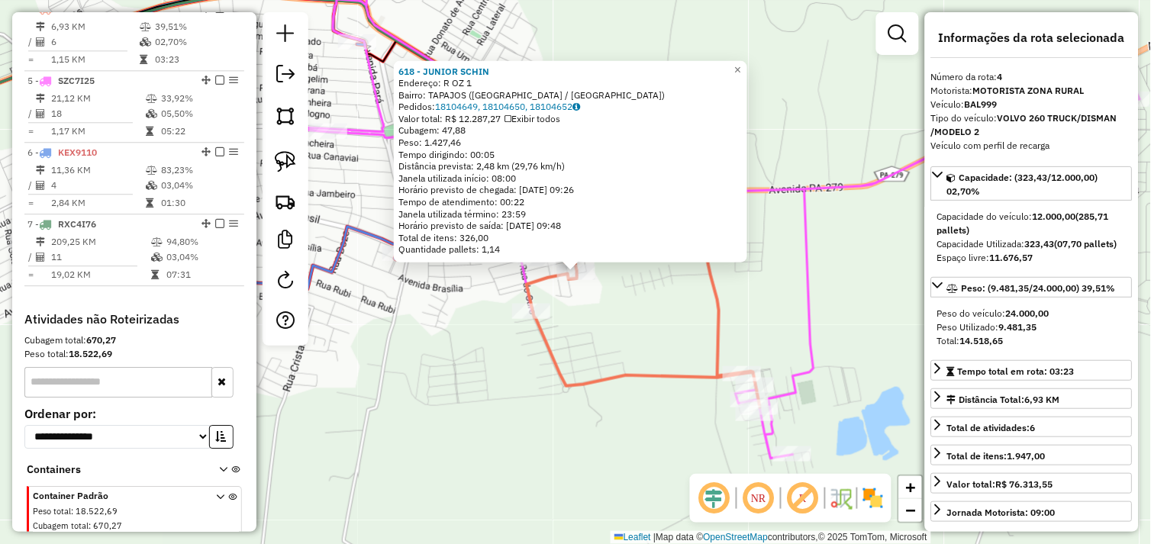
click at [659, 313] on div "618 - JUNIOR SCHIN Endereço: R OZ 1 Bairro: TAPAJOS (TUCUMA / PA) Pedidos: 1810…" at bounding box center [575, 272] width 1151 height 544
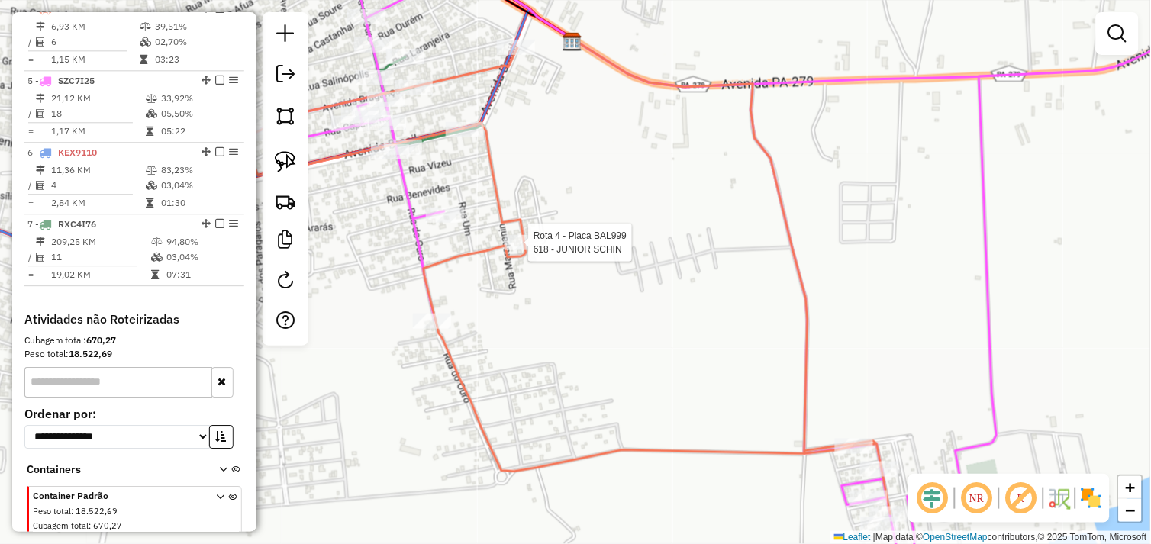
select select "*********"
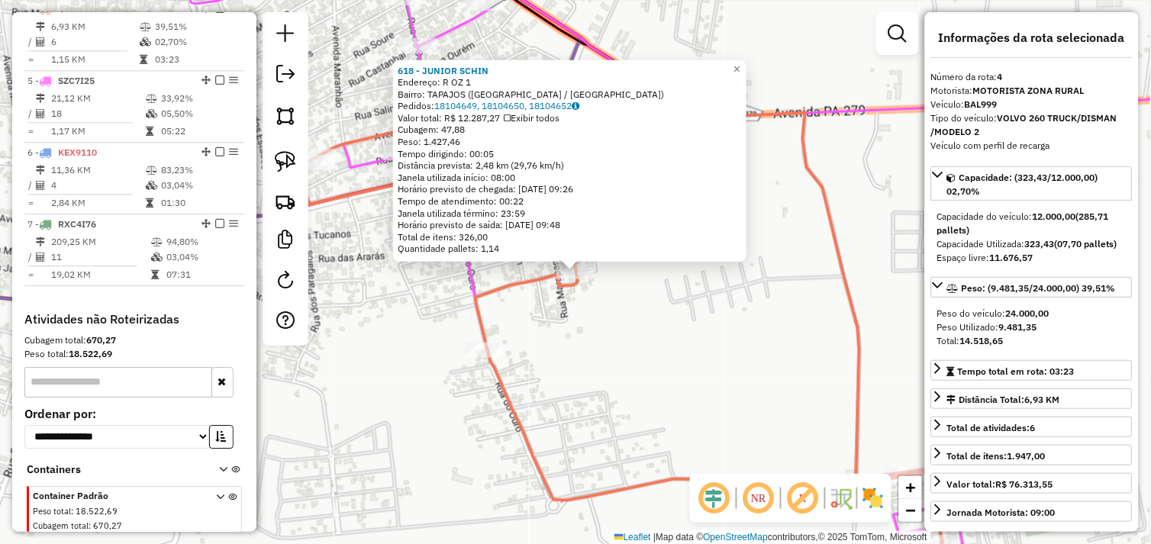
click at [704, 356] on div "618 - JUNIOR SCHIN Endereço: R OZ 1 Bairro: TAPAJOS (TUCUMA / PA) Pedidos: 1810…" at bounding box center [575, 272] width 1151 height 544
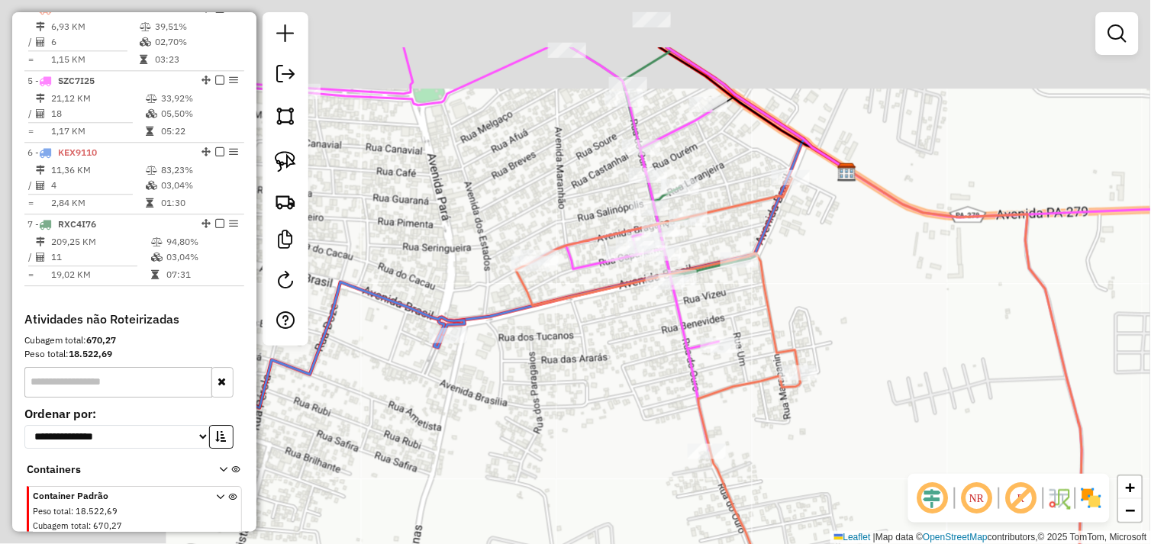
drag, startPoint x: 688, startPoint y: 387, endPoint x: 859, endPoint y: 459, distance: 184.7
click at [859, 459] on div "Janela de atendimento Grade de atendimento Capacidade Transportadoras Veículos …" at bounding box center [575, 272] width 1151 height 544
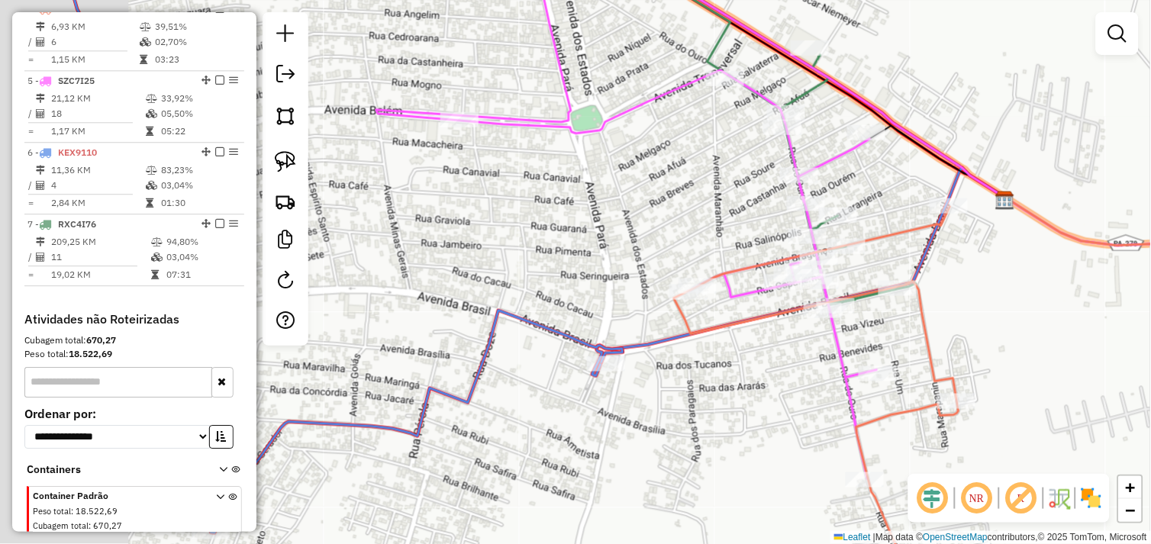
drag, startPoint x: 636, startPoint y: 438, endPoint x: 772, endPoint y: 459, distance: 136.8
click at [773, 461] on div "Janela de atendimento Grade de atendimento Capacidade Transportadoras Veículos …" at bounding box center [575, 272] width 1151 height 544
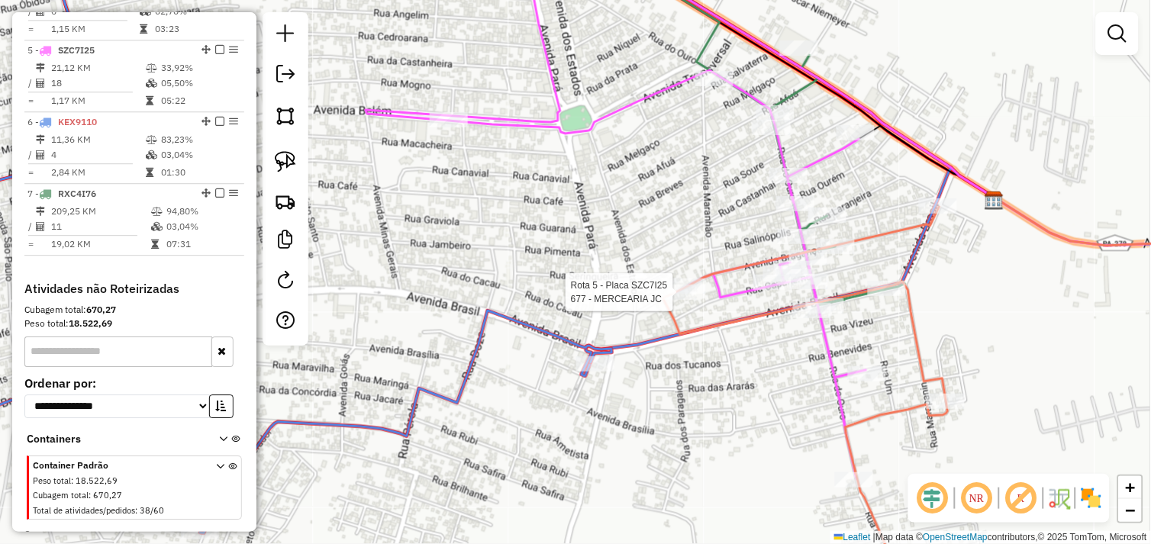
select select "*********"
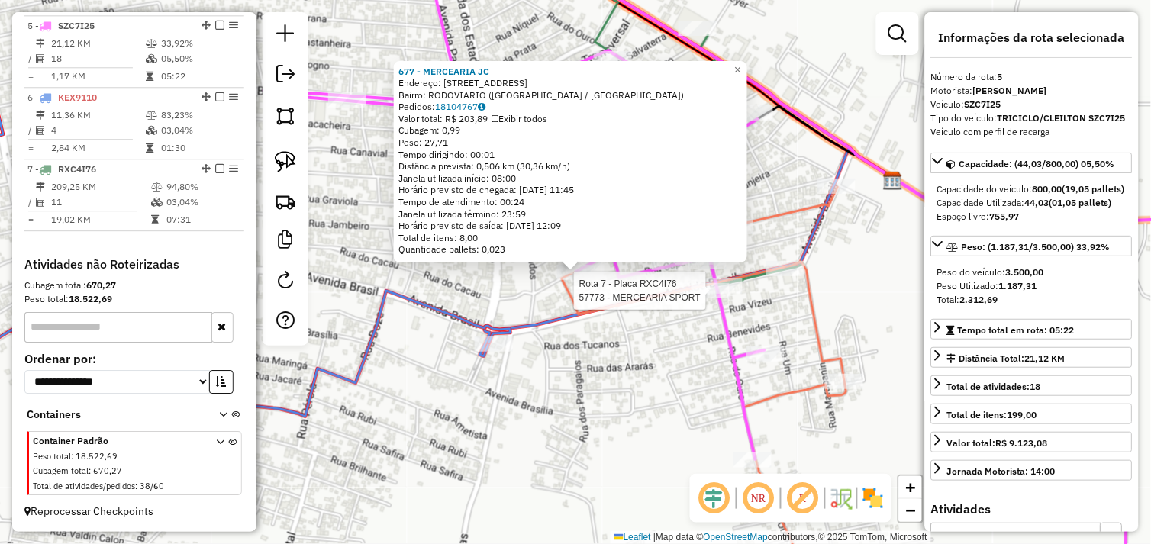
scroll to position [872, 0]
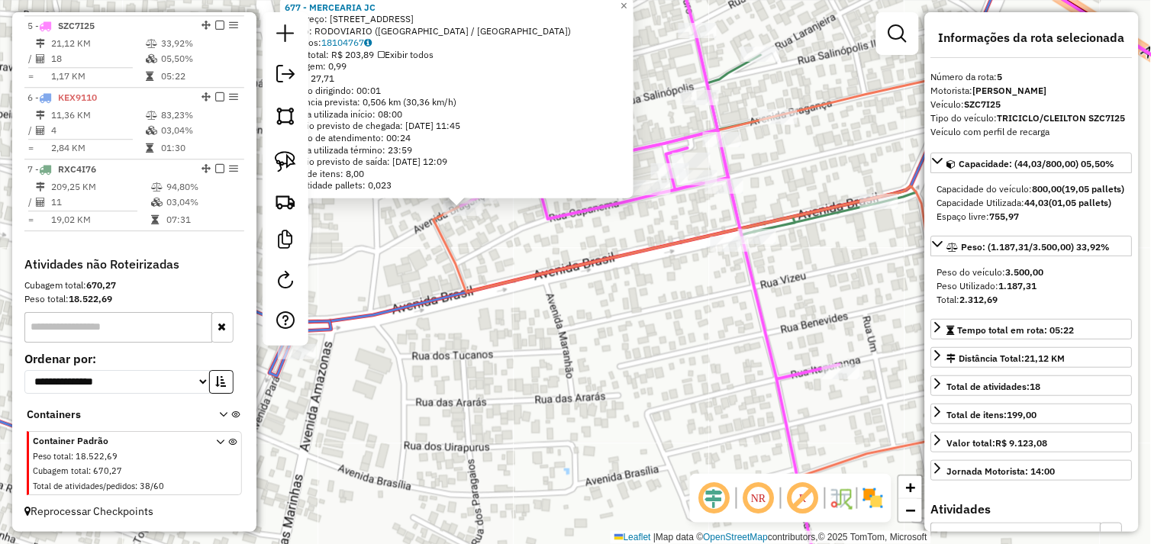
drag, startPoint x: 593, startPoint y: 311, endPoint x: 646, endPoint y: 401, distance: 105.4
click at [646, 401] on div "677 - MERCEARIA JC Endereço: R BRAGANCA 905 Bairro: RODOVIARIO (TUCUMA / PA) Pe…" at bounding box center [575, 272] width 1151 height 544
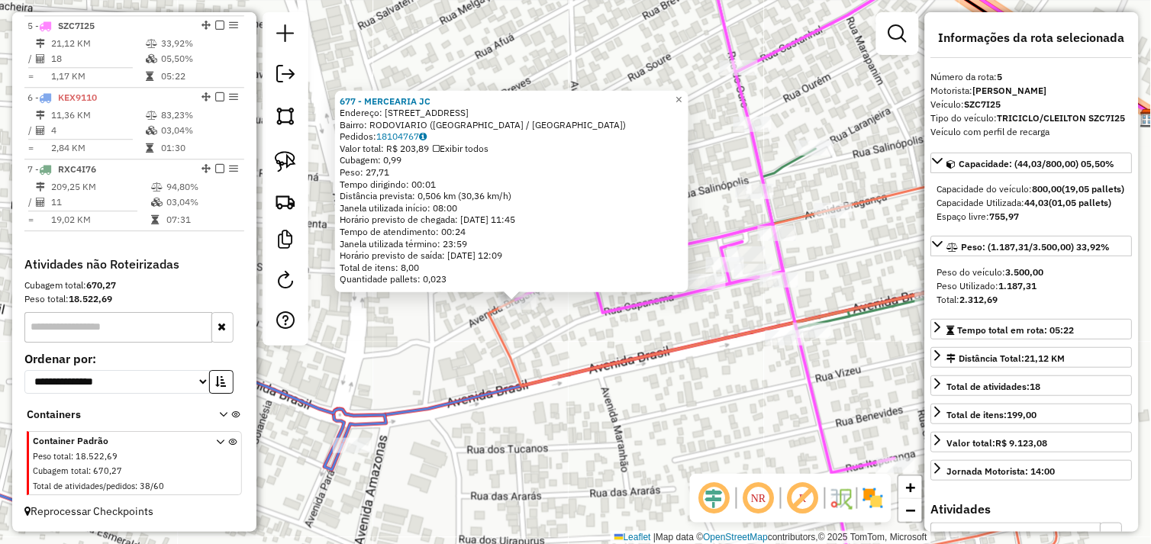
click at [592, 337] on div "677 - MERCEARIA JC Endereço: R BRAGANCA 905 Bairro: RODOVIARIO (TUCUMA / PA) Pe…" at bounding box center [575, 272] width 1151 height 544
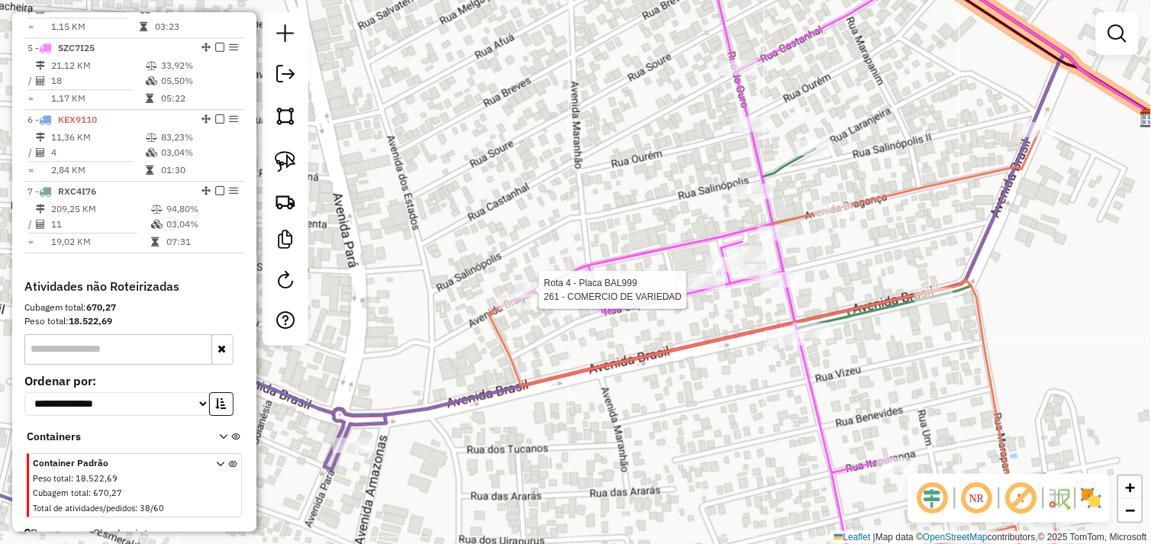
select select "*********"
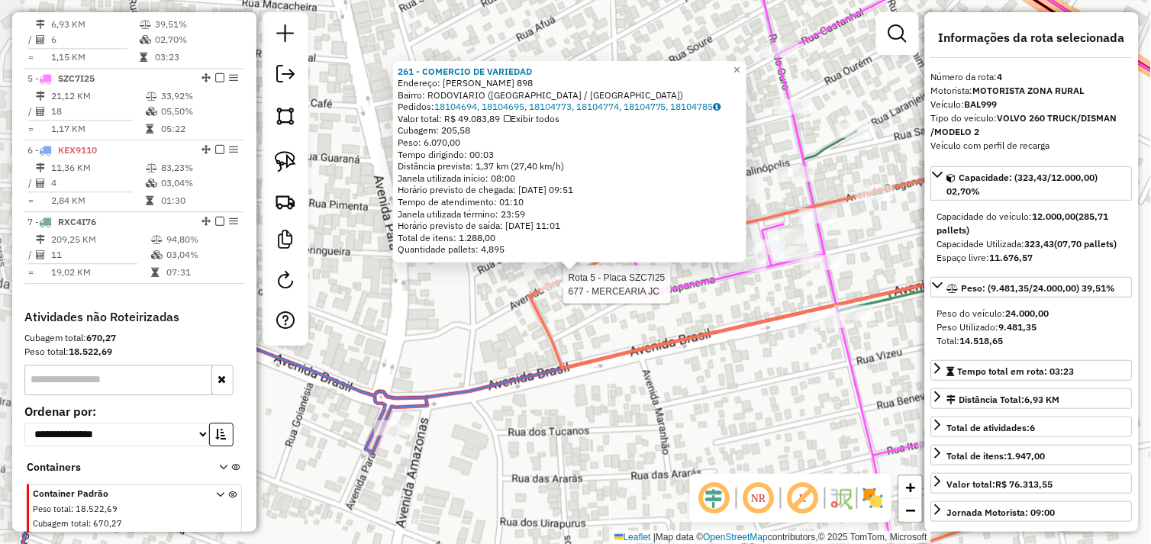
scroll to position [805, 0]
click at [653, 308] on div "261 - COMERCIO DE VARIEDAD Endereço: R BRAGANCA 898 Bairro: RODOVIARIO (TUCUMA …" at bounding box center [575, 272] width 1151 height 544
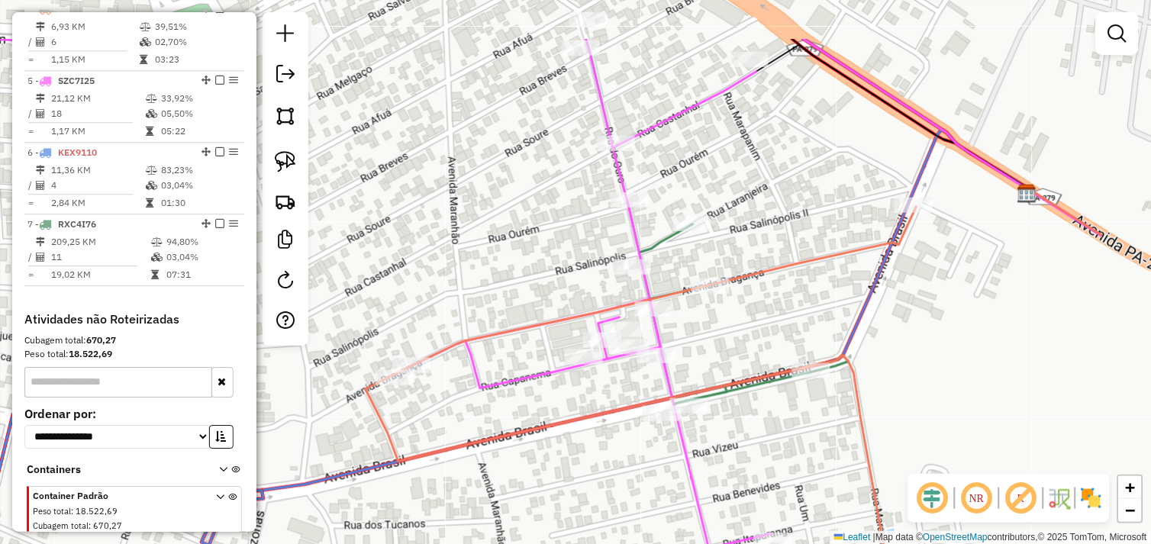
drag, startPoint x: 681, startPoint y: 314, endPoint x: 555, endPoint y: 404, distance: 154.8
click at [555, 404] on div "Janela de atendimento Grade de atendimento Capacidade Transportadoras Veículos …" at bounding box center [575, 272] width 1151 height 544
select select "*********"
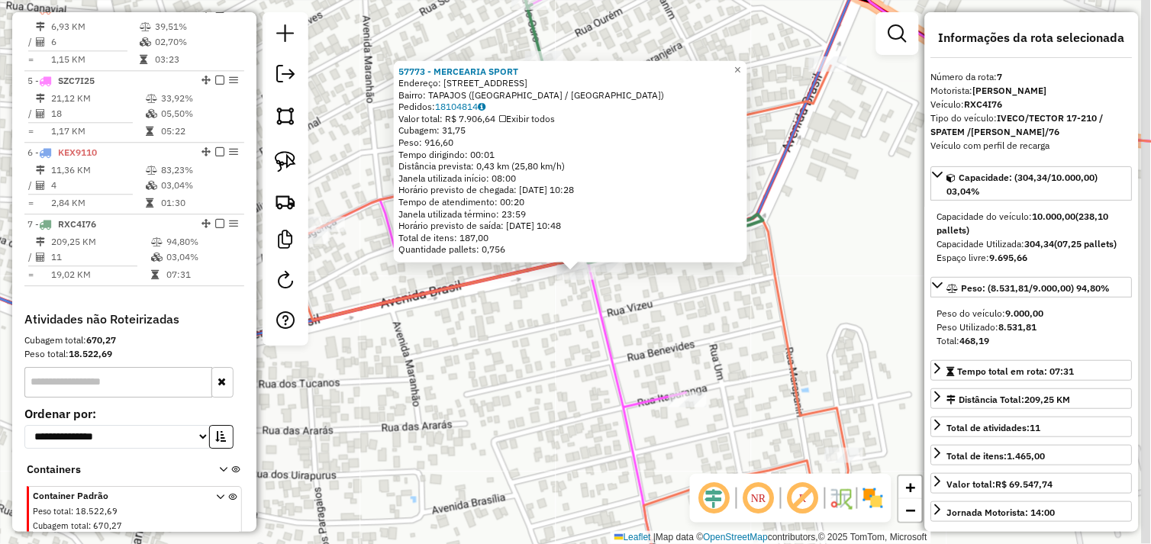
scroll to position [872, 0]
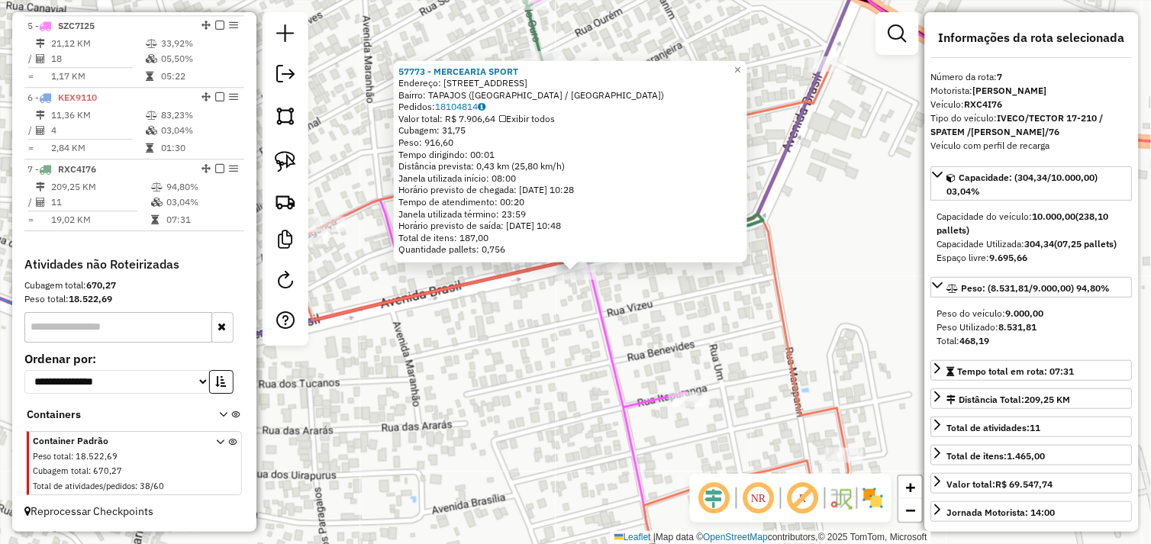
click at [673, 339] on div "57773 - MERCEARIA SPORT Endereço: AV BRASIL 540 Bairro: TAPAJOS (TUCUMA / PA) P…" at bounding box center [575, 272] width 1151 height 544
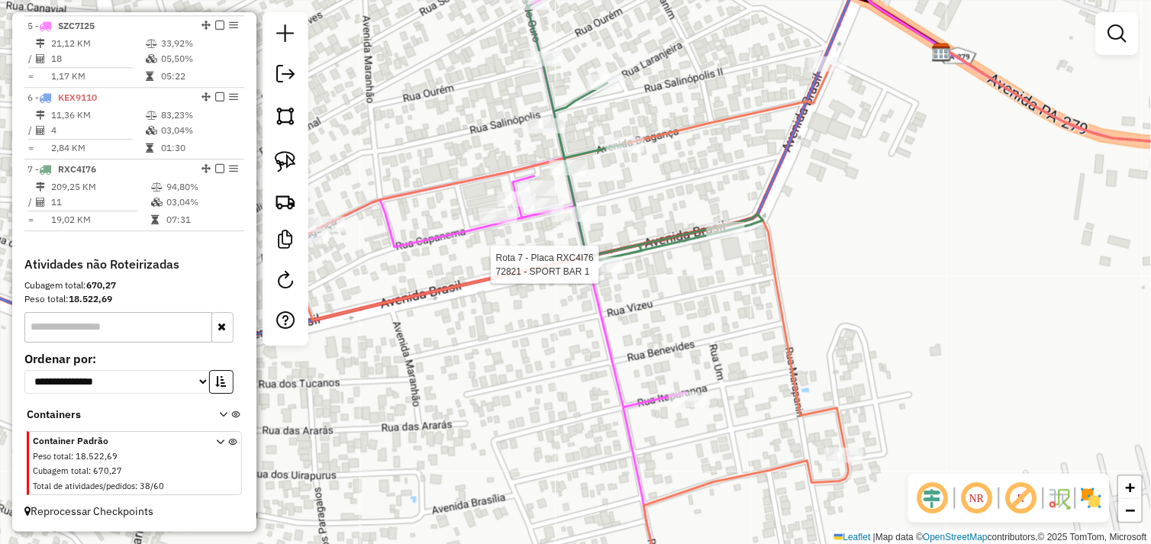
select select "*********"
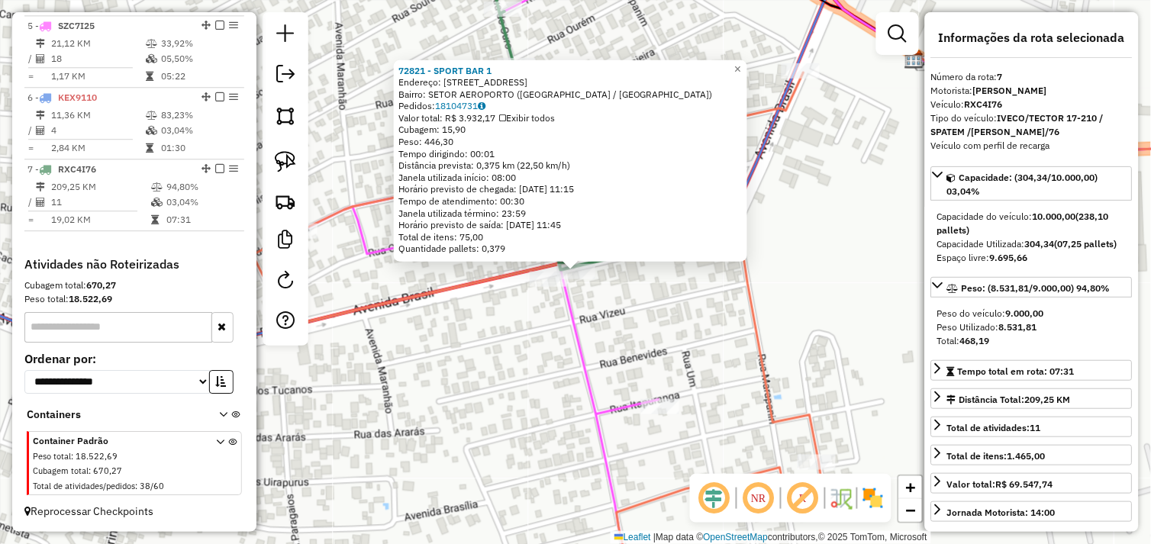
click at [710, 295] on div "72821 - SPORT BAR 1 Endereço: Avenida BRASIL N 540 Bairro: SETOR AEROPORTO (TUC…" at bounding box center [575, 272] width 1151 height 544
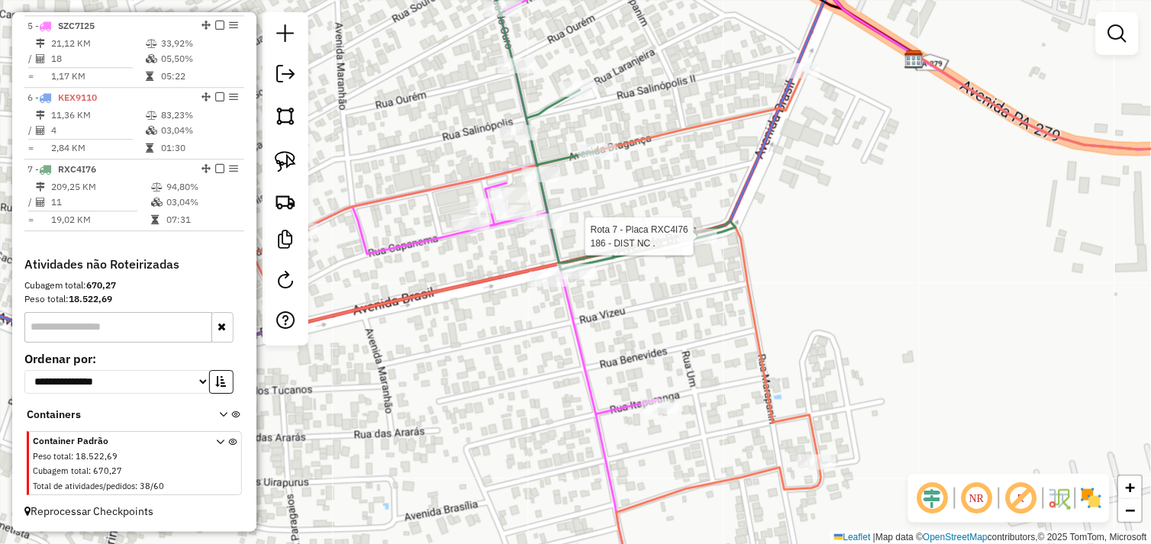
select select "*********"
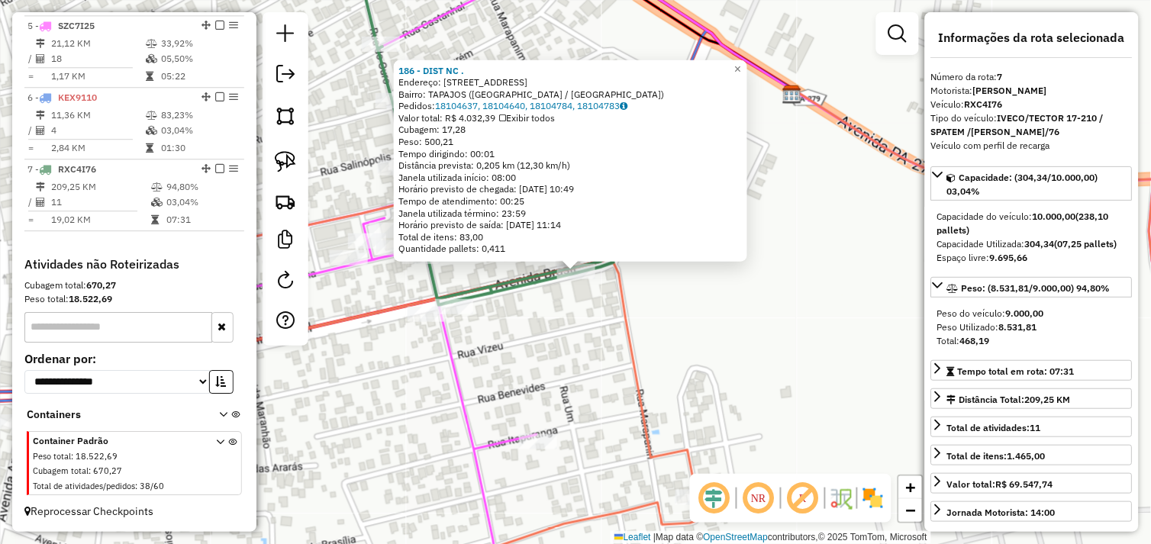
click at [703, 290] on div "186 - DIST NC . Endereço: AV BRASIL 538 Bairro: TAPAJOS (TUCUMA / PA) Pedidos: …" at bounding box center [575, 272] width 1151 height 544
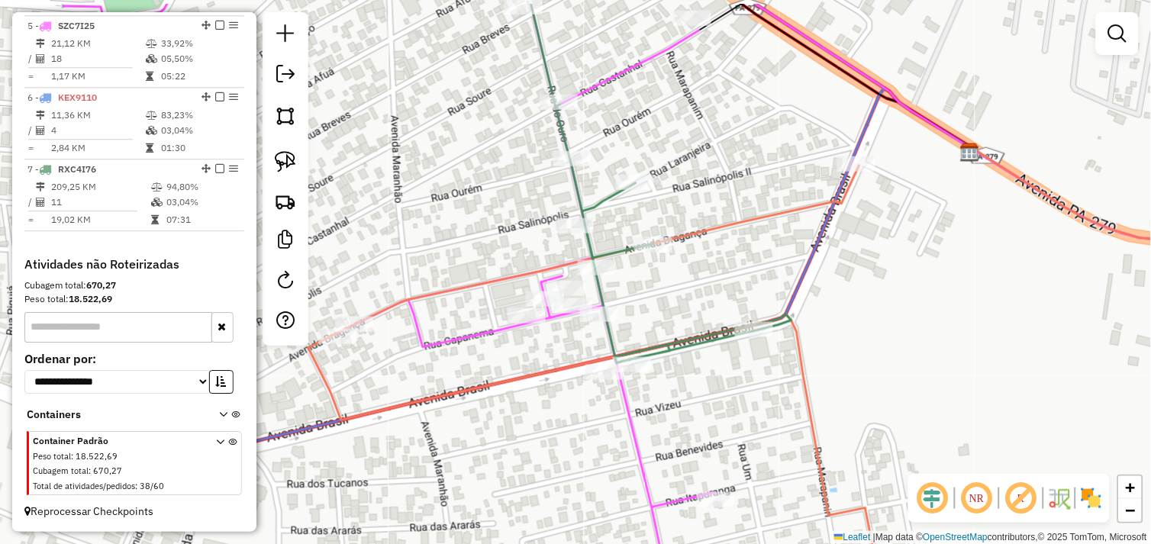
drag, startPoint x: 583, startPoint y: 314, endPoint x: 758, endPoint y: 368, distance: 183.0
click at [758, 368] on div "Janela de atendimento Grade de atendimento Capacidade Transportadoras Veículos …" at bounding box center [575, 272] width 1151 height 544
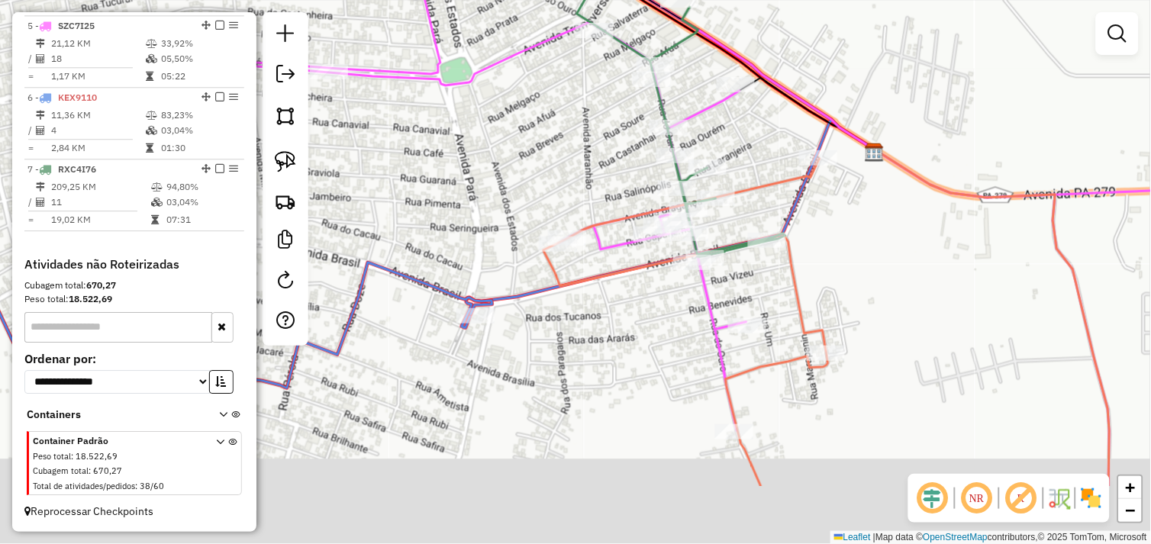
drag, startPoint x: 807, startPoint y: 319, endPoint x: 907, endPoint y: 203, distance: 152.6
click at [916, 220] on div "Janela de atendimento Grade de atendimento Capacidade Transportadoras Veículos …" at bounding box center [575, 272] width 1151 height 544
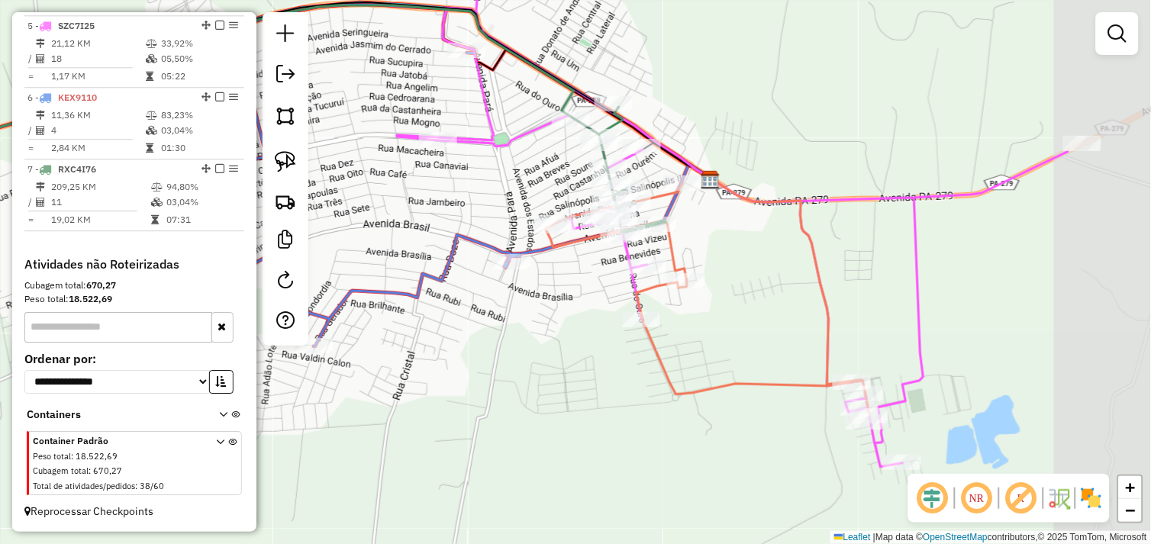
drag, startPoint x: 940, startPoint y: 246, endPoint x: 717, endPoint y: 269, distance: 224.0
click at [734, 269] on div "Janela de atendimento Grade de atendimento Capacidade Transportadoras Veículos …" at bounding box center [575, 272] width 1151 height 544
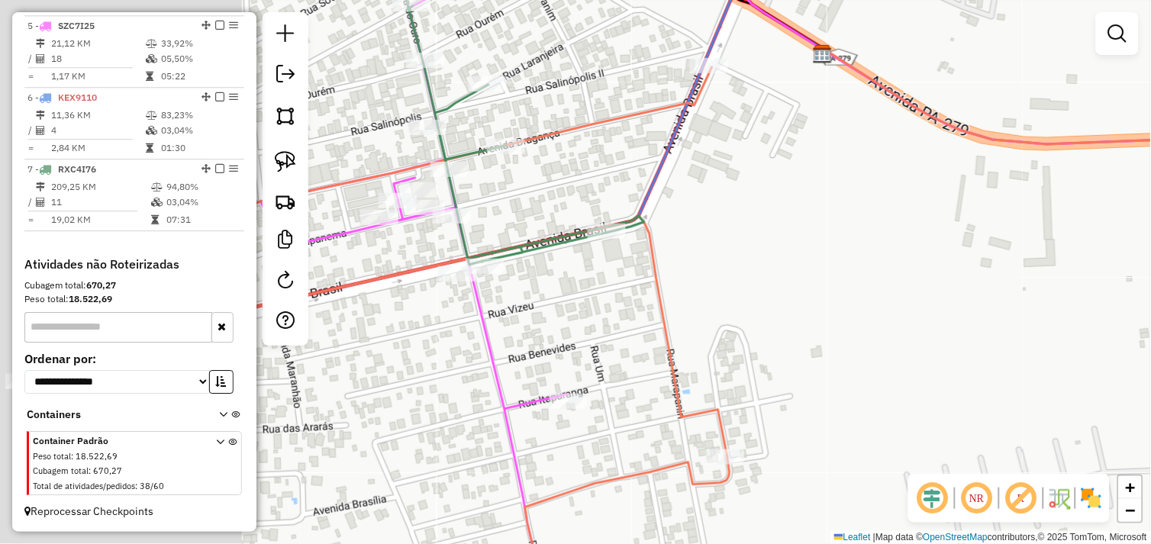
drag, startPoint x: 707, startPoint y: 272, endPoint x: 920, endPoint y: 307, distance: 215.7
click at [967, 308] on div "Janela de atendimento Grade de atendimento Capacidade Transportadoras Veículos …" at bounding box center [575, 272] width 1151 height 544
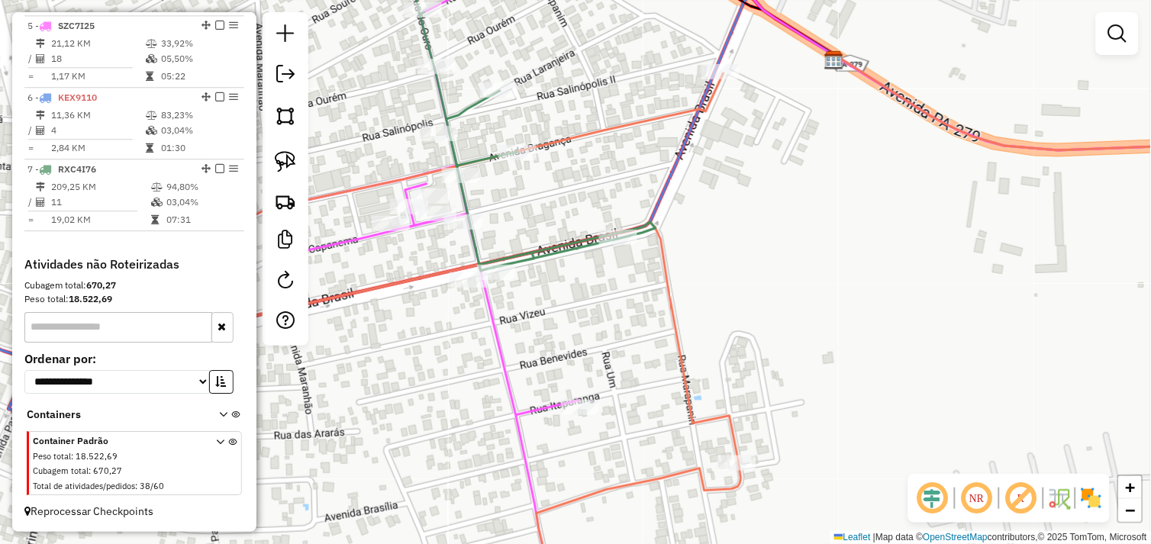
drag, startPoint x: 796, startPoint y: 260, endPoint x: 977, endPoint y: 257, distance: 180.9
click at [977, 257] on div "Janela de atendimento Grade de atendimento Capacidade Transportadoras Veículos …" at bounding box center [575, 272] width 1151 height 544
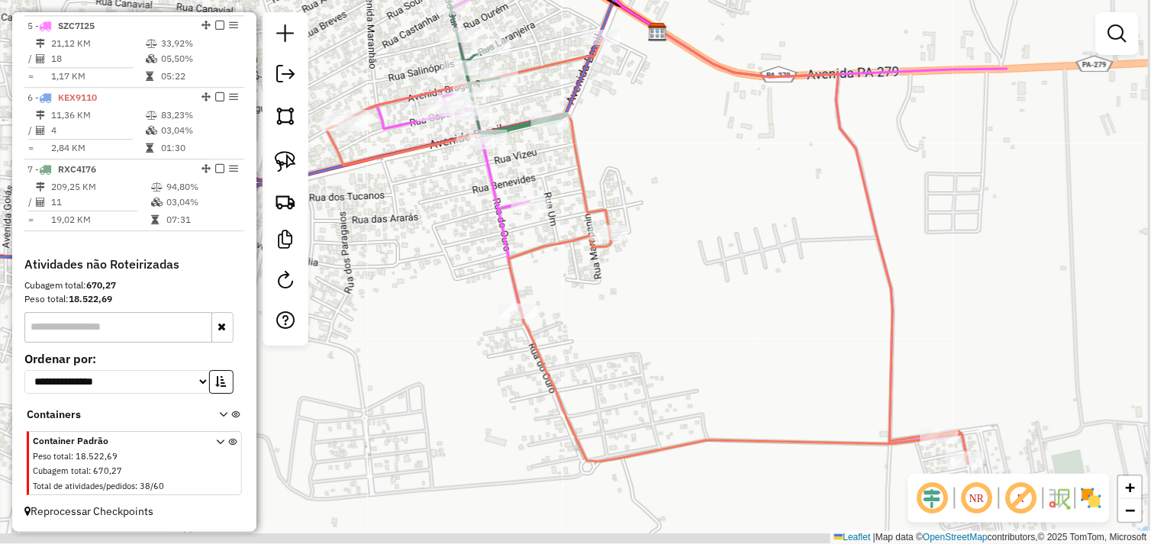
drag, startPoint x: 893, startPoint y: 252, endPoint x: 657, endPoint y: 136, distance: 262.8
click at [657, 136] on div "Janela de atendimento Grade de atendimento Capacidade Transportadoras Veículos …" at bounding box center [575, 272] width 1151 height 544
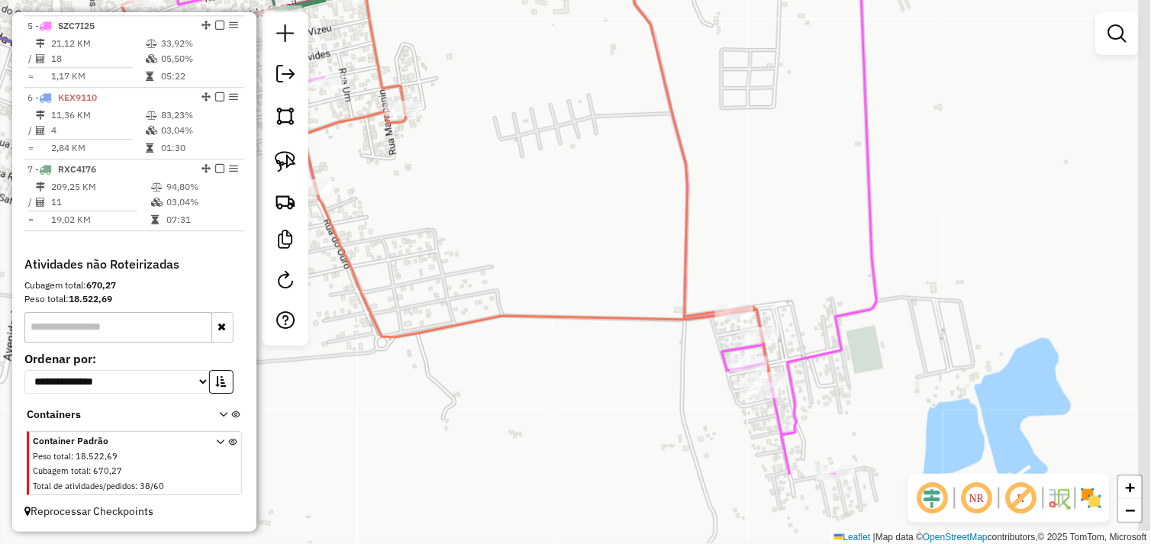
drag, startPoint x: 972, startPoint y: 372, endPoint x: 766, endPoint y: 240, distance: 245.1
click at [766, 240] on div "Janela de atendimento Grade de atendimento Capacidade Transportadoras Veículos …" at bounding box center [575, 272] width 1151 height 544
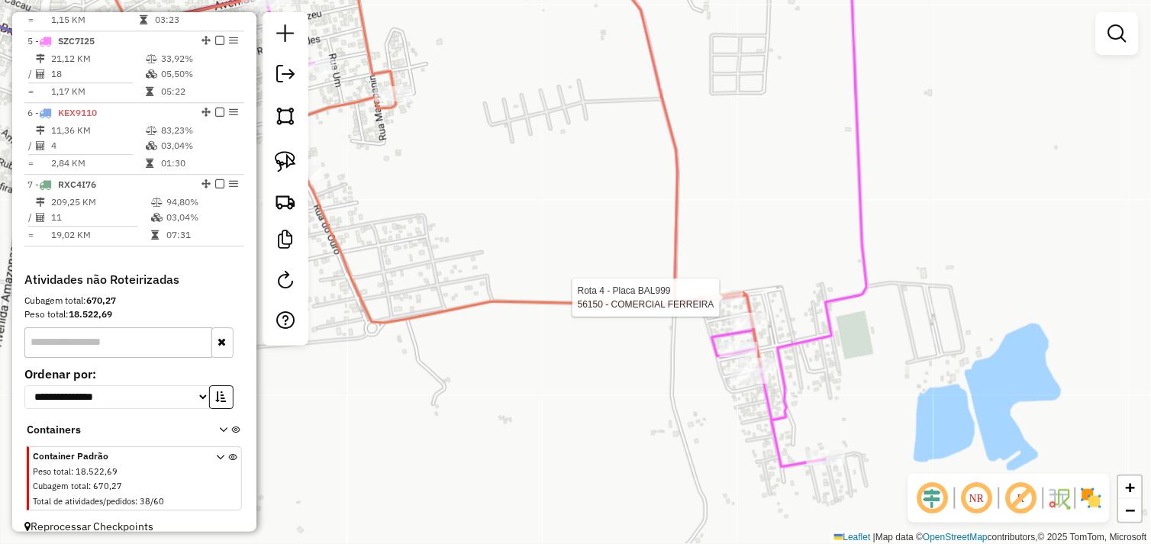
select select "*********"
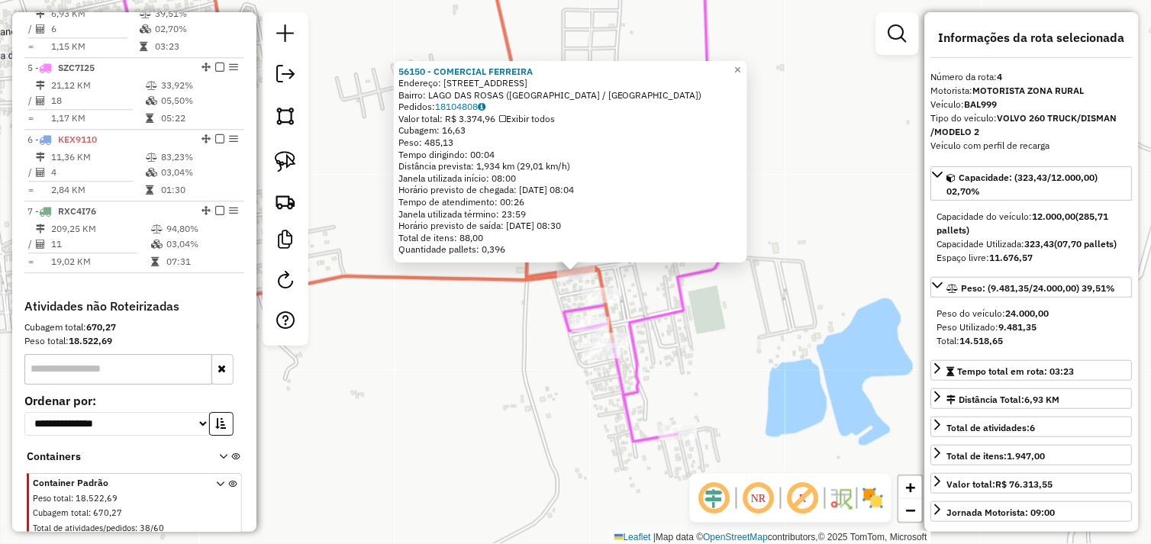
scroll to position [805, 0]
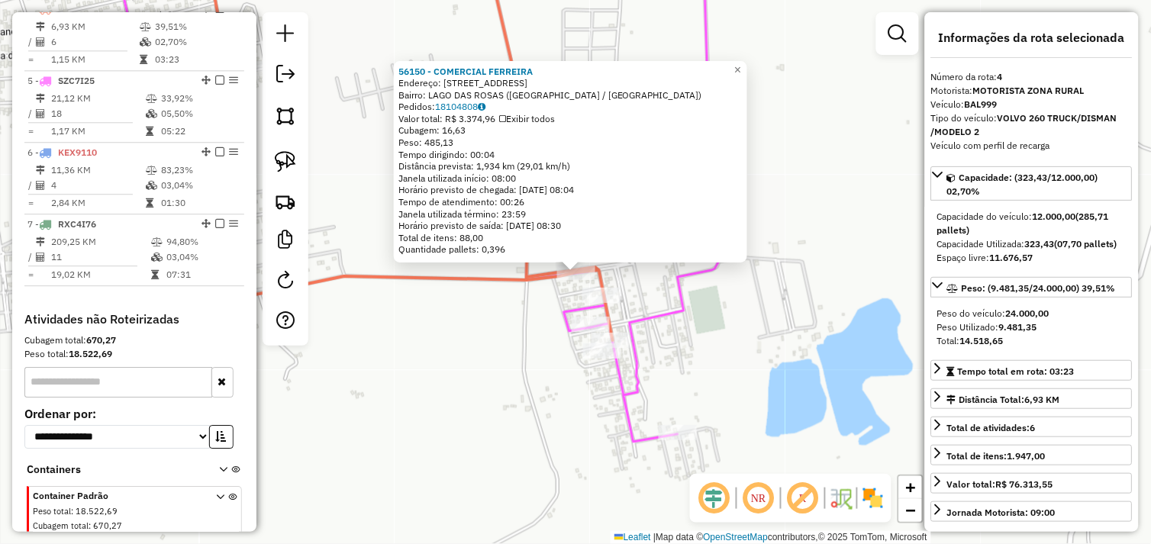
click at [1021, 333] on strong "9.481,35" at bounding box center [1018, 326] width 38 height 11
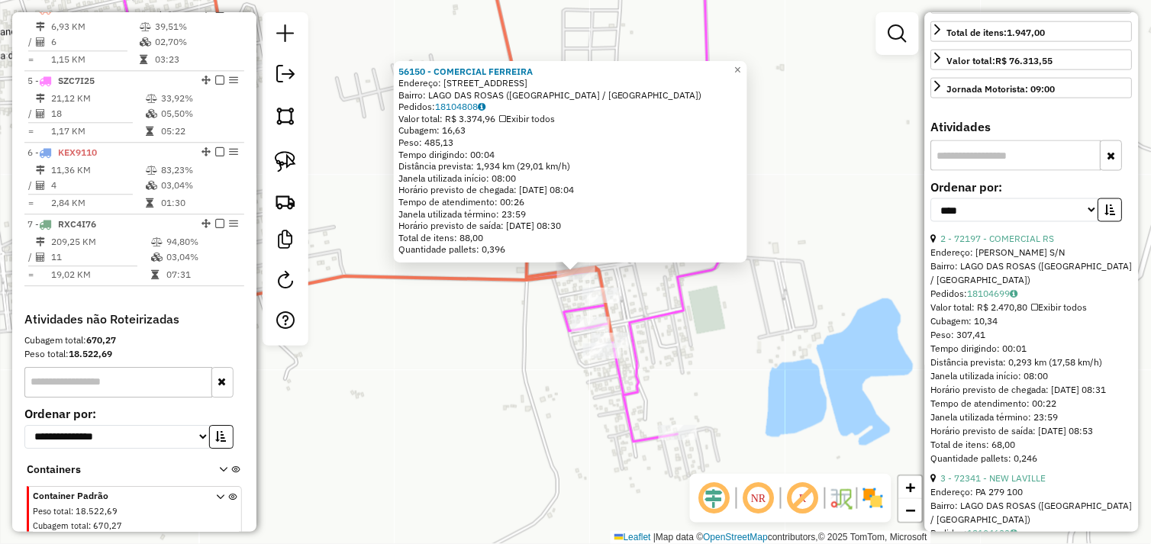
click at [706, 324] on div "56150 - COMERCIAL FERREIRA Endereço: AVENIDA CESARIO 720 Bairro: LAGO DAS ROSAS…" at bounding box center [575, 272] width 1151 height 544
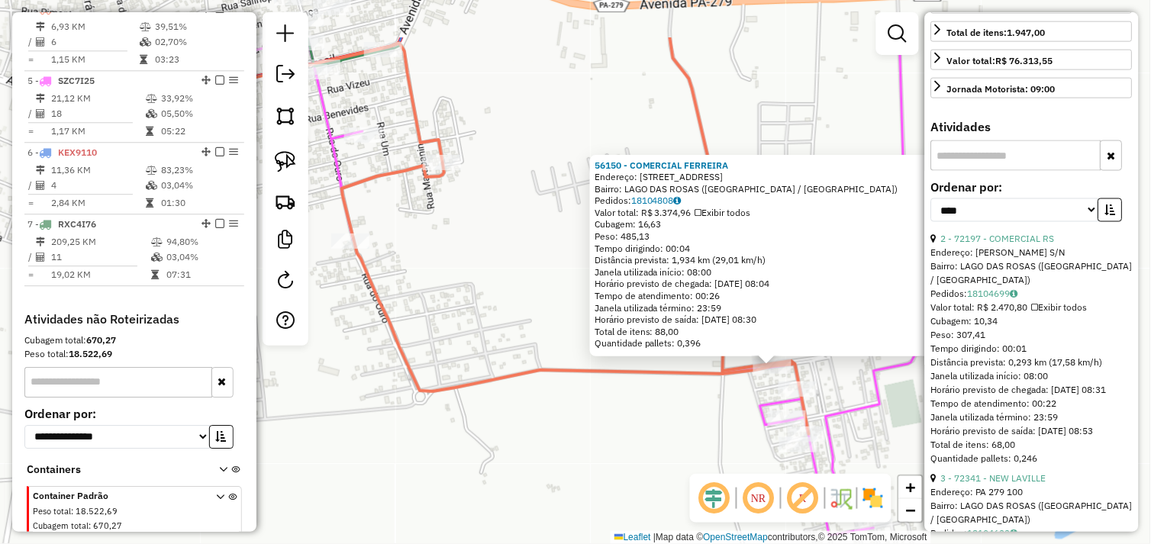
drag, startPoint x: 894, startPoint y: 397, endPoint x: 896, endPoint y: 415, distance: 18.5
click at [911, 414] on div "56150 - COMERCIAL FERREIRA Endereço: AVENIDA CESARIO 720 Bairro: LAGO DAS ROSAS…" at bounding box center [575, 272] width 1151 height 544
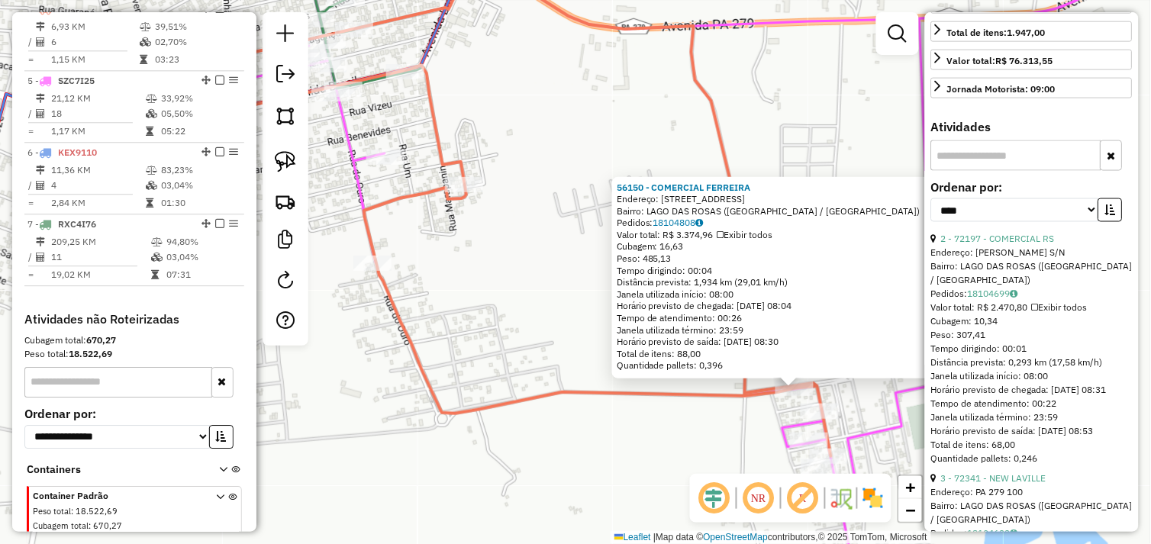
drag, startPoint x: 538, startPoint y: 309, endPoint x: 763, endPoint y: 413, distance: 247.9
click at [763, 413] on div "56150 - COMERCIAL FERREIRA Endereço: AVENIDA CESARIO 720 Bairro: LAGO DAS ROSAS…" at bounding box center [575, 272] width 1151 height 544
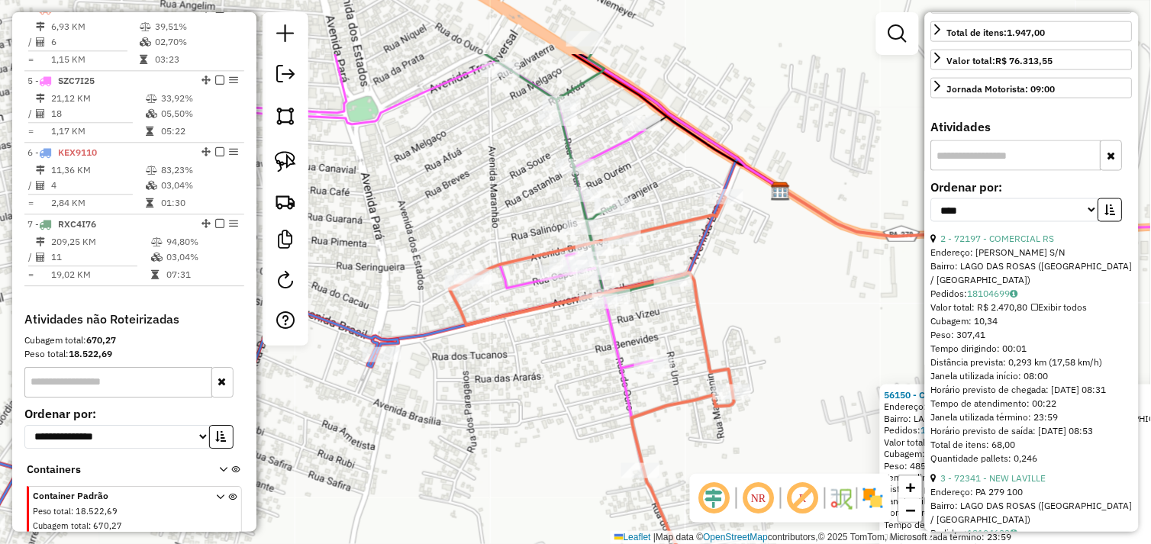
drag, startPoint x: 508, startPoint y: 237, endPoint x: 555, endPoint y: 339, distance: 111.7
click at [552, 341] on div "56150 - COMERCIAL FERREIRA Endereço: AVENIDA CESARIO 720 Bairro: LAGO DAS ROSAS…" at bounding box center [575, 272] width 1151 height 544
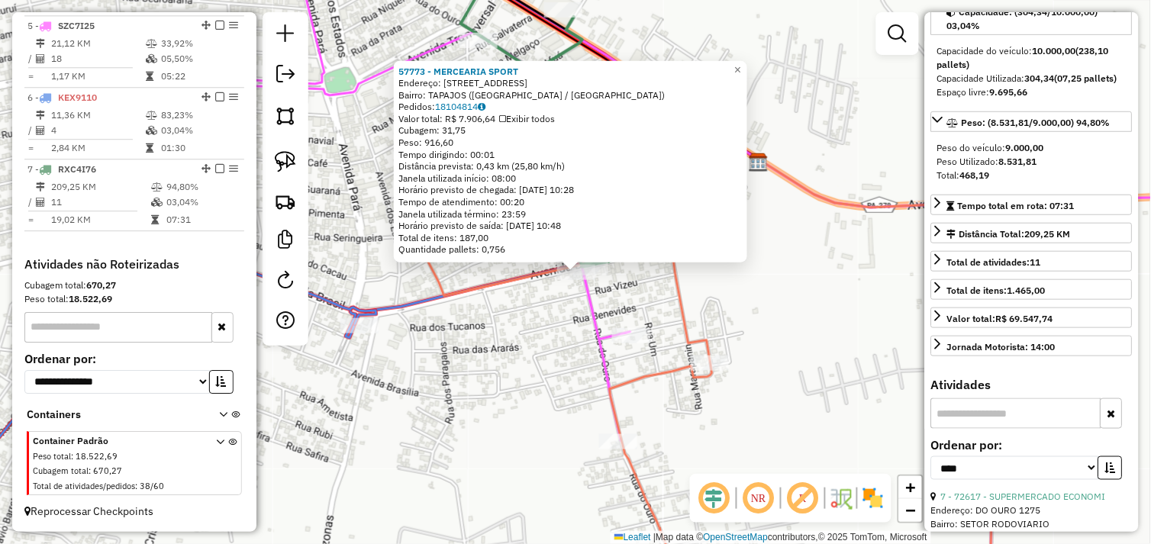
scroll to position [0, 0]
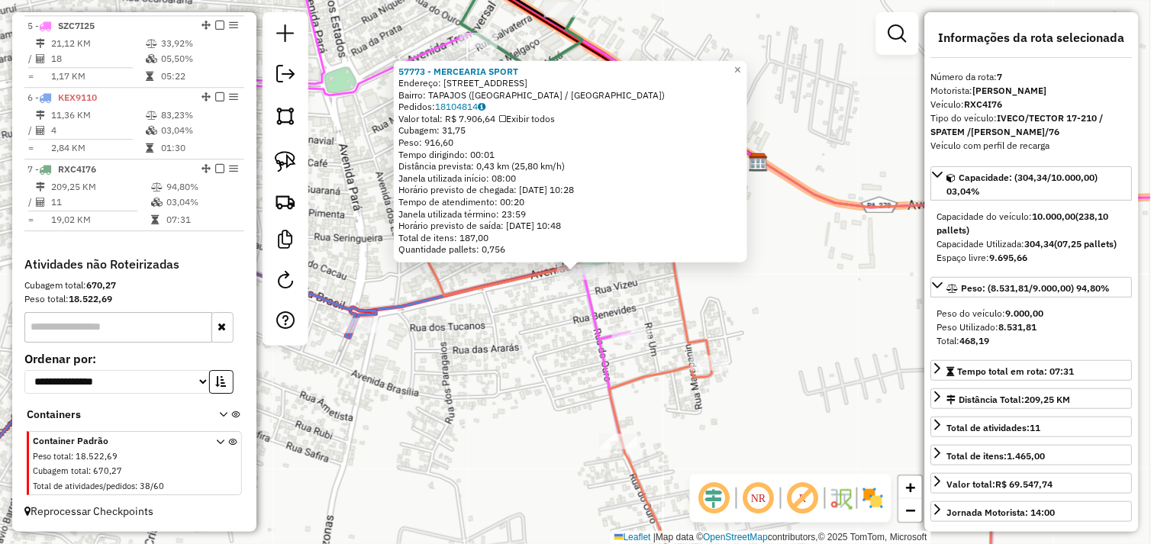
click at [759, 287] on div "57773 - MERCEARIA SPORT Endereço: AV BRASIL 540 Bairro: TAPAJOS (TUCUMA / PA) P…" at bounding box center [575, 272] width 1151 height 544
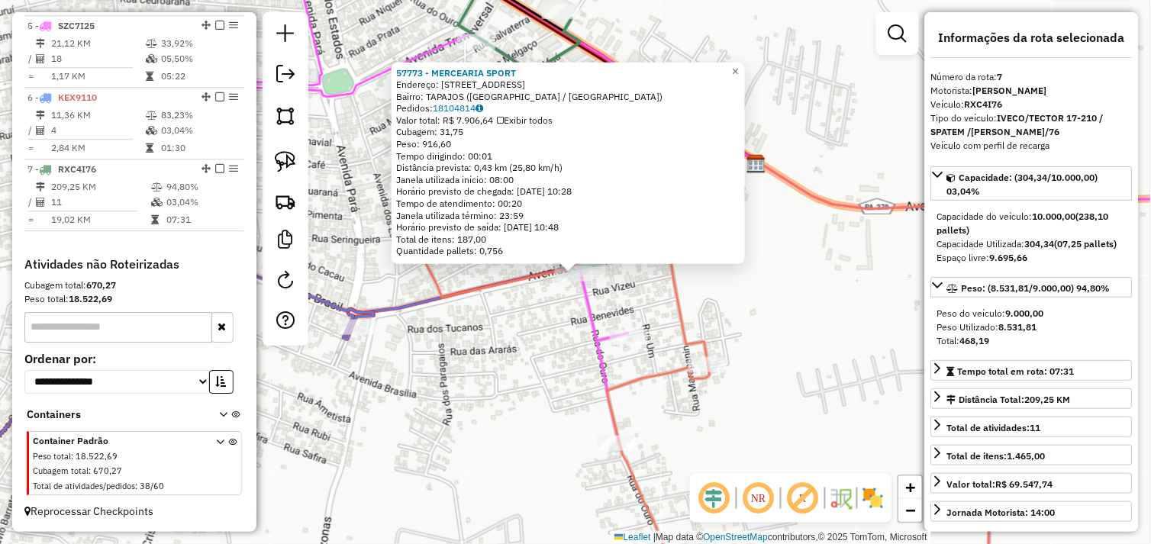
click at [704, 296] on div "57773 - MERCEARIA SPORT Endereço: AV BRASIL 540 Bairro: TAPAJOS (TUCUMA / PA) P…" at bounding box center [575, 272] width 1151 height 544
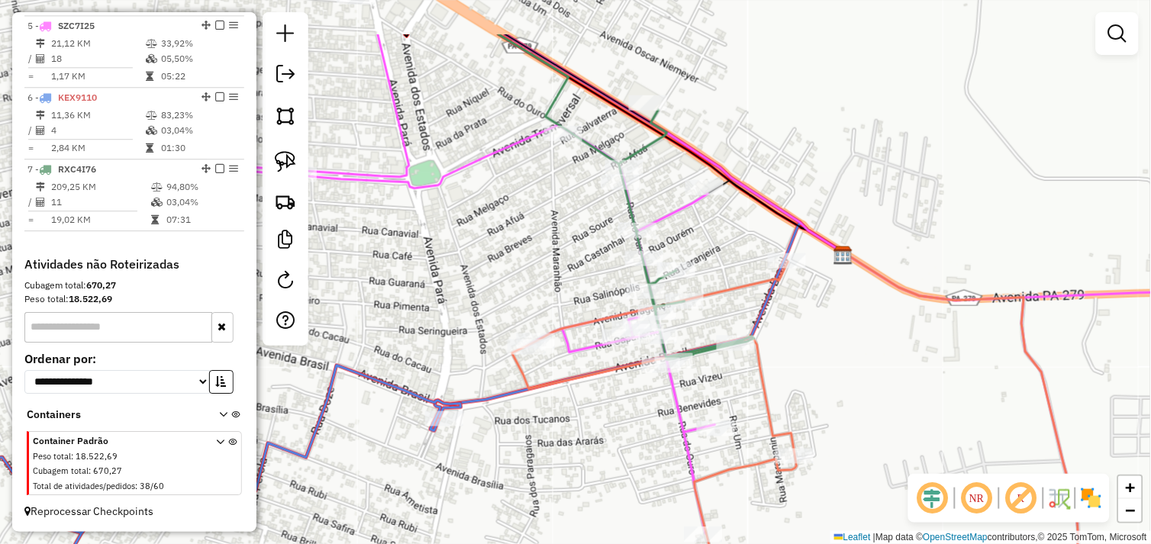
drag, startPoint x: 708, startPoint y: 272, endPoint x: 791, endPoint y: 359, distance: 119.8
click at [791, 359] on div "Janela de atendimento Grade de atendimento Capacidade Transportadoras Veículos …" at bounding box center [575, 272] width 1151 height 544
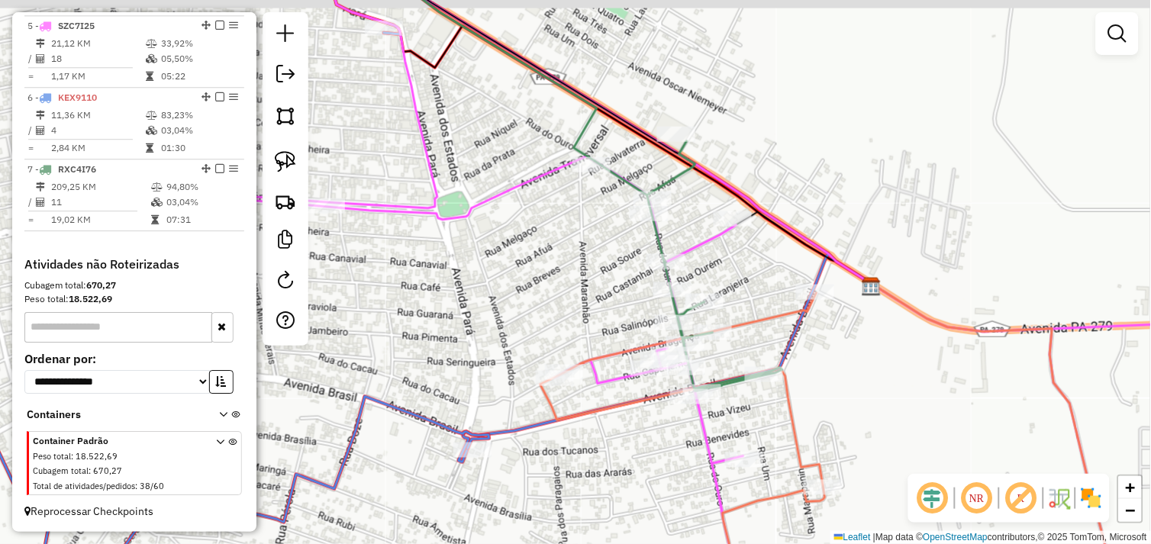
drag, startPoint x: 614, startPoint y: 401, endPoint x: 642, endPoint y: 429, distance: 39.9
click at [642, 429] on div "Janela de atendimento Grade de atendimento Capacidade Transportadoras Veículos …" at bounding box center [575, 272] width 1151 height 544
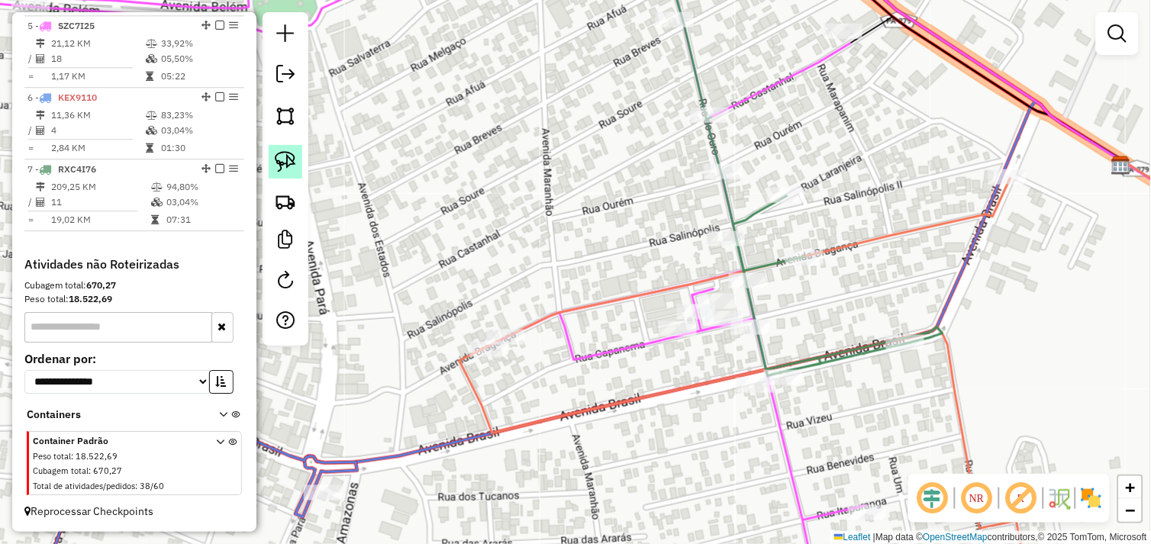
click at [287, 169] on img at bounding box center [285, 161] width 21 height 21
click at [512, 341] on div "Rota 4 - Placa BAL999 261 - COMERCIO DE VARIEDAD Janela de atendimento Grade de…" at bounding box center [575, 272] width 1151 height 544
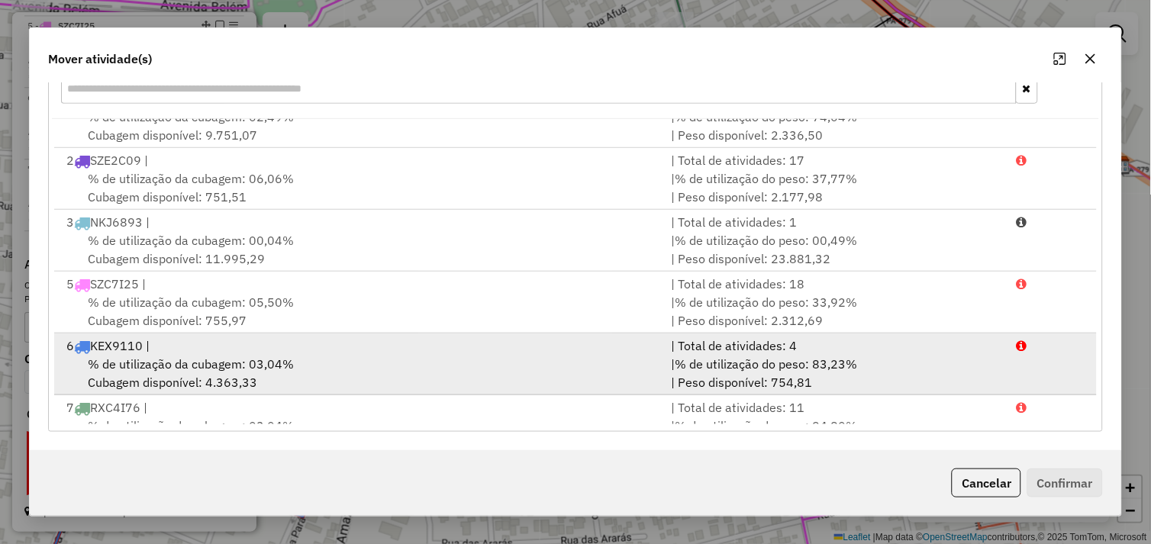
scroll to position [66, 0]
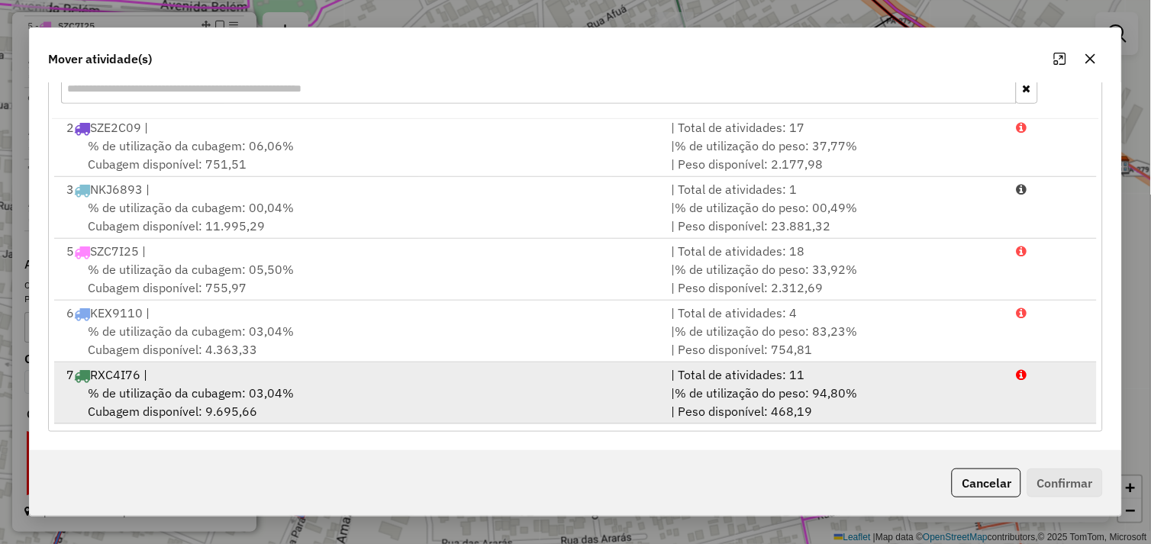
click at [305, 382] on div "7 RXC4I76 |" at bounding box center [359, 375] width 605 height 18
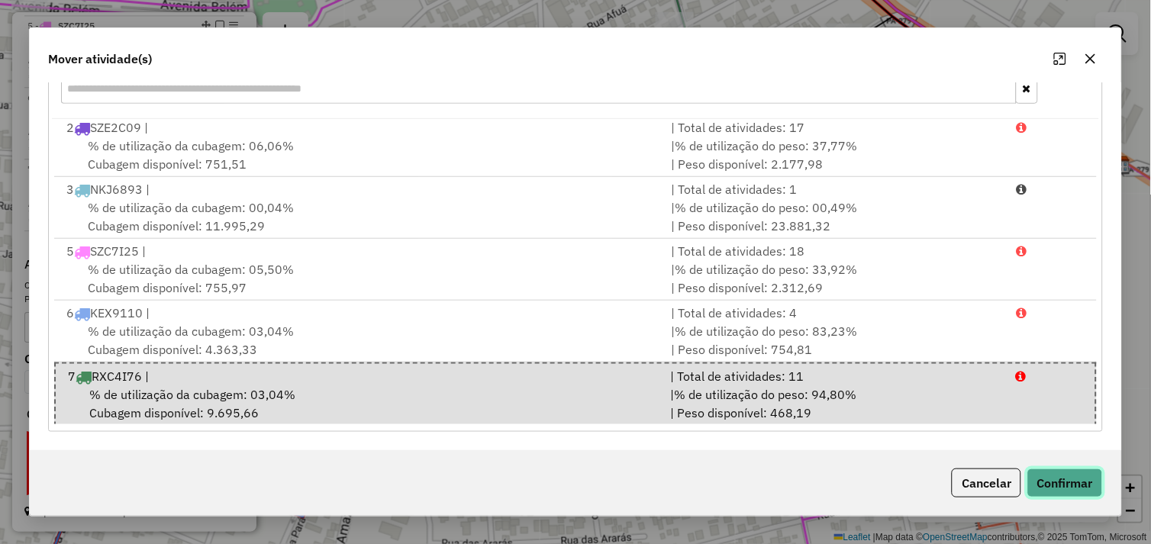
click at [1044, 473] on button "Confirmar" at bounding box center [1065, 483] width 76 height 29
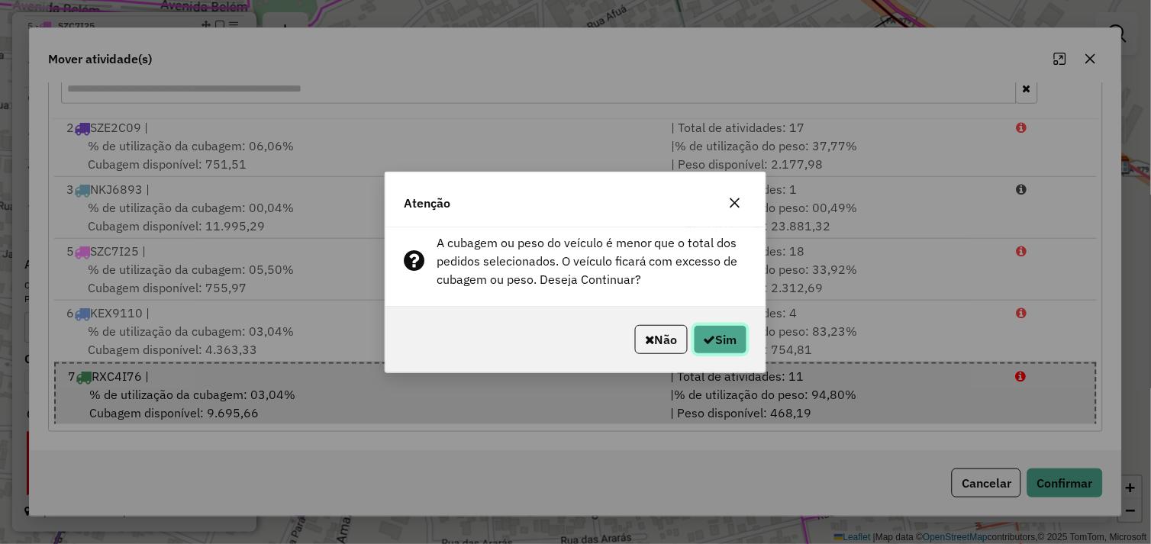
click at [718, 338] on button "Sim" at bounding box center [720, 339] width 53 height 29
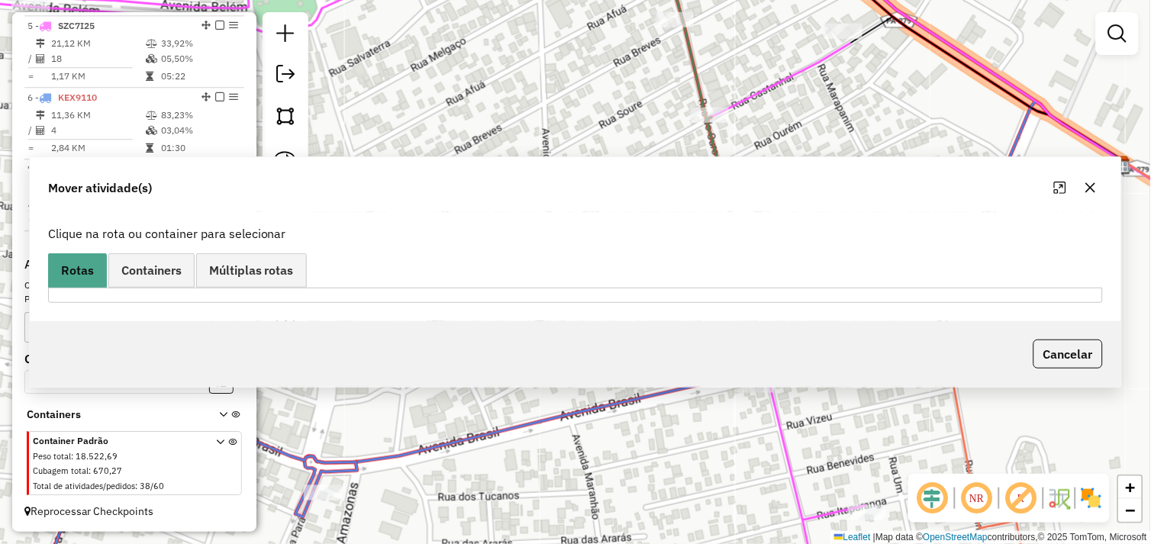
scroll to position [801, 0]
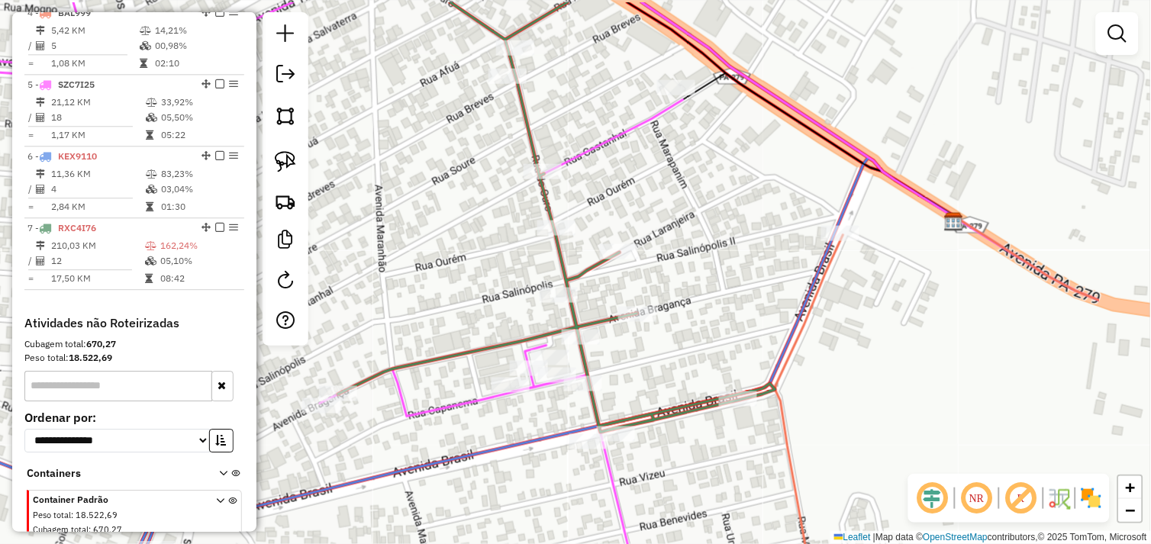
drag, startPoint x: 620, startPoint y: 267, endPoint x: 453, endPoint y: 324, distance: 176.4
click at [453, 324] on div "Janela de atendimento Grade de atendimento Capacidade Transportadoras Veículos …" at bounding box center [575, 272] width 1151 height 544
click at [290, 165] on img at bounding box center [285, 161] width 21 height 21
drag, startPoint x: 813, startPoint y: 244, endPoint x: 811, endPoint y: 234, distance: 10.8
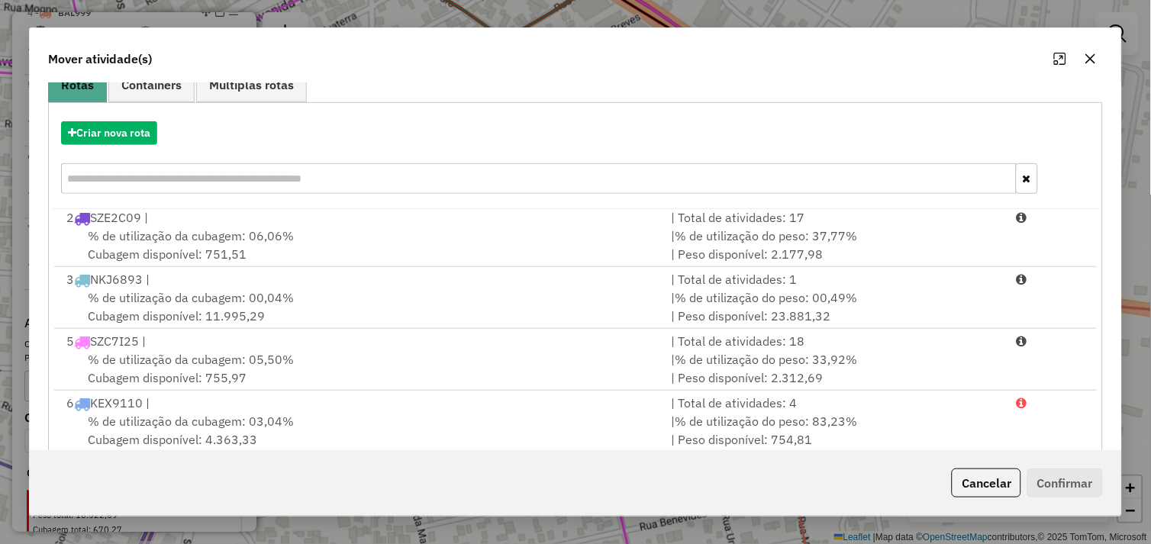
scroll to position [230, 0]
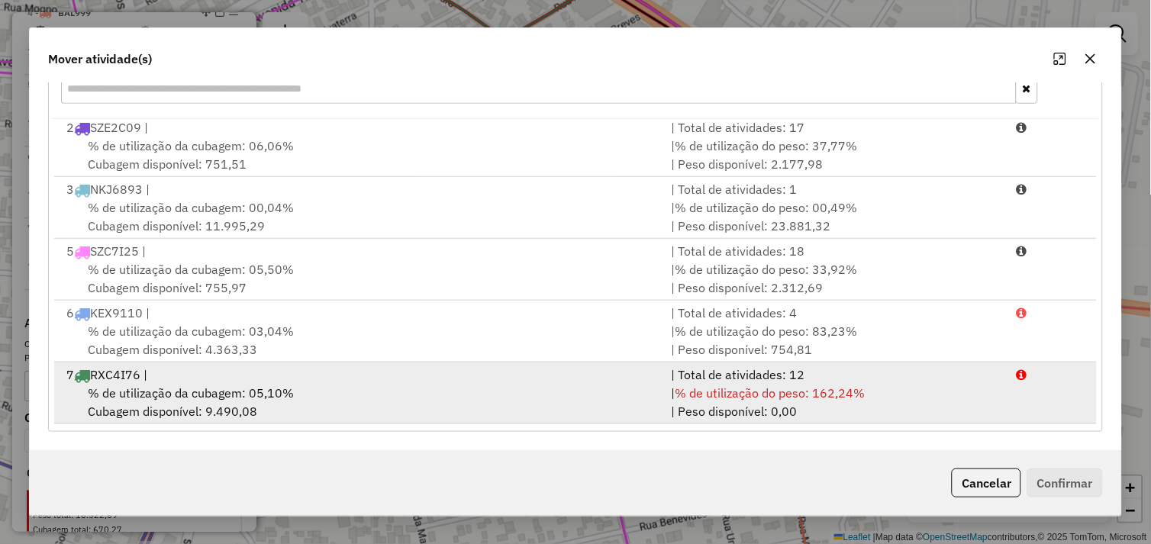
click at [345, 382] on div "7 RXC4I76 |" at bounding box center [359, 375] width 605 height 18
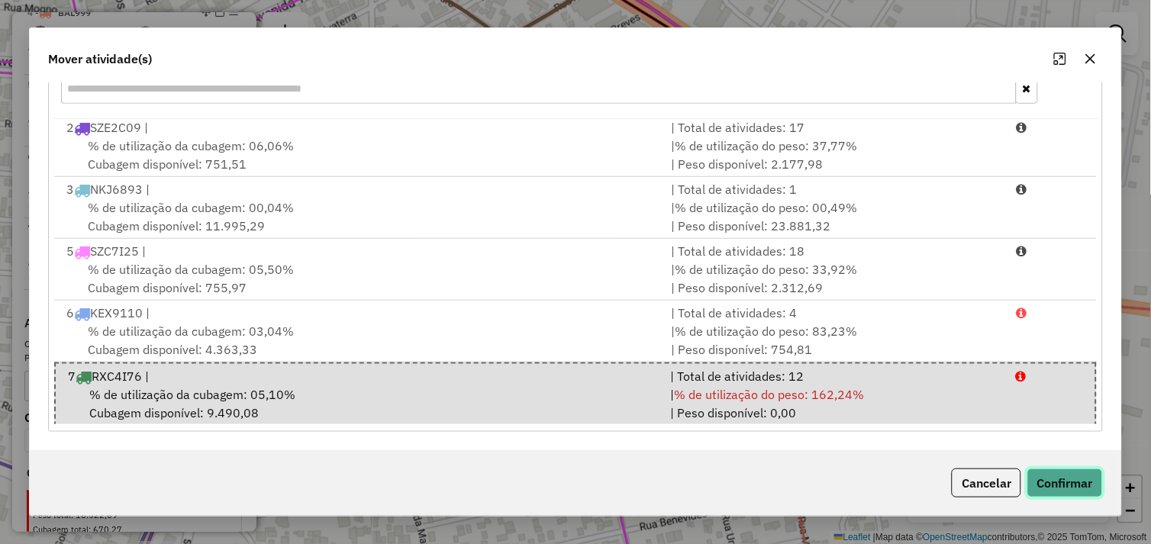
click at [1048, 482] on button "Confirmar" at bounding box center [1065, 483] width 76 height 29
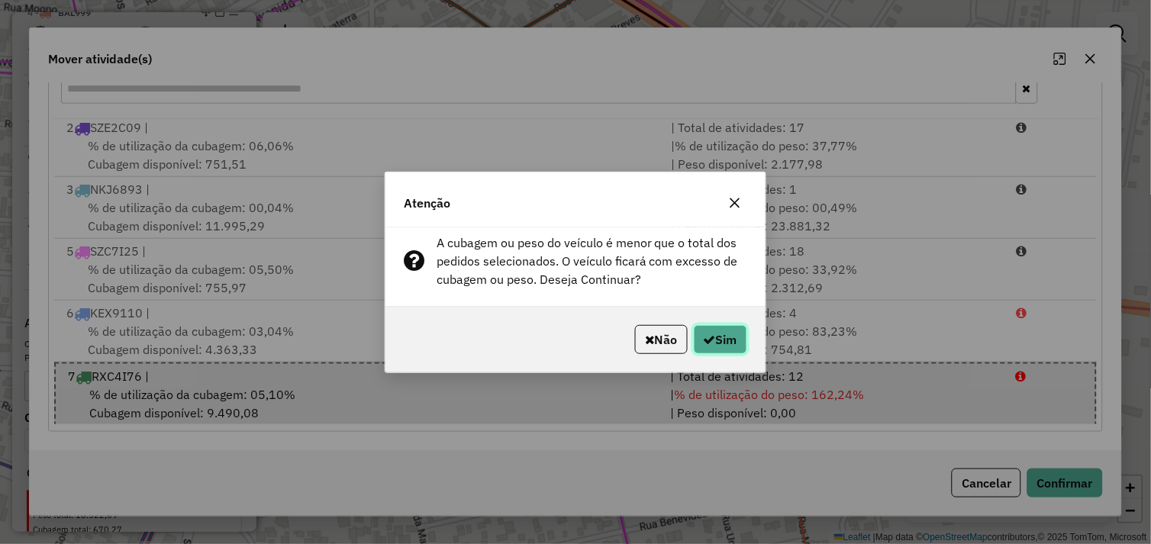
click at [715, 325] on button "Sim" at bounding box center [720, 339] width 53 height 29
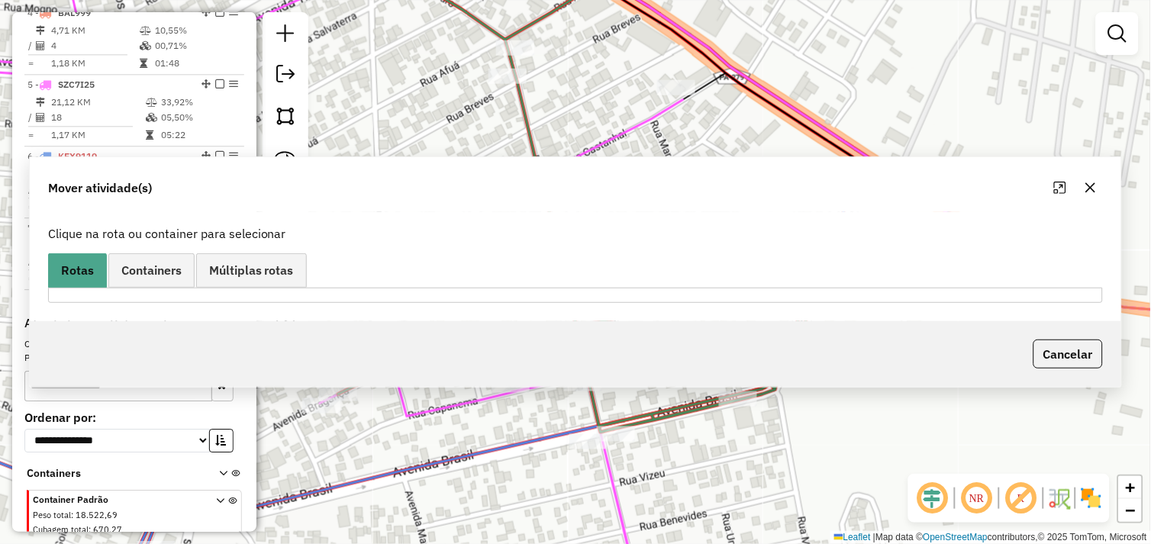
scroll to position [0, 0]
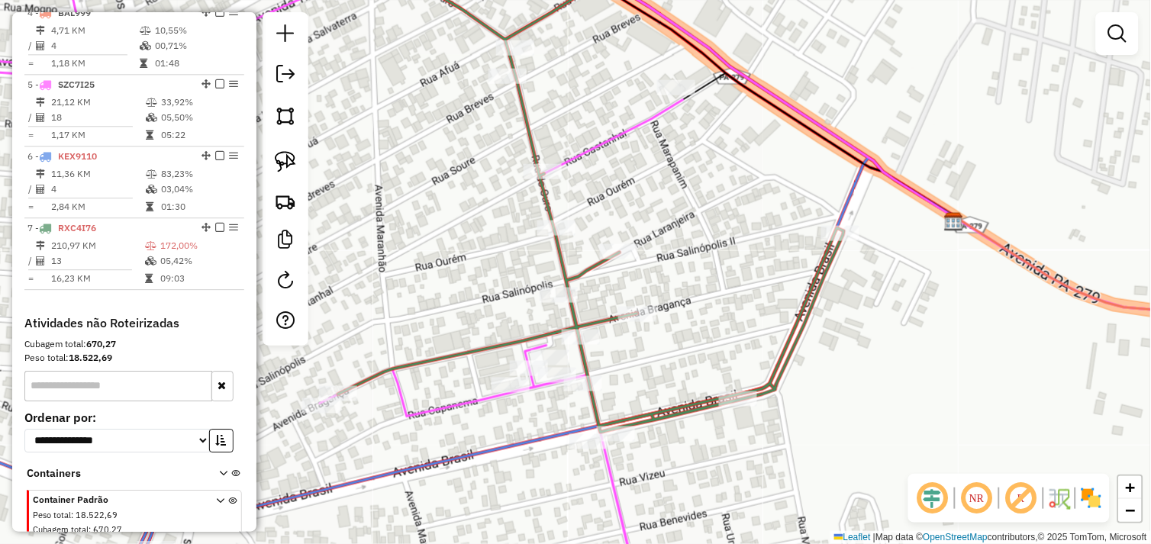
click at [839, 247] on icon at bounding box center [591, 189] width 506 height 487
select select "*********"
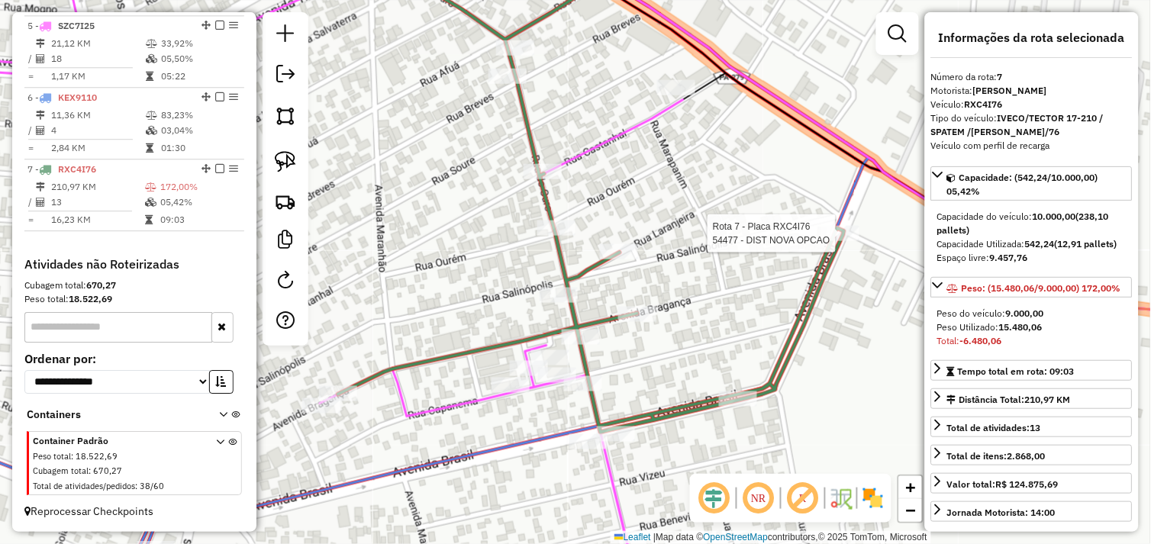
scroll to position [872, 0]
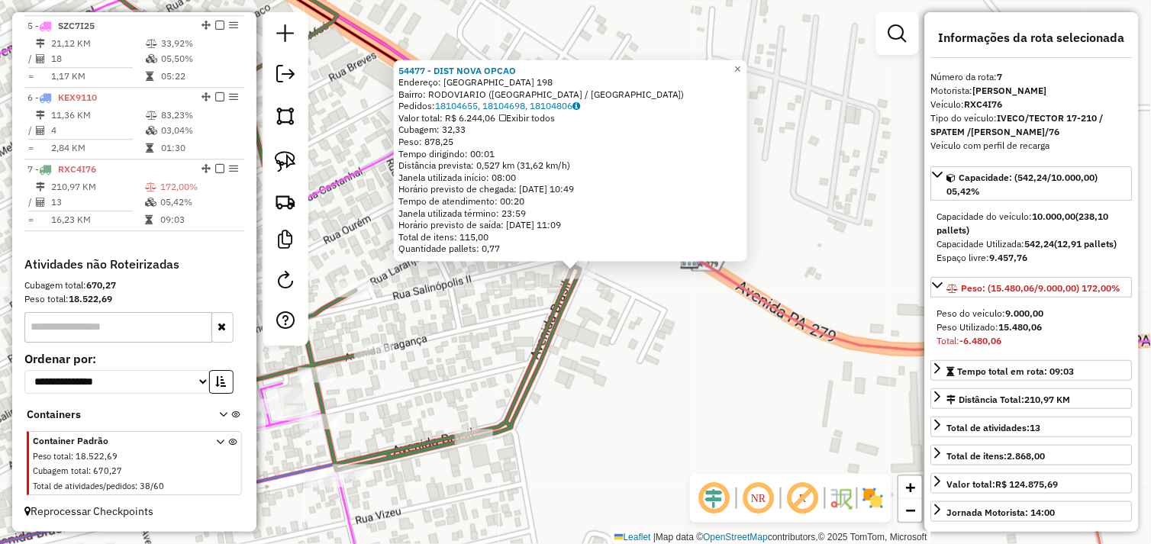
drag, startPoint x: 620, startPoint y: 348, endPoint x: 617, endPoint y: 355, distance: 7.9
click at [620, 348] on div "54477 - DIST NOVA OPCAO Endereço: SALINOPOLIS 198 Bairro: RODOVIARIO (TUCUMA / …" at bounding box center [575, 272] width 1151 height 544
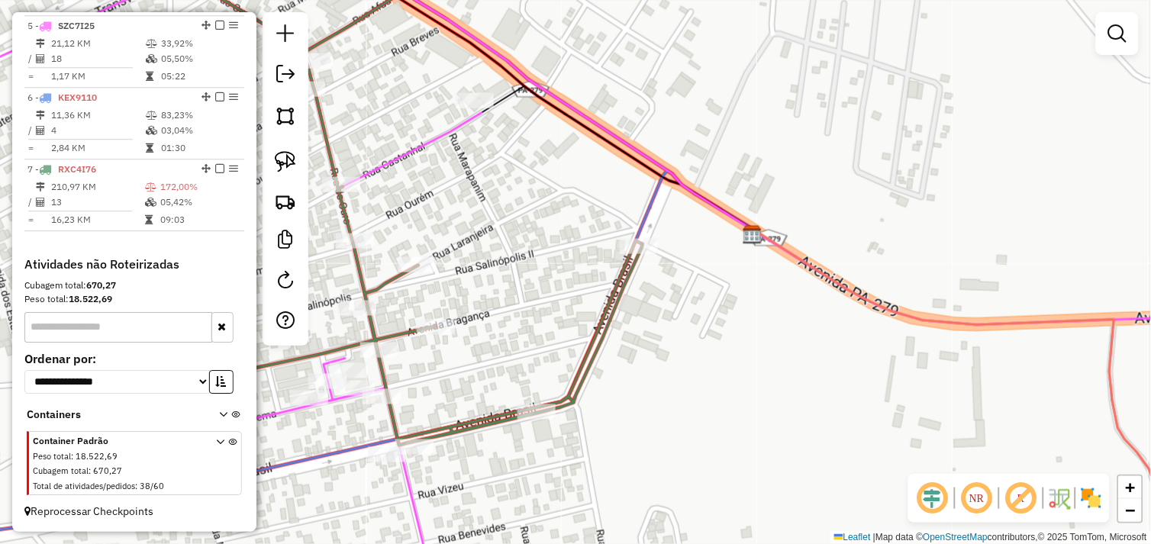
drag, startPoint x: 683, startPoint y: 369, endPoint x: 914, endPoint y: 253, distance: 258.7
click at [914, 253] on div "Janela de atendimento Grade de atendimento Capacidade Transportadoras Veículos …" at bounding box center [575, 272] width 1151 height 544
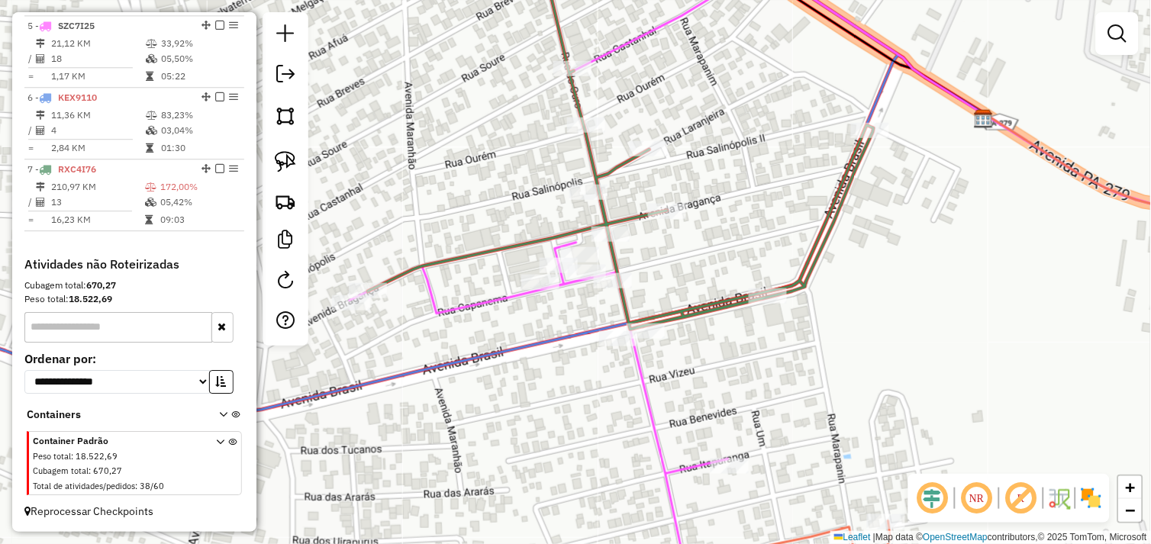
drag, startPoint x: 277, startPoint y: 162, endPoint x: 321, endPoint y: 200, distance: 58.4
click at [277, 162] on img at bounding box center [285, 161] width 21 height 21
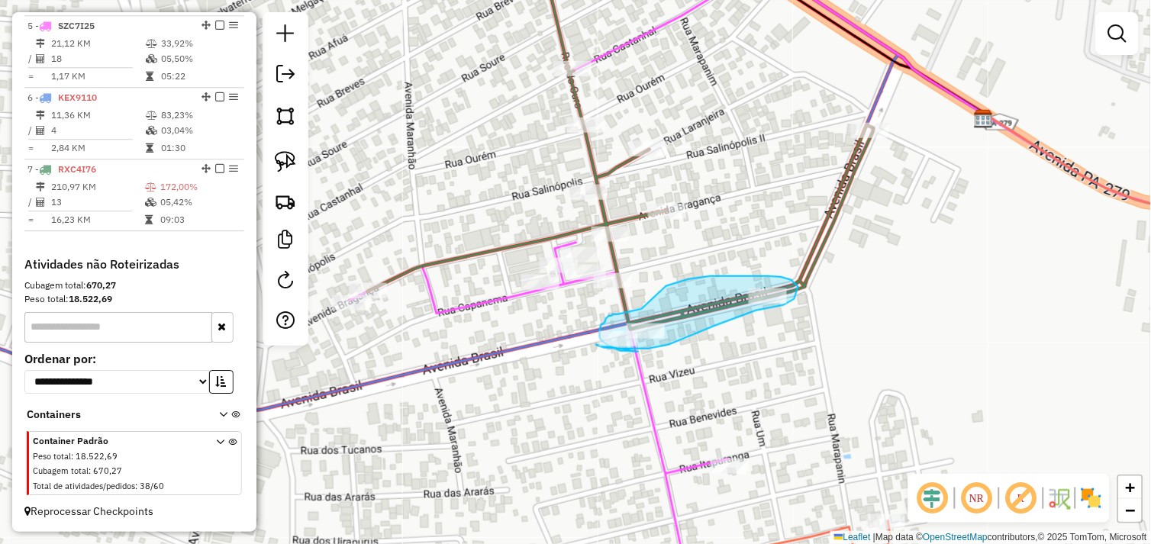
drag, startPoint x: 598, startPoint y: 346, endPoint x: 639, endPoint y: 352, distance: 41.7
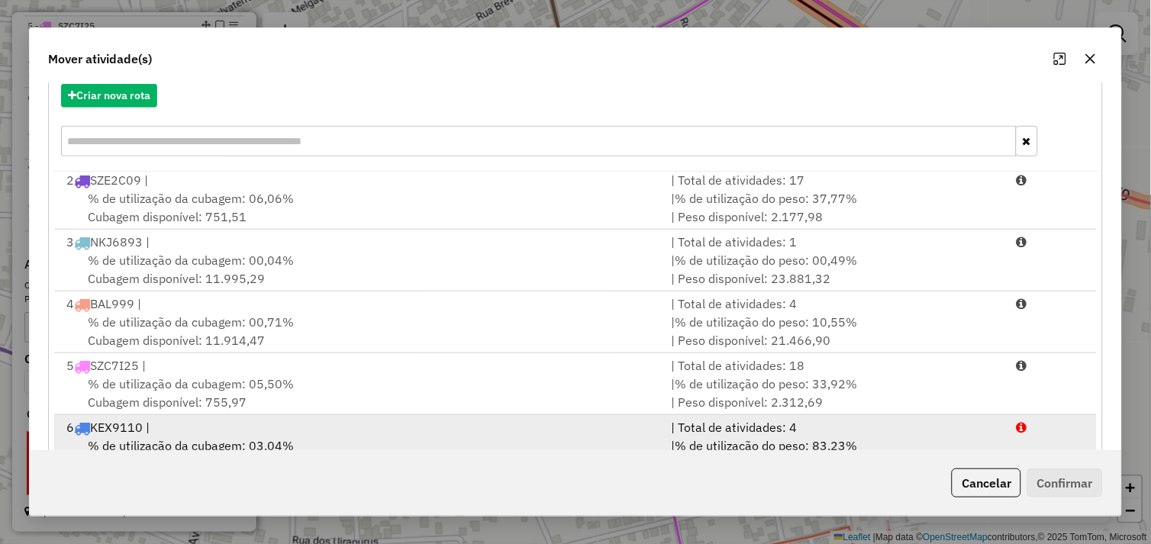
scroll to position [230, 0]
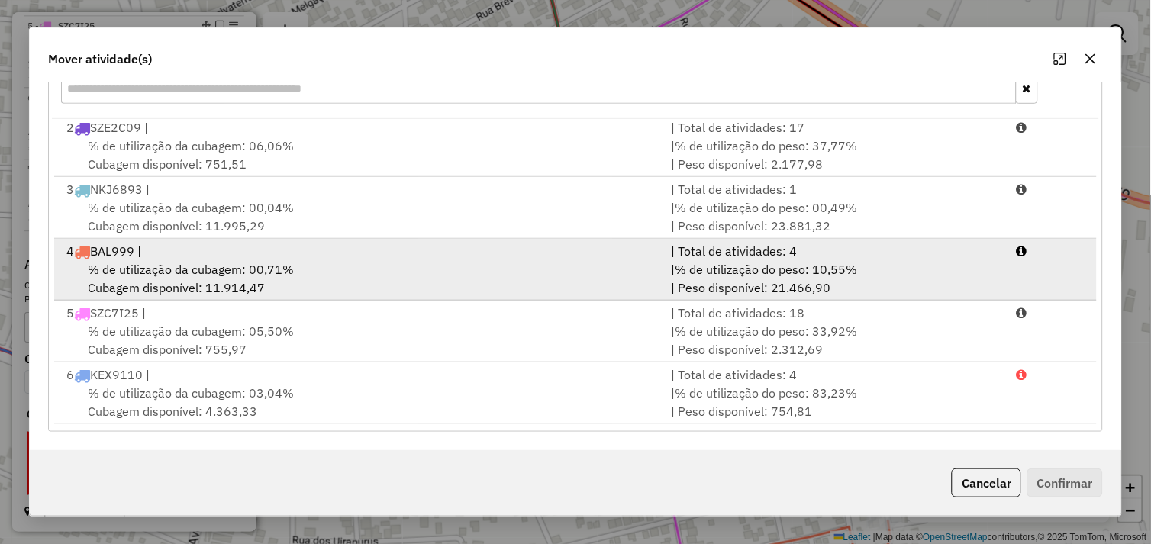
click at [296, 267] on div "% de utilização da cubagem: 00,71% Cubagem disponível: 11.914,47" at bounding box center [359, 278] width 605 height 37
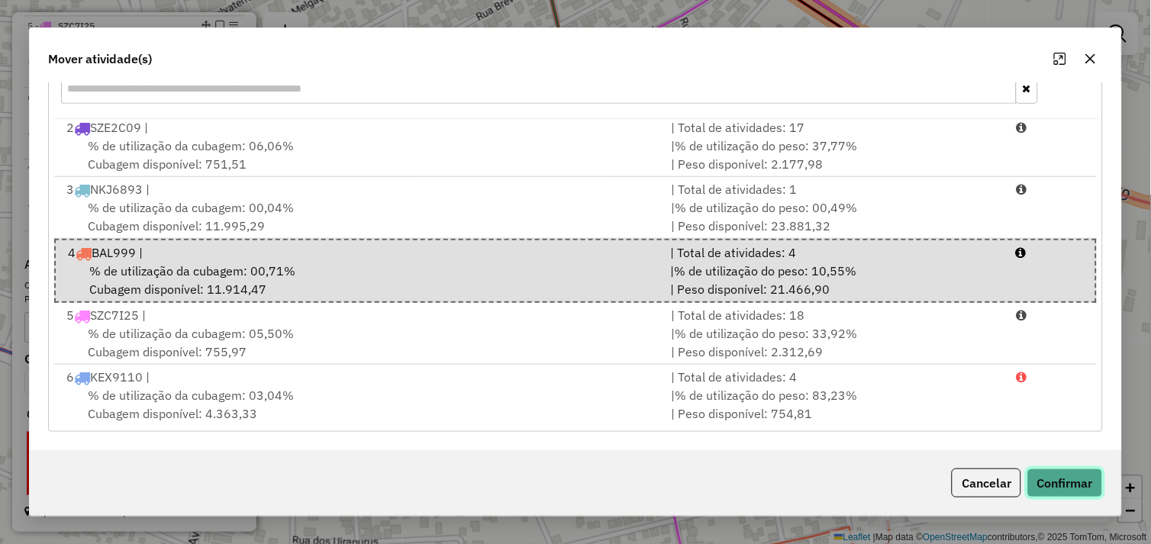
click at [1041, 478] on button "Confirmar" at bounding box center [1065, 483] width 76 height 29
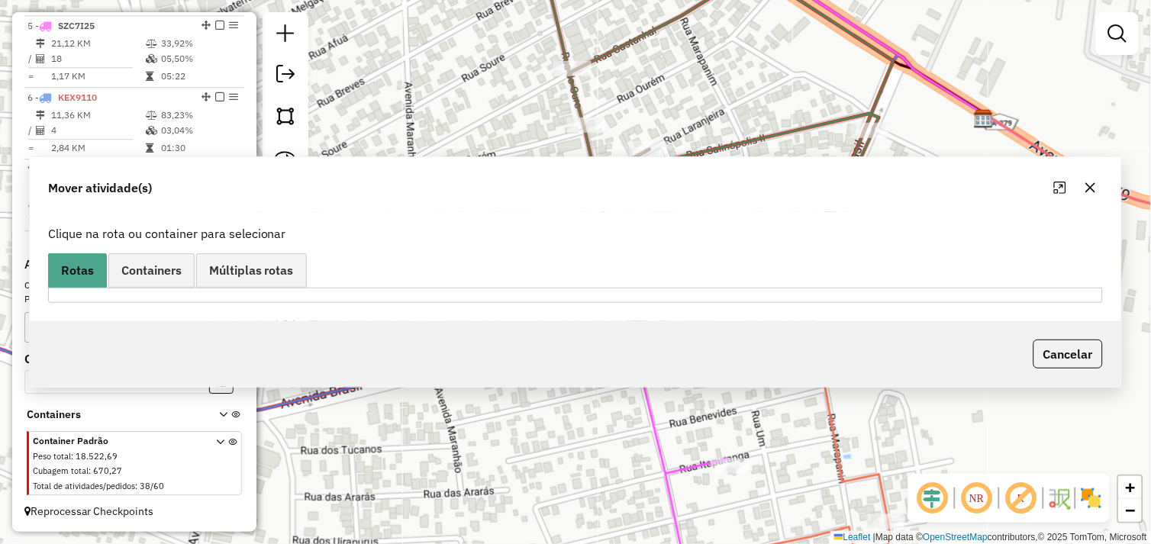
scroll to position [801, 0]
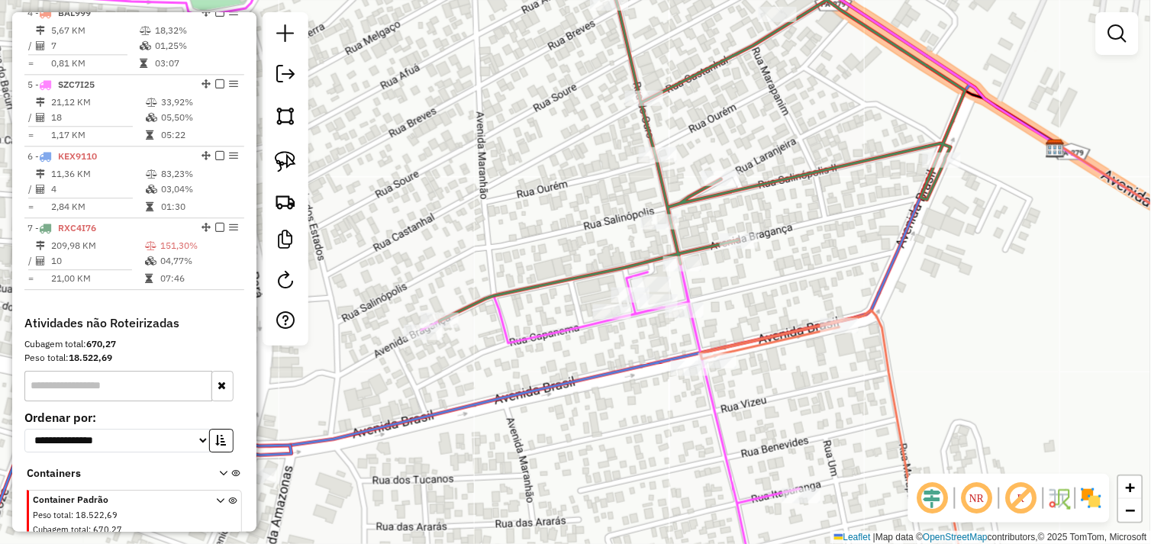
drag, startPoint x: 482, startPoint y: 216, endPoint x: 486, endPoint y: 240, distance: 24.7
click at [491, 232] on div "Janela de atendimento Grade de atendimento Capacidade Transportadoras Veículos …" at bounding box center [575, 272] width 1151 height 544
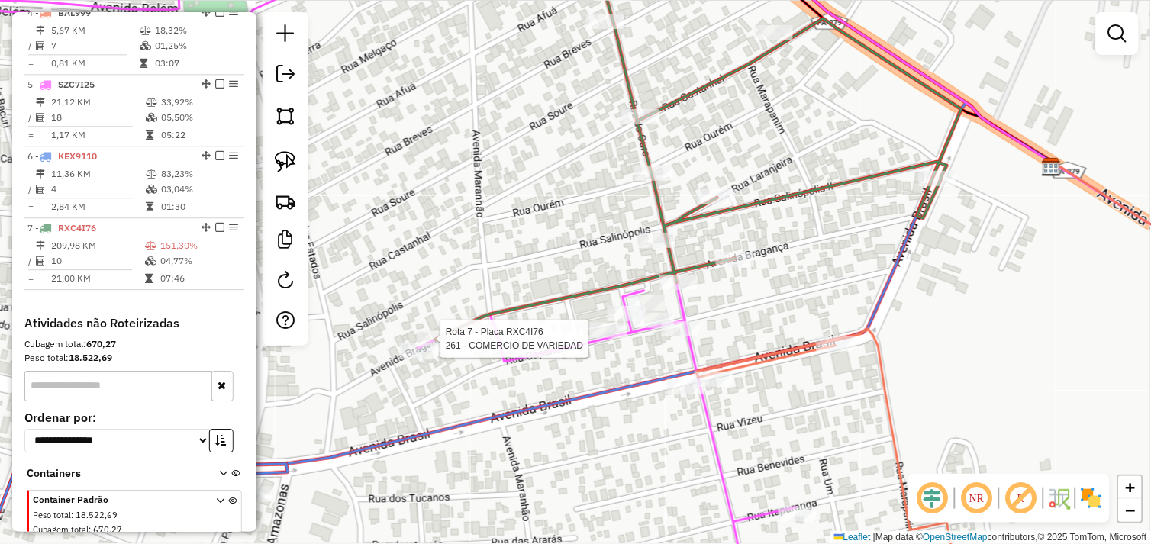
scroll to position [872, 0]
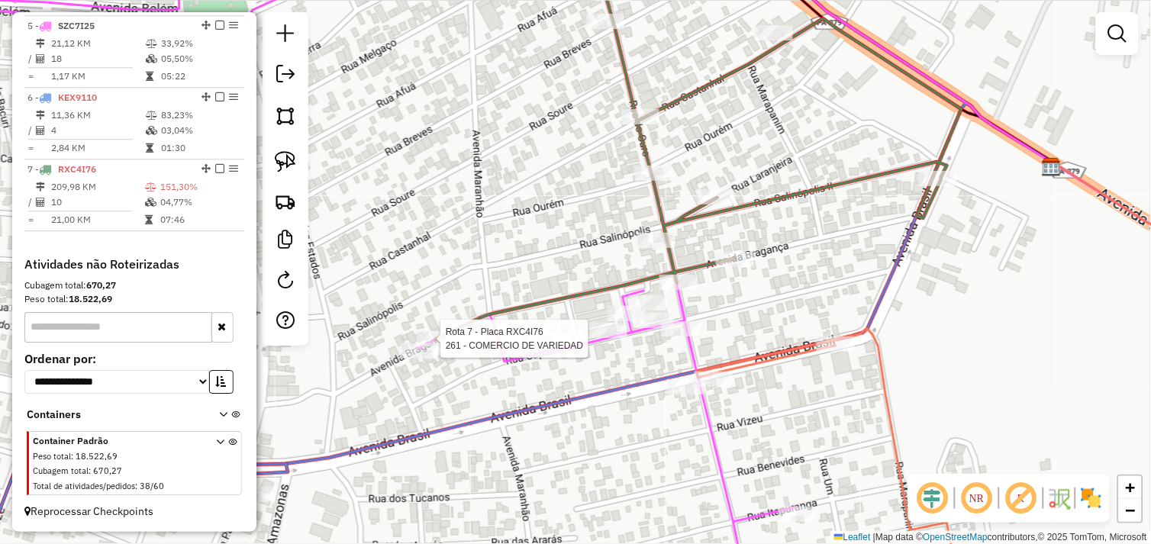
select select "*********"
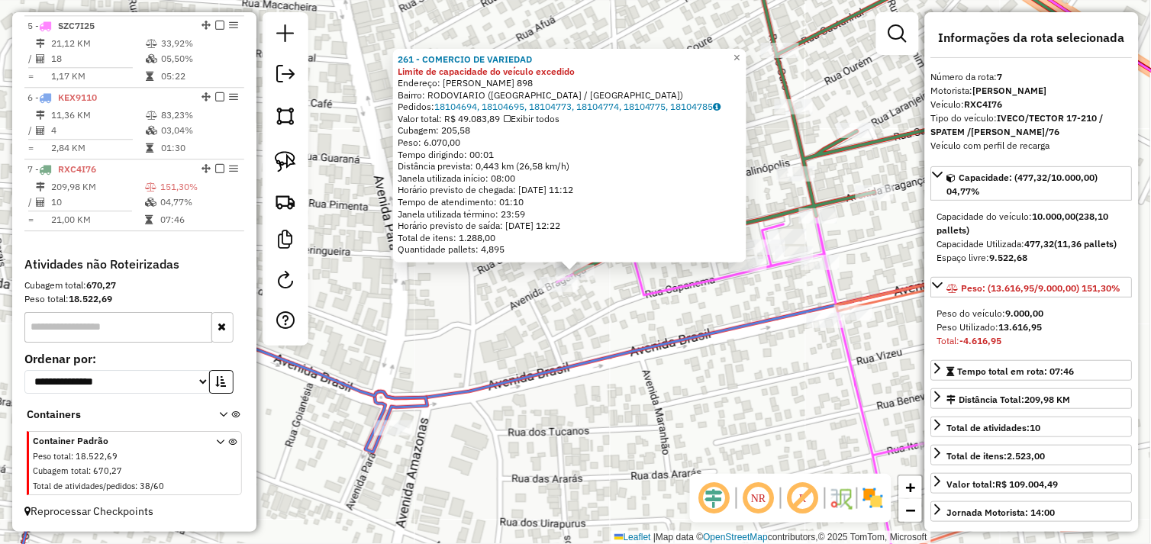
click at [720, 362] on div "261 - COMERCIO DE VARIEDAD Limite de capacidade do veículo excedido Endereço: R…" at bounding box center [575, 272] width 1151 height 544
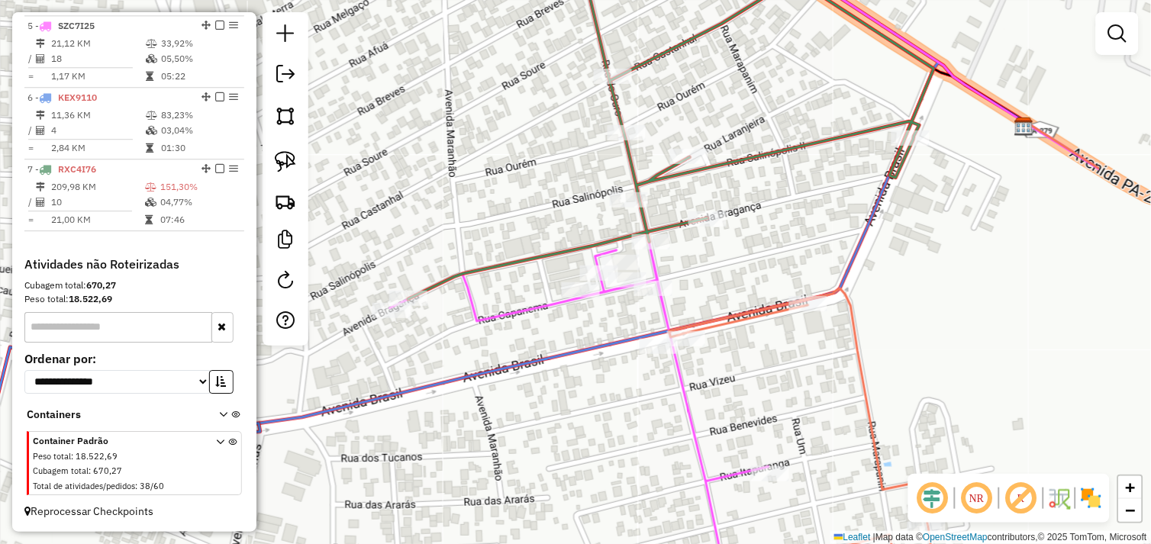
drag, startPoint x: 761, startPoint y: 385, endPoint x: 582, endPoint y: 413, distance: 181.5
click at [582, 413] on div "Janela de atendimento Grade de atendimento Capacidade Transportadoras Veículos …" at bounding box center [575, 272] width 1151 height 544
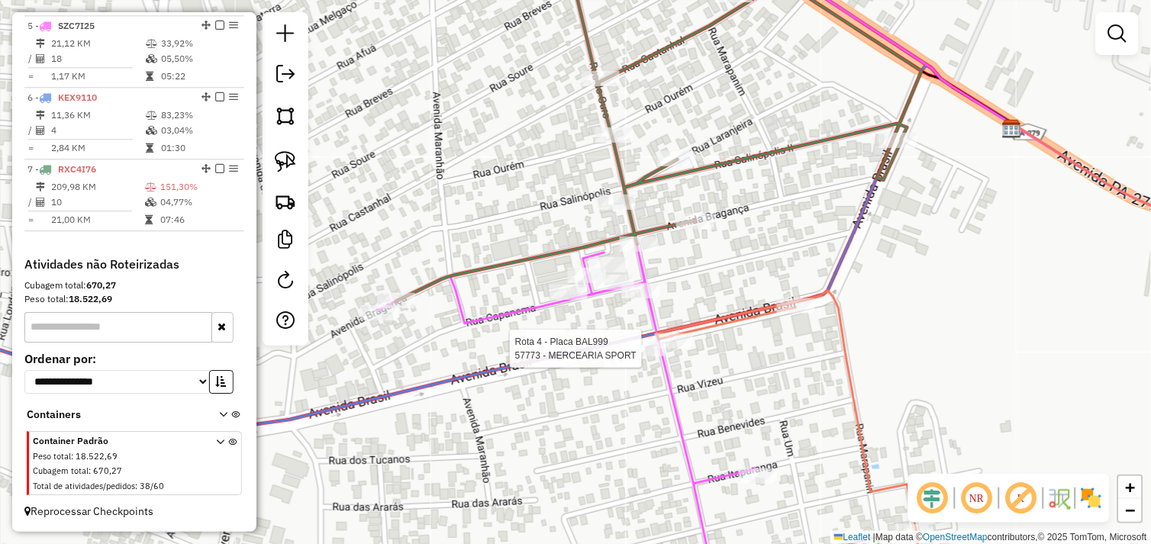
select select "*********"
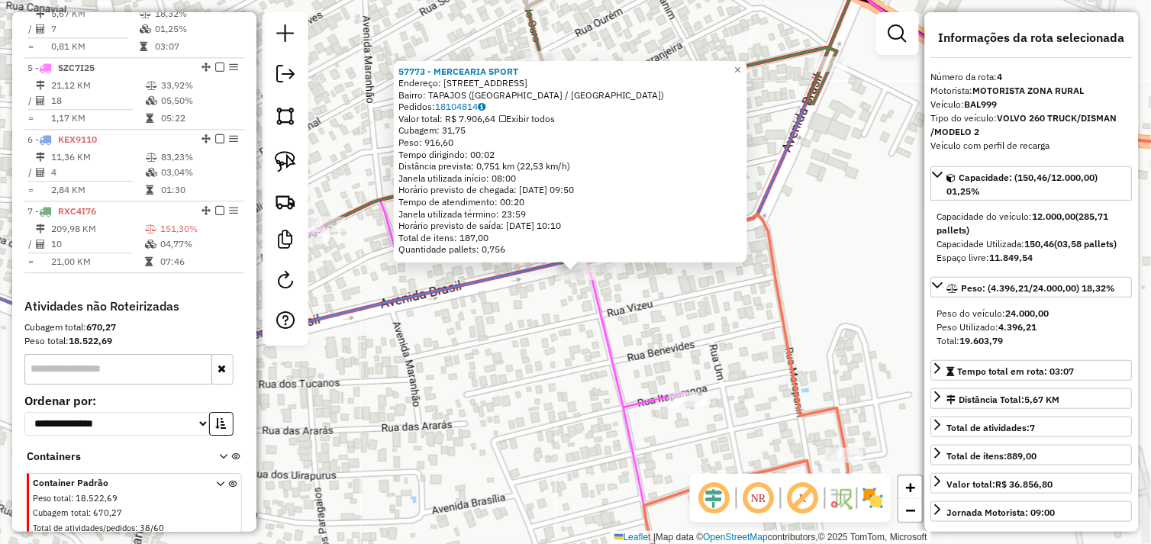
scroll to position [805, 0]
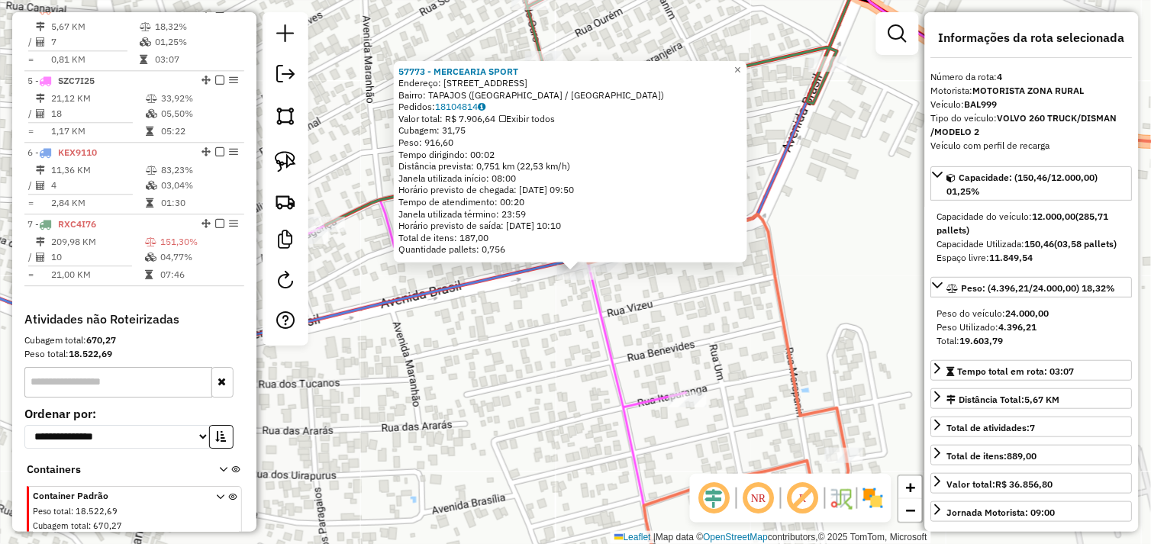
click at [580, 321] on div "57773 - MERCEARIA SPORT Endereço: AV BRASIL 540 Bairro: TAPAJOS (TUCUMA / PA) P…" at bounding box center [575, 272] width 1151 height 544
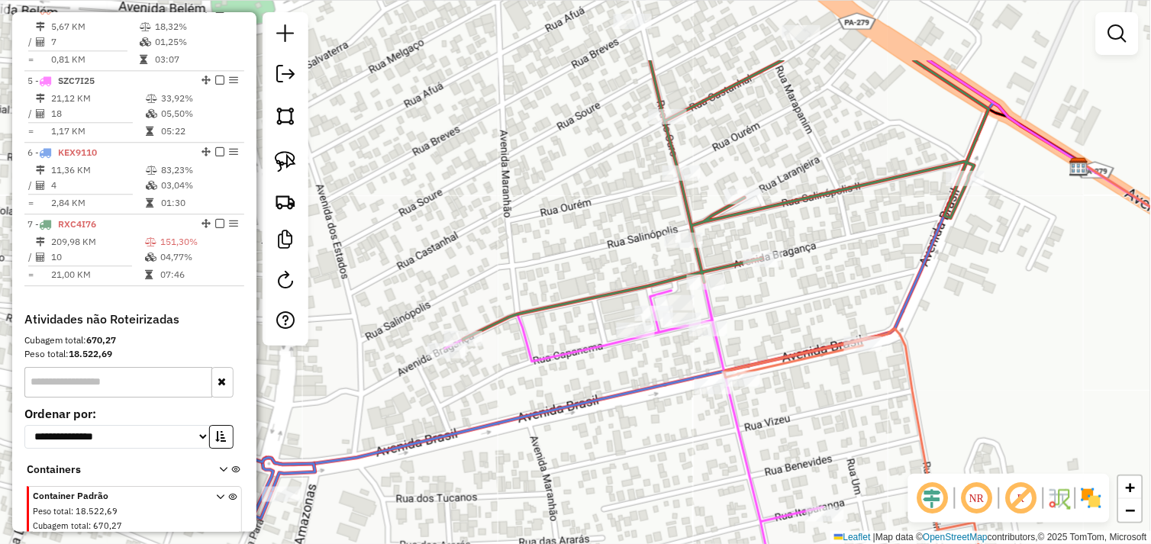
drag, startPoint x: 569, startPoint y: 323, endPoint x: 705, endPoint y: 436, distance: 176.7
click at [705, 436] on div "Janela de atendimento Grade de atendimento Capacidade Transportadoras Veículos …" at bounding box center [575, 272] width 1151 height 544
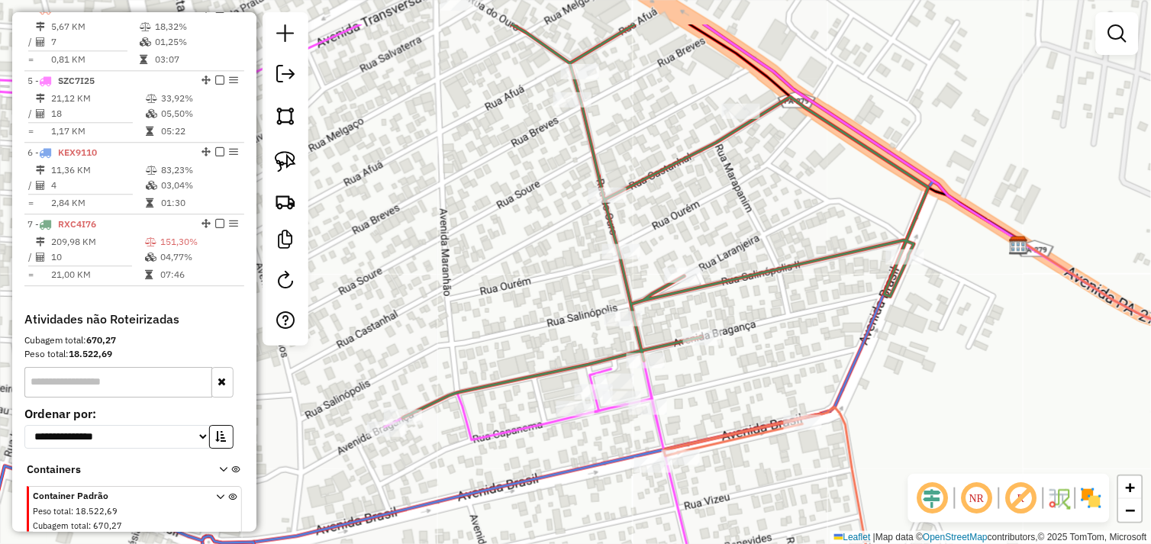
drag, startPoint x: 508, startPoint y: 166, endPoint x: 578, endPoint y: 245, distance: 104.9
click at [458, 237] on div "Janela de atendimento Grade de atendimento Capacidade Transportadoras Veículos …" at bounding box center [575, 272] width 1151 height 544
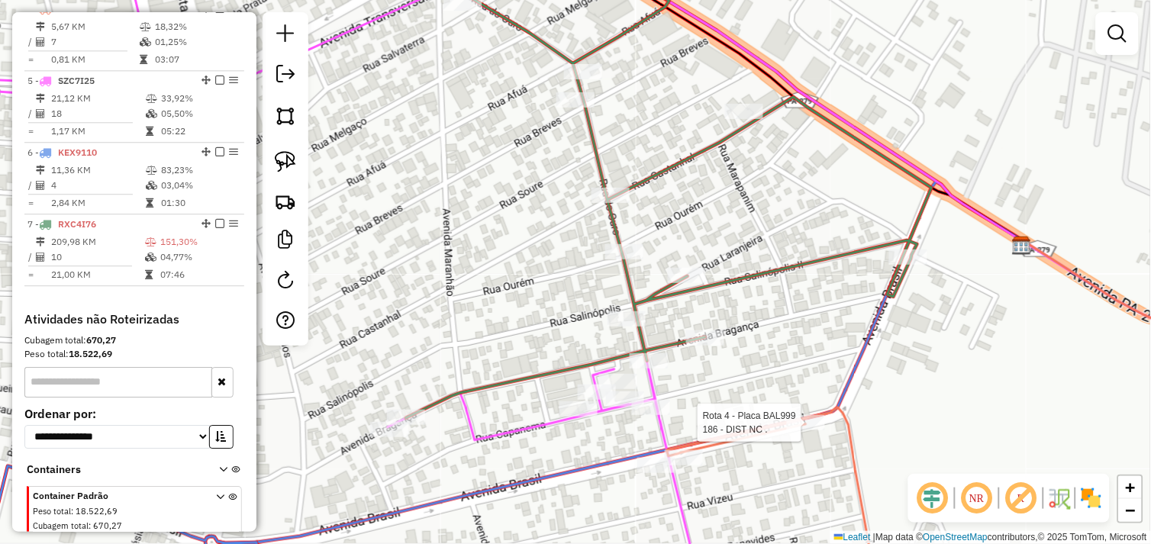
select select "*********"
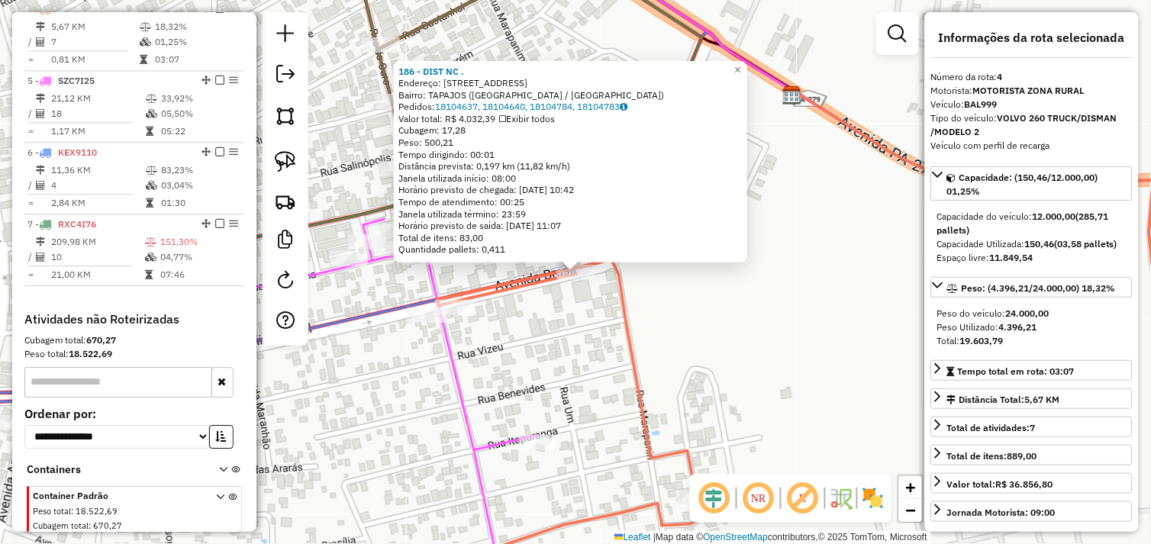
click at [779, 317] on div "186 - DIST NC . Endereço: AV BRASIL 538 Bairro: TAPAJOS (TUCUMA / PA) Pedidos: …" at bounding box center [575, 272] width 1151 height 544
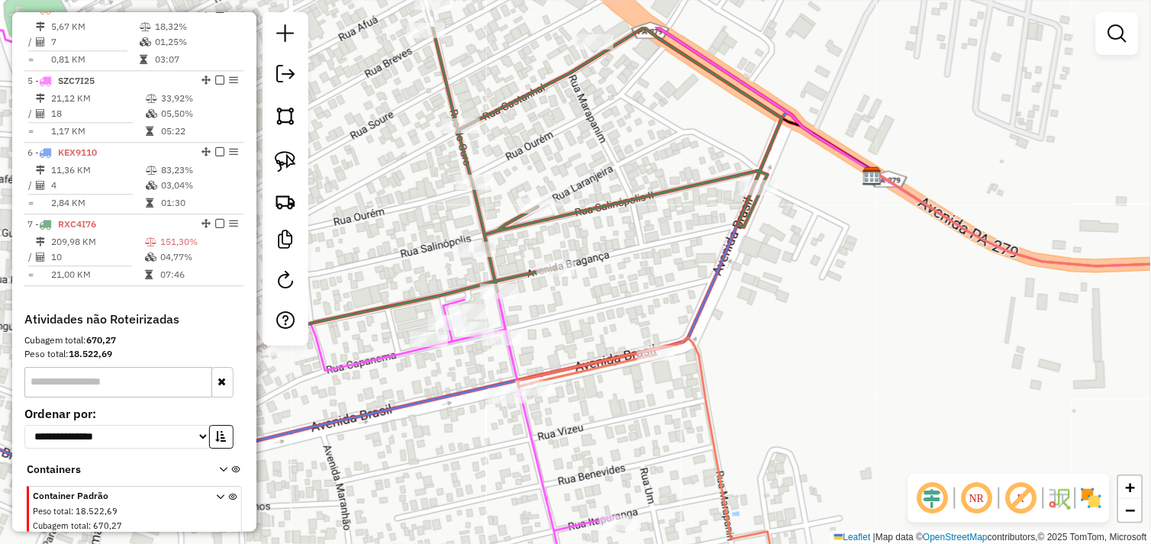
drag, startPoint x: 780, startPoint y: 316, endPoint x: 820, endPoint y: 353, distance: 54.6
click at [820, 353] on div "Janela de atendimento Grade de atendimento Capacidade Transportadoras Veículos …" at bounding box center [575, 272] width 1151 height 544
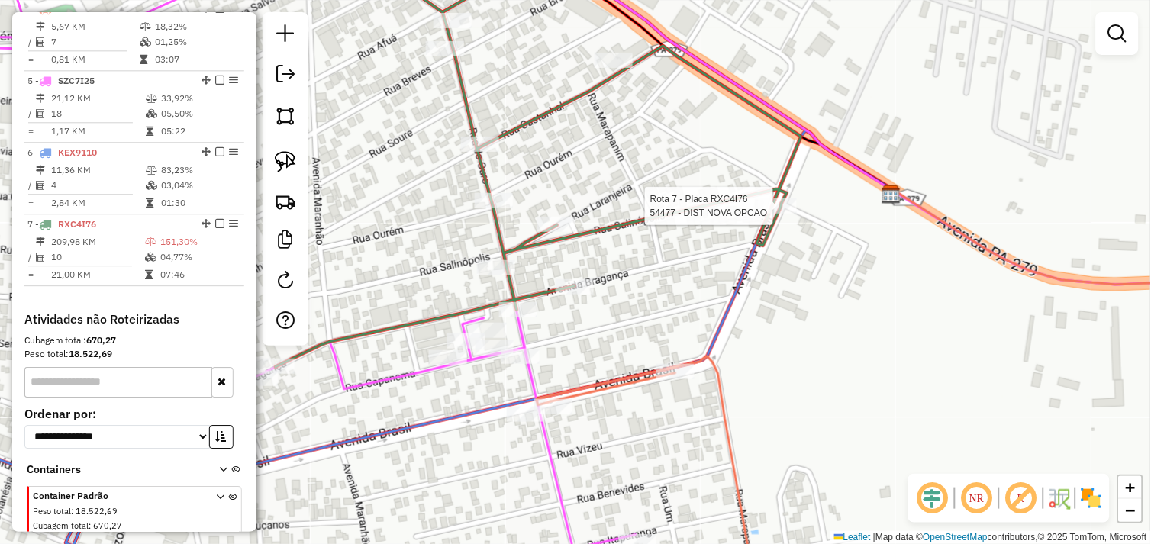
select select "*********"
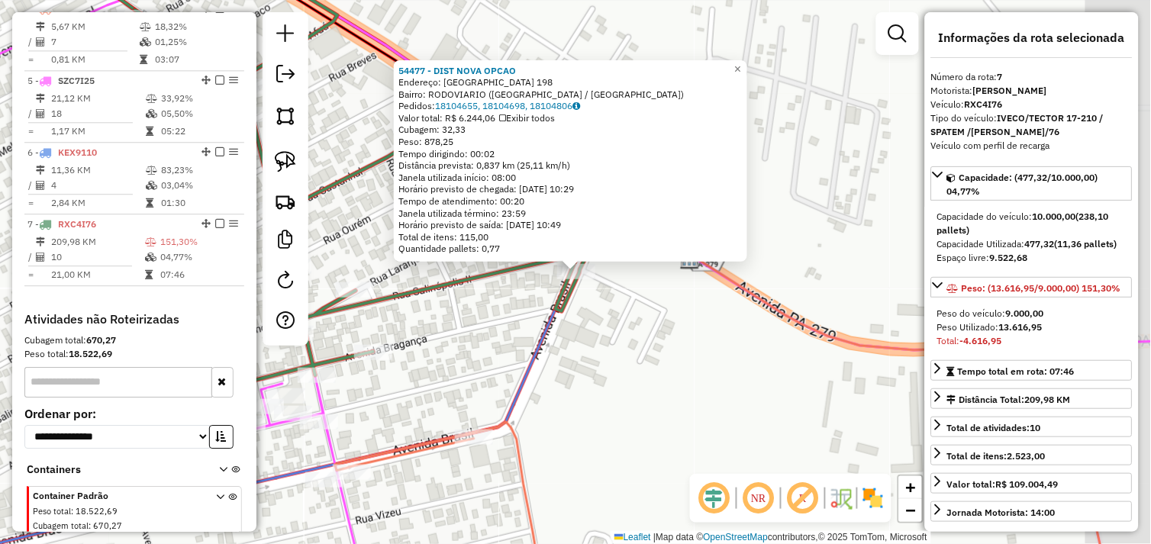
scroll to position [872, 0]
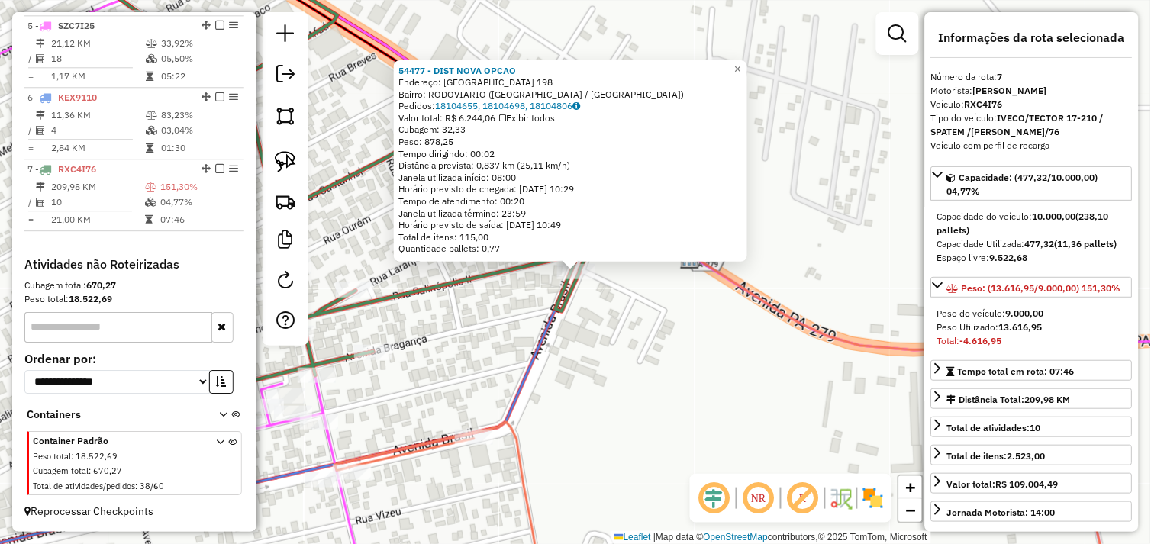
click at [645, 346] on div "54477 - DIST NOVA OPCAO Endereço: SALINOPOLIS 198 Bairro: RODOVIARIO (TUCUMA / …" at bounding box center [575, 272] width 1151 height 544
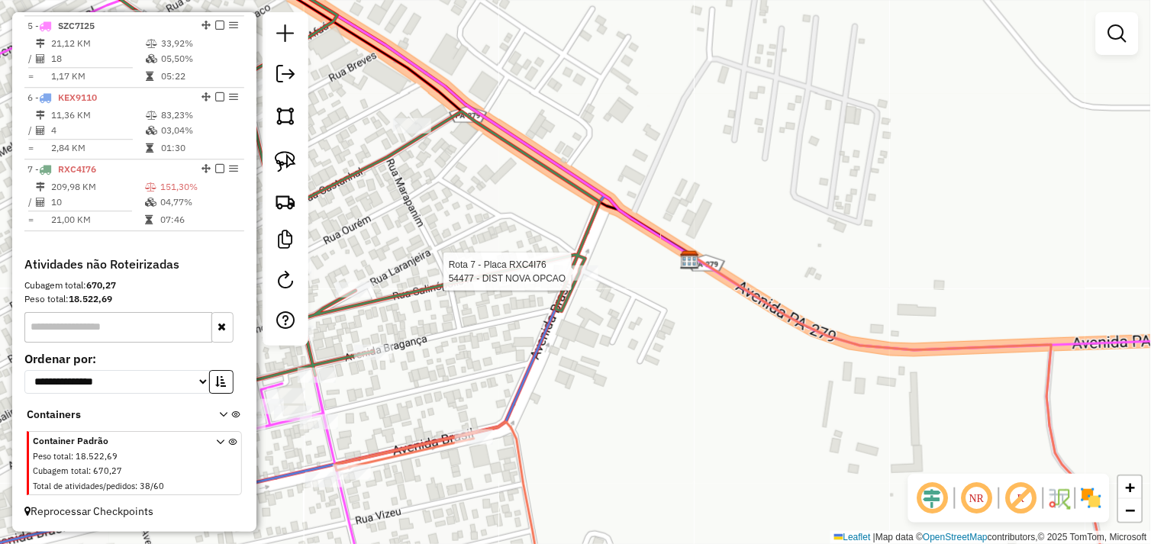
select select "*********"
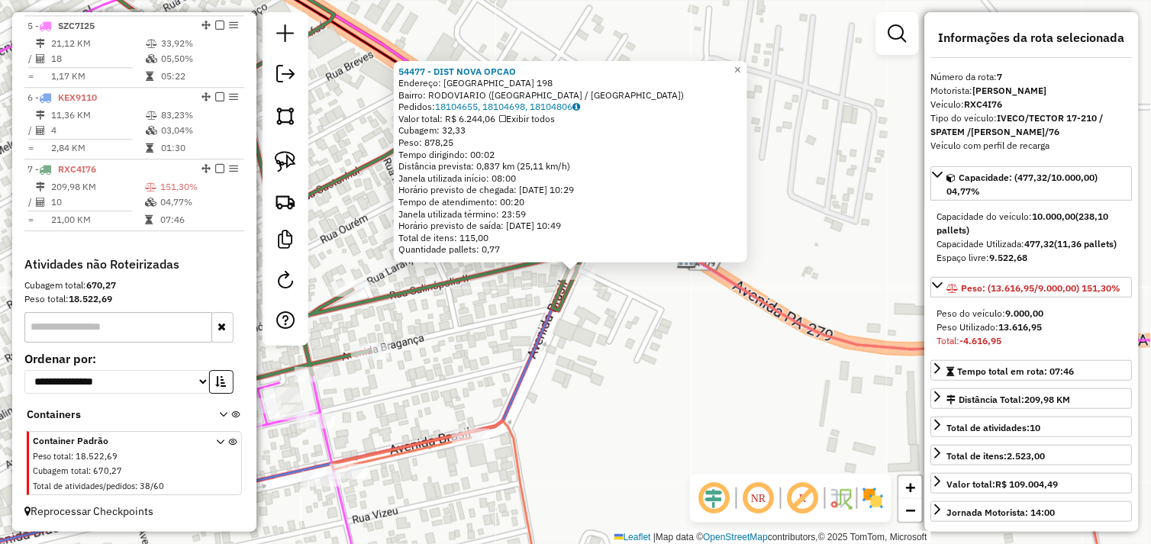
click at [633, 317] on div "54477 - DIST NOVA OPCAO Endereço: SALINOPOLIS 198 Bairro: RODOVIARIO (TUCUMA / …" at bounding box center [575, 272] width 1151 height 544
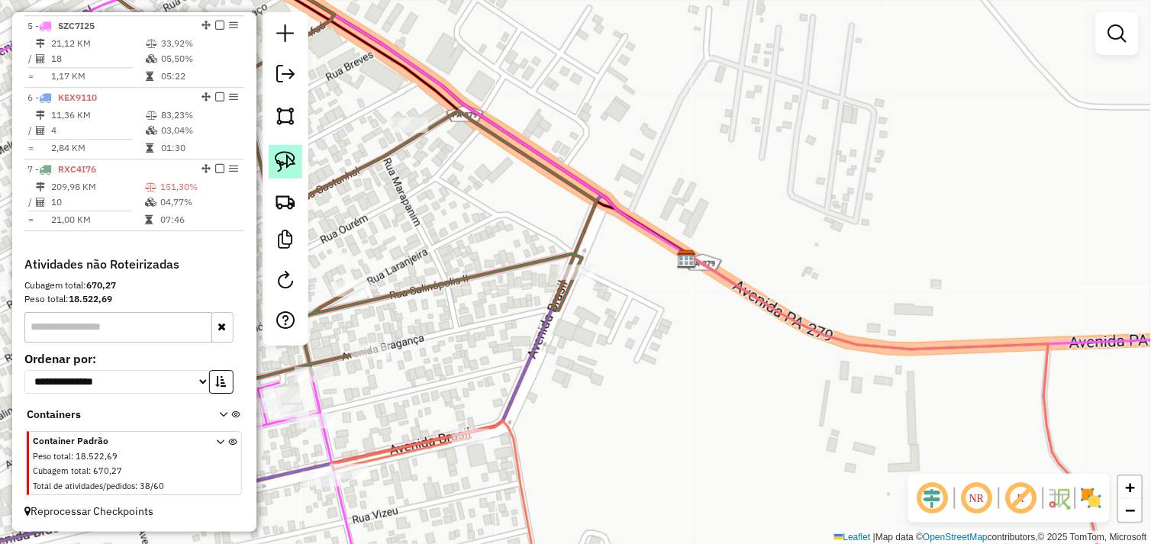
click at [286, 154] on img at bounding box center [285, 161] width 21 height 21
drag, startPoint x: 546, startPoint y: 263, endPoint x: 569, endPoint y: 249, distance: 27.4
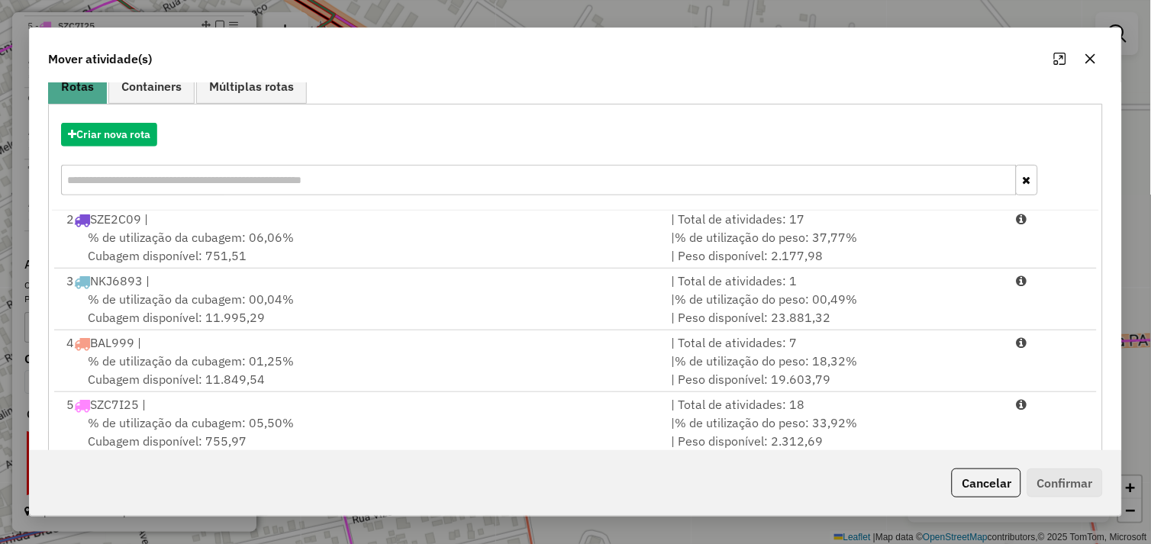
scroll to position [230, 0]
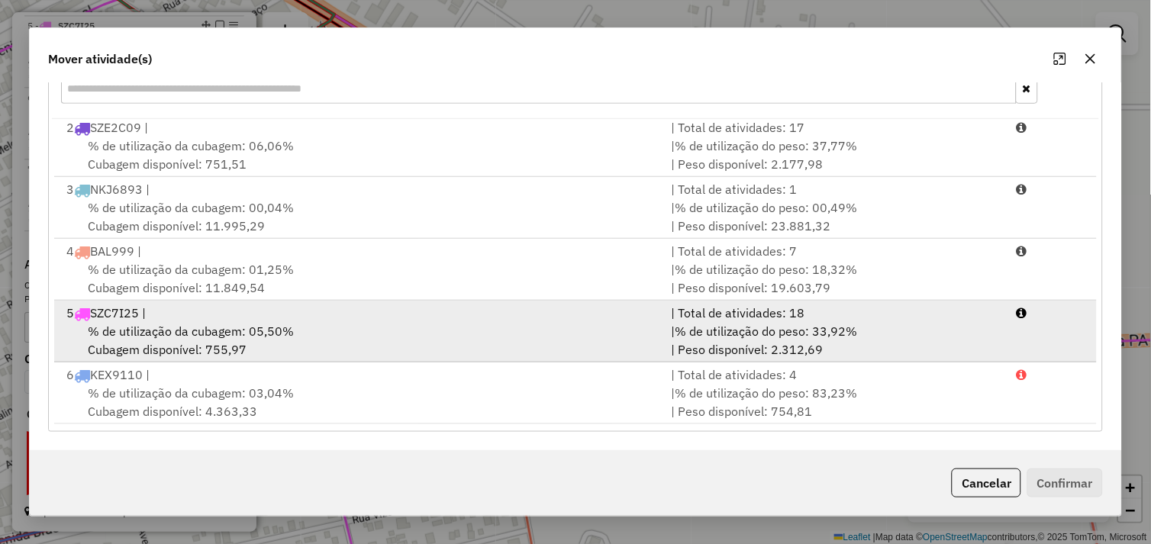
click at [310, 302] on li "5 SZC7I25 | | Total de atividades: 18 % de utilização da cubagem: 05,50% Cubage…" at bounding box center [575, 332] width 1043 height 62
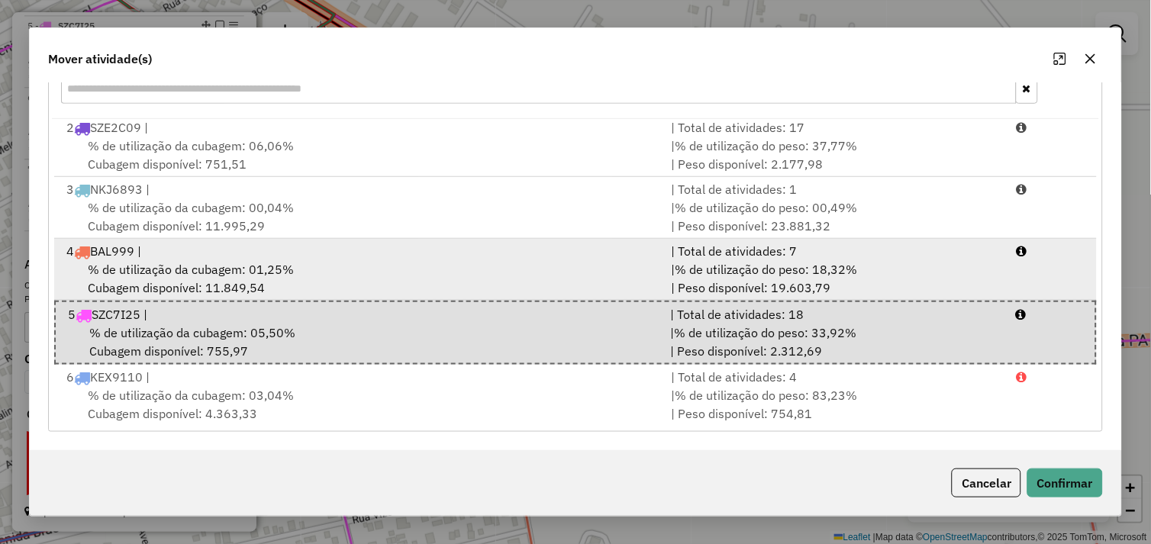
click at [306, 285] on div "% de utilização da cubagem: 01,25% Cubagem disponível: 11.849,54" at bounding box center [359, 278] width 605 height 37
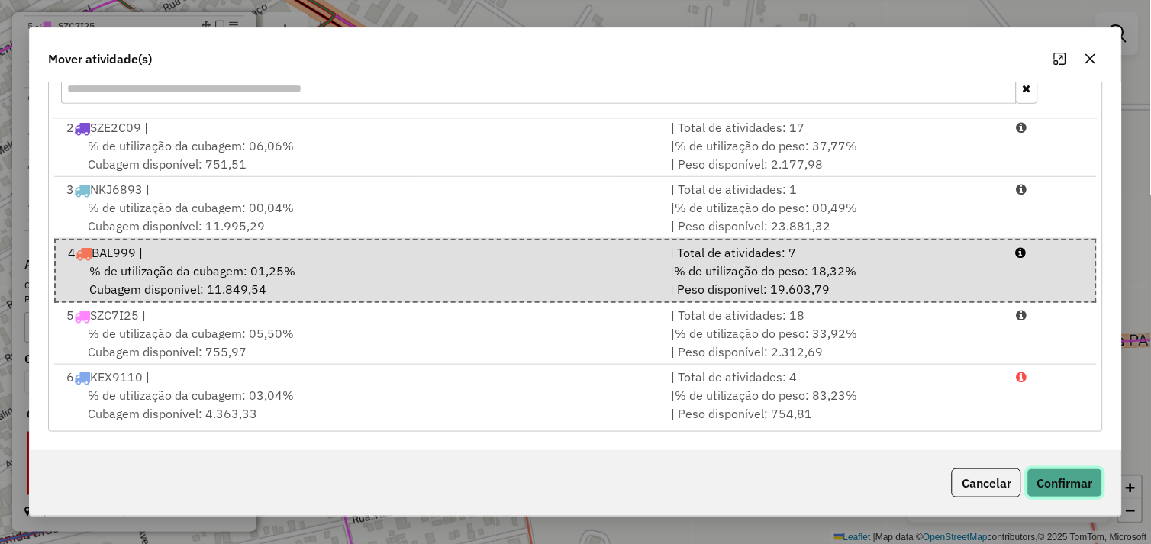
click at [1054, 479] on button "Confirmar" at bounding box center [1065, 483] width 76 height 29
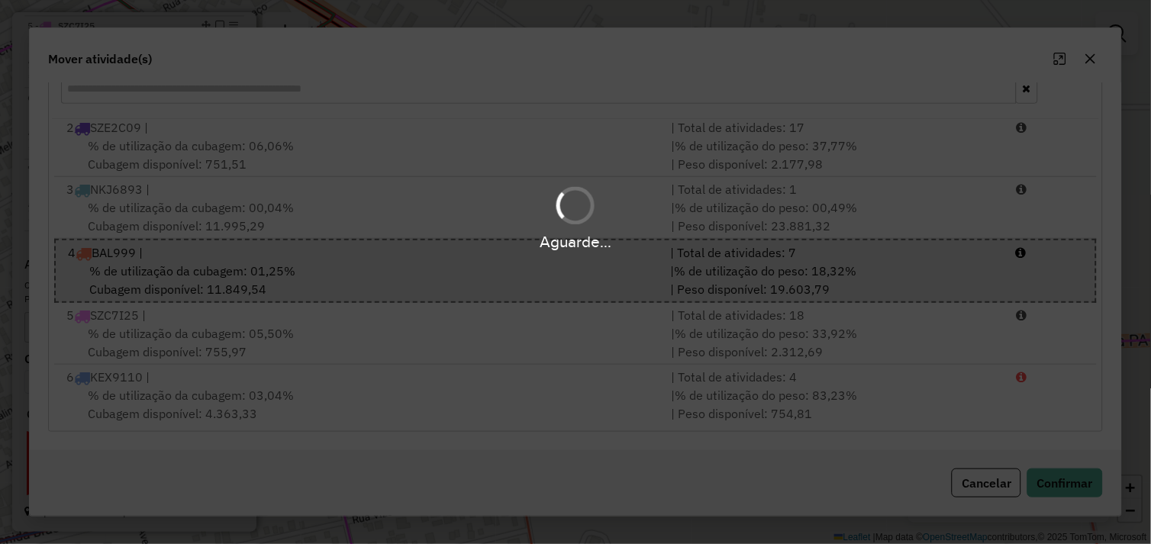
scroll to position [801, 0]
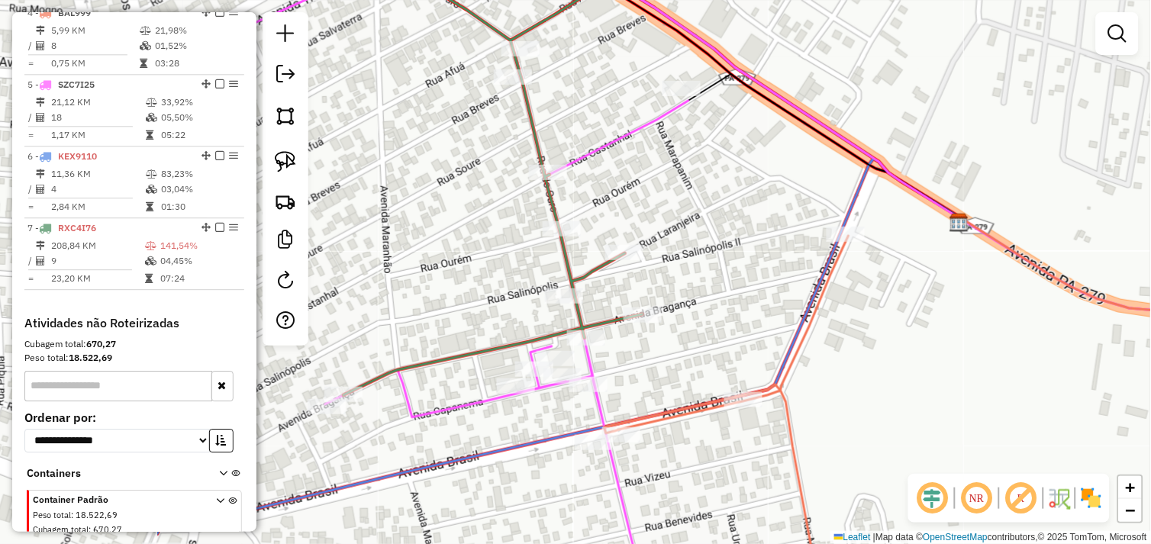
drag, startPoint x: 720, startPoint y: 300, endPoint x: 830, endPoint y: 284, distance: 110.3
click at [830, 284] on div "Janela de atendimento Grade de atendimento Capacidade Transportadoras Veículos …" at bounding box center [575, 272] width 1151 height 544
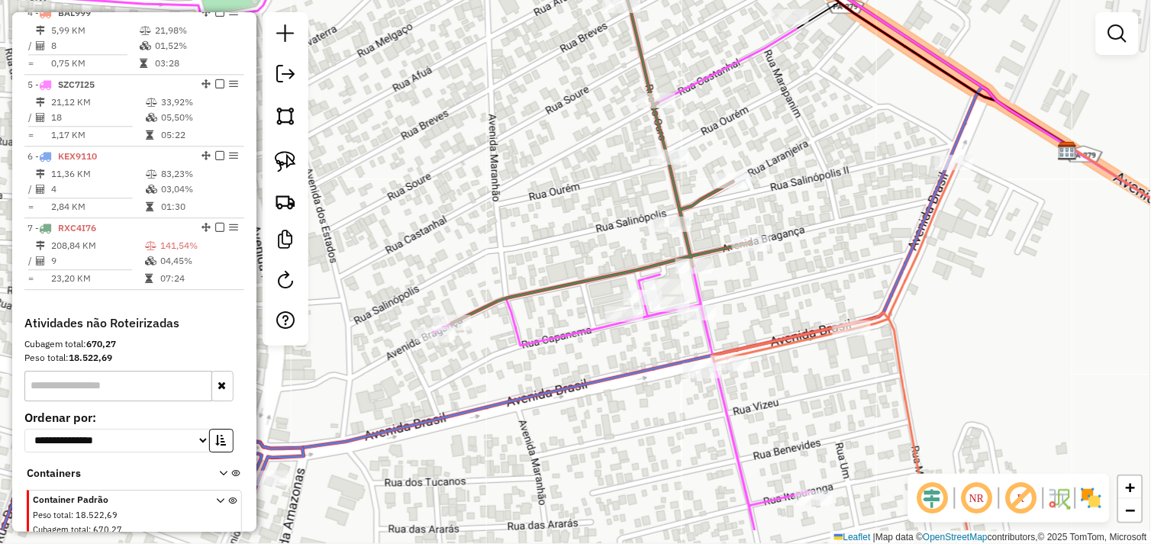
drag, startPoint x: 776, startPoint y: 223, endPoint x: 838, endPoint y: 224, distance: 61.8
click at [836, 123] on div "Janela de atendimento Grade de atendimento Capacidade Transportadoras Veículos …" at bounding box center [575, 272] width 1151 height 544
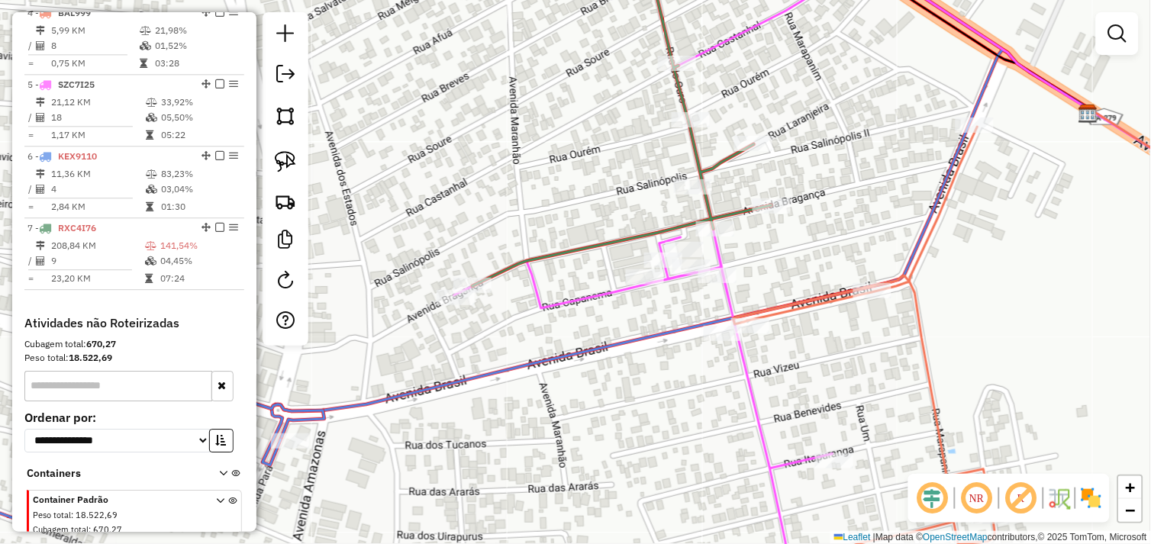
drag, startPoint x: 828, startPoint y: 391, endPoint x: 781, endPoint y: 143, distance: 253.2
click at [781, 143] on div "Janela de atendimento Grade de atendimento Capacidade Transportadoras Veículos …" at bounding box center [575, 272] width 1151 height 544
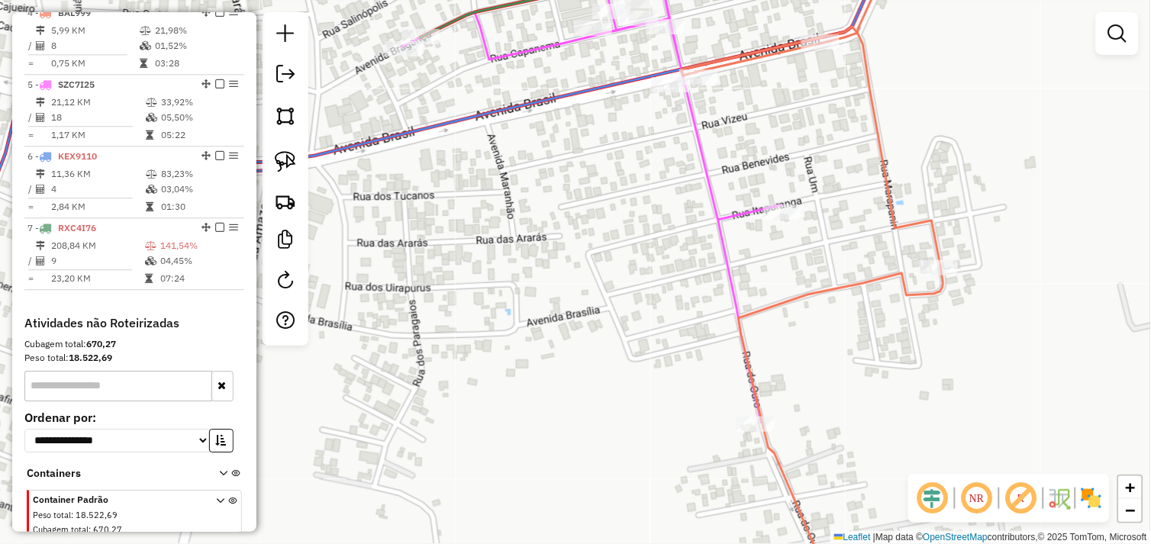
drag, startPoint x: 963, startPoint y: 324, endPoint x: 560, endPoint y: 162, distance: 434.2
click at [559, 162] on div "Janela de atendimento Grade de atendimento Capacidade Transportadoras Veículos …" at bounding box center [575, 272] width 1151 height 544
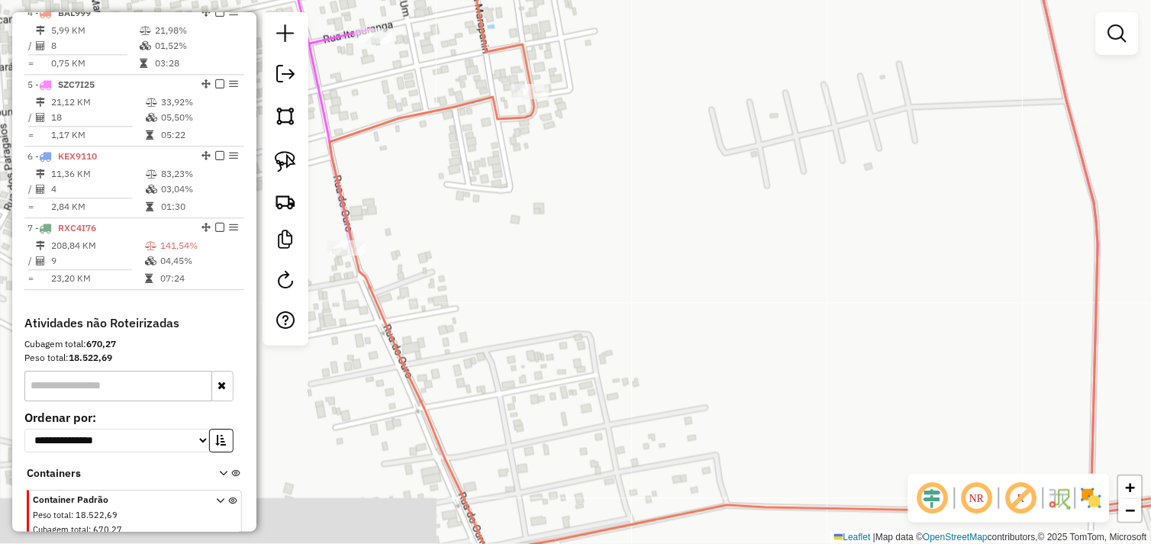
drag, startPoint x: 862, startPoint y: 372, endPoint x: 847, endPoint y: 172, distance: 200.5
click at [845, 173] on div "Janela de atendimento Grade de atendimento Capacidade Transportadoras Veículos …" at bounding box center [575, 272] width 1151 height 544
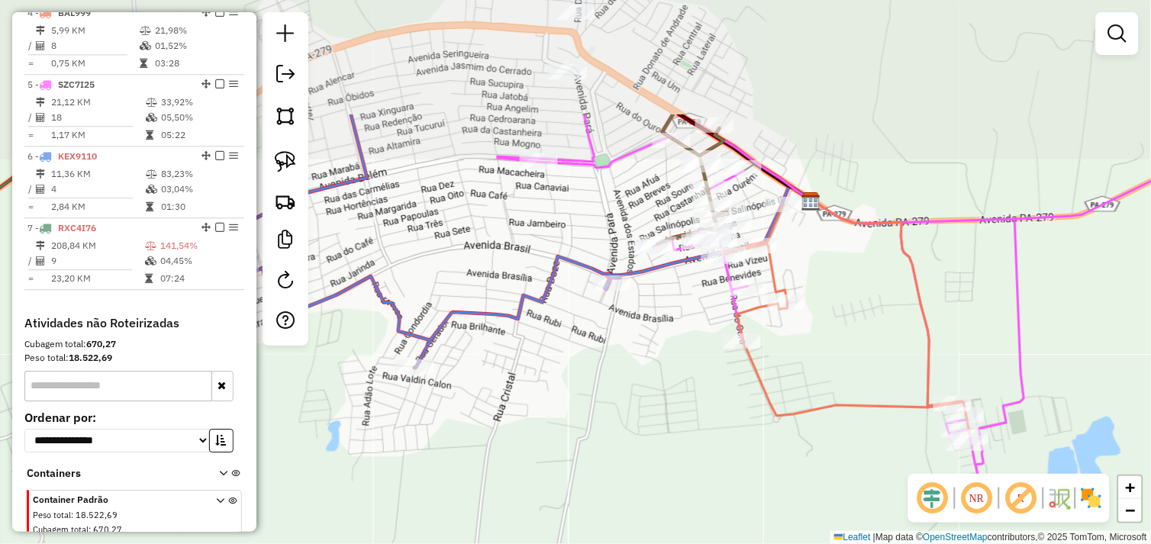
drag, startPoint x: 794, startPoint y: 184, endPoint x: 810, endPoint y: 334, distance: 151.3
click at [810, 334] on div "Janela de atendimento Grade de atendimento Capacidade Transportadoras Veículos …" at bounding box center [575, 272] width 1151 height 544
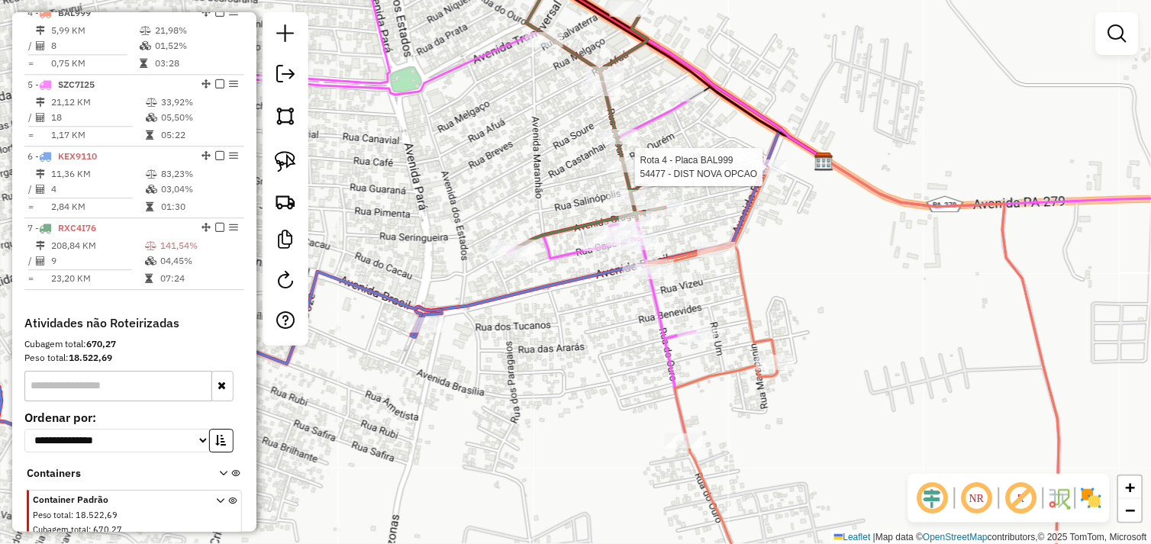
select select "*********"
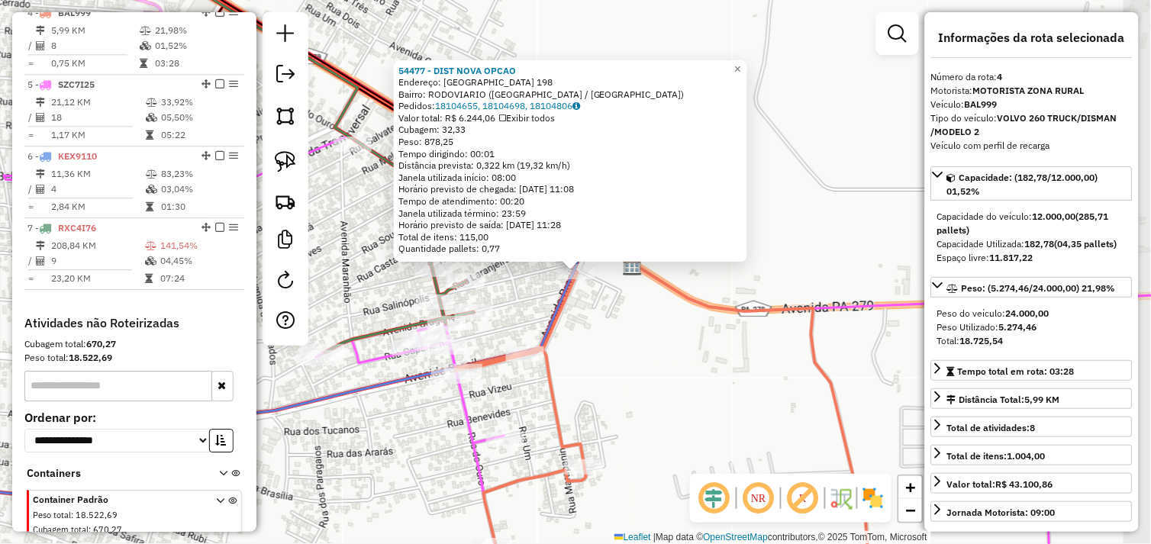
scroll to position [805, 0]
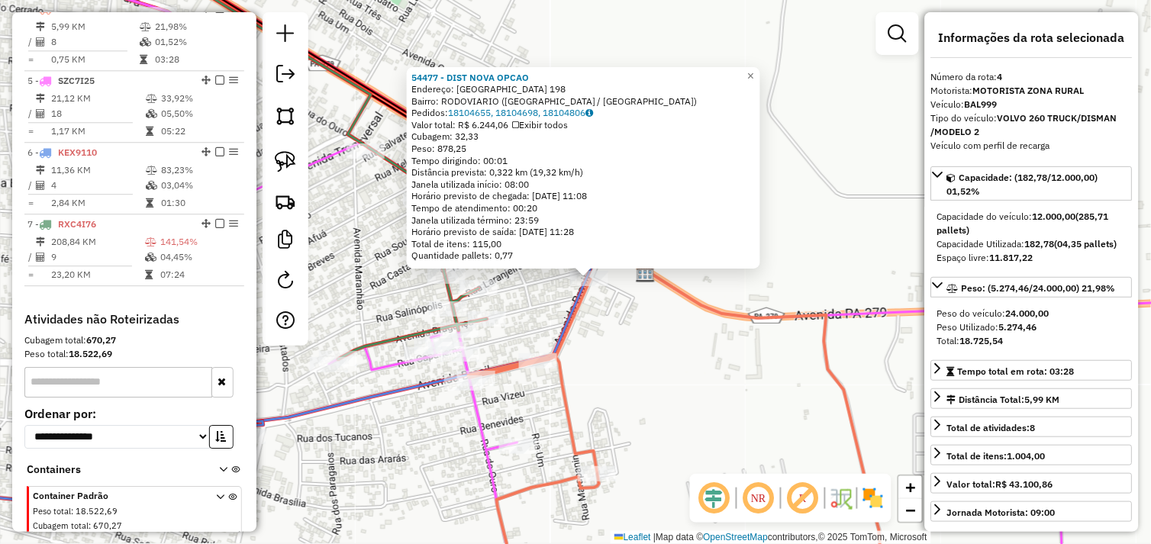
drag, startPoint x: 713, startPoint y: 322, endPoint x: 848, endPoint y: 353, distance: 138.7
click at [858, 359] on div "54477 - DIST NOVA OPCAO Endereço: SALINOPOLIS 198 Bairro: RODOVIARIO (TUCUMA / …" at bounding box center [575, 272] width 1151 height 544
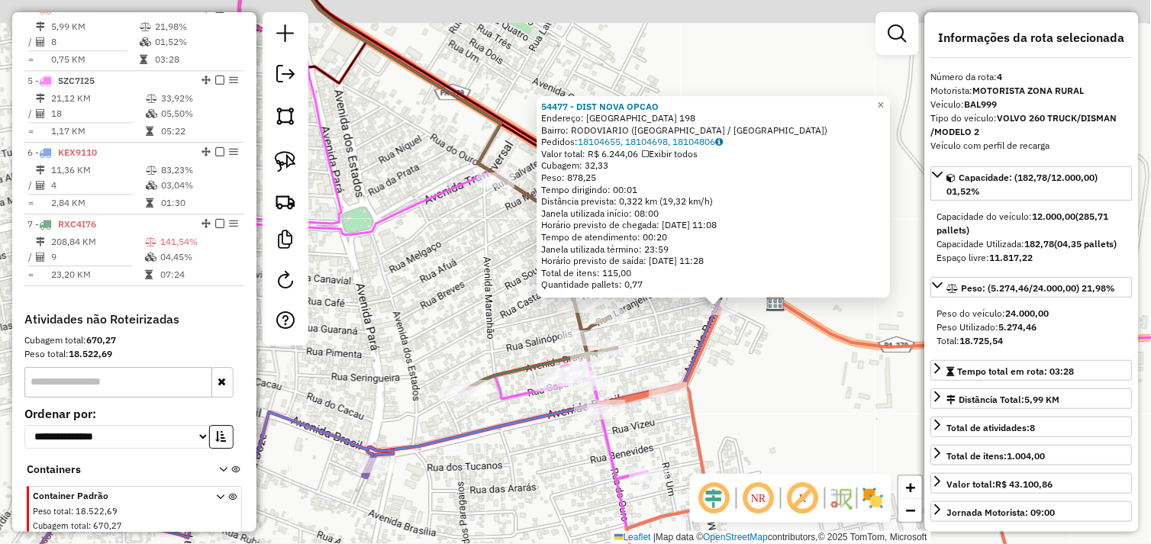
click at [754, 345] on div "54477 - DIST NOVA OPCAO Endereço: SALINOPOLIS 198 Bairro: RODOVIARIO (TUCUMA / …" at bounding box center [575, 272] width 1151 height 544
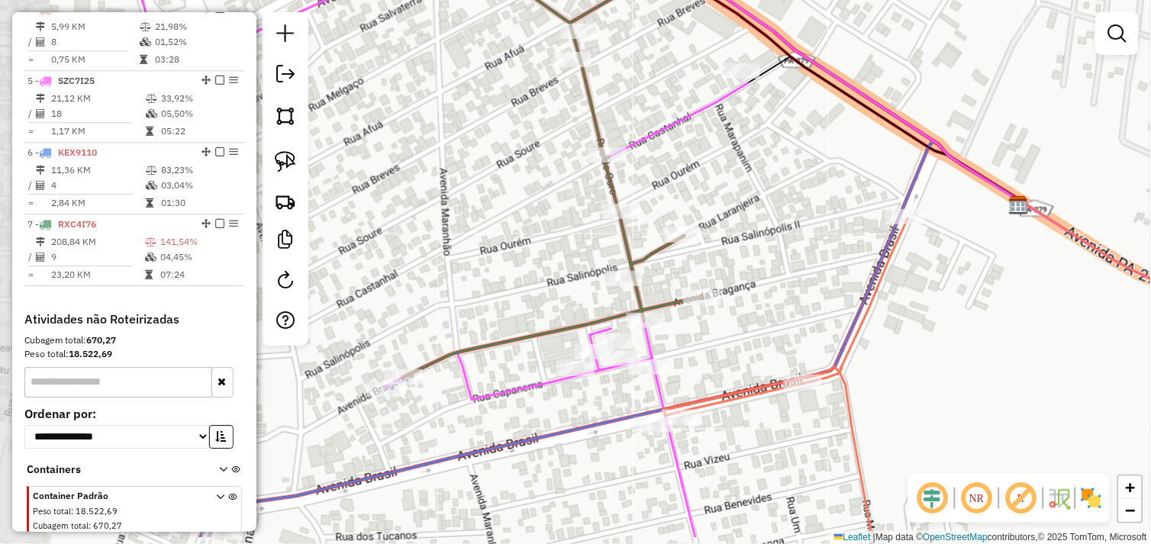
drag, startPoint x: 635, startPoint y: 353, endPoint x: 771, endPoint y: 294, distance: 148.0
click at [771, 294] on div "Janela de atendimento Grade de atendimento Capacidade Transportadoras Veículos …" at bounding box center [575, 272] width 1151 height 544
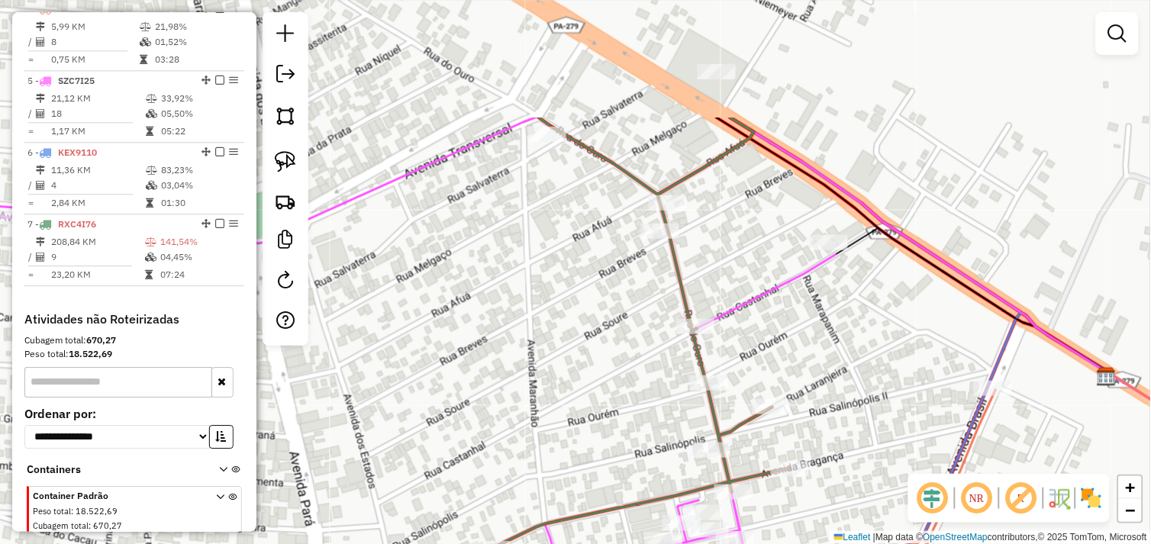
drag, startPoint x: 725, startPoint y: 214, endPoint x: 806, endPoint y: 407, distance: 209.3
click at [807, 409] on div "Janela de atendimento Grade de atendimento Capacidade Transportadoras Veículos …" at bounding box center [575, 272] width 1151 height 544
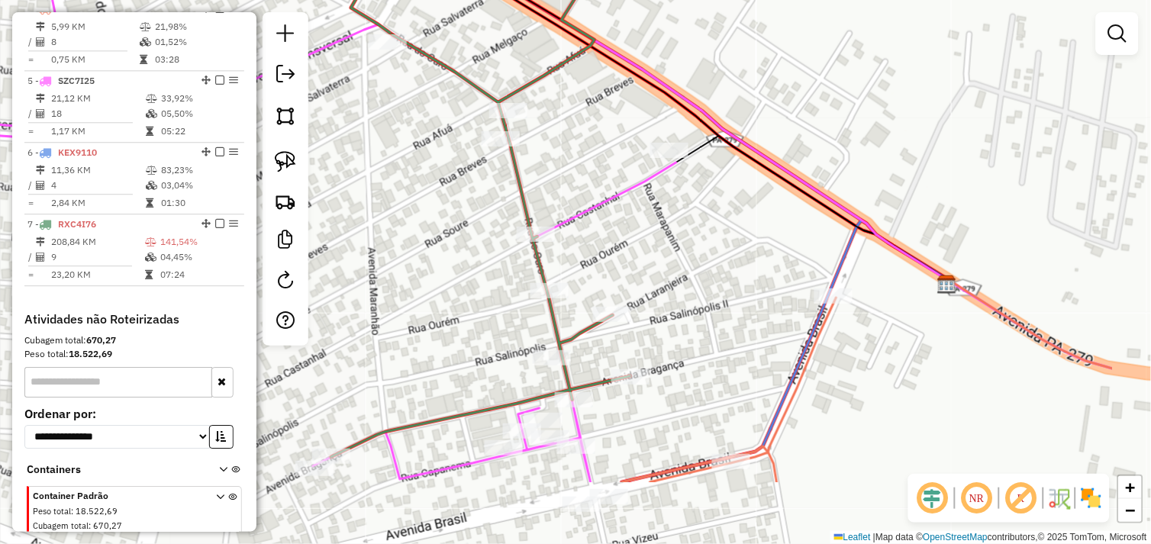
drag, startPoint x: 836, startPoint y: 337, endPoint x: 814, endPoint y: 283, distance: 57.5
click at [711, 231] on div "Janela de atendimento Grade de atendimento Capacidade Transportadoras Veículos …" at bounding box center [575, 272] width 1151 height 544
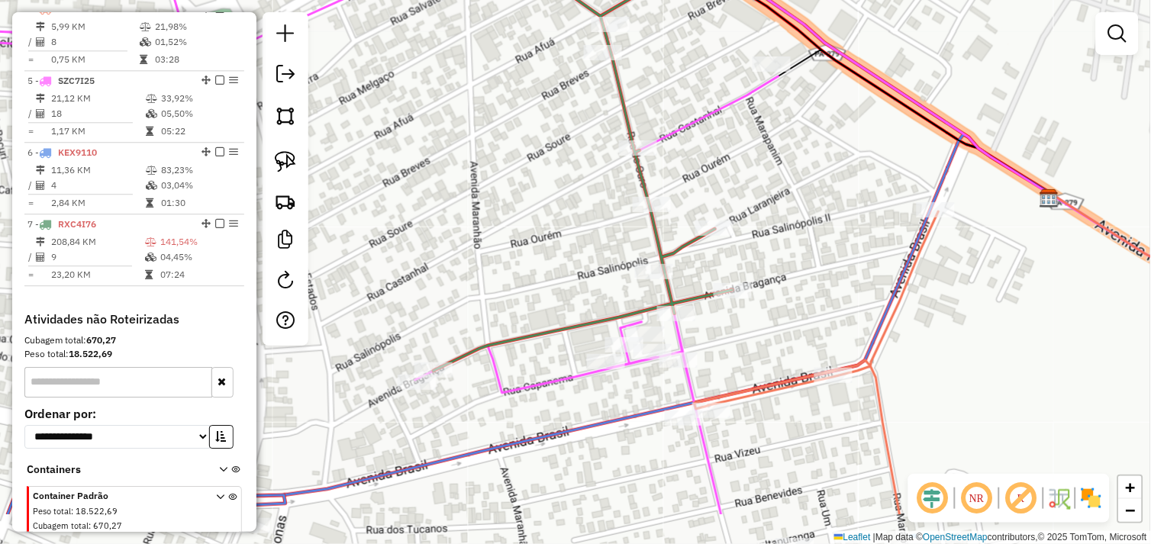
drag, startPoint x: 813, startPoint y: 250, endPoint x: 901, endPoint y: 163, distance: 123.6
click at [901, 163] on div "Janela de atendimento Grade de atendimento Capacidade Transportadoras Veículos …" at bounding box center [575, 272] width 1151 height 544
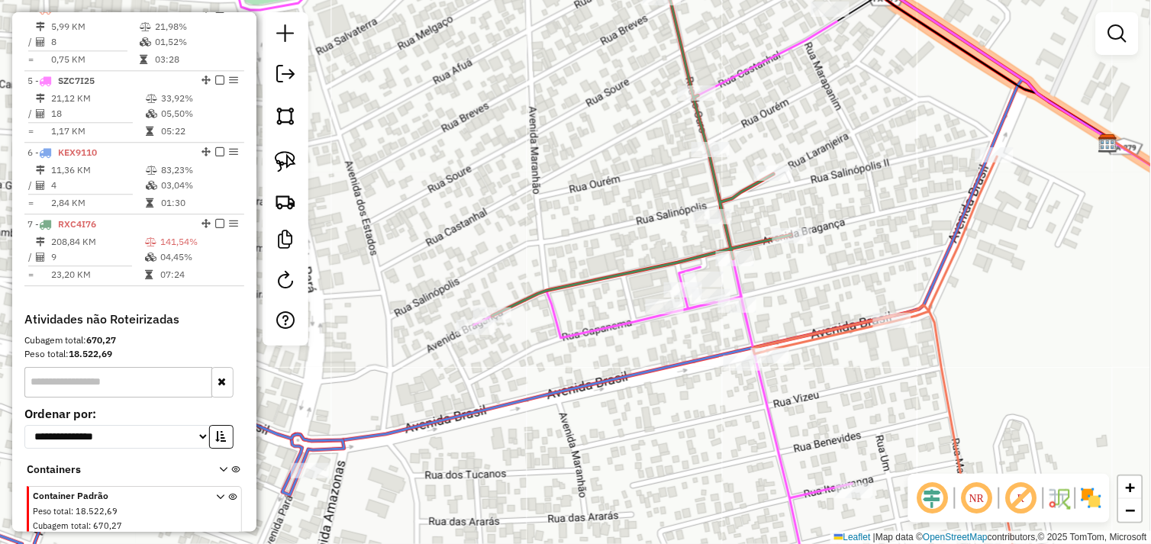
drag, startPoint x: 775, startPoint y: 325, endPoint x: 833, endPoint y: 270, distance: 80.4
click at [833, 270] on div "Janela de atendimento Grade de atendimento Capacidade Transportadoras Veículos …" at bounding box center [575, 272] width 1151 height 544
drag, startPoint x: 295, startPoint y: 164, endPoint x: 309, endPoint y: 166, distance: 14.6
click at [295, 163] on img at bounding box center [285, 161] width 21 height 21
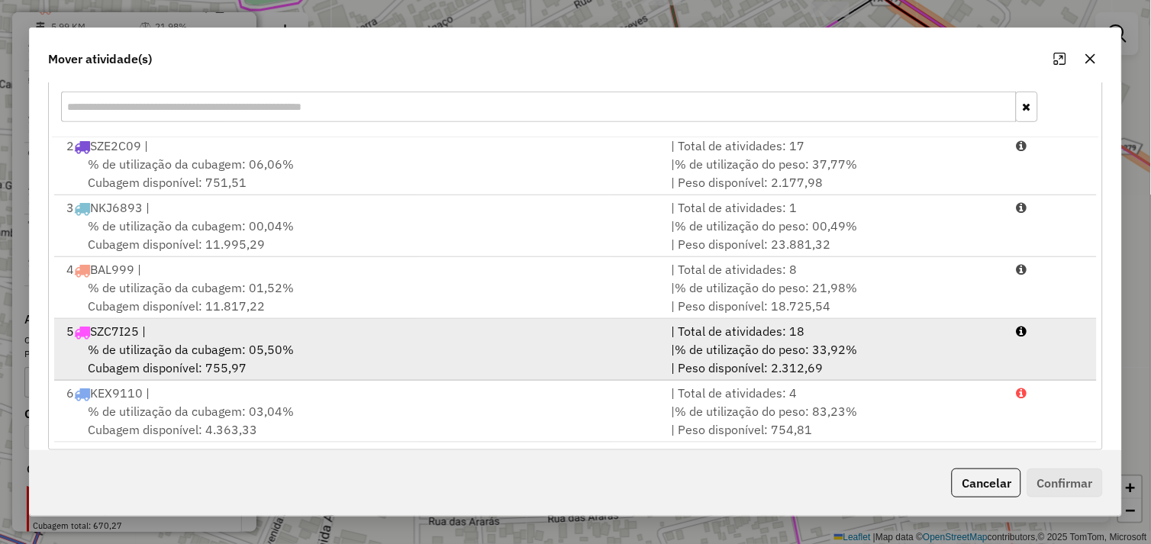
scroll to position [230, 0]
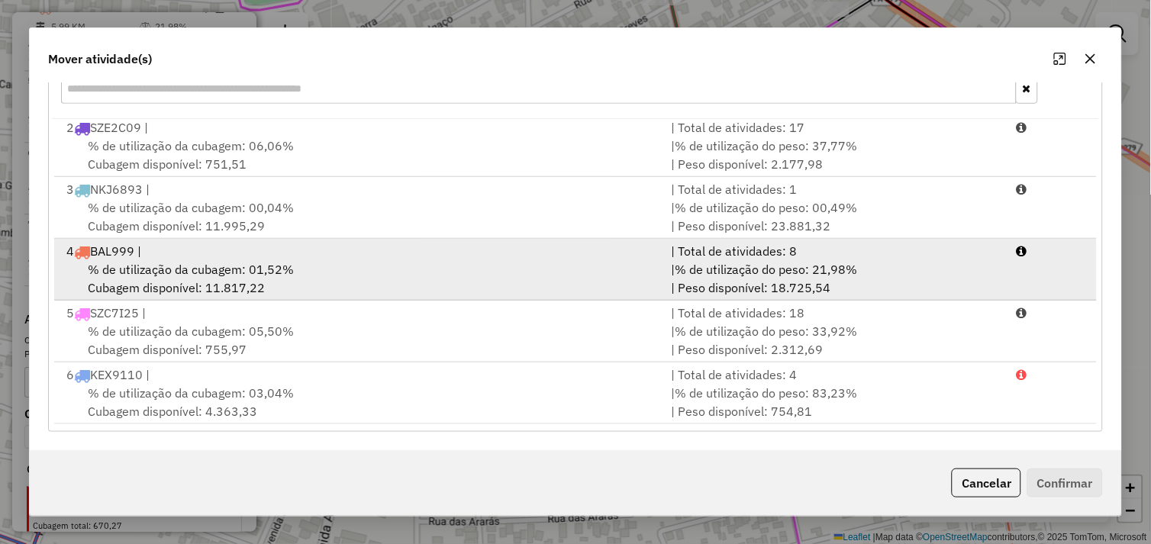
click at [311, 267] on div "% de utilização da cubagem: 01,52% Cubagem disponível: 11.817,22" at bounding box center [359, 278] width 605 height 37
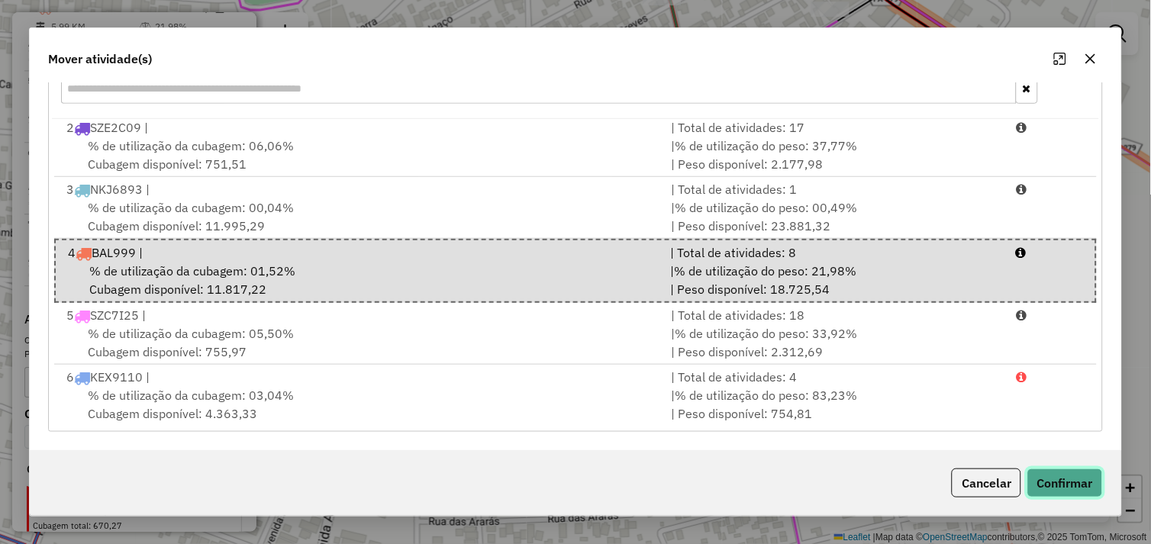
click at [1081, 487] on button "Confirmar" at bounding box center [1065, 483] width 76 height 29
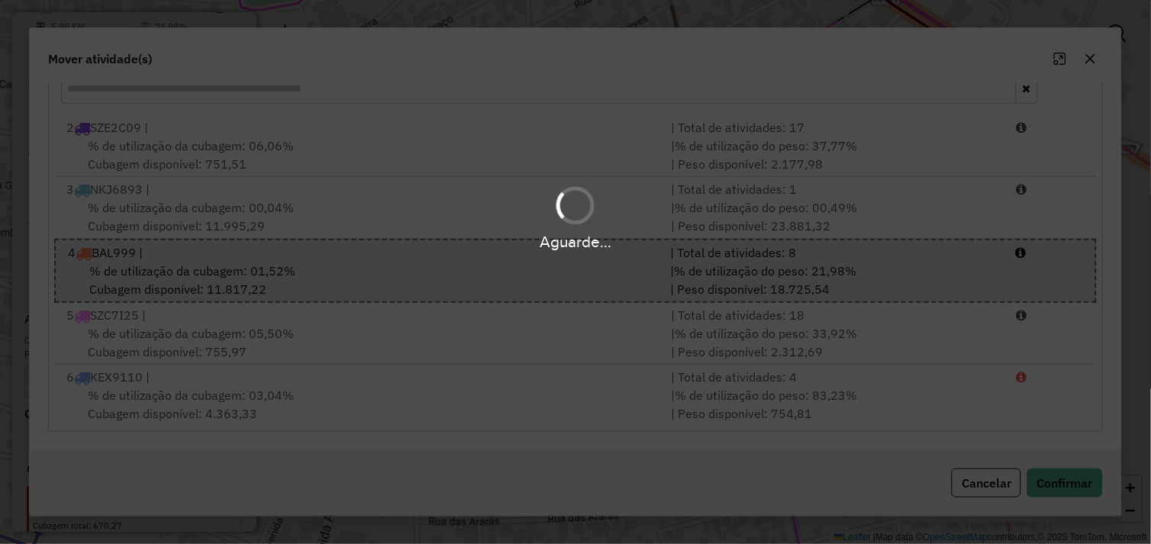
scroll to position [734, 0]
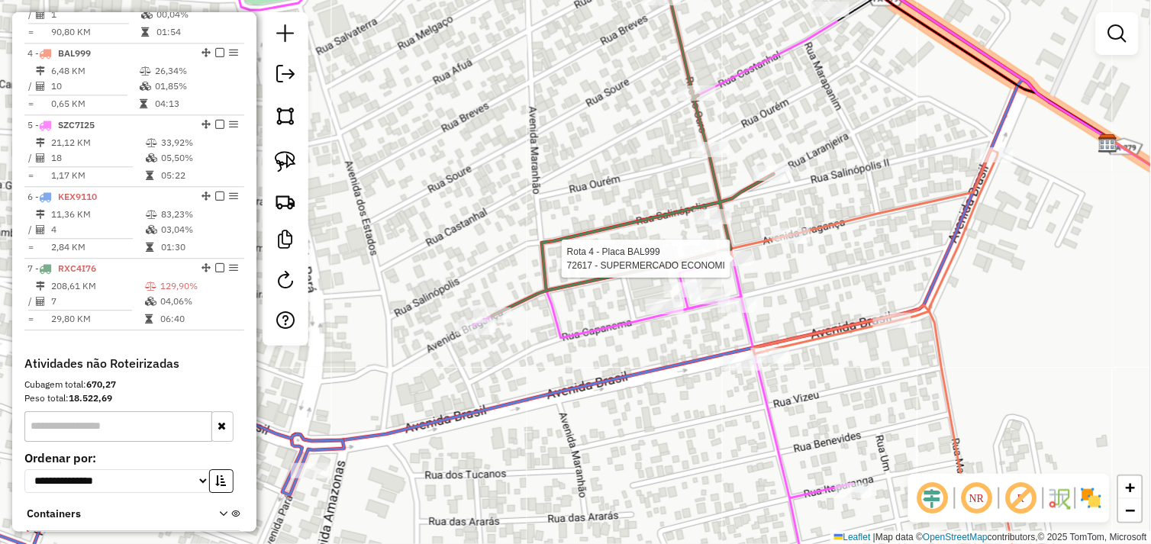
select select "*********"
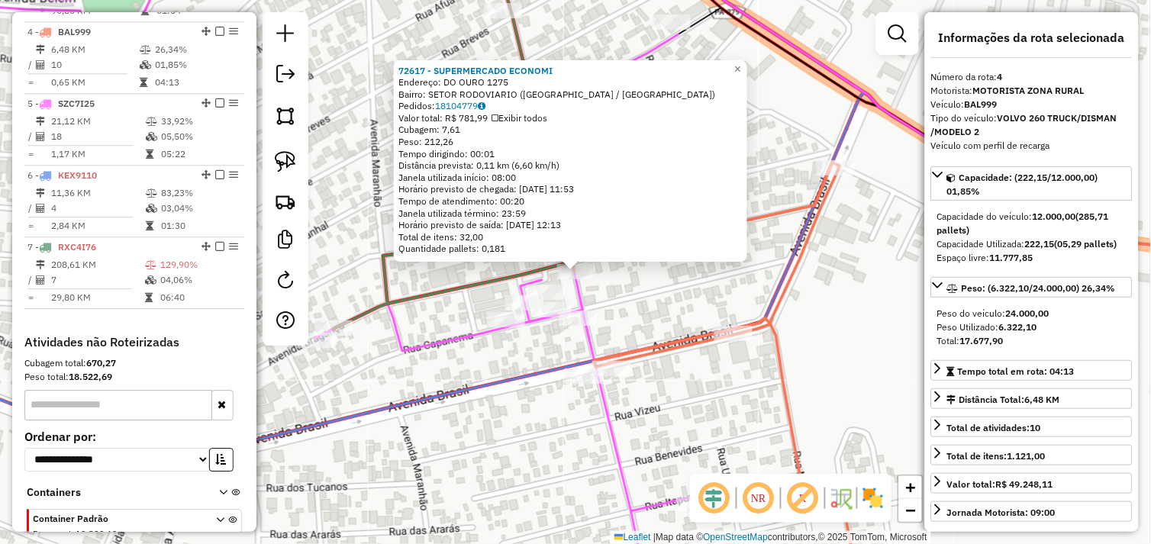
scroll to position [805, 0]
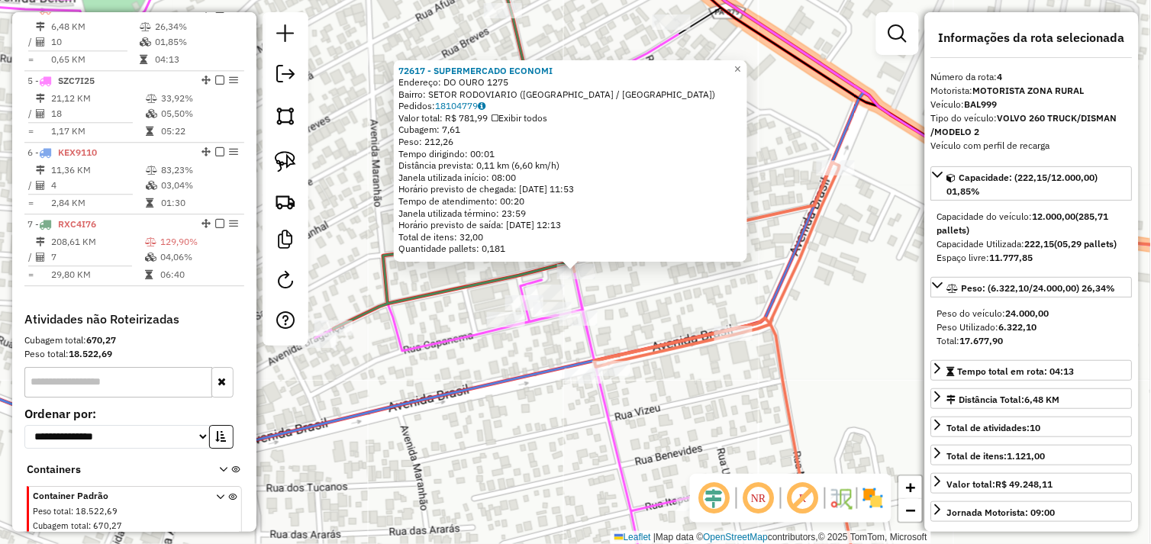
click at [696, 288] on div "72617 - SUPERMERCADO ECONOMI Endereço: DO OURO 1275 Bairro: SETOR RODOVIARIO (T…" at bounding box center [575, 272] width 1151 height 544
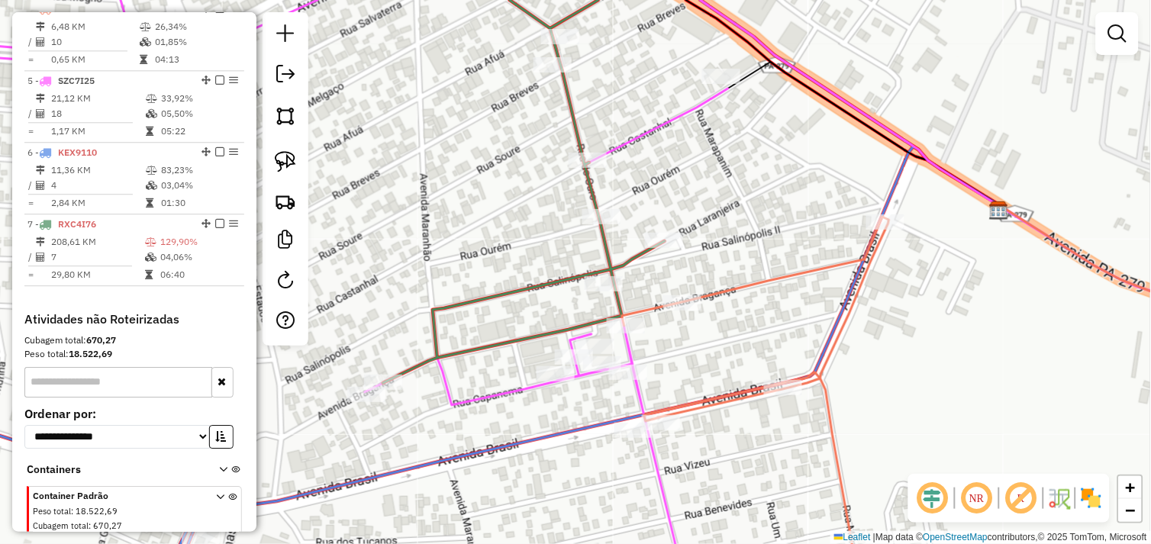
drag, startPoint x: 698, startPoint y: 322, endPoint x: 712, endPoint y: 333, distance: 18.0
click at [712, 333] on div "Janela de atendimento Grade de atendimento Capacidade Transportadoras Veículos …" at bounding box center [575, 272] width 1151 height 544
select select "*********"
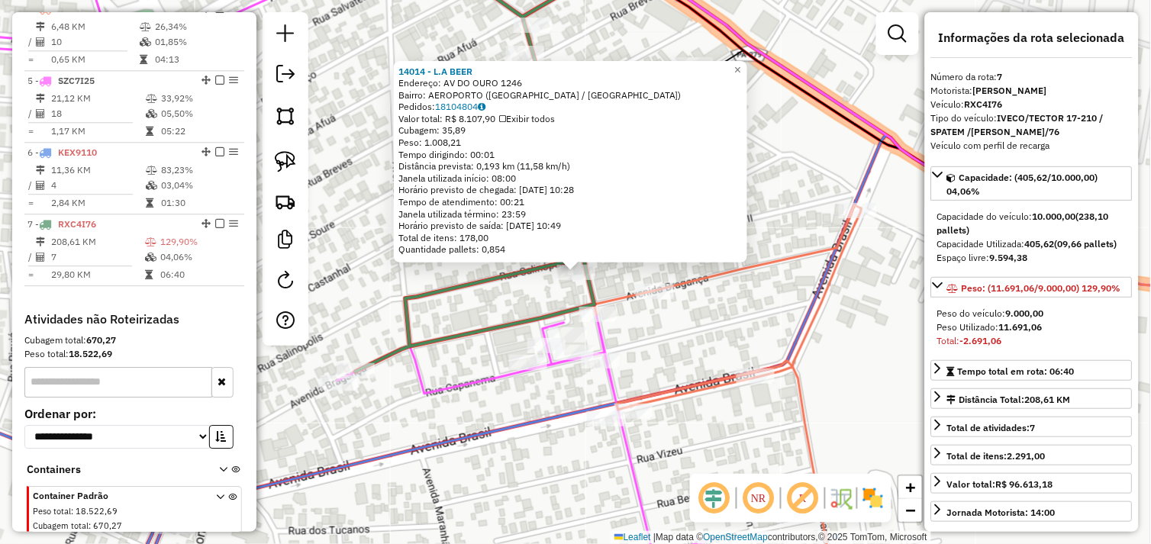
scroll to position [872, 0]
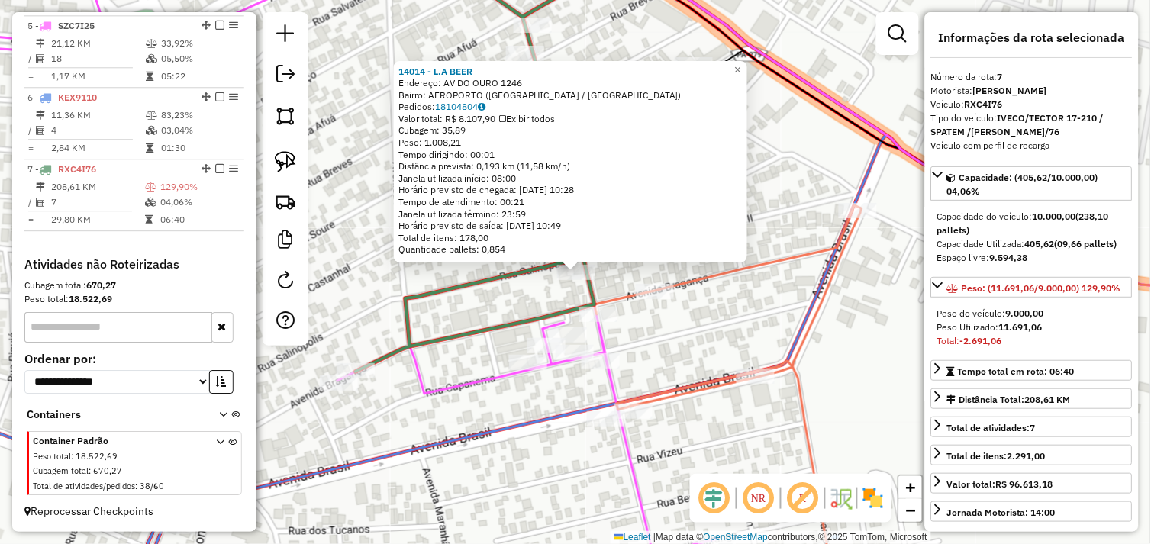
click at [694, 346] on div "14014 - L.A BEER Endereço: AV DO OURO 1246 Bairro: AEROPORTO (TUCUMA / PA) Pedi…" at bounding box center [575, 272] width 1151 height 544
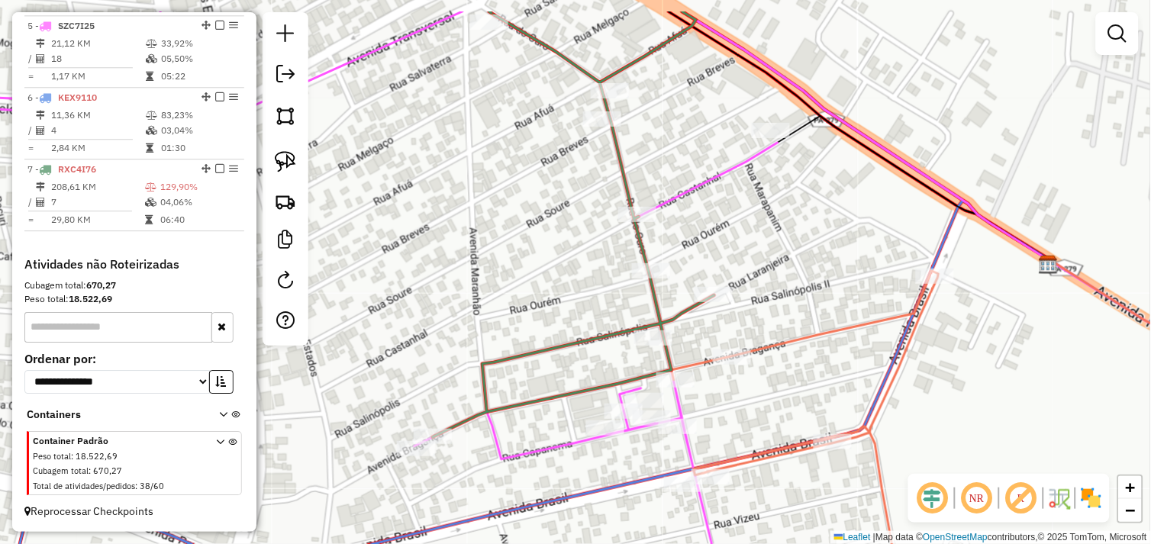
drag, startPoint x: 752, startPoint y: 334, endPoint x: 759, endPoint y: 374, distance: 40.3
click at [819, 390] on div "Janela de atendimento Grade de atendimento Capacidade Transportadoras Veículos …" at bounding box center [575, 272] width 1151 height 544
select select "*********"
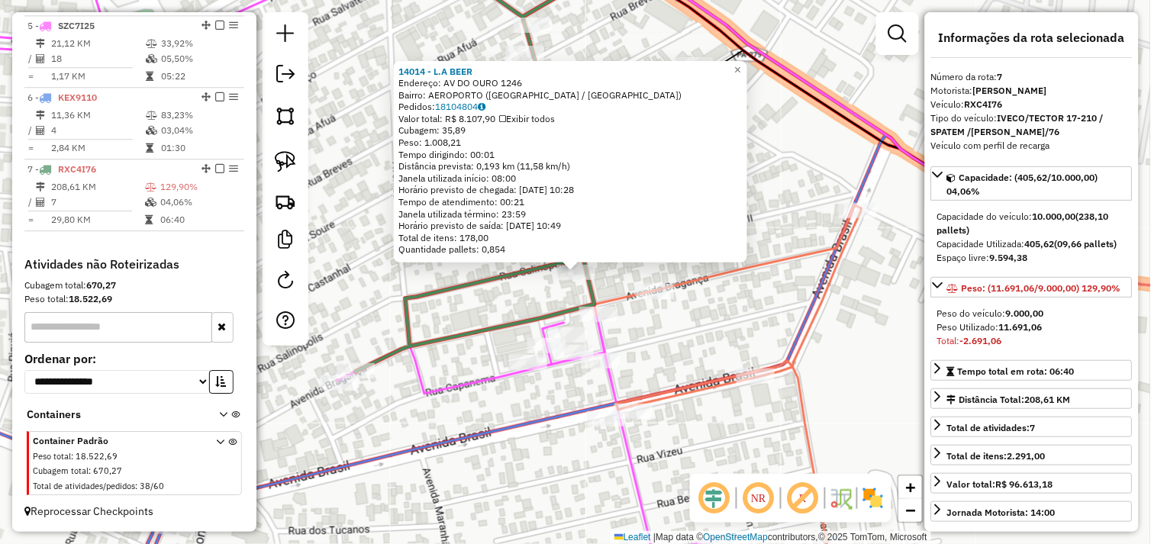
click at [668, 334] on div "14014 - L.A BEER Endereço: AV DO OURO 1246 Bairro: AEROPORTO (TUCUMA / PA) Pedi…" at bounding box center [575, 272] width 1151 height 544
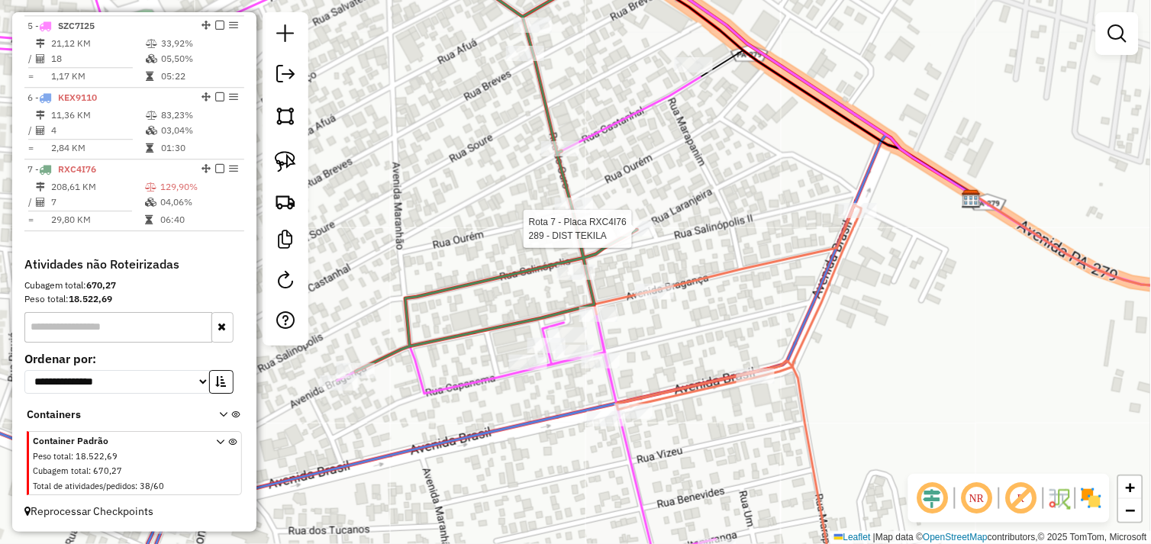
select select "*********"
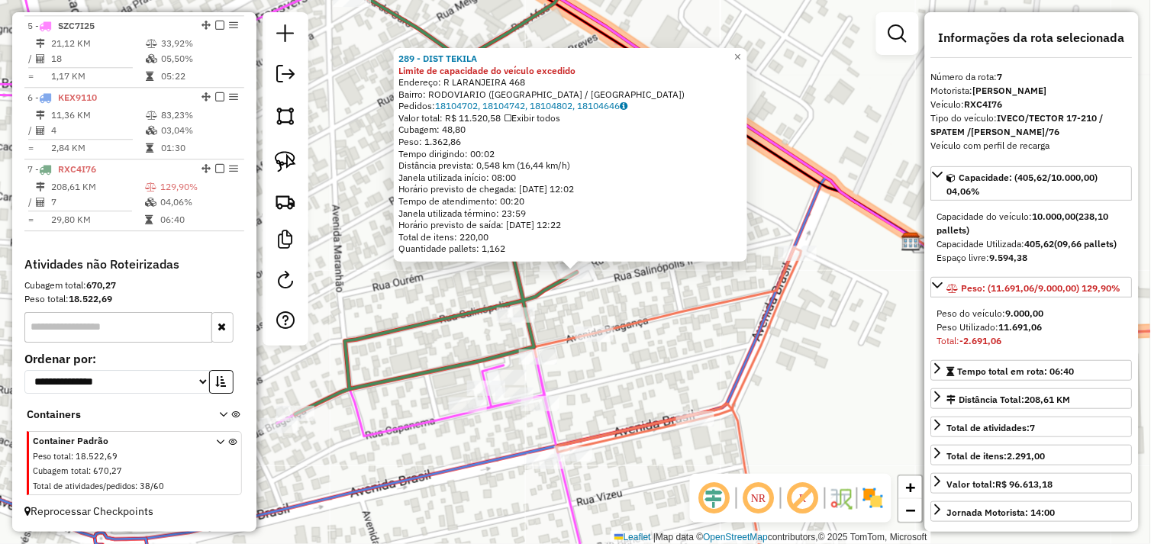
click at [715, 324] on div "289 - DIST TEKILA Limite de capacidade do veículo excedido Endereço: R LARANJEI…" at bounding box center [575, 272] width 1151 height 544
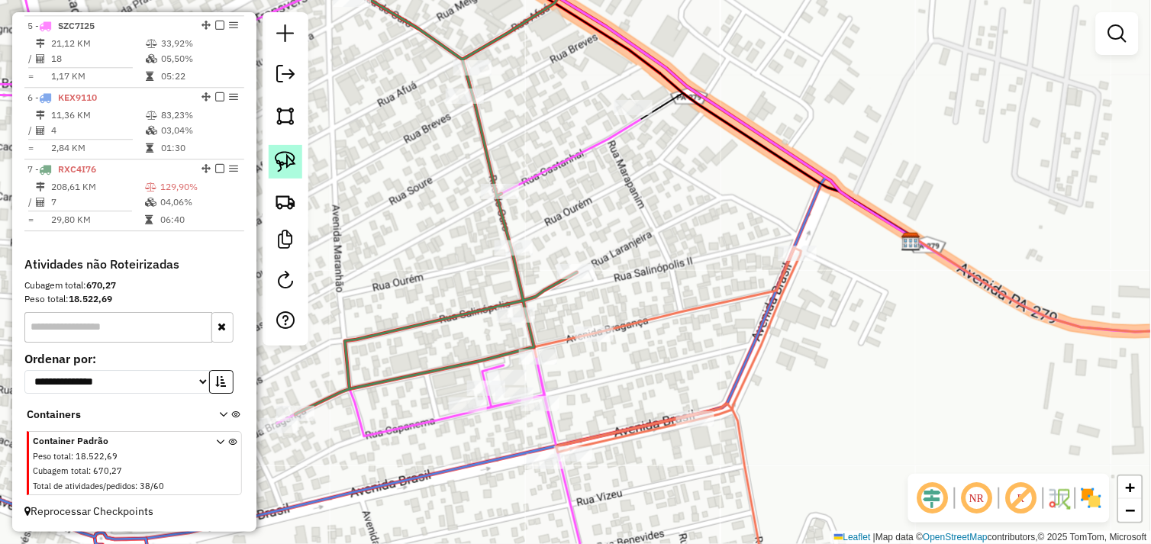
click at [291, 164] on img at bounding box center [285, 161] width 21 height 21
drag, startPoint x: 486, startPoint y: 321, endPoint x: 498, endPoint y: 298, distance: 26.6
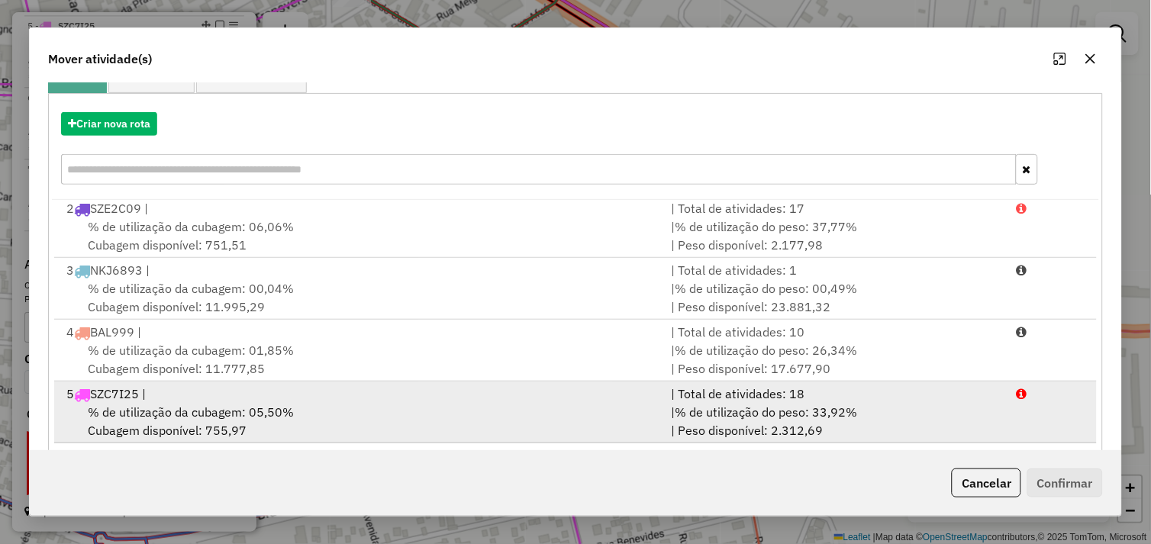
scroll to position [169, 0]
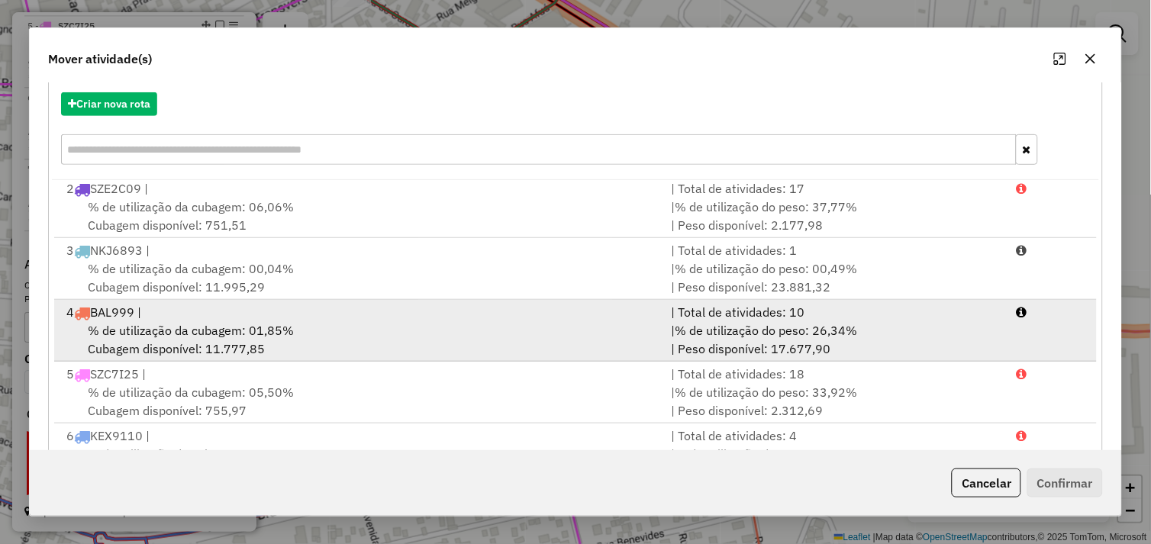
click at [321, 339] on div "% de utilização da cubagem: 01,85% Cubagem disponível: 11.777,85" at bounding box center [359, 339] width 605 height 37
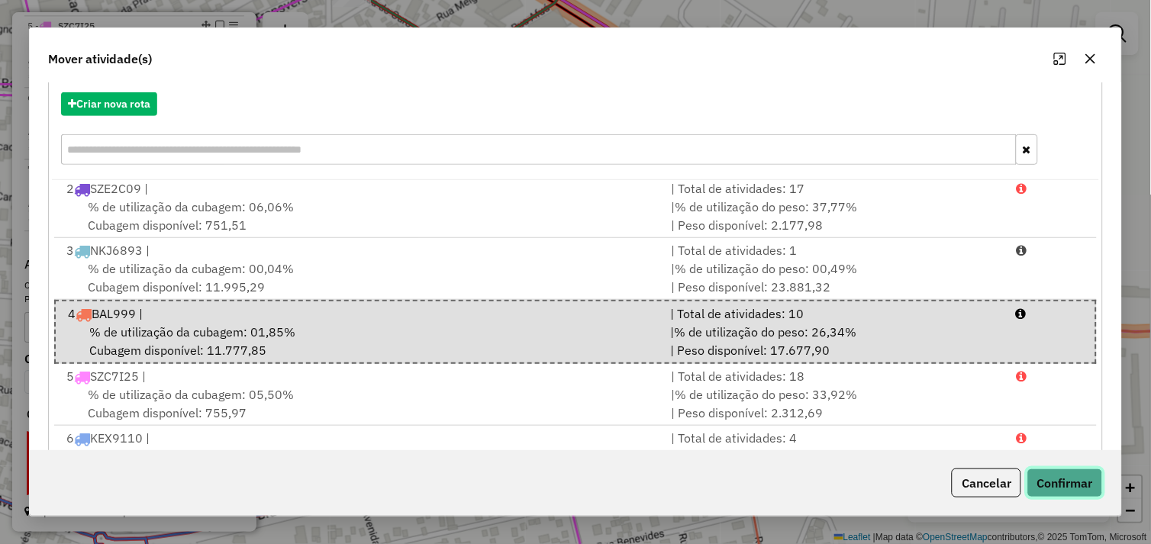
click at [1064, 482] on button "Confirmar" at bounding box center [1065, 483] width 76 height 29
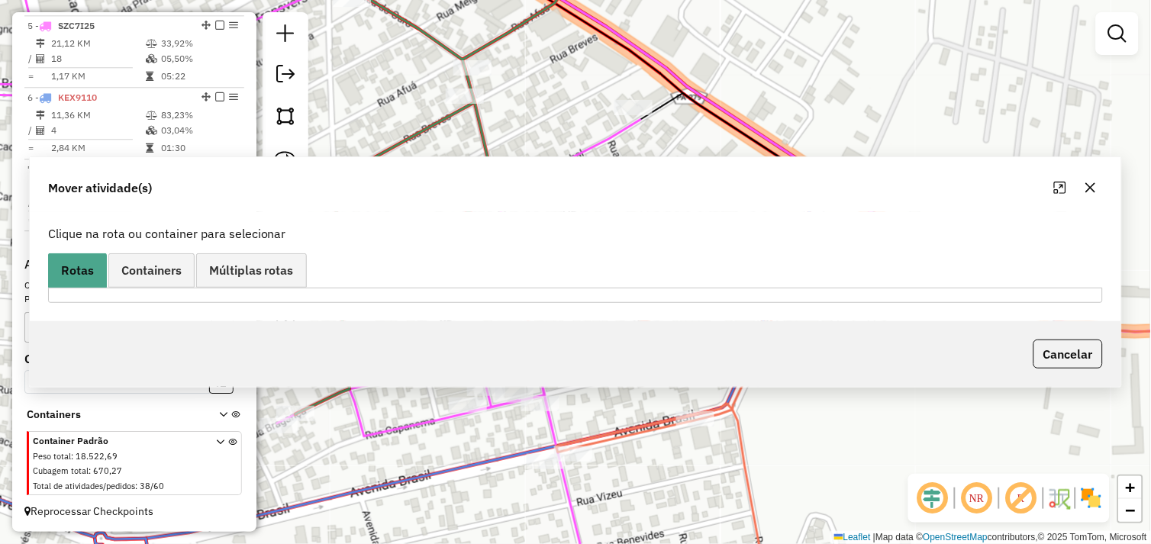
scroll to position [801, 0]
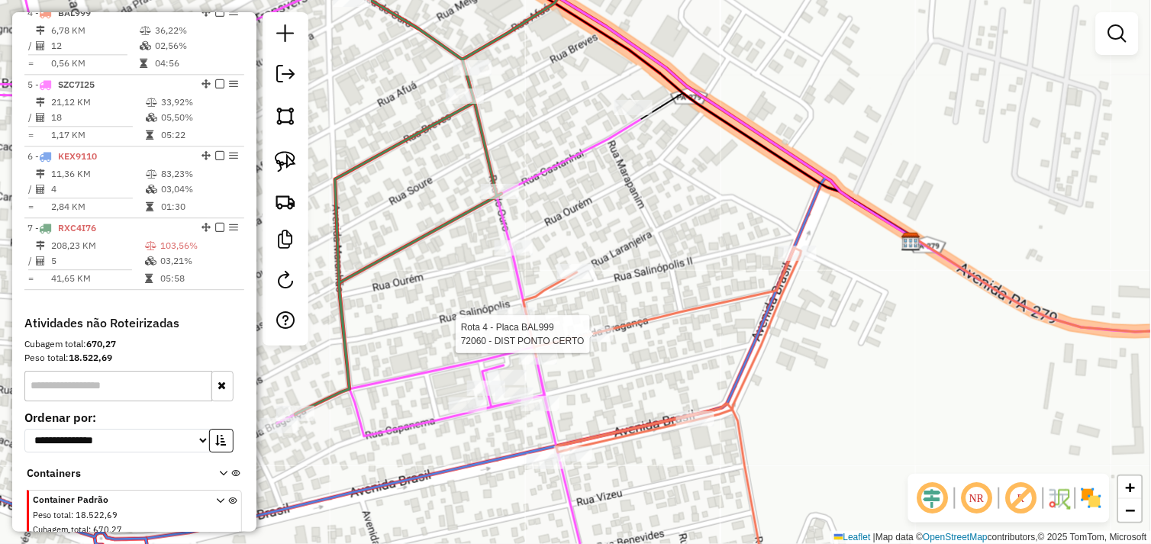
select select "*********"
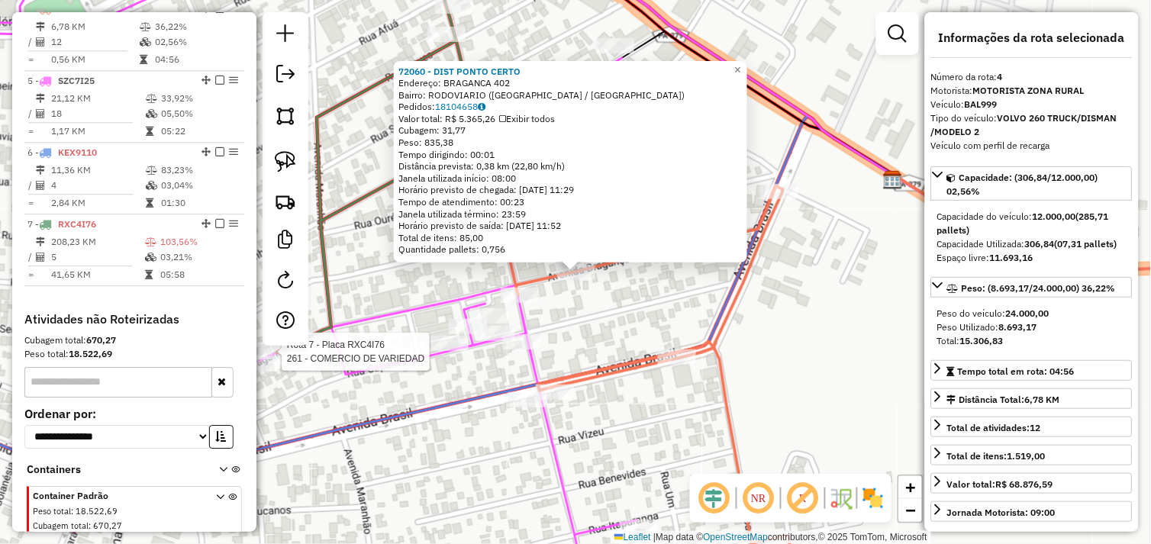
scroll to position [872, 0]
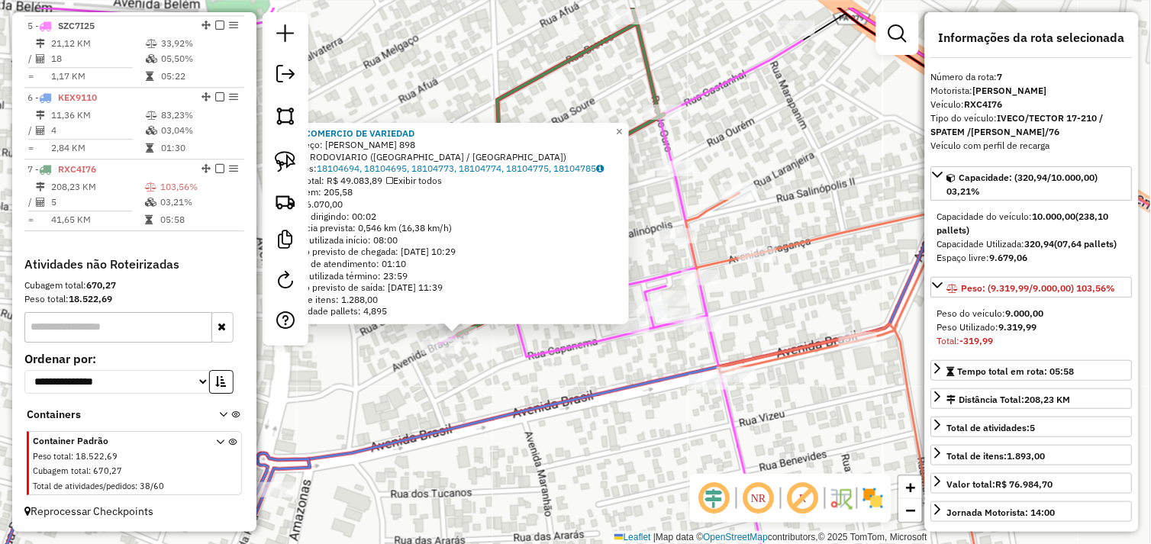
drag, startPoint x: 722, startPoint y: 305, endPoint x: 601, endPoint y: 369, distance: 136.6
click at [601, 369] on div "261 - COMERCIO DE VARIEDAD Endereço: R BRAGANCA 898 Bairro: RODOVIARIO (TUCUMA …" at bounding box center [575, 272] width 1151 height 544
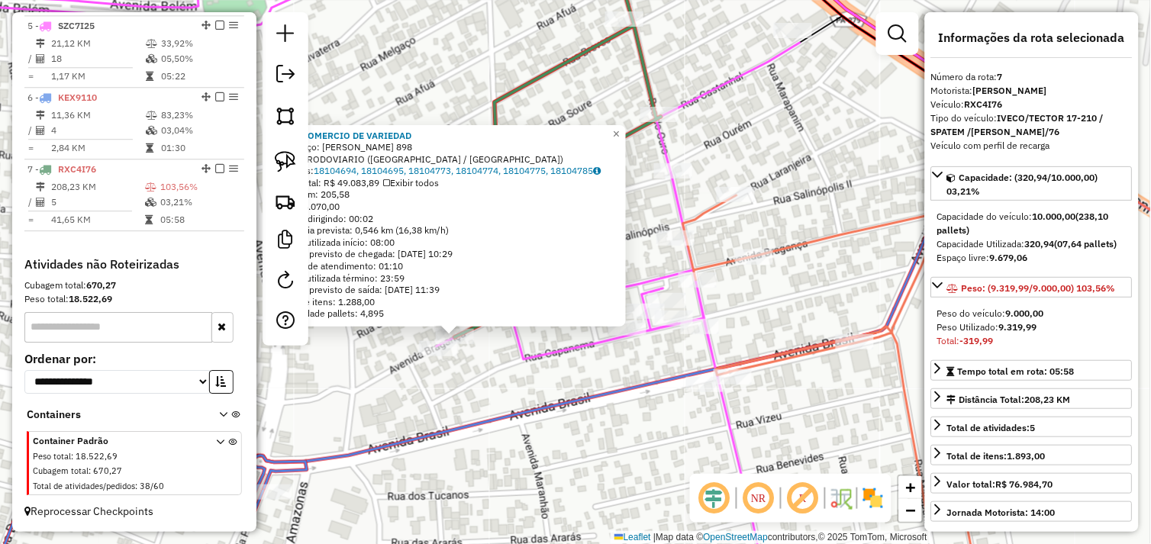
click at [759, 302] on div "Rota 5 - Placa SZC7I25 246 - MARRECO SPORT 261 - COMERCIO DE VARIEDAD Endereço:…" at bounding box center [575, 272] width 1151 height 544
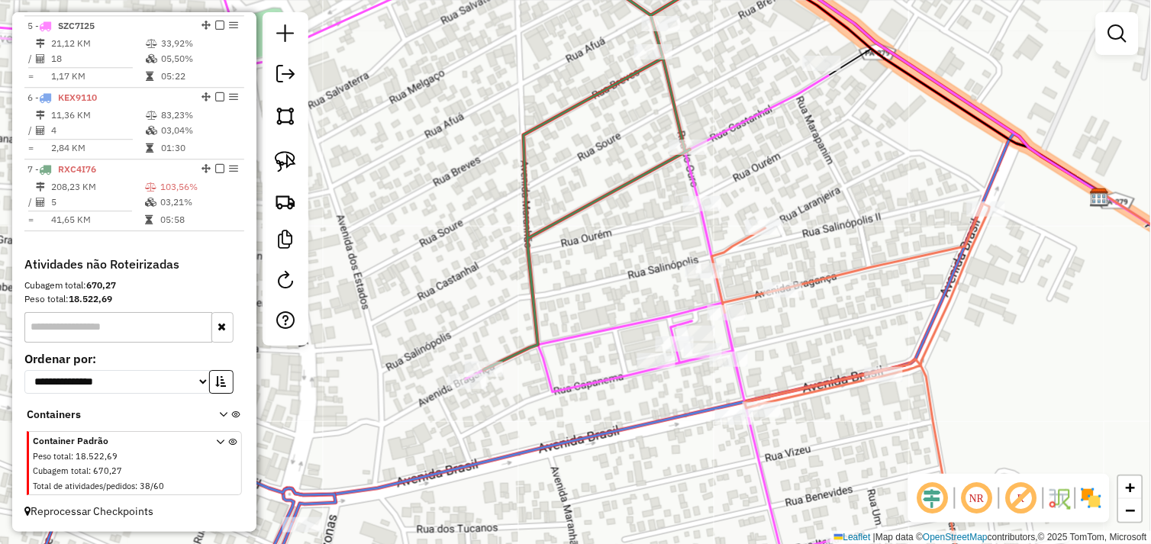
drag, startPoint x: 710, startPoint y: 232, endPoint x: 692, endPoint y: 279, distance: 49.8
click at [692, 279] on div "Janela de atendimento Grade de atendimento Capacidade Transportadoras Veículos …" at bounding box center [575, 272] width 1151 height 544
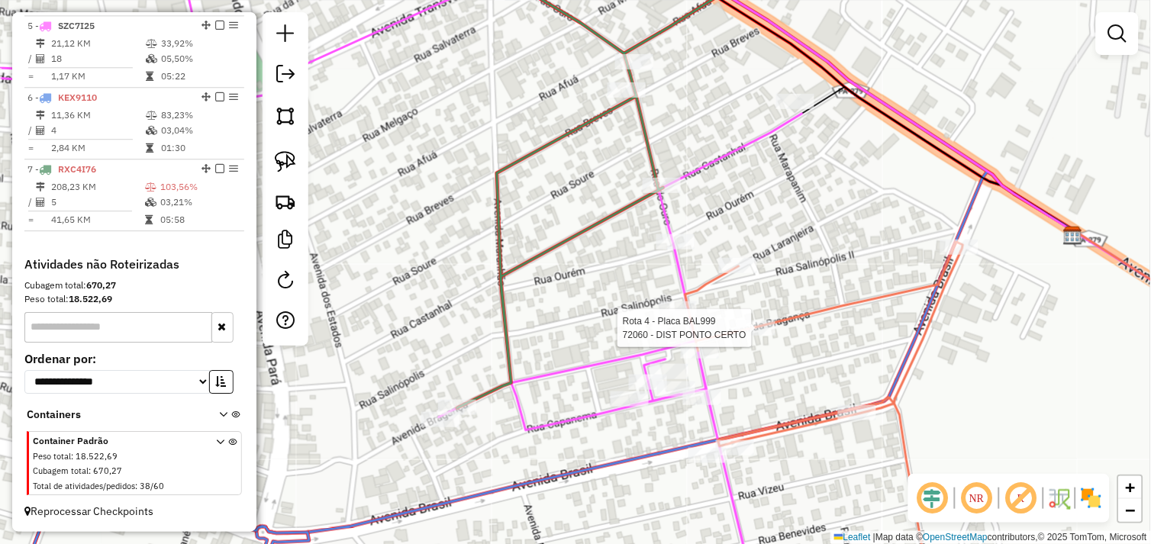
select select "*********"
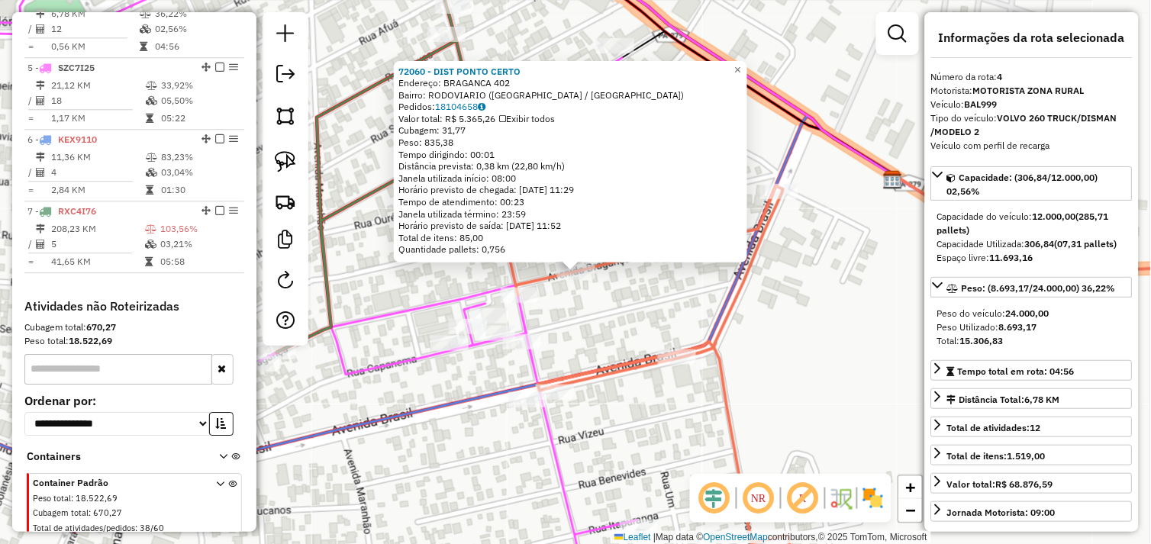
scroll to position [805, 0]
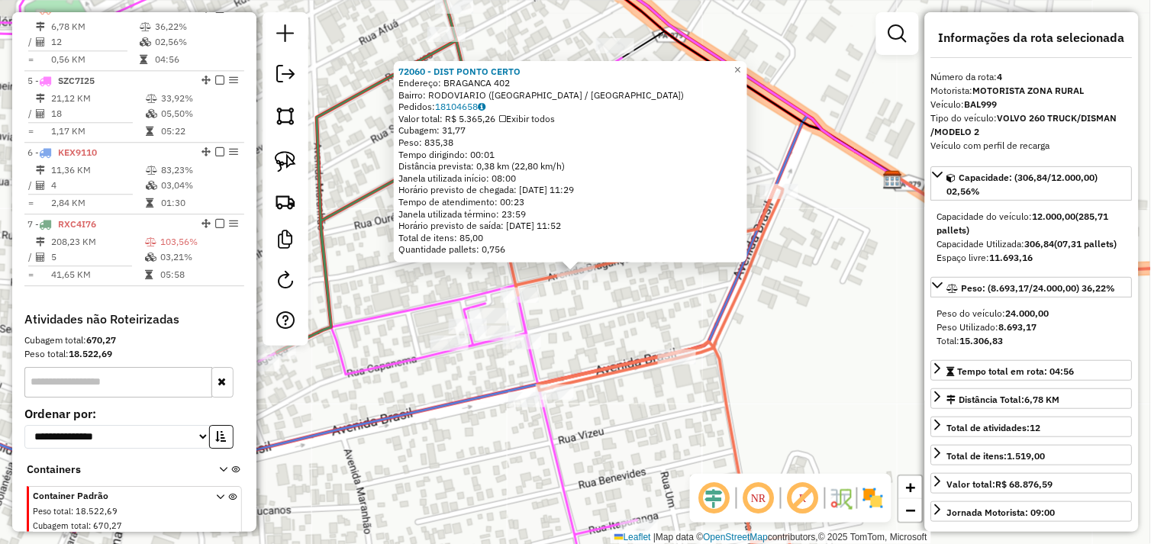
click at [604, 314] on div "72060 - DIST PONTO CERTO Endereço: BRAGANCA 402 Bairro: RODOVIARIO (TUCUMA / PA…" at bounding box center [575, 272] width 1151 height 544
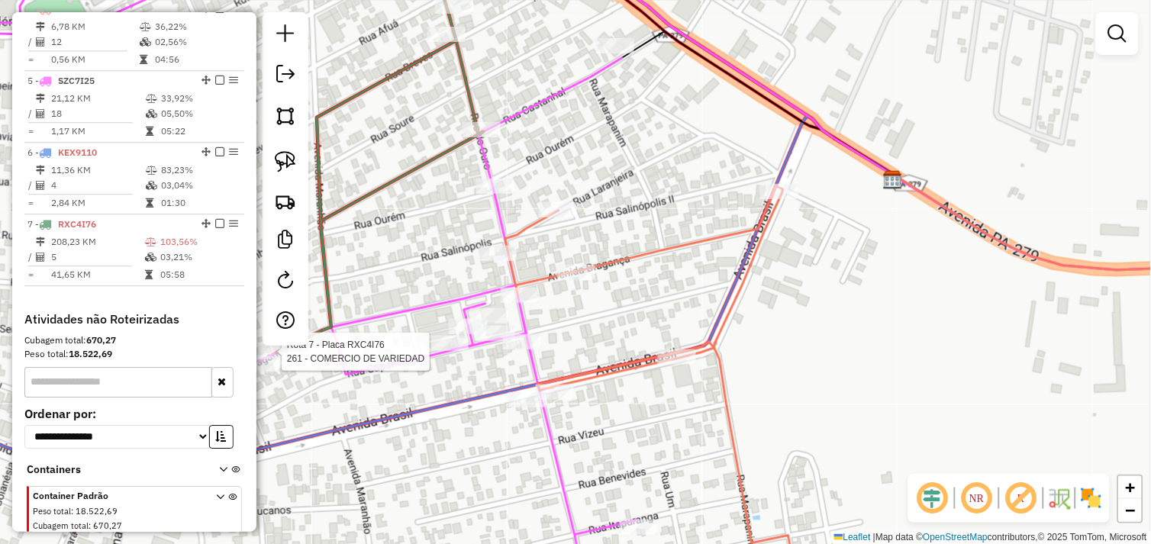
scroll to position [872, 0]
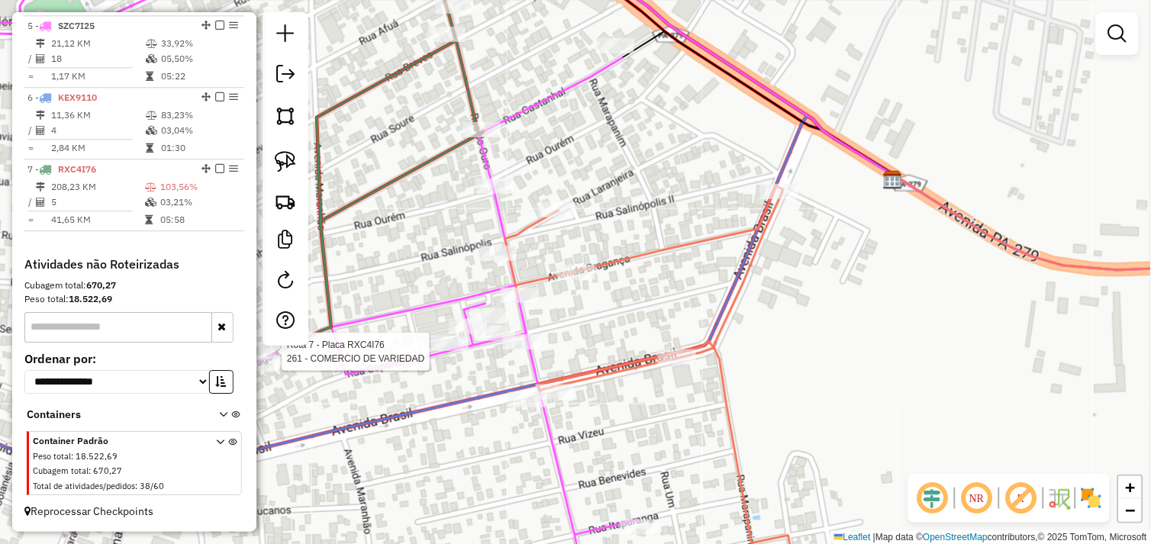
select select "*********"
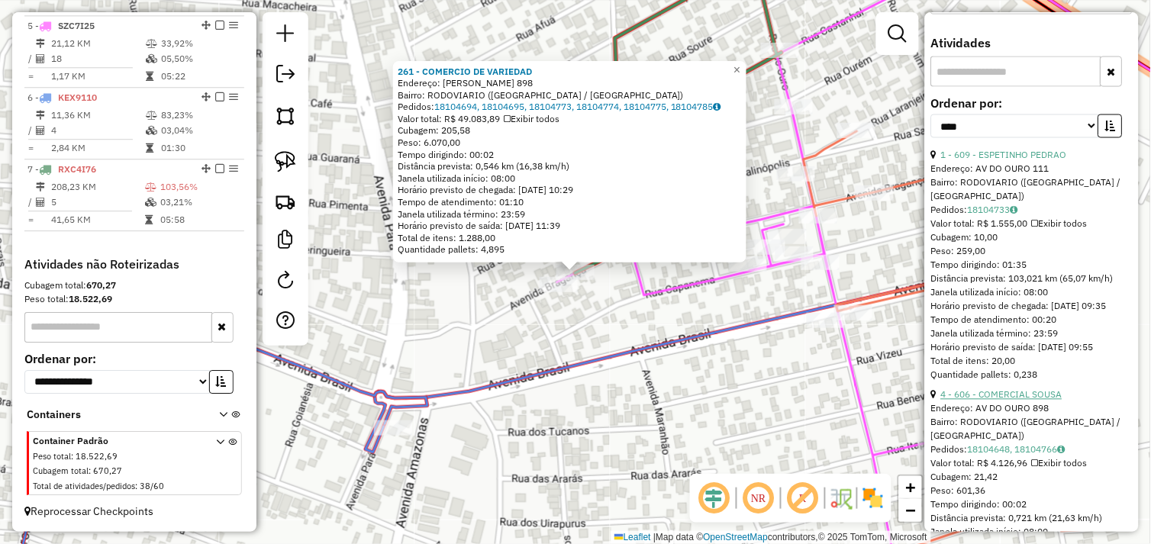
scroll to position [508, 0]
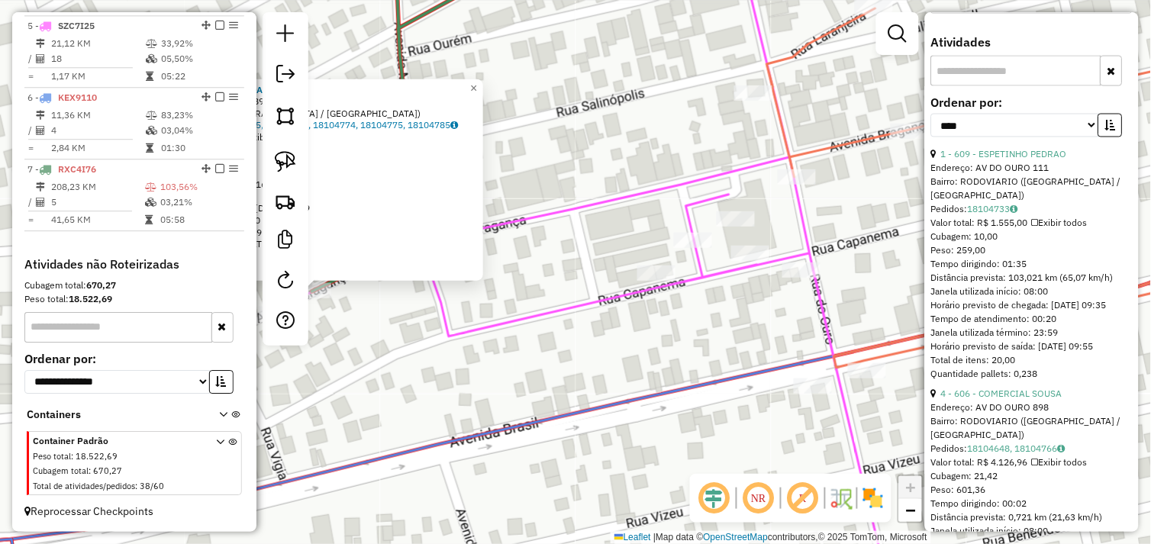
click at [986, 176] on div "Endereço: AV DO OURO 111" at bounding box center [1031, 169] width 201 height 14
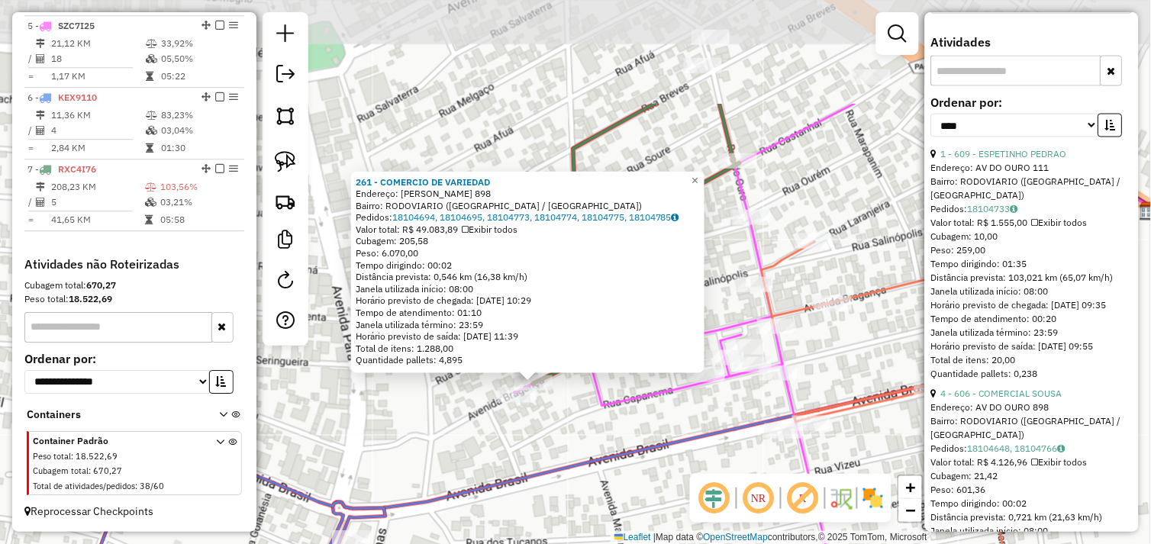
drag, startPoint x: 752, startPoint y: 284, endPoint x: 723, endPoint y: 428, distance: 147.1
click at [730, 435] on icon at bounding box center [738, 355] width 828 height 416
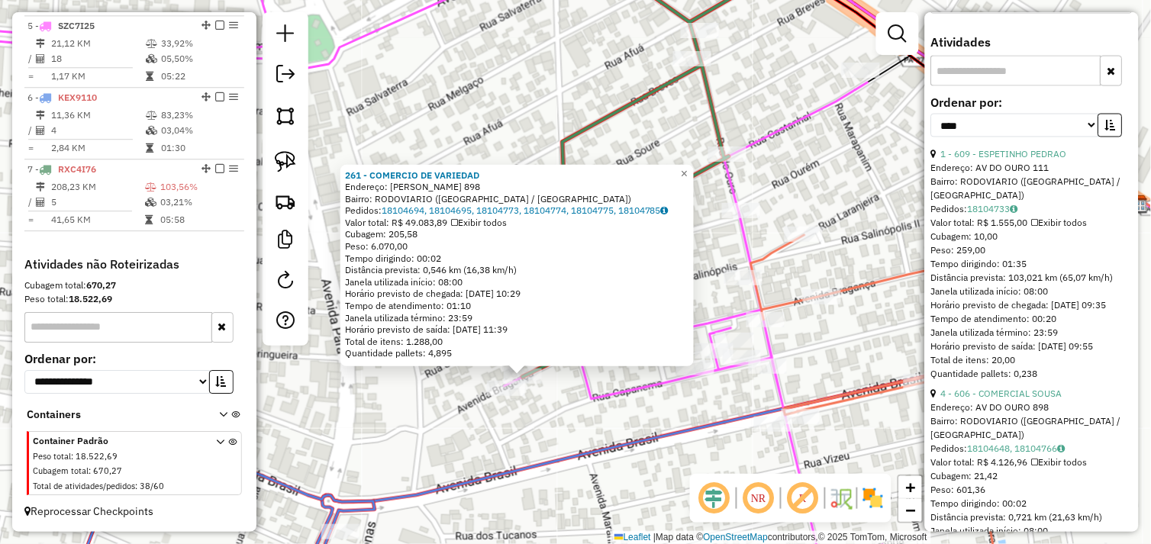
click at [592, 124] on icon at bounding box center [654, 161] width 263 height 431
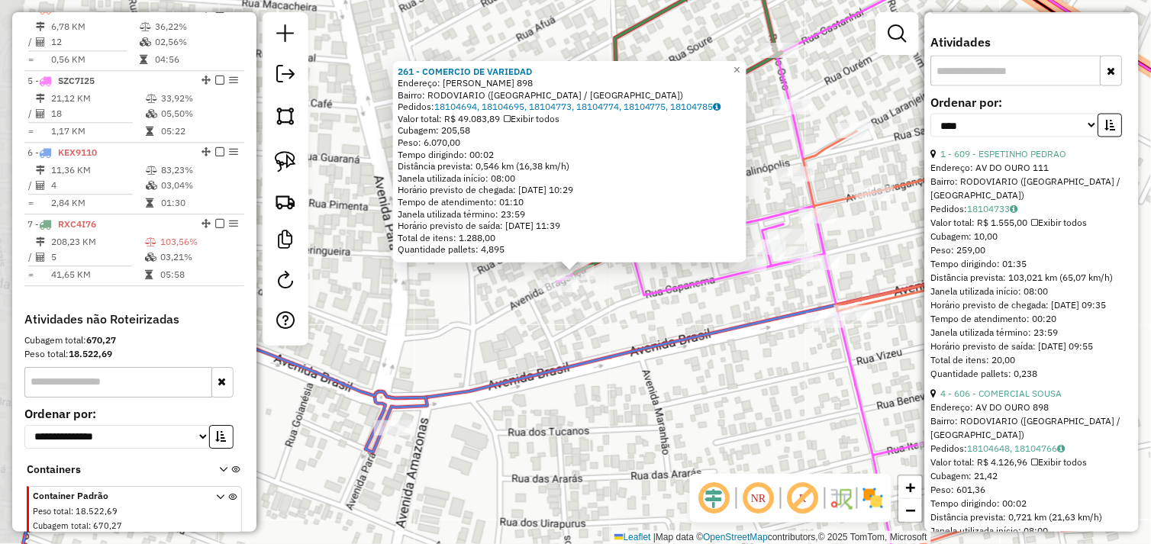
scroll to position [872, 0]
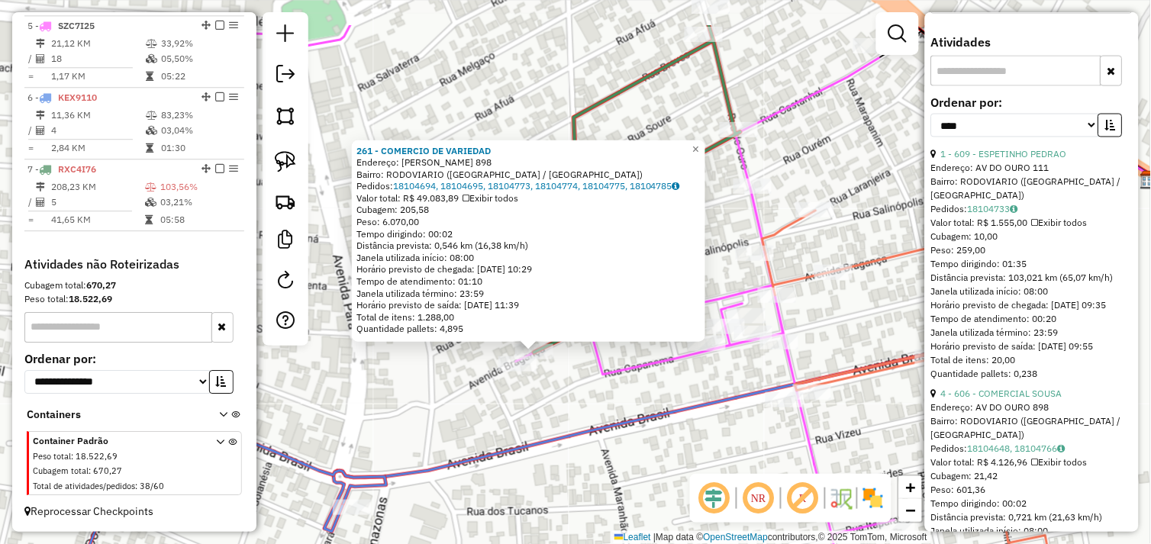
drag, startPoint x: 548, startPoint y: 353, endPoint x: 498, endPoint y: 489, distance: 144.9
click at [498, 489] on div "261 - COMERCIO DE VARIEDAD Endereço: R BRAGANCA 898 Bairro: RODOVIARIO (TUCUMA …" at bounding box center [575, 272] width 1151 height 544
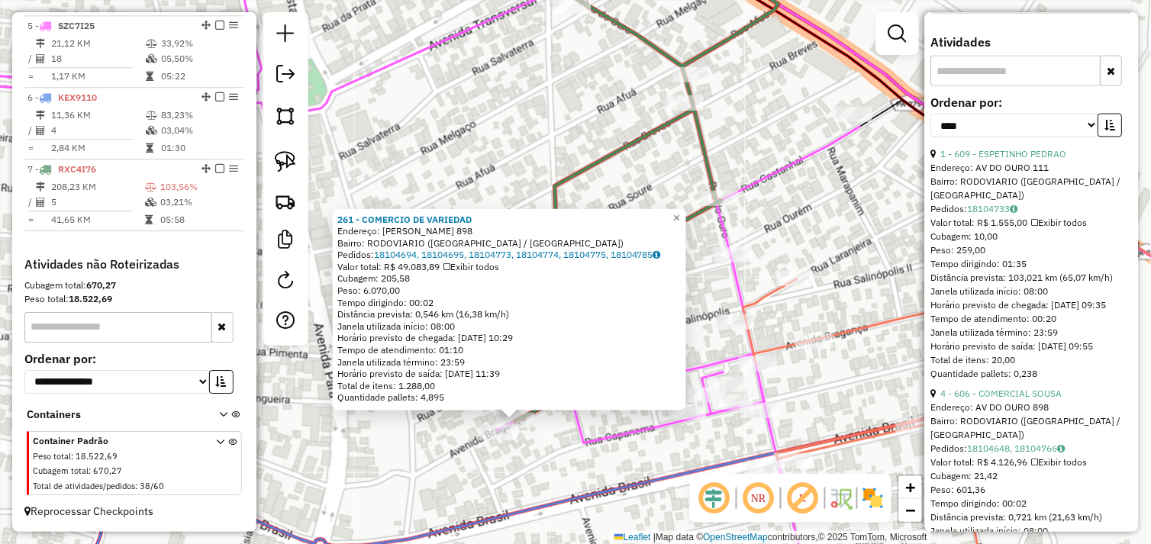
click at [601, 462] on div "261 - COMERCIO DE VARIEDAD Endereço: R BRAGANCA 898 Bairro: RODOVIARIO (TUCUMA …" at bounding box center [575, 272] width 1151 height 544
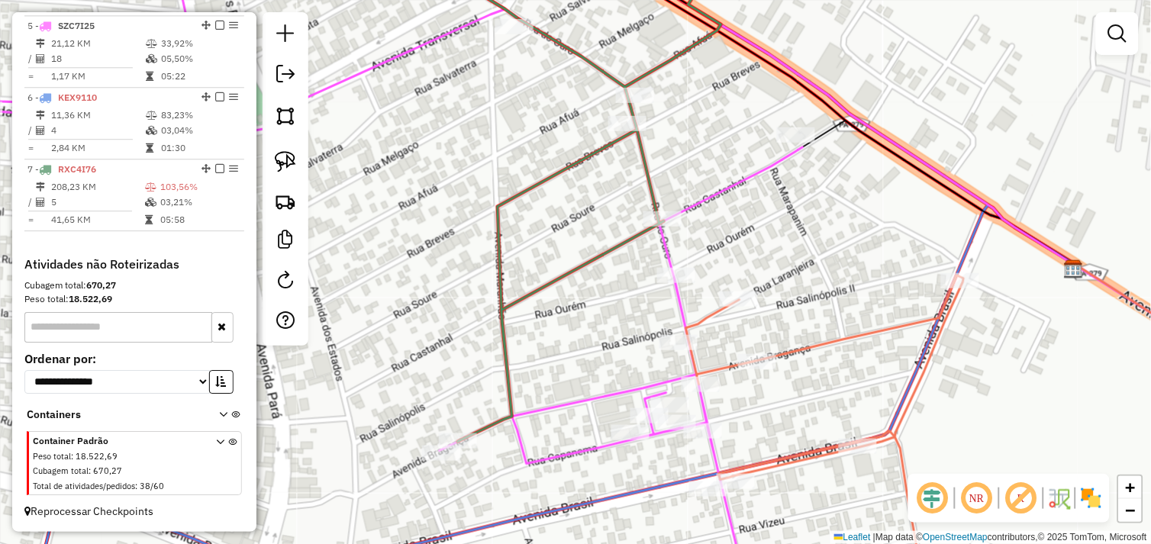
drag, startPoint x: 634, startPoint y: 438, endPoint x: 552, endPoint y: 467, distance: 87.4
click at [552, 467] on icon at bounding box center [519, 292] width 1382 height 653
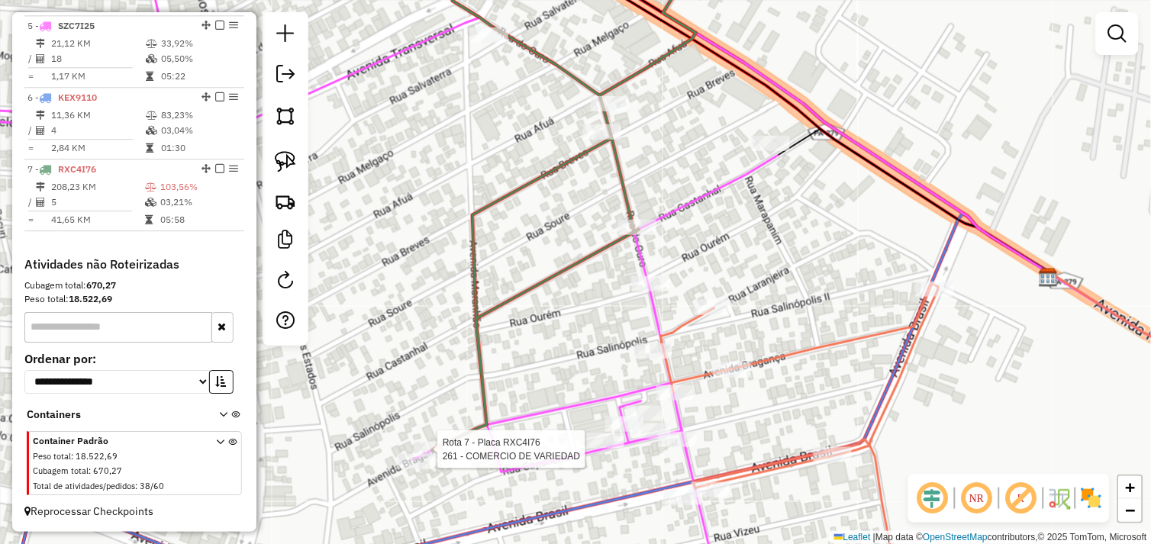
select select "*********"
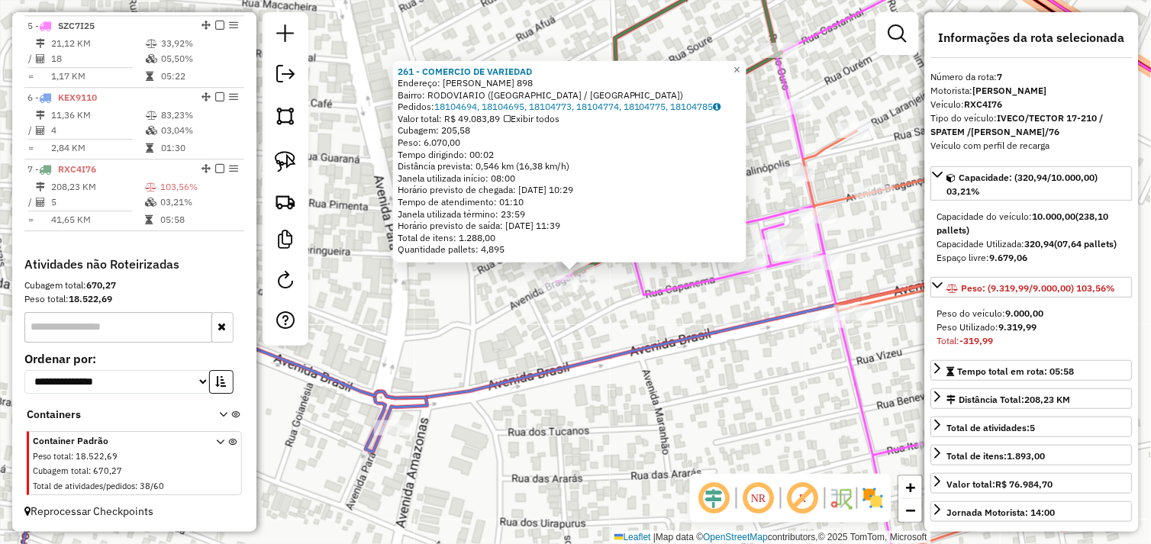
click at [435, 137] on div "Peso: 6.070,00" at bounding box center [570, 143] width 344 height 12
click at [693, 404] on div "261 - COMERCIO DE VARIEDAD Endereço: R BRAGANCA 898 Bairro: RODOVIARIO (TUCUMA …" at bounding box center [575, 272] width 1151 height 544
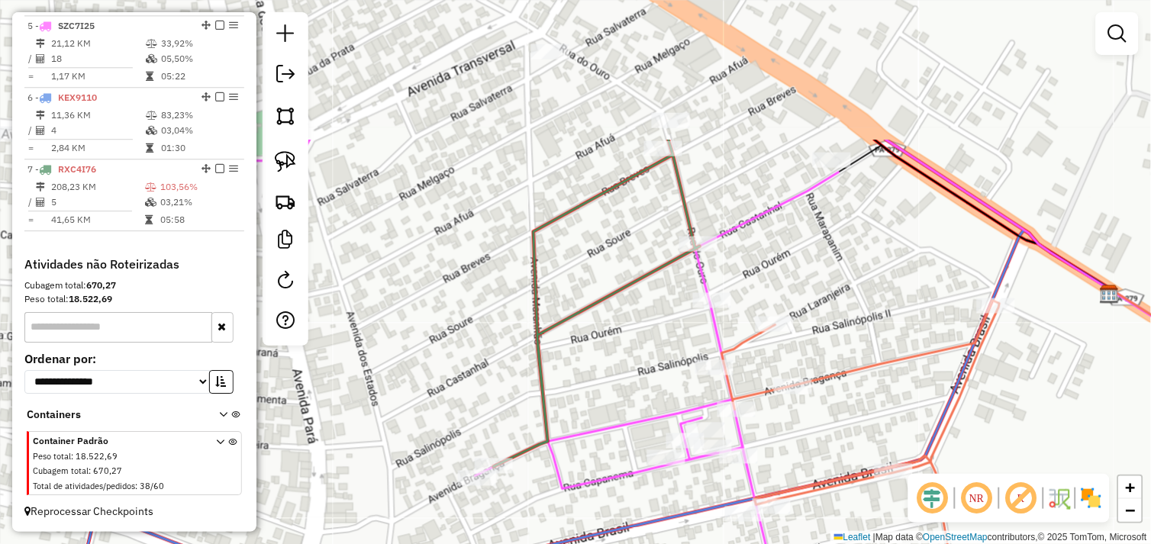
drag, startPoint x: 715, startPoint y: 61, endPoint x: 637, endPoint y: 214, distance: 172.0
click at [637, 214] on div "Janela de atendimento Grade de atendimento Capacidade Transportadoras Veículos …" at bounding box center [575, 272] width 1151 height 544
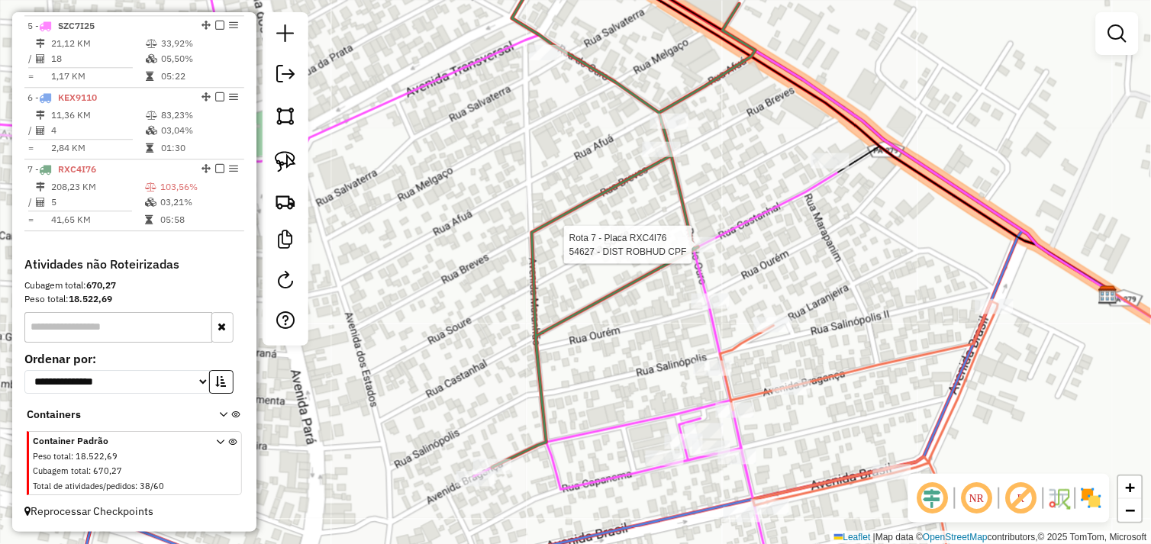
select select "*********"
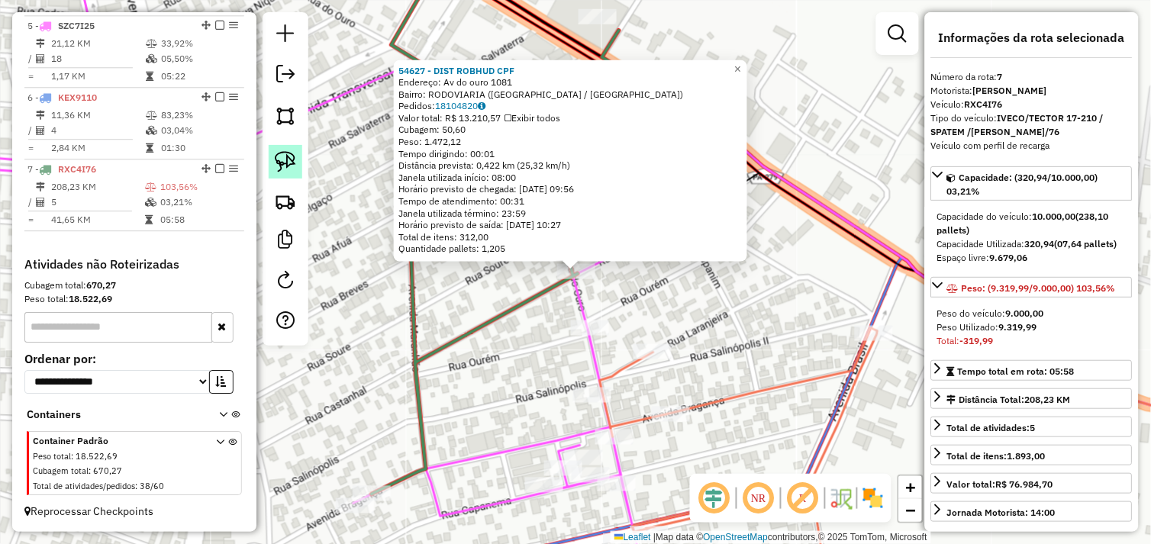
click at [276, 149] on link at bounding box center [286, 162] width 34 height 34
drag, startPoint x: 569, startPoint y: 295, endPoint x: 594, endPoint y: 286, distance: 26.1
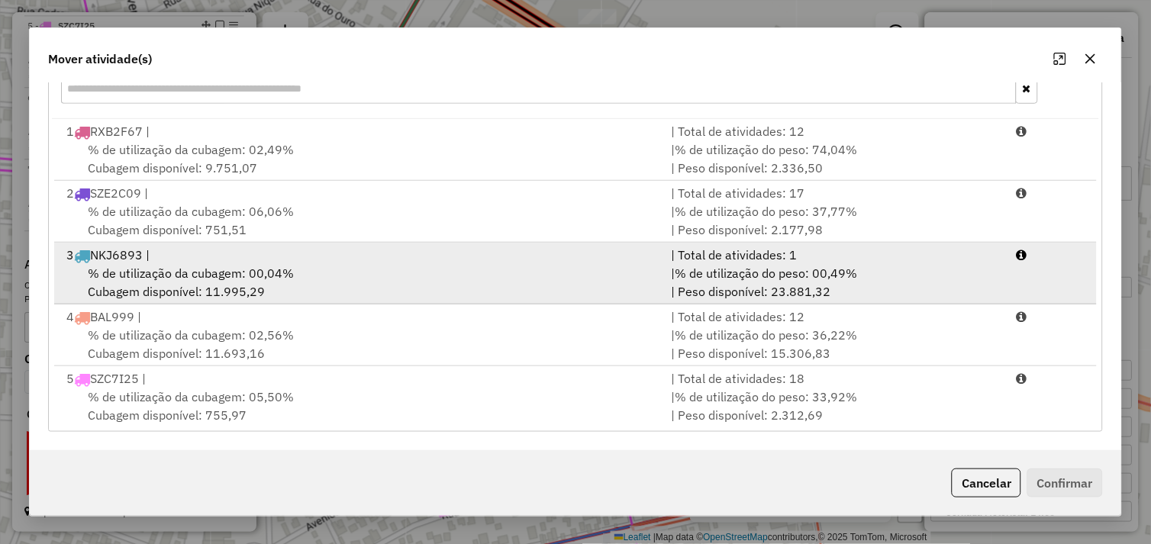
scroll to position [66, 0]
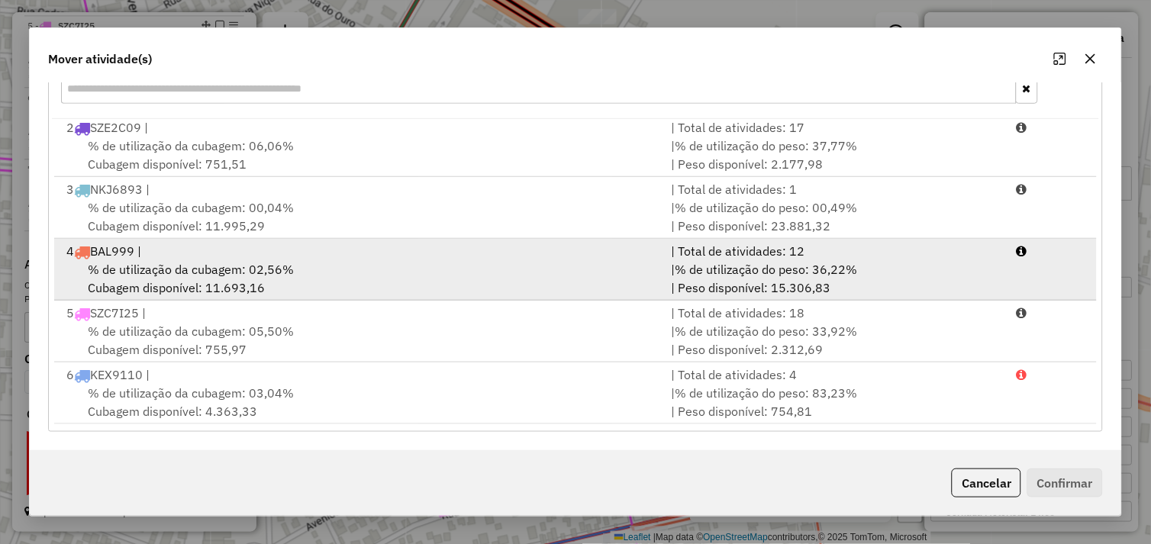
click at [341, 264] on div "% de utilização da cubagem: 02,56% Cubagem disponível: 11.693,16" at bounding box center [359, 278] width 605 height 37
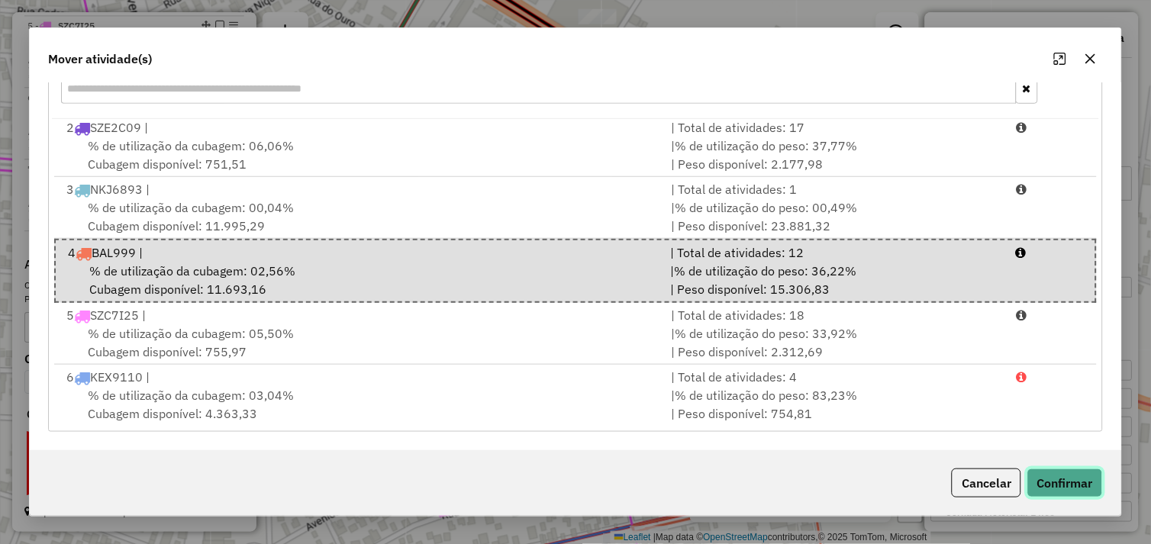
click at [1059, 476] on button "Confirmar" at bounding box center [1065, 483] width 76 height 29
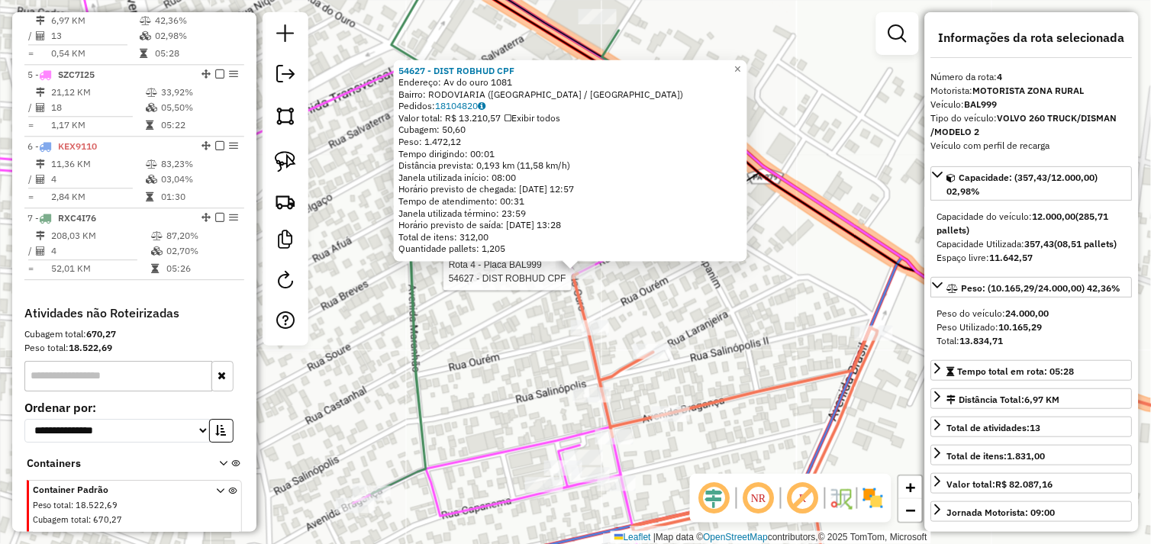
scroll to position [805, 0]
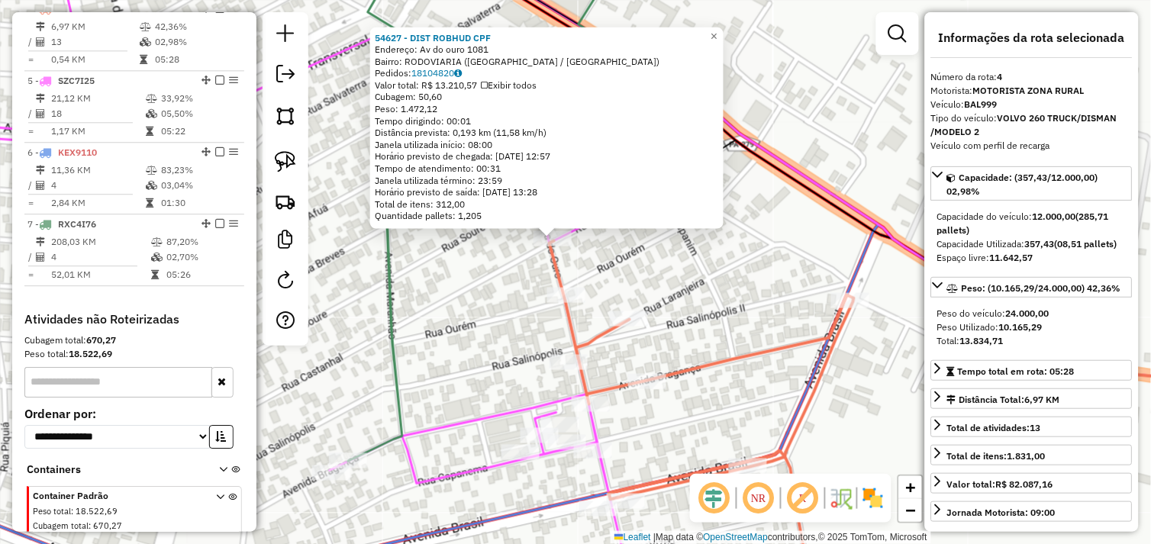
drag, startPoint x: 520, startPoint y: 309, endPoint x: 496, endPoint y: 276, distance: 40.5
click at [496, 276] on div "54627 - DIST ROBHUD CPF Endereço: Av do ouro 1081 Bairro: RODOVIARIA (TUCUMA / …" at bounding box center [575, 272] width 1151 height 544
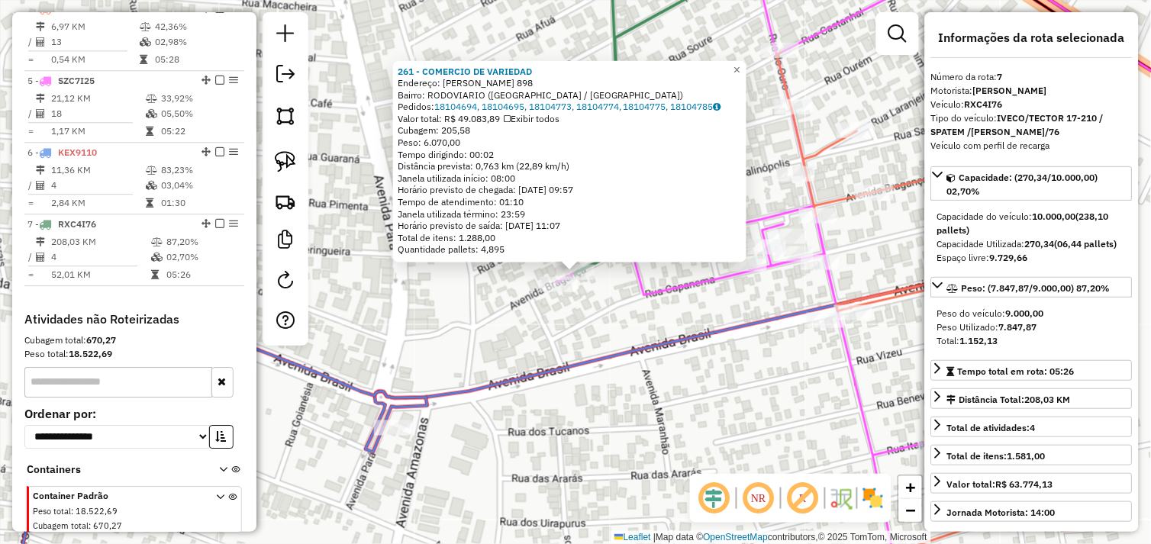
scroll to position [872, 0]
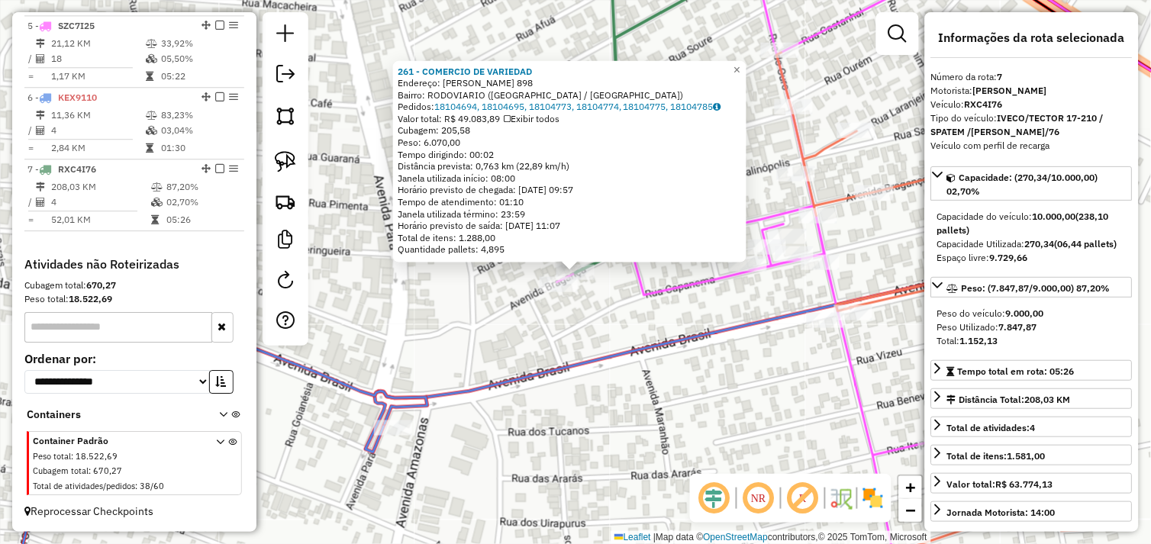
click at [483, 313] on div "261 - COMERCIO DE VARIEDAD Endereço: R BRAGANCA 898 Bairro: RODOVIARIO (TUCUMA …" at bounding box center [575, 272] width 1151 height 544
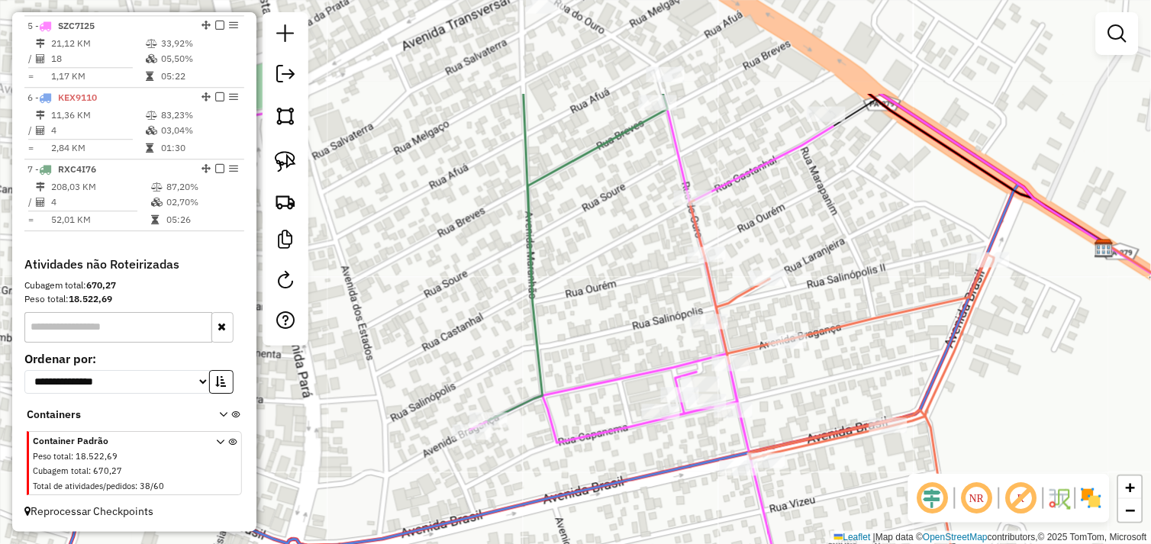
drag, startPoint x: 510, startPoint y: 305, endPoint x: 433, endPoint y: 443, distance: 157.5
click at [424, 453] on div "Janela de atendimento Grade de atendimento Capacidade Transportadoras Veículos …" at bounding box center [575, 272] width 1151 height 544
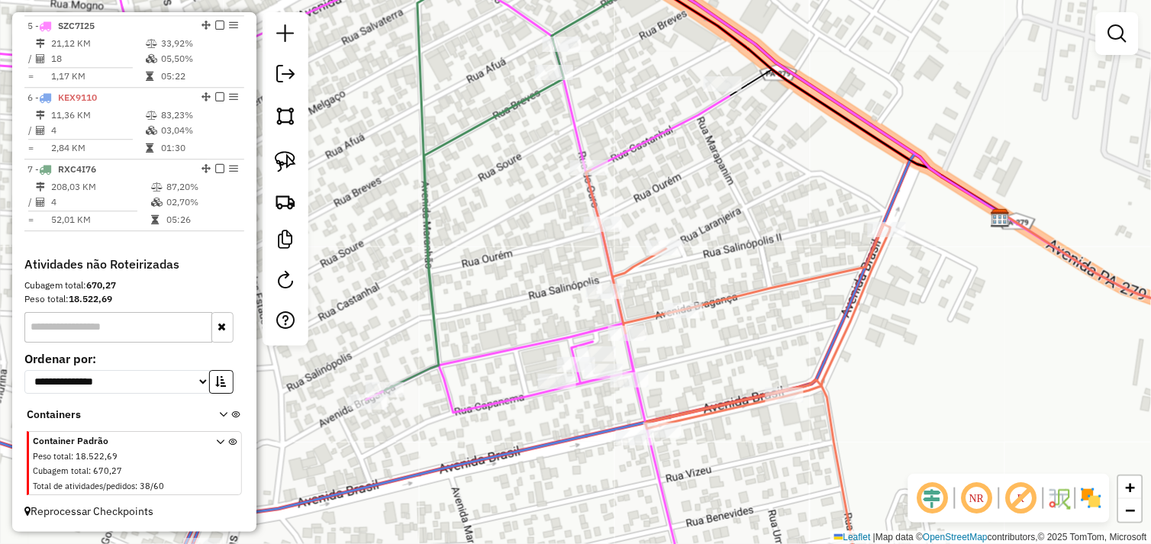
drag, startPoint x: 695, startPoint y: 220, endPoint x: 606, endPoint y: 176, distance: 99.3
click at [606, 176] on icon at bounding box center [738, 370] width 304 height 401
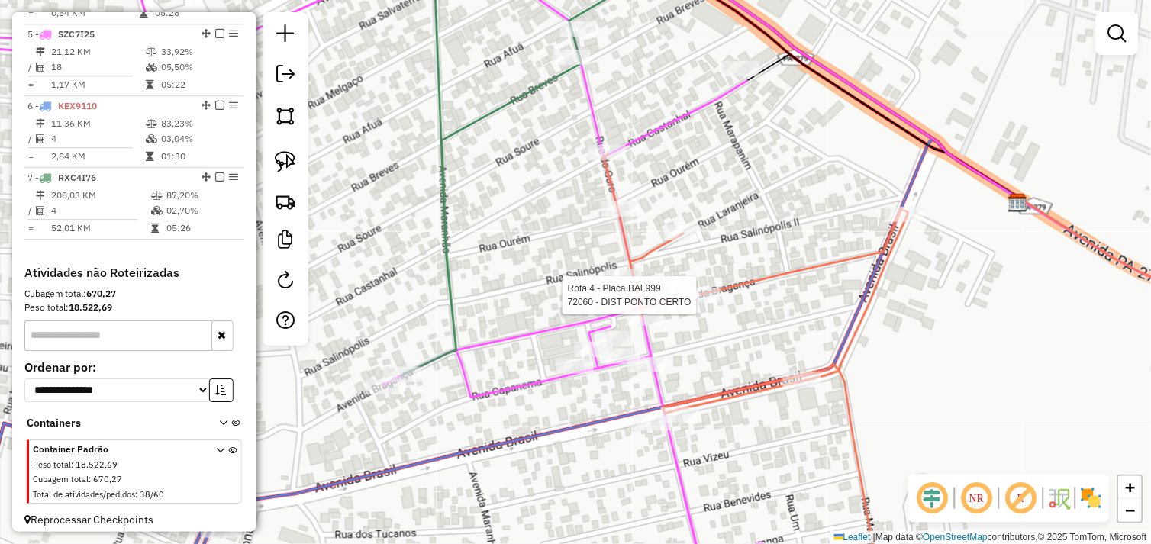
select select "*********"
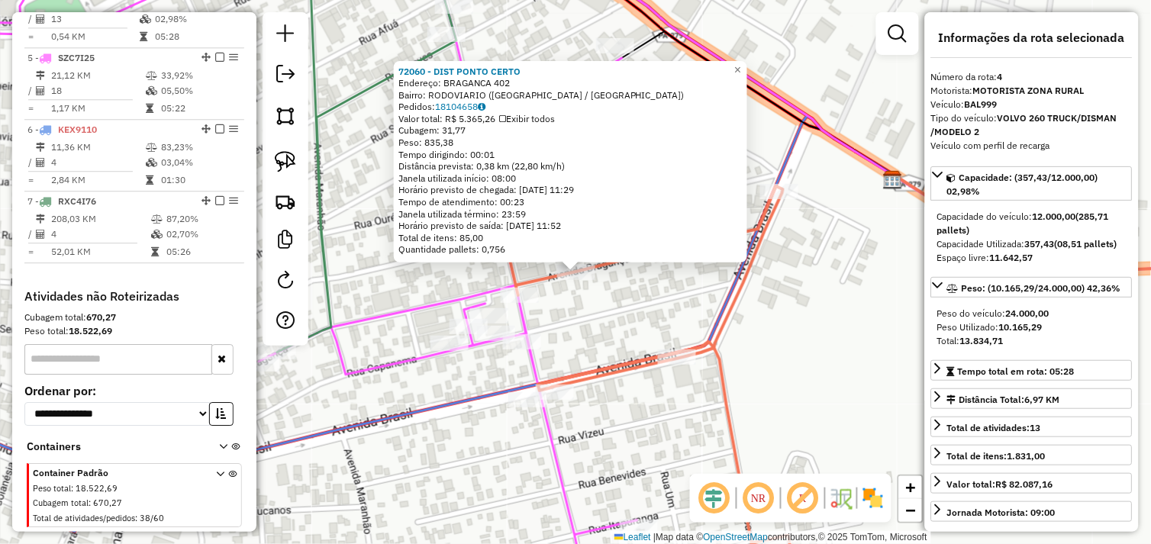
scroll to position [805, 0]
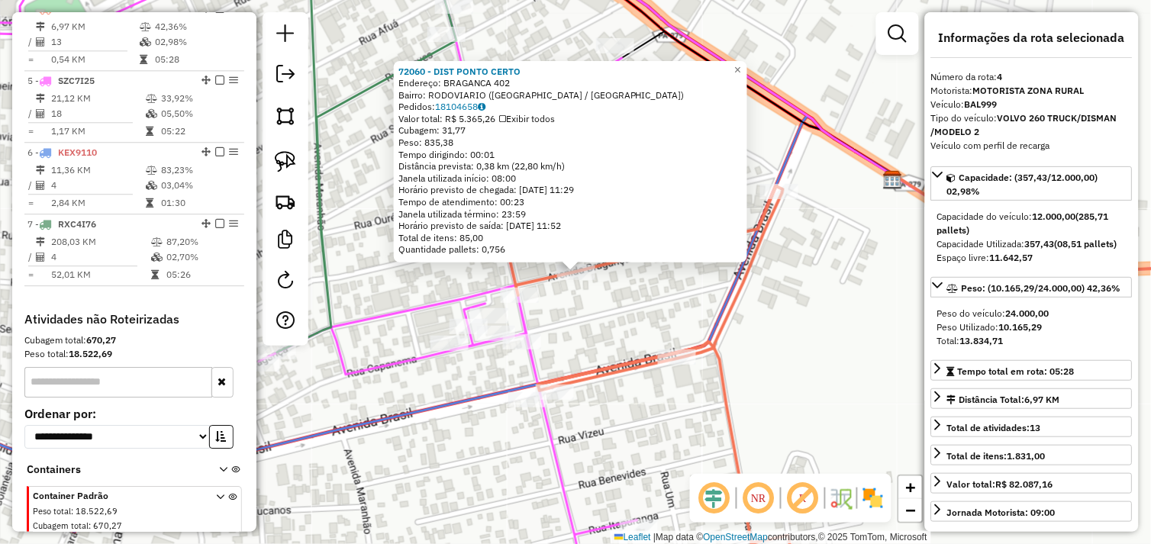
click at [637, 292] on div "72060 - DIST PONTO CERTO Endereço: BRAGANCA 402 Bairro: RODOVIARIO (TUCUMA / PA…" at bounding box center [575, 272] width 1151 height 544
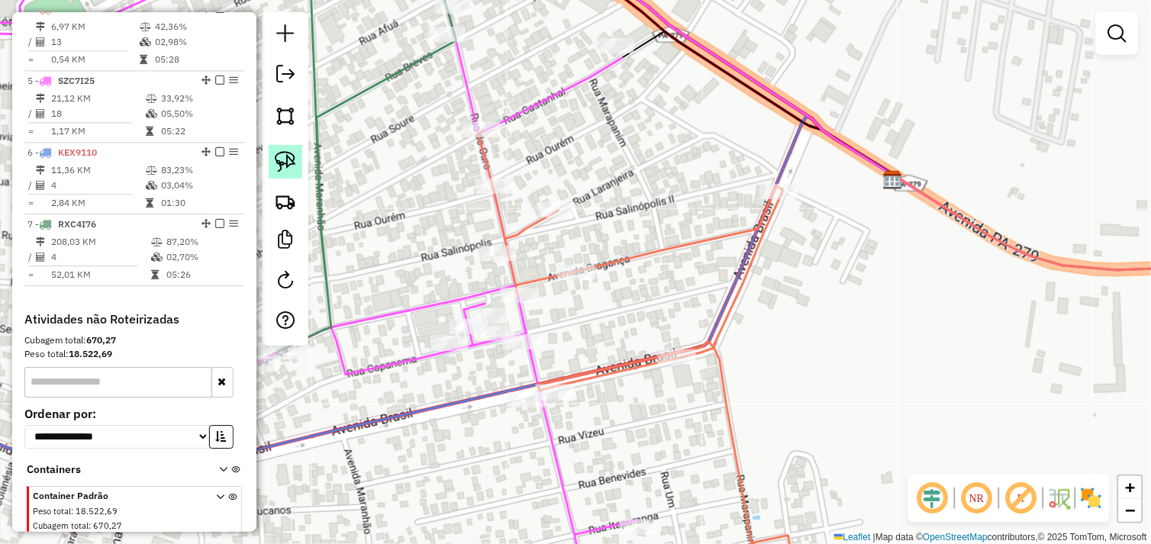
click at [276, 161] on img at bounding box center [285, 161] width 21 height 21
drag, startPoint x: 594, startPoint y: 287, endPoint x: 574, endPoint y: 291, distance: 20.2
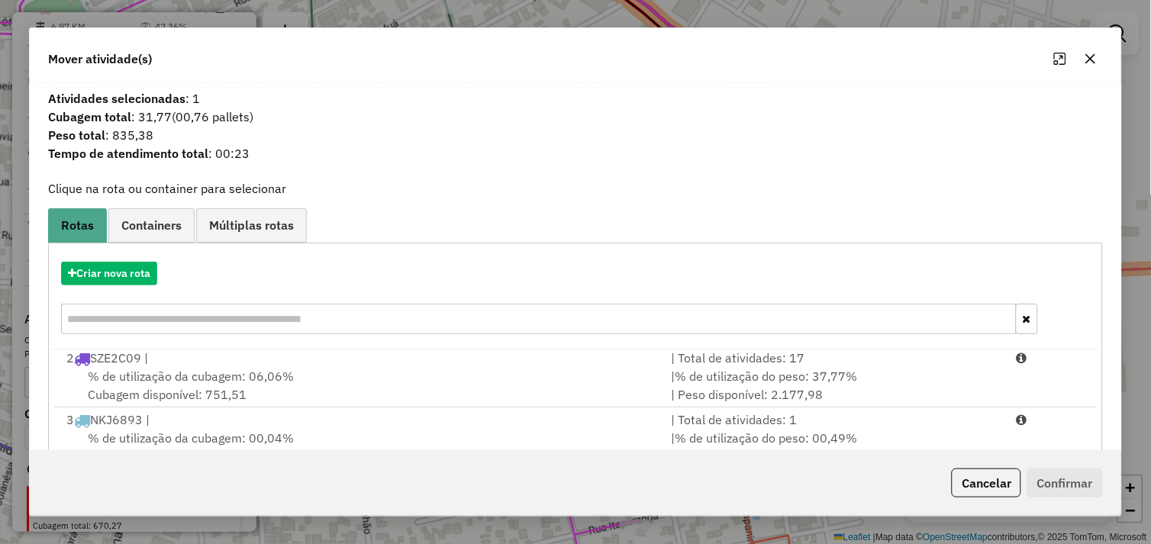
scroll to position [230, 0]
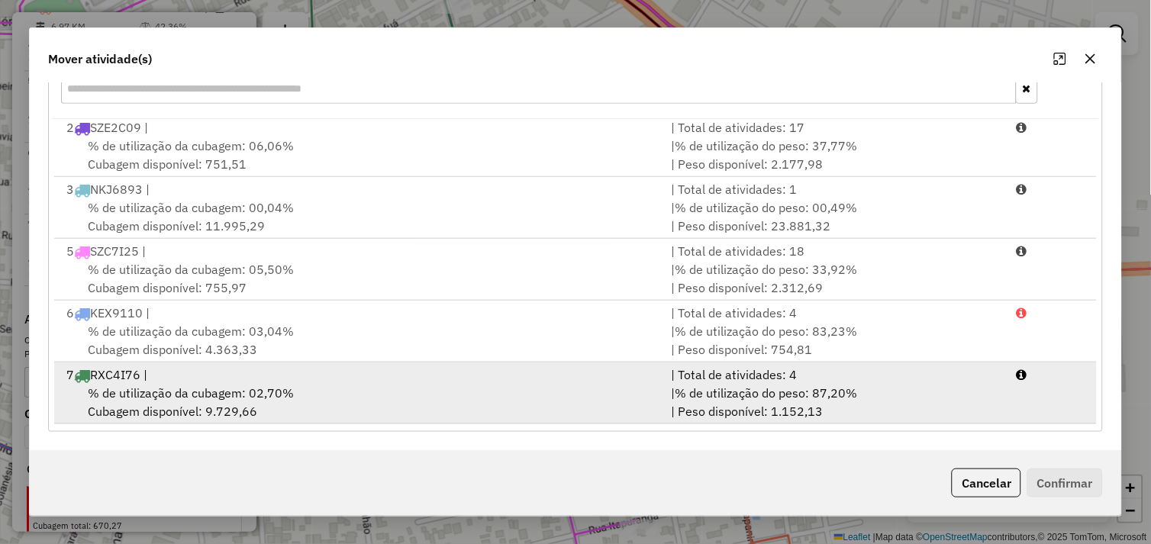
click at [343, 369] on div "7 RXC4I76 |" at bounding box center [359, 375] width 605 height 18
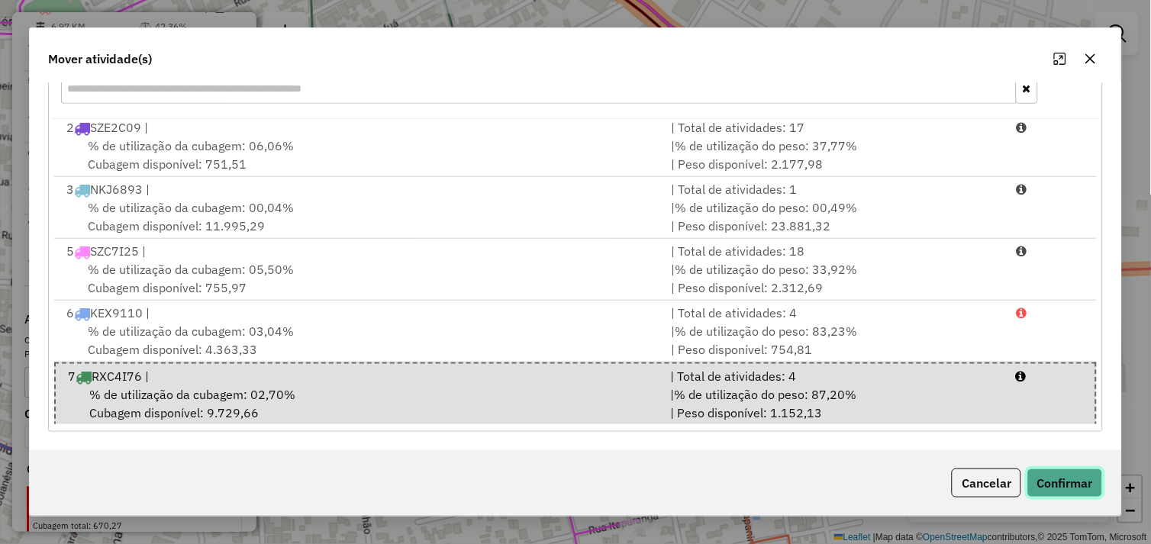
click at [1068, 482] on button "Confirmar" at bounding box center [1065, 483] width 76 height 29
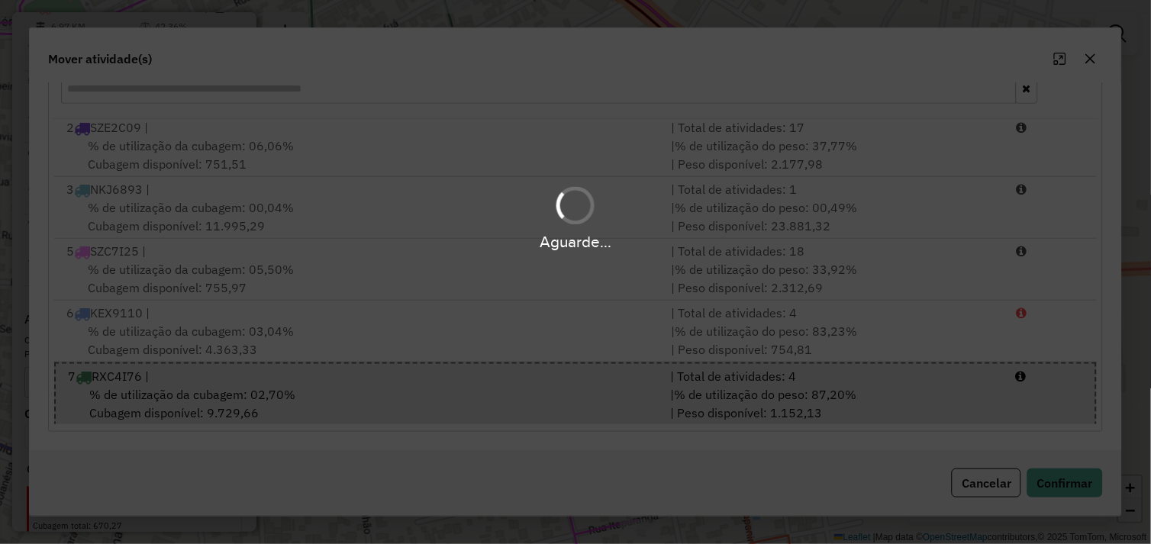
scroll to position [734, 0]
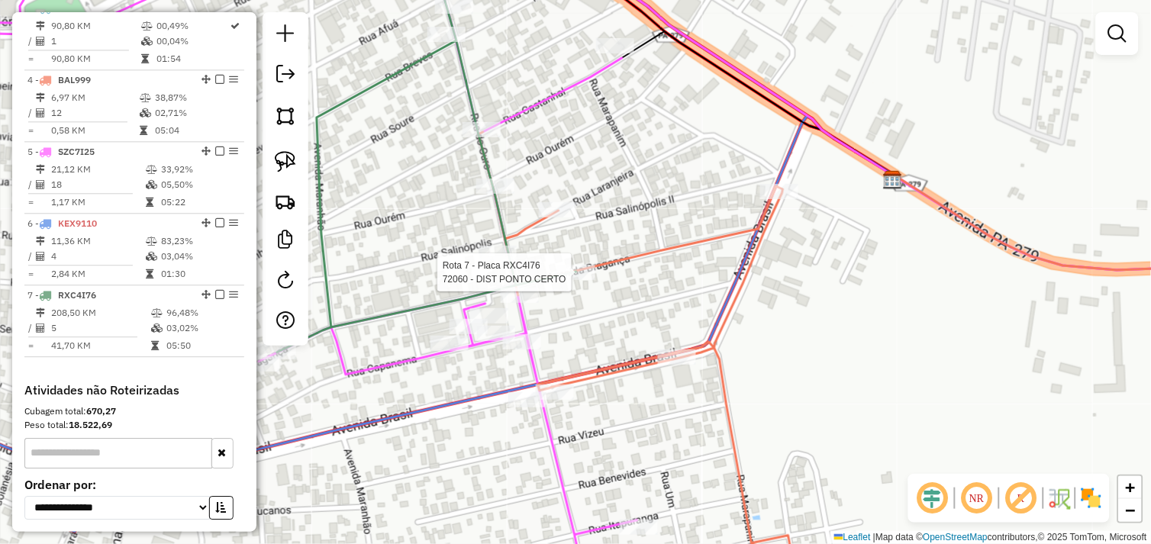
select select "*********"
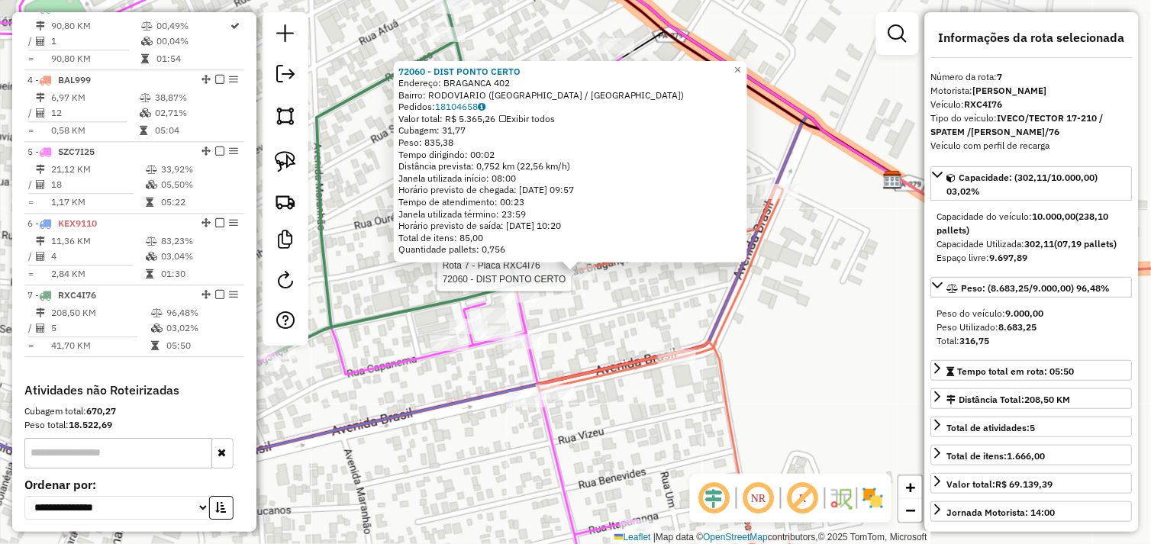
scroll to position [872, 0]
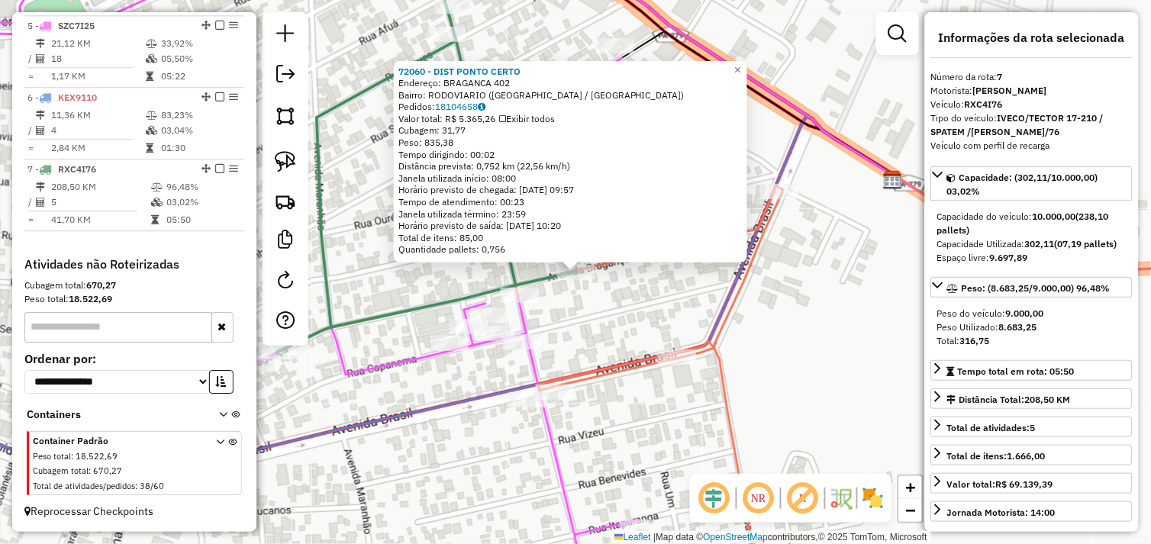
click at [580, 298] on div "72060 - DIST PONTO CERTO Endereço: BRAGANCA 402 Bairro: RODOVIARIO (TUCUMA / PA…" at bounding box center [575, 272] width 1151 height 544
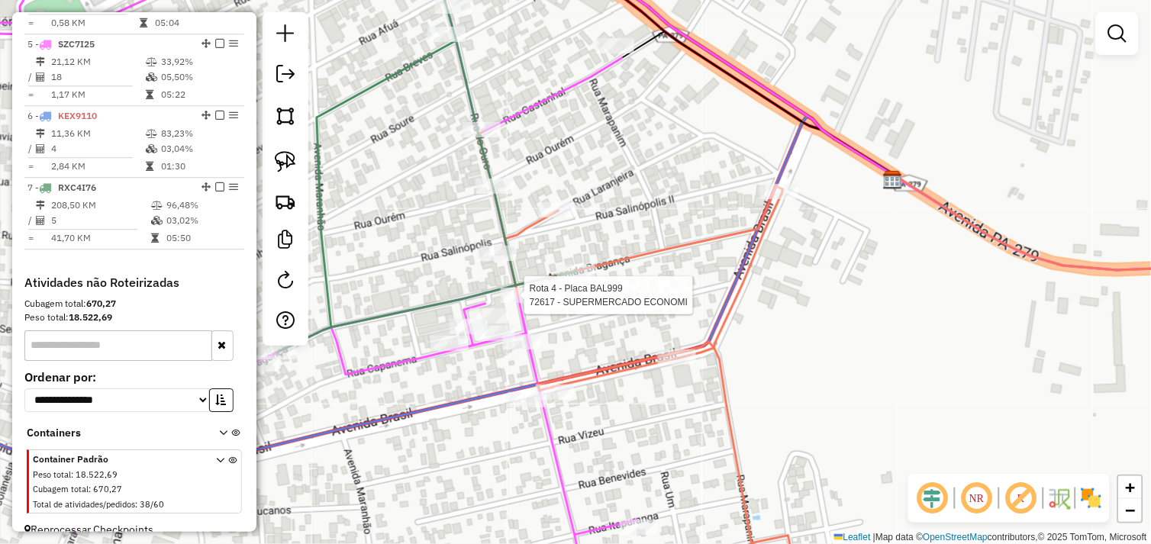
select select "*********"
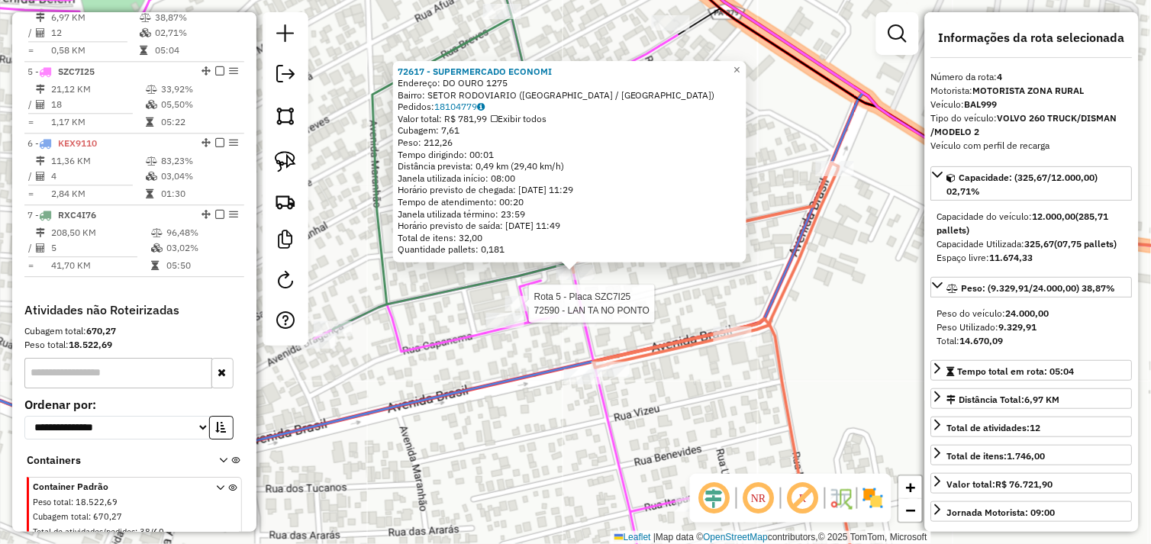
scroll to position [805, 0]
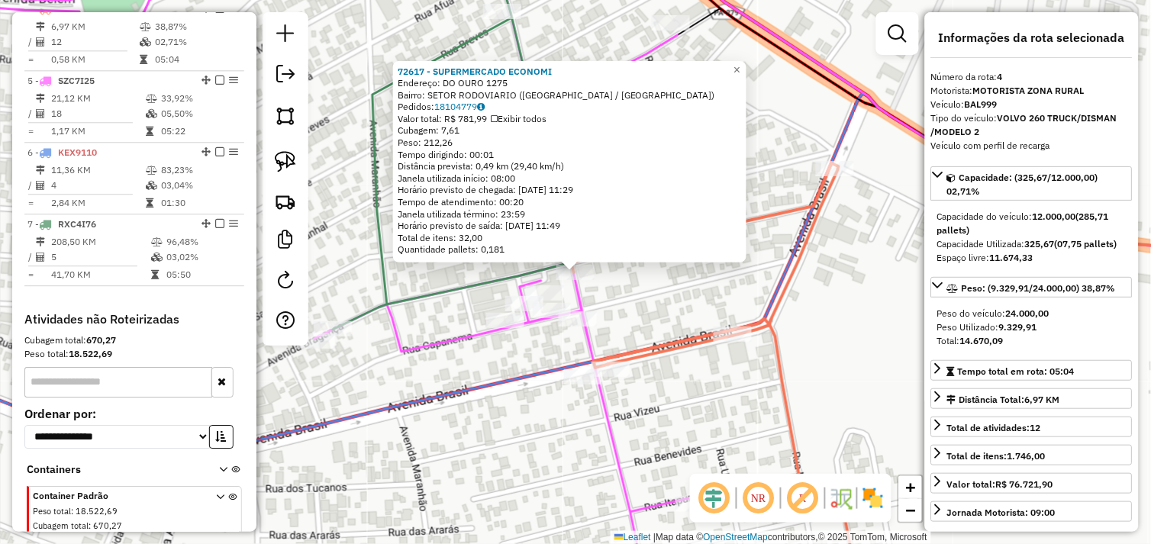
click at [659, 287] on div "72617 - SUPERMERCADO ECONOMI Endereço: DO OURO 1275 Bairro: SETOR RODOVIARIO (T…" at bounding box center [575, 272] width 1151 height 544
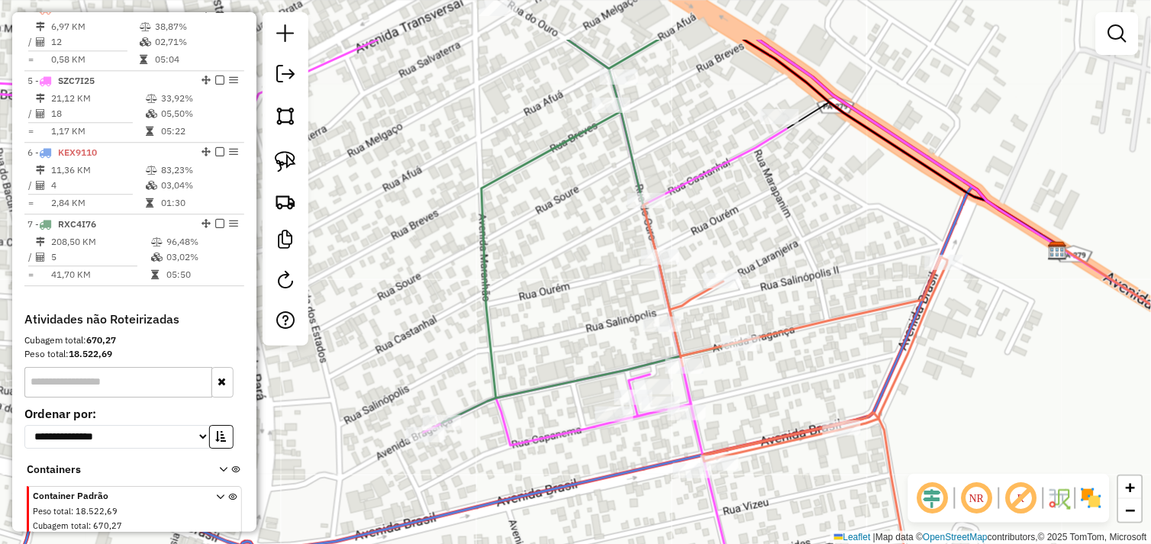
drag, startPoint x: 655, startPoint y: 283, endPoint x: 769, endPoint y: 385, distance: 153.5
click at [769, 385] on div "Janela de atendimento Grade de atendimento Capacidade Transportadoras Veículos …" at bounding box center [575, 272] width 1151 height 544
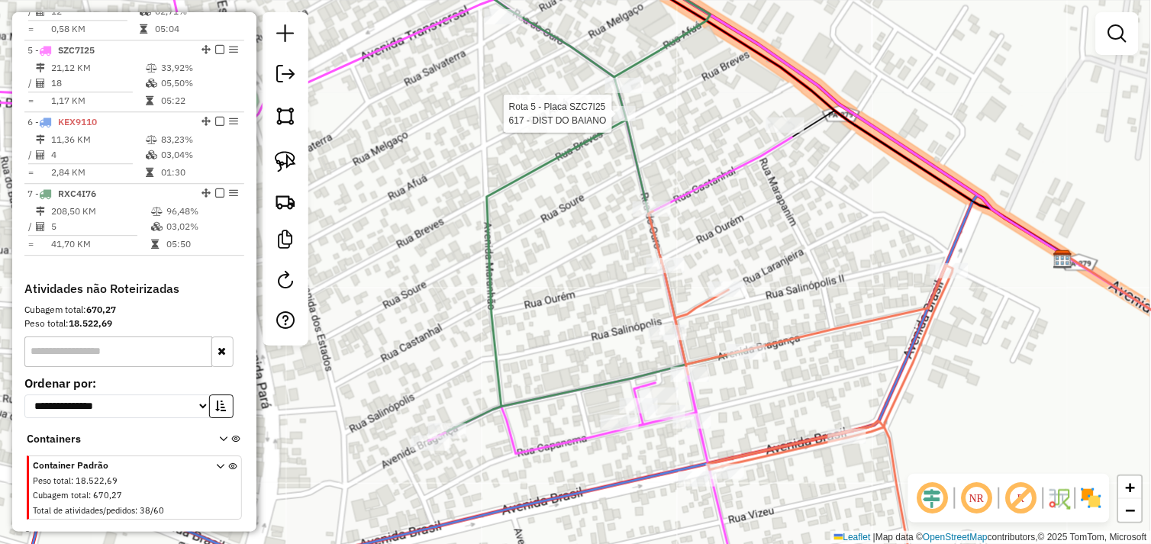
select select "*********"
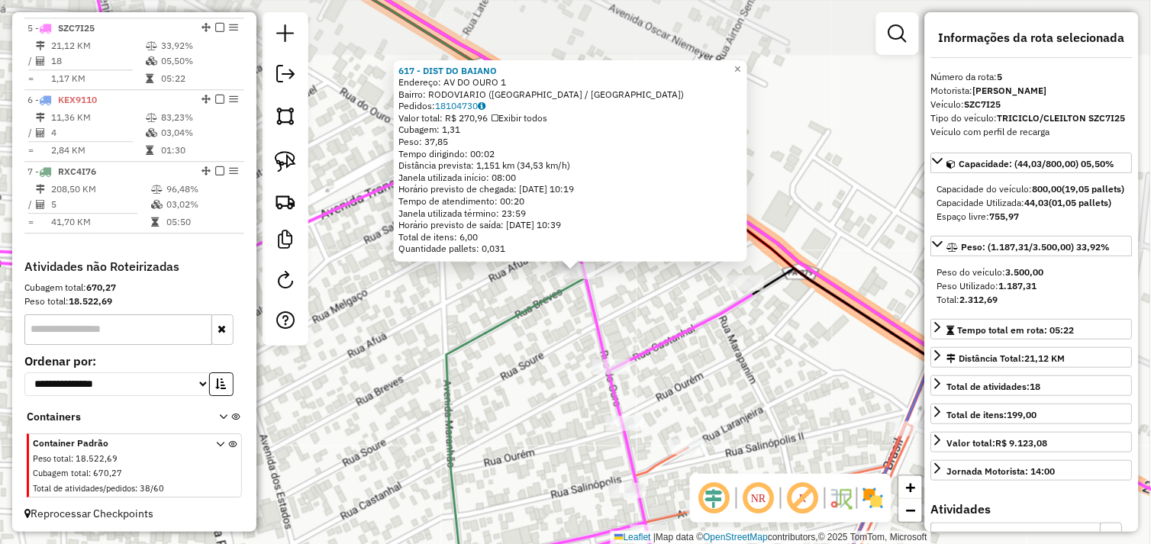
scroll to position [872, 0]
click at [761, 351] on div "617 - DIST DO BAIANO Endereço: AV DO OURO 1 Bairro: RODOVIARIO (TUCUMA / PA) Pe…" at bounding box center [575, 272] width 1151 height 544
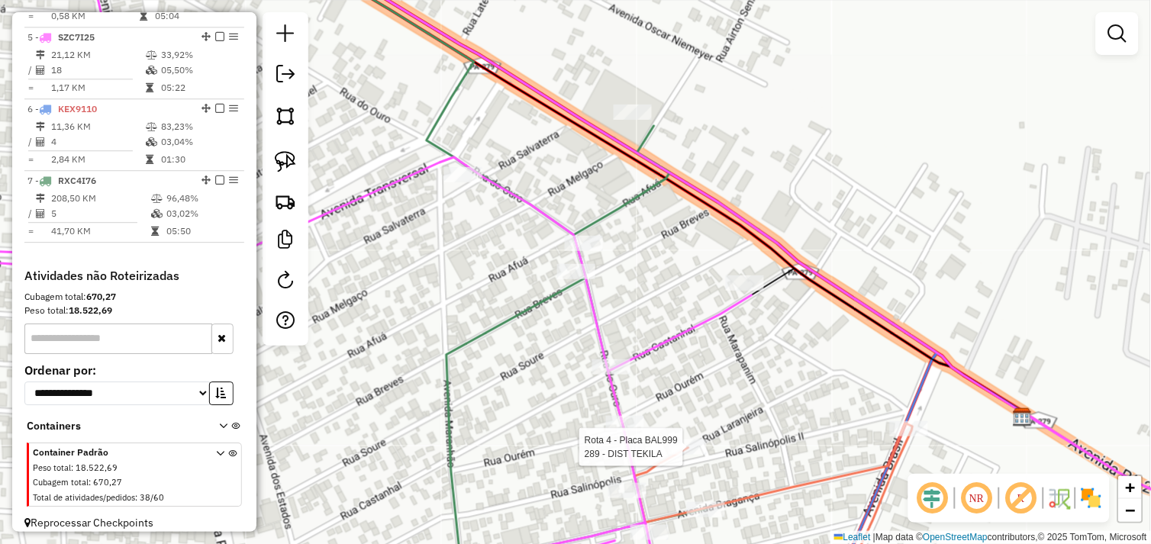
select select "*********"
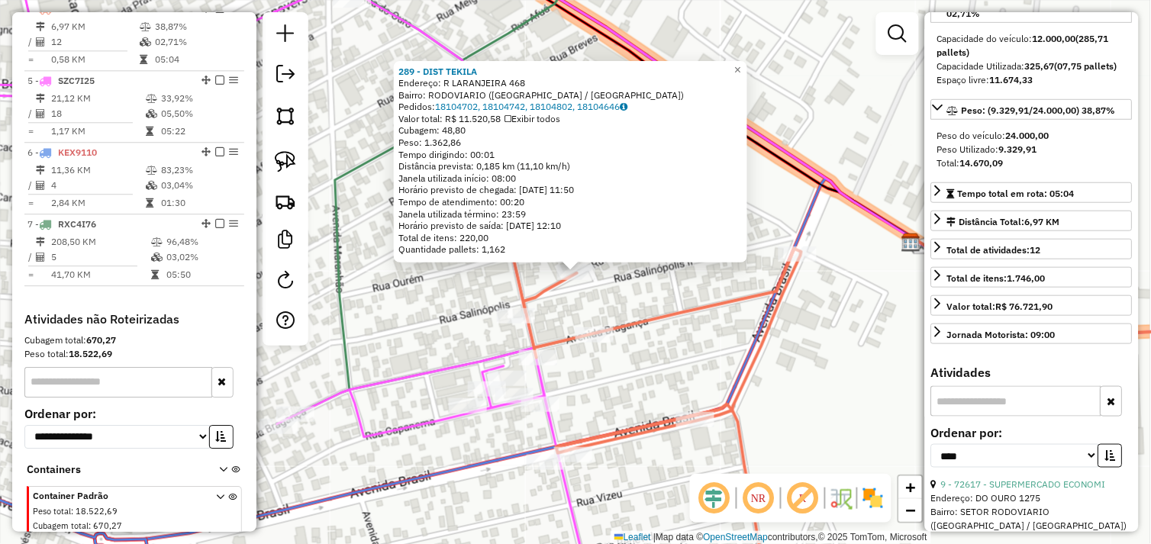
scroll to position [424, 0]
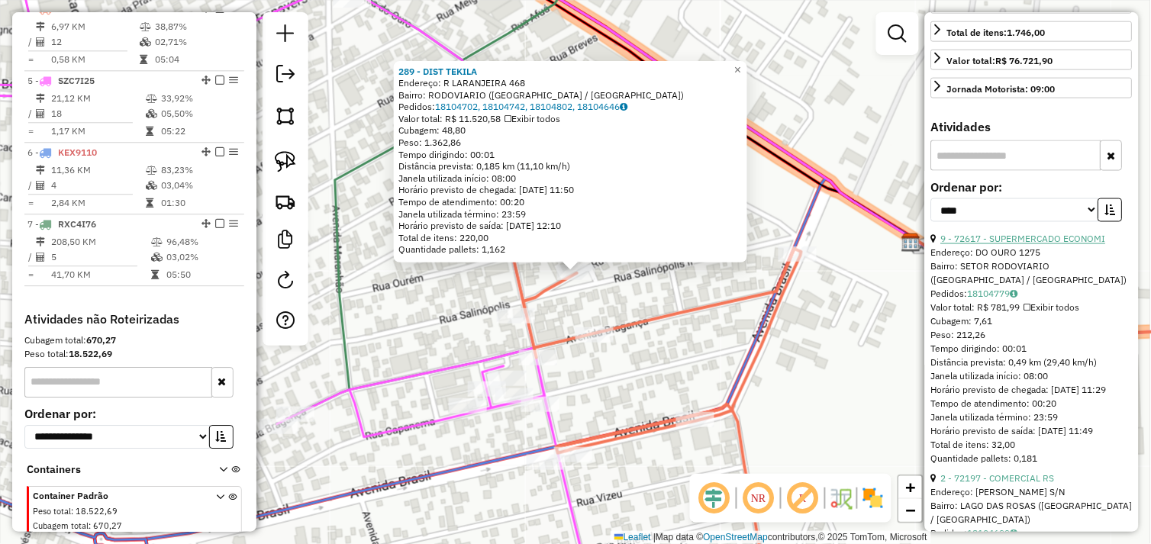
click at [1013, 245] on link "9 - 72617 - SUPERMERCADO ECONOMI" at bounding box center [1023, 239] width 165 height 11
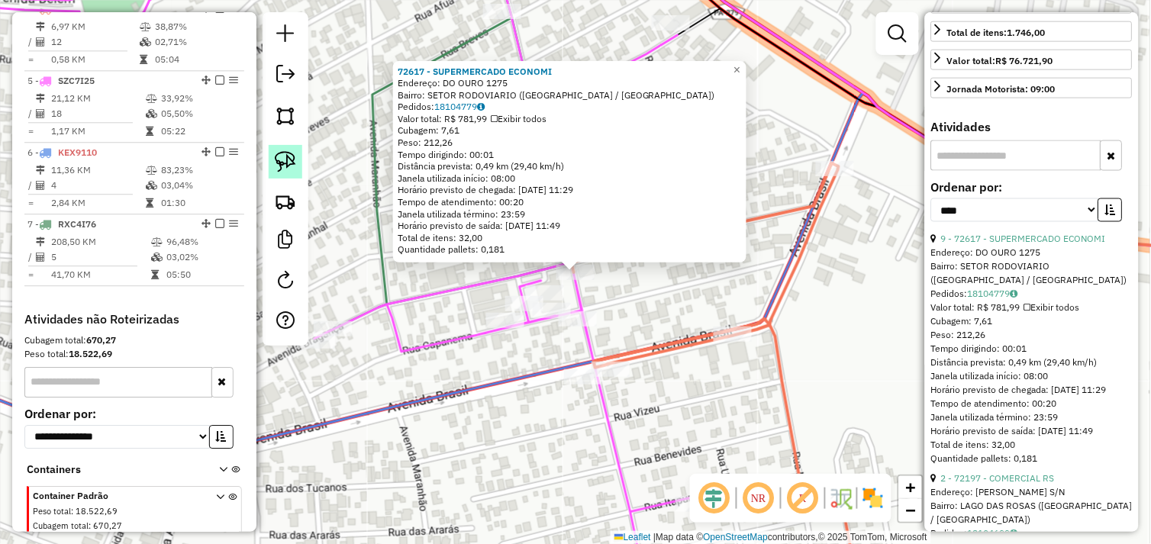
click at [282, 166] on img at bounding box center [285, 161] width 21 height 21
drag, startPoint x: 548, startPoint y: 273, endPoint x: 552, endPoint y: 262, distance: 12.1
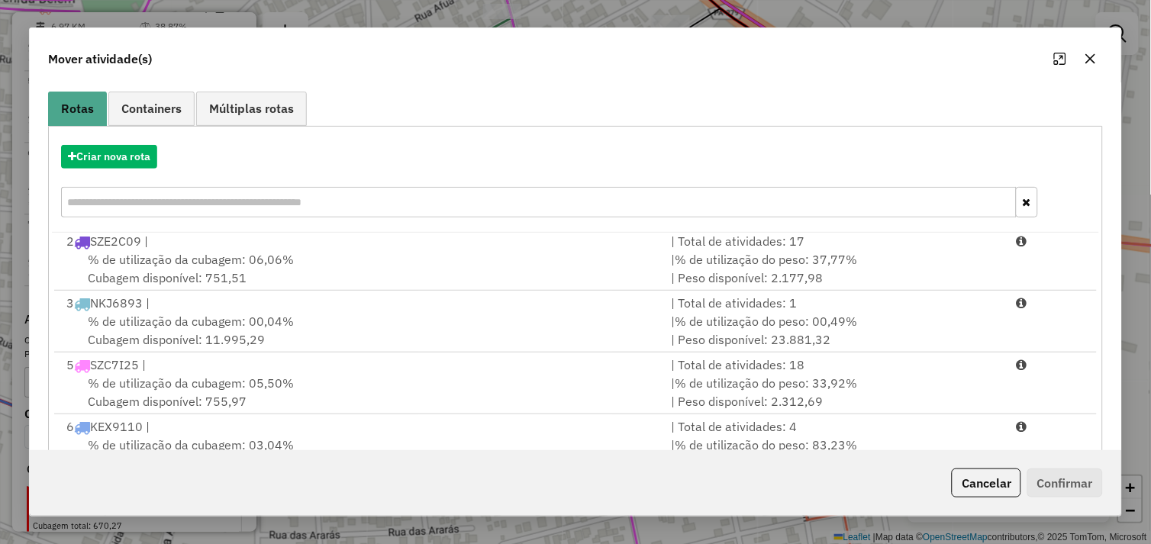
scroll to position [230, 0]
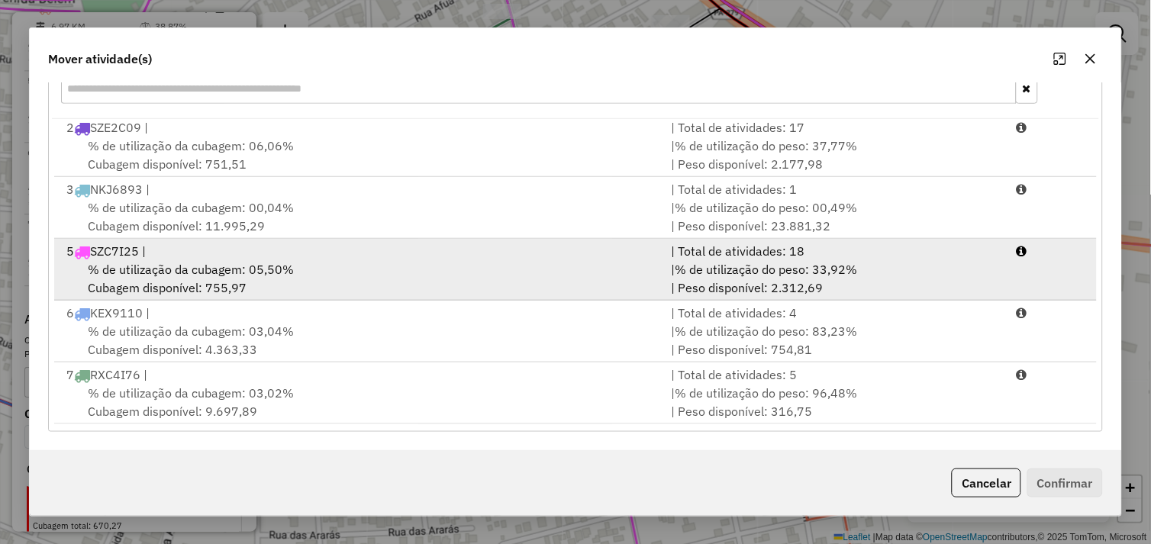
click at [298, 276] on div "% de utilização da cubagem: 05,50% Cubagem disponível: 755,97" at bounding box center [359, 278] width 605 height 37
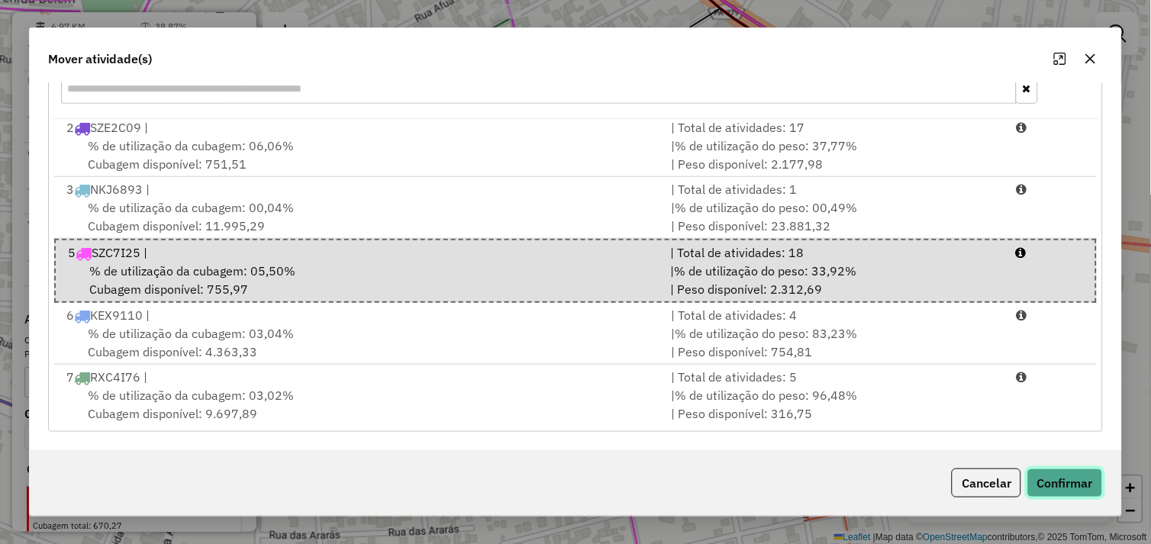
click at [1094, 485] on button "Confirmar" at bounding box center [1065, 483] width 76 height 29
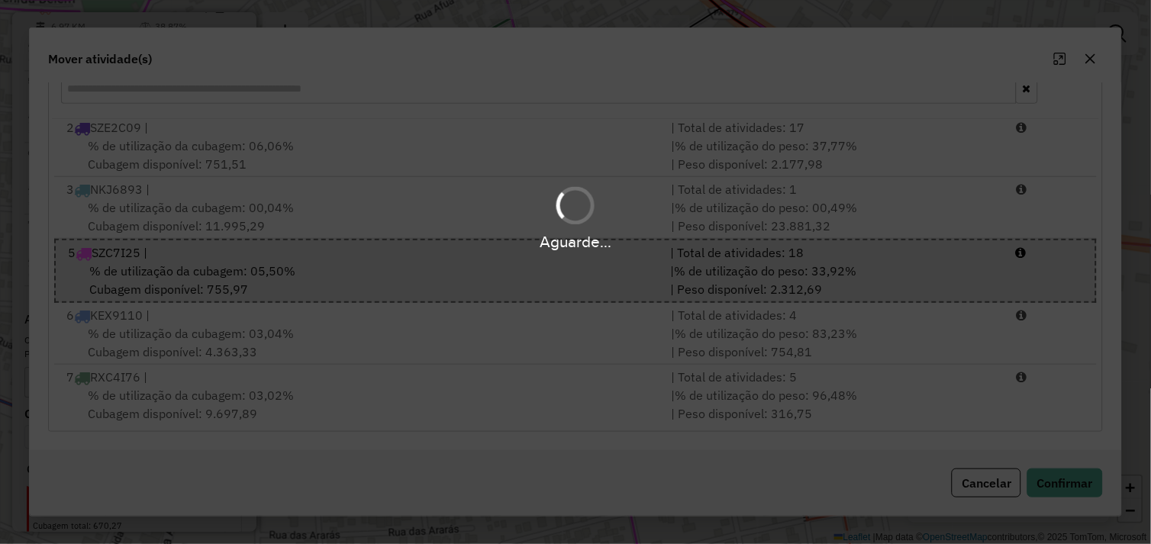
scroll to position [662, 0]
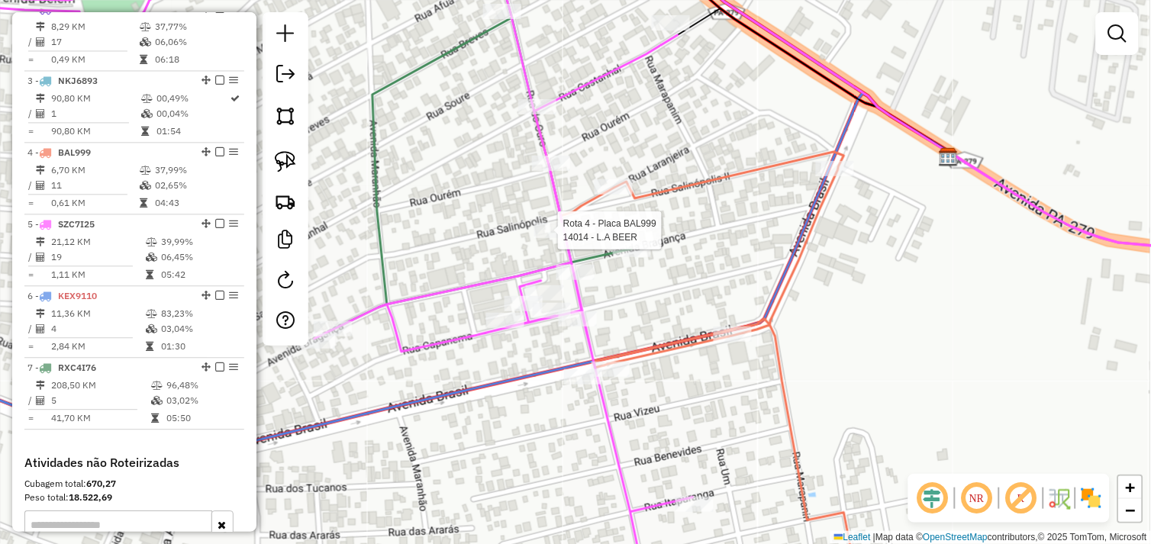
select select "*********"
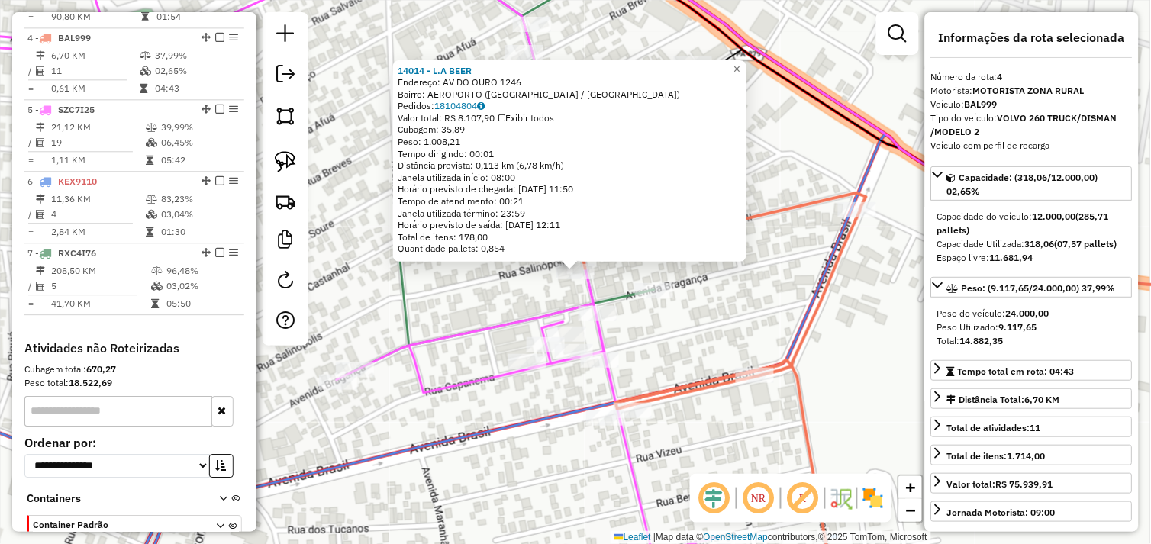
scroll to position [805, 0]
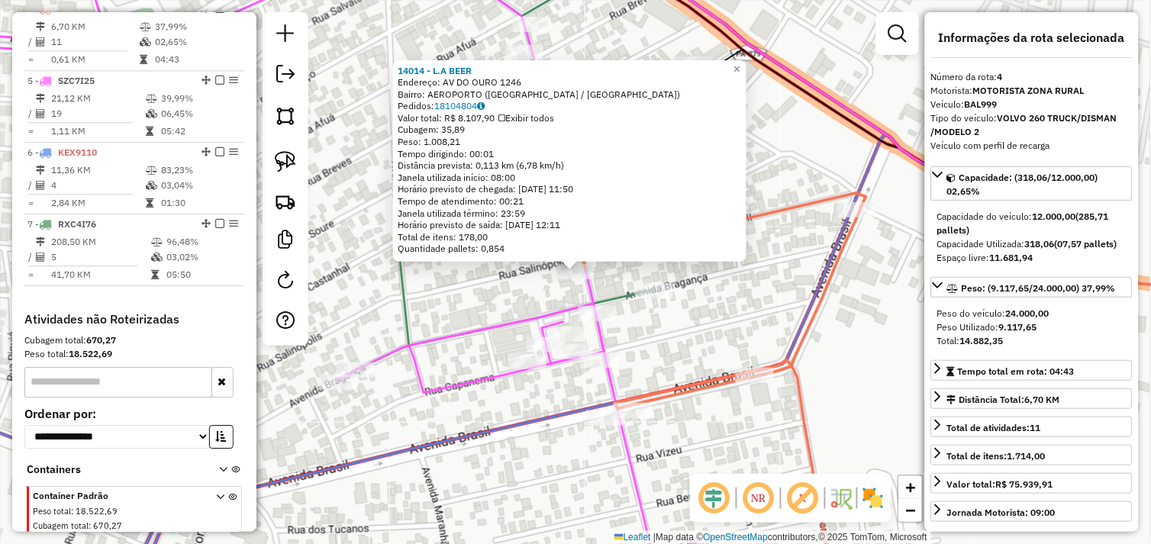
click at [688, 328] on div "14014 - L.A BEER Endereço: AV DO OURO 1246 Bairro: AEROPORTO (TUCUMA / PA) Pedi…" at bounding box center [575, 272] width 1151 height 544
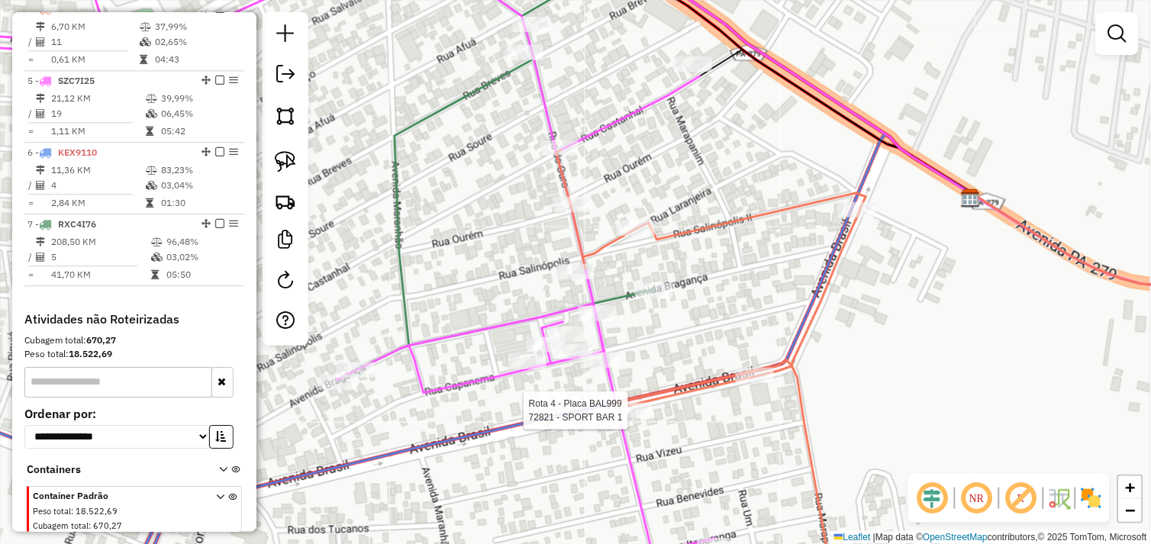
select select "*********"
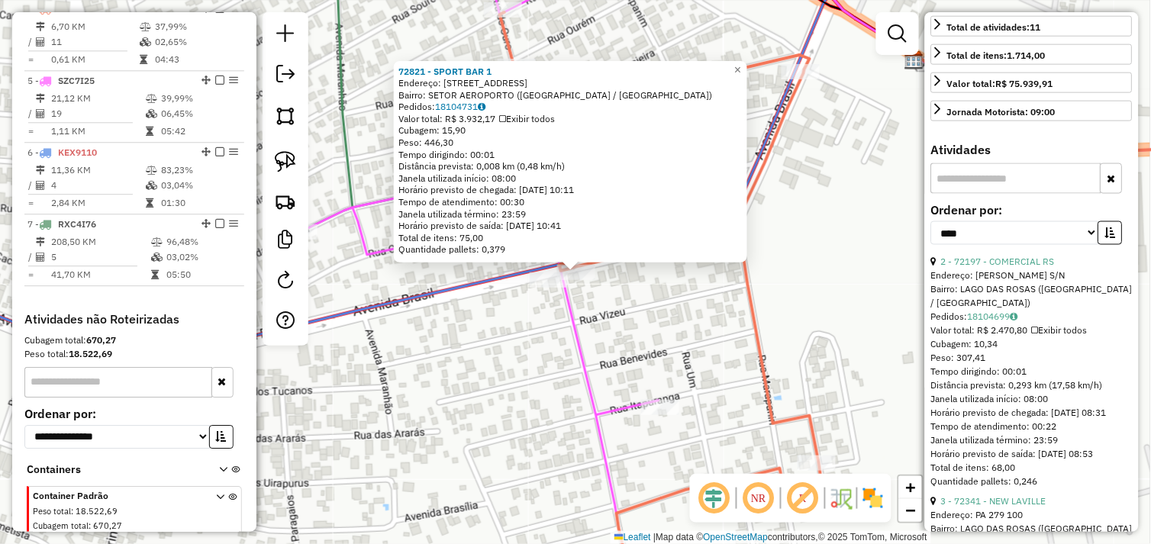
scroll to position [508, 0]
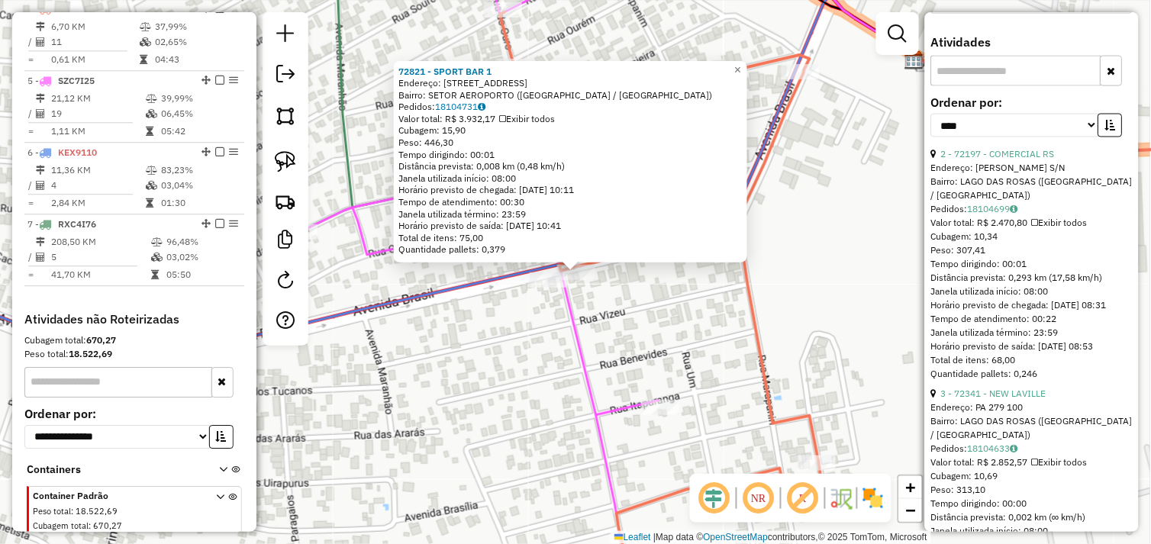
click at [1013, 173] on div "Endereço: JOAQUIM MAGALHAES S/N" at bounding box center [1031, 169] width 201 height 14
click at [1018, 160] on link "2 - 72197 - COMERCIAL RS" at bounding box center [998, 154] width 114 height 11
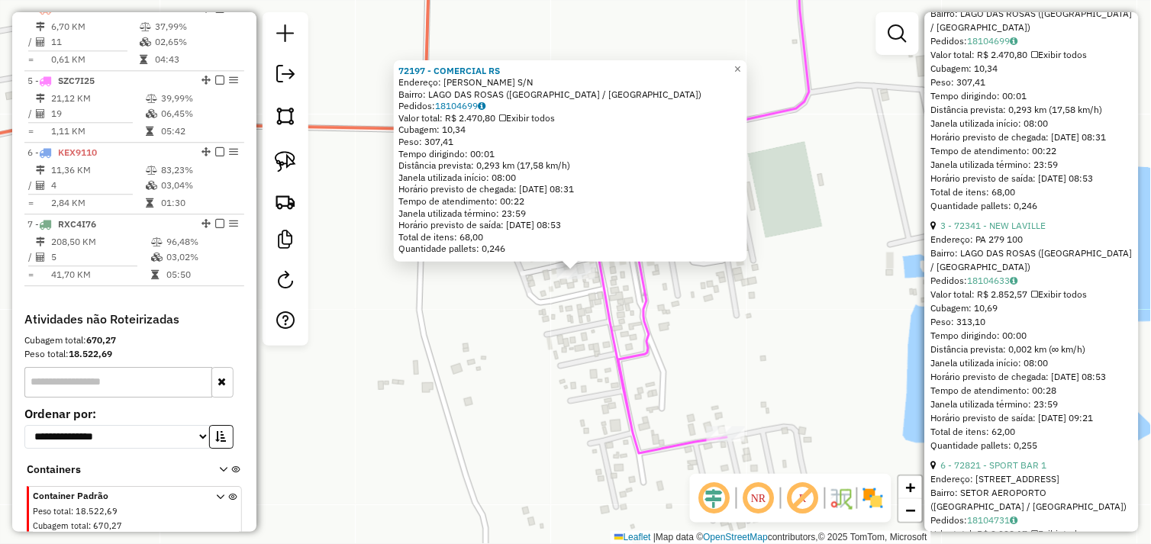
scroll to position [678, 0]
click at [1016, 230] on link "3 - 72341 - NEW LAVILLE" at bounding box center [993, 224] width 105 height 11
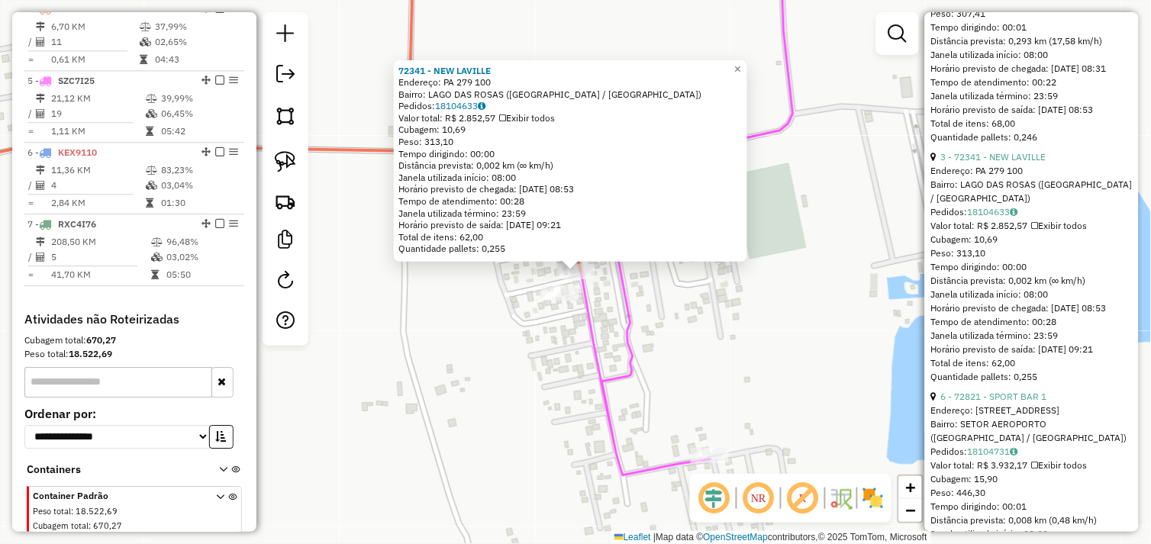
scroll to position [933, 0]
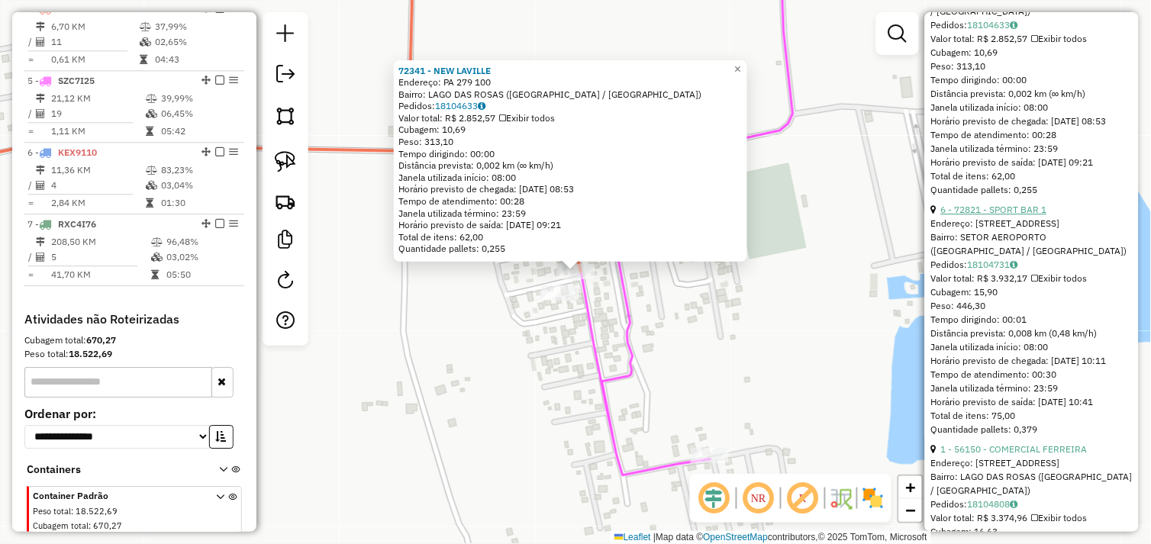
click at [1005, 215] on link "6 - 72821 - SPORT BAR 1" at bounding box center [994, 209] width 106 height 11
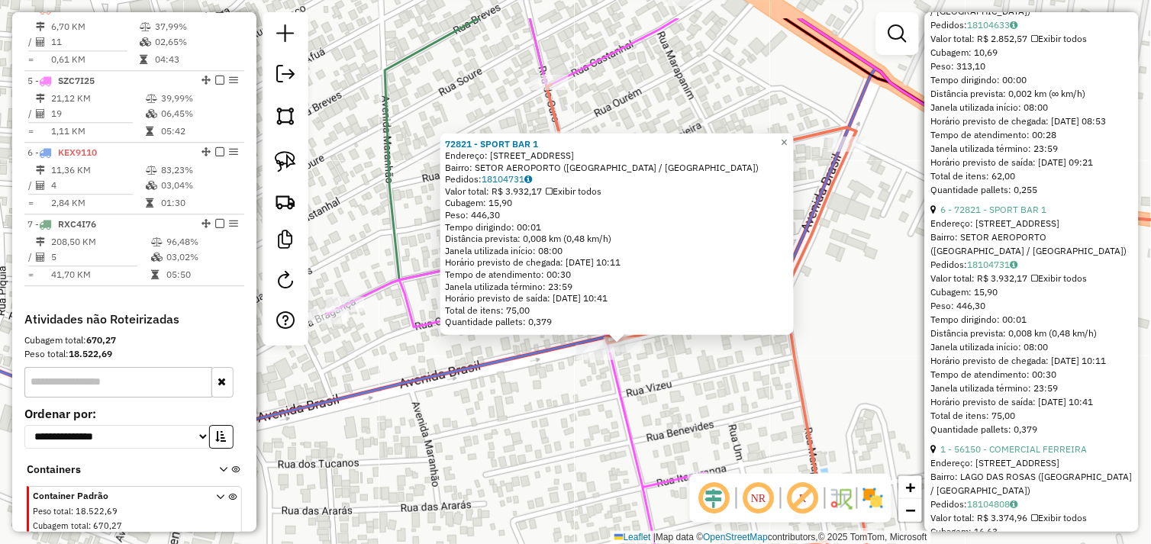
drag, startPoint x: 706, startPoint y: 311, endPoint x: 761, endPoint y: 397, distance: 102.3
click at [761, 397] on div "72821 - SPORT BAR 1 Endereço: Avenida BRASIL N 540 Bairro: SETOR AEROPORTO (TUC…" at bounding box center [575, 272] width 1151 height 544
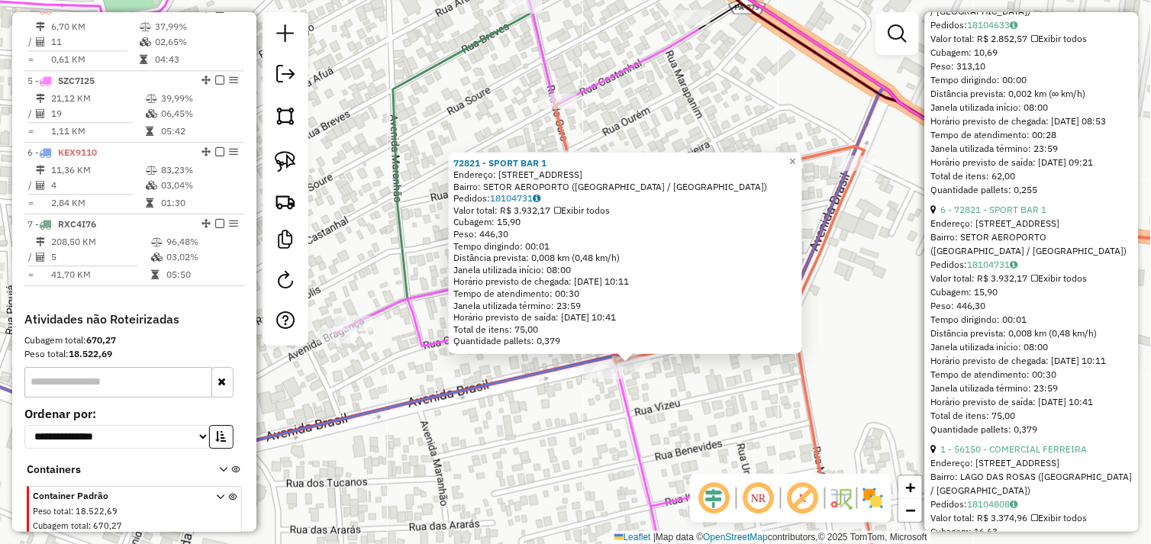
click at [760, 397] on div "72821 - SPORT BAR 1 Endereço: Avenida BRASIL N 540 Bairro: SETOR AEROPORTO (TUC…" at bounding box center [575, 272] width 1151 height 544
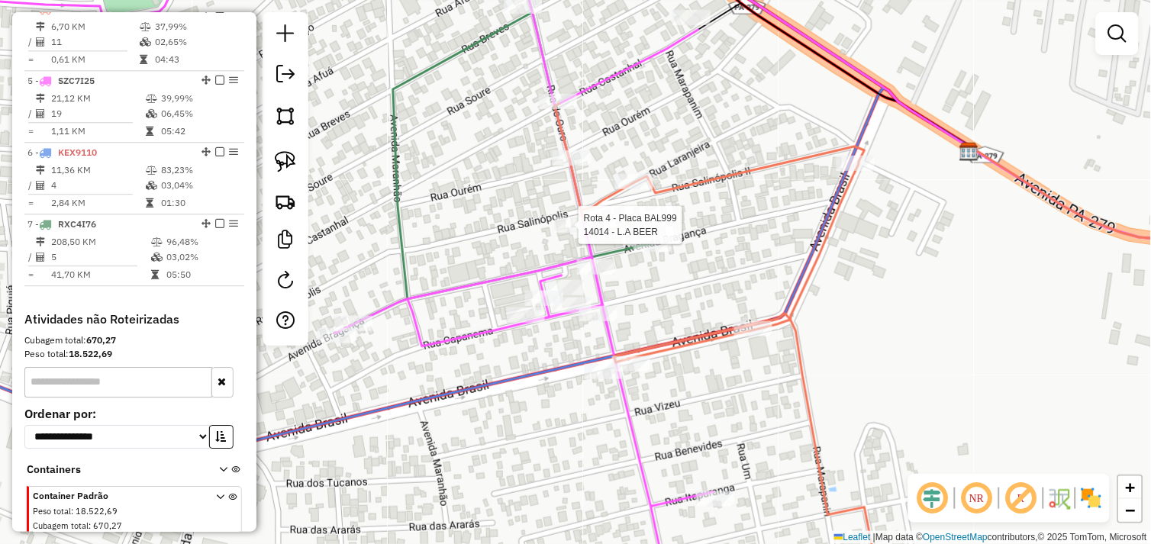
select select "*********"
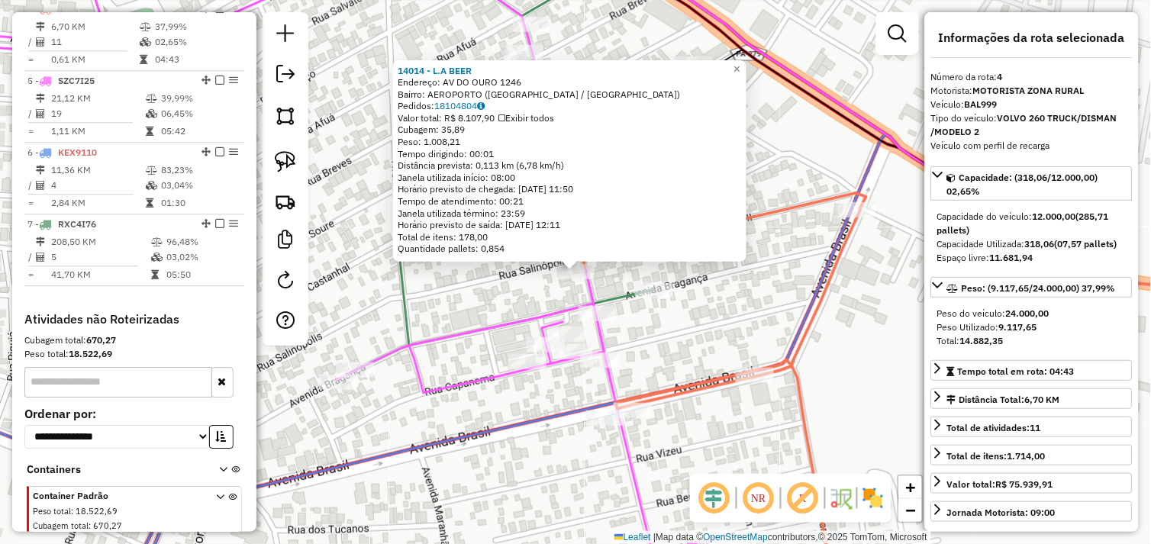
click at [1011, 333] on strong "9.117,65" at bounding box center [1018, 326] width 38 height 11
drag, startPoint x: 1011, startPoint y: 341, endPoint x: 1109, endPoint y: 143, distance: 220.5
click at [1109, 143] on div "Veículo com perfil de recarga" at bounding box center [1031, 146] width 201 height 14
click at [1071, 244] on strong "(07,57 pallets)" at bounding box center [1086, 243] width 63 height 11
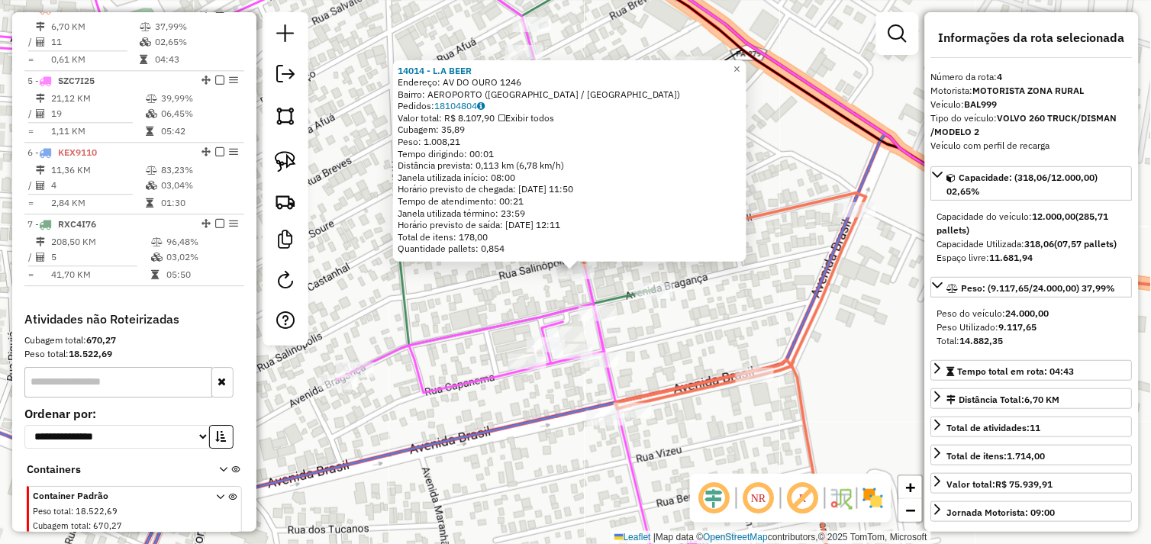
click at [1071, 244] on strong "(07,57 pallets)" at bounding box center [1086, 243] width 63 height 11
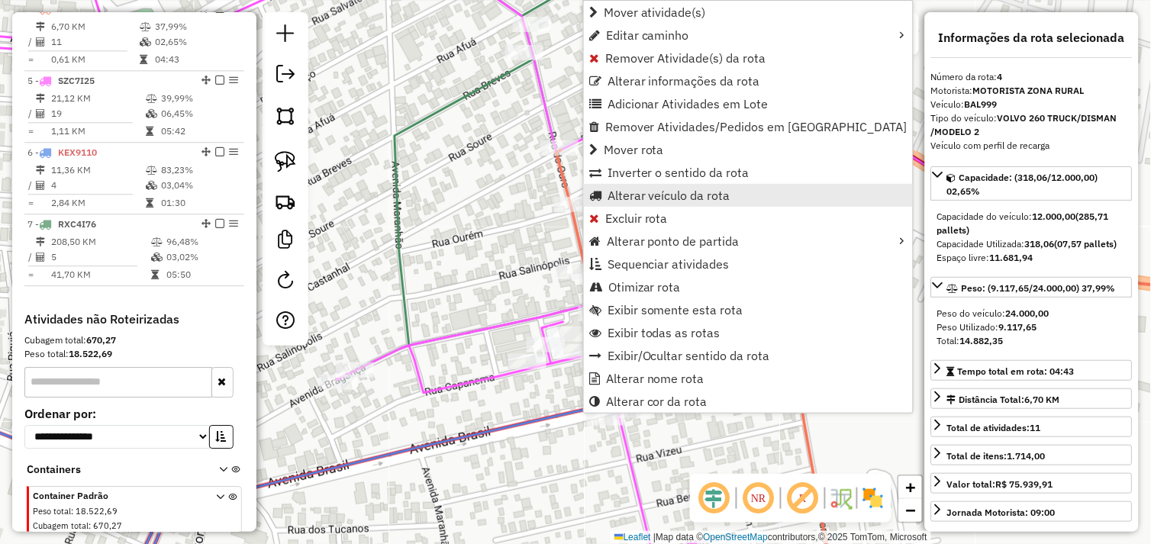
click at [677, 197] on span "Alterar veículo da rota" at bounding box center [668, 195] width 123 height 12
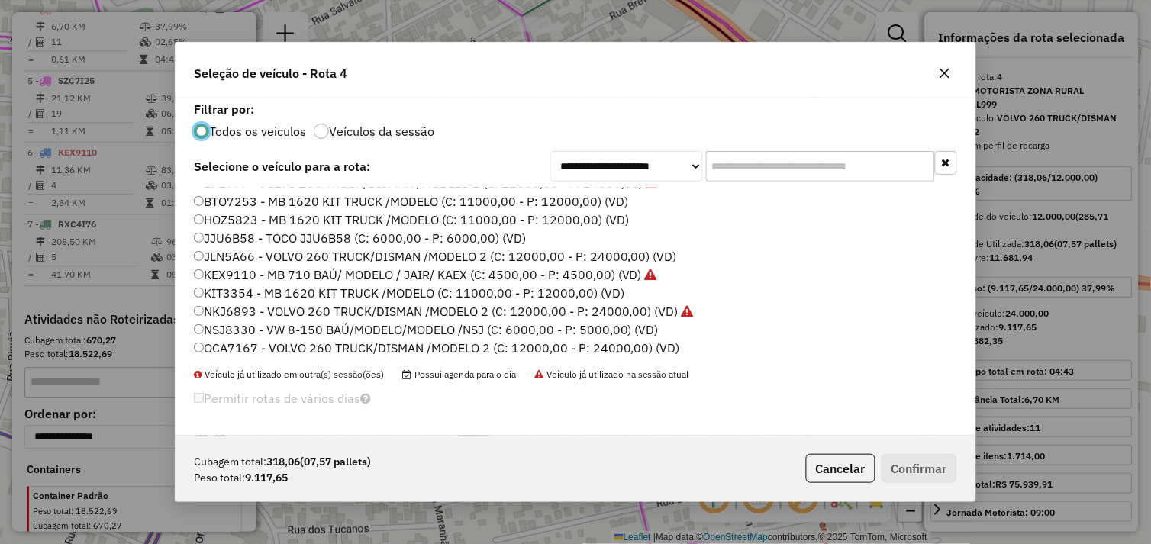
scroll to position [0, 0]
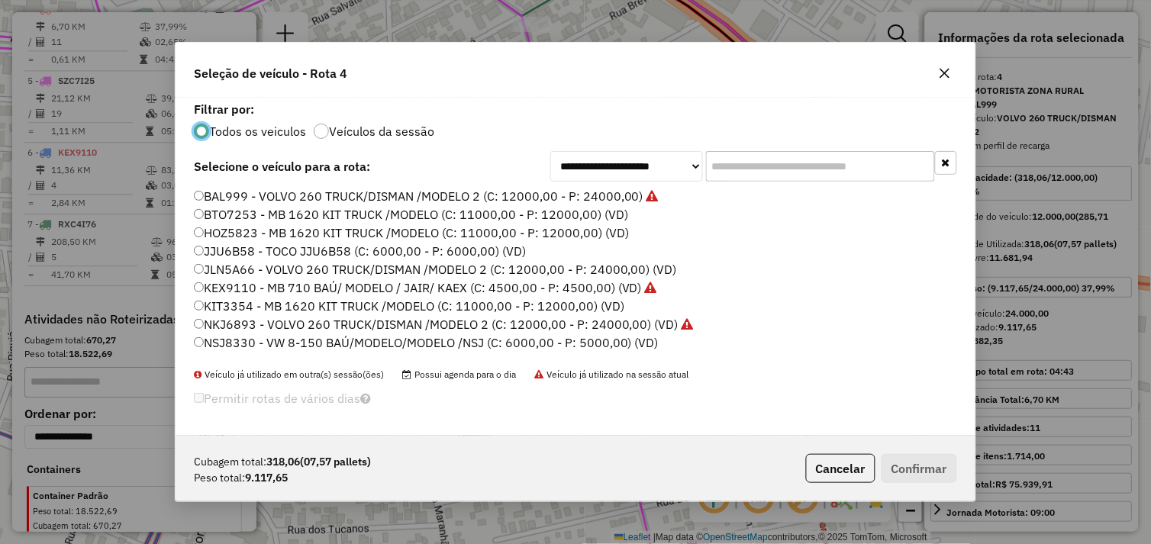
click at [192, 306] on div "BAL999 - VOLVO 260 TRUCK/DISMAN /MODELO 2 (C: 12000,00 - P: 24000,00) BTO7253 -…" at bounding box center [575, 278] width 781 height 180
click at [203, 303] on label "KIT3354 - MB 1620 KIT TRUCK /MODELO (C: 11000,00 - P: 12000,00) (VD)" at bounding box center [409, 306] width 430 height 18
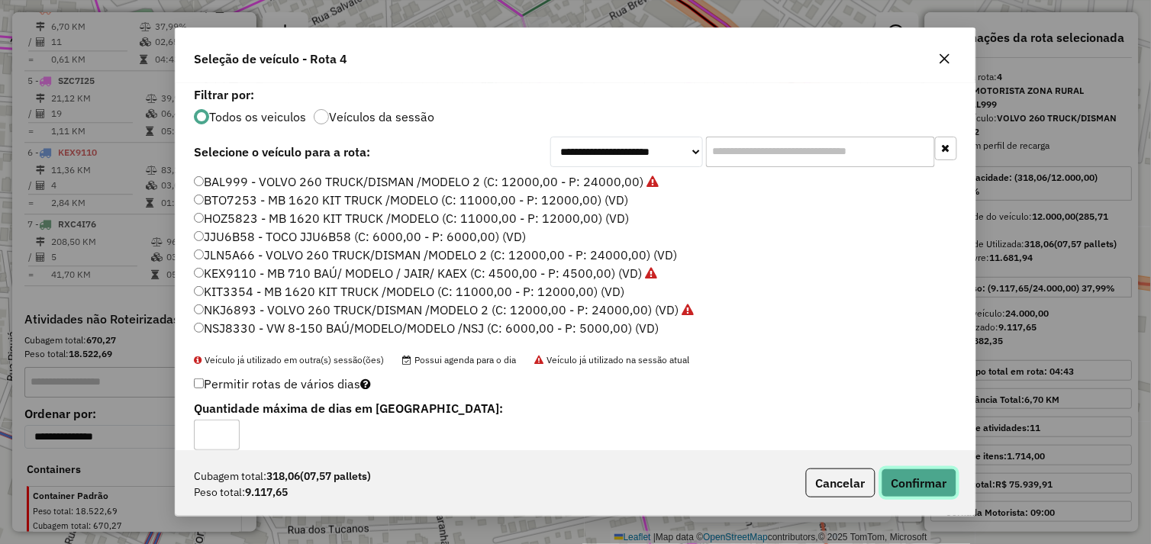
click at [889, 485] on button "Confirmar" at bounding box center [919, 483] width 76 height 29
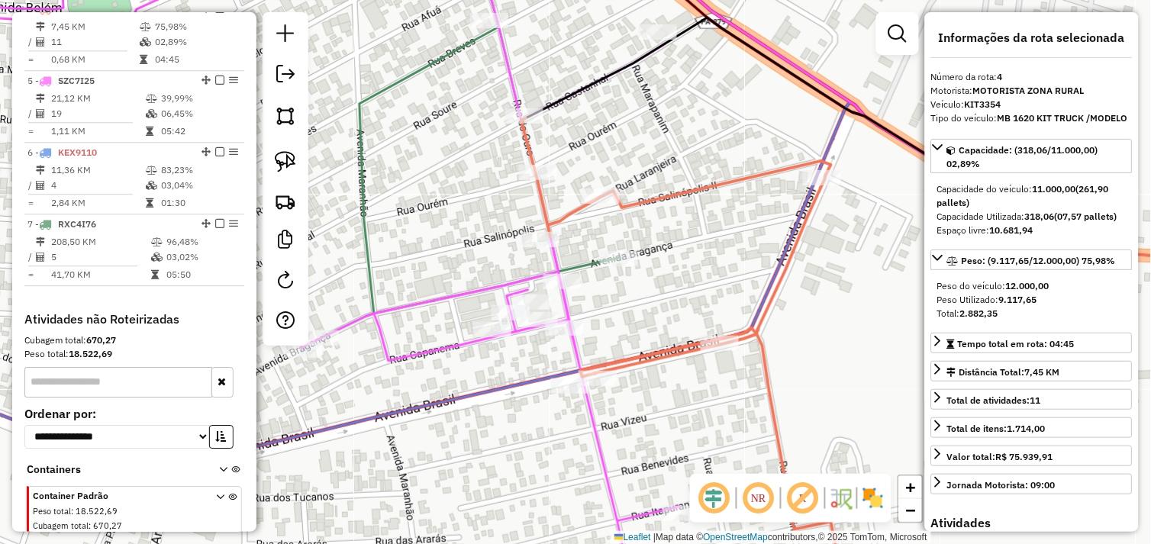
drag, startPoint x: 714, startPoint y: 257, endPoint x: 681, endPoint y: 237, distance: 38.7
click at [682, 235] on div "Janela de atendimento Grade de atendimento Capacidade Transportadoras Veículos …" at bounding box center [575, 272] width 1151 height 544
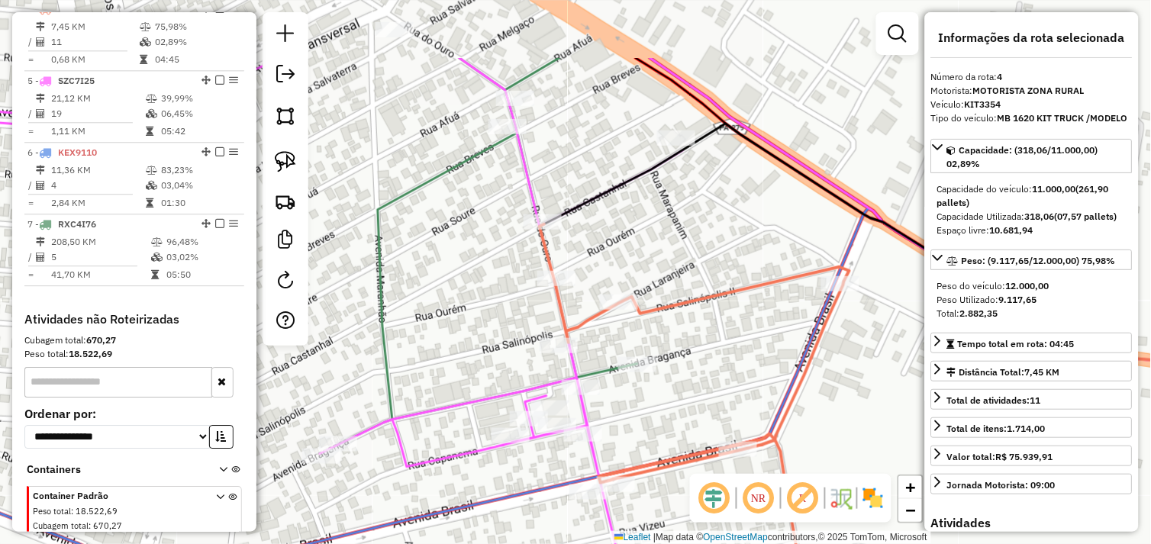
drag, startPoint x: 746, startPoint y: 347, endPoint x: 733, endPoint y: 333, distance: 18.9
click at [749, 350] on div "Janela de atendimento Grade de atendimento Capacidade Transportadoras Veículos …" at bounding box center [575, 272] width 1151 height 544
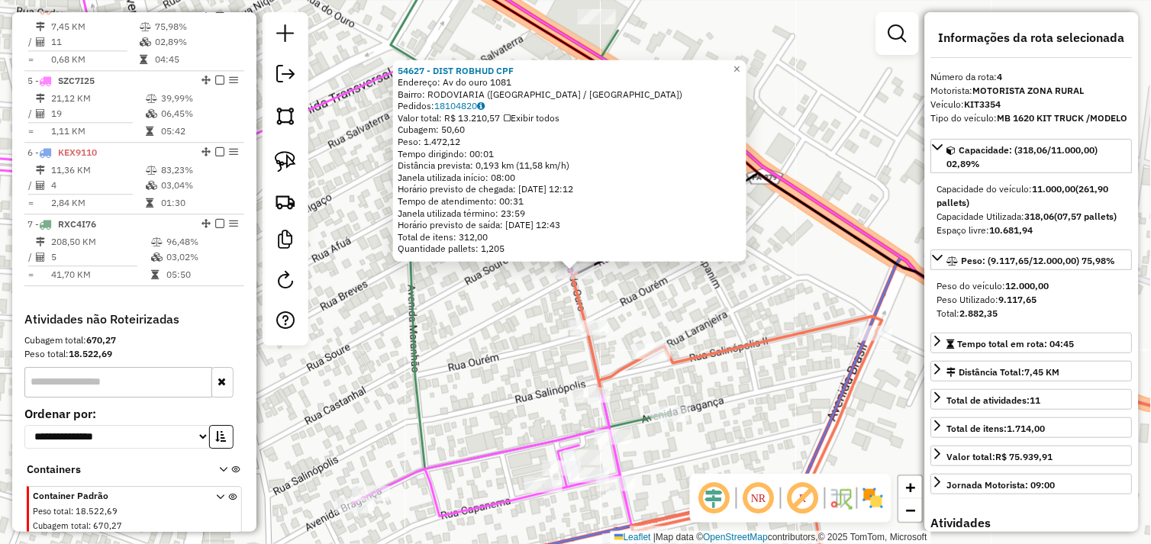
click at [696, 293] on div "54627 - DIST ROBHUD CPF Endereço: Av do ouro 1081 Bairro: RODOVIARIA (TUCUMA / …" at bounding box center [575, 272] width 1151 height 544
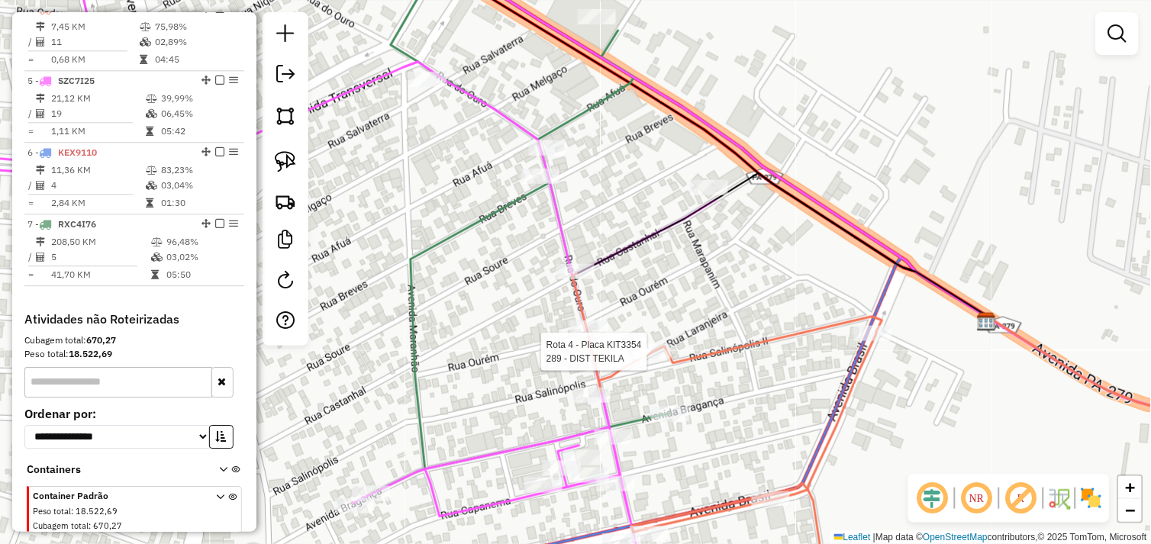
select select "*********"
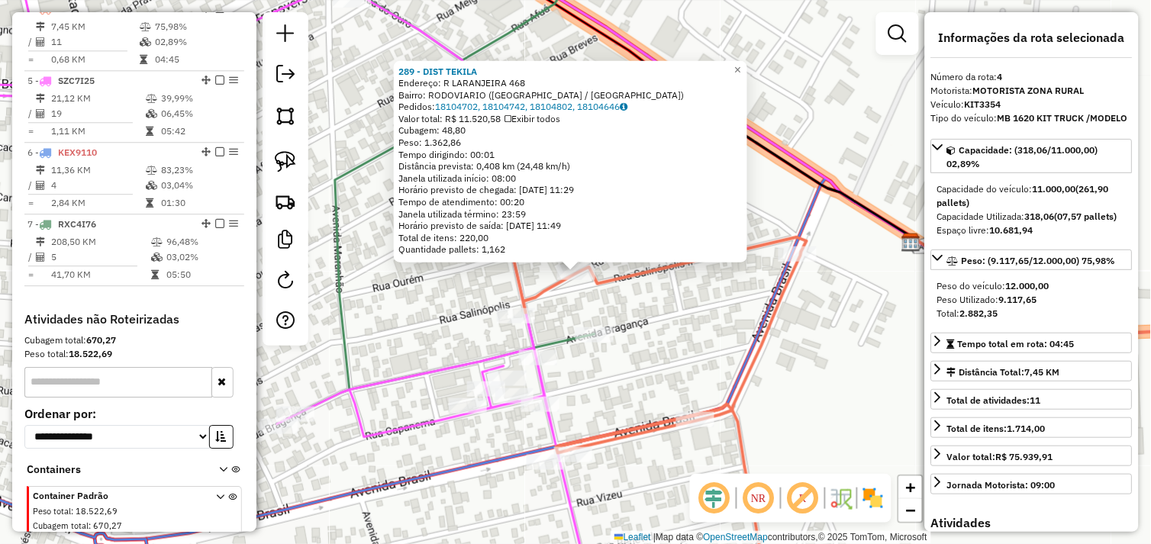
click at [705, 314] on div "289 - DIST TEKILA Endereço: R LARANJEIRA 468 Bairro: RODOVIARIO (TUCUMA / PA) P…" at bounding box center [575, 272] width 1151 height 544
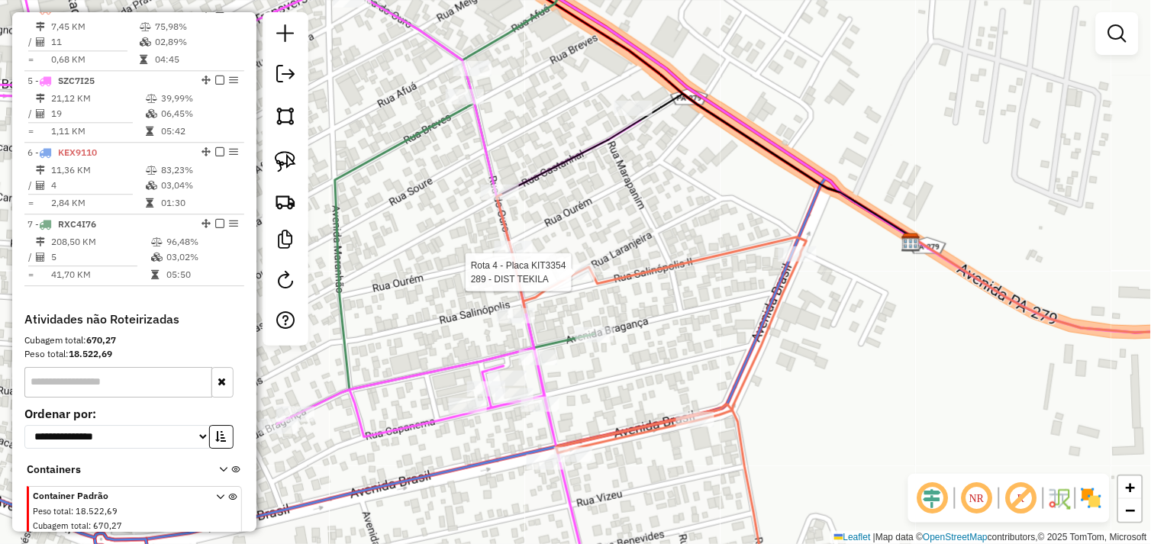
select select "*********"
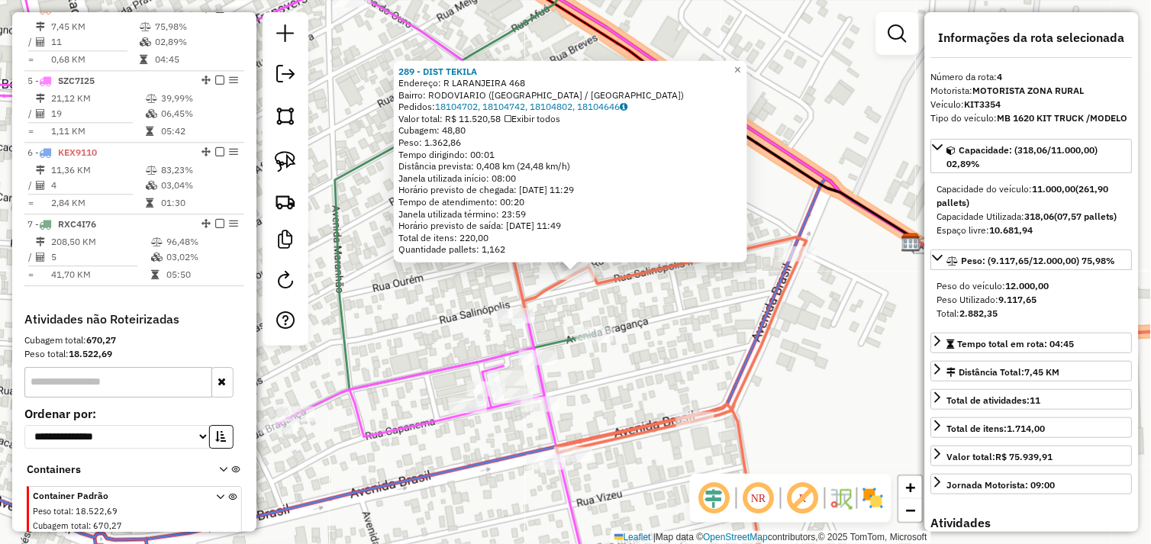
click at [683, 318] on div "289 - DIST TEKILA Endereço: R LARANJEIRA 468 Bairro: RODOVIARIO (TUCUMA / PA) P…" at bounding box center [575, 272] width 1151 height 544
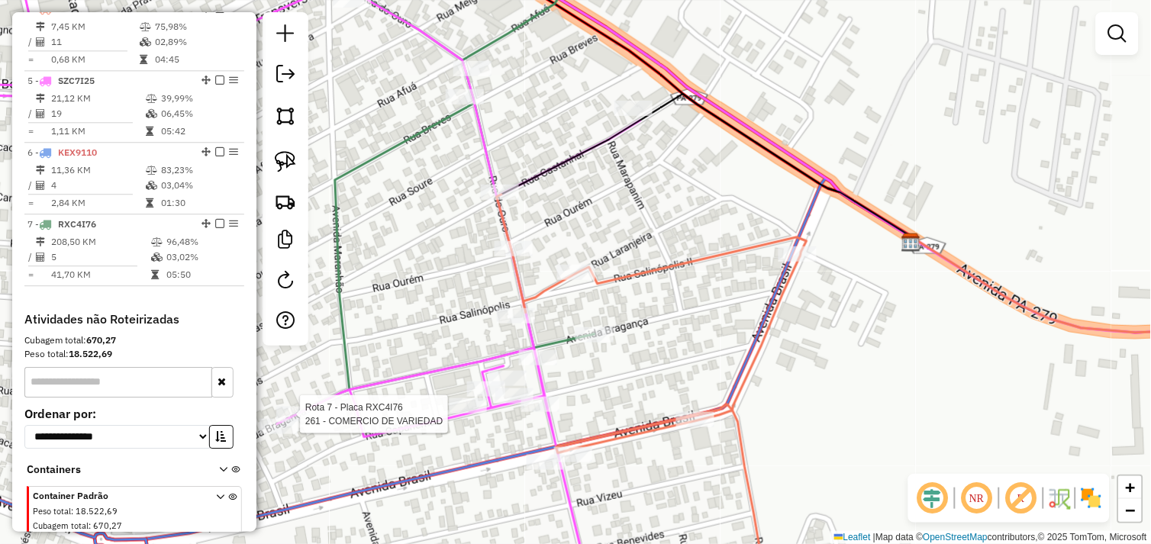
scroll to position [872, 0]
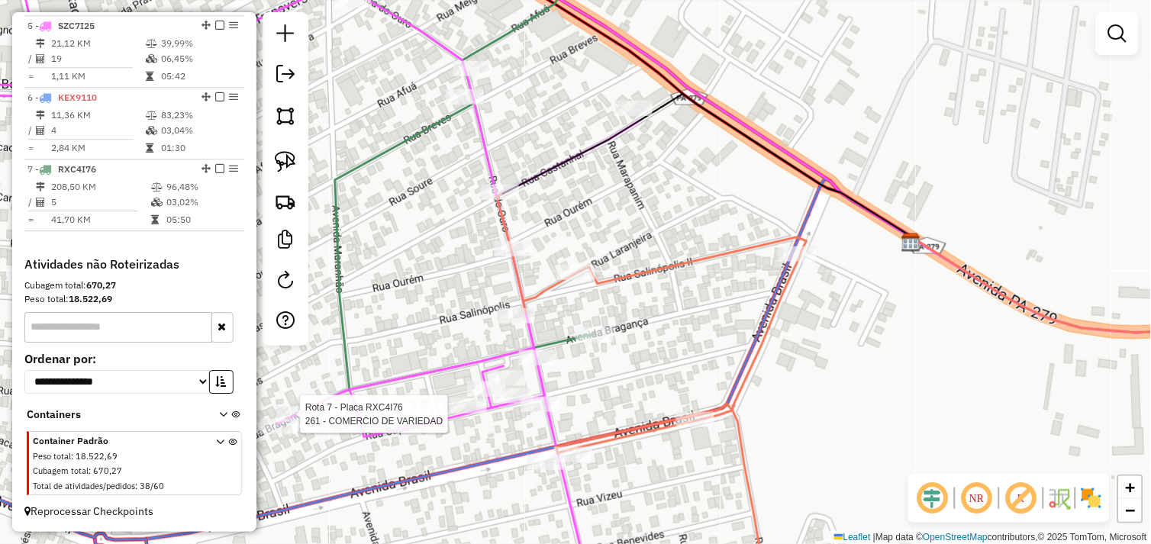
select select "*********"
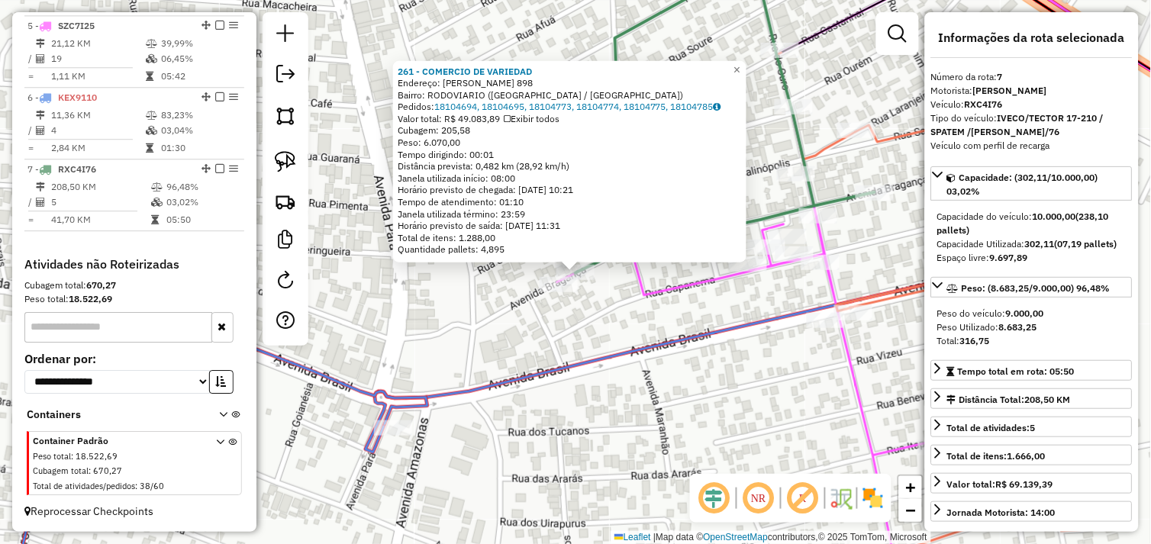
click at [830, 328] on div at bounding box center [826, 320] width 38 height 15
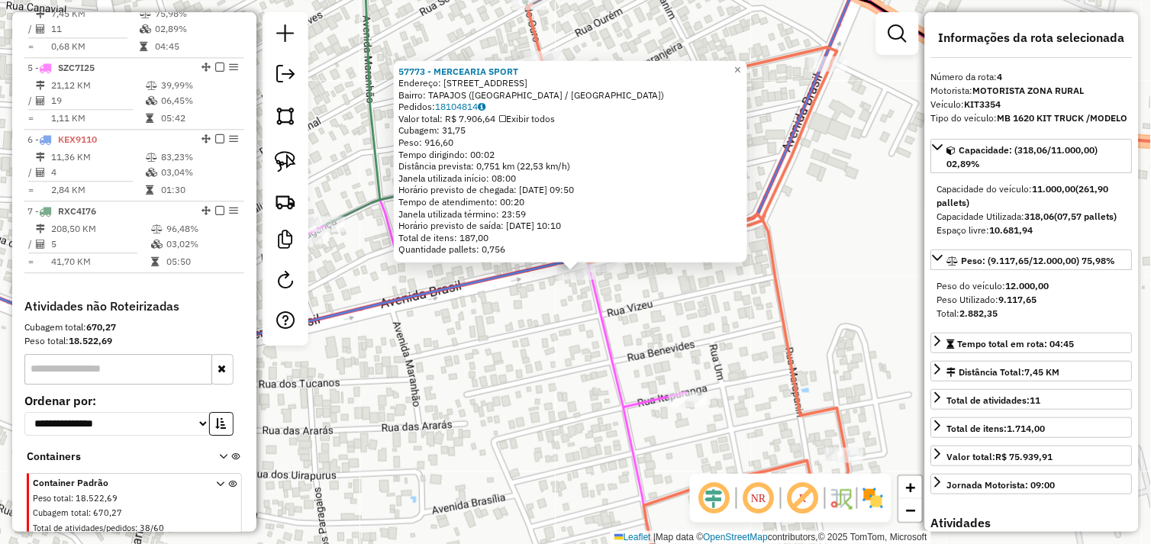
scroll to position [805, 0]
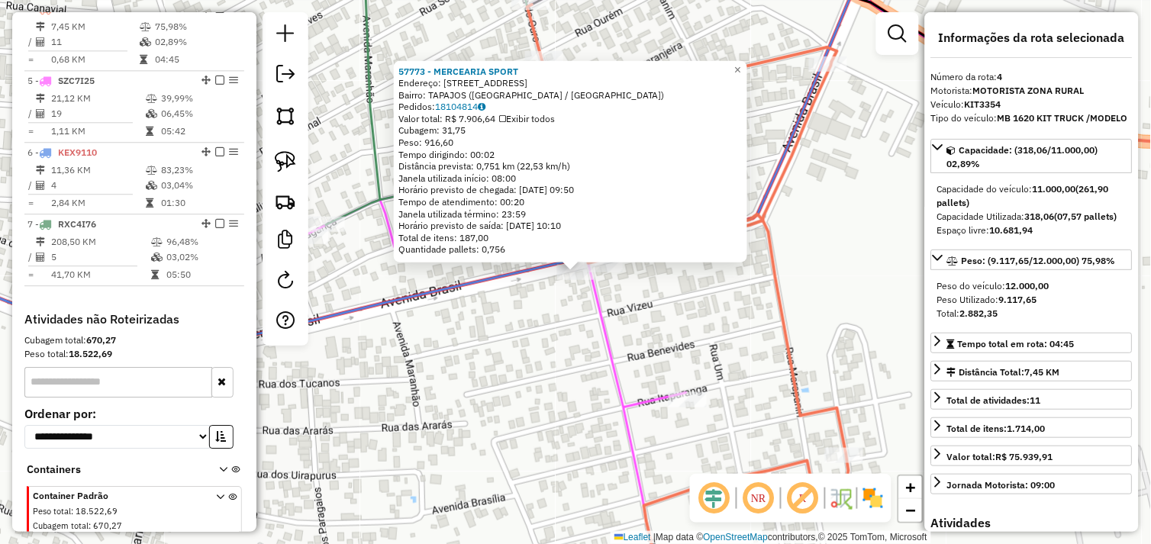
click at [754, 322] on div "57773 - MERCEARIA SPORT Endereço: AV BRASIL 540 Bairro: TAPAJOS (TUCUMA / PA) P…" at bounding box center [575, 272] width 1151 height 544
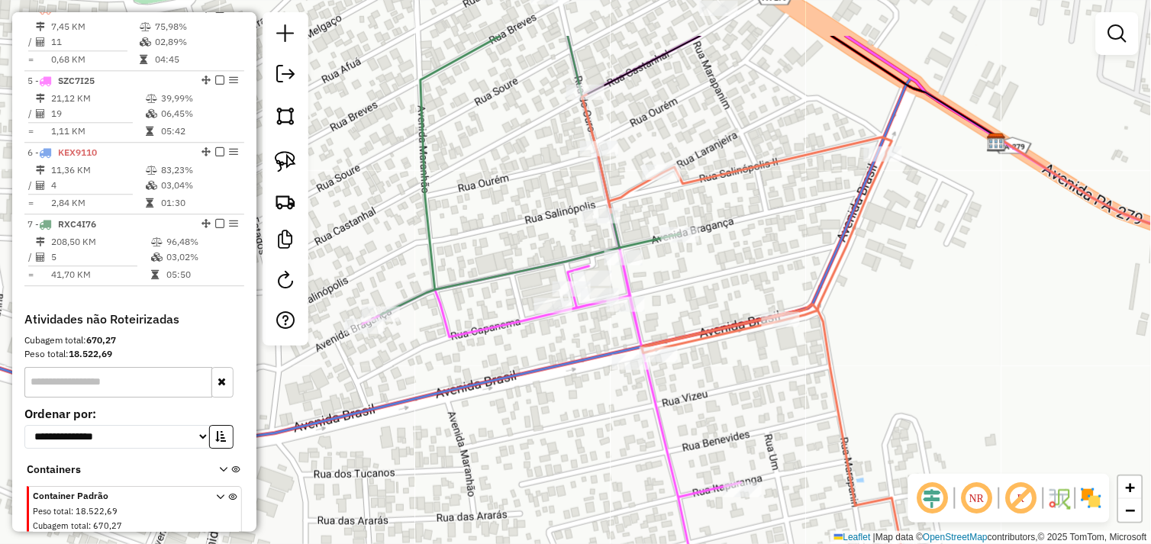
drag, startPoint x: 714, startPoint y: 295, endPoint x: 670, endPoint y: 348, distance: 68.8
click at [669, 349] on div "Janela de atendimento Grade de atendimento Capacidade Transportadoras Veículos …" at bounding box center [575, 272] width 1151 height 544
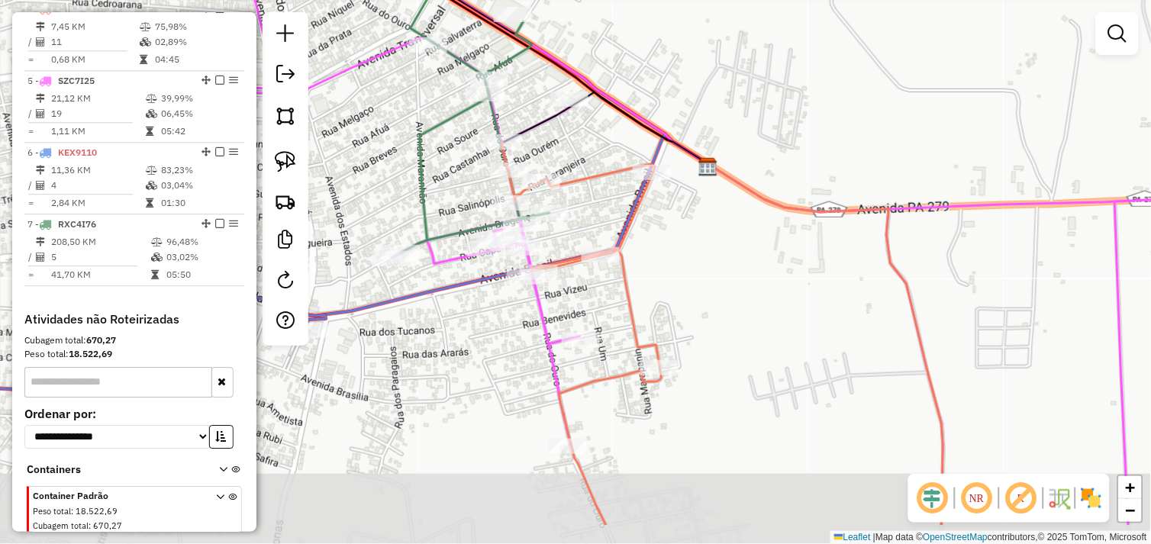
drag, startPoint x: 842, startPoint y: 369, endPoint x: 729, endPoint y: 290, distance: 138.7
click at [745, 295] on div "Janela de atendimento Grade de atendimento Capacidade Transportadoras Veículos …" at bounding box center [575, 272] width 1151 height 544
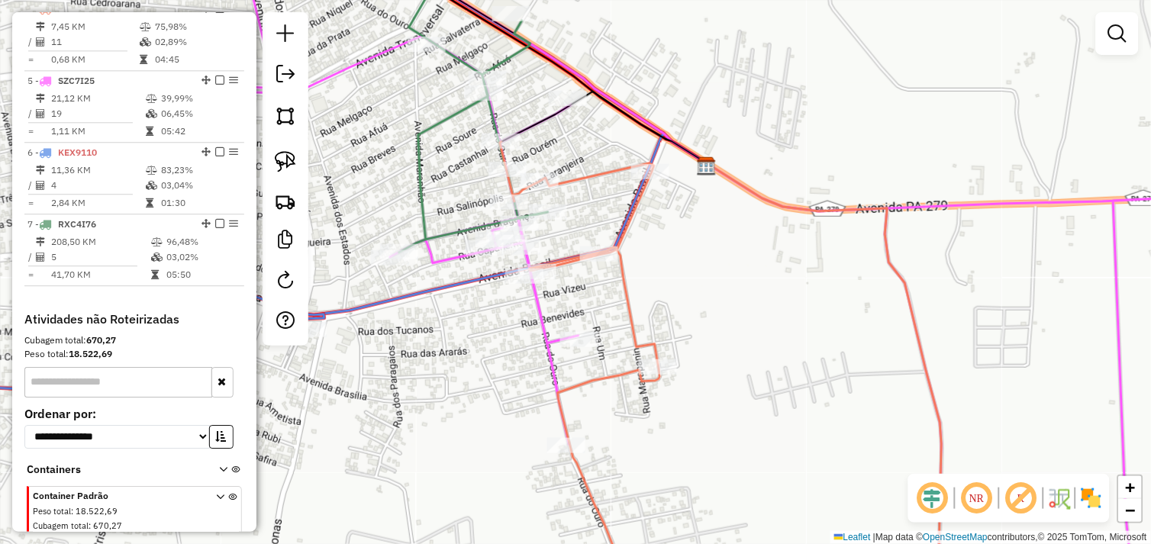
click at [568, 146] on div "Janela de atendimento Grade de atendimento Capacidade Transportadoras Veículos …" at bounding box center [575, 272] width 1151 height 544
select select "*********"
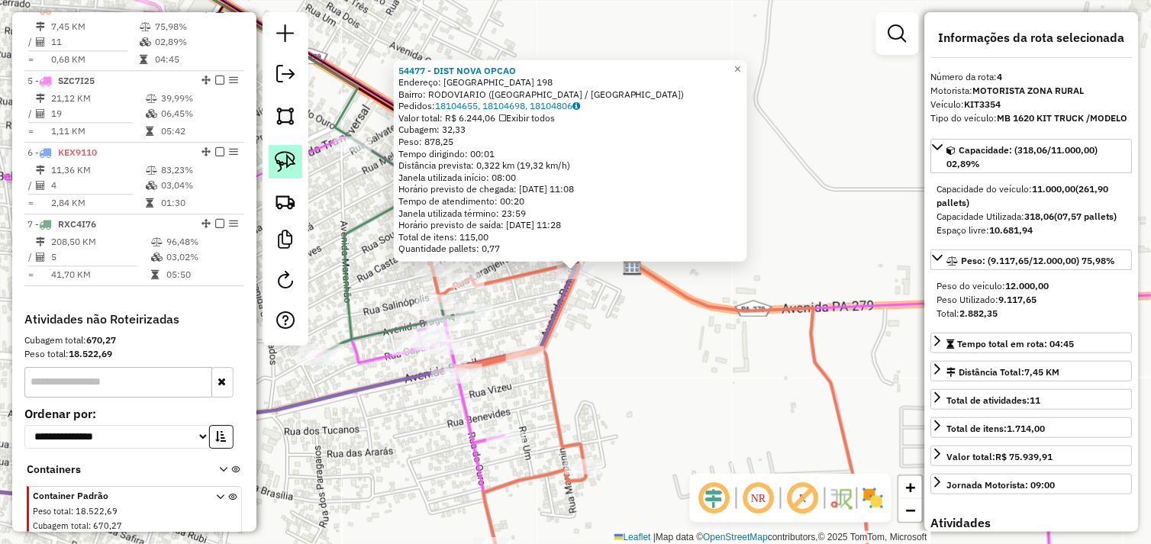
click at [291, 173] on link at bounding box center [286, 162] width 34 height 34
click at [741, 63] on span "×" at bounding box center [737, 68] width 7 height 13
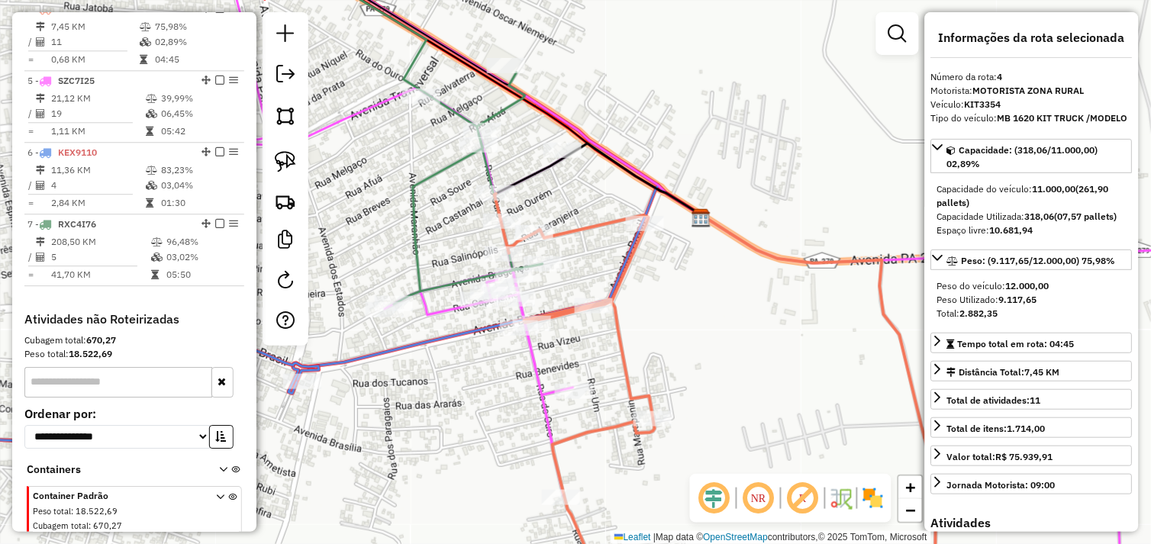
drag, startPoint x: 662, startPoint y: 311, endPoint x: 641, endPoint y: 217, distance: 96.1
click at [667, 237] on div "Janela de atendimento Grade de atendimento Capacidade Transportadoras Veículos …" at bounding box center [575, 272] width 1151 height 544
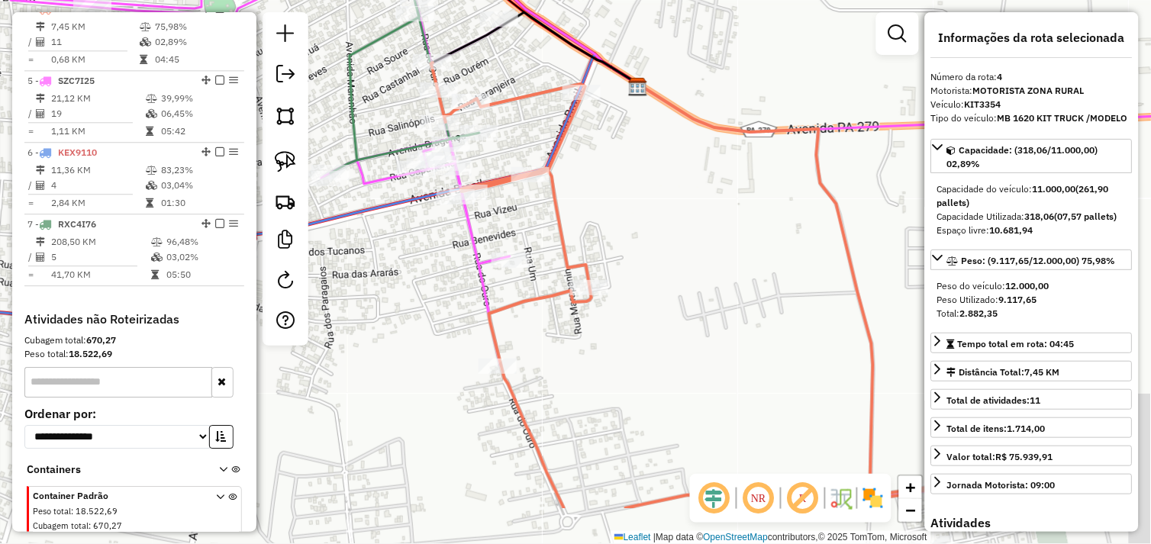
drag, startPoint x: 593, startPoint y: 333, endPoint x: 530, endPoint y: 246, distance: 107.8
click at [530, 244] on div "Janela de atendimento Grade de atendimento Capacidade Transportadoras Veículos …" at bounding box center [575, 272] width 1151 height 544
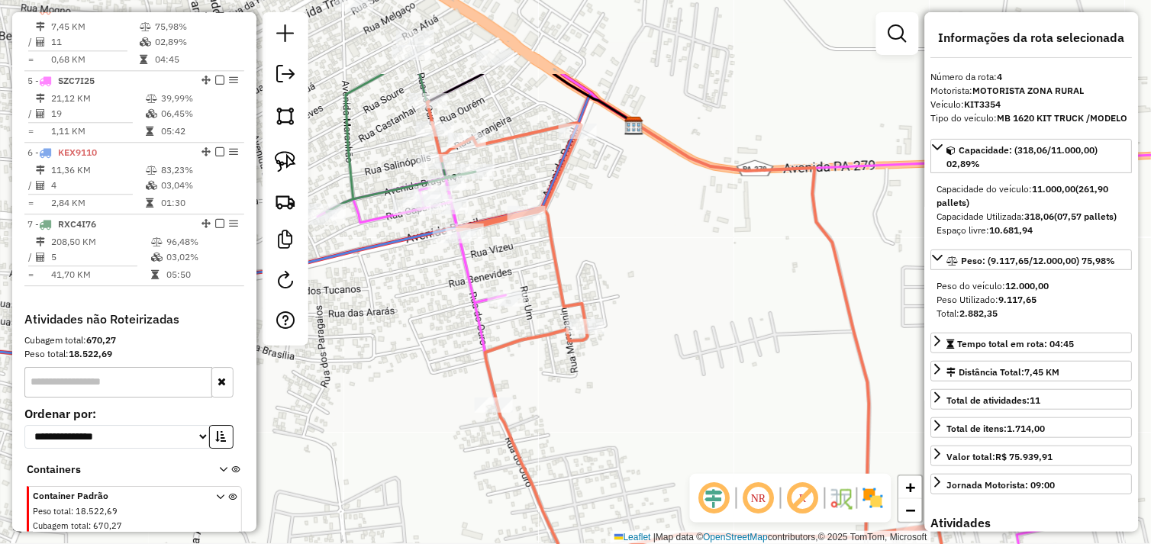
drag, startPoint x: 628, startPoint y: 424, endPoint x: 633, endPoint y: 433, distance: 10.6
click at [633, 433] on div "Janela de atendimento Grade de atendimento Capacidade Transportadoras Veículos …" at bounding box center [575, 272] width 1151 height 544
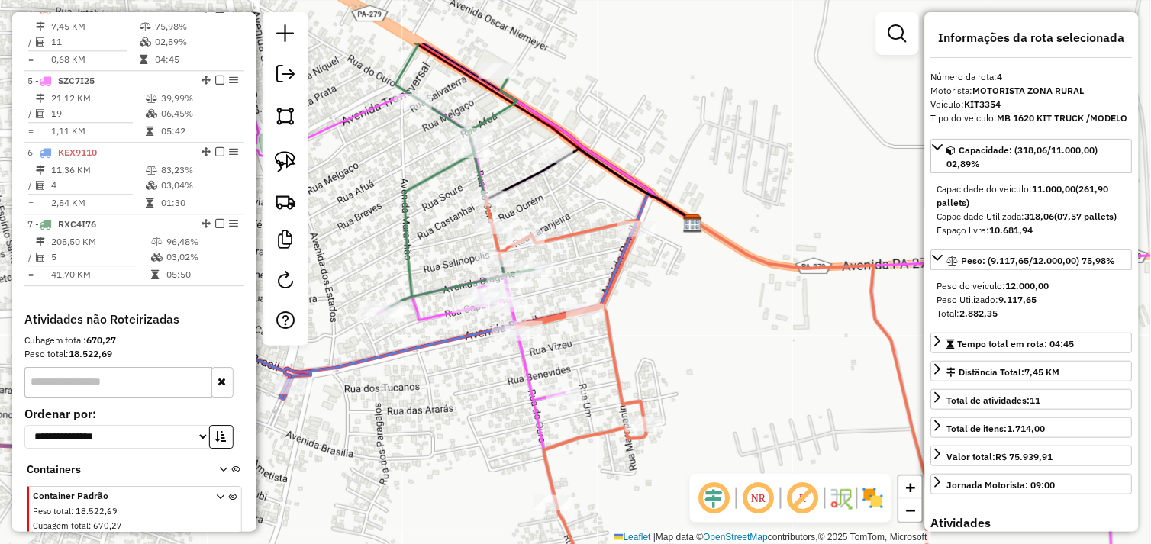
drag, startPoint x: 637, startPoint y: 227, endPoint x: 718, endPoint y: 367, distance: 162.1
click at [718, 367] on div "Janela de atendimento Grade de atendimento Capacidade Transportadoras Veículos …" at bounding box center [575, 272] width 1151 height 544
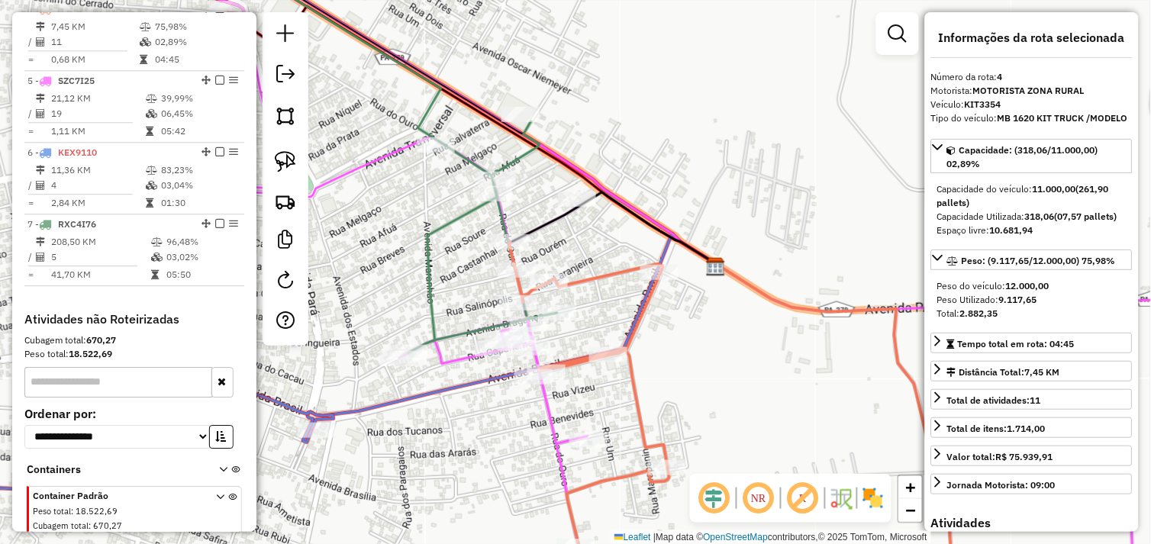
click at [715, 343] on div "Janela de atendimento Grade de atendimento Capacidade Transportadoras Veículos …" at bounding box center [575, 272] width 1151 height 544
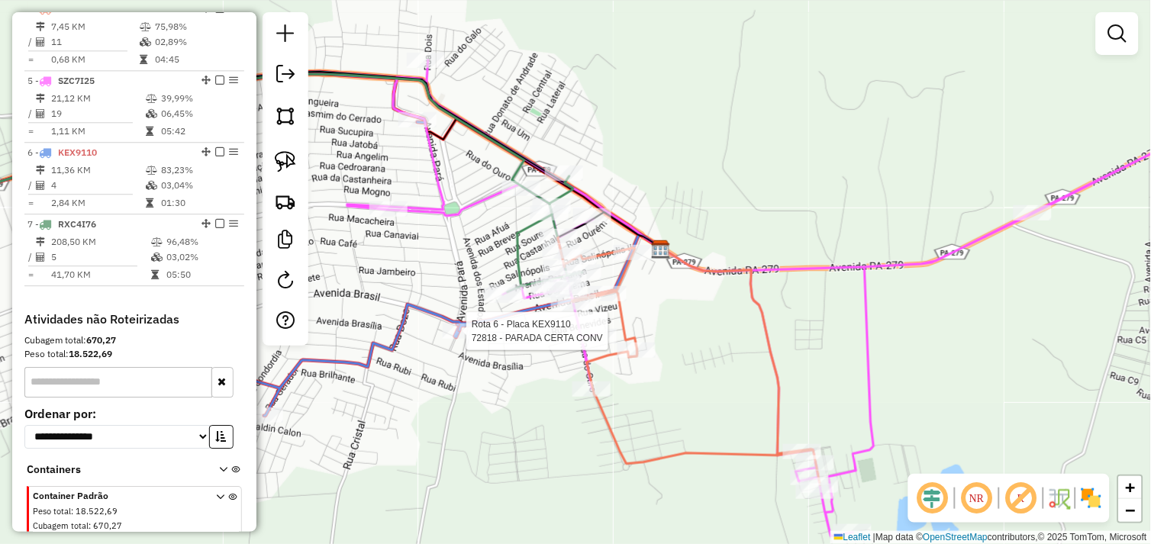
scroll to position [872, 0]
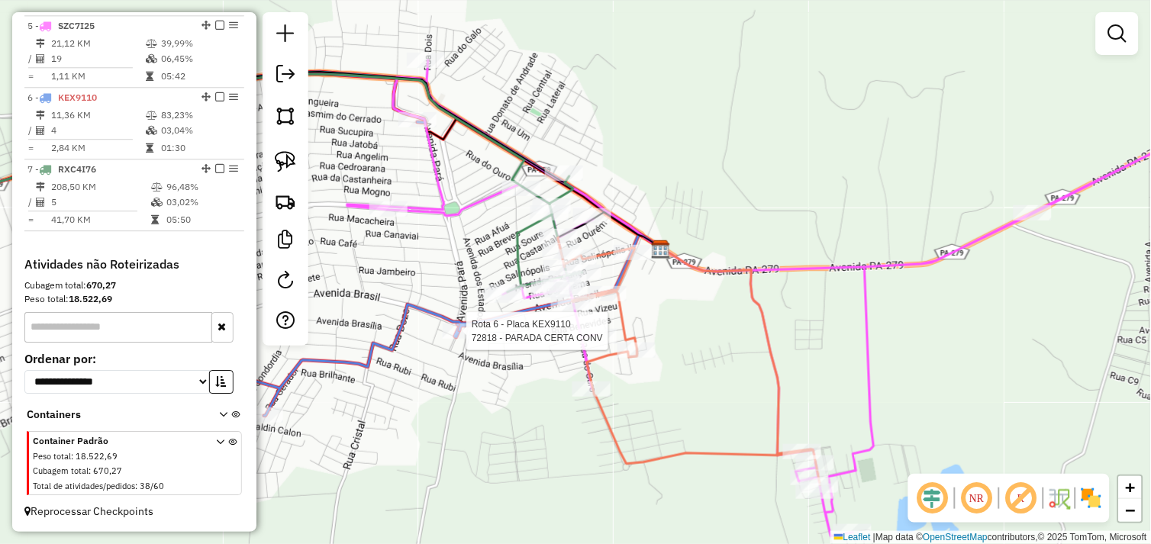
select select "*********"
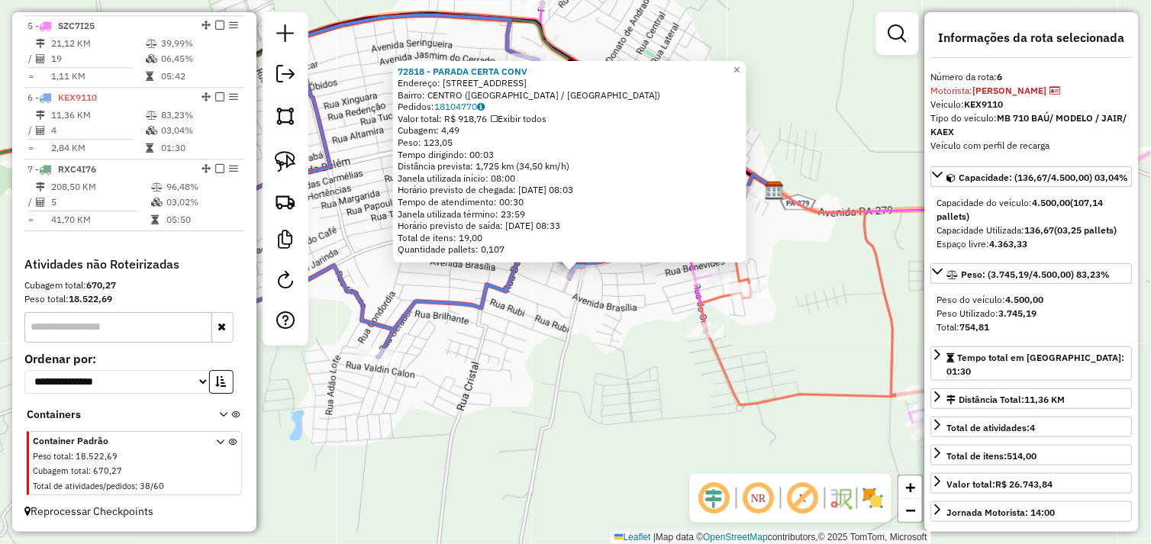
click at [593, 294] on div "72818 - PARADA CERTA CONV Endereço: Avenida Brasil 1347 Bairro: CENTRO (TUCUMA …" at bounding box center [575, 272] width 1151 height 544
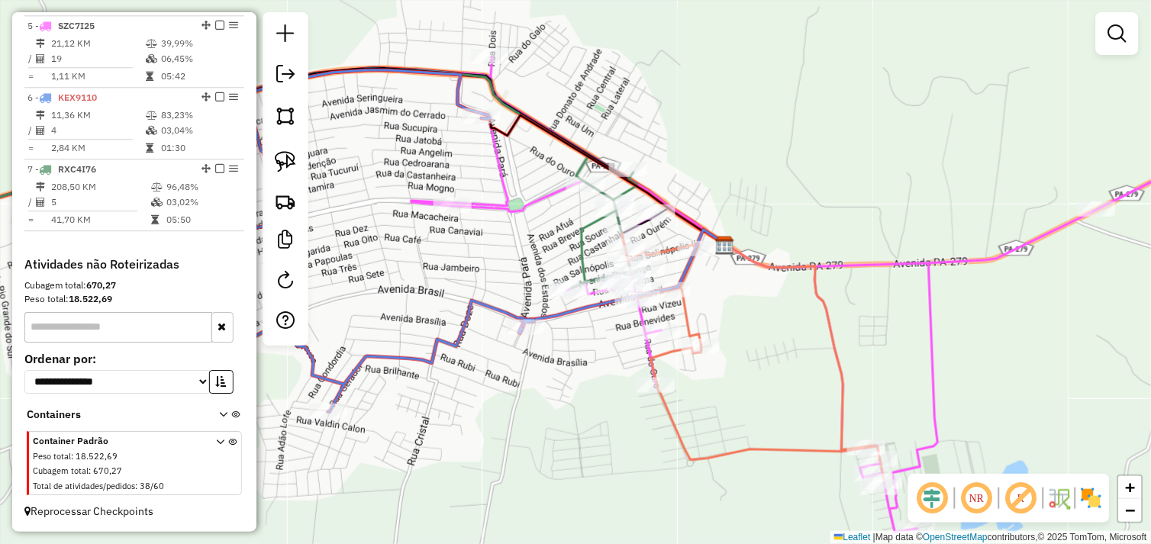
drag, startPoint x: 585, startPoint y: 332, endPoint x: 576, endPoint y: 330, distance: 9.3
click at [575, 337] on div "Janela de atendimento Grade de atendimento Capacidade Transportadoras Veículos …" at bounding box center [575, 272] width 1151 height 544
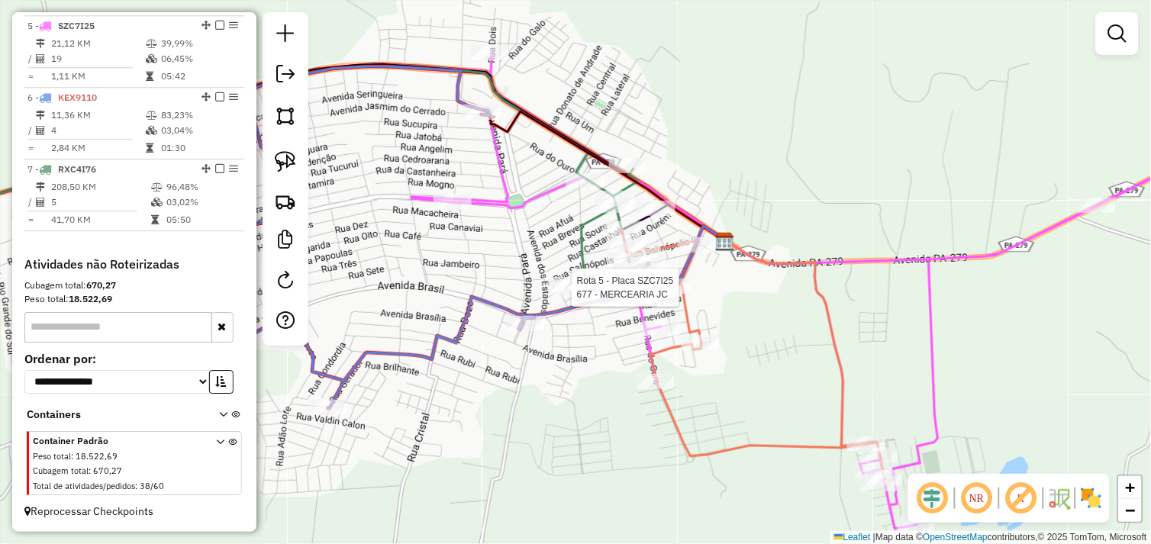
select select "*********"
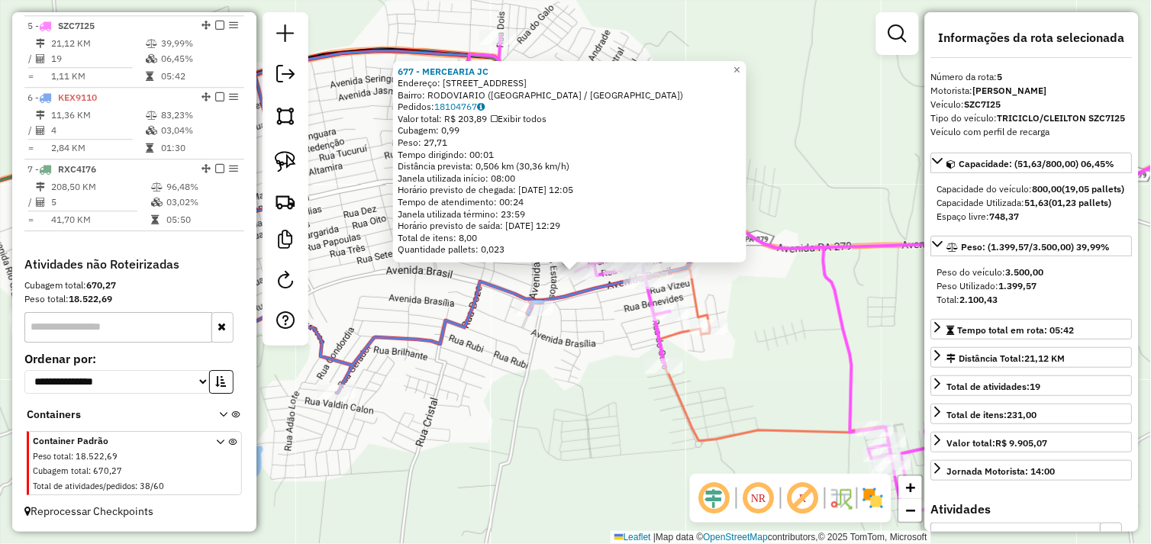
click at [628, 327] on div "677 - MERCEARIA JC Endereço: R BRAGANCA 905 Bairro: RODOVIARIO (TUCUMA / PA) Pe…" at bounding box center [575, 272] width 1151 height 544
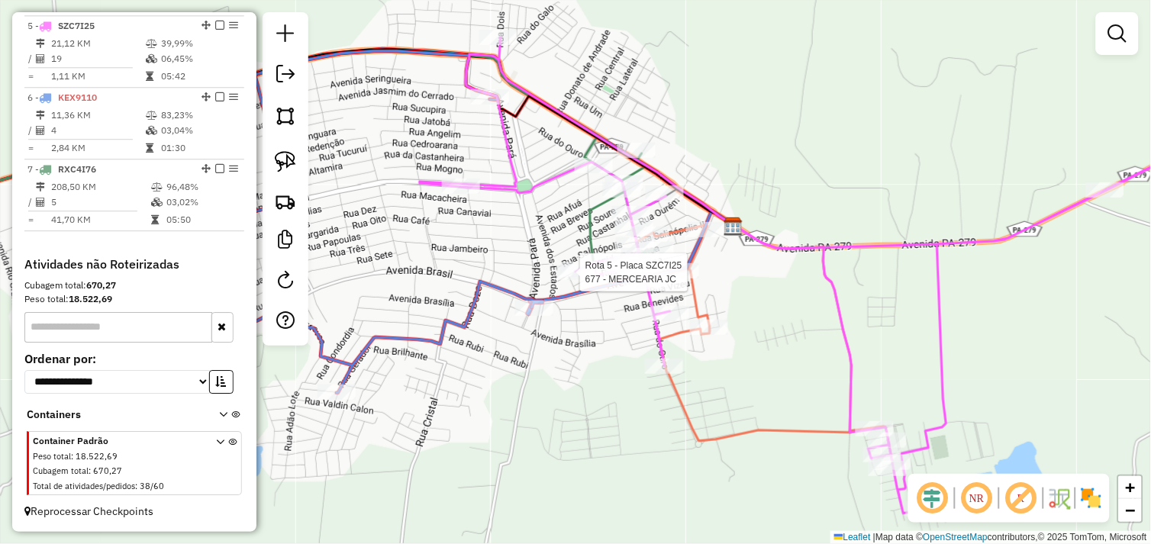
select select "*********"
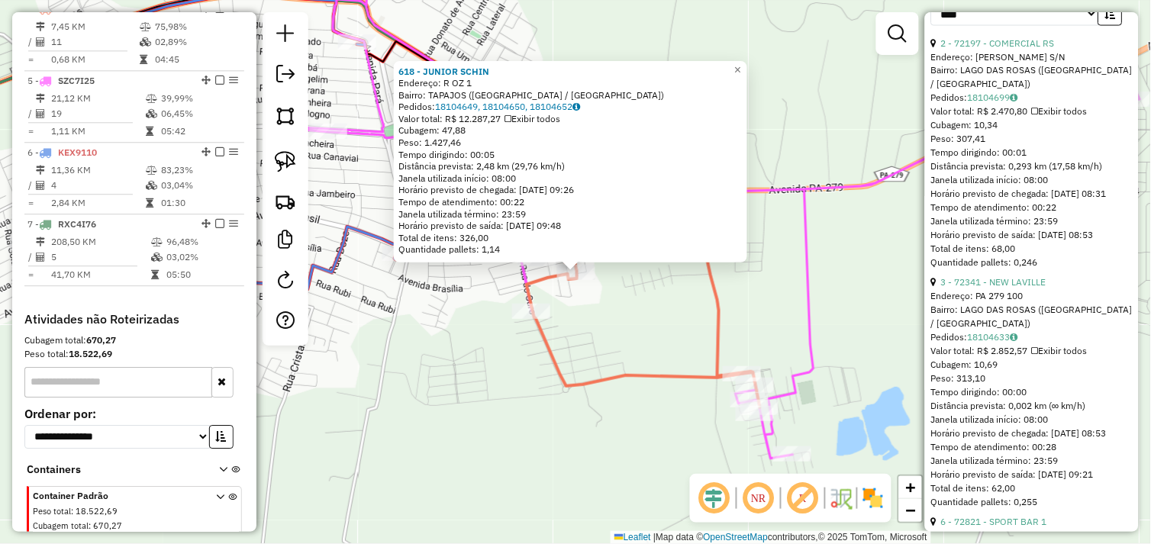
scroll to position [593, 0]
drag, startPoint x: 733, startPoint y: 284, endPoint x: 723, endPoint y: 284, distance: 9.9
click at [733, 284] on div "618 - JUNIOR SCHIN Endereço: R OZ 1 Bairro: TAPAJOS (TUCUMA / PA) Pedidos: 1810…" at bounding box center [575, 272] width 1151 height 544
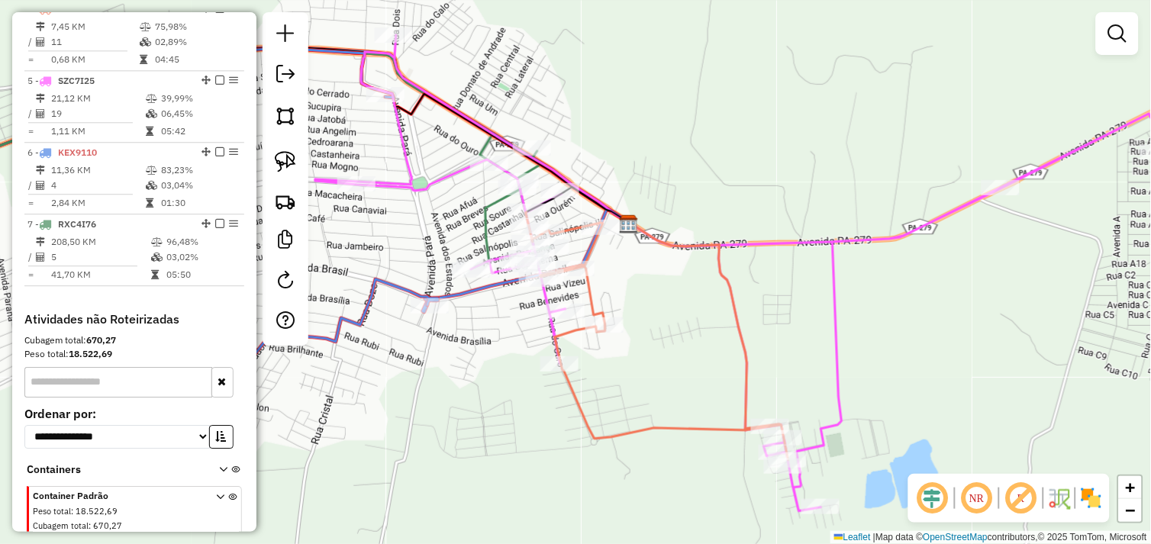
drag, startPoint x: 659, startPoint y: 340, endPoint x: 611, endPoint y: 302, distance: 61.4
click at [661, 343] on div "Janela de atendimento Grade de atendimento Capacidade Transportadoras Veículos …" at bounding box center [575, 272] width 1151 height 544
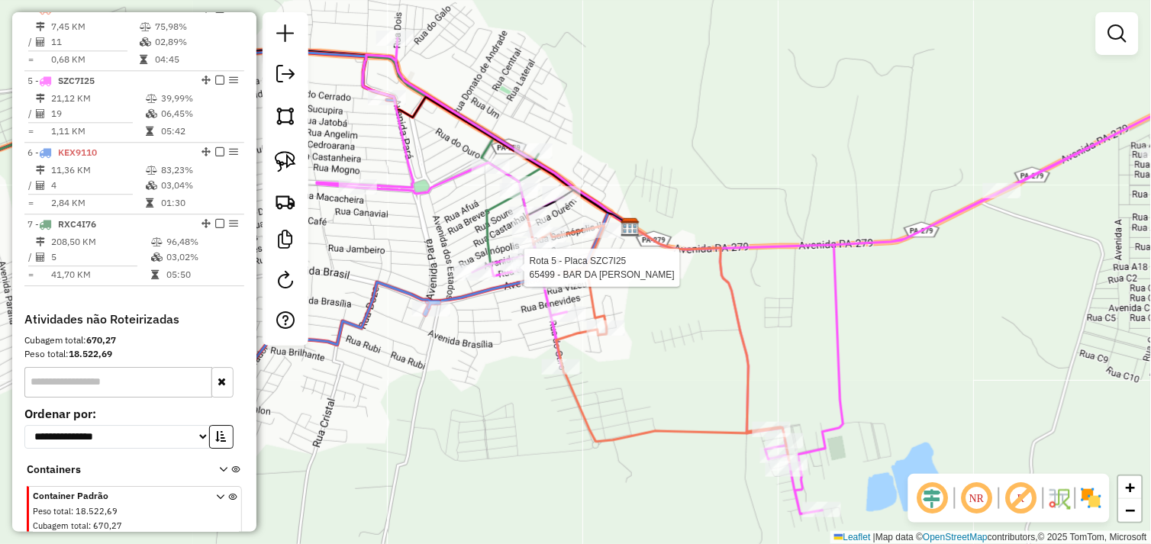
select select "*********"
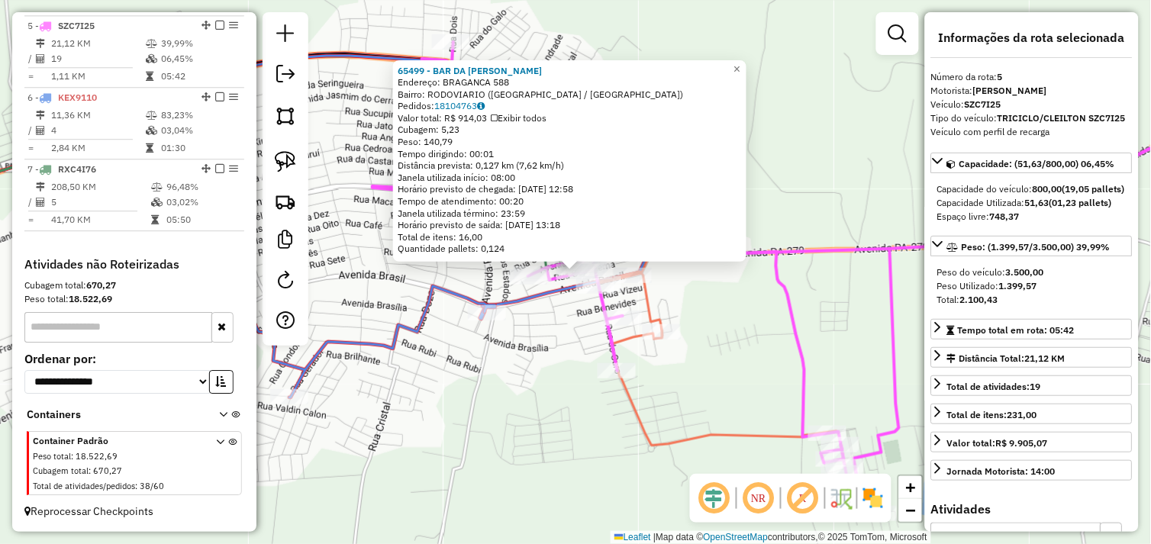
scroll to position [872, 0]
click at [705, 268] on div "Rota 5 - Placa SZC7I25 246 - MARRECO SPORT Rota 4 - Placa KIT3354 186 - DIST NC…" at bounding box center [575, 272] width 1151 height 544
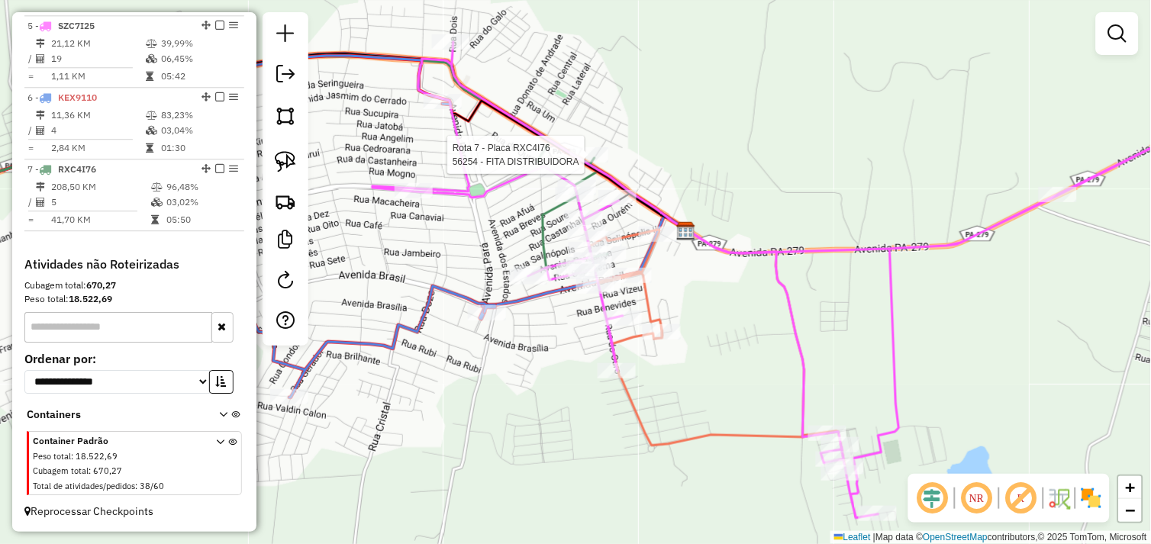
select select "*********"
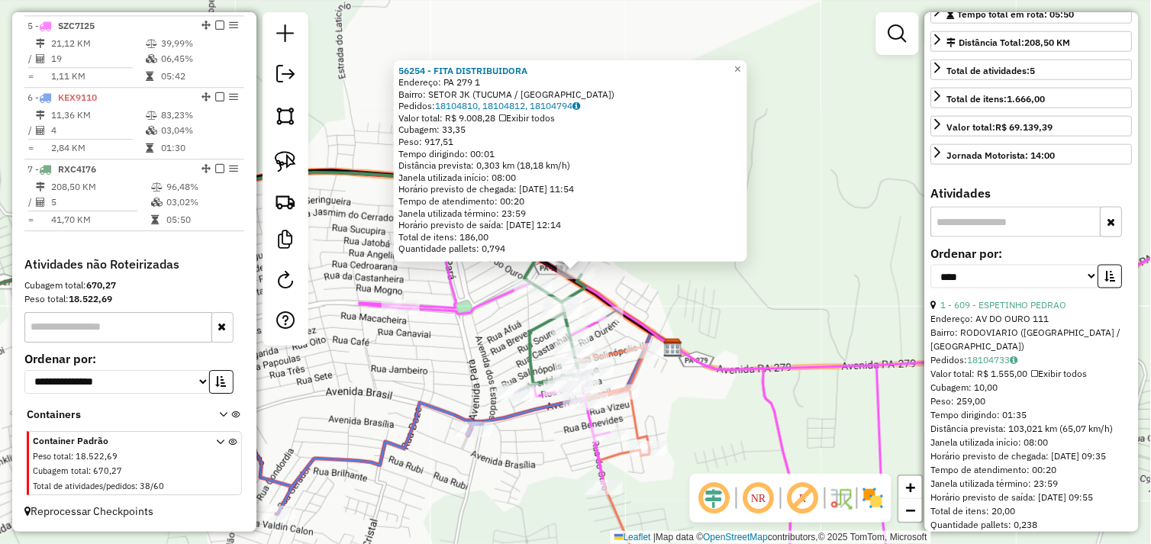
scroll to position [593, 0]
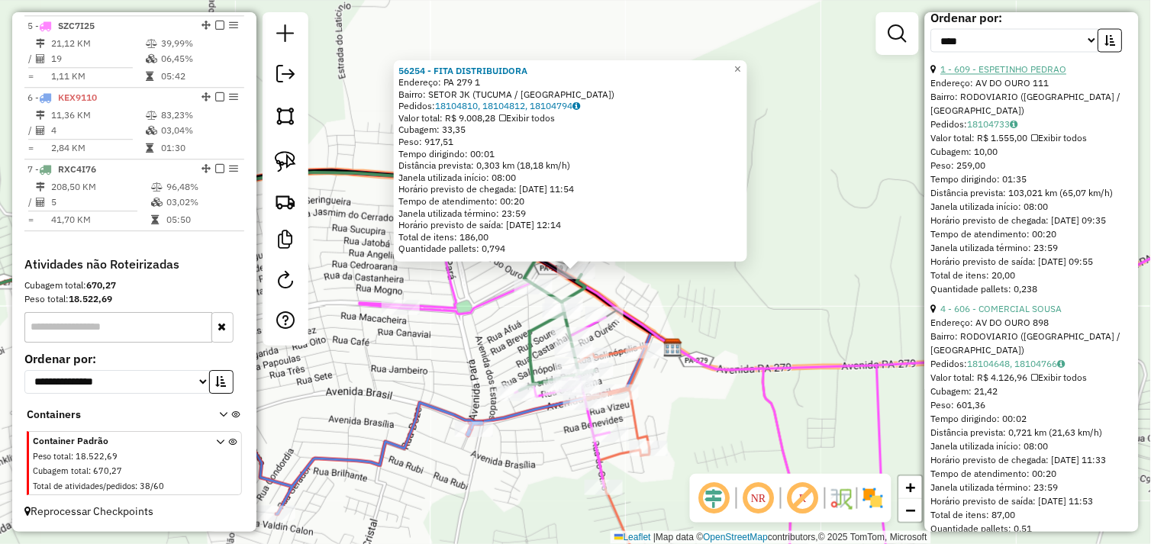
click at [1016, 76] on link "1 - 609 - ESPETINHO PEDRAO" at bounding box center [1004, 69] width 126 height 11
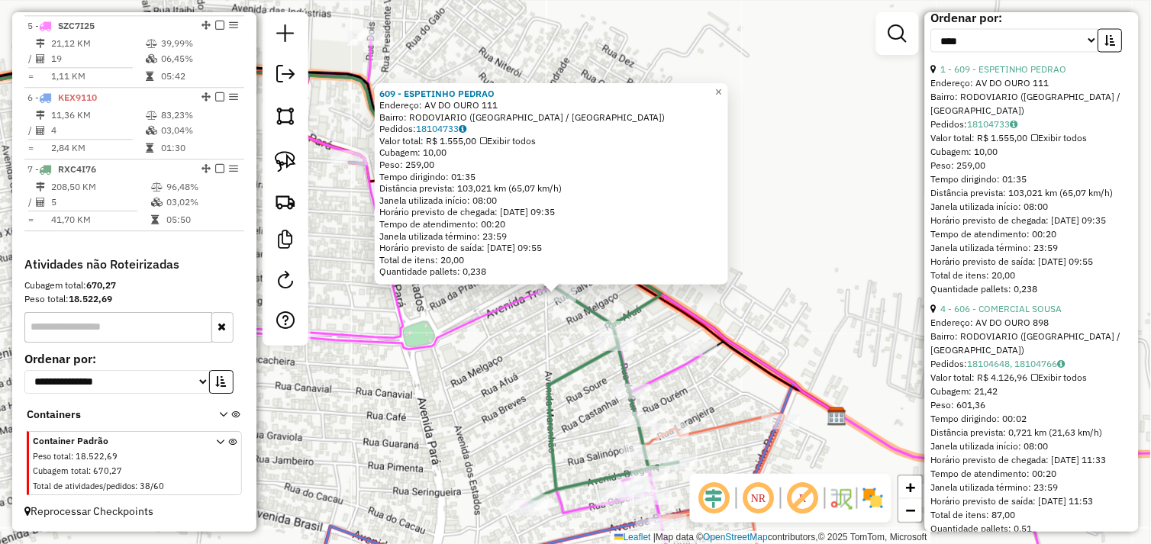
drag, startPoint x: 547, startPoint y: 308, endPoint x: 551, endPoint y: 332, distance: 24.7
click at [551, 332] on div "609 - ESPETINHO PEDRAO Endereço: AV DO OURO 111 Bairro: RODOVIARIO (TUCUMA / PA…" at bounding box center [575, 272] width 1151 height 544
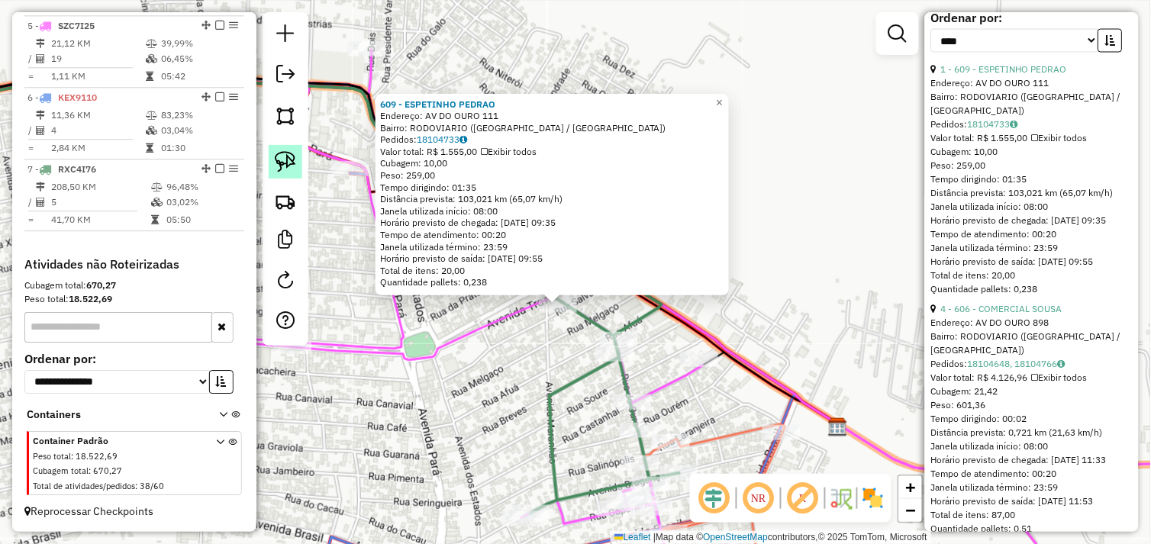
click at [293, 160] on img at bounding box center [285, 161] width 21 height 21
drag, startPoint x: 530, startPoint y: 321, endPoint x: 525, endPoint y: 313, distance: 10.0
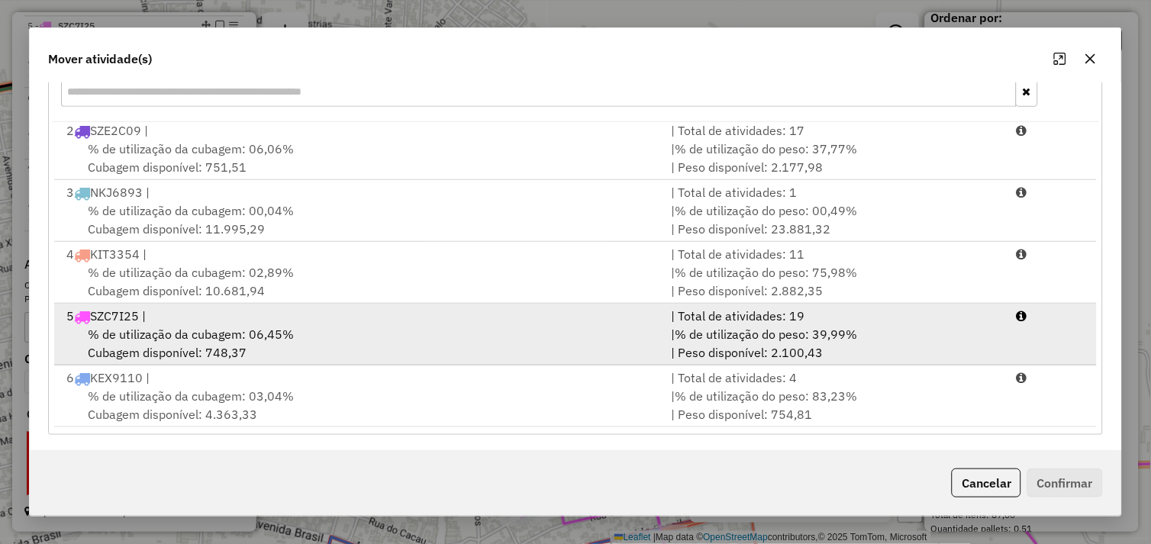
scroll to position [230, 0]
click at [374, 322] on div "% de utilização da cubagem: 06,45% Cubagem disponível: 748,37" at bounding box center [359, 340] width 605 height 37
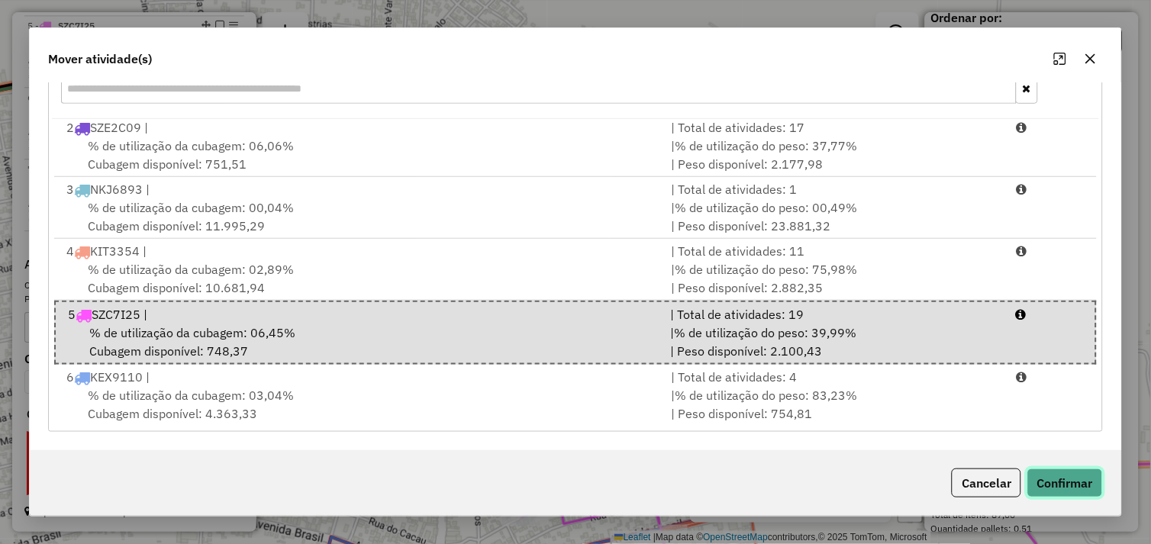
click at [1068, 471] on button "Confirmar" at bounding box center [1065, 483] width 76 height 29
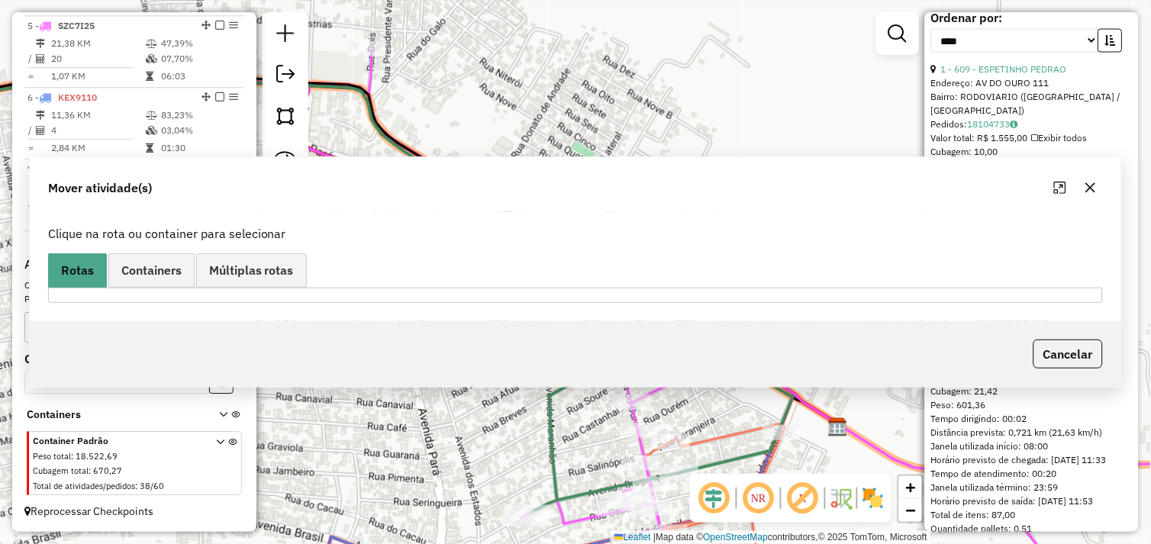
scroll to position [0, 0]
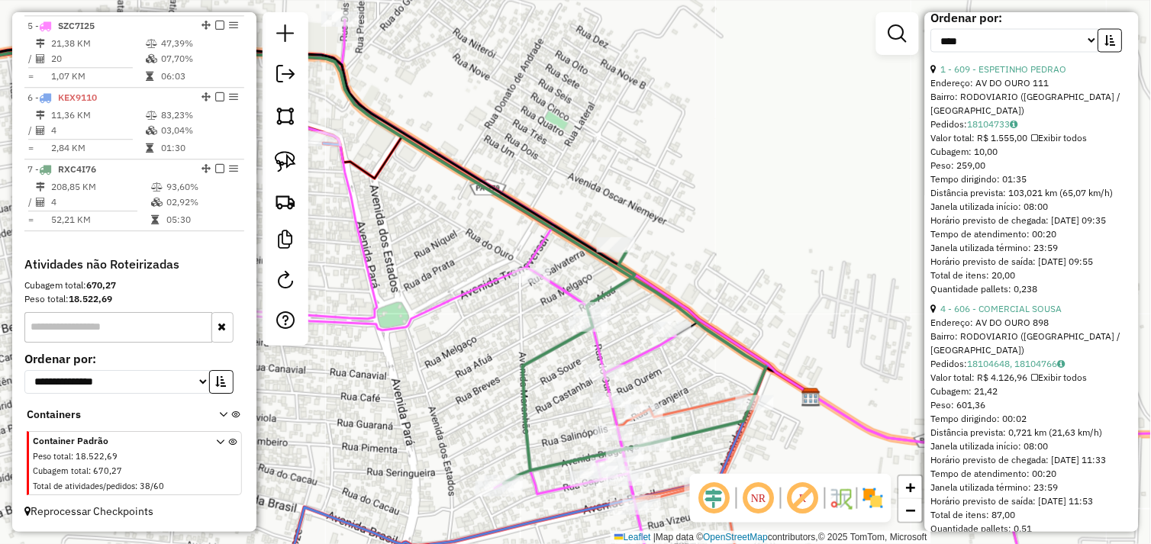
drag, startPoint x: 745, startPoint y: 276, endPoint x: 661, endPoint y: 191, distance: 119.8
click at [661, 188] on div "Janela de atendimento Grade de atendimento Capacidade Transportadoras Veículos …" at bounding box center [575, 272] width 1151 height 544
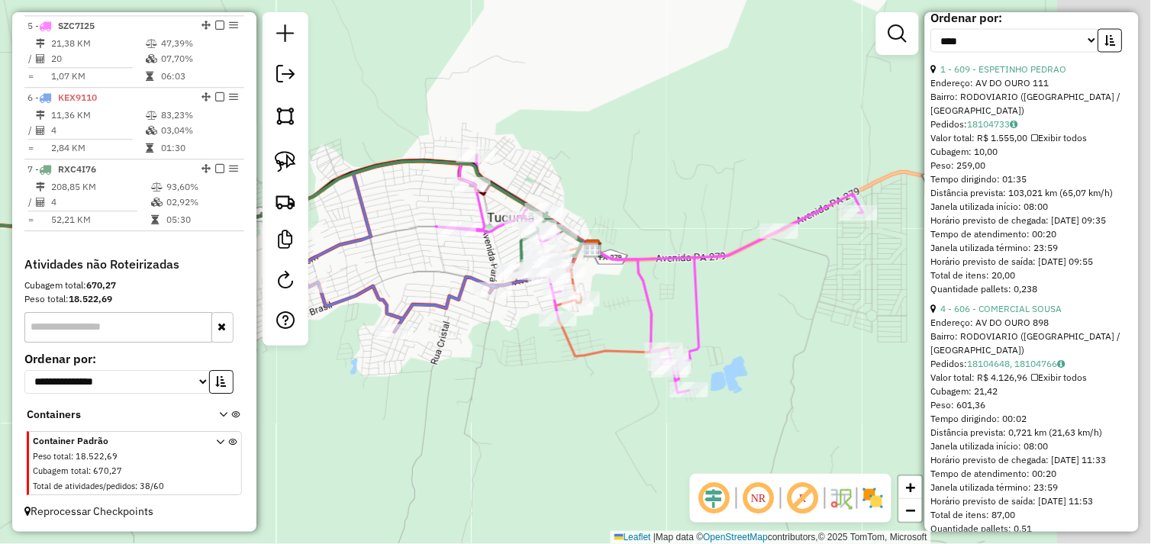
drag, startPoint x: 725, startPoint y: 342, endPoint x: 570, endPoint y: 291, distance: 163.1
click at [594, 286] on icon at bounding box center [633, 306] width 78 height 115
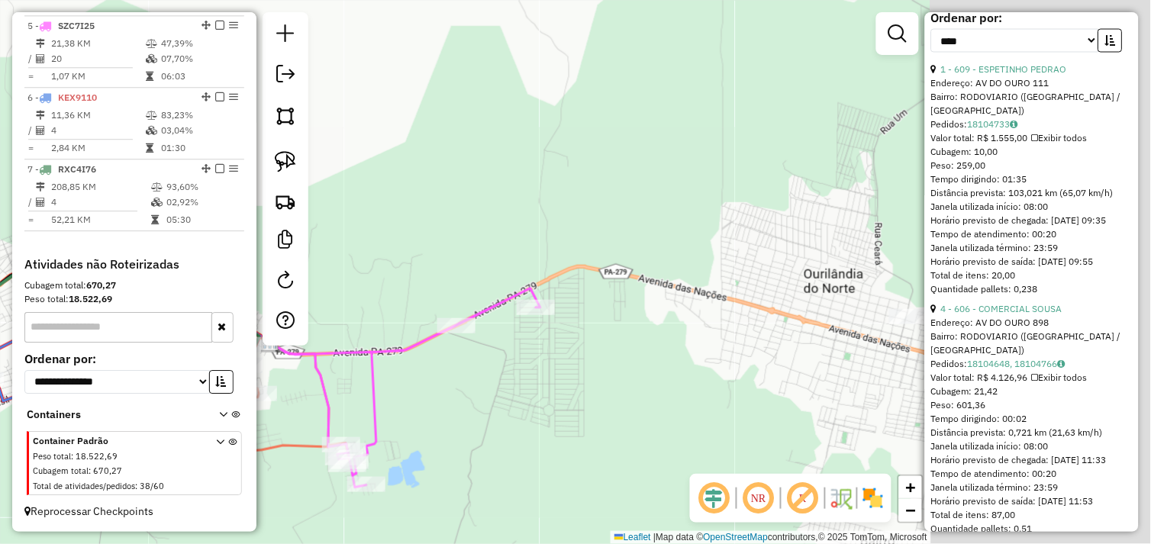
drag, startPoint x: 707, startPoint y: 292, endPoint x: 409, endPoint y: 433, distance: 329.8
click at [398, 437] on div "Janela de atendimento Grade de atendimento Capacidade Transportadoras Veículos …" at bounding box center [575, 272] width 1151 height 544
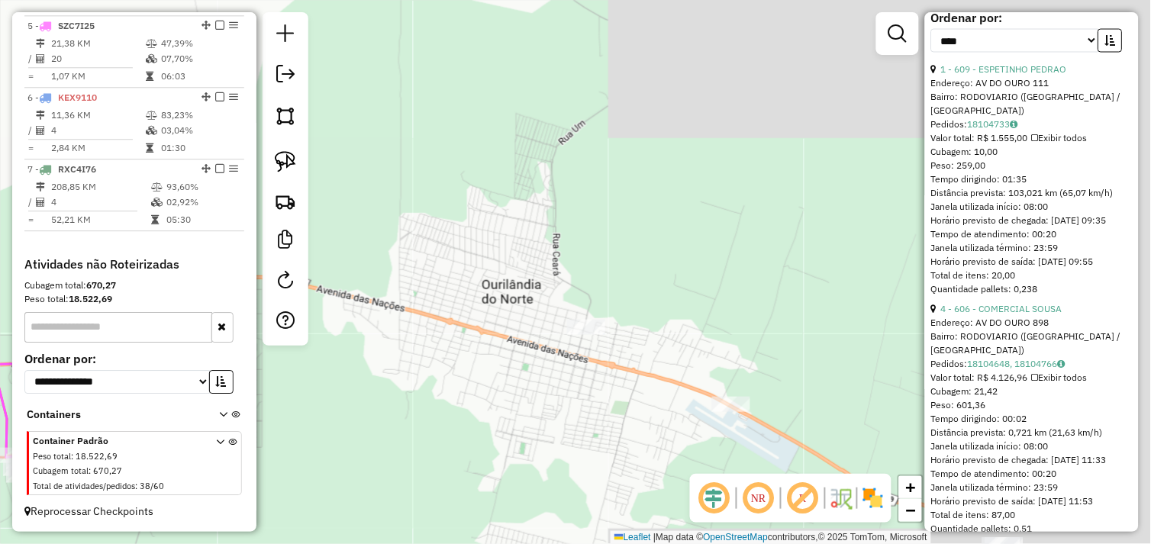
drag, startPoint x: 493, startPoint y: 367, endPoint x: 346, endPoint y: 345, distance: 148.2
click at [346, 345] on div "Janela de atendimento Grade de atendimento Capacidade Transportadoras Veículos …" at bounding box center [575, 272] width 1151 height 544
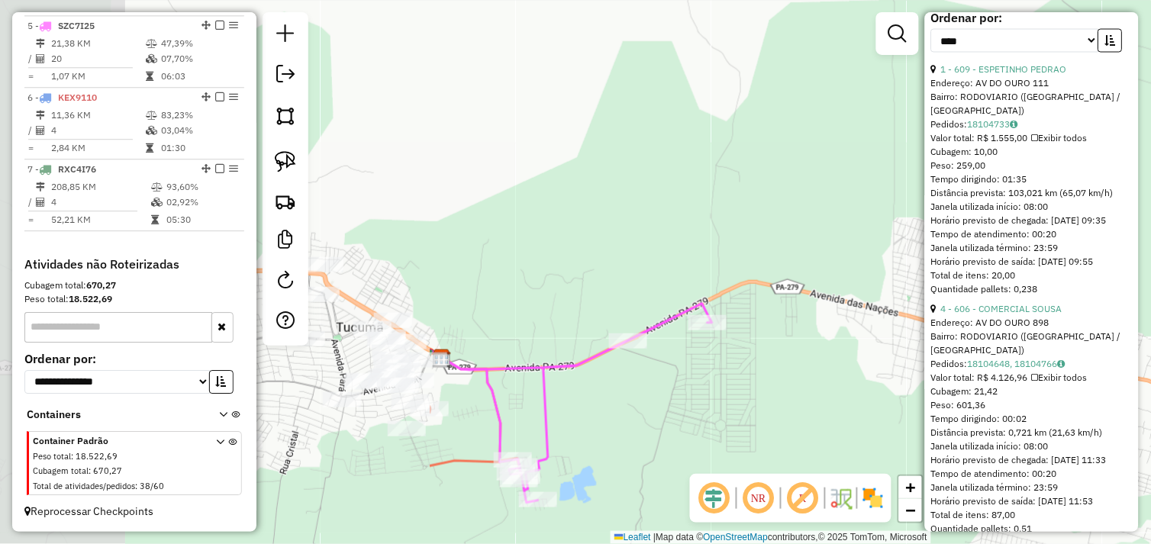
drag, startPoint x: 357, startPoint y: 311, endPoint x: 891, endPoint y: 321, distance: 534.3
click at [893, 321] on div "Janela de atendimento Grade de atendimento Capacidade Transportadoras Veículos …" at bounding box center [575, 272] width 1151 height 544
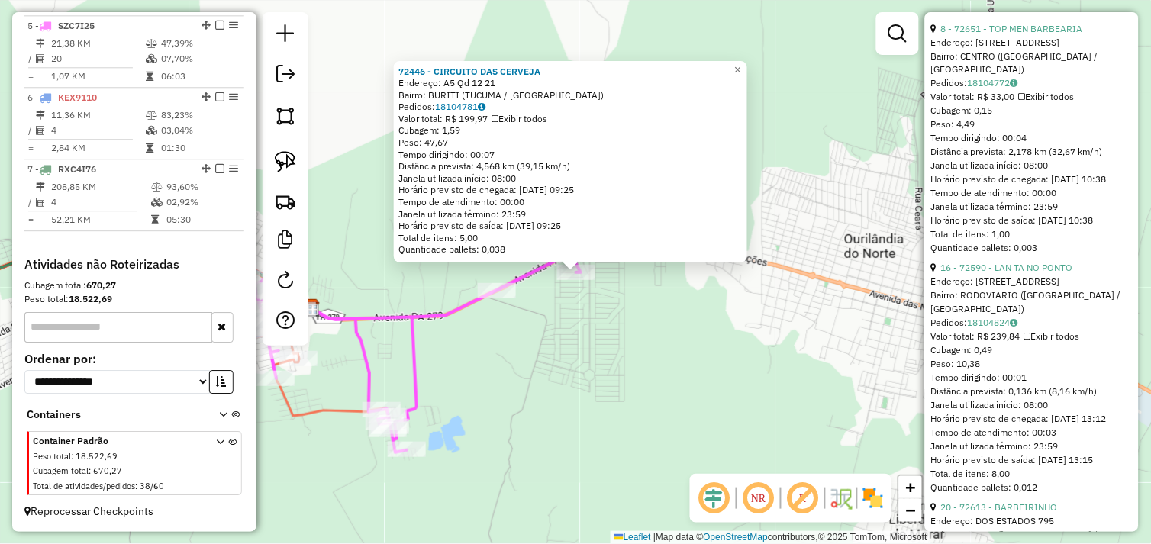
scroll to position [552, 0]
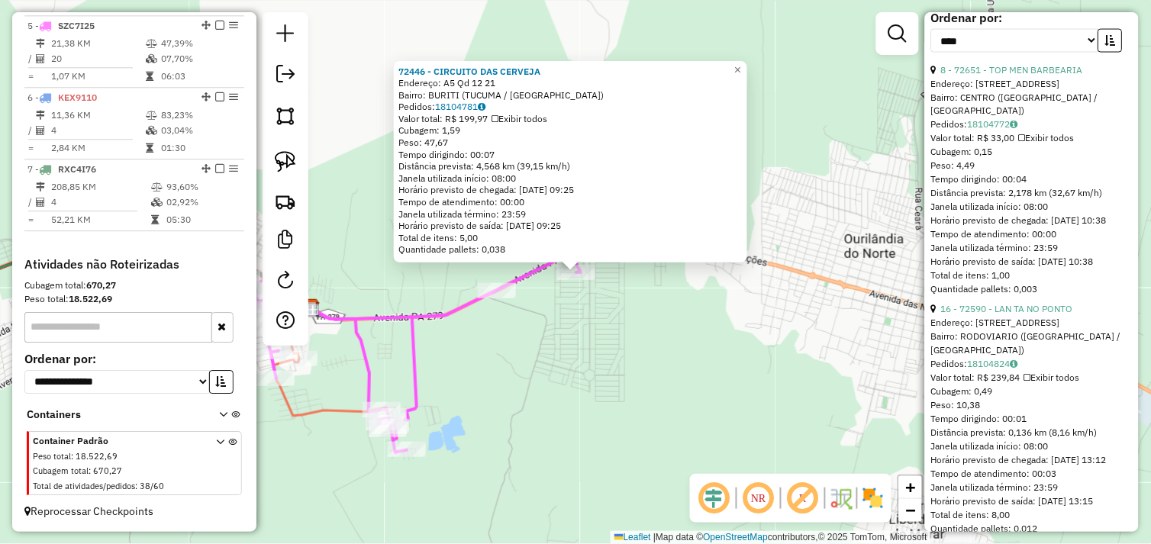
click at [581, 327] on div "72446 - CIRCUITO DAS CERVEJA Endereço: A5 Qd 12 21 Bairro: BURITI (TUCUMA / PA)…" at bounding box center [575, 272] width 1151 height 544
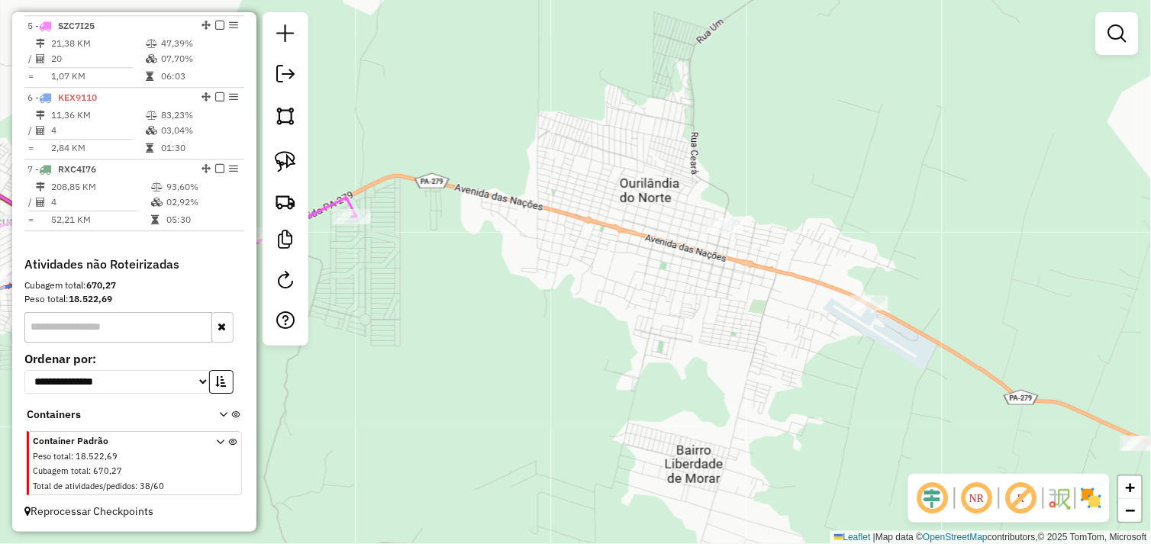
drag, startPoint x: 794, startPoint y: 328, endPoint x: 433, endPoint y: 250, distance: 369.4
click at [433, 250] on div "Janela de atendimento Grade de atendimento Capacidade Transportadoras Veículos …" at bounding box center [575, 272] width 1151 height 544
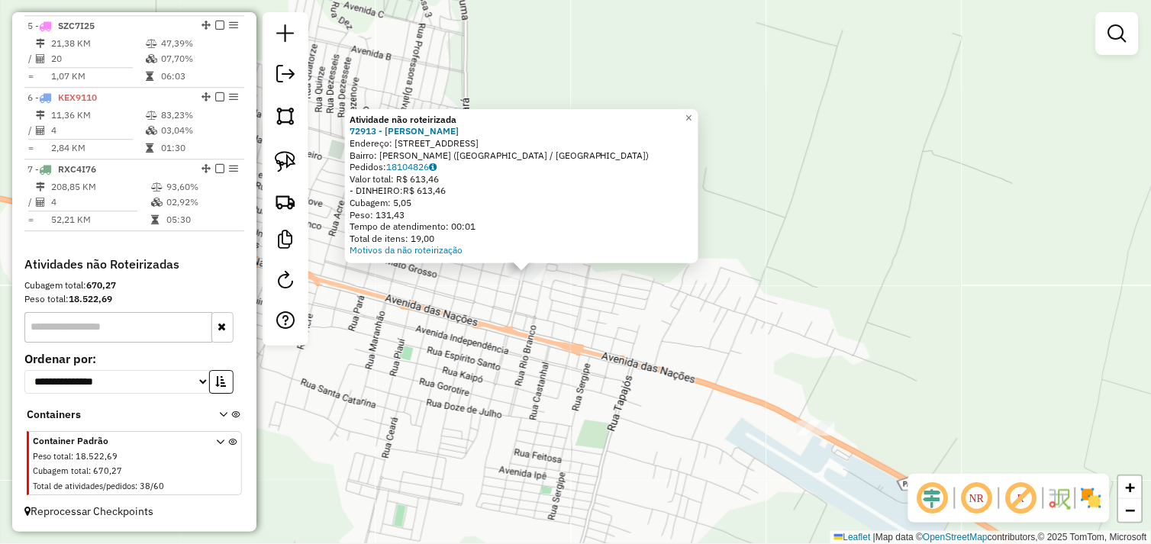
drag, startPoint x: 787, startPoint y: 355, endPoint x: 723, endPoint y: 355, distance: 64.1
click at [703, 323] on div "Atividade não roteirizada 72913 - THARLY VINICIUS Endereço: Avenida do Bosque 6…" at bounding box center [575, 272] width 1151 height 544
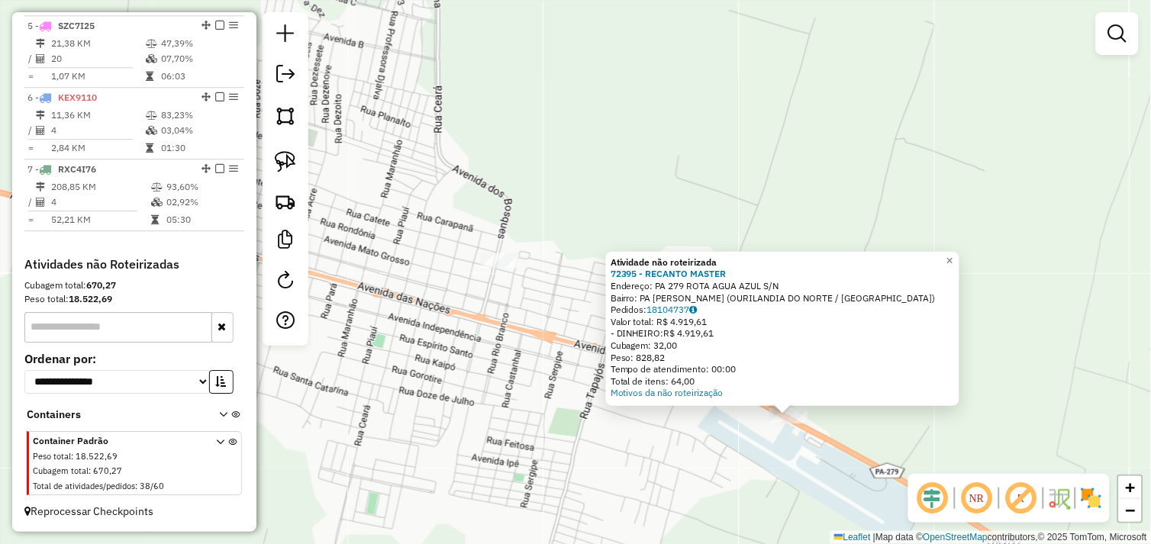
drag, startPoint x: 478, startPoint y: 323, endPoint x: 691, endPoint y: 466, distance: 256.1
click at [691, 466] on div "Atividade não roteirizada 72395 - RECANTO MASTER Endereço: PA 279 ROTA AGUA AZU…" at bounding box center [575, 272] width 1151 height 544
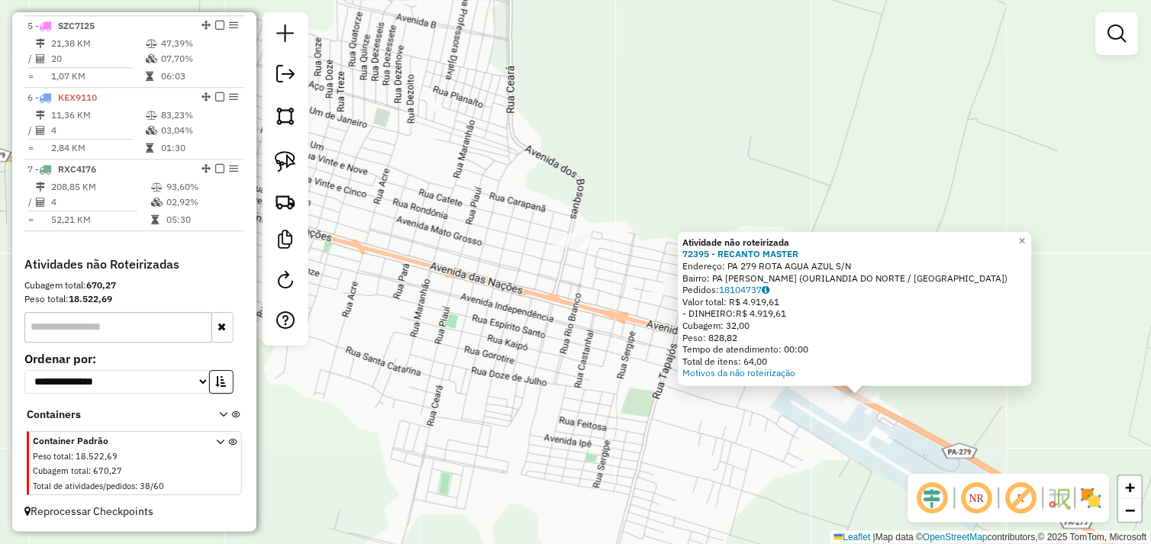
drag, startPoint x: 669, startPoint y: 453, endPoint x: 707, endPoint y: 428, distance: 44.7
click at [740, 432] on div "Atividade não roteirizada 72395 - RECANTO MASTER Endereço: PA 279 ROTA AGUA AZU…" at bounding box center [575, 272] width 1151 height 544
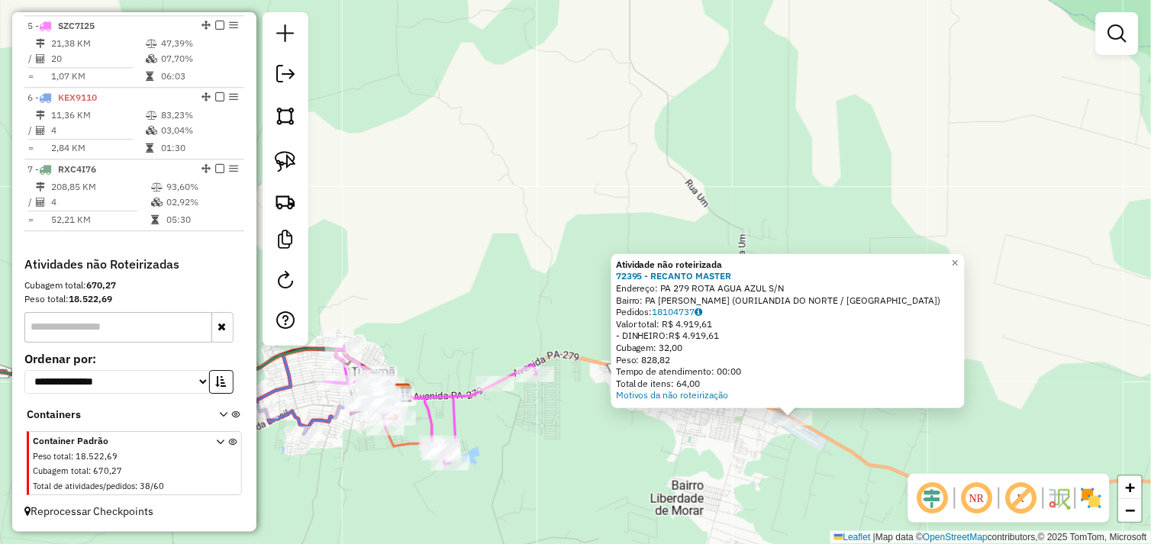
drag, startPoint x: 658, startPoint y: 448, endPoint x: 688, endPoint y: 439, distance: 31.1
click at [685, 439] on div "Atividade não roteirizada 72395 - RECANTO MASTER Endereço: PA 279 ROTA AGUA AZU…" at bounding box center [575, 272] width 1151 height 544
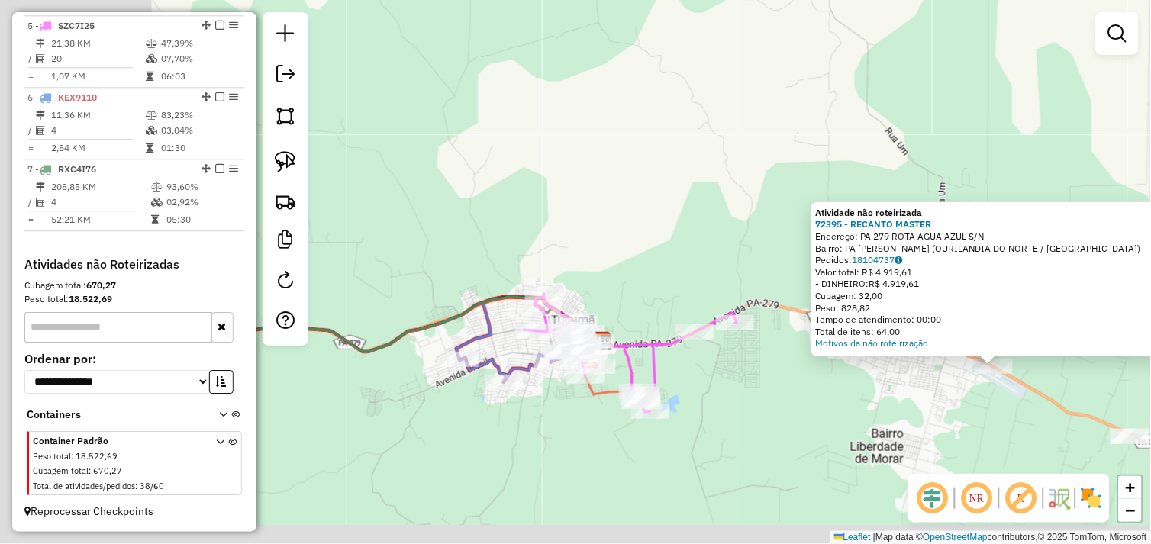
drag, startPoint x: 623, startPoint y: 459, endPoint x: 820, endPoint y: 413, distance: 202.1
click at [820, 413] on div "Atividade não roteirizada 72395 - RECANTO MASTER Endereço: PA 279 ROTA AGUA AZU…" at bounding box center [575, 272] width 1151 height 544
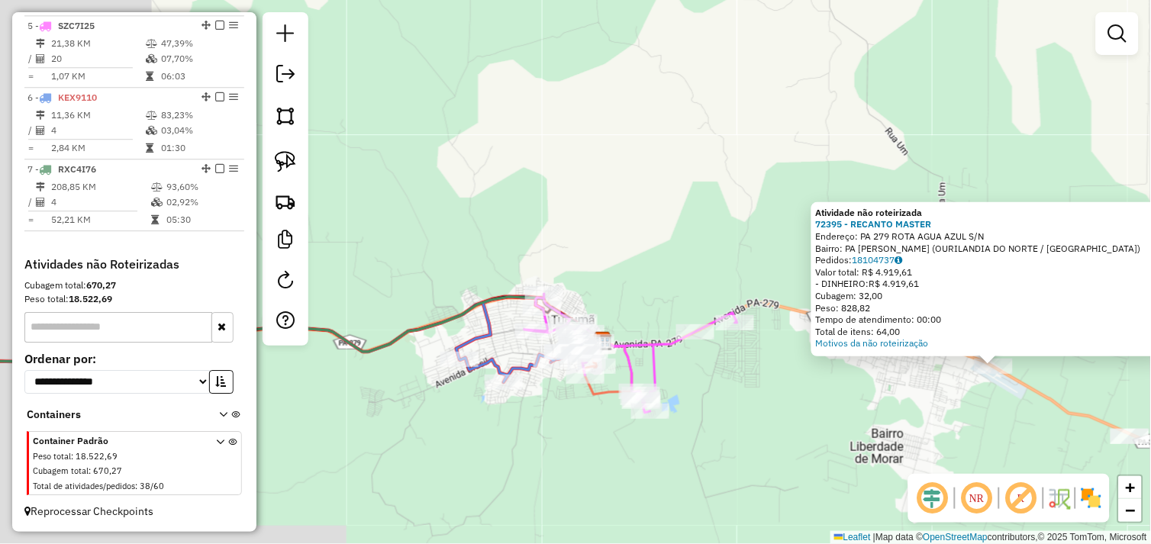
click at [764, 413] on div "Atividade não roteirizada 72395 - RECANTO MASTER Endereço: PA 279 ROTA AGUA AZU…" at bounding box center [575, 272] width 1151 height 544
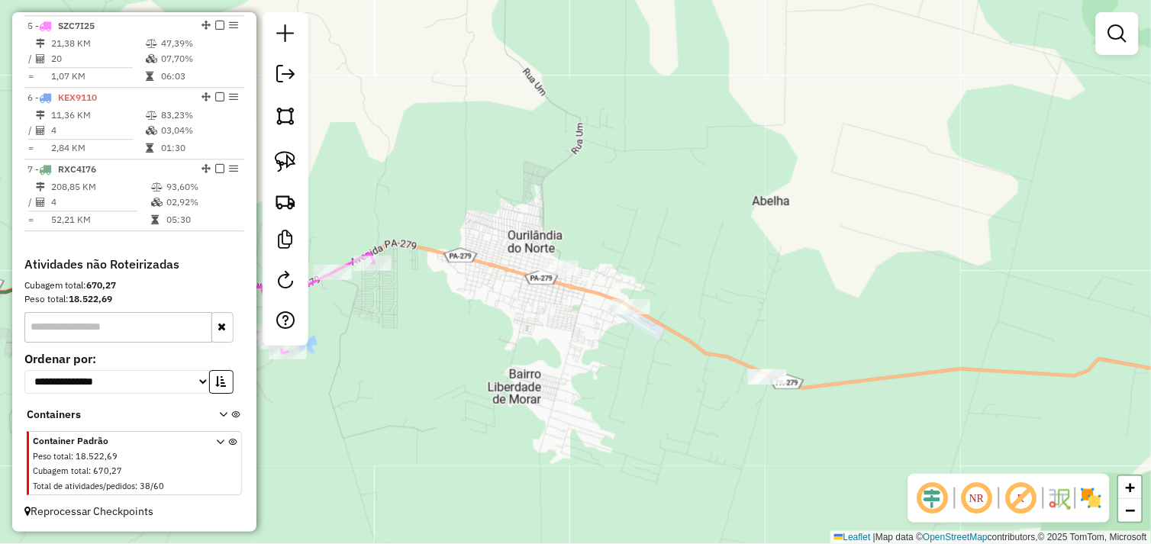
drag, startPoint x: 855, startPoint y: 405, endPoint x: 453, endPoint y: 332, distance: 408.8
click at [449, 331] on div "Janela de atendimento Grade de atendimento Capacidade Transportadoras Veículos …" at bounding box center [575, 272] width 1151 height 544
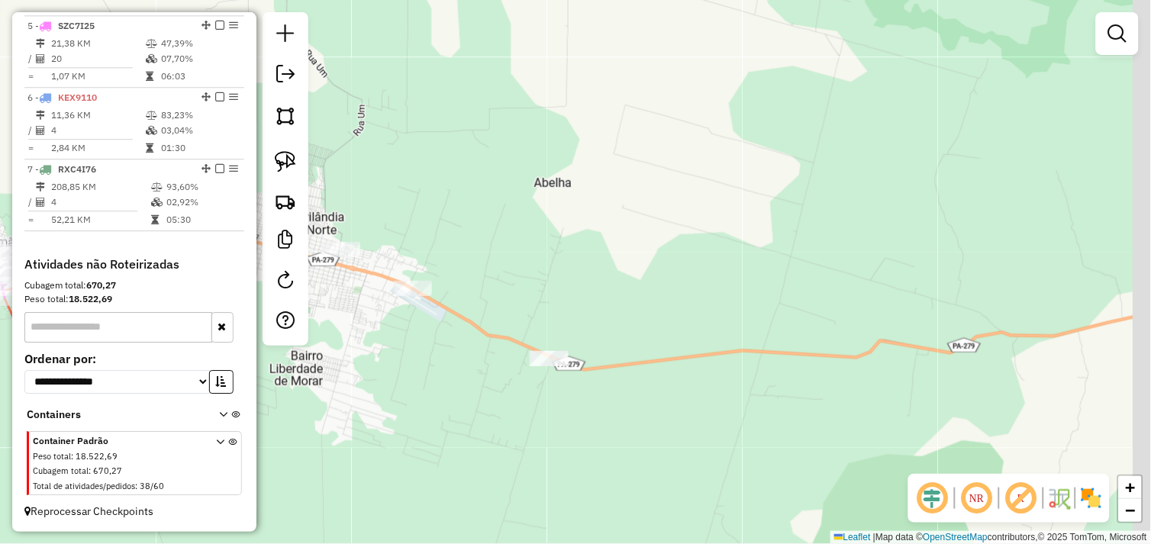
drag, startPoint x: 742, startPoint y: 310, endPoint x: 556, endPoint y: 305, distance: 186.3
click at [556, 305] on div "Janela de atendimento Grade de atendimento Capacidade Transportadoras Veículos …" at bounding box center [575, 272] width 1151 height 544
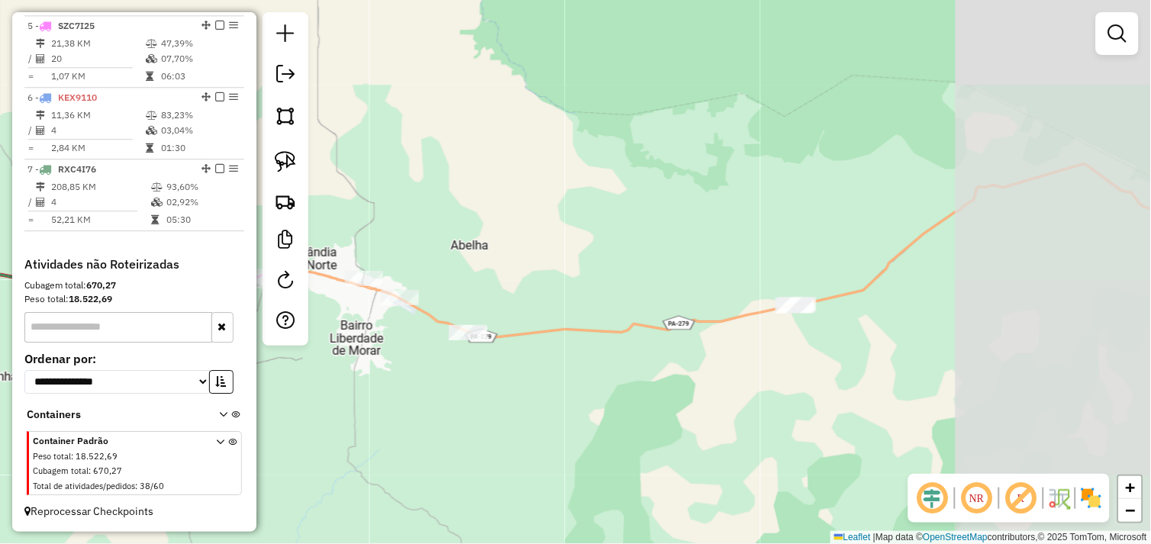
drag, startPoint x: 738, startPoint y: 347, endPoint x: 623, endPoint y: 332, distance: 115.5
click at [623, 332] on div "Janela de atendimento Grade de atendimento Capacidade Transportadoras Veículos …" at bounding box center [575, 272] width 1151 height 544
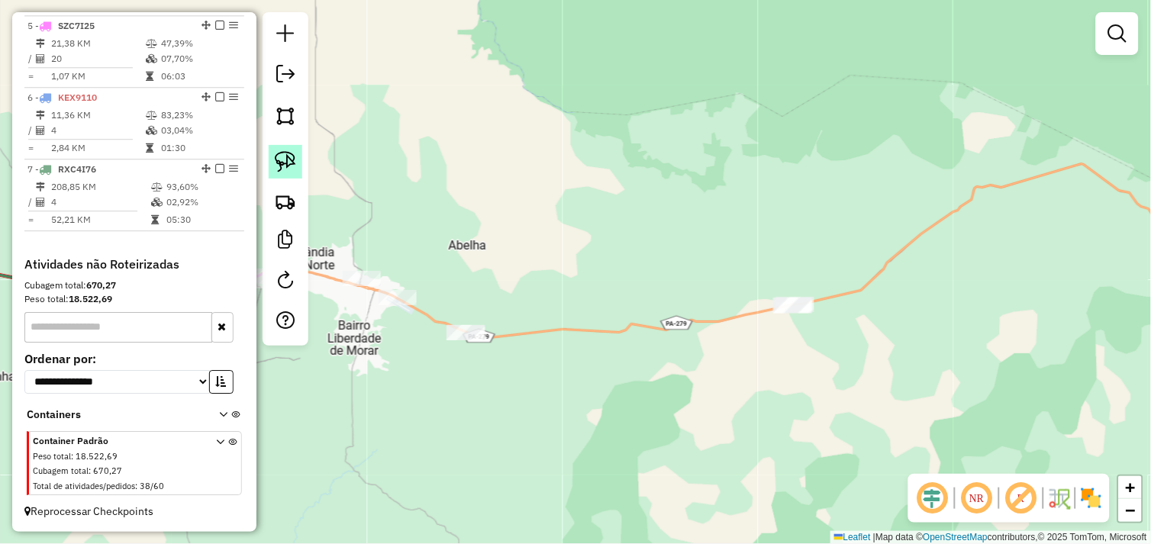
click at [287, 165] on img at bounding box center [285, 161] width 21 height 21
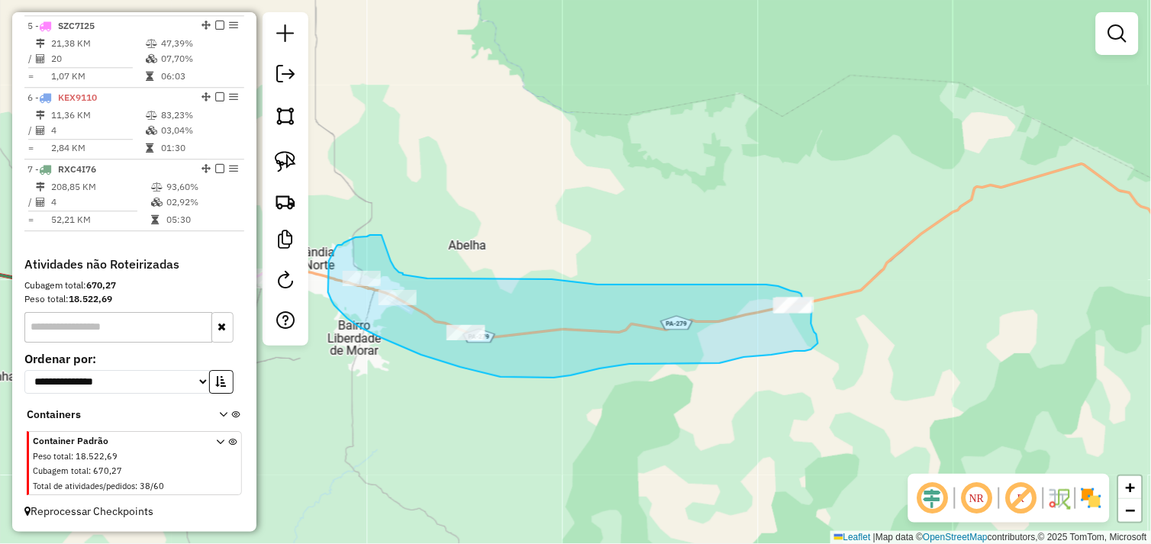
drag, startPoint x: 382, startPoint y: 235, endPoint x: 391, endPoint y: 261, distance: 27.5
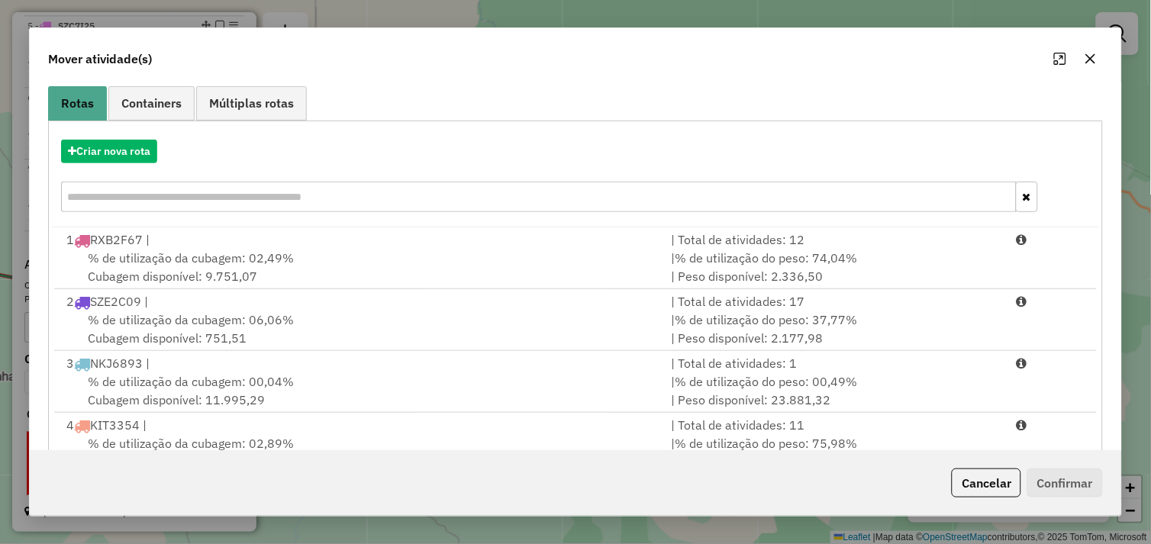
scroll to position [61, 0]
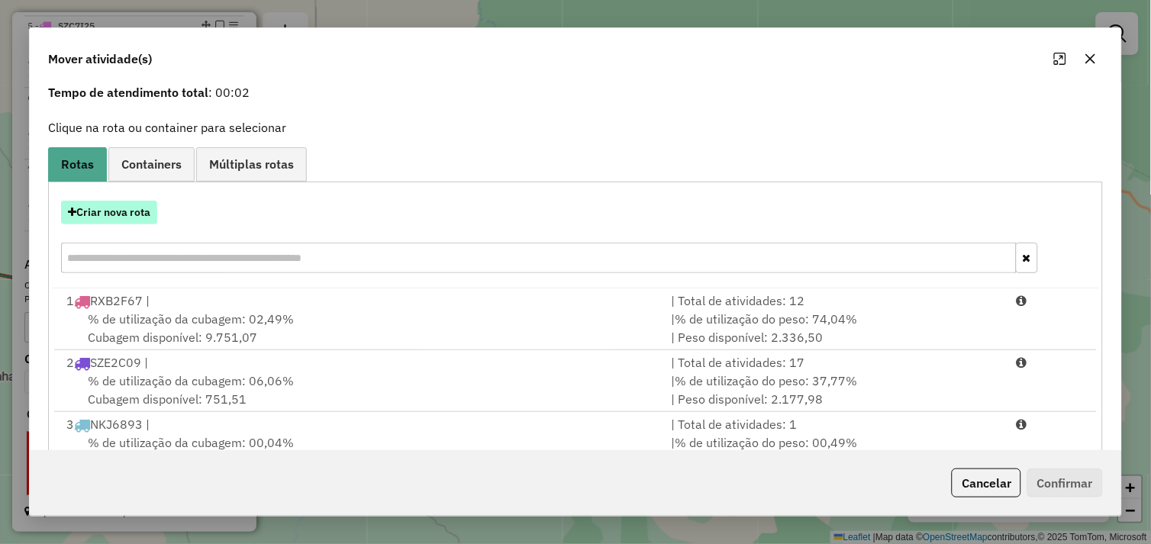
click at [124, 210] on button "Criar nova rota" at bounding box center [109, 213] width 96 height 24
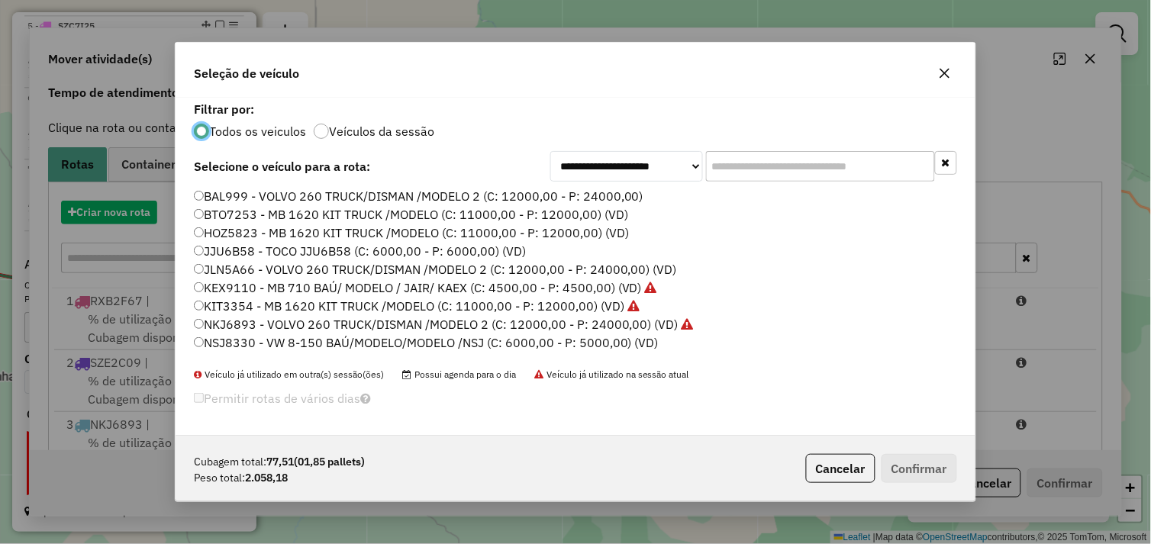
scroll to position [8, 4]
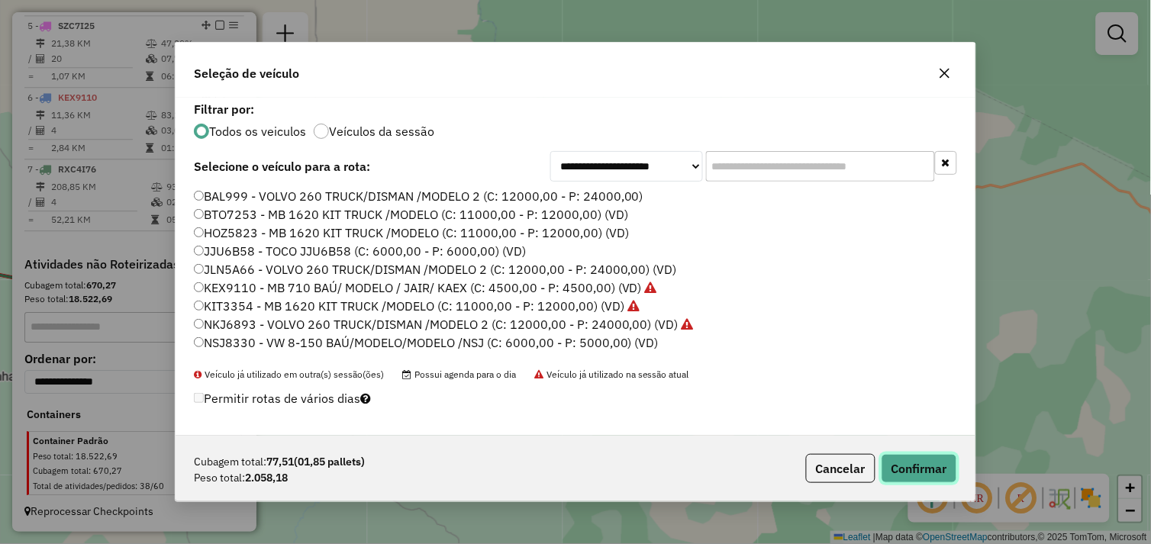
click at [932, 471] on button "Confirmar" at bounding box center [919, 468] width 76 height 29
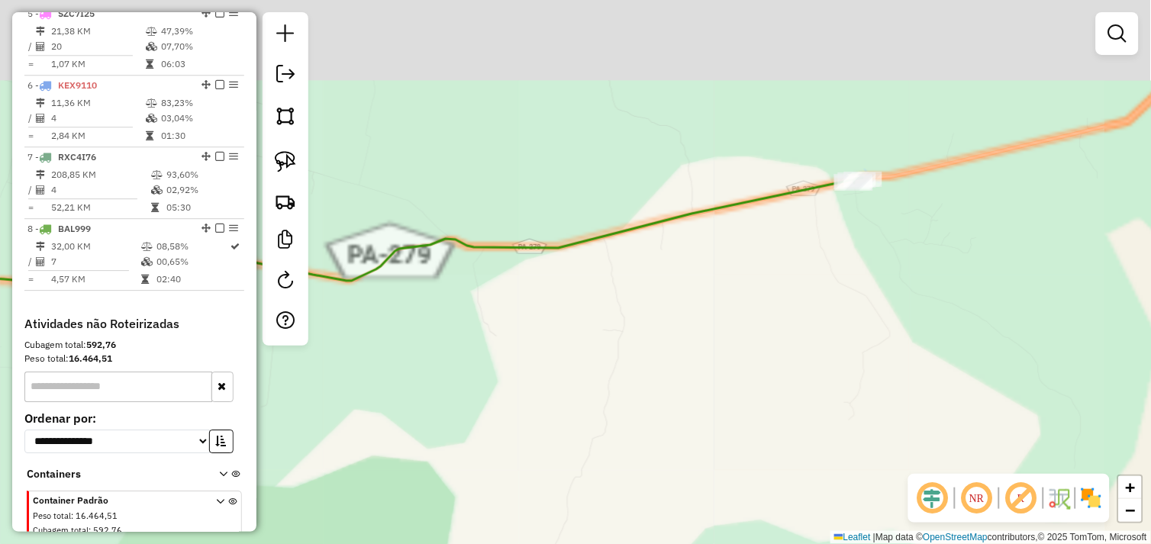
drag, startPoint x: 710, startPoint y: 395, endPoint x: 679, endPoint y: 431, distance: 48.2
click at [675, 444] on div "Janela de atendimento Grade de atendimento Capacidade Transportadoras Veículos …" at bounding box center [575, 272] width 1151 height 544
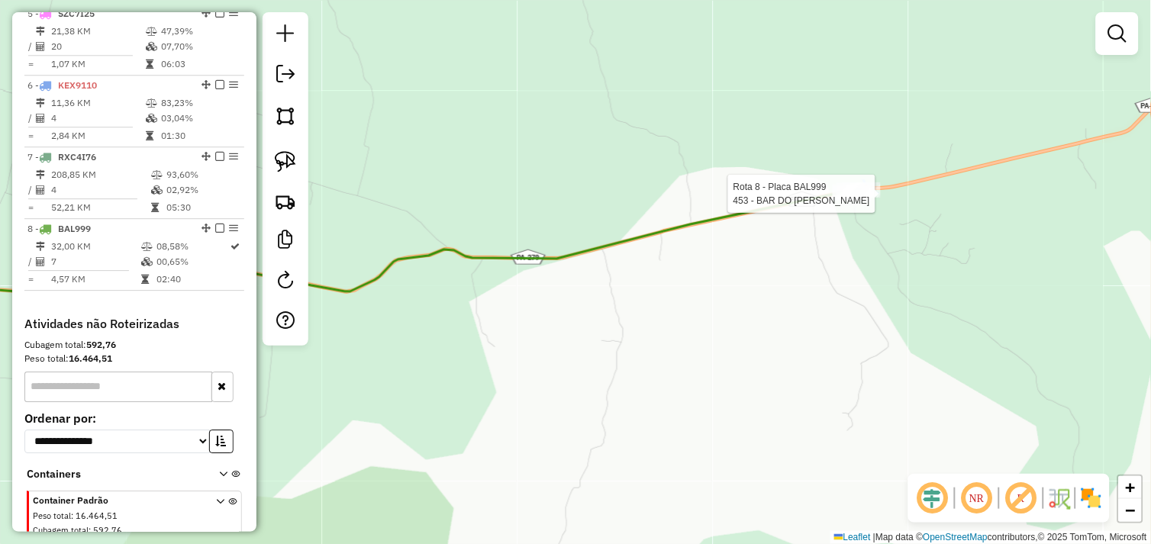
select select "*********"
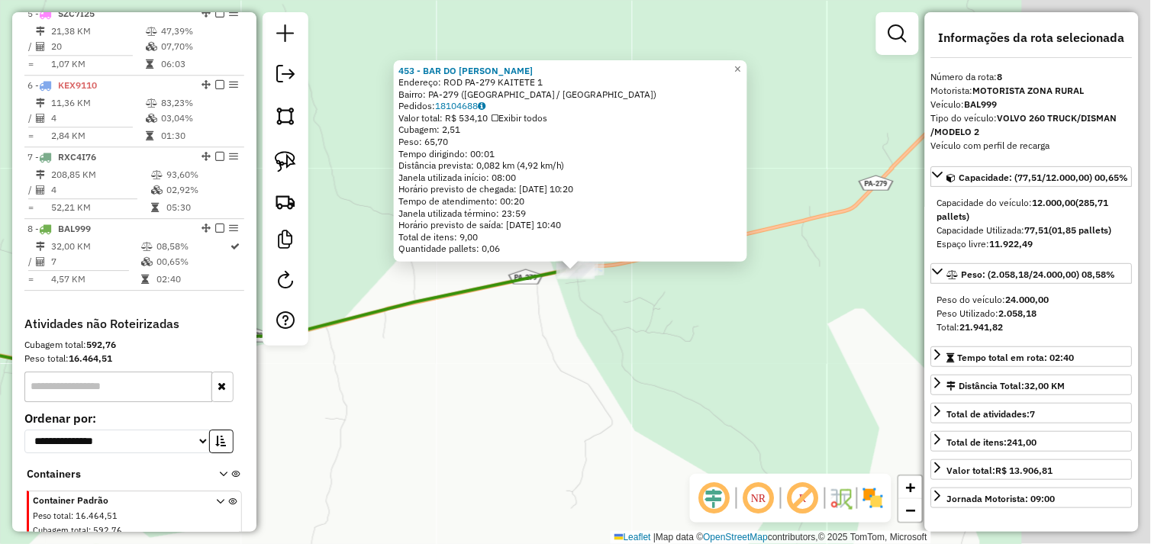
scroll to position [944, 0]
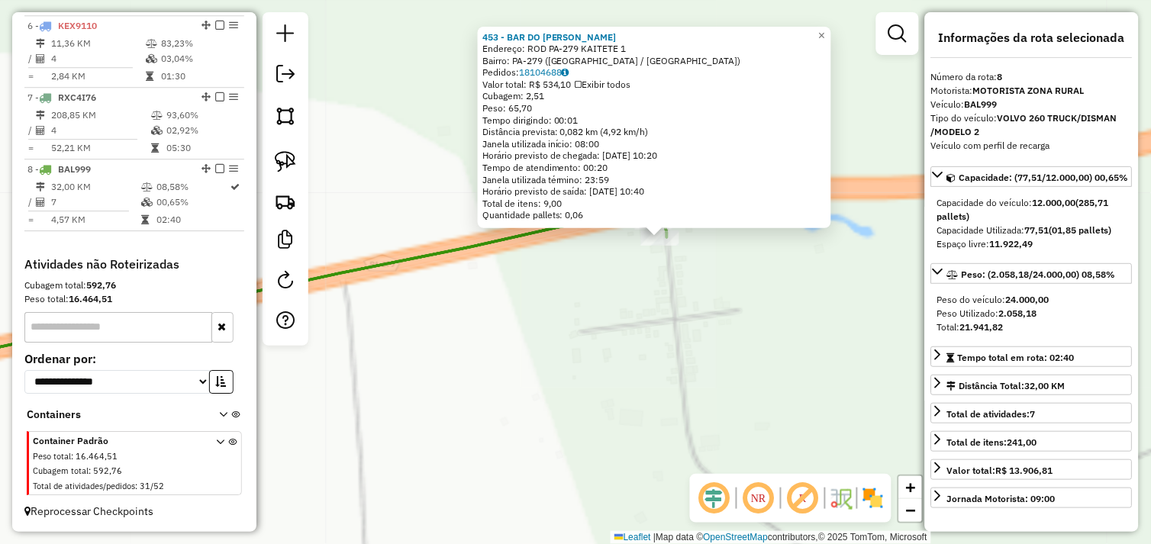
drag, startPoint x: 647, startPoint y: 199, endPoint x: 634, endPoint y: 316, distance: 117.5
click at [634, 316] on div "453 - BAR DO EDMILSON Endereço: ROD PA-279 KAITETE 1 Bairro: PA-279 (AGUA AZUL …" at bounding box center [575, 272] width 1151 height 544
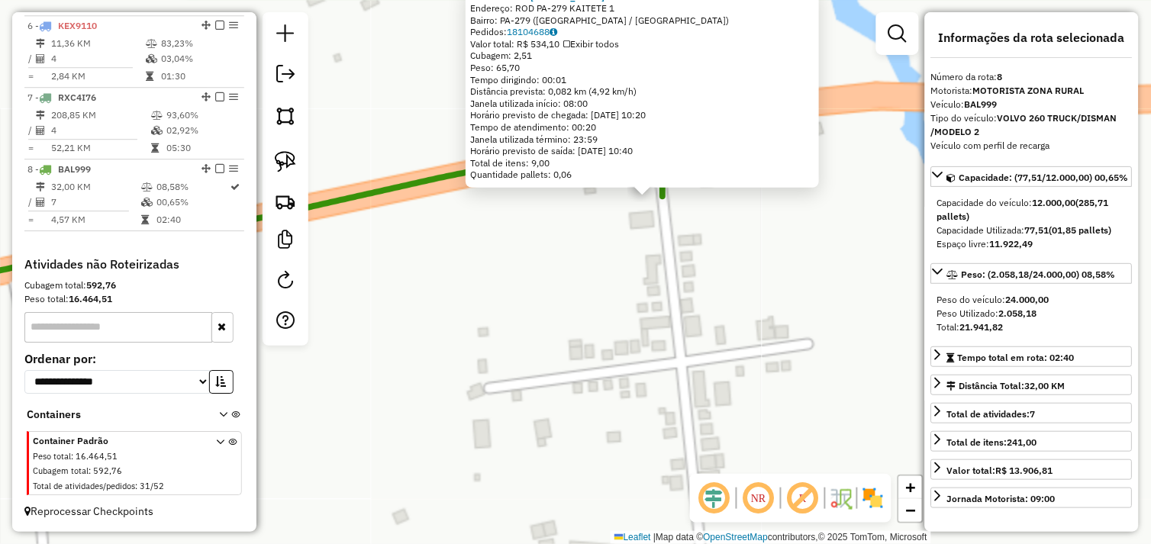
click at [733, 293] on div "453 - BAR DO EDMILSON Endereço: ROD PA-279 KAITETE 1 Bairro: PA-279 (AGUA AZUL …" at bounding box center [575, 272] width 1151 height 544
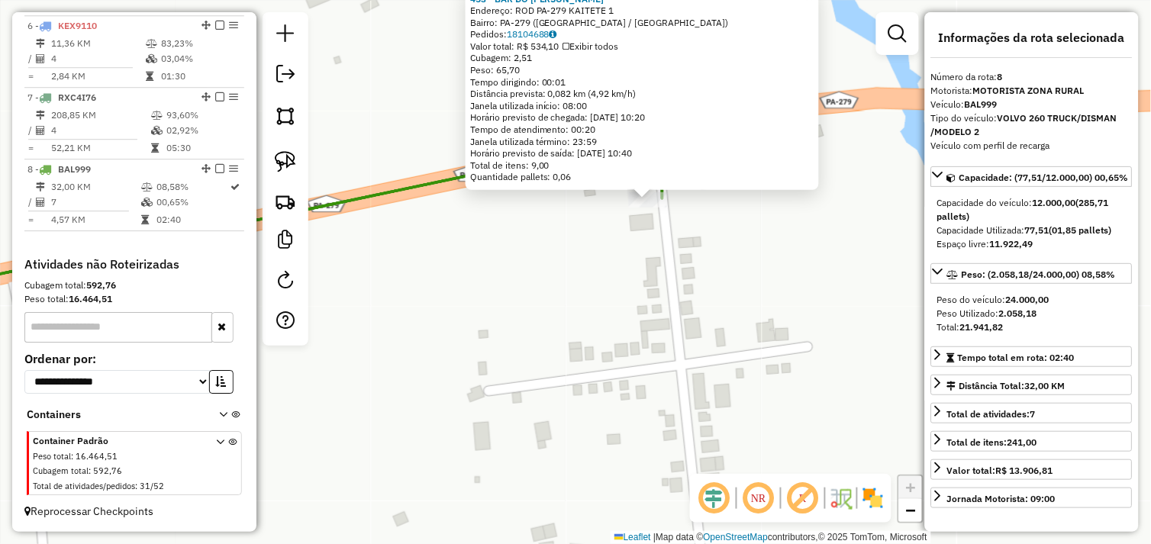
click at [741, 285] on div "453 - BAR DO EDMILSON Endereço: ROD PA-279 KAITETE 1 Bairro: PA-279 (AGUA AZUL …" at bounding box center [575, 272] width 1151 height 544
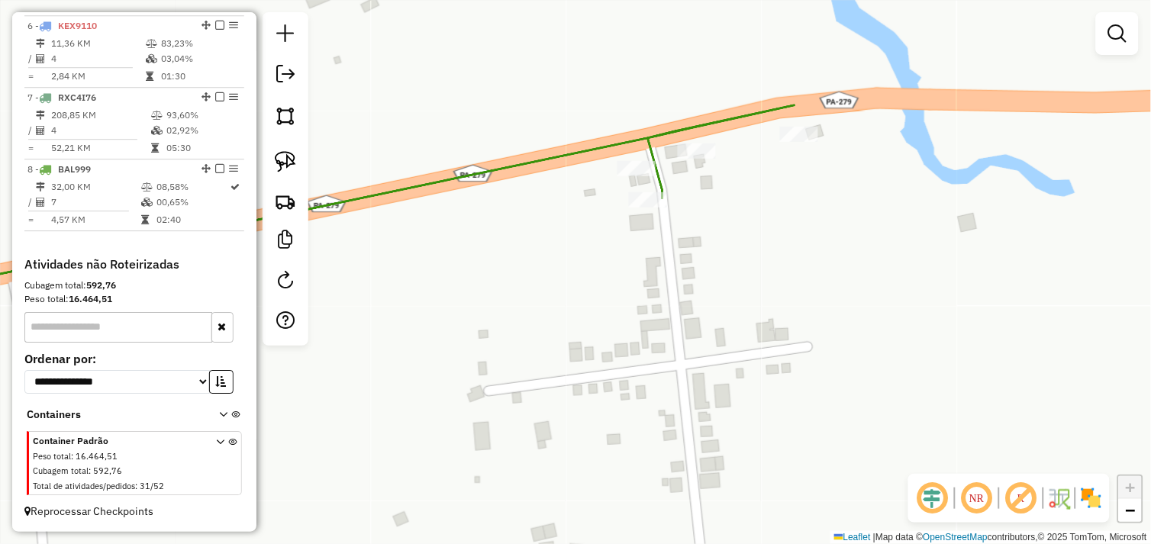
drag, startPoint x: 728, startPoint y: 295, endPoint x: 585, endPoint y: 352, distance: 153.8
click at [582, 359] on div "Janela de atendimento Grade de atendimento Capacidade Transportadoras Veículos …" at bounding box center [575, 272] width 1151 height 544
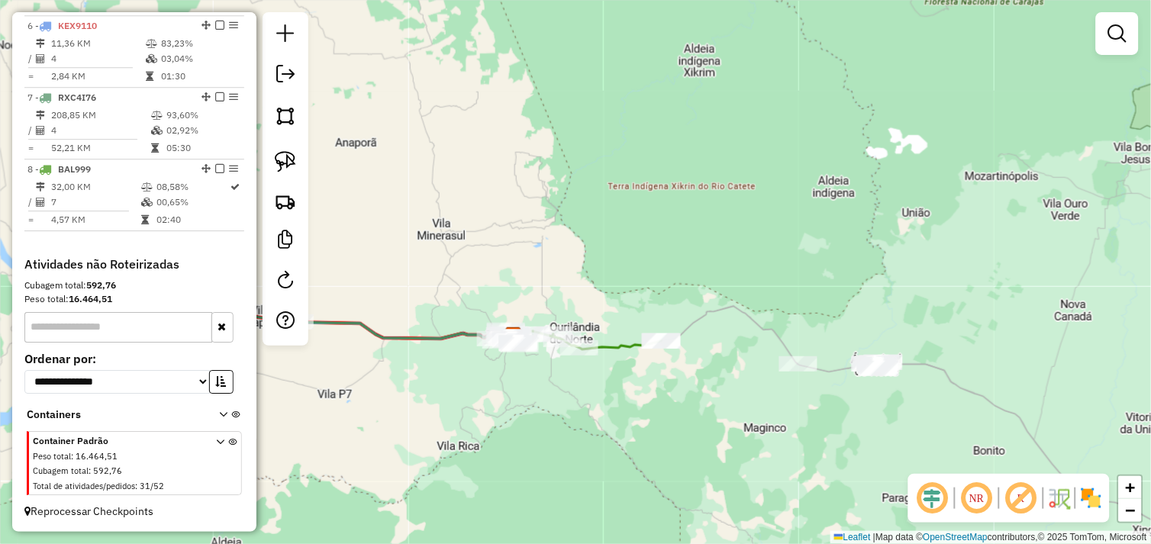
drag, startPoint x: 794, startPoint y: 352, endPoint x: 730, endPoint y: 352, distance: 63.3
click at [730, 352] on div "Janela de atendimento Grade de atendimento Capacidade Transportadoras Veículos …" at bounding box center [575, 272] width 1151 height 544
click at [280, 168] on img at bounding box center [285, 161] width 21 height 21
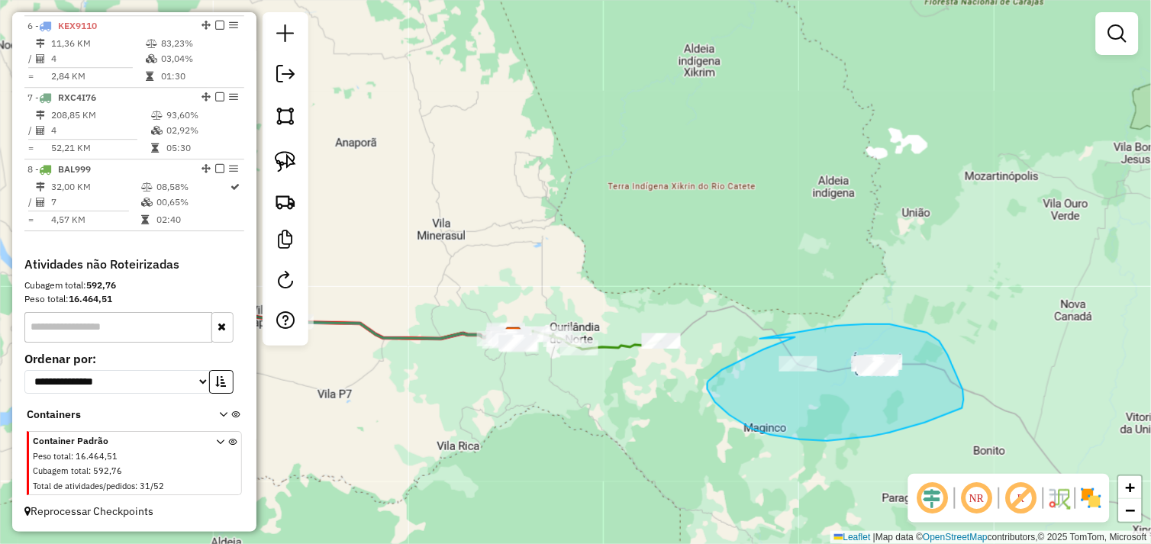
drag, startPoint x: 795, startPoint y: 337, endPoint x: 752, endPoint y: 349, distance: 44.2
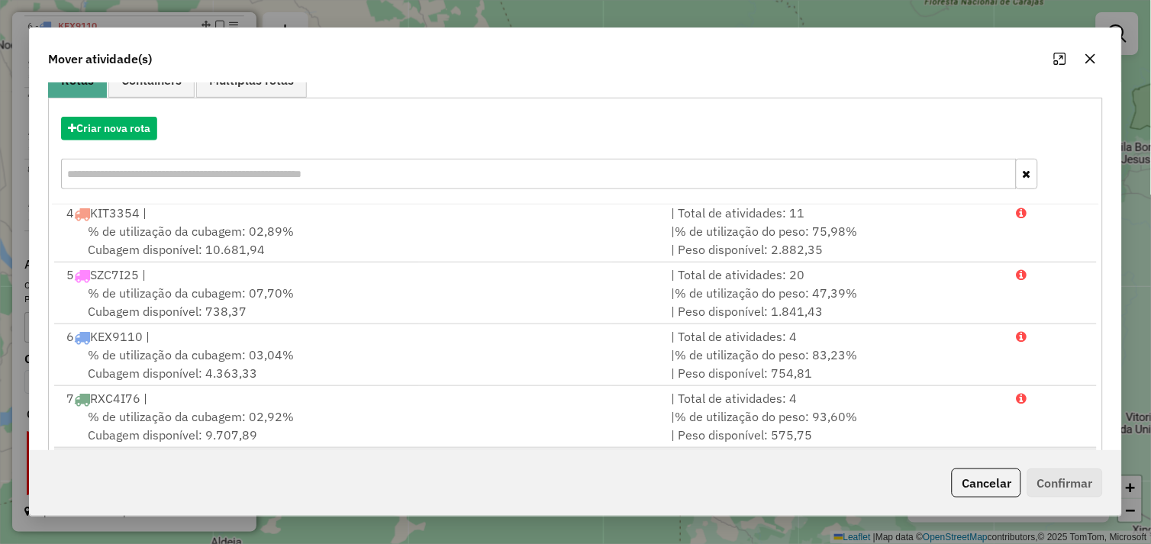
scroll to position [230, 0]
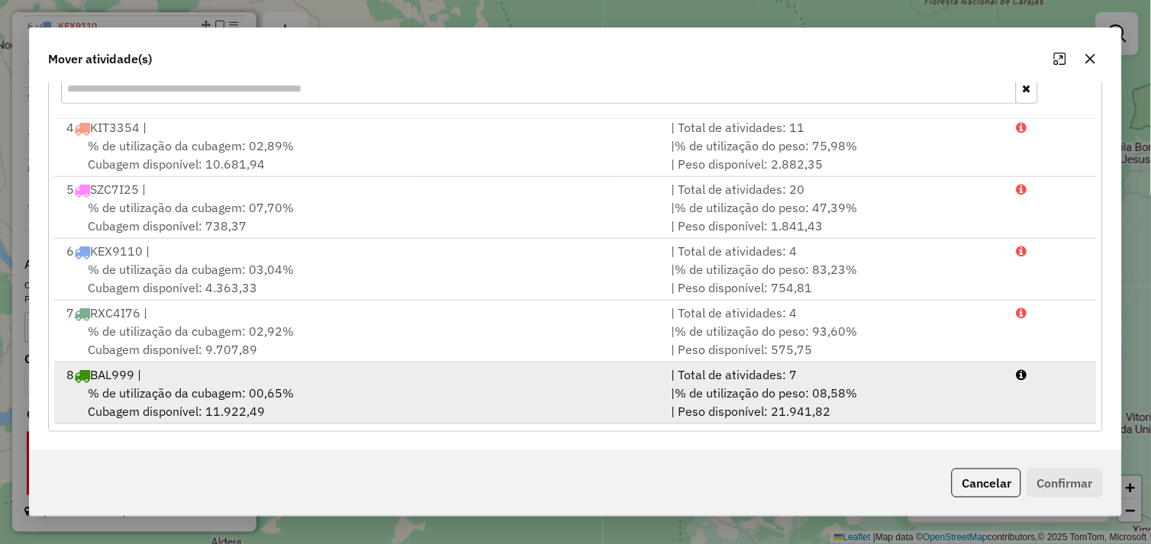
click at [207, 378] on div "8 BAL999 |" at bounding box center [359, 375] width 605 height 18
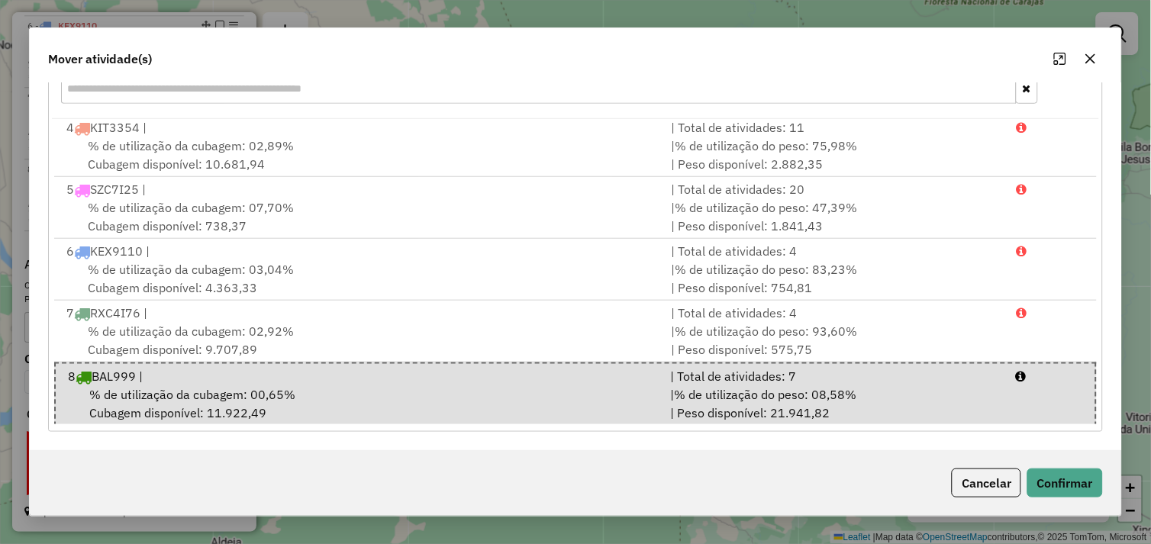
click at [1071, 498] on div "Cancelar Confirmar" at bounding box center [576, 483] width 1092 height 66
click at [1076, 490] on button "Confirmar" at bounding box center [1065, 483] width 76 height 29
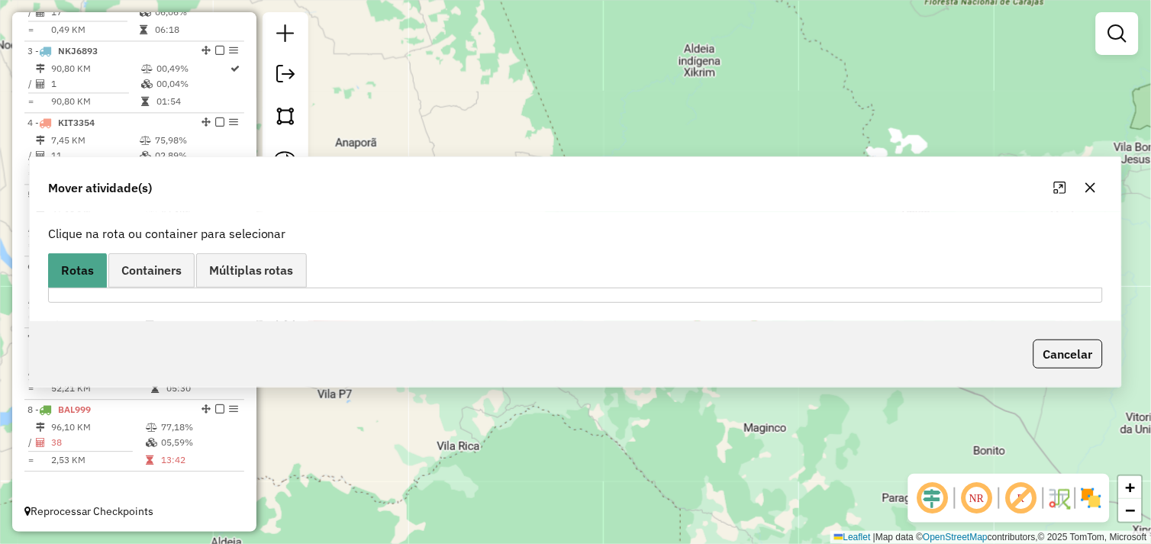
scroll to position [0, 0]
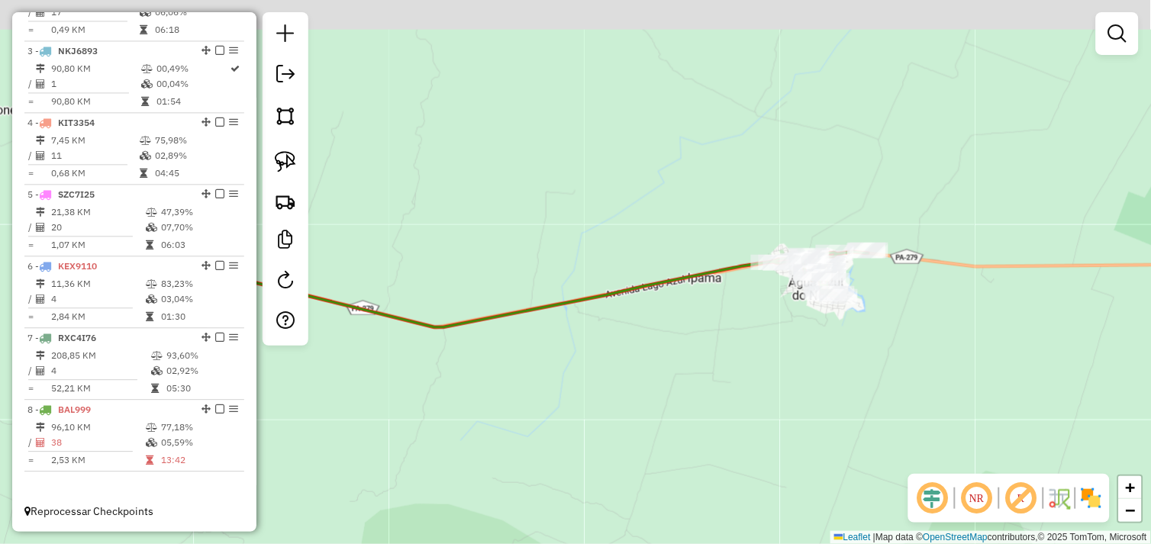
drag, startPoint x: 838, startPoint y: 407, endPoint x: 821, endPoint y: 451, distance: 47.3
click at [821, 452] on div "Janela de atendimento Grade de atendimento Capacidade Transportadoras Veículos …" at bounding box center [575, 272] width 1151 height 544
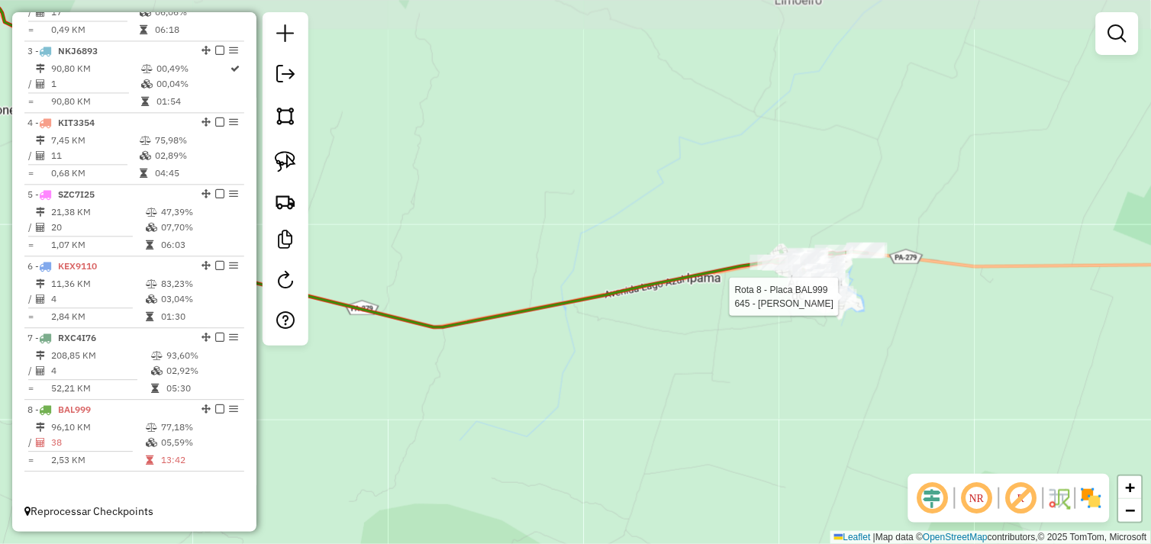
select select "*********"
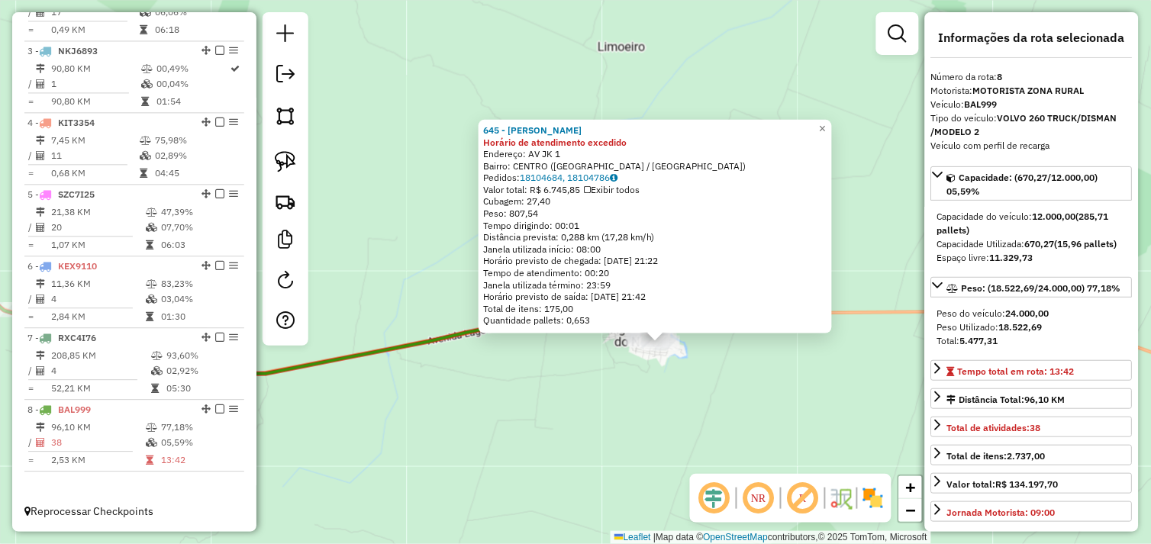
drag, startPoint x: 623, startPoint y: 304, endPoint x: 708, endPoint y: 375, distance: 110.5
click at [708, 375] on div "645 - RAIMUNDO JK Horário de atendimento excedido Endereço: AV JK 1 Bairro: CEN…" at bounding box center [575, 272] width 1151 height 544
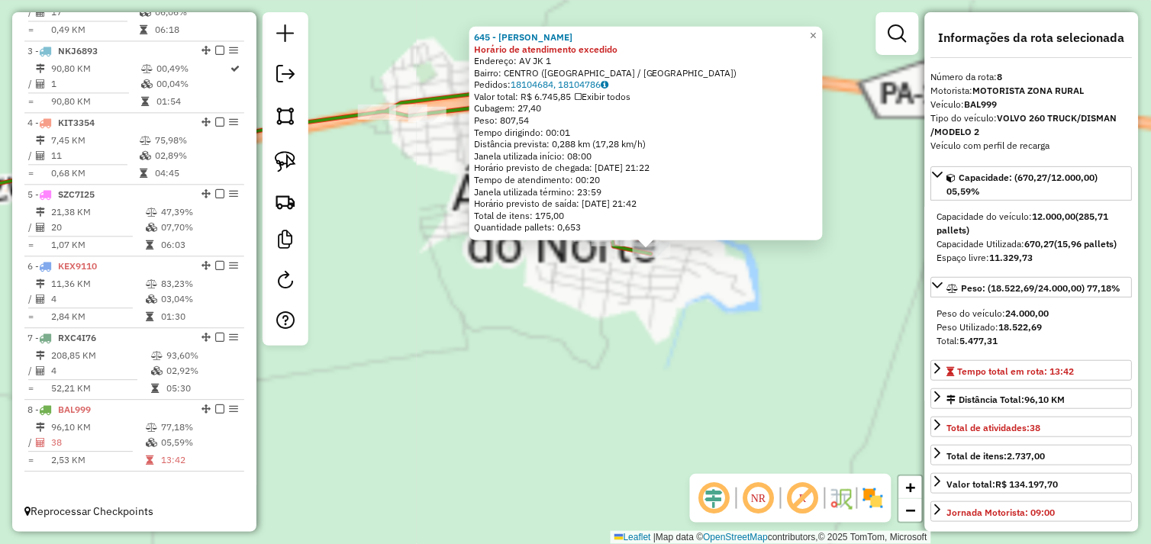
drag, startPoint x: 631, startPoint y: 341, endPoint x: 678, endPoint y: 451, distance: 119.3
click at [679, 451] on div "645 - RAIMUNDO JK Horário de atendimento excedido Endereço: AV JK 1 Bairro: CEN…" at bounding box center [575, 272] width 1151 height 544
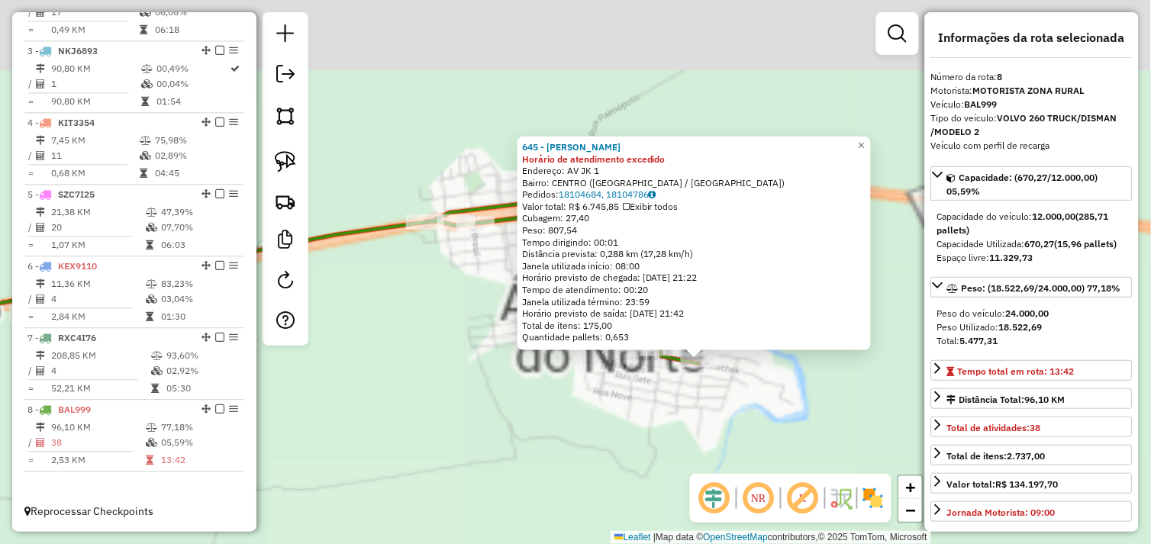
click at [623, 416] on div "645 - RAIMUNDO JK Horário de atendimento excedido Endereço: AV JK 1 Bairro: CEN…" at bounding box center [575, 272] width 1151 height 544
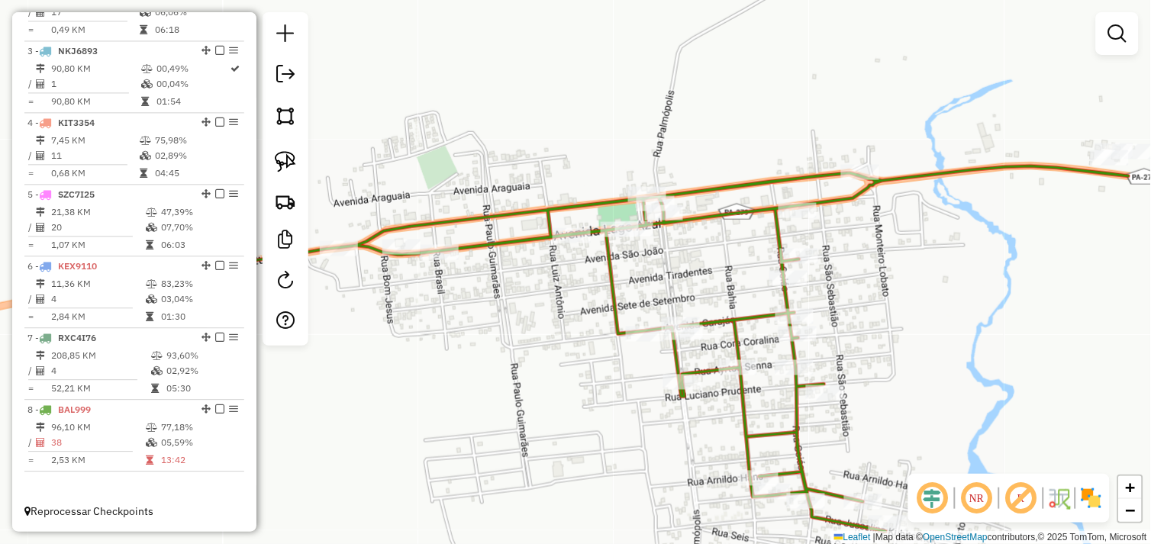
drag, startPoint x: 794, startPoint y: 249, endPoint x: 719, endPoint y: 333, distance: 113.5
click at [939, 371] on div "Janela de atendimento Grade de atendimento Capacidade Transportadoras Veículos …" at bounding box center [575, 272] width 1151 height 544
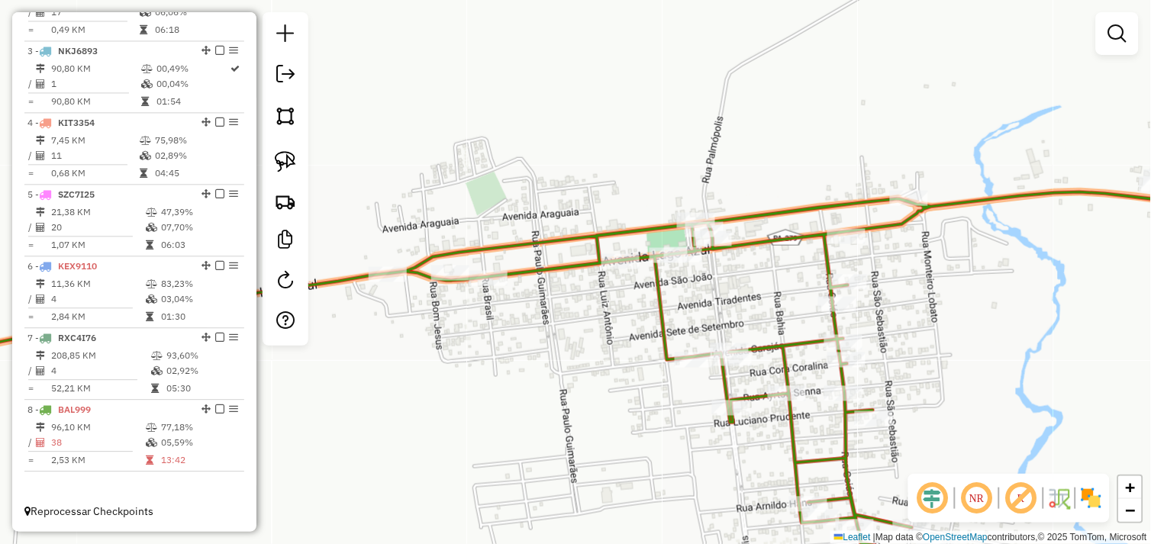
drag, startPoint x: 453, startPoint y: 295, endPoint x: 482, endPoint y: 311, distance: 33.5
click at [482, 311] on div "Janela de atendimento Grade de atendimento Capacidade Transportadoras Veículos …" at bounding box center [575, 272] width 1151 height 544
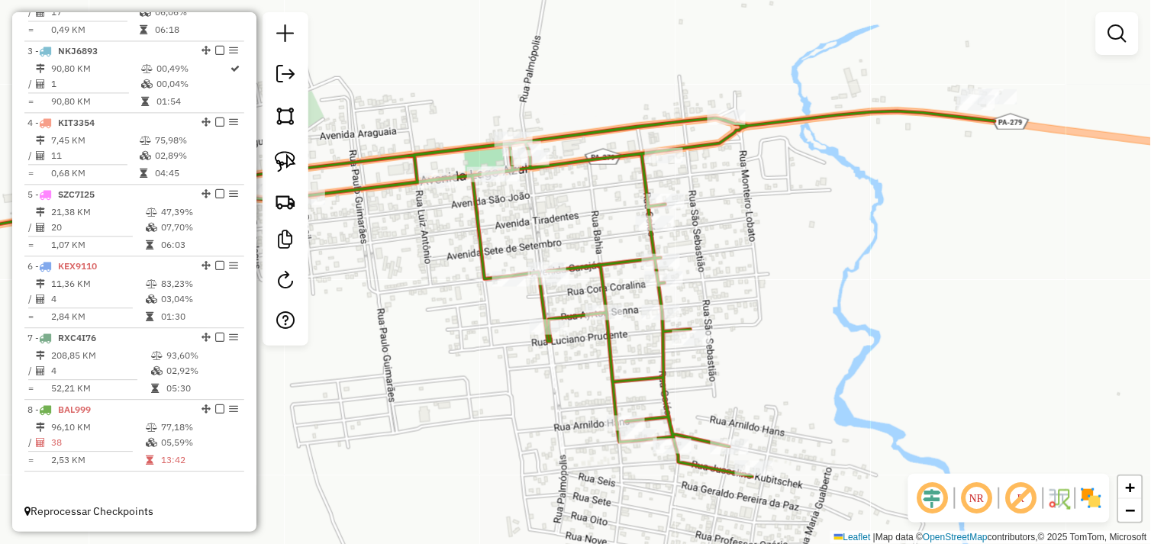
drag, startPoint x: 936, startPoint y: 308, endPoint x: 749, endPoint y: 250, distance: 196.3
click at [750, 234] on div "Janela de atendimento Grade de atendimento Capacidade Transportadoras Veículos …" at bounding box center [575, 272] width 1151 height 544
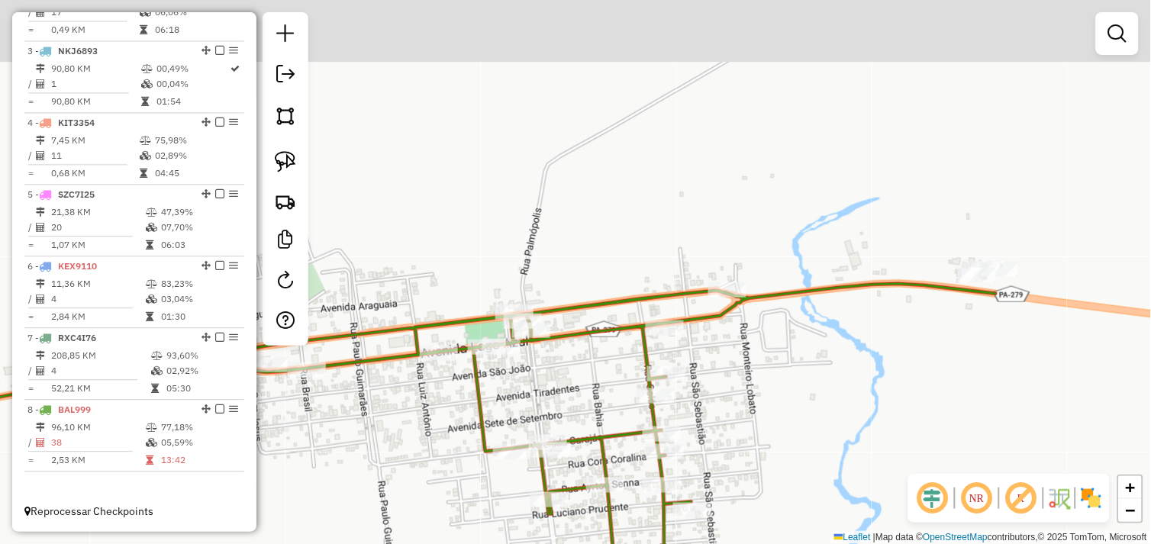
drag, startPoint x: 528, startPoint y: 366, endPoint x: 684, endPoint y: 359, distance: 155.9
click at [710, 427] on div "Rota 8 - Placa BAL999 67340 - ESTACAO DAS BEBIDAS Janela de atendimento Grade d…" at bounding box center [575, 272] width 1151 height 544
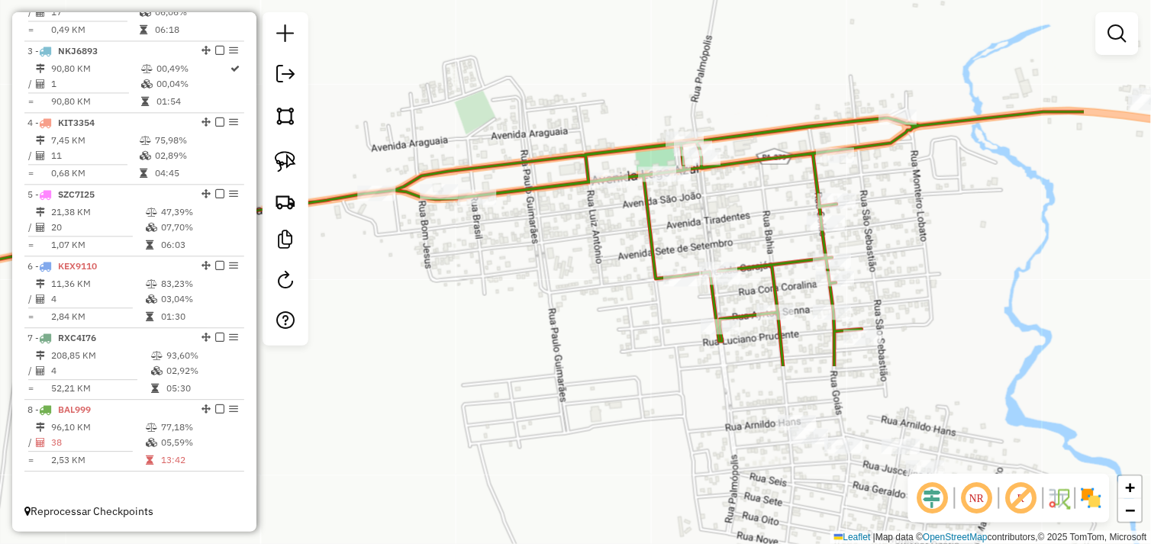
drag, startPoint x: 689, startPoint y: 357, endPoint x: 499, endPoint y: 97, distance: 322.2
click at [498, 96] on div "Janela de atendimento Grade de atendimento Capacidade Transportadoras Veículos …" at bounding box center [575, 272] width 1151 height 544
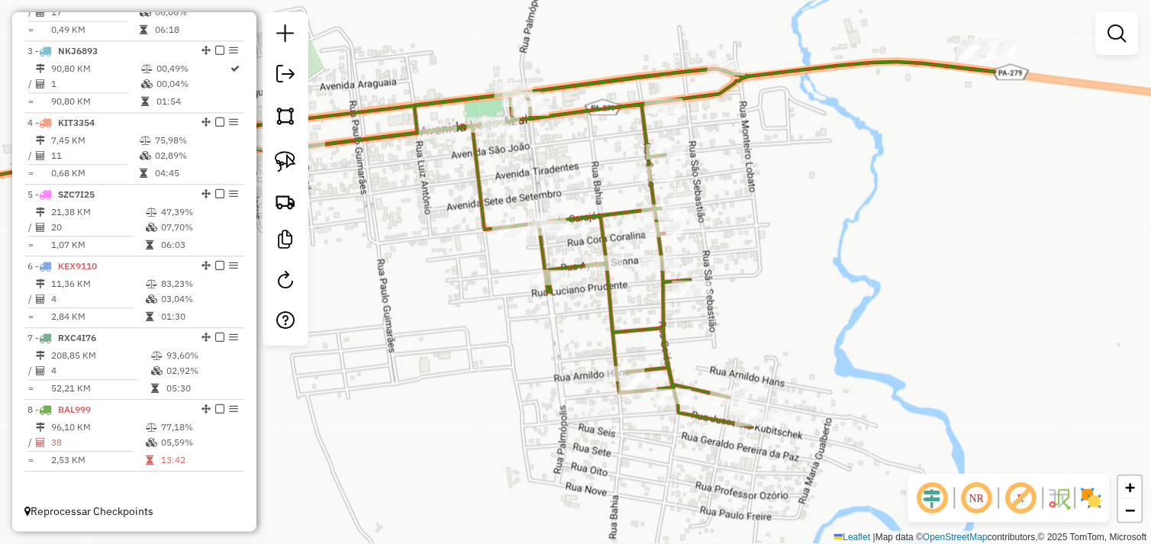
drag, startPoint x: 742, startPoint y: 360, endPoint x: 598, endPoint y: 346, distance: 144.1
click at [598, 346] on div "Janela de atendimento Grade de atendimento Capacidade Transportadoras Veículos …" at bounding box center [575, 272] width 1151 height 544
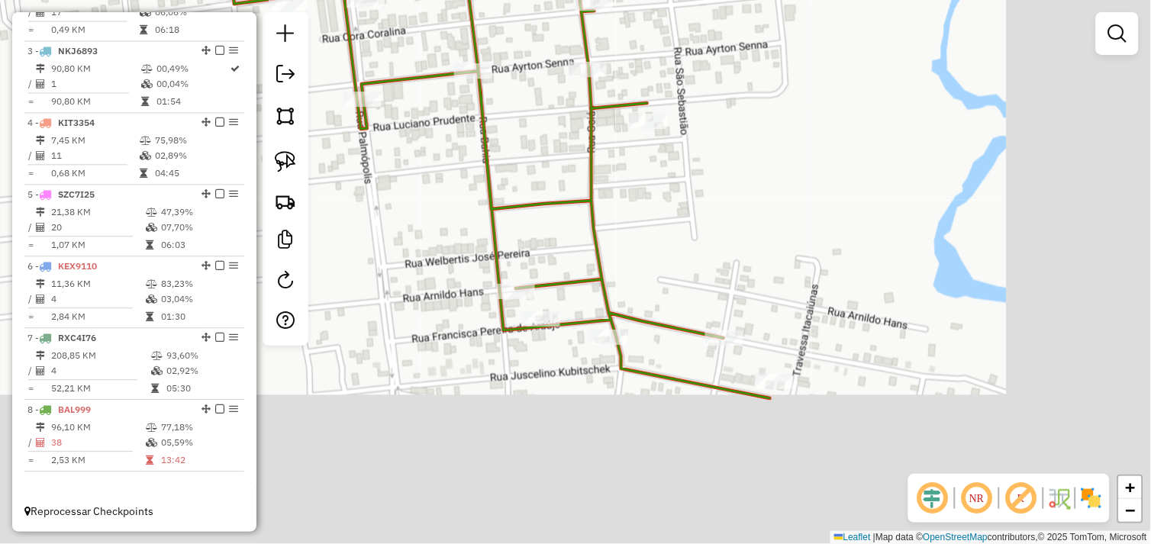
drag, startPoint x: 655, startPoint y: 383, endPoint x: 466, endPoint y: 185, distance: 273.1
click at [450, 159] on div "Janela de atendimento Grade de atendimento Capacidade Transportadoras Veículos …" at bounding box center [575, 272] width 1151 height 544
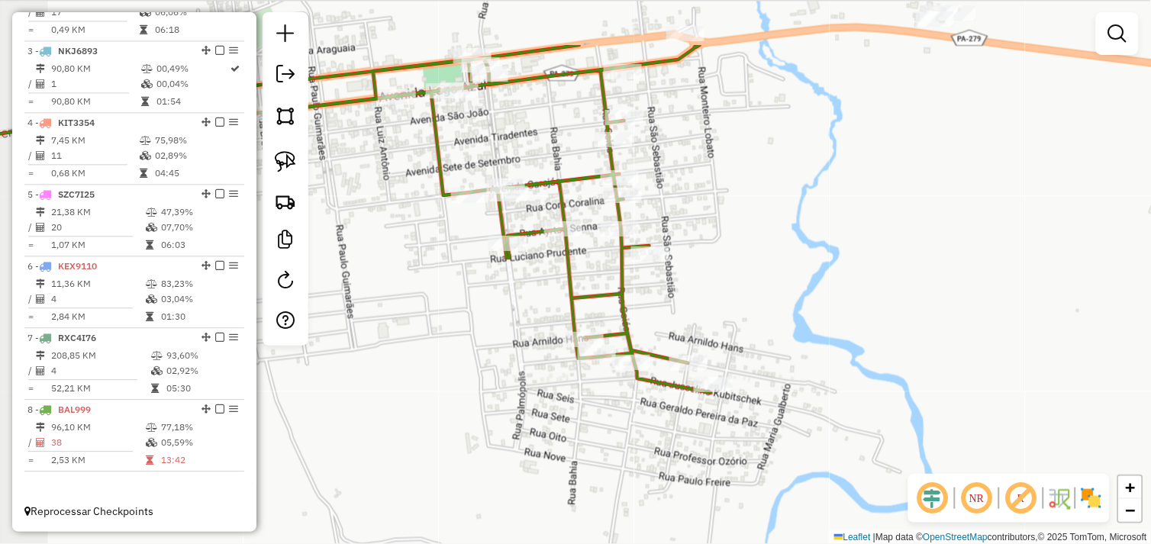
drag, startPoint x: 513, startPoint y: 217, endPoint x: 599, endPoint y: 308, distance: 124.7
click at [599, 308] on div "Janela de atendimento Grade de atendimento Capacidade Transportadoras Veículos …" at bounding box center [575, 272] width 1151 height 544
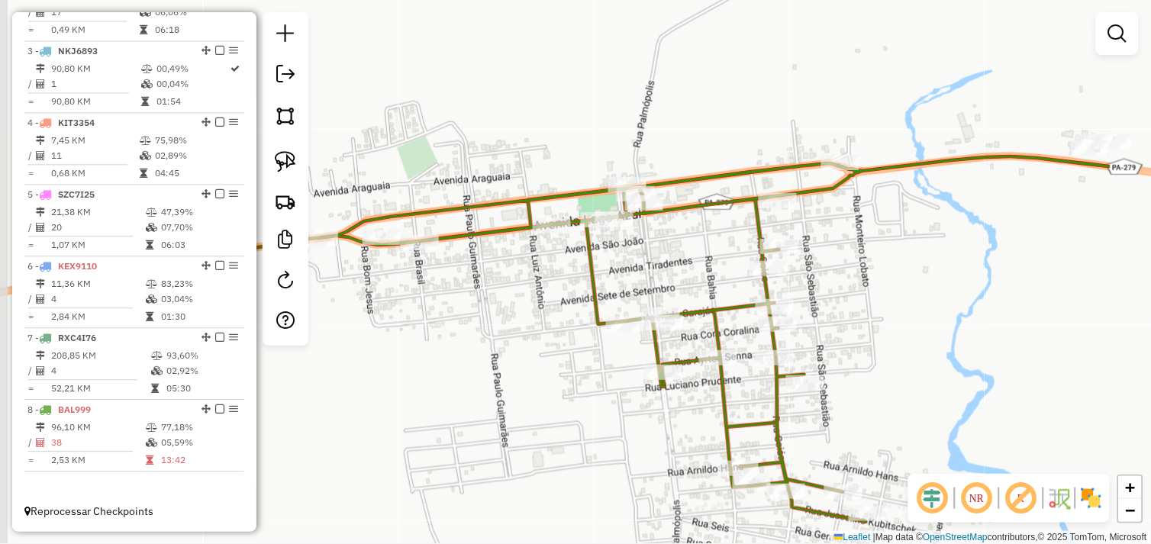
drag, startPoint x: 739, startPoint y: 135, endPoint x: 891, endPoint y: 263, distance: 198.8
click at [891, 263] on div "Janela de atendimento Grade de atendimento Capacidade Transportadoras Veículos …" at bounding box center [575, 272] width 1151 height 544
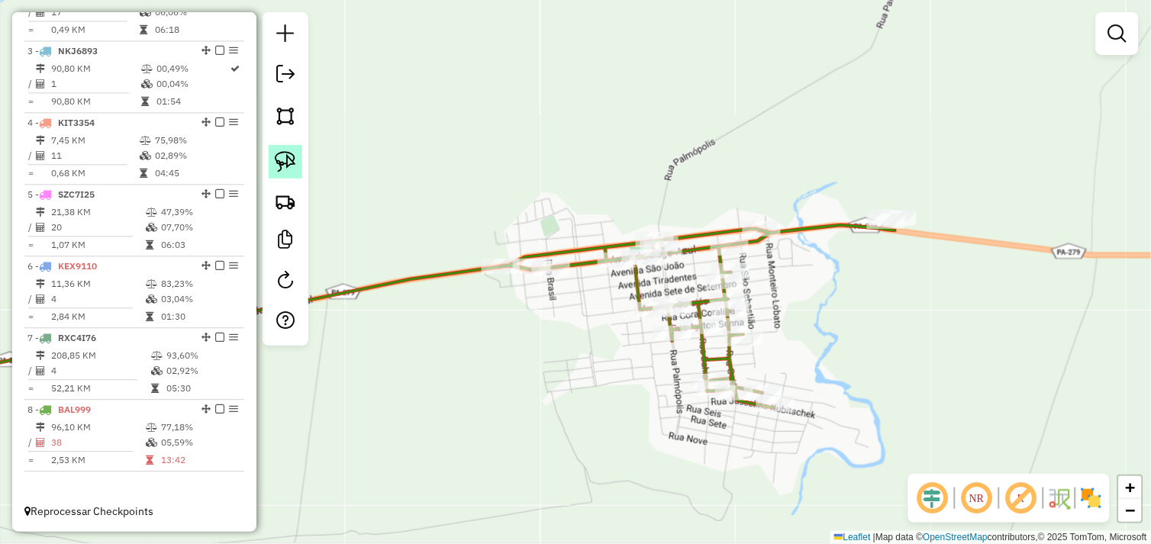
click at [292, 163] on img at bounding box center [285, 161] width 21 height 21
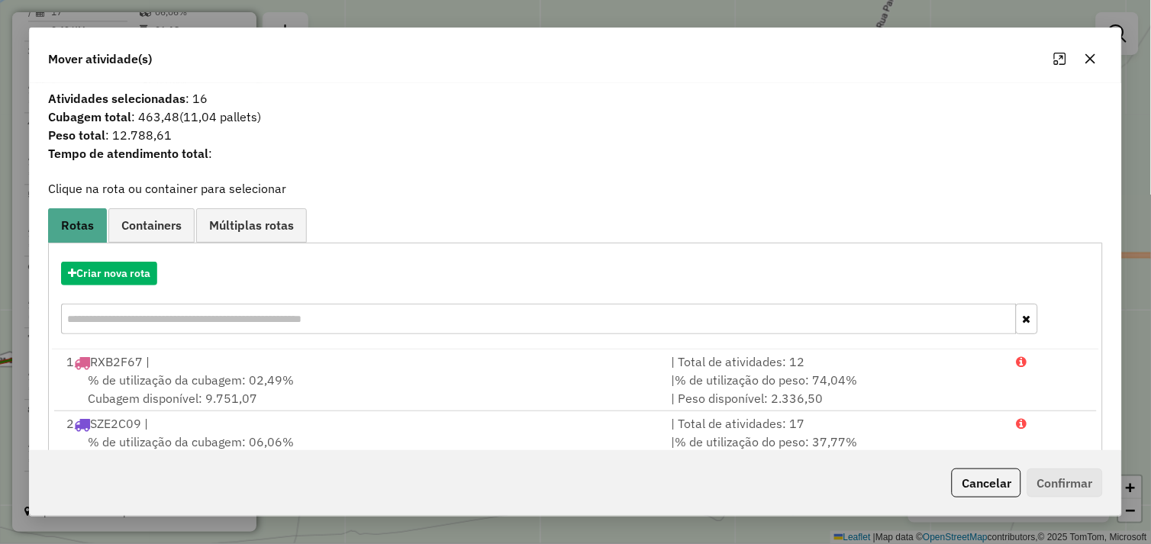
click at [1084, 63] on icon "button" at bounding box center [1090, 59] width 12 height 12
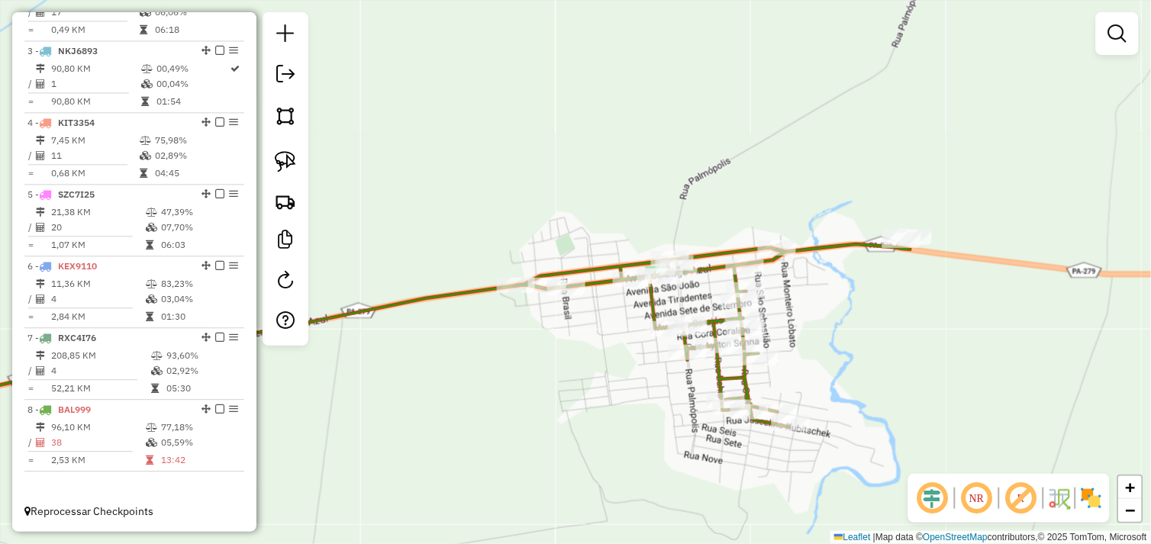
drag, startPoint x: 781, startPoint y: 292, endPoint x: 804, endPoint y: 322, distance: 38.6
click at [804, 322] on div "Janela de atendimento Grade de atendimento Capacidade Transportadoras Veículos …" at bounding box center [575, 272] width 1151 height 544
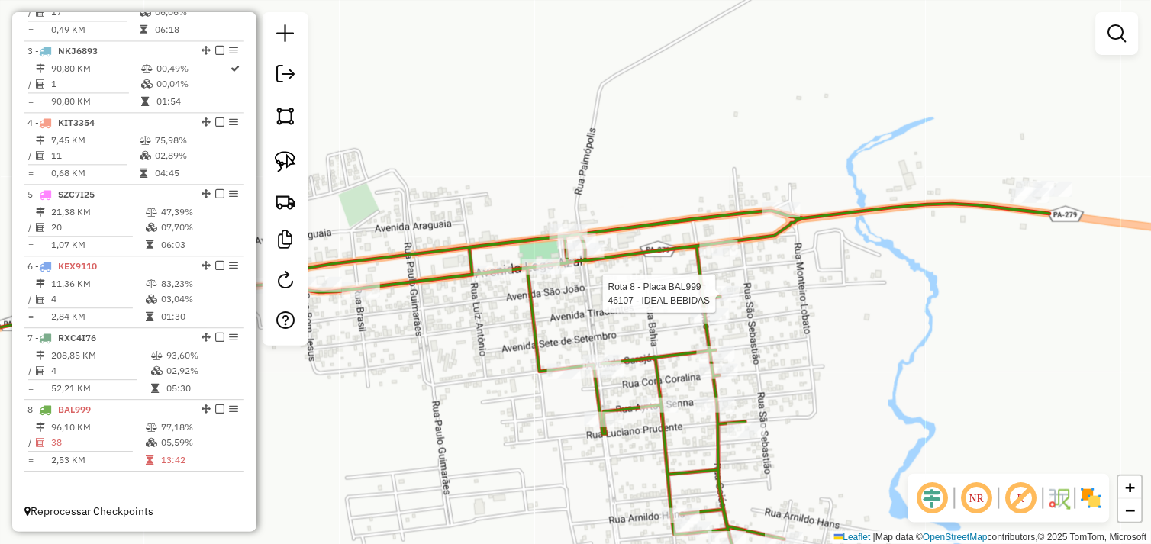
select select "*********"
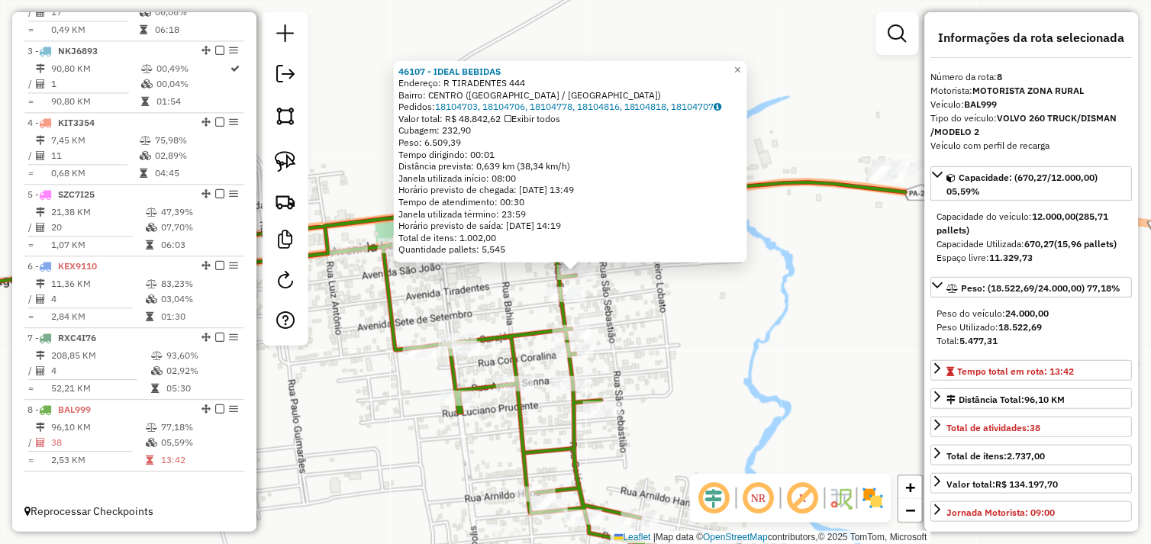
click at [665, 303] on div "46107 - IDEAL BEBIDAS Endereço: R TIRADENTES 444 Bairro: CENTRO (AGUA AZUL DO N…" at bounding box center [575, 272] width 1151 height 544
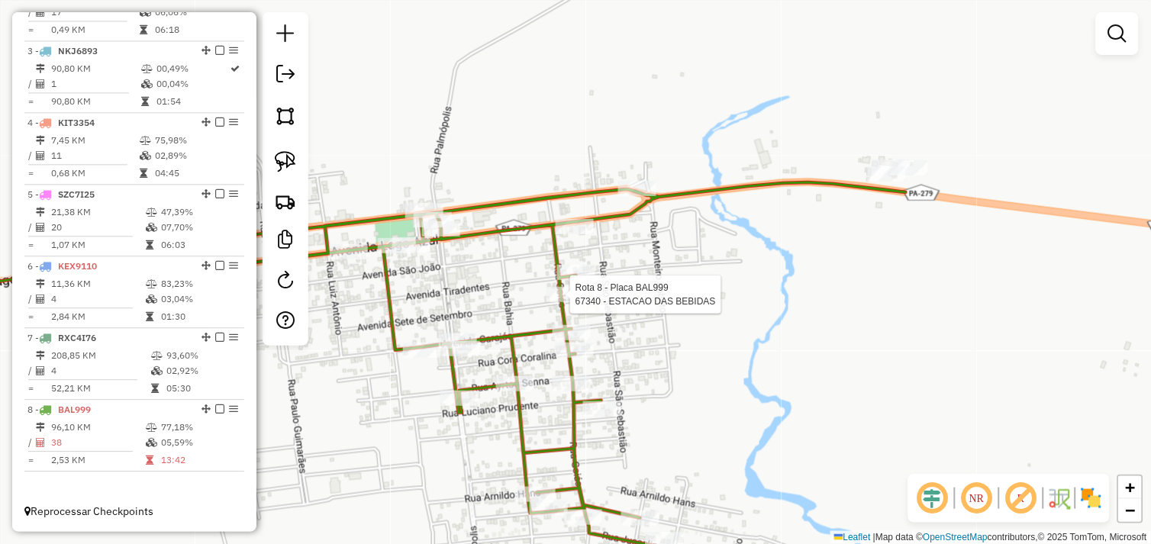
click at [562, 302] on div at bounding box center [565, 294] width 38 height 15
select select "*********"
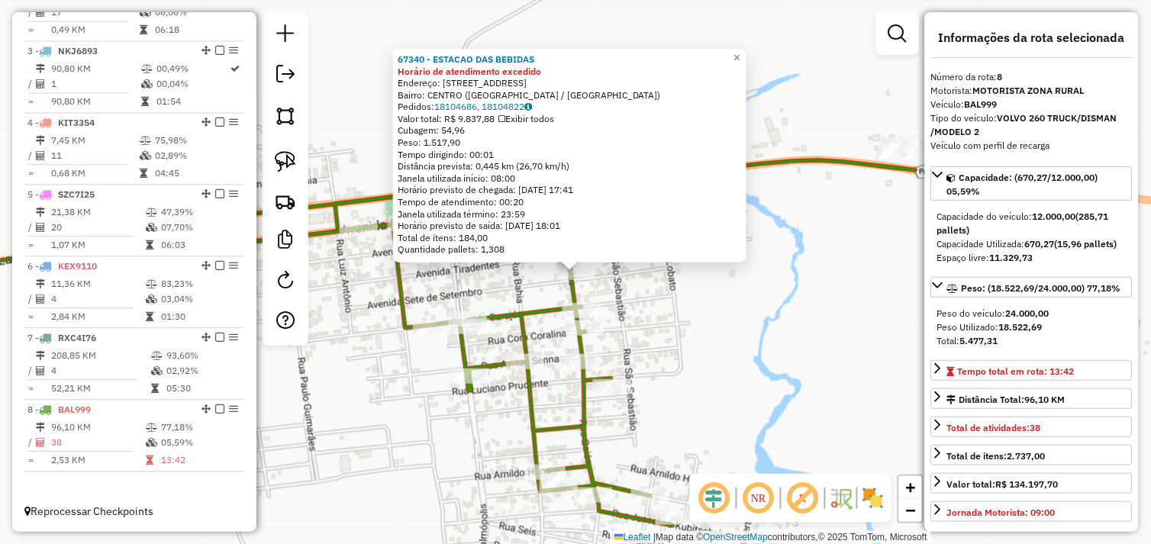
click at [714, 308] on div "Rota 8 - Placa BAL999 59656 - REAL DISTRIBUIDORA 67340 - ESTACAO DAS BEBIDAS Ho…" at bounding box center [575, 272] width 1151 height 544
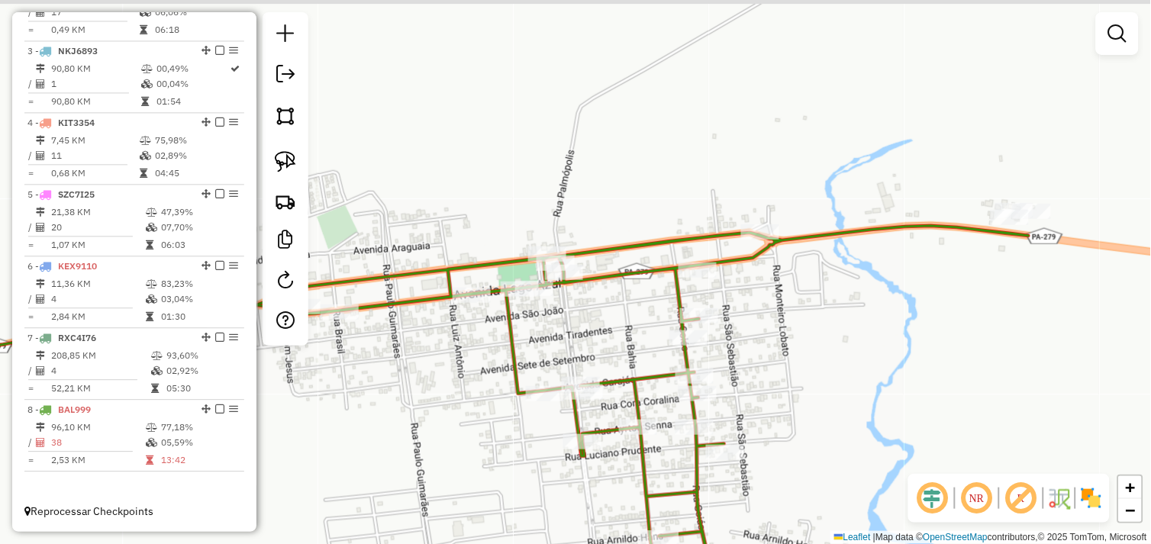
drag, startPoint x: 659, startPoint y: 302, endPoint x: 791, endPoint y: 374, distance: 150.9
click at [791, 374] on div "Janela de atendimento Grade de atendimento Capacidade Transportadoras Veículos …" at bounding box center [575, 272] width 1151 height 544
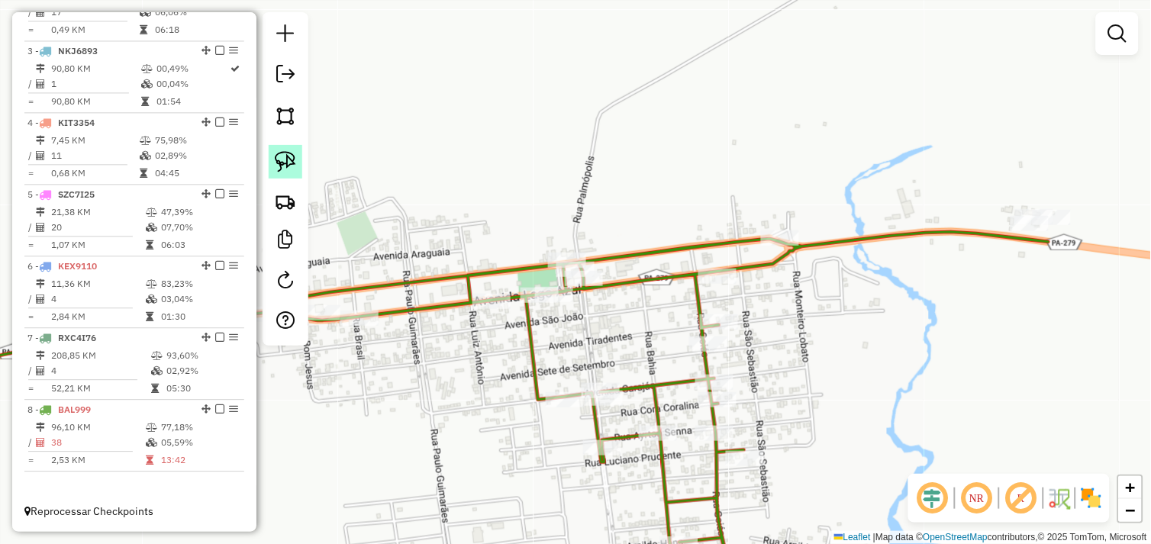
click at [299, 176] on link at bounding box center [286, 162] width 34 height 34
select select "*********"
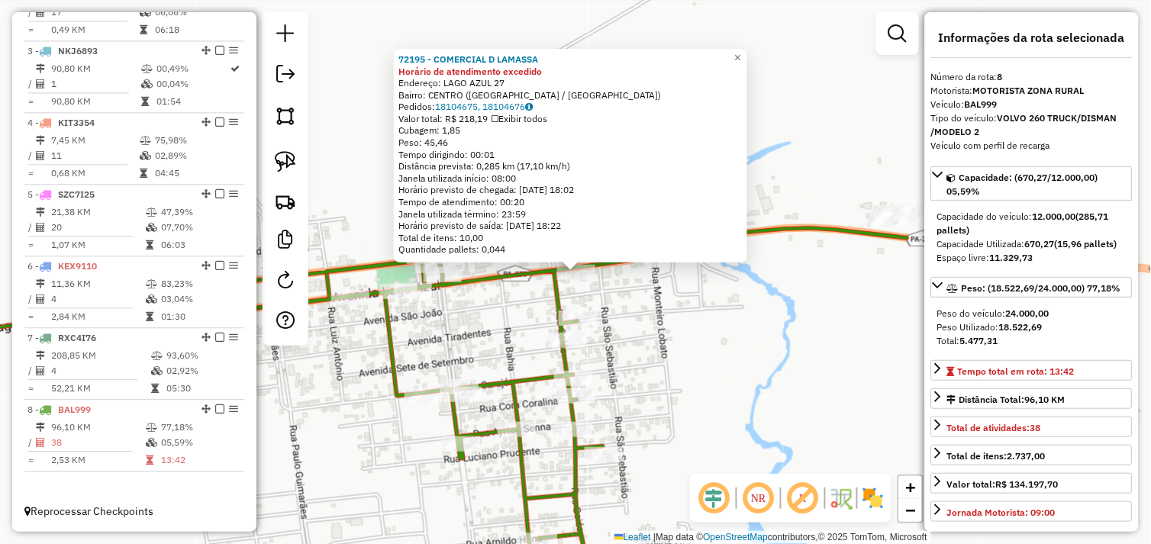
click at [652, 318] on div "72195 - COMERCIAL D LAMASSA Horário de atendimento excedido Endereço: LAGO AZUL…" at bounding box center [575, 272] width 1151 height 544
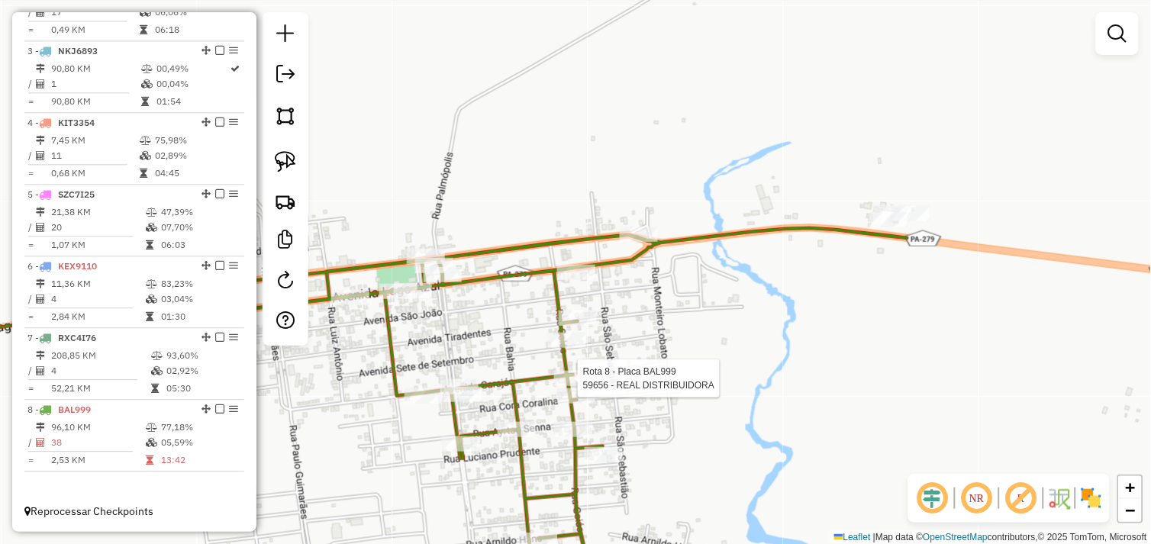
select select "*********"
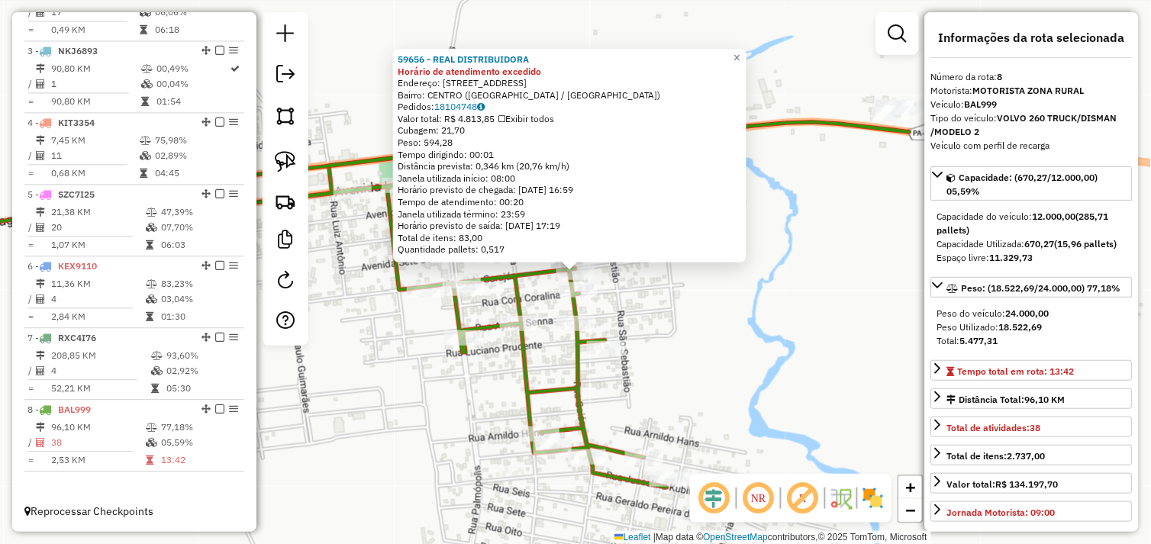
click at [700, 295] on div "59656 - REAL DISTRIBUIDORA Horário de atendimento excedido Endereço: RUA CARAJA…" at bounding box center [575, 272] width 1151 height 544
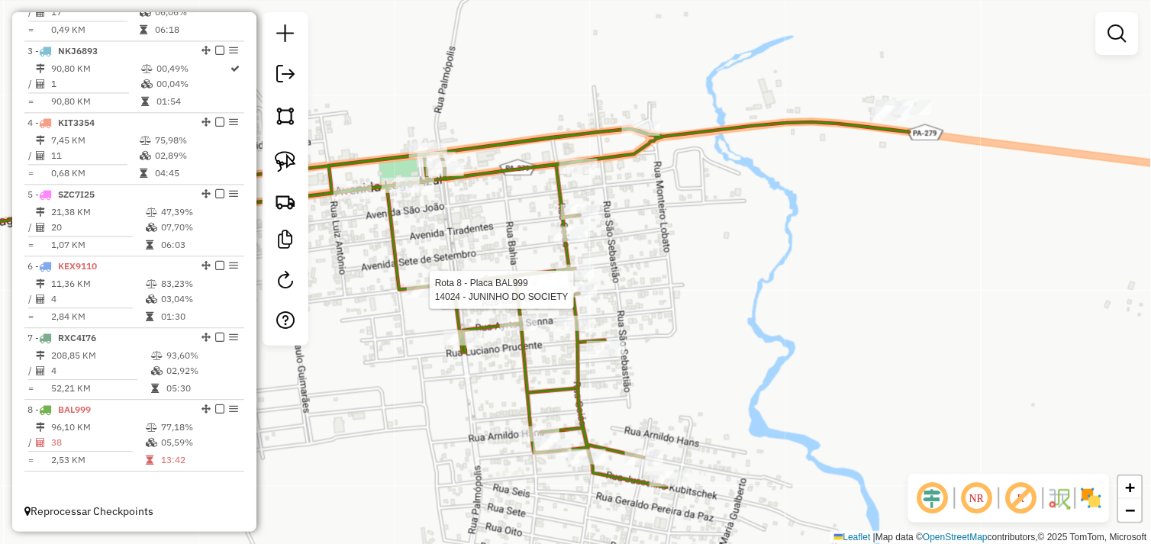
select select "*********"
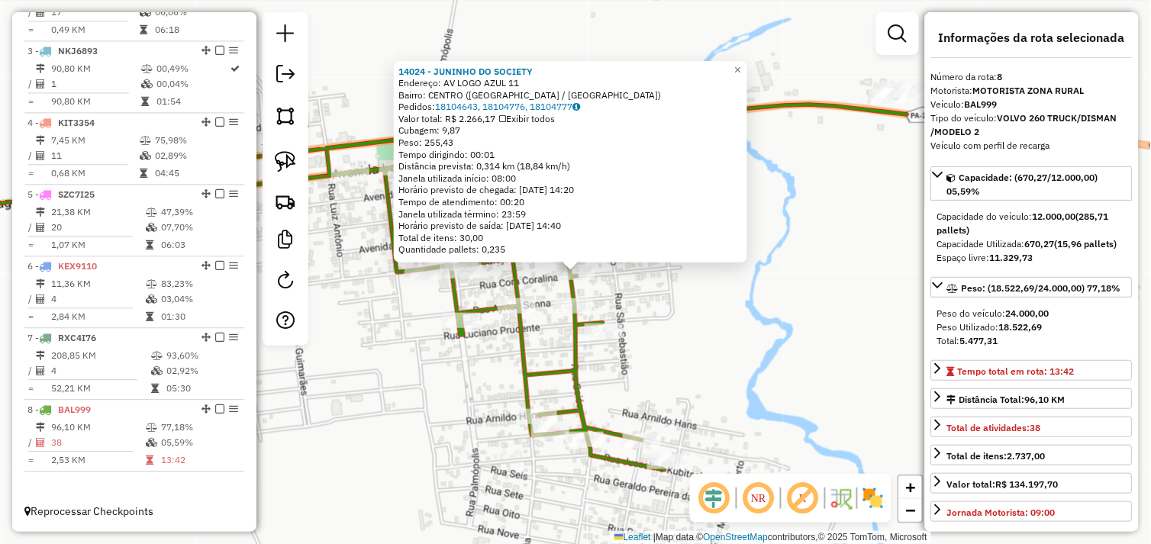
click at [680, 299] on div "14024 - JUNINHO DO SOCIETY Endereço: AV LOGO AZUL 11 Bairro: CENTRO (AGUA AZUL …" at bounding box center [575, 272] width 1151 height 544
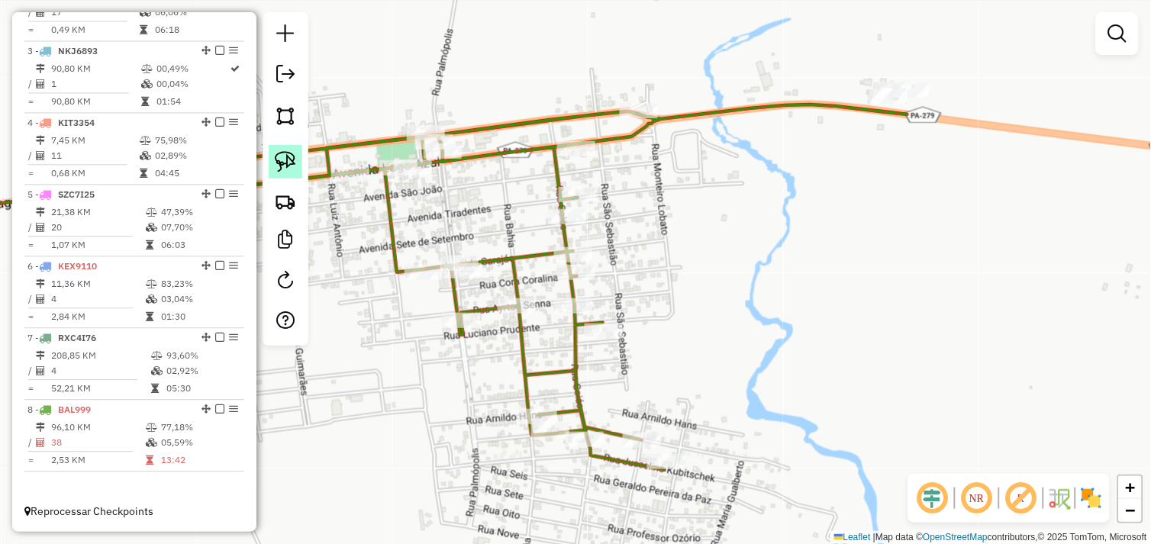
click at [283, 162] on img at bounding box center [285, 161] width 21 height 21
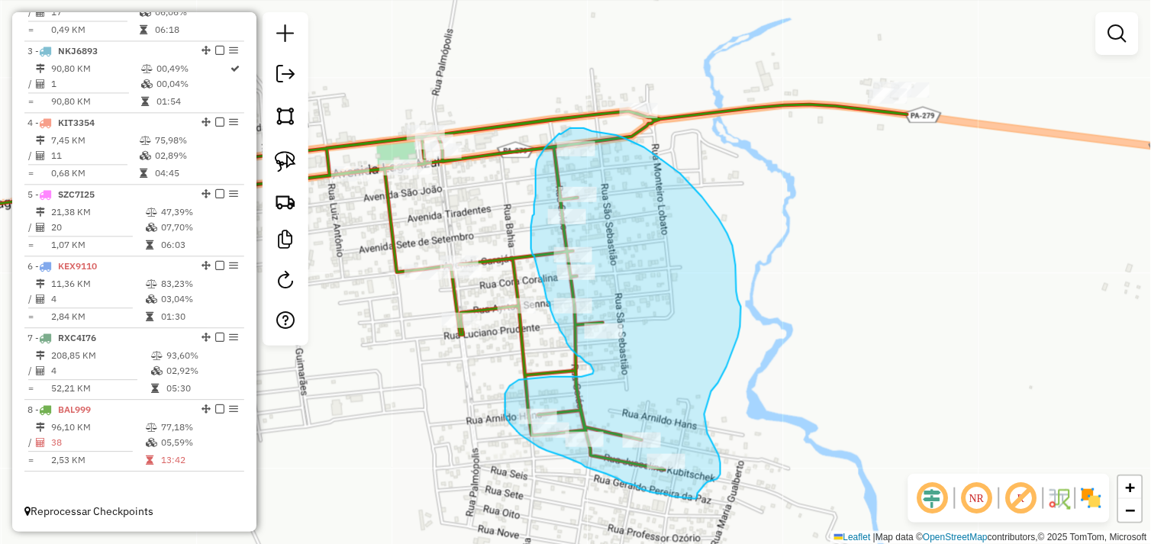
drag, startPoint x: 561, startPoint y: 134, endPoint x: 577, endPoint y: 134, distance: 16.0
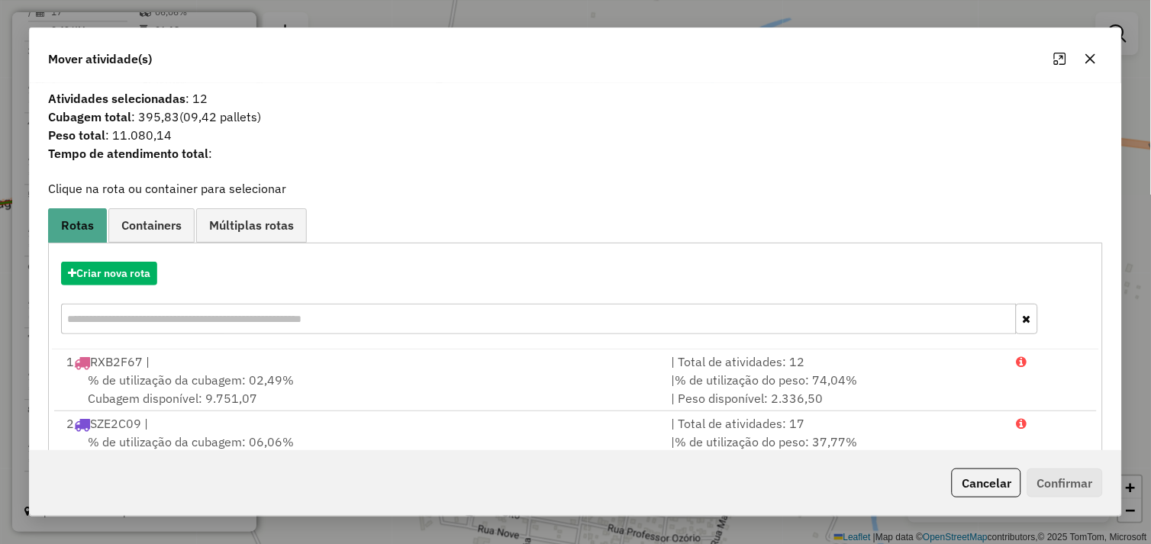
click at [1102, 66] on div at bounding box center [1075, 59] width 55 height 24
click at [1082, 58] on button "button" at bounding box center [1090, 59] width 24 height 24
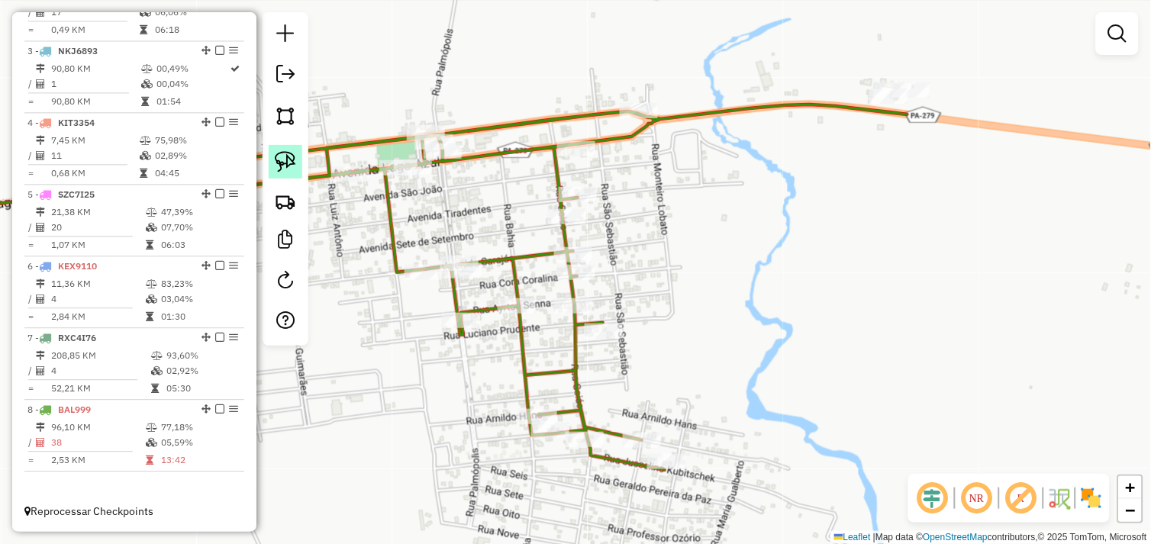
click at [286, 163] on img at bounding box center [285, 161] width 21 height 21
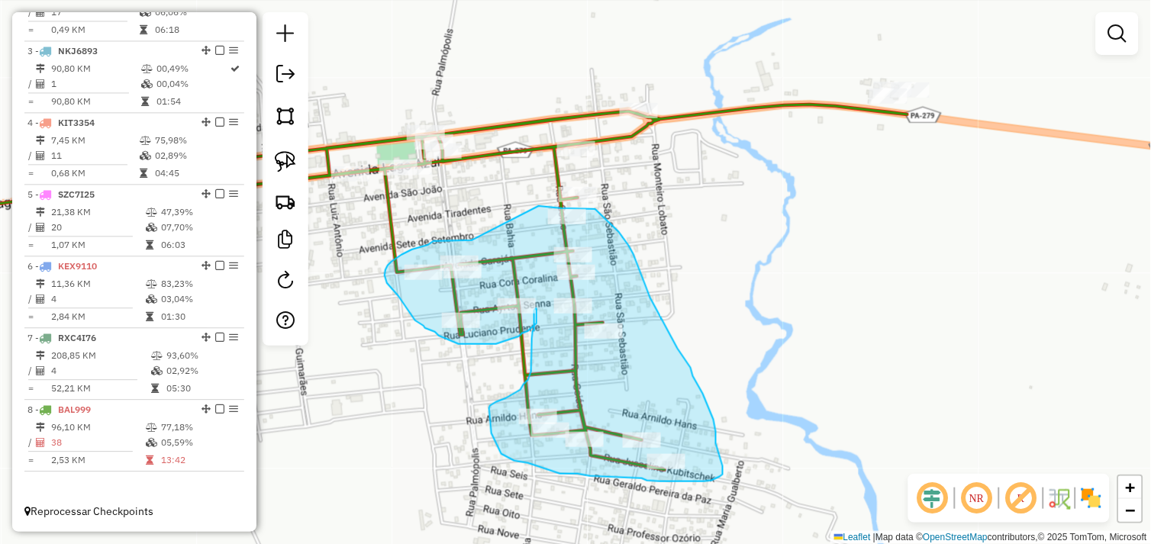
drag, startPoint x: 539, startPoint y: 206, endPoint x: 472, endPoint y: 240, distance: 75.4
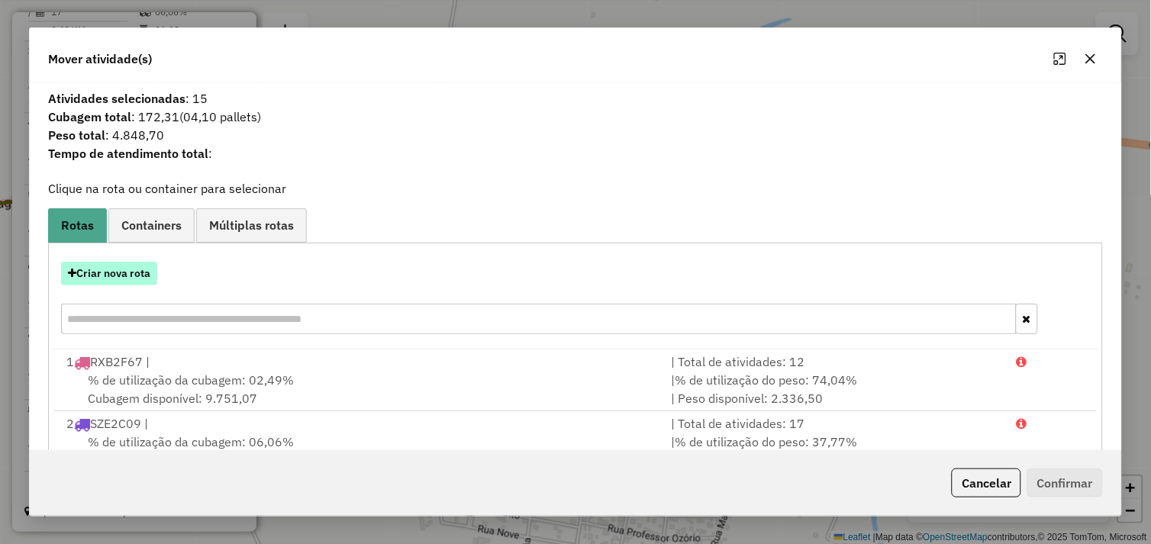
click at [105, 268] on button "Criar nova rota" at bounding box center [109, 274] width 96 height 24
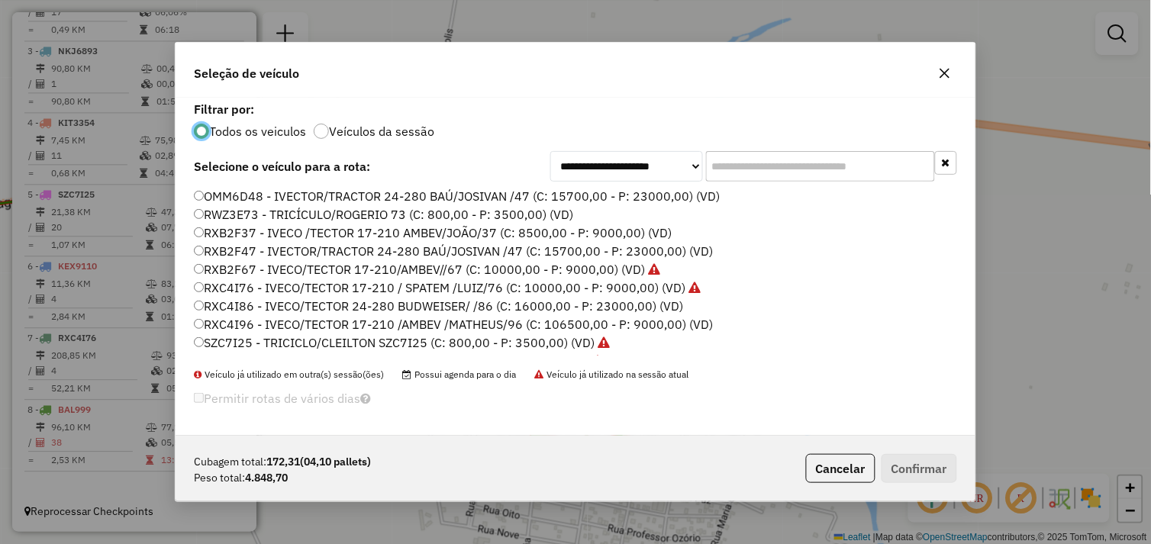
scroll to position [217, 0]
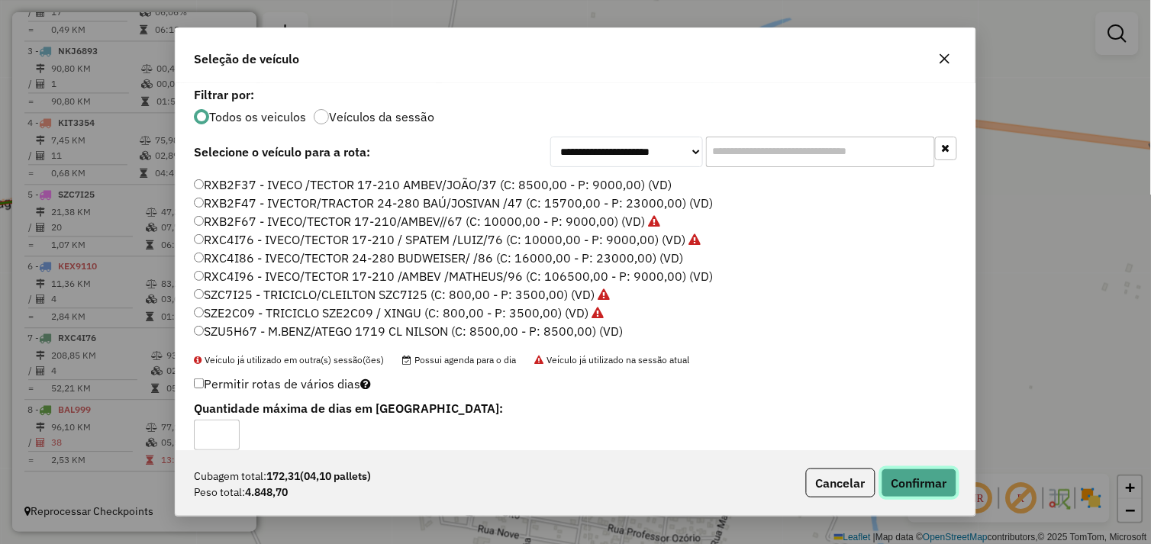
click at [914, 487] on button "Confirmar" at bounding box center [919, 483] width 76 height 29
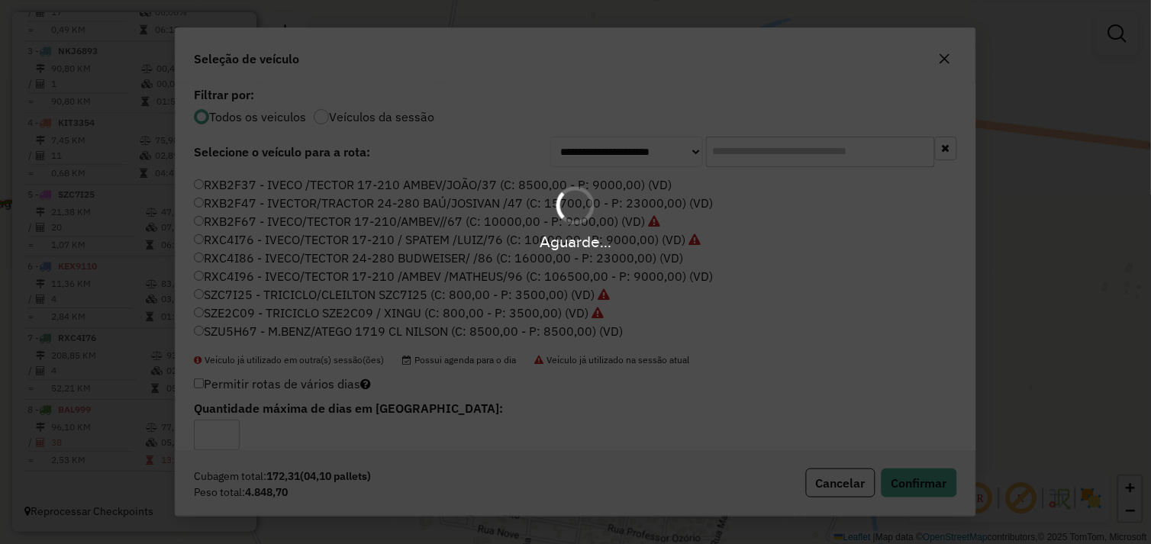
scroll to position [775, 0]
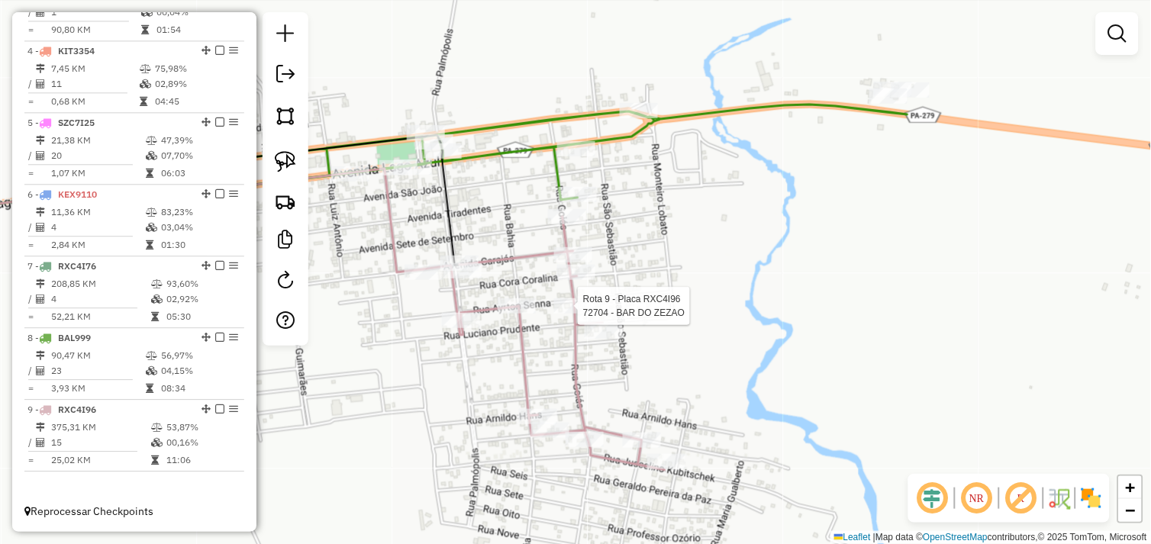
select select "*********"
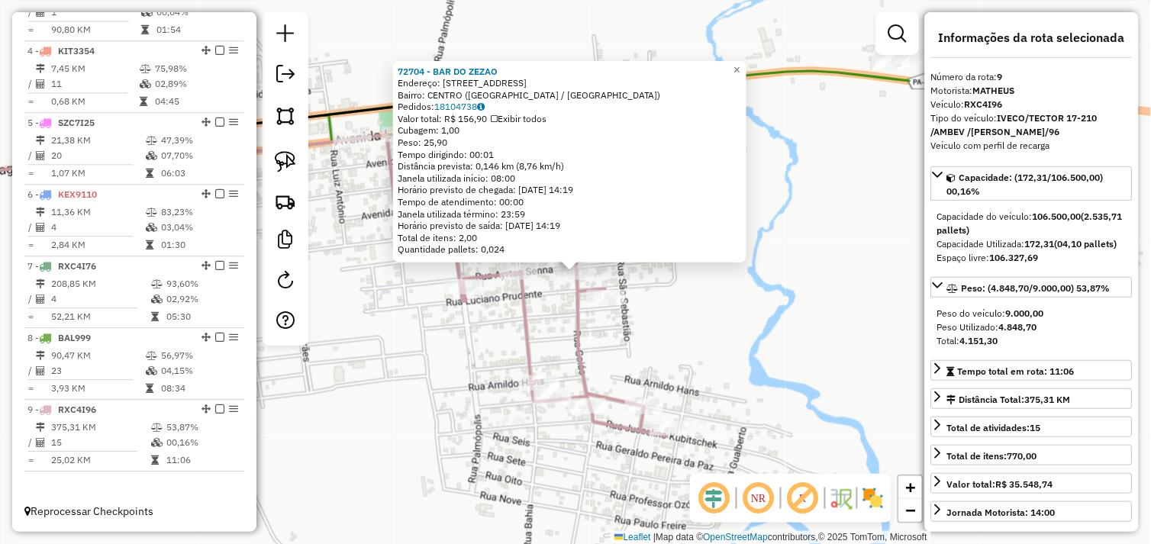
click at [734, 337] on div "72704 - BAR DO ZEZAO Endereço: Rua Goias 19 Bairro: CENTRO (AGUA AZUL DO NORTE …" at bounding box center [575, 272] width 1151 height 544
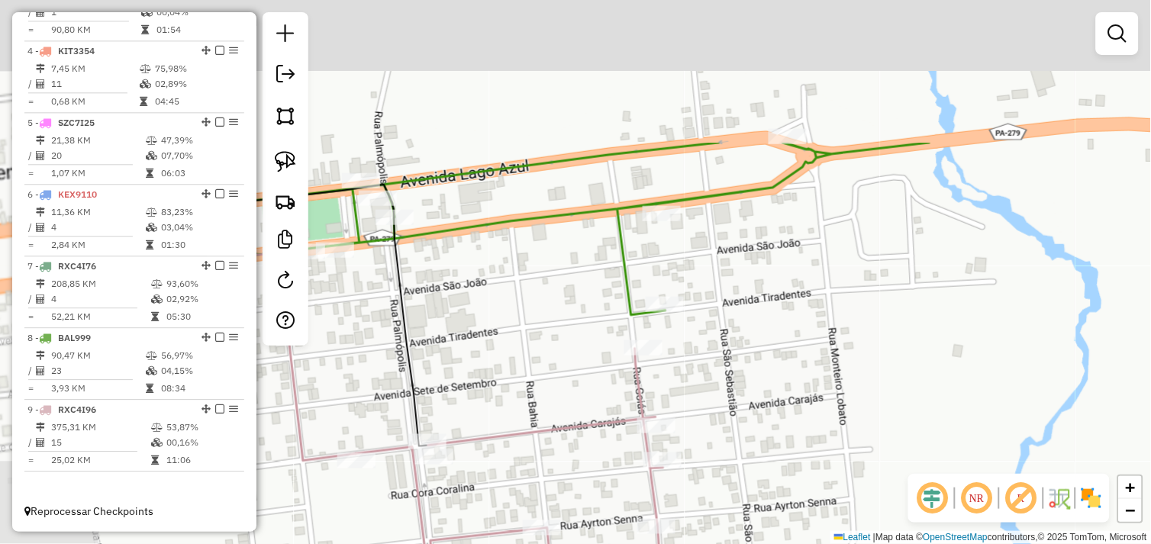
drag, startPoint x: 604, startPoint y: 234, endPoint x: 890, endPoint y: 459, distance: 364.1
click at [890, 459] on div "Janela de atendimento Grade de atendimento Capacidade Transportadoras Veículos …" at bounding box center [575, 272] width 1151 height 544
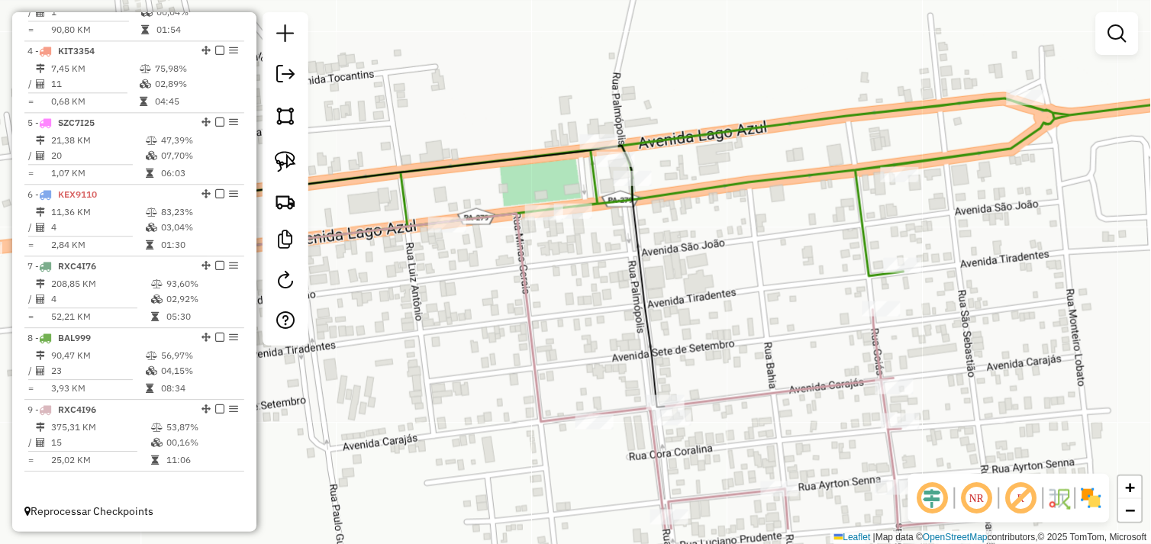
drag, startPoint x: 1024, startPoint y: 359, endPoint x: 1049, endPoint y: 338, distance: 32.4
click at [1049, 338] on div "Janela de atendimento Grade de atendimento Capacidade Transportadoras Veículos …" at bounding box center [575, 272] width 1151 height 544
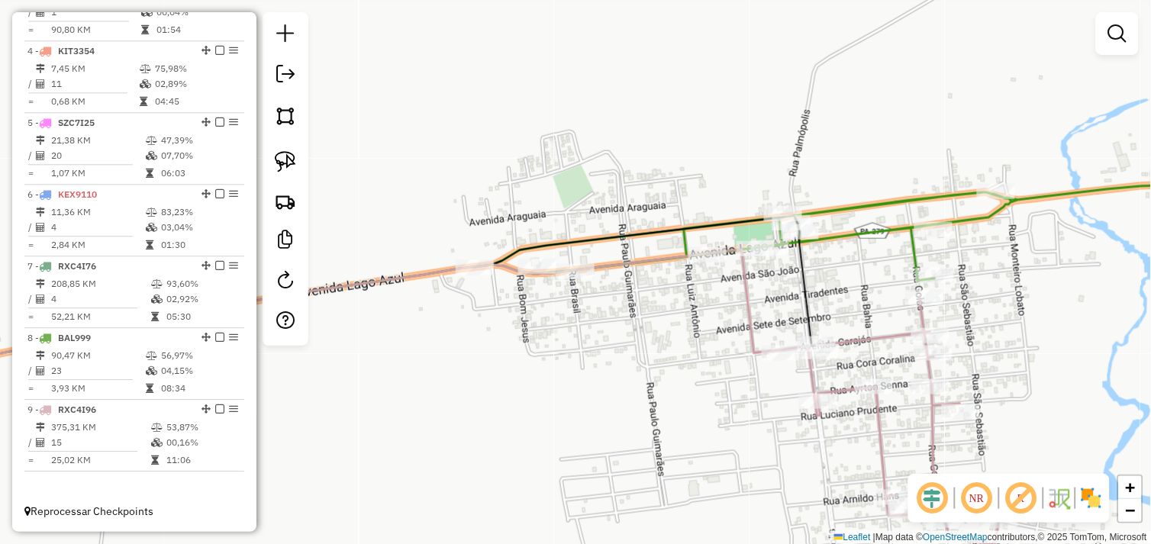
drag, startPoint x: 1008, startPoint y: 341, endPoint x: 754, endPoint y: 135, distance: 327.2
click at [756, 137] on div "Janela de atendimento Grade de atendimento Capacidade Transportadoras Veículos …" at bounding box center [575, 272] width 1151 height 544
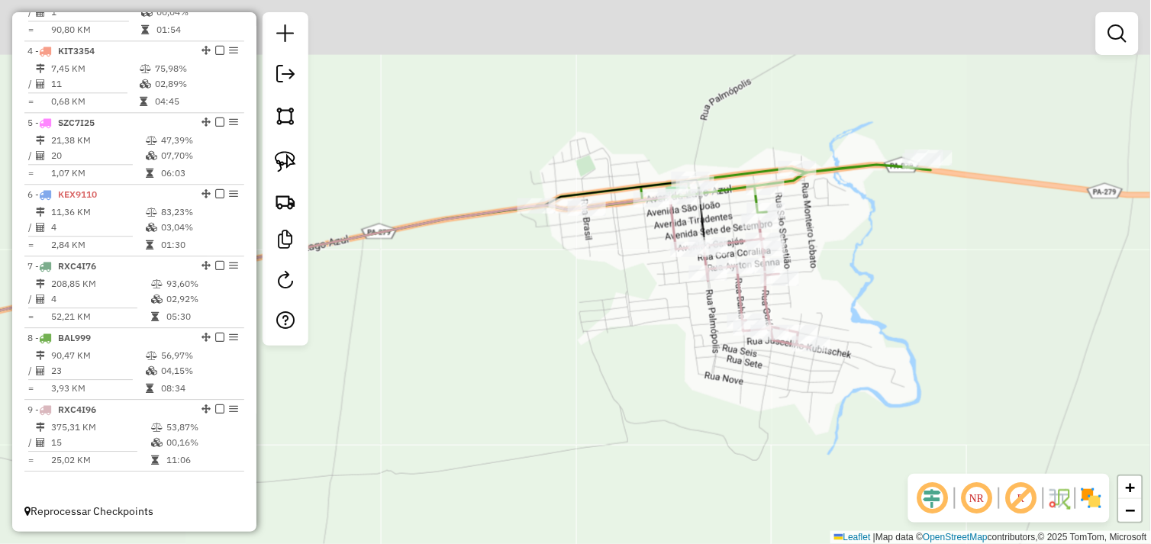
drag, startPoint x: 803, startPoint y: 240, endPoint x: 880, endPoint y: 395, distance: 173.7
click at [876, 399] on div "Janela de atendimento Grade de atendimento Capacidade Transportadoras Veículos …" at bounding box center [575, 272] width 1151 height 544
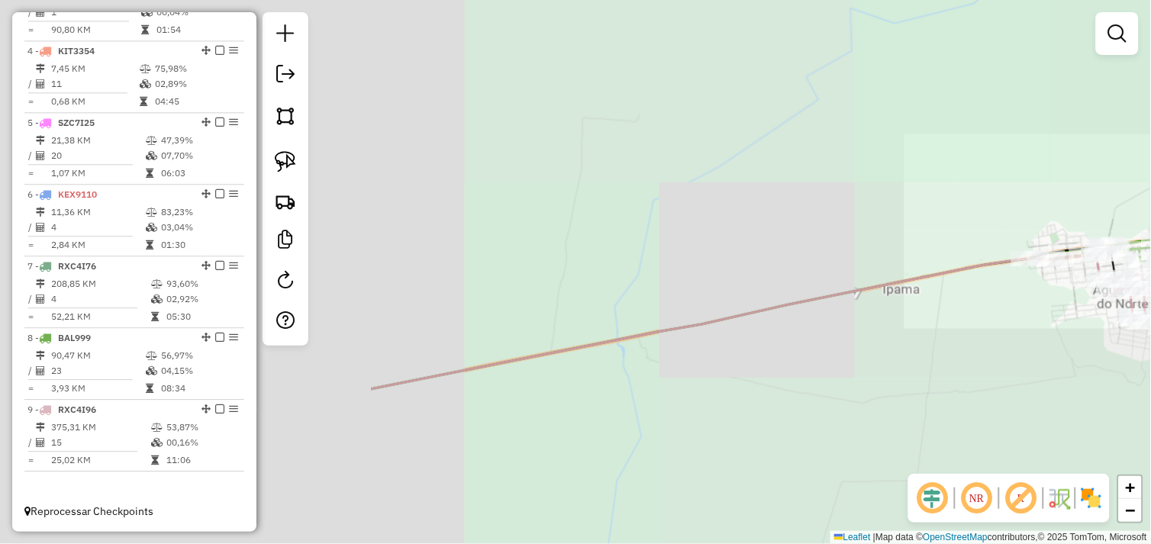
drag, startPoint x: 586, startPoint y: 340, endPoint x: 1011, endPoint y: 321, distance: 425.5
click at [1011, 321] on div "Janela de atendimento Grade de atendimento Capacidade Transportadoras Veículos …" at bounding box center [575, 272] width 1151 height 544
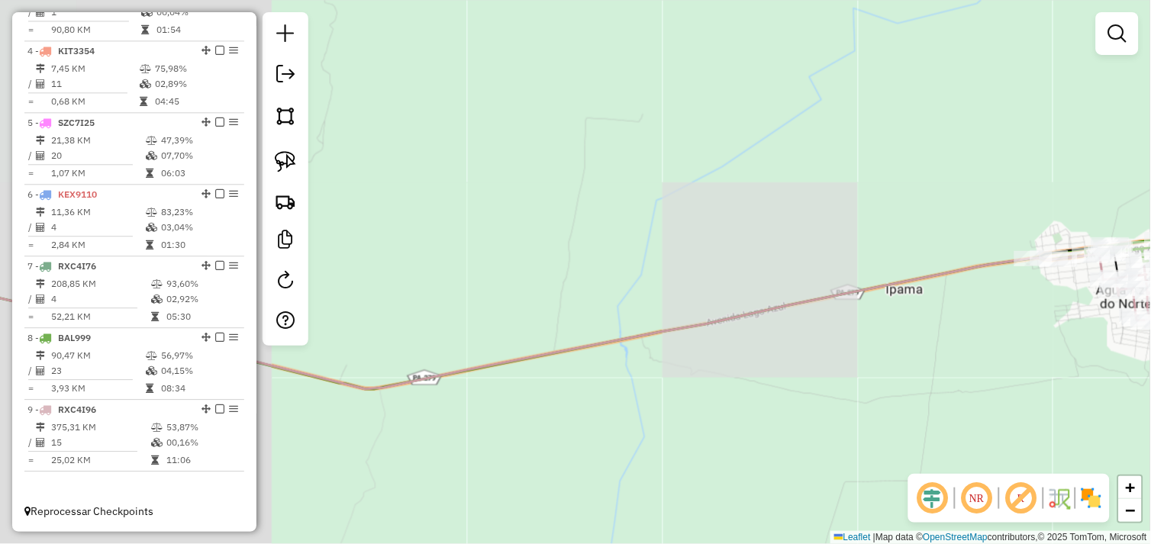
drag, startPoint x: 628, startPoint y: 362, endPoint x: 1137, endPoint y: 203, distance: 533.4
click at [1137, 203] on div "Janela de atendimento Grade de atendimento Capacidade Transportadoras Veículos …" at bounding box center [575, 272] width 1151 height 544
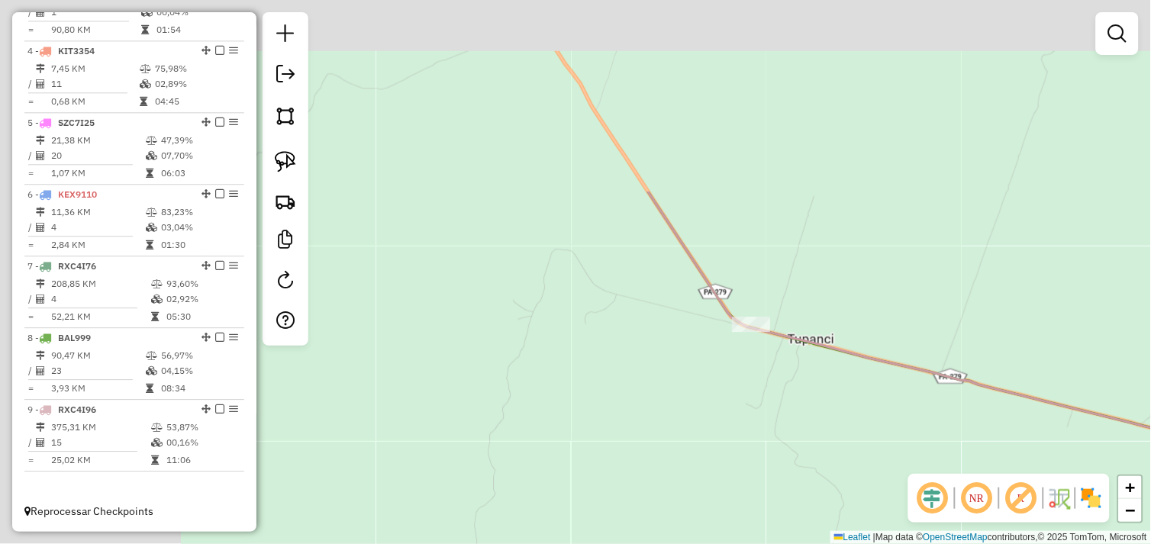
drag, startPoint x: 941, startPoint y: 414, endPoint x: 1001, endPoint y: 459, distance: 75.7
click at [1007, 462] on div "Janela de atendimento Grade de atendimento Capacidade Transportadoras Veículos …" at bounding box center [575, 272] width 1151 height 544
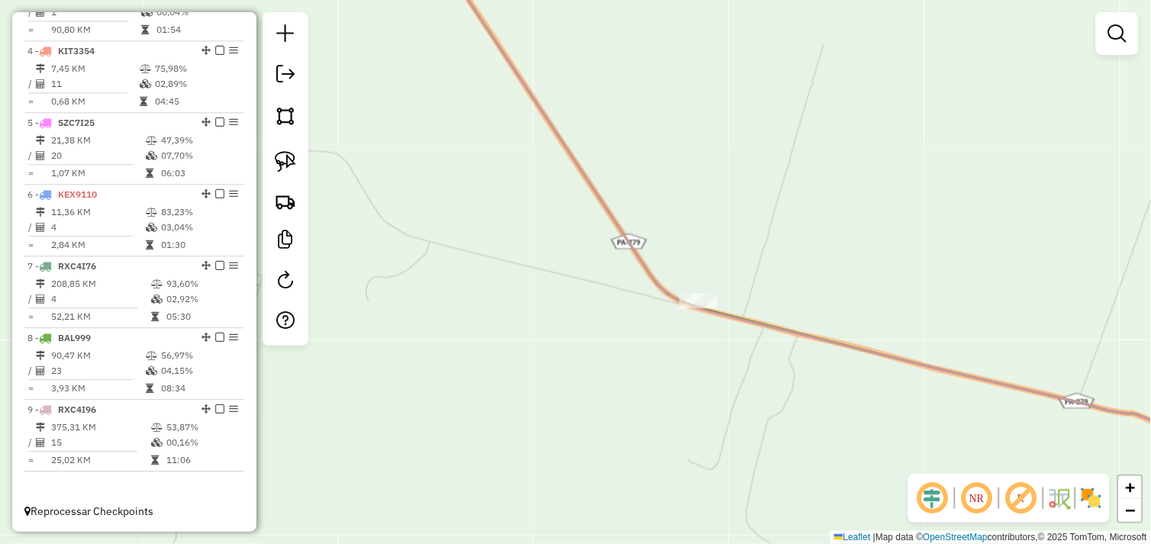
click at [694, 292] on div "Janela de atendimento Grade de atendimento Capacidade Transportadoras Veículos …" at bounding box center [575, 272] width 1151 height 544
select select "*********"
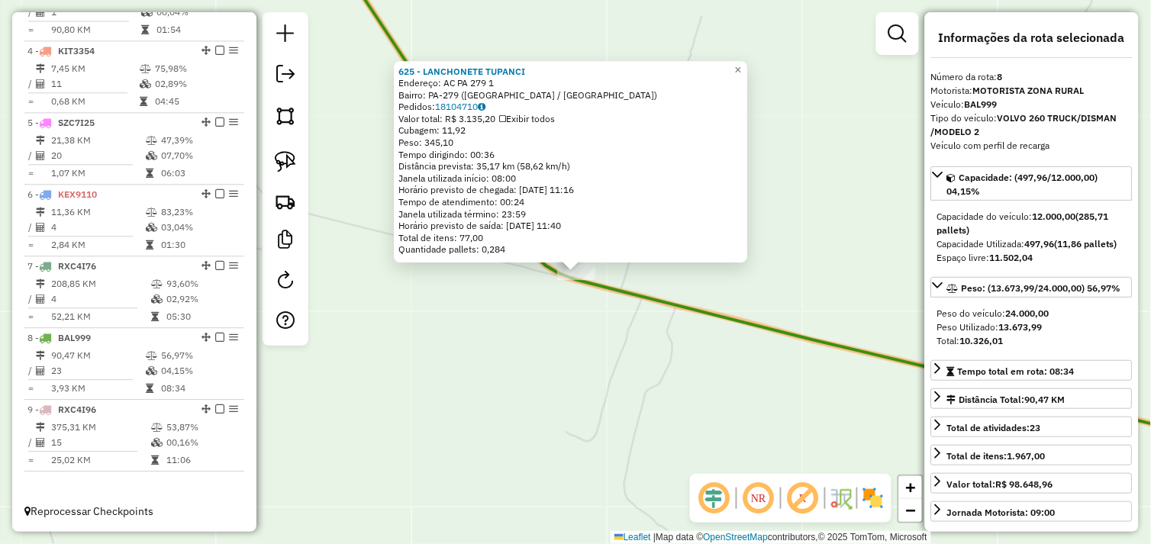
click at [611, 325] on div "625 - LANCHONETE TUPANCI Endereço: AC PA 279 1 Bairro: PA-279 (AGUA AZUL DO NOR…" at bounding box center [575, 272] width 1151 height 544
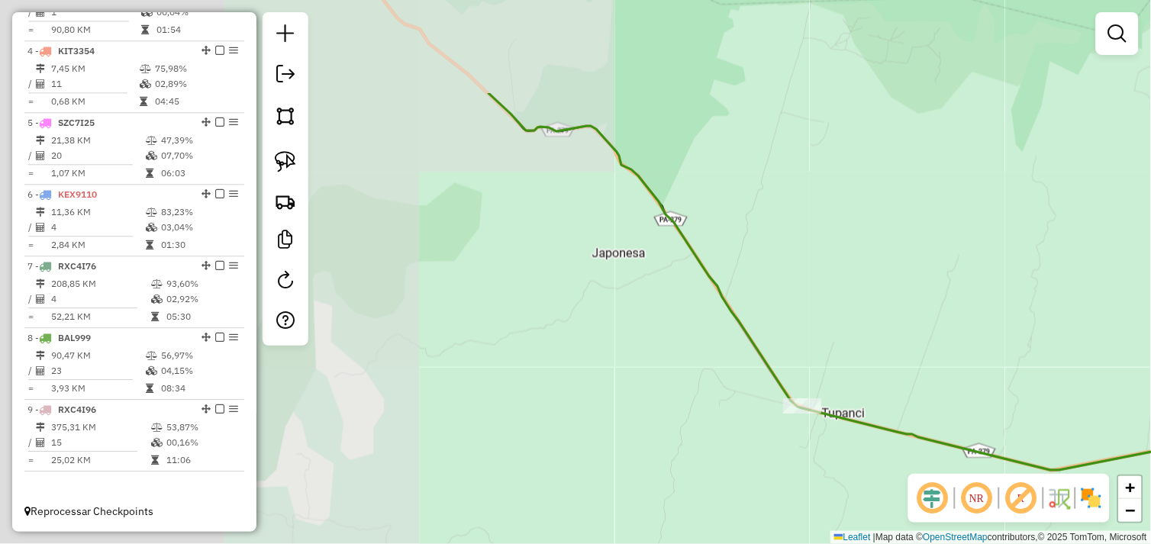
drag, startPoint x: 730, startPoint y: 395, endPoint x: 749, endPoint y: 400, distance: 19.6
click at [767, 410] on div "Janela de atendimento Grade de atendimento Capacidade Transportadoras Veículos …" at bounding box center [575, 272] width 1151 height 544
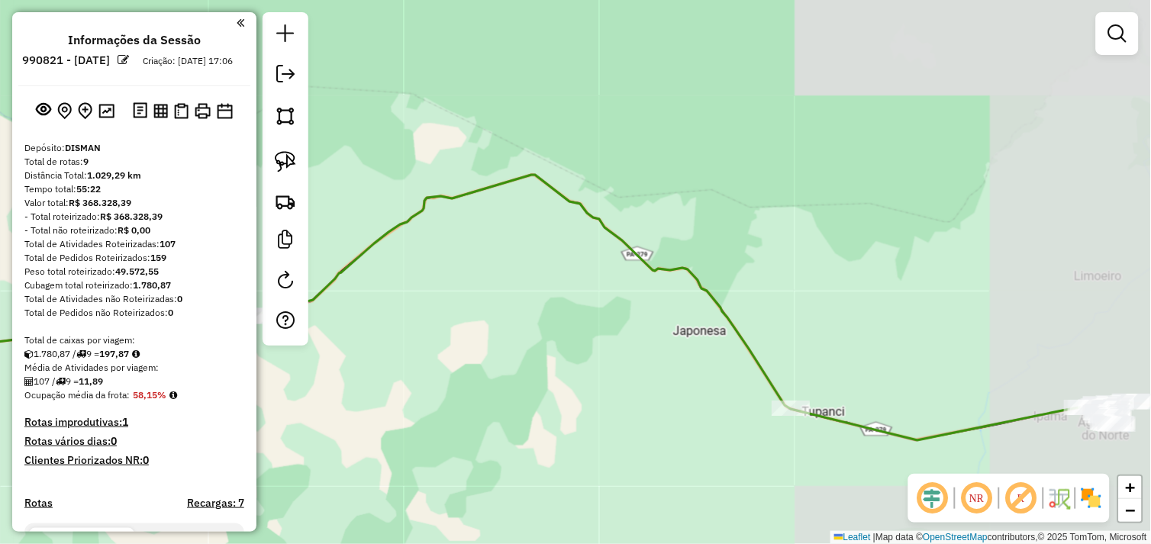
scroll to position [775, 0]
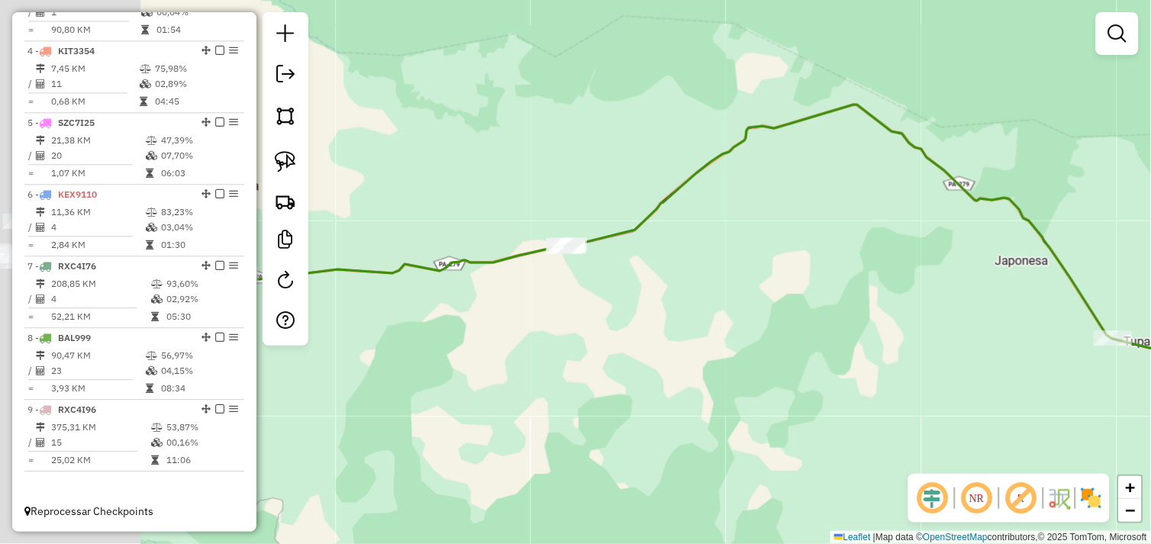
drag, startPoint x: 1004, startPoint y: 311, endPoint x: 1016, endPoint y: 306, distance: 13.8
click at [1016, 306] on div "Janela de atendimento Grade de atendimento Capacidade Transportadoras Veículos …" at bounding box center [575, 272] width 1151 height 544
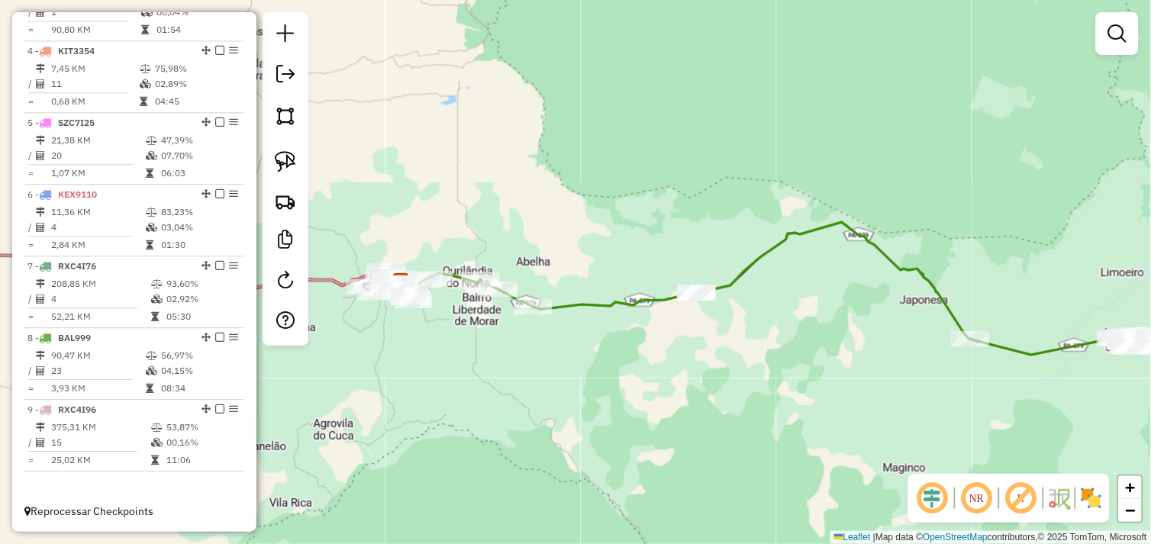
drag, startPoint x: 965, startPoint y: 314, endPoint x: 883, endPoint y: 331, distance: 83.5
click at [883, 331] on div "Janela de atendimento Grade de atendimento Capacidade Transportadoras Veículos …" at bounding box center [575, 272] width 1151 height 544
select select "*********"
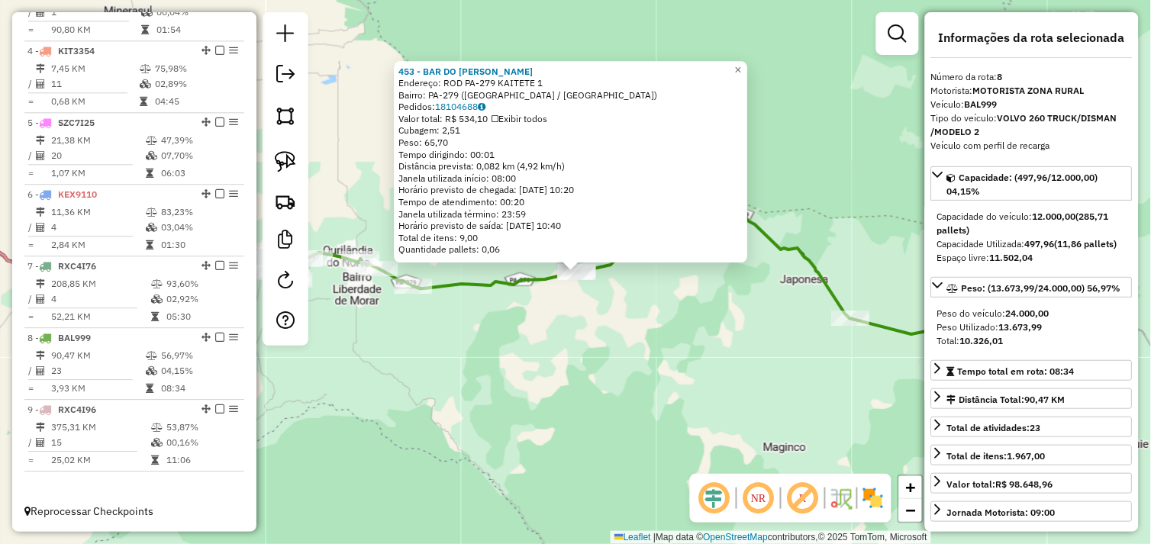
click at [707, 308] on div "453 - BAR DO [PERSON_NAME]: [GEOGRAPHIC_DATA] [GEOGRAPHIC_DATA]-279 KAITETE 1 B…" at bounding box center [575, 272] width 1151 height 544
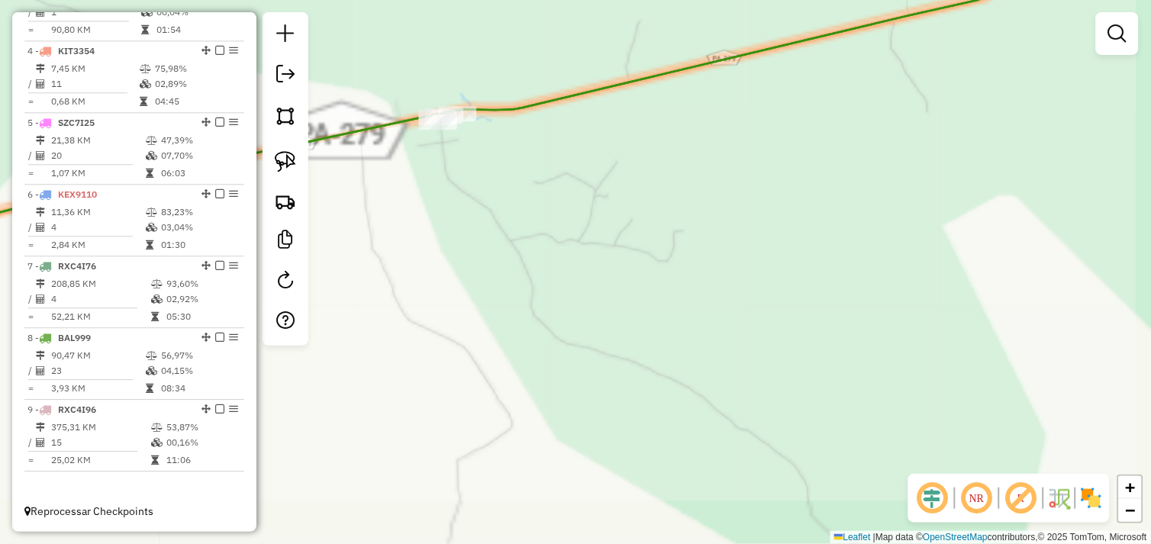
drag, startPoint x: 558, startPoint y: 273, endPoint x: 1071, endPoint y: 269, distance: 513.6
click at [1077, 269] on div "Janela de atendimento Grade de atendimento Capacidade Transportadoras Veículos …" at bounding box center [575, 272] width 1151 height 544
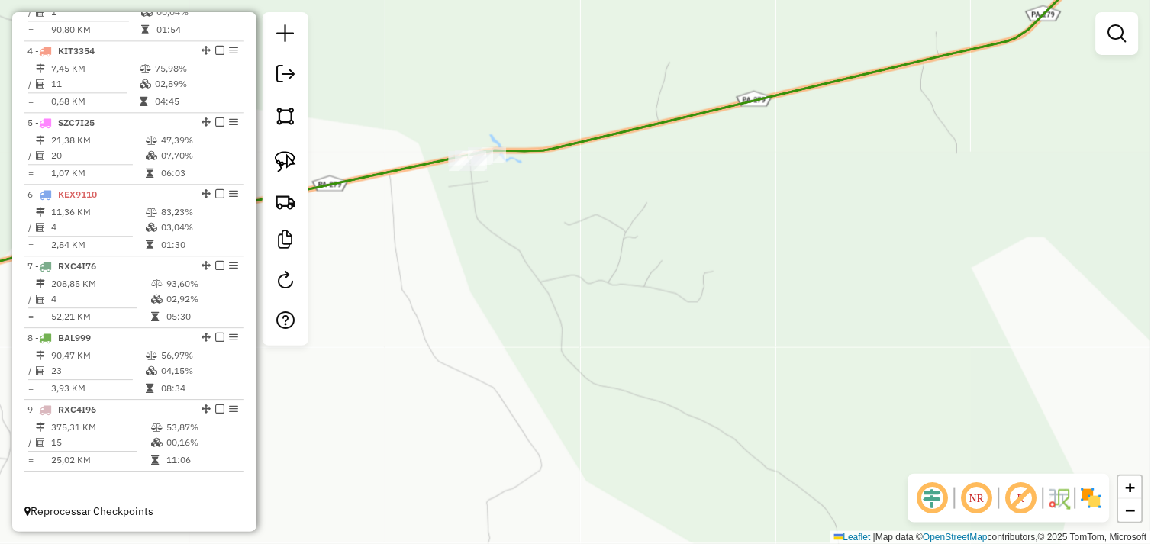
drag, startPoint x: 727, startPoint y: 246, endPoint x: 995, endPoint y: 461, distance: 344.2
click at [1020, 474] on hb-router-mapa "Informações da Sessão 990821 - [DATE] Criação: [DATE] 17:06 Depósito: DISMAN To…" at bounding box center [575, 272] width 1151 height 544
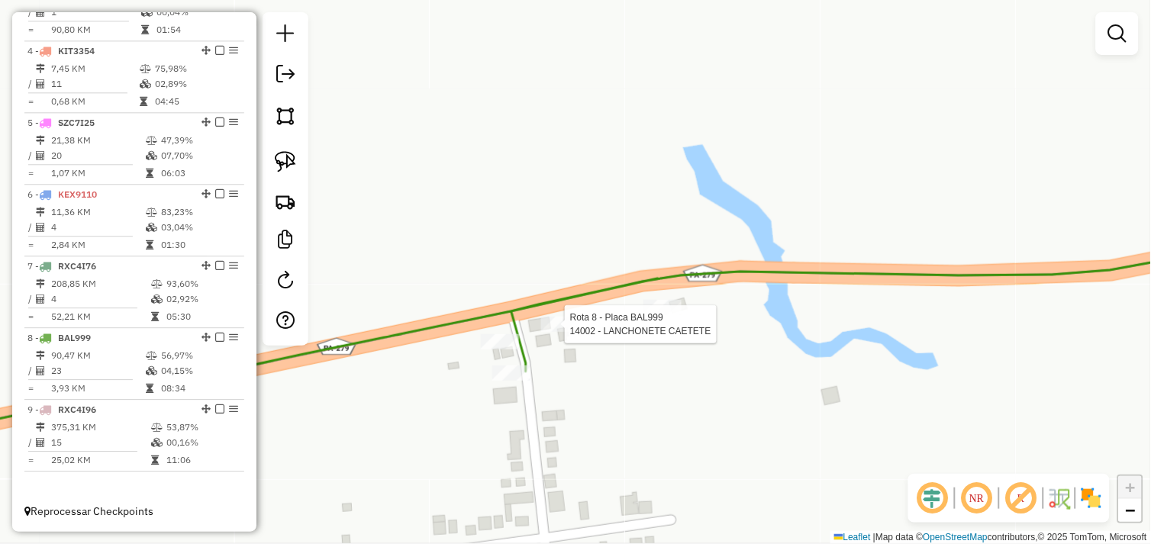
select select "*********"
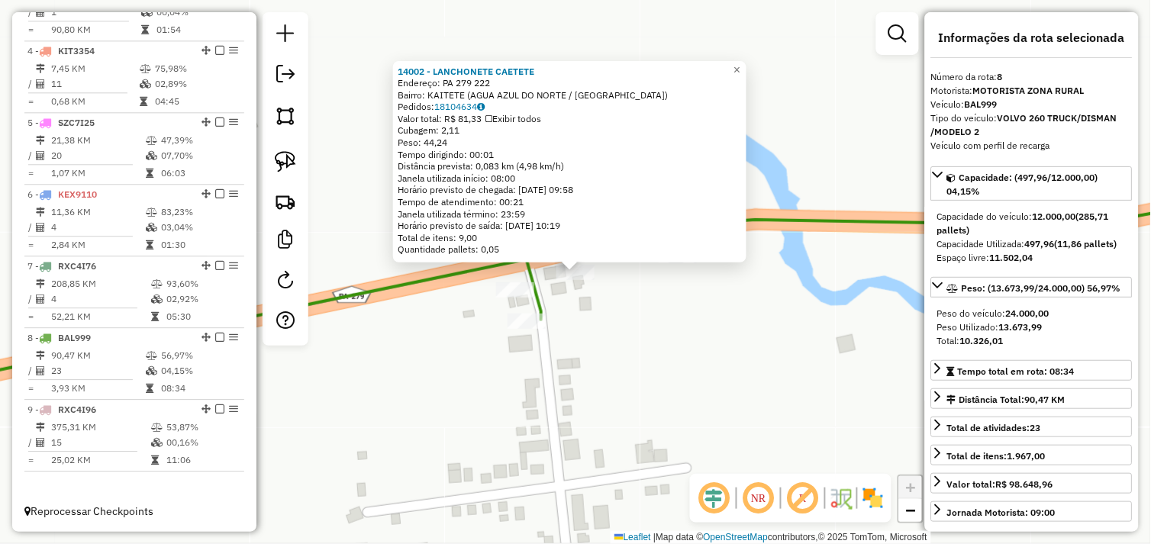
click at [643, 343] on div "14002 - LANCHONETE CAETETE Endereço: PA 279 222 Bairro: KAITETE ([GEOGRAPHIC_DA…" at bounding box center [575, 272] width 1151 height 544
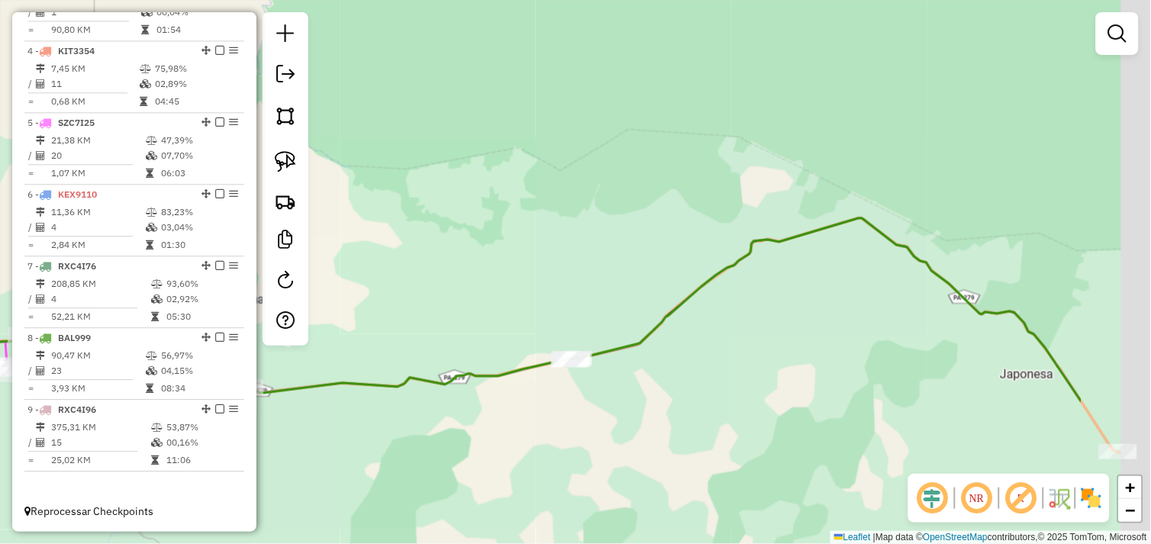
drag, startPoint x: 759, startPoint y: 389, endPoint x: 585, endPoint y: 382, distance: 174.2
click at [585, 382] on div "Janela de atendimento Grade de atendimento Capacidade Transportadoras Veículos …" at bounding box center [575, 272] width 1151 height 544
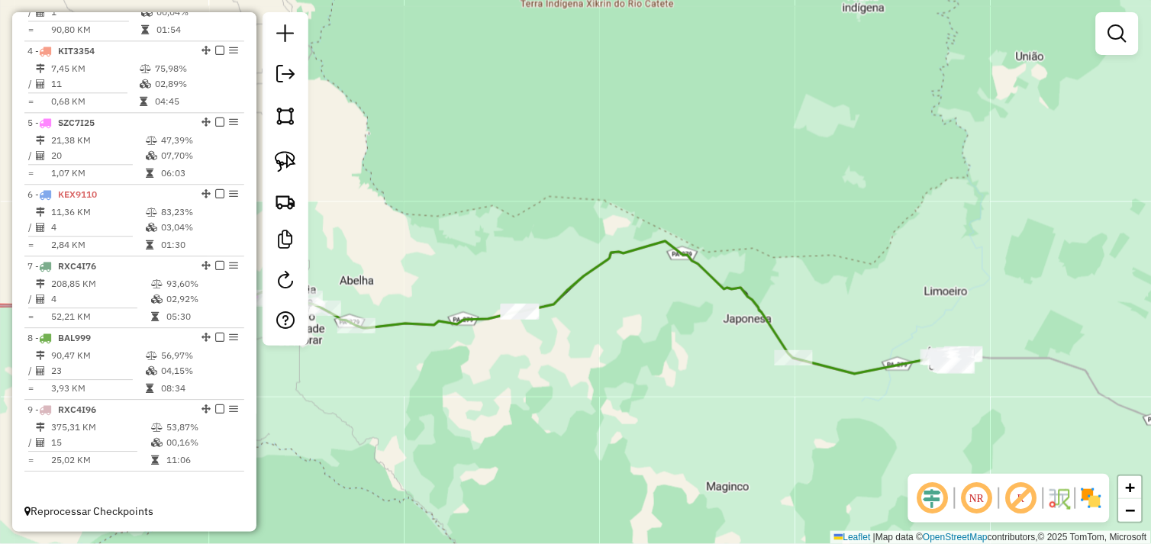
drag, startPoint x: 797, startPoint y: 392, endPoint x: 688, endPoint y: 337, distance: 122.2
click at [688, 337] on div "Janela de atendimento Grade de atendimento Capacidade Transportadoras Veículos …" at bounding box center [575, 272] width 1151 height 544
select select "*********"
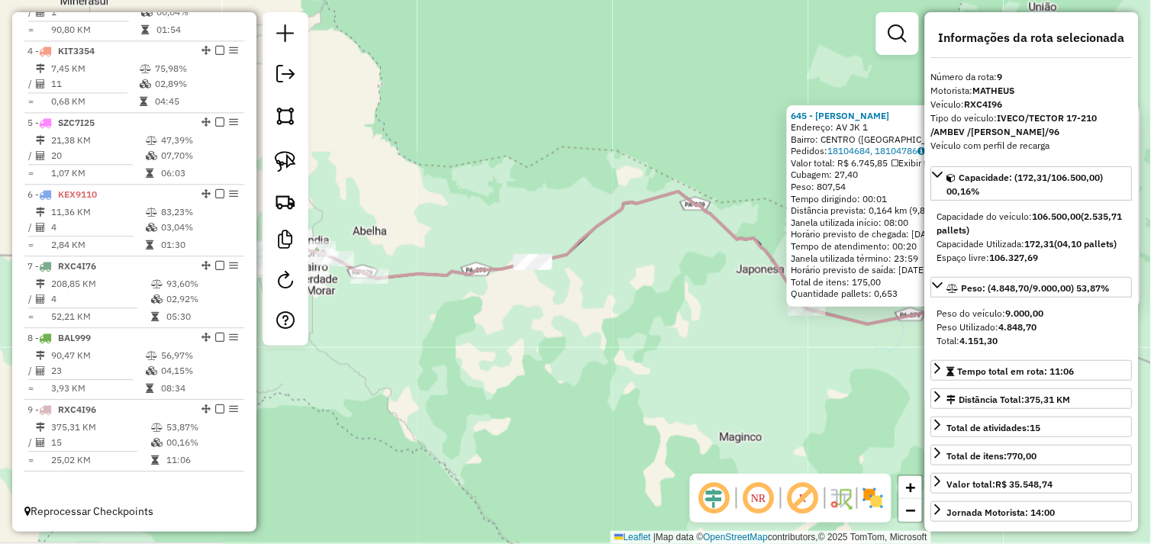
drag, startPoint x: 531, startPoint y: 366, endPoint x: 924, endPoint y: 411, distance: 395.5
click at [924, 411] on div "645 - [PERSON_NAME] Endereço: AV JK 1 Bairro: CENTRO ([GEOGRAPHIC_DATA] / [GEOG…" at bounding box center [575, 272] width 1151 height 544
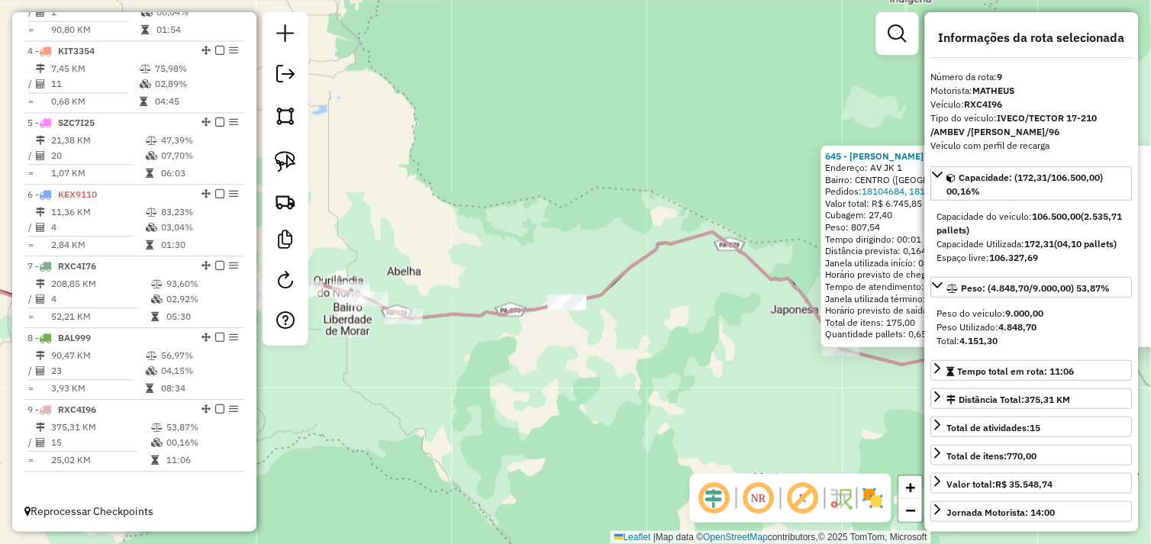
drag, startPoint x: 744, startPoint y: 367, endPoint x: 786, endPoint y: 409, distance: 59.4
click at [786, 409] on div "645 - [PERSON_NAME] Endereço: AV JK 1 Bairro: CENTRO ([GEOGRAPHIC_DATA] / [GEOG…" at bounding box center [575, 272] width 1151 height 544
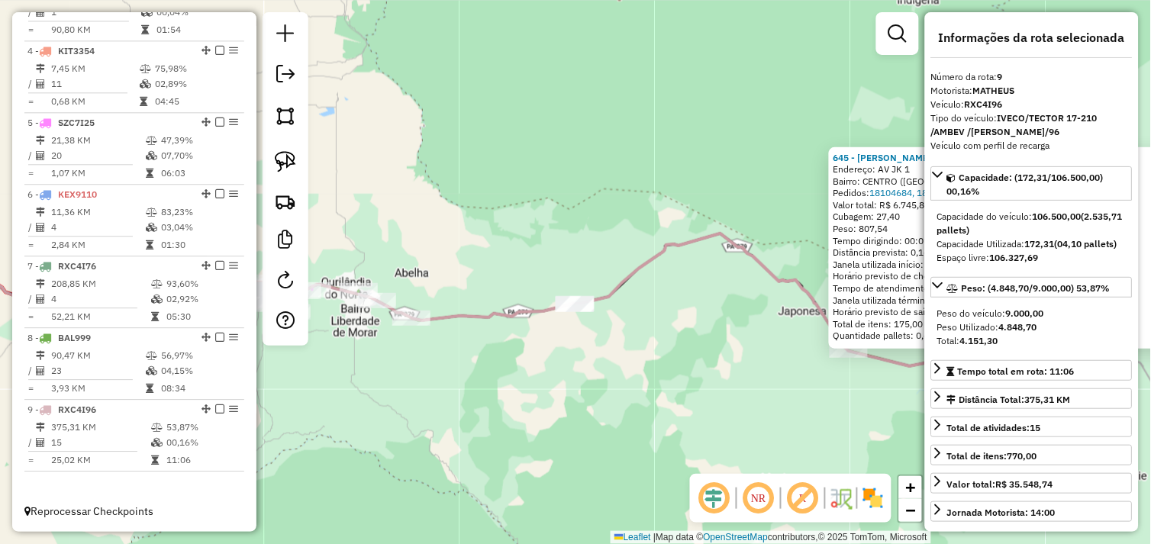
click at [781, 405] on div "645 - [PERSON_NAME] Endereço: AV JK 1 Bairro: CENTRO ([GEOGRAPHIC_DATA] / [GEOG…" at bounding box center [575, 272] width 1151 height 544
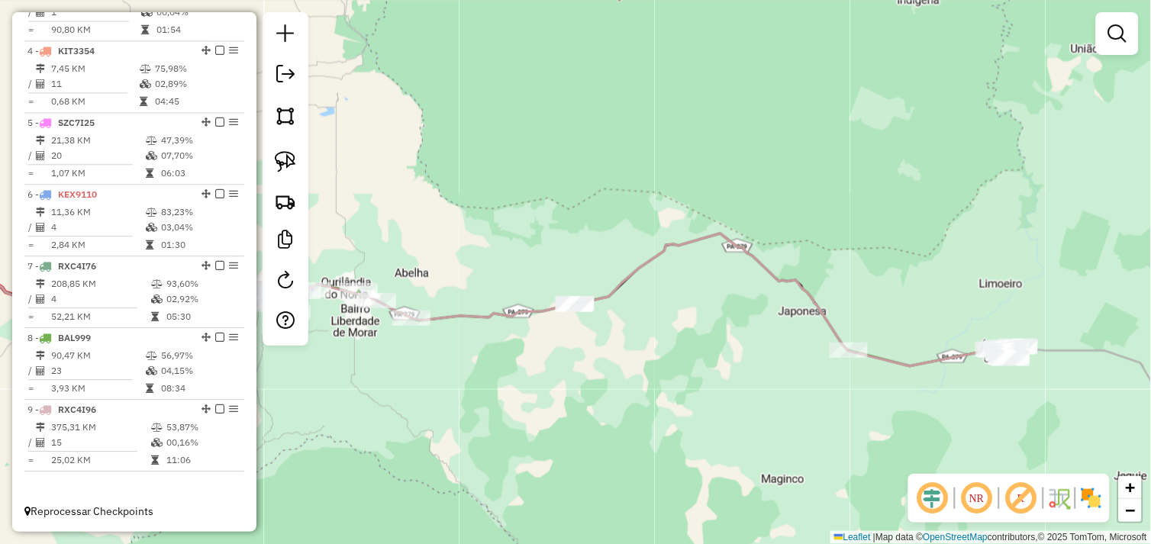
drag, startPoint x: 794, startPoint y: 413, endPoint x: 662, endPoint y: 362, distance: 141.3
click at [662, 362] on div "Janela de atendimento Grade de atendimento Capacidade Transportadoras Veículos …" at bounding box center [575, 272] width 1151 height 544
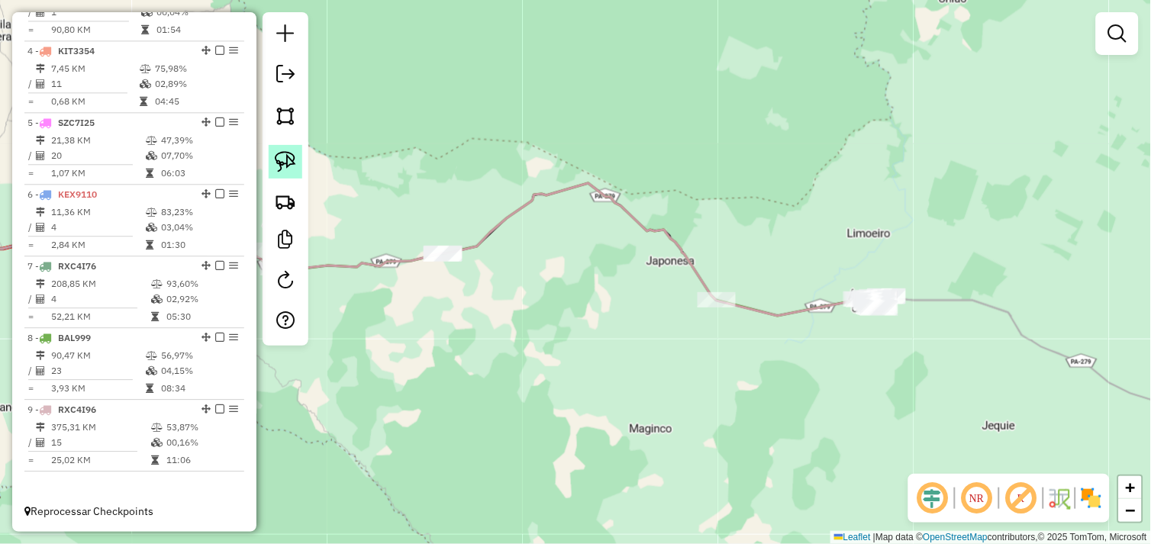
drag, startPoint x: 272, startPoint y: 153, endPoint x: 301, endPoint y: 176, distance: 37.4
click at [272, 153] on link at bounding box center [286, 162] width 34 height 34
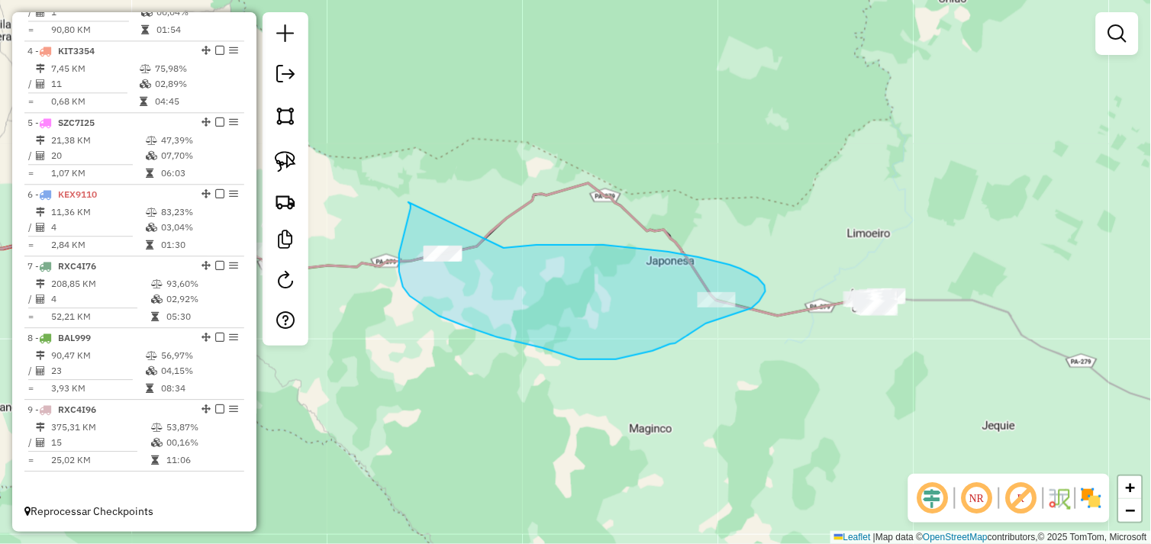
drag, startPoint x: 410, startPoint y: 212, endPoint x: 441, endPoint y: 234, distance: 38.3
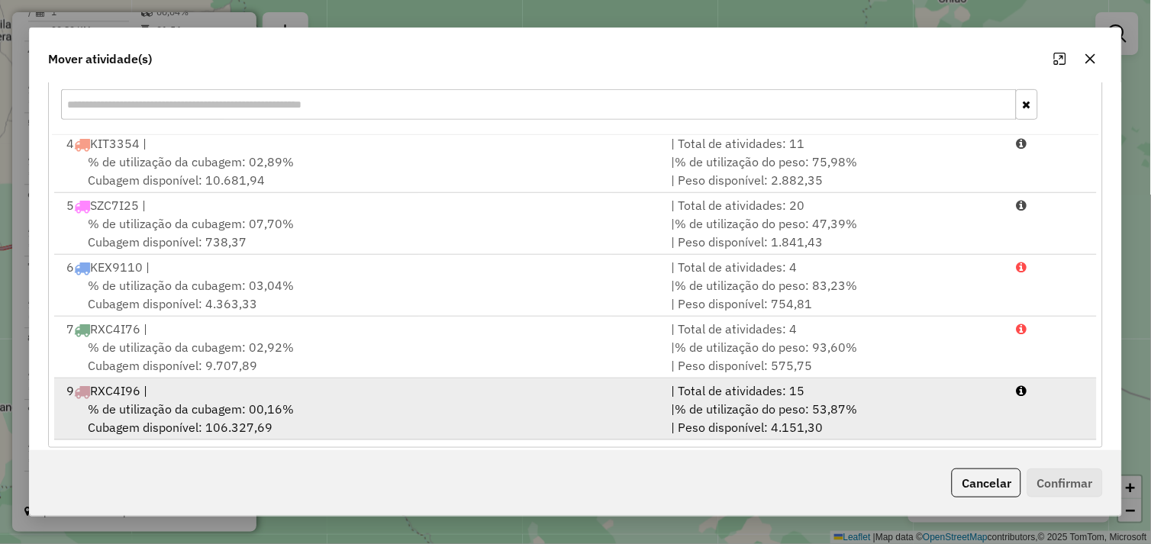
scroll to position [230, 0]
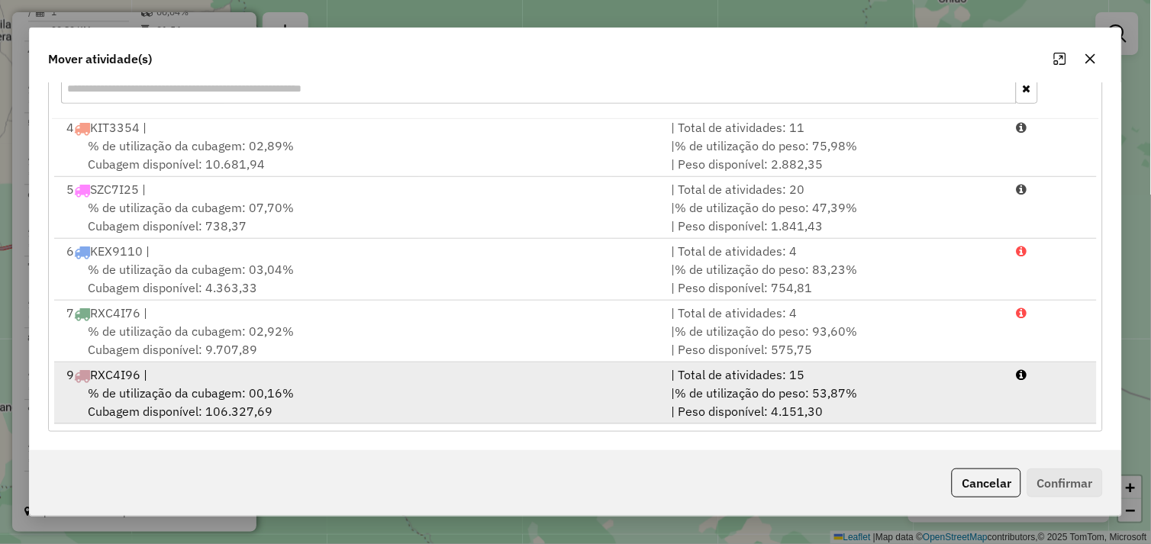
click at [278, 377] on div "9 RXC4I96 |" at bounding box center [359, 375] width 605 height 18
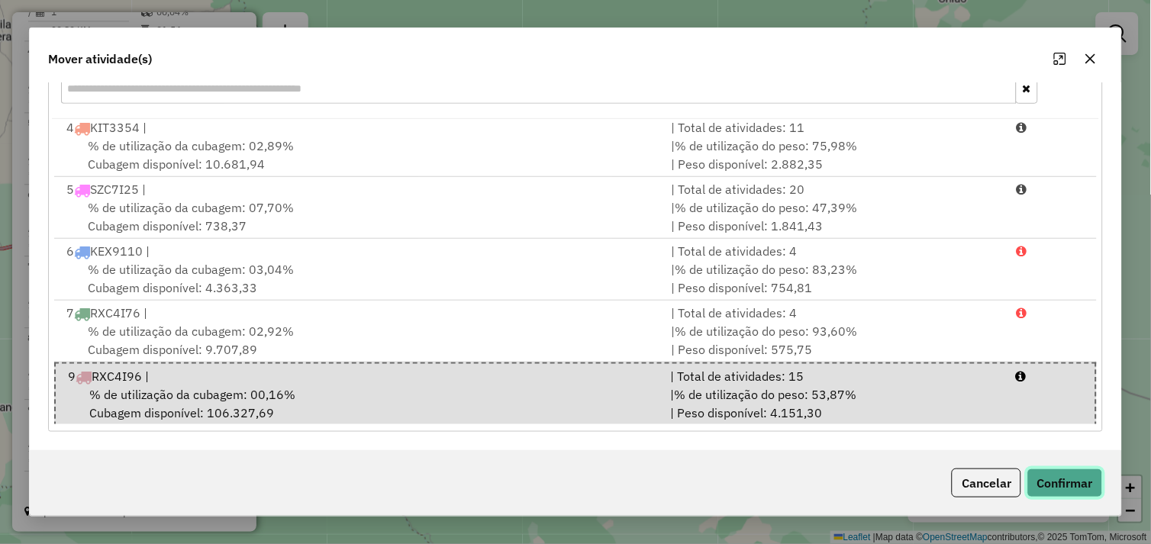
click at [1063, 486] on button "Confirmar" at bounding box center [1065, 483] width 76 height 29
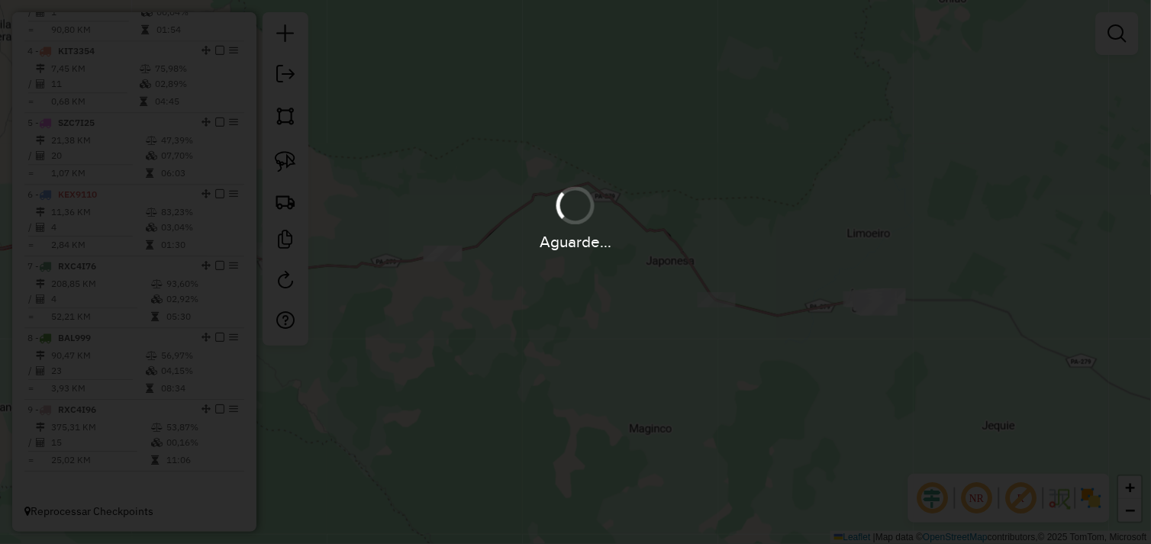
scroll to position [0, 0]
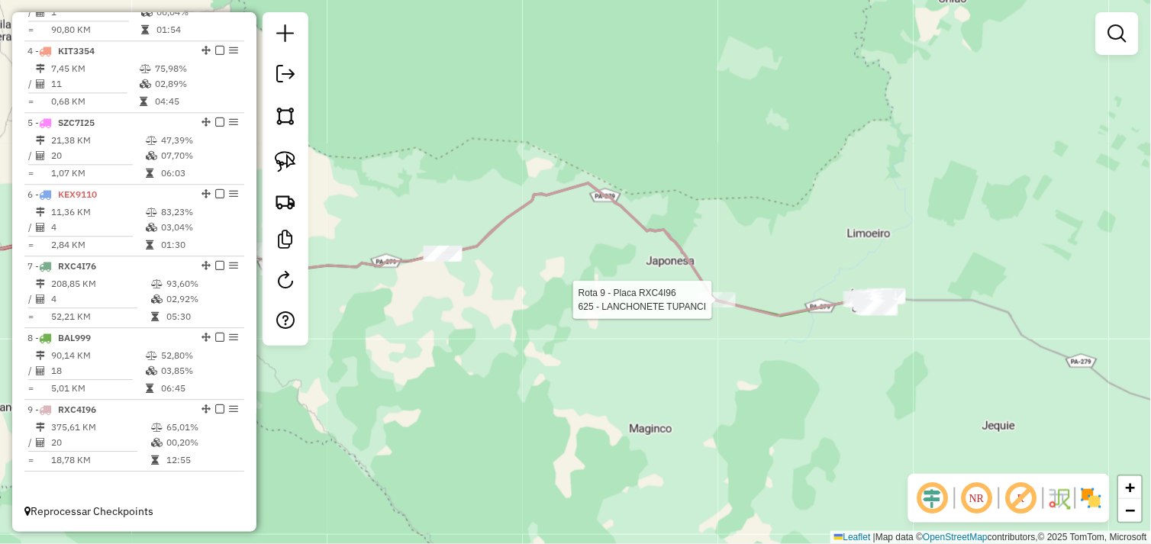
select select "*********"
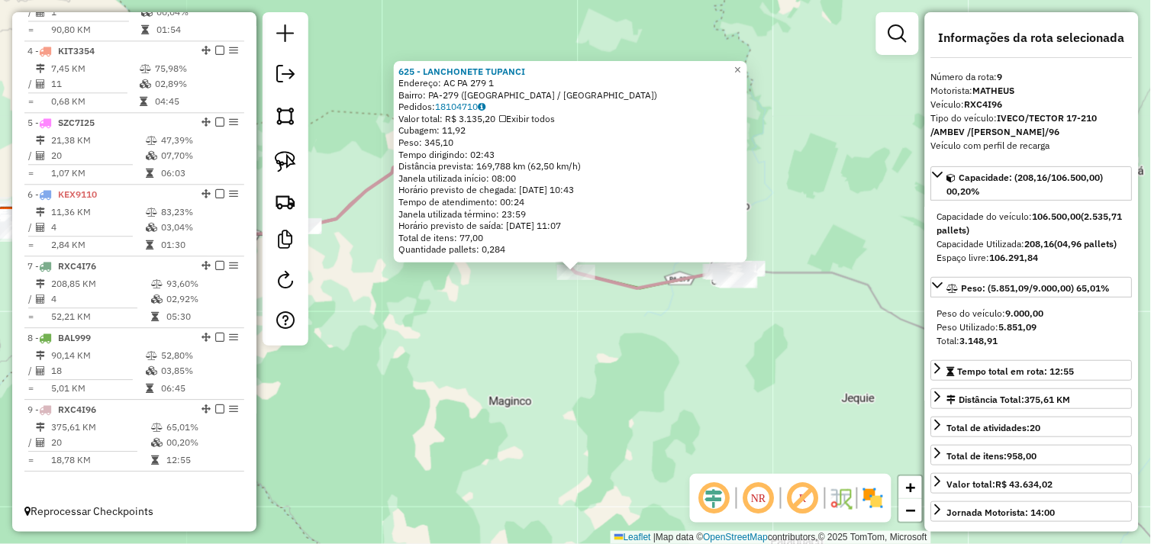
click at [734, 332] on div "625 - LANCHONETE TUPANCI Endereço: AC PA 279 1 Bairro: [GEOGRAPHIC_DATA]-279 ([…" at bounding box center [575, 272] width 1151 height 544
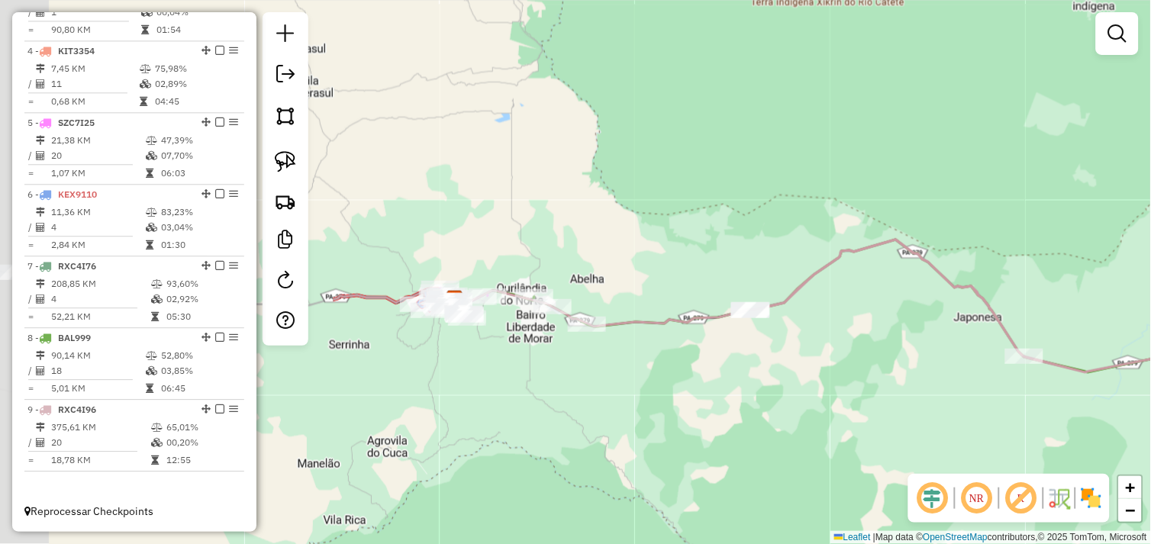
drag, startPoint x: 530, startPoint y: 342, endPoint x: 919, endPoint y: 359, distance: 389.6
click at [978, 417] on div "Janela de atendimento Grade de atendimento Capacidade Transportadoras Veículos …" at bounding box center [575, 272] width 1151 height 544
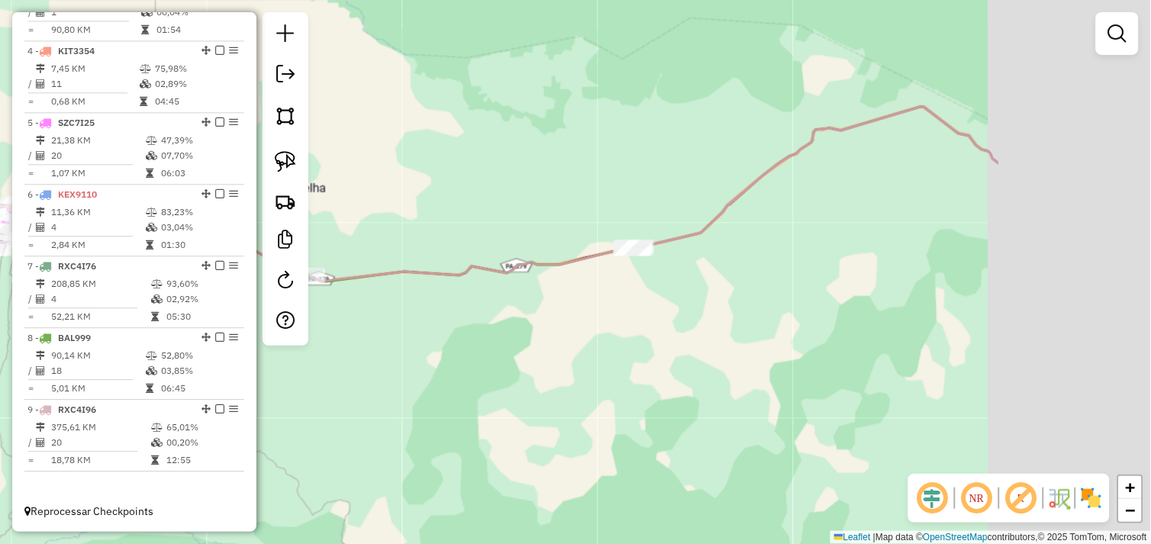
drag, startPoint x: 719, startPoint y: 340, endPoint x: 570, endPoint y: 334, distance: 148.9
click at [570, 334] on div "Janela de atendimento Grade de atendimento Capacidade Transportadoras Veículos …" at bounding box center [575, 272] width 1151 height 544
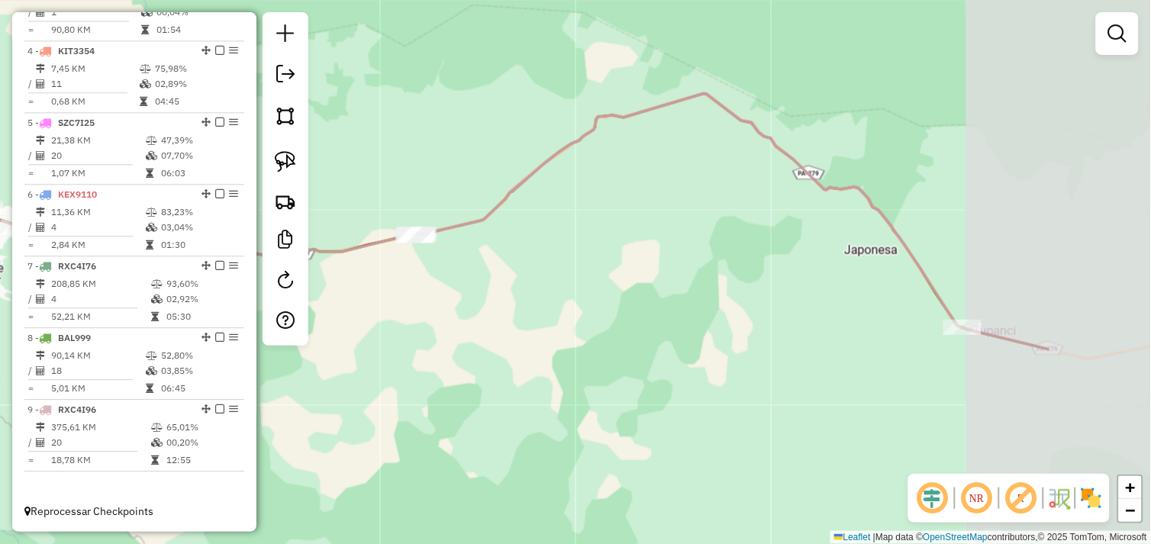
drag, startPoint x: 866, startPoint y: 322, endPoint x: 577, endPoint y: 324, distance: 289.2
click at [536, 316] on div "Janela de atendimento Grade de atendimento Capacidade Transportadoras Veículos …" at bounding box center [575, 272] width 1151 height 544
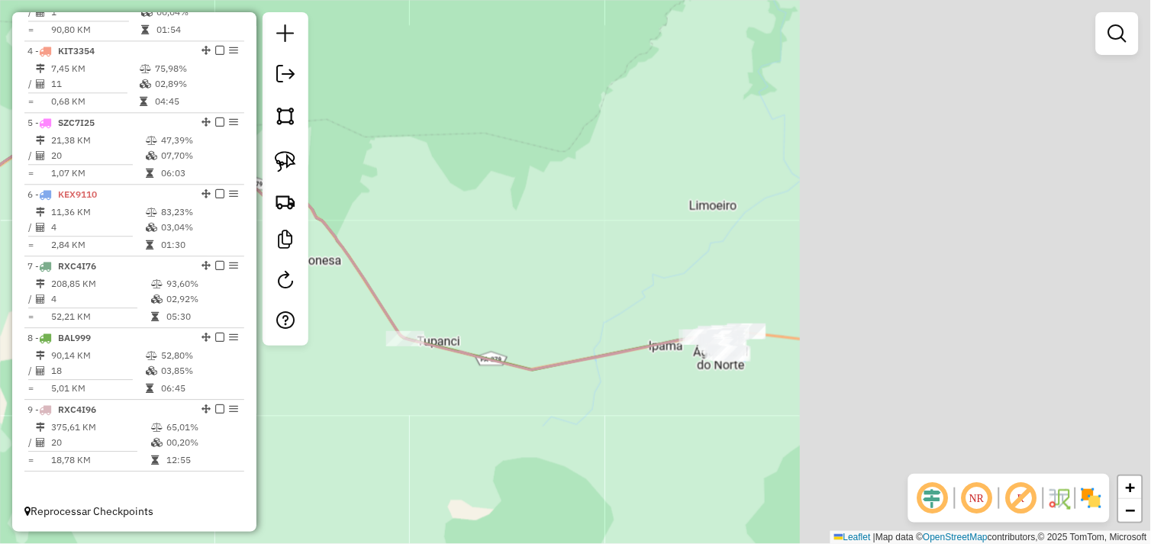
drag, startPoint x: 1067, startPoint y: 357, endPoint x: 678, endPoint y: 360, distance: 389.2
click at [675, 360] on div "Janela de atendimento Grade de atendimento Capacidade Transportadoras Veículos …" at bounding box center [575, 272] width 1151 height 544
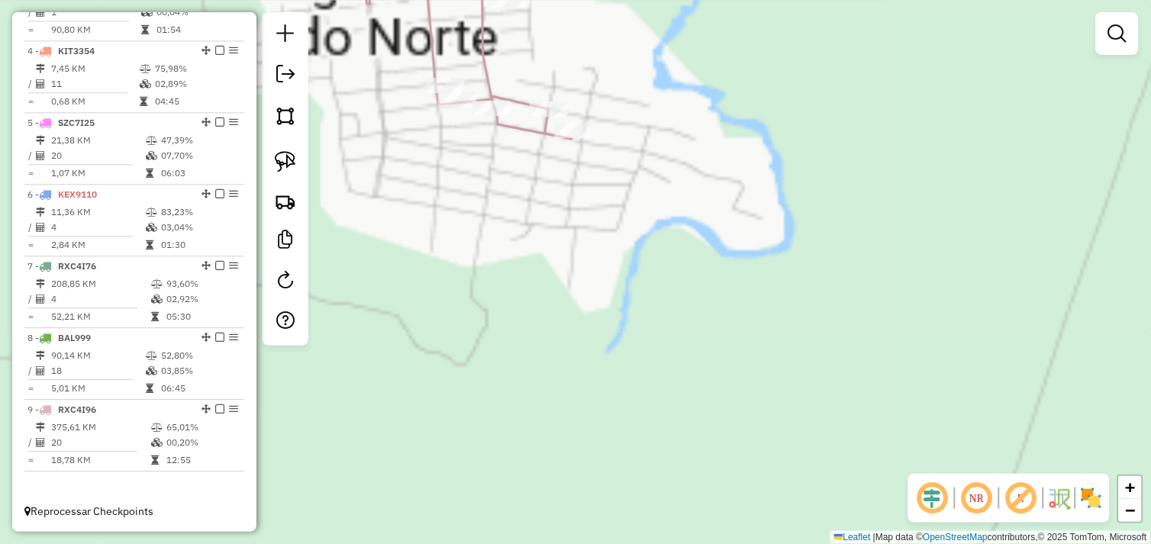
drag, startPoint x: 769, startPoint y: 262, endPoint x: 975, endPoint y: 507, distance: 319.6
click at [973, 507] on hb-router-mapa "Informações da Sessão 990821 - [DATE] Criação: [DATE] 17:06 Depósito: DISMAN To…" at bounding box center [575, 272] width 1151 height 544
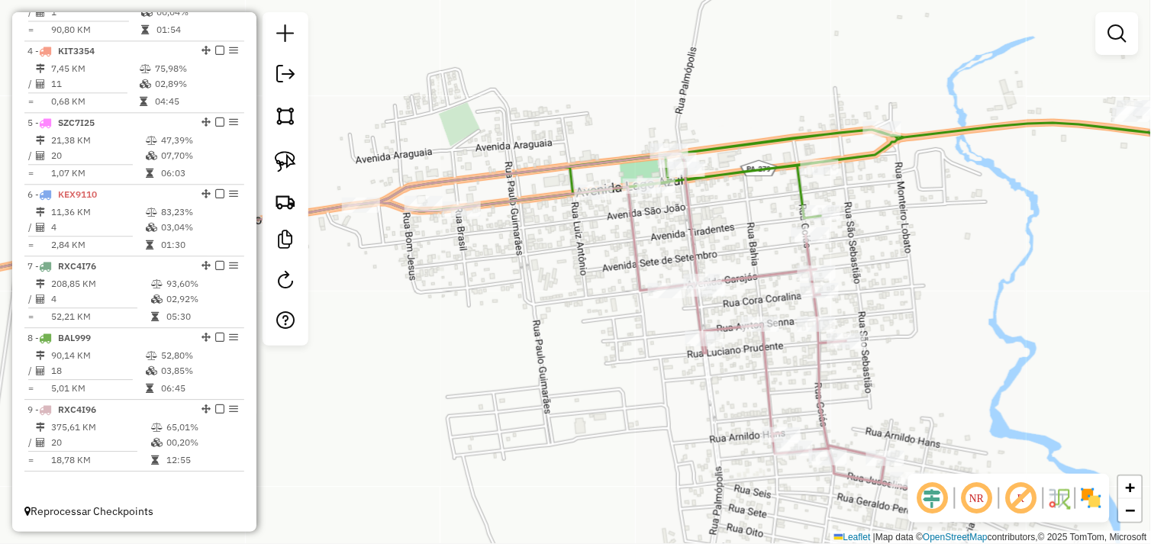
drag, startPoint x: 933, startPoint y: 382, endPoint x: 894, endPoint y: 356, distance: 47.4
click at [894, 360] on div "Janela de atendimento Grade de atendimento Capacidade Transportadoras Veículos …" at bounding box center [575, 272] width 1151 height 544
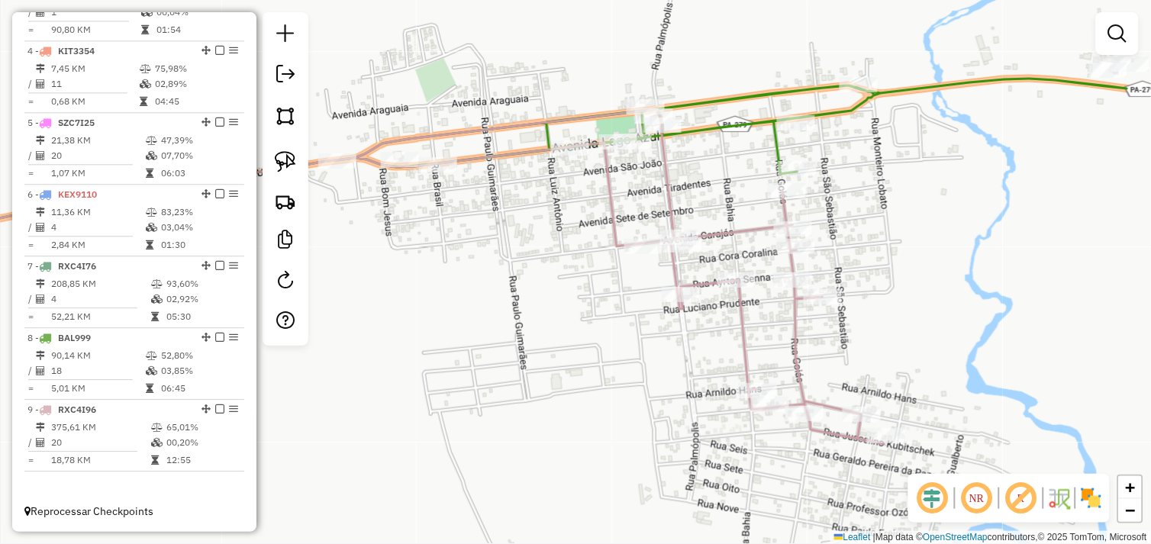
drag, startPoint x: 922, startPoint y: 336, endPoint x: 899, endPoint y: 293, distance: 48.5
click at [899, 293] on div "Janela de atendimento Grade de atendimento Capacidade Transportadoras Veículos …" at bounding box center [575, 272] width 1151 height 544
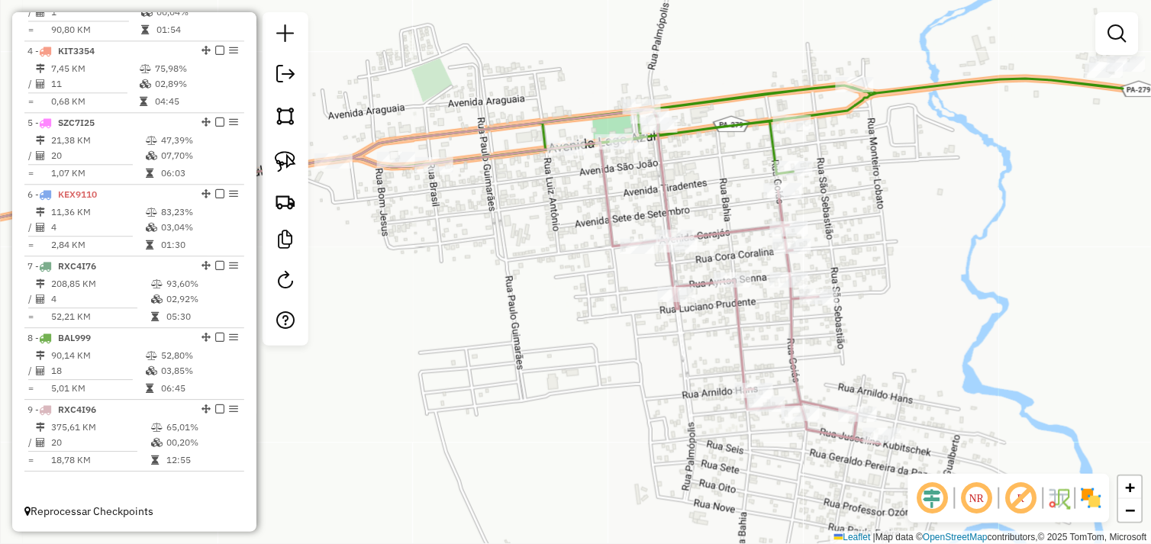
drag, startPoint x: 845, startPoint y: 437, endPoint x: 749, endPoint y: 301, distance: 166.0
click at [788, 281] on icon at bounding box center [383, 276] width 996 height 335
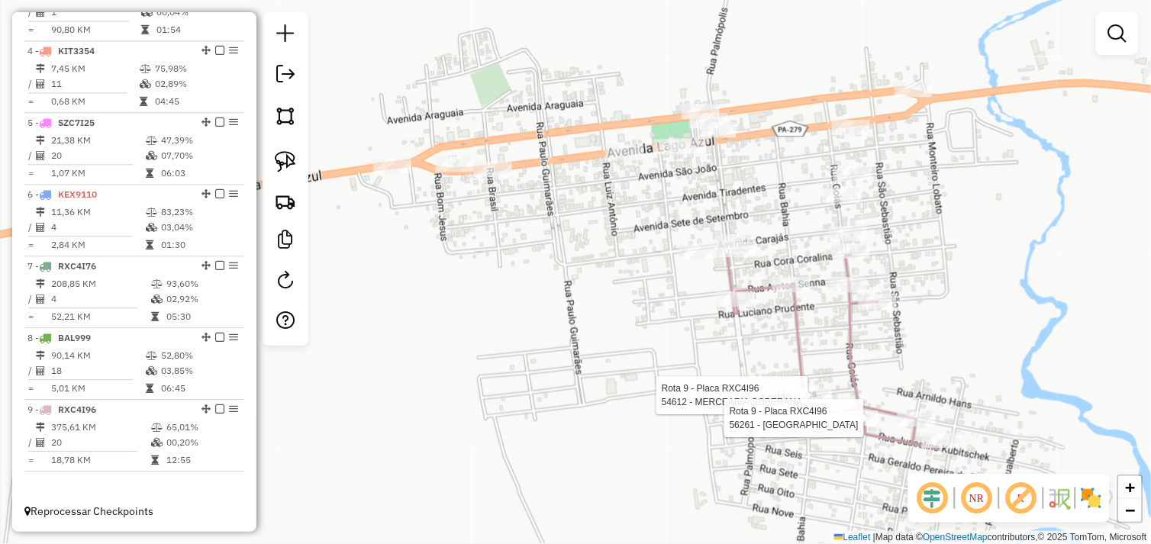
drag, startPoint x: 970, startPoint y: 466, endPoint x: 1019, endPoint y: 527, distance: 78.2
click at [1028, 536] on div "Rota 9 - Placa RXC4I96 54612 - MERCEARIA SOBERANA Rota 9 - Placa RXC4I96 56261 …" at bounding box center [575, 272] width 1151 height 544
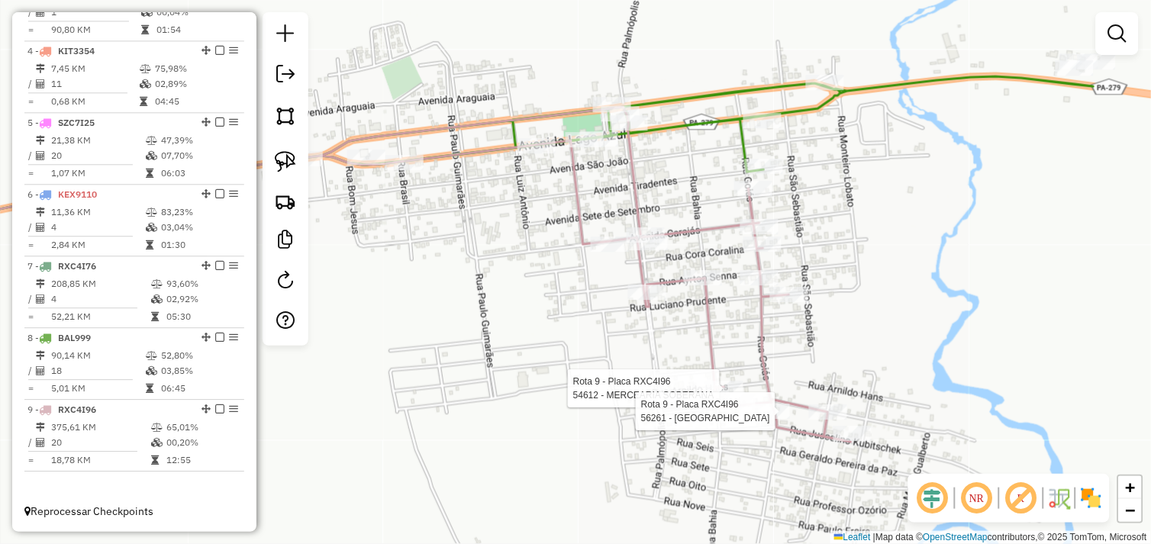
drag, startPoint x: 994, startPoint y: 350, endPoint x: 916, endPoint y: 339, distance: 79.3
click at [916, 339] on div "Rota 9 - Placa RXC4I96 54612 - MERCEARIA SOBERANA Rota 9 - Placa RXC4I96 56261 …" at bounding box center [575, 272] width 1151 height 544
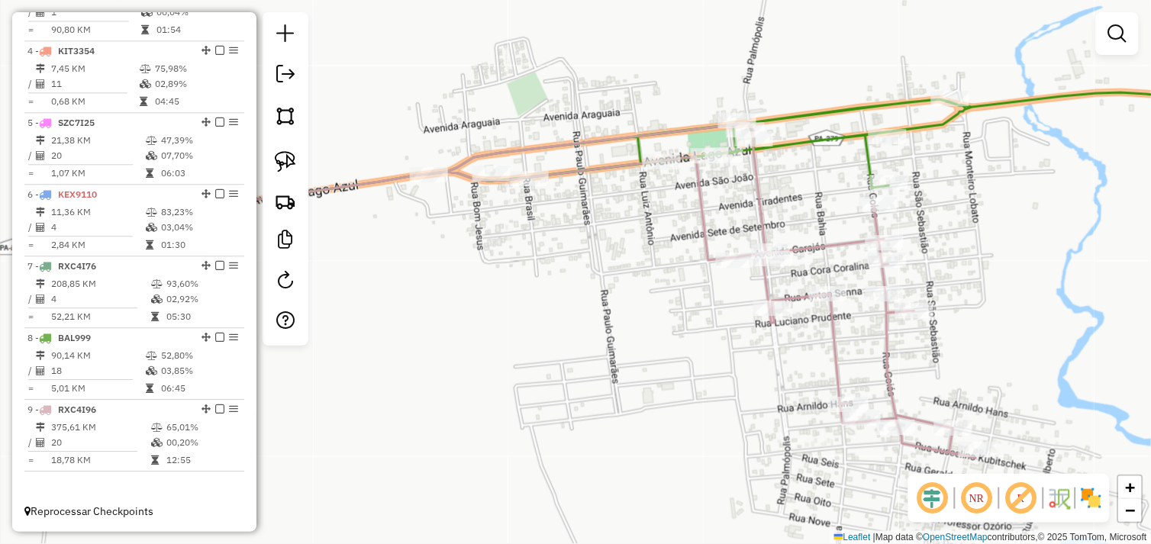
drag, startPoint x: 676, startPoint y: 324, endPoint x: 733, endPoint y: 325, distance: 56.5
click at [761, 345] on div "Janela de atendimento Grade de atendimento Capacidade Transportadoras Veículos …" at bounding box center [575, 272] width 1151 height 544
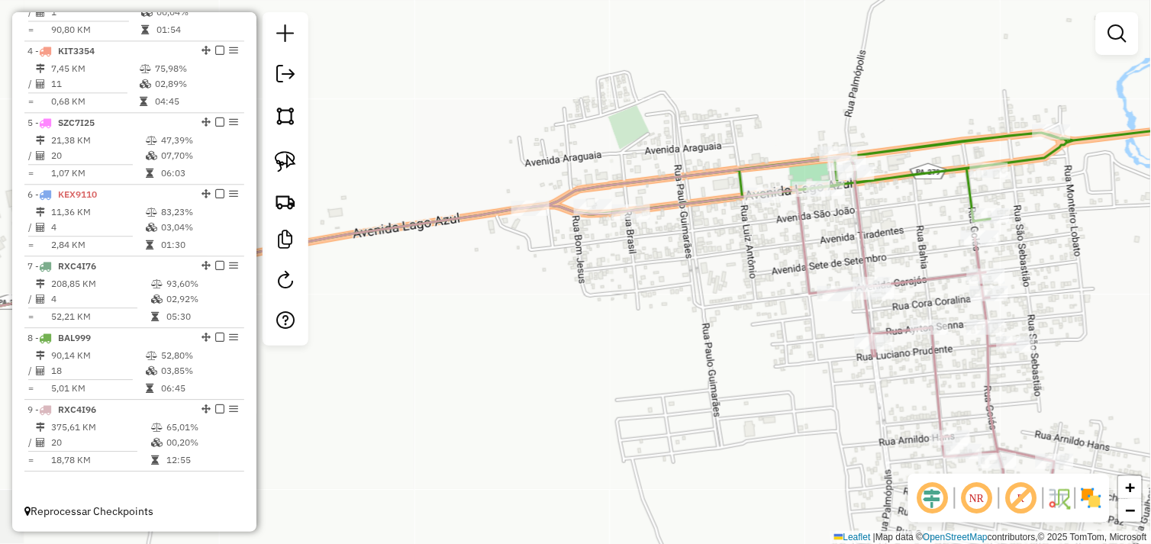
drag, startPoint x: 569, startPoint y: 290, endPoint x: 743, endPoint y: 329, distance: 178.3
click at [741, 330] on div "Janela de atendimento Grade de atendimento Capacidade Transportadoras Veículos …" at bounding box center [575, 272] width 1151 height 544
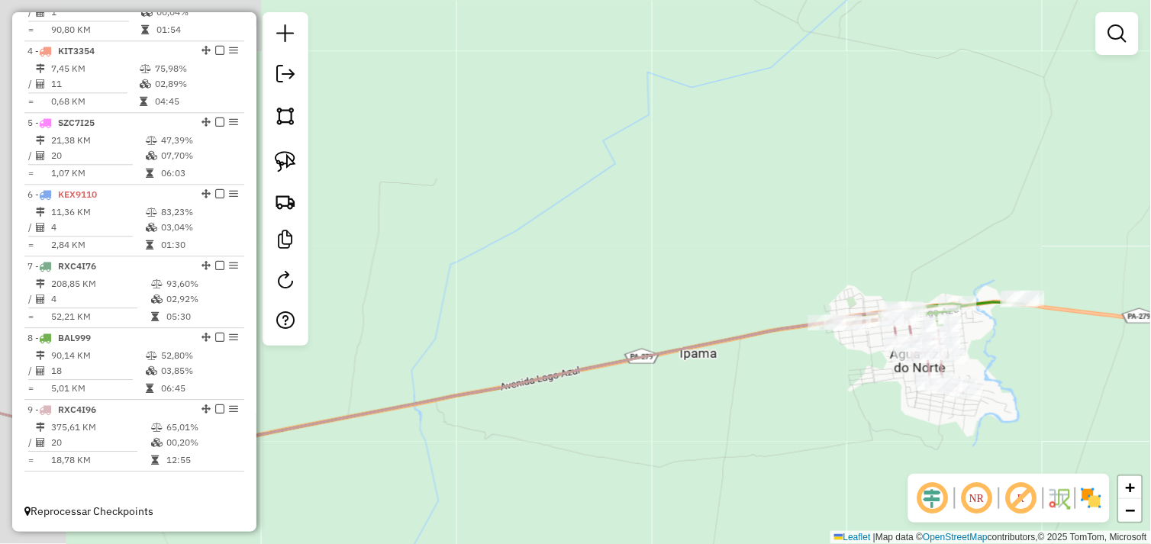
drag, startPoint x: 636, startPoint y: 372, endPoint x: 917, endPoint y: 296, distance: 290.1
click at [917, 296] on div "Janela de atendimento Grade de atendimento Capacidade Transportadoras Veículos …" at bounding box center [575, 272] width 1151 height 544
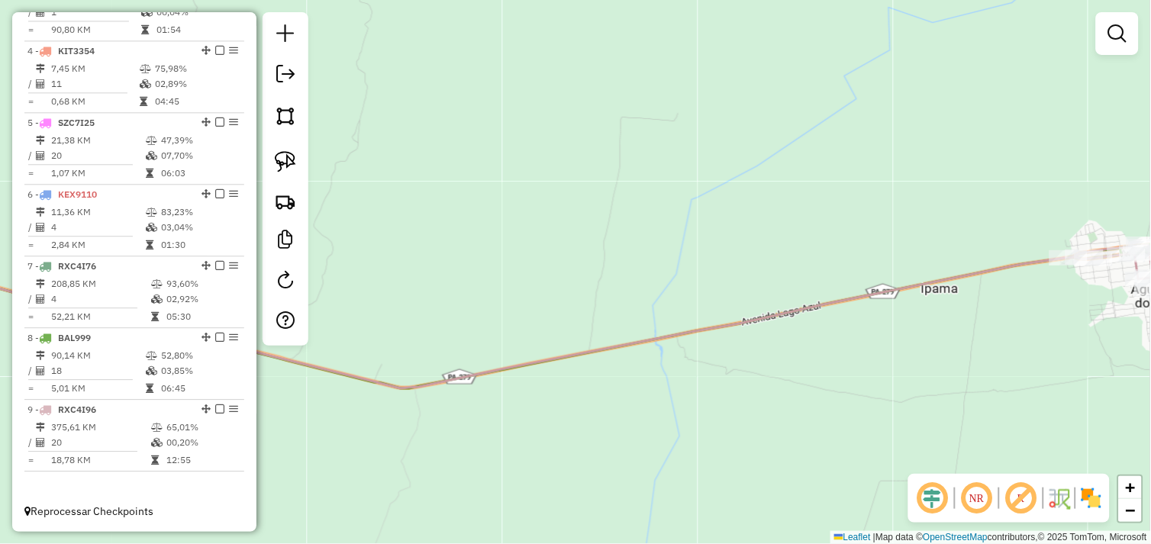
drag, startPoint x: 574, startPoint y: 351, endPoint x: 911, endPoint y: 317, distance: 339.0
click at [911, 317] on icon at bounding box center [561, 316] width 1288 height 143
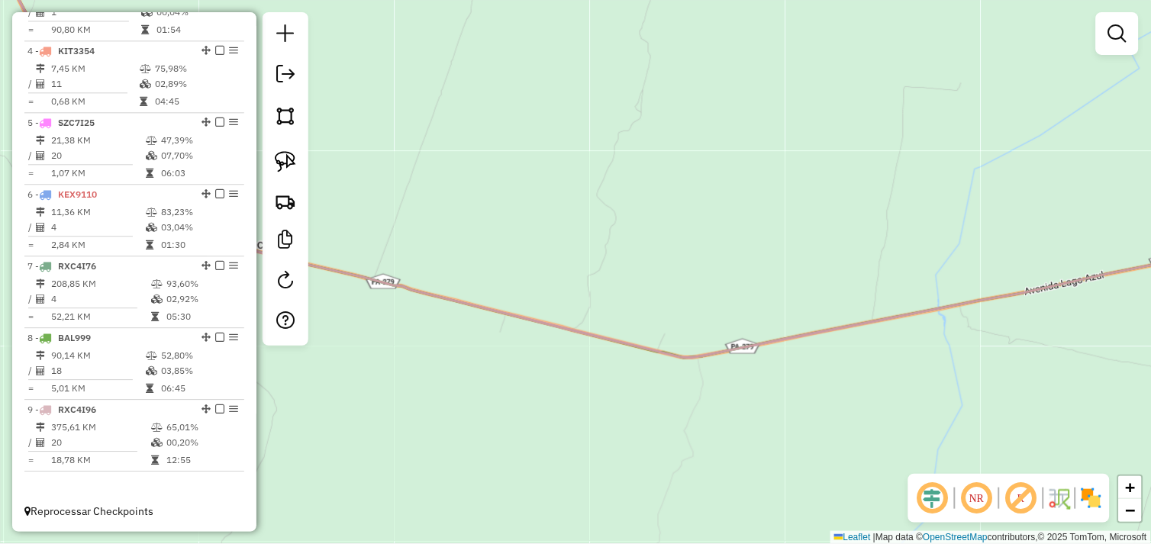
drag, startPoint x: 887, startPoint y: 326, endPoint x: 437, endPoint y: 345, distance: 450.7
click at [437, 345] on icon at bounding box center [598, 153] width 1227 height 409
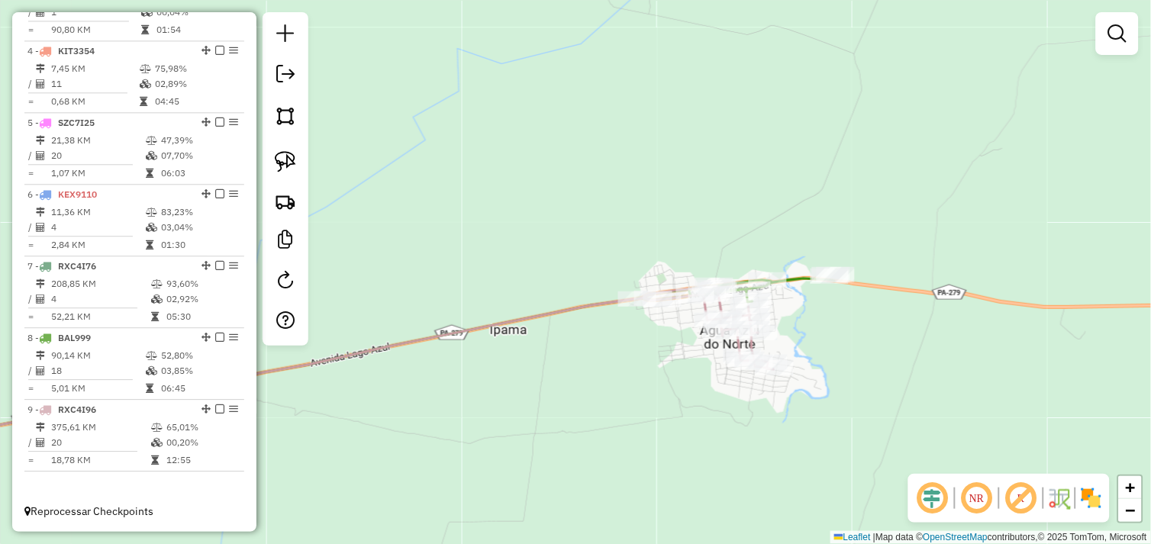
drag, startPoint x: 849, startPoint y: 295, endPoint x: 591, endPoint y: 343, distance: 261.8
click at [591, 343] on div "Janela de atendimento Grade de atendimento Capacidade Transportadoras Veículos …" at bounding box center [575, 272] width 1151 height 544
select select "*********"
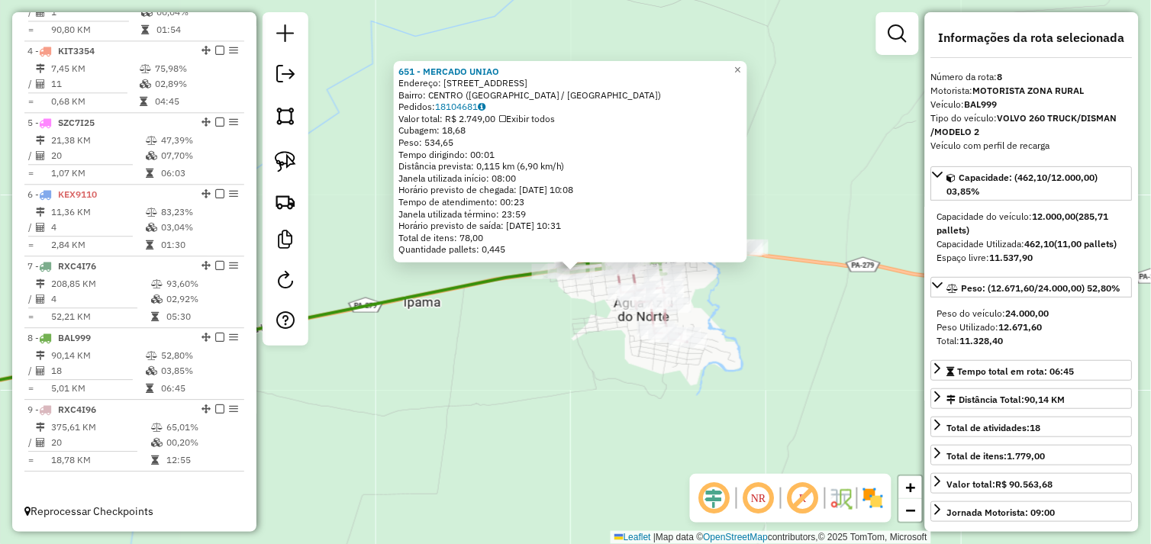
click at [720, 318] on div "651 - MERCADO UNIAO Endereço: [STREET_ADDRESS] Bairro: CENTRO ([GEOGRAPHIC_DATA…" at bounding box center [575, 272] width 1151 height 544
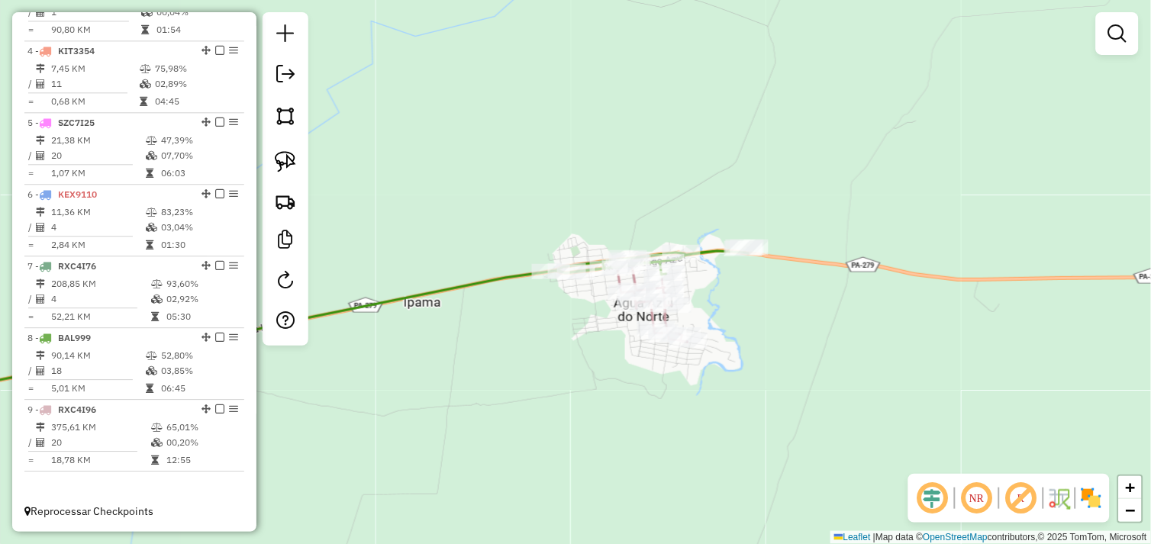
drag, startPoint x: 698, startPoint y: 292, endPoint x: 752, endPoint y: 341, distance: 72.9
click at [752, 341] on div "Janela de atendimento Grade de atendimento Capacidade Transportadoras Veículos …" at bounding box center [575, 272] width 1151 height 544
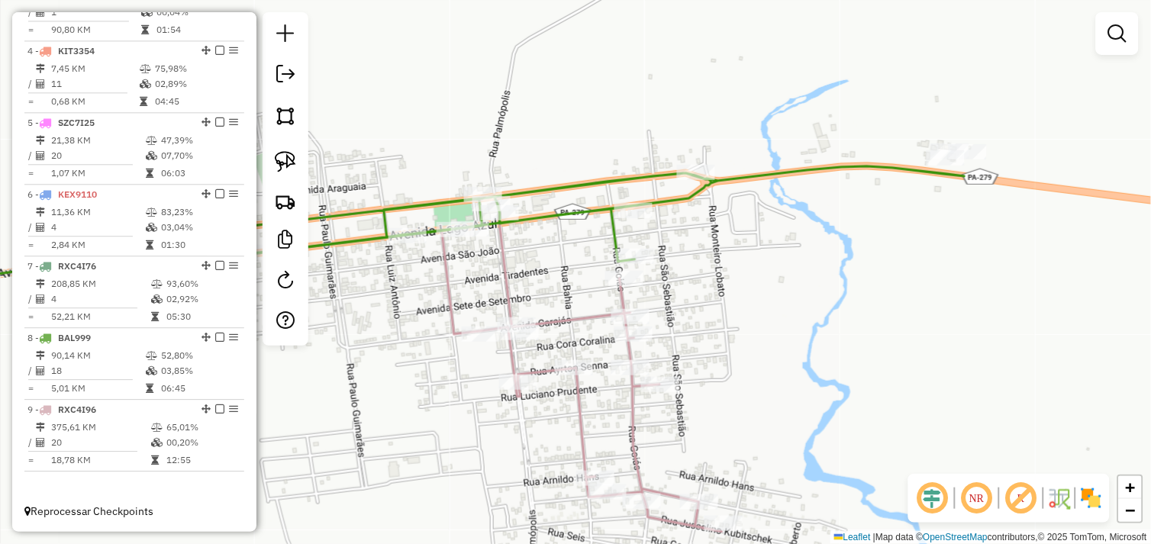
drag, startPoint x: 720, startPoint y: 299, endPoint x: 826, endPoint y: 340, distance: 112.8
click at [826, 340] on div "Janela de atendimento Grade de atendimento Capacidade Transportadoras Veículos …" at bounding box center [575, 272] width 1151 height 544
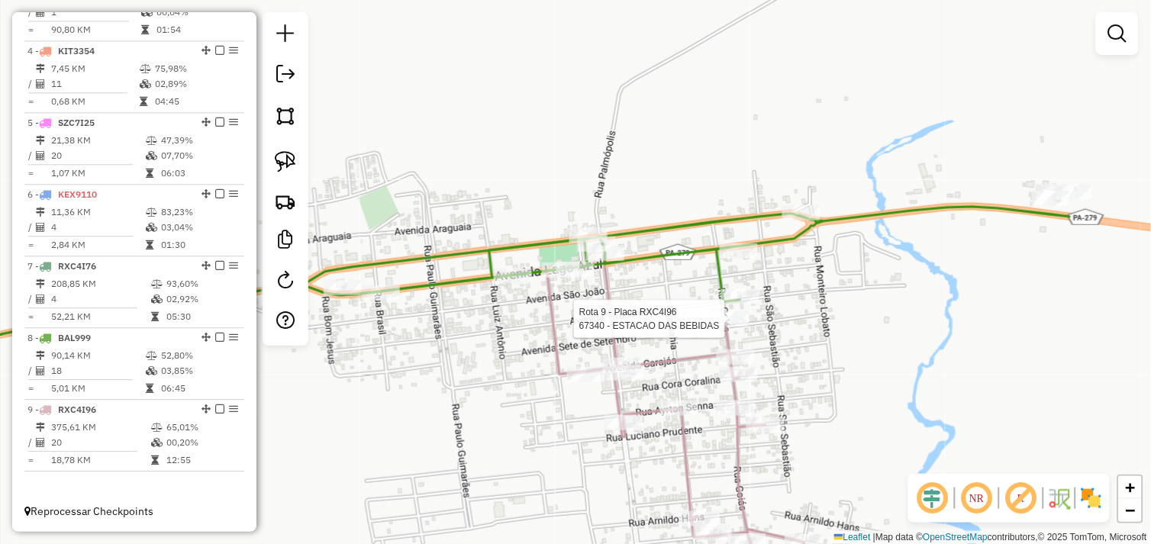
select select "*********"
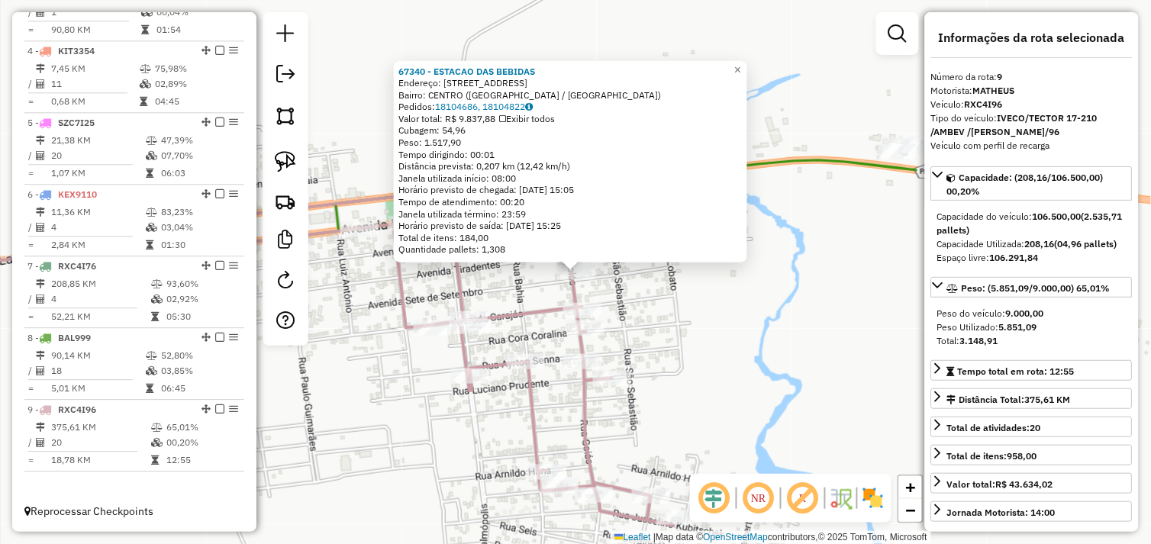
click at [809, 337] on div "67340 - ESTACAO DAS BEBIDAS Endereço: [STREET_ADDRESS] Bairro: CENTRO ([GEOGRAP…" at bounding box center [575, 272] width 1151 height 544
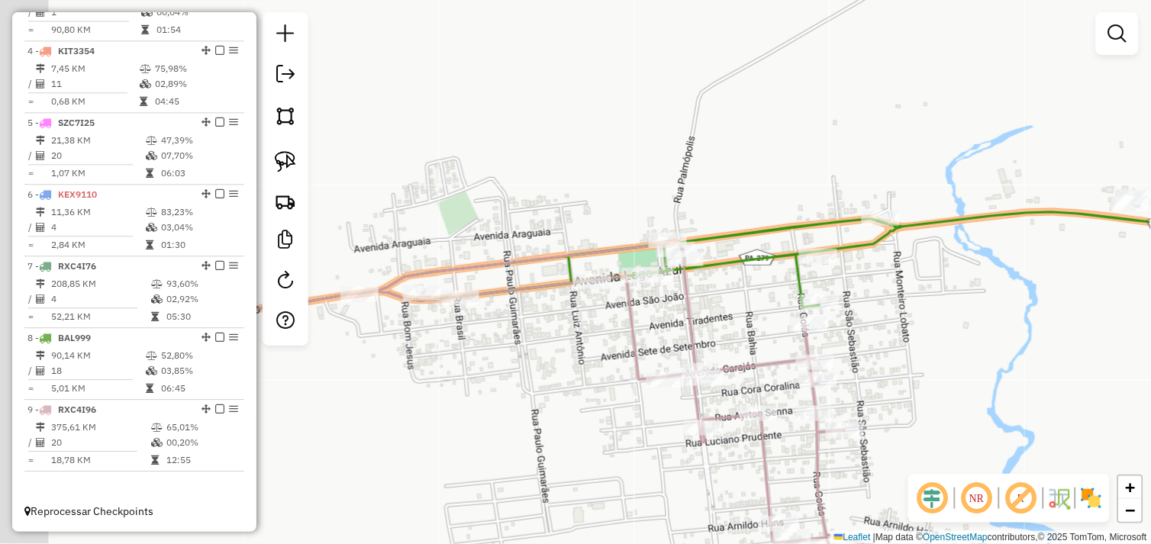
drag, startPoint x: 830, startPoint y: 346, endPoint x: 1009, endPoint y: 359, distance: 179.8
click at [1009, 359] on div "Janela de atendimento Grade de atendimento Capacidade Transportadoras Veículos …" at bounding box center [575, 272] width 1151 height 544
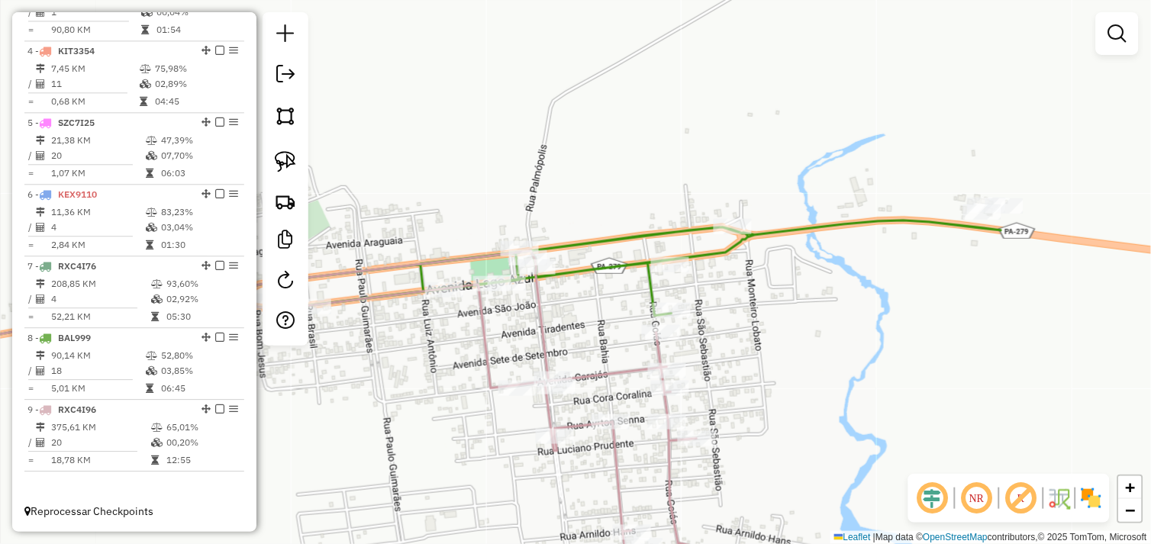
drag, startPoint x: 1004, startPoint y: 356, endPoint x: 680, endPoint y: 374, distance: 324.8
click at [678, 374] on div "Janela de atendimento Grade de atendimento Capacidade Transportadoras Veículos …" at bounding box center [575, 272] width 1151 height 544
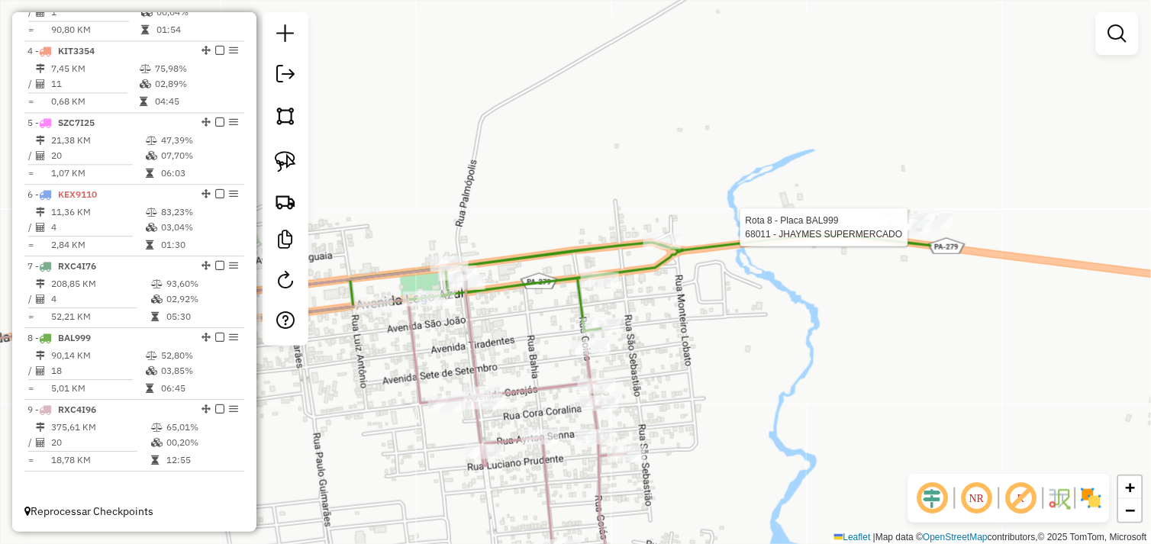
select select "*********"
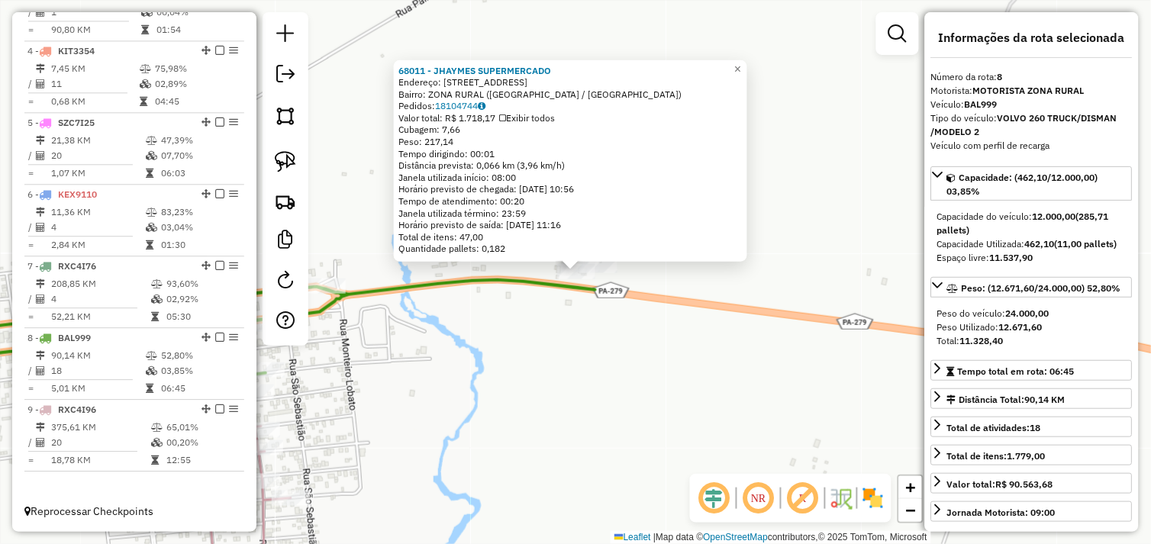
click at [622, 257] on div "68011 - JHAYMES SUPERMERCADO Endereço: RUA BAHIA 870 Bairro: ZONA RURAL (AGUA A…" at bounding box center [570, 161] width 353 height 202
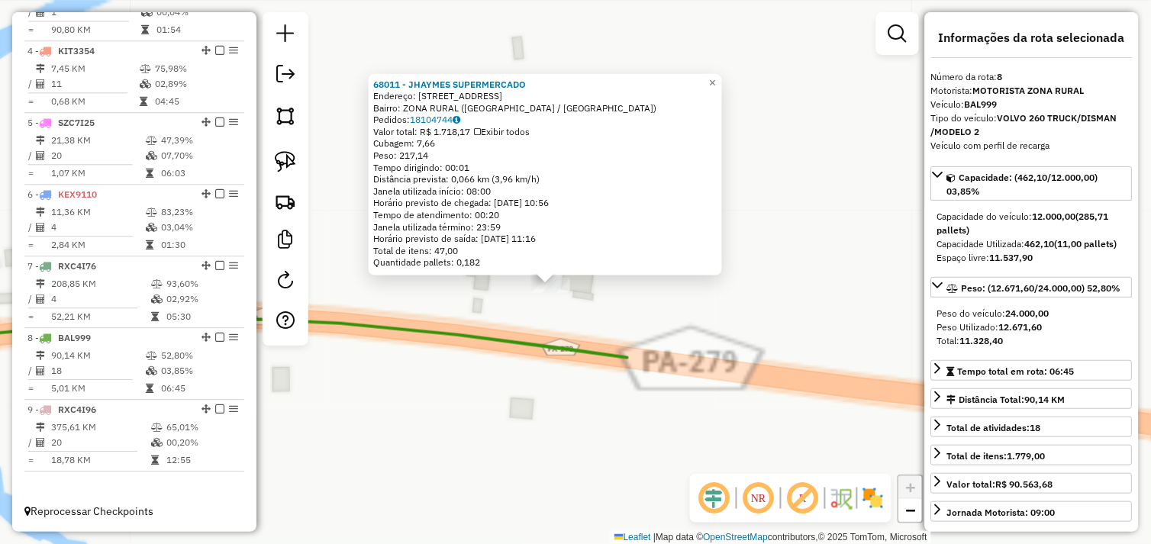
drag, startPoint x: 557, startPoint y: 250, endPoint x: 661, endPoint y: 308, distance: 118.9
click at [661, 308] on div "68011 - JHAYMES SUPERMERCADO Endereço: RUA BAHIA 870 Bairro: ZONA RURAL (AGUA A…" at bounding box center [575, 272] width 1151 height 544
click at [651, 298] on div "68011 - JHAYMES SUPERMERCADO Endereço: RUA BAHIA 870 Bairro: ZONA RURAL (AGUA A…" at bounding box center [575, 272] width 1151 height 544
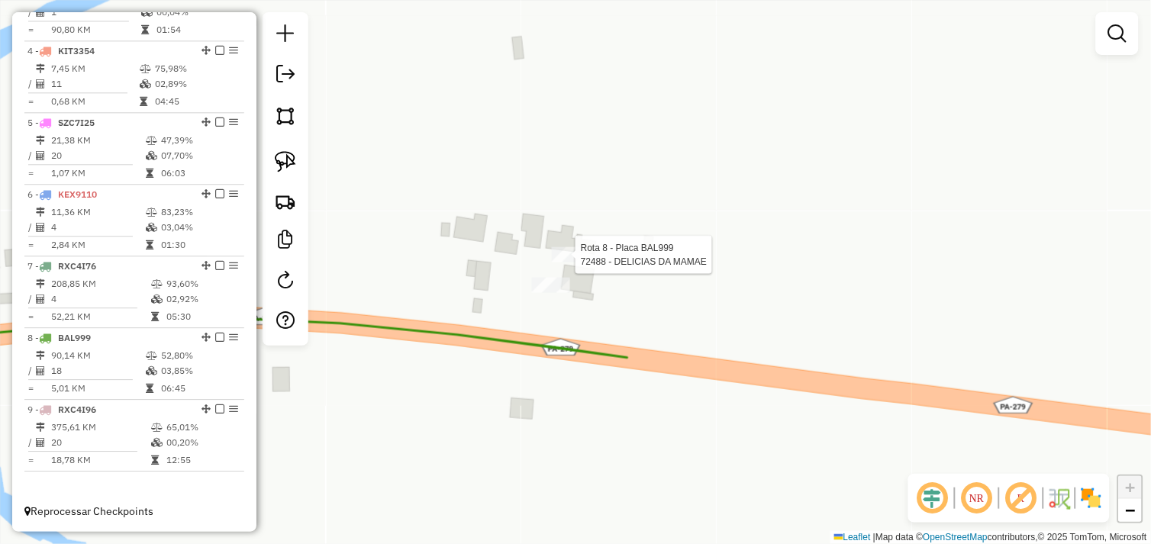
select select "*********"
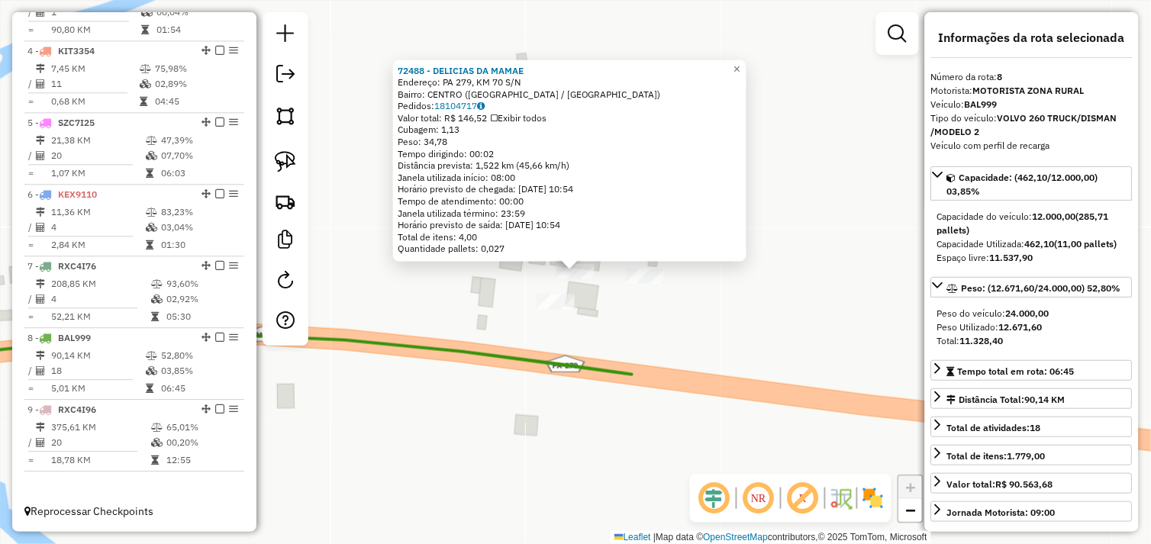
click at [664, 311] on div "72488 - DELICIAS DA MAMAE Endereço: PA 279, KM 70 S/N Bairro: CENTRO (AGUA AZUL…" at bounding box center [575, 272] width 1151 height 544
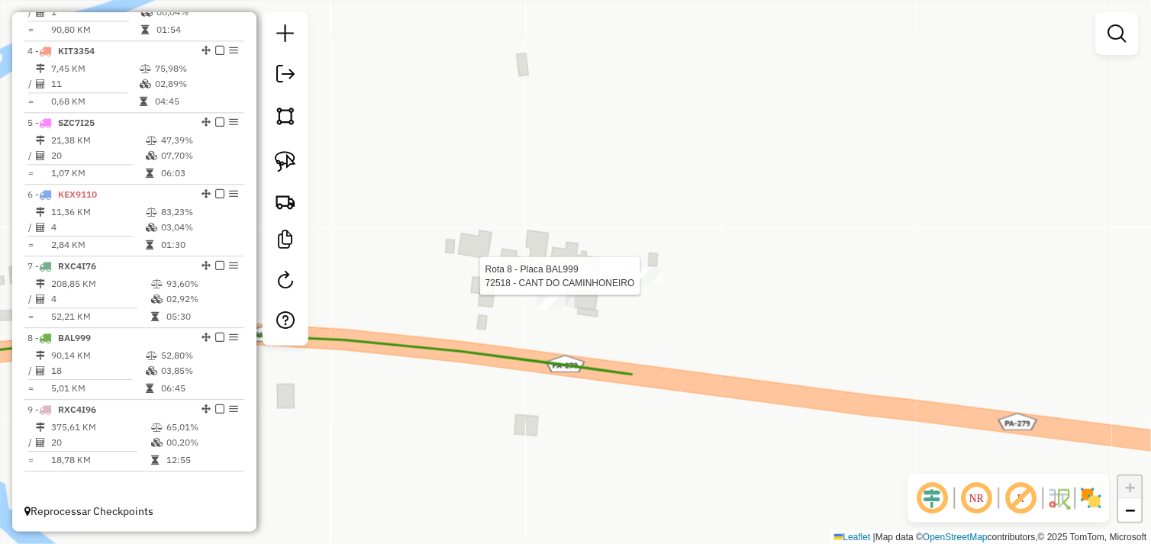
click at [658, 284] on div at bounding box center [645, 276] width 38 height 15
select select "*********"
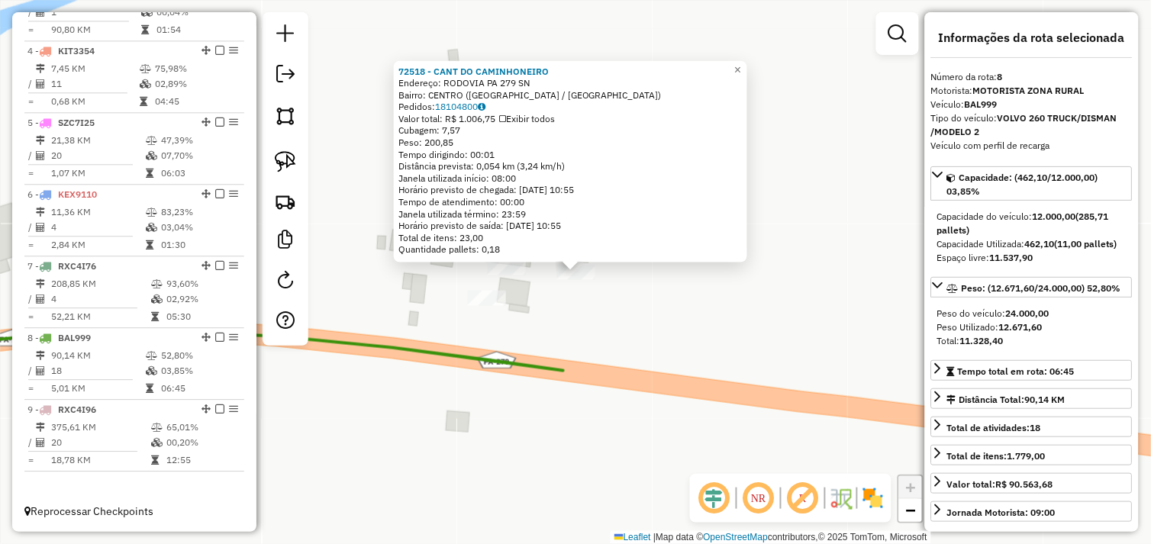
drag, startPoint x: 596, startPoint y: 318, endPoint x: 576, endPoint y: 328, distance: 22.2
click at [595, 318] on div "72518 - CANT DO CAMINHONEIRO Endereço: RODOVIA PA 279 SN Bairro: CENTRO (AGUA A…" at bounding box center [575, 272] width 1151 height 544
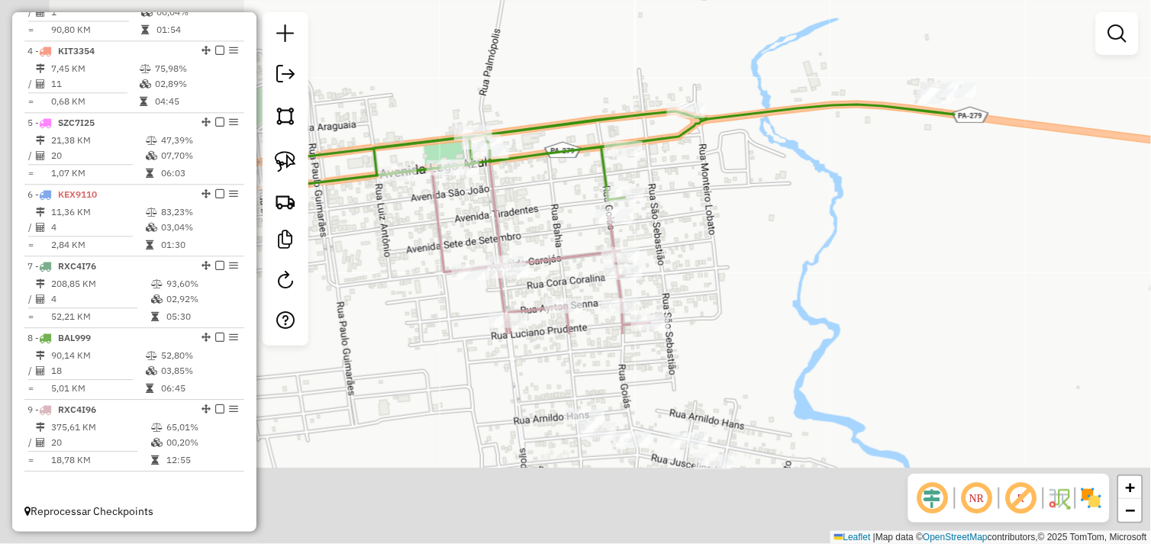
drag, startPoint x: 591, startPoint y: 349, endPoint x: 896, endPoint y: 137, distance: 371.3
click at [896, 137] on div "Janela de atendimento Grade de atendimento Capacidade Transportadoras Veículos …" at bounding box center [575, 272] width 1151 height 544
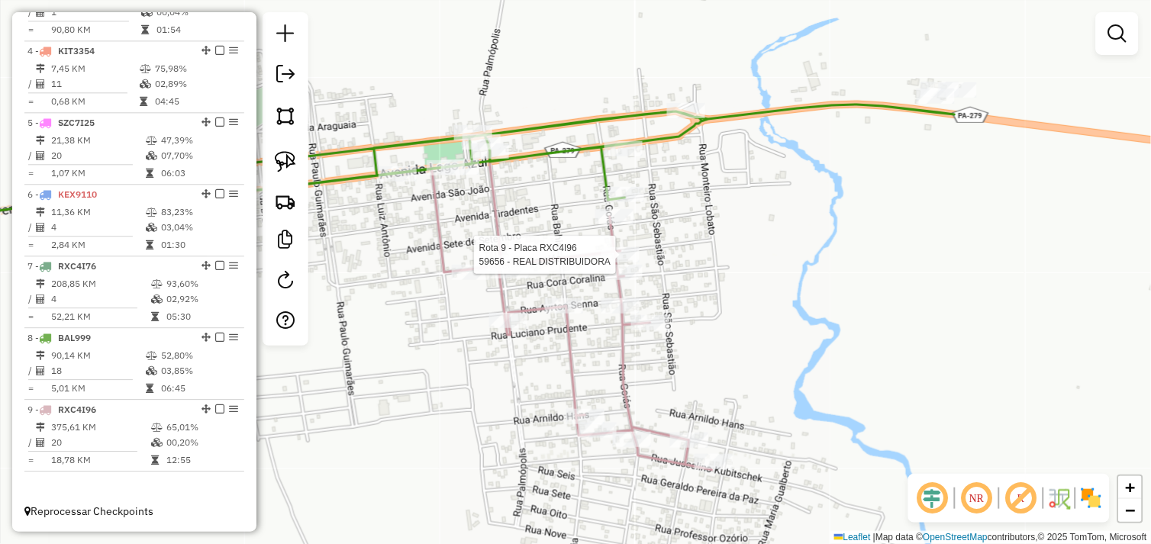
select select "*********"
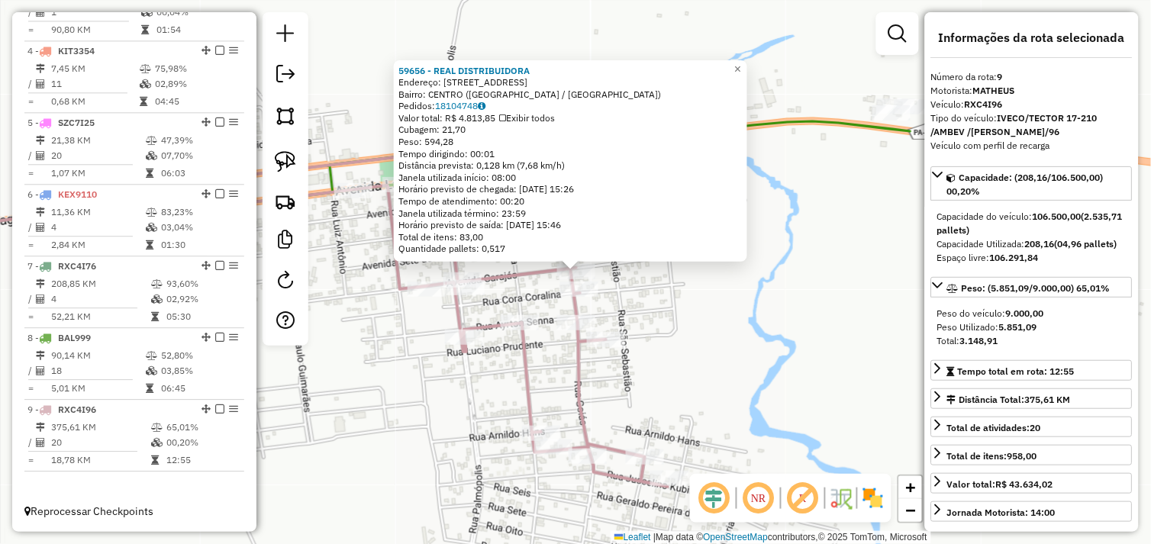
click at [725, 278] on div "59656 - REAL DISTRIBUIDORA Endereço: RUA CARAJAS 29 Bairro: CENTRO (AGUA AZUL D…" at bounding box center [575, 272] width 1151 height 544
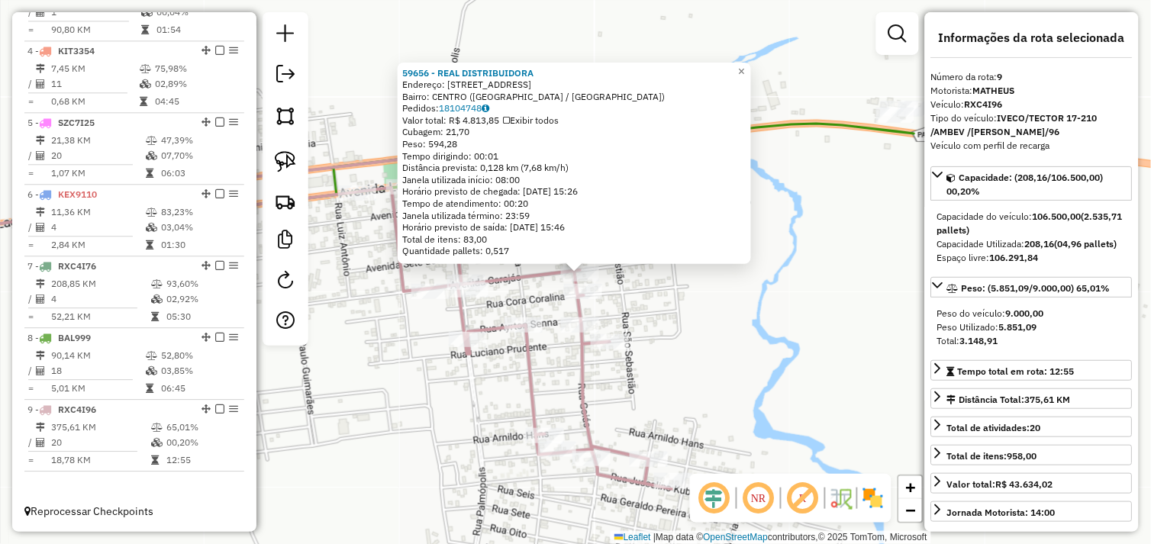
click at [675, 263] on div "59656 - REAL DISTRIBUIDORA Endereço: RUA CARAJAS 29 Bairro: CENTRO (AGUA AZUL D…" at bounding box center [574, 163] width 353 height 202
click at [710, 307] on div "59656 - REAL DISTRIBUIDORA Endereço: RUA CARAJAS 29 Bairro: CENTRO (AGUA AZUL D…" at bounding box center [575, 272] width 1151 height 544
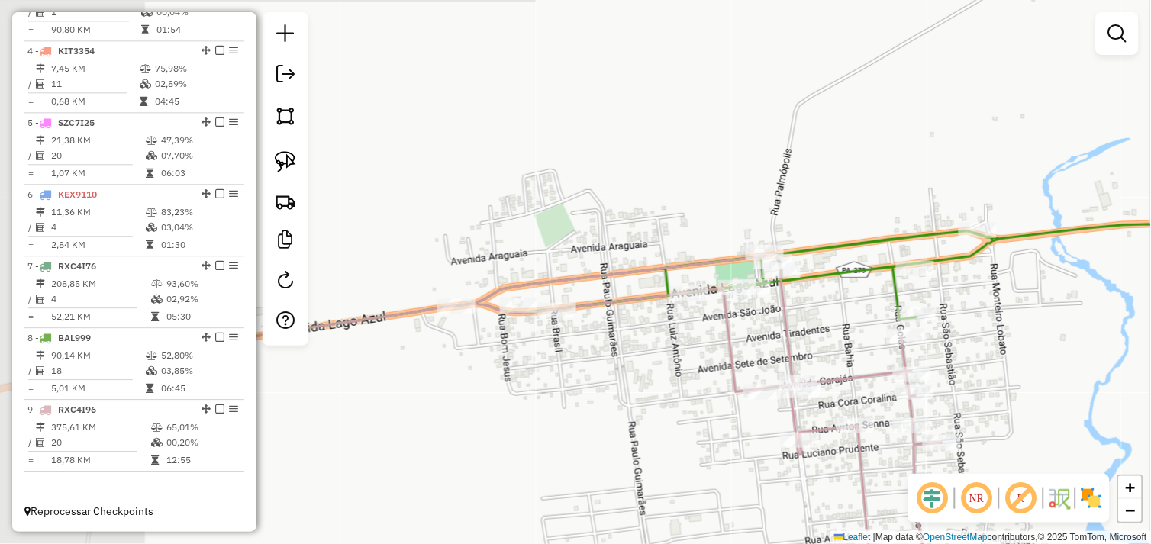
drag, startPoint x: 601, startPoint y: 272, endPoint x: 933, endPoint y: 372, distance: 346.9
click at [933, 372] on div "Janela de atendimento Grade de atendimento Capacidade Transportadoras Veículos …" at bounding box center [575, 272] width 1151 height 544
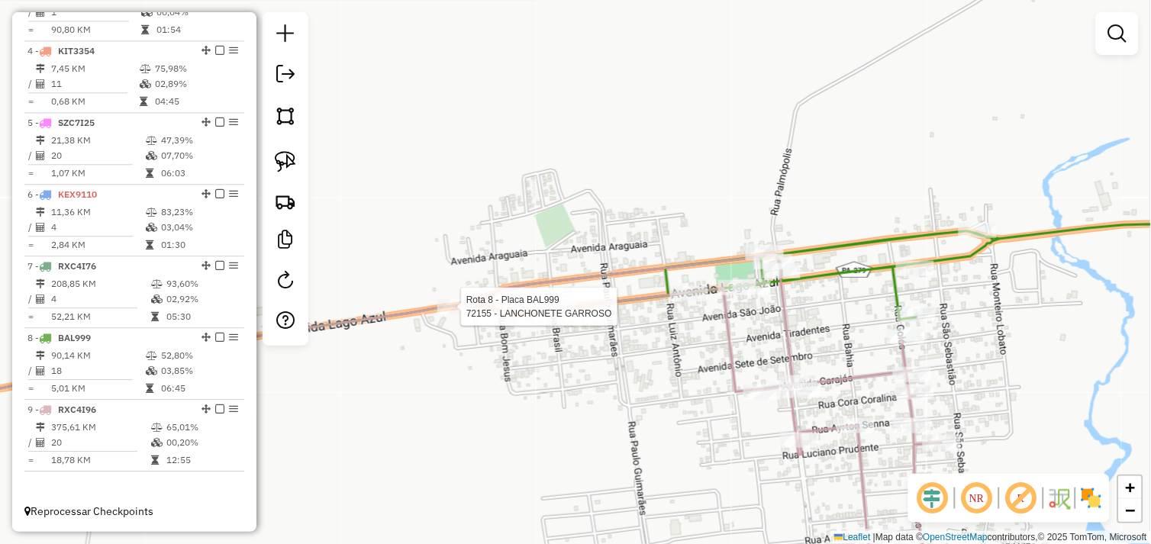
select select "*********"
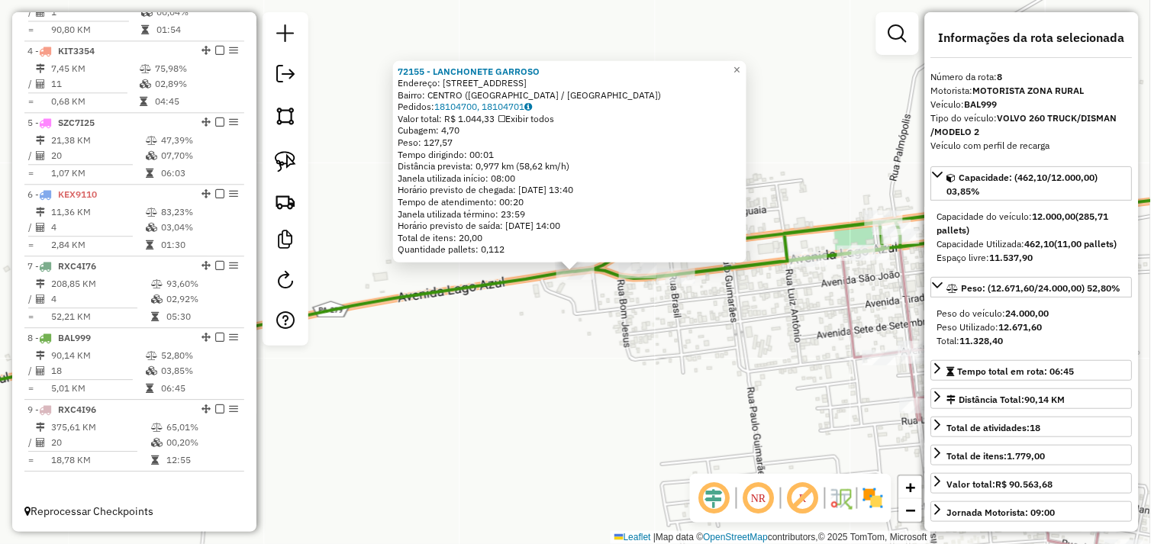
click at [550, 307] on div "72155 - LANCHONETE GARROSO Endereço: AVENIDA LAGO AZUL 424 Bairro: CENTRO (AGUA…" at bounding box center [575, 272] width 1151 height 544
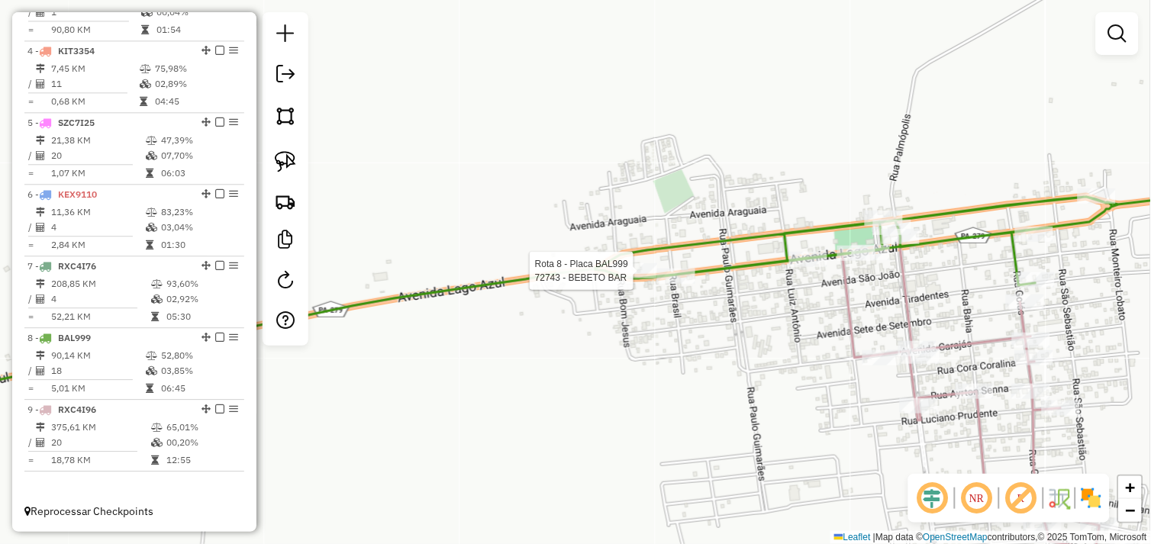
select select "*********"
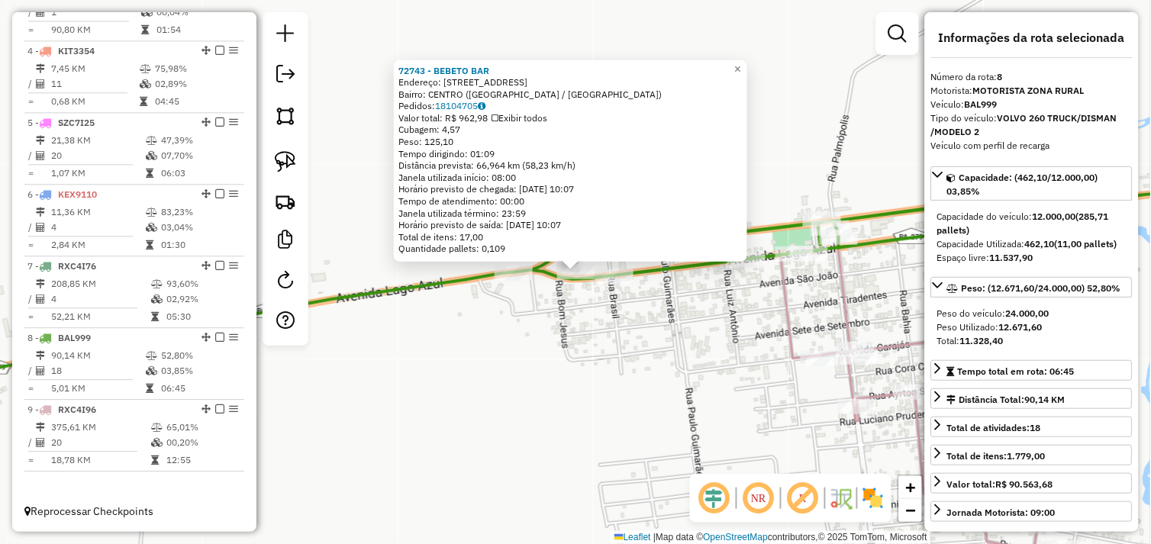
click at [628, 314] on div "72743 - BEBETO BAR Endereço: Avenida Lago Azul 279 Bairro: CENTRO (AGUA AZUL DO…" at bounding box center [575, 272] width 1151 height 544
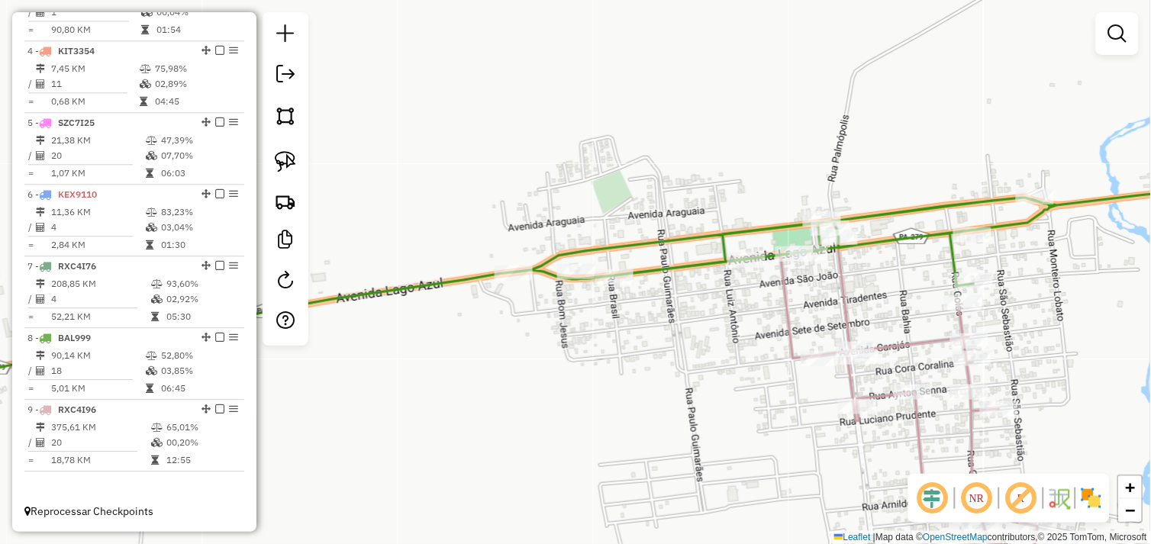
click at [617, 285] on div at bounding box center [614, 276] width 38 height 15
select select "*********"
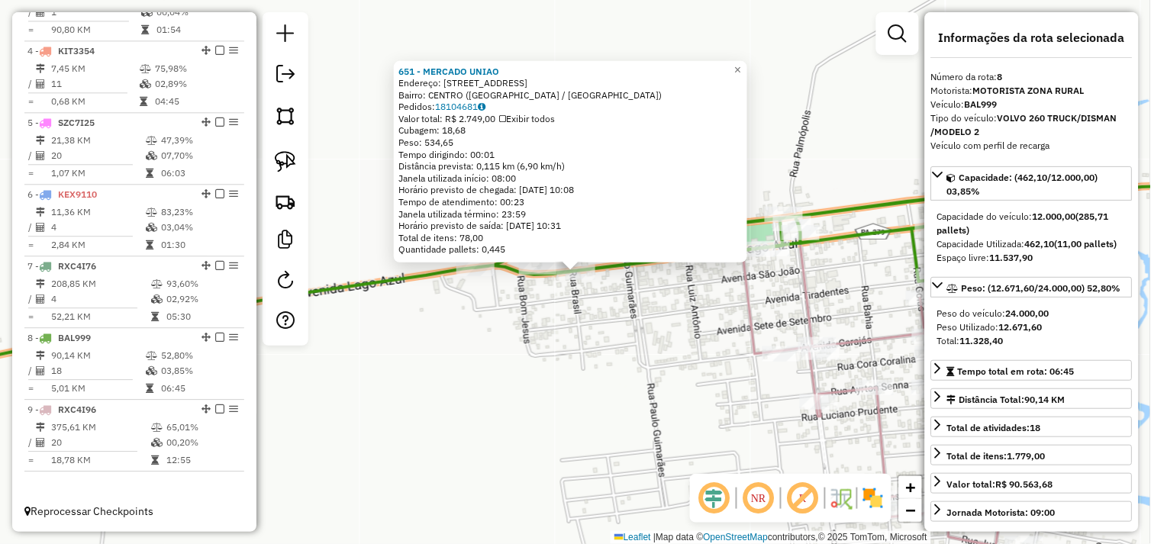
click at [652, 311] on div "651 - MERCADO UNIAO Endereço: AV LAGO AZUL 2222 Bairro: CENTRO (AGUA AZUL DO NO…" at bounding box center [575, 272] width 1151 height 544
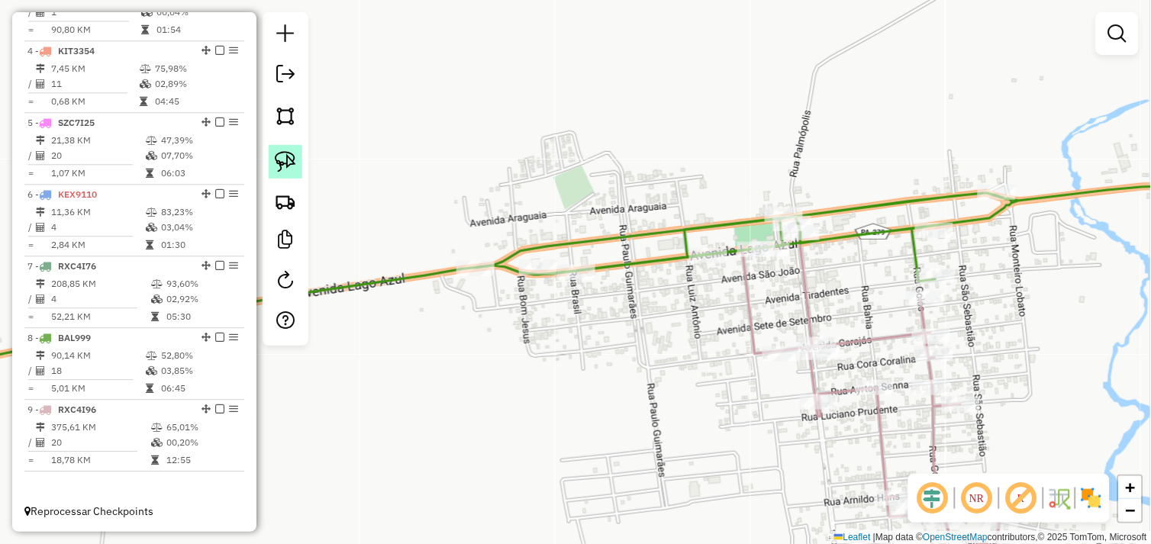
click at [280, 155] on img at bounding box center [285, 161] width 21 height 21
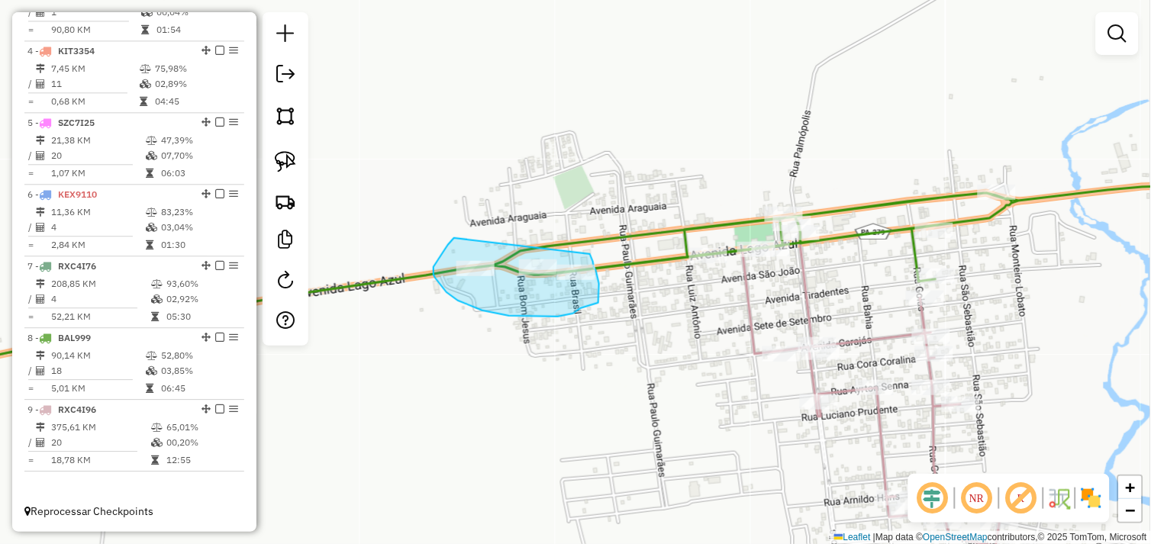
drag, startPoint x: 448, startPoint y: 245, endPoint x: 502, endPoint y: 237, distance: 54.7
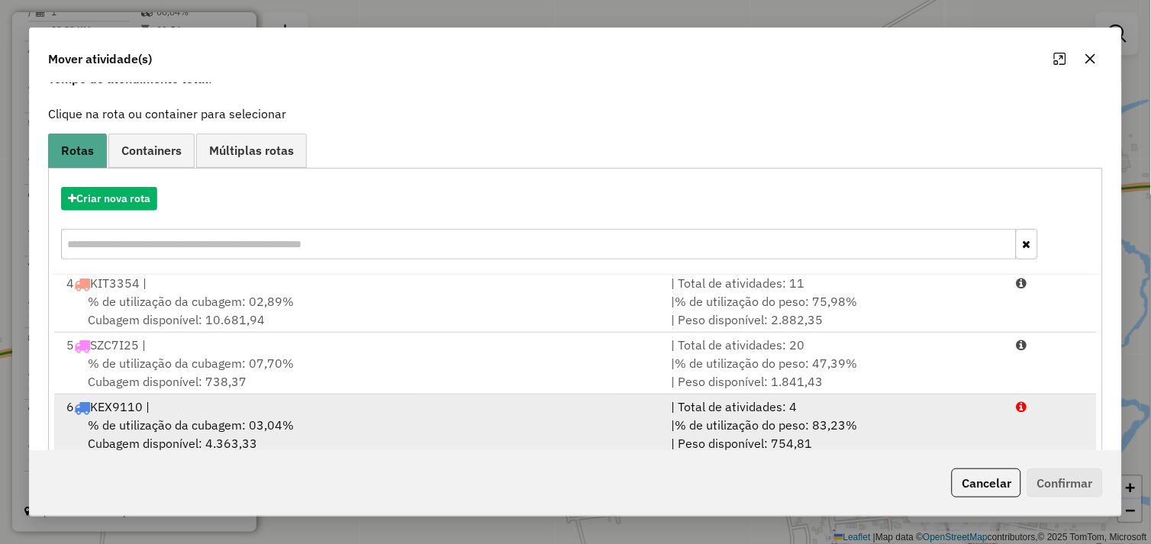
scroll to position [230, 0]
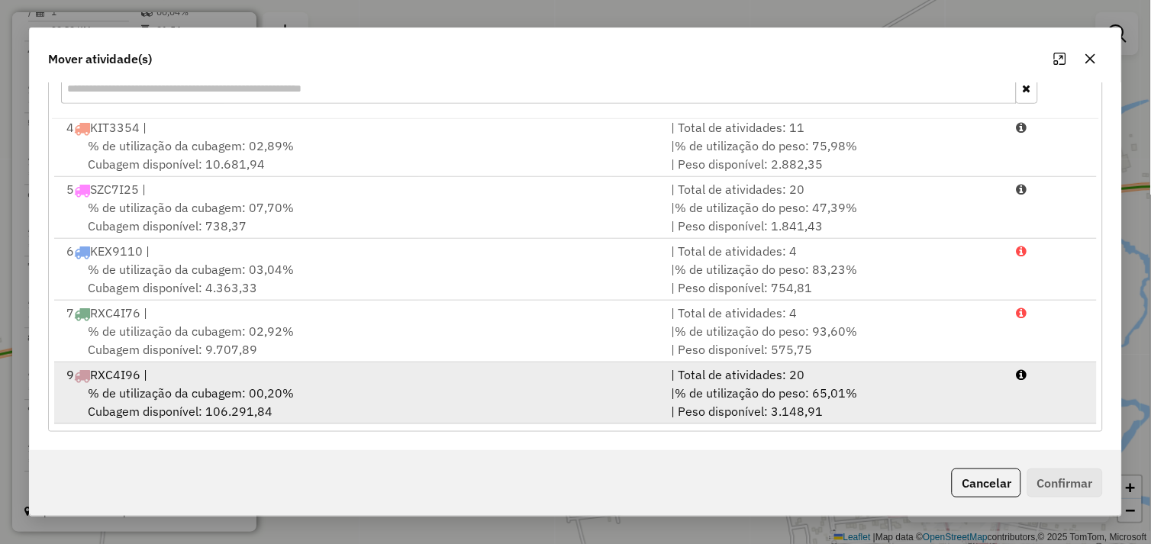
click at [376, 375] on div "9 RXC4I96 |" at bounding box center [359, 375] width 605 height 18
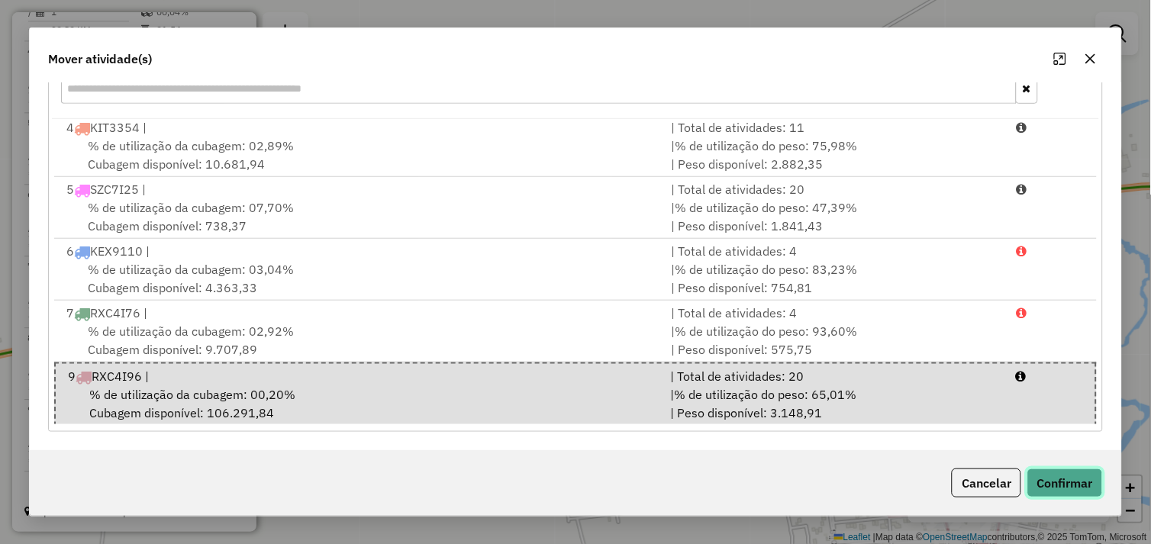
click at [1078, 484] on button "Confirmar" at bounding box center [1065, 483] width 76 height 29
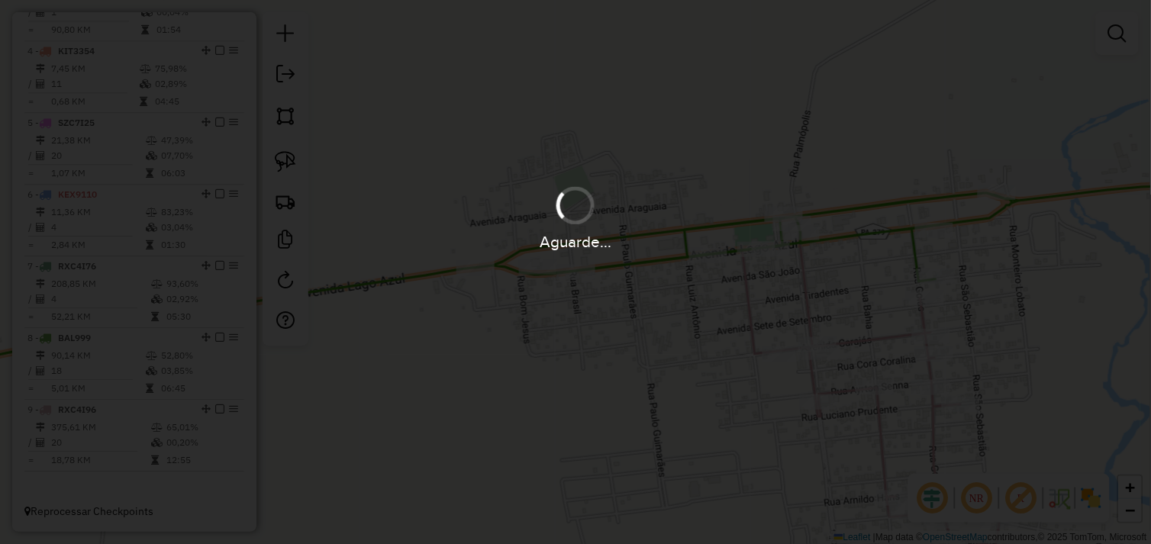
scroll to position [0, 0]
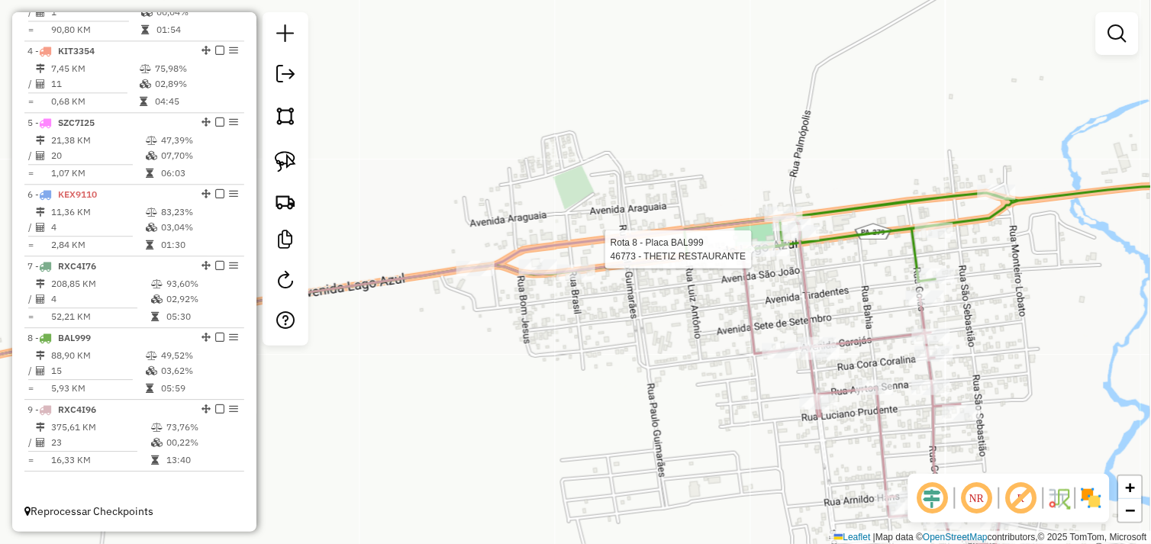
select select "*********"
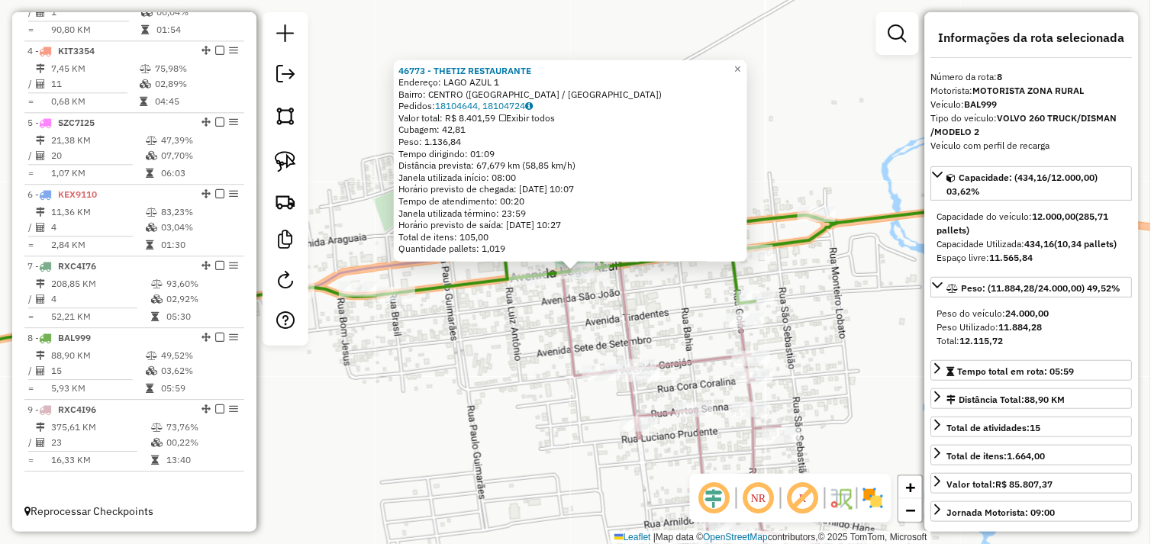
click at [825, 330] on div "46773 - THETIZ RESTAURANTE Endereço: LAGO AZUL 1 Bairro: CENTRO (AGUA AZUL DO N…" at bounding box center [575, 272] width 1151 height 544
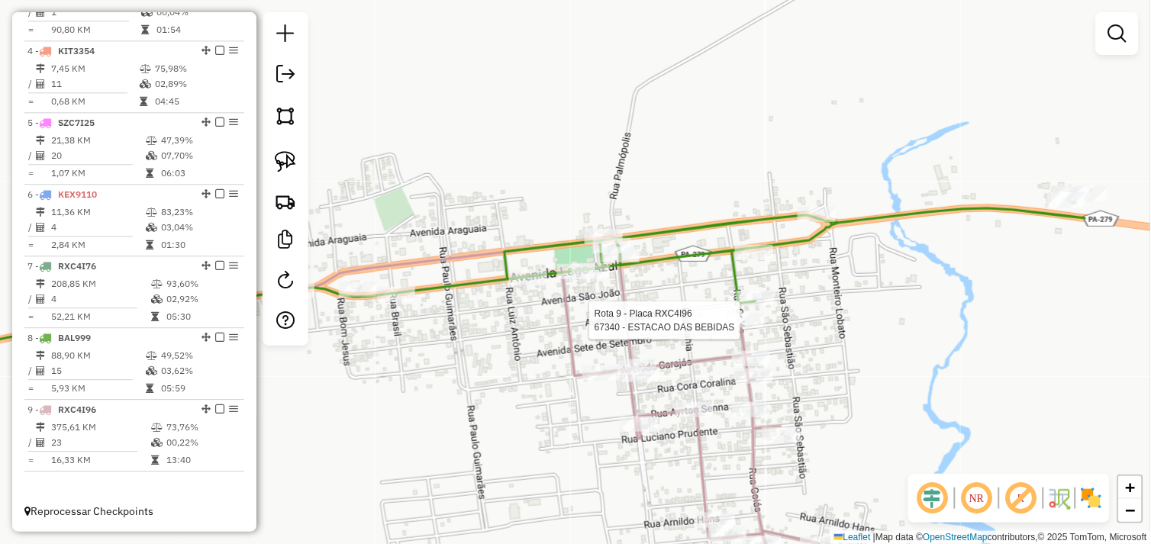
select select "*********"
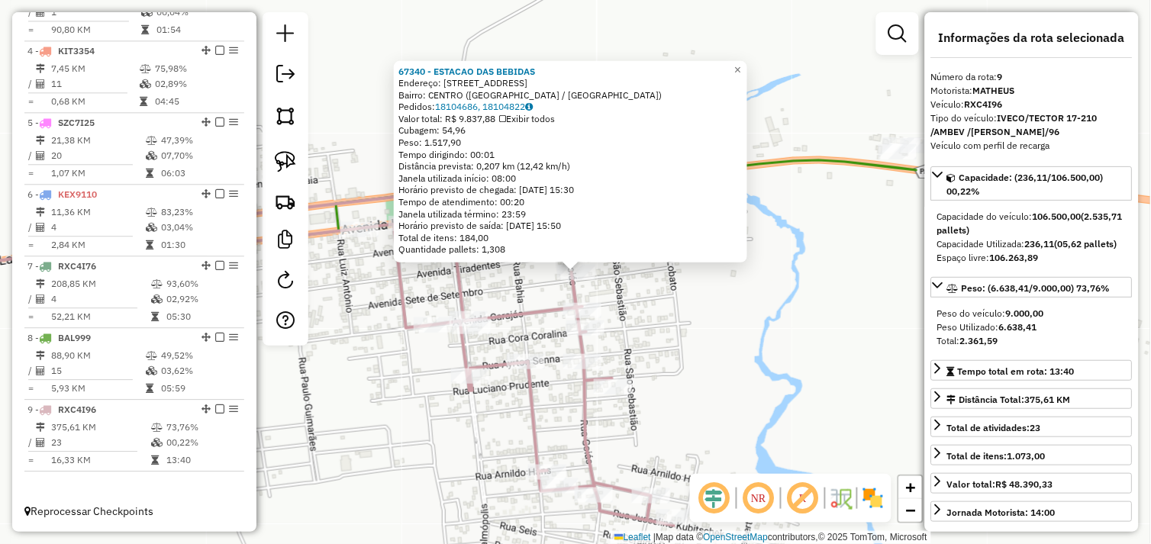
click at [792, 311] on div "67340 - ESTACAO DAS BEBIDAS Endereço: RUA GOIAS 17 Bairro: CENTRO (AGUA AZUL DO…" at bounding box center [575, 272] width 1151 height 544
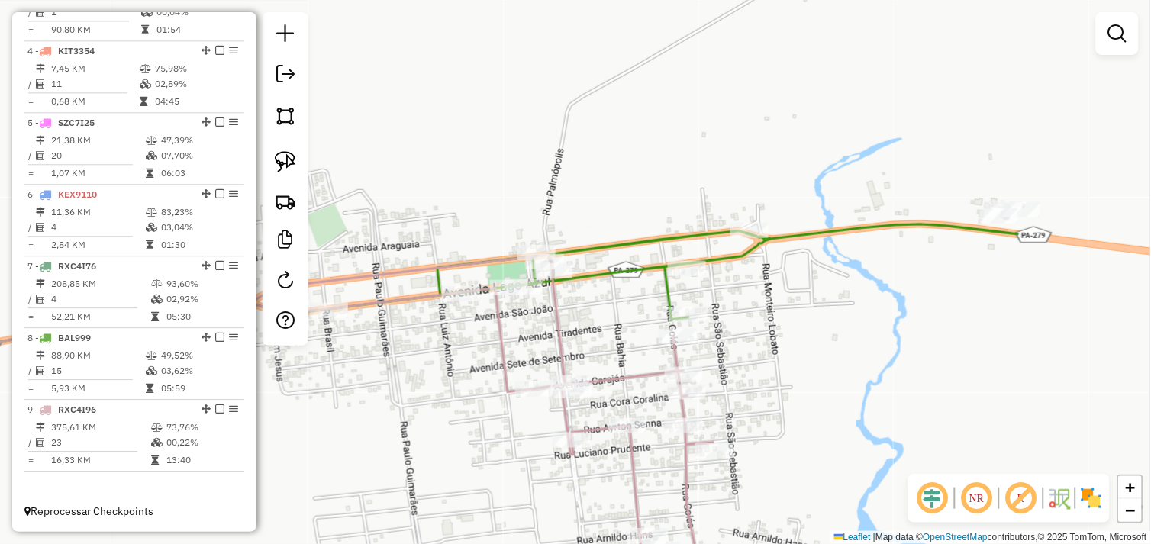
drag, startPoint x: 632, startPoint y: 278, endPoint x: 874, endPoint y: 383, distance: 263.8
click at [874, 383] on div "Janela de atendimento Grade de atendimento Capacidade Transportadoras Veículos …" at bounding box center [575, 272] width 1151 height 544
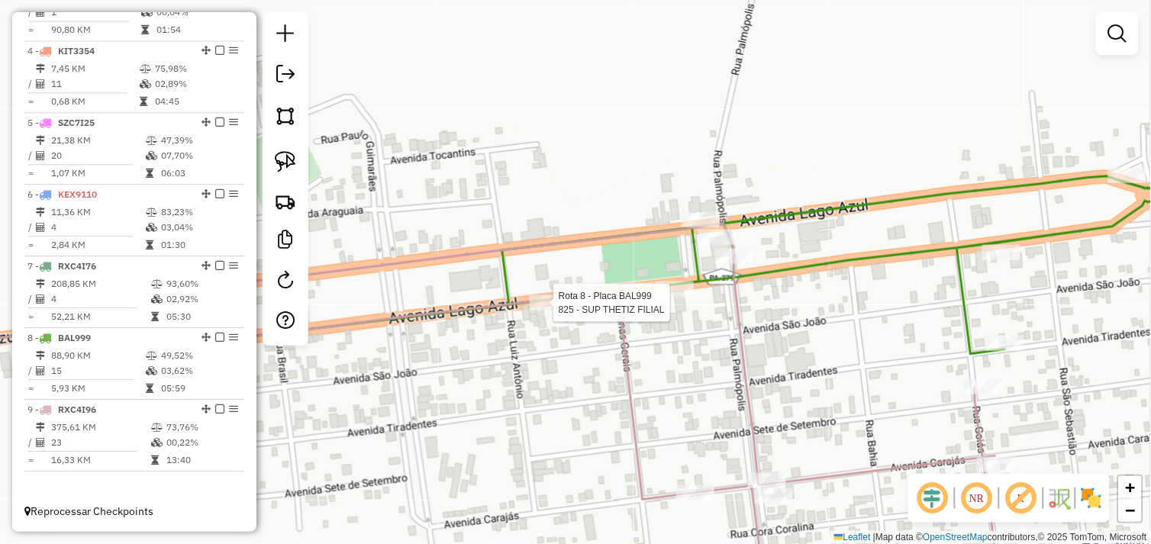
select select "*********"
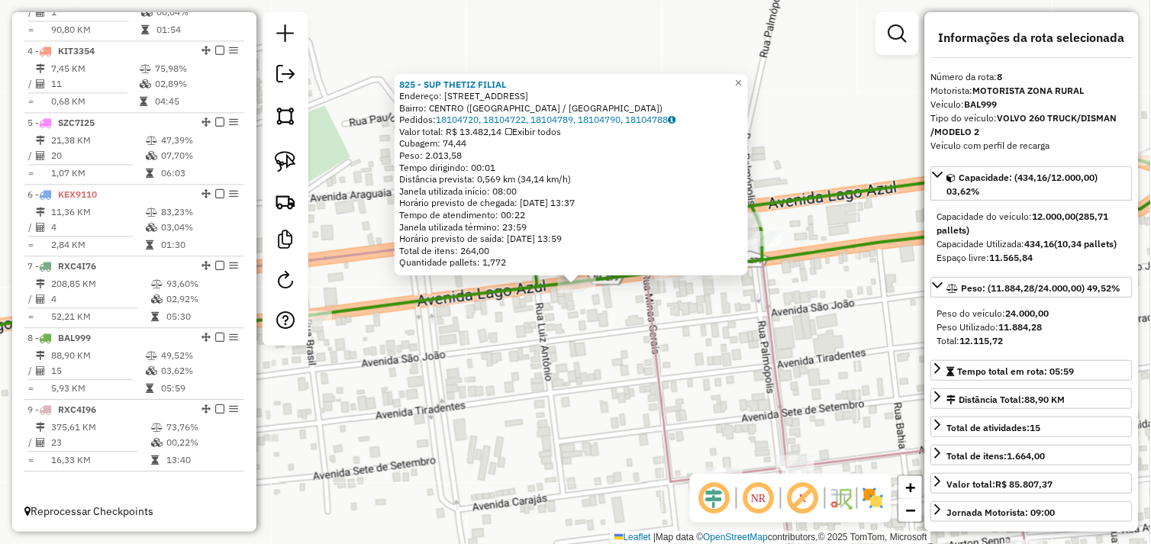
drag, startPoint x: 661, startPoint y: 308, endPoint x: 672, endPoint y: 341, distance: 35.5
click at [672, 341] on div "825 - SUP THETIZ FILIAL Endereço: AVENIDA LAGO AZUL 100 Bairro: CENTRO (AGUA AZ…" at bounding box center [575, 272] width 1151 height 544
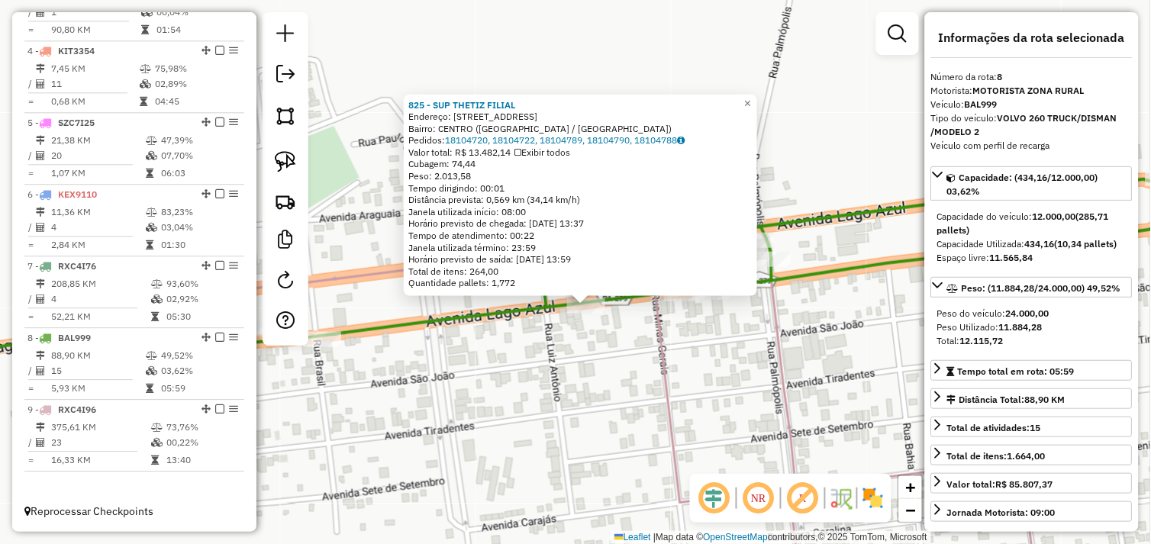
click at [644, 340] on div "825 - SUP THETIZ FILIAL Endereço: AVENIDA LAGO AZUL 100 Bairro: CENTRO (AGUA AZ…" at bounding box center [575, 272] width 1151 height 544
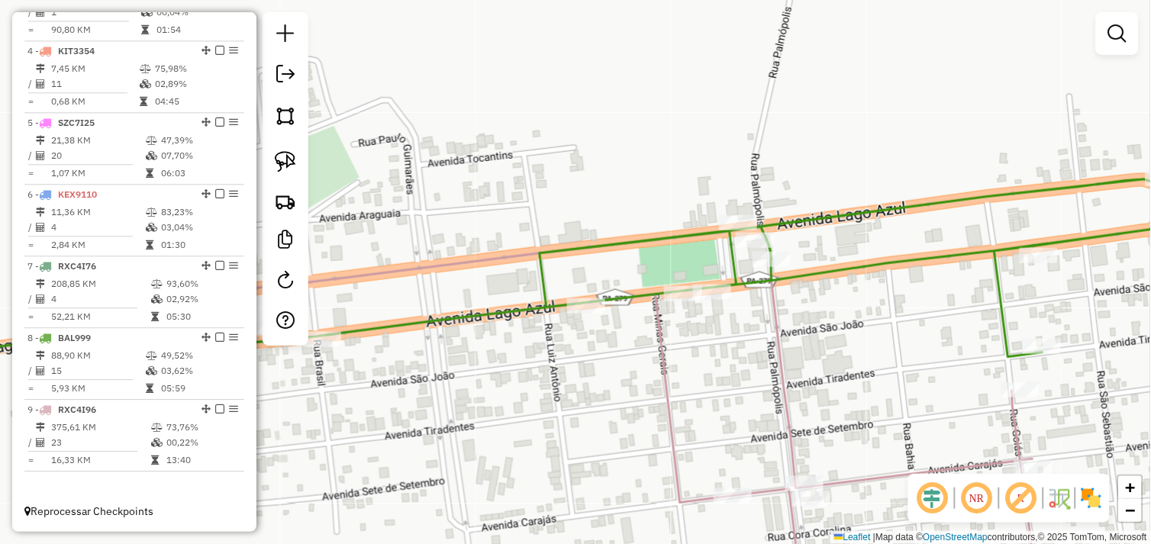
drag, startPoint x: 285, startPoint y: 168, endPoint x: 296, endPoint y: 183, distance: 19.1
click at [285, 169] on img at bounding box center [285, 161] width 21 height 21
drag, startPoint x: 548, startPoint y: 311, endPoint x: 559, endPoint y: 321, distance: 15.1
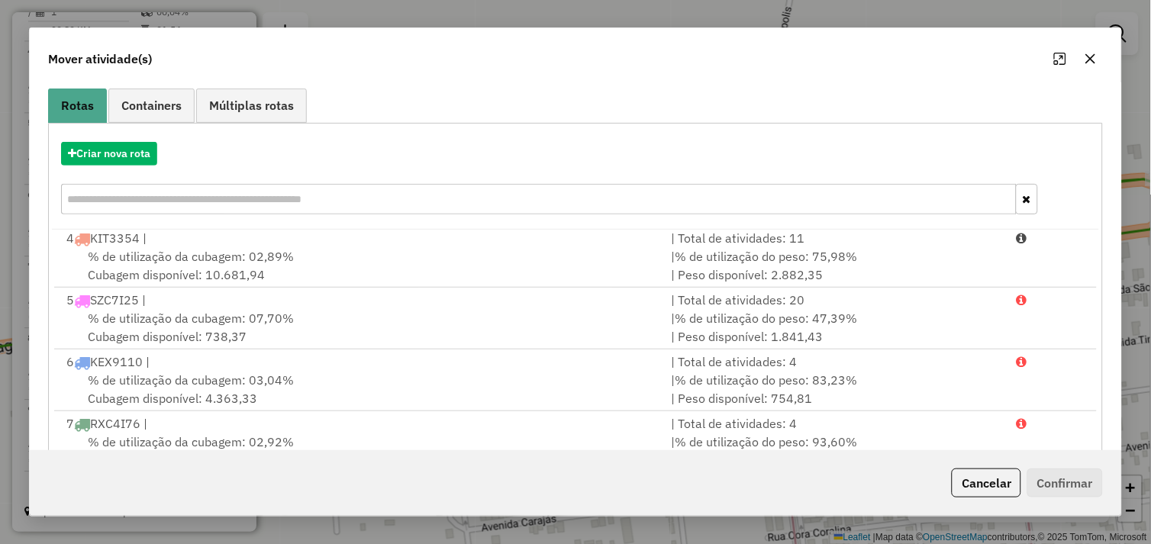
scroll to position [230, 0]
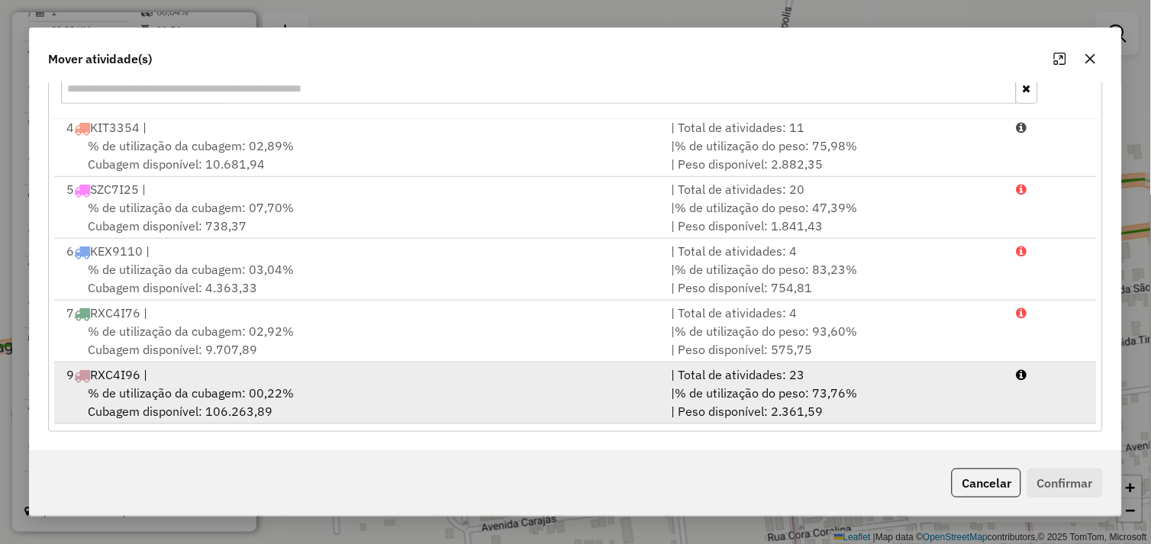
click at [385, 369] on div "9 RXC4I96 |" at bounding box center [359, 375] width 605 height 18
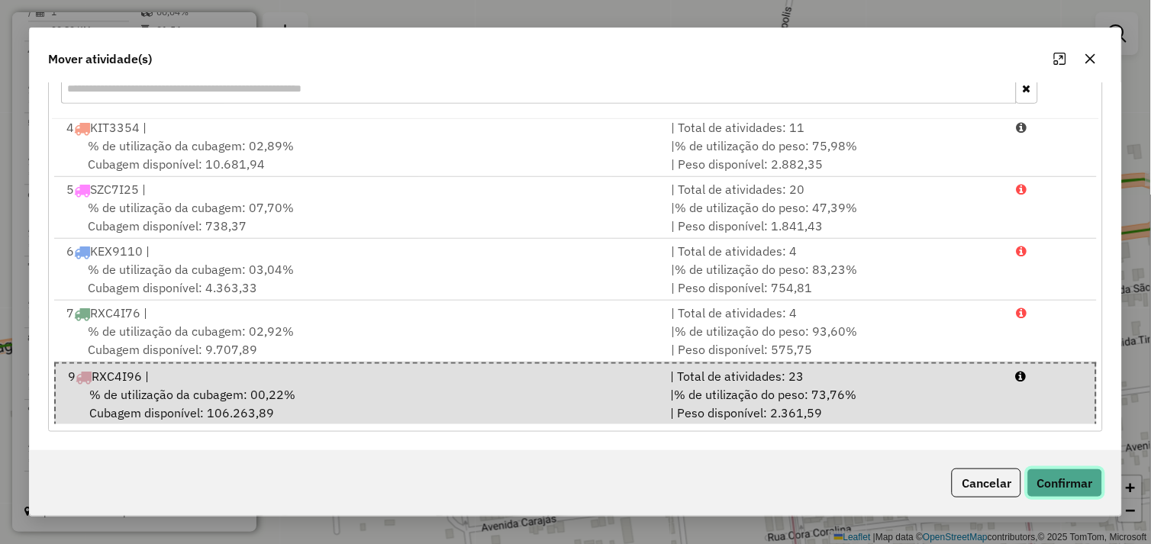
click at [1054, 476] on button "Confirmar" at bounding box center [1065, 483] width 76 height 29
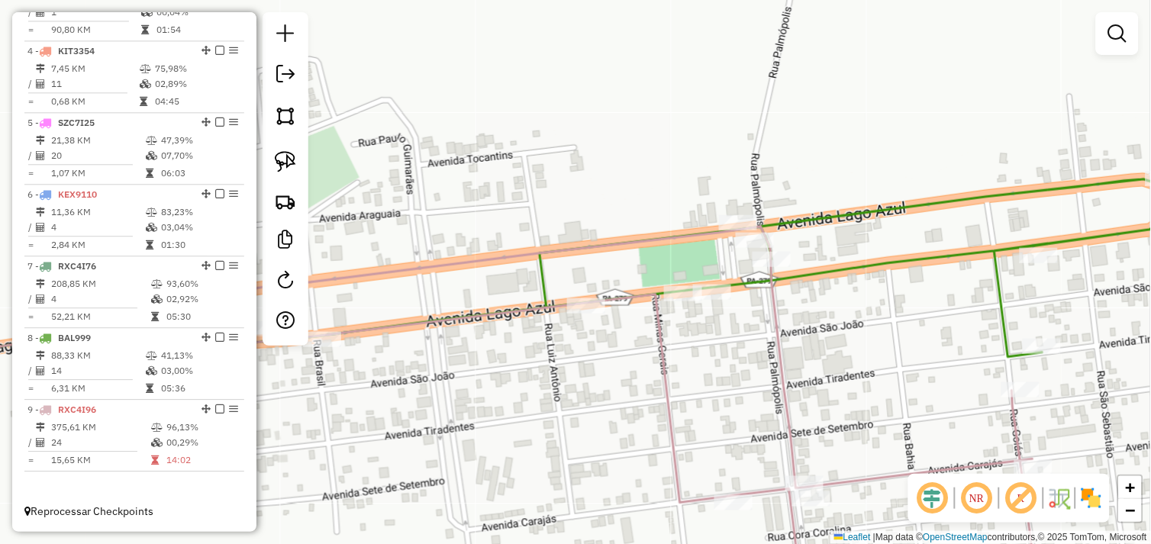
scroll to position [0, 0]
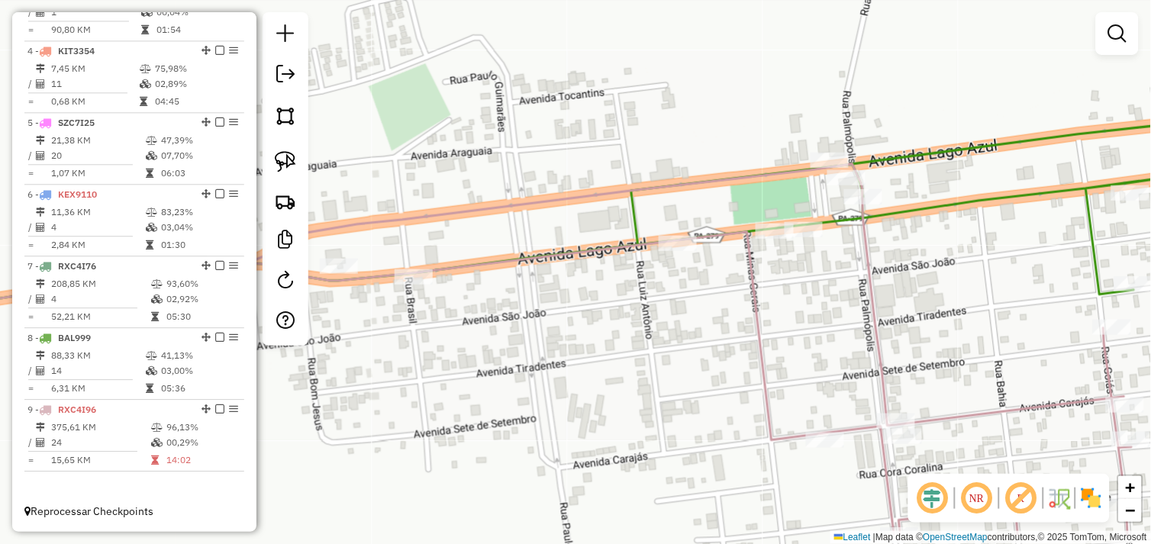
drag, startPoint x: 846, startPoint y: 364, endPoint x: 955, endPoint y: 303, distance: 125.0
click at [955, 303] on div "Janela de atendimento Grade de atendimento Capacidade Transportadoras Veículos …" at bounding box center [575, 272] width 1151 height 544
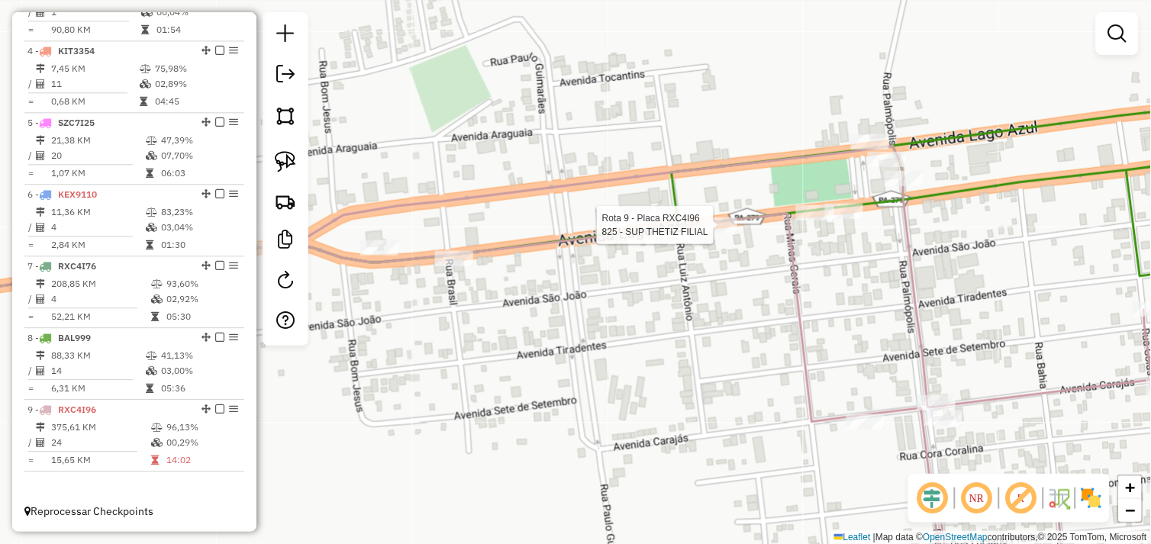
select select "*********"
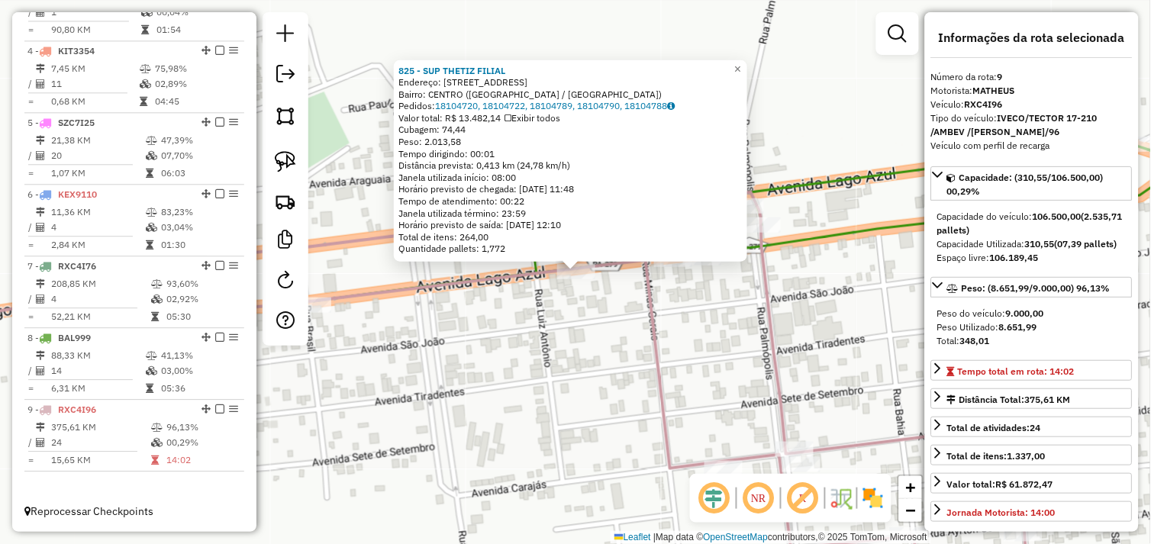
click at [779, 332] on icon at bounding box center [484, 395] width 1198 height 407
click at [688, 306] on div "825 - SUP THETIZ FILIAL Endereço: AVENIDA LAGO AZUL 100 Bairro: CENTRO (AGUA AZ…" at bounding box center [575, 272] width 1151 height 544
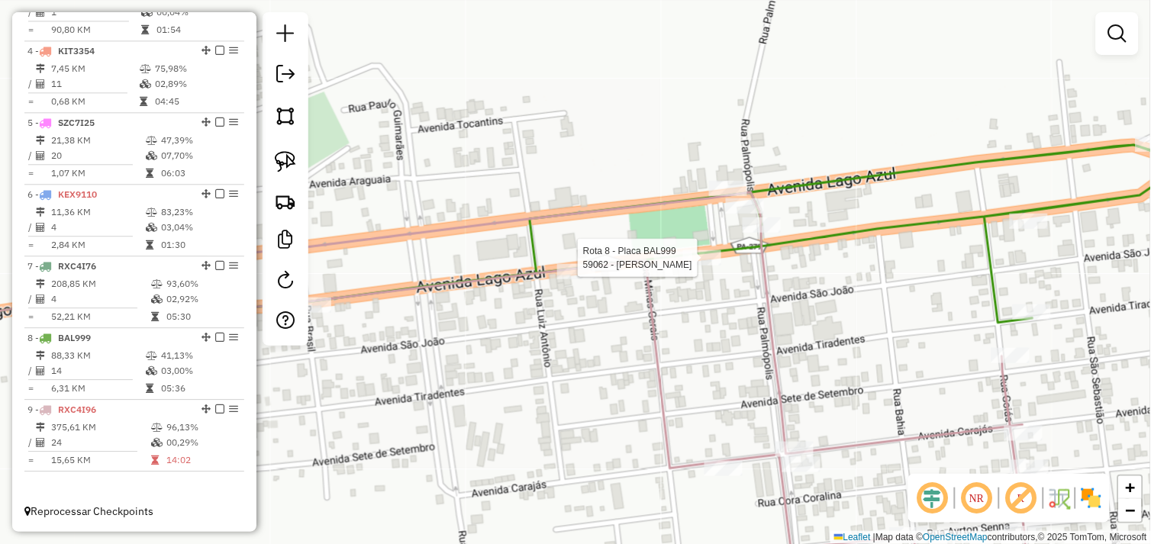
select select "*********"
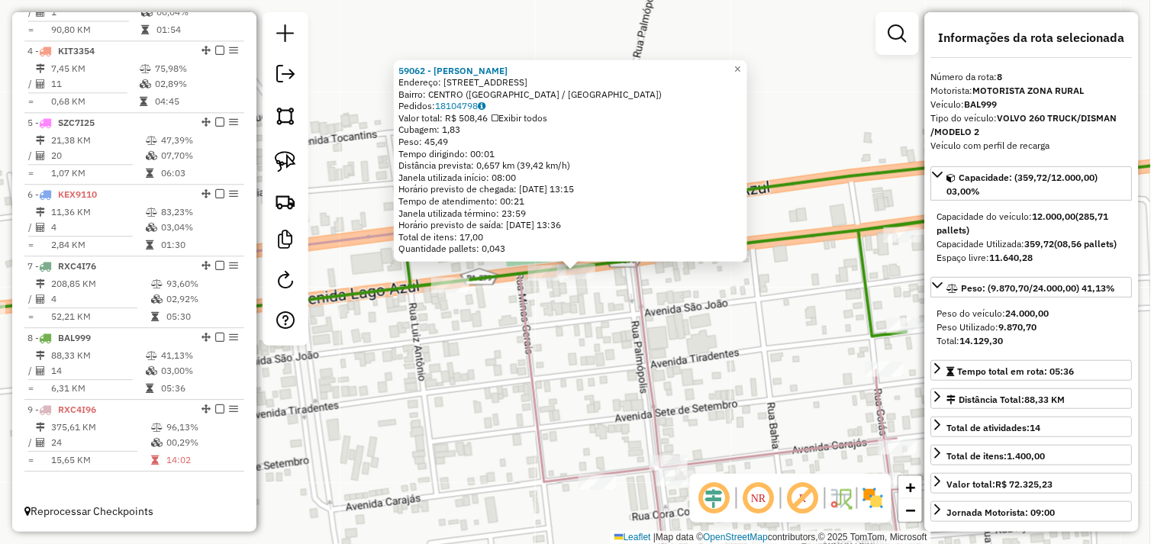
click at [689, 330] on div "59062 - DROGARIA SILVA Endereço: AVENIDA LAGO AZUL 1294 Bairro: CENTRO (AGUA AZ…" at bounding box center [575, 272] width 1151 height 544
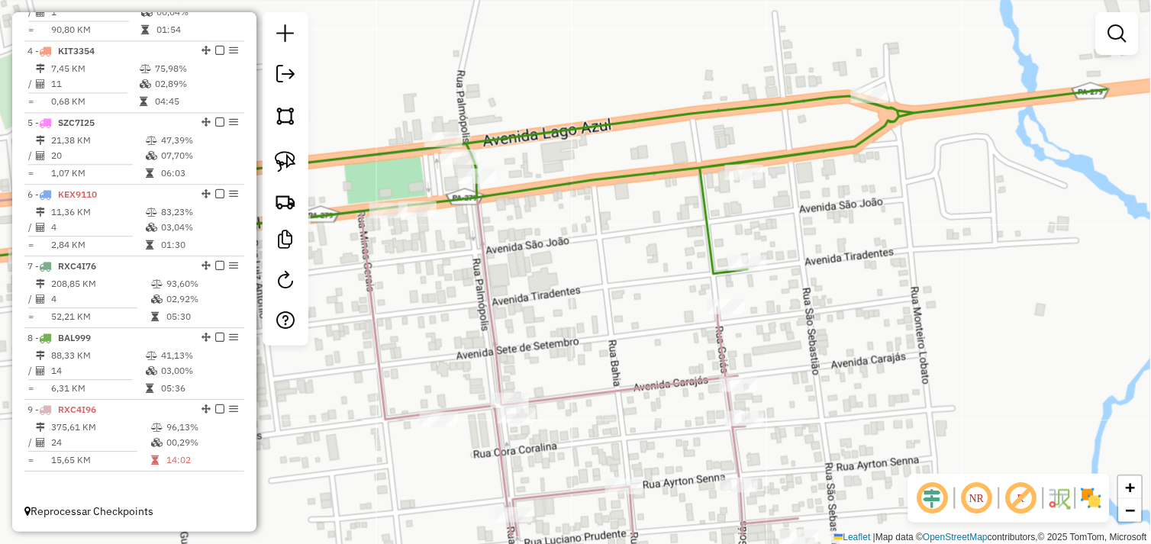
drag, startPoint x: 744, startPoint y: 326, endPoint x: 585, endPoint y: 263, distance: 170.6
click at [585, 263] on div "Janela de atendimento Grade de atendimento Capacidade Transportadoras Veículos …" at bounding box center [575, 272] width 1151 height 544
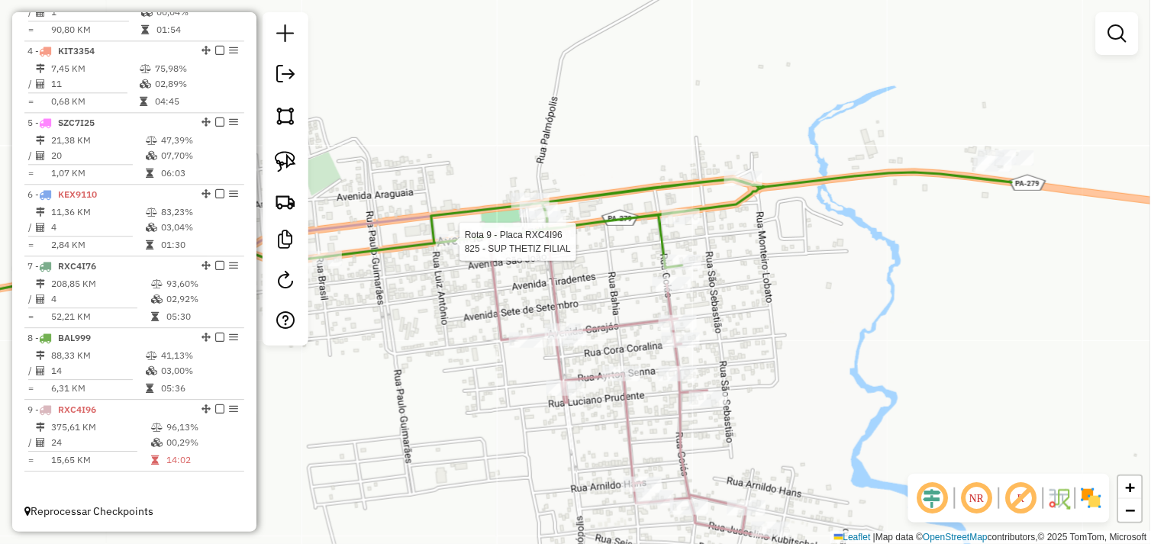
select select "*********"
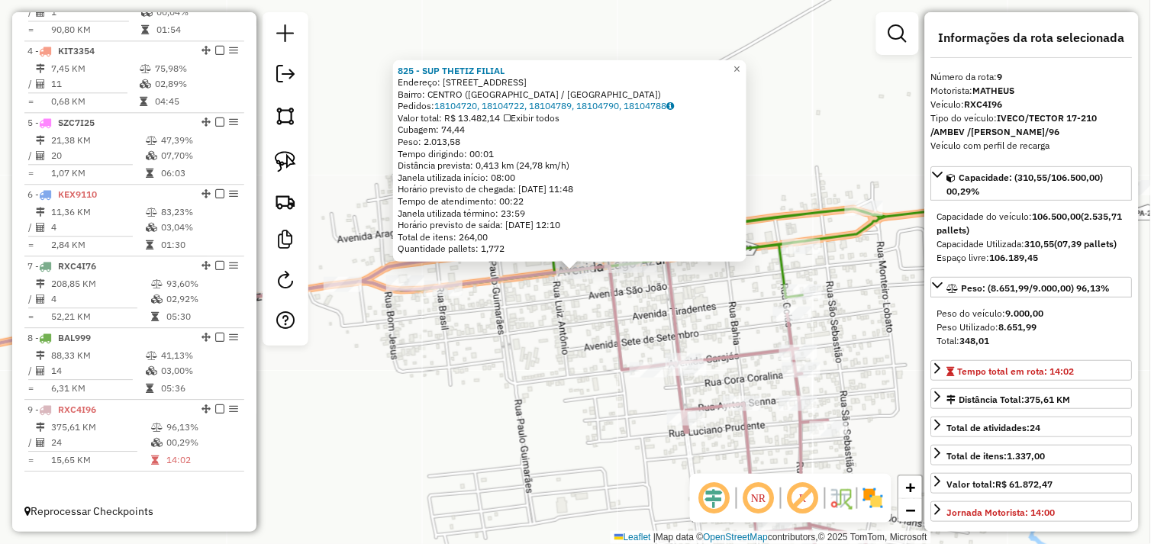
click at [669, 332] on icon at bounding box center [387, 400] width 1005 height 335
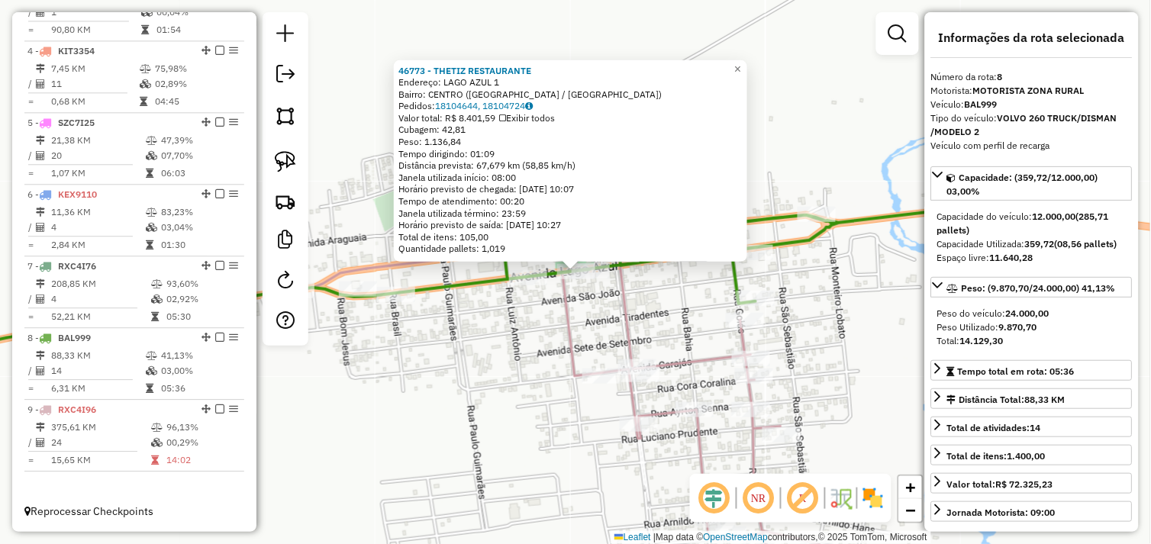
click at [637, 353] on icon at bounding box center [364, 406] width 958 height 335
click at [700, 306] on div "46773 - THETIZ RESTAURANTE Endereço: LAGO AZUL 1 Bairro: CENTRO (AGUA AZUL DO N…" at bounding box center [575, 272] width 1151 height 544
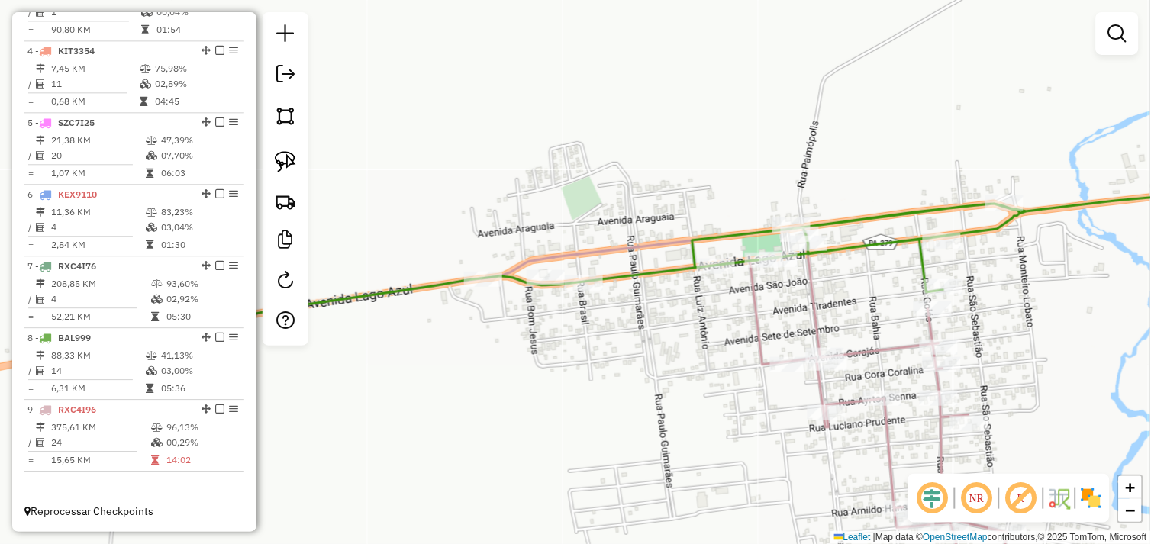
drag, startPoint x: 549, startPoint y: 314, endPoint x: 537, endPoint y: 330, distance: 19.5
click at [537, 330] on div "Janela de atendimento Grade de atendimento Capacidade Transportadoras Veículos …" at bounding box center [575, 272] width 1151 height 544
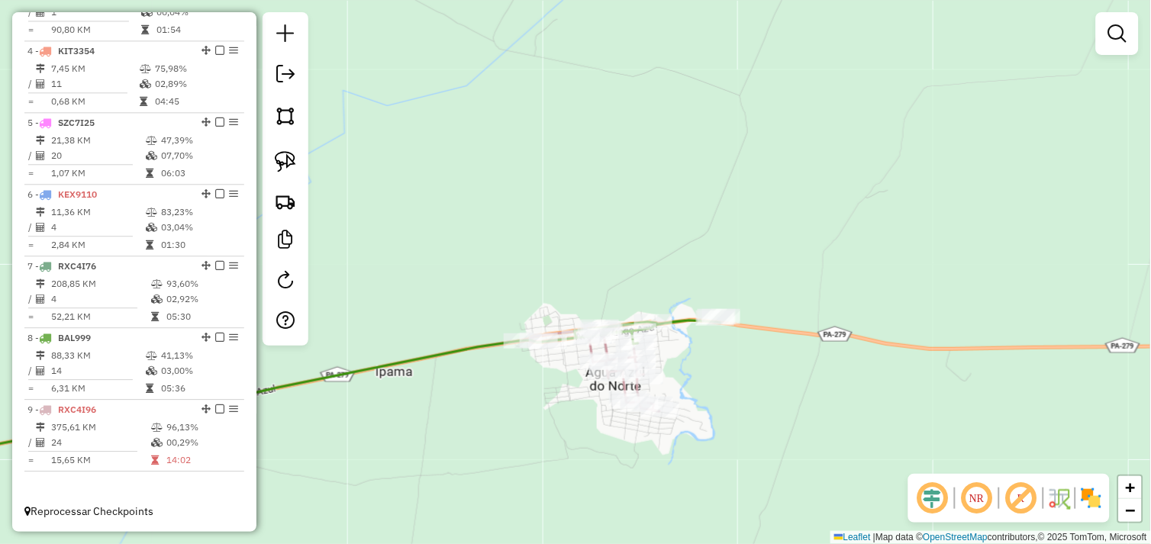
drag, startPoint x: 501, startPoint y: 394, endPoint x: 547, endPoint y: 375, distance: 50.3
click at [546, 377] on div "Rota 9 - Placa RXC4I96 72272 - KITANDA DA ECONOMIA Janela de atendimento Grade …" at bounding box center [575, 272] width 1151 height 544
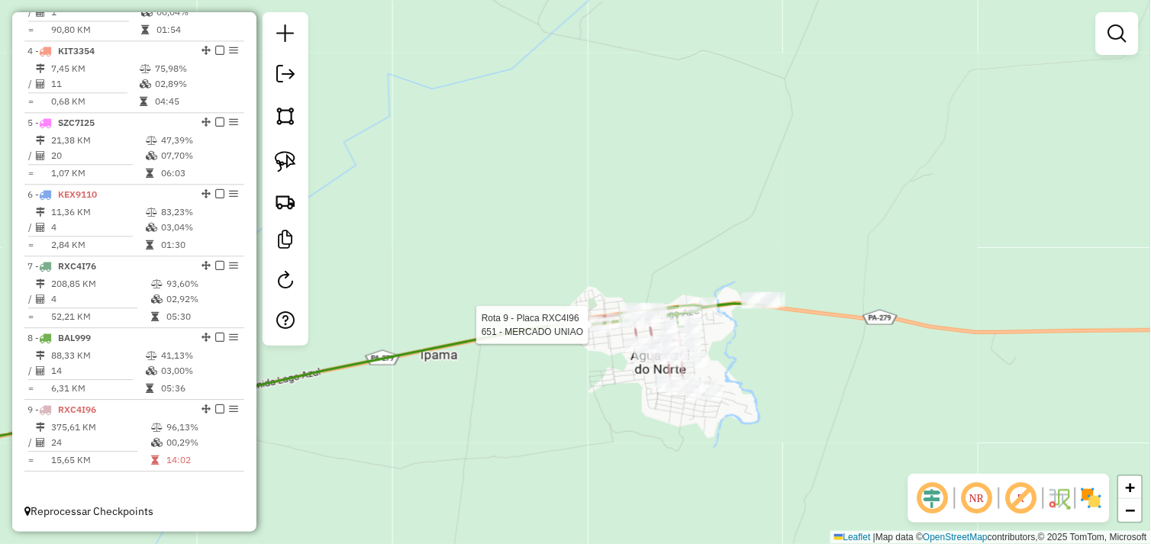
select select "*********"
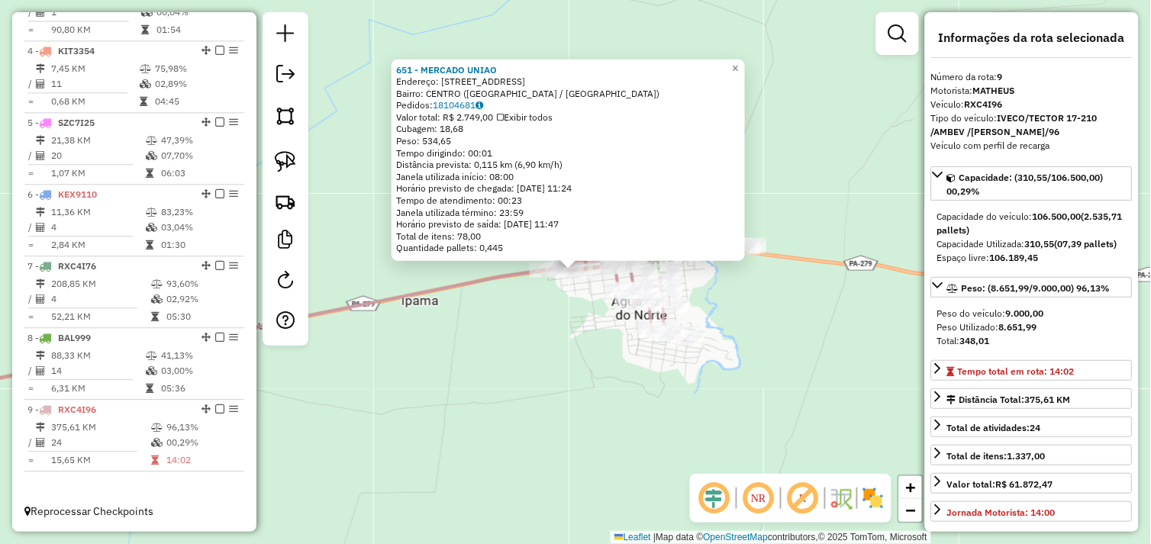
click at [547, 353] on div "651 - MERCADO UNIAO Endereço: AV LAGO AZUL 2222 Bairro: CENTRO (AGUA AZUL DO NO…" at bounding box center [575, 272] width 1151 height 544
click at [559, 372] on div "651 - MERCADO UNIAO Endereço: AV LAGO AZUL 2222 Bairro: CENTRO (AGUA AZUL DO NO…" at bounding box center [575, 272] width 1151 height 544
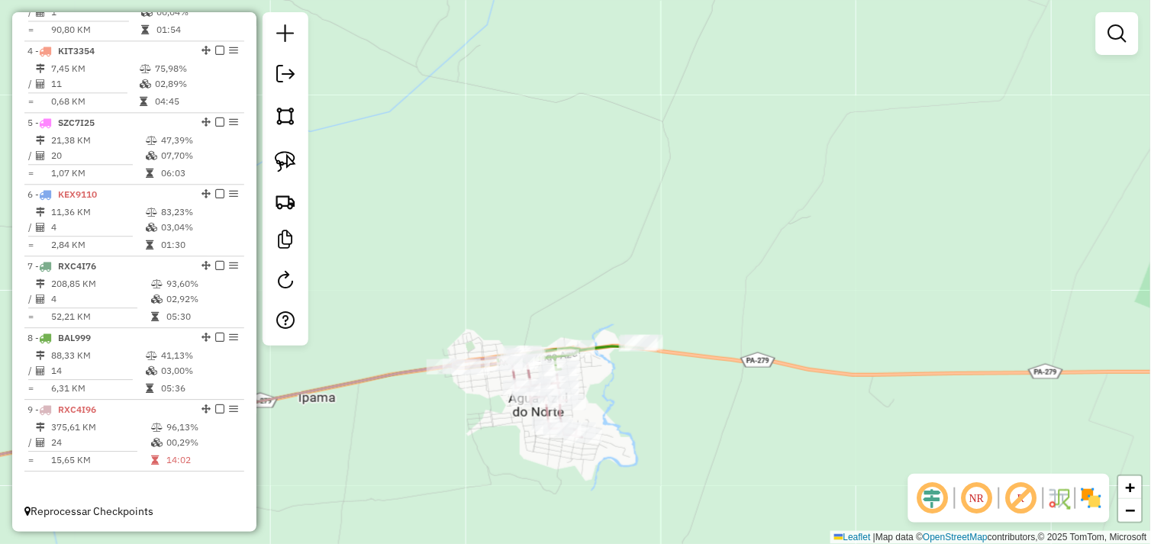
drag, startPoint x: 408, startPoint y: 412, endPoint x: 875, endPoint y: 340, distance: 472.5
click at [865, 343] on div "Janela de atendimento Grade de atendimento Capacidade Transportadoras Veículos …" at bounding box center [575, 272] width 1151 height 544
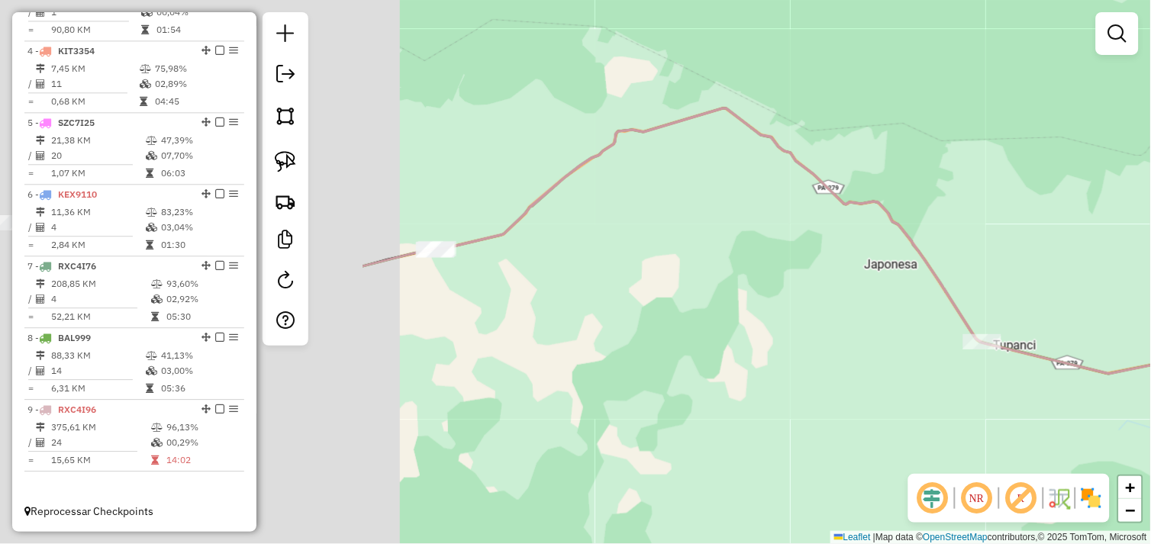
drag, startPoint x: 615, startPoint y: 408, endPoint x: 1016, endPoint y: 391, distance: 401.8
click at [1016, 391] on div "Janela de atendimento Grade de atendimento Capacidade Transportadoras Veículos …" at bounding box center [575, 272] width 1151 height 544
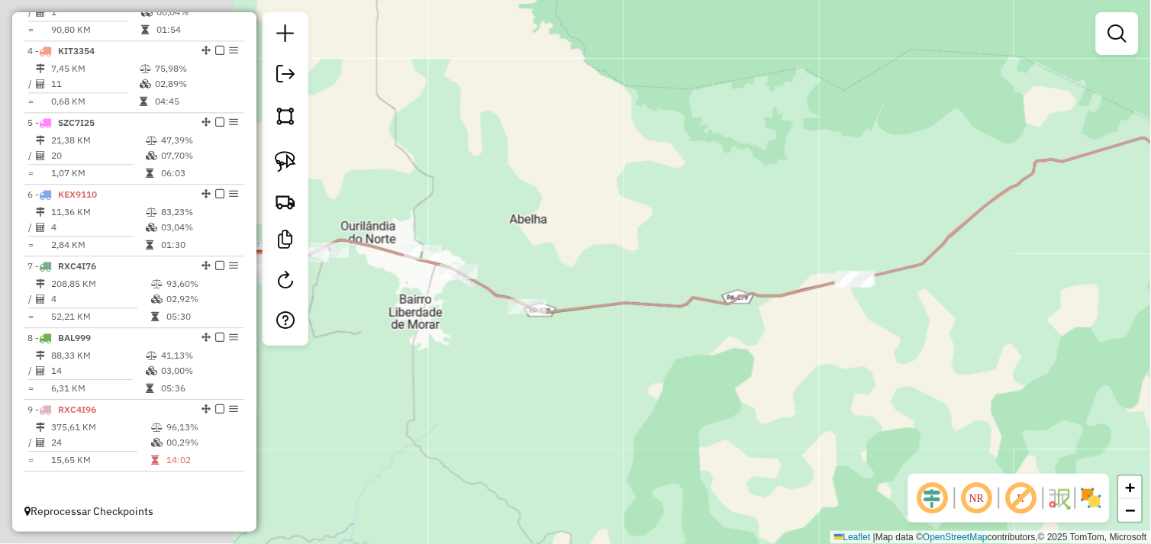
drag, startPoint x: 691, startPoint y: 344, endPoint x: 886, endPoint y: 361, distance: 196.1
click at [1142, 374] on div "Janela de atendimento Grade de atendimento Capacidade Transportadoras Veículos …" at bounding box center [575, 272] width 1151 height 544
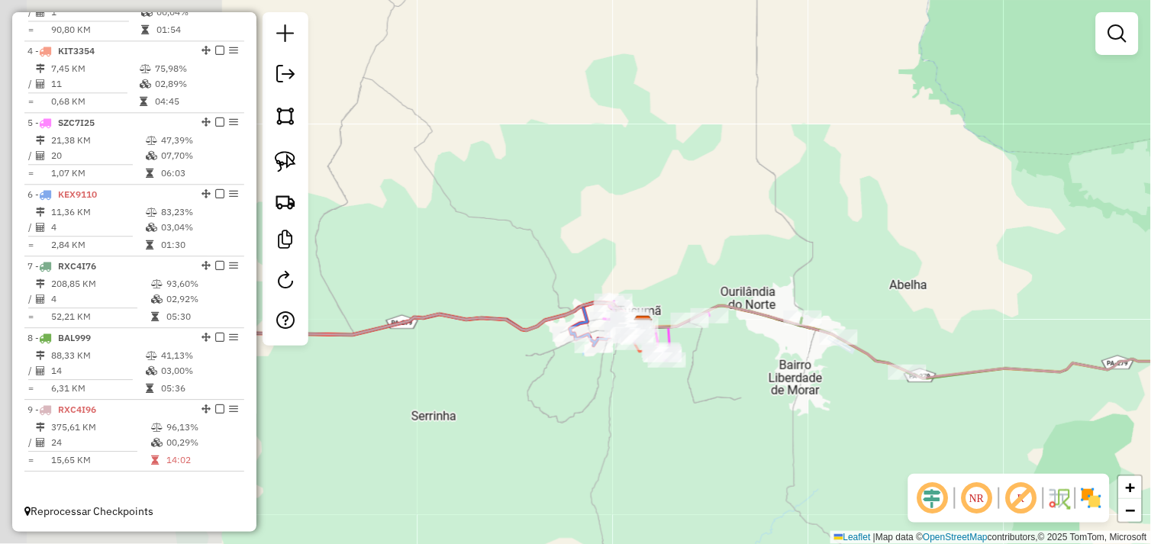
drag, startPoint x: 619, startPoint y: 369, endPoint x: 944, endPoint y: 431, distance: 330.9
click at [945, 431] on div "Janela de atendimento Grade de atendimento Capacidade Transportadoras Veículos …" at bounding box center [575, 272] width 1151 height 544
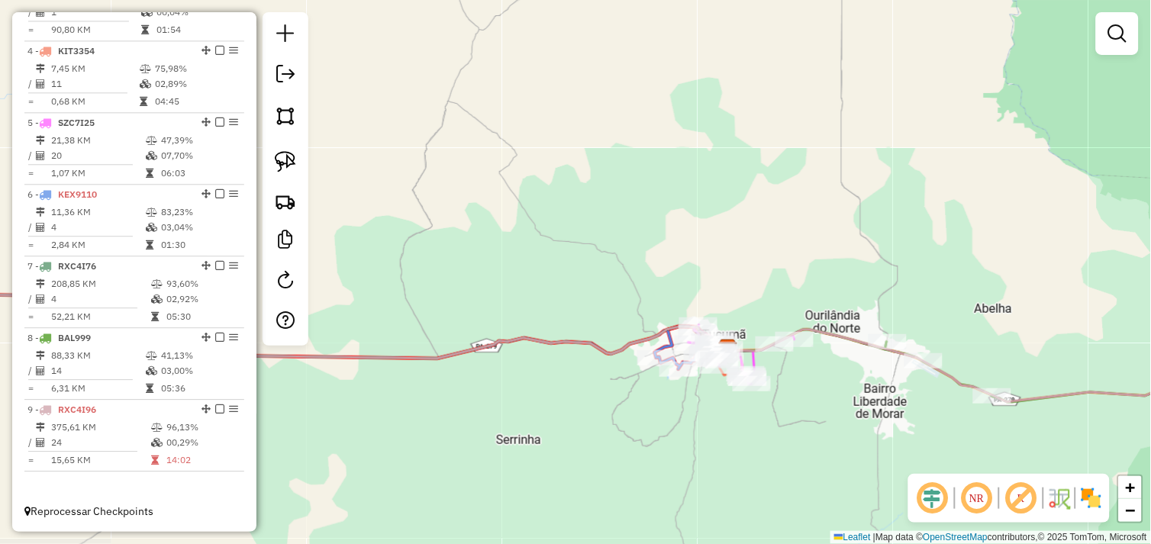
drag, startPoint x: 681, startPoint y: 408, endPoint x: 749, endPoint y: 421, distance: 69.1
click at [753, 425] on div "Janela de atendimento Grade de atendimento Capacidade Transportadoras Veículos …" at bounding box center [575, 272] width 1151 height 544
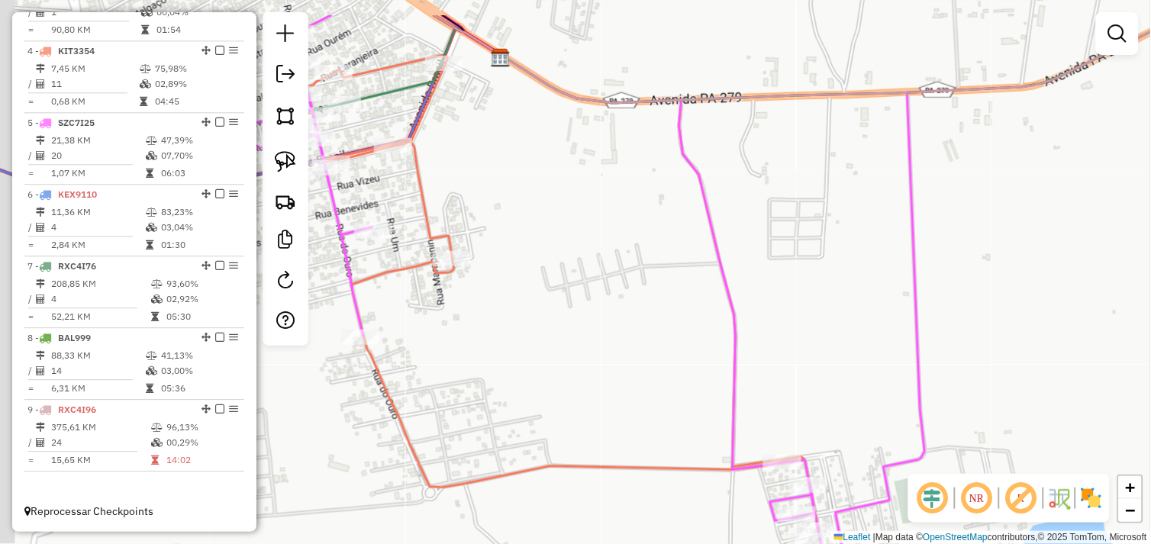
drag, startPoint x: 647, startPoint y: 321, endPoint x: 728, endPoint y: 376, distance: 97.8
click at [784, 395] on div "Janela de atendimento Grade de atendimento Capacidade Transportadoras Veículos …" at bounding box center [575, 272] width 1151 height 544
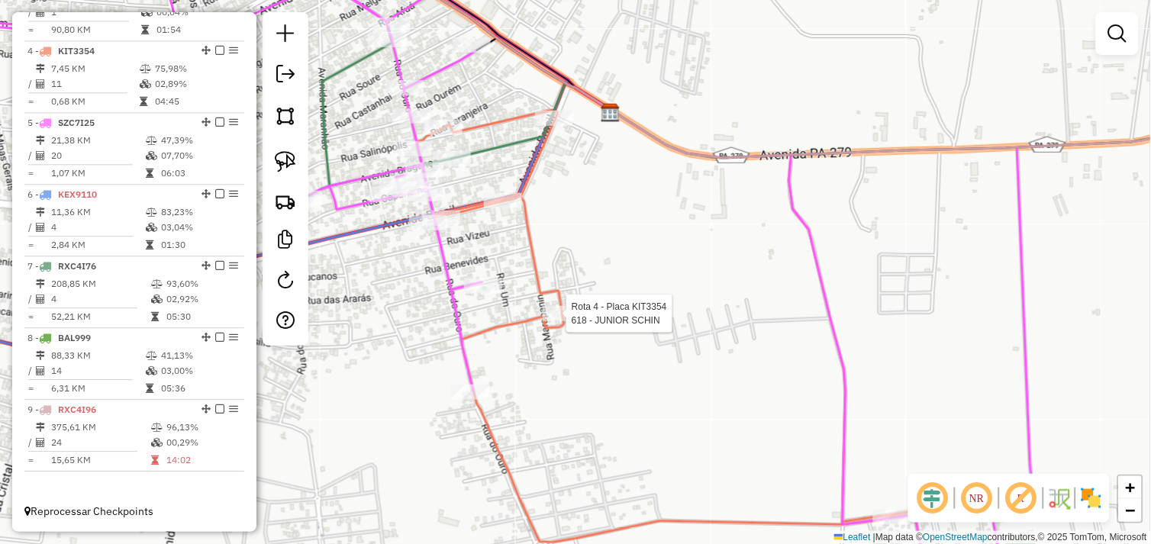
select select "*********"
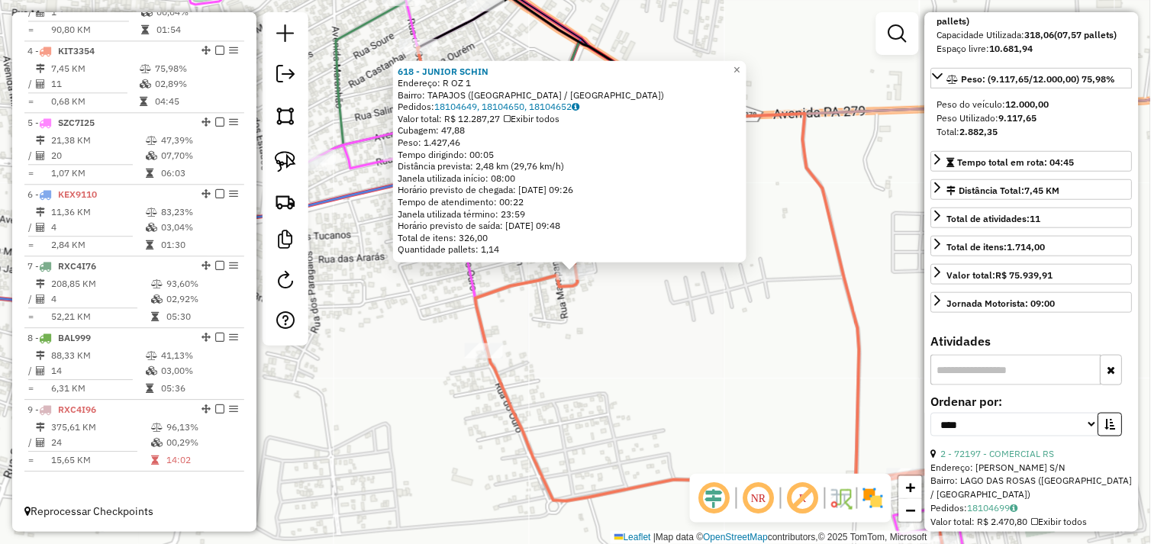
scroll to position [424, 0]
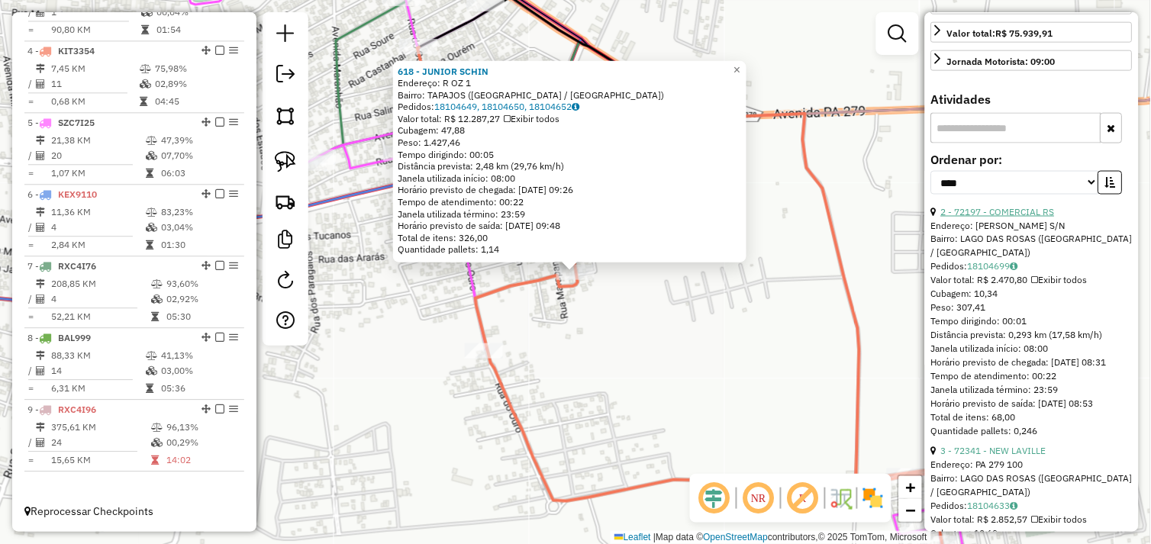
click at [1026, 217] on link "2 - 72197 - COMERCIAL RS" at bounding box center [998, 211] width 114 height 11
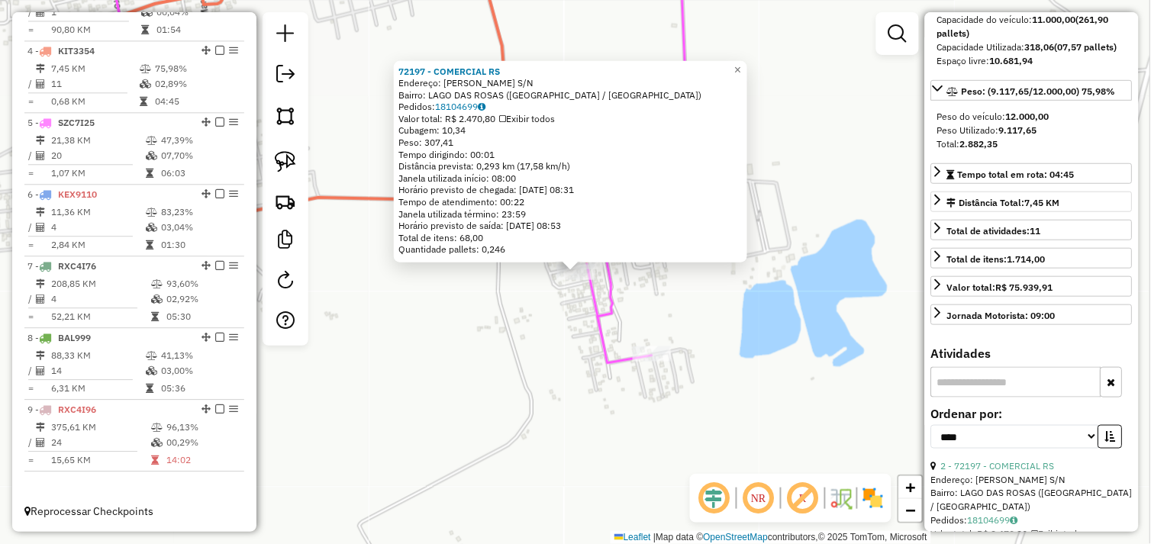
scroll to position [85, 0]
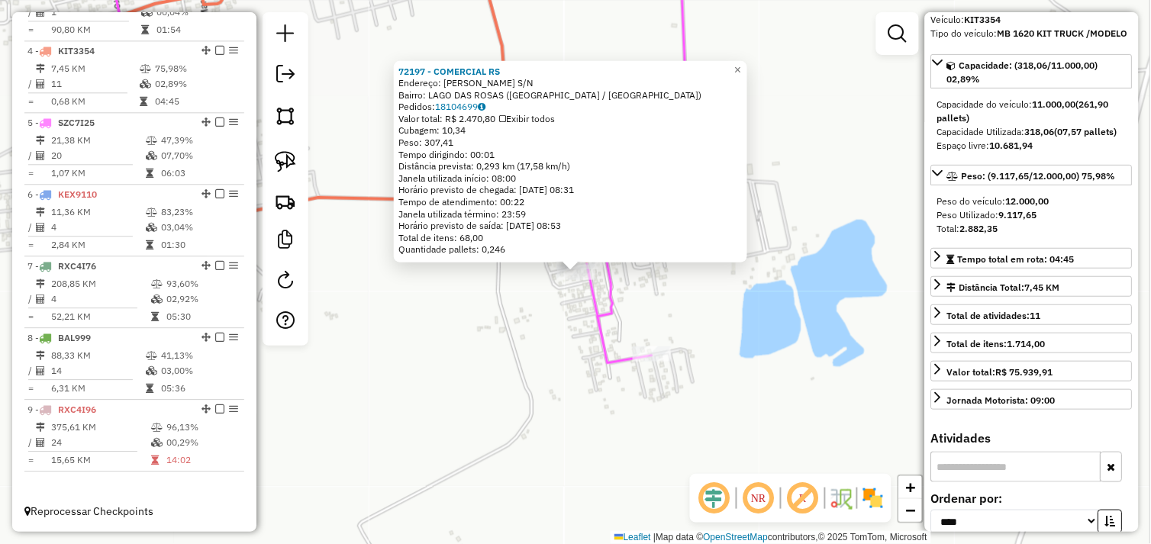
click at [1007, 221] on strong "9.117,65" at bounding box center [1018, 214] width 38 height 11
click at [1008, 221] on strong "9.117,65" at bounding box center [1018, 214] width 38 height 11
drag, startPoint x: 1008, startPoint y: 232, endPoint x: 1084, endPoint y: 247, distance: 77.1
click at [1084, 236] on div "Total: 2.882,35" at bounding box center [1031, 229] width 189 height 14
click at [1078, 134] on strong "(07,57 pallets)" at bounding box center [1086, 131] width 63 height 11
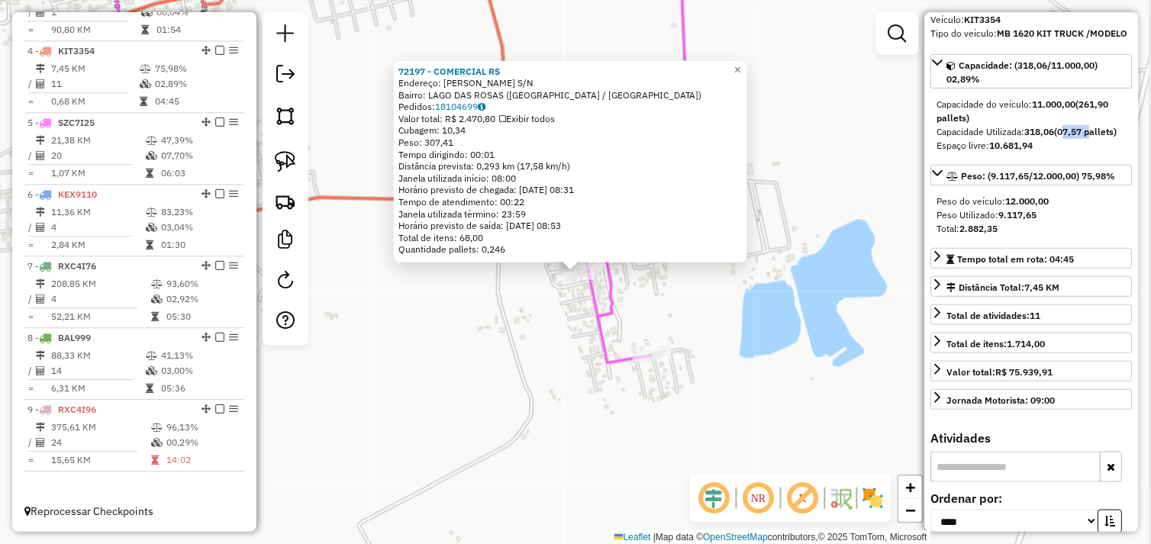
click at [1078, 134] on strong "(07,57 pallets)" at bounding box center [1086, 131] width 63 height 11
click at [641, 286] on div "72197 - COMERCIAL RS Endereço: JOAQUIM MAGALHAES S/N Bairro: LAGO DAS ROSAS (TU…" at bounding box center [575, 272] width 1151 height 544
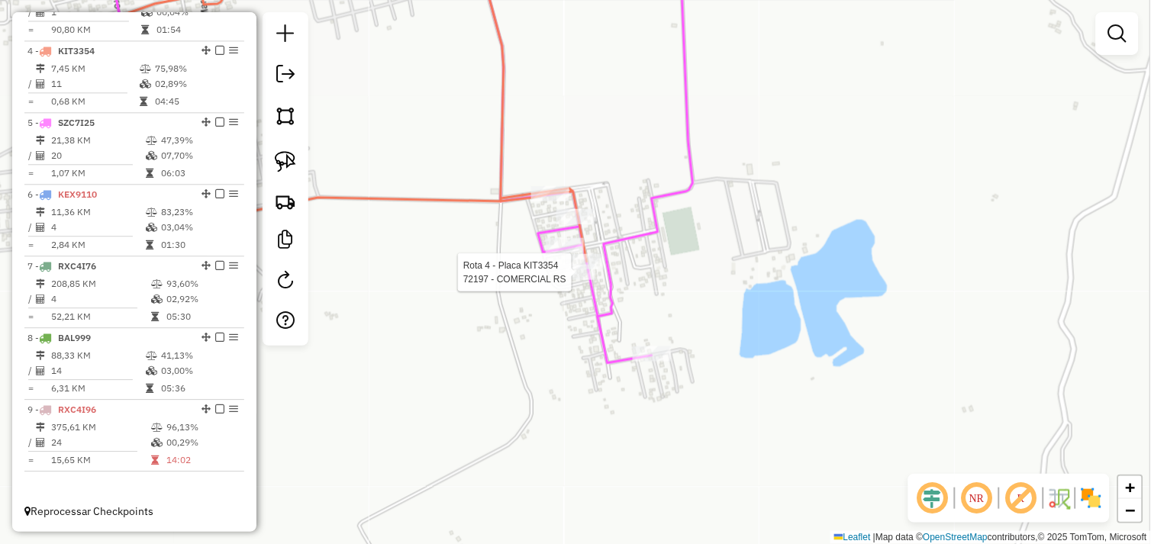
select select "*********"
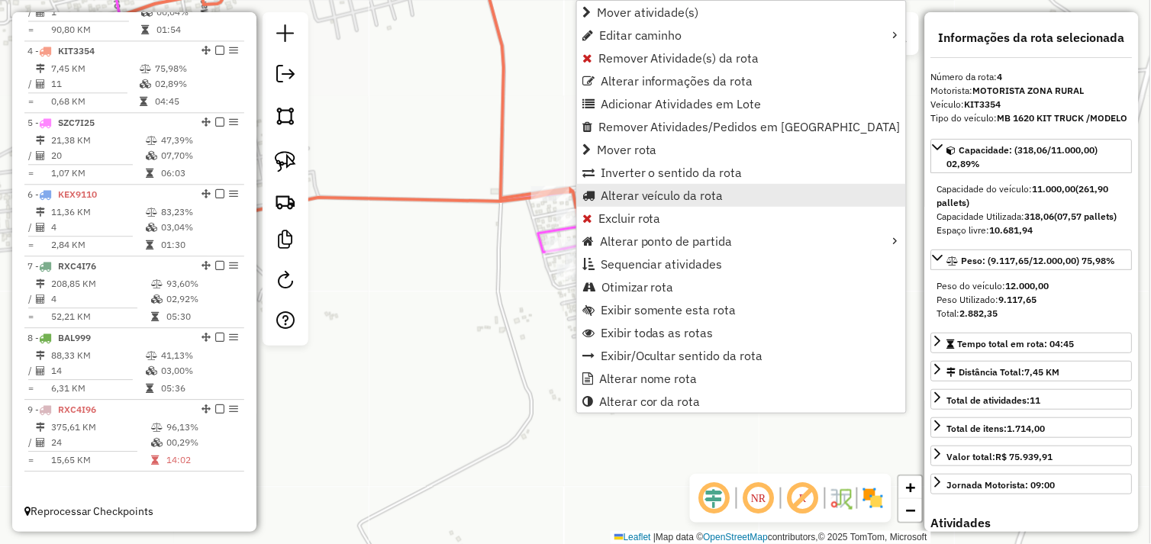
click at [711, 202] on link "Alterar veículo da rota" at bounding box center [741, 195] width 329 height 23
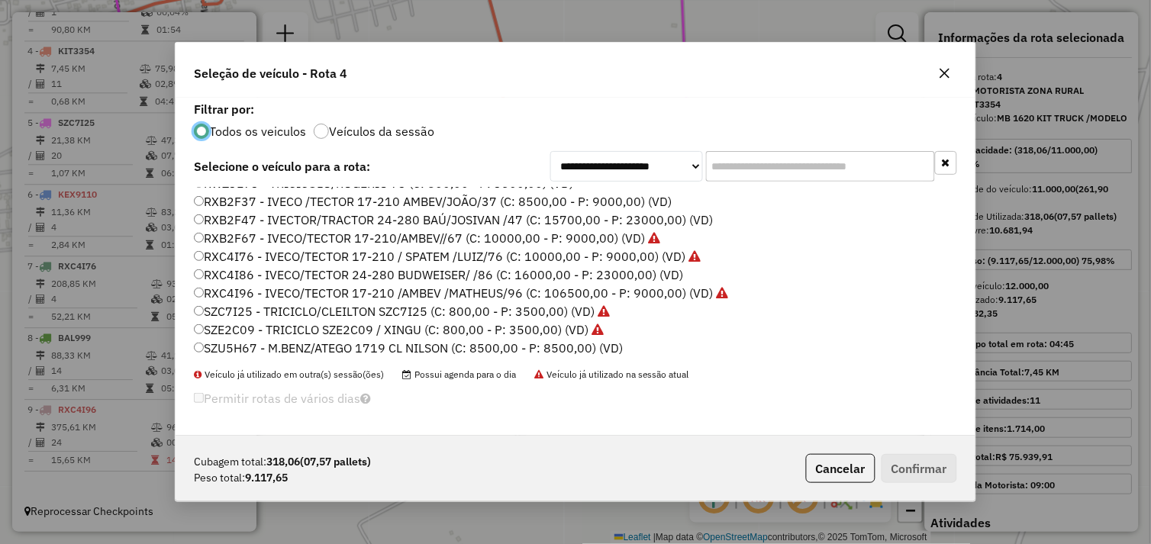
scroll to position [217, 0]
click at [193, 256] on div "BAL999 - VOLVO 260 TRUCK/DISMAN /MODELO 2 (C: 12000,00 - P: 24000,00) BTO7253 -…" at bounding box center [575, 278] width 781 height 180
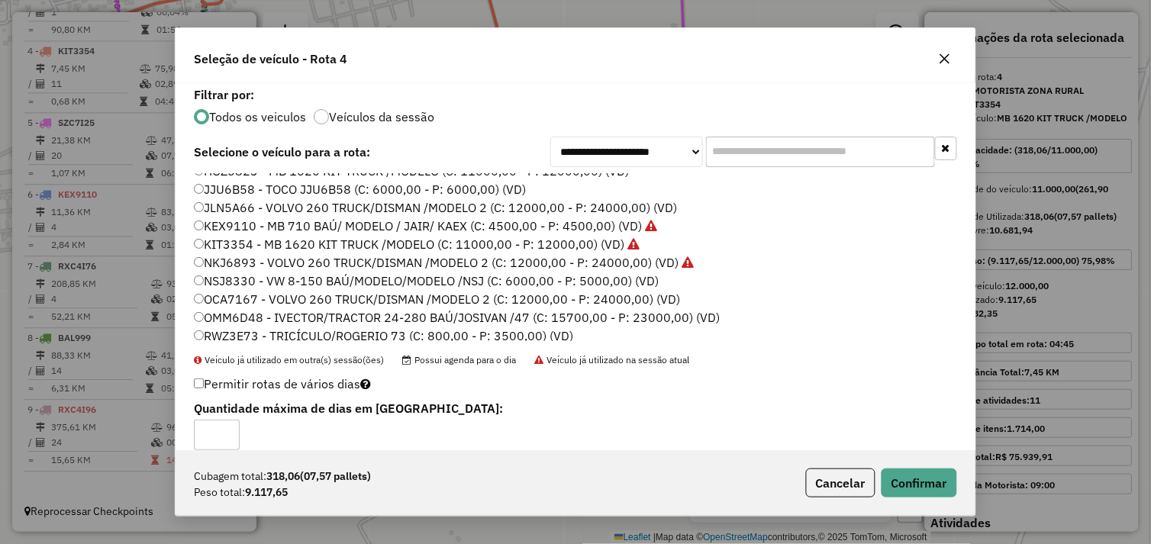
scroll to position [0, 0]
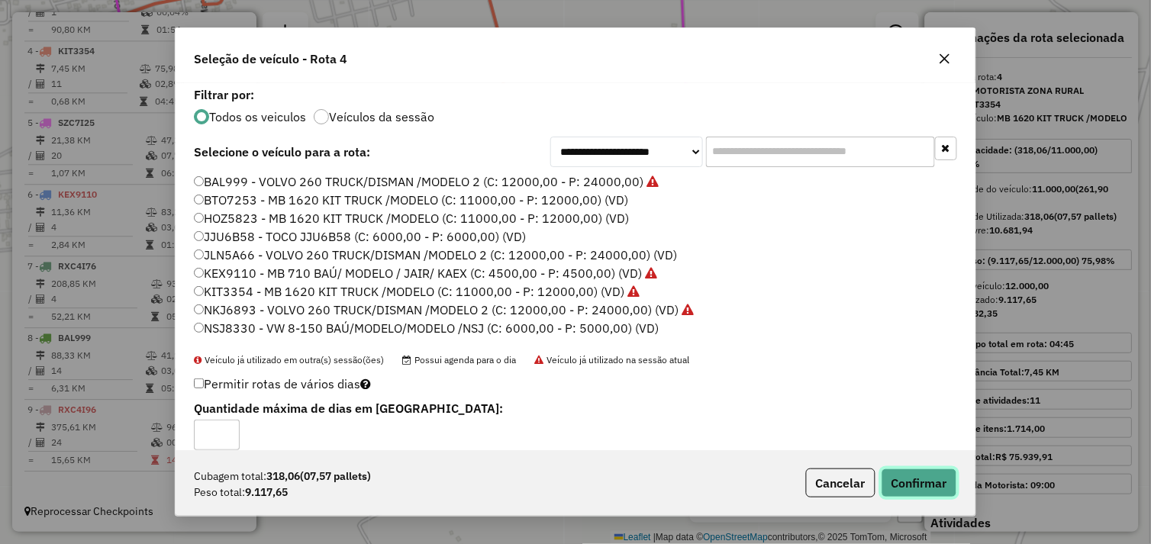
click at [908, 490] on button "Confirmar" at bounding box center [919, 483] width 76 height 29
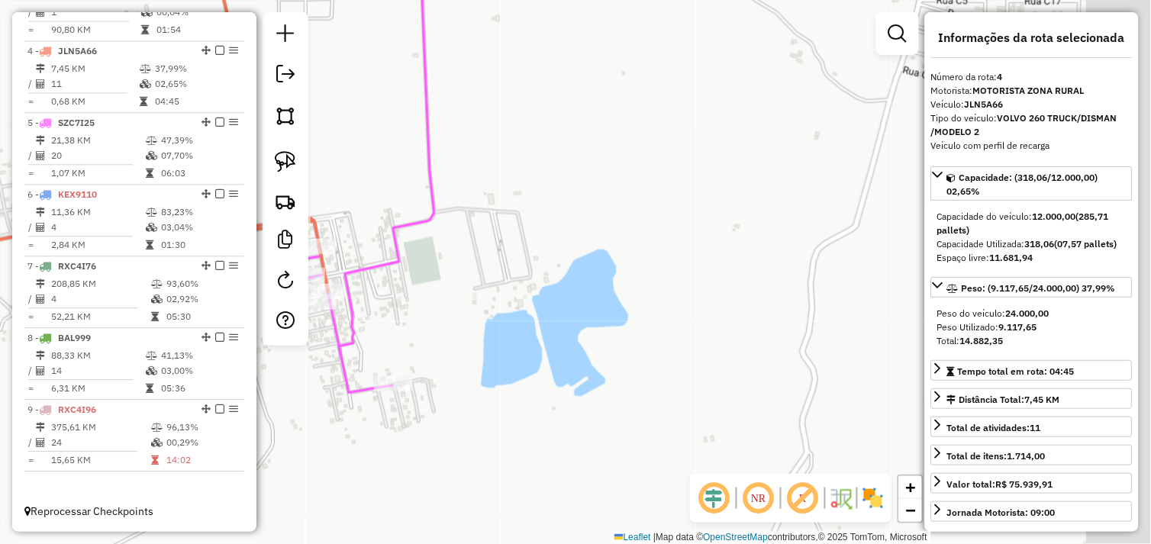
drag, startPoint x: 699, startPoint y: 291, endPoint x: 417, endPoint y: 333, distance: 285.6
click at [417, 333] on div "Janela de atendimento Grade de atendimento Capacidade Transportadoras Veículos …" at bounding box center [575, 272] width 1151 height 544
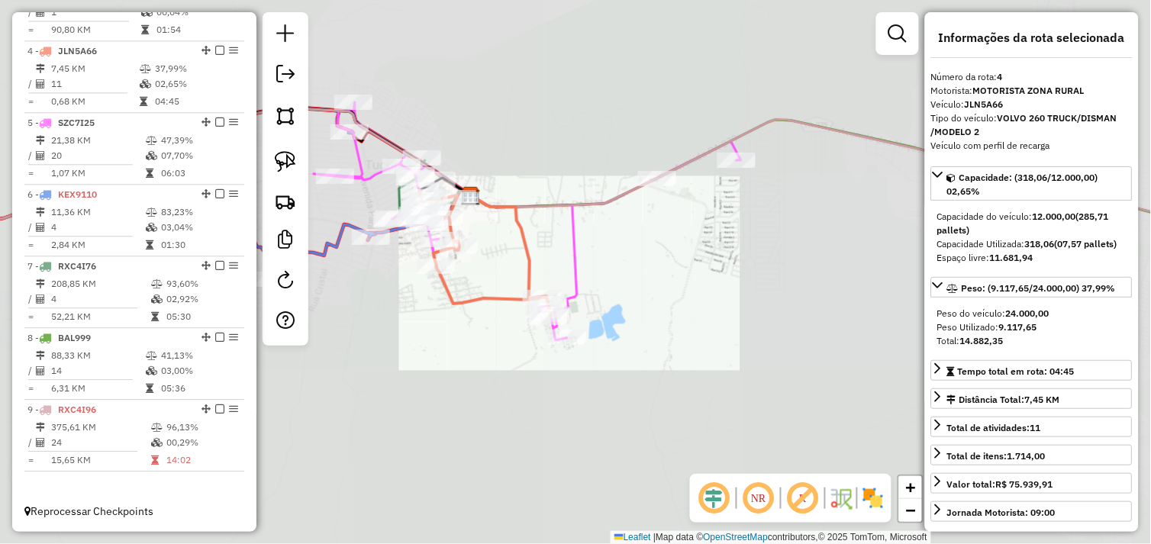
drag, startPoint x: 741, startPoint y: 318, endPoint x: 383, endPoint y: 369, distance: 361.4
click at [377, 368] on div "Janela de atendimento Grade de atendimento Capacidade Transportadoras Veículos …" at bounding box center [575, 272] width 1151 height 544
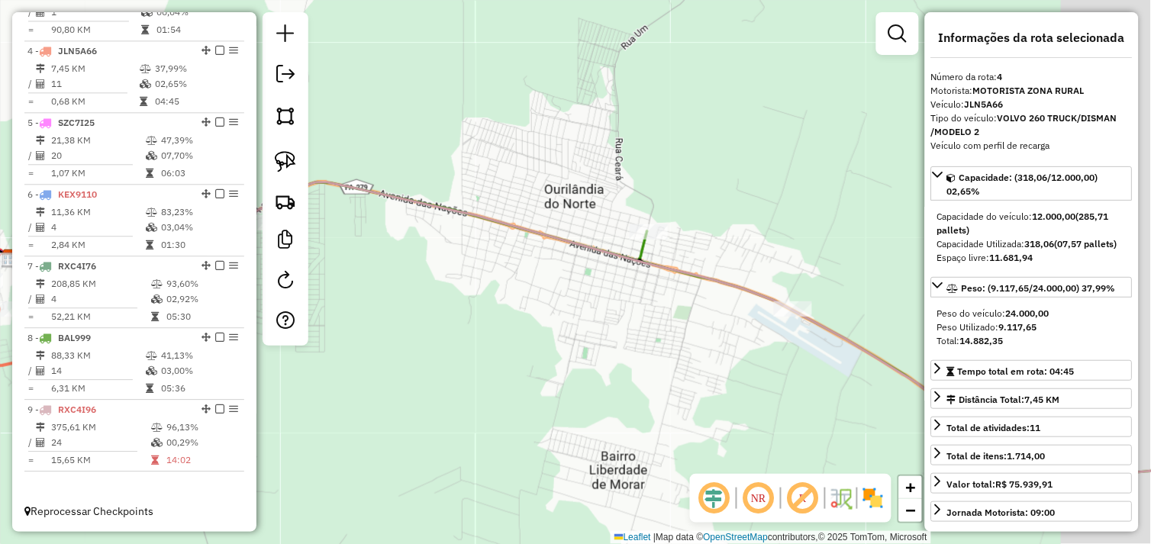
drag, startPoint x: 733, startPoint y: 325, endPoint x: 408, endPoint y: 363, distance: 328.1
click at [353, 370] on div "Janela de atendimento Grade de atendimento Capacidade Transportadoras Veículos …" at bounding box center [575, 272] width 1151 height 544
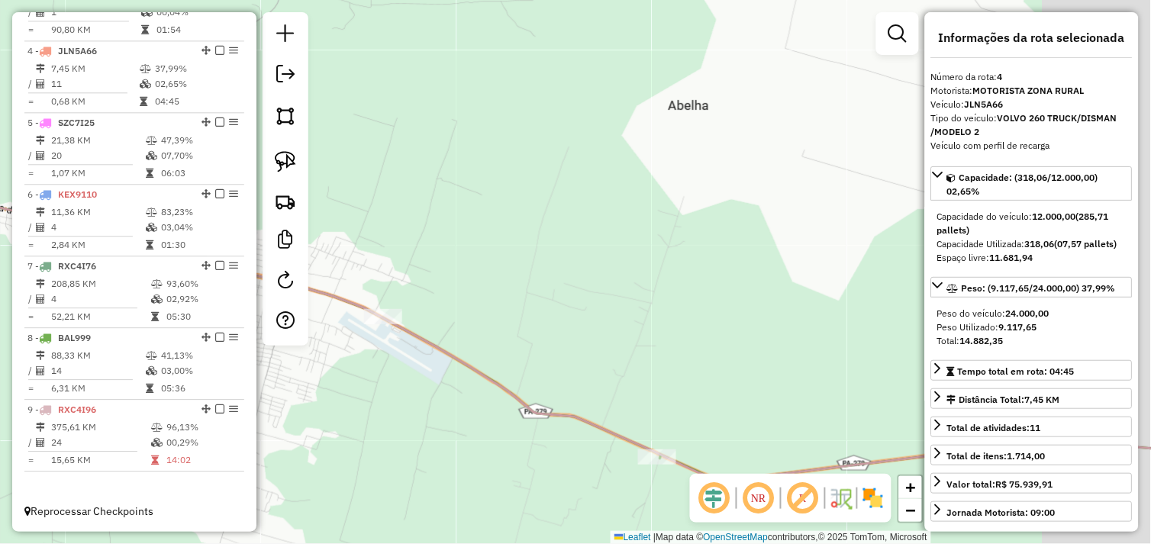
drag, startPoint x: 782, startPoint y: 336, endPoint x: 389, endPoint y: 230, distance: 406.9
click at [303, 227] on hb-router-mapa "Informações da Sessão 990821 - 19/08/2025 Criação: 18/08/2025 17:06 Depósito: D…" at bounding box center [575, 272] width 1151 height 544
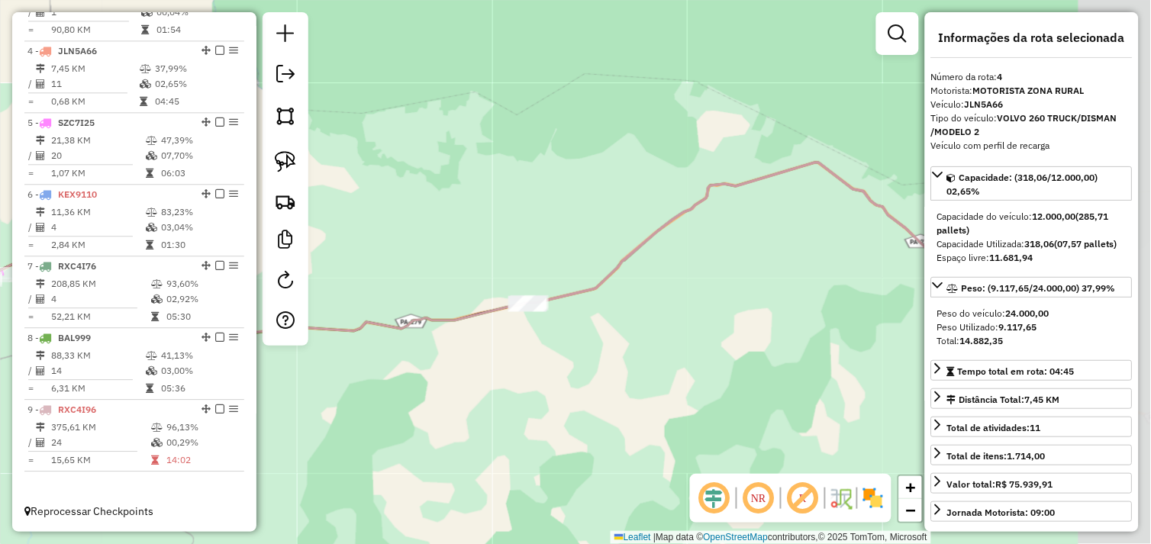
drag, startPoint x: 472, startPoint y: 368, endPoint x: 394, endPoint y: 388, distance: 80.3
click at [393, 388] on div "Janela de atendimento Grade de atendimento Capacidade Transportadoras Veículos …" at bounding box center [575, 272] width 1151 height 544
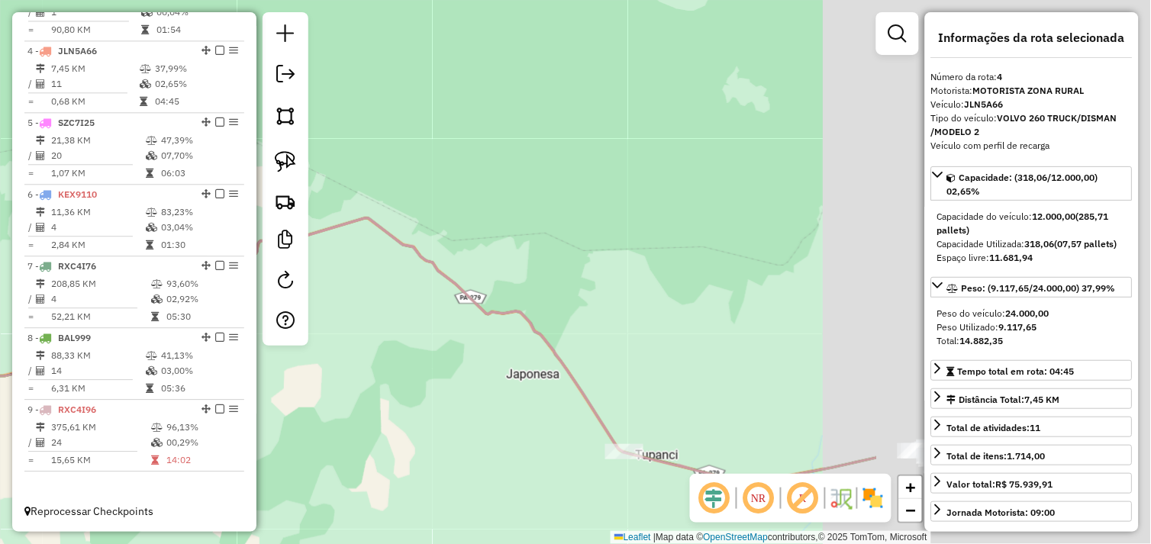
drag, startPoint x: 706, startPoint y: 340, endPoint x: 421, endPoint y: 375, distance: 286.8
click at [276, 386] on div "Janela de atendimento Grade de atendimento Capacidade Transportadoras Veículos …" at bounding box center [575, 272] width 1151 height 544
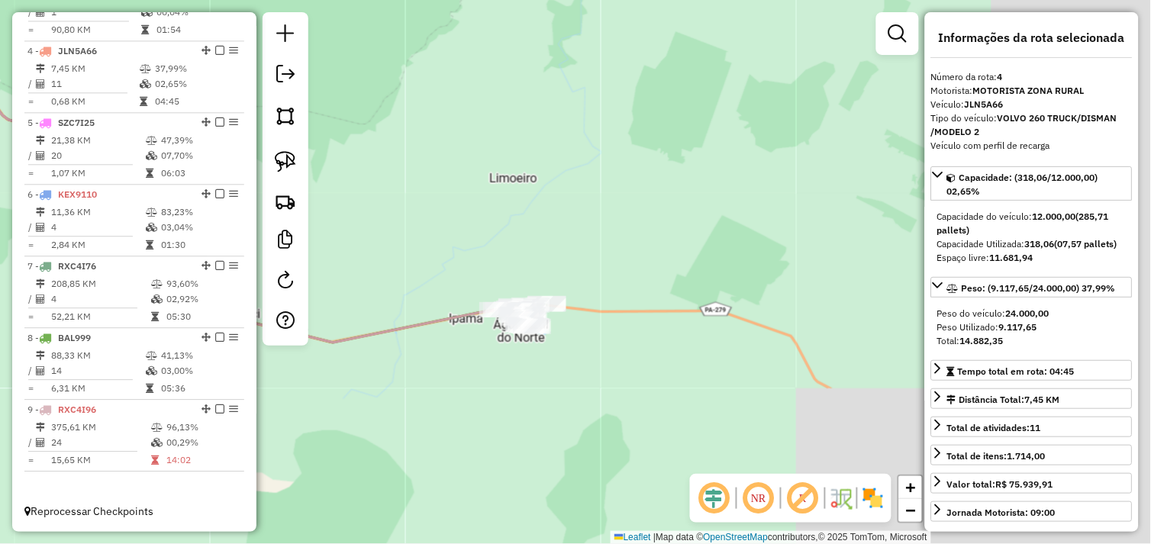
drag, startPoint x: 704, startPoint y: 368, endPoint x: 351, endPoint y: 212, distance: 385.4
click at [351, 212] on div "Janela de atendimento Grade de atendimento Capacidade Transportadoras Veículos …" at bounding box center [575, 272] width 1151 height 544
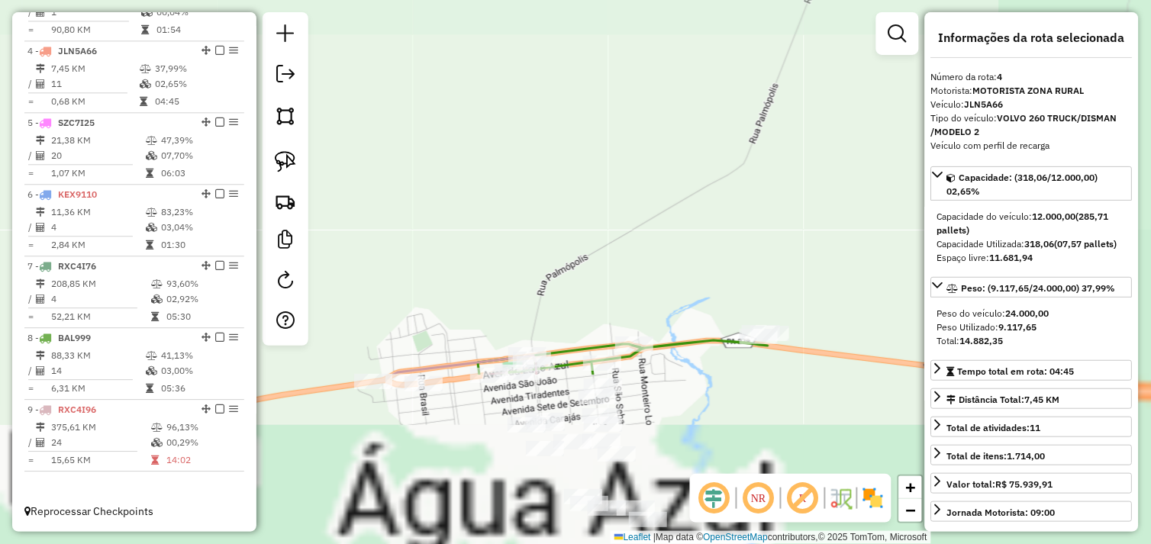
drag, startPoint x: 585, startPoint y: 346, endPoint x: 463, endPoint y: 150, distance: 231.0
click at [433, 114] on div "Janela de atendimento Grade de atendimento Capacidade Transportadoras Veículos …" at bounding box center [575, 272] width 1151 height 544
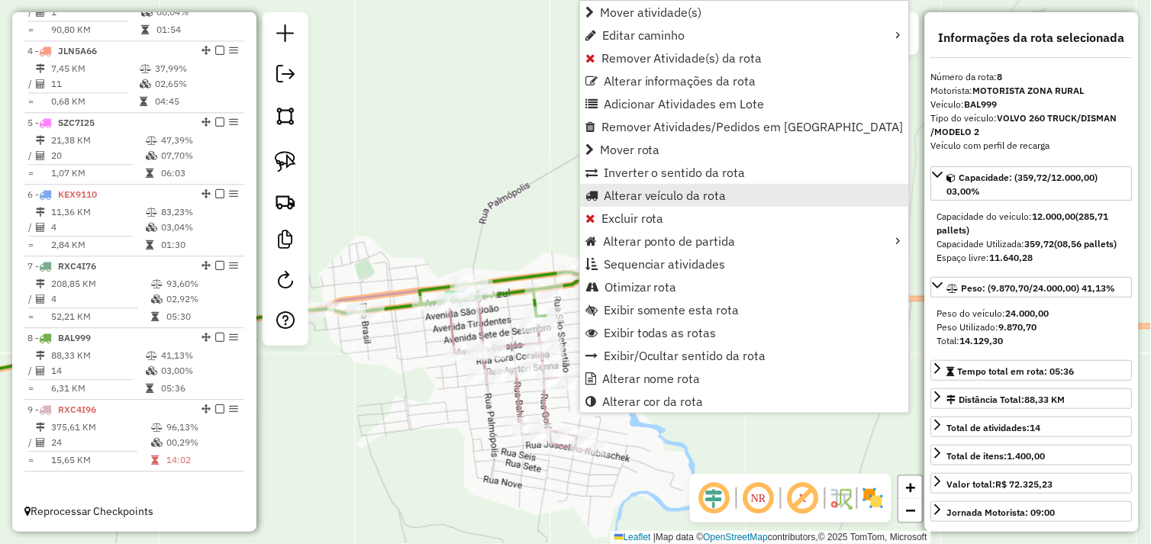
click at [691, 206] on link "Alterar veículo da rota" at bounding box center [744, 195] width 329 height 23
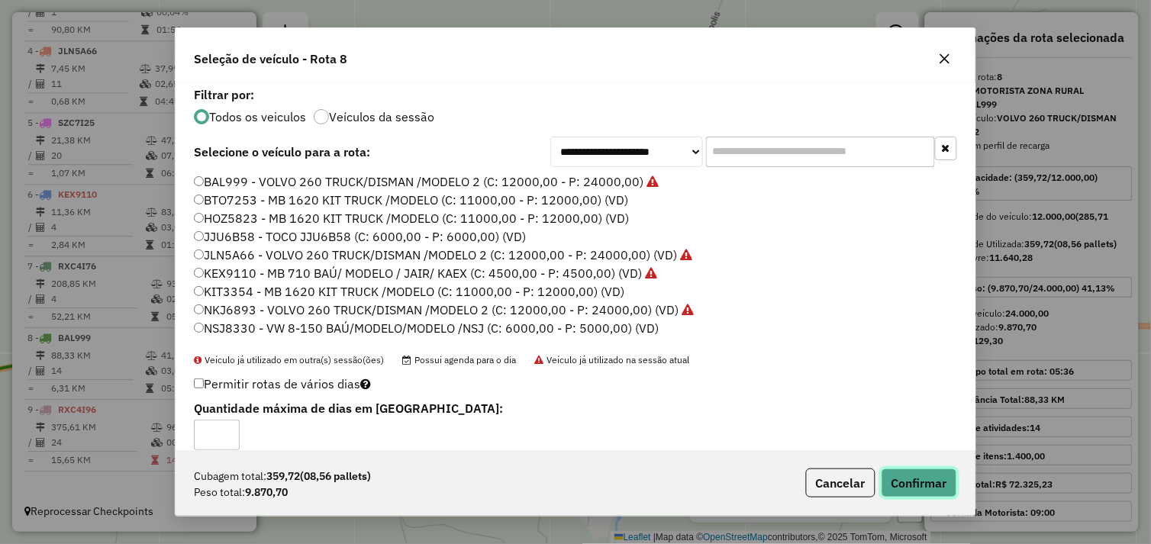
click at [910, 484] on button "Confirmar" at bounding box center [919, 483] width 76 height 29
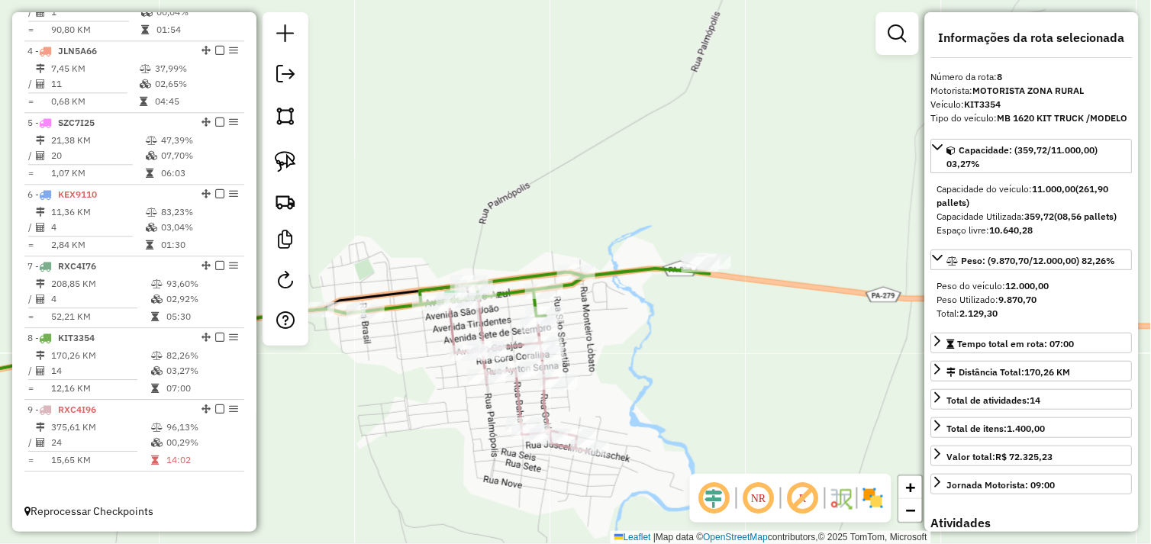
click at [734, 371] on div "Janela de atendimento Grade de atendimento Capacidade Transportadoras Veículos …" at bounding box center [575, 272] width 1151 height 544
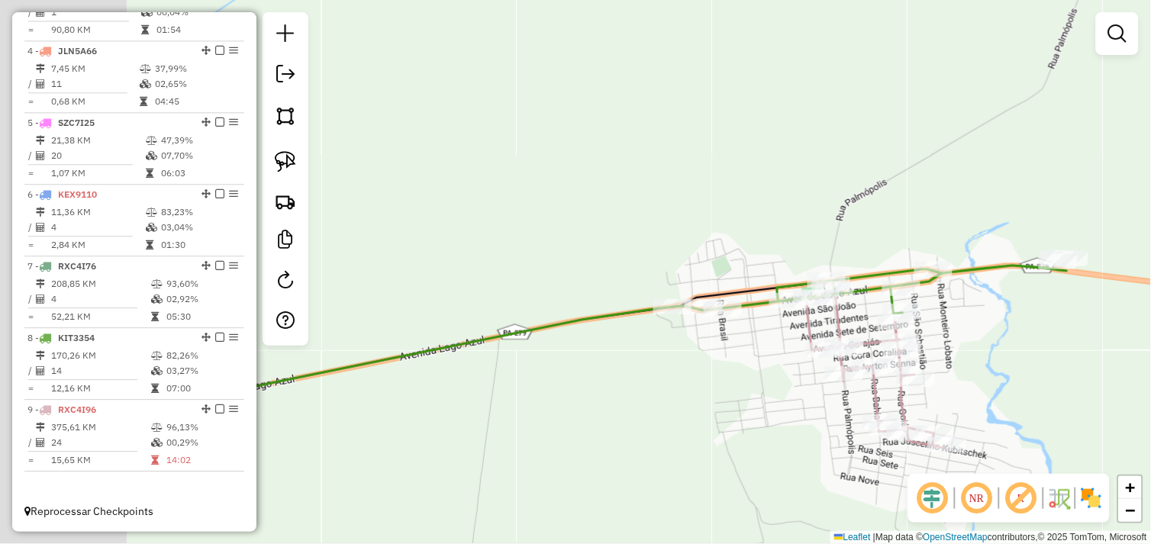
drag, startPoint x: 448, startPoint y: 348, endPoint x: 909, endPoint y: 354, distance: 461.0
click at [909, 354] on icon at bounding box center [594, 365] width 704 height 168
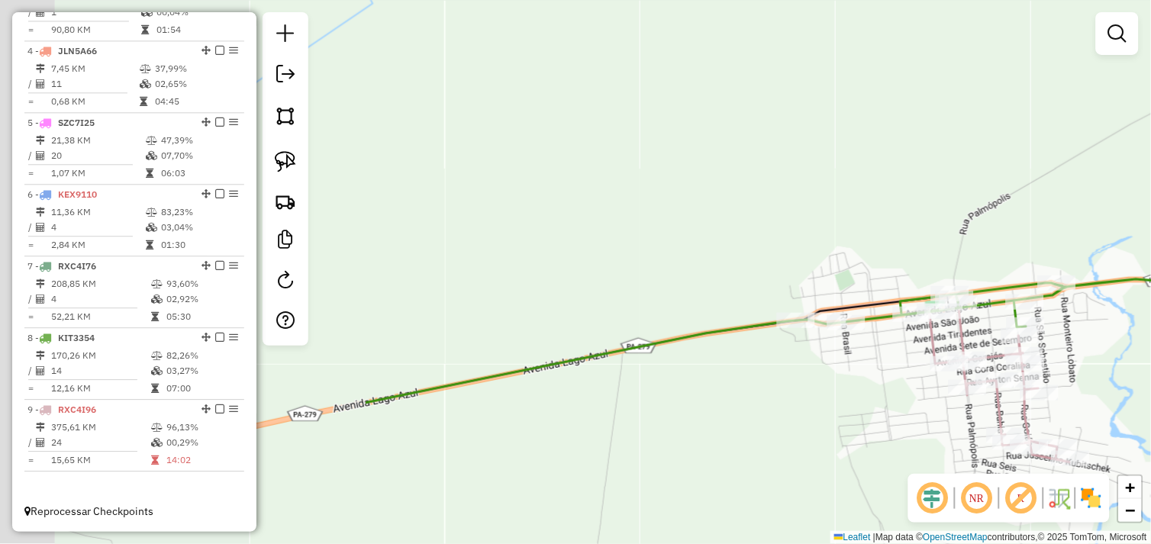
drag, startPoint x: 459, startPoint y: 365, endPoint x: 667, endPoint y: 341, distance: 209.7
click at [647, 343] on div "Rota 9 - Placa RXC4I96 72154 - FIM DE TARDE A AZUL Janela de atendimento Grade …" at bounding box center [575, 272] width 1151 height 544
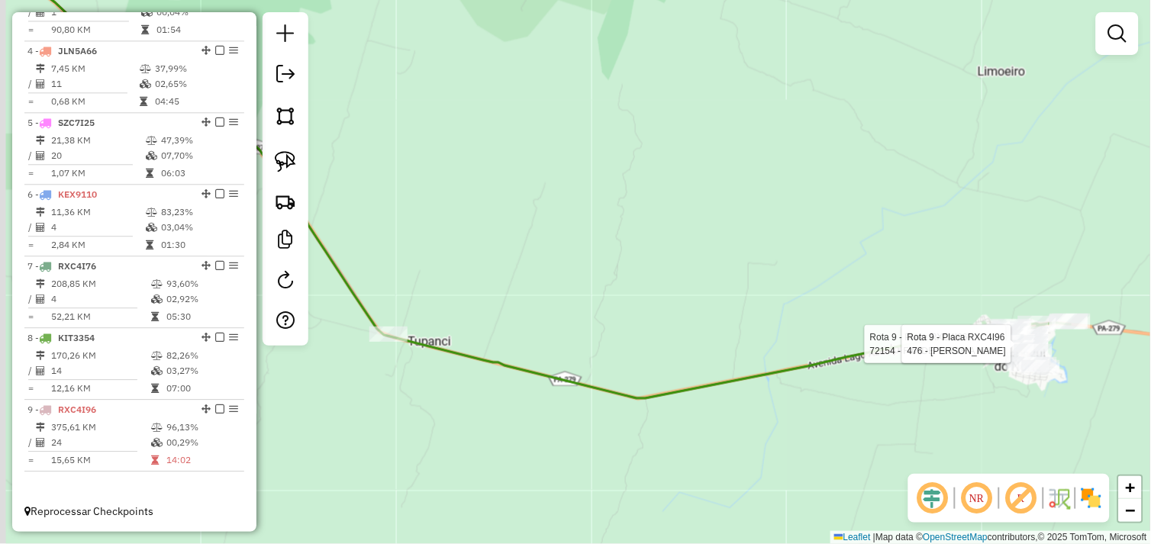
drag, startPoint x: 506, startPoint y: 436, endPoint x: 675, endPoint y: 406, distance: 172.0
click at [839, 415] on div "Rota 9 - Placa RXC4I96 72154 - FIM DE TARDE A AZUL Rota 9 - Placa RXC4I96 476 -…" at bounding box center [575, 272] width 1151 height 544
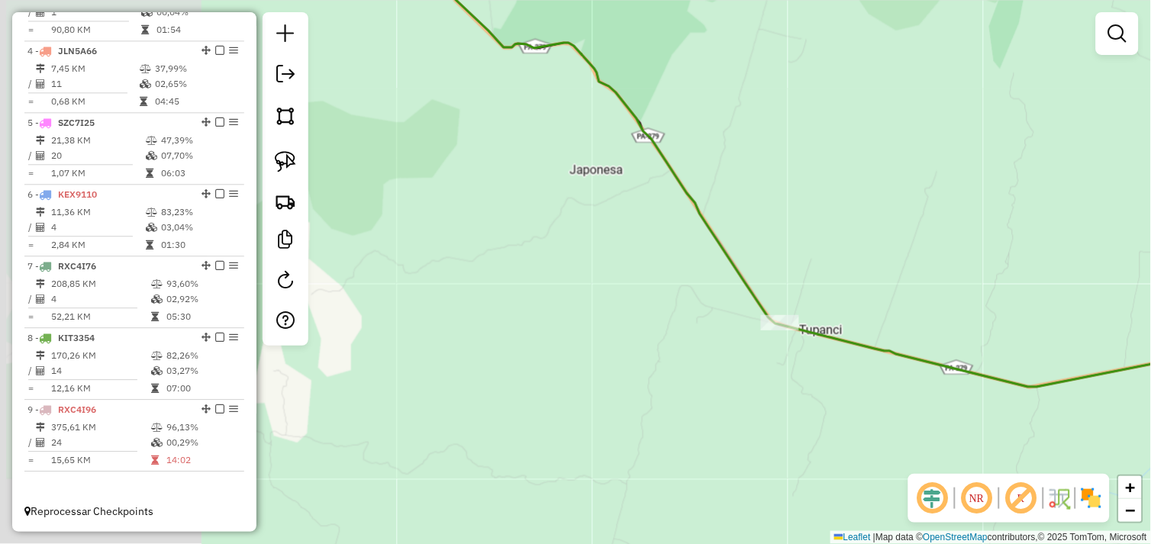
drag, startPoint x: 511, startPoint y: 407, endPoint x: 741, endPoint y: 412, distance: 229.8
click at [779, 420] on div "Rota 9 - Placa RXC4I96 72154 - FIM DE TARDE A AZUL Rota 9 - Placa RXC4I96 476 -…" at bounding box center [575, 272] width 1151 height 544
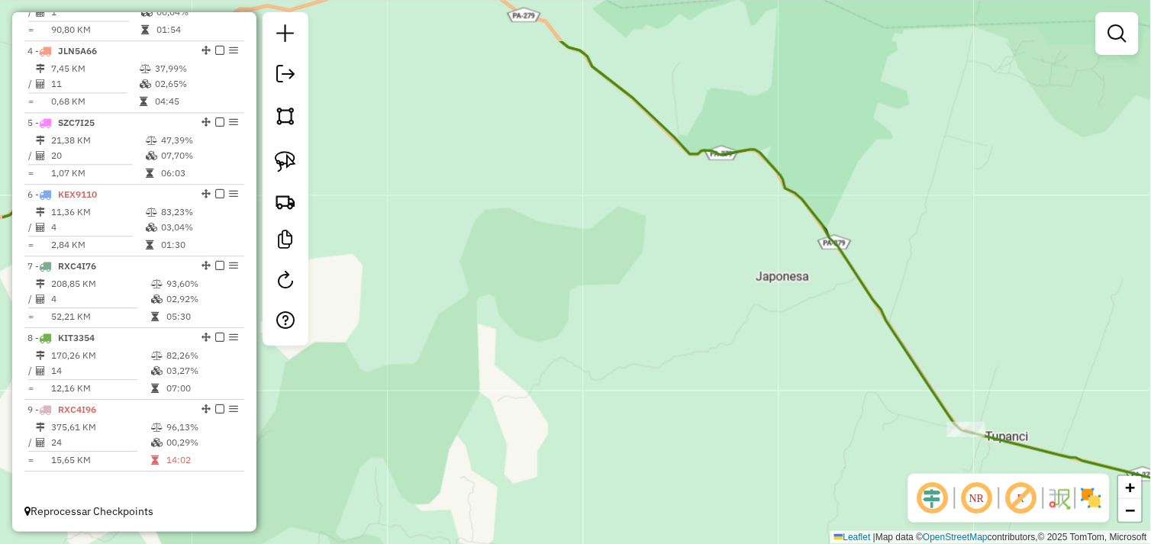
drag, startPoint x: 460, startPoint y: 325, endPoint x: 721, endPoint y: 467, distance: 297.1
click at [807, 499] on div "Rota 9 - Placa RXC4I96 72154 - FIM DE TARDE A AZUL Rota 9 - Placa RXC4I96 476 -…" at bounding box center [575, 272] width 1151 height 544
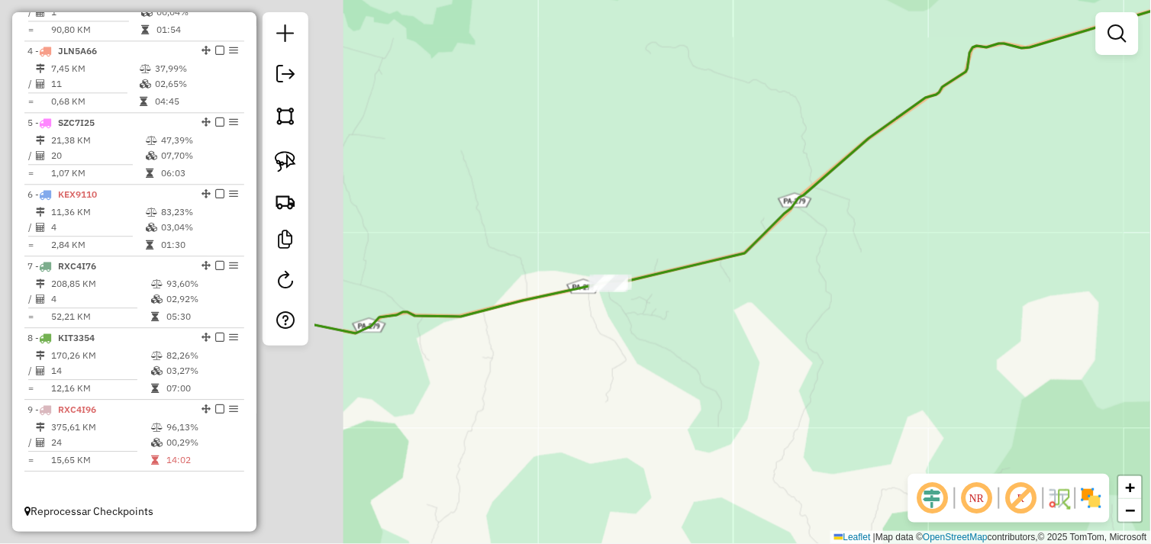
drag, startPoint x: 546, startPoint y: 410, endPoint x: 1108, endPoint y: 314, distance: 569.8
click at [1110, 314] on div "Rota 9 - Placa RXC4I96 72154 - FIM DE TARDE A AZUL Rota 9 - Placa RXC4I96 476 -…" at bounding box center [575, 272] width 1151 height 544
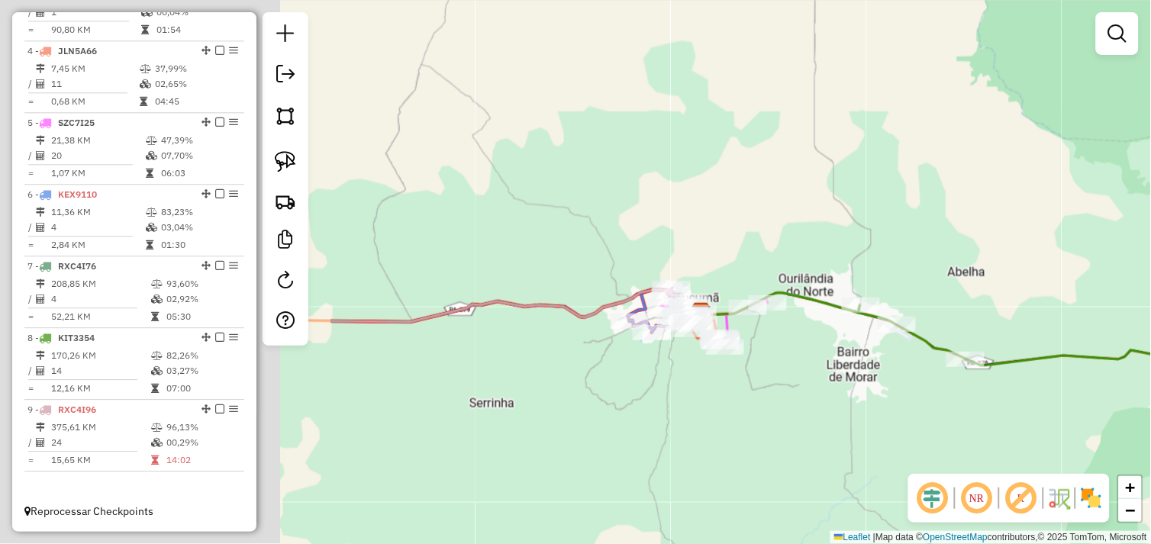
drag, startPoint x: 968, startPoint y: 433, endPoint x: 1055, endPoint y: 436, distance: 87.0
click at [1055, 436] on div "Rota 9 - Placa RXC4I96 72154 - FIM DE TARDE A AZUL Rota 9 - Placa RXC4I96 476 -…" at bounding box center [575, 272] width 1151 height 544
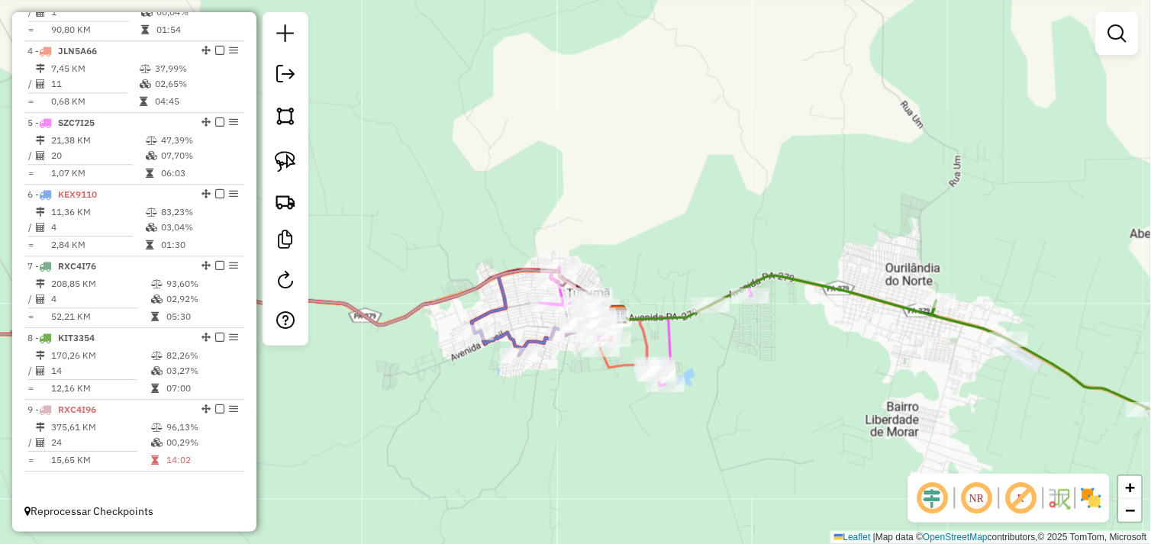
drag, startPoint x: 616, startPoint y: 331, endPoint x: 795, endPoint y: 453, distance: 217.0
click at [791, 451] on div "Rota 9 - Placa RXC4I96 72154 - FIM DE TARDE A AZUL Rota 9 - Placa RXC4I96 476 -…" at bounding box center [575, 272] width 1151 height 544
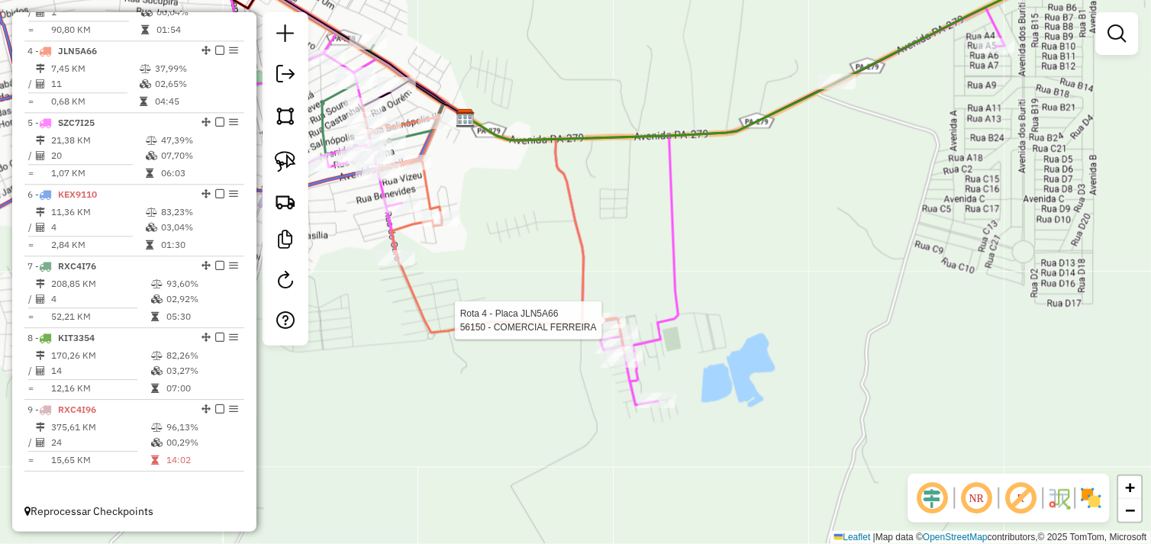
select select "*********"
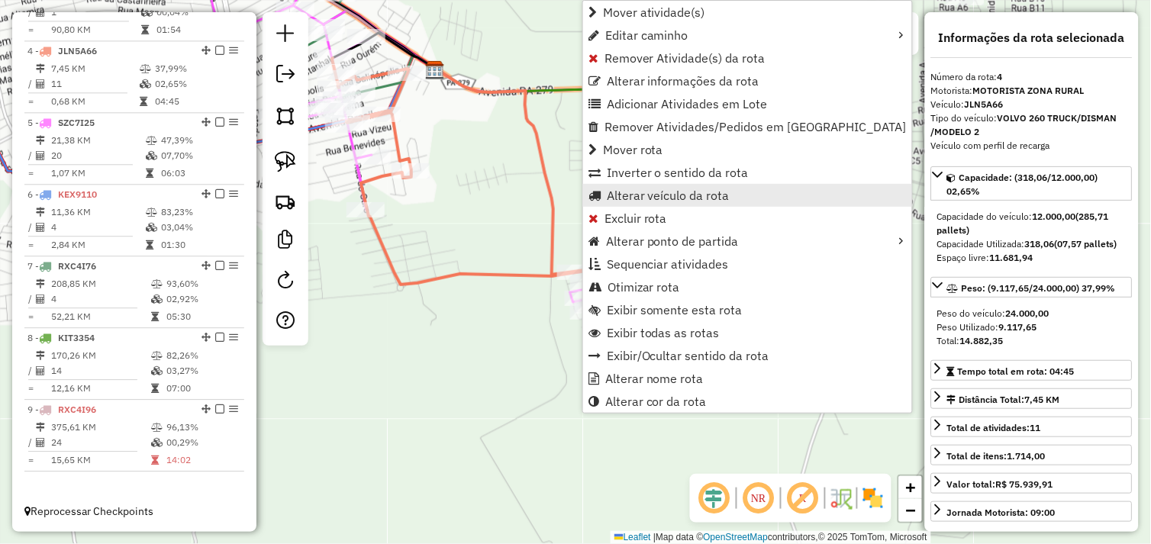
click at [677, 193] on span "Alterar veículo da rota" at bounding box center [668, 195] width 123 height 12
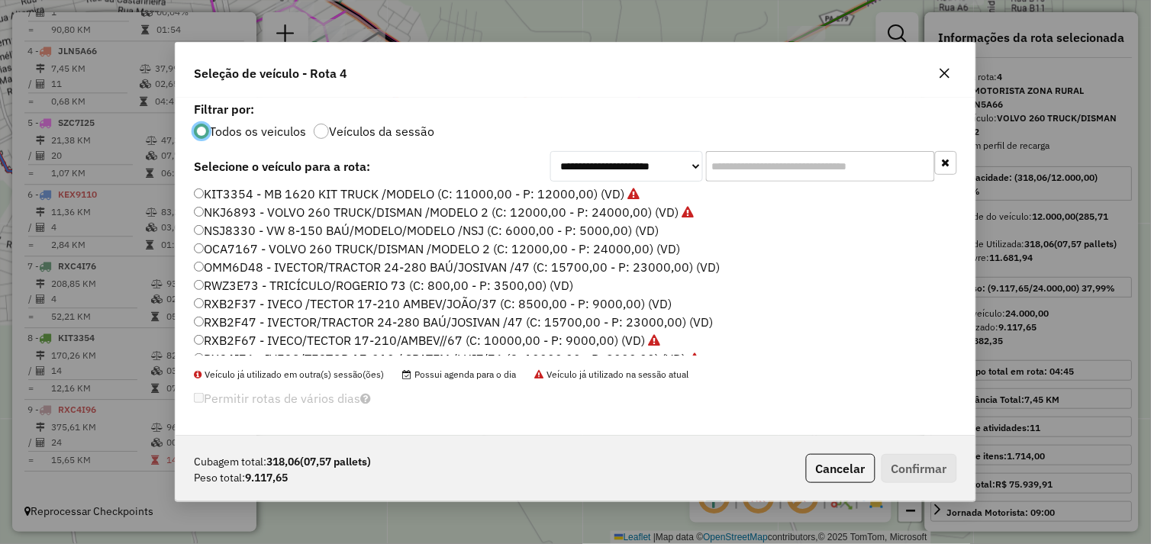
scroll to position [217, 0]
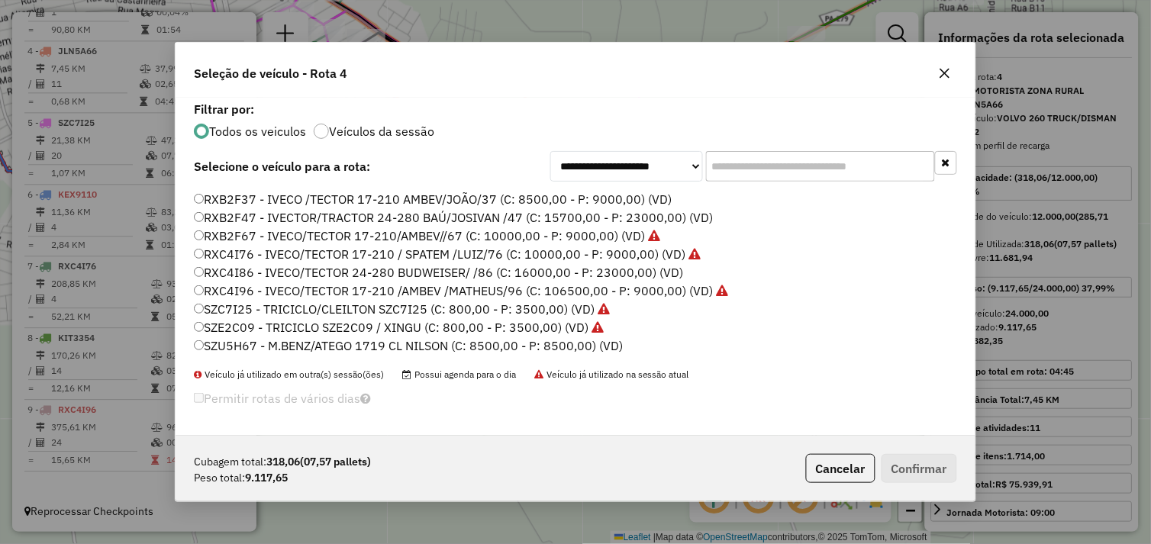
click at [188, 293] on div "BAL999 - VOLVO 260 TRUCK/DISMAN /MODELO 2 (C: 12000,00 - P: 24000,00) BTO7253 -…" at bounding box center [575, 278] width 781 height 180
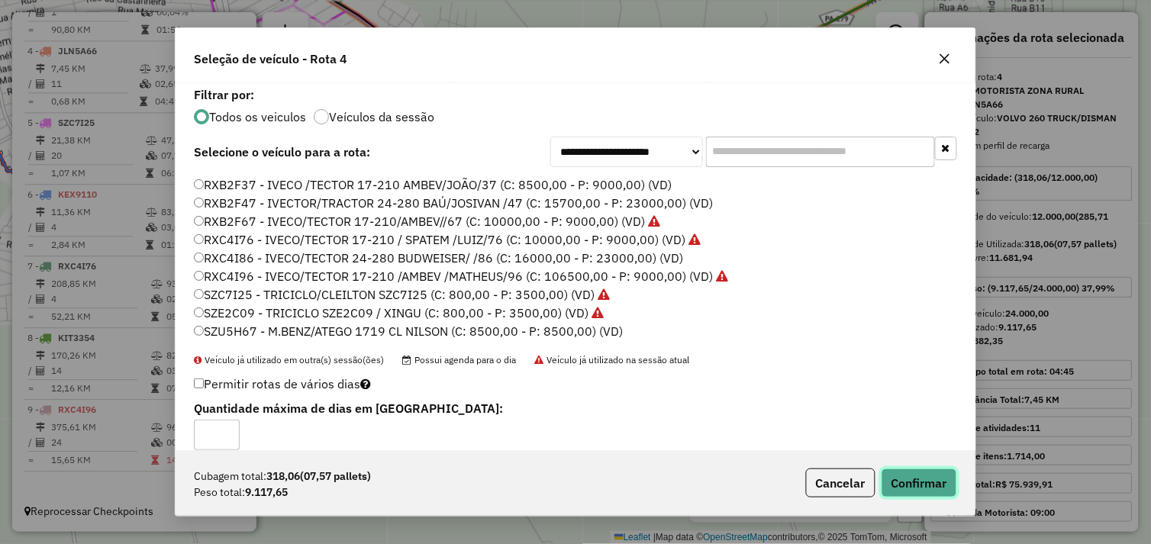
click at [906, 478] on button "Confirmar" at bounding box center [919, 483] width 76 height 29
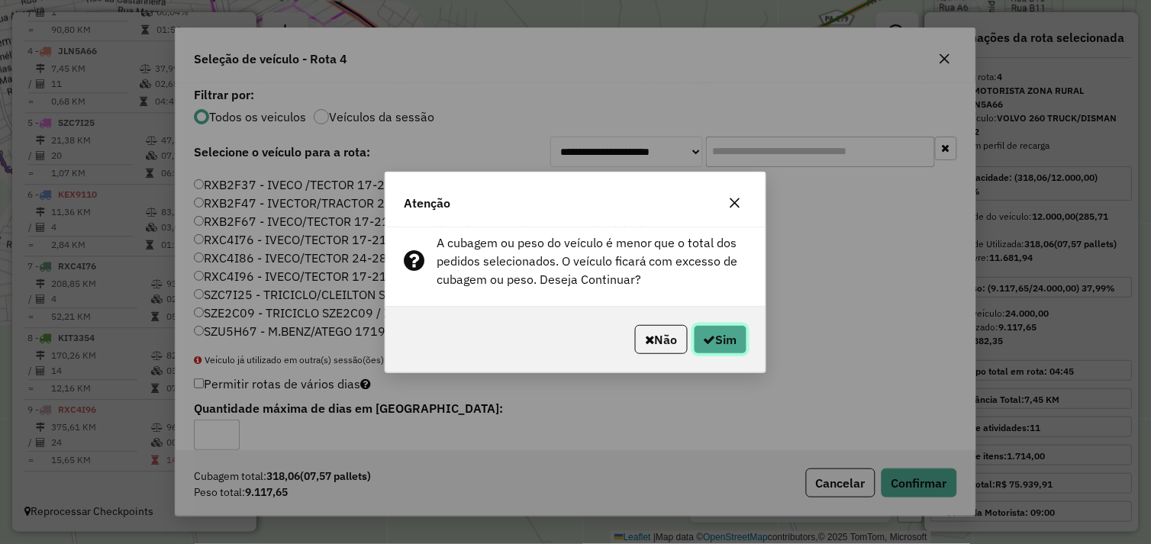
click at [716, 340] on button "Sim" at bounding box center [720, 339] width 53 height 29
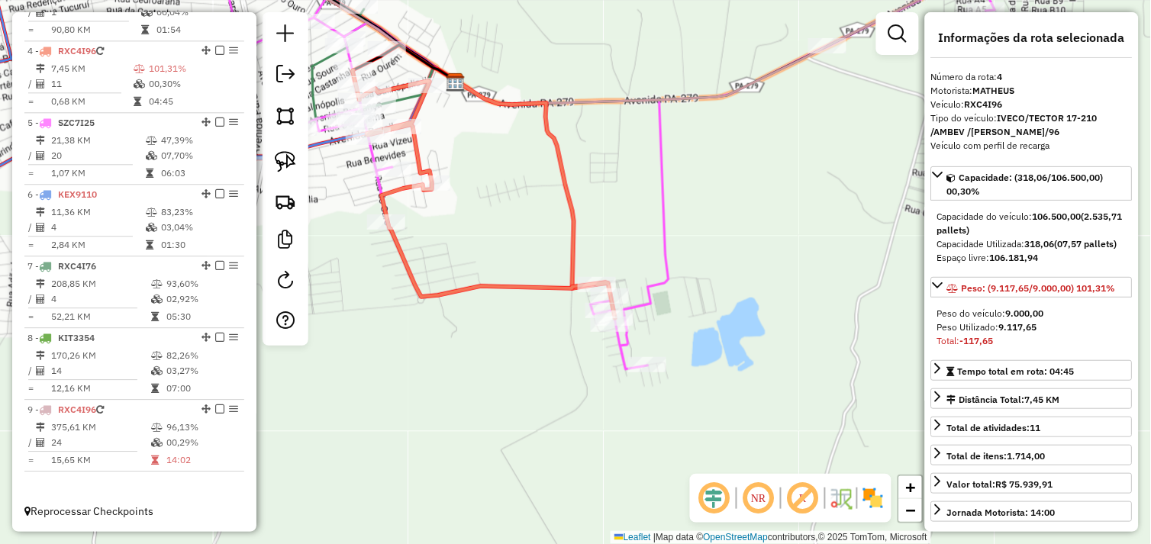
click at [611, 224] on div "Janela de atendimento Grade de atendimento Capacidade Transportadoras Veículos …" at bounding box center [575, 272] width 1151 height 544
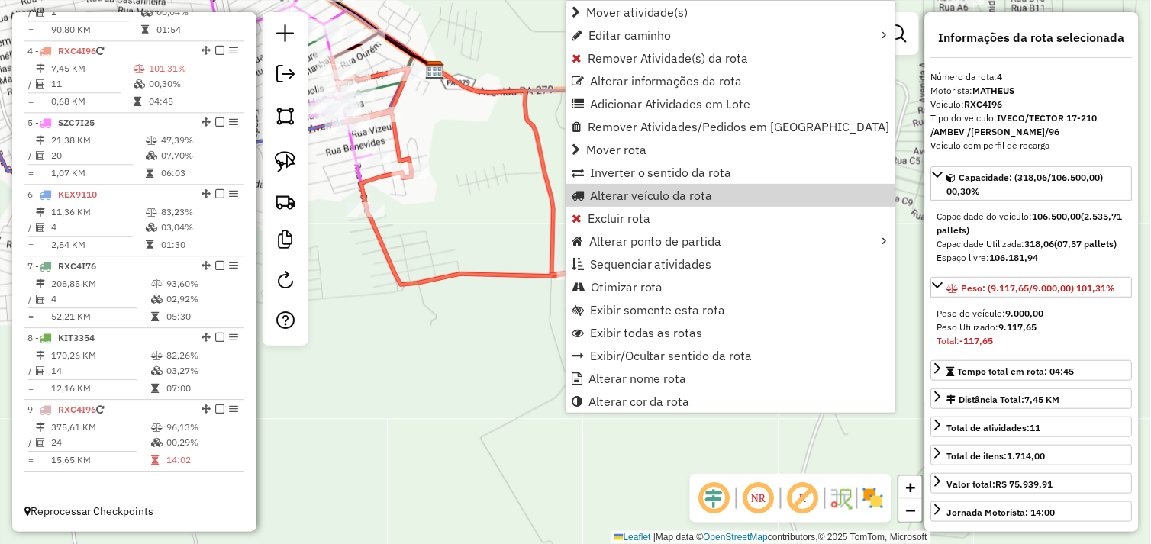
click at [536, 177] on icon at bounding box center [506, 173] width 140 height 208
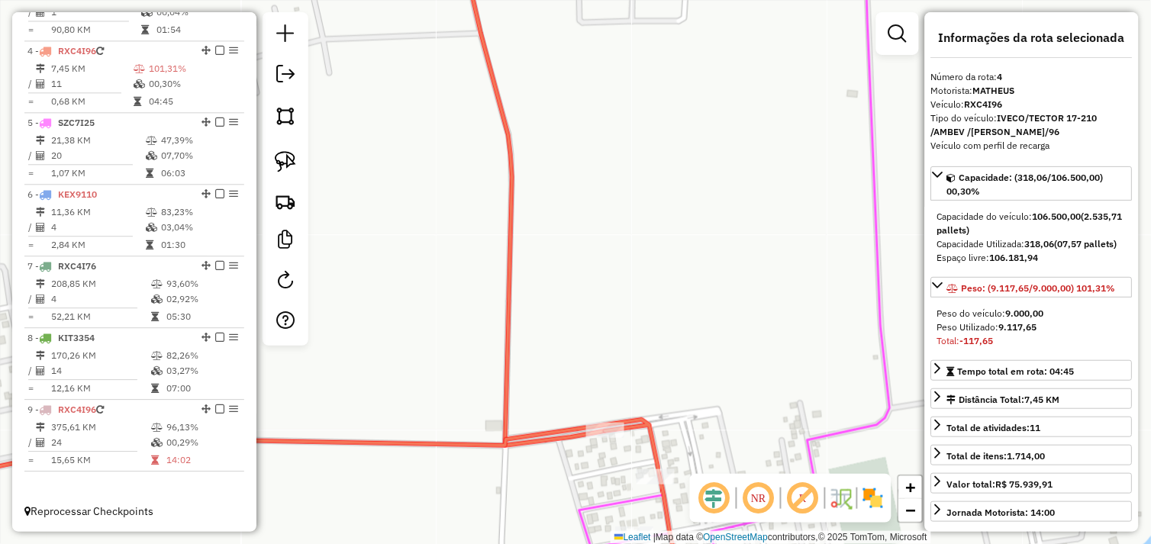
drag, startPoint x: 620, startPoint y: 299, endPoint x: 608, endPoint y: 280, distance: 22.2
click at [612, 273] on div "Janela de atendimento Grade de atendimento Capacidade Transportadoras Veículos …" at bounding box center [575, 272] width 1151 height 544
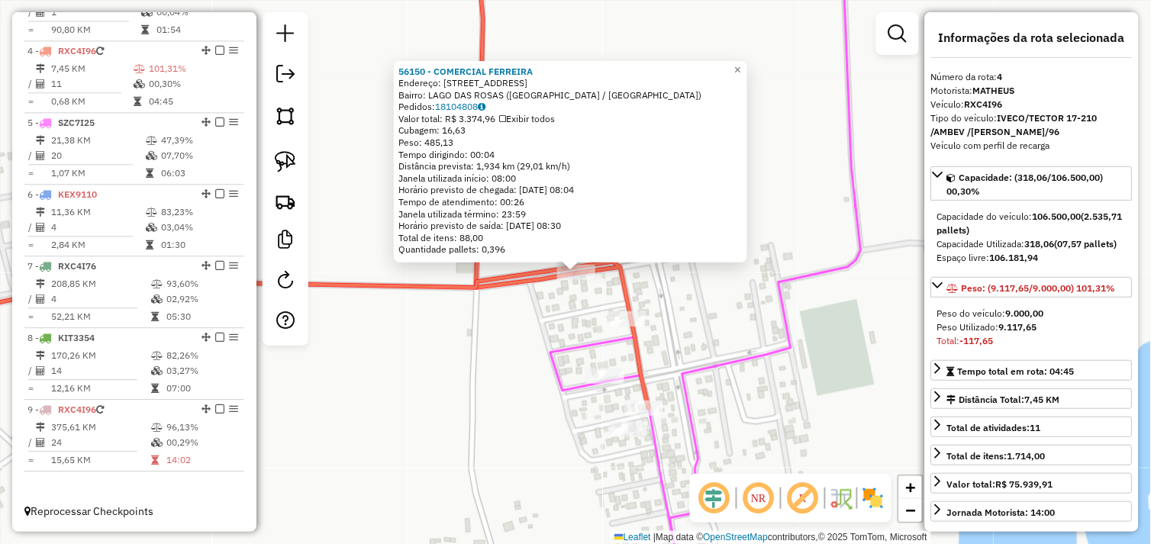
click at [834, 226] on div "56150 - COMERCIAL FERREIRA Endereço: AVENIDA CESARIO 720 Bairro: LAGO DAS ROSAS…" at bounding box center [575, 272] width 1151 height 544
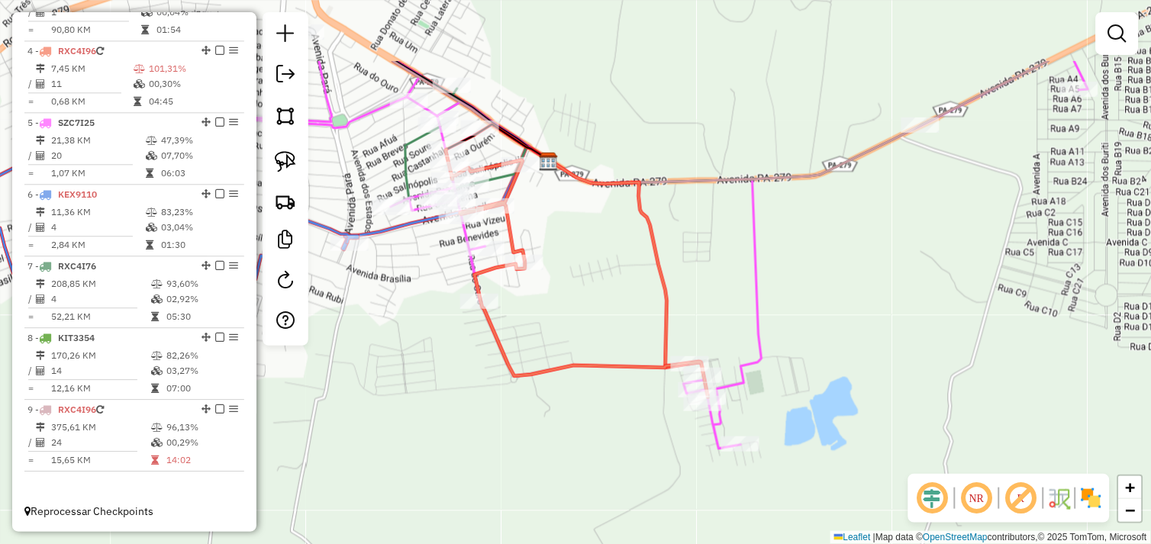
drag, startPoint x: 825, startPoint y: 226, endPoint x: 768, endPoint y: 319, distance: 108.9
click at [765, 325] on icon at bounding box center [661, 255] width 853 height 388
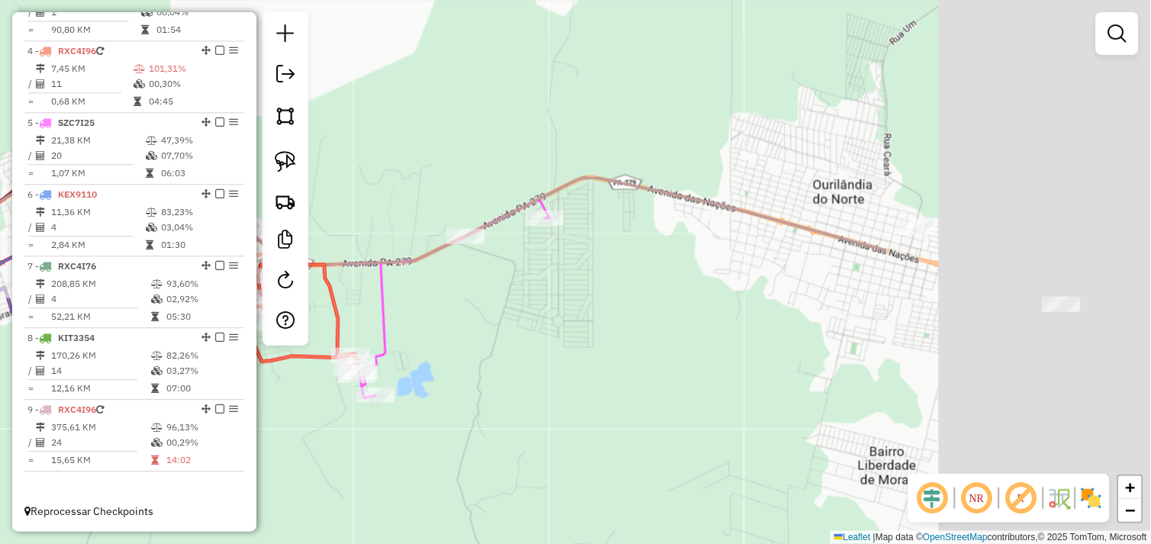
drag, startPoint x: 797, startPoint y: 304, endPoint x: 445, endPoint y: 321, distance: 353.0
click at [447, 318] on div "Janela de atendimento Grade de atendimento Capacidade Transportadoras Veículos …" at bounding box center [575, 272] width 1151 height 544
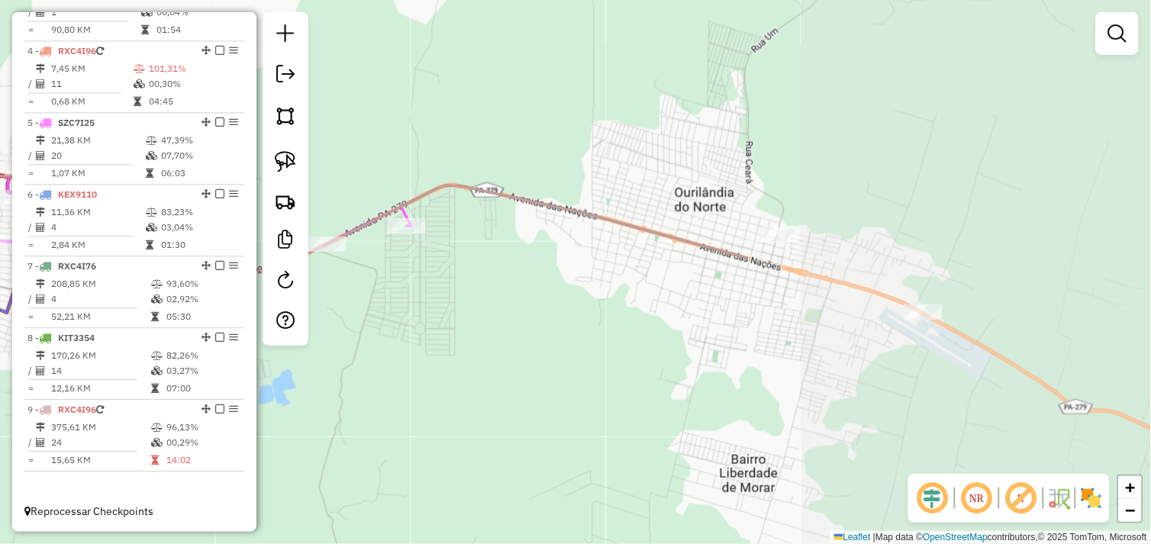
drag, startPoint x: 653, startPoint y: 298, endPoint x: 340, endPoint y: 315, distance: 314.1
click at [366, 314] on div "Janela de atendimento Grade de atendimento Capacidade Transportadoras Veículos …" at bounding box center [575, 272] width 1151 height 544
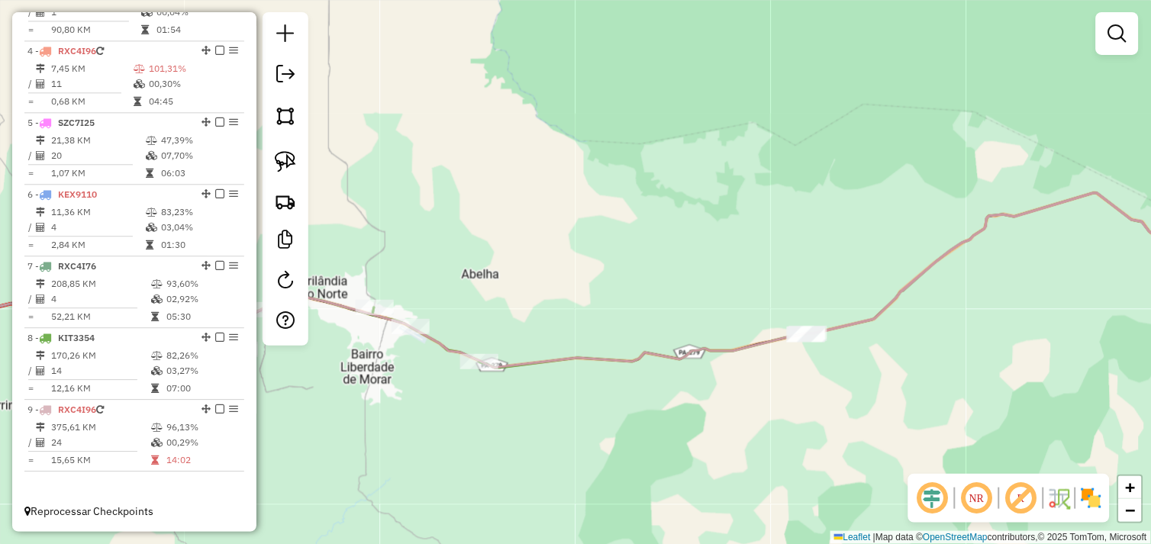
drag, startPoint x: 807, startPoint y: 366, endPoint x: 344, endPoint y: 376, distance: 463.3
click at [318, 376] on div "Janela de atendimento Grade de atendimento Capacidade Transportadoras Veículos …" at bounding box center [575, 272] width 1151 height 544
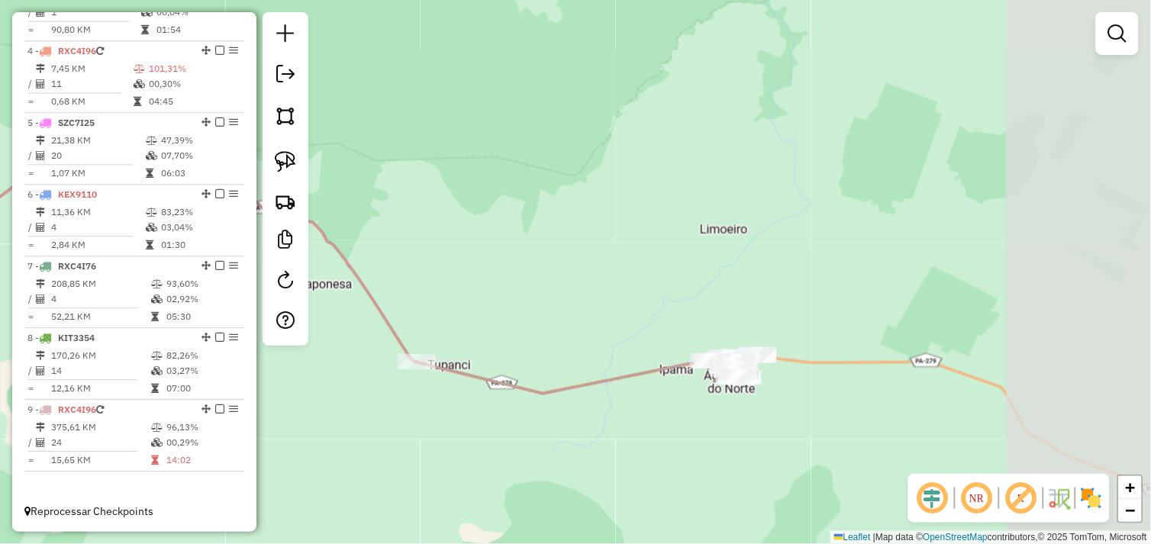
drag, startPoint x: 714, startPoint y: 378, endPoint x: 570, endPoint y: 338, distance: 149.6
click at [491, 316] on div "Janela de atendimento Grade de atendimento Capacidade Transportadoras Veículos …" at bounding box center [575, 272] width 1151 height 544
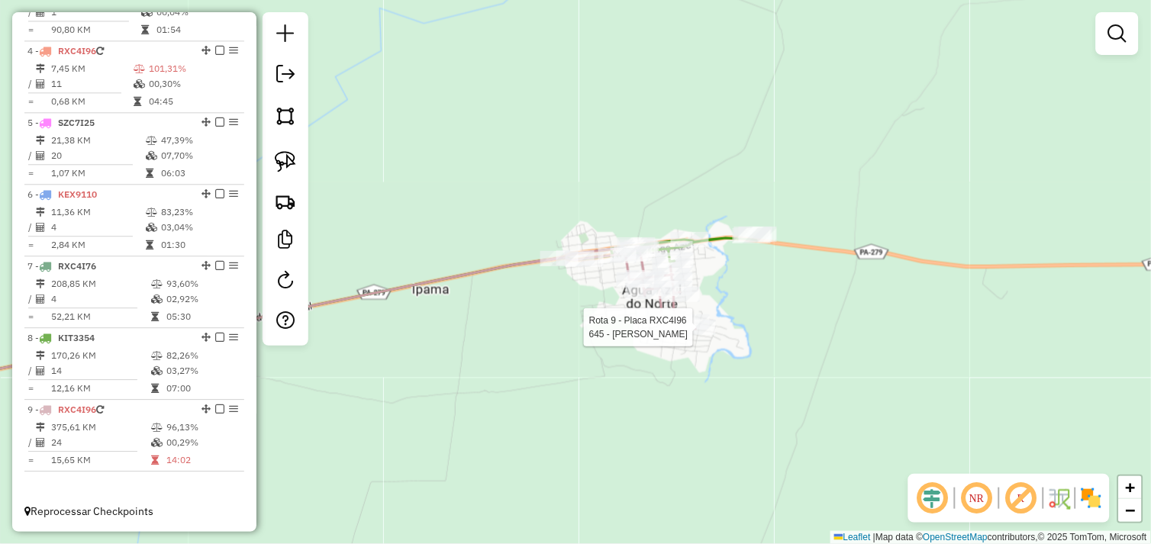
select select "*********"
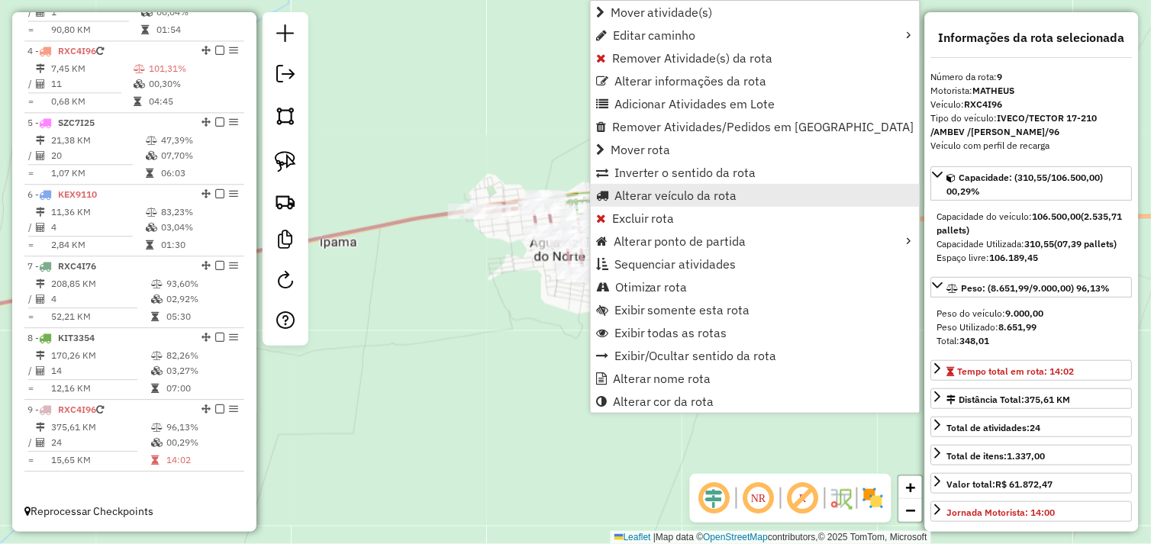
click at [688, 197] on span "Alterar veículo da rota" at bounding box center [675, 195] width 123 height 12
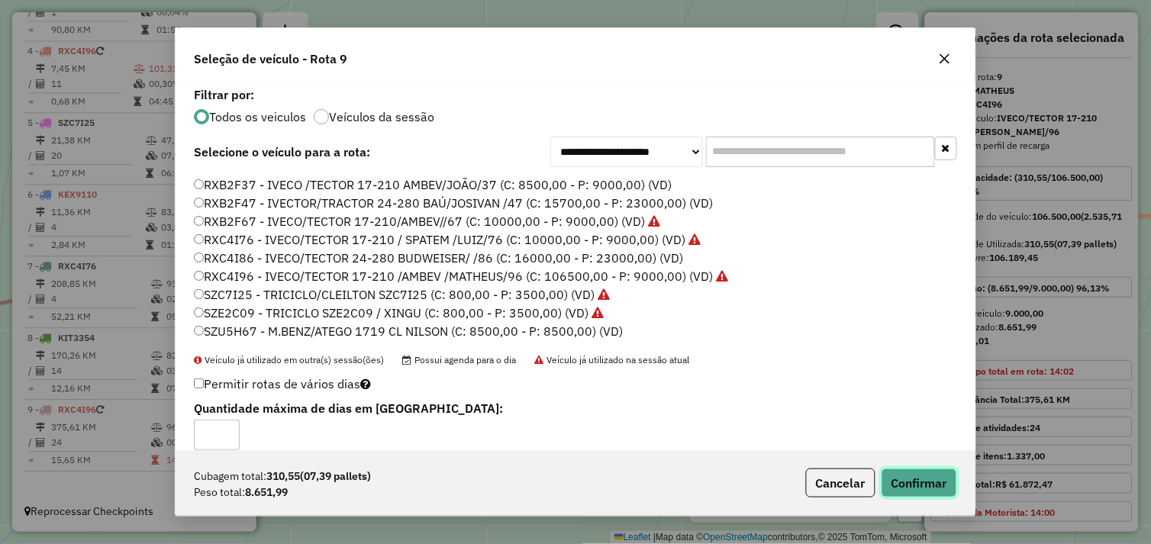
click at [910, 488] on button "Confirmar" at bounding box center [919, 483] width 76 height 29
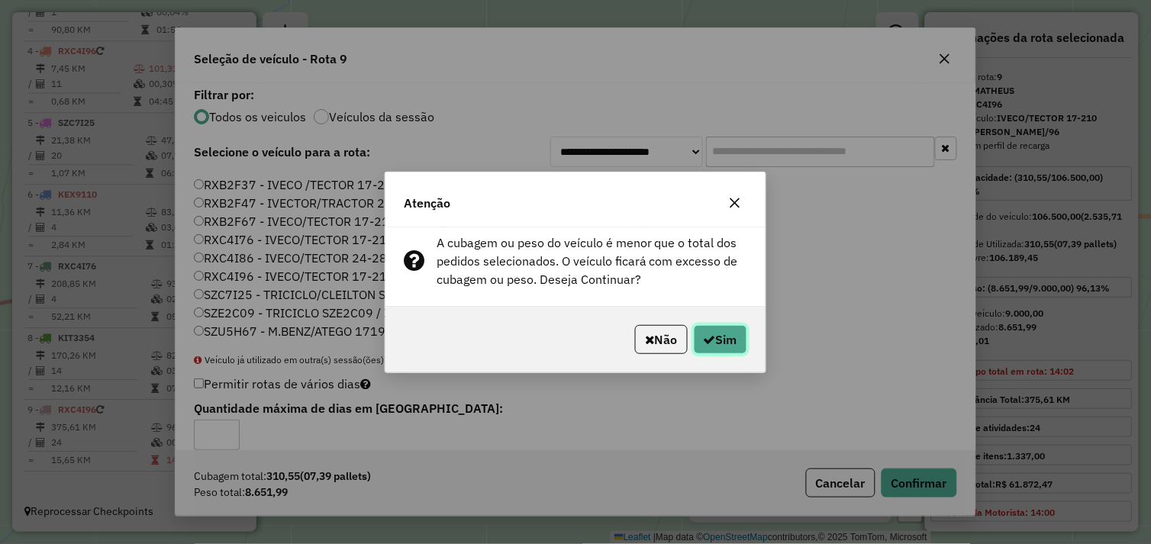
click at [729, 343] on button "Sim" at bounding box center [720, 339] width 53 height 29
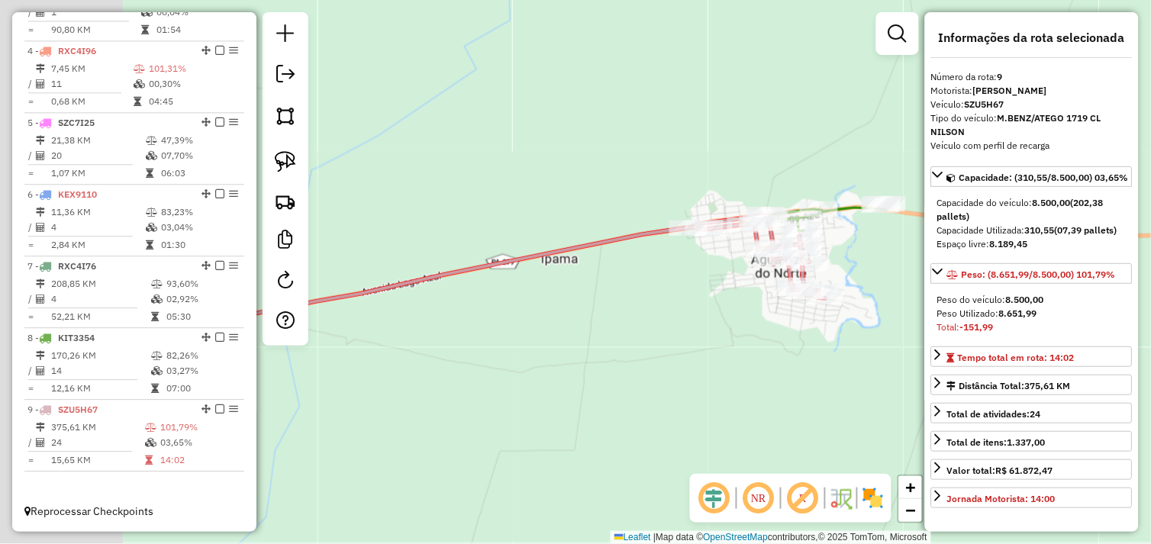
drag, startPoint x: 504, startPoint y: 354, endPoint x: 710, endPoint y: 348, distance: 206.1
click at [720, 352] on div "Janela de atendimento Grade de atendimento Capacidade Transportadoras Veículos …" at bounding box center [575, 272] width 1151 height 544
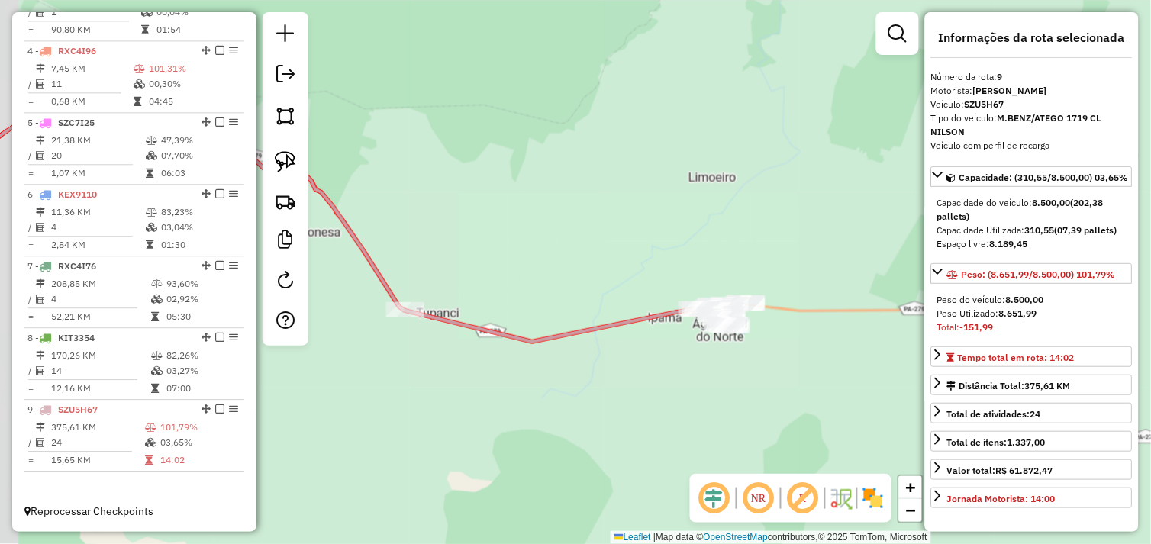
drag, startPoint x: 466, startPoint y: 372, endPoint x: 756, endPoint y: 375, distance: 289.3
click at [771, 372] on div "Janela de atendimento Grade de atendimento Capacidade Transportadoras Veículos …" at bounding box center [575, 272] width 1151 height 544
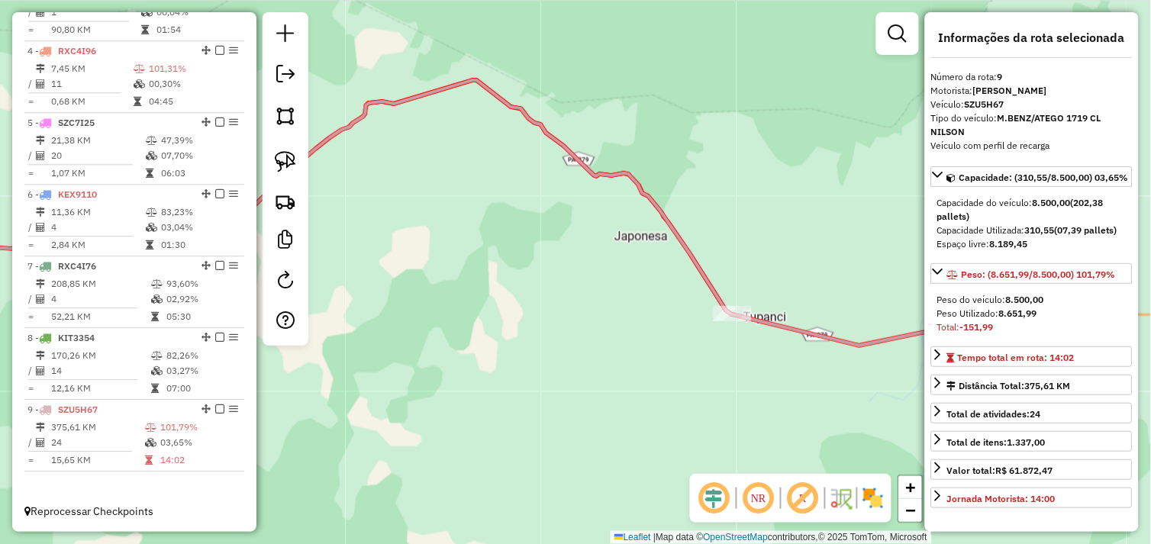
drag, startPoint x: 395, startPoint y: 443, endPoint x: 788, endPoint y: 430, distance: 394.0
click at [786, 430] on div "Janela de atendimento Grade de atendimento Capacidade Transportadoras Veículos …" at bounding box center [575, 272] width 1151 height 544
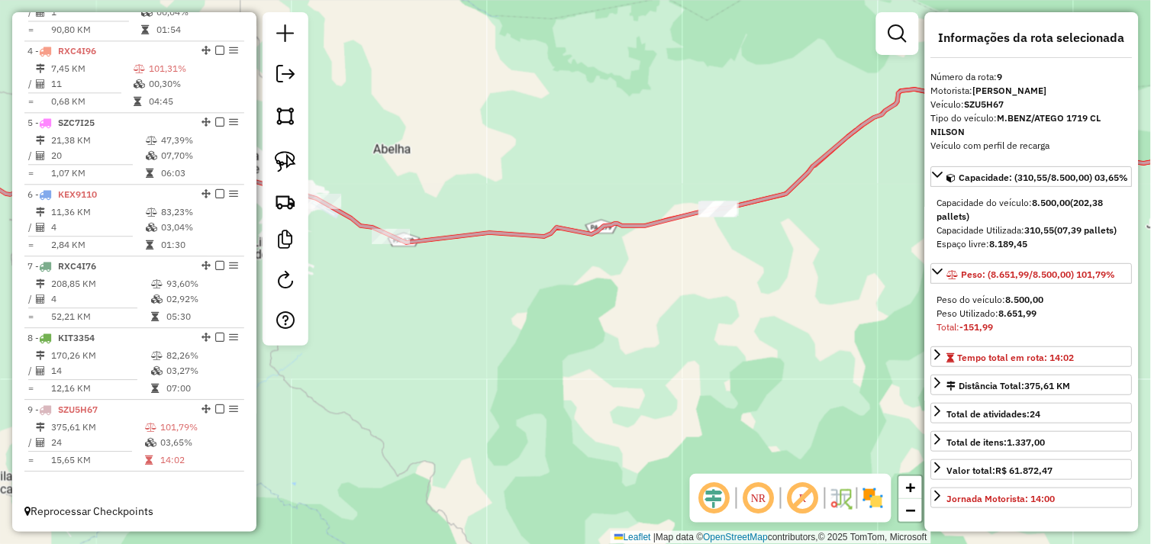
drag, startPoint x: 400, startPoint y: 429, endPoint x: 759, endPoint y: 428, distance: 358.7
click at [759, 428] on div "Janela de atendimento Grade de atendimento Capacidade Transportadoras Veículos …" at bounding box center [575, 272] width 1151 height 544
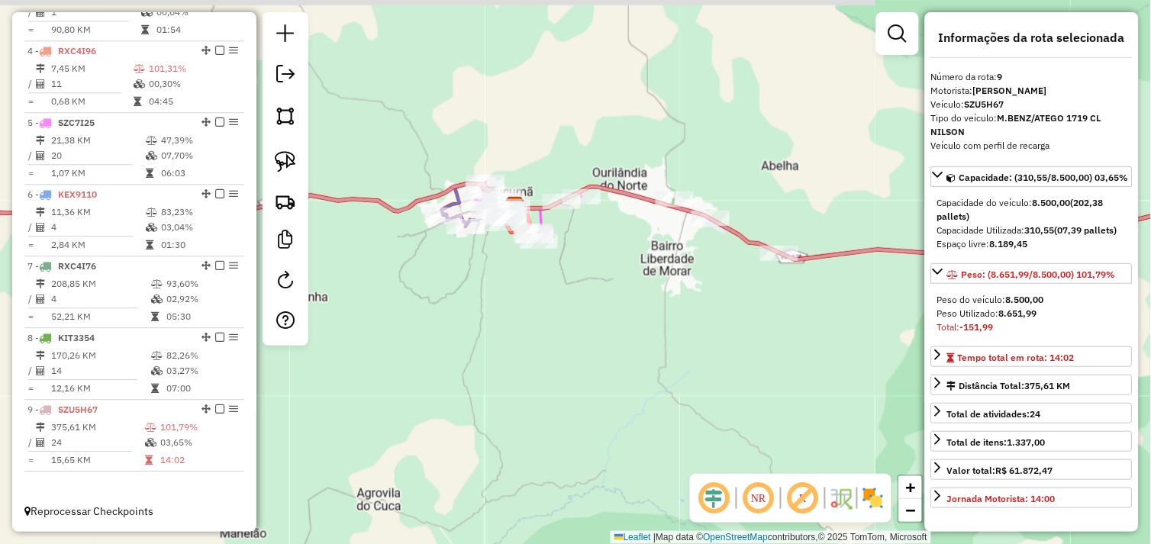
drag, startPoint x: 521, startPoint y: 385, endPoint x: 623, endPoint y: 478, distance: 138.3
click at [626, 484] on div "Janela de atendimento Grade de atendimento Capacidade Transportadoras Veículos …" at bounding box center [575, 272] width 1151 height 544
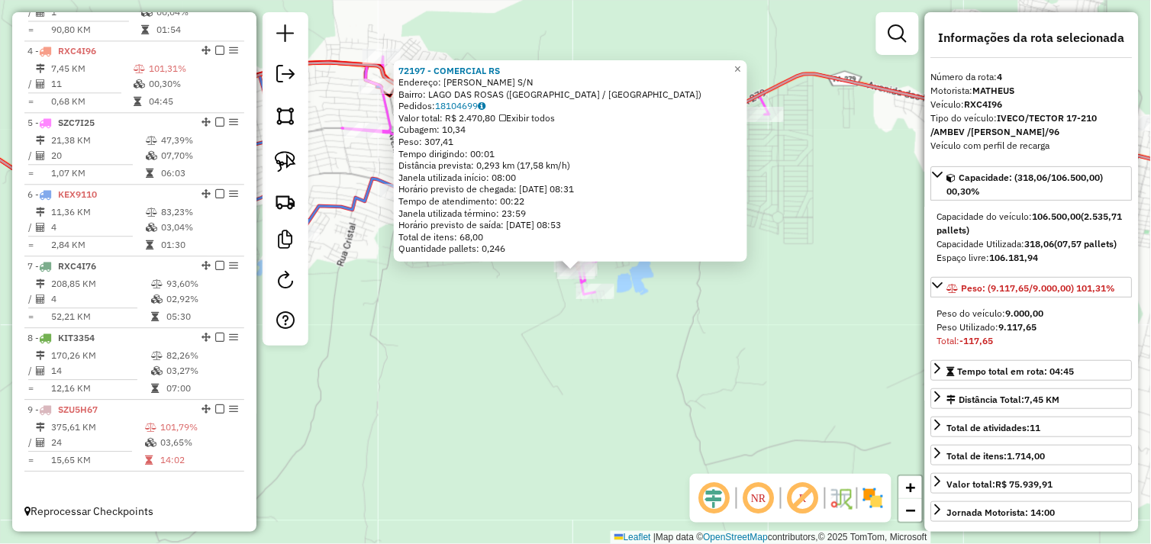
click at [810, 272] on div "72197 - COMERCIAL RS Endereço: JOAQUIM MAGALHAES S/N Bairro: LAGO DAS ROSAS (TU…" at bounding box center [575, 272] width 1151 height 544
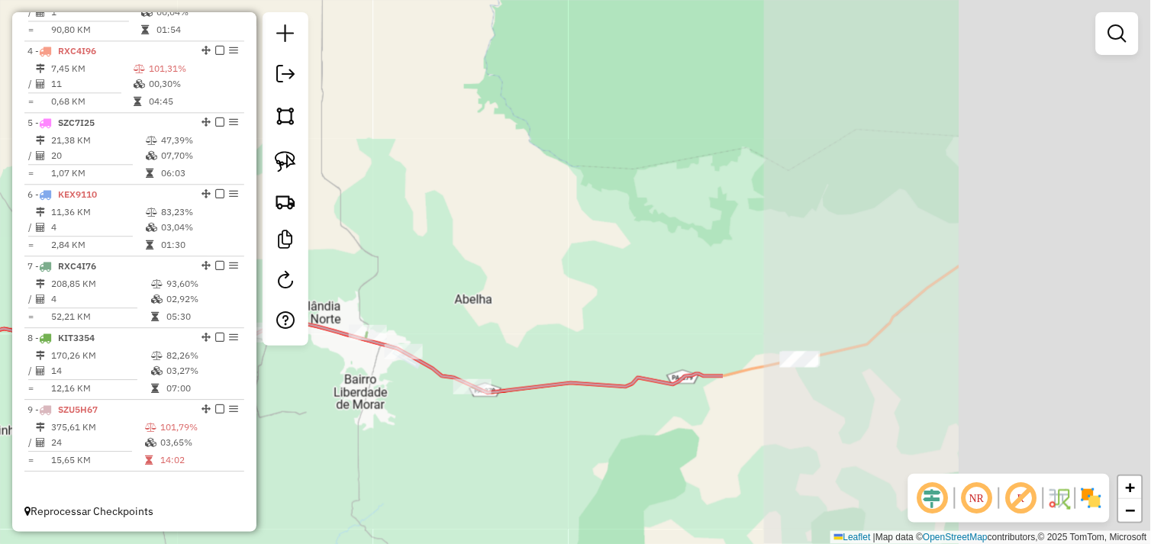
drag, startPoint x: 759, startPoint y: 371, endPoint x: 437, endPoint y: 406, distance: 323.9
click at [437, 406] on div "Janela de atendimento Grade de atendimento Capacidade Transportadoras Veículos …" at bounding box center [575, 272] width 1151 height 544
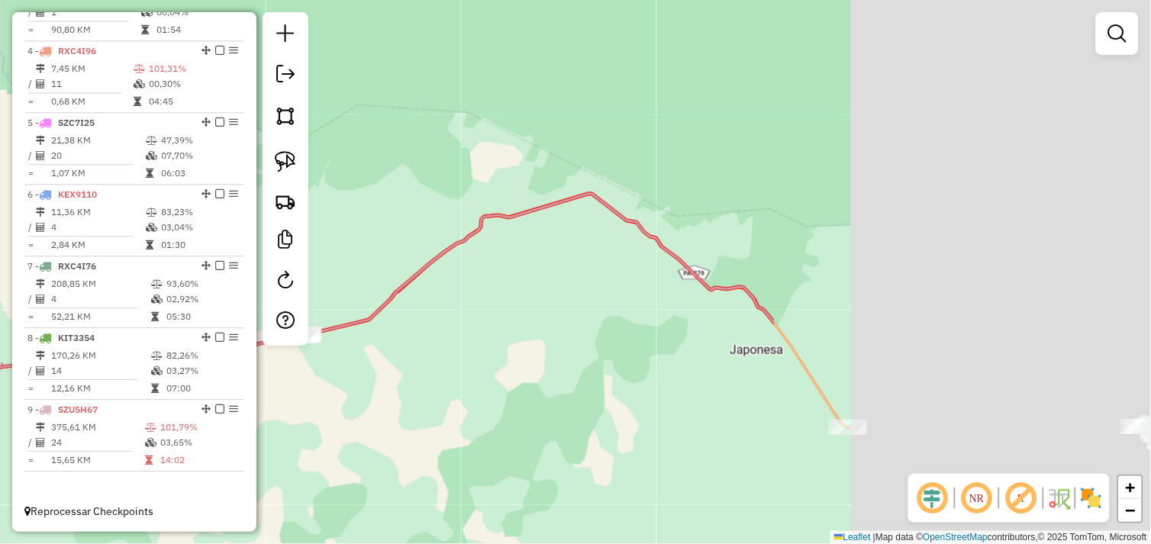
drag, startPoint x: 870, startPoint y: 360, endPoint x: 510, endPoint y: 330, distance: 361.4
click at [377, 336] on div "Rota 9 - Placa SZU5H67 453 - BAR DO EDMILSON Janela de atendimento Grade de ate…" at bounding box center [575, 272] width 1151 height 544
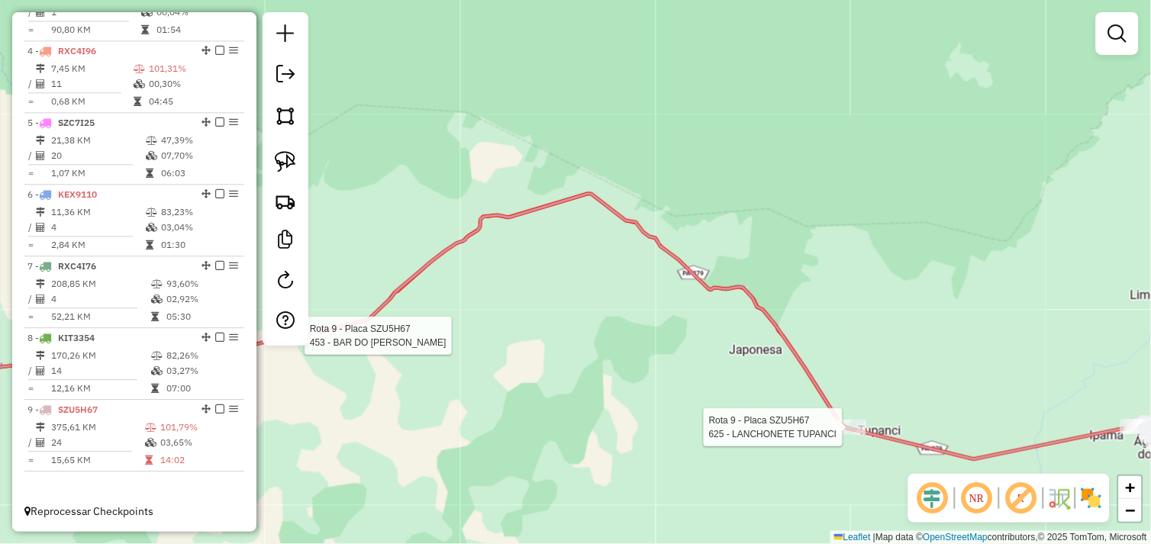
select select "*********"
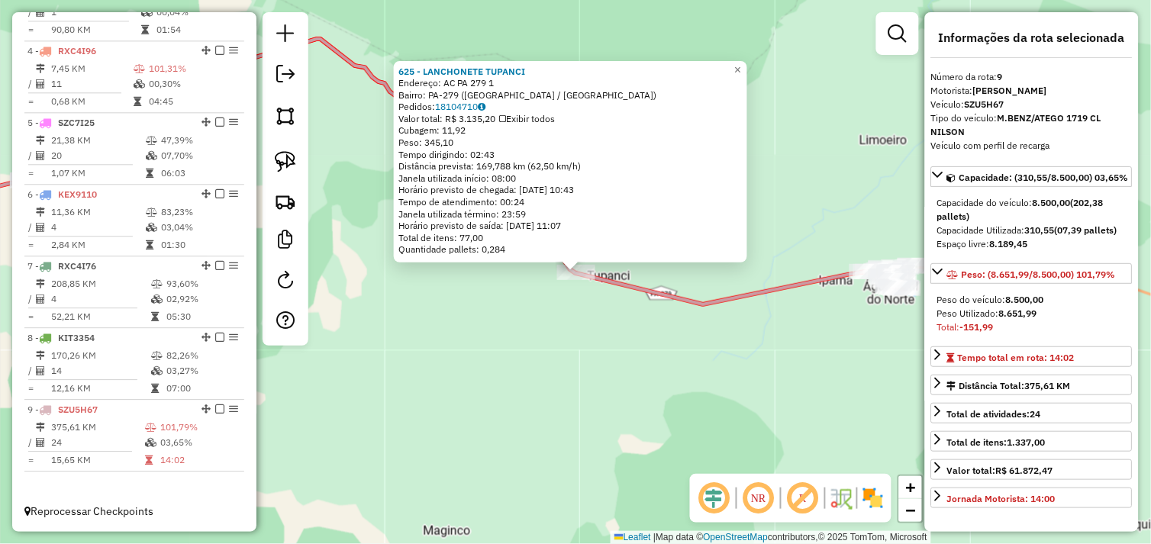
click at [563, 299] on div "625 - LANCHONETE TUPANCI Endereço: AC PA 279 1 Bairro: PA-279 (AGUA AZUL DO NOR…" at bounding box center [575, 272] width 1151 height 544
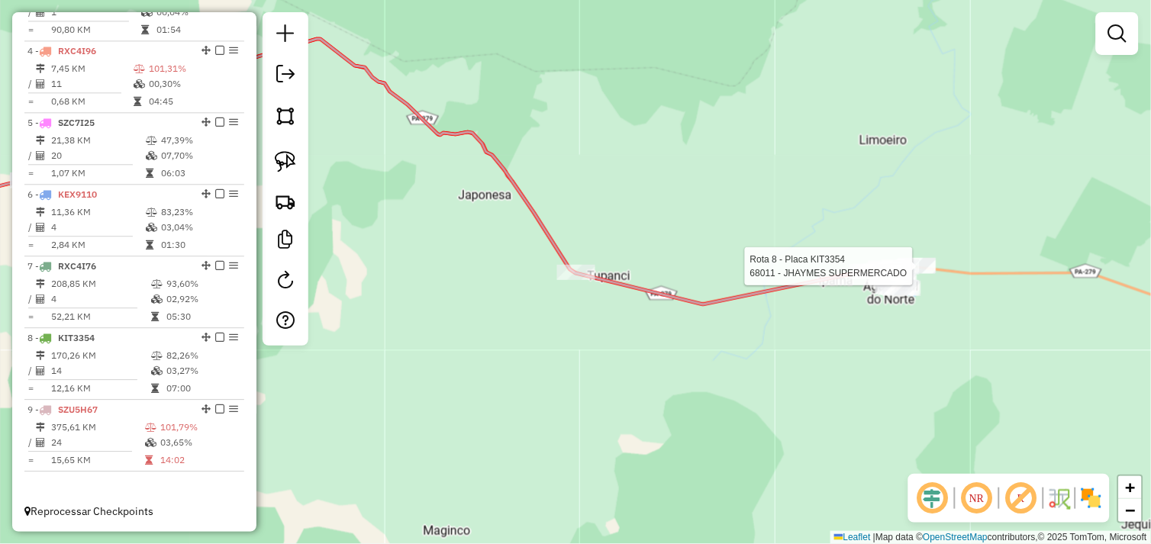
select select "*********"
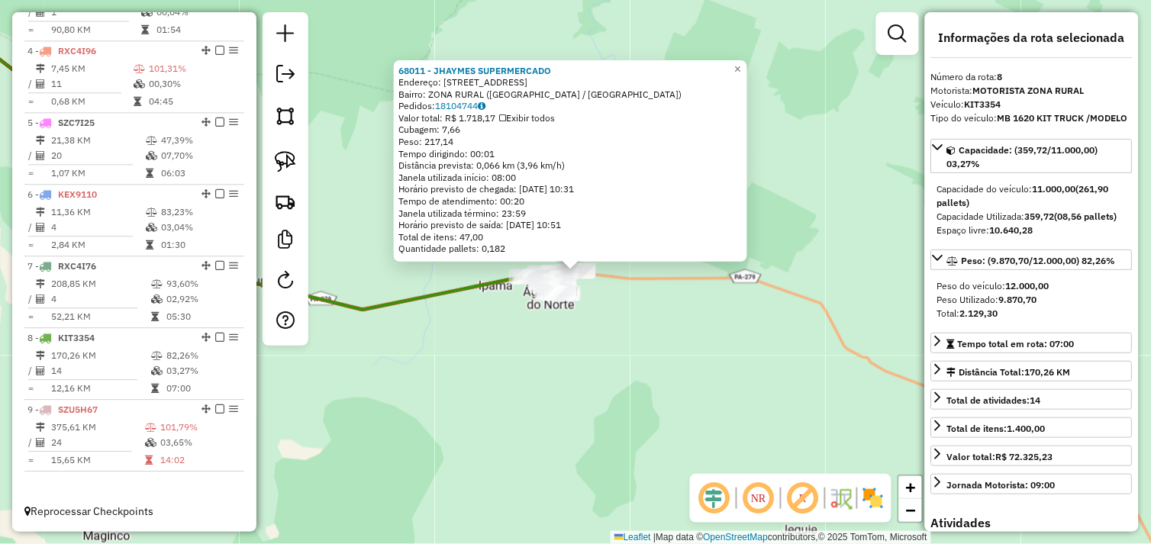
click at [559, 380] on div "68011 - JHAYMES SUPERMERCADO Endereço: RUA BAHIA 870 Bairro: ZONA RURAL (AGUA A…" at bounding box center [575, 272] width 1151 height 544
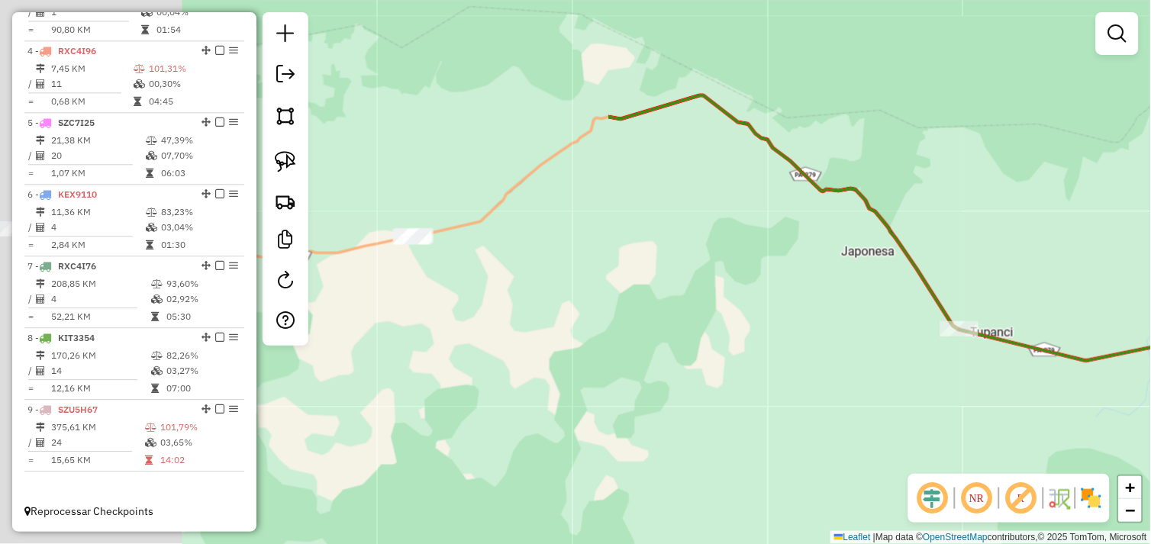
drag, startPoint x: 850, startPoint y: 433, endPoint x: 1095, endPoint y: 459, distance: 246.4
click at [1150, 466] on html "Aguarde... Pop-up bloqueado! Seu navegador bloqueou automáticamente a abertura …" at bounding box center [575, 272] width 1151 height 544
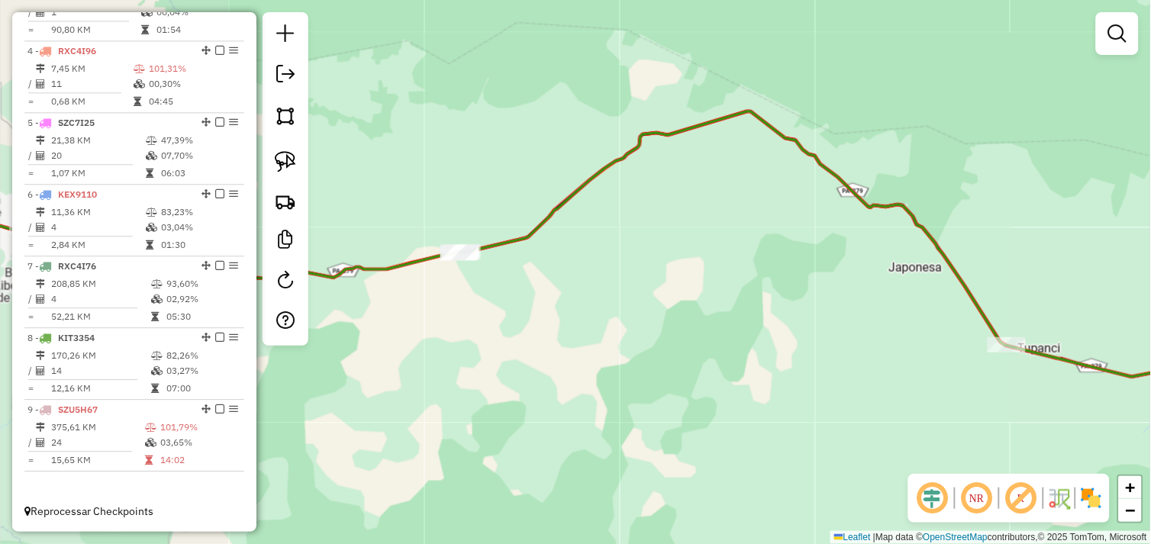
drag, startPoint x: 660, startPoint y: 403, endPoint x: 1023, endPoint y: 382, distance: 363.8
click at [1023, 382] on div "Janela de atendimento Grade de atendimento Capacidade Transportadoras Veículos …" at bounding box center [575, 272] width 1151 height 544
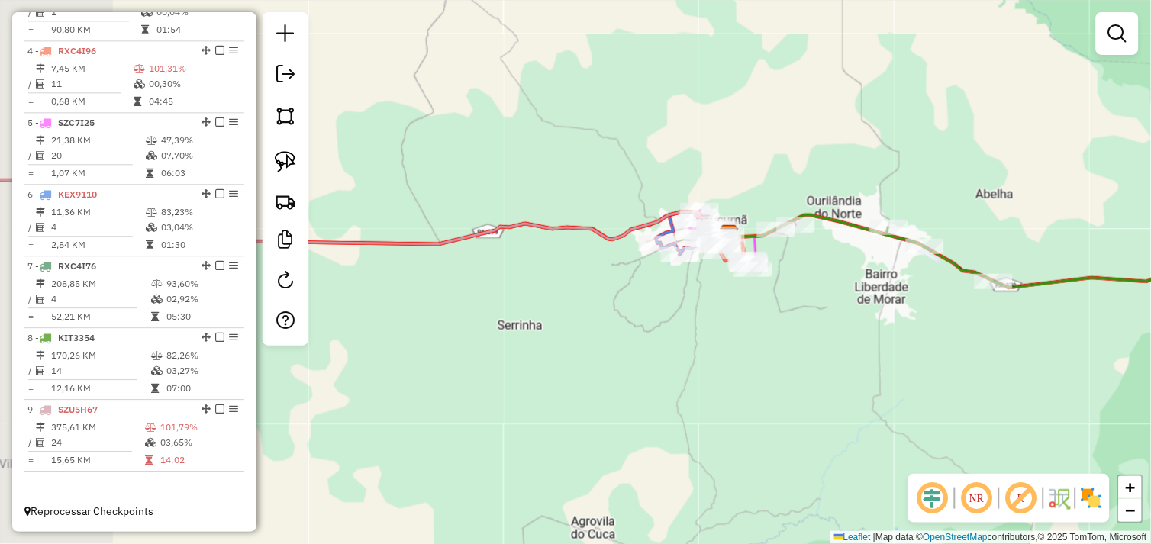
drag, startPoint x: 543, startPoint y: 377, endPoint x: 622, endPoint y: 390, distance: 79.7
click at [603, 393] on div "Janela de atendimento Grade de atendimento Capacidade Transportadoras Veículos …" at bounding box center [575, 272] width 1151 height 544
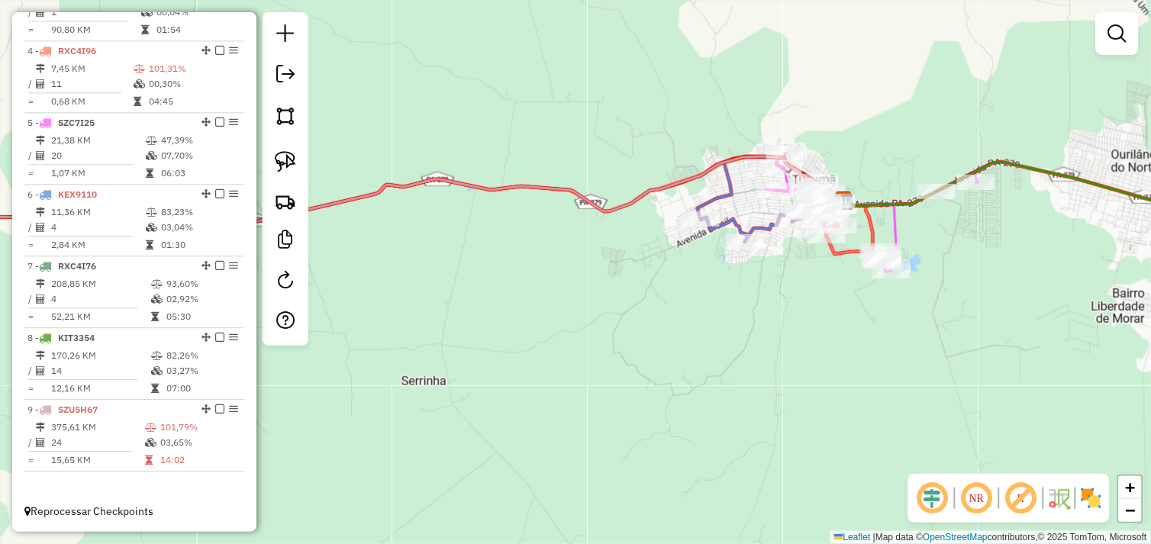
drag, startPoint x: 740, startPoint y: 275, endPoint x: 594, endPoint y: 397, distance: 190.7
click at [582, 406] on div "Janela de atendimento Grade de atendimento Capacidade Transportadoras Veículos …" at bounding box center [575, 272] width 1151 height 544
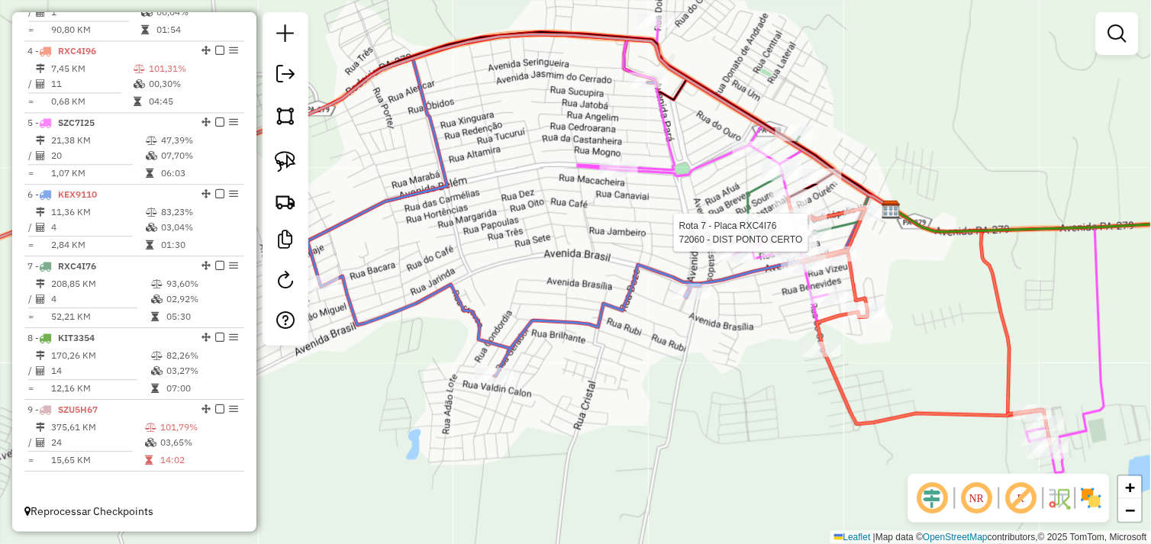
select select "*********"
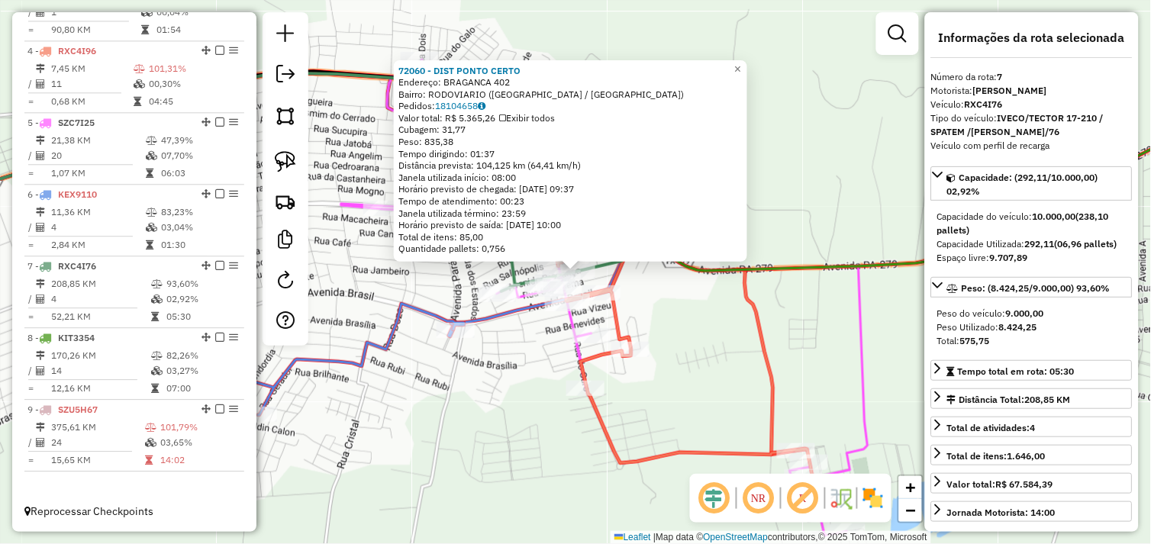
click at [681, 334] on div "72060 - DIST PONTO CERTO Endereço: BRAGANCA 402 Bairro: RODOVIARIO (TUCUMA / PA…" at bounding box center [575, 272] width 1151 height 544
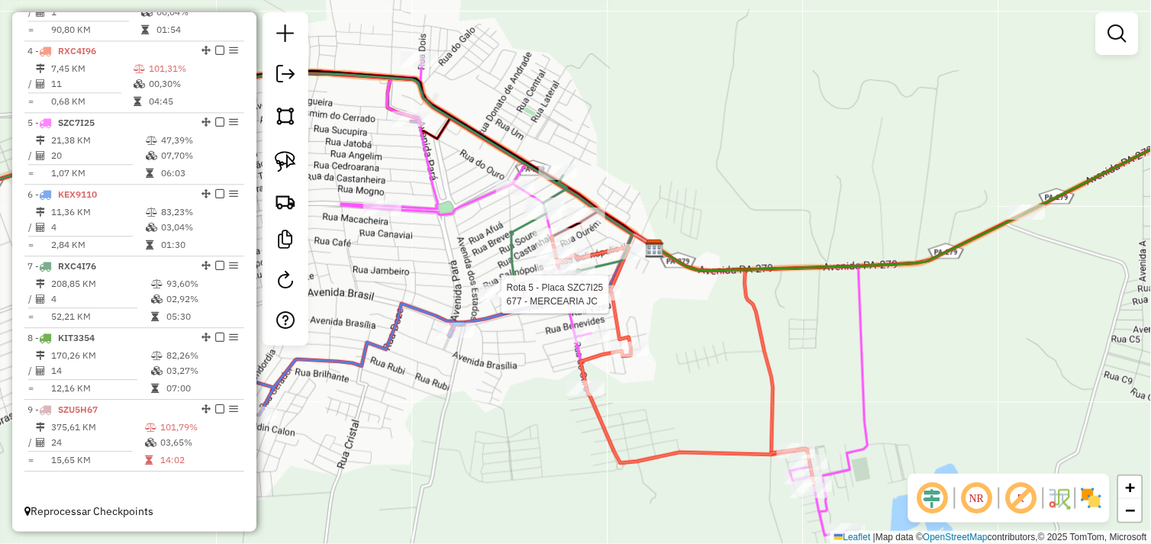
select select "*********"
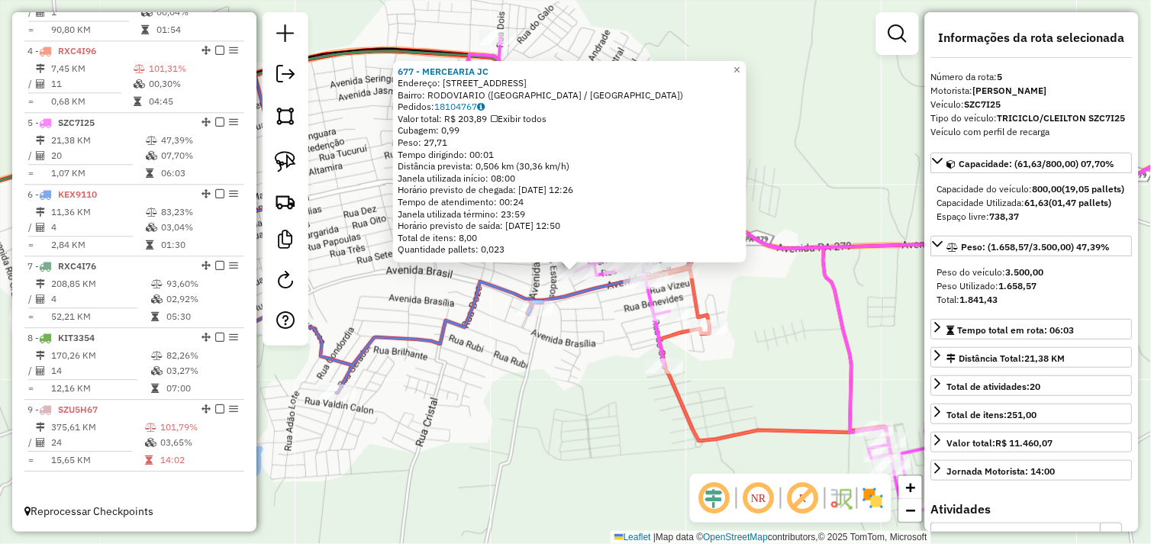
click at [805, 294] on div "677 - MERCEARIA JC Endereço: R BRAGANCA 905 Bairro: RODOVIARIO (TUCUMA / PA) Pe…" at bounding box center [575, 272] width 1151 height 544
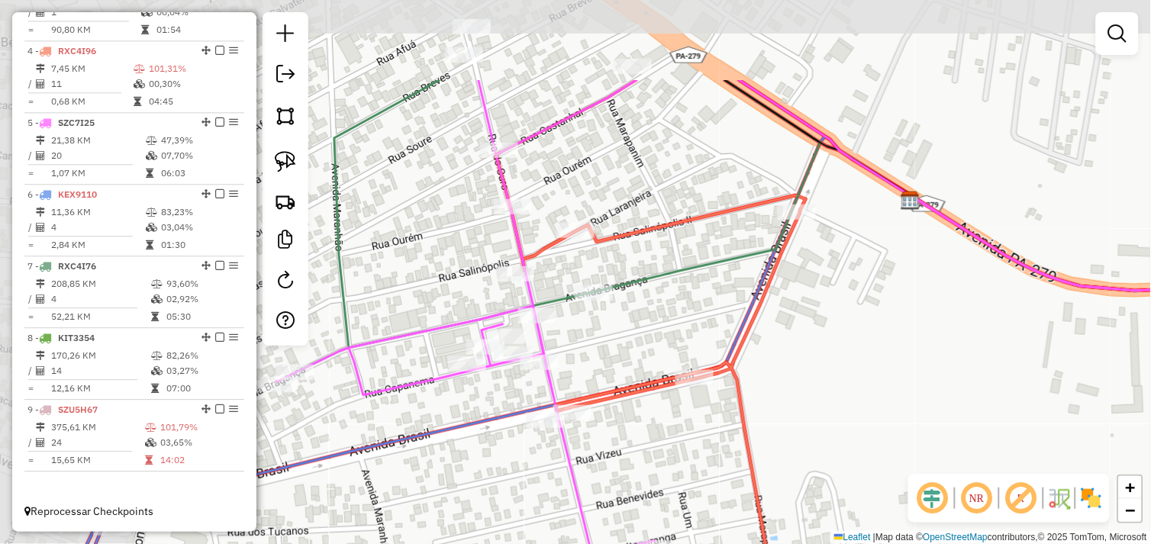
drag, startPoint x: 730, startPoint y: 256, endPoint x: 871, endPoint y: 379, distance: 187.2
click at [871, 379] on div "Janela de atendimento Grade de atendimento Capacidade Transportadoras Veículos …" at bounding box center [575, 272] width 1151 height 544
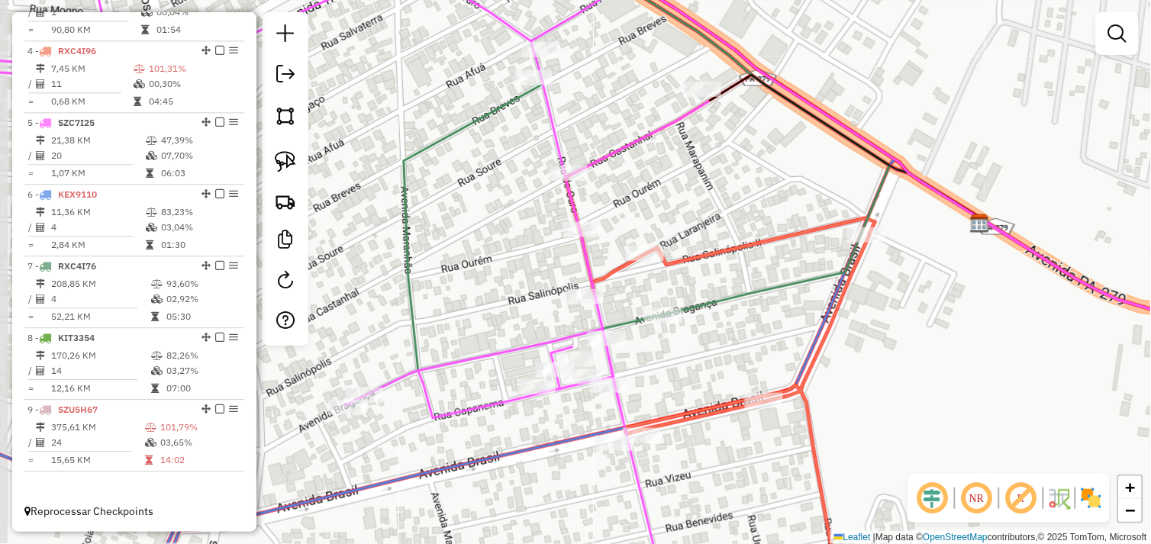
drag, startPoint x: 881, startPoint y: 345, endPoint x: 926, endPoint y: 362, distance: 48.1
click at [926, 362] on div "Janela de atendimento Grade de atendimento Capacidade Transportadoras Veículos …" at bounding box center [575, 272] width 1151 height 544
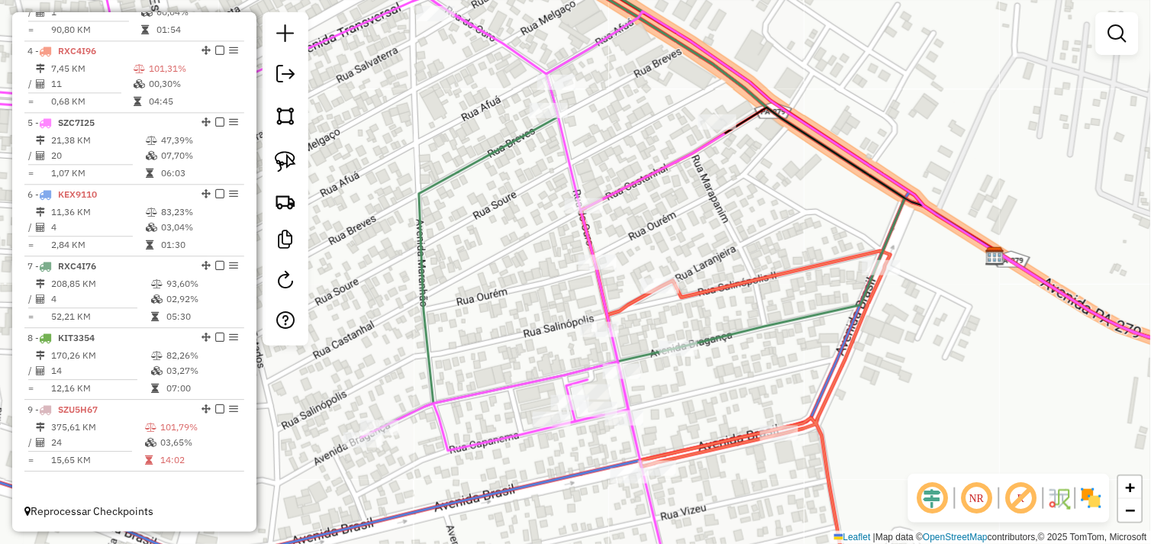
drag, startPoint x: 751, startPoint y: 327, endPoint x: 766, endPoint y: 359, distance: 36.2
click at [766, 359] on div "Janela de atendimento Grade de atendimento Capacidade Transportadoras Veículos …" at bounding box center [575, 272] width 1151 height 544
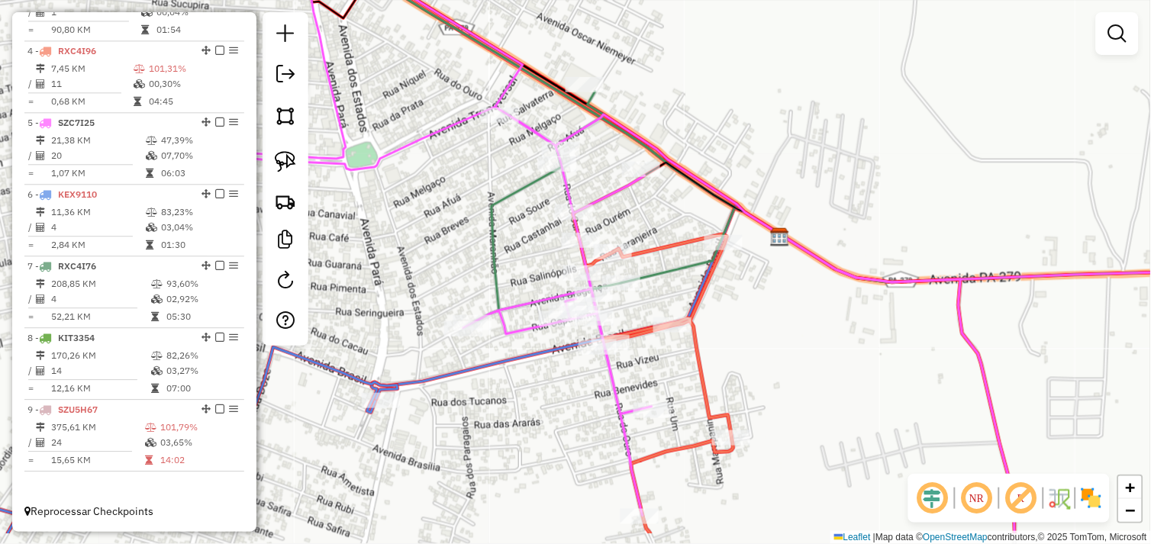
drag, startPoint x: 905, startPoint y: 382, endPoint x: 801, endPoint y: 317, distance: 122.8
click at [801, 317] on div "Janela de atendimento Grade de atendimento Capacidade Transportadoras Veículos …" at bounding box center [575, 272] width 1151 height 544
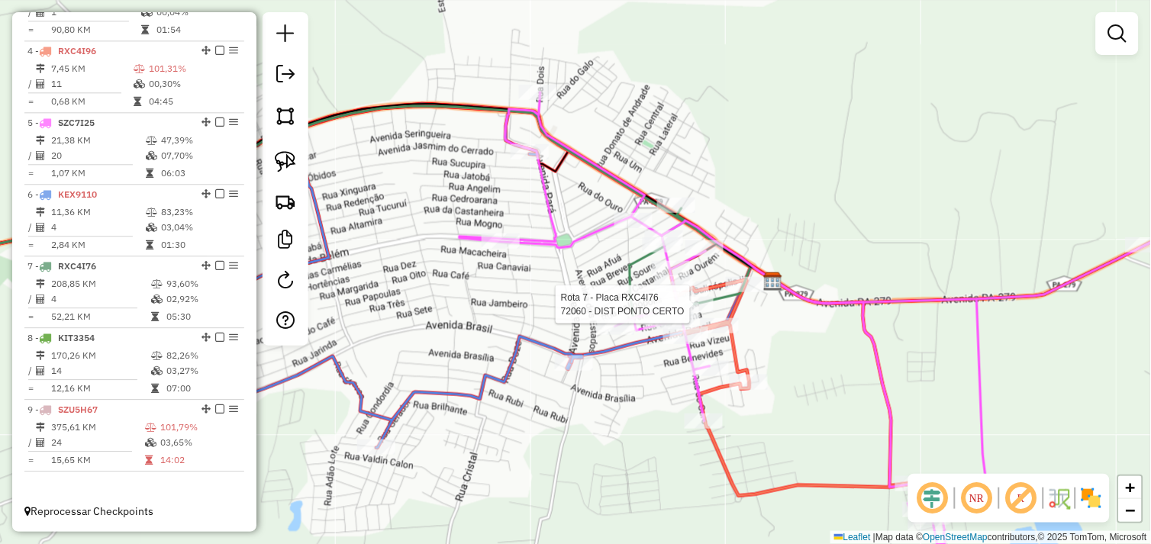
select select "*********"
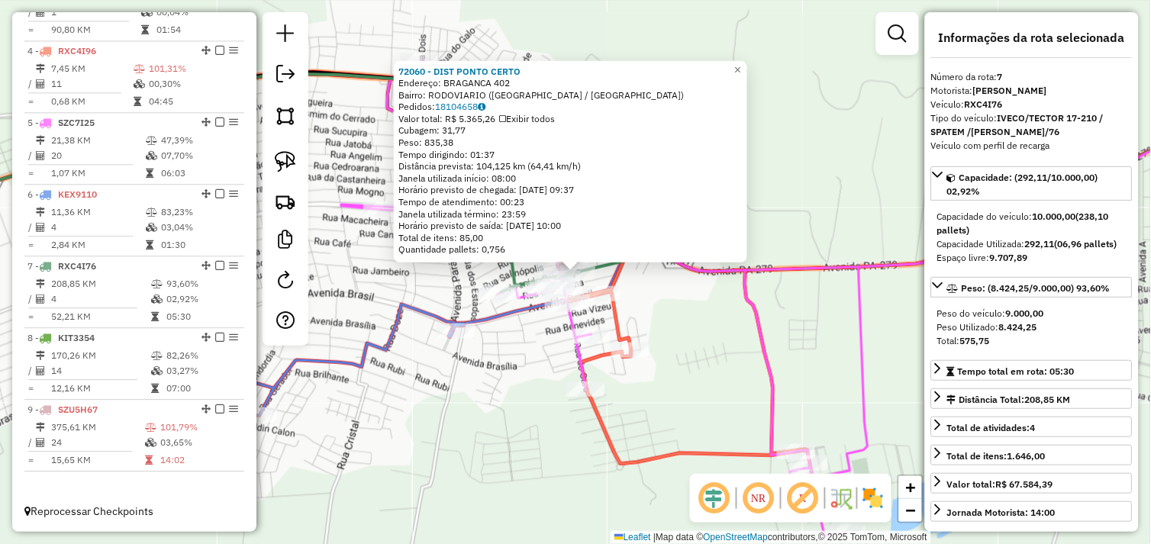
click at [734, 307] on div "72060 - DIST PONTO CERTO Endereço: BRAGANCA 402 Bairro: RODOVIARIO (TUCUMA / PA…" at bounding box center [575, 272] width 1151 height 544
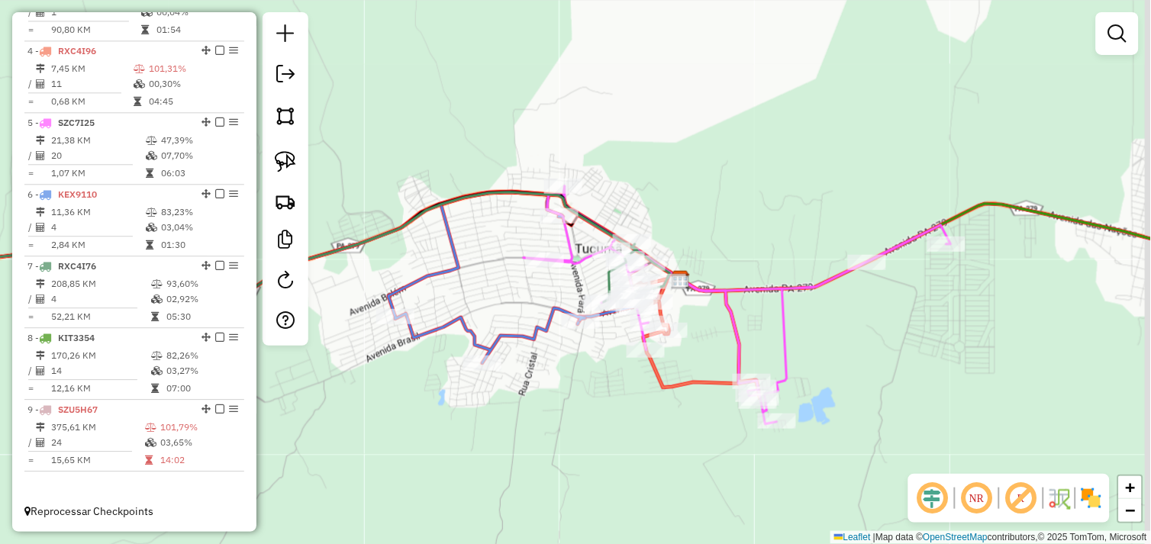
drag, startPoint x: 825, startPoint y: 344, endPoint x: 691, endPoint y: 280, distance: 148.8
click at [691, 281] on div "Janela de atendimento Grade de atendimento Capacidade Transportadoras Veículos …" at bounding box center [575, 272] width 1151 height 544
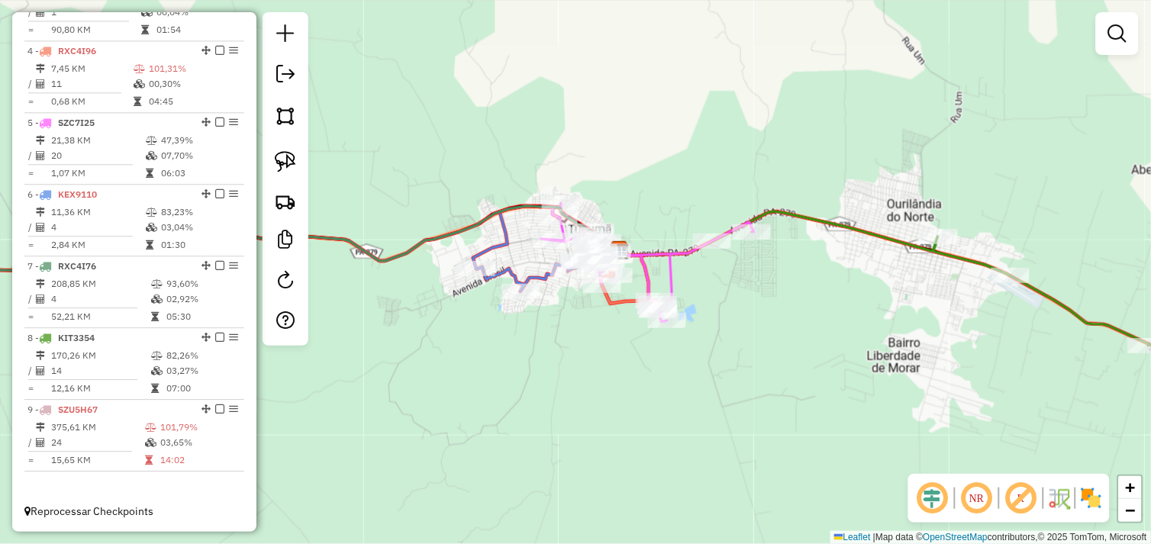
drag, startPoint x: 826, startPoint y: 337, endPoint x: 695, endPoint y: 339, distance: 130.5
click at [698, 338] on div "Janela de atendimento Grade de atendimento Capacidade Transportadoras Veículos …" at bounding box center [575, 272] width 1151 height 544
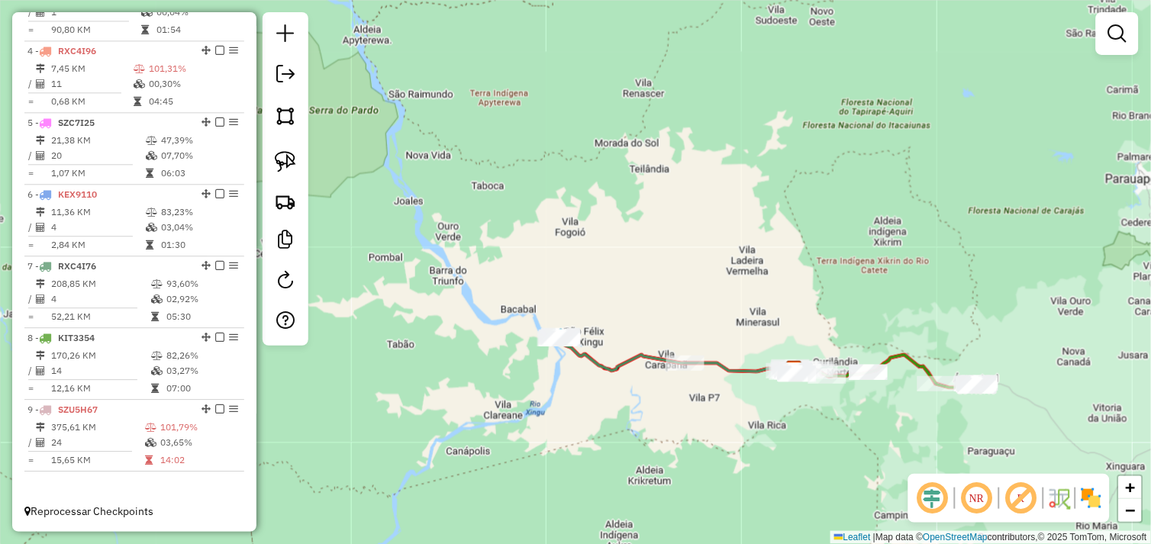
click at [501, 156] on div "Janela de atendimento Grade de atendimento Capacidade Transportadoras Veículos …" at bounding box center [575, 272] width 1151 height 544
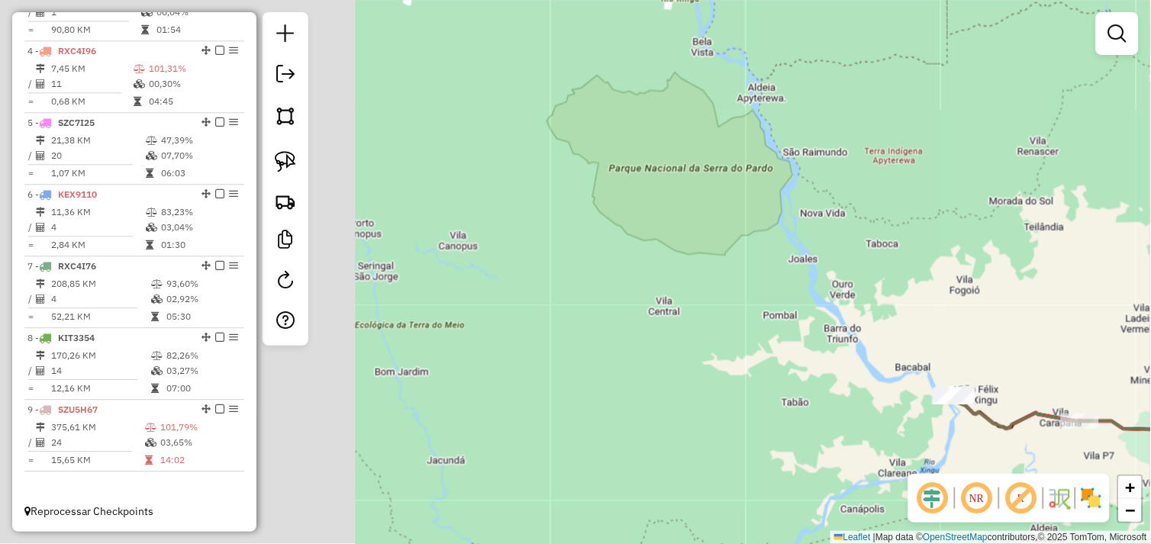
drag, startPoint x: 629, startPoint y: 257, endPoint x: 1006, endPoint y: 315, distance: 381.4
click at [1006, 315] on div "Janela de atendimento Grade de atendimento Capacidade Transportadoras Veículos …" at bounding box center [575, 272] width 1151 height 544
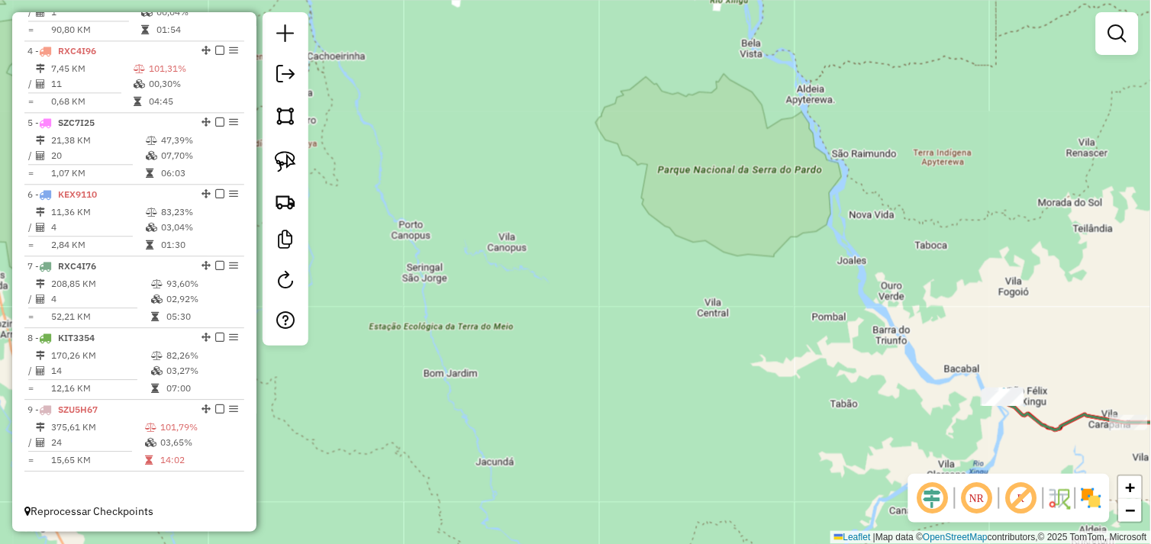
drag, startPoint x: 667, startPoint y: 295, endPoint x: 676, endPoint y: 294, distance: 9.3
click at [676, 294] on div "Janela de atendimento Grade de atendimento Capacidade Transportadoras Veículos …" at bounding box center [575, 272] width 1151 height 544
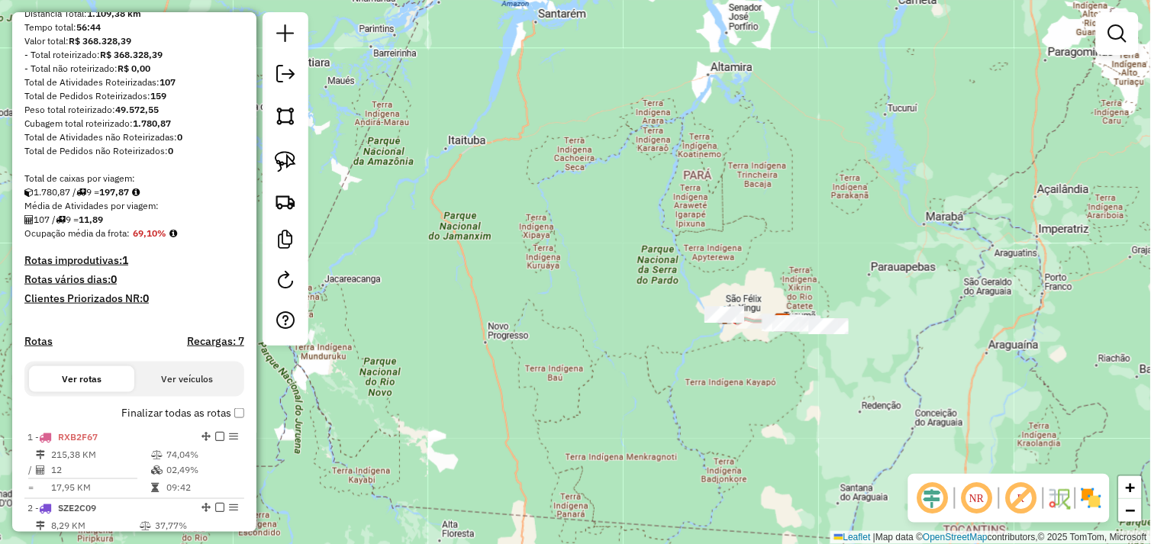
scroll to position [0, 0]
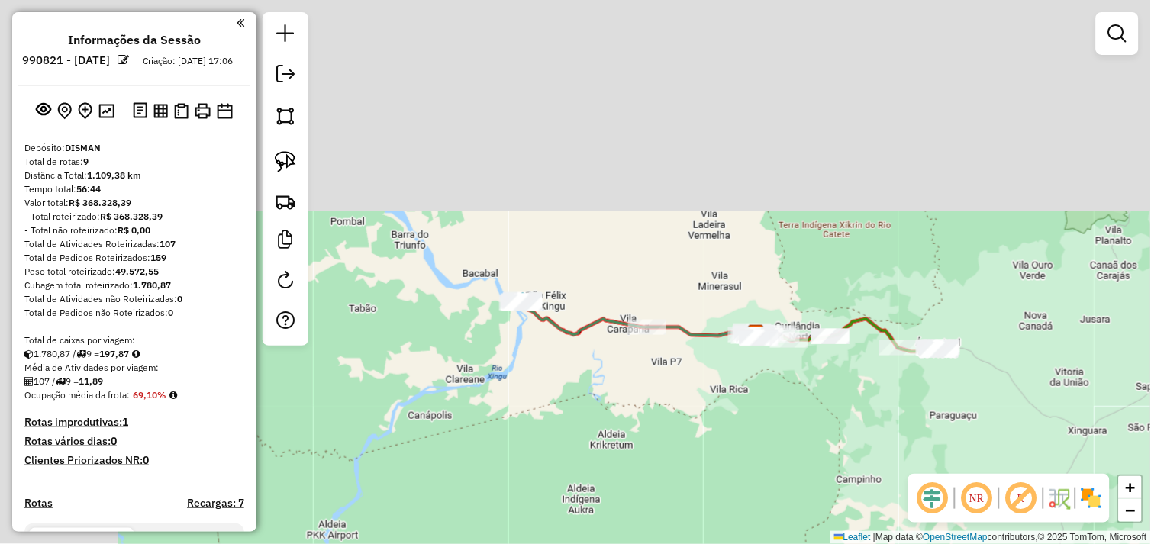
drag, startPoint x: 699, startPoint y: 250, endPoint x: 870, endPoint y: 459, distance: 270.1
click at [929, 485] on hb-router-mapa "Informações da Sessão 990821 - 19/08/2025 Criação: 18/08/2025 17:06 Depósito: D…" at bounding box center [575, 272] width 1151 height 544
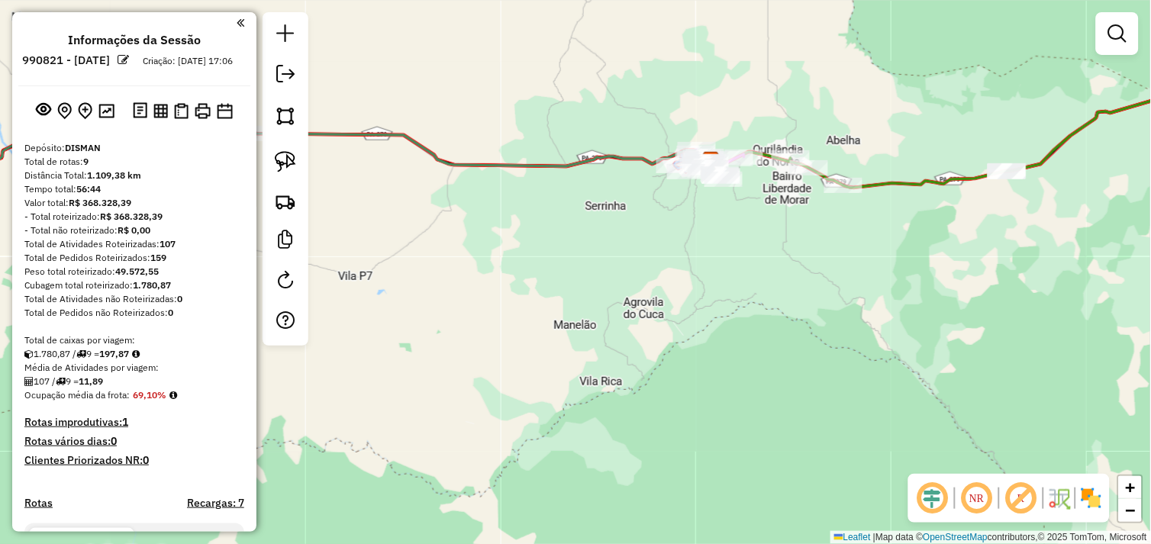
drag, startPoint x: 638, startPoint y: 342, endPoint x: 825, endPoint y: 509, distance: 250.8
click at [858, 528] on div "Janela de atendimento Grade de atendimento Capacidade Transportadoras Veículos …" at bounding box center [575, 272] width 1151 height 544
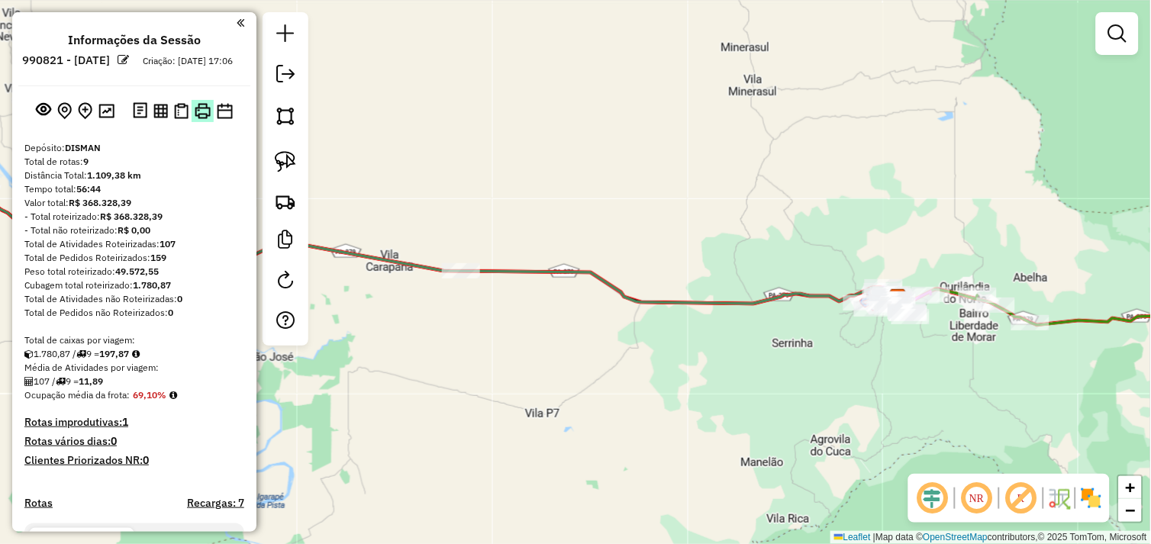
click at [204, 119] on img at bounding box center [203, 111] width 16 height 16
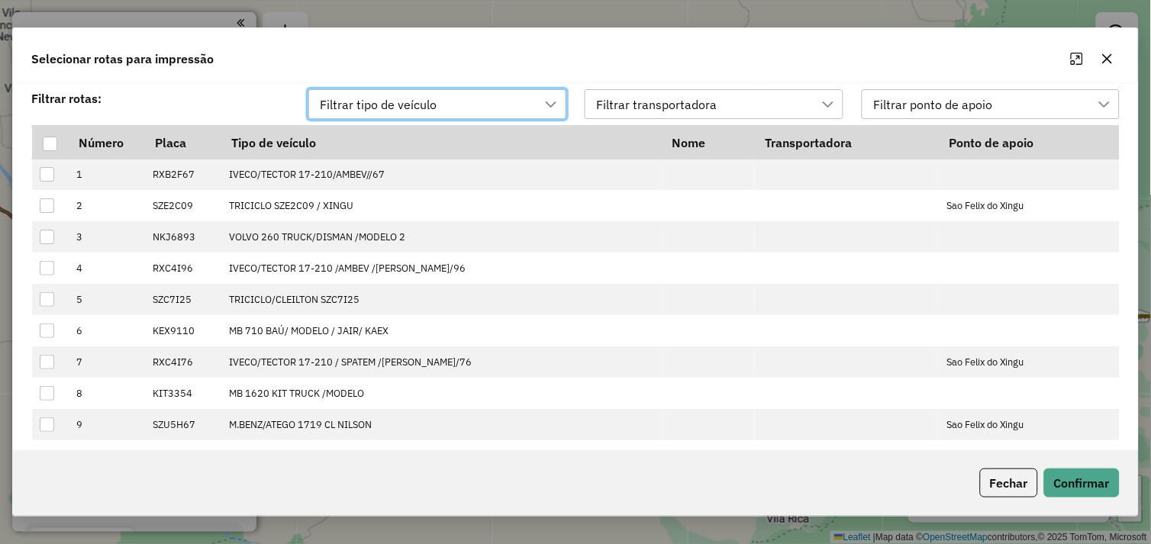
scroll to position [10, 67]
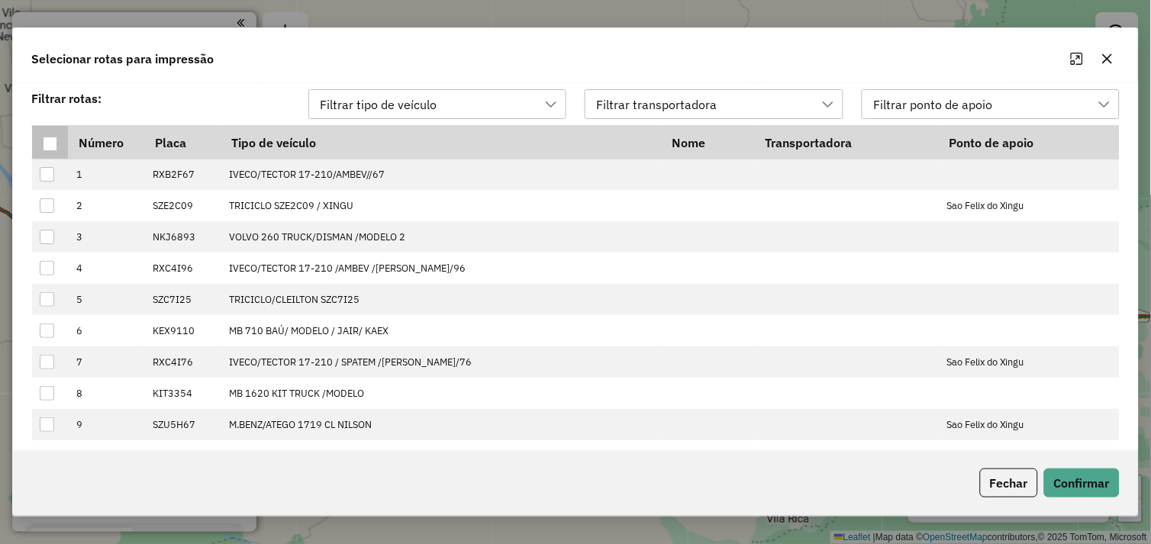
click at [56, 141] on div at bounding box center [50, 144] width 14 height 14
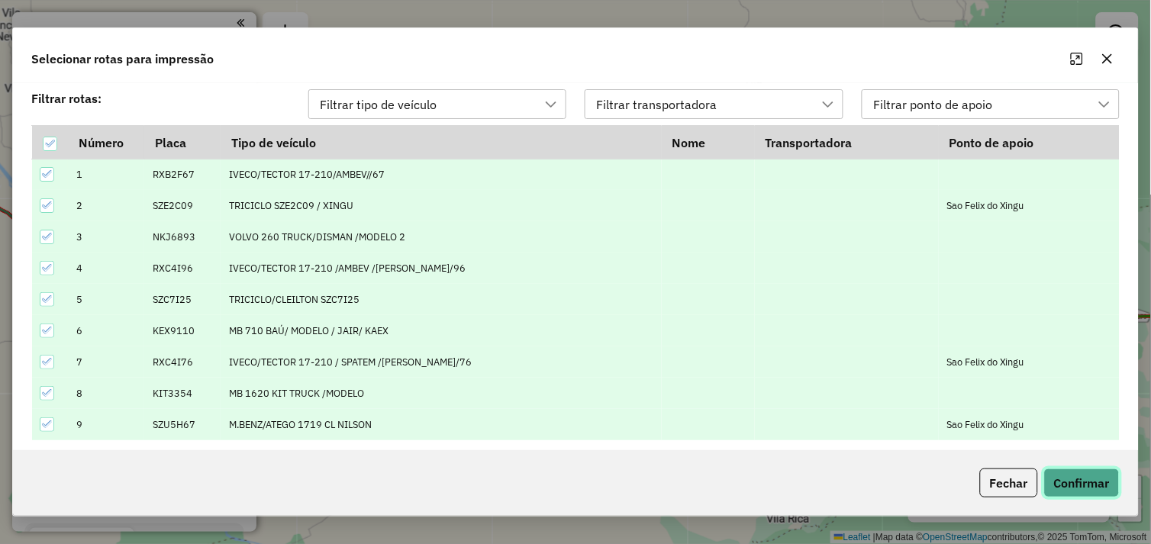
click at [1065, 476] on button "Confirmar" at bounding box center [1082, 483] width 76 height 29
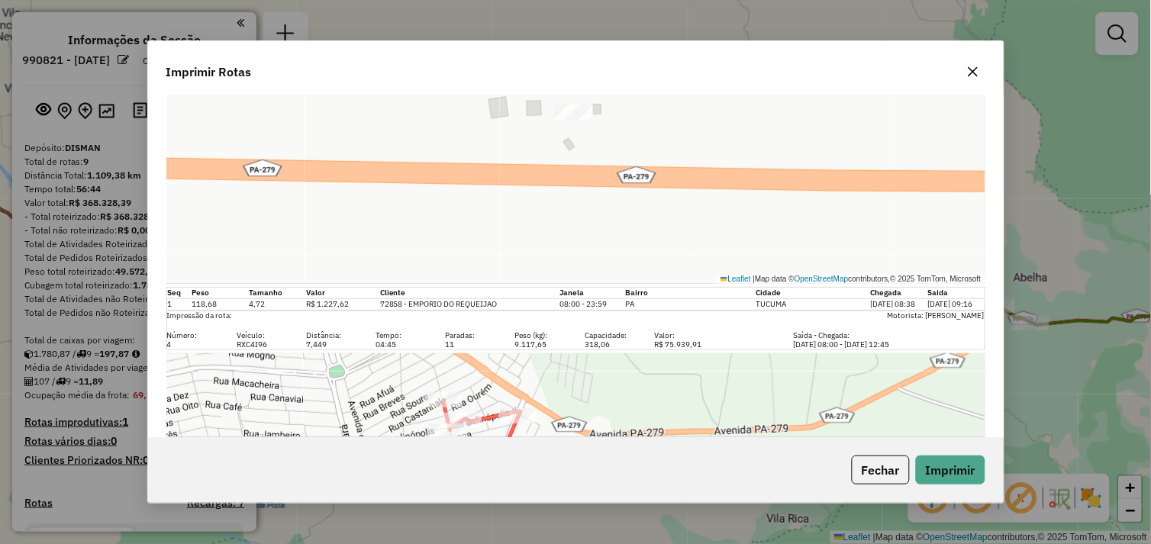
scroll to position [1356, 0]
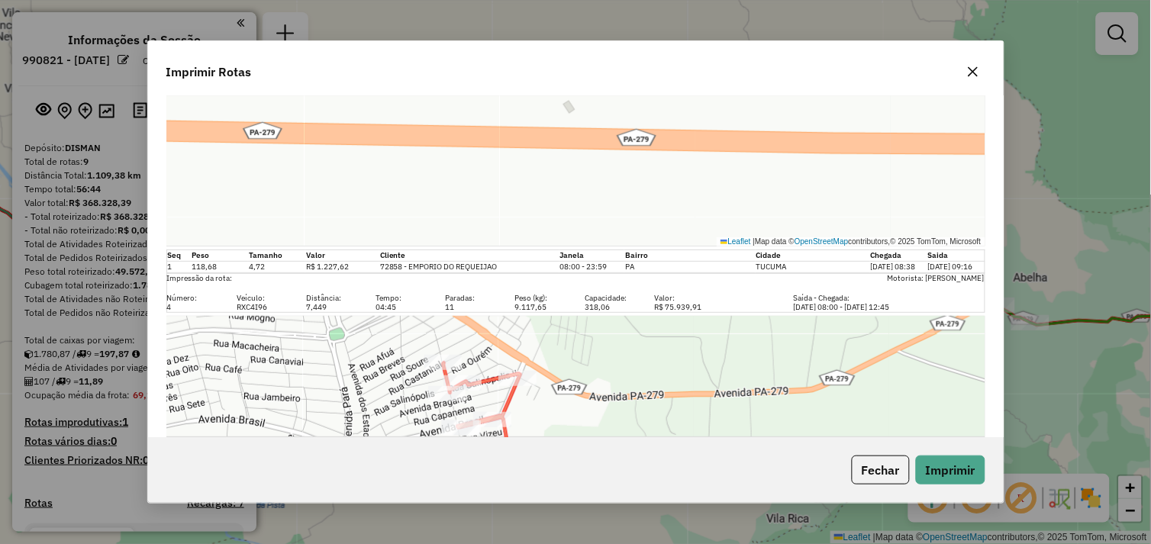
click at [783, 268] on span "TUCUMA" at bounding box center [771, 267] width 31 height 10
click at [756, 269] on span "TUCUMA" at bounding box center [771, 267] width 31 height 10
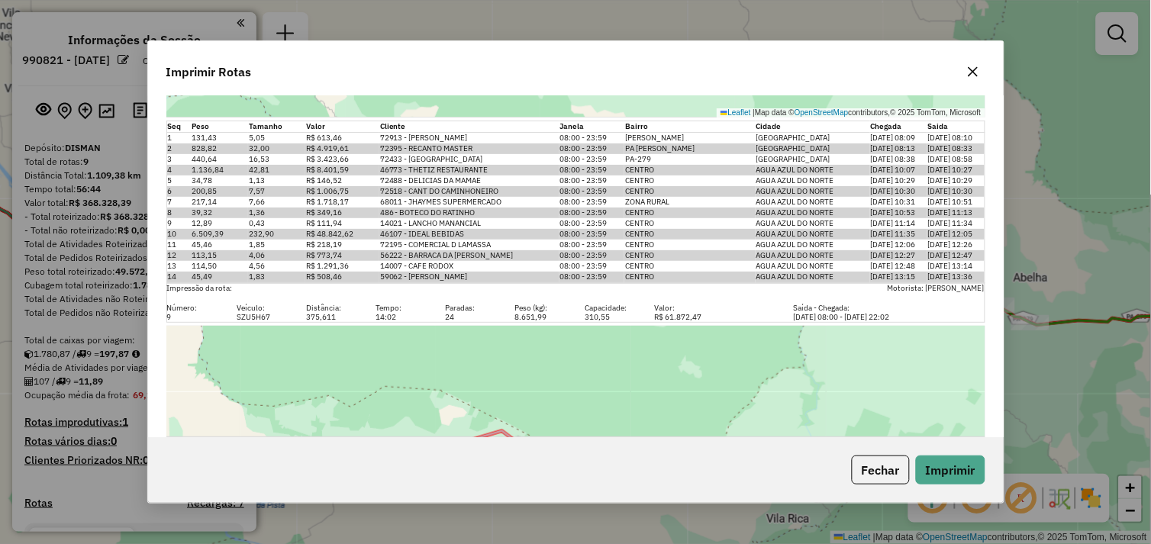
scroll to position [3900, 0]
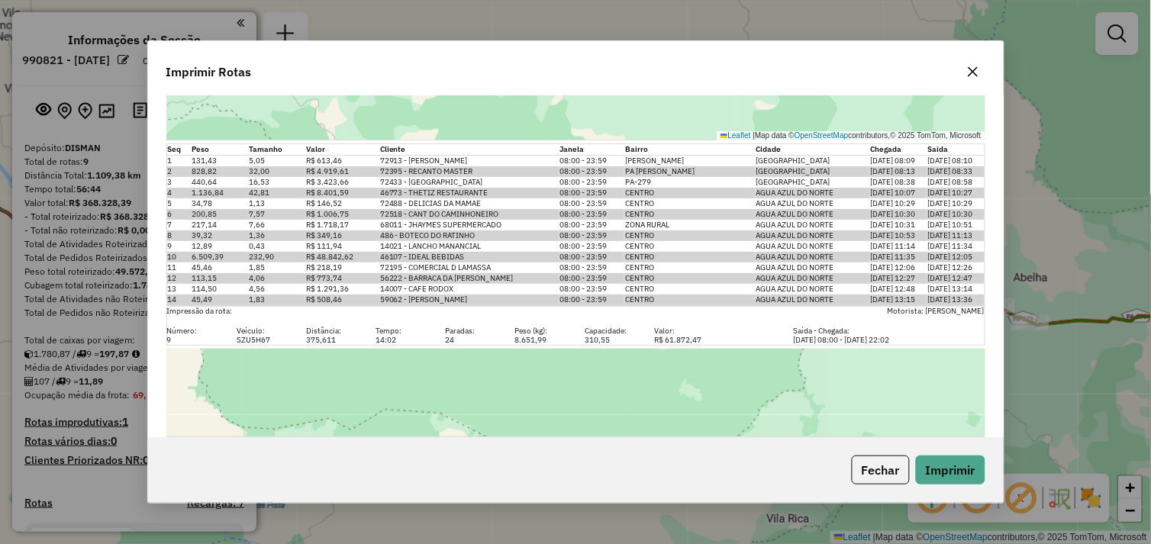
click at [794, 169] on span "OURILANDIA DO NORTE" at bounding box center [793, 171] width 74 height 10
drag, startPoint x: 794, startPoint y: 169, endPoint x: 807, endPoint y: 174, distance: 14.5
click at [807, 174] on span "OURILANDIA DO NORTE" at bounding box center [793, 171] width 74 height 10
drag, startPoint x: 857, startPoint y: 172, endPoint x: 741, endPoint y: 163, distance: 116.4
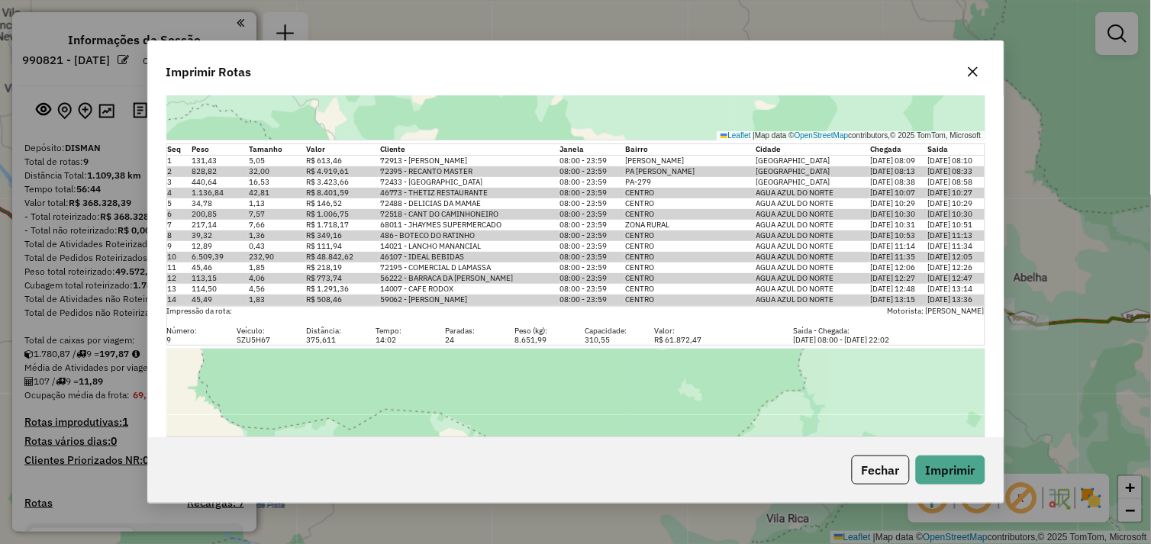
click at [741, 163] on tbody "1 131,43 5,05 R$ 613,46 72913 - THARLY VINICIUS 08:00 - 23:59 MARCIA VELOSO OUR…" at bounding box center [575, 231] width 818 height 150
drag, startPoint x: 741, startPoint y: 163, endPoint x: 685, endPoint y: 173, distance: 57.5
click at [685, 173] on td "PA MARIA PRETA" at bounding box center [689, 171] width 131 height 11
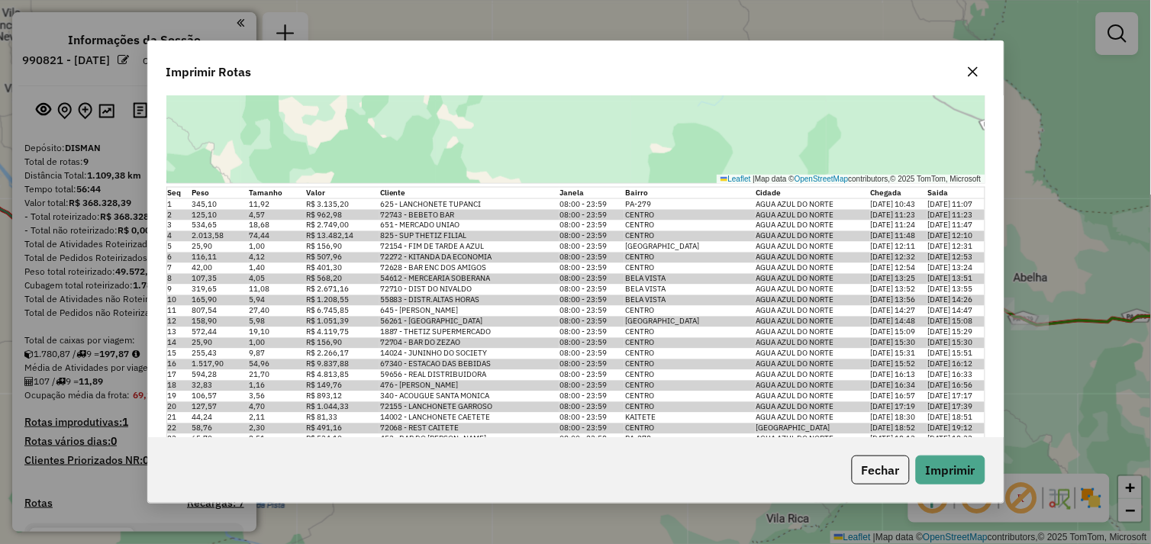
scroll to position [4448, 0]
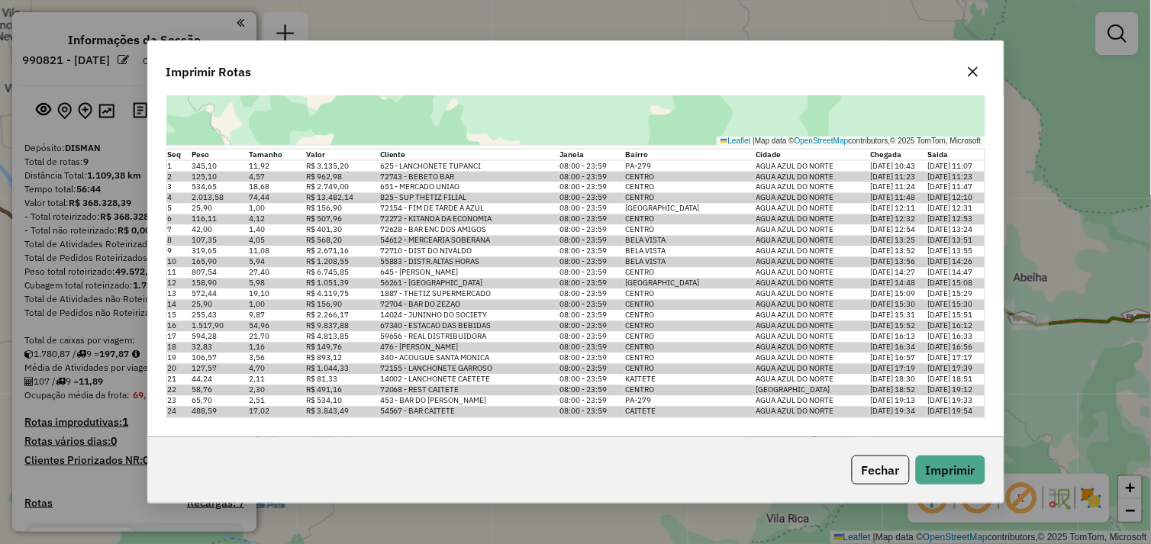
drag, startPoint x: 739, startPoint y: 379, endPoint x: 710, endPoint y: 379, distance: 28.2
click at [712, 379] on td "KAITETE" at bounding box center [689, 380] width 131 height 11
drag, startPoint x: 644, startPoint y: 389, endPoint x: 364, endPoint y: 390, distance: 280.1
click at [364, 390] on tr "22 58,76 2,30 R$ 491,16 72068 - REST CAITETE 08:00 - 23:59 CENTRO OURILANDIA DO…" at bounding box center [575, 390] width 818 height 11
drag, startPoint x: 364, startPoint y: 390, endPoint x: 656, endPoint y: 281, distance: 312.0
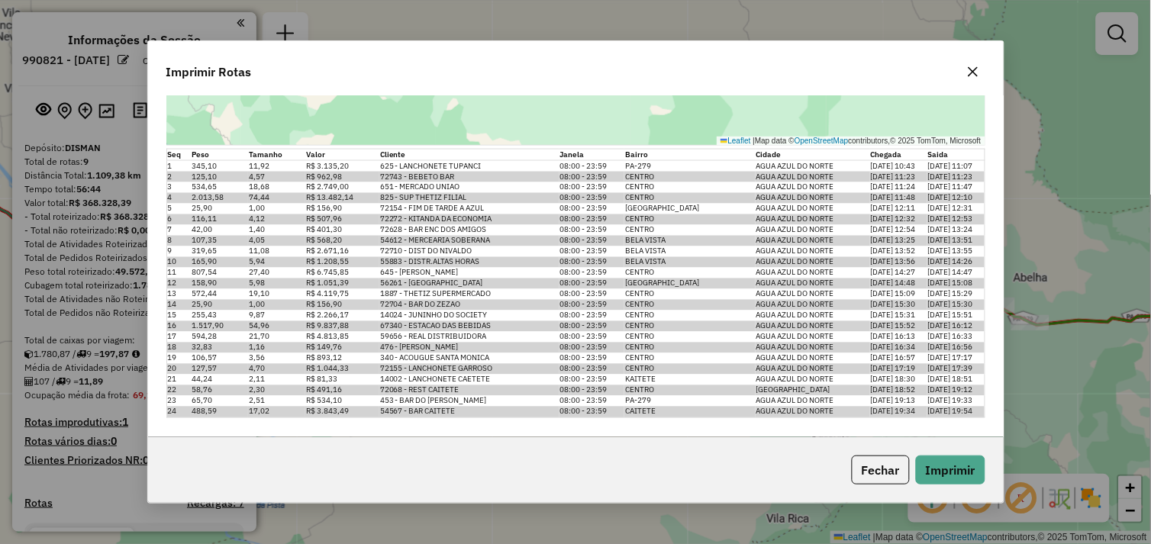
click at [656, 281] on td "VILA NOVA" at bounding box center [689, 284] width 131 height 11
click at [965, 72] on button "button" at bounding box center [973, 72] width 24 height 24
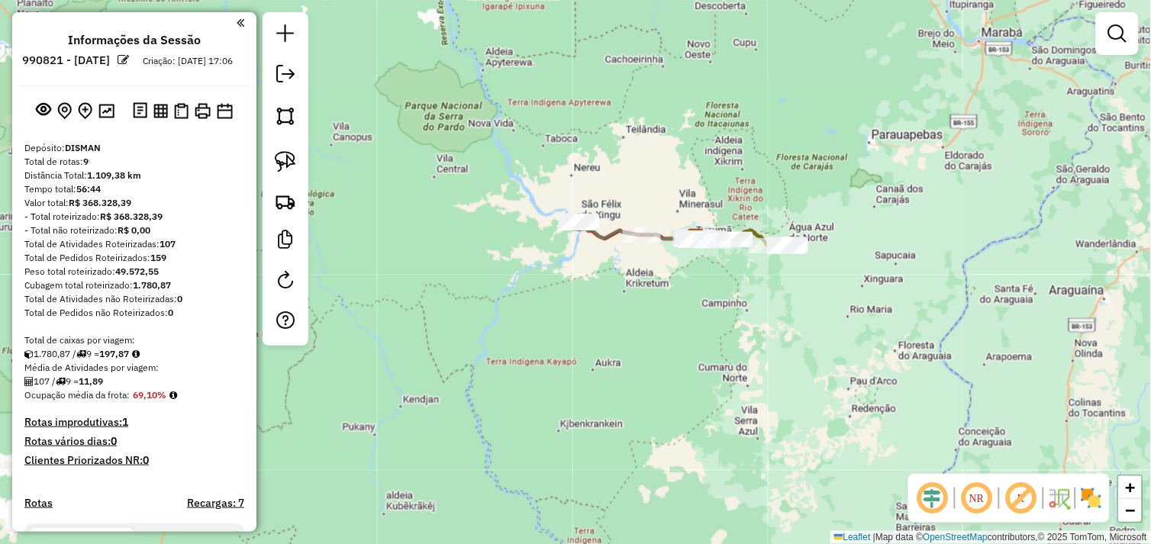
drag, startPoint x: 588, startPoint y: 257, endPoint x: 655, endPoint y: 359, distance: 121.3
click at [655, 359] on div "Janela de atendimento Grade de atendimento Capacidade Transportadoras Veículos …" at bounding box center [575, 272] width 1151 height 544
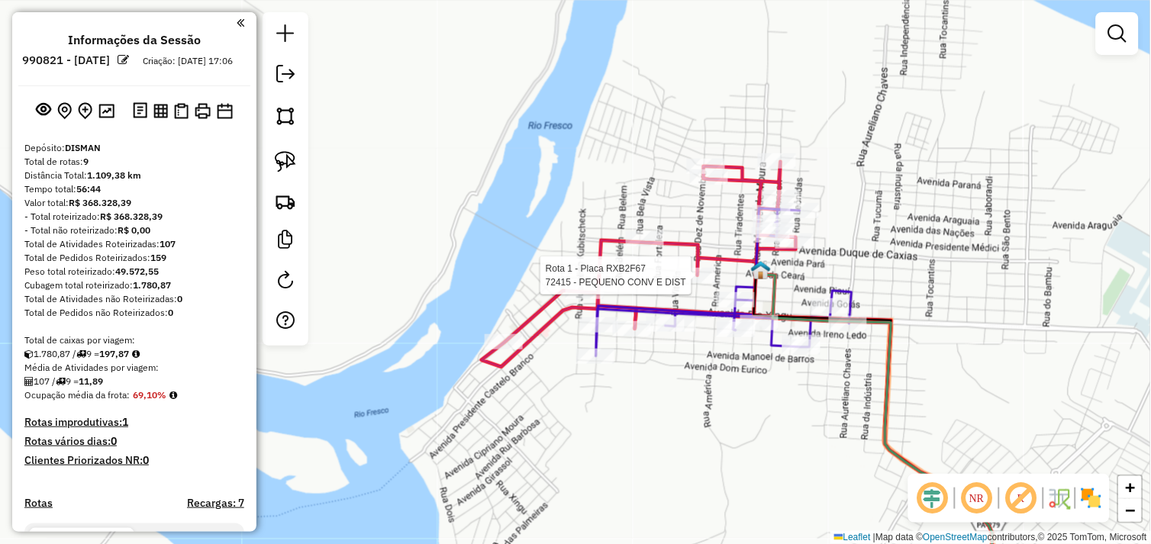
select select "*********"
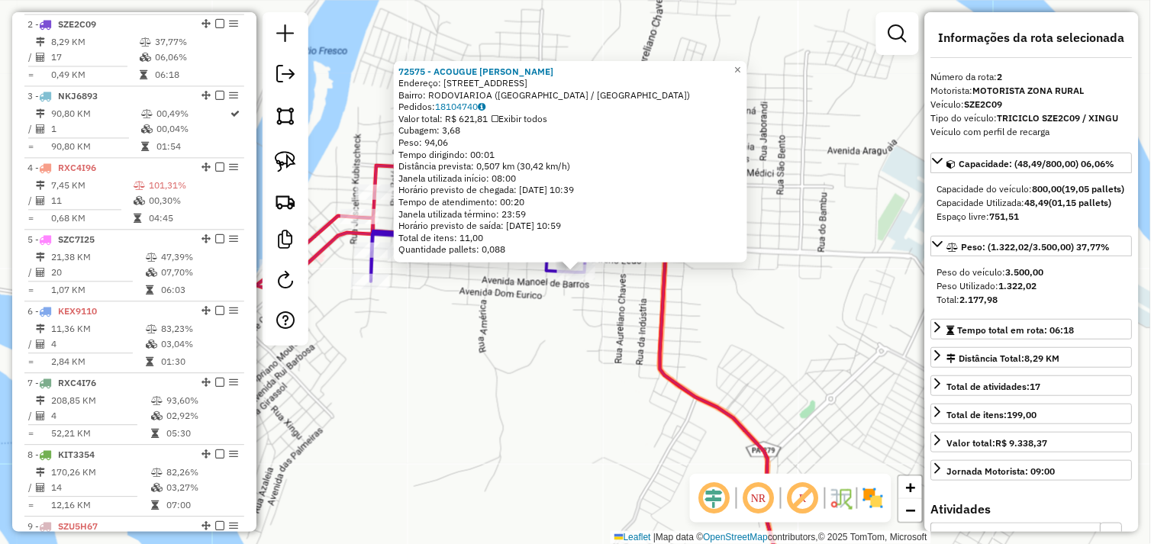
scroll to position [661, 0]
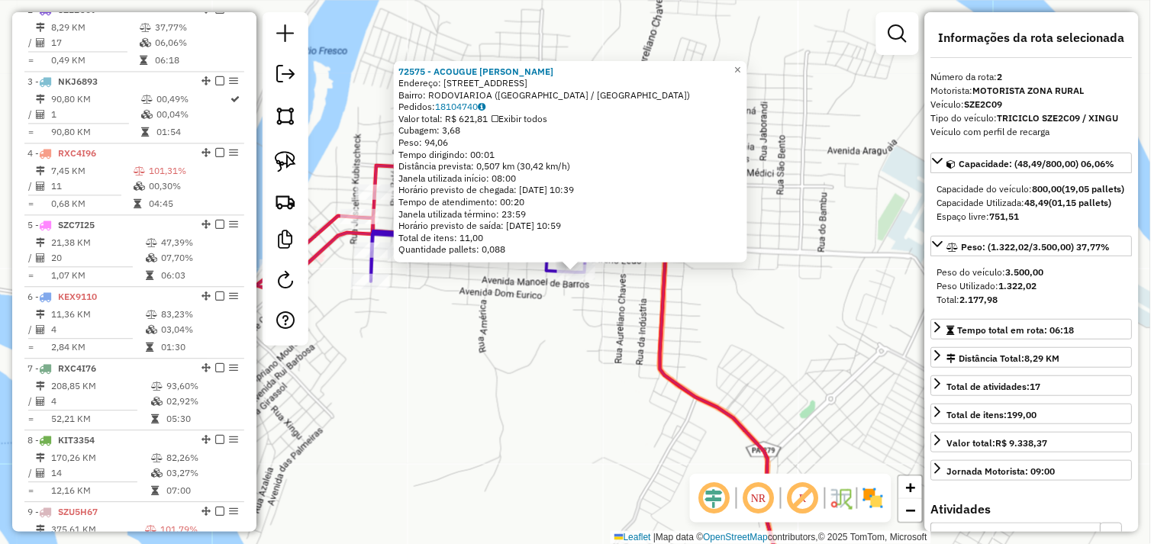
click at [670, 350] on div "72575 - ACOUGUE CONV BELAUTO Endereço: Avenida Osterno Maia 2690 Bairro: RODOVI…" at bounding box center [575, 272] width 1151 height 544
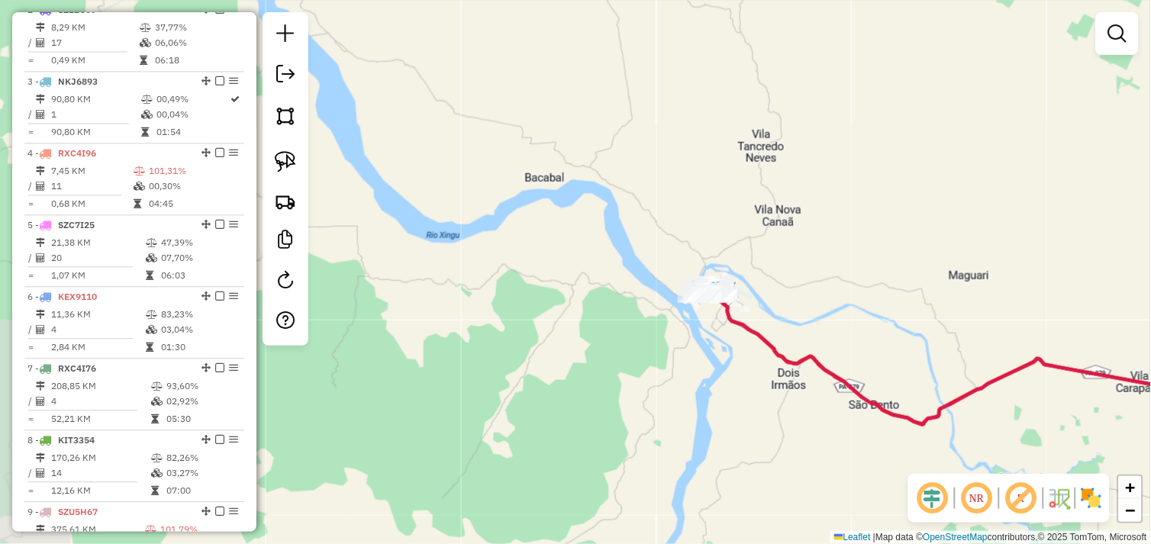
drag, startPoint x: 753, startPoint y: 407, endPoint x: 598, endPoint y: 325, distance: 175.1
click at [598, 325] on div "Janela de atendimento Grade de atendimento Capacidade Transportadoras Veículos …" at bounding box center [575, 272] width 1151 height 544
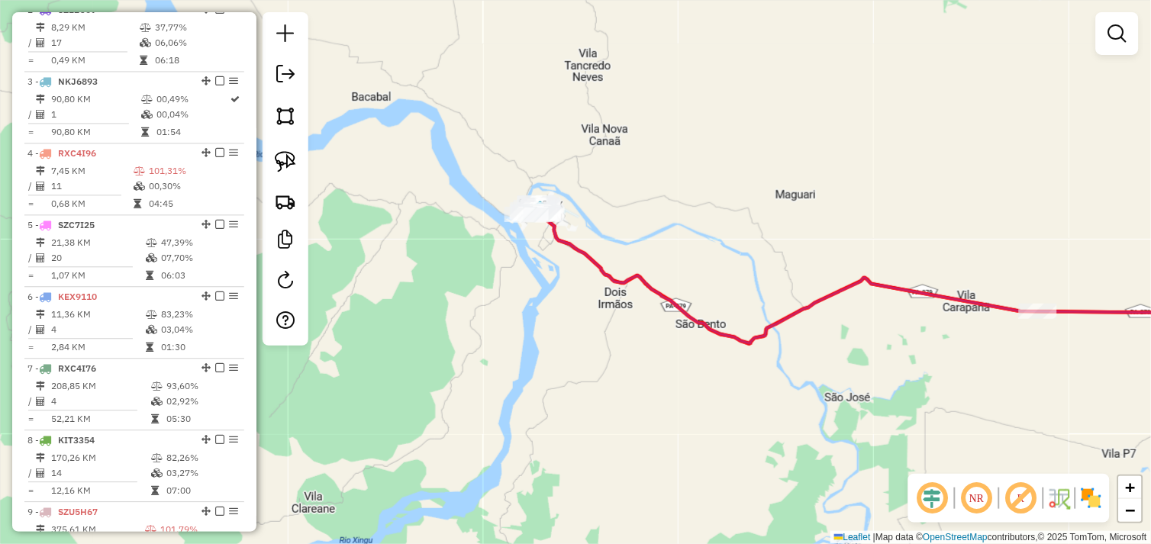
drag, startPoint x: 911, startPoint y: 421, endPoint x: 737, endPoint y: 391, distance: 176.5
click at [737, 391] on div "Janela de atendimento Grade de atendimento Capacidade Transportadoras Veículos …" at bounding box center [575, 272] width 1151 height 544
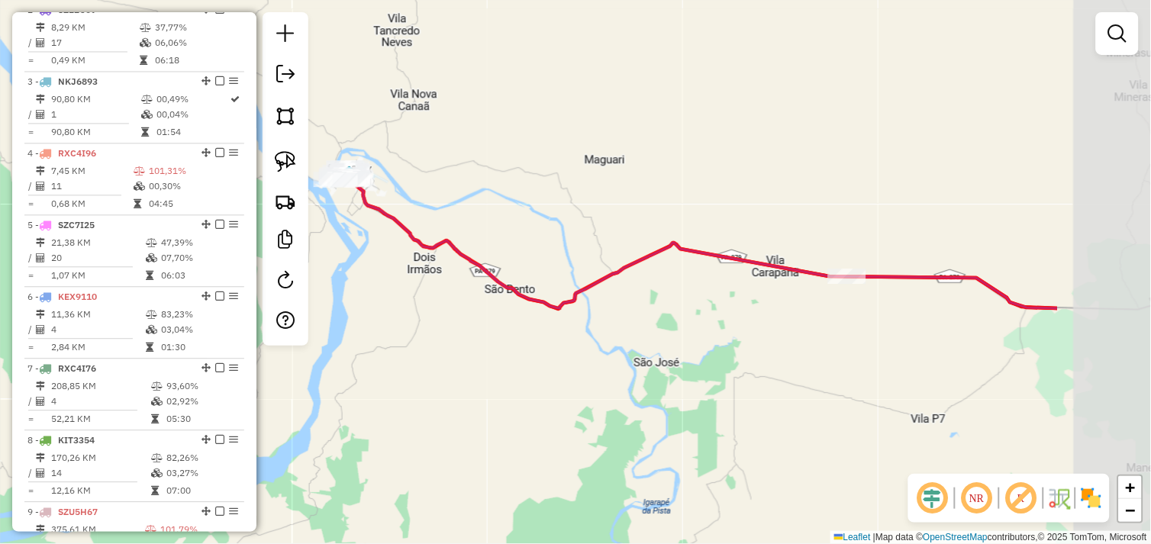
click at [691, 365] on div "Janela de atendimento Grade de atendimento Capacidade Transportadoras Veículos …" at bounding box center [575, 272] width 1151 height 544
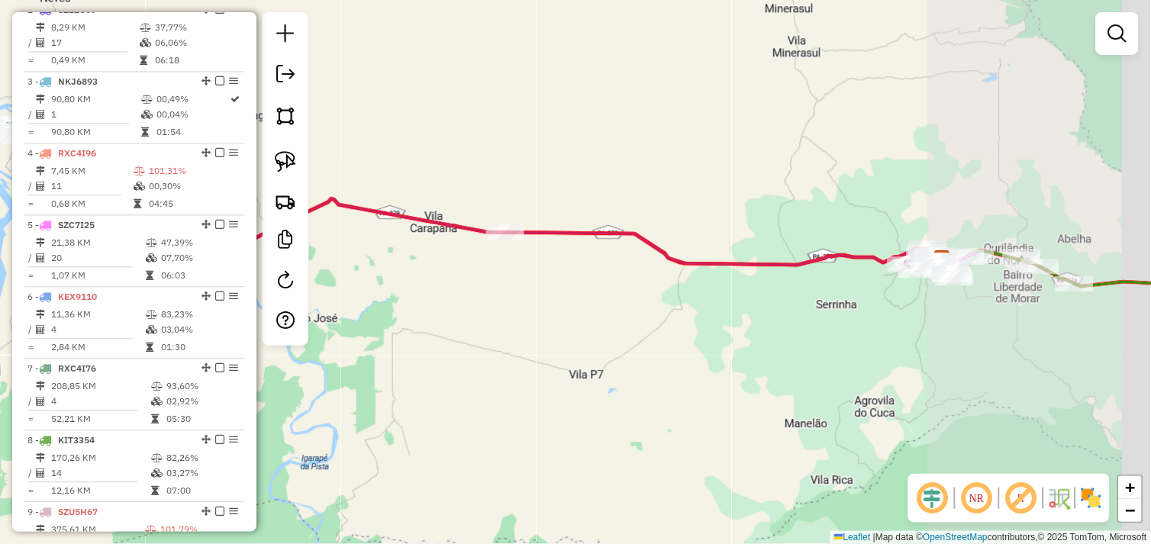
drag, startPoint x: 687, startPoint y: 345, endPoint x: 618, endPoint y: 337, distance: 69.2
click at [618, 337] on div "Janela de atendimento Grade de atendimento Capacidade Transportadoras Veículos …" at bounding box center [575, 272] width 1151 height 544
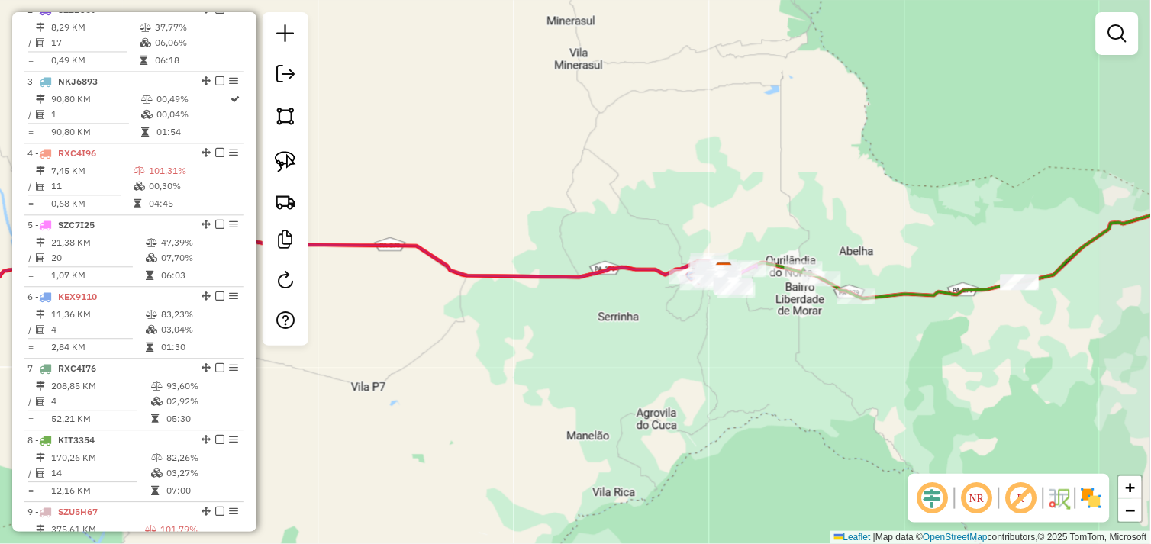
drag, startPoint x: 721, startPoint y: 327, endPoint x: 690, endPoint y: 384, distance: 65.2
click at [689, 389] on div "Janela de atendimento Grade de atendimento Capacidade Transportadoras Veículos …" at bounding box center [575, 272] width 1151 height 544
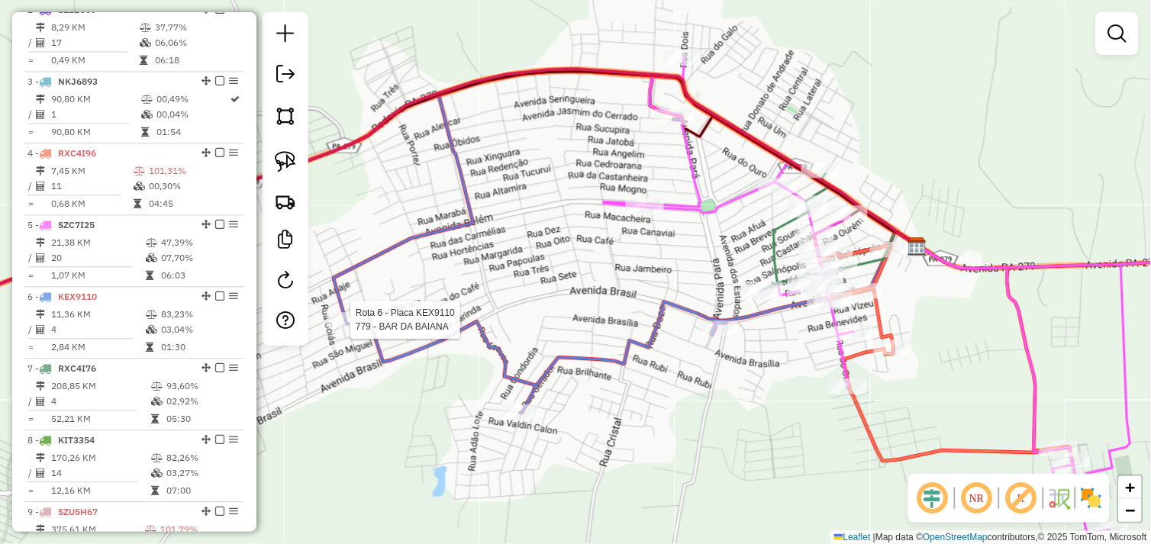
select select "*********"
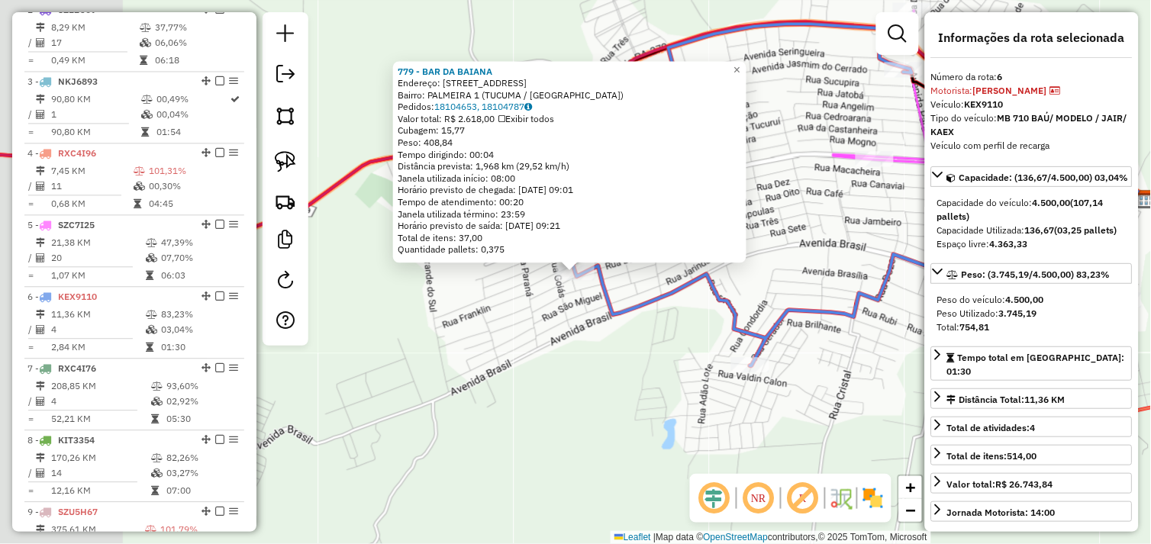
scroll to position [775, 0]
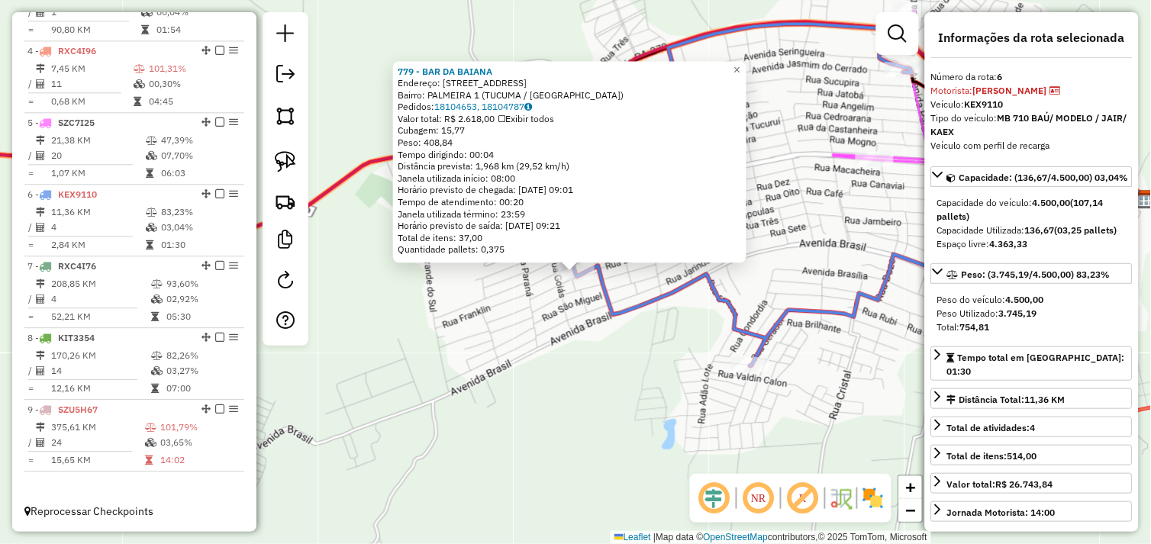
click at [670, 346] on div "779 - BAR DA BAIANA Endereço: R SANTO ANTONIO 360 Bairro: PALMEIRA 1 (TUCUMA / …" at bounding box center [575, 272] width 1151 height 544
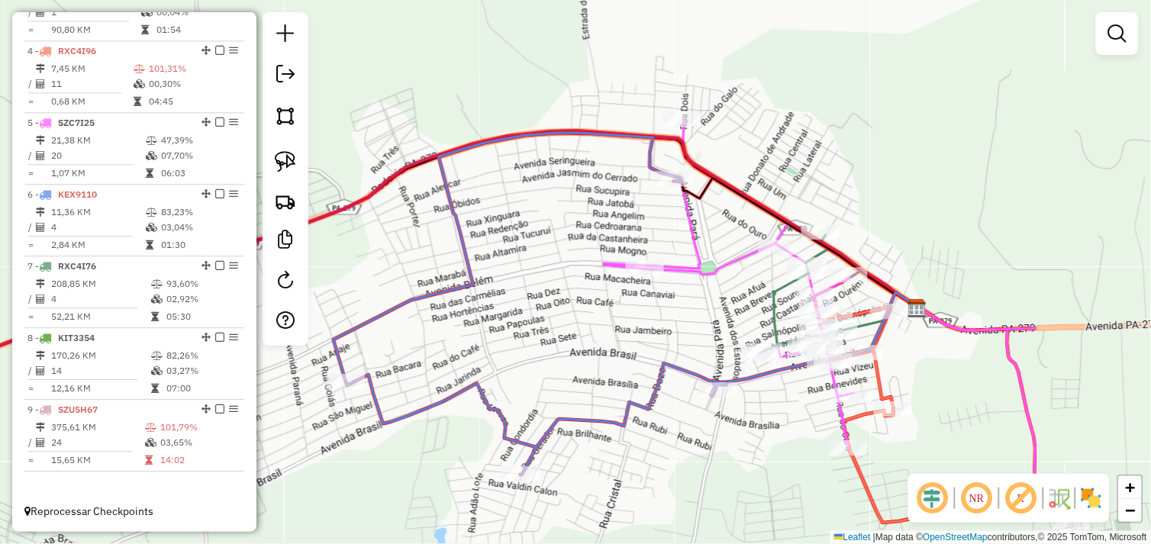
drag, startPoint x: 849, startPoint y: 259, endPoint x: 609, endPoint y: 372, distance: 264.9
click at [609, 374] on div "Janela de atendimento Grade de atendimento Capacidade Transportadoras Veículos …" at bounding box center [575, 272] width 1151 height 544
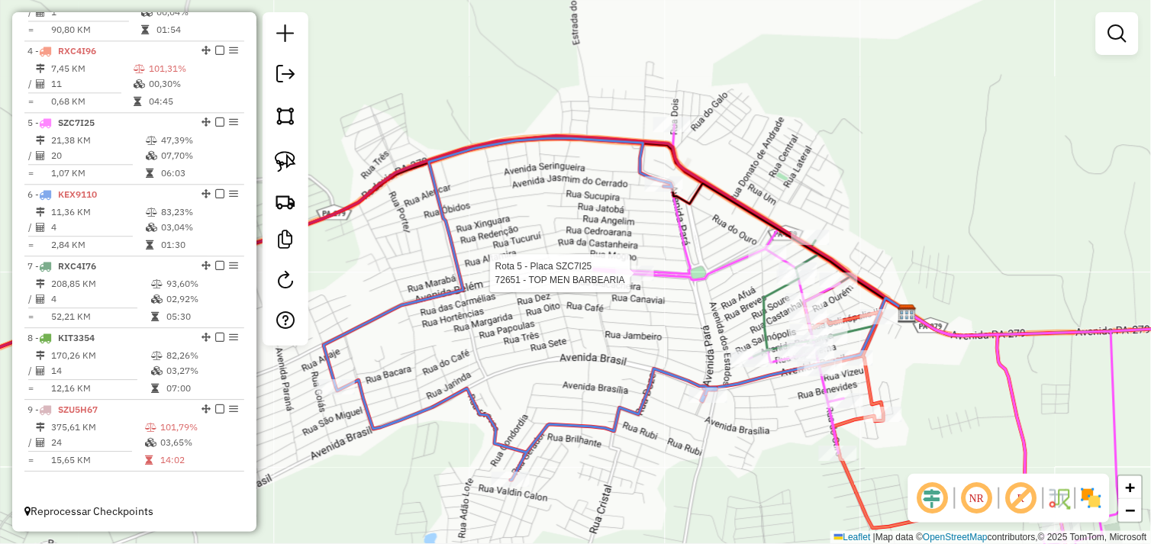
select select "*********"
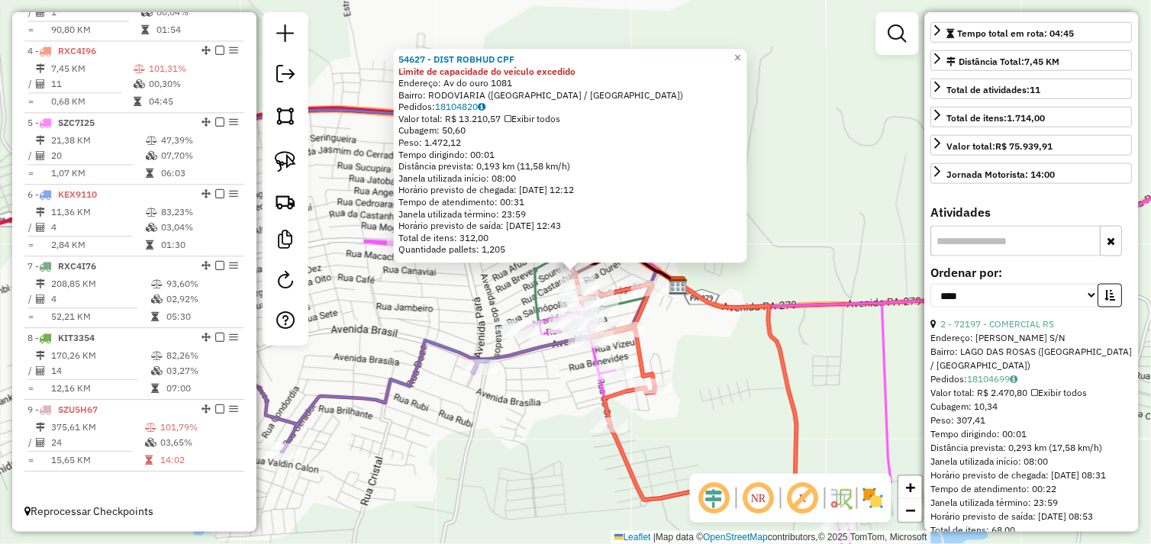
scroll to position [339, 0]
click at [1088, 307] on select "**********" at bounding box center [1015, 295] width 168 height 24
click at [1107, 300] on icon "button" at bounding box center [1110, 294] width 11 height 11
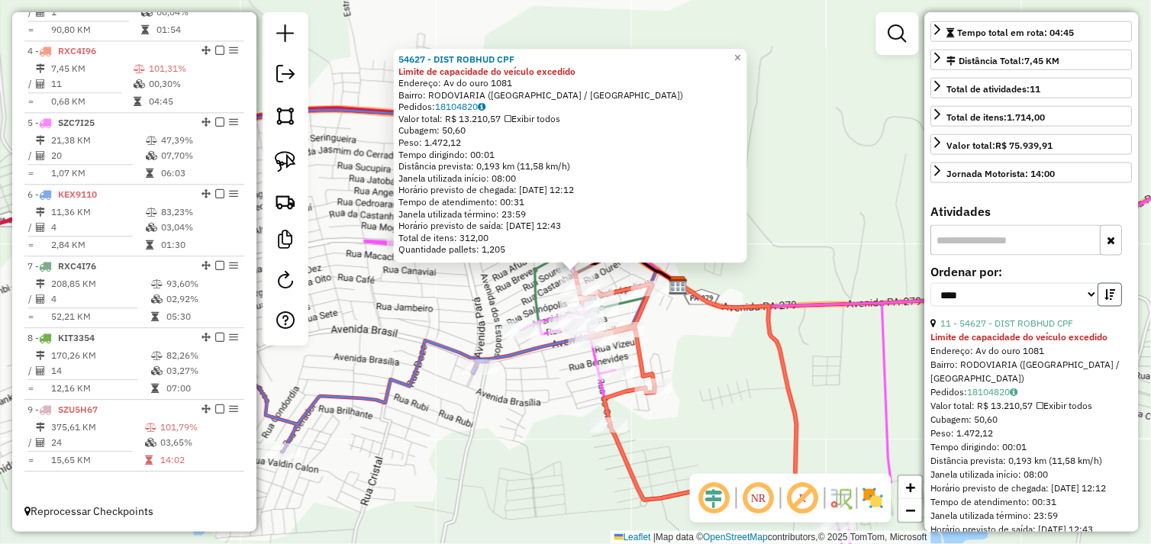
click at [1107, 300] on icon "button" at bounding box center [1110, 294] width 11 height 11
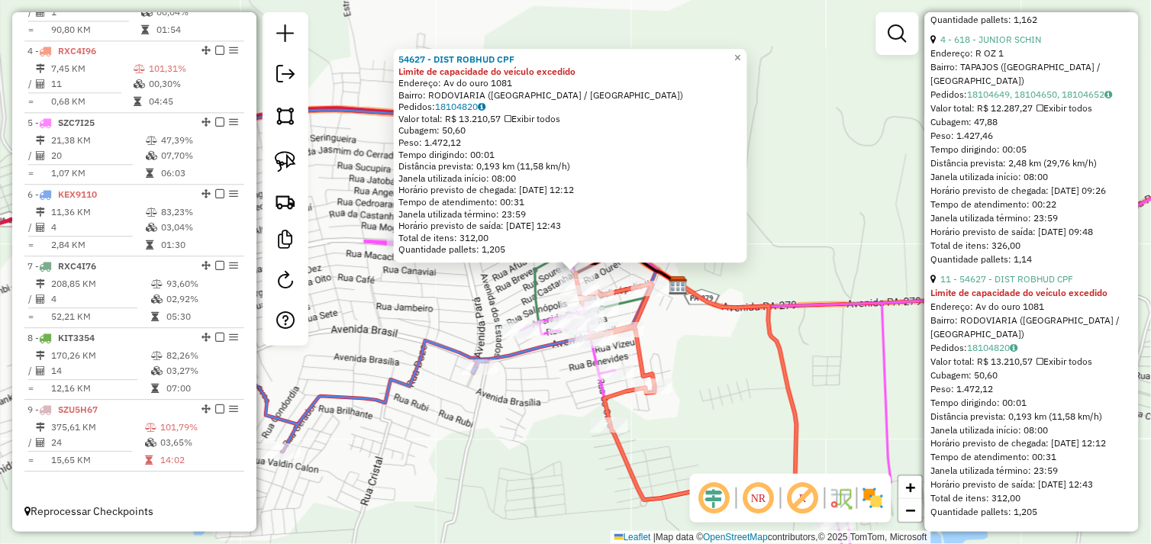
scroll to position [2817, 0]
click at [733, 362] on div "54627 - DIST ROBHUD CPF Limite de capacidade do veículo excedido Endereço: Av d…" at bounding box center [575, 272] width 1151 height 544
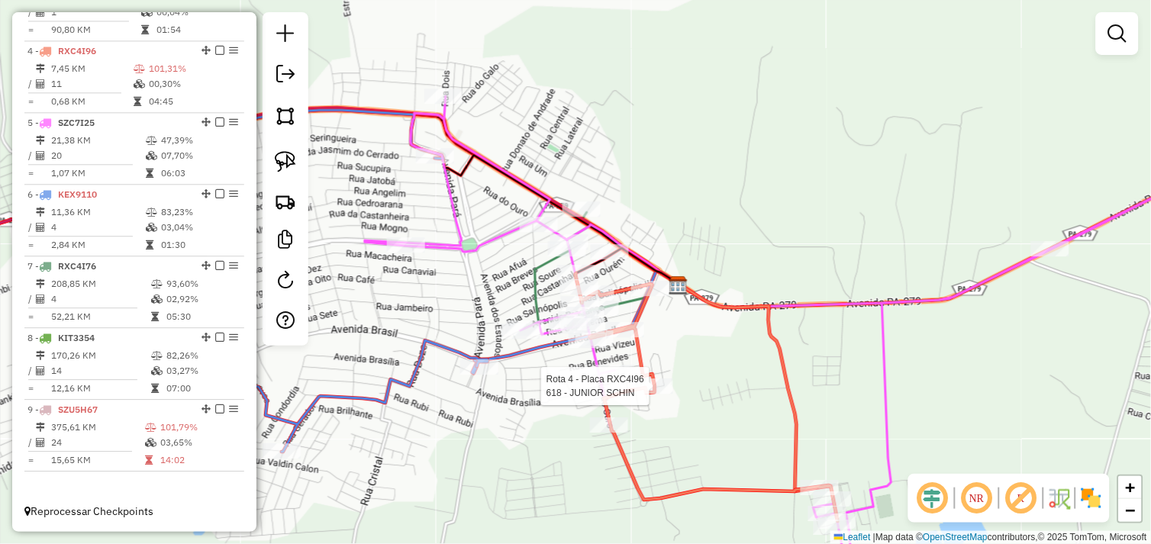
select select "*********"
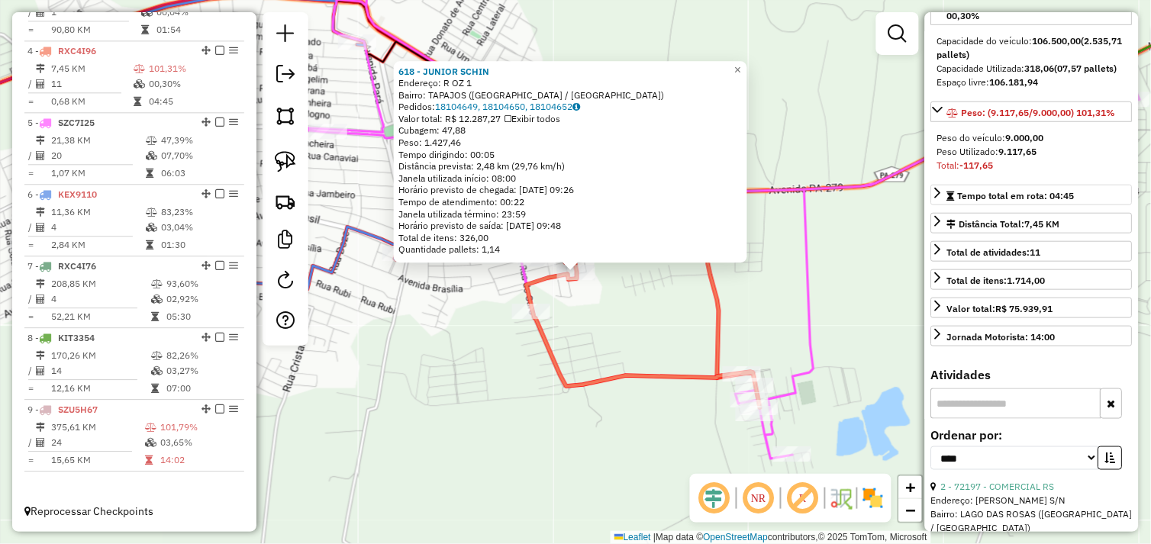
scroll to position [339, 0]
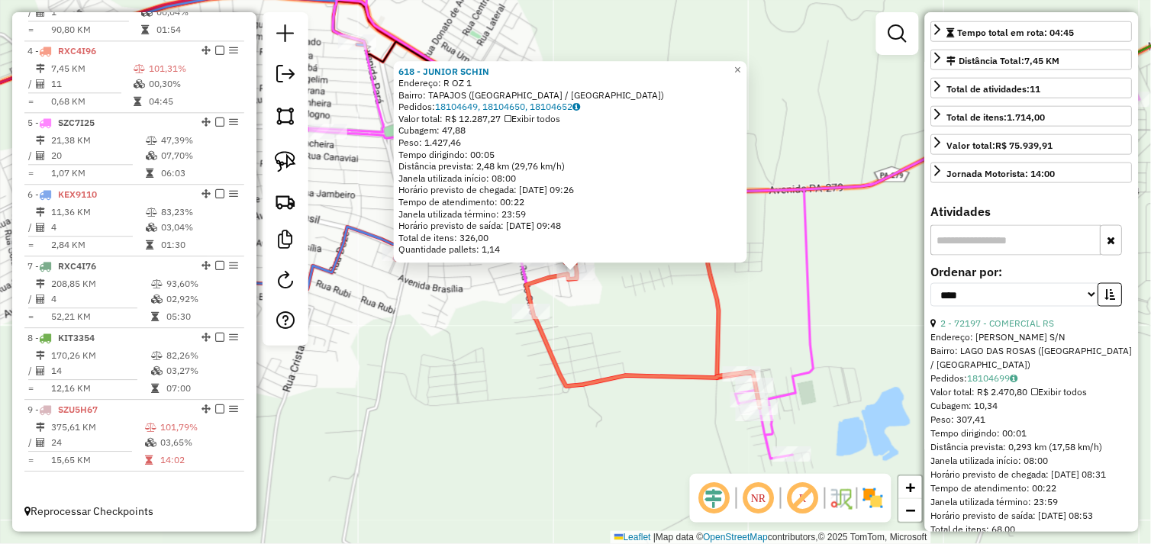
click at [681, 310] on div "618 - JUNIOR SCHIN Endereço: R OZ 1 Bairro: TAPAJOS (TUCUMA / PA) Pedidos: 1810…" at bounding box center [575, 272] width 1151 height 544
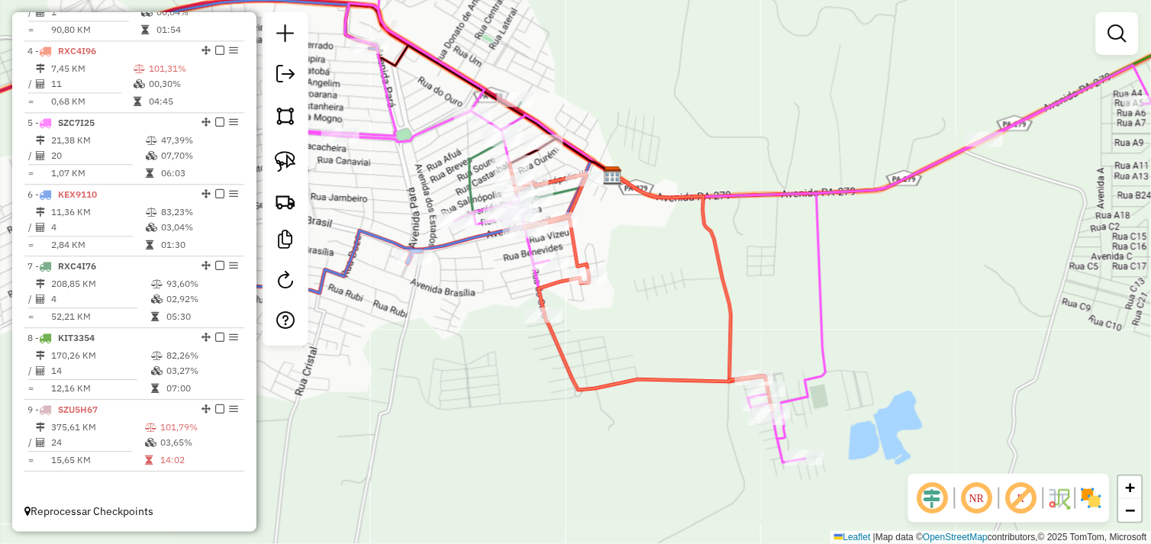
drag, startPoint x: 494, startPoint y: 313, endPoint x: 653, endPoint y: 318, distance: 159.6
click at [653, 318] on div "Janela de atendimento Grade de atendimento Capacidade Transportadoras Veículos …" at bounding box center [575, 272] width 1151 height 544
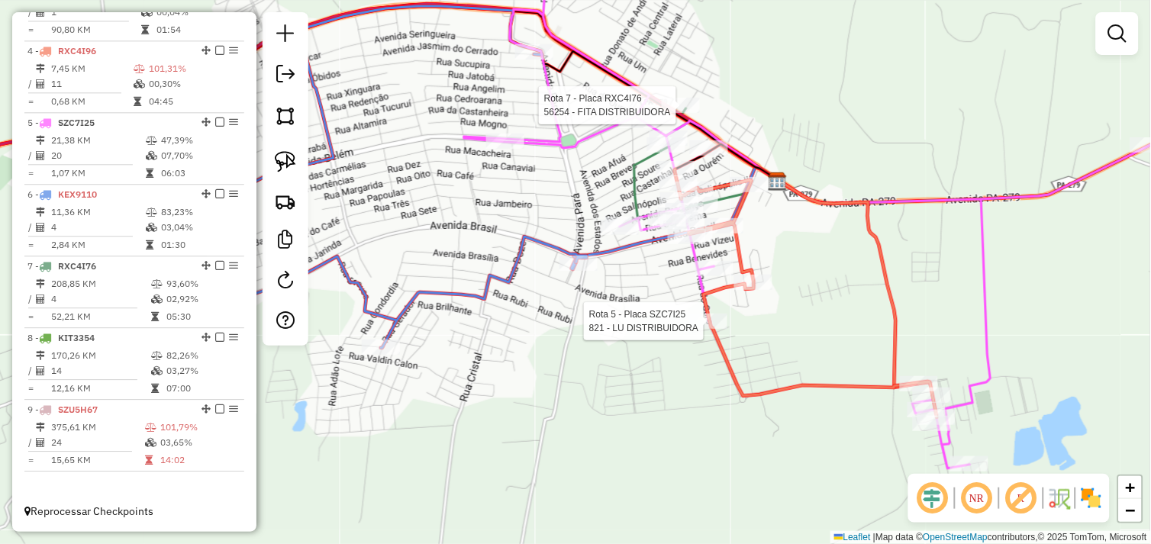
select select "*********"
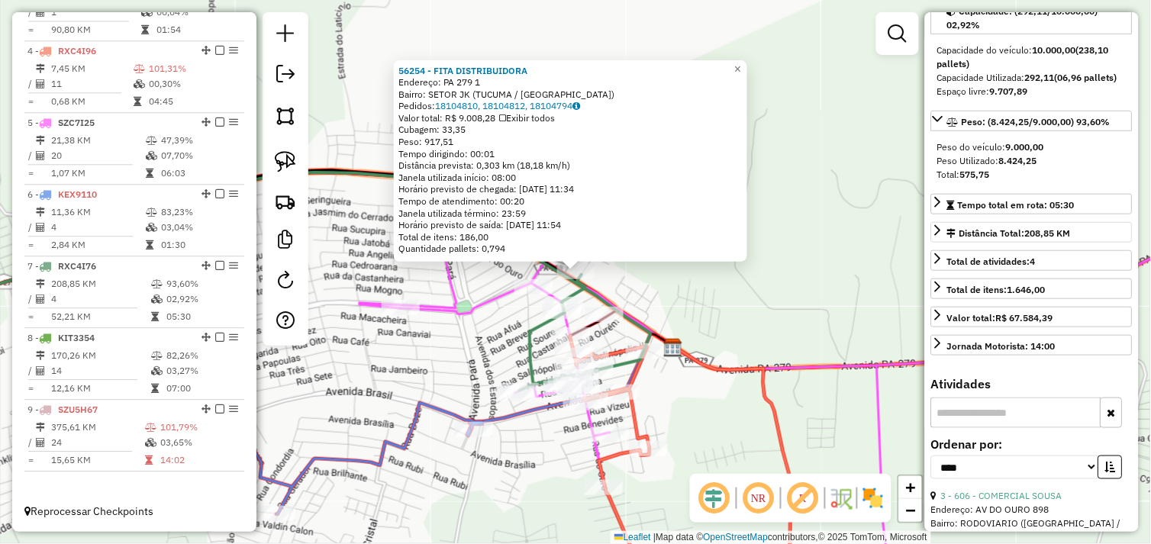
scroll to position [424, 0]
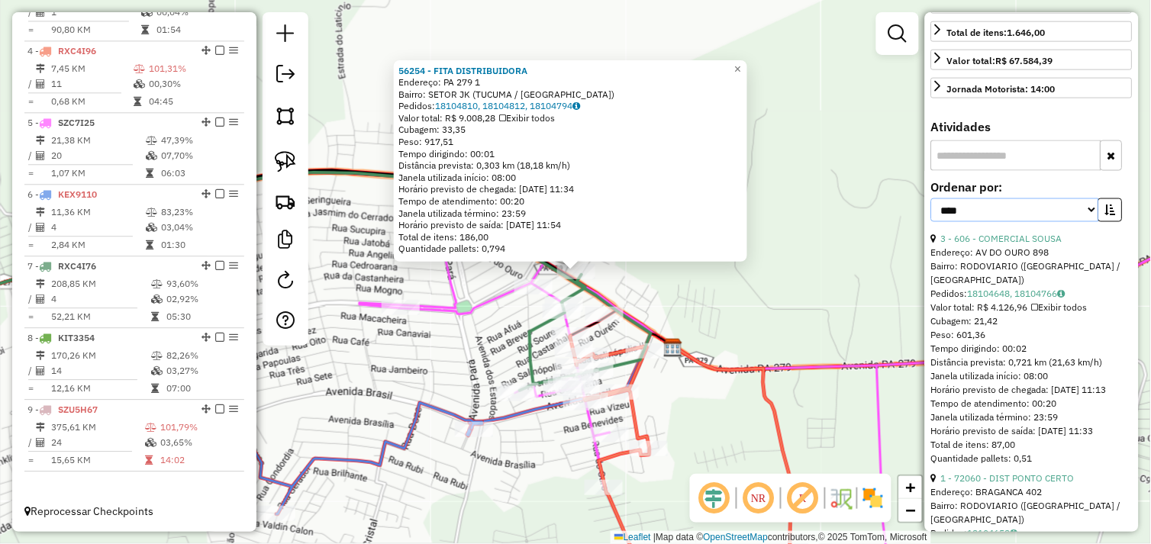
click at [1087, 222] on select "**********" at bounding box center [1015, 210] width 168 height 24
click at [1108, 215] on icon "button" at bounding box center [1110, 210] width 11 height 11
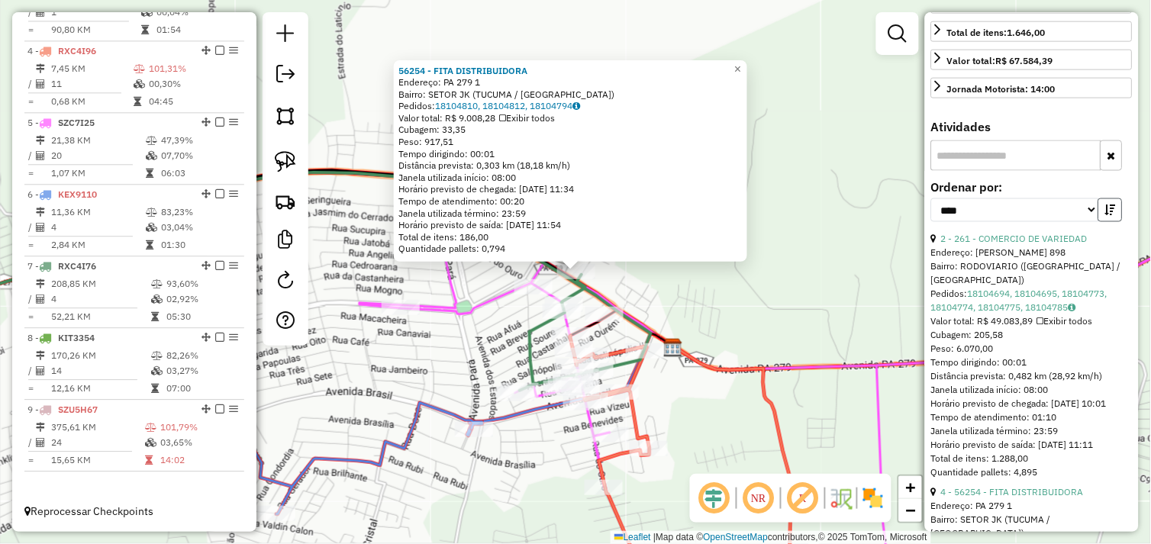
click at [1108, 215] on icon "button" at bounding box center [1110, 210] width 11 height 11
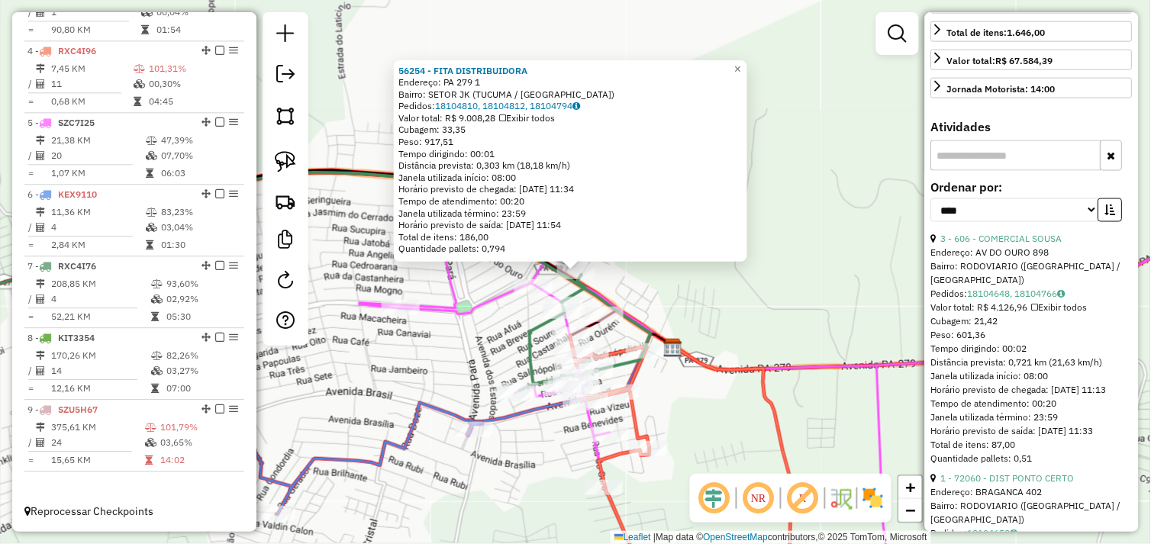
scroll to position [933, 0]
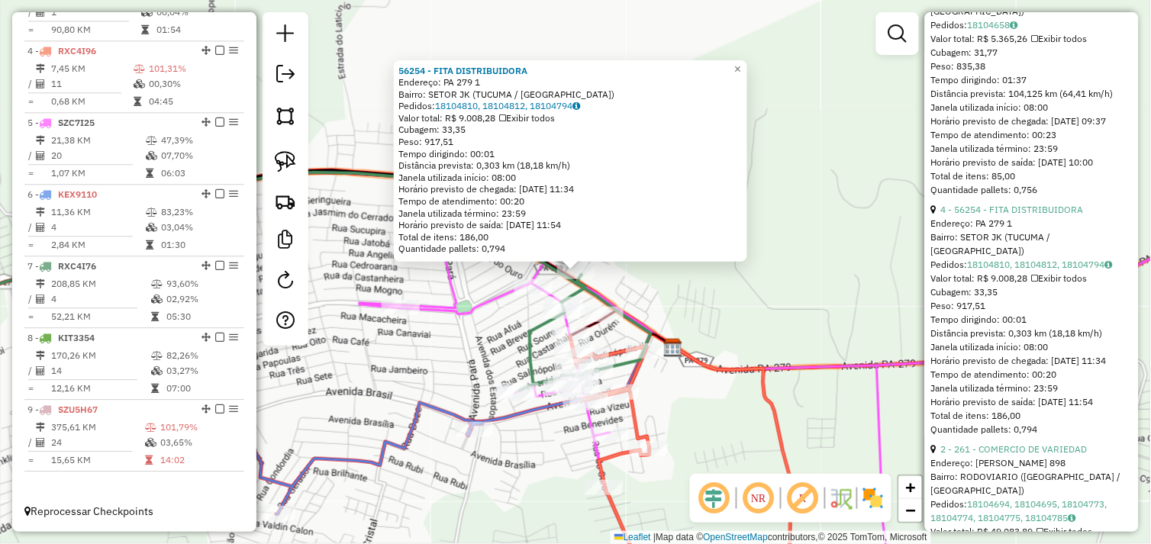
click at [833, 311] on div "56254 - FITA DISTRIBUIDORA Endereço: PA 279 1 Bairro: SETOR JK (TUCUMA / PA) Pe…" at bounding box center [575, 272] width 1151 height 544
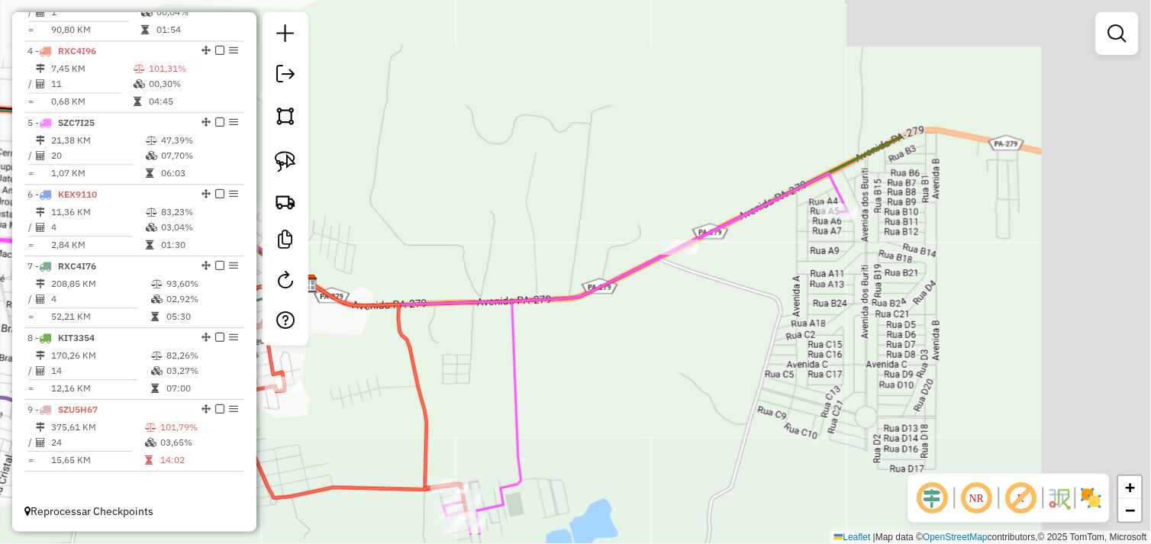
drag, startPoint x: 678, startPoint y: 366, endPoint x: 624, endPoint y: 353, distance: 55.0
click at [624, 353] on div "Janela de atendimento Grade de atendimento Capacidade Transportadoras Veículos …" at bounding box center [575, 272] width 1151 height 544
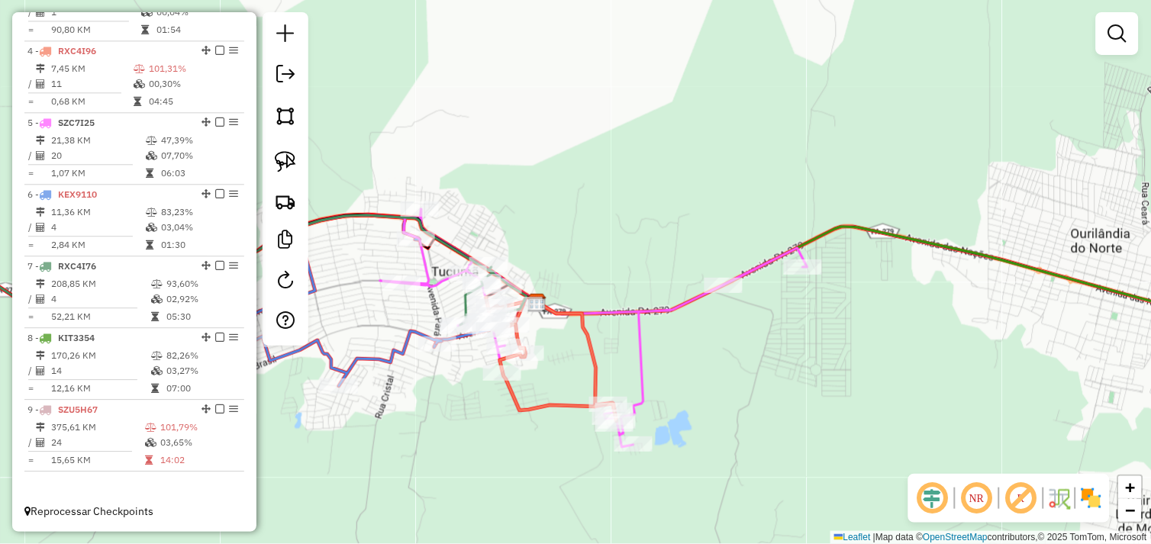
drag, startPoint x: 813, startPoint y: 362, endPoint x: 669, endPoint y: 337, distance: 145.7
click at [669, 337] on div "Janela de atendimento Grade de atendimento Capacidade Transportadoras Veículos …" at bounding box center [575, 272] width 1151 height 544
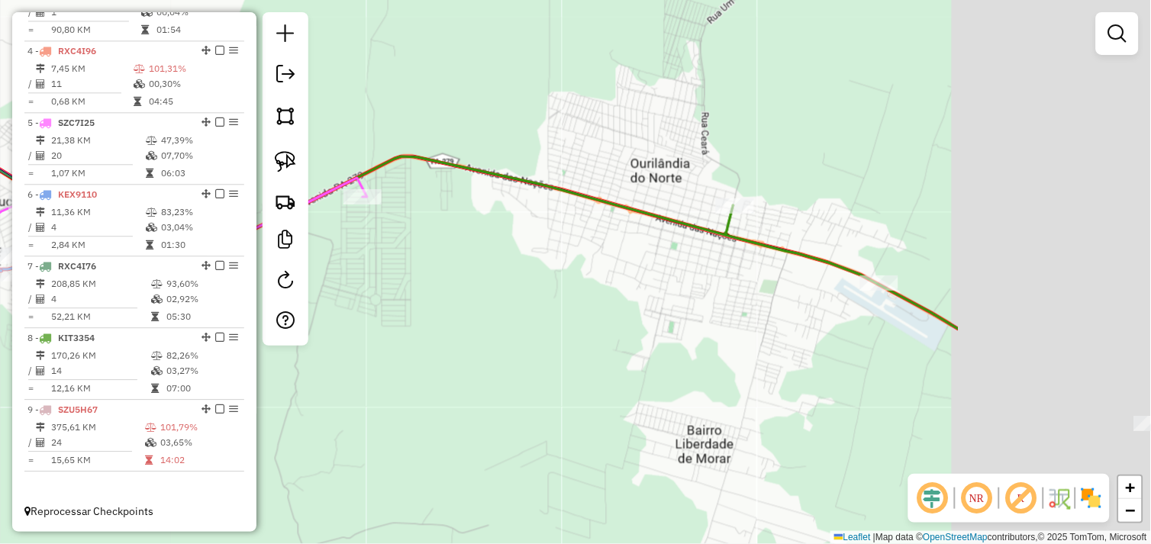
drag, startPoint x: 545, startPoint y: 301, endPoint x: 535, endPoint y: 301, distance: 9.9
click at [535, 301] on div "Janela de atendimento Grade de atendimento Capacidade Transportadoras Veículos …" at bounding box center [575, 272] width 1151 height 544
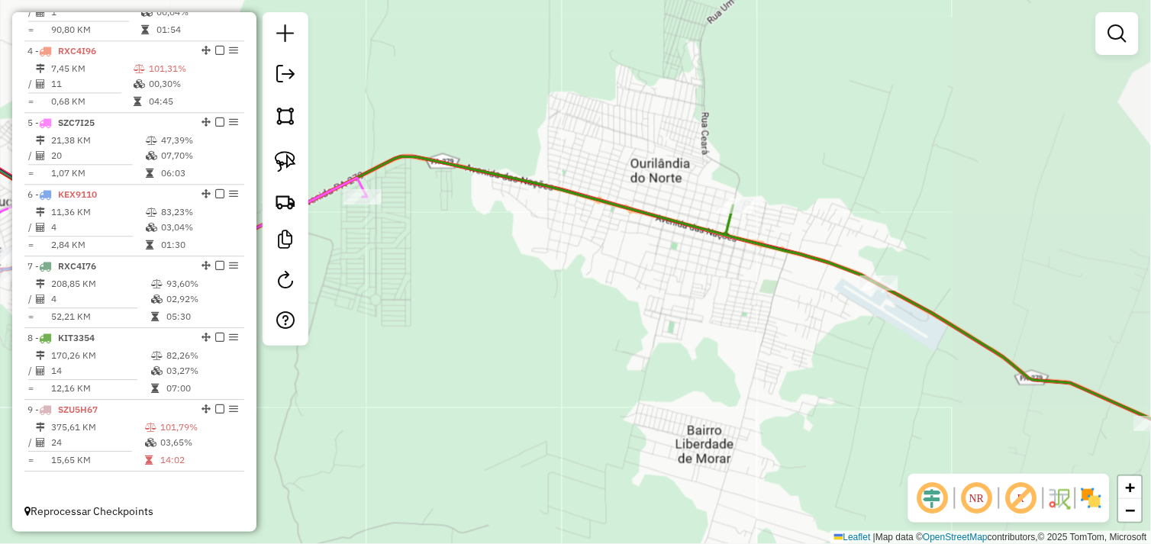
click at [555, 302] on div "Janela de atendimento Grade de atendimento Capacidade Transportadoras Veículos …" at bounding box center [575, 272] width 1151 height 544
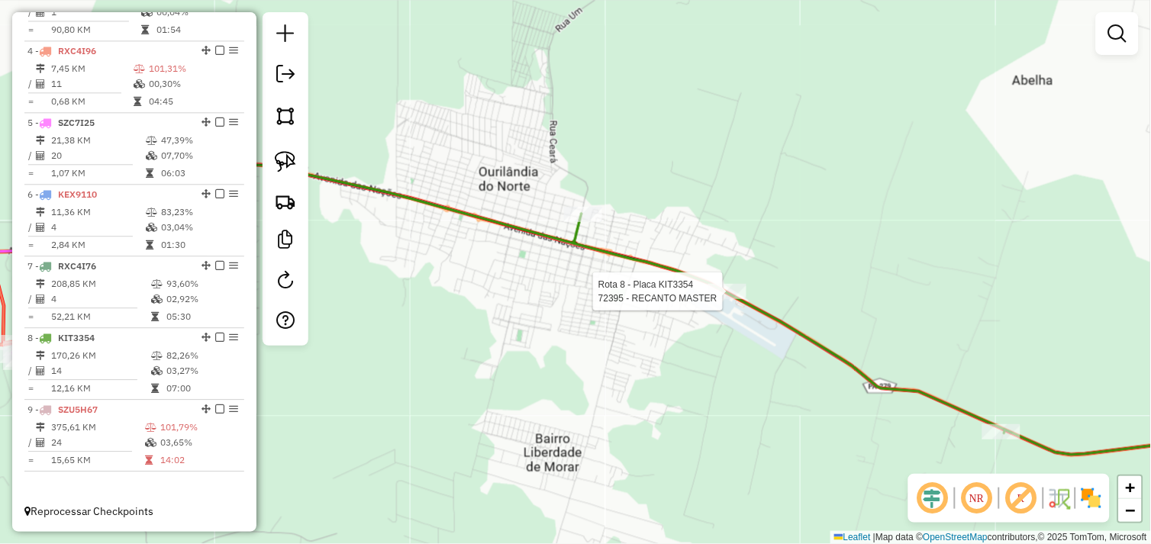
select select "*********"
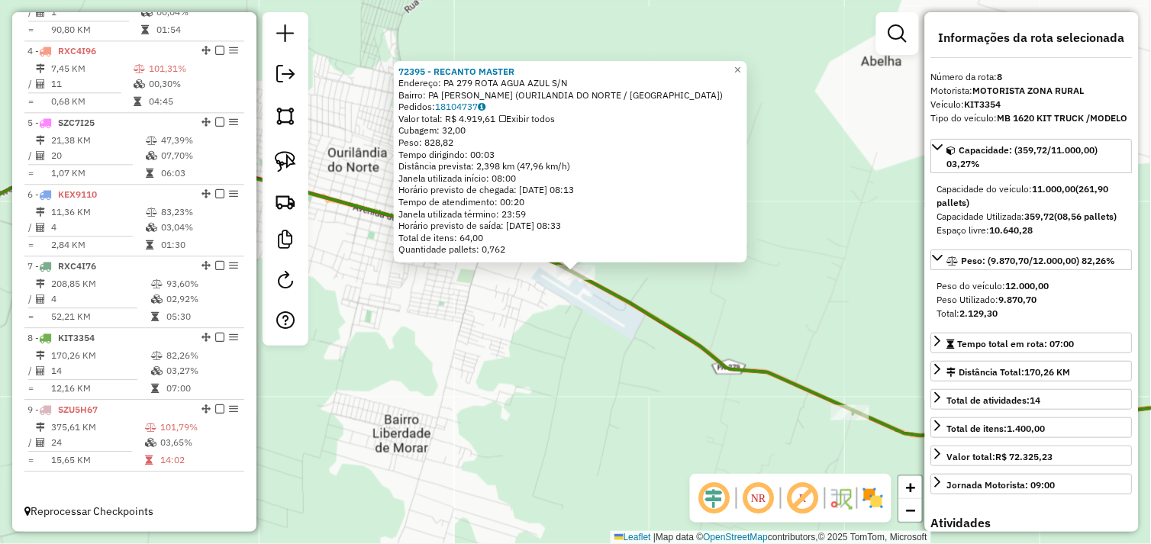
click at [585, 347] on div "72395 - RECANTO MASTER Endereço: PA 279 ROTA AGUA AZUL S/N Bairro: PA MARIA PRE…" at bounding box center [575, 272] width 1151 height 544
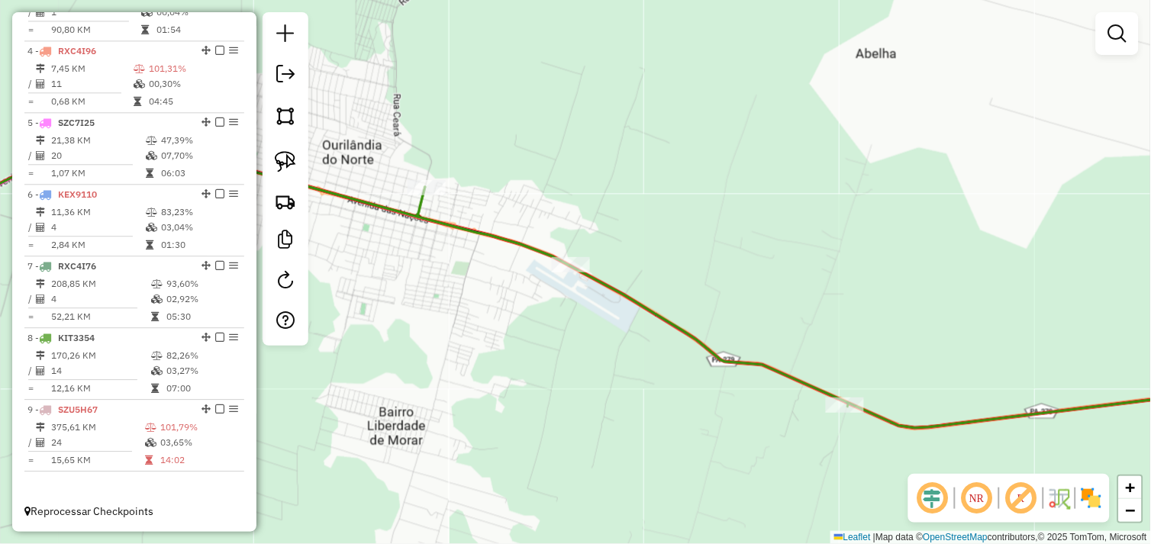
drag, startPoint x: 665, startPoint y: 405, endPoint x: 611, endPoint y: 346, distance: 80.5
click at [611, 347] on div "Janela de atendimento Grade de atendimento Capacidade Transportadoras Veículos …" at bounding box center [575, 272] width 1151 height 544
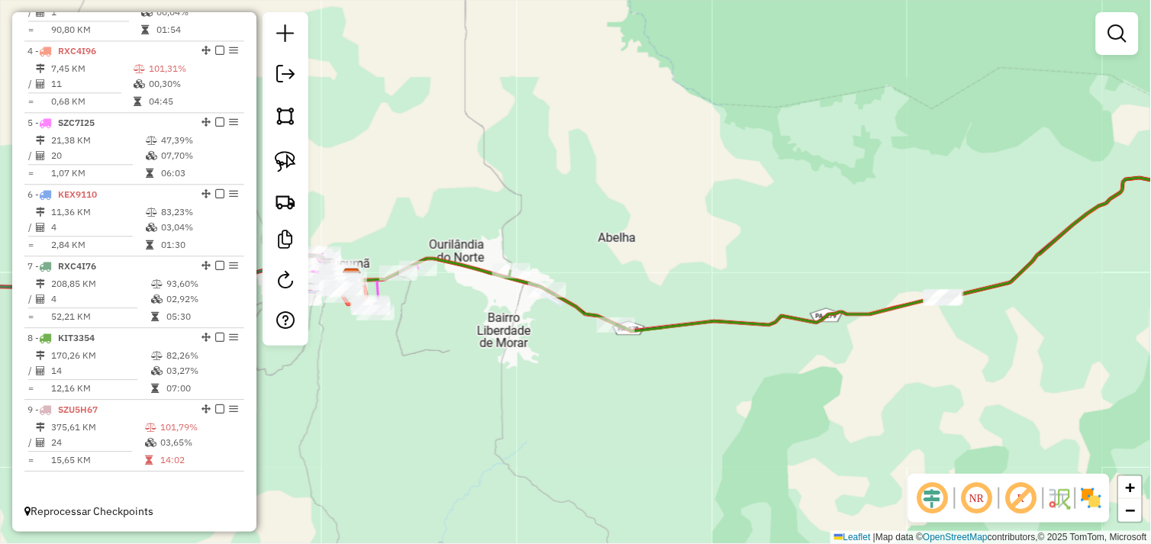
drag, startPoint x: 758, startPoint y: 390, endPoint x: 636, endPoint y: 367, distance: 123.5
click at [636, 367] on div "Janela de atendimento Grade de atendimento Capacidade Transportadoras Veículos …" at bounding box center [575, 272] width 1151 height 544
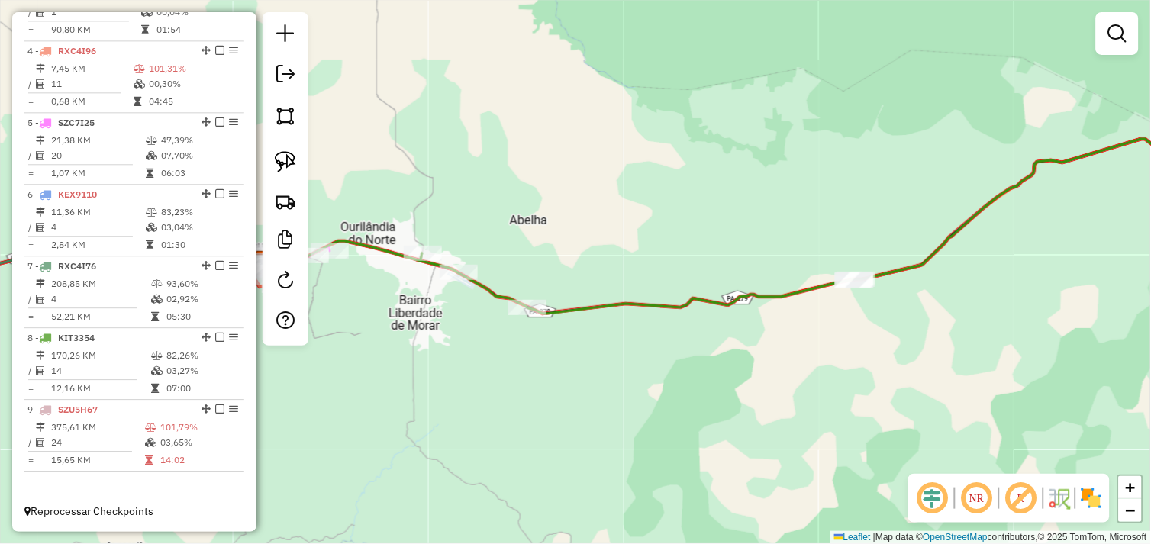
drag, startPoint x: 716, startPoint y: 385, endPoint x: 583, endPoint y: 371, distance: 133.6
click at [583, 371] on div "Janela de atendimento Grade de atendimento Capacidade Transportadoras Veículos …" at bounding box center [575, 272] width 1151 height 544
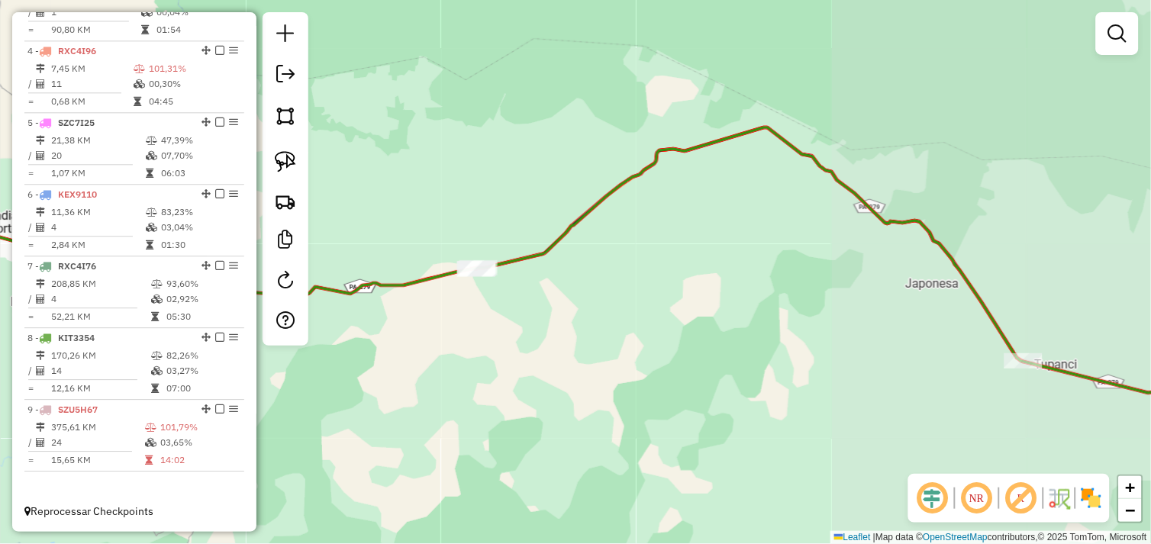
drag, startPoint x: 768, startPoint y: 391, endPoint x: 639, endPoint y: 394, distance: 129.8
click at [639, 394] on div "Janela de atendimento Grade de atendimento Capacidade Transportadoras Veículos …" at bounding box center [575, 272] width 1151 height 544
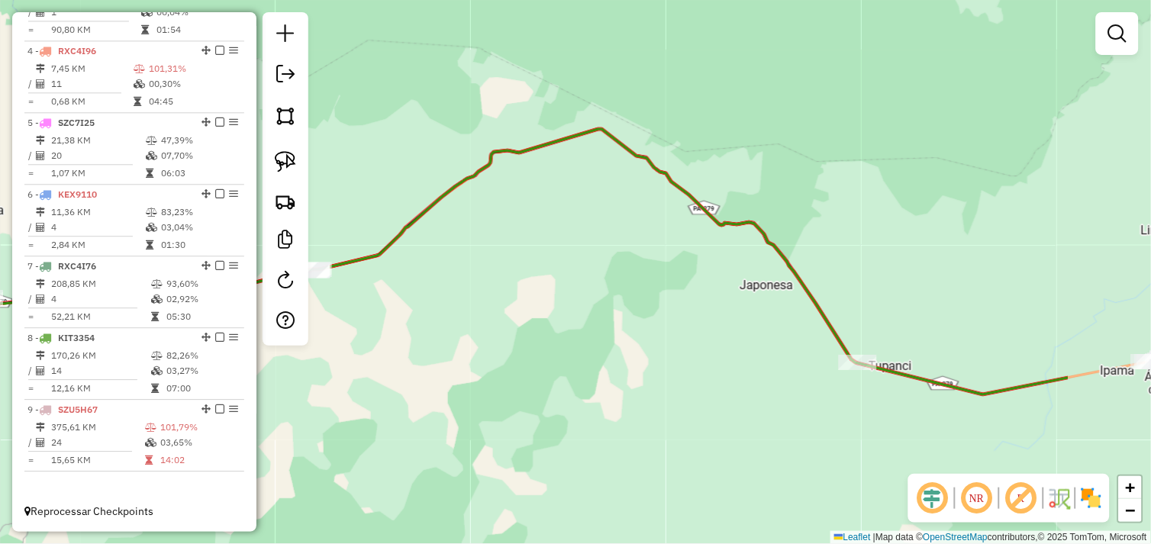
click at [544, 324] on div "Janela de atendimento Grade de atendimento Capacidade Transportadoras Veículos …" at bounding box center [575, 272] width 1151 height 544
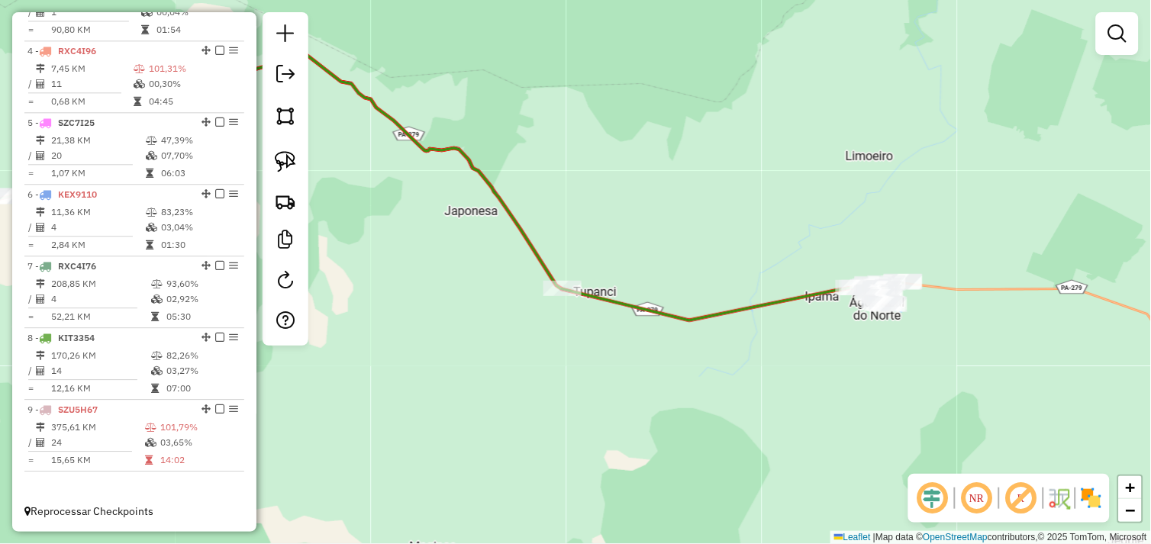
drag, startPoint x: 744, startPoint y: 375, endPoint x: 629, endPoint y: 367, distance: 115.5
click at [585, 367] on div "Janela de atendimento Grade de atendimento Capacidade Transportadoras Veículos …" at bounding box center [575, 272] width 1151 height 544
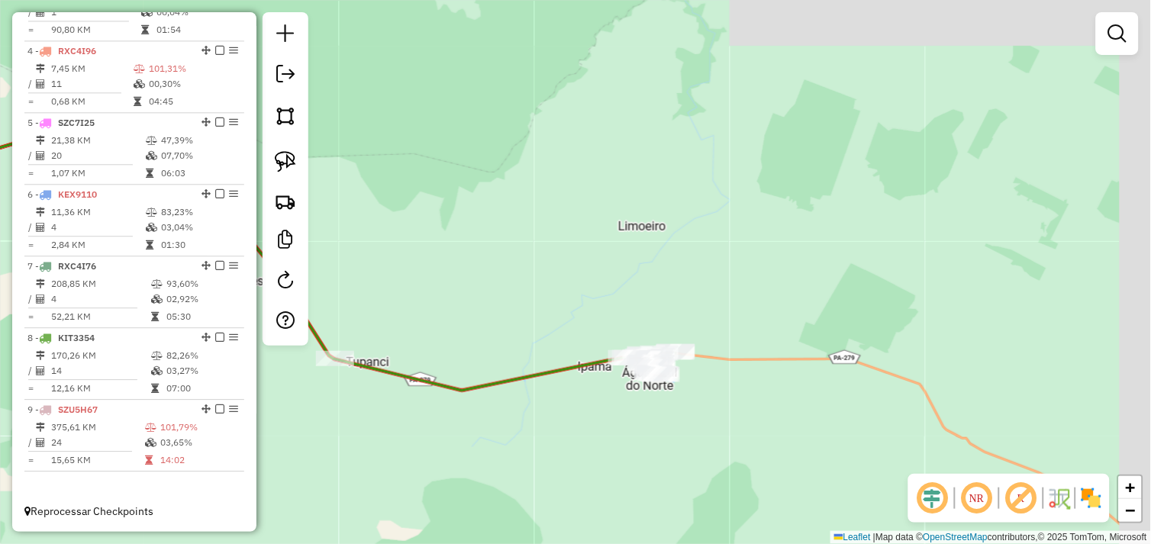
drag, startPoint x: 689, startPoint y: 350, endPoint x: 652, endPoint y: 433, distance: 91.9
click at [652, 433] on div "Janela de atendimento Grade de atendimento Capacidade Transportadoras Veículos …" at bounding box center [575, 272] width 1151 height 544
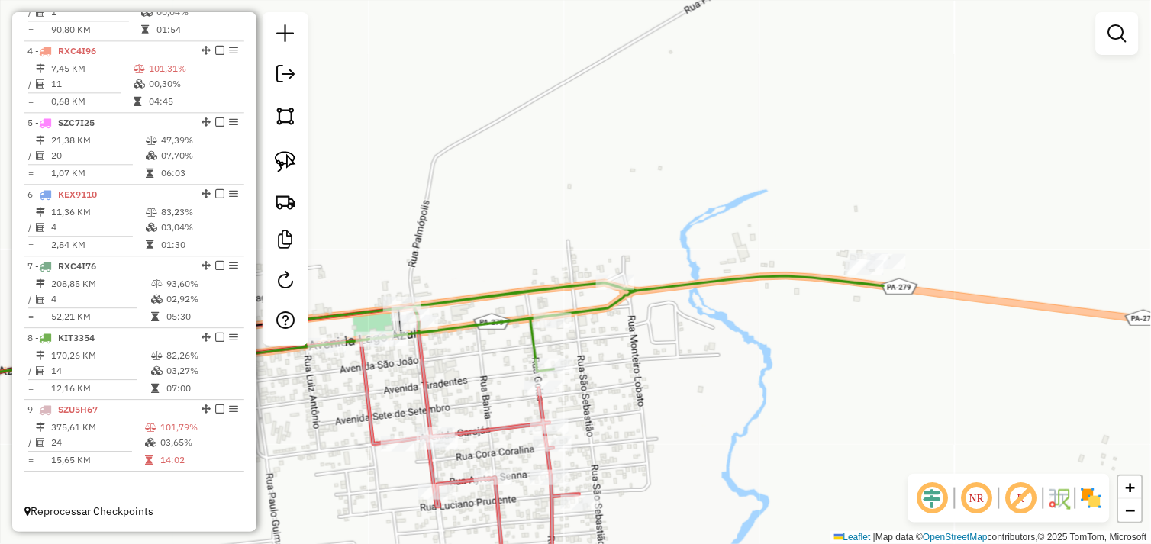
drag, startPoint x: 604, startPoint y: 375, endPoint x: 700, endPoint y: 369, distance: 96.4
click at [700, 369] on div "Janela de atendimento Grade de atendimento Capacidade Transportadoras Veículos …" at bounding box center [575, 272] width 1151 height 544
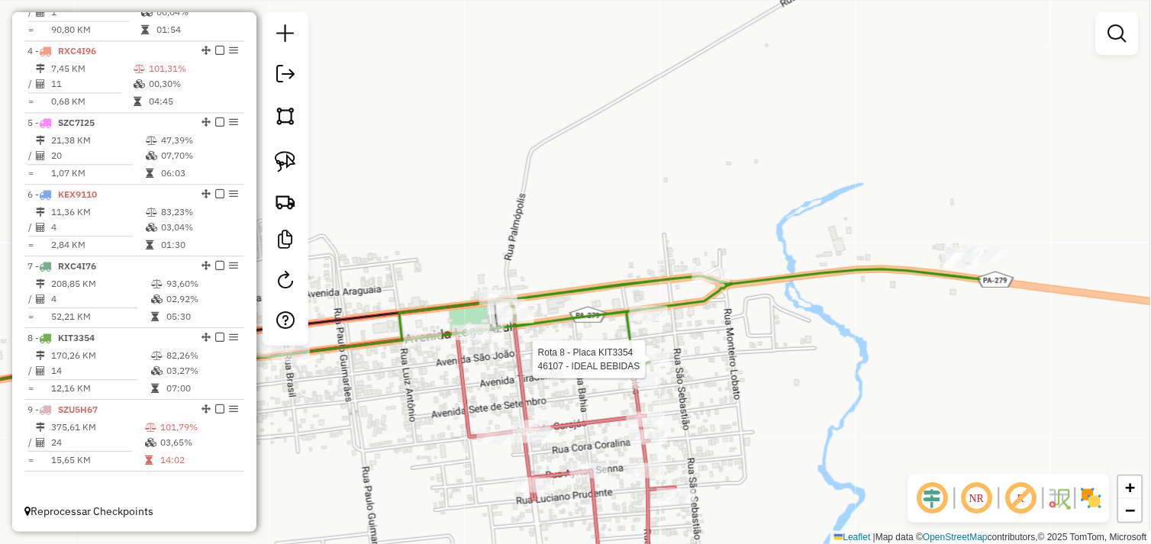
select select "*********"
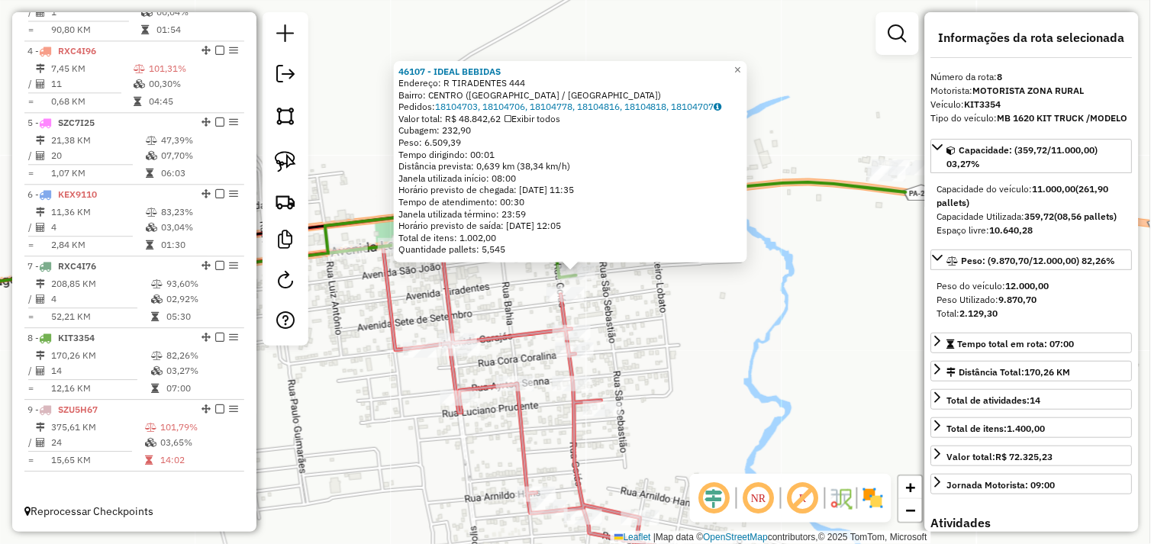
click at [675, 359] on div "46107 - IDEAL BEBIDAS Endereço: R TIRADENTES 444 Bairro: CENTRO (AGUA AZUL DO N…" at bounding box center [575, 272] width 1151 height 544
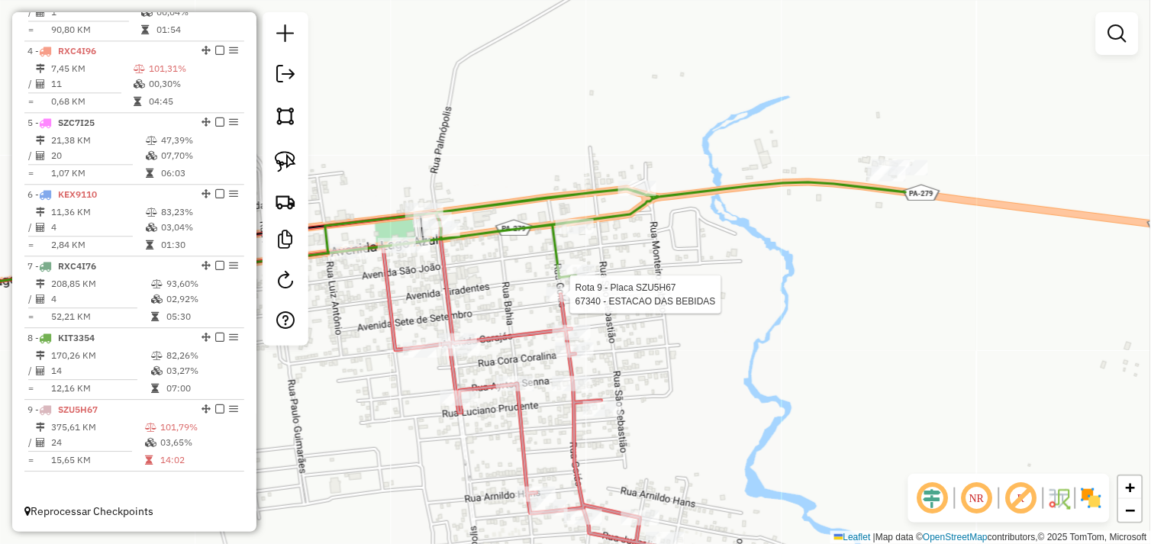
select select "*********"
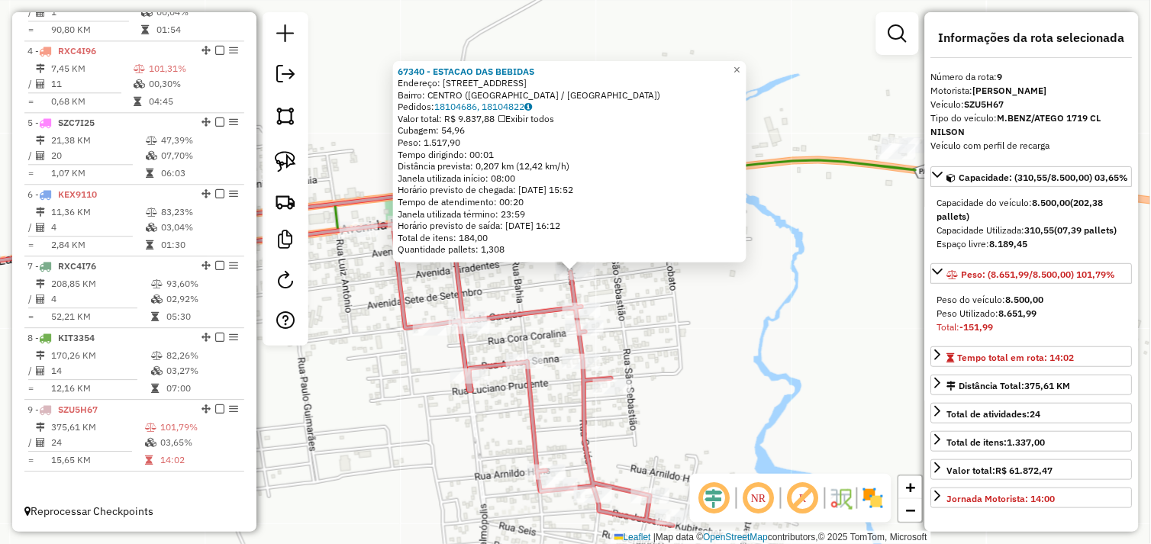
click at [647, 330] on div "67340 - ESTACAO DAS BEBIDAS Endereço: RUA GOIAS 17 Bairro: CENTRO (AGUA AZUL DO…" at bounding box center [575, 272] width 1151 height 544
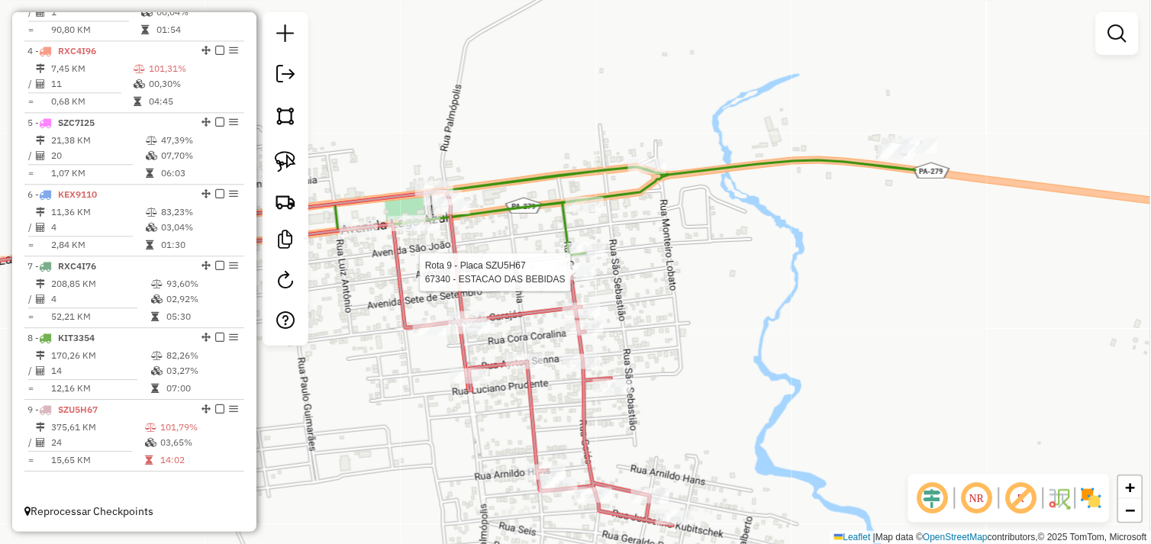
select select "*********"
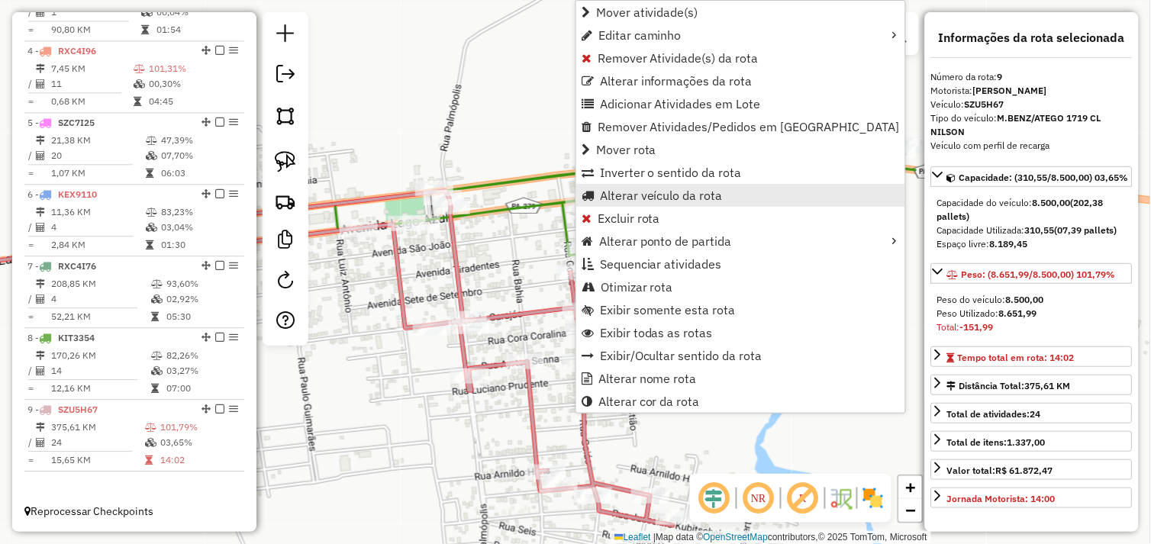
click at [634, 192] on span "Alterar veículo da rota" at bounding box center [661, 195] width 123 height 12
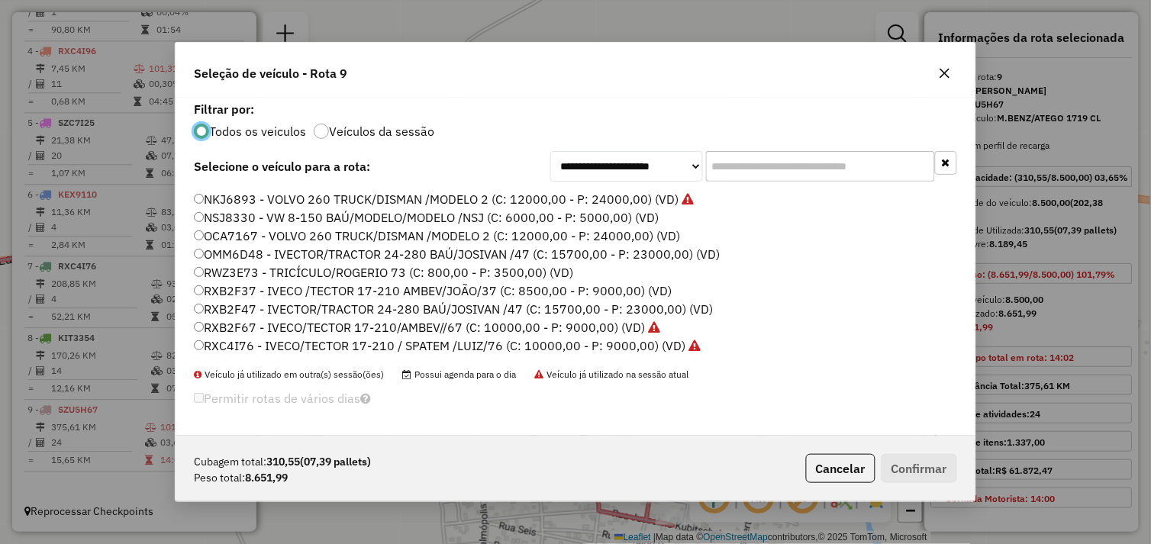
scroll to position [0, 0]
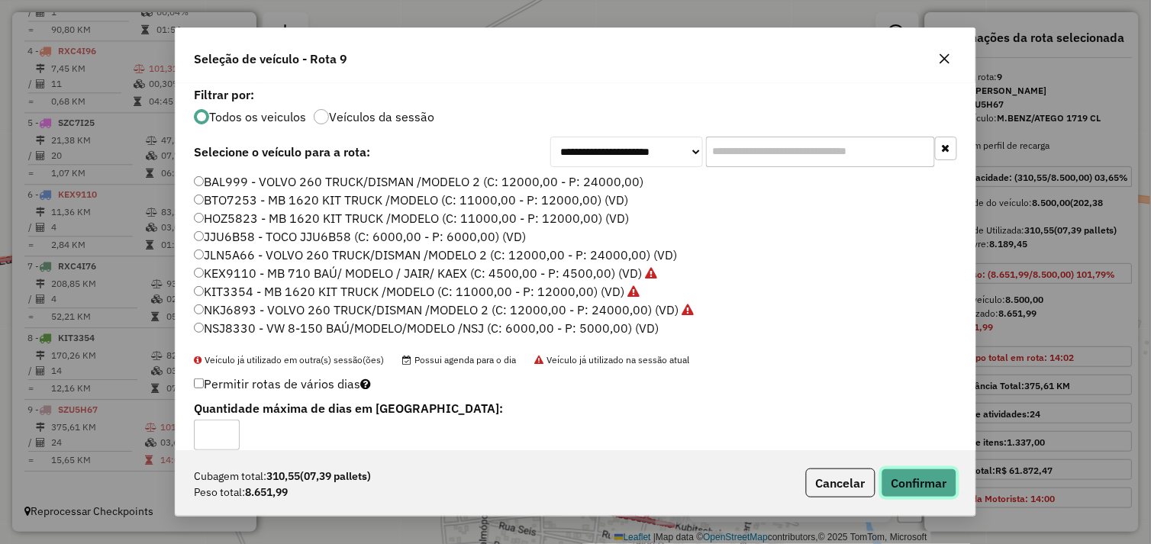
click at [906, 484] on button "Confirmar" at bounding box center [919, 483] width 76 height 29
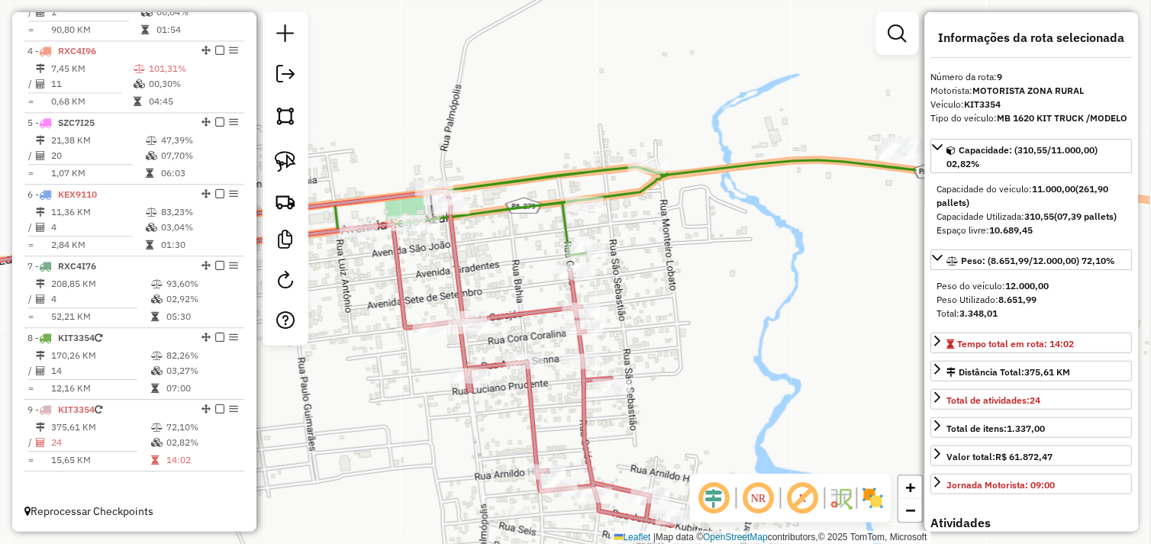
drag, startPoint x: 516, startPoint y: 281, endPoint x: 674, endPoint y: 291, distance: 158.3
click at [674, 291] on div "Janela de atendimento Grade de atendimento Capacidade Transportadoras Veículos …" at bounding box center [575, 272] width 1151 height 544
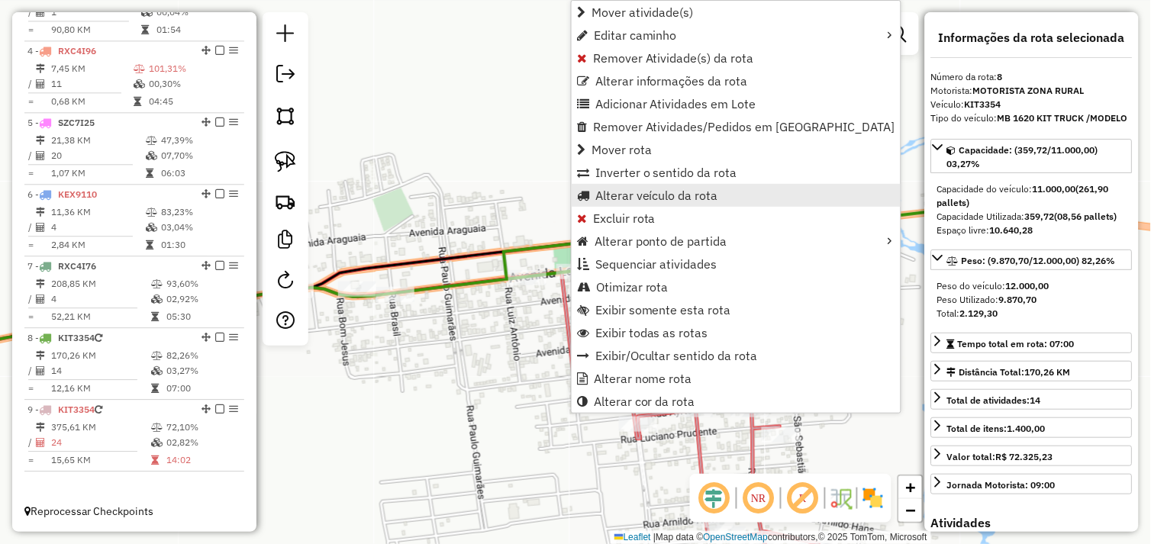
click at [611, 198] on span "Alterar veículo da rota" at bounding box center [656, 195] width 123 height 12
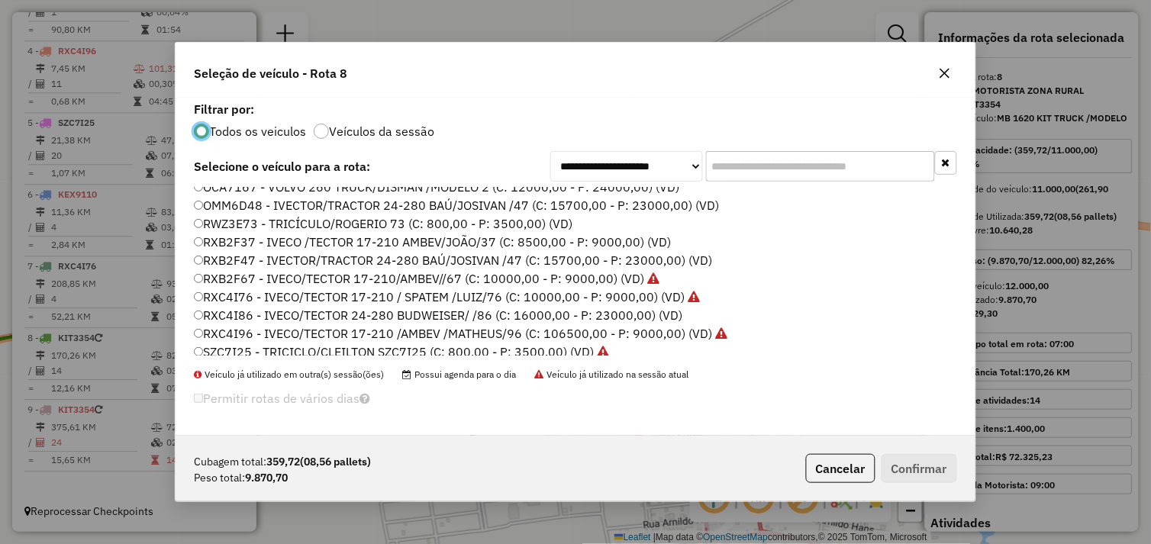
scroll to position [217, 0]
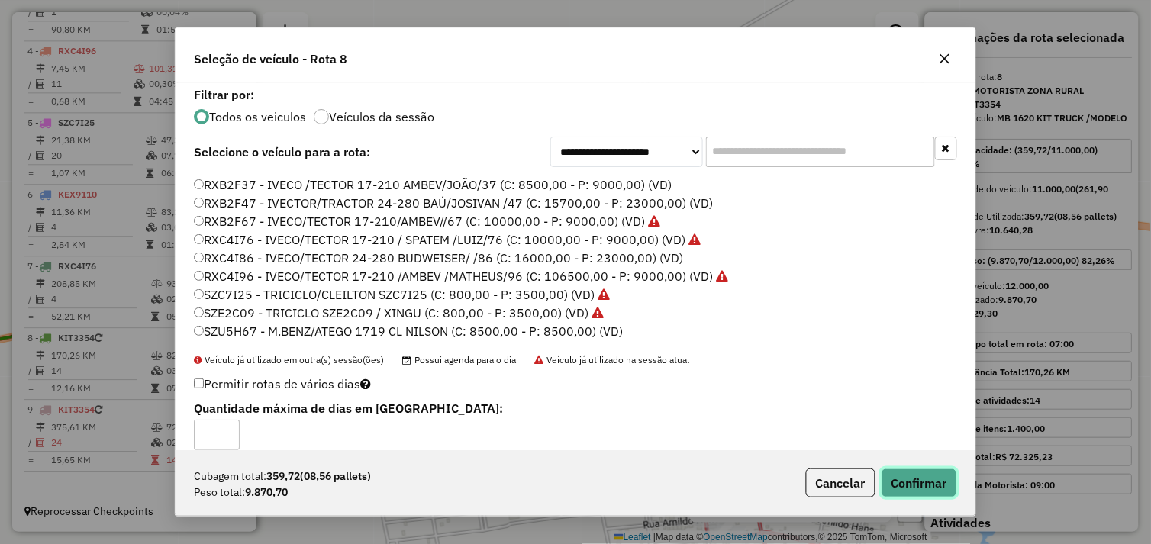
click at [908, 478] on button "Confirmar" at bounding box center [919, 483] width 76 height 29
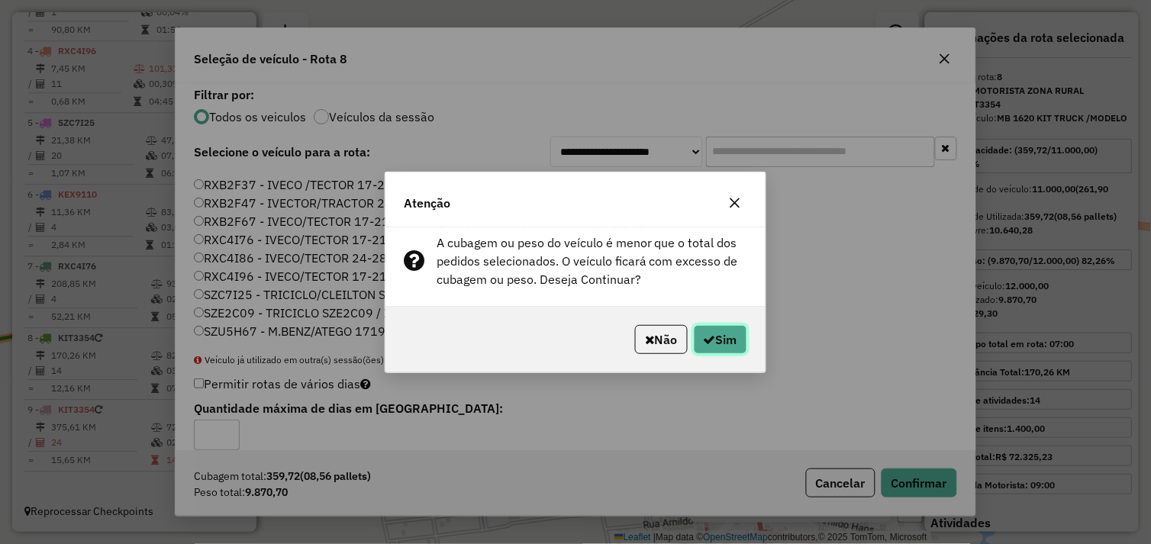
click at [712, 338] on icon "button" at bounding box center [710, 339] width 12 height 12
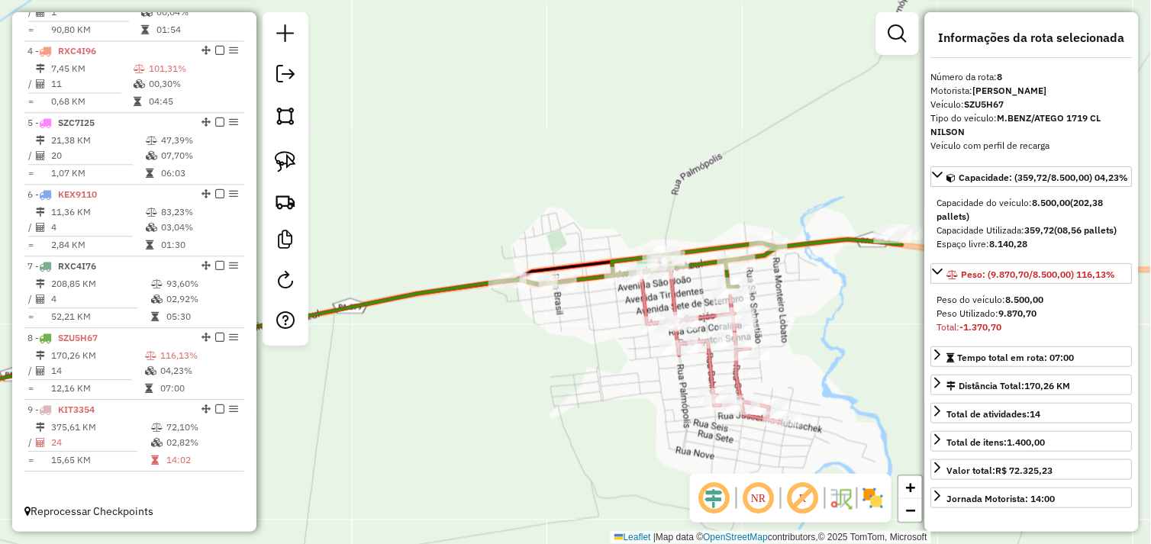
drag, startPoint x: 517, startPoint y: 294, endPoint x: 592, endPoint y: 308, distance: 76.2
click at [592, 308] on div "Janela de atendimento Grade de atendimento Capacidade Transportadoras Veículos …" at bounding box center [575, 272] width 1151 height 544
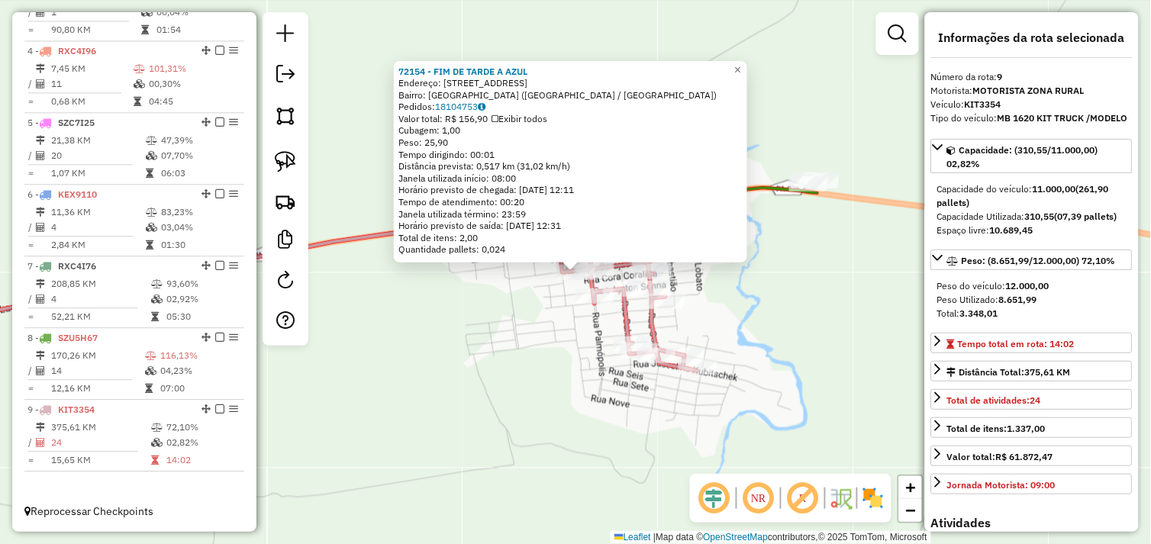
click at [540, 301] on div "72154 - FIM DE TARDE A AZUL Endereço: AVENIDA CARAJAS 269 Bairro: VILA NOVA (AG…" at bounding box center [575, 272] width 1151 height 544
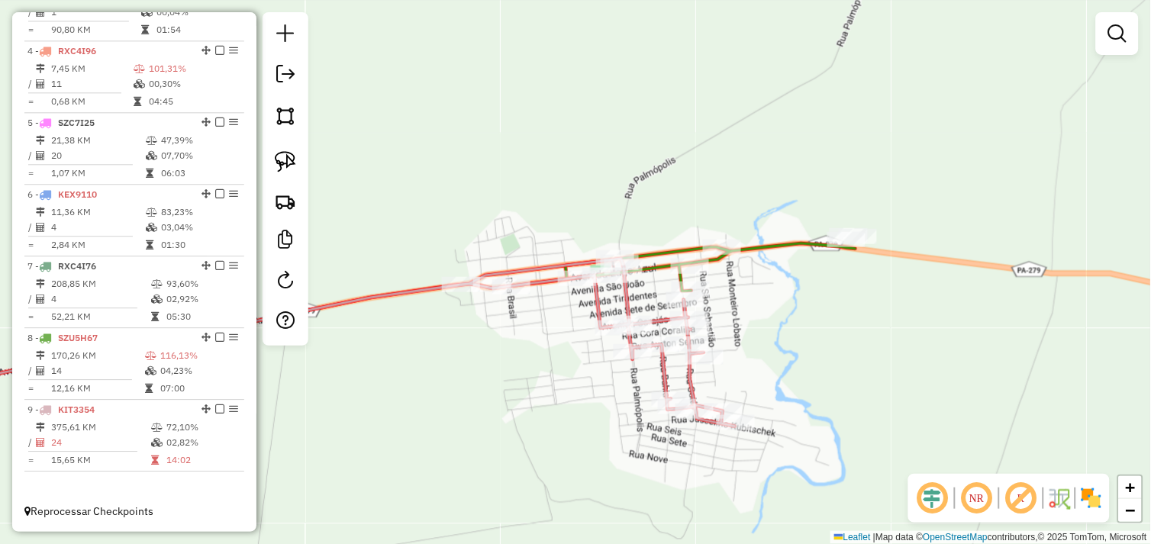
drag, startPoint x: 530, startPoint y: 276, endPoint x: 568, endPoint y: 332, distance: 67.5
click at [568, 332] on div "Janela de atendimento Grade de atendimento Capacidade Transportadoras Veículos …" at bounding box center [575, 272] width 1151 height 544
select select "*********"
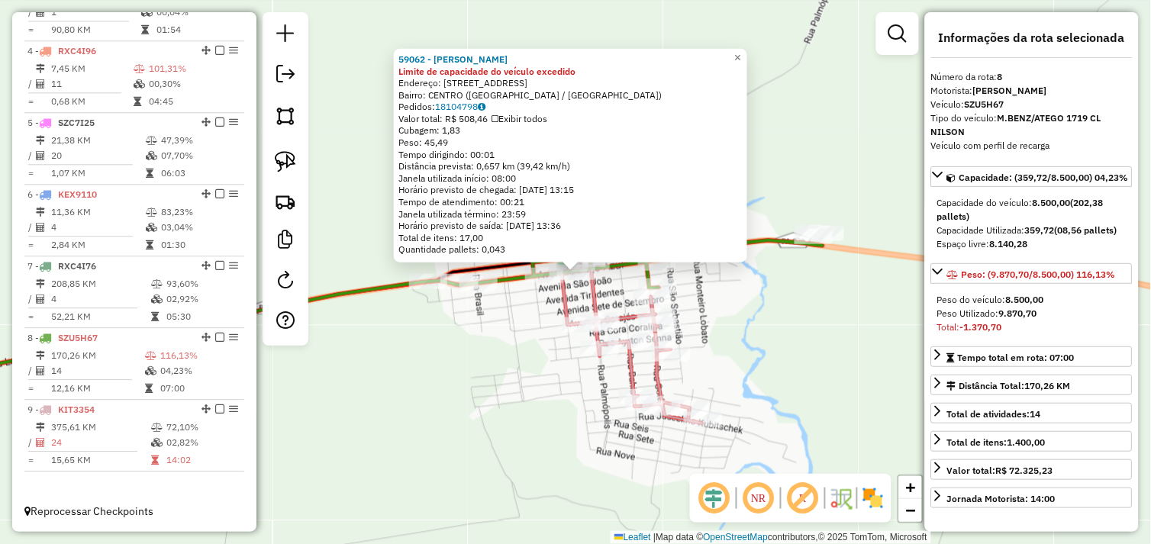
click at [525, 319] on div "59062 - DROGARIA SILVA Limite de capacidade do veículo excedido Endereço: AVENI…" at bounding box center [575, 272] width 1151 height 544
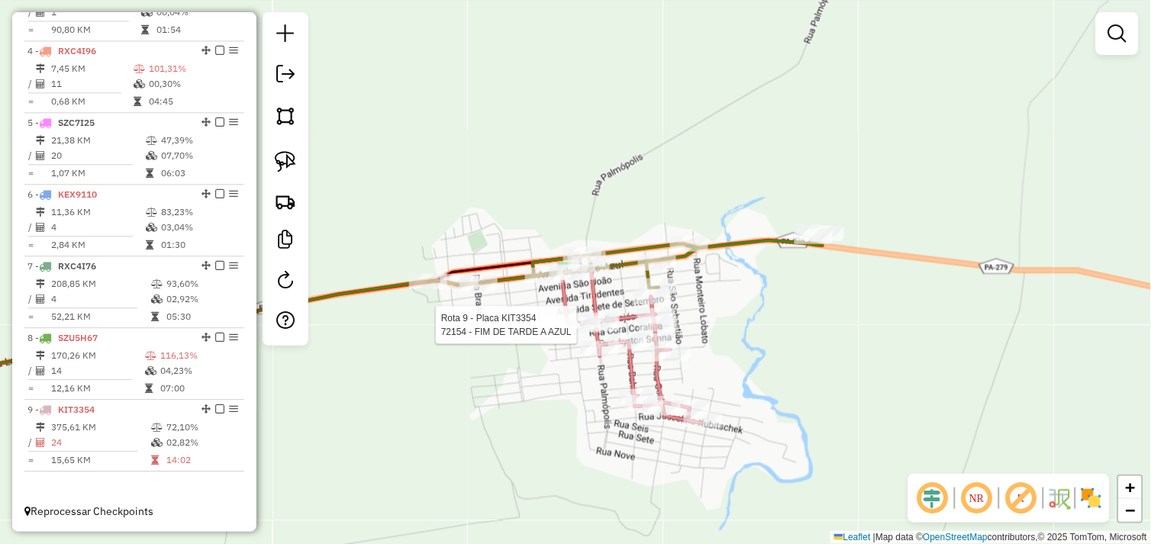
select select "*********"
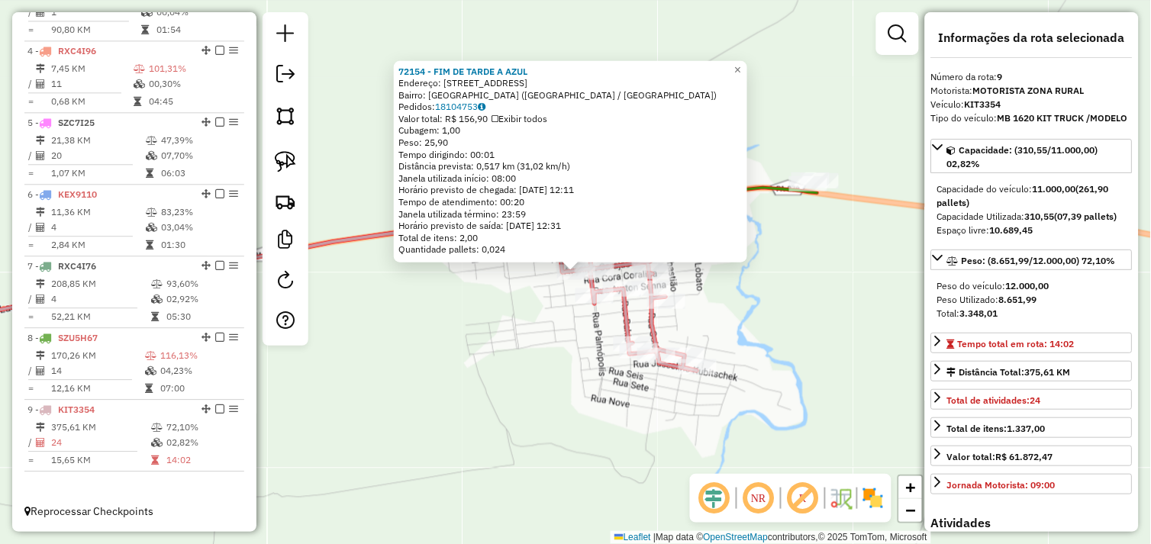
drag, startPoint x: 490, startPoint y: 292, endPoint x: 507, endPoint y: 295, distance: 17.7
click at [491, 292] on div "72154 - FIM DE TARDE A AZUL Endereço: AVENIDA CARAJAS 269 Bairro: VILA NOVA (AG…" at bounding box center [575, 272] width 1151 height 544
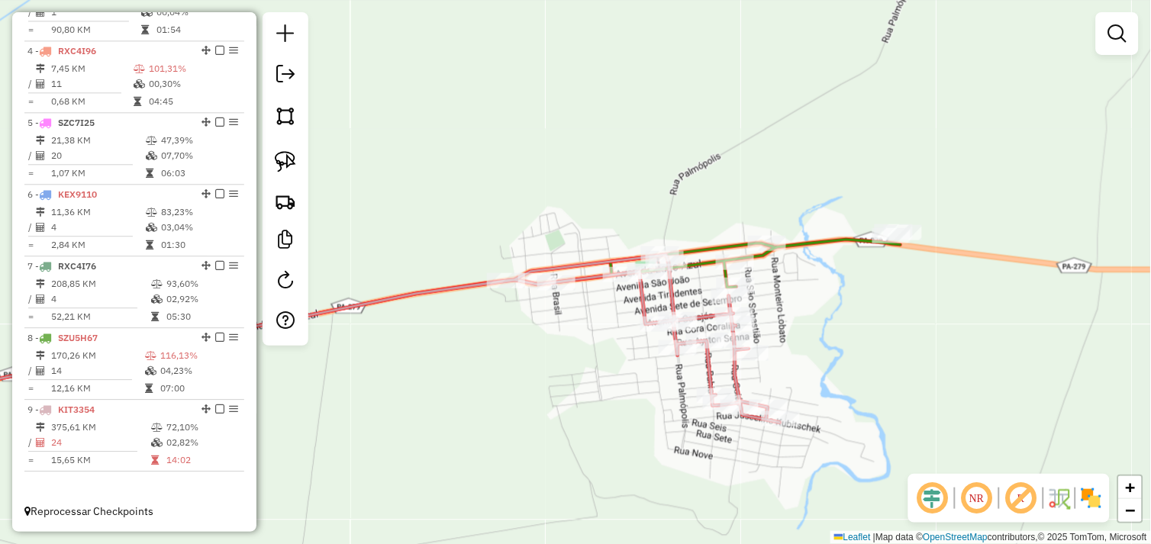
drag, startPoint x: 536, startPoint y: 275, endPoint x: 627, endPoint y: 321, distance: 101.4
click at [626, 328] on div "Janela de atendimento Grade de atendimento Capacidade Transportadoras Veículos …" at bounding box center [575, 272] width 1151 height 544
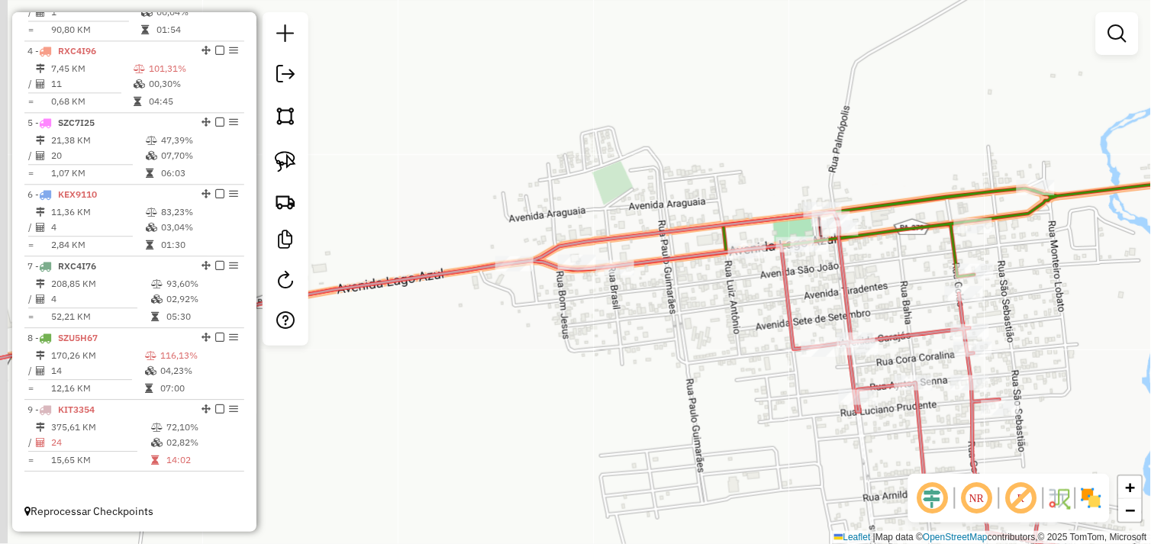
drag, startPoint x: 678, startPoint y: 326, endPoint x: 707, endPoint y: 317, distance: 31.1
click at [726, 324] on div "Janela de atendimento Grade de atendimento Capacidade Transportadoras Veículos …" at bounding box center [575, 272] width 1151 height 544
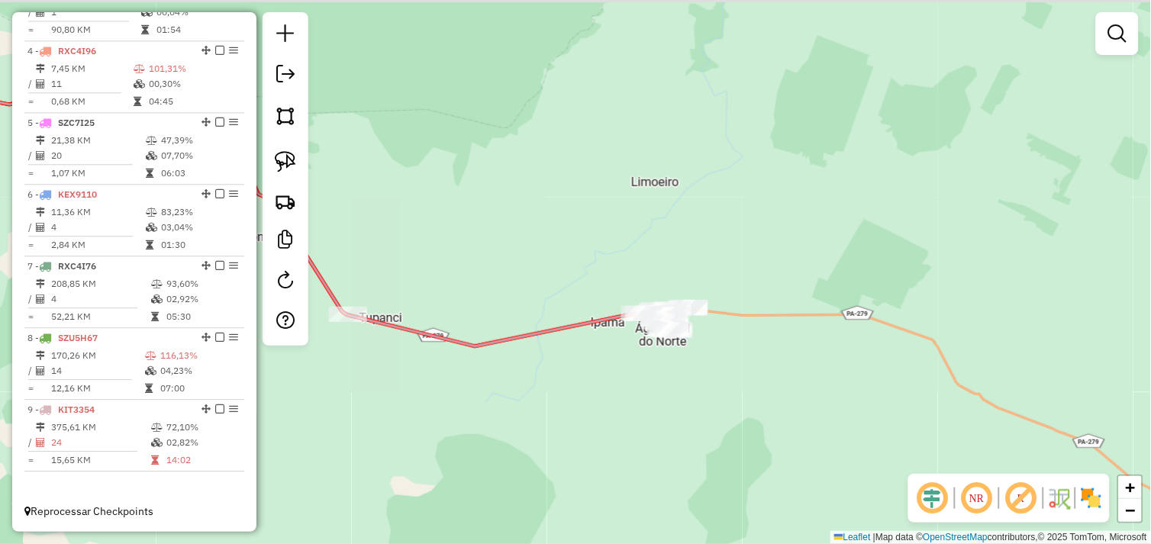
drag, startPoint x: 520, startPoint y: 359, endPoint x: 766, endPoint y: 356, distance: 246.5
click at [768, 356] on div "Janela de atendimento Grade de atendimento Capacidade Transportadoras Veículos …" at bounding box center [575, 272] width 1151 height 544
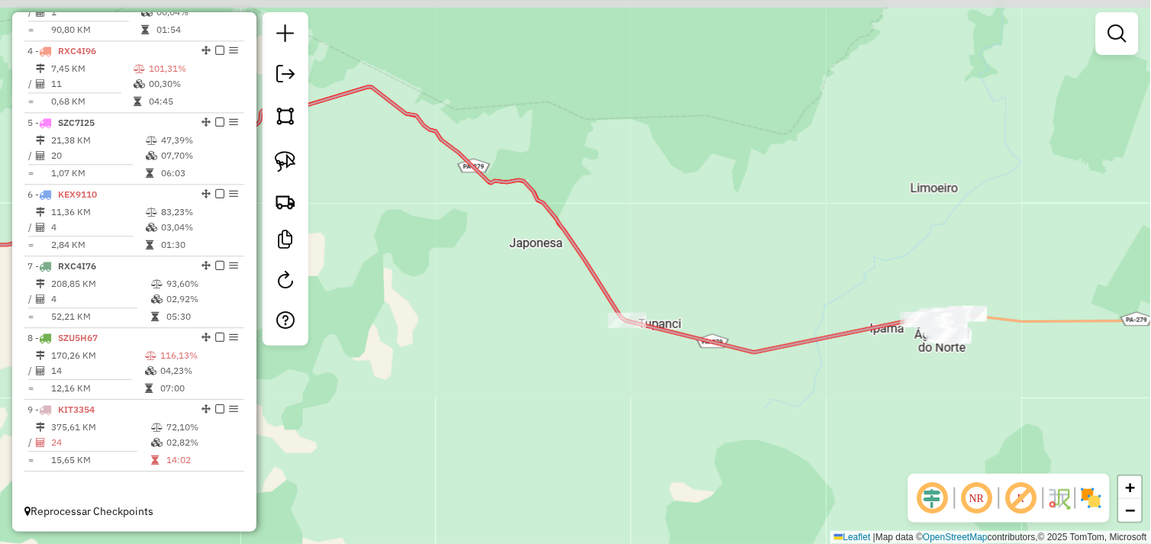
drag, startPoint x: 562, startPoint y: 338, endPoint x: 771, endPoint y: 376, distance: 212.6
click at [839, 391] on div "Janela de atendimento Grade de atendimento Capacidade Transportadoras Veículos …" at bounding box center [575, 272] width 1151 height 544
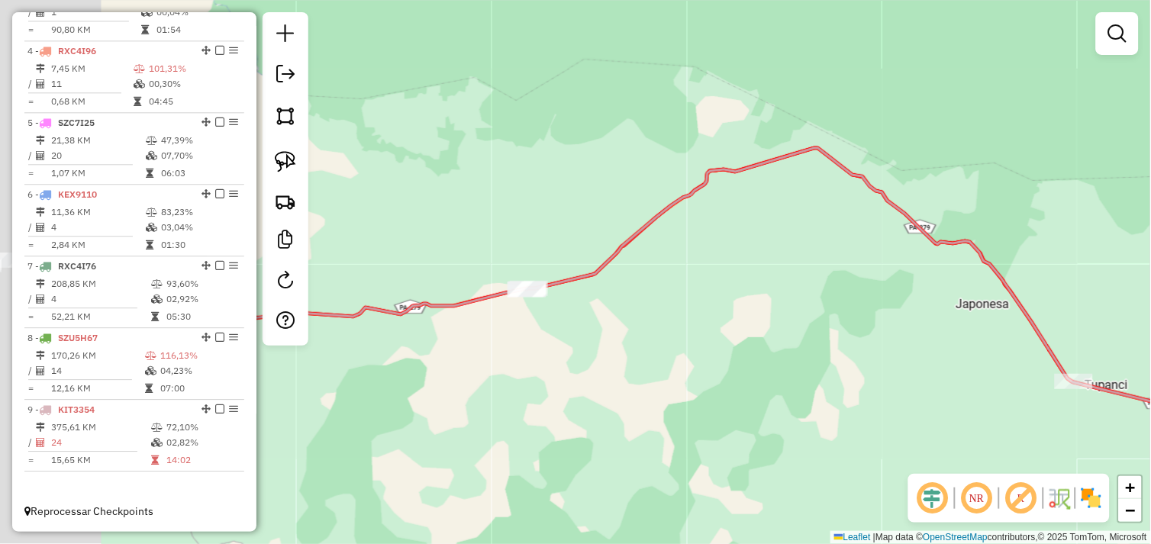
drag, startPoint x: 677, startPoint y: 354, endPoint x: 702, endPoint y: 370, distance: 29.9
click at [851, 365] on div "Janela de atendimento Grade de atendimento Capacidade Transportadoras Veículos …" at bounding box center [575, 272] width 1151 height 544
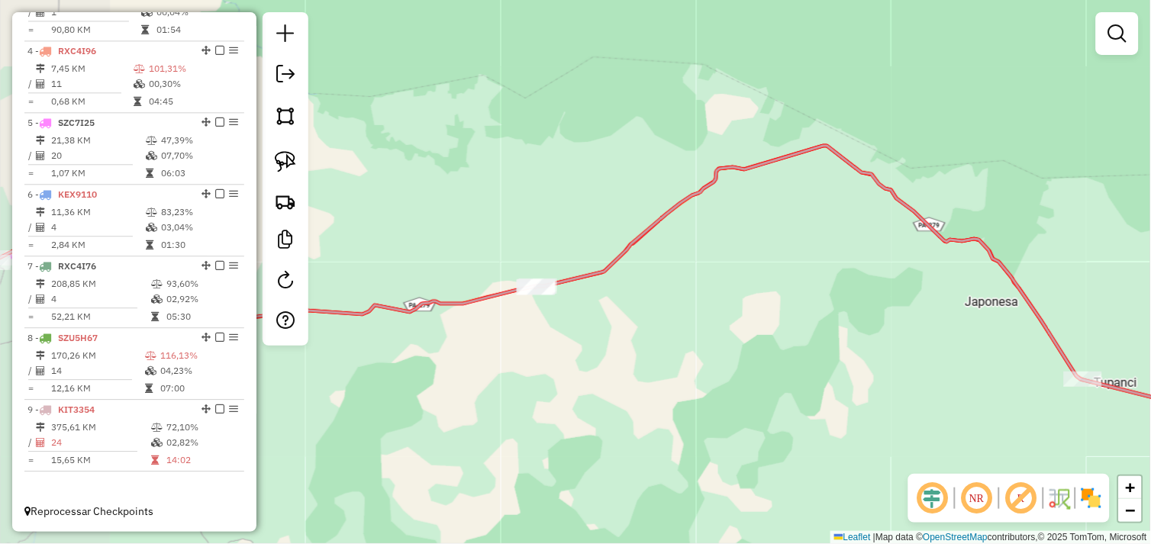
drag, startPoint x: 609, startPoint y: 362, endPoint x: 863, endPoint y: 363, distance: 254.1
click at [863, 363] on div "Janela de atendimento Grade de atendimento Capacidade Transportadoras Veículos …" at bounding box center [575, 272] width 1151 height 544
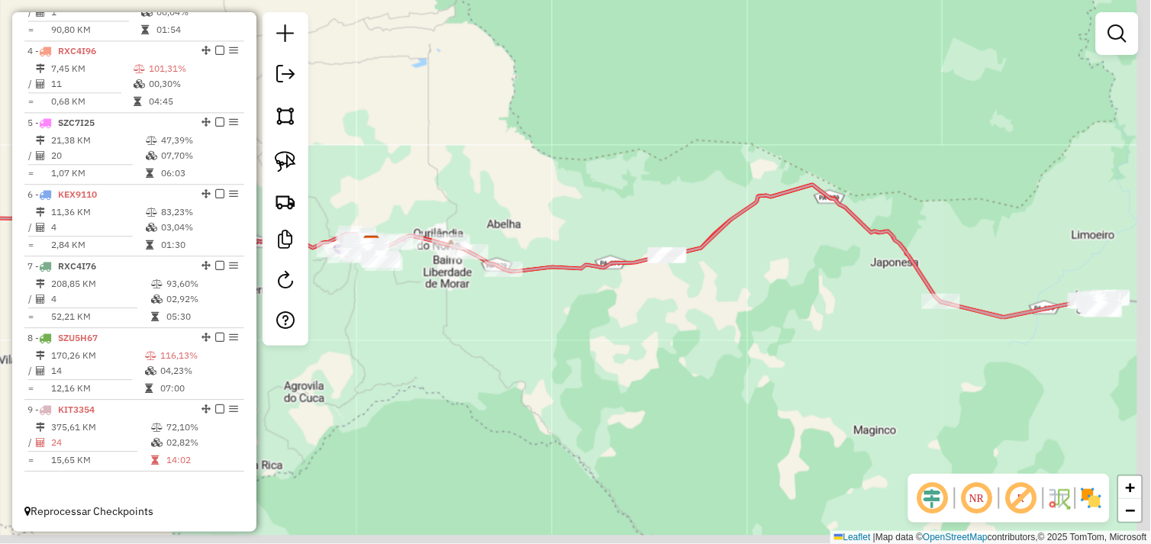
drag, startPoint x: 702, startPoint y: 315, endPoint x: 641, endPoint y: 295, distance: 64.2
click at [641, 295] on div "Janela de atendimento Grade de atendimento Capacidade Transportadoras Veículos …" at bounding box center [575, 272] width 1151 height 544
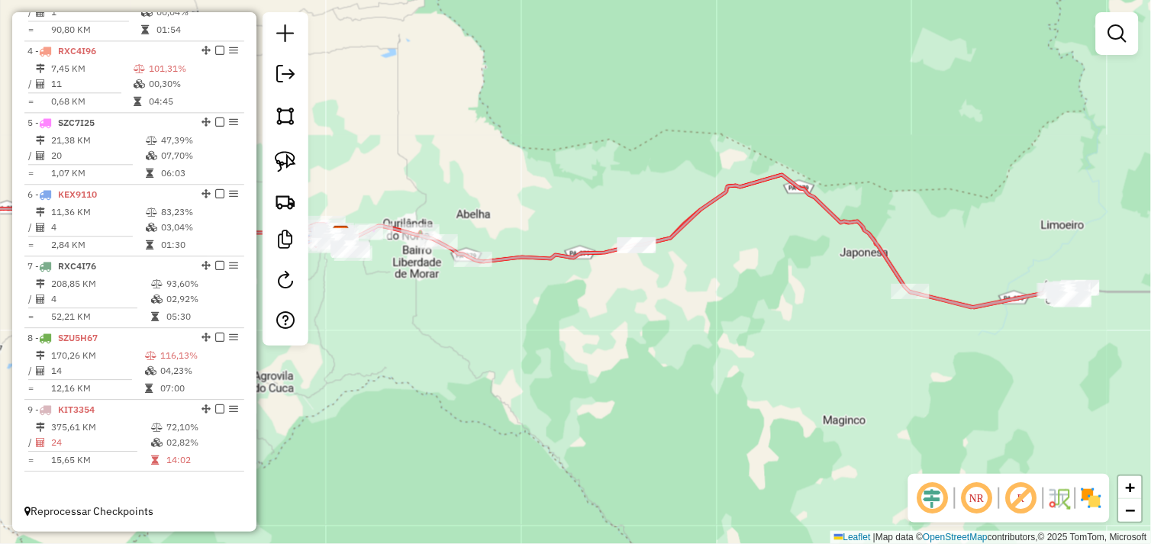
drag, startPoint x: 294, startPoint y: 157, endPoint x: 388, endPoint y: 194, distance: 100.8
click at [294, 157] on img at bounding box center [285, 161] width 21 height 21
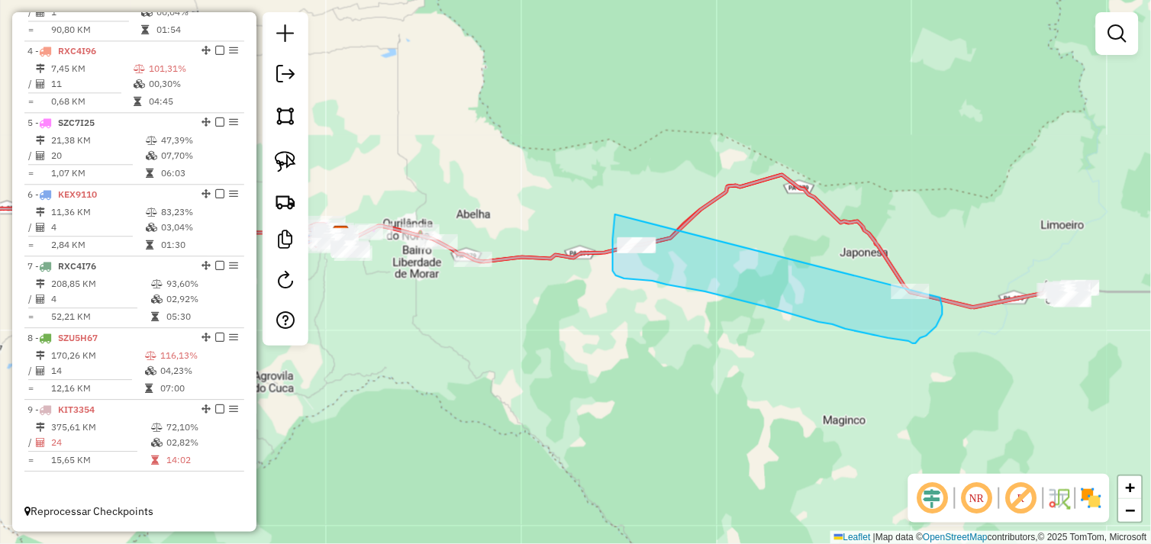
drag, startPoint x: 615, startPoint y: 214, endPoint x: 916, endPoint y: 268, distance: 305.4
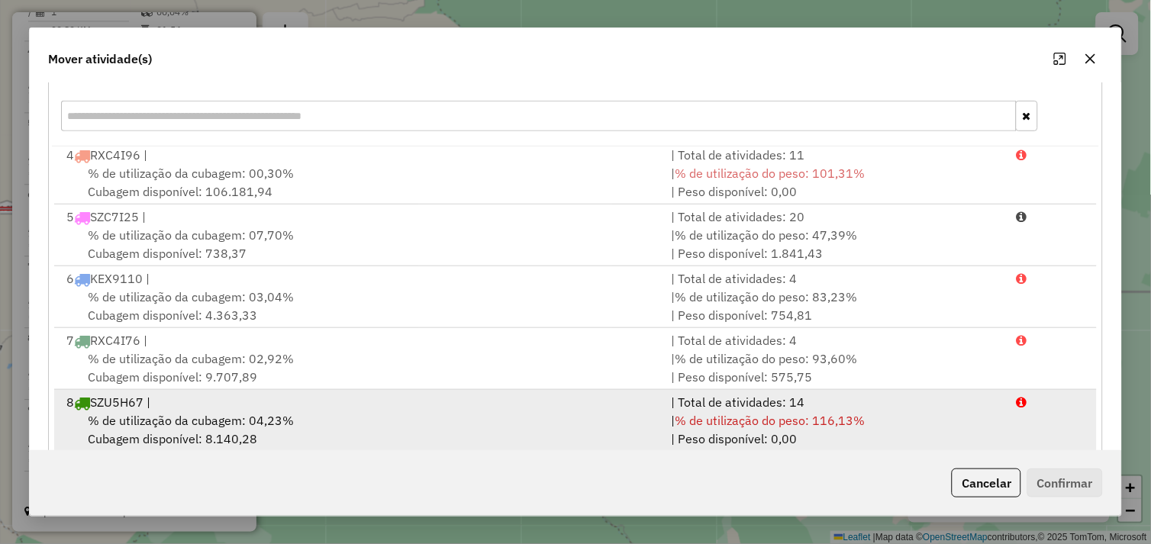
scroll to position [230, 0]
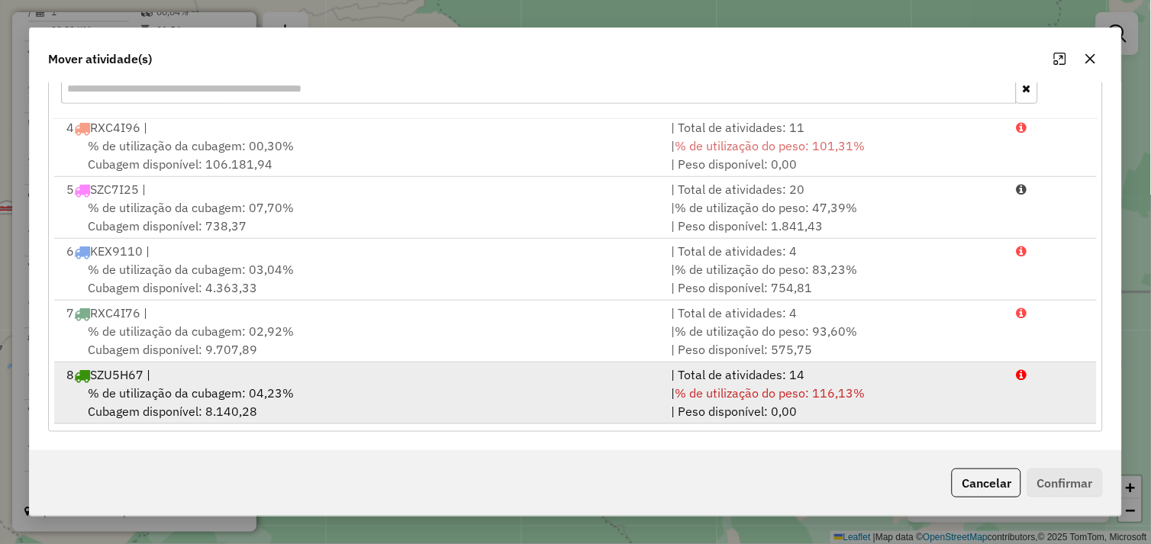
drag, startPoint x: 370, startPoint y: 393, endPoint x: 395, endPoint y: 394, distance: 25.2
click at [372, 393] on div "% de utilização da cubagem: 04,23% Cubagem disponível: 8.140,28" at bounding box center [359, 402] width 605 height 37
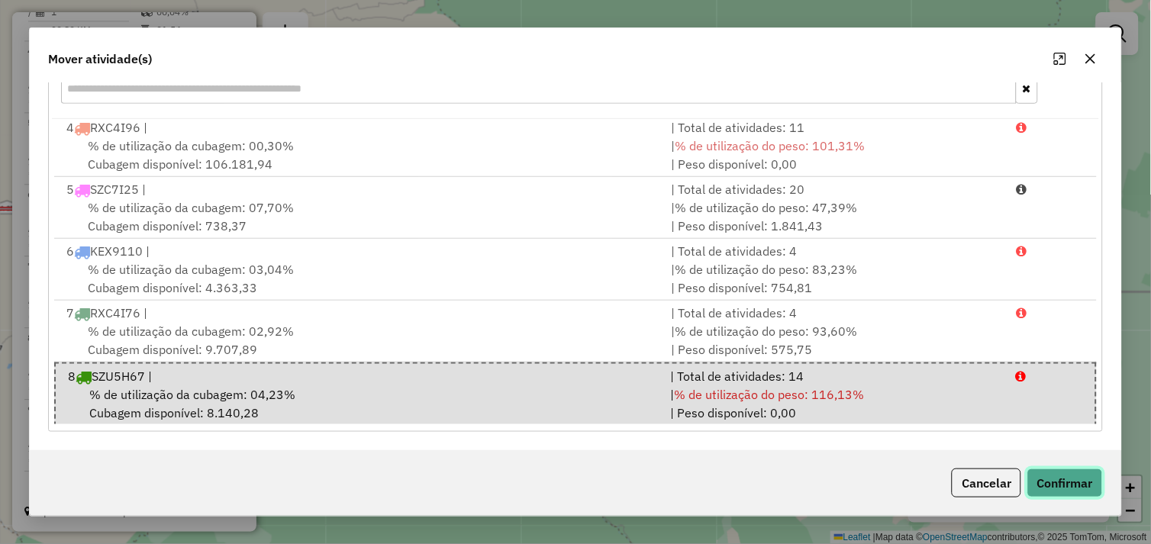
click at [1045, 483] on button "Confirmar" at bounding box center [1065, 483] width 76 height 29
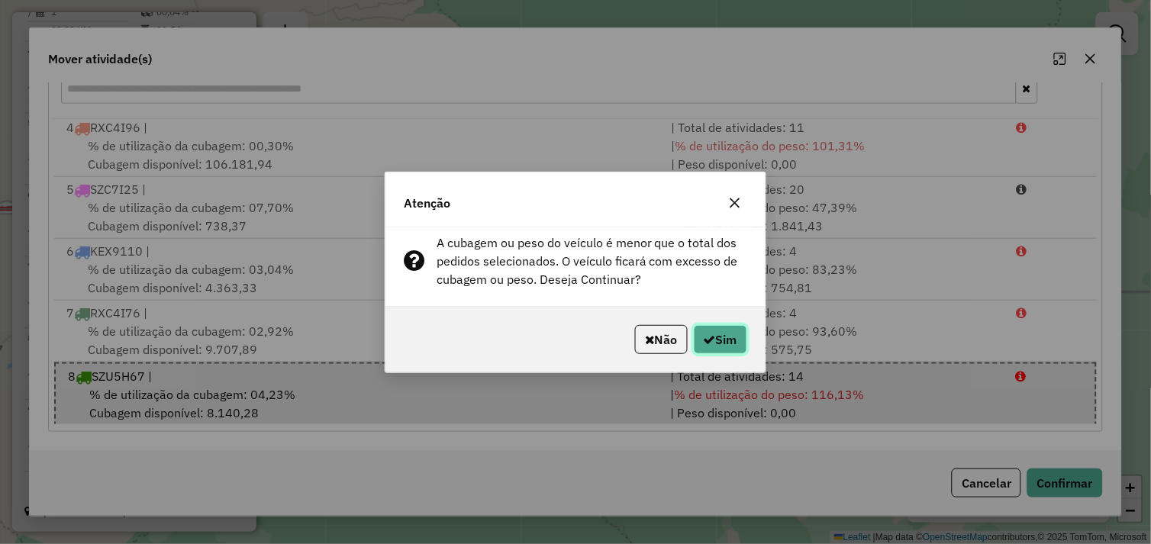
click at [730, 338] on button "Sim" at bounding box center [720, 339] width 53 height 29
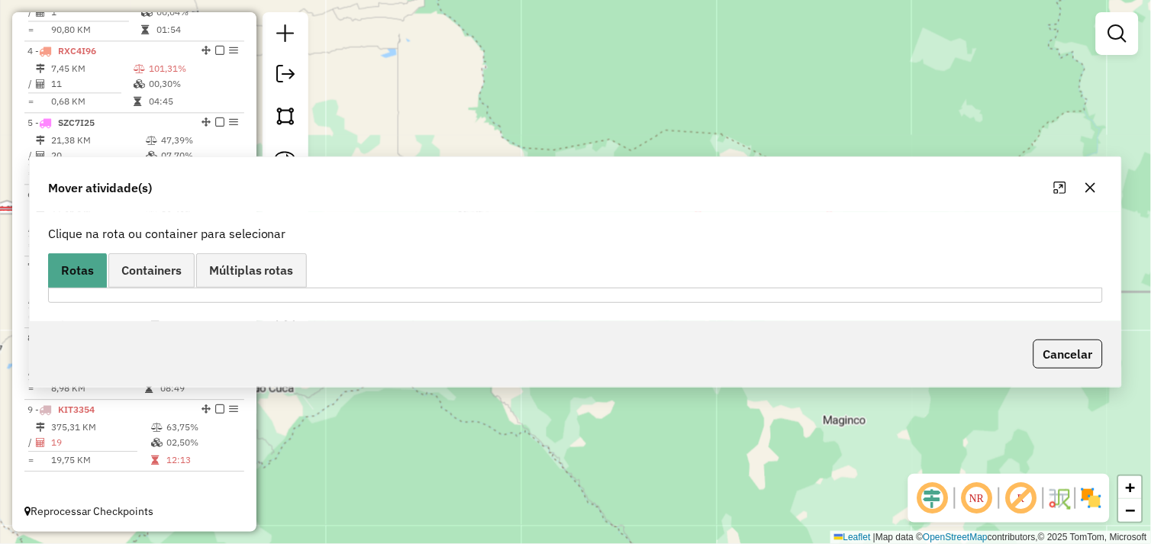
scroll to position [0, 0]
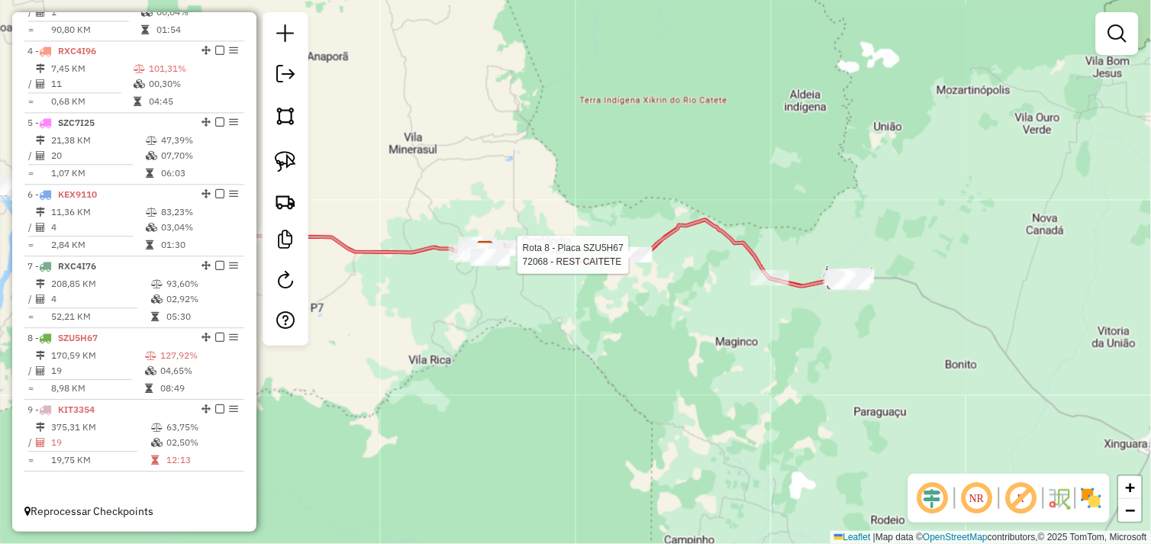
select select "*********"
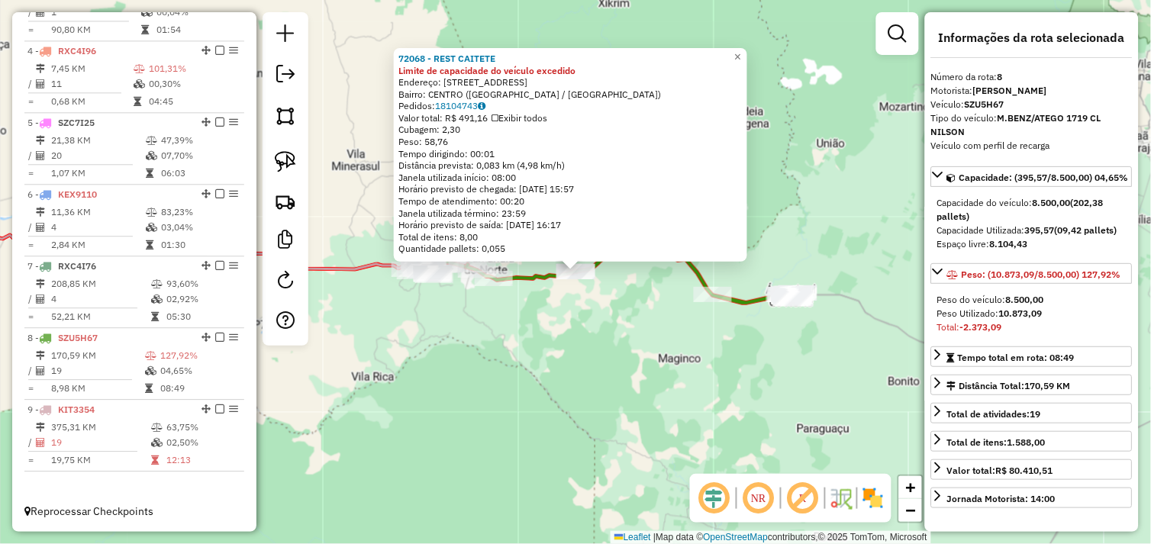
click at [630, 324] on div "72068 - REST CAITETE Limite de capacidade do veículo excedido Endereço: RUA SER…" at bounding box center [575, 272] width 1151 height 544
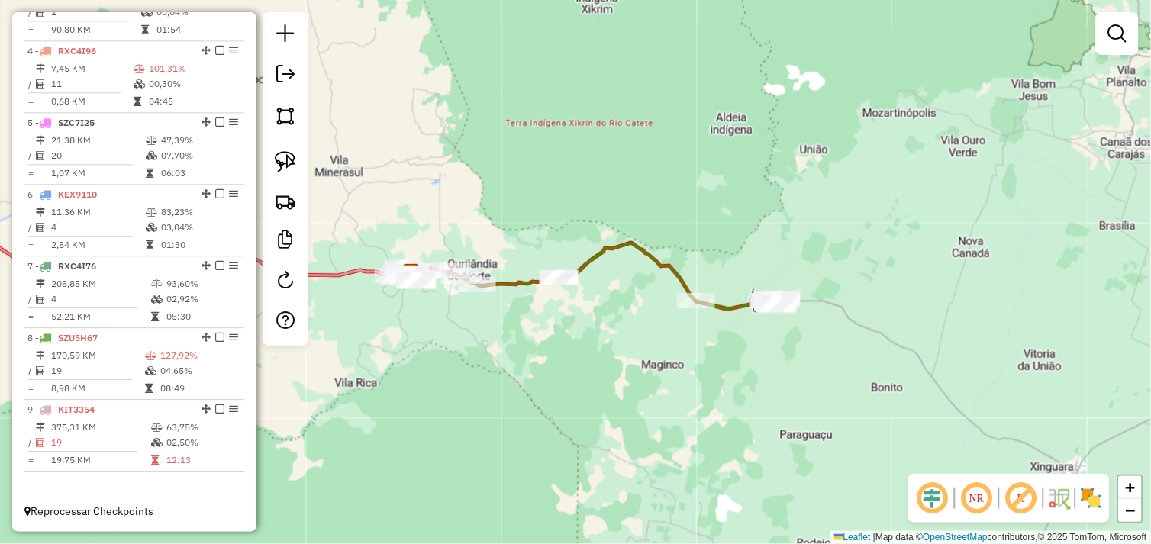
drag, startPoint x: 741, startPoint y: 351, endPoint x: 608, endPoint y: 353, distance: 132.8
click at [604, 354] on div "Janela de atendimento Grade de atendimento Capacidade Transportadoras Veículos …" at bounding box center [575, 272] width 1151 height 544
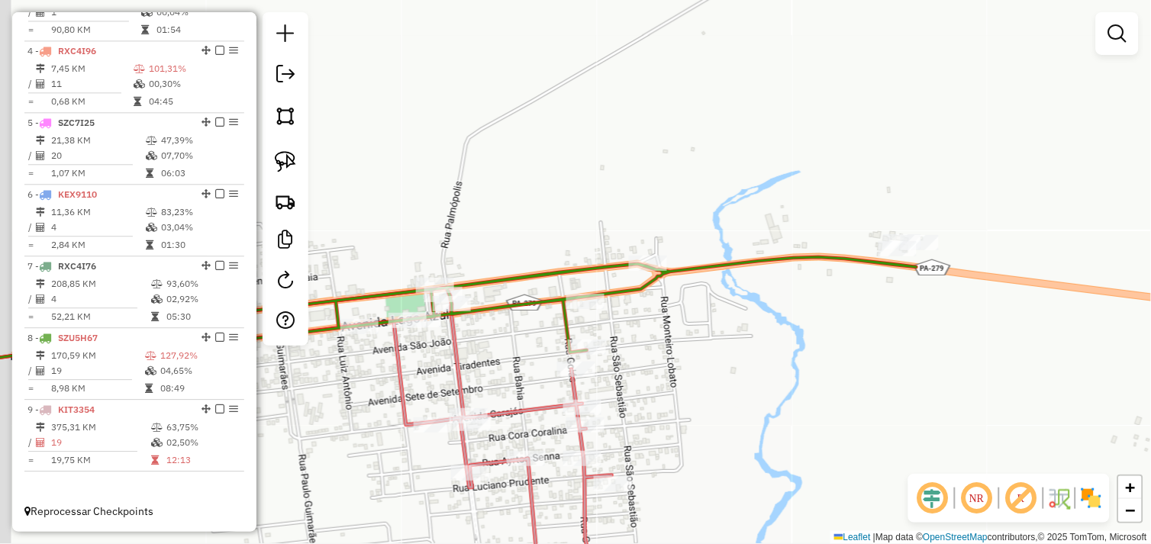
drag, startPoint x: 585, startPoint y: 346, endPoint x: 742, endPoint y: 298, distance: 164.2
click at [749, 295] on div "Janela de atendimento Grade de atendimento Capacidade Transportadoras Veículos …" at bounding box center [575, 272] width 1151 height 544
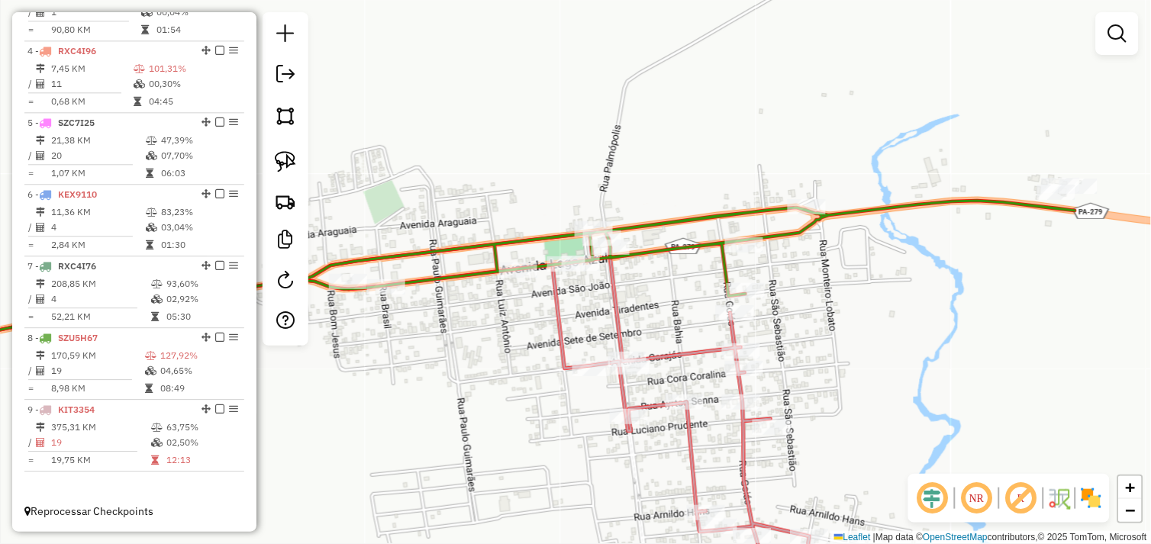
drag, startPoint x: 591, startPoint y: 317, endPoint x: 701, endPoint y: 281, distance: 114.9
click at [723, 278] on div "Janela de atendimento Grade de atendimento Capacidade Transportadoras Veículos …" at bounding box center [575, 272] width 1151 height 544
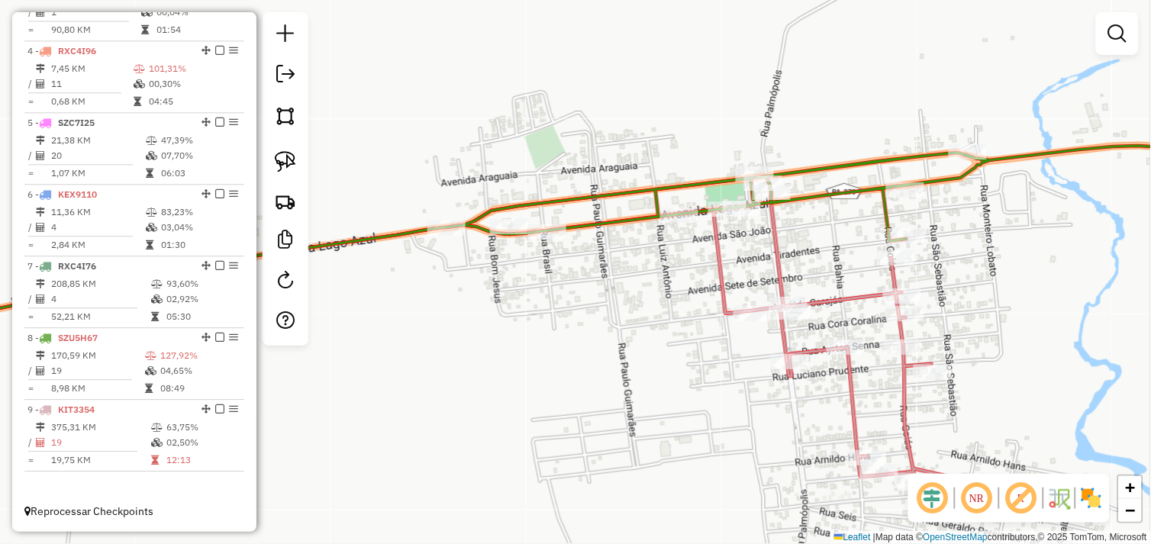
drag, startPoint x: 552, startPoint y: 314, endPoint x: 633, endPoint y: 281, distance: 88.3
click at [633, 281] on div "Janela de atendimento Grade de atendimento Capacidade Transportadoras Veículos …" at bounding box center [575, 272] width 1151 height 544
select select "*********"
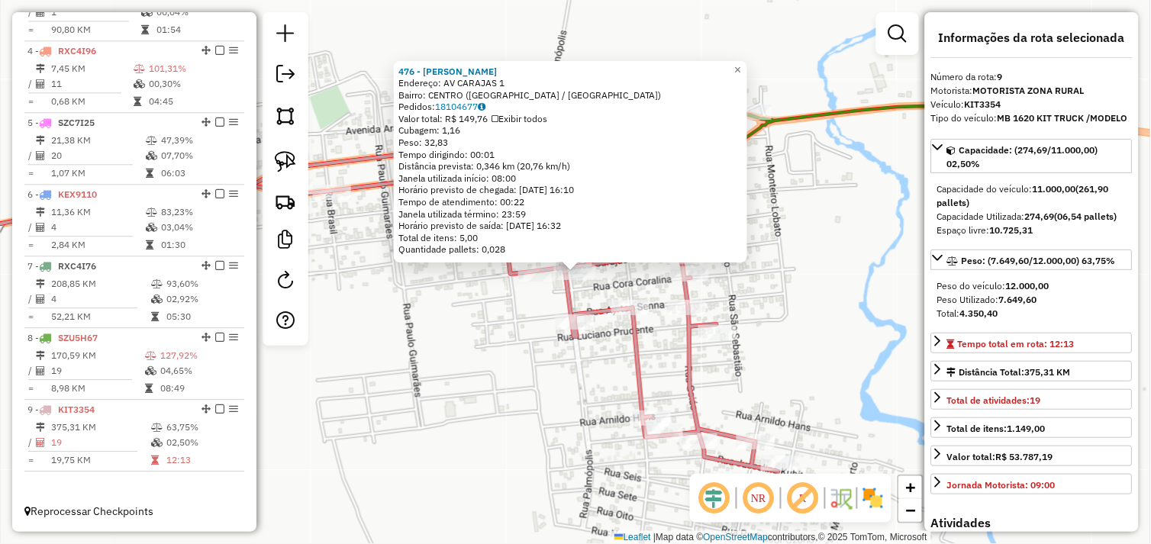
click at [506, 309] on div "476 - MANU LANCHES Endereço: AV CARAJAS 1 Bairro: CENTRO (AGUA AZUL DO NORTE / …" at bounding box center [575, 272] width 1151 height 544
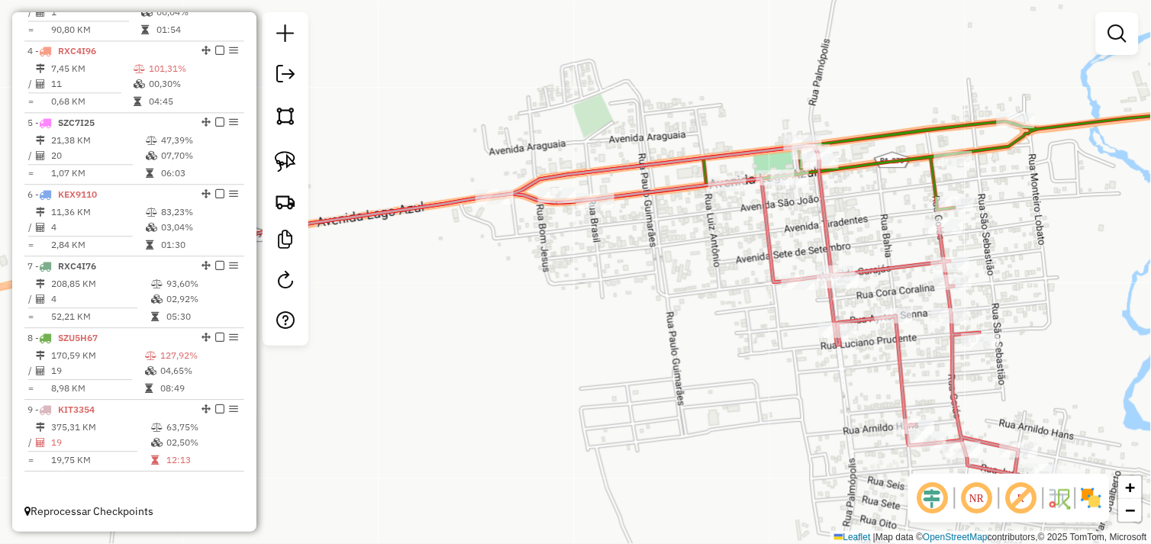
drag, startPoint x: 496, startPoint y: 307, endPoint x: 759, endPoint y: 315, distance: 263.4
click at [759, 315] on div "Janela de atendimento Grade de atendimento Capacidade Transportadoras Veículos …" at bounding box center [575, 272] width 1151 height 544
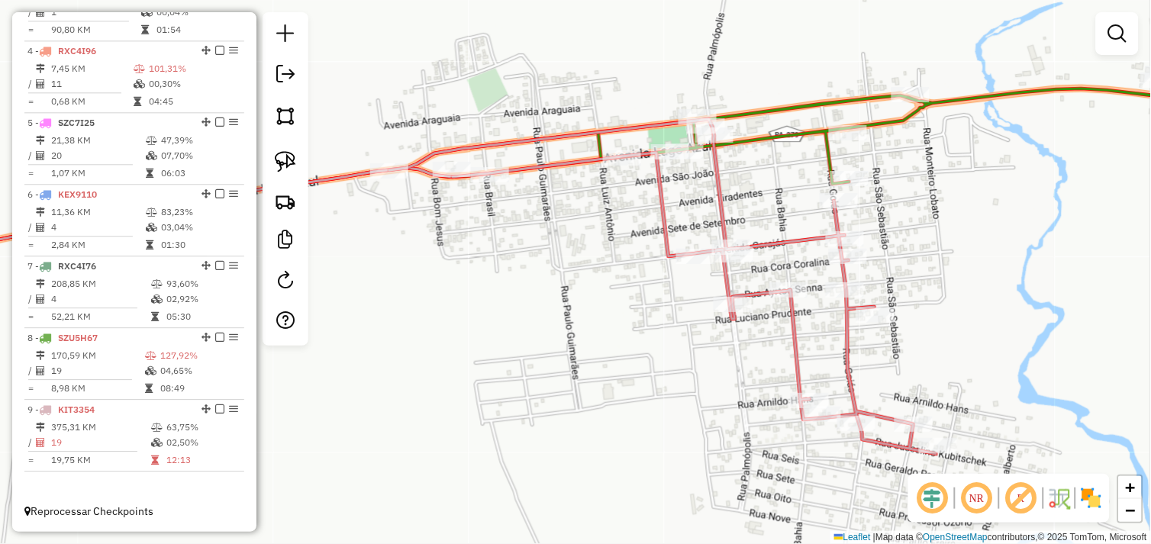
drag, startPoint x: 598, startPoint y: 278, endPoint x: 528, endPoint y: 258, distance: 72.2
click at [528, 258] on div "Janela de atendimento Grade de atendimento Capacidade Transportadoras Veículos …" at bounding box center [575, 272] width 1151 height 544
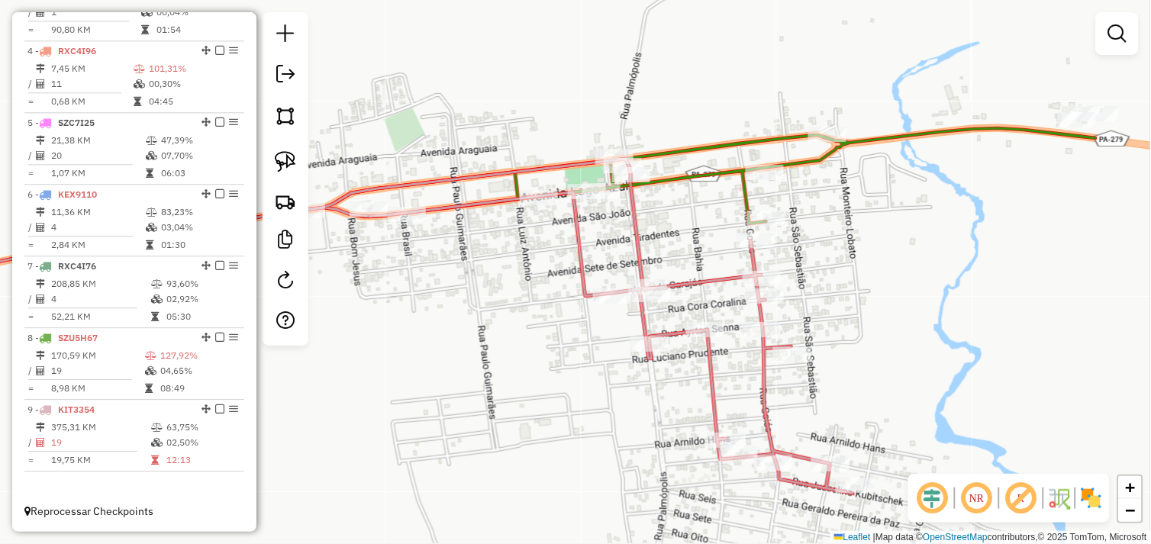
drag, startPoint x: 894, startPoint y: 219, endPoint x: 785, endPoint y: 259, distance: 117.1
click at [785, 259] on div "Janela de atendimento Grade de atendimento Capacidade Transportadoras Veículos …" at bounding box center [575, 272] width 1151 height 544
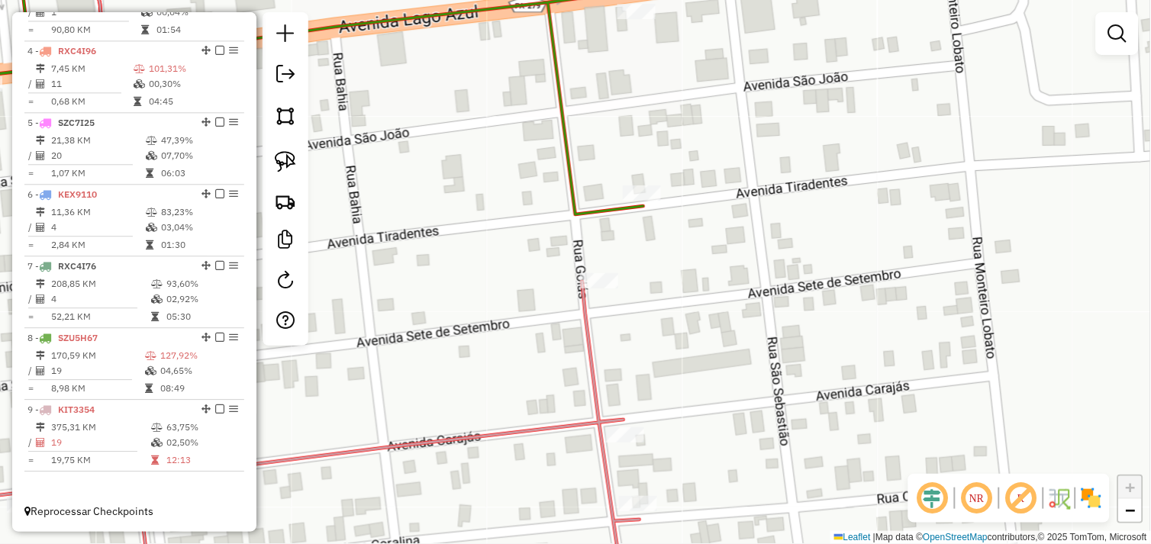
drag, startPoint x: 290, startPoint y: 158, endPoint x: 388, endPoint y: 196, distance: 104.9
click at [291, 158] on img at bounding box center [285, 161] width 21 height 21
drag, startPoint x: 608, startPoint y: 253, endPoint x: 627, endPoint y: 284, distance: 35.6
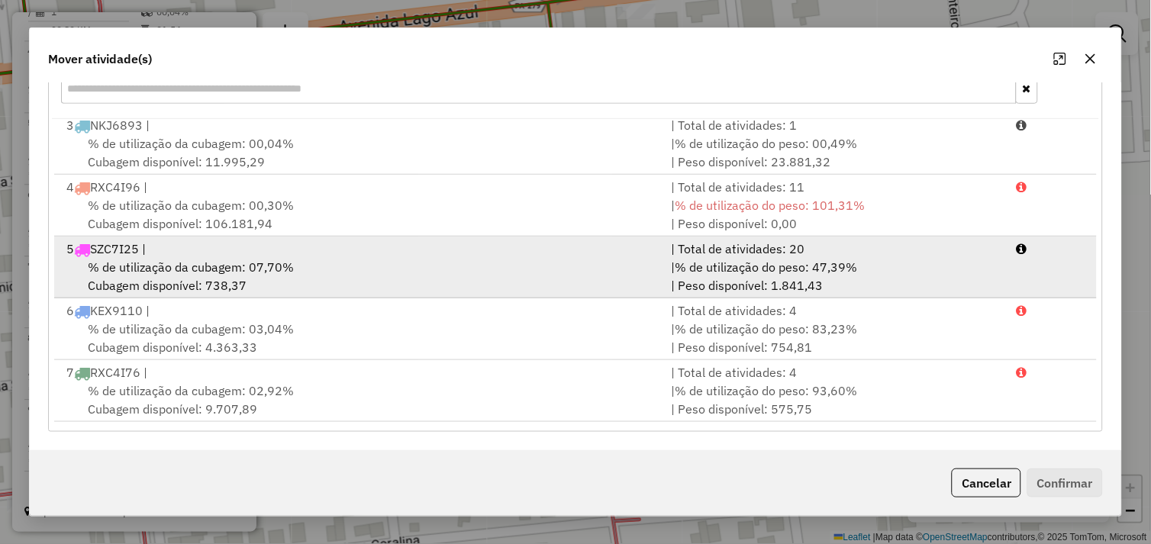
scroll to position [189, 0]
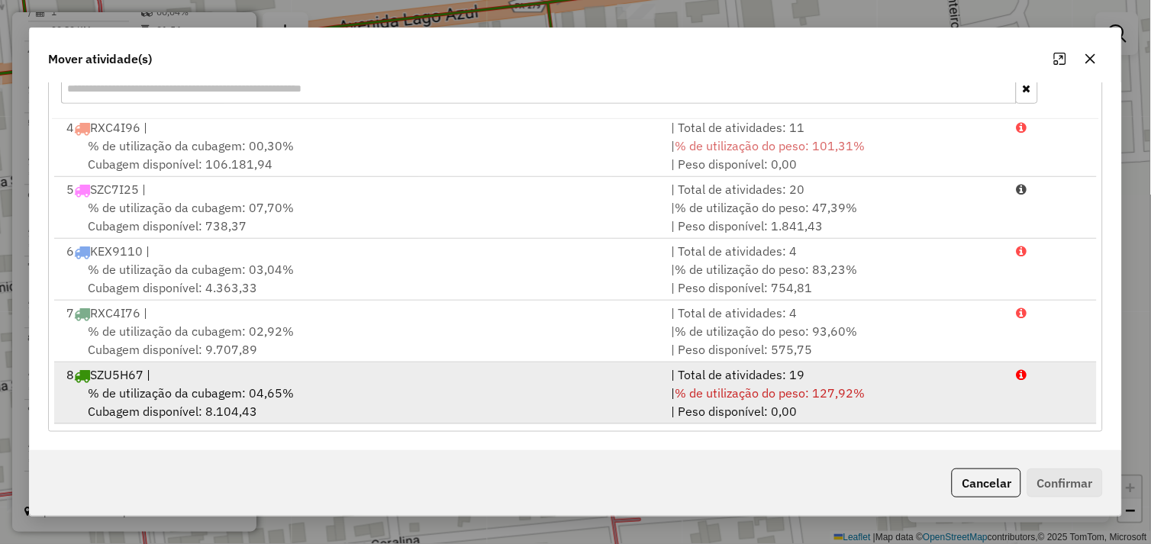
click at [410, 384] on div "% de utilização da cubagem: 04,65% Cubagem disponível: 8.104,43" at bounding box center [359, 402] width 605 height 37
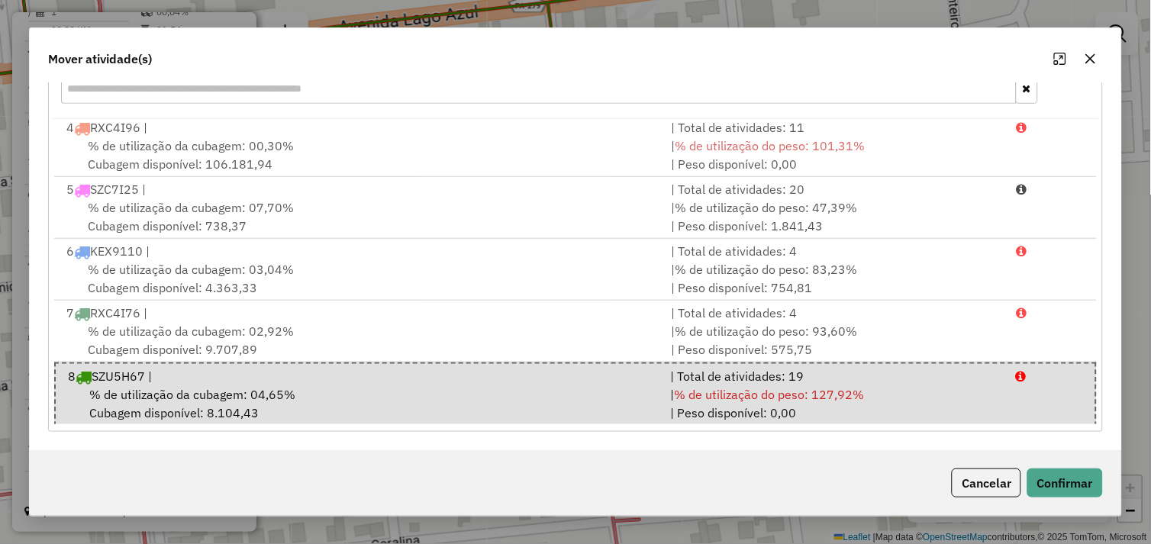
click at [1089, 54] on icon "button" at bounding box center [1090, 59] width 12 height 12
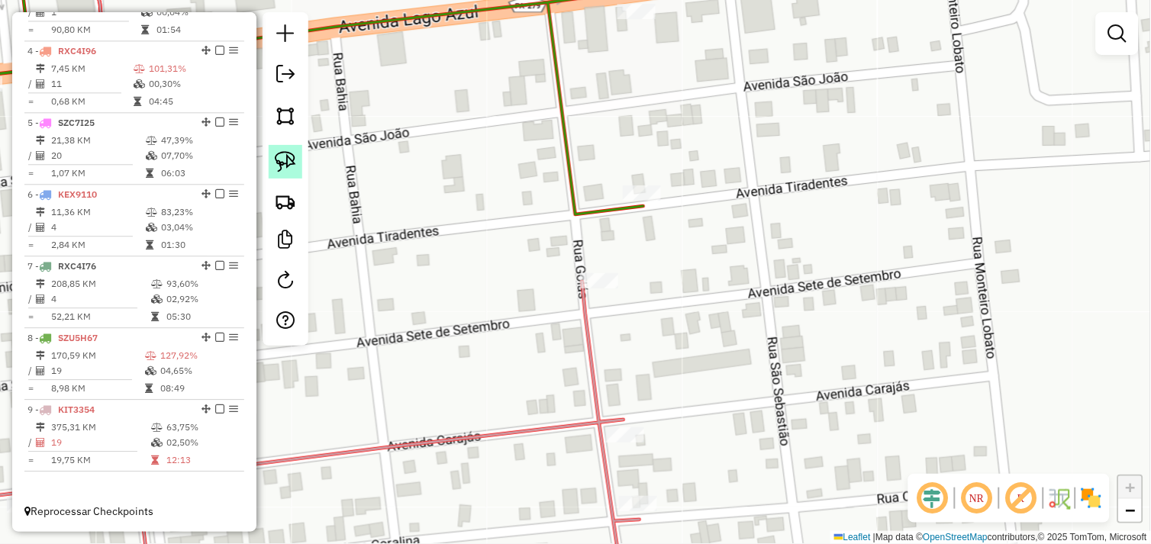
click at [292, 162] on img at bounding box center [285, 161] width 21 height 21
drag, startPoint x: 601, startPoint y: 171, endPoint x: 654, endPoint y: 186, distance: 54.8
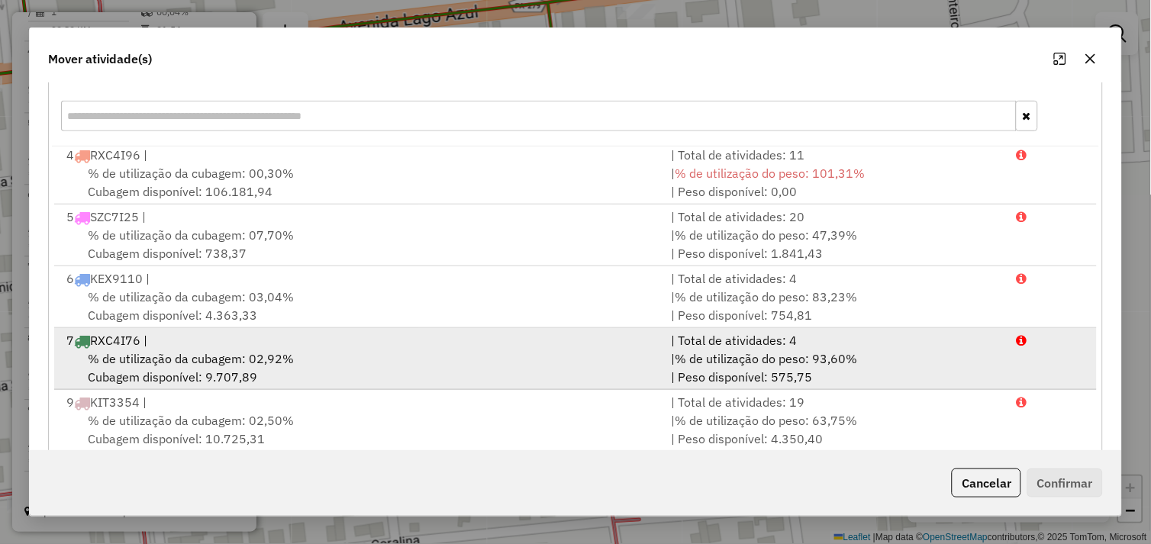
scroll to position [230, 0]
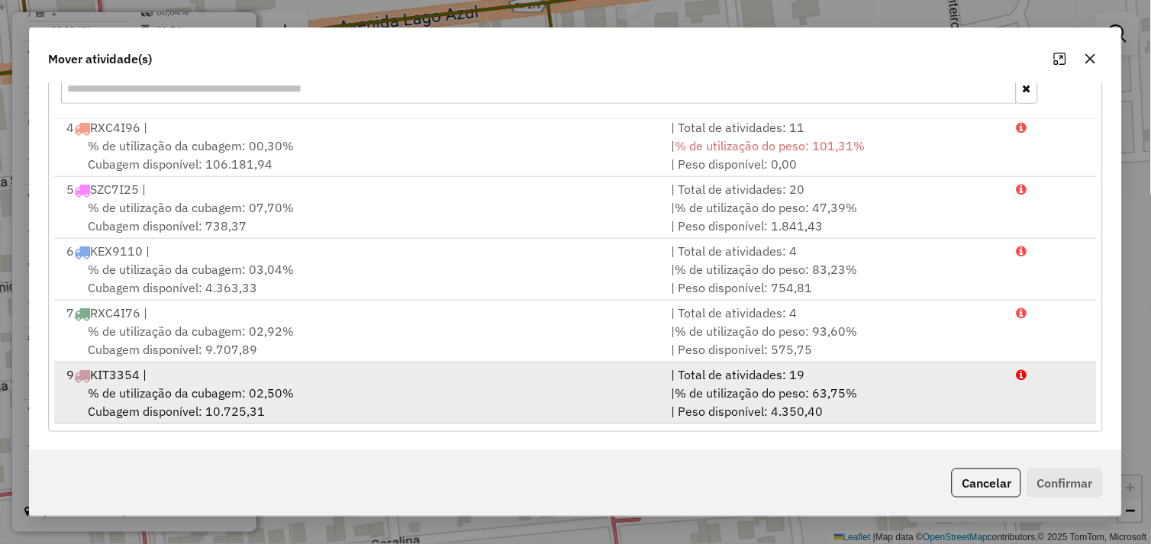
drag, startPoint x: 344, startPoint y: 394, endPoint x: 500, endPoint y: 393, distance: 155.7
click at [351, 394] on div "% de utilização da cubagem: 02,50% Cubagem disponível: 10.725,31" at bounding box center [359, 402] width 605 height 37
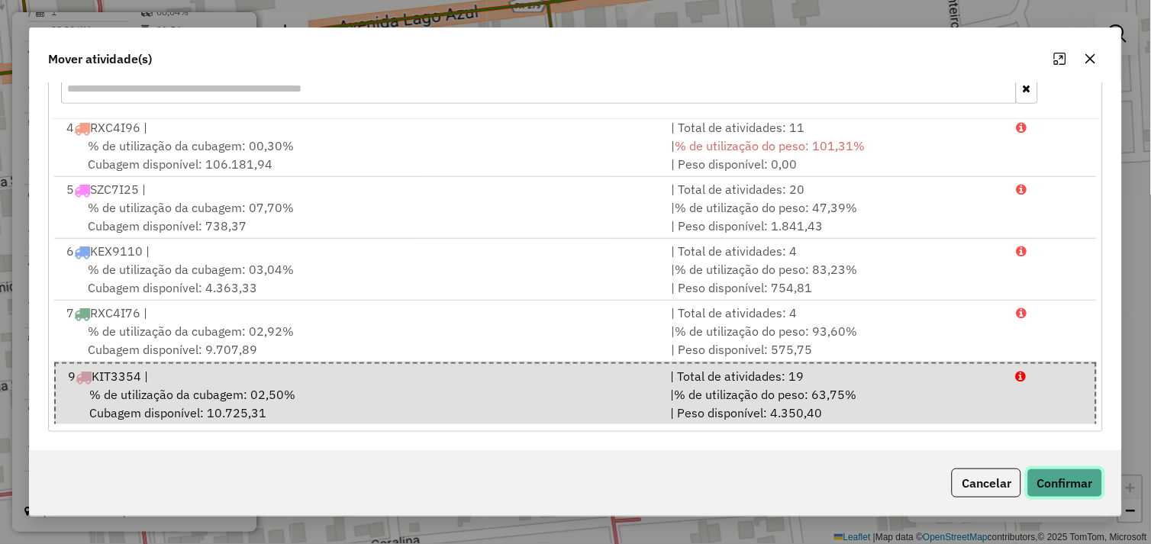
click at [1051, 478] on button "Confirmar" at bounding box center [1065, 483] width 76 height 29
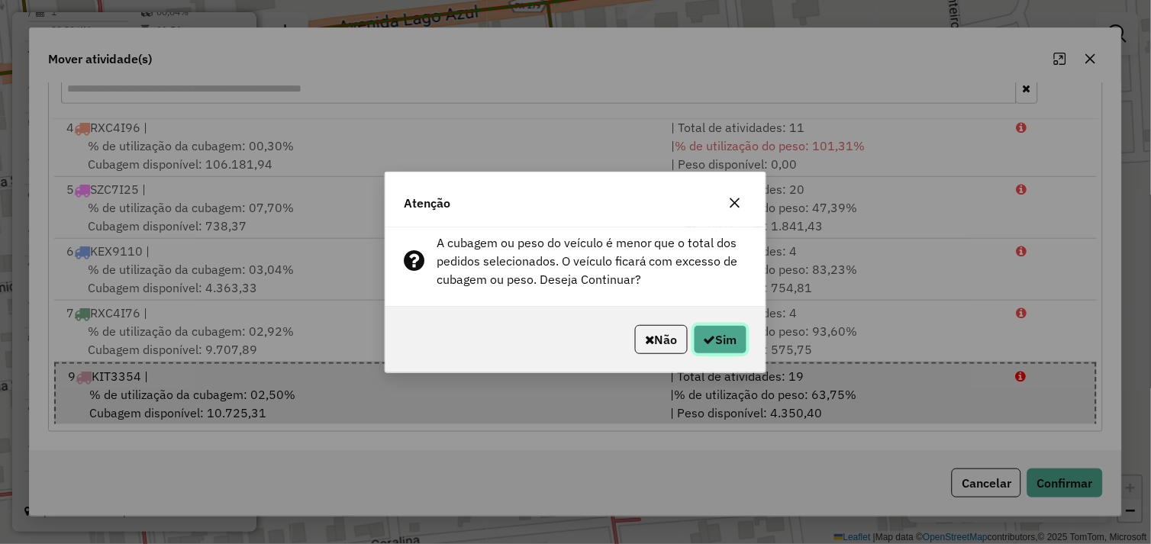
click at [736, 336] on button "Sim" at bounding box center [720, 339] width 53 height 29
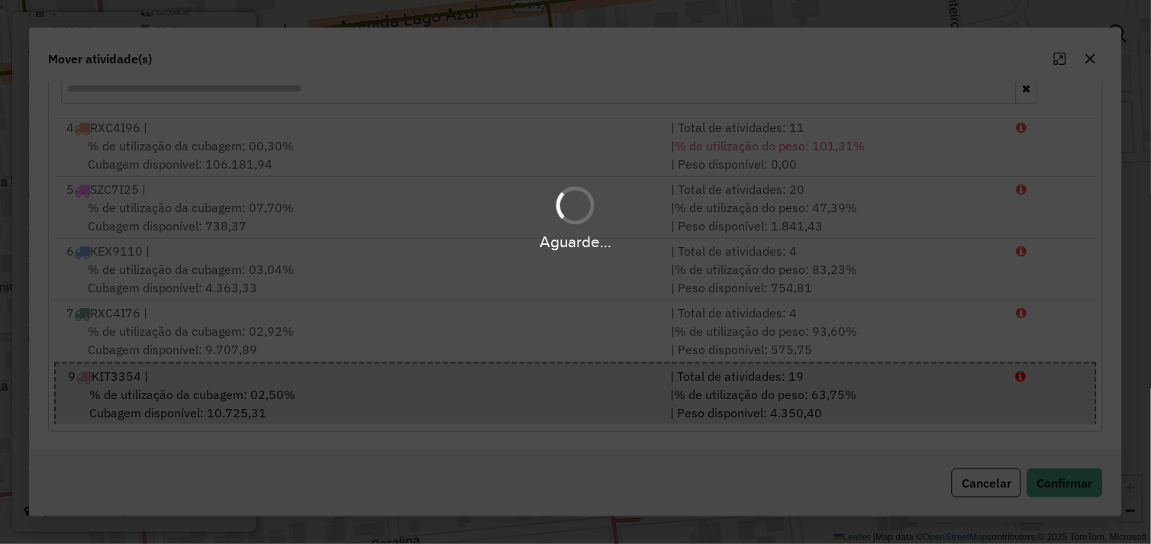
scroll to position [0, 0]
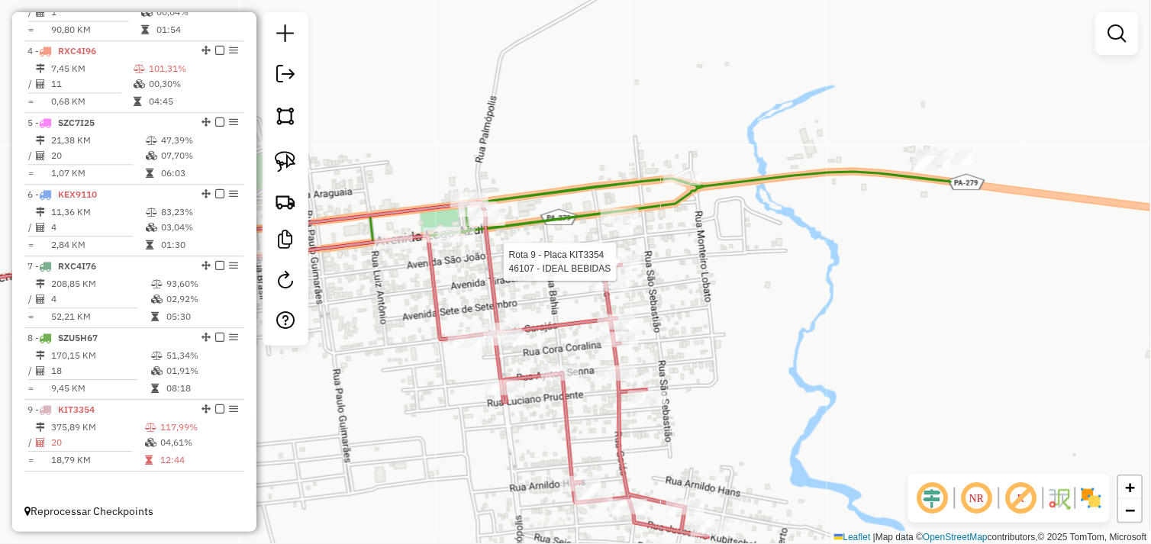
select select "*********"
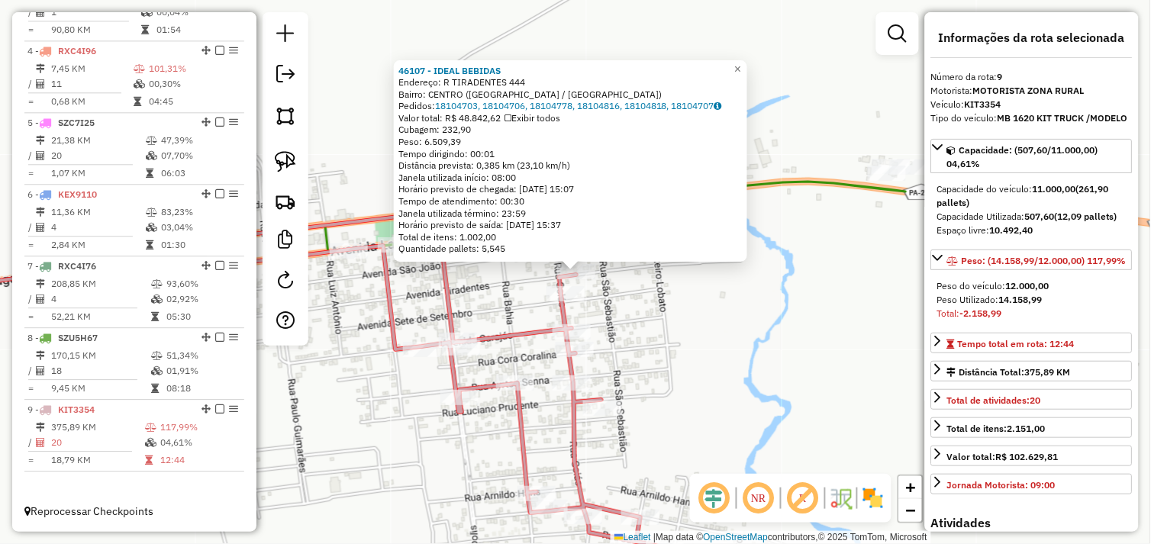
click at [649, 318] on div "46107 - IDEAL BEBIDAS Endereço: R TIRADENTES 444 Bairro: CENTRO (AGUA AZUL DO N…" at bounding box center [575, 272] width 1151 height 544
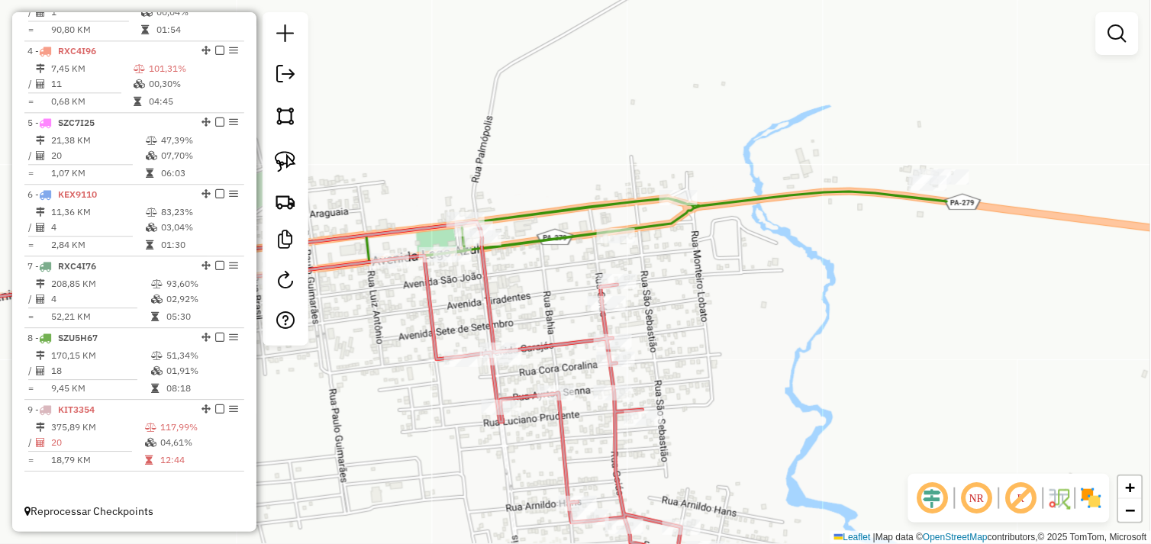
drag, startPoint x: 489, startPoint y: 303, endPoint x: 623, endPoint y: 301, distance: 134.3
click at [647, 317] on div "Janela de atendimento Grade de atendimento Capacidade Transportadoras Veículos …" at bounding box center [575, 272] width 1151 height 544
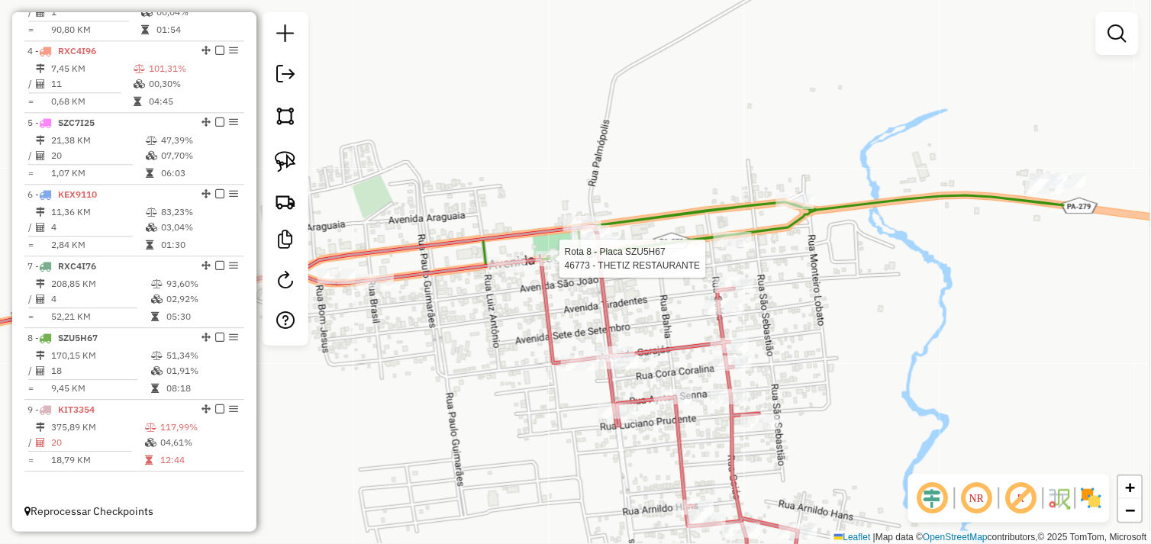
select select "*********"
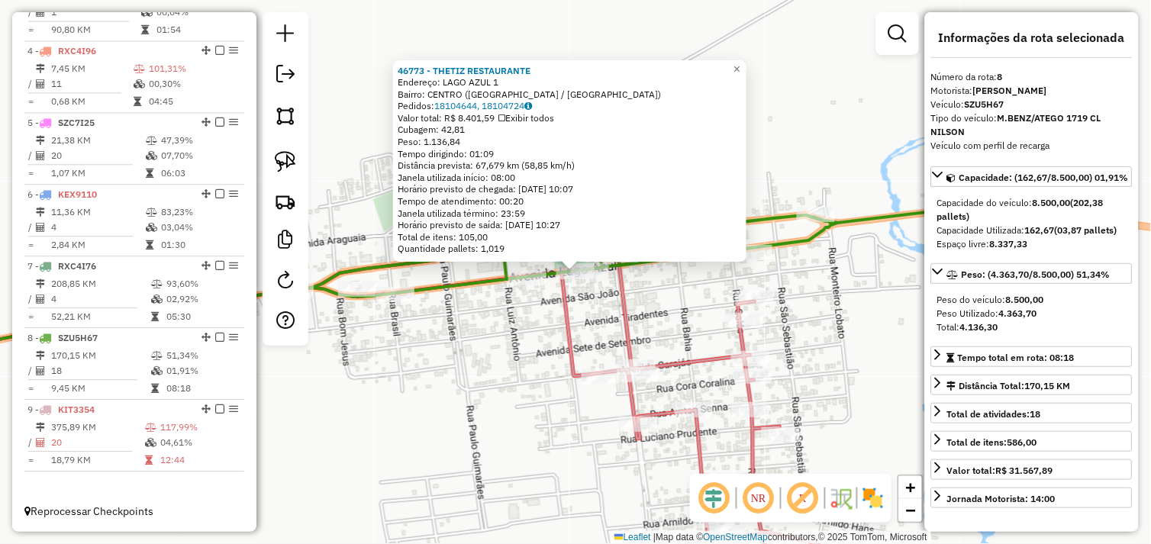
click at [516, 317] on div "46773 - THETIZ RESTAURANTE Endereço: LAGO AZUL 1 Bairro: CENTRO (AGUA AZUL DO N…" at bounding box center [575, 272] width 1151 height 544
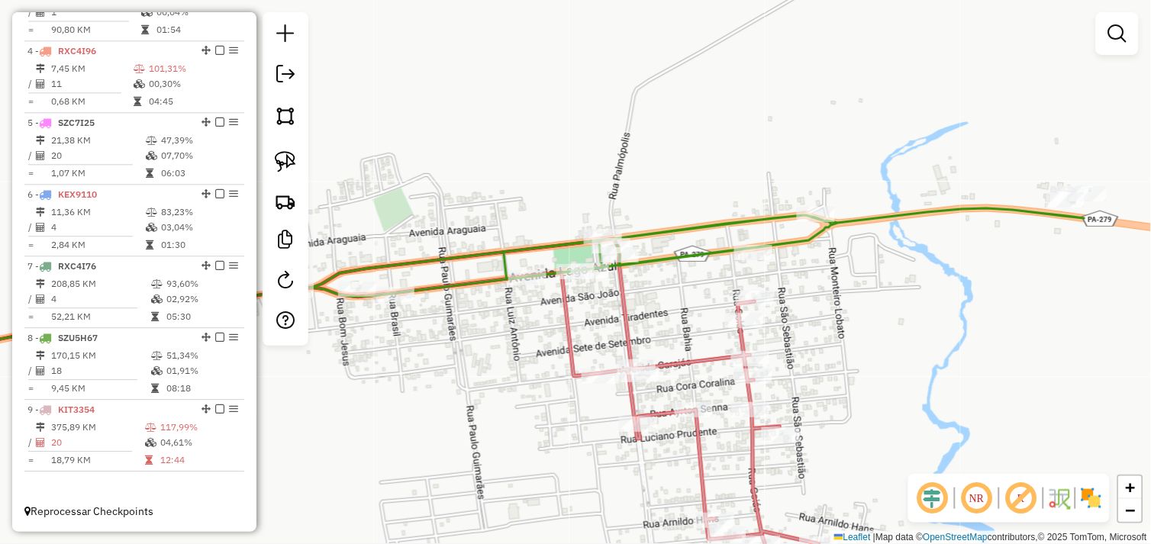
drag, startPoint x: 501, startPoint y: 327, endPoint x: 598, endPoint y: 308, distance: 98.8
click at [598, 308] on div "Janela de atendimento Grade de atendimento Capacidade Transportadoras Veículos …" at bounding box center [575, 272] width 1151 height 544
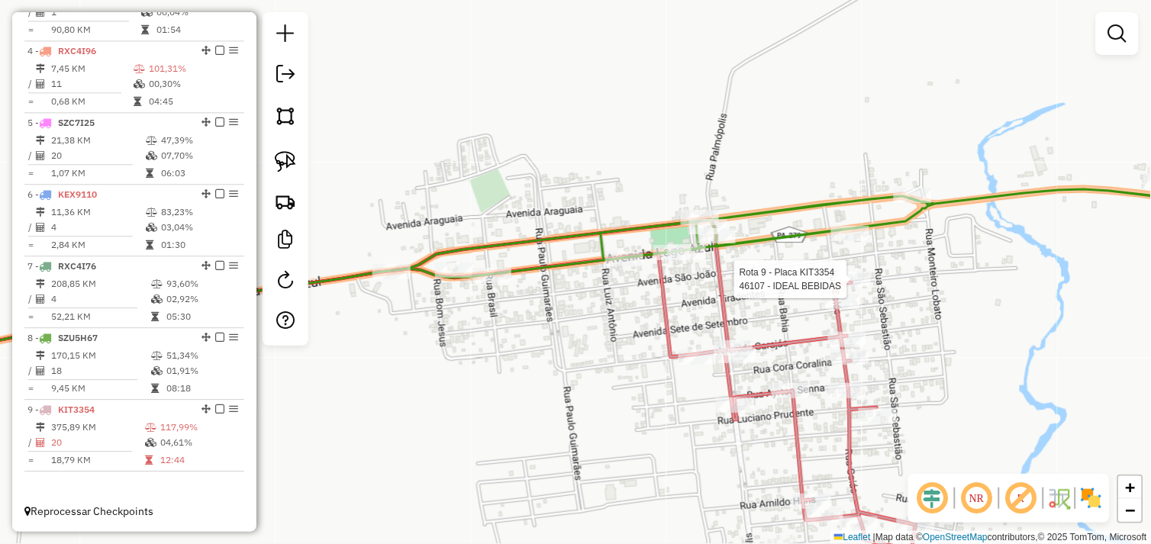
select select "*********"
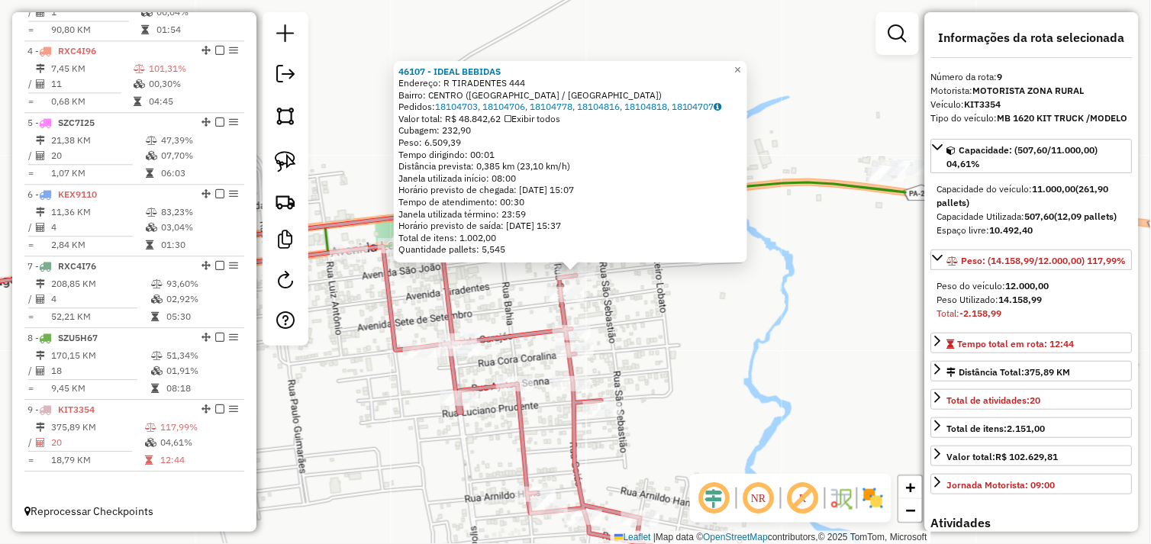
click at [826, 317] on div "46107 - IDEAL BEBIDAS Endereço: R TIRADENTES 444 Bairro: CENTRO (AGUA AZUL DO N…" at bounding box center [575, 272] width 1151 height 544
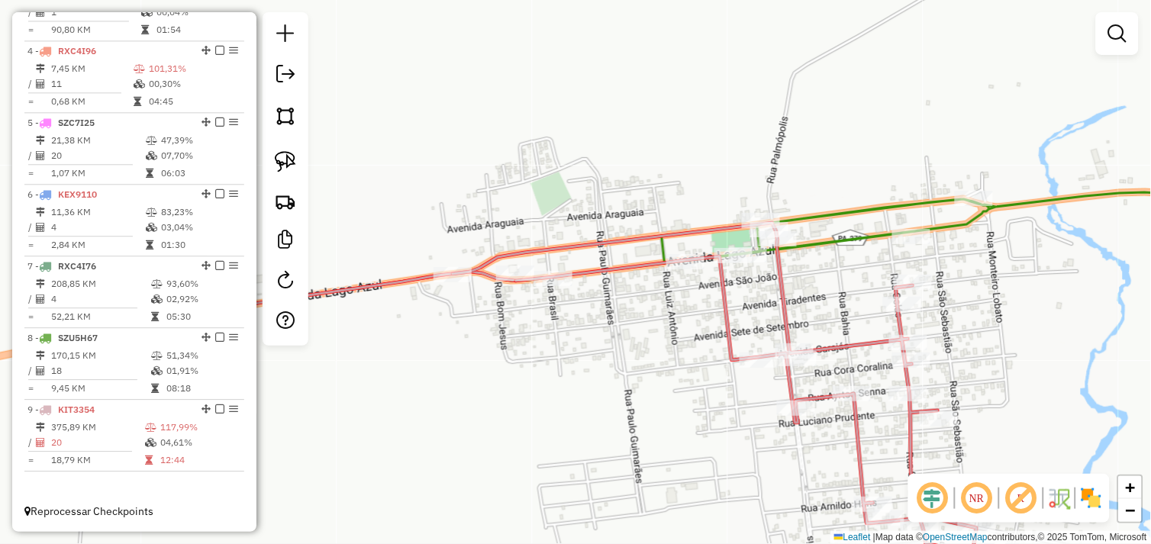
drag, startPoint x: 350, startPoint y: 329, endPoint x: 665, endPoint y: 333, distance: 316.0
click at [665, 333] on div "Janela de atendimento Grade de atendimento Capacidade Transportadoras Veículos …" at bounding box center [575, 272] width 1151 height 544
drag, startPoint x: 295, startPoint y: 164, endPoint x: 340, endPoint y: 195, distance: 55.0
click at [295, 164] on img at bounding box center [285, 161] width 21 height 21
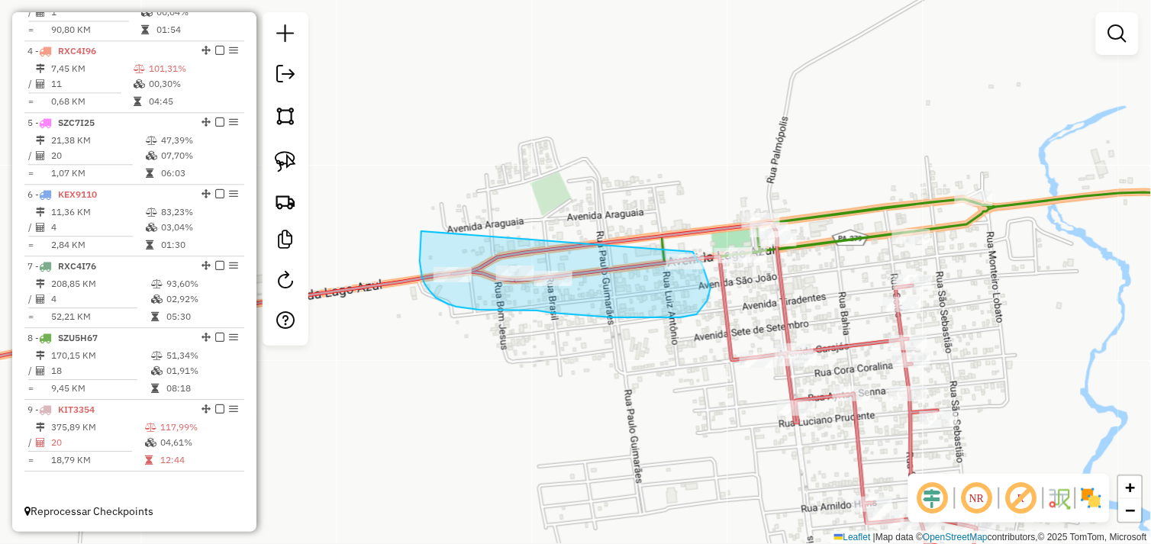
drag, startPoint x: 421, startPoint y: 233, endPoint x: 693, endPoint y: 250, distance: 272.2
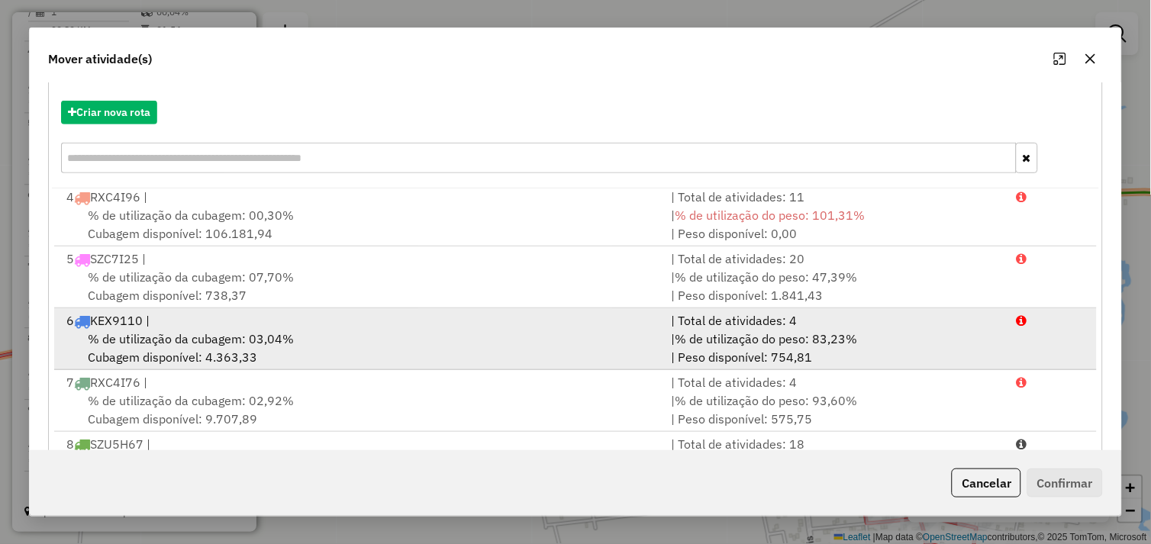
scroll to position [230, 0]
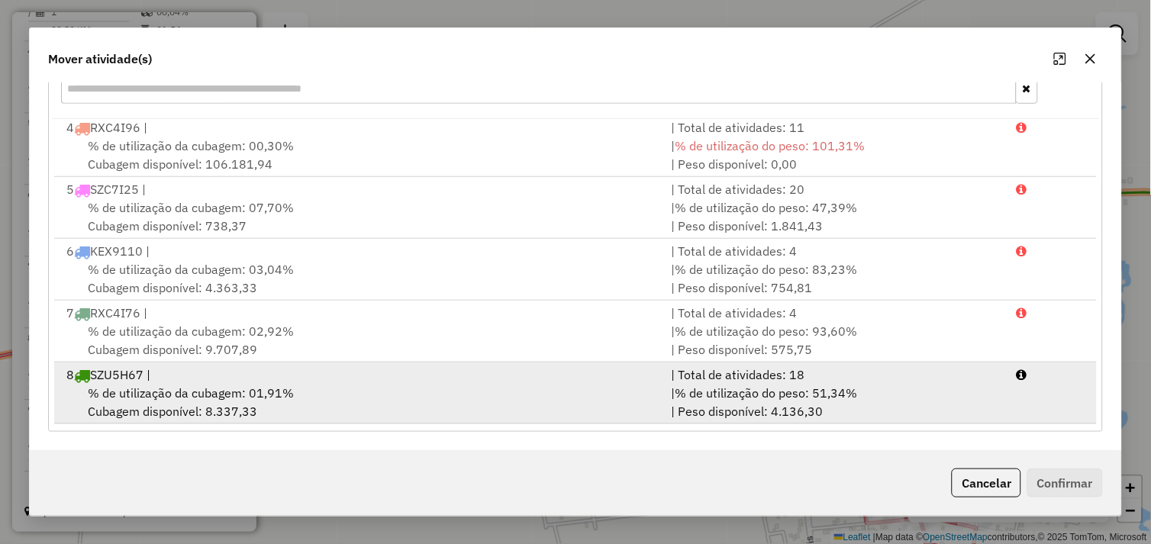
drag, startPoint x: 371, startPoint y: 394, endPoint x: 567, endPoint y: 407, distance: 196.6
click at [375, 393] on div "% de utilização da cubagem: 01,91% Cubagem disponível: 8.337,33" at bounding box center [359, 402] width 605 height 37
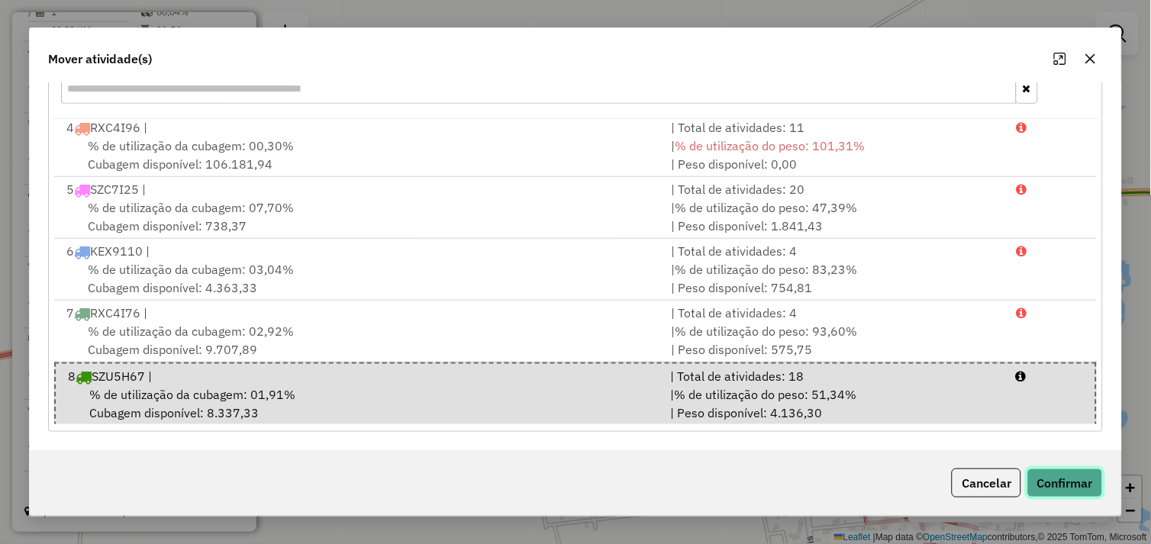
click at [1044, 479] on button "Confirmar" at bounding box center [1065, 483] width 76 height 29
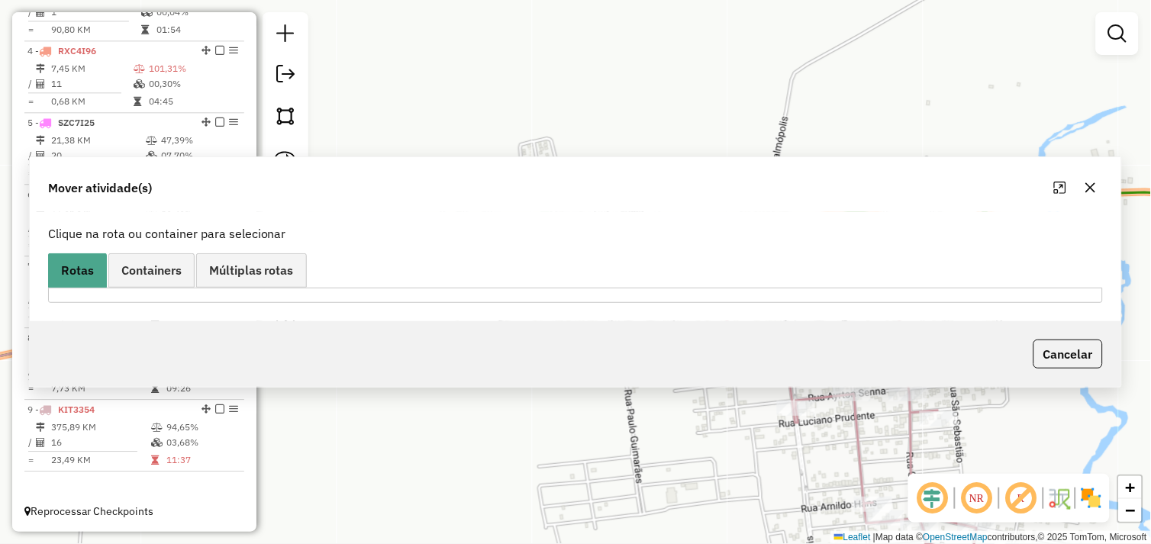
scroll to position [0, 0]
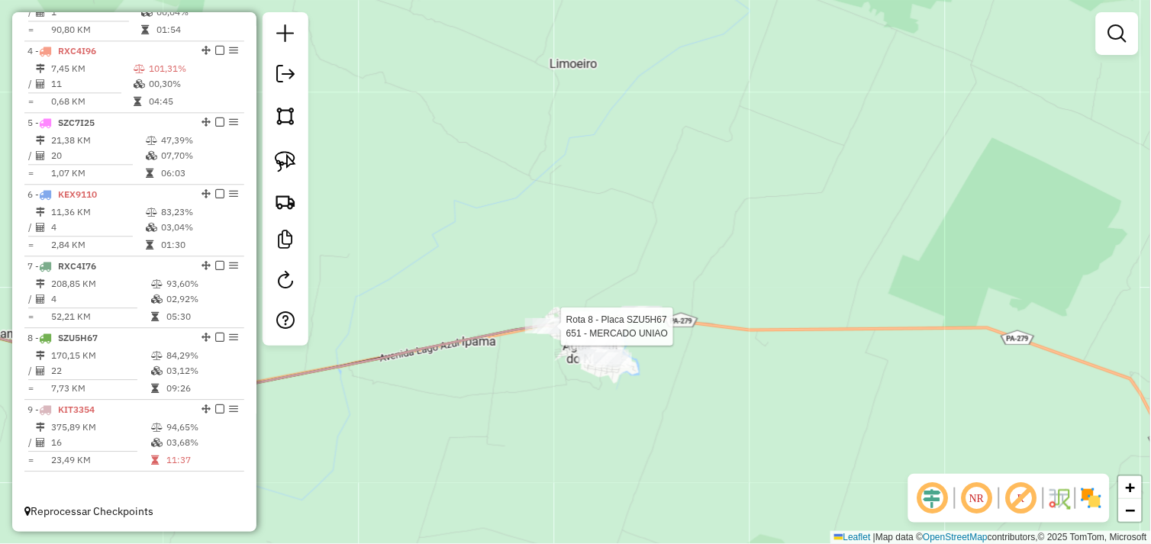
select select "*********"
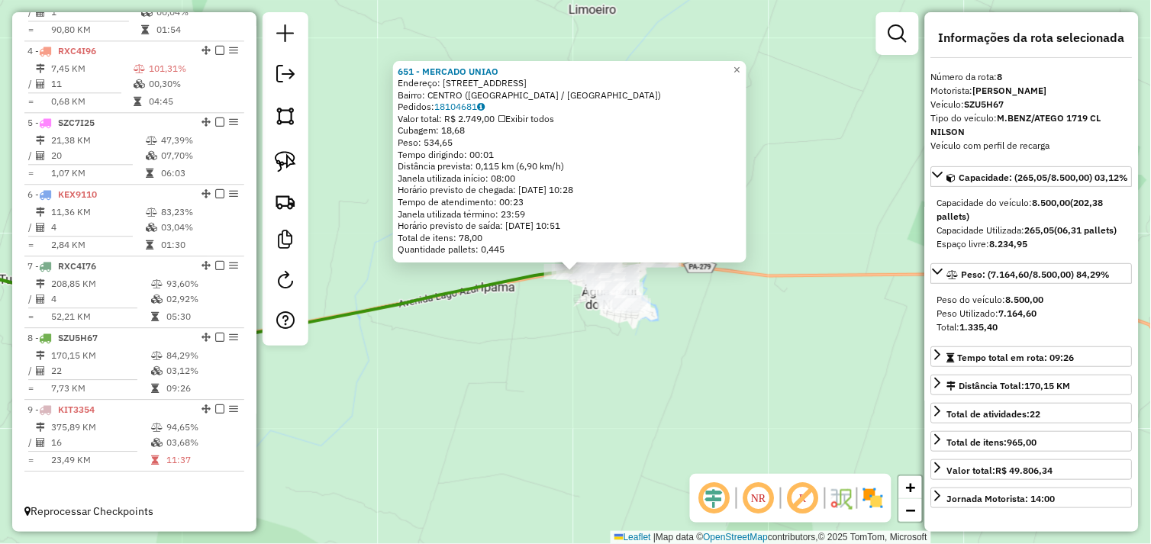
click at [533, 330] on div "651 - MERCADO UNIAO Endereço: AV LAGO AZUL 2222 Bairro: CENTRO (AGUA AZUL DO NO…" at bounding box center [575, 272] width 1151 height 544
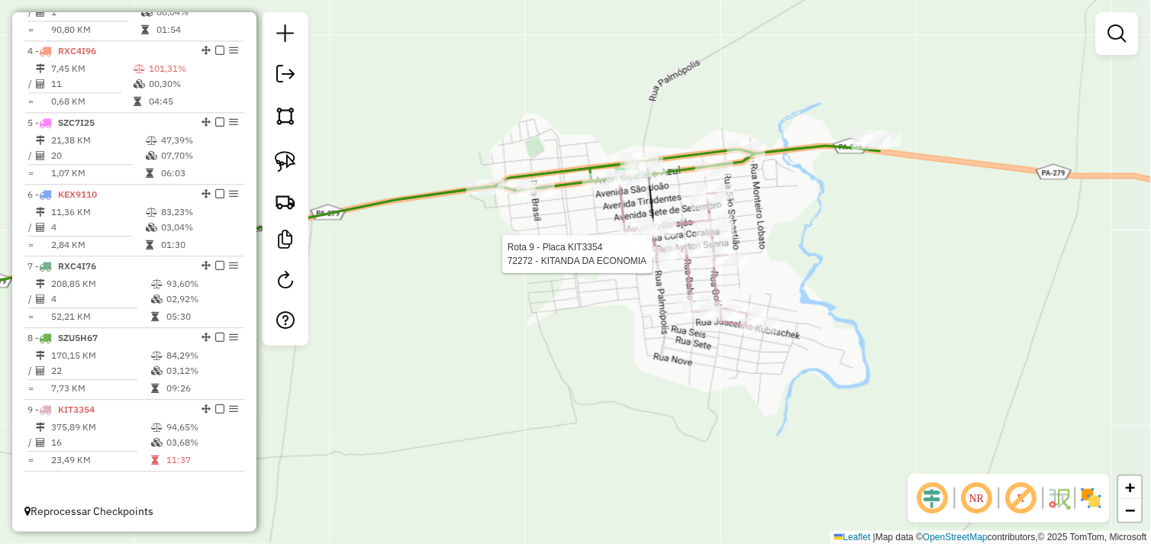
select select "*********"
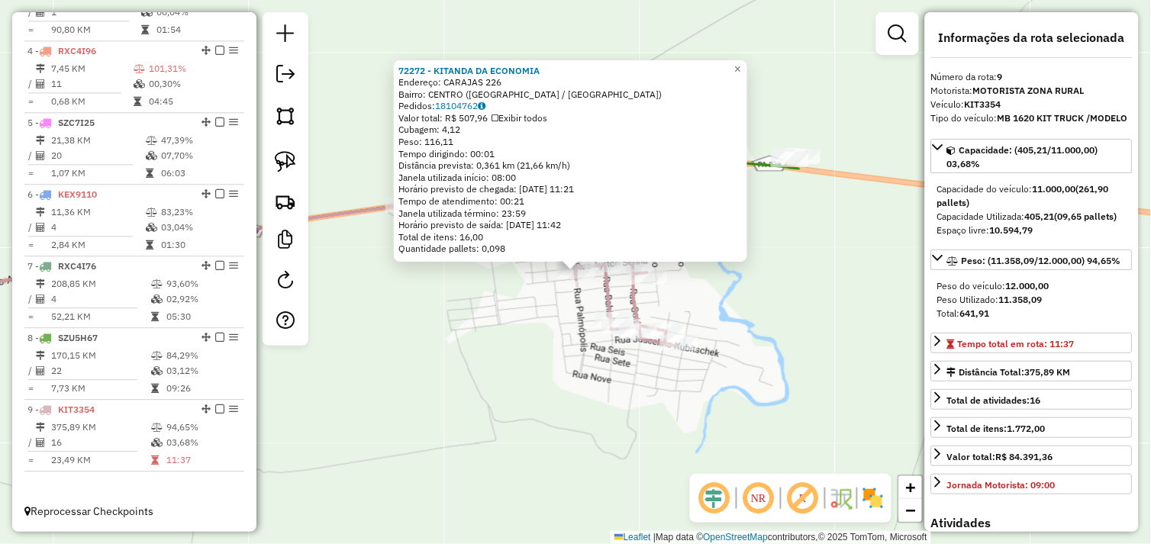
click at [522, 305] on div "72272 - KITANDA DA ECONOMIA Endereço: CARAJAS 226 Bairro: CENTRO (AGUA AZUL DO …" at bounding box center [575, 272] width 1151 height 544
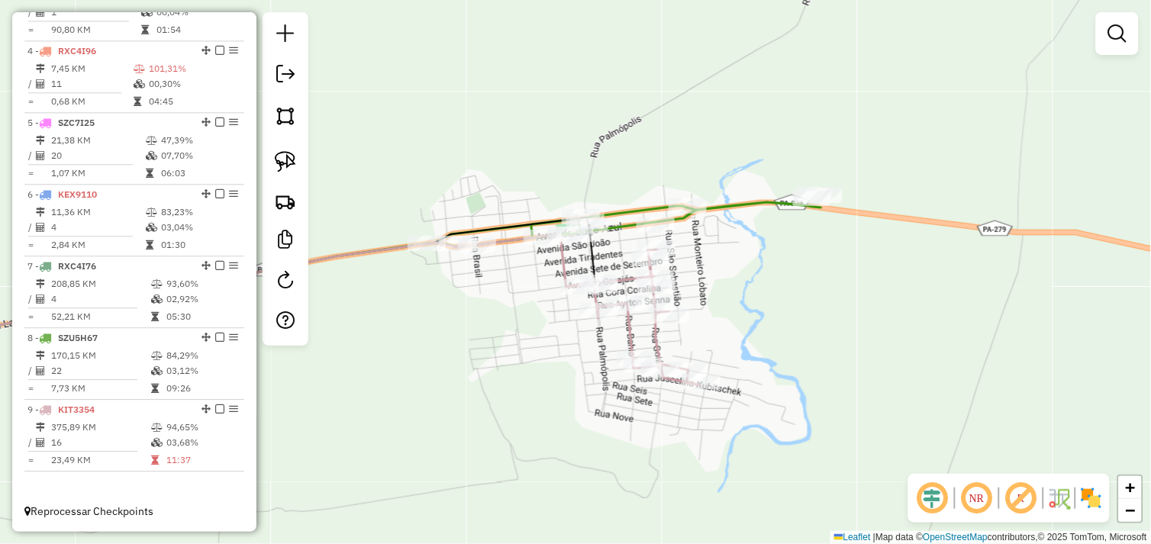
drag, startPoint x: 522, startPoint y: 269, endPoint x: 578, endPoint y: 356, distance: 103.1
click at [574, 363] on div "Janela de atendimento Grade de atendimento Capacidade Transportadoras Veículos …" at bounding box center [575, 272] width 1151 height 544
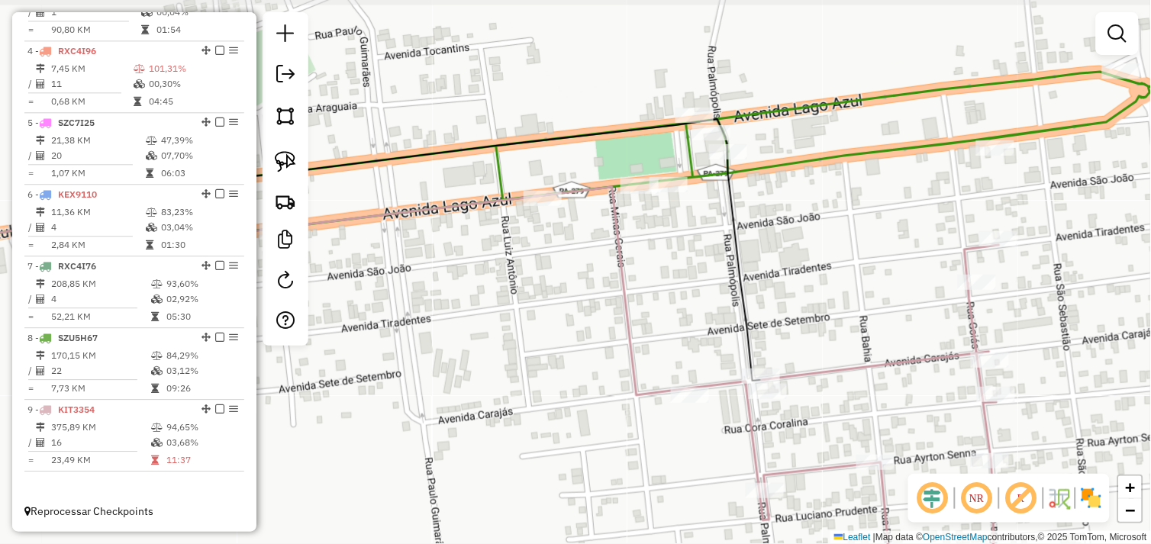
drag, startPoint x: 611, startPoint y: 327, endPoint x: 644, endPoint y: 360, distance: 47.5
click at [644, 360] on div "Janela de atendimento Grade de atendimento Capacidade Transportadoras Veículos …" at bounding box center [575, 272] width 1151 height 544
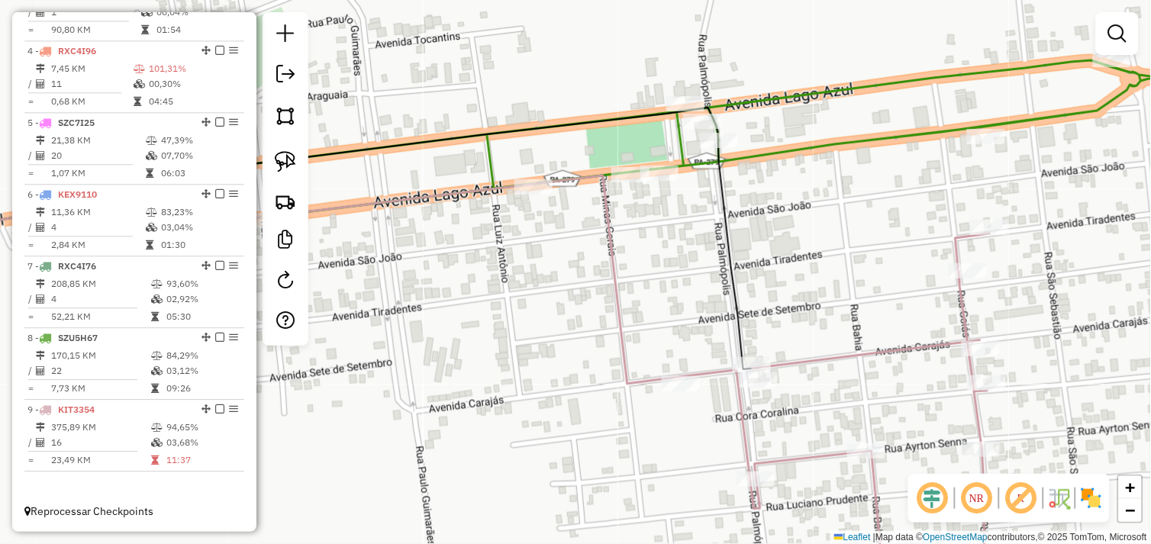
drag, startPoint x: 687, startPoint y: 441, endPoint x: 613, endPoint y: 365, distance: 106.3
click at [614, 368] on div "Janela de atendimento Grade de atendimento Capacidade Transportadoras Veículos …" at bounding box center [575, 272] width 1151 height 544
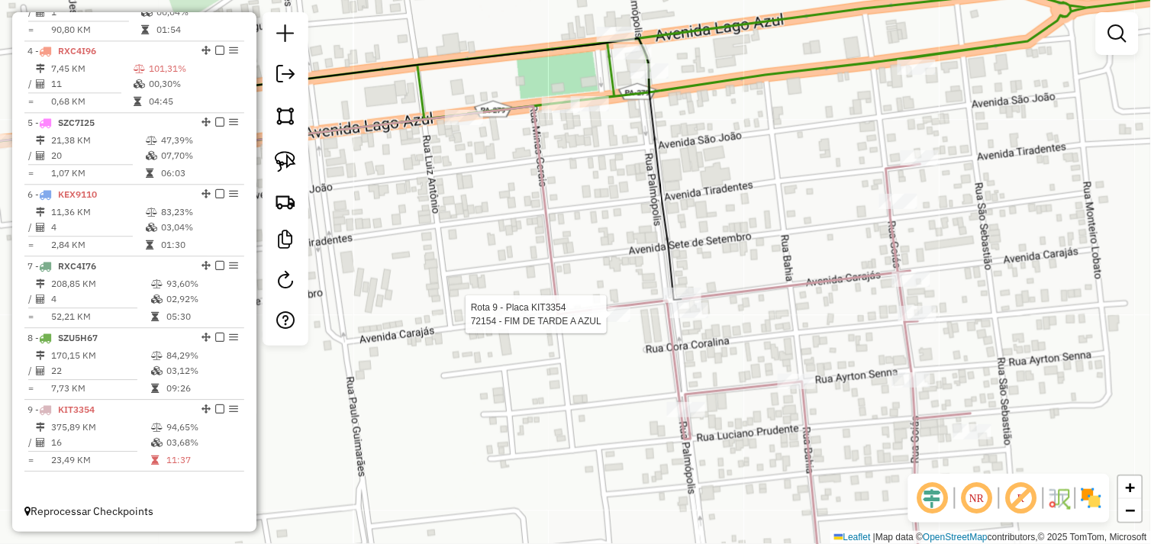
select select "*********"
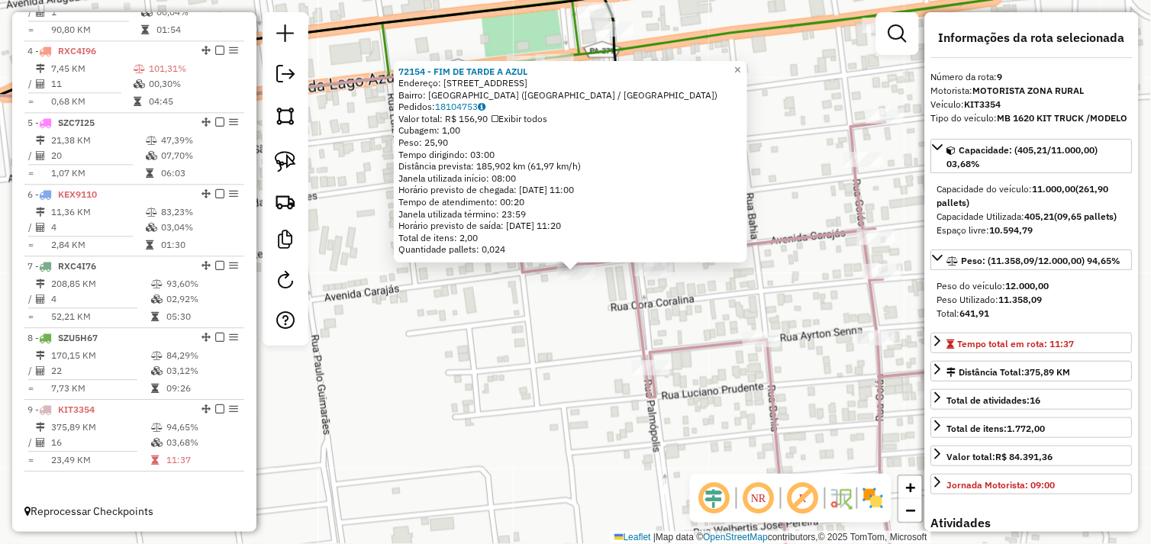
click at [607, 324] on div "72154 - FIM DE TARDE A AZUL Endereço: AVENIDA CARAJAS 269 Bairro: VILA NOVA (AG…" at bounding box center [575, 272] width 1151 height 544
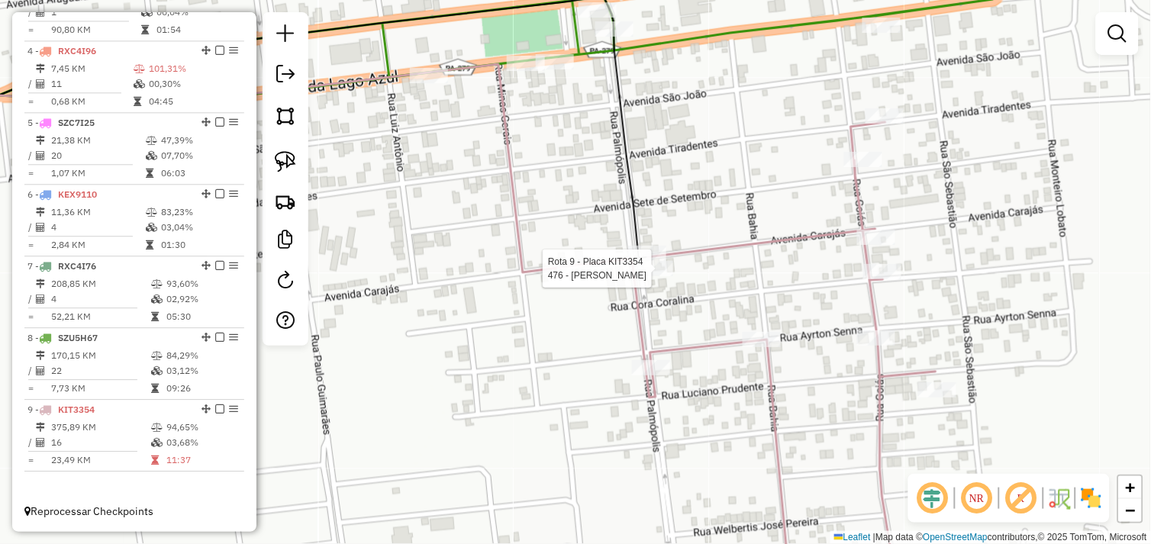
select select "*********"
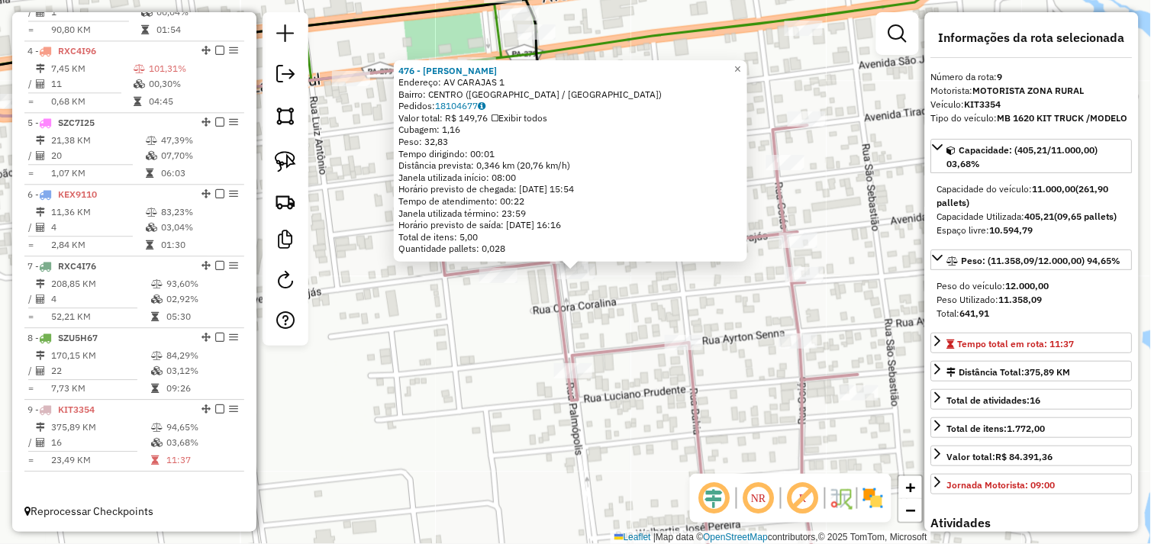
drag, startPoint x: 558, startPoint y: 303, endPoint x: 569, endPoint y: 283, distance: 22.9
click at [558, 302] on icon at bounding box center [690, 362] width 384 height 474
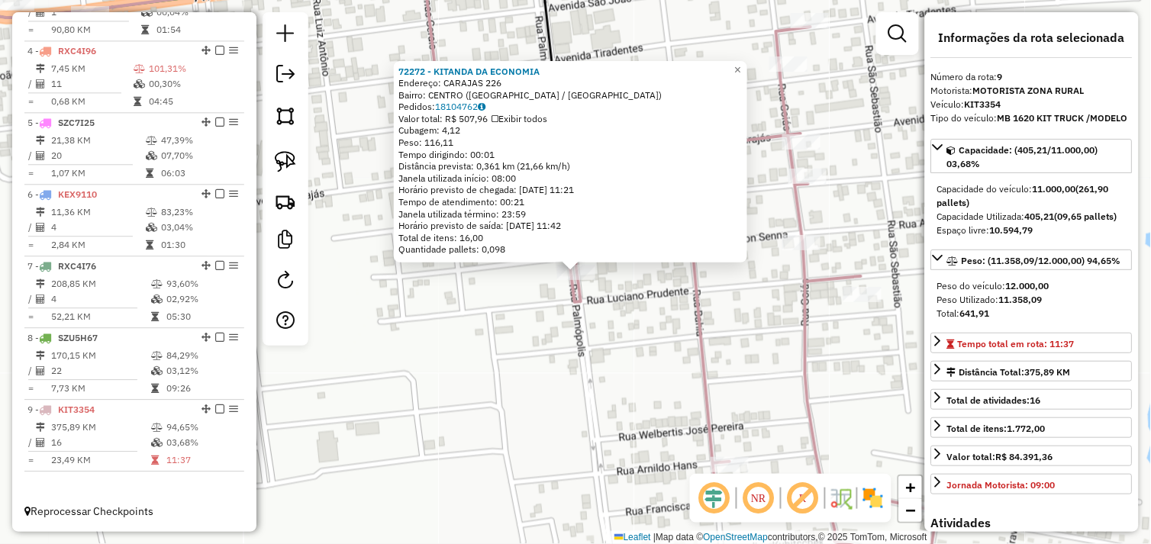
click at [515, 341] on div "72272 - KITANDA DA ECONOMIA Endereço: CARAJAS 226 Bairro: CENTRO (AGUA AZUL DO …" at bounding box center [575, 272] width 1151 height 544
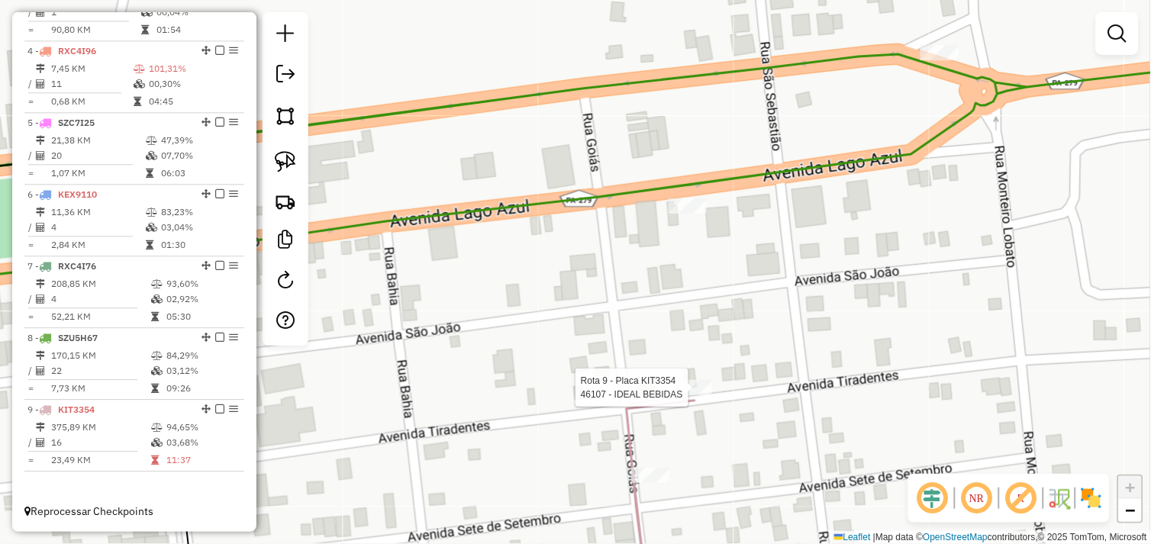
select select "*********"
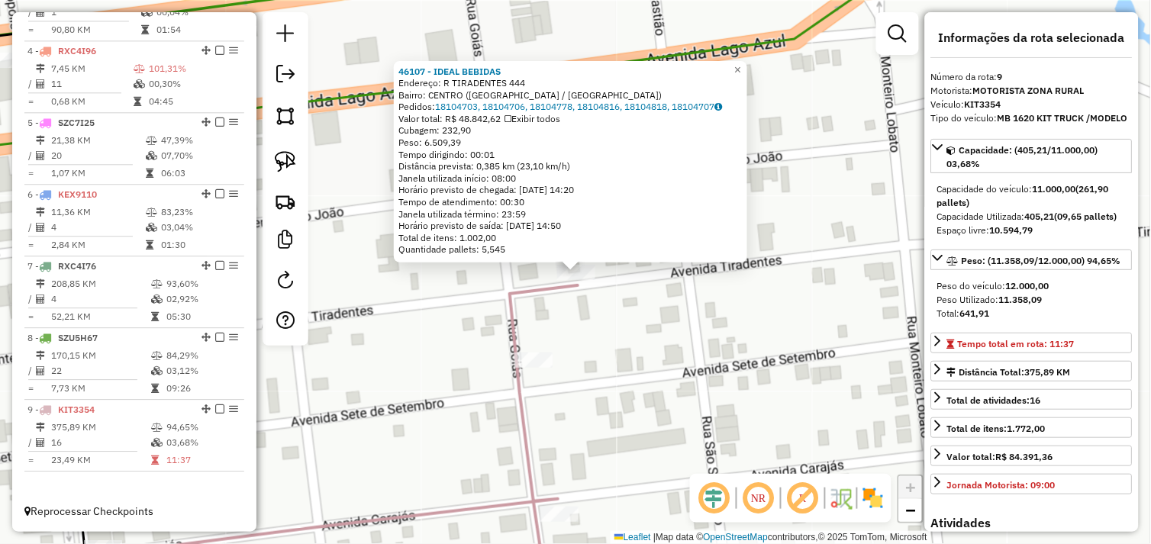
click at [624, 322] on div "46107 - IDEAL BEBIDAS Endereço: R TIRADENTES 444 Bairro: CENTRO (AGUA AZUL DO N…" at bounding box center [575, 272] width 1151 height 544
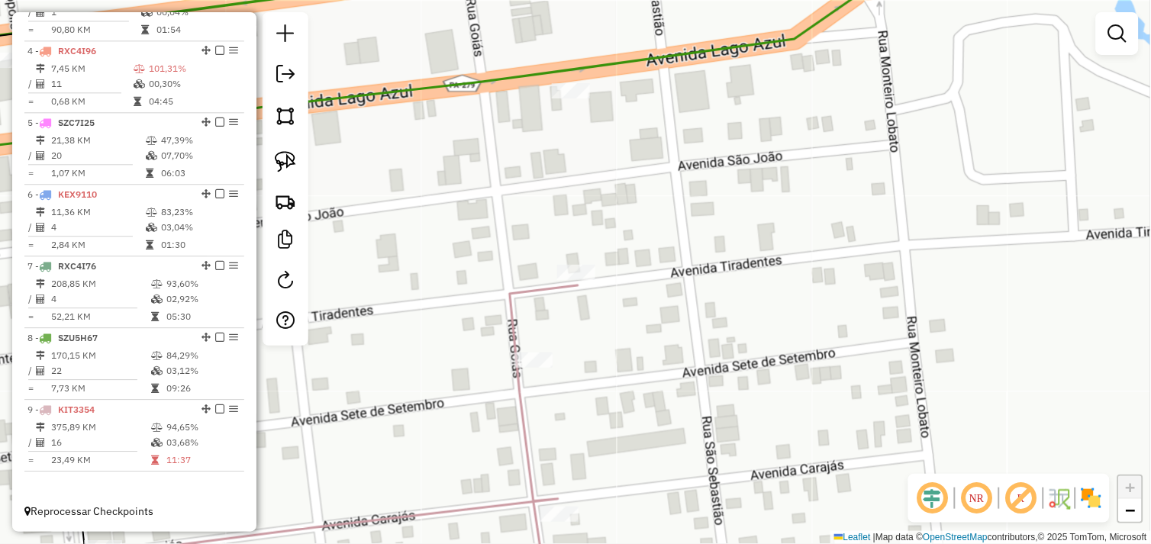
drag, startPoint x: 618, startPoint y: 353, endPoint x: 703, endPoint y: 270, distance: 118.2
click at [703, 271] on div "Janela de atendimento Grade de atendimento Capacidade Transportadoras Veículos …" at bounding box center [575, 272] width 1151 height 544
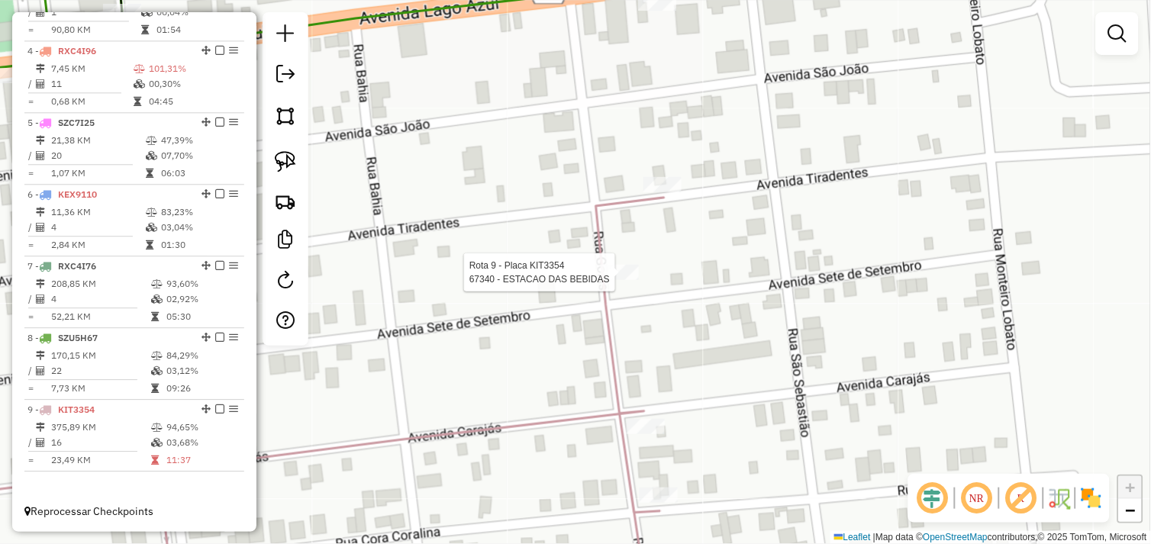
select select "*********"
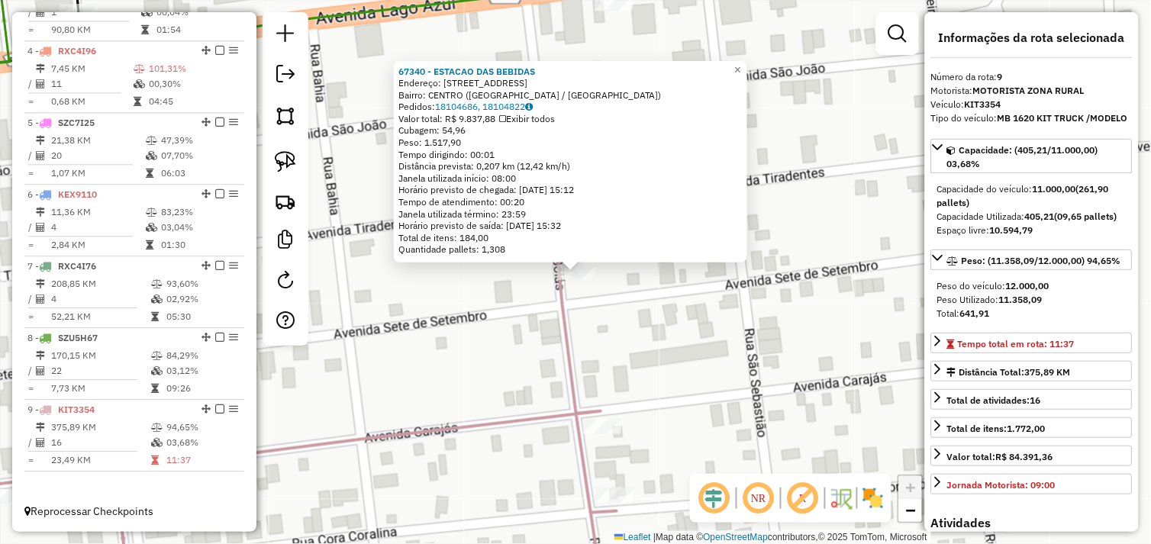
click at [651, 292] on div "67340 - ESTACAO DAS BEBIDAS Endereço: RUA GOIAS 17 Bairro: CENTRO (AGUA AZUL DO…" at bounding box center [575, 272] width 1151 height 544
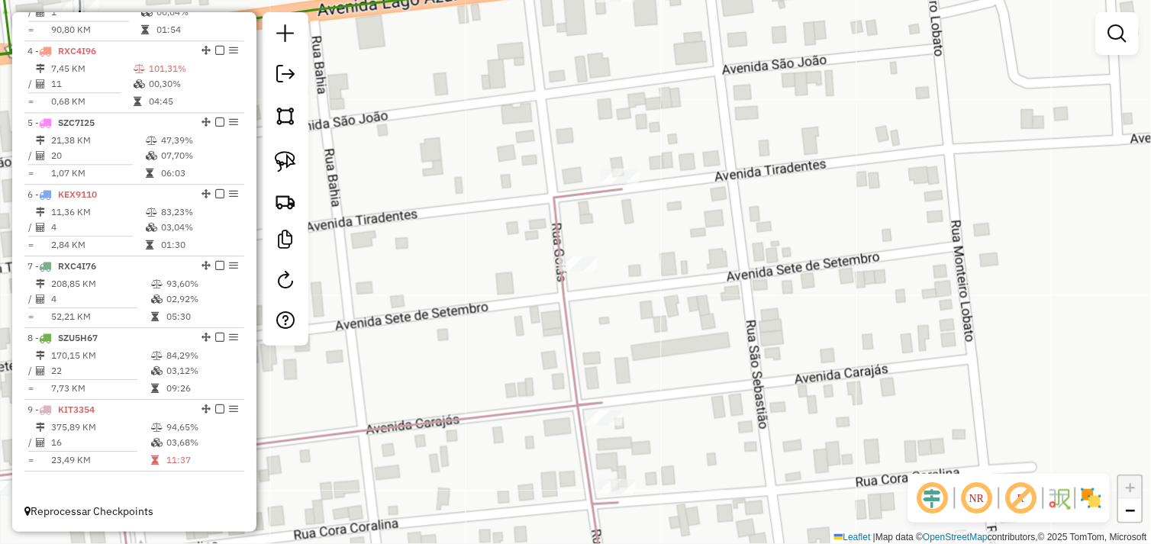
drag, startPoint x: 628, startPoint y: 355, endPoint x: 714, endPoint y: 263, distance: 125.3
click at [691, 282] on div "Janela de atendimento Grade de atendimento Capacidade Transportadoras Veículos …" at bounding box center [575, 272] width 1151 height 544
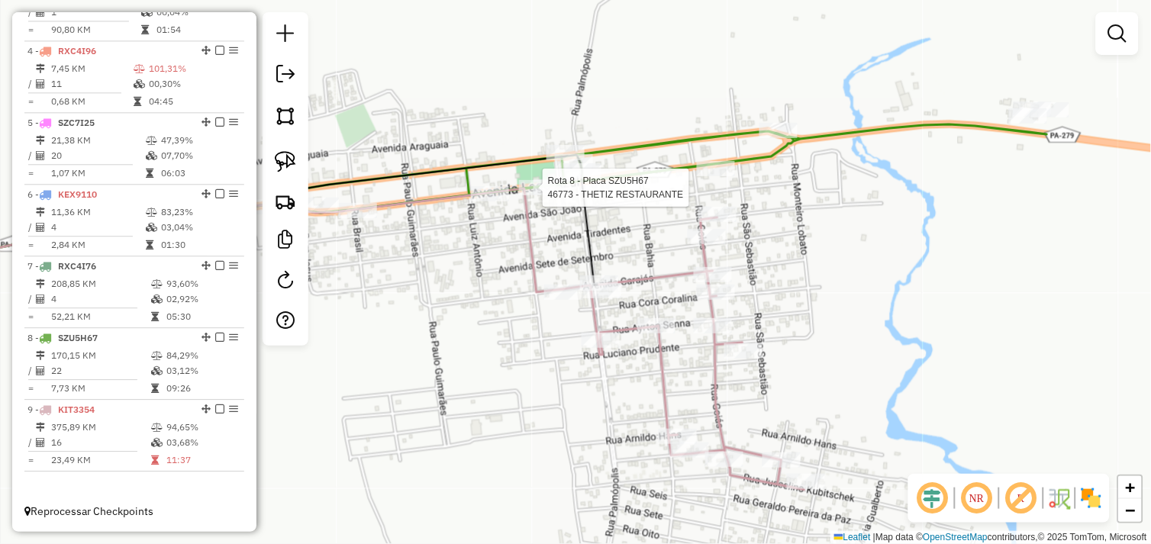
select select "*********"
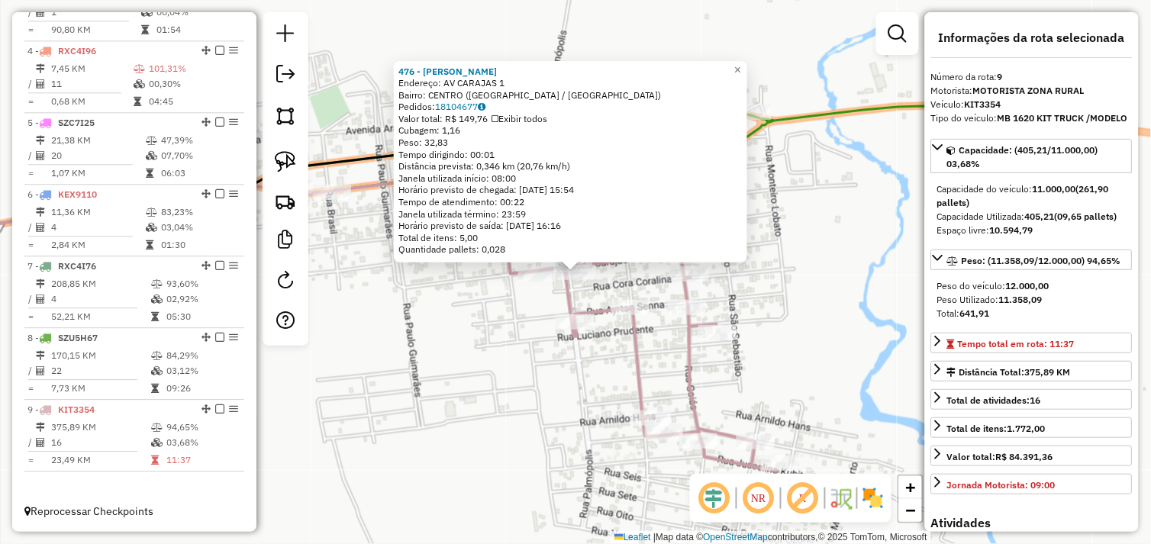
click at [540, 344] on div "476 - MANU LANCHES Endereço: AV CARAJAS 1 Bairro: CENTRO (AGUA AZUL DO NORTE / …" at bounding box center [575, 272] width 1151 height 544
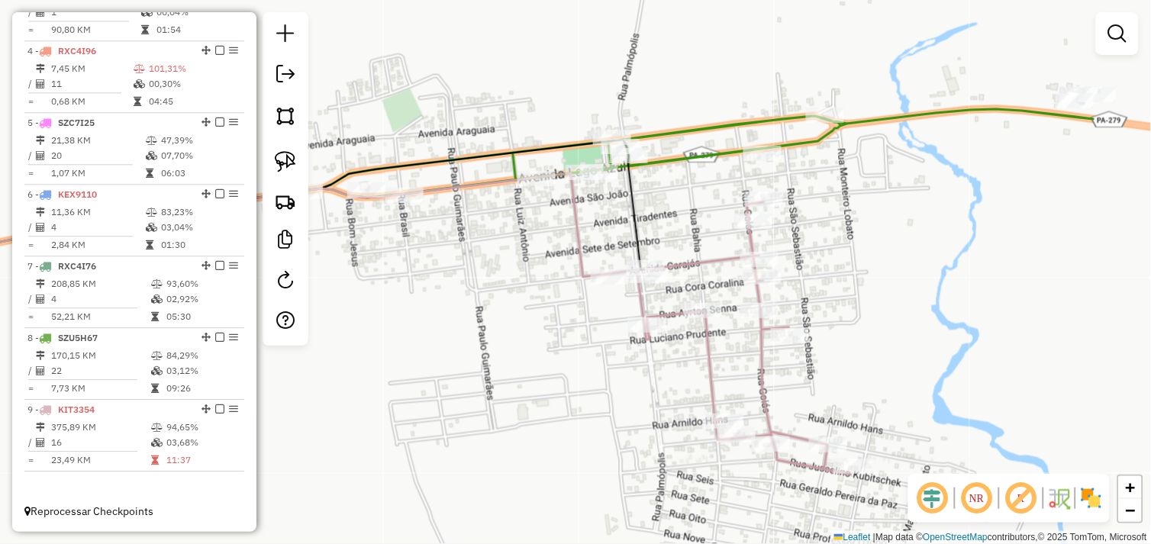
click at [591, 321] on div "Janela de atendimento Grade de atendimento Capacidade Transportadoras Veículos …" at bounding box center [575, 272] width 1151 height 544
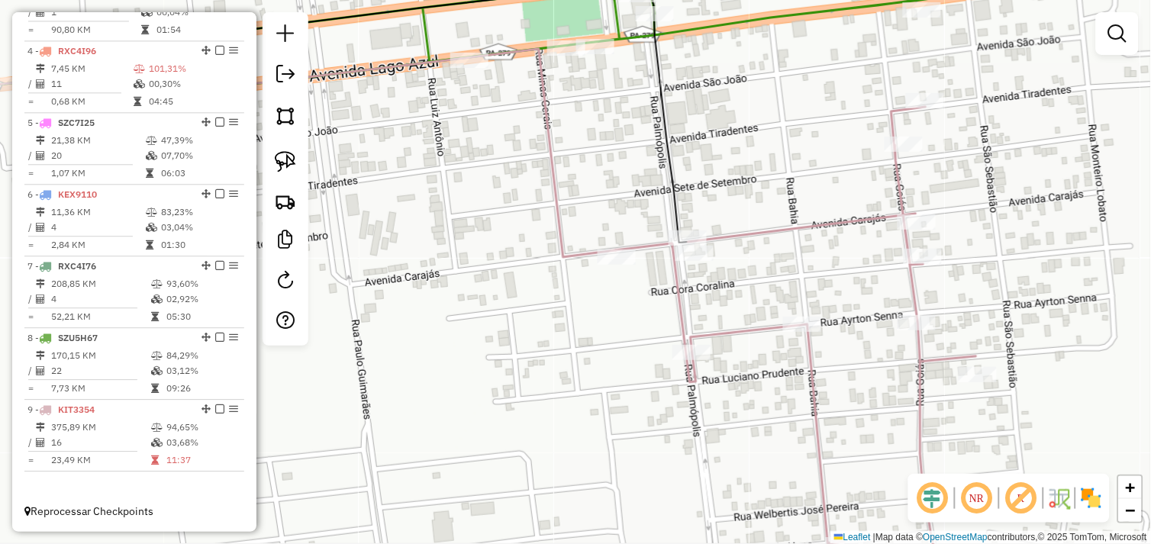
drag, startPoint x: 283, startPoint y: 159, endPoint x: 327, endPoint y: 172, distance: 45.6
click at [283, 159] on img at bounding box center [285, 161] width 21 height 21
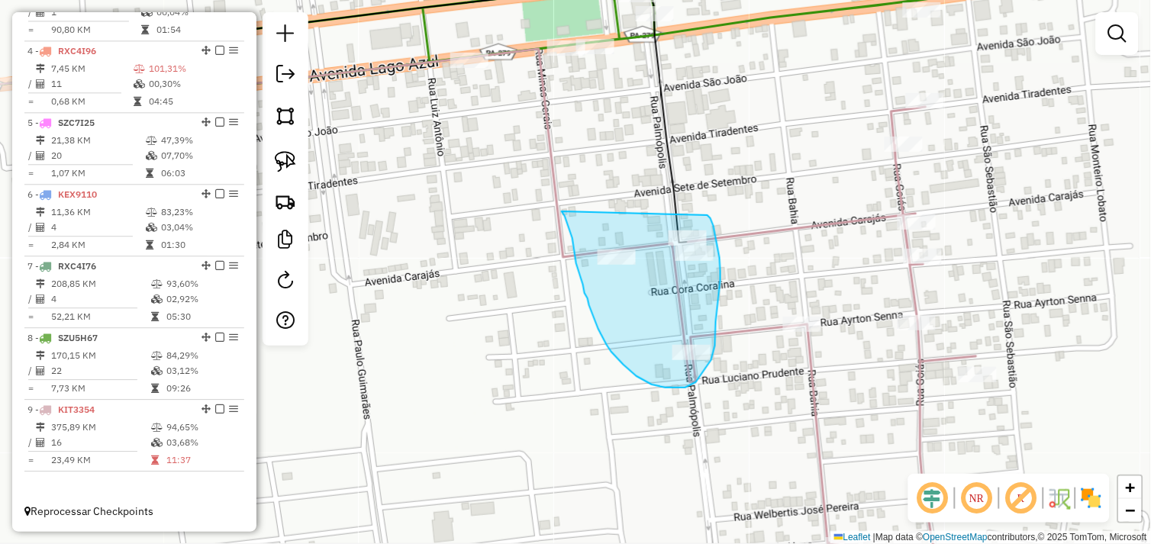
drag, startPoint x: 562, startPoint y: 211, endPoint x: 704, endPoint y: 208, distance: 142.7
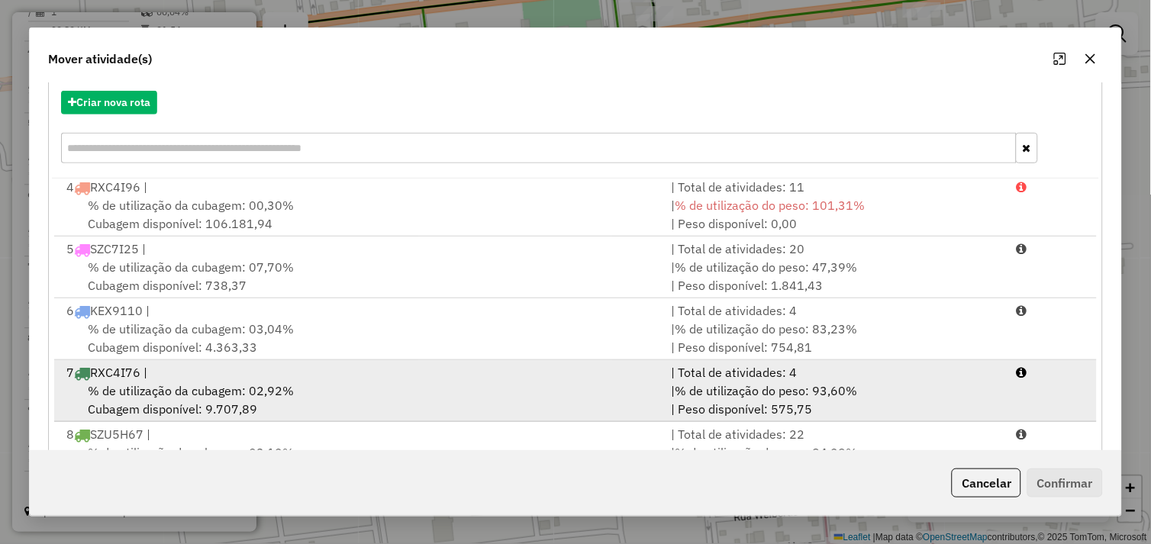
scroll to position [230, 0]
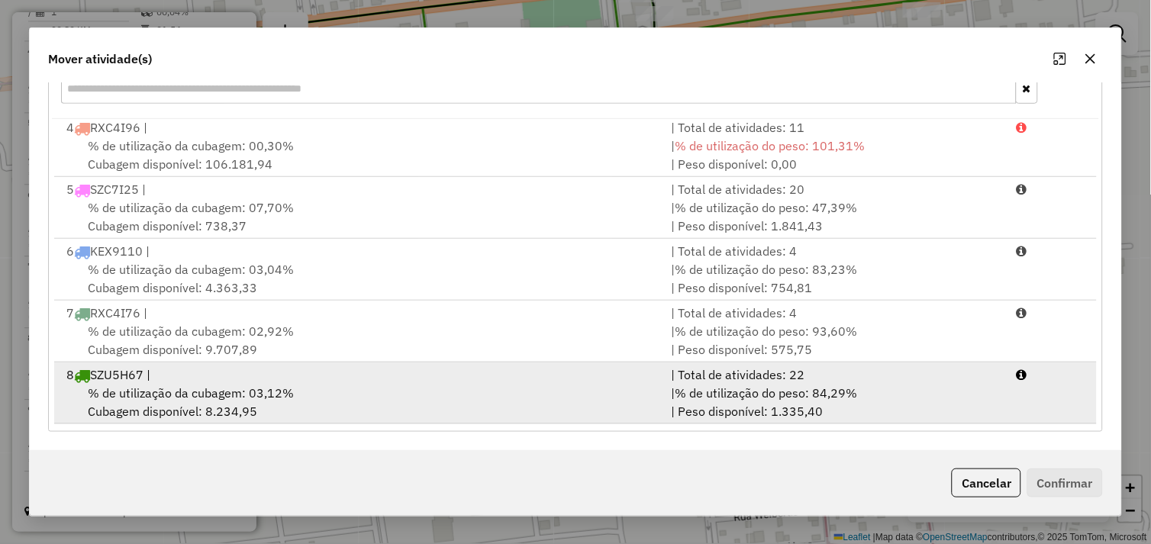
drag, startPoint x: 427, startPoint y: 382, endPoint x: 609, endPoint y: 403, distance: 182.9
click at [429, 382] on div "8 SZU5H67 |" at bounding box center [359, 375] width 605 height 18
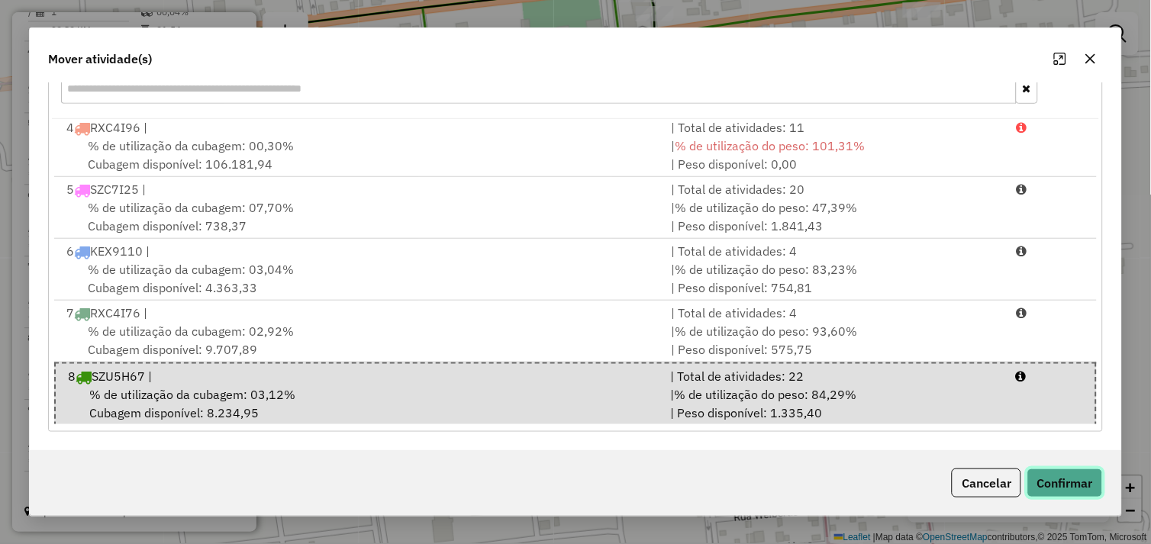
click at [1050, 483] on button "Confirmar" at bounding box center [1065, 483] width 76 height 29
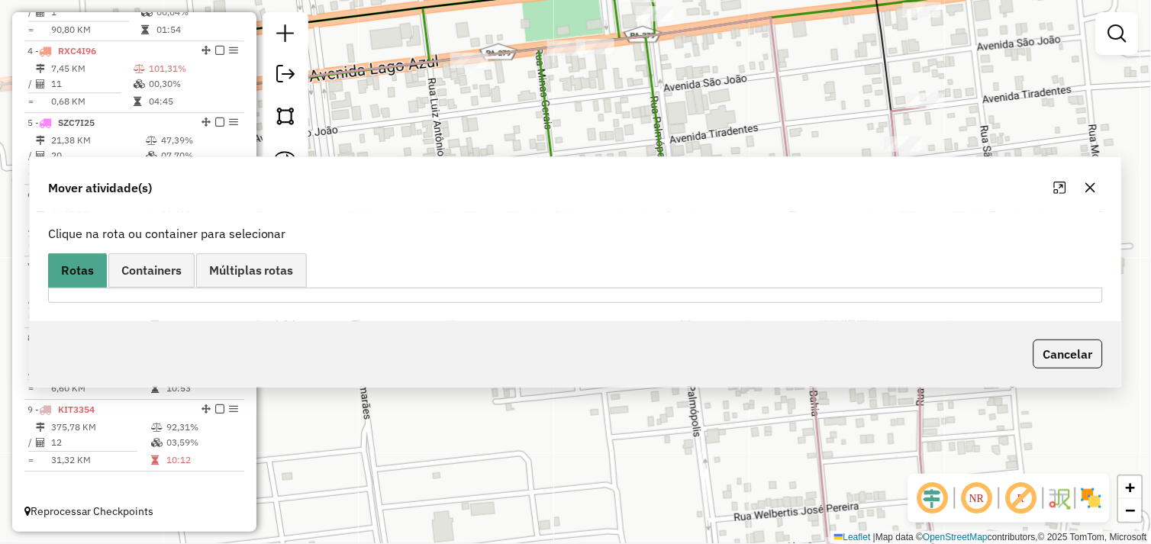
scroll to position [0, 0]
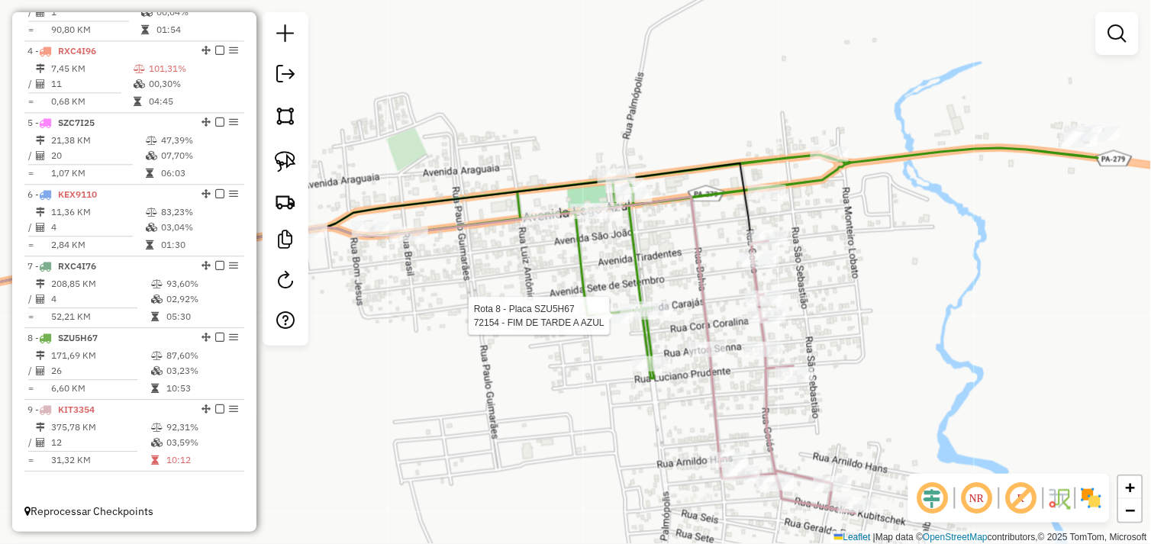
select select "*********"
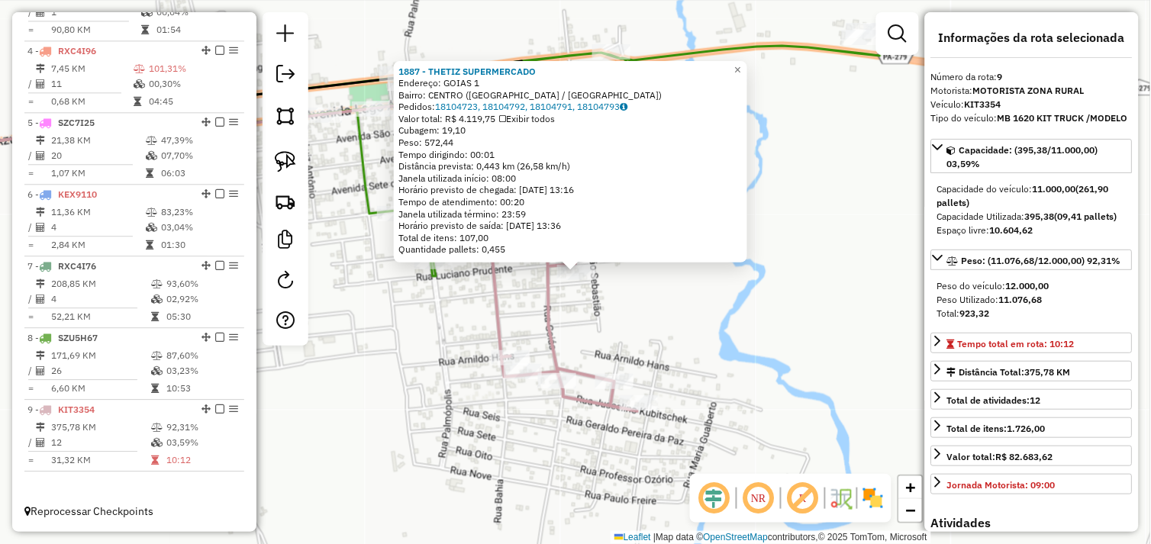
click at [531, 311] on div "1887 - THETIZ SUPERMERCADO Endereço: GOIAS 1 Bairro: CENTRO (AGUA AZUL DO NORTE…" at bounding box center [575, 272] width 1151 height 544
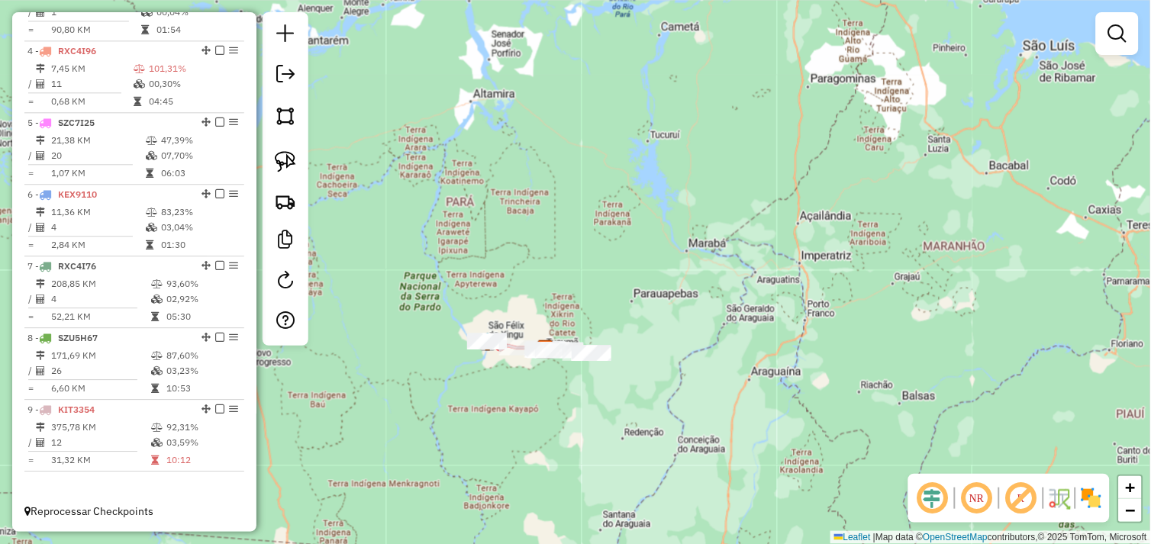
drag, startPoint x: 523, startPoint y: 382, endPoint x: 592, endPoint y: 360, distance: 72.9
click at [677, 386] on div "Janela de atendimento Grade de atendimento Capacidade Transportadoras Veículos …" at bounding box center [575, 272] width 1151 height 544
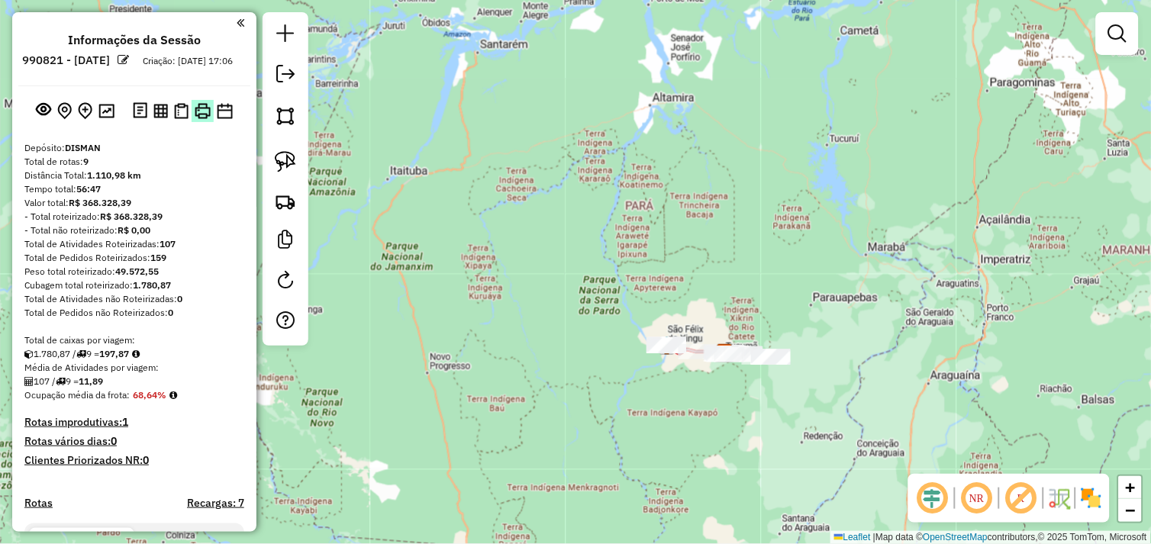
click at [196, 119] on img at bounding box center [203, 111] width 16 height 16
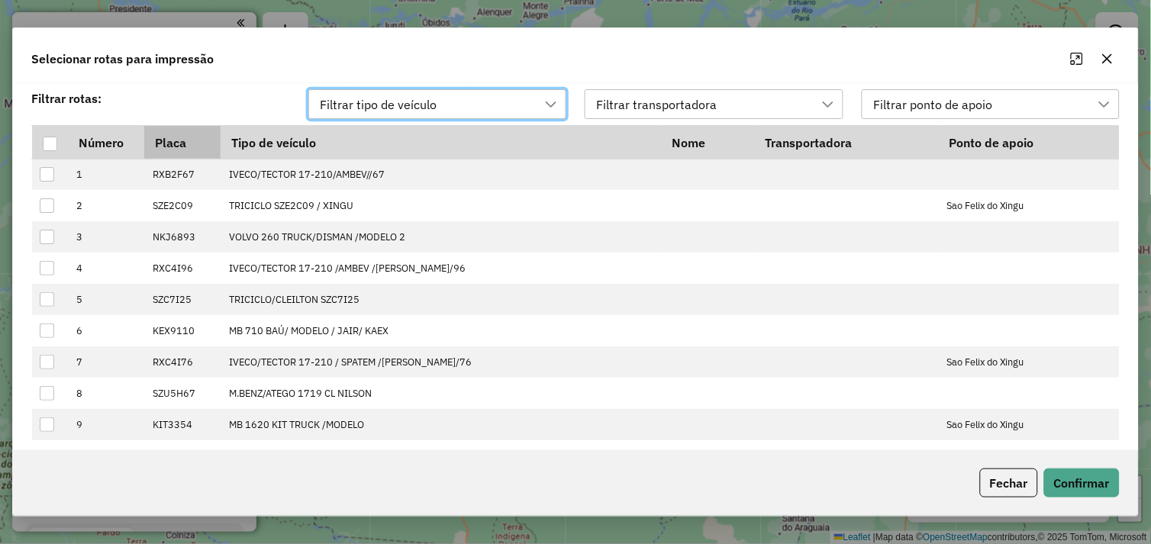
scroll to position [10, 67]
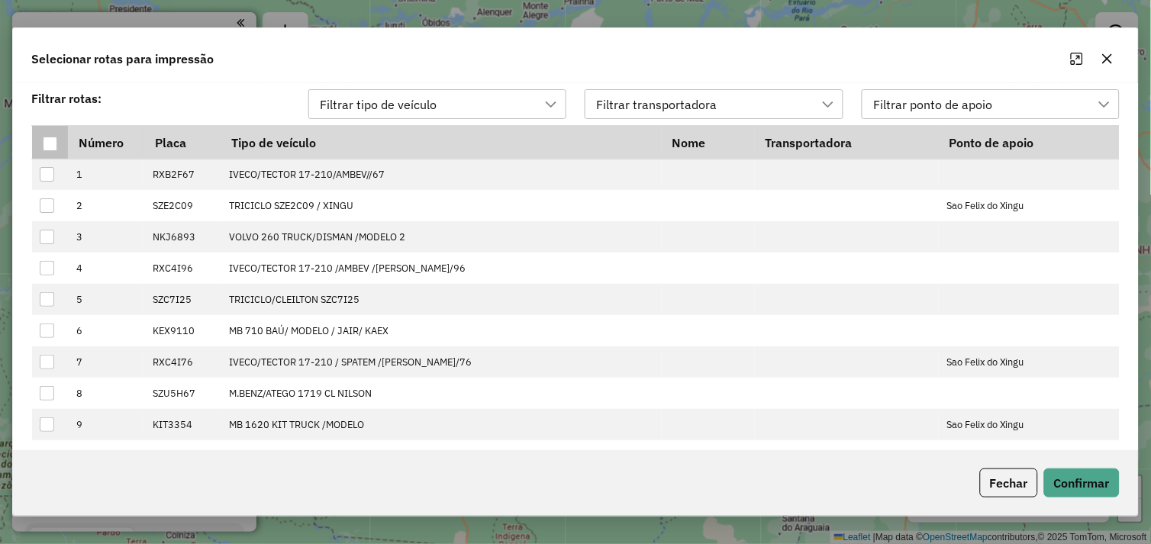
click at [43, 137] on div at bounding box center [50, 144] width 14 height 14
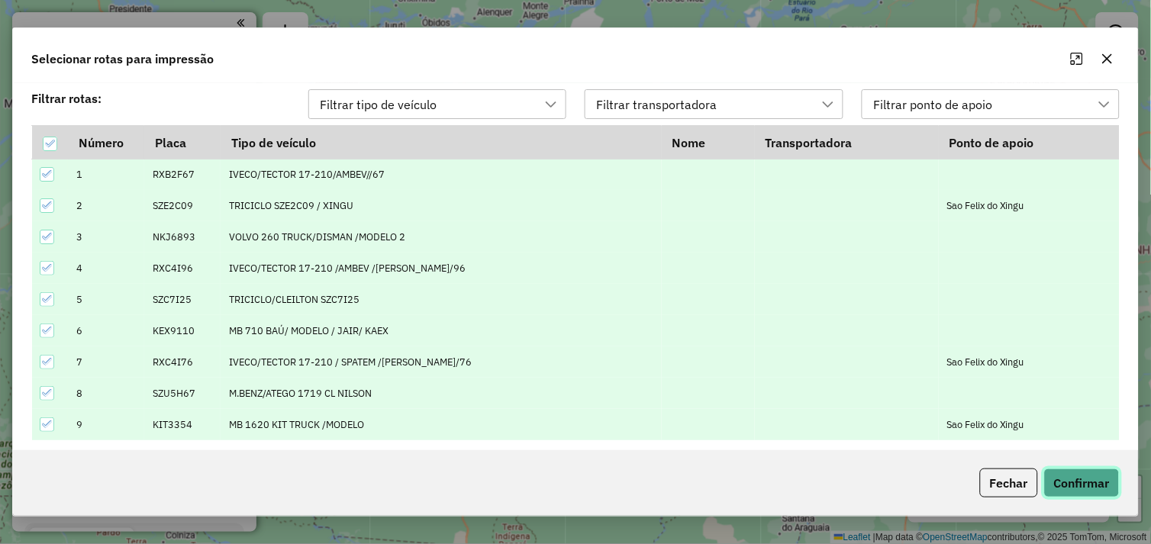
click at [1077, 478] on button "Confirmar" at bounding box center [1082, 483] width 76 height 29
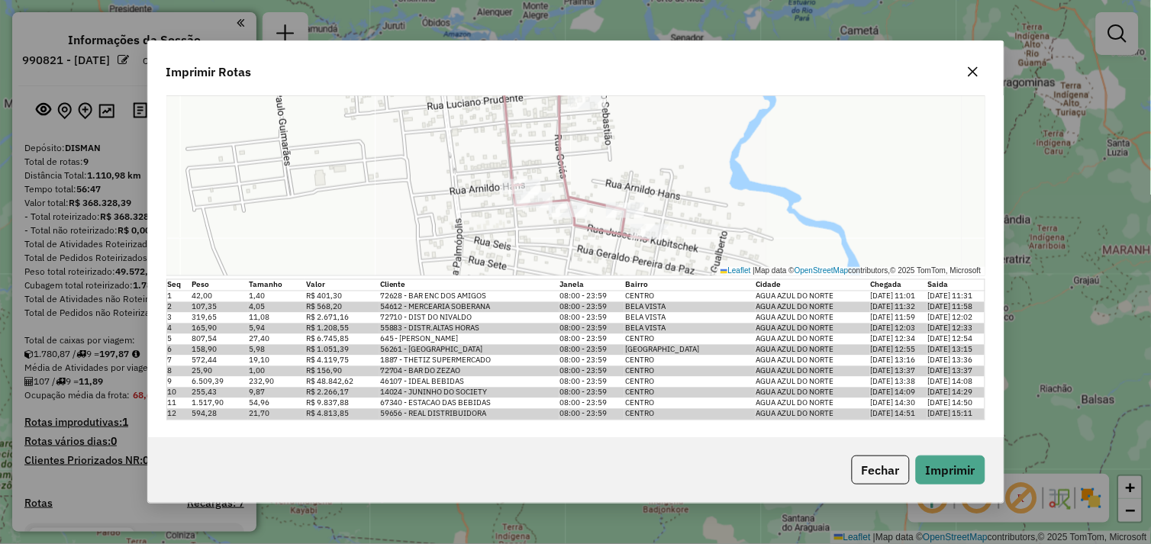
scroll to position [4448, 0]
click at [952, 470] on button "Imprimir" at bounding box center [950, 470] width 69 height 29
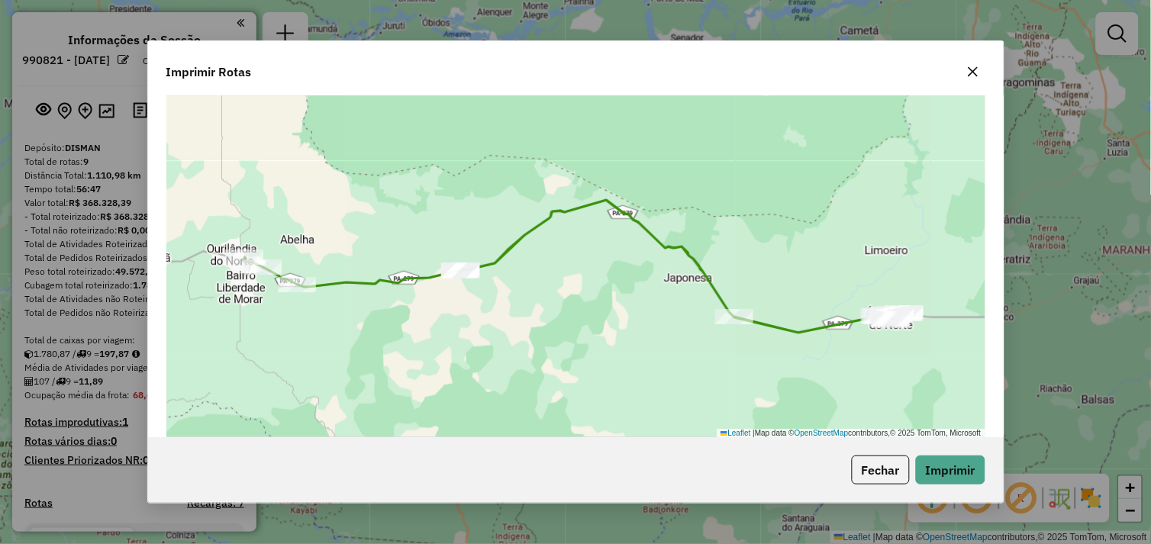
click at [1026, 133] on div "Imprimir Rotas Impressão da rota: Motorista: WILSON Número: Veículo: Distância:…" at bounding box center [575, 272] width 1151 height 544
drag, startPoint x: 978, startPoint y: 72, endPoint x: 979, endPoint y: 81, distance: 9.2
click at [978, 71] on icon "button" at bounding box center [973, 72] width 12 height 12
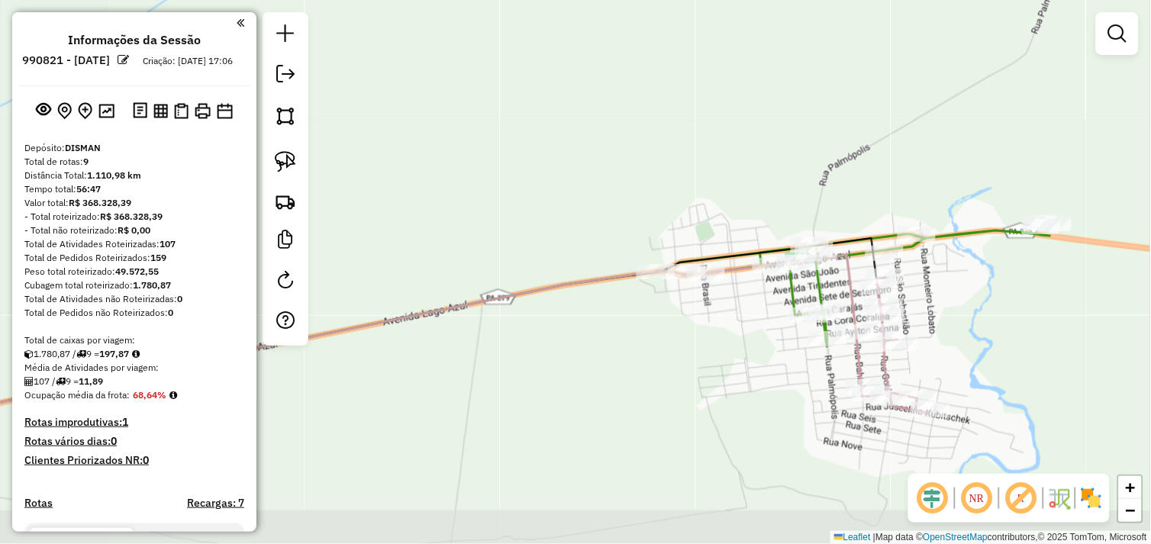
drag, startPoint x: 837, startPoint y: 272, endPoint x: 797, endPoint y: 231, distance: 57.2
click at [817, 187] on div "Janela de atendimento Grade de atendimento Capacidade Transportadoras Veículos …" at bounding box center [575, 272] width 1151 height 544
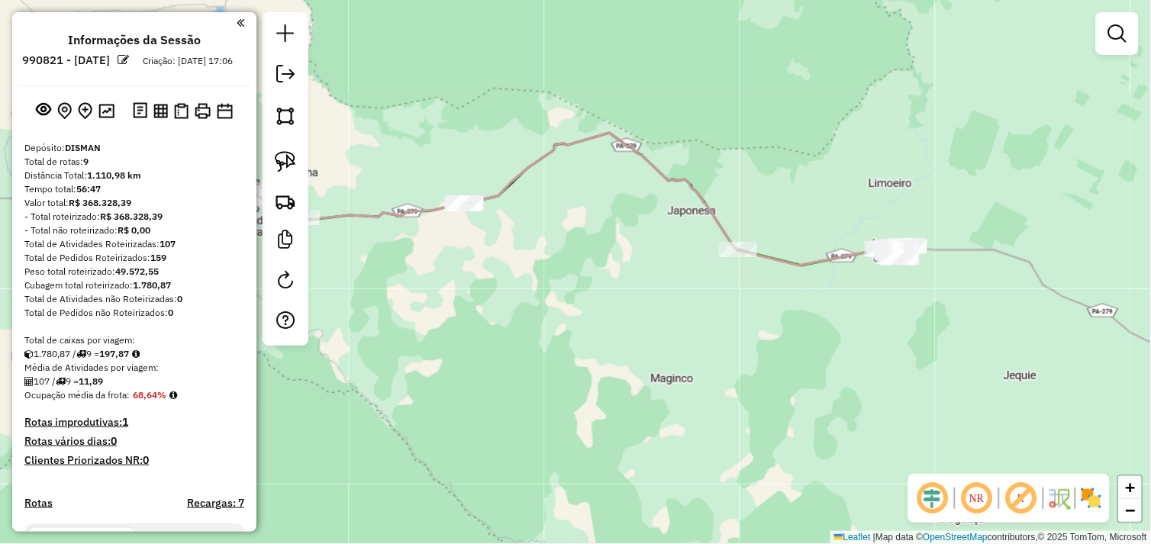
drag, startPoint x: 645, startPoint y: 362, endPoint x: 696, endPoint y: 364, distance: 51.2
click at [696, 364] on div "Janela de atendimento Grade de atendimento Capacidade Transportadoras Veículos …" at bounding box center [575, 272] width 1151 height 544
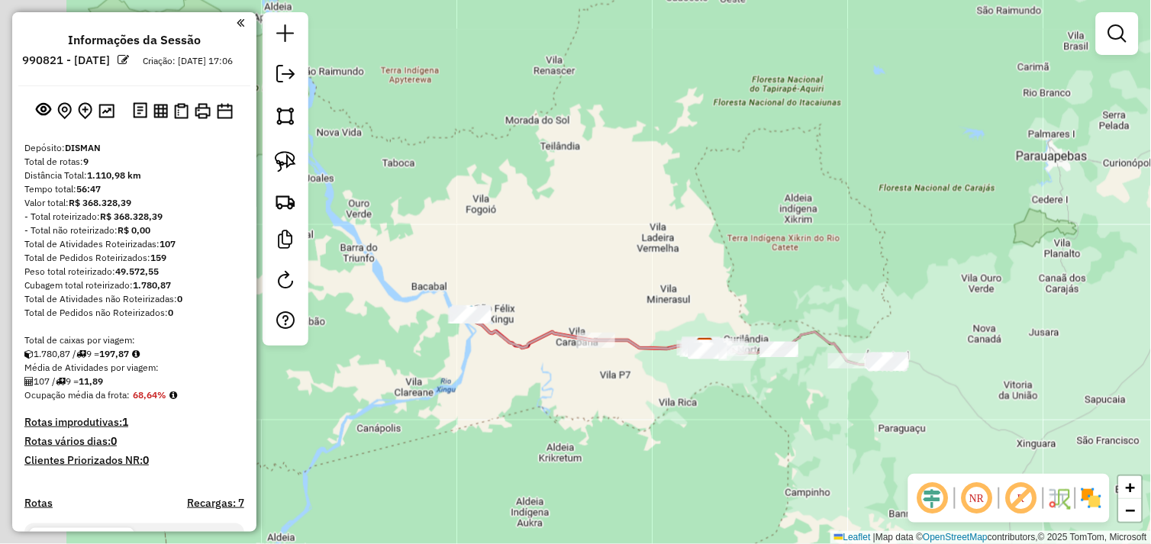
drag, startPoint x: 398, startPoint y: 394, endPoint x: 644, endPoint y: 414, distance: 246.5
click at [691, 448] on div "Janela de atendimento Grade de atendimento Capacidade Transportadoras Veículos …" at bounding box center [575, 272] width 1151 height 544
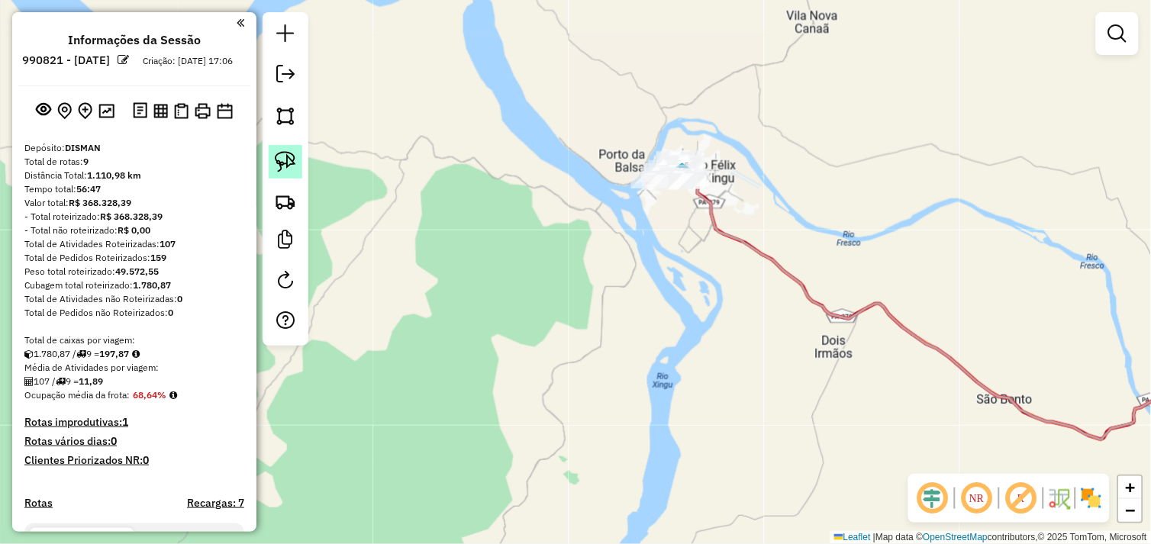
click at [298, 168] on link at bounding box center [286, 162] width 34 height 34
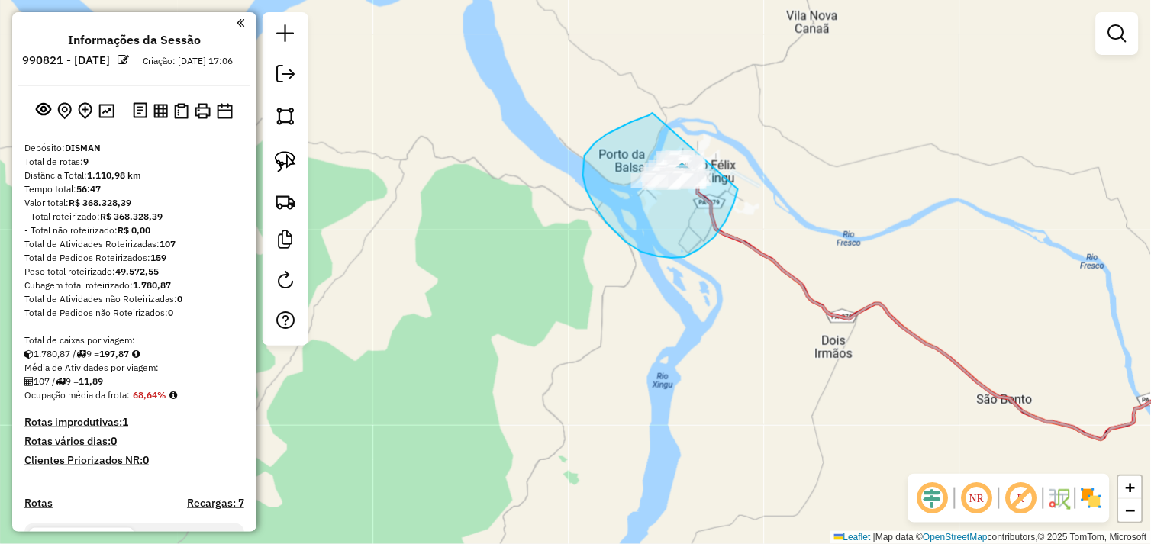
drag, startPoint x: 585, startPoint y: 156, endPoint x: 745, endPoint y: 125, distance: 163.1
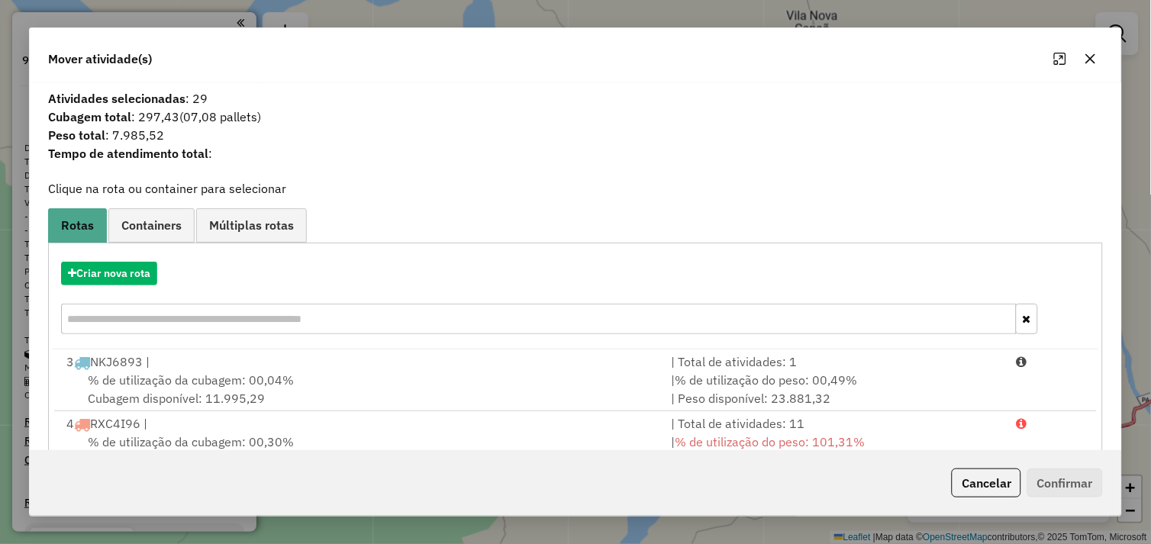
click at [1095, 55] on icon "button" at bounding box center [1091, 58] width 10 height 10
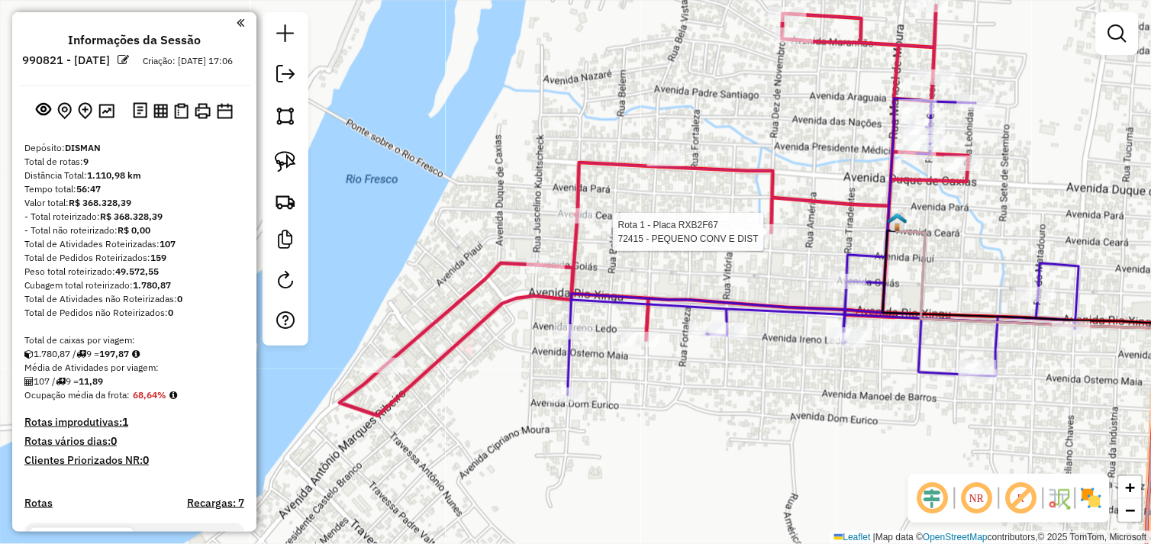
select select "*********"
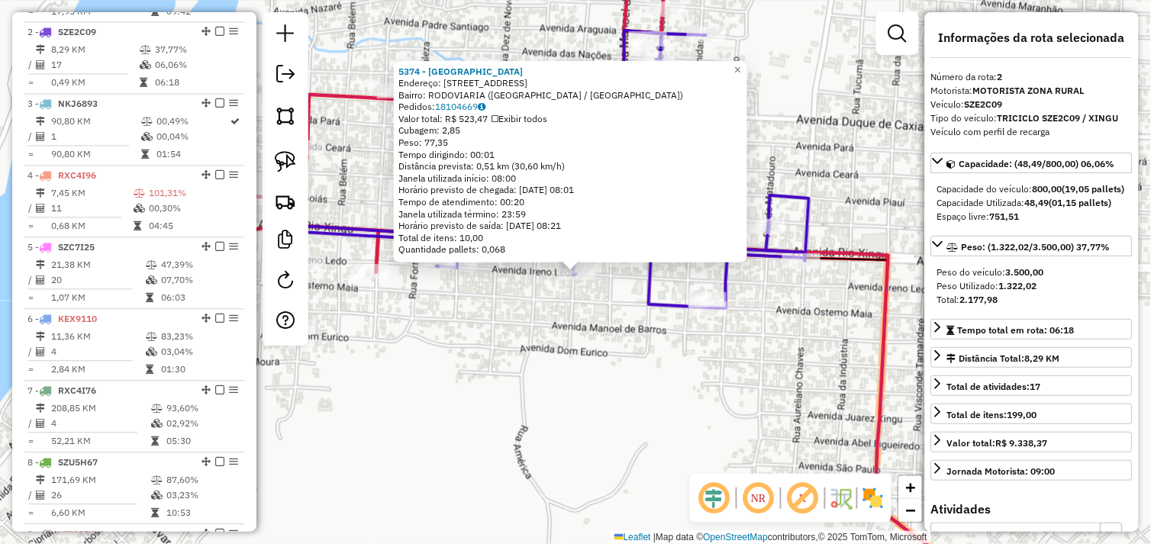
scroll to position [661, 0]
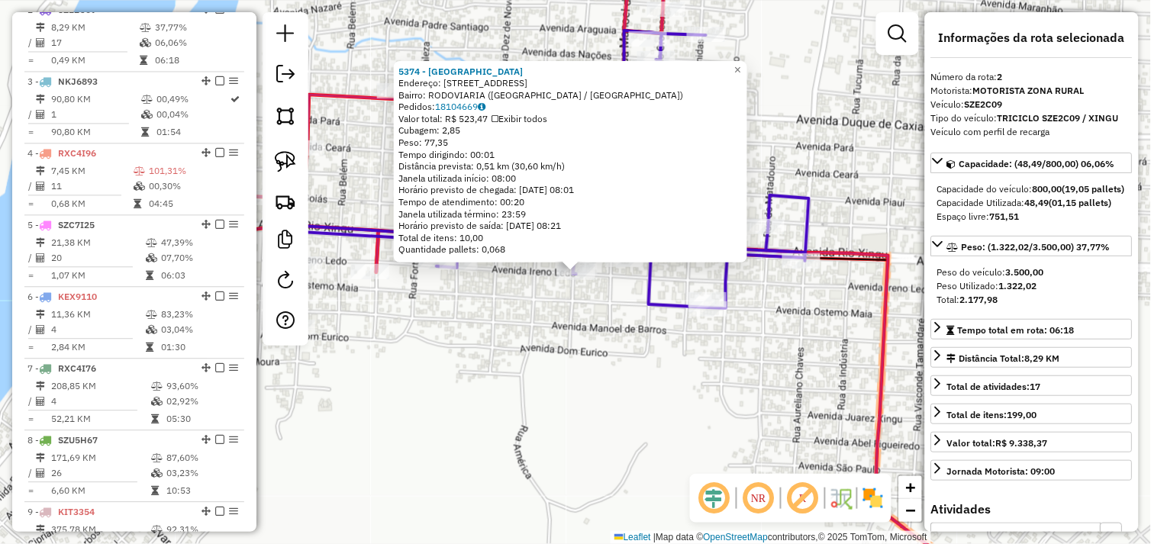
click at [604, 360] on div "5374 - BAR DA NOVA Endereço: TRAVESA TIRADENTES 189 Bairro: RODOVIARIA (SAO FEL…" at bounding box center [575, 272] width 1151 height 544
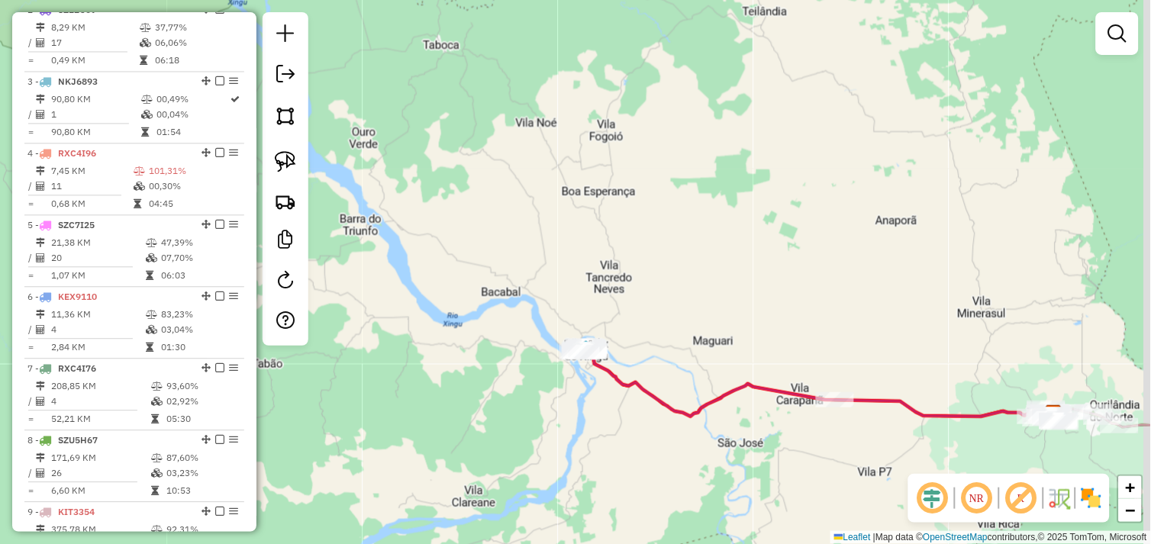
drag, startPoint x: 743, startPoint y: 400, endPoint x: 492, endPoint y: 385, distance: 251.5
click at [475, 374] on div "Janela de atendimento Grade de atendimento Capacidade Transportadoras Veículos …" at bounding box center [575, 272] width 1151 height 544
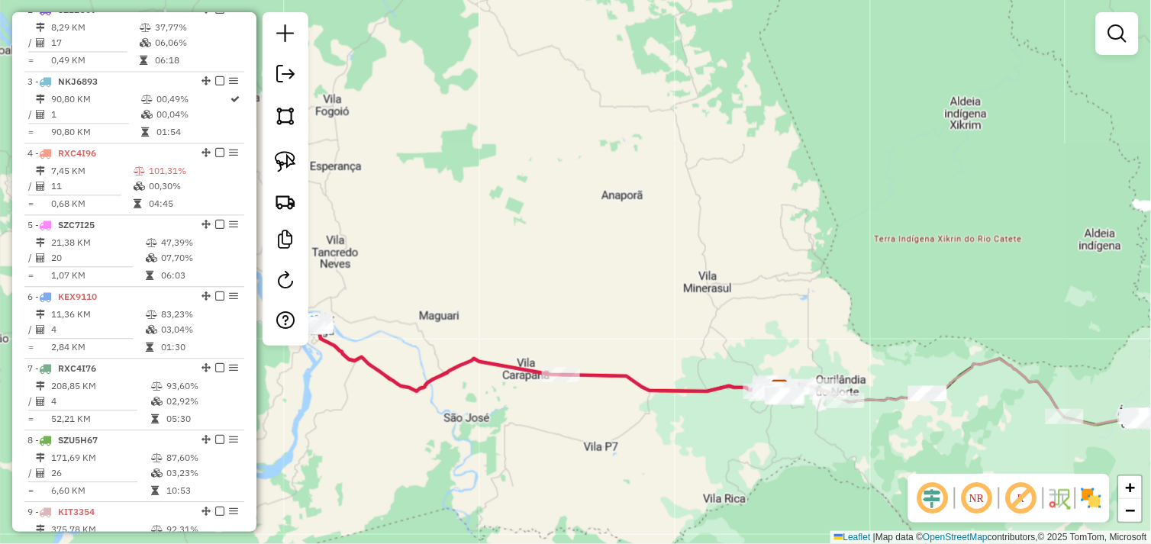
drag, startPoint x: 678, startPoint y: 415, endPoint x: 592, endPoint y: 420, distance: 85.6
click at [539, 408] on div "Janela de atendimento Grade de atendimento Capacidade Transportadoras Veículos …" at bounding box center [575, 272] width 1151 height 544
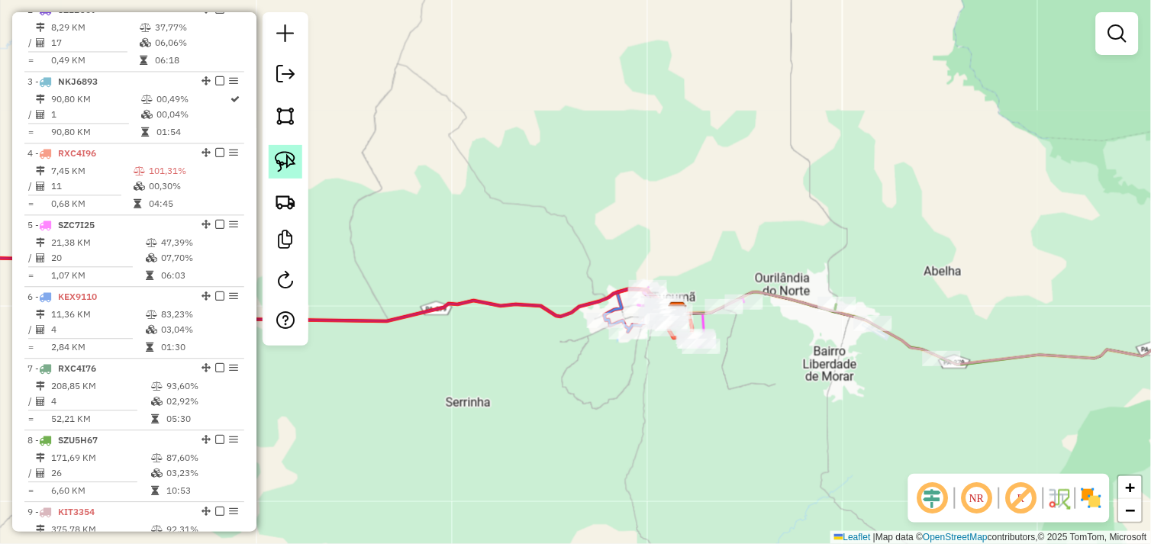
click at [292, 156] on img at bounding box center [285, 161] width 21 height 21
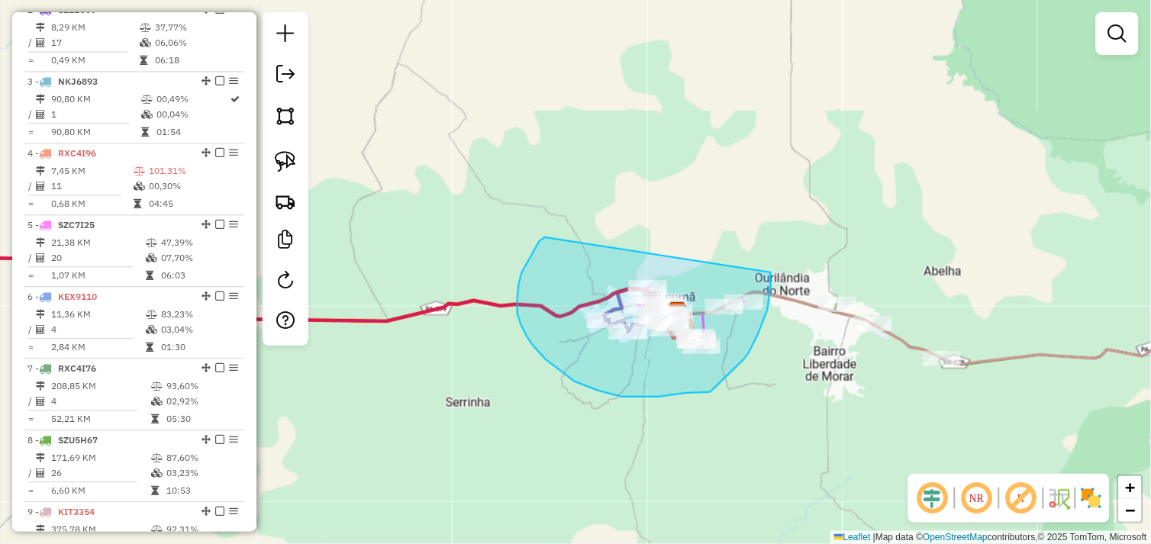
drag, startPoint x: 517, startPoint y: 303, endPoint x: 771, endPoint y: 270, distance: 255.5
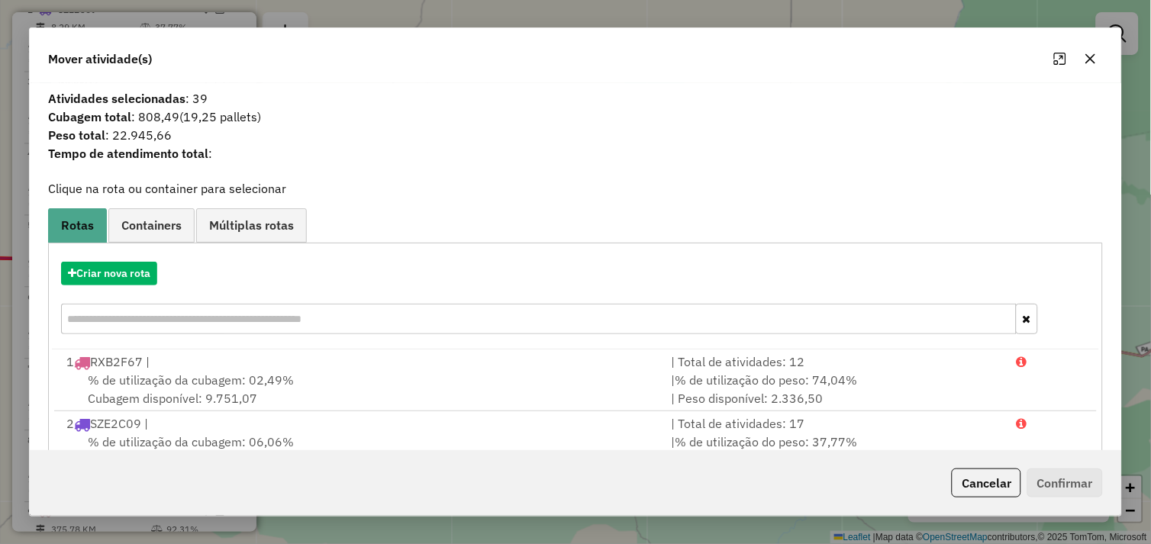
click at [1100, 56] on button "button" at bounding box center [1090, 59] width 24 height 24
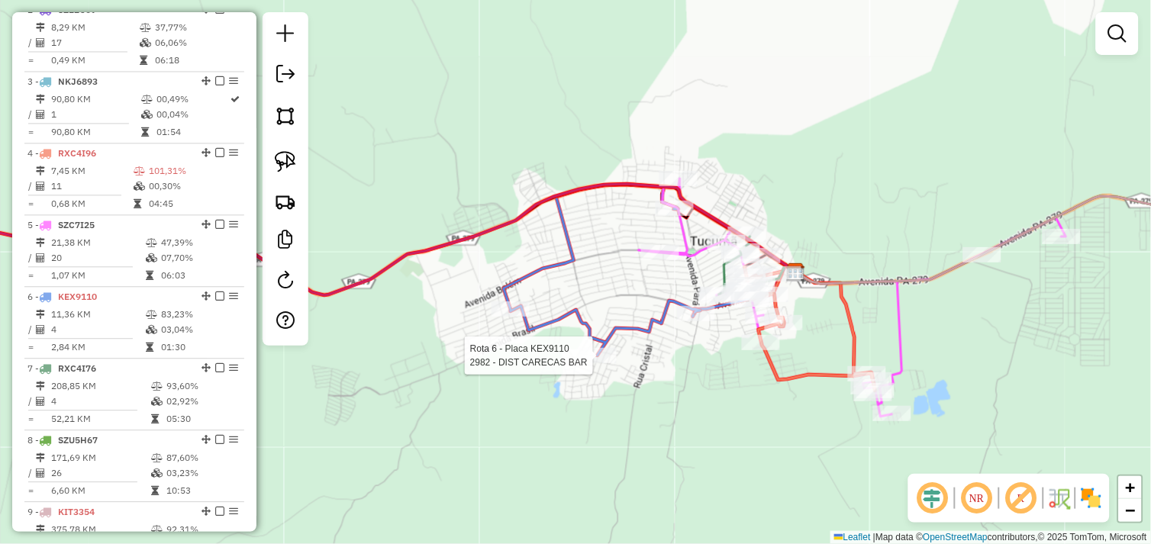
scroll to position [775, 0]
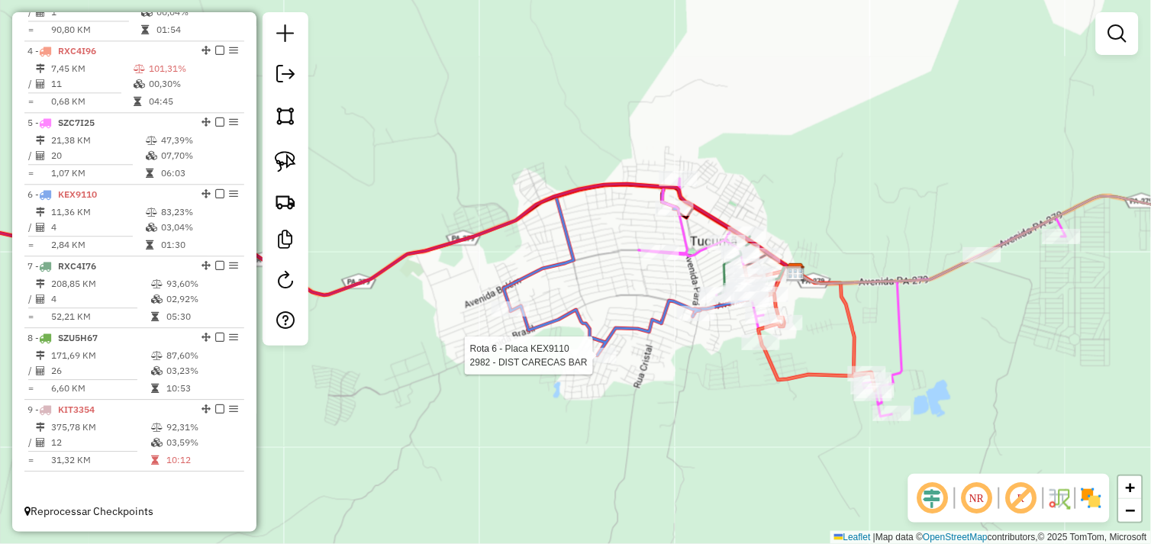
select select "*********"
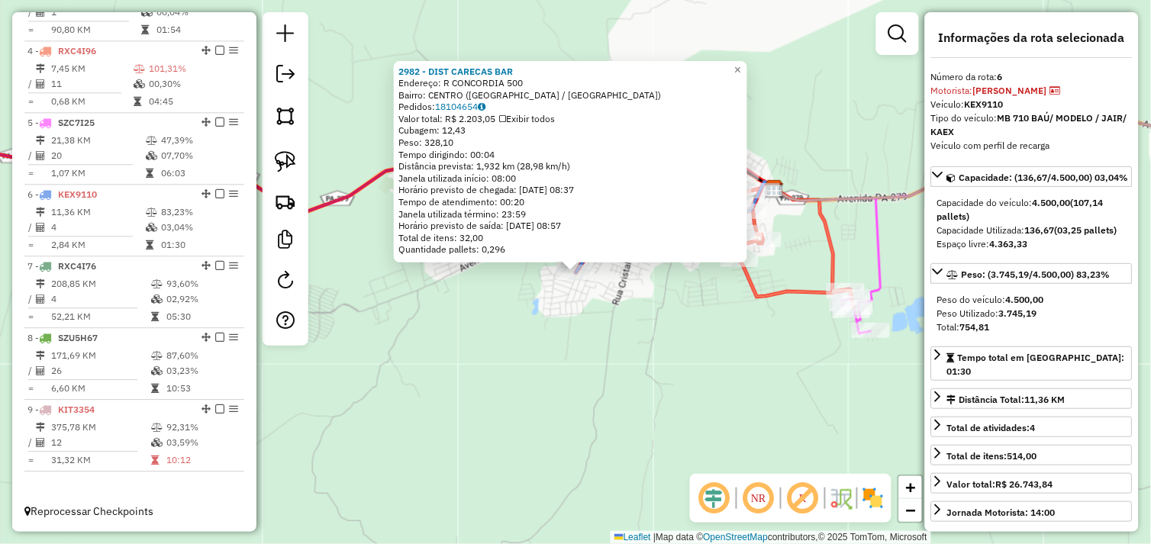
click at [645, 304] on div "2982 - DIST CARECAS BAR Endereço: R CONCORDIA 500 Bairro: CENTRO (TUCUMA / PA) …" at bounding box center [575, 272] width 1151 height 544
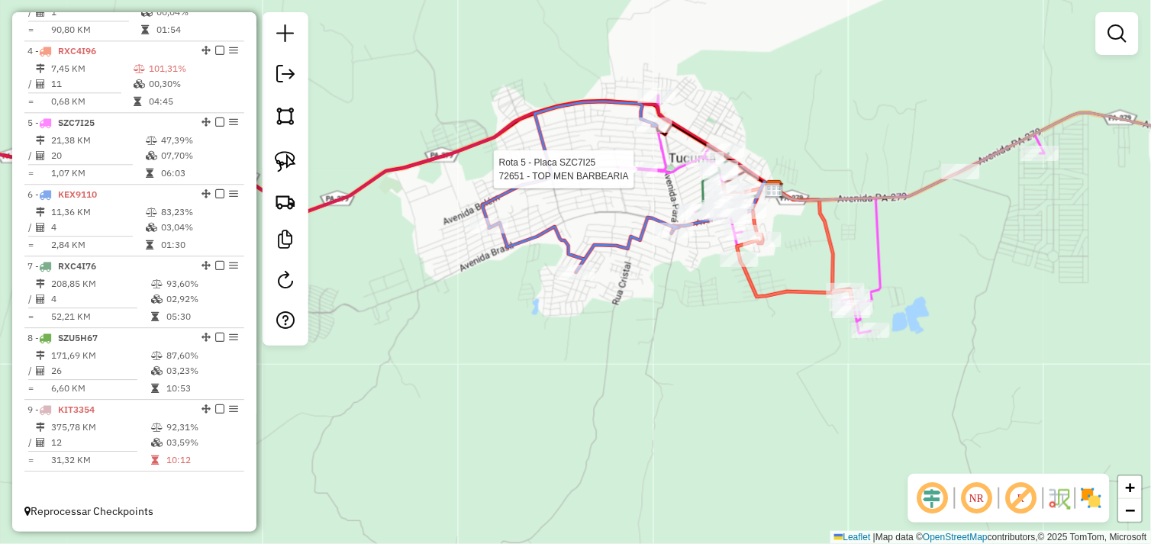
select select "*********"
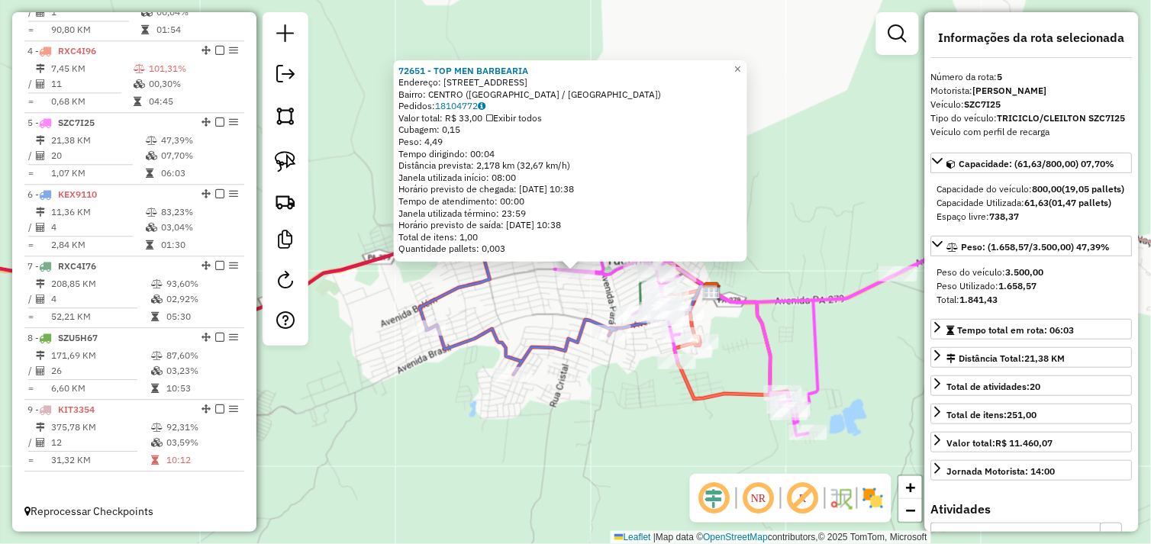
click at [630, 353] on div "Rota 5 - Placa SZC7I25 677 - MERCEARIA JC Rota 6 - Placa KEX9110 72818 - PARADA…" at bounding box center [575, 272] width 1151 height 544
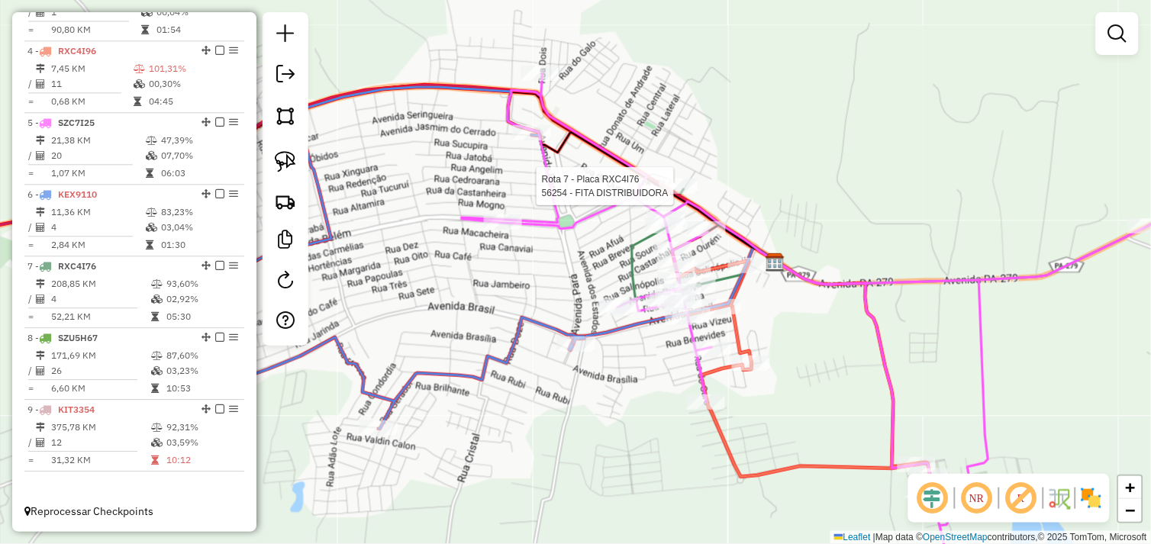
select select "*********"
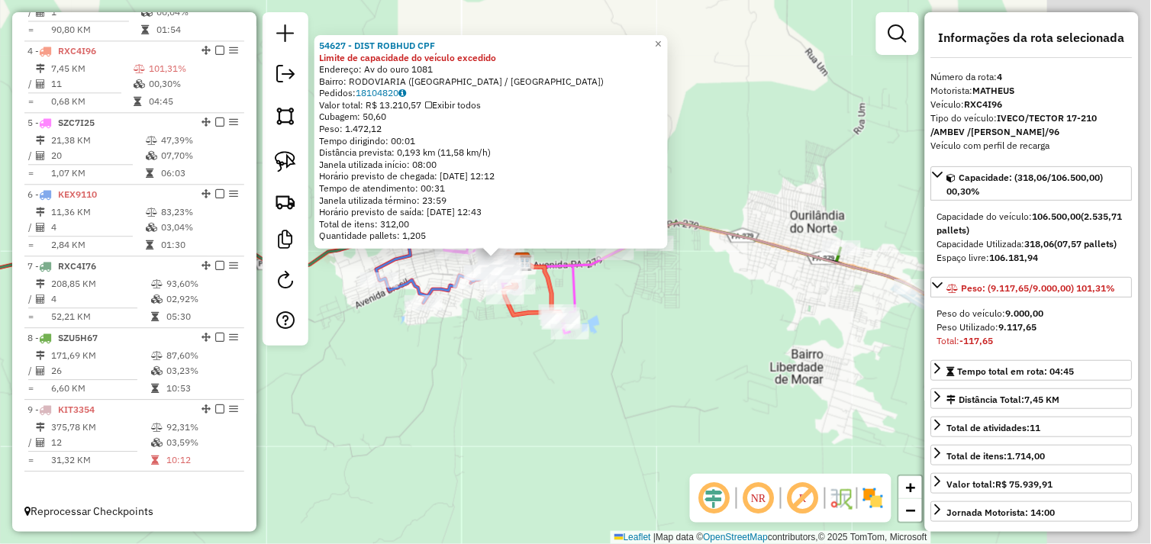
drag, startPoint x: 781, startPoint y: 360, endPoint x: 466, endPoint y: 270, distance: 327.8
click at [466, 270] on div "54627 - DIST ROBHUD CPF Limite de capacidade do veículo excedido Endereço: Av d…" at bounding box center [575, 272] width 1151 height 544
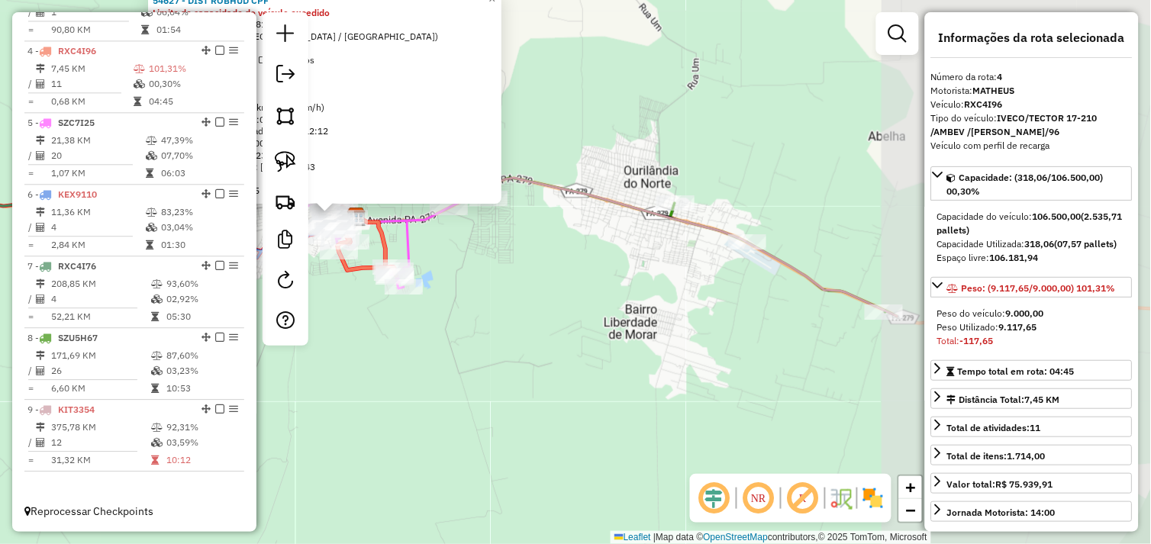
click at [563, 295] on div "54627 - DIST ROBHUD CPF Limite de capacidade do veículo excedido Endereço: Av d…" at bounding box center [575, 272] width 1151 height 544
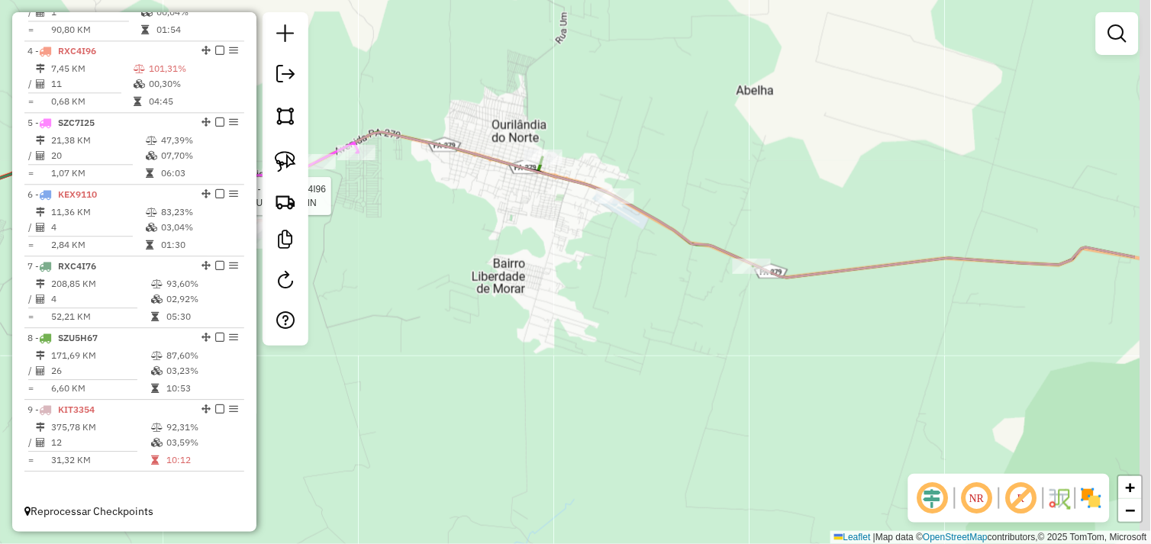
drag, startPoint x: 605, startPoint y: 250, endPoint x: 502, endPoint y: 214, distance: 108.8
click at [502, 214] on div "Rota 4 - Placa RXC4I96 618 - JUNIOR SCHIN Janela de atendimento Grade de atendi…" at bounding box center [575, 272] width 1151 height 544
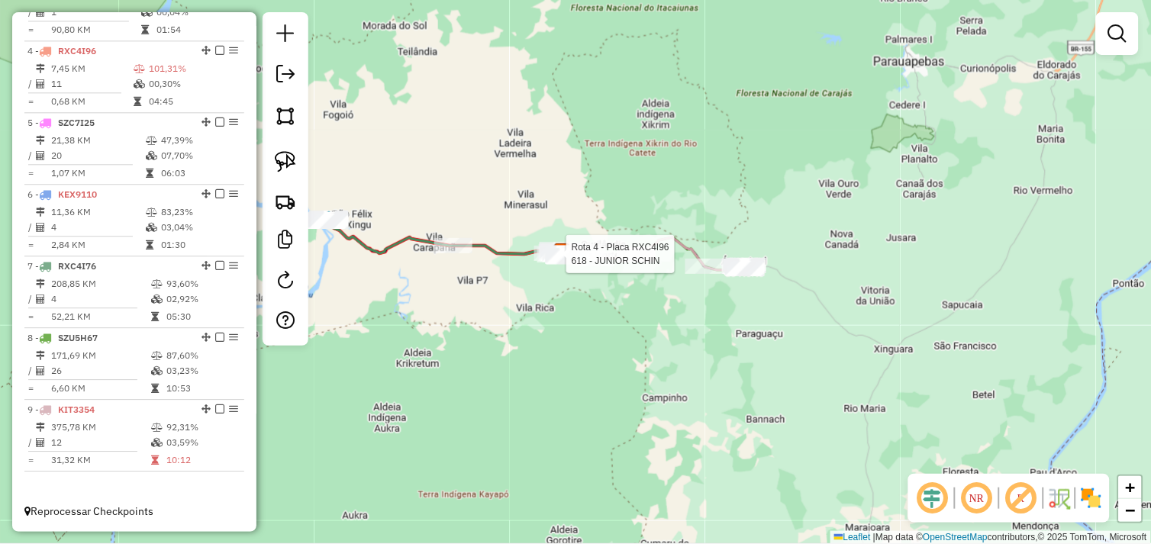
click at [649, 315] on div "Rota 4 - Placa RXC4I96 618 - JUNIOR SCHIN Janela de atendimento Grade de atendi…" at bounding box center [575, 272] width 1151 height 544
select select "*********"
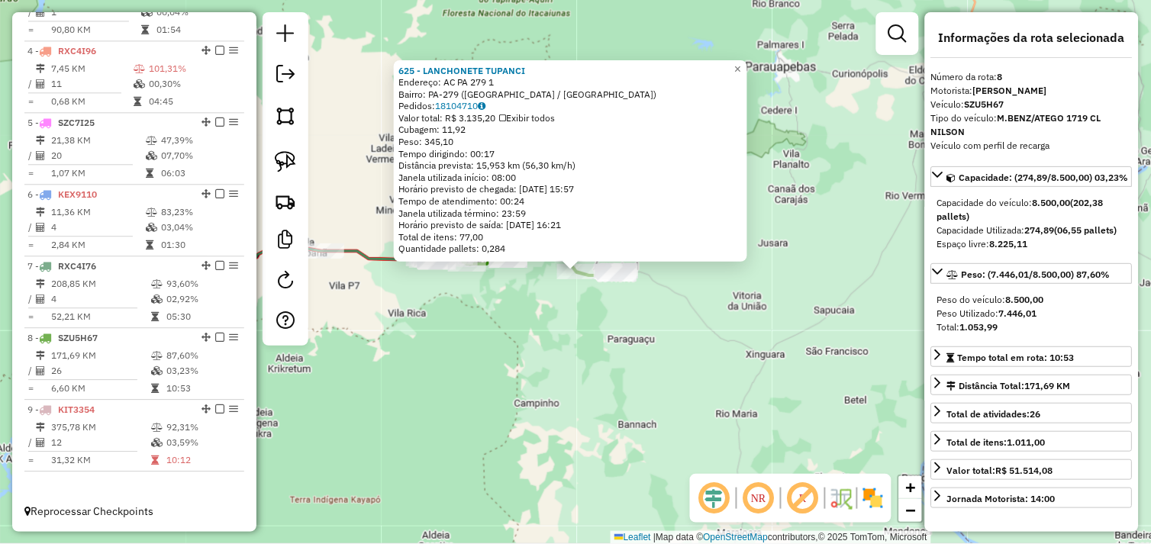
click at [677, 300] on div "625 - LANCHONETE TUPANCI Endereço: AC PA 279 1 Bairro: PA-279 (AGUA AZUL DO NOR…" at bounding box center [575, 272] width 1151 height 544
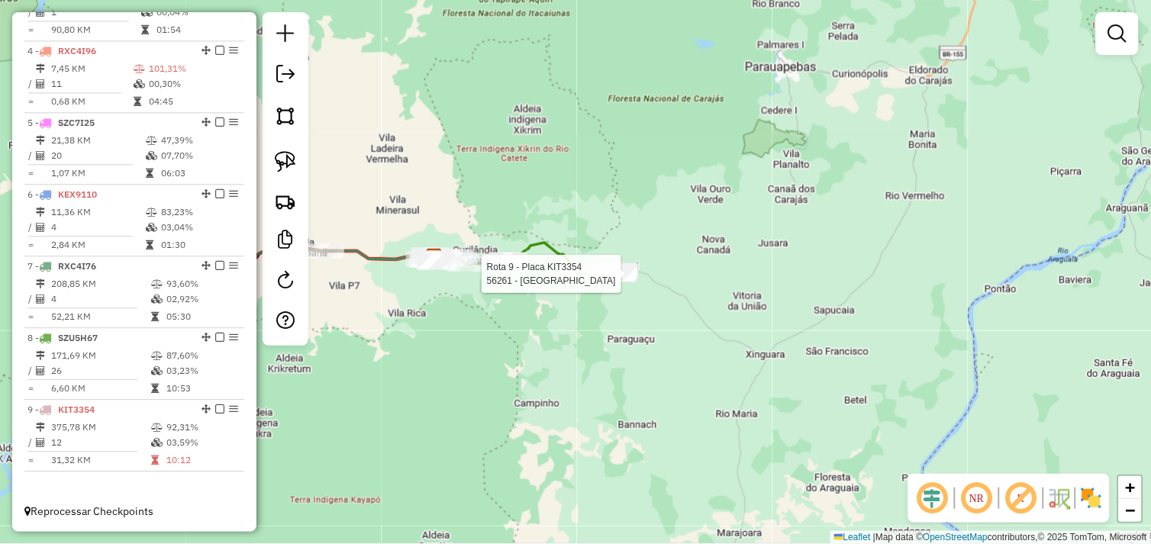
select select "*********"
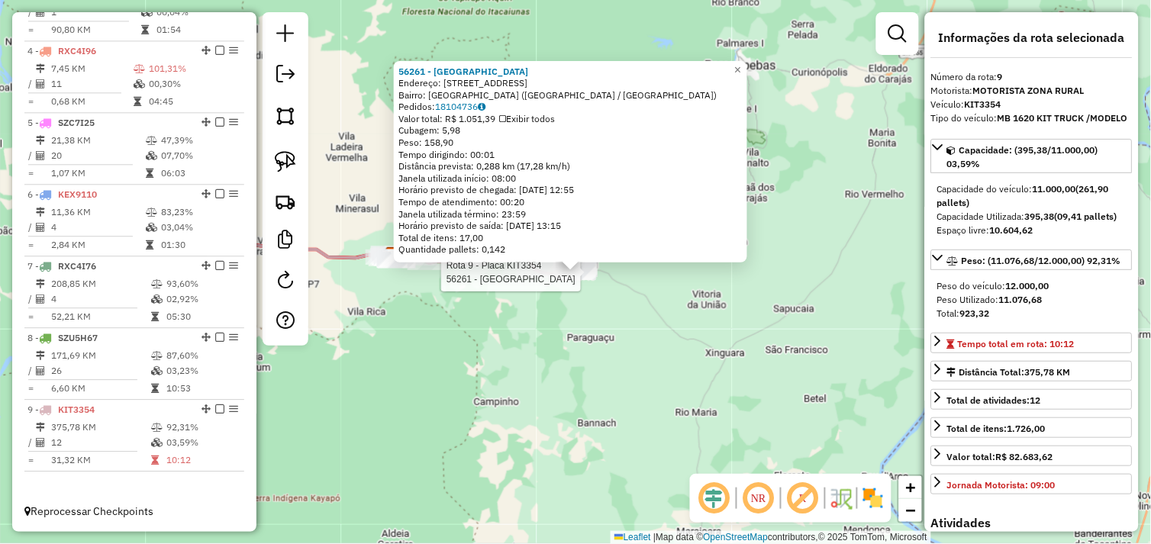
click at [619, 337] on div "Rota 9 - Placa KIT3354 56261 - BAR DO NOGUEIRA 56261 - BAR DO NOGUEIRA Endereço…" at bounding box center [575, 272] width 1151 height 544
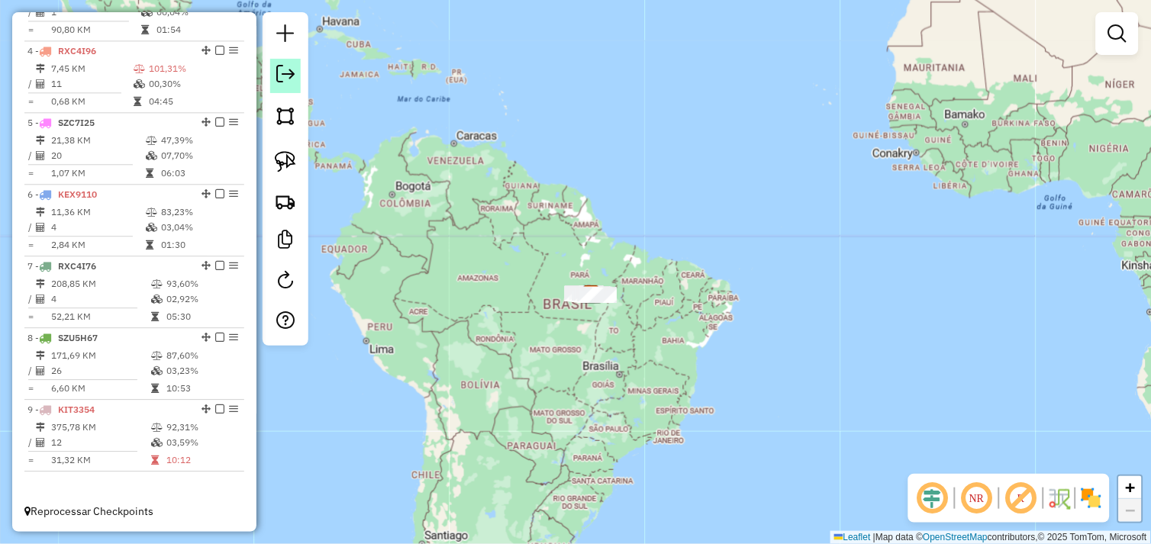
click at [293, 82] on em at bounding box center [285, 74] width 18 height 18
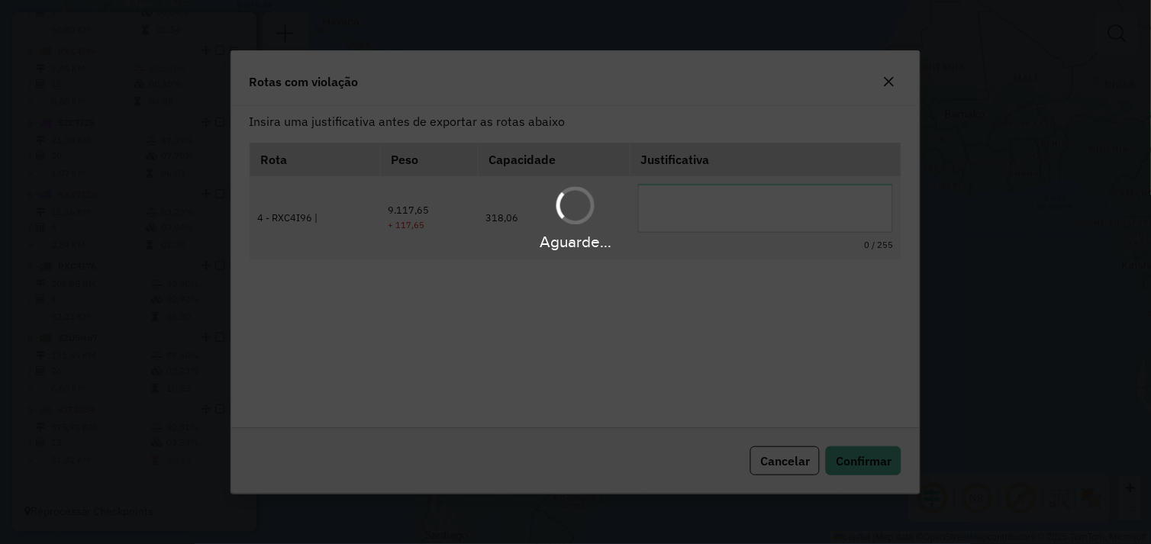
scroll to position [0, 0]
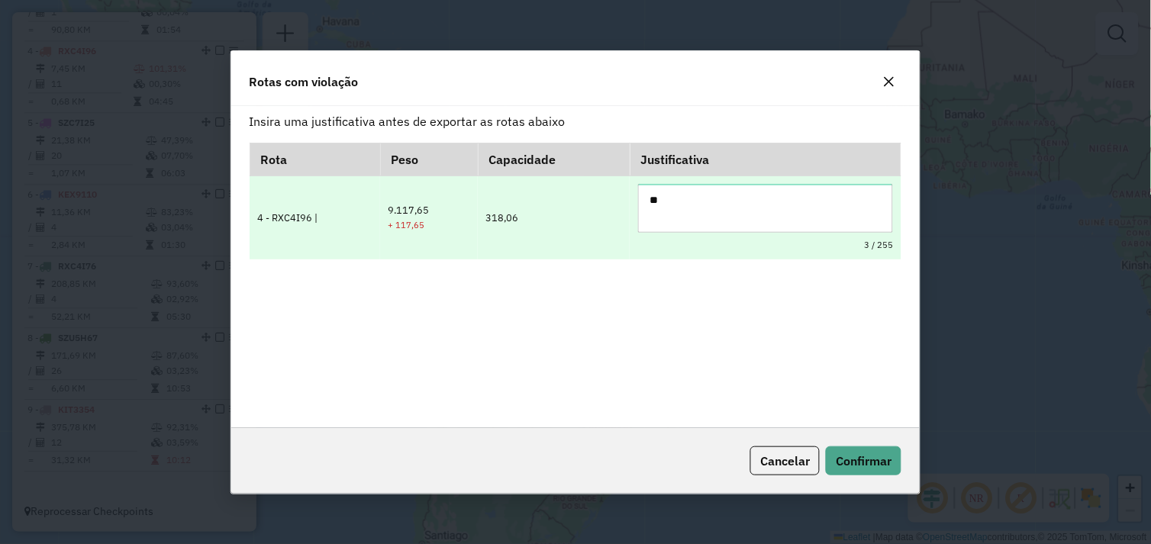
type textarea "*"
click at [703, 199] on textarea "**********" at bounding box center [766, 208] width 256 height 49
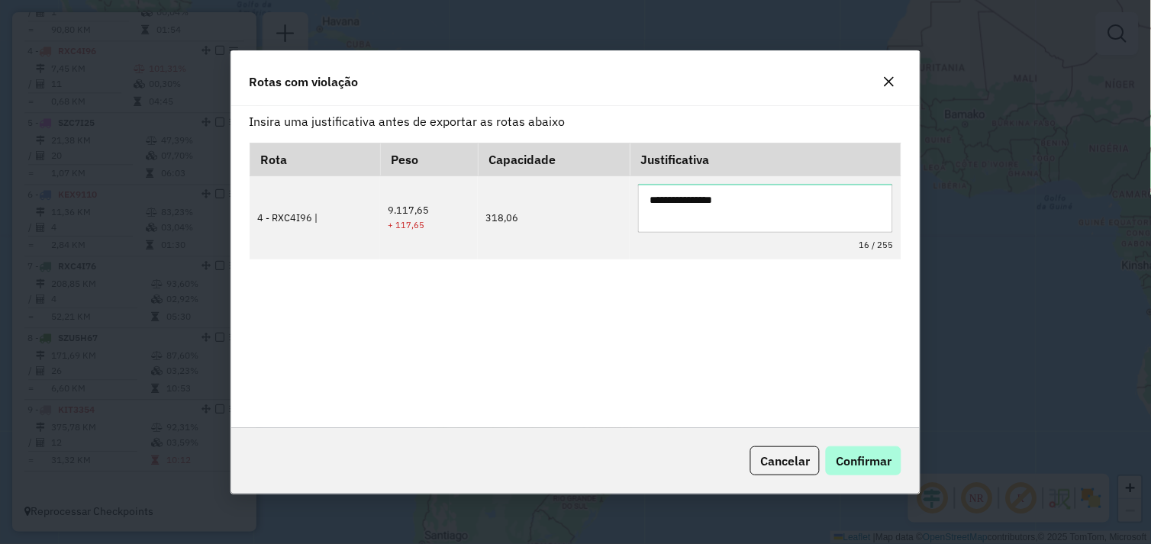
type textarea "**********"
click at [897, 461] on button "Confirmar" at bounding box center [864, 460] width 76 height 29
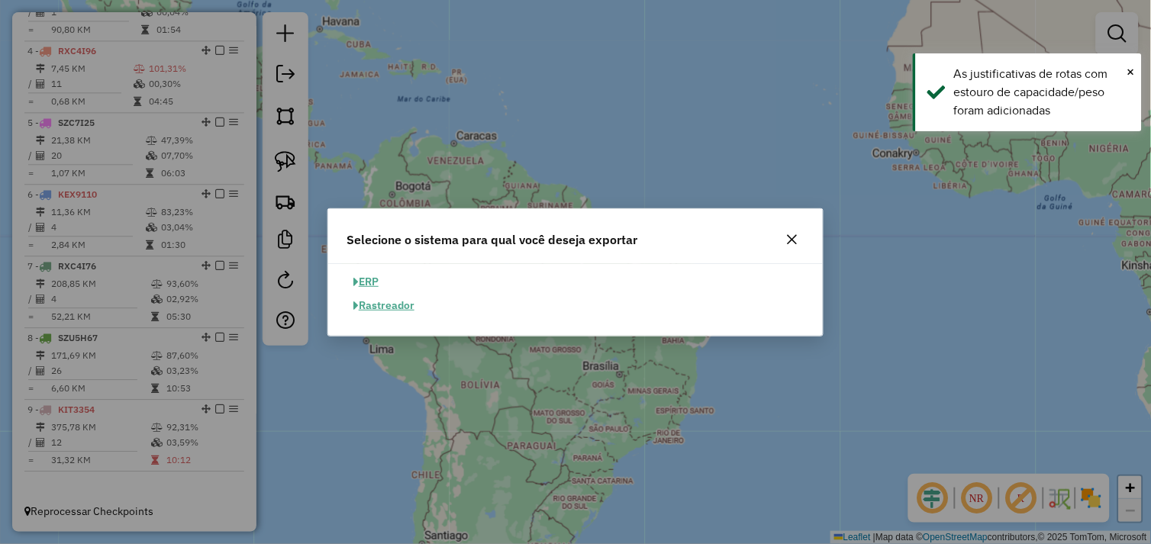
click at [377, 281] on button "ERP" at bounding box center [365, 282] width 39 height 24
select select "**"
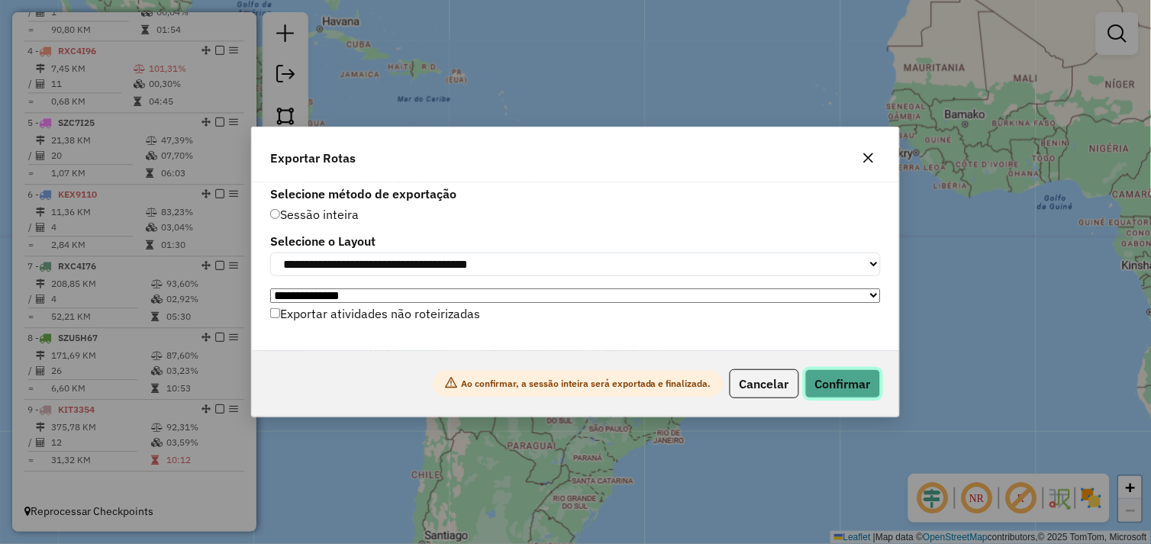
click at [849, 382] on button "Confirmar" at bounding box center [843, 383] width 76 height 29
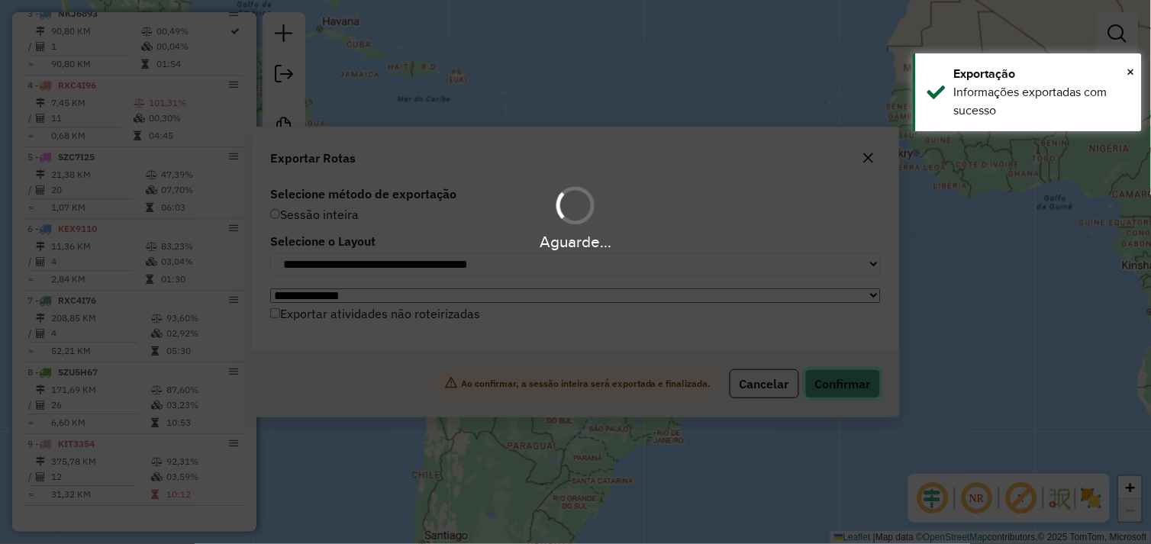
scroll to position [752, 0]
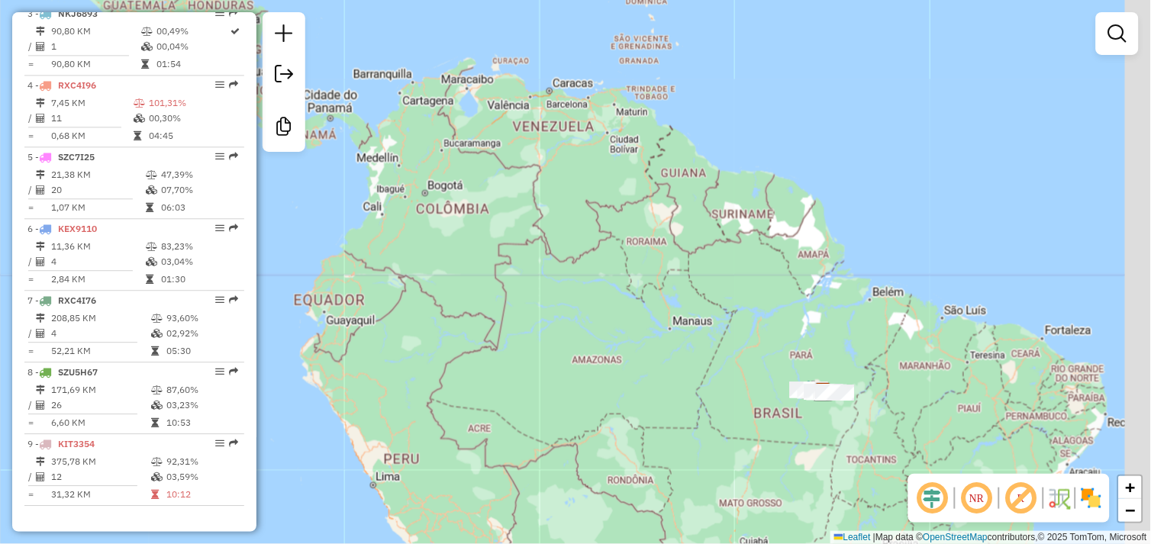
drag, startPoint x: 659, startPoint y: 315, endPoint x: 450, endPoint y: 159, distance: 261.1
click at [450, 159] on div "Janela de atendimento Grade de atendimento Capacidade Transportadoras Veículos …" at bounding box center [575, 272] width 1151 height 544
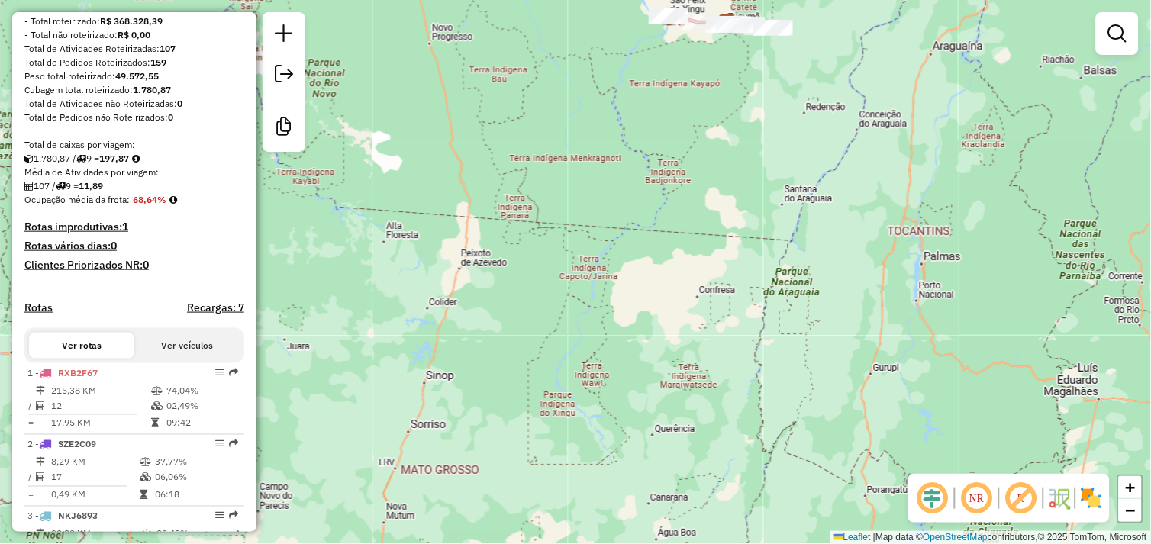
scroll to position [0, 0]
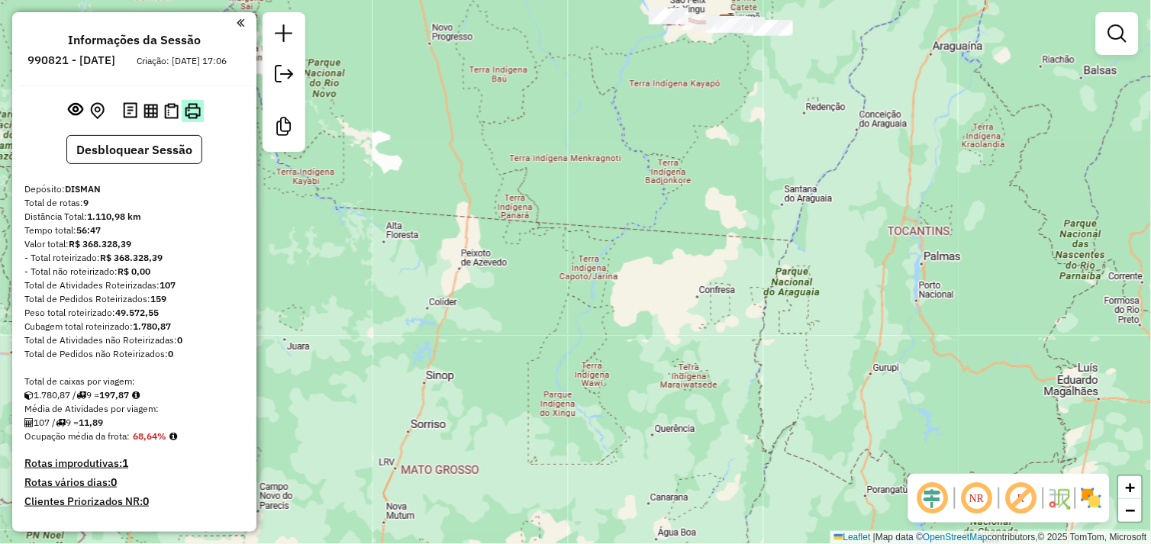
click at [192, 119] on img at bounding box center [193, 111] width 16 height 16
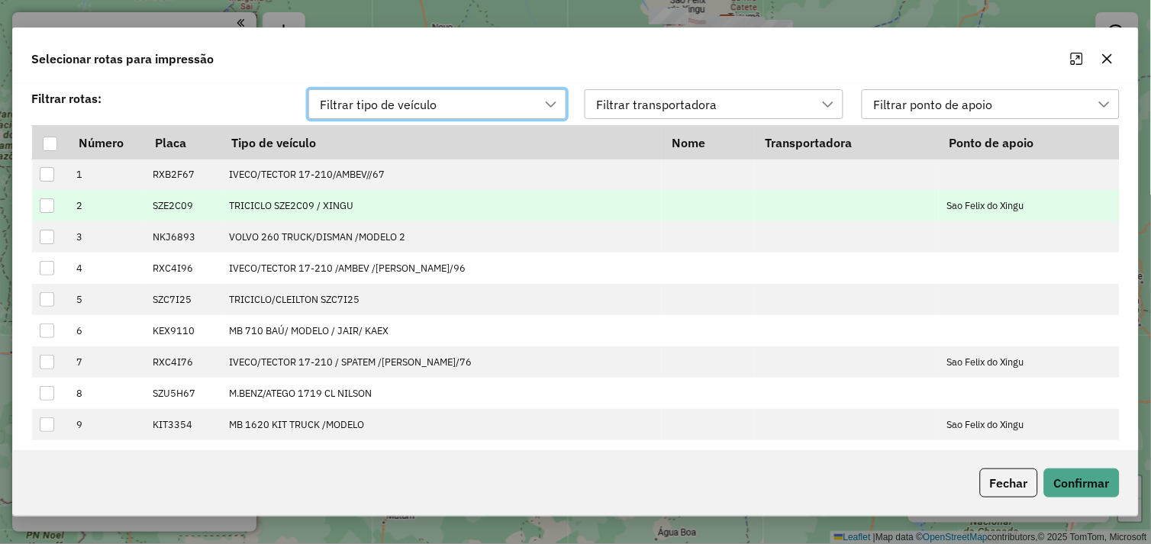
scroll to position [10, 67]
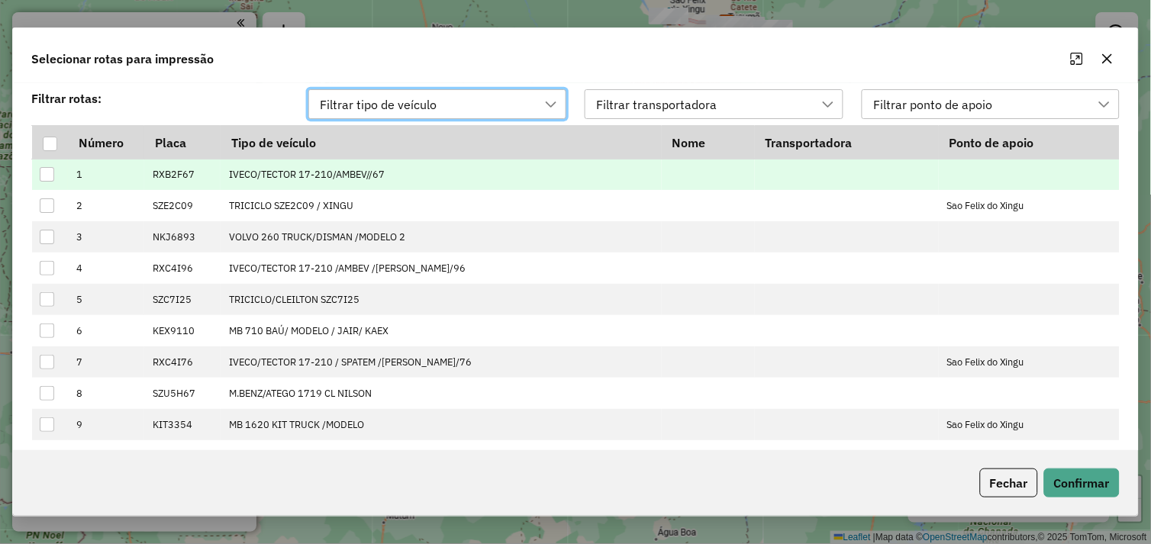
click at [50, 143] on div at bounding box center [50, 144] width 14 height 14
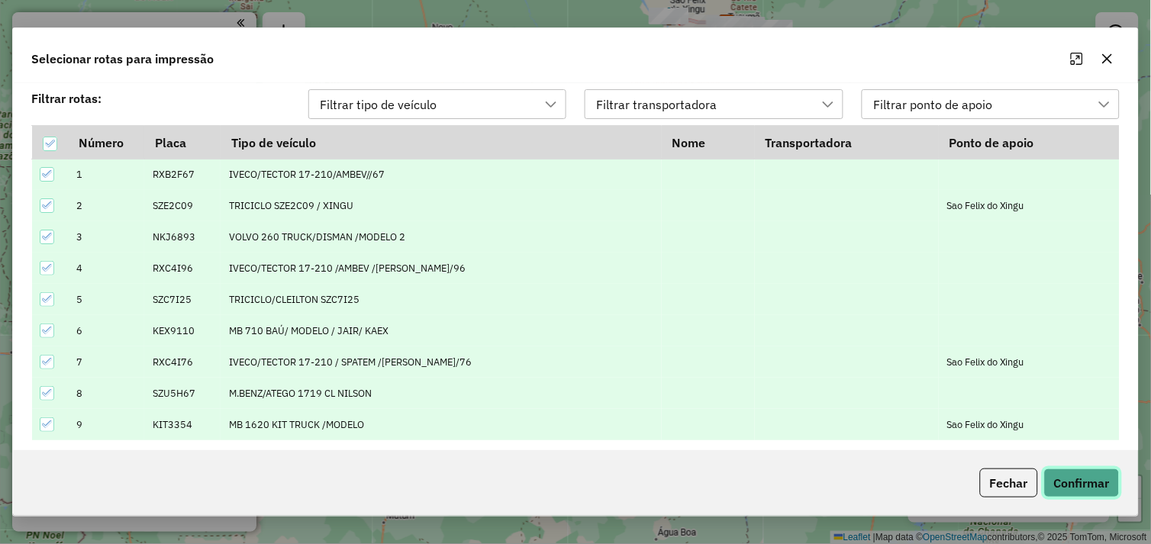
click at [1072, 470] on button "Confirmar" at bounding box center [1082, 483] width 76 height 29
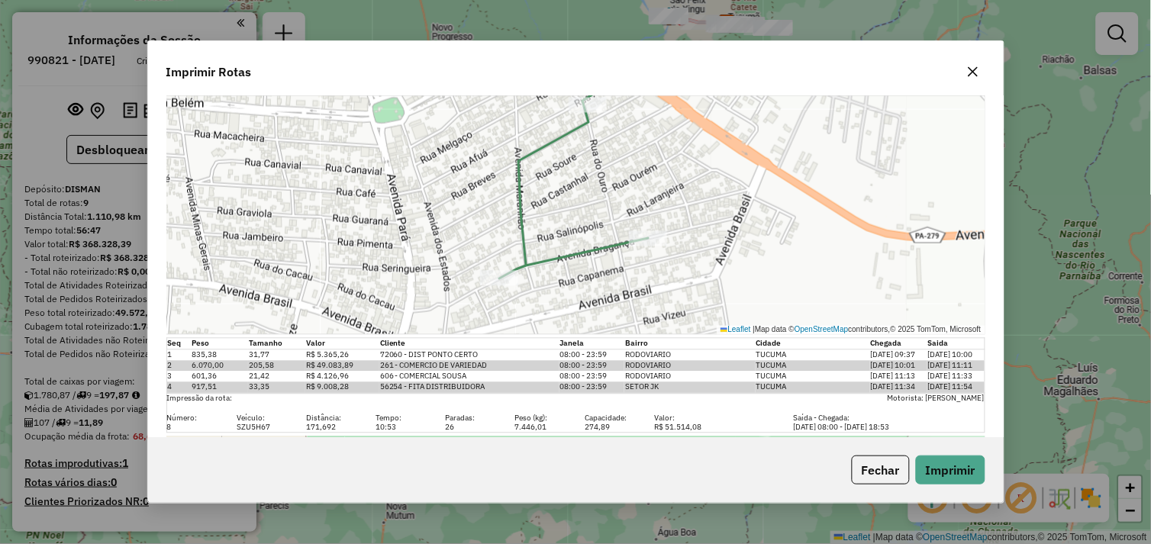
scroll to position [3346, 0]
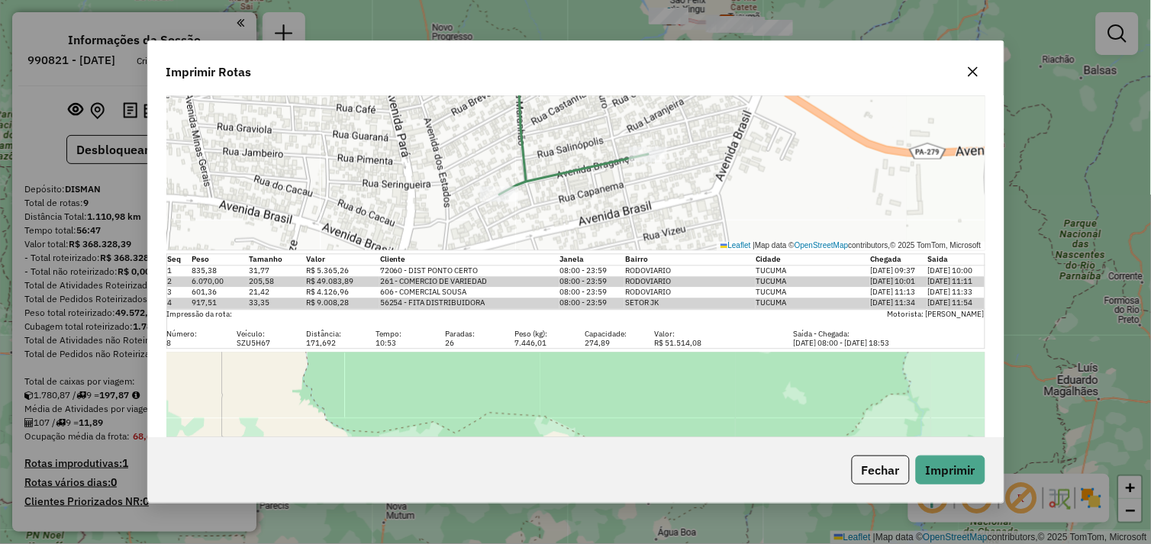
click at [965, 64] on button "button" at bounding box center [973, 72] width 24 height 24
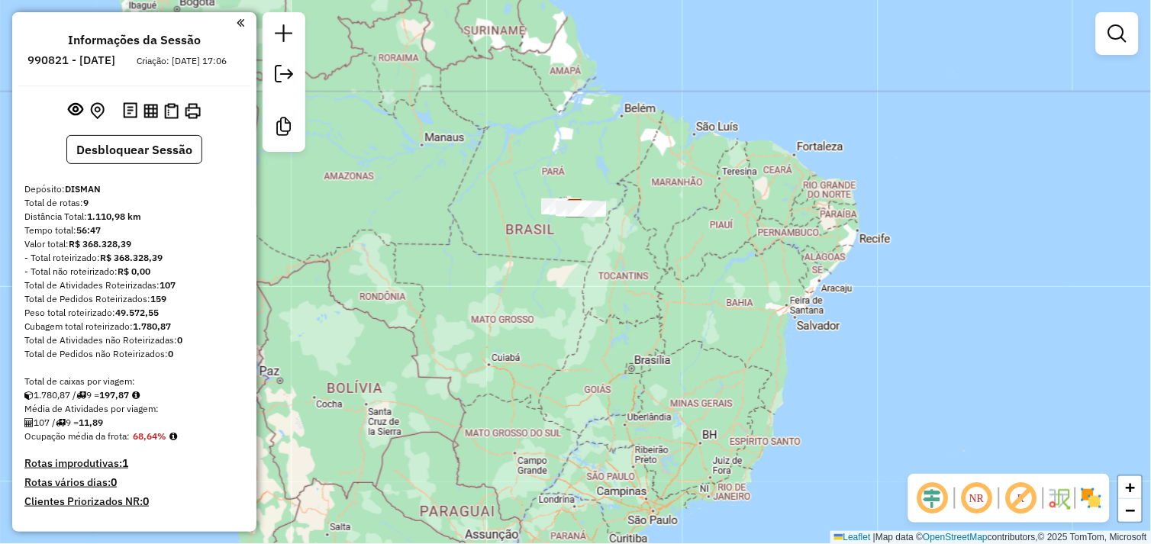
drag, startPoint x: 525, startPoint y: 189, endPoint x: 576, endPoint y: 226, distance: 62.9
click at [583, 254] on div "Janela de atendimento Grade de atendimento Capacidade Transportadoras Veículos …" at bounding box center [575, 272] width 1151 height 544
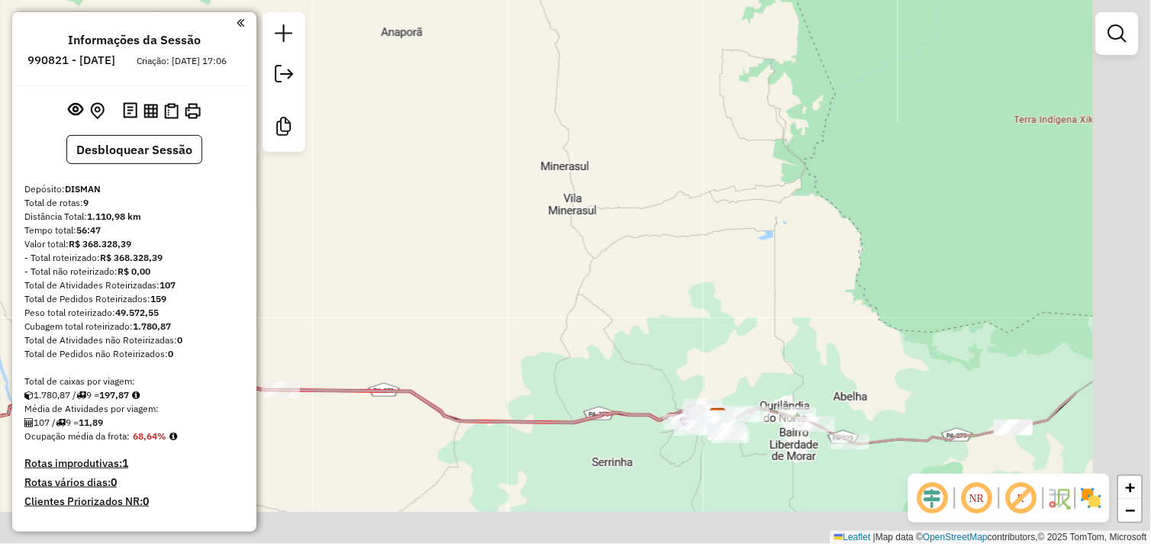
drag, startPoint x: 758, startPoint y: 253, endPoint x: 660, endPoint y: 169, distance: 129.3
click at [623, 146] on div "Janela de atendimento Grade de atendimento Capacidade Transportadoras Veículos …" at bounding box center [575, 272] width 1151 height 544
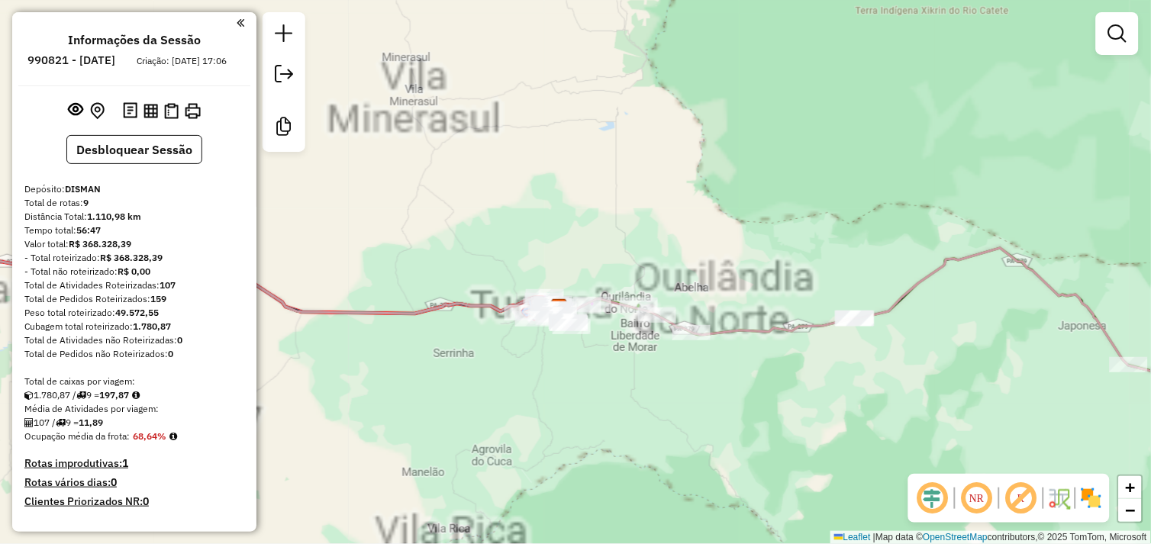
drag, startPoint x: 975, startPoint y: 370, endPoint x: 710, endPoint y: 334, distance: 267.2
click at [704, 332] on div "Janela de atendimento Grade de atendimento Capacidade Transportadoras Veículos …" at bounding box center [575, 272] width 1151 height 544
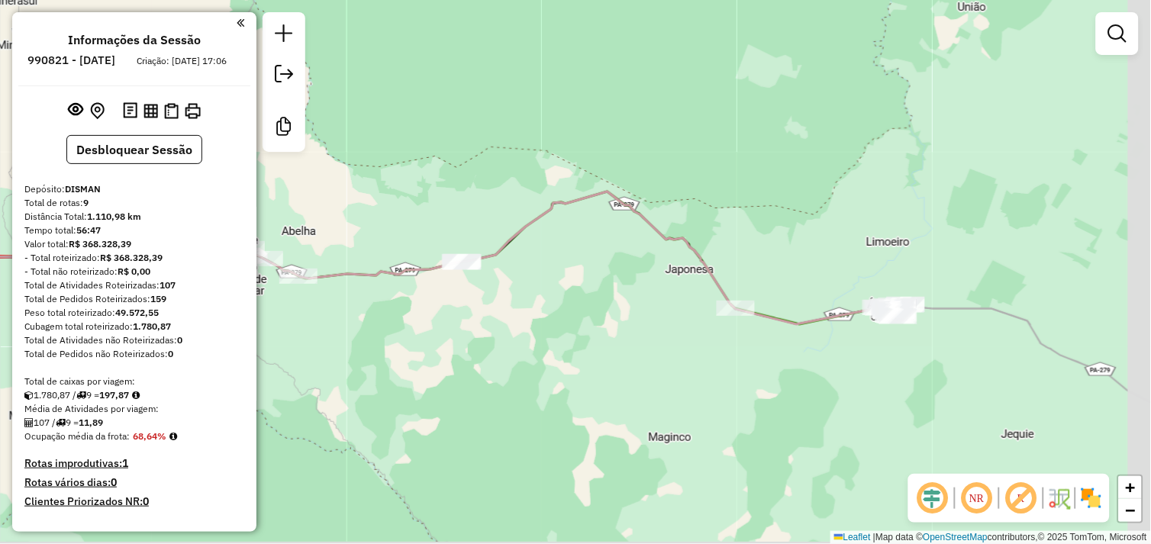
drag, startPoint x: 787, startPoint y: 363, endPoint x: 777, endPoint y: 361, distance: 10.2
click at [777, 361] on div "Janela de atendimento Grade de atendimento Capacidade Transportadoras Veículos …" at bounding box center [575, 272] width 1151 height 544
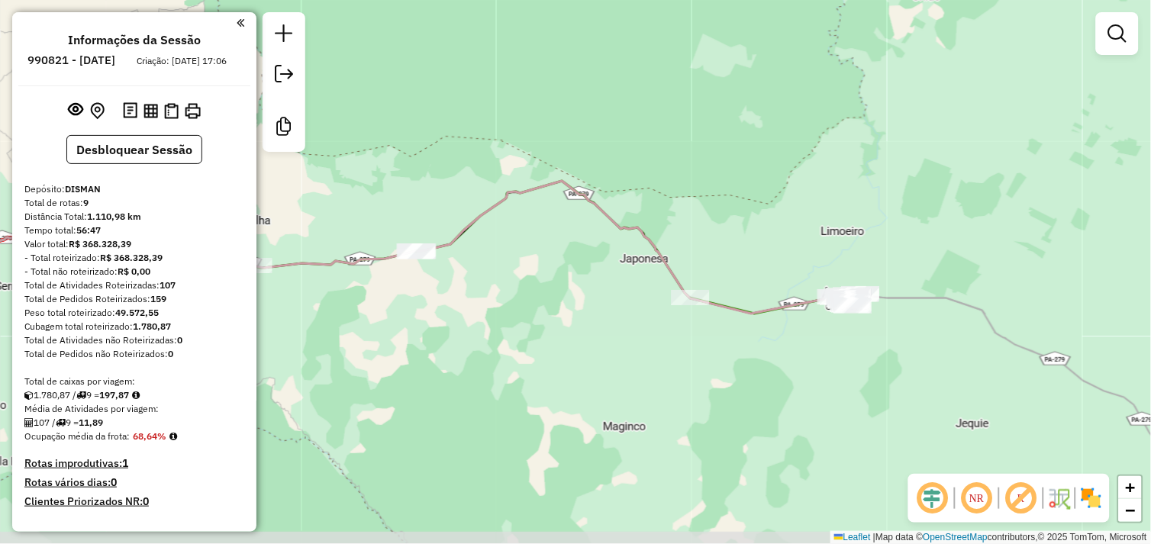
click at [842, 377] on div "Janela de atendimento Grade de atendimento Capacidade Transportadoras Veículos …" at bounding box center [575, 272] width 1151 height 544
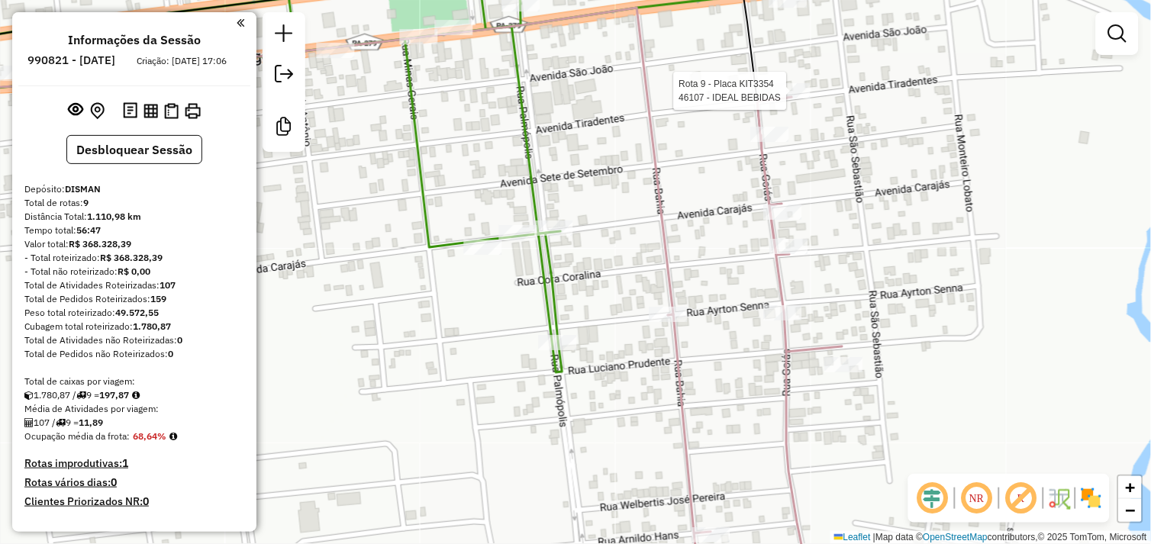
select select "*********"
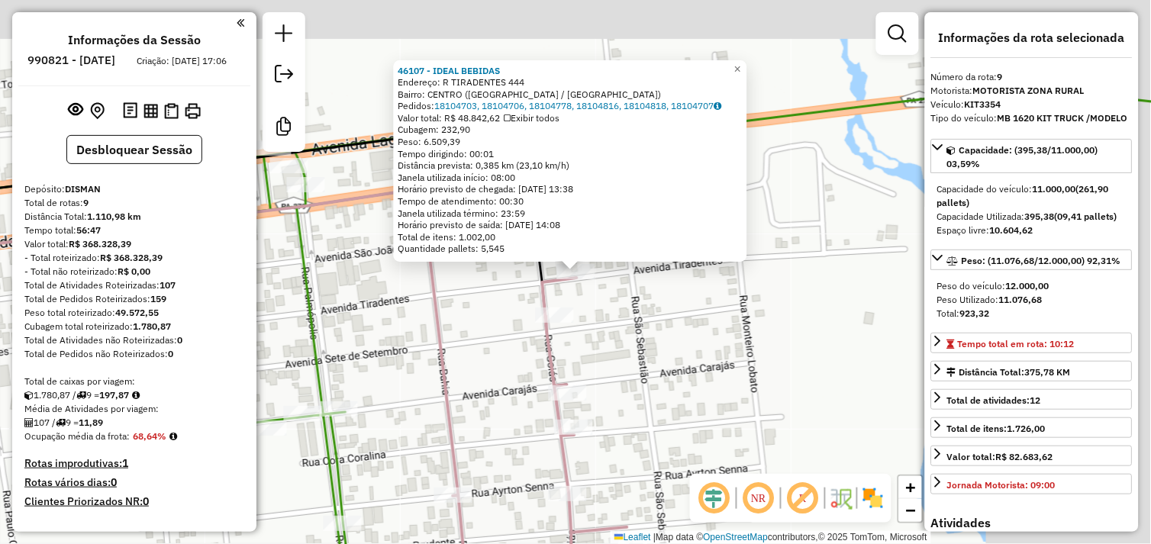
scroll to position [752, 0]
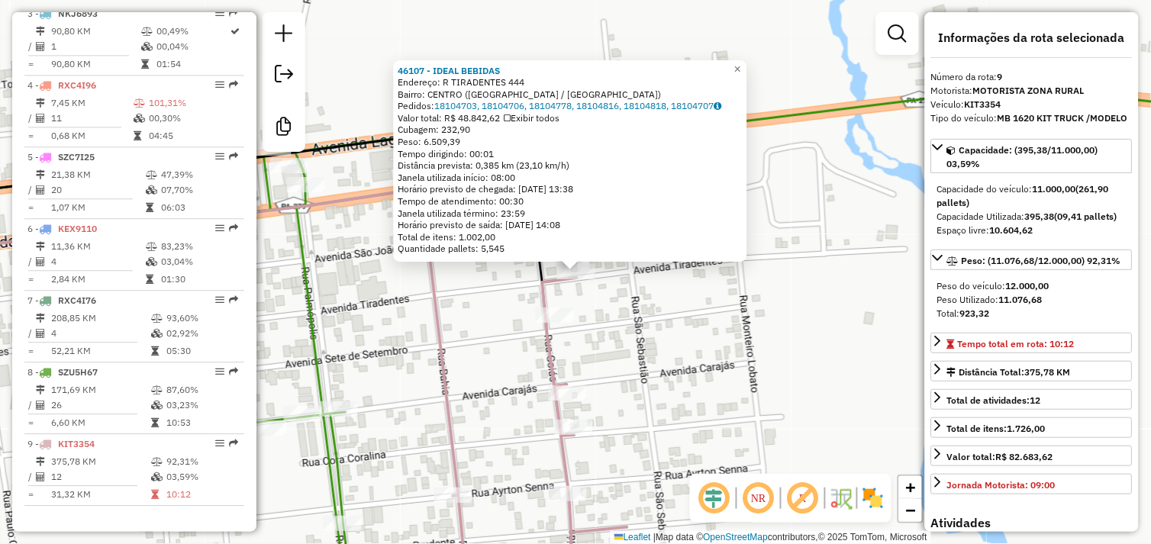
click at [775, 333] on div "46107 - IDEAL BEBIDAS Endereço: R TIRADENTES 444 Bairro: CENTRO ([GEOGRAPHIC_DA…" at bounding box center [575, 272] width 1151 height 544
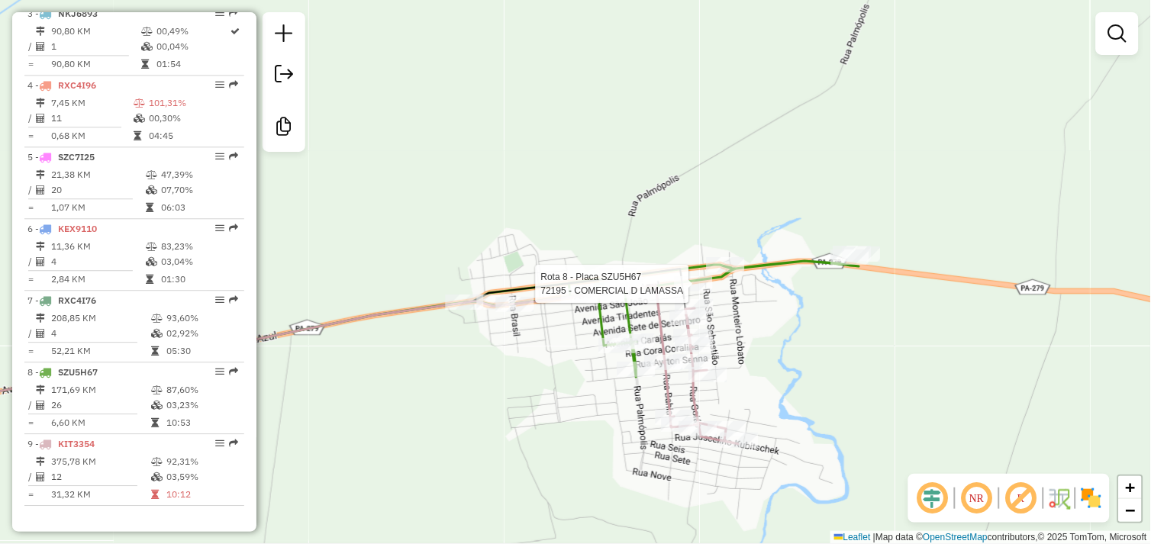
select select "*********"
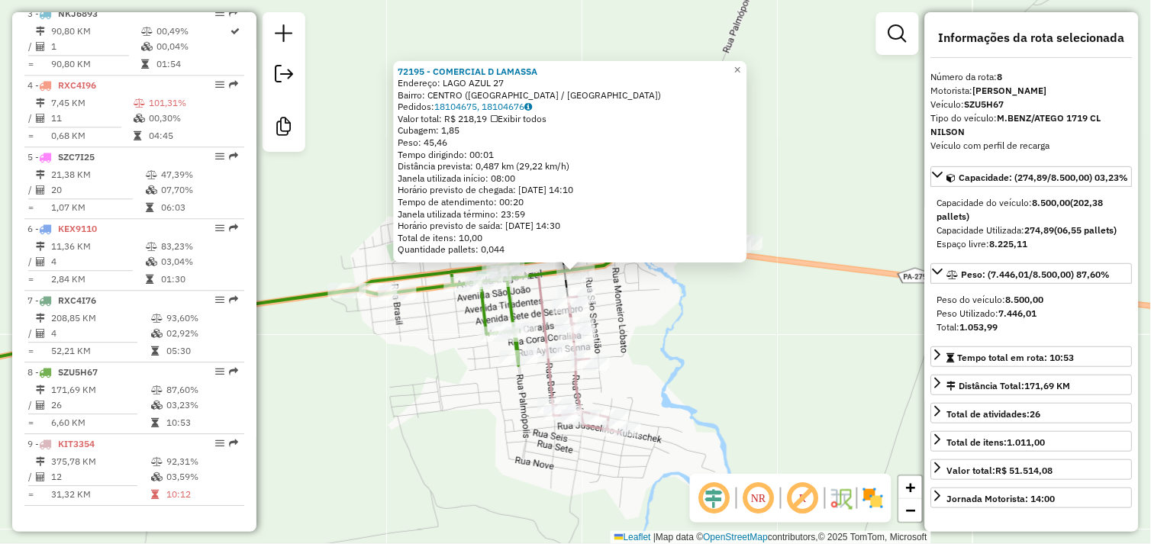
click at [697, 337] on div "72195 - COMERCIAL D LAMASSA Endereço: [GEOGRAPHIC_DATA] 27 Bairro: CENTRO ([GEO…" at bounding box center [575, 272] width 1151 height 544
click at [631, 279] on div "72195 - COMERCIAL D LAMASSA Endereço: [GEOGRAPHIC_DATA] 27 Bairro: CENTRO ([GEO…" at bounding box center [575, 272] width 1151 height 544
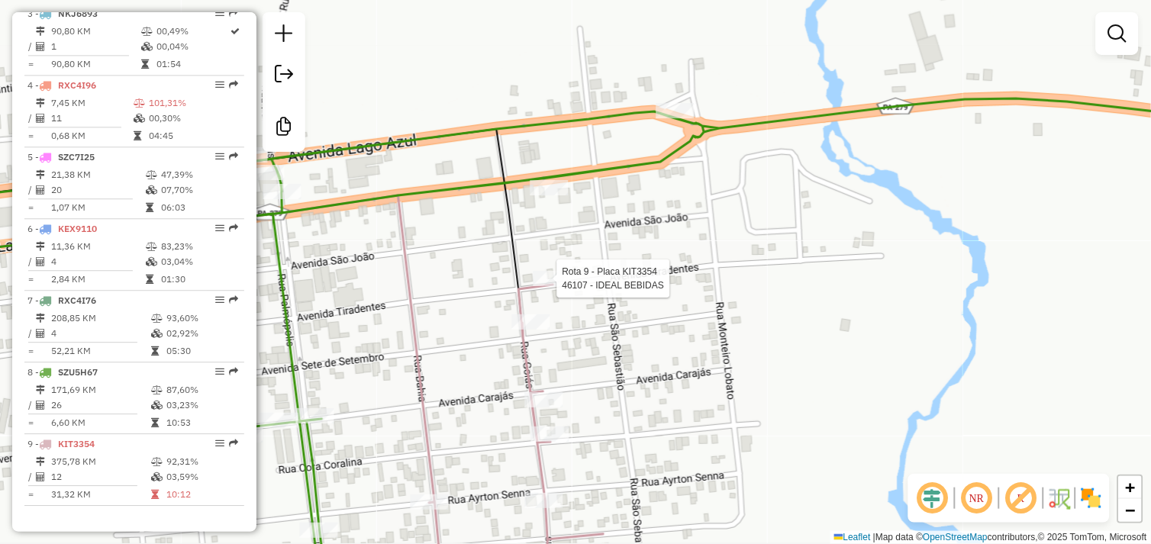
select select "*********"
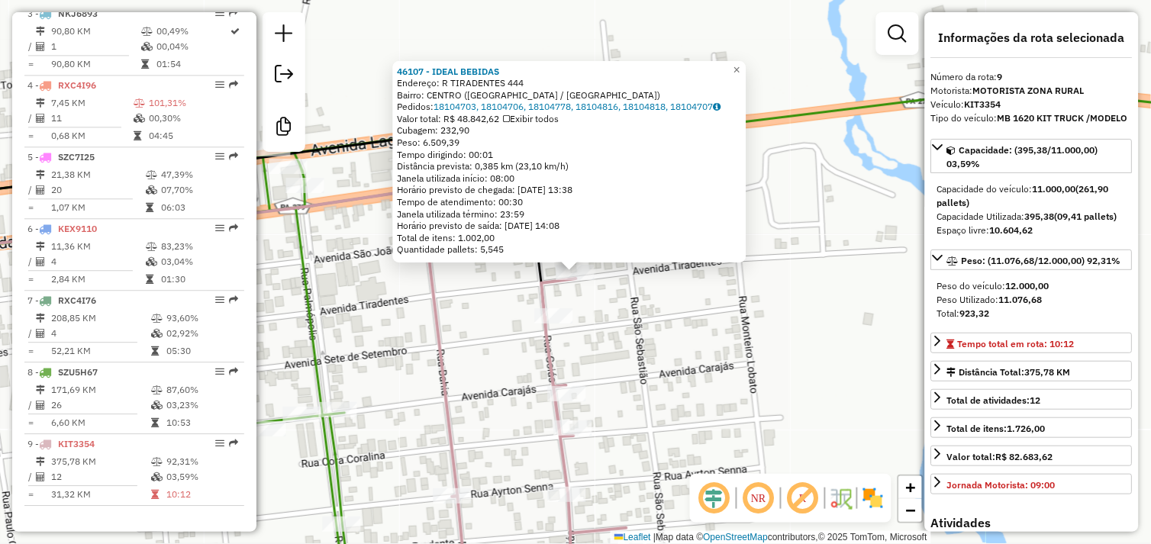
click at [657, 313] on div "46107 - IDEAL BEBIDAS Endereço: R TIRADENTES 444 Bairro: CENTRO ([GEOGRAPHIC_DA…" at bounding box center [575, 272] width 1151 height 544
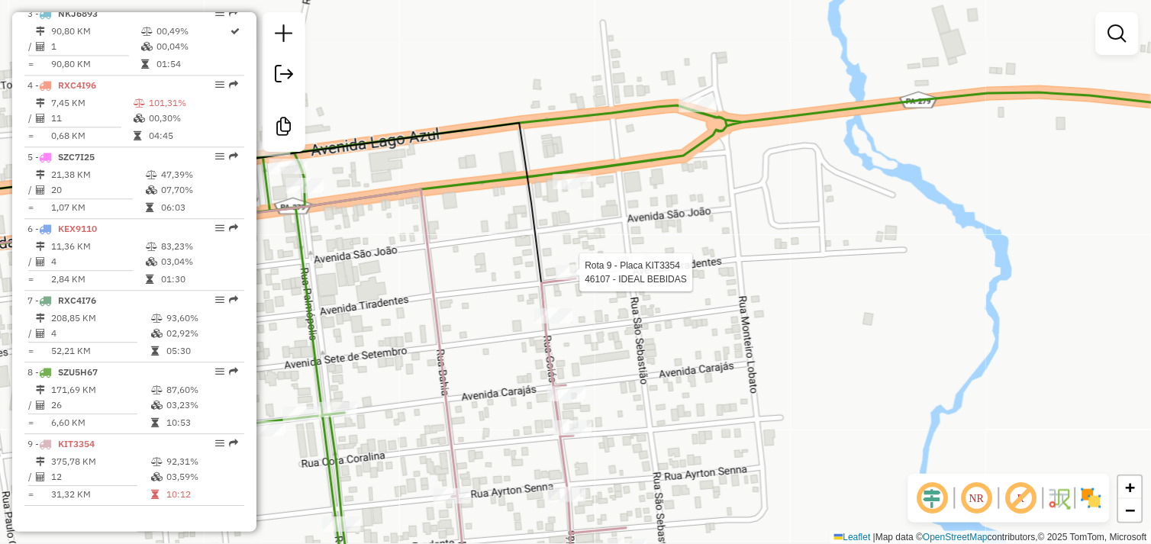
select select "*********"
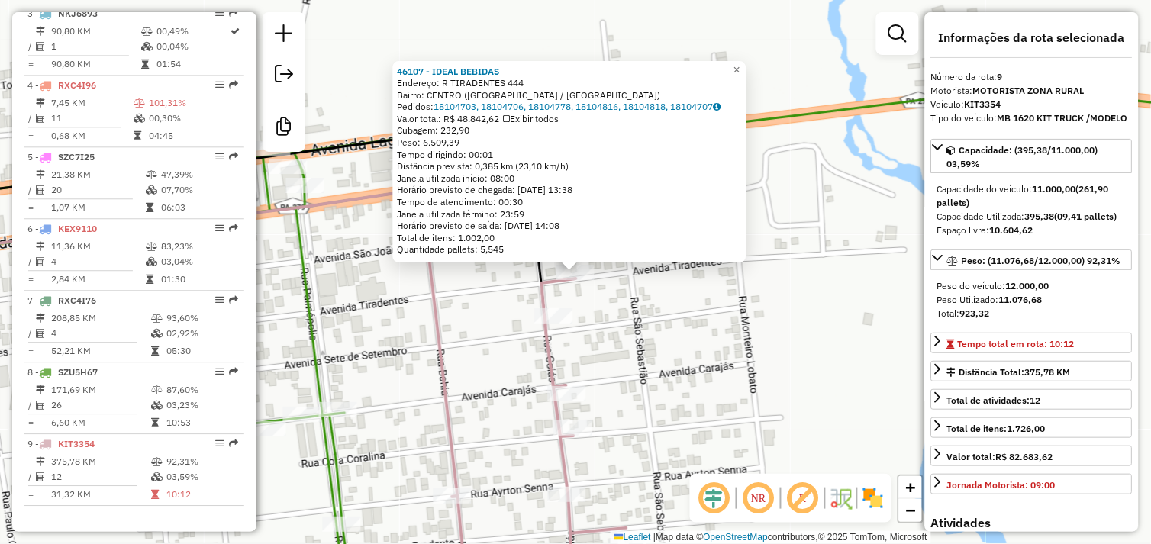
click at [779, 339] on div "46107 - IDEAL BEBIDAS Endereço: R TIRADENTES 444 Bairro: CENTRO ([GEOGRAPHIC_DA…" at bounding box center [575, 272] width 1151 height 544
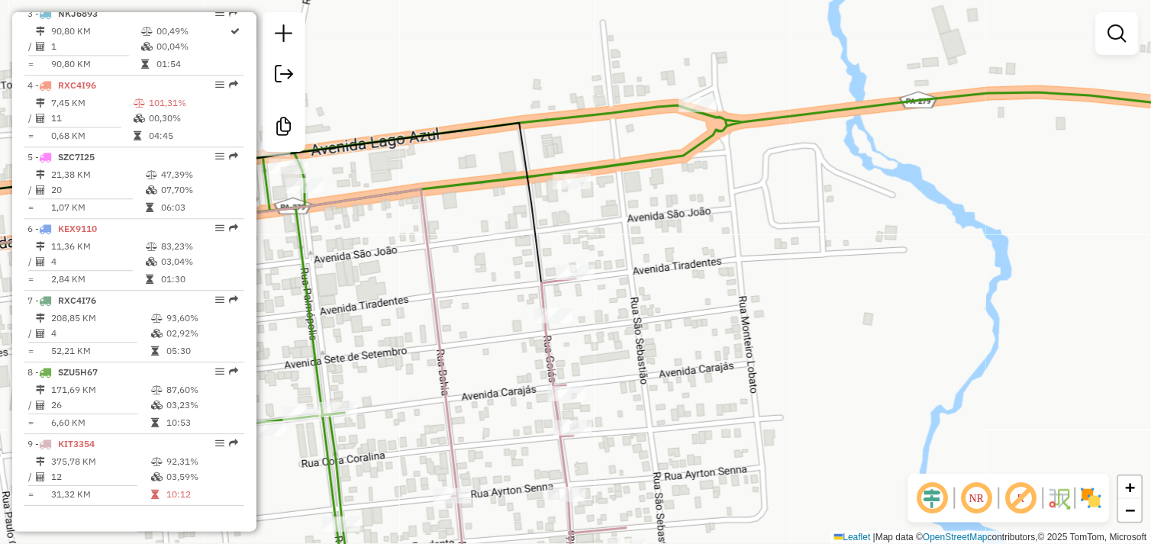
drag, startPoint x: 451, startPoint y: 296, endPoint x: 590, endPoint y: 301, distance: 139.0
click at [458, 301] on icon at bounding box center [171, 343] width 573 height 308
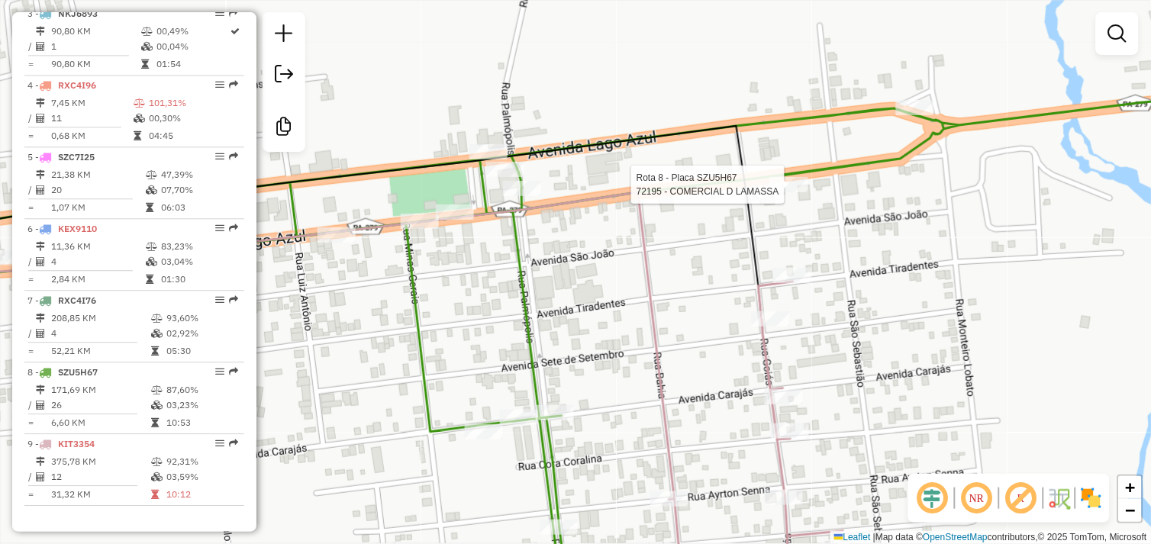
select select "*********"
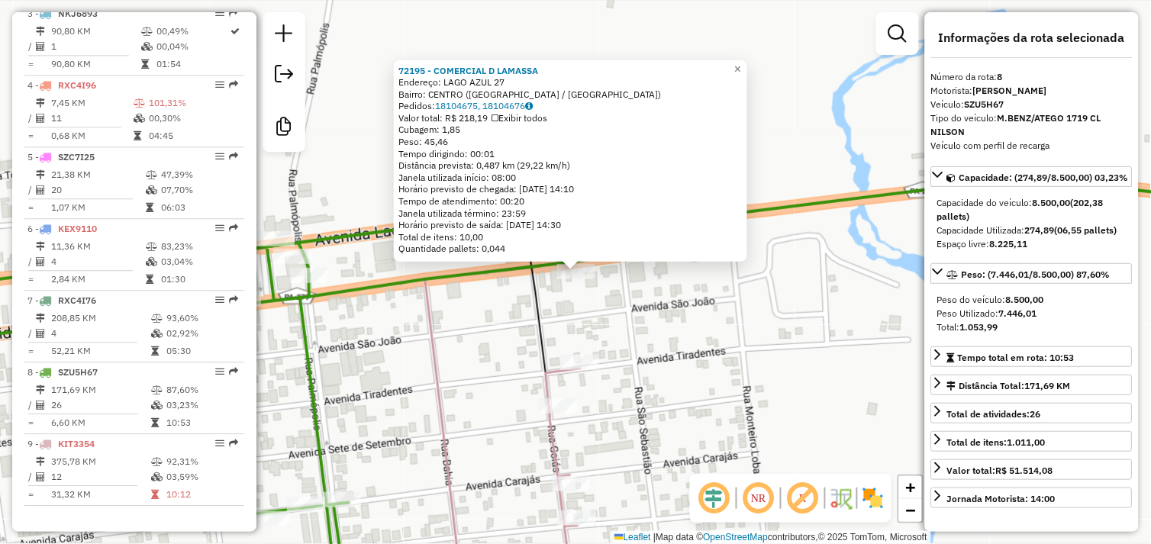
click at [481, 355] on div "72195 - COMERCIAL D LAMASSA Endereço: [GEOGRAPHIC_DATA] 27 Bairro: CENTRO ([GEO…" at bounding box center [575, 272] width 1151 height 544
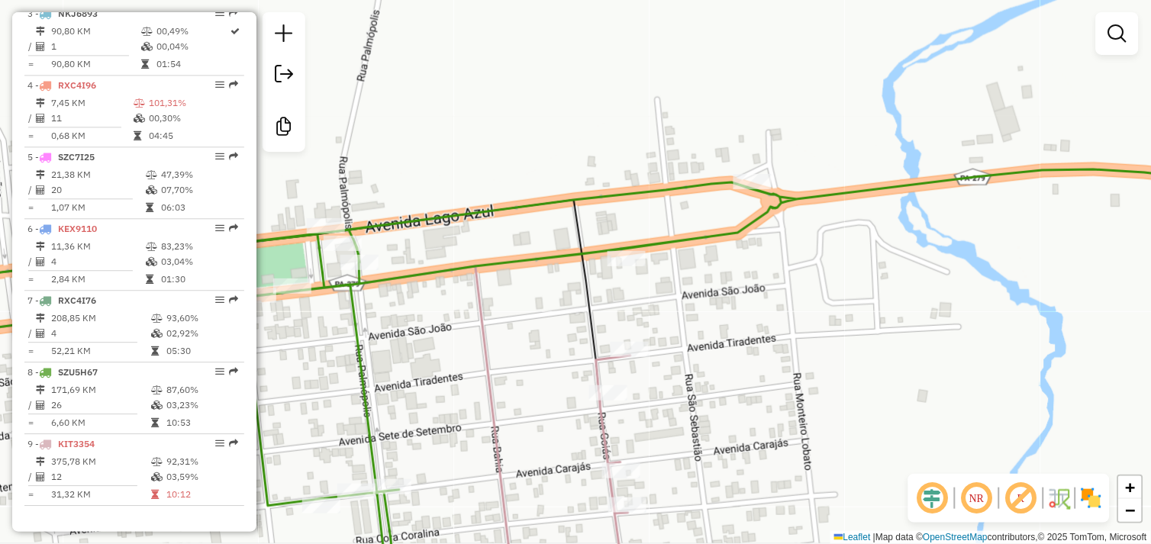
drag, startPoint x: 482, startPoint y: 352, endPoint x: 510, endPoint y: 340, distance: 30.5
click at [510, 340] on icon at bounding box center [223, 420] width 577 height 308
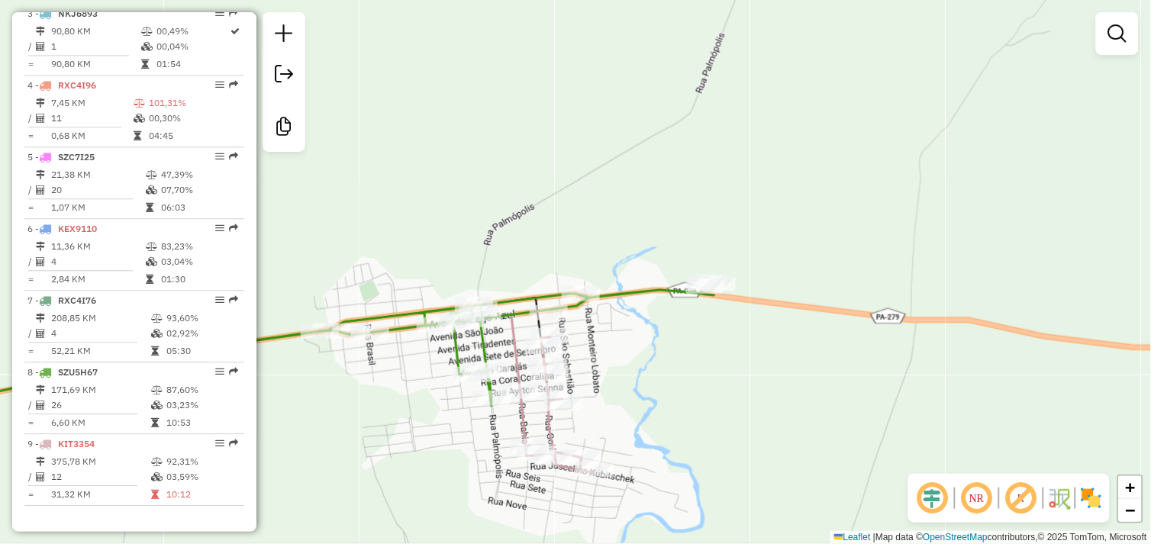
drag, startPoint x: 411, startPoint y: 388, endPoint x: 536, endPoint y: 324, distance: 140.3
click at [534, 326] on div "Rota 8 - Placa SZU5H67 72154 - FIM DE TARDE A AZUL Janela de atendimento Grade …" at bounding box center [575, 272] width 1151 height 544
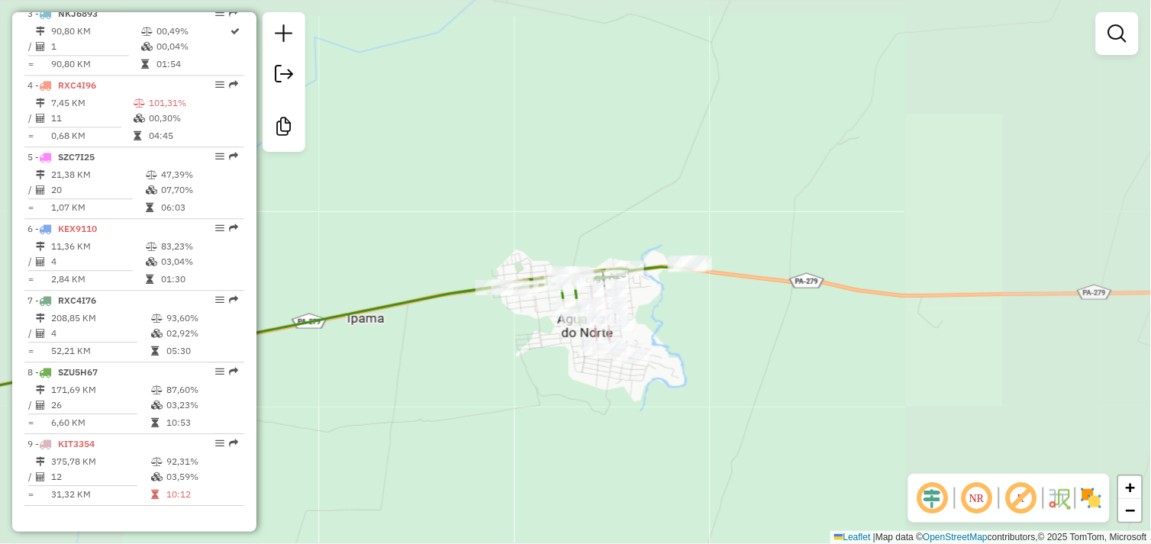
drag, startPoint x: 502, startPoint y: 342, endPoint x: 612, endPoint y: 295, distance: 119.6
click at [612, 295] on div "Janela de atendimento Grade de atendimento Capacidade Transportadoras Veículos …" at bounding box center [575, 272] width 1151 height 544
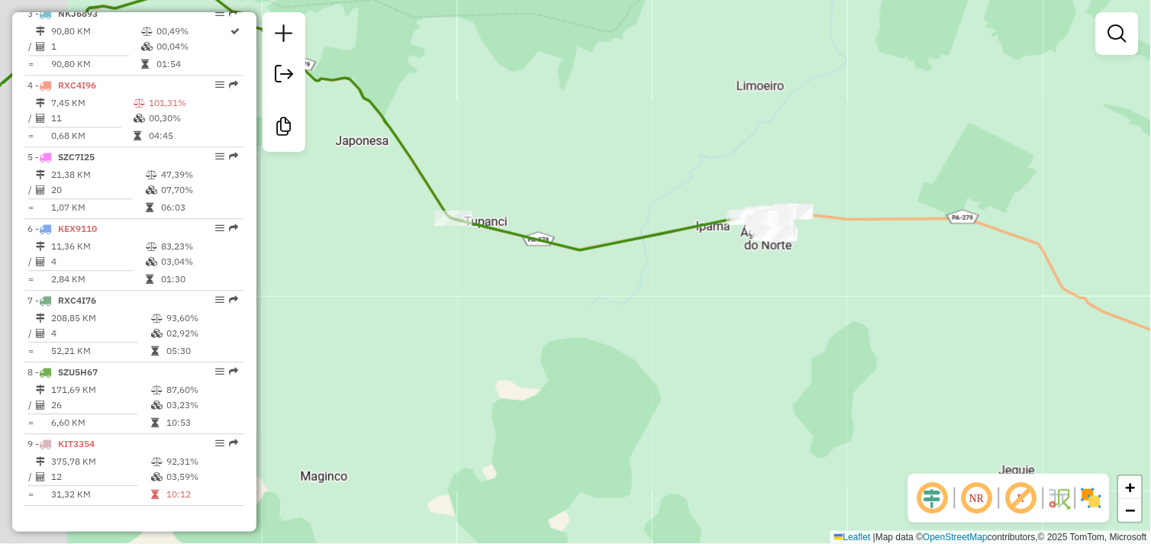
drag, startPoint x: 569, startPoint y: 301, endPoint x: 549, endPoint y: 294, distance: 20.5
click at [674, 288] on div "Janela de atendimento Grade de atendimento Capacidade Transportadoras Veículos …" at bounding box center [575, 272] width 1151 height 544
drag, startPoint x: 470, startPoint y: 295, endPoint x: 701, endPoint y: 308, distance: 230.9
click at [701, 308] on div "Janela de atendimento Grade de atendimento Capacidade Transportadoras Veículos …" at bounding box center [575, 272] width 1151 height 544
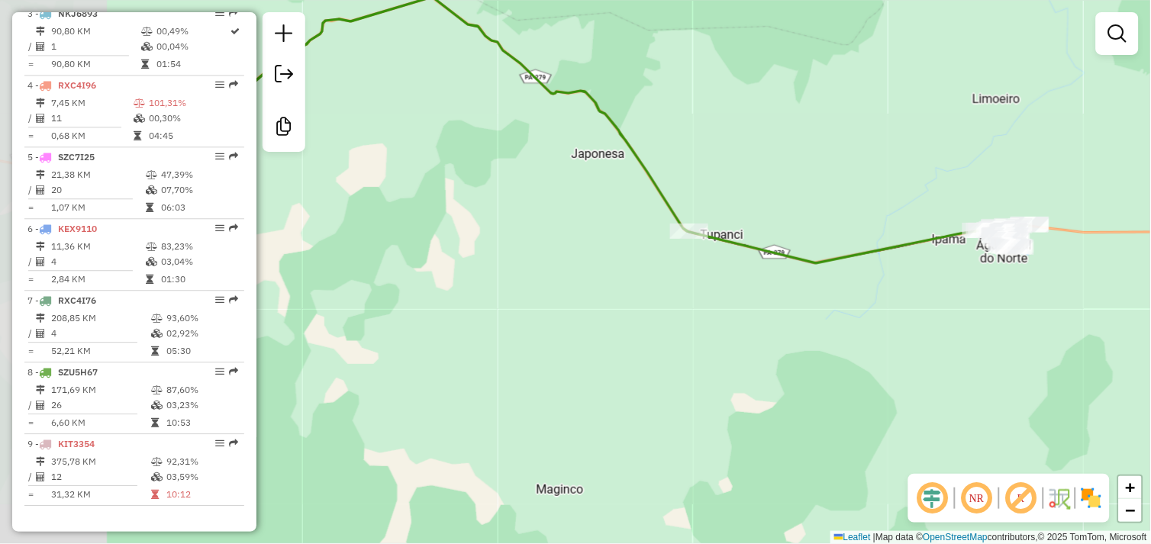
drag, startPoint x: 437, startPoint y: 296, endPoint x: 797, endPoint y: 337, distance: 362.5
click at [797, 337] on div "Janela de atendimento Grade de atendimento Capacidade Transportadoras Veículos …" at bounding box center [575, 272] width 1151 height 544
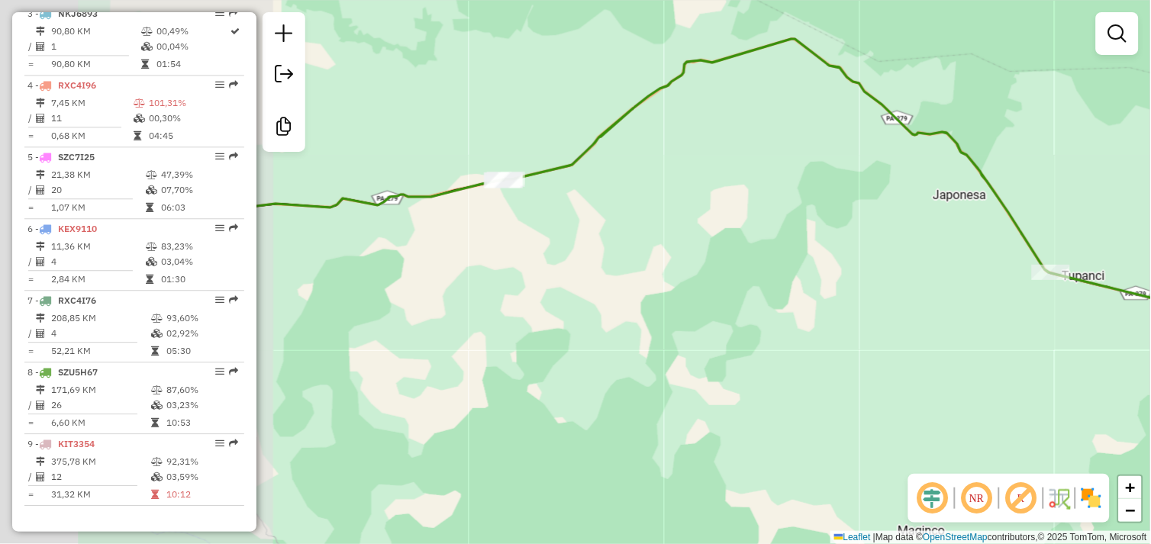
drag, startPoint x: 655, startPoint y: 324, endPoint x: 870, endPoint y: 365, distance: 219.0
click at [862, 363] on div "Janela de atendimento Grade de atendimento Capacidade Transportadoras Veículos …" at bounding box center [575, 272] width 1151 height 544
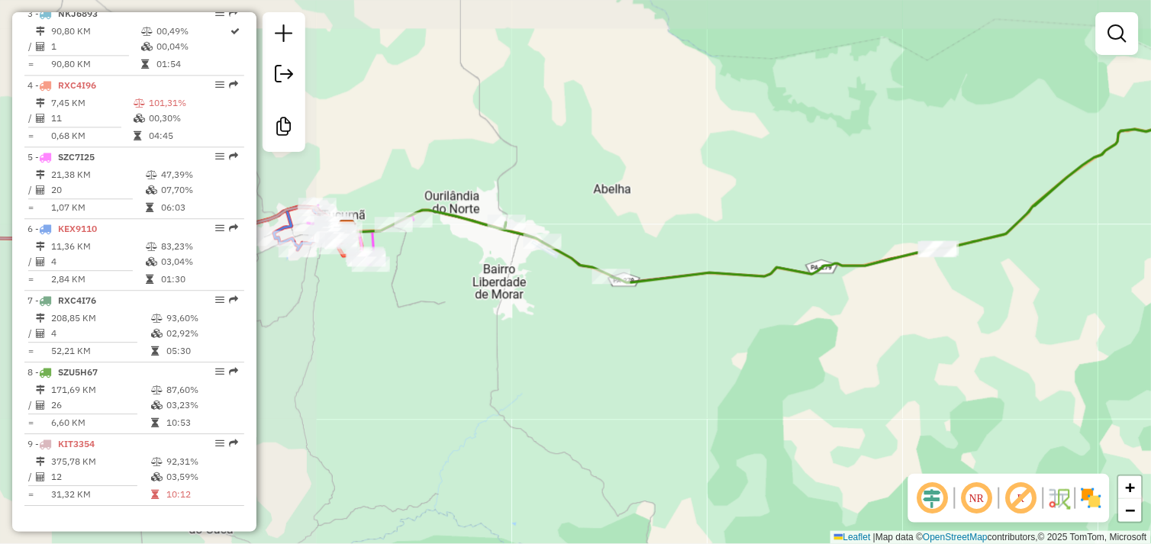
drag, startPoint x: 688, startPoint y: 353, endPoint x: 745, endPoint y: 359, distance: 57.6
click at [778, 359] on div "Janela de atendimento Grade de atendimento Capacidade Transportadoras Veículos …" at bounding box center [575, 272] width 1151 height 544
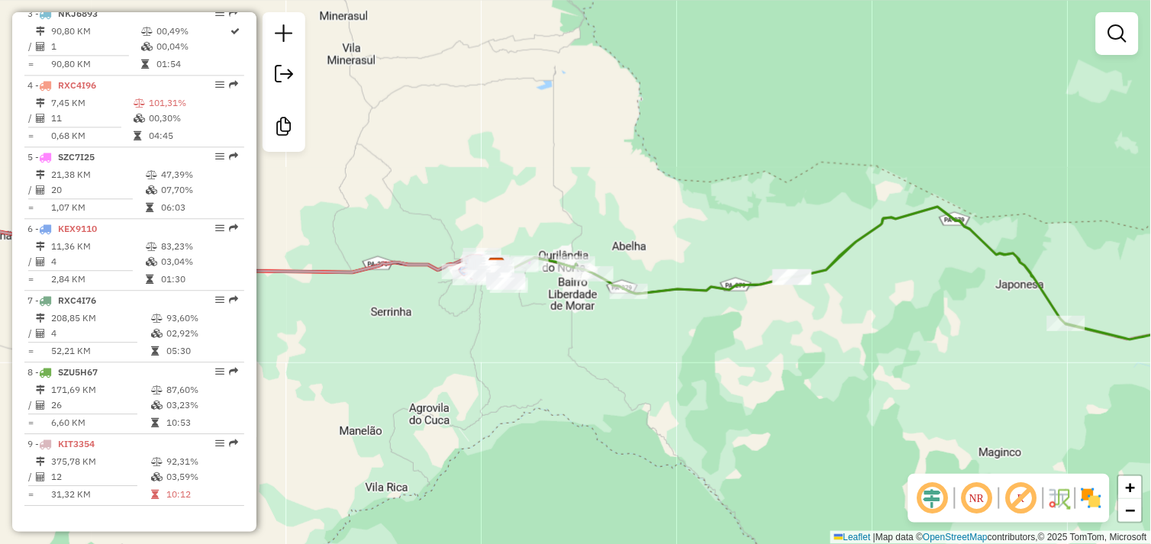
drag, startPoint x: 833, startPoint y: 363, endPoint x: 736, endPoint y: 360, distance: 96.2
click at [573, 333] on div "Janela de atendimento Grade de atendimento Capacidade Transportadoras Veículos …" at bounding box center [575, 272] width 1151 height 544
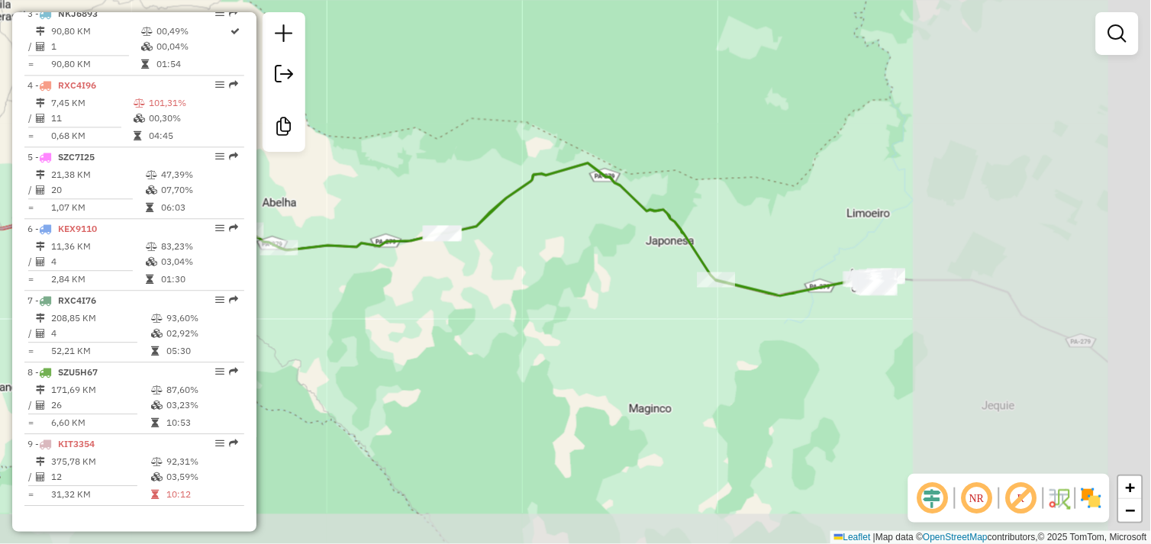
drag, startPoint x: 868, startPoint y: 369, endPoint x: 782, endPoint y: 363, distance: 85.6
click at [768, 364] on div "Janela de atendimento Grade de atendimento Capacidade Transportadoras Veículos …" at bounding box center [575, 272] width 1151 height 544
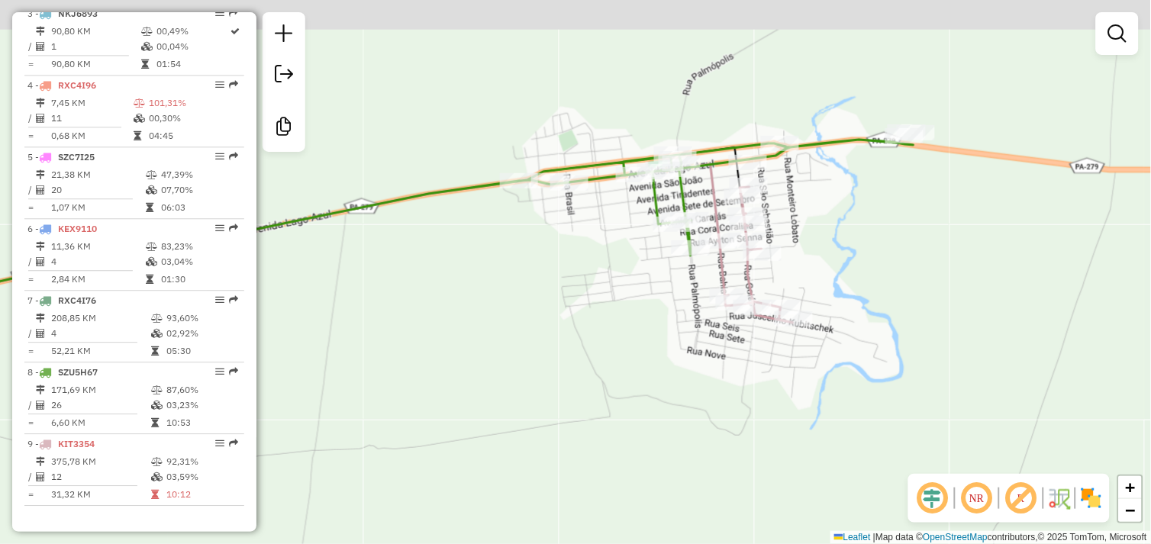
drag, startPoint x: 681, startPoint y: 224, endPoint x: 689, endPoint y: 323, distance: 99.5
click at [689, 323] on div "Janela de atendimento Grade de atendimento Capacidade Transportadoras Veículos …" at bounding box center [575, 272] width 1151 height 544
